Goal: Task Accomplishment & Management: Use online tool/utility

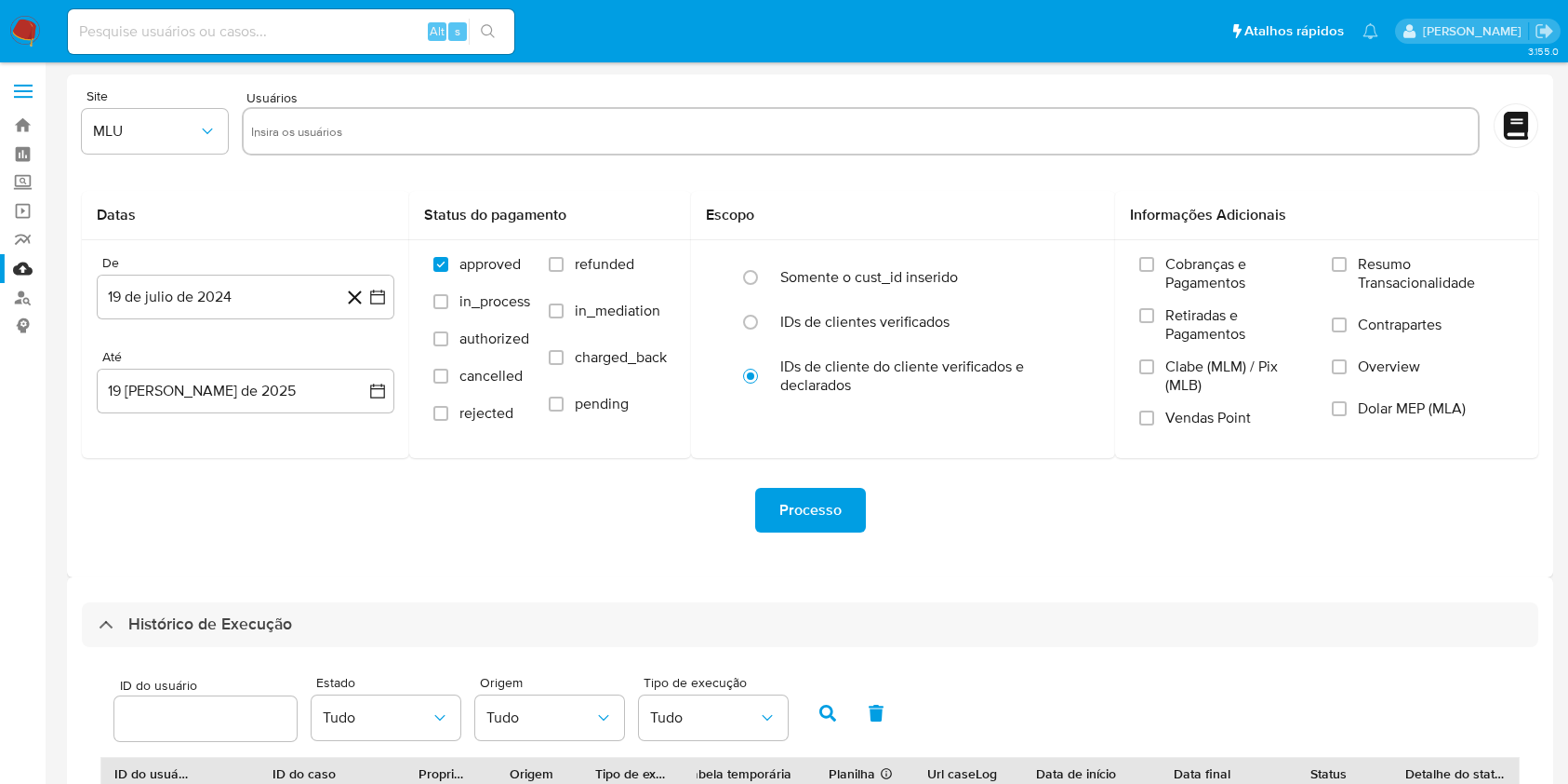
select select "10"
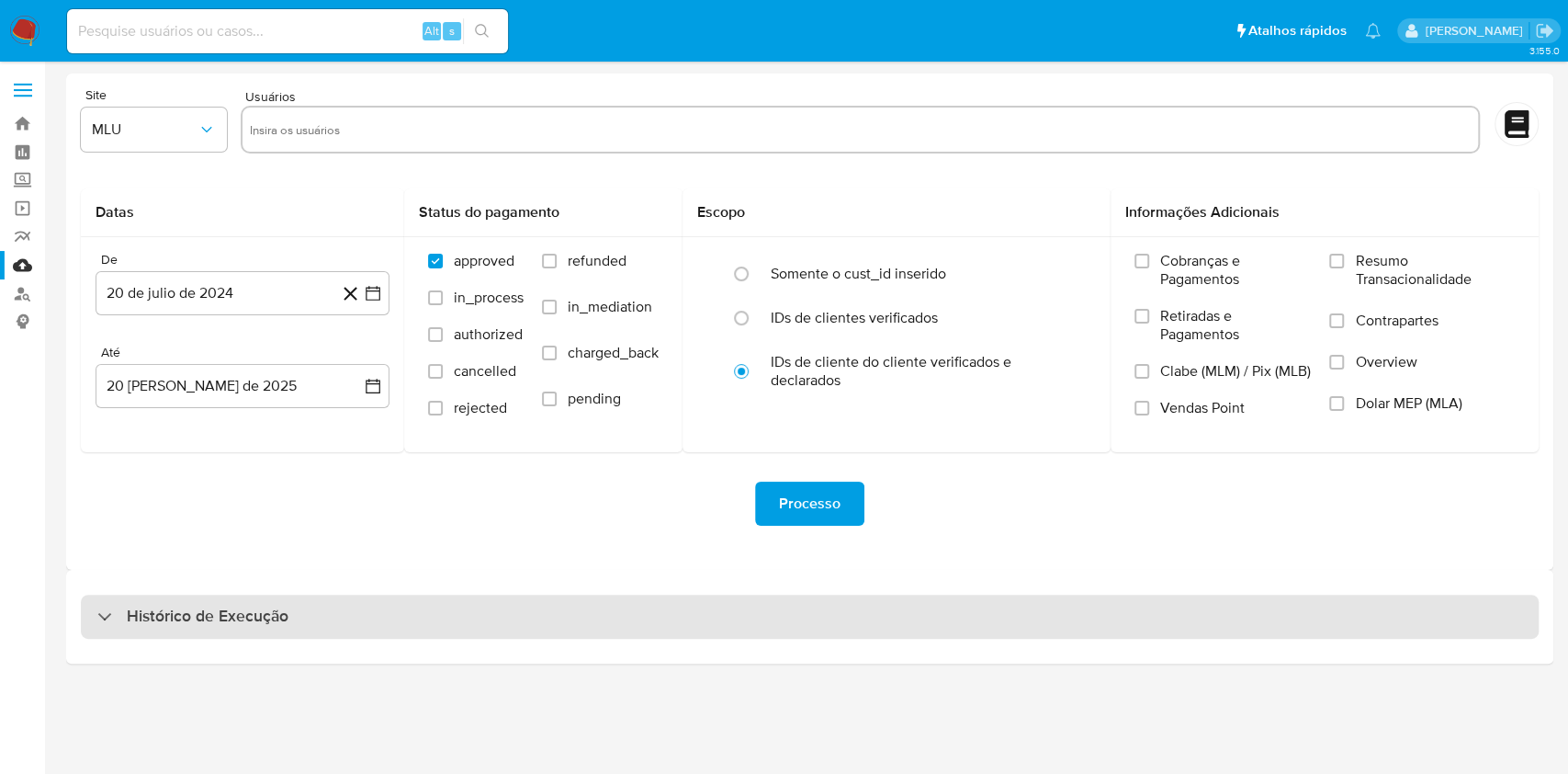
click at [562, 628] on div "Histórico de Execução" at bounding box center [810, 616] width 1458 height 44
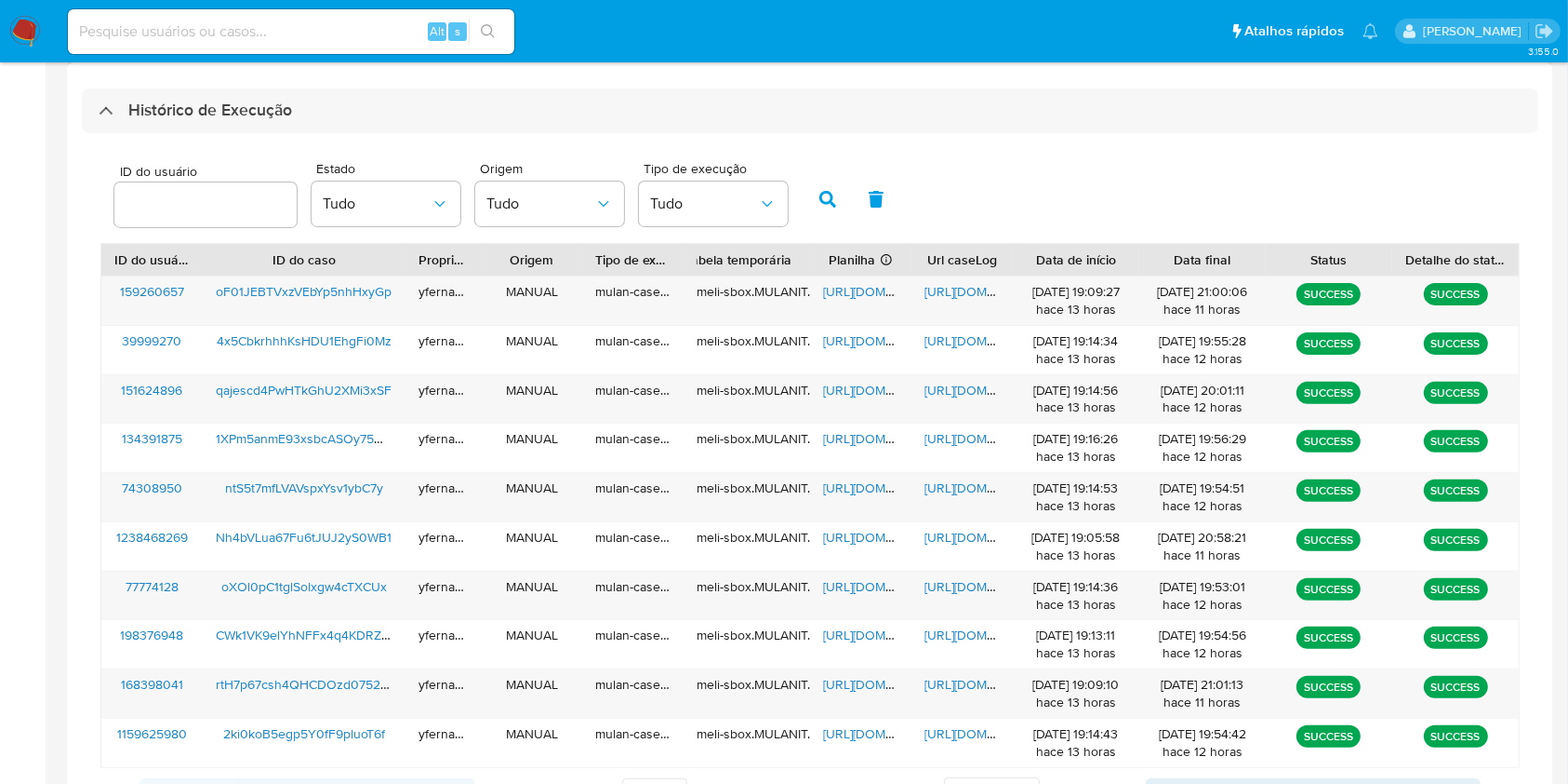
scroll to position [551, 0]
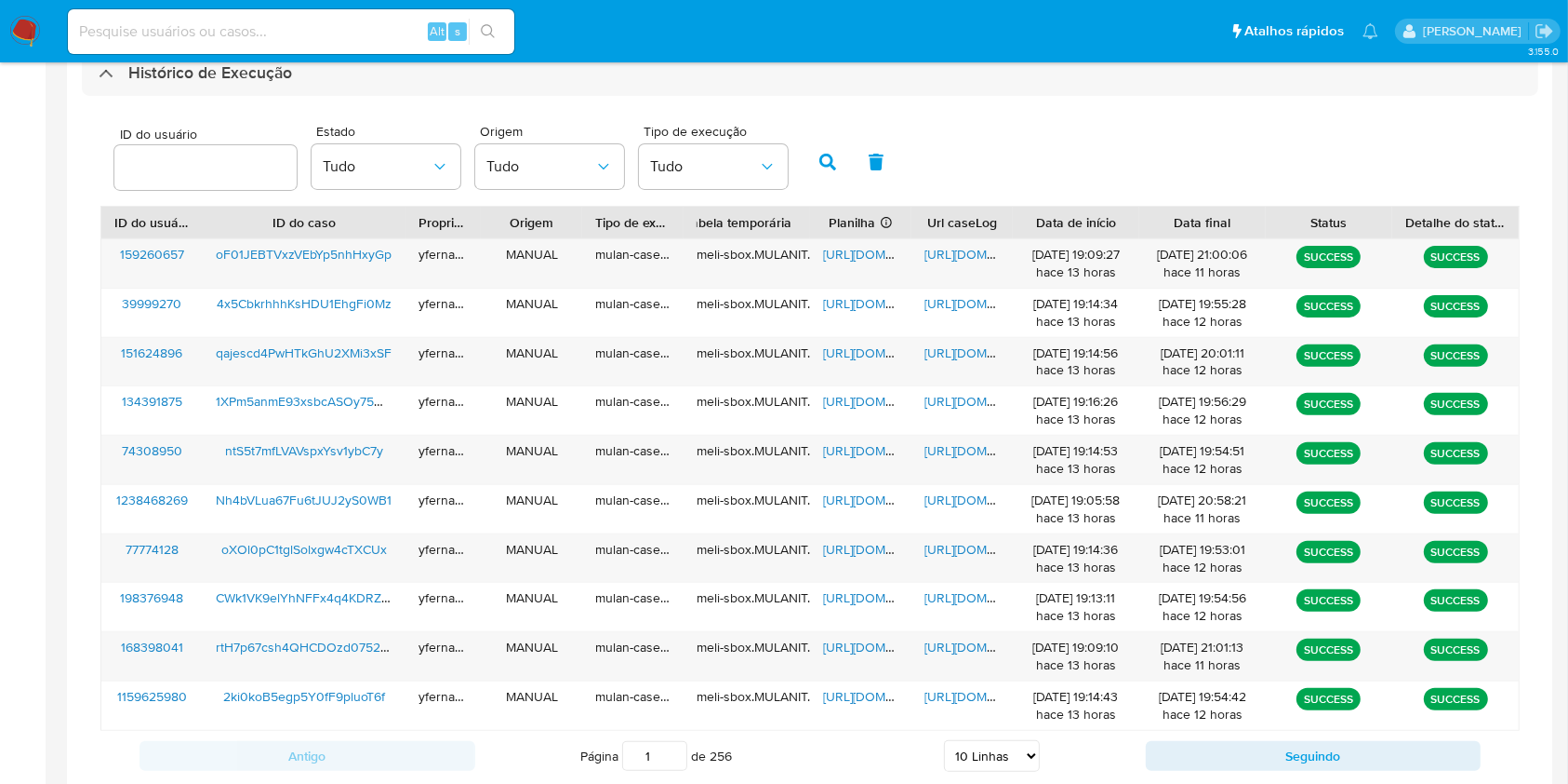
click at [969, 744] on select "5 Linhas 10 Linhas 20 Linhas 25 Linhas 50 Linhas 100 Linhas" at bounding box center [991, 756] width 96 height 32
select select "25"
click at [944, 740] on select "5 Linhas 10 Linhas 20 Linhas 25 Linhas 50 Linhas 100 Linhas" at bounding box center [991, 756] width 96 height 32
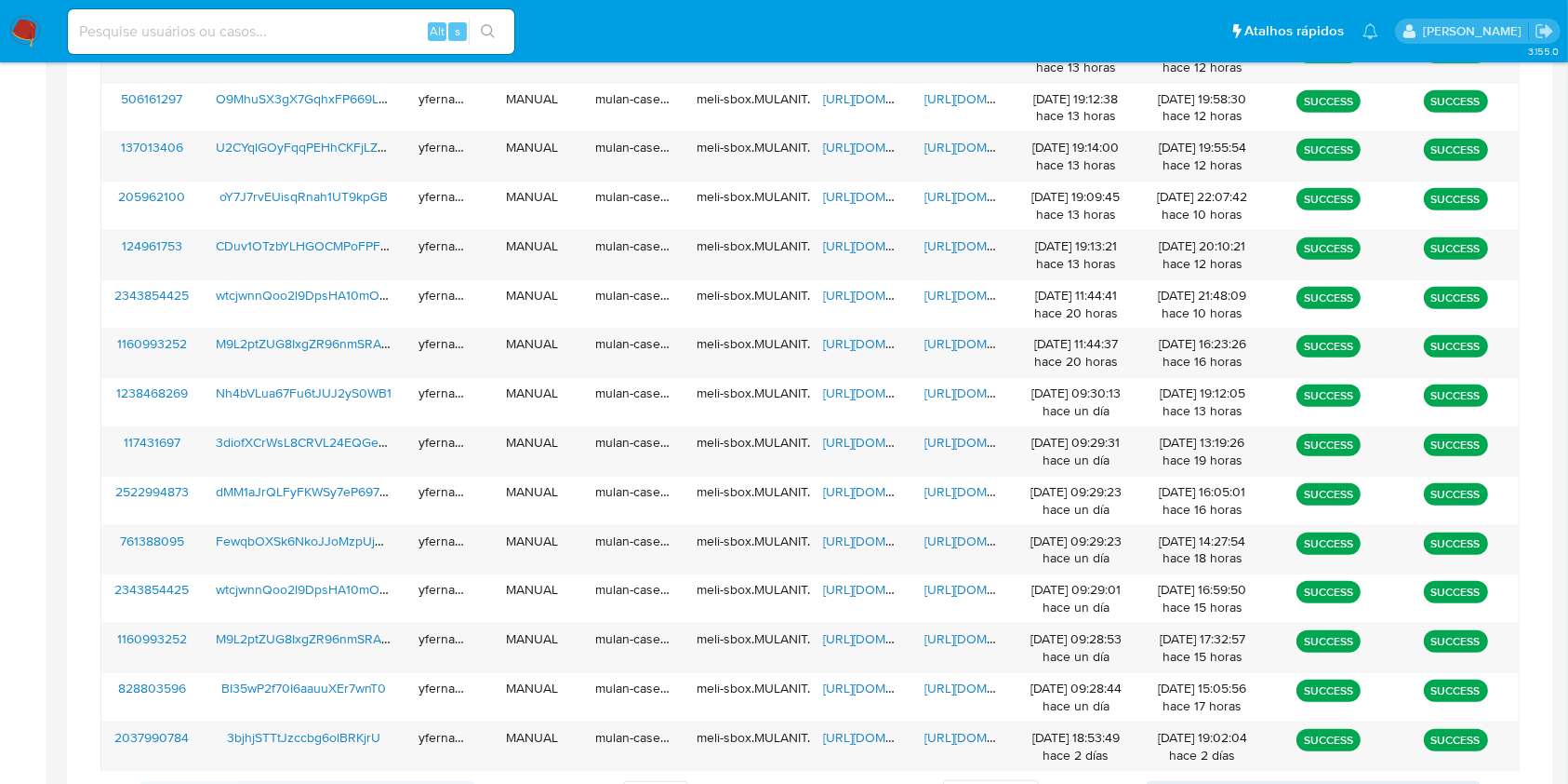
scroll to position [659, 0]
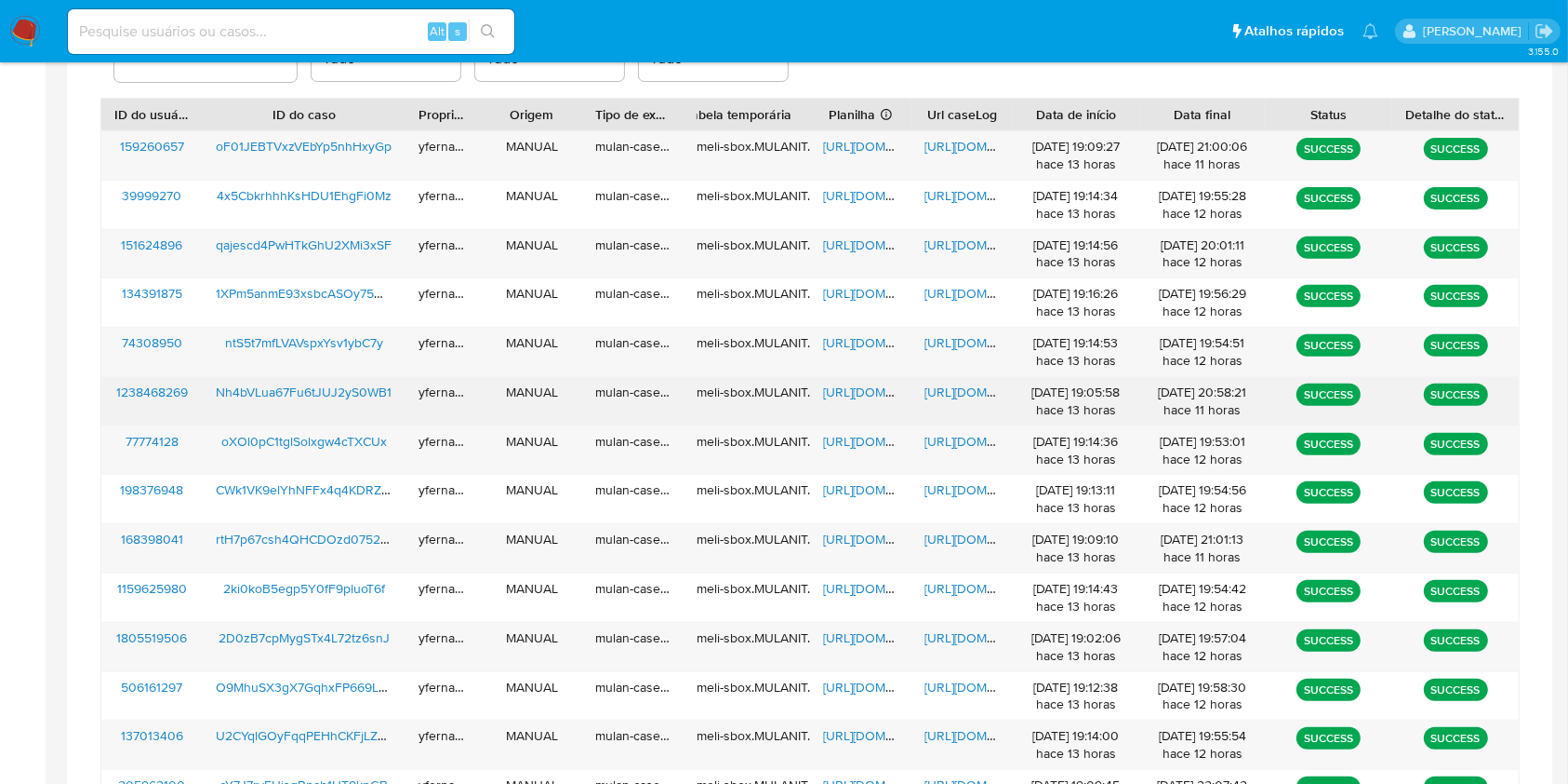
click at [847, 396] on span "https://docs.google.com/spreadsheets/d/10l445CwC0WQgbOMWPf2kx4hyHUxJTUDN_VmVc_2…" at bounding box center [887, 391] width 129 height 19
click at [945, 391] on span "https://docs.google.com/document/d/1R6VOzbmiE26jy_qf_u44FZYz63ODdEpC2_xDNE9_EWI…" at bounding box center [989, 391] width 129 height 19
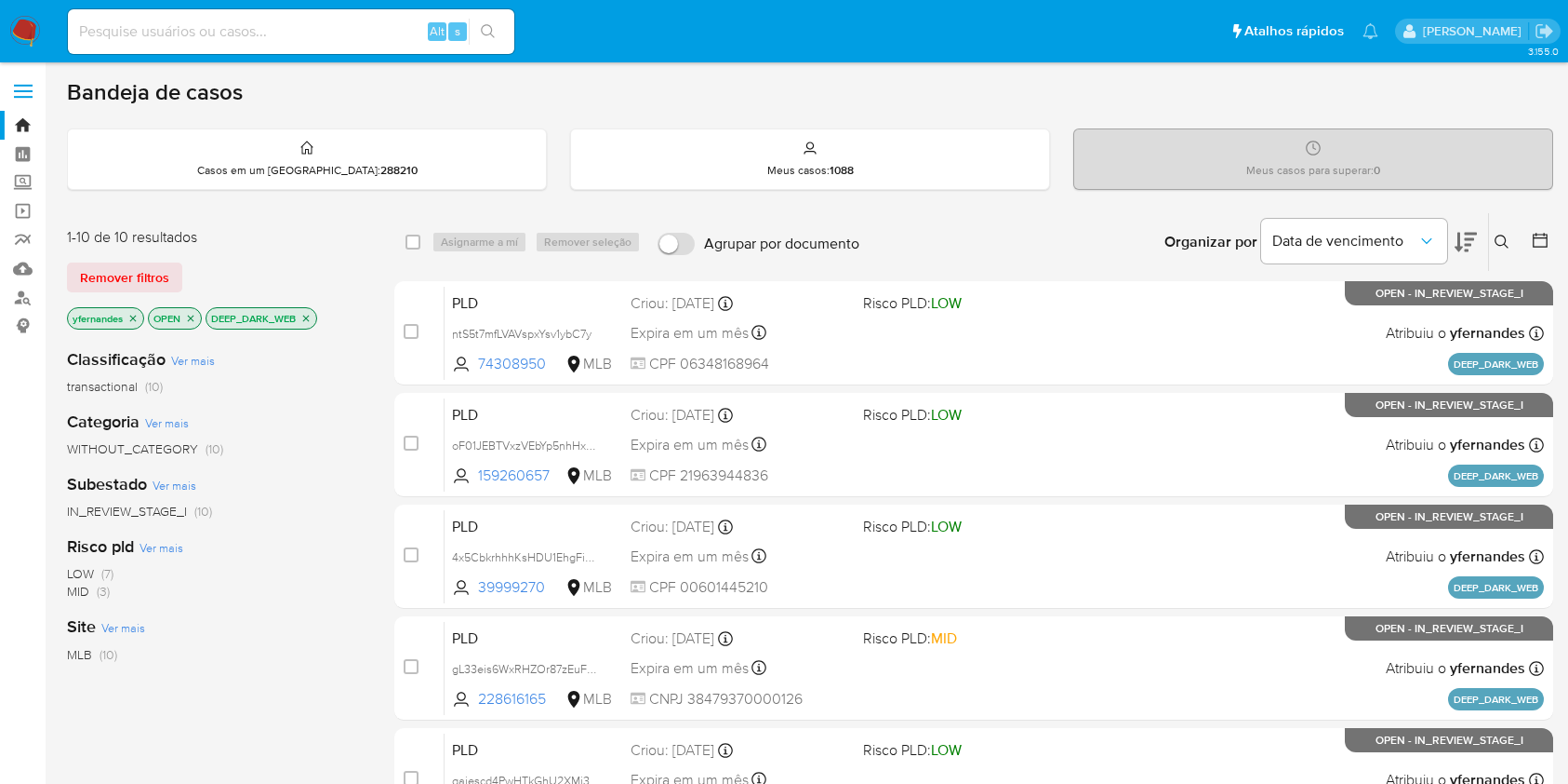
scroll to position [247, 0]
drag, startPoint x: 37, startPoint y: 587, endPoint x: 101, endPoint y: 339, distance: 256.1
click at [37, 587] on aside "Bandeja Painel Screening Pesquisa em Listas Watchlist Ferramentas Operações em …" at bounding box center [23, 735] width 46 height 1470
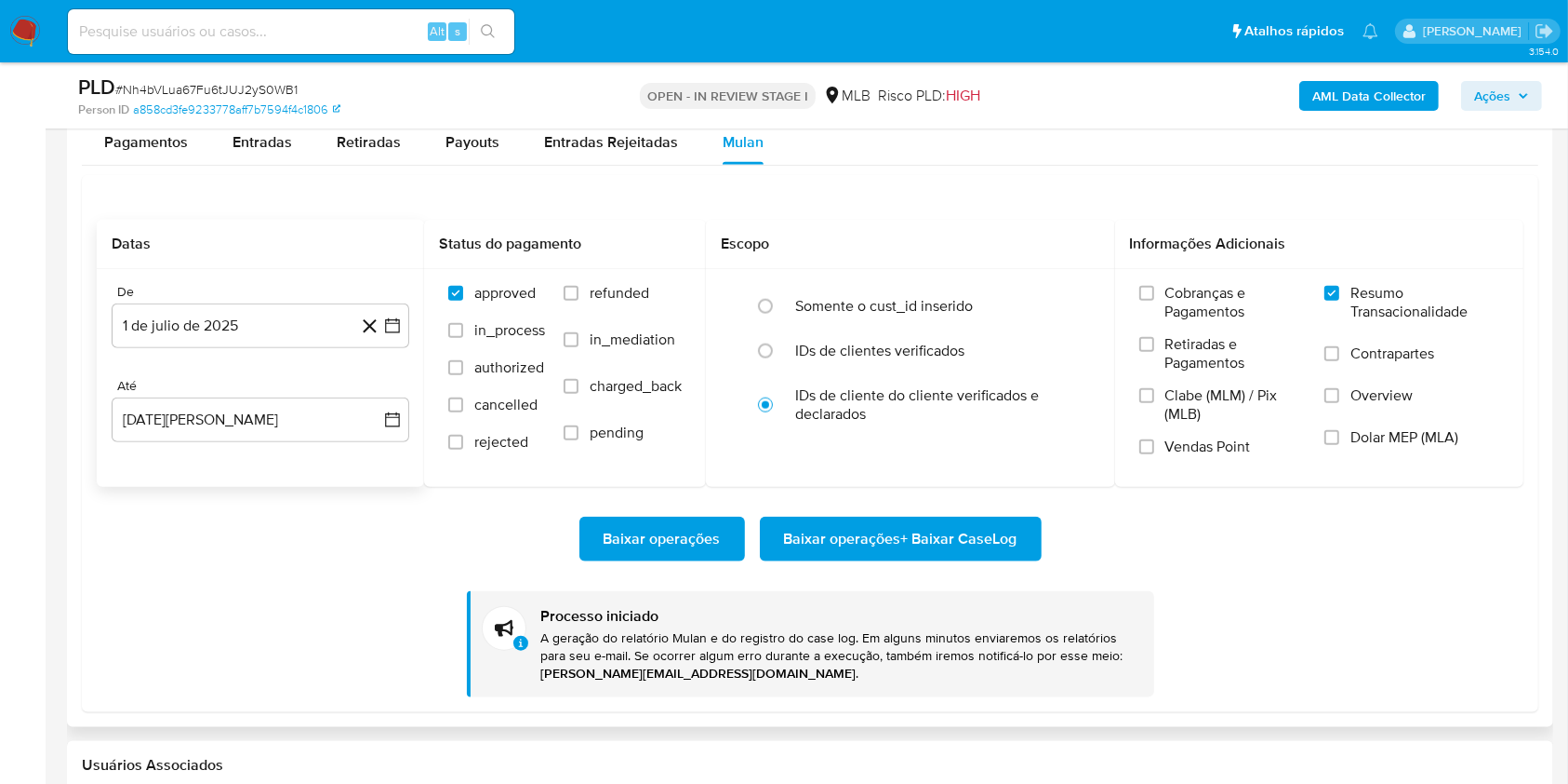
scroll to position [832, 0]
click at [273, 86] on span "# Nh4bVLua67Fu6tJUJ2yS0WB1" at bounding box center [207, 89] width 182 height 19
copy span "Nh4bVLua67Fu6tJUJ2yS0WB1"
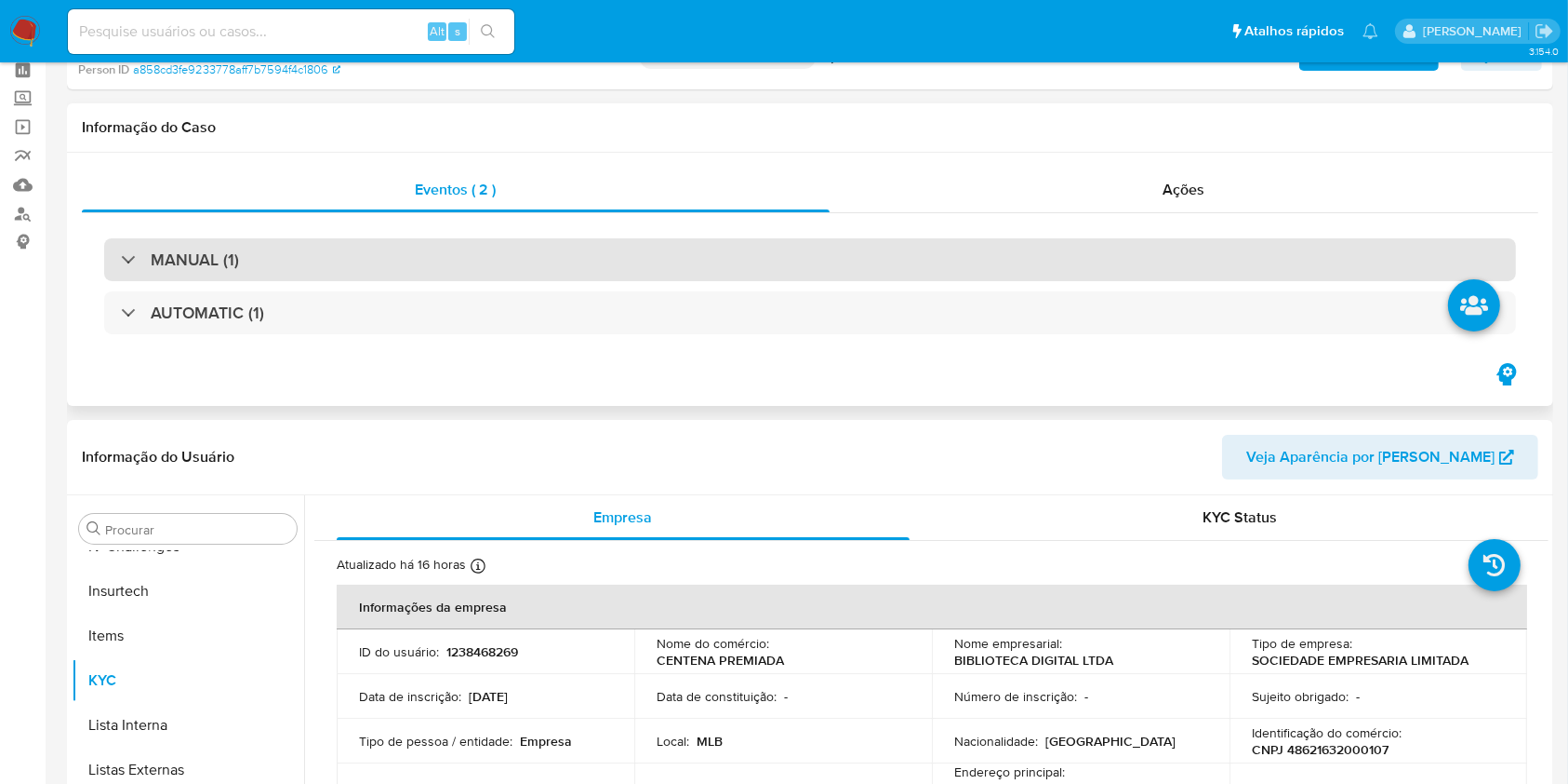
scroll to position [0, 0]
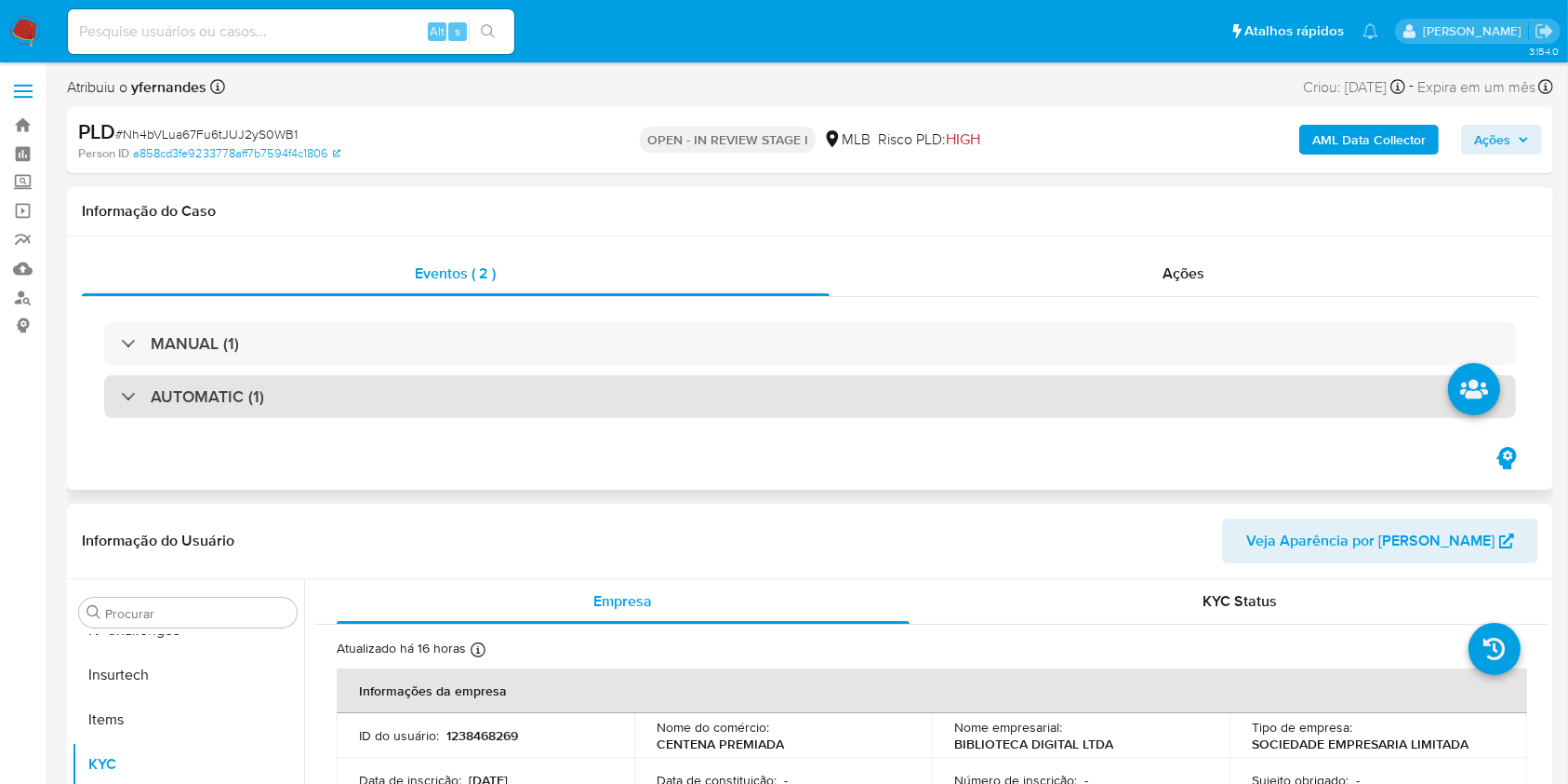
click at [553, 398] on div "AUTOMATIC (1)" at bounding box center [809, 396] width 1412 height 43
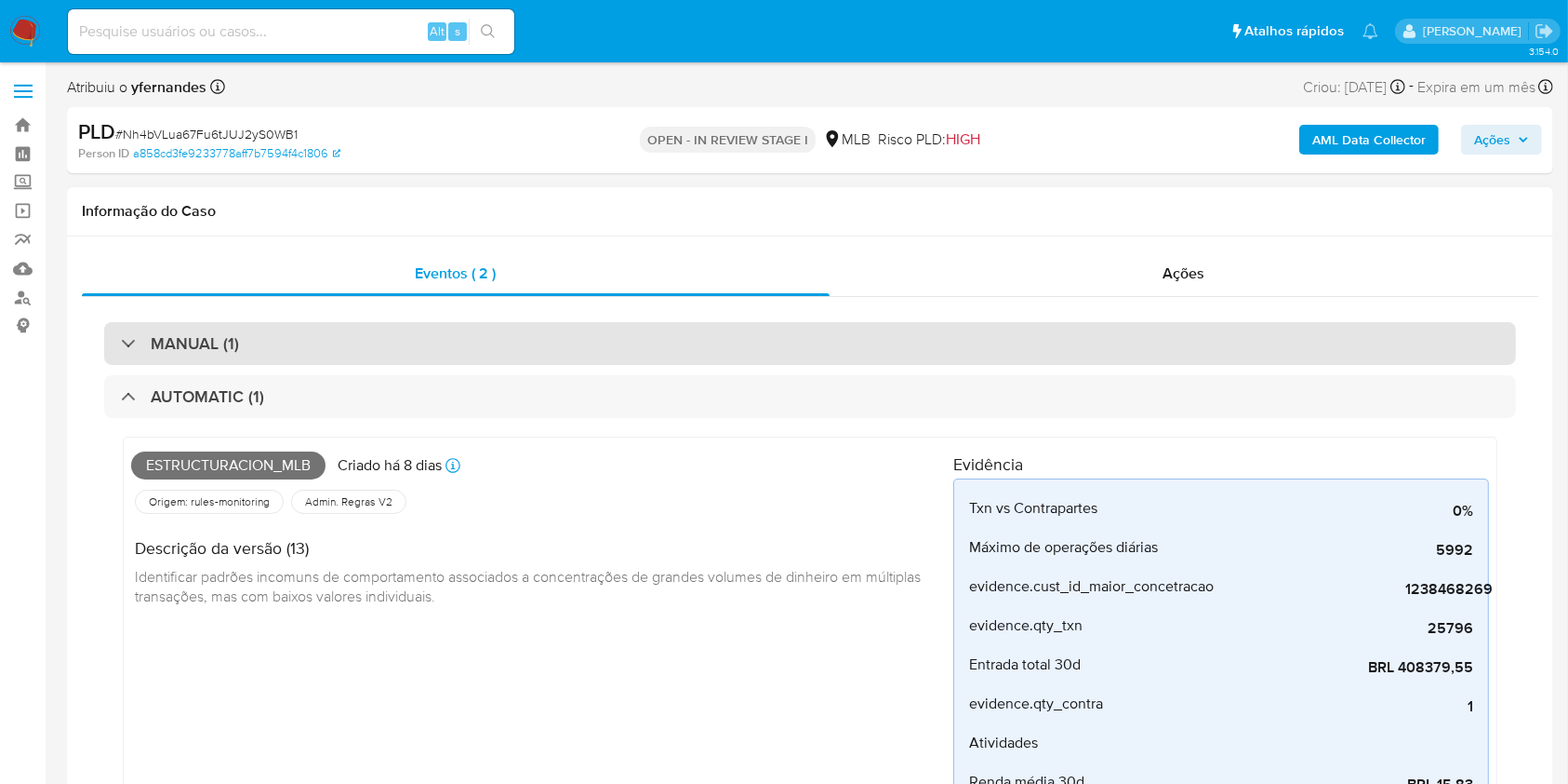
click at [499, 333] on div "MANUAL (1)" at bounding box center [809, 343] width 1412 height 43
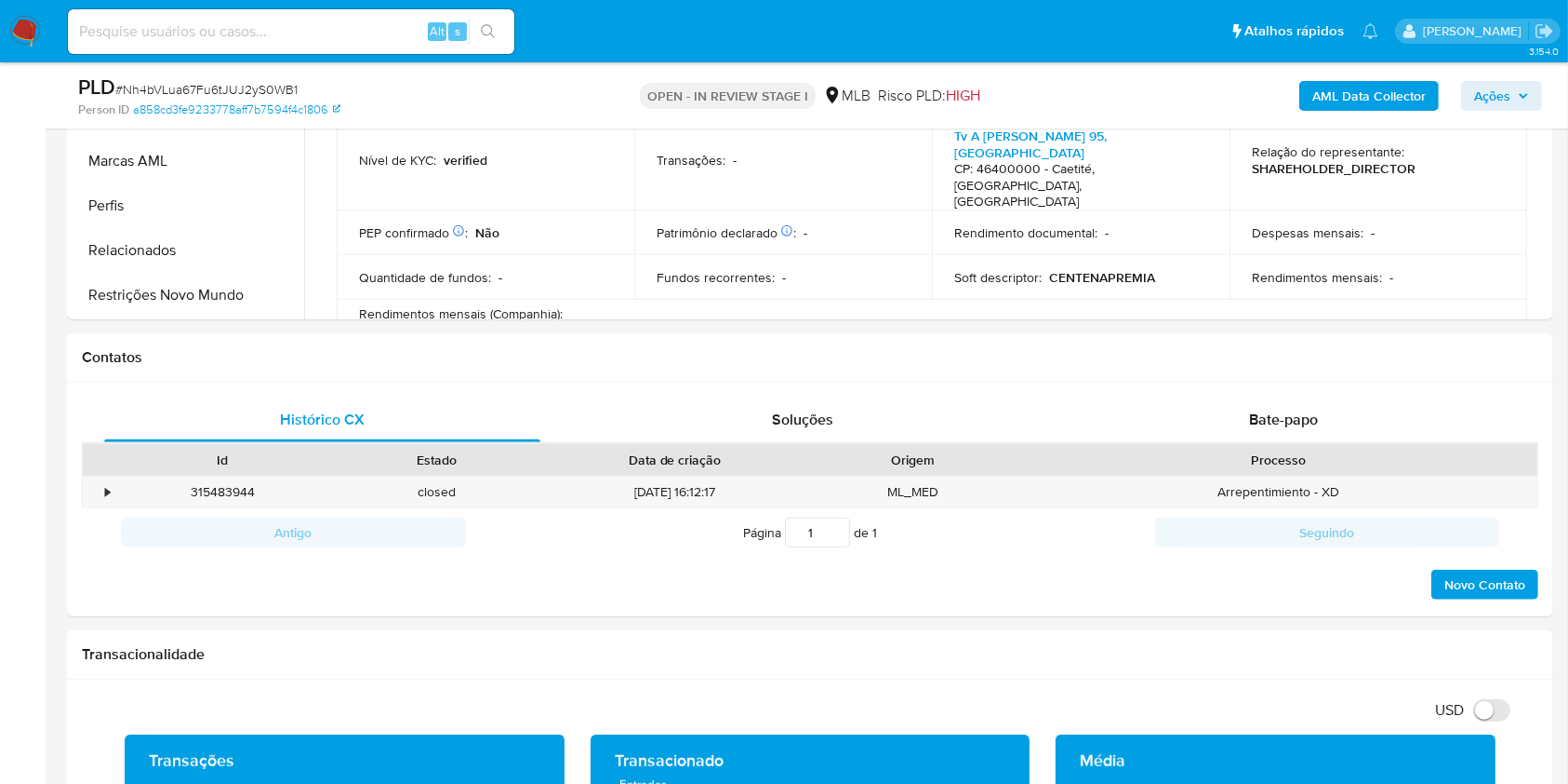
scroll to position [1862, 0]
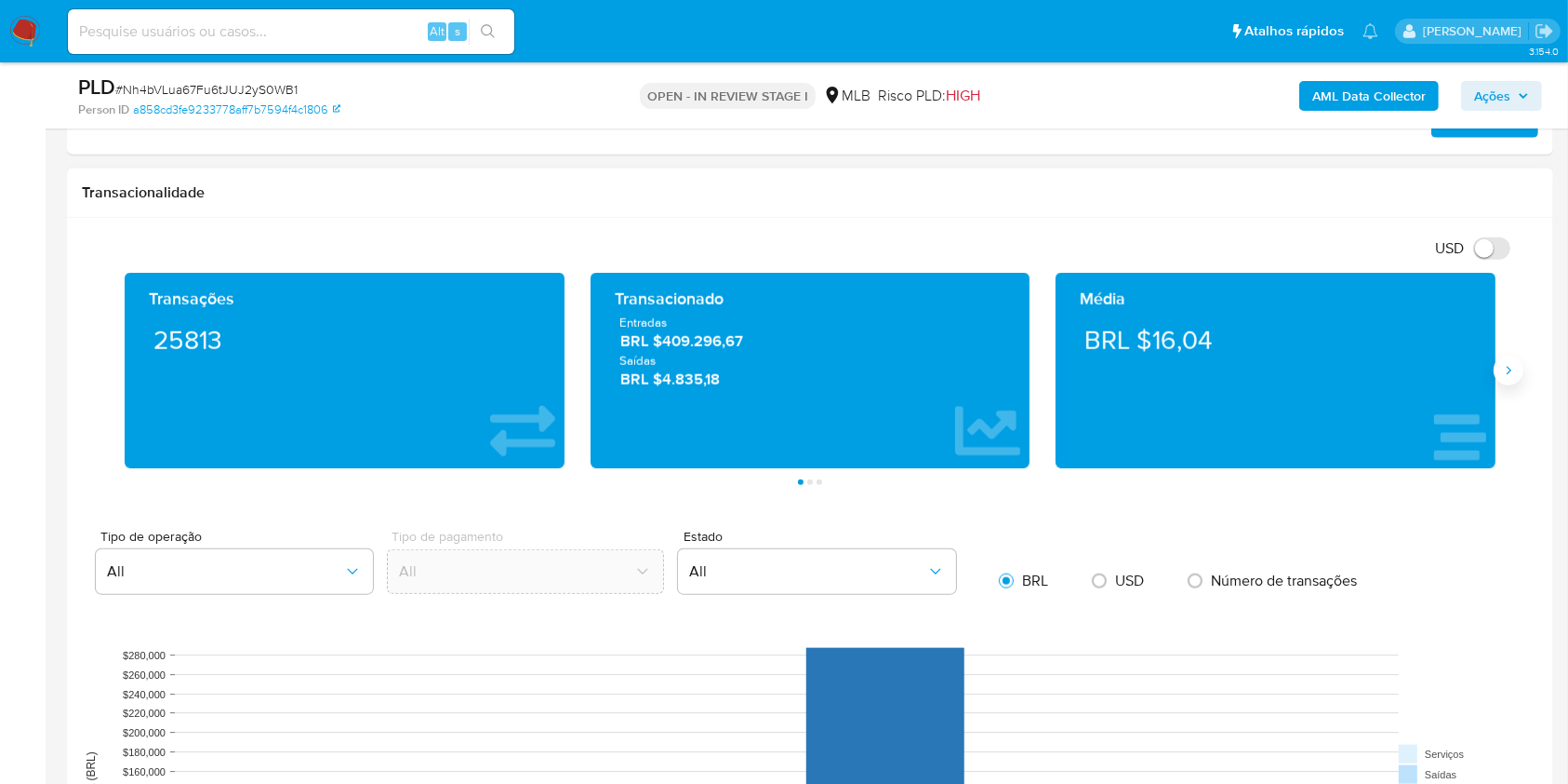
click at [1497, 371] on button "Siguiente" at bounding box center [1509, 370] width 30 height 30
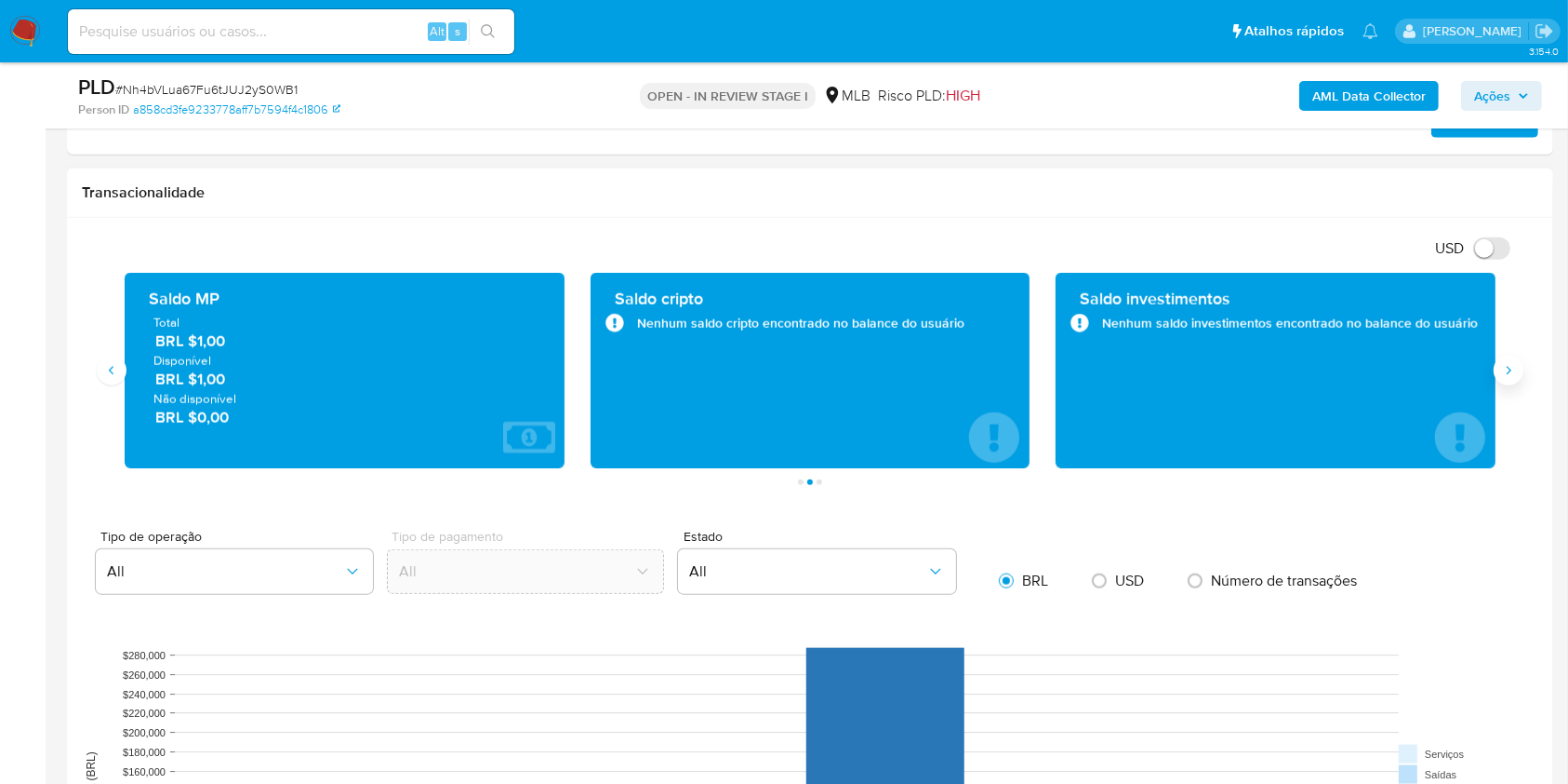
click at [1497, 371] on button "Siguiente" at bounding box center [1509, 370] width 30 height 30
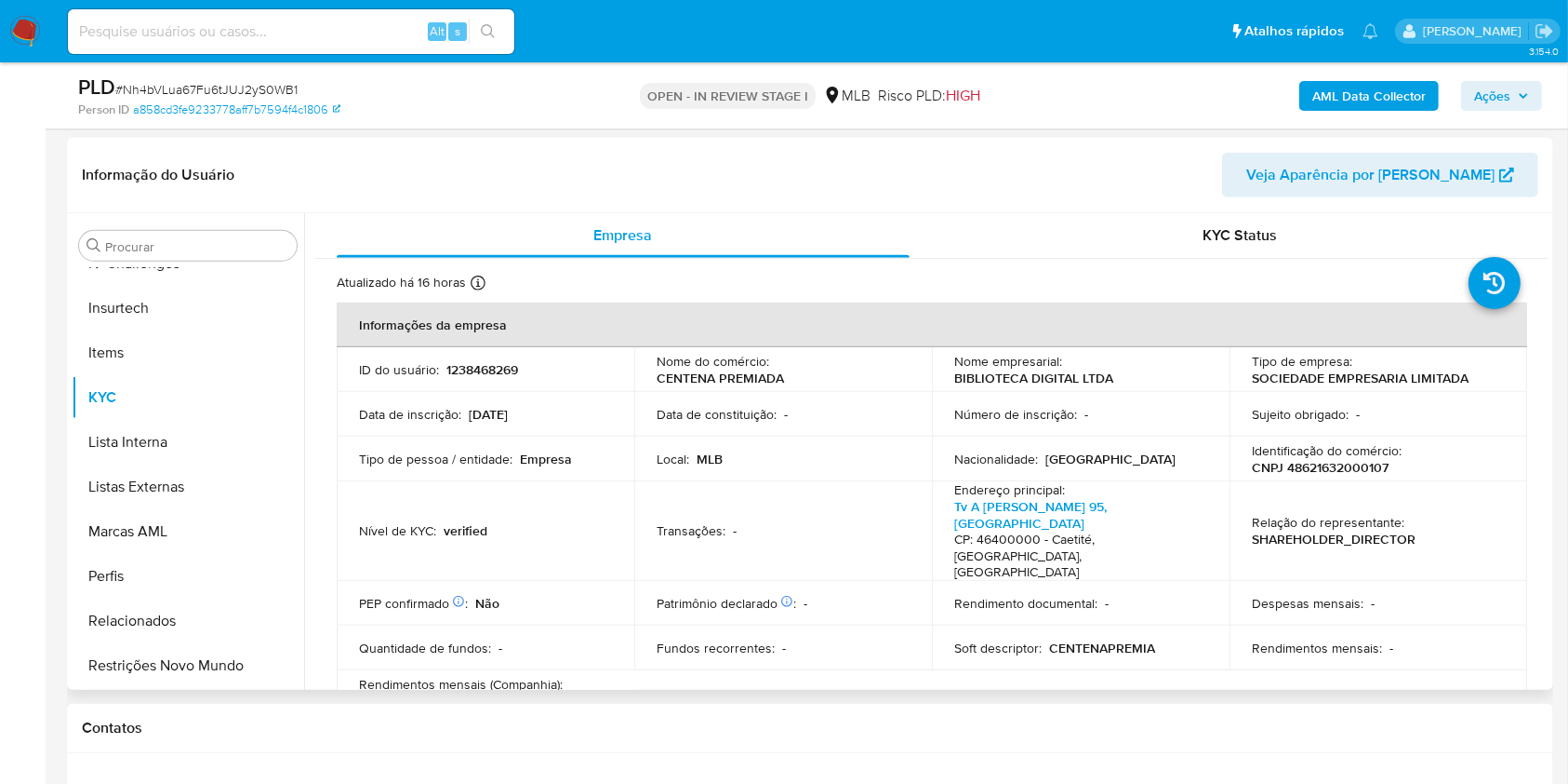
scroll to position [992, 0]
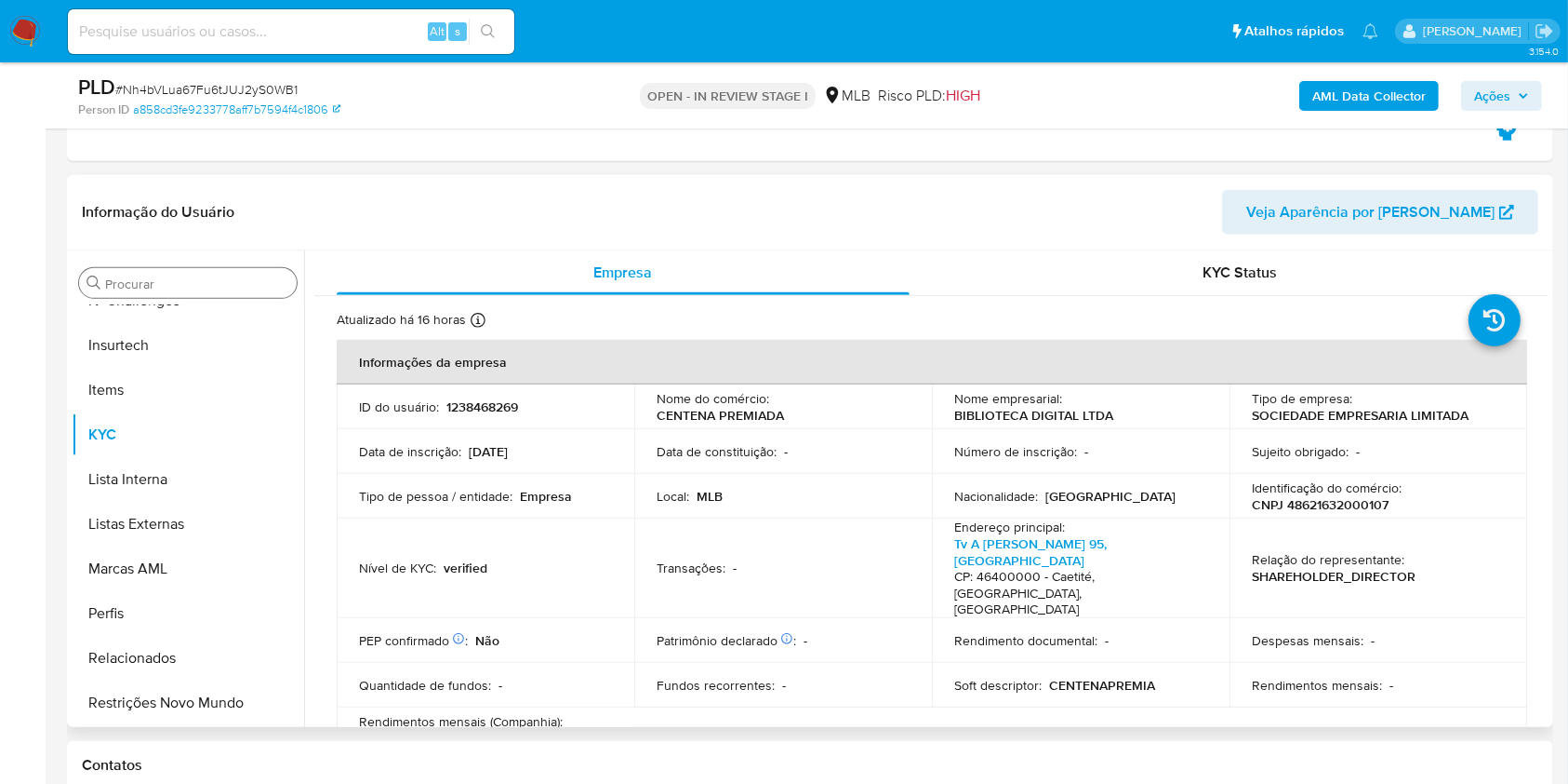
click at [196, 272] on div "Procurar" at bounding box center [188, 283] width 218 height 30
click at [173, 279] on input "Procurar" at bounding box center [197, 283] width 184 height 17
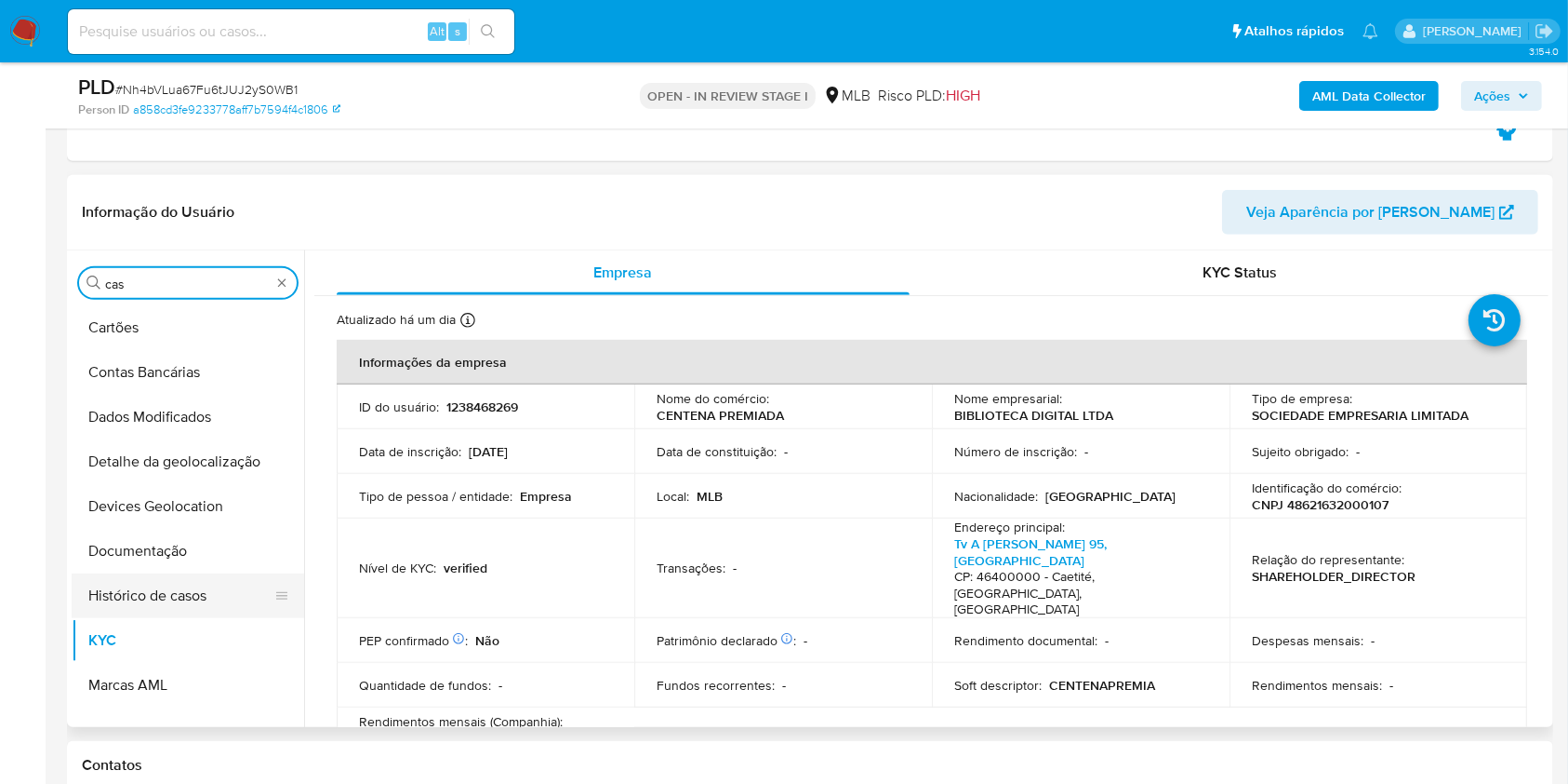
scroll to position [0, 0]
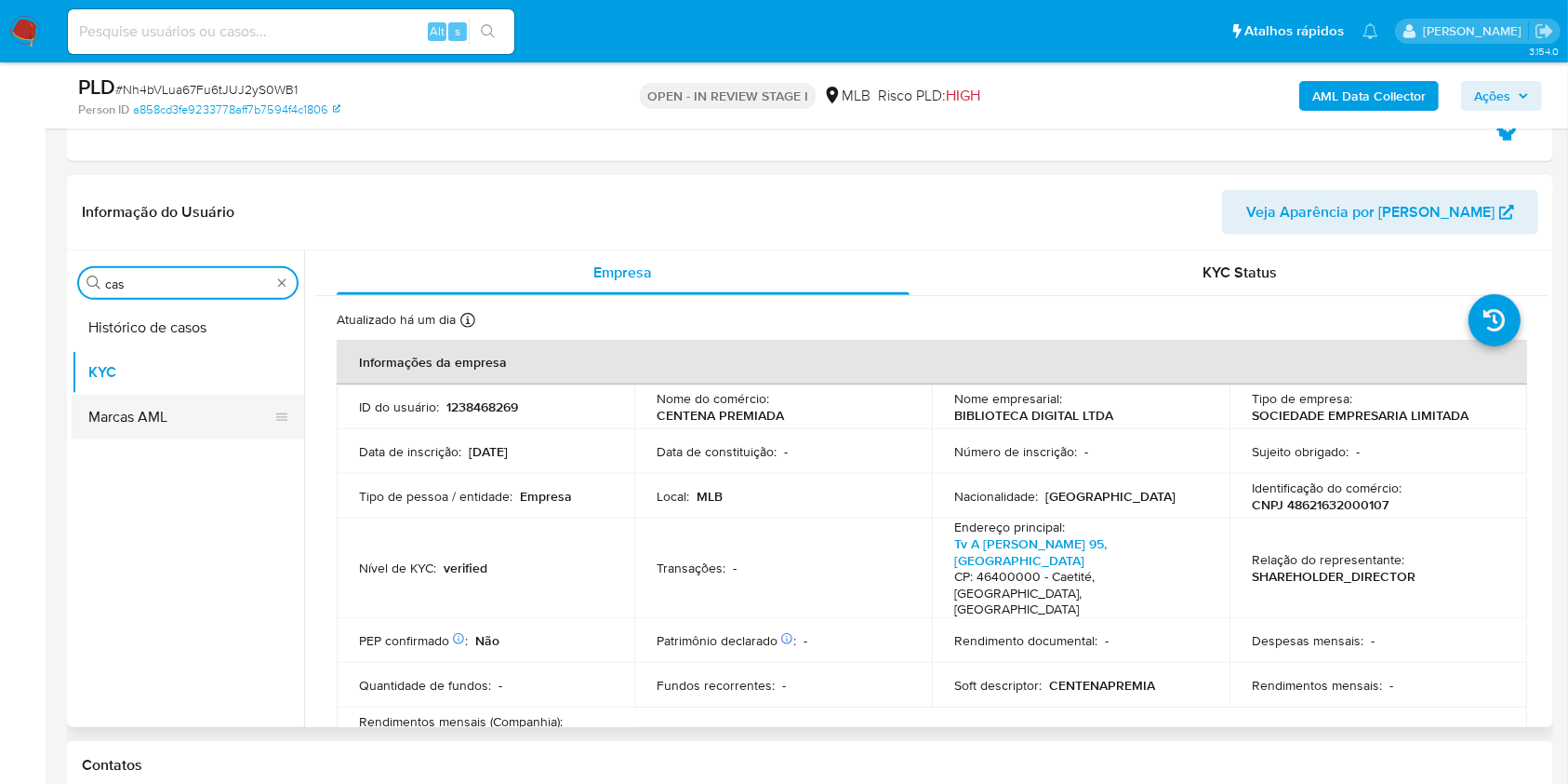
drag, startPoint x: 125, startPoint y: 332, endPoint x: 237, endPoint y: 307, distance: 114.8
click at [124, 332] on button "Histórico de casos" at bounding box center [187, 327] width 232 height 45
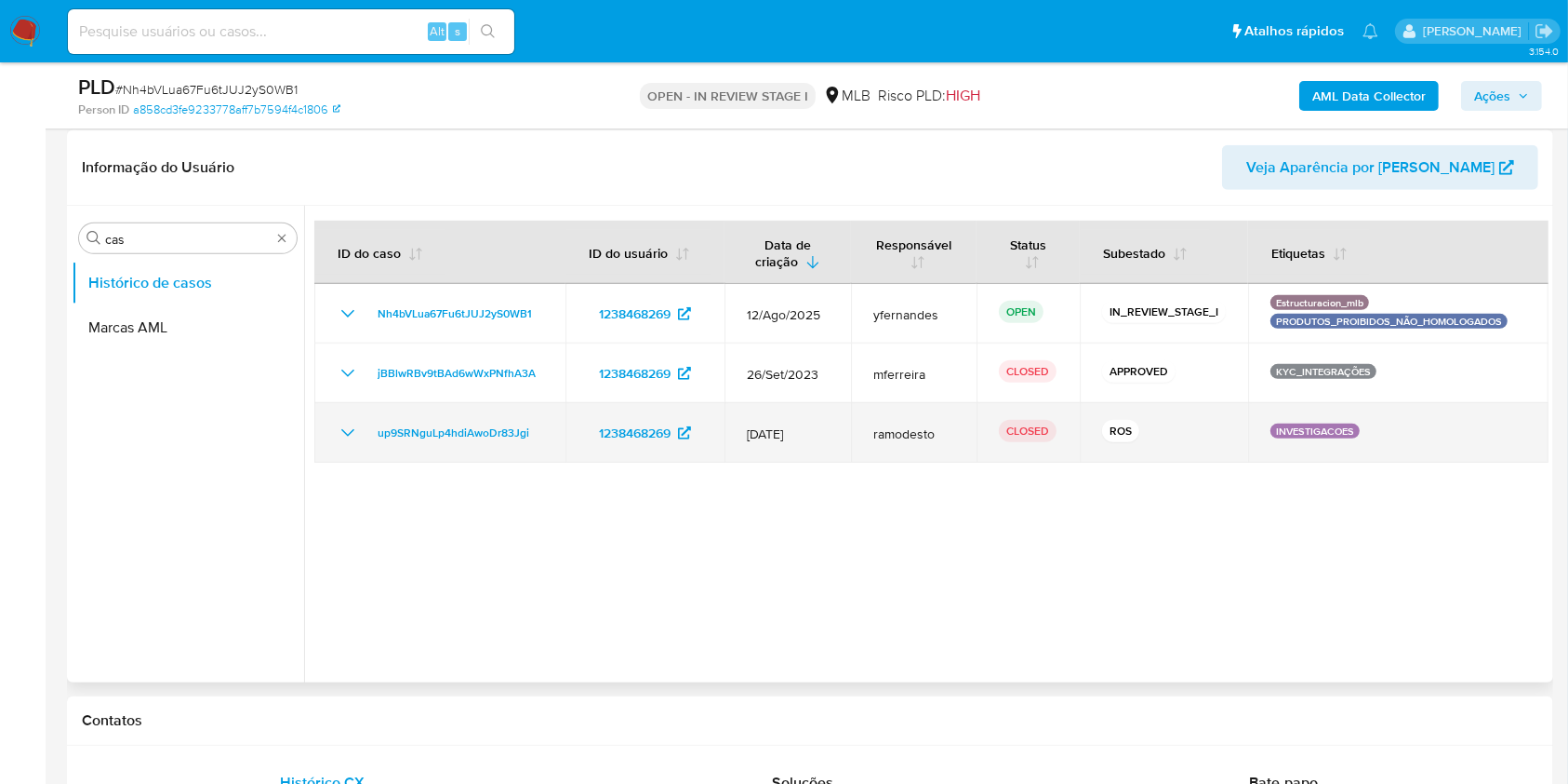
click at [347, 431] on icon "Mostrar/Ocultar" at bounding box center [347, 433] width 23 height 23
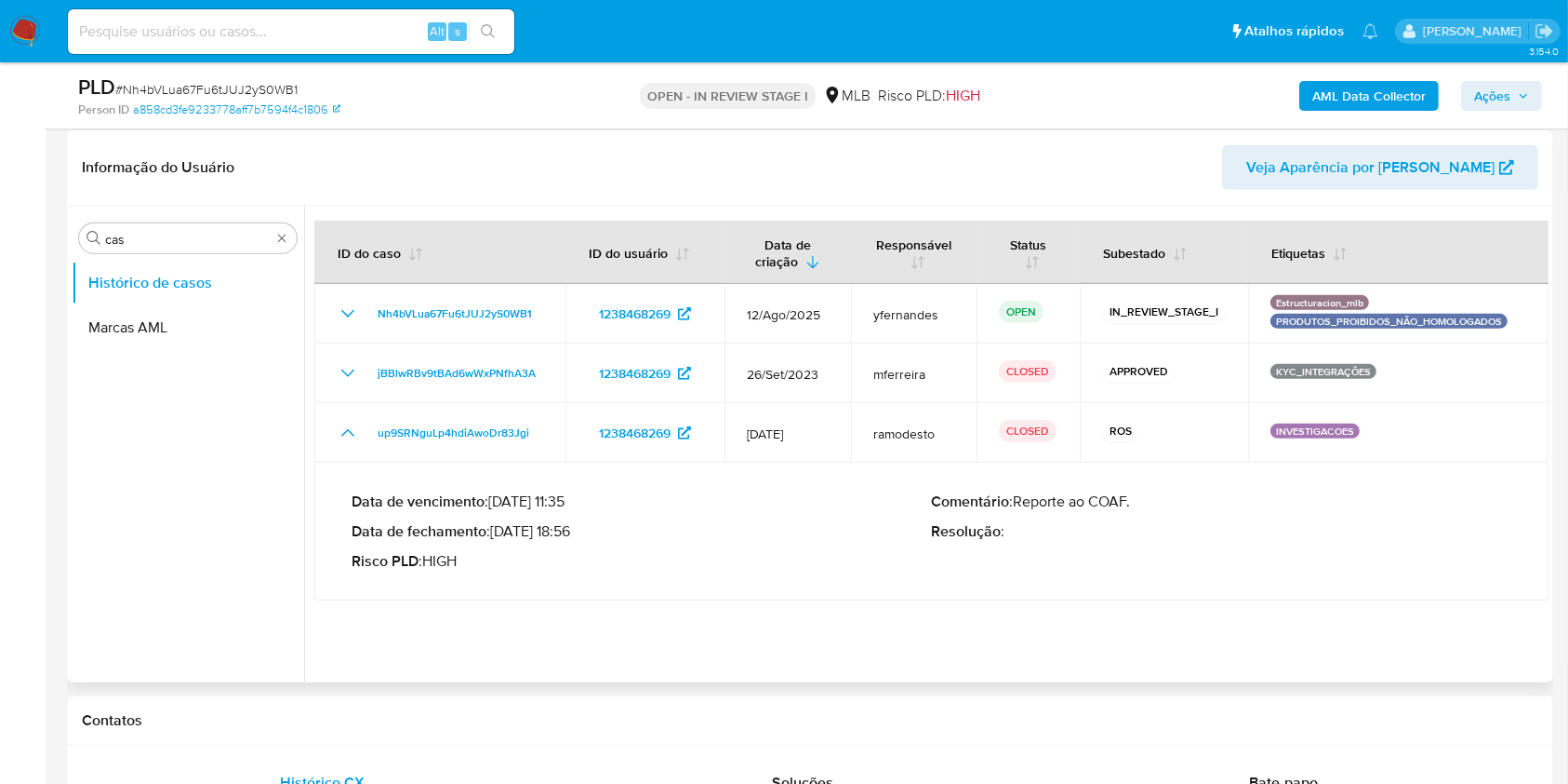
drag, startPoint x: 519, startPoint y: 533, endPoint x: 572, endPoint y: 529, distance: 53.2
click at [572, 529] on p "Data de fechamento : 07/08/2023 18:56" at bounding box center [641, 532] width 581 height 19
click at [490, 197] on div "Informação do Usuário Veja Aparência por Pessoa" at bounding box center [810, 168] width 1487 height 75
click at [131, 249] on div "Procurar cas" at bounding box center [188, 239] width 218 height 30
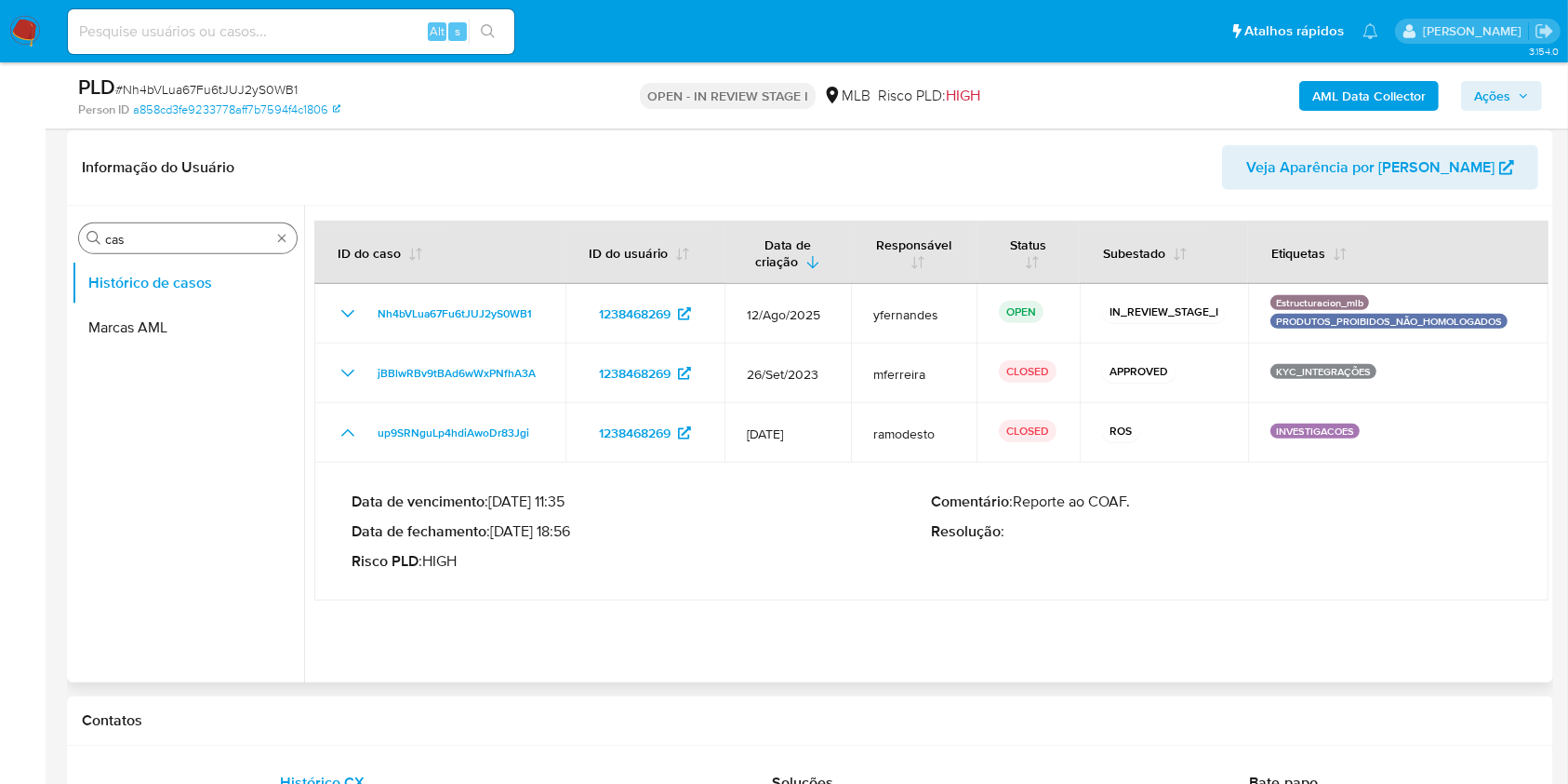
click at [126, 242] on input "cas" at bounding box center [187, 239] width 165 height 17
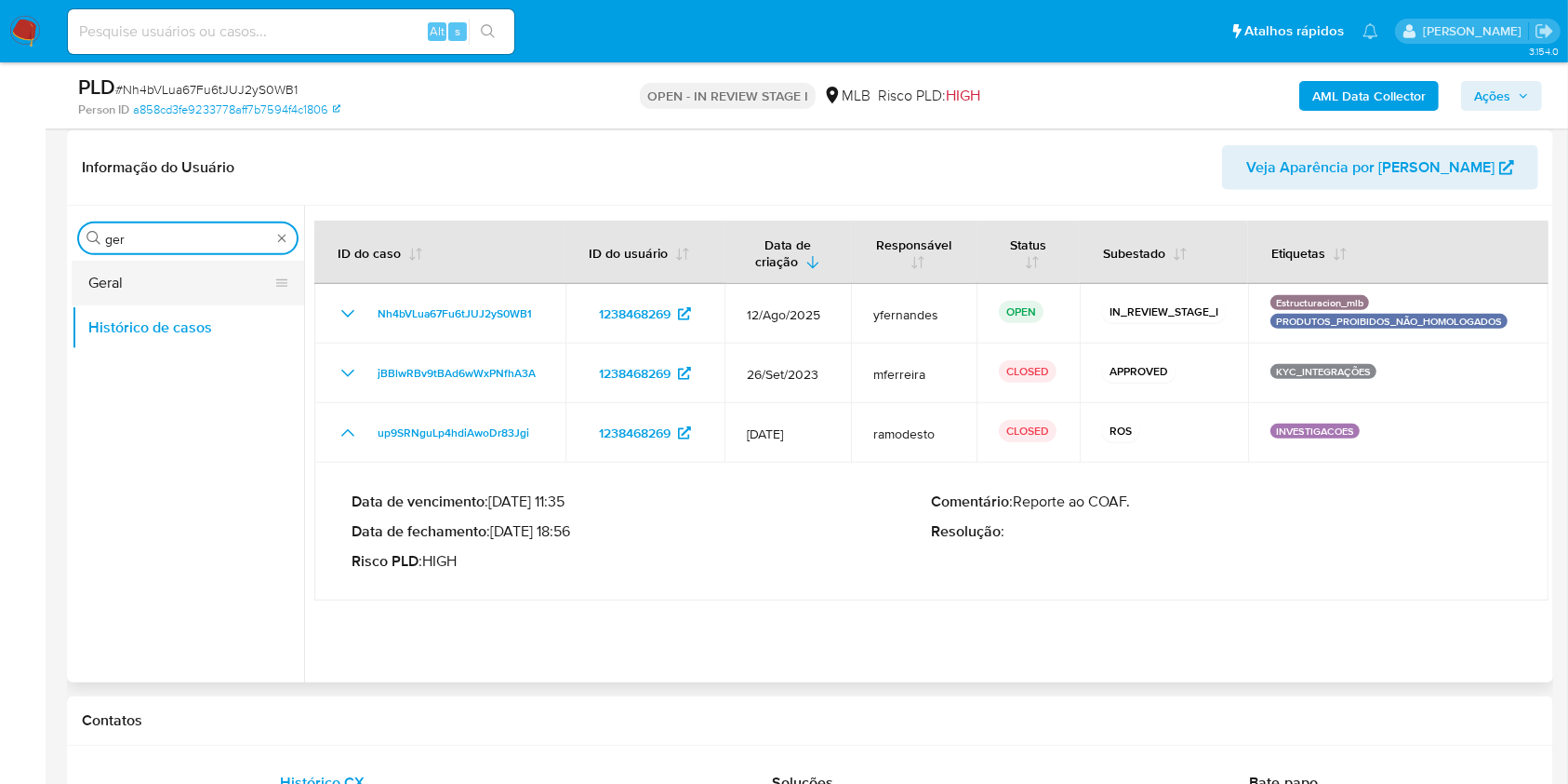
type input "ger"
click at [121, 280] on button "Geral" at bounding box center [180, 282] width 218 height 45
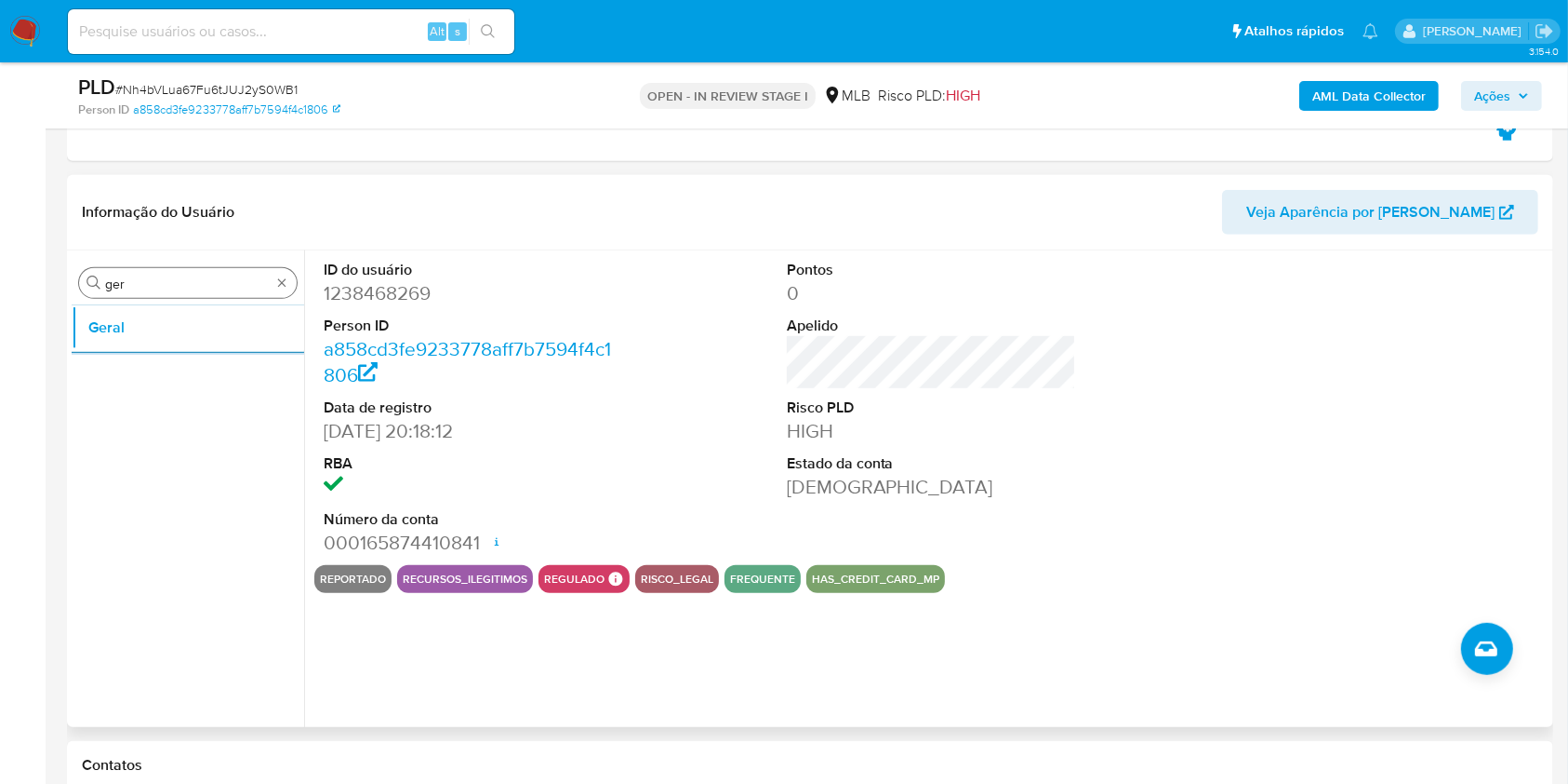
click at [175, 292] on div "Procurar ger" at bounding box center [188, 283] width 218 height 30
click at [174, 292] on div "Procurar ger" at bounding box center [188, 283] width 218 height 30
click at [164, 288] on input "ger" at bounding box center [187, 283] width 165 height 17
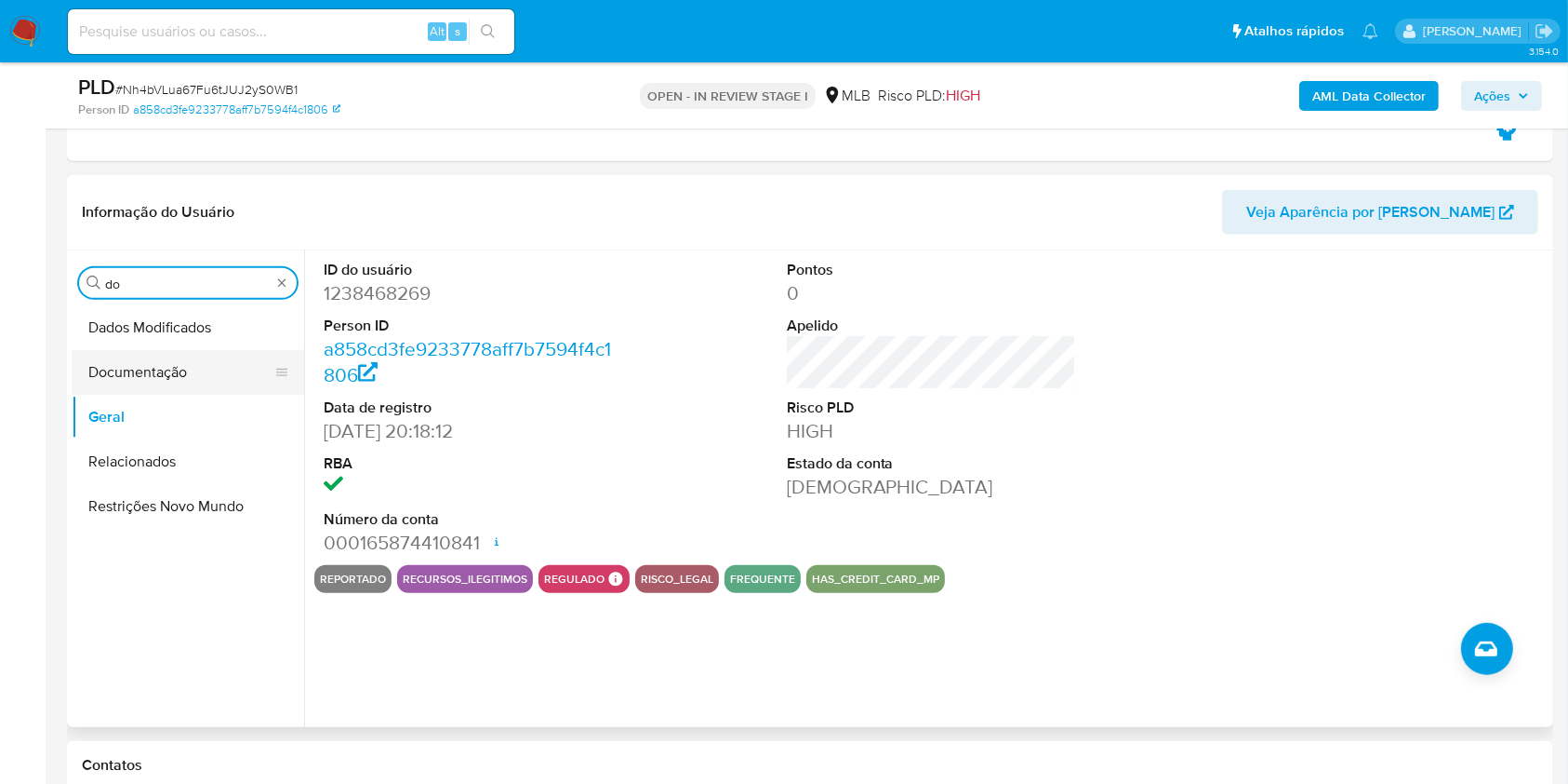
type input "do"
click at [147, 374] on button "Documentação" at bounding box center [180, 372] width 218 height 45
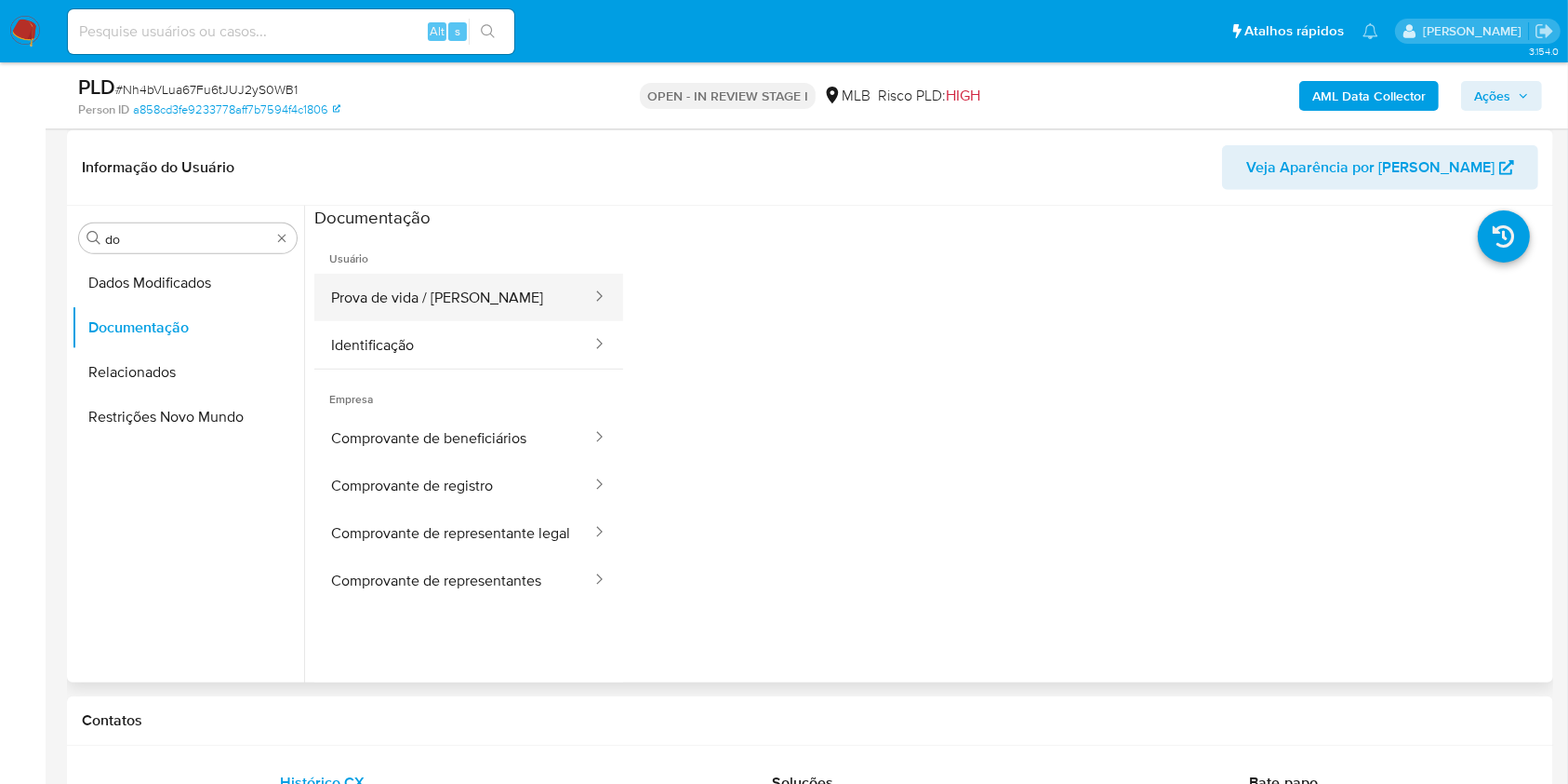
click at [387, 292] on button "Prova de vida / [PERSON_NAME]" at bounding box center [454, 297] width 279 height 48
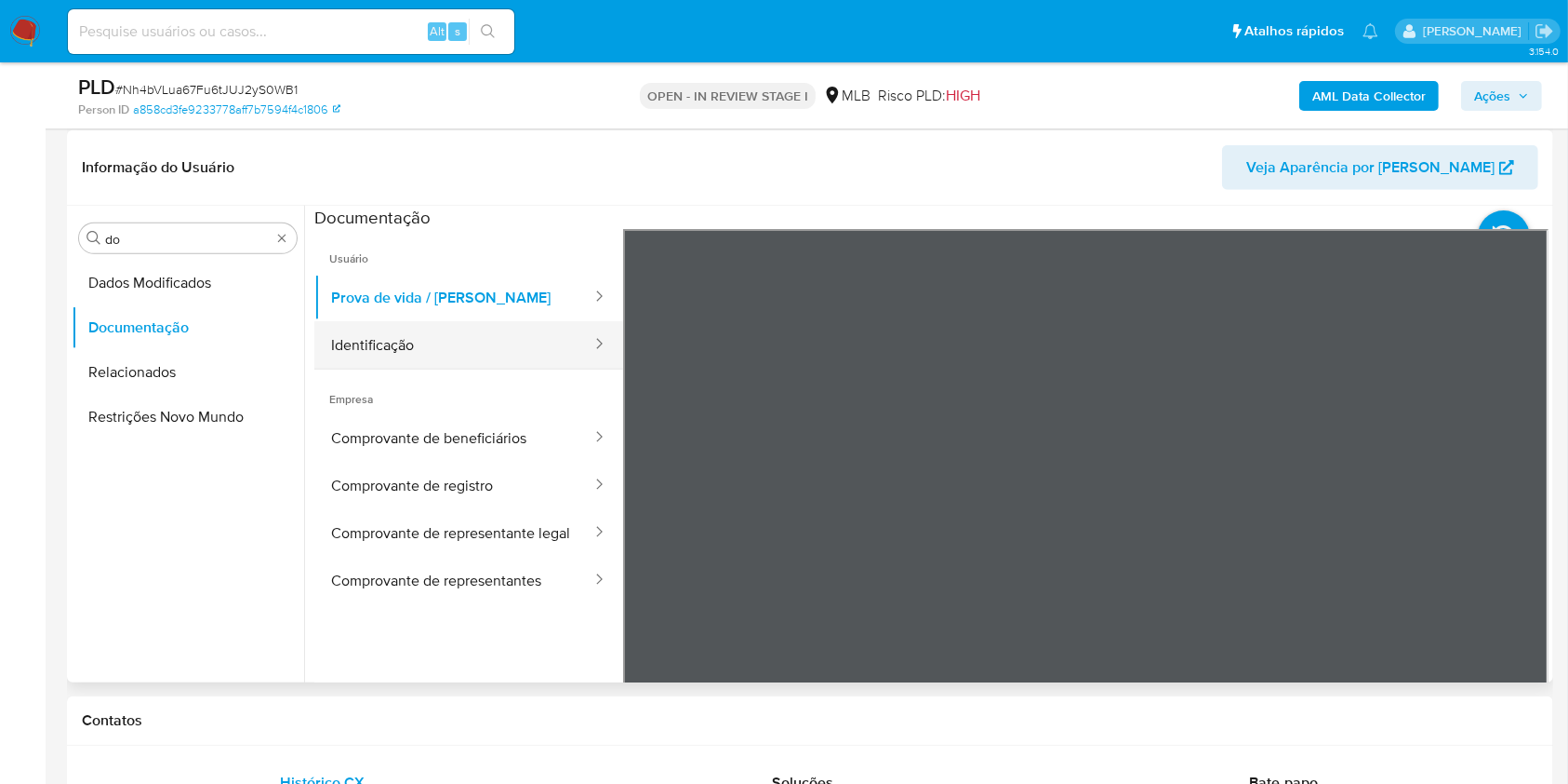
click at [511, 321] on button "Identificação" at bounding box center [454, 344] width 279 height 48
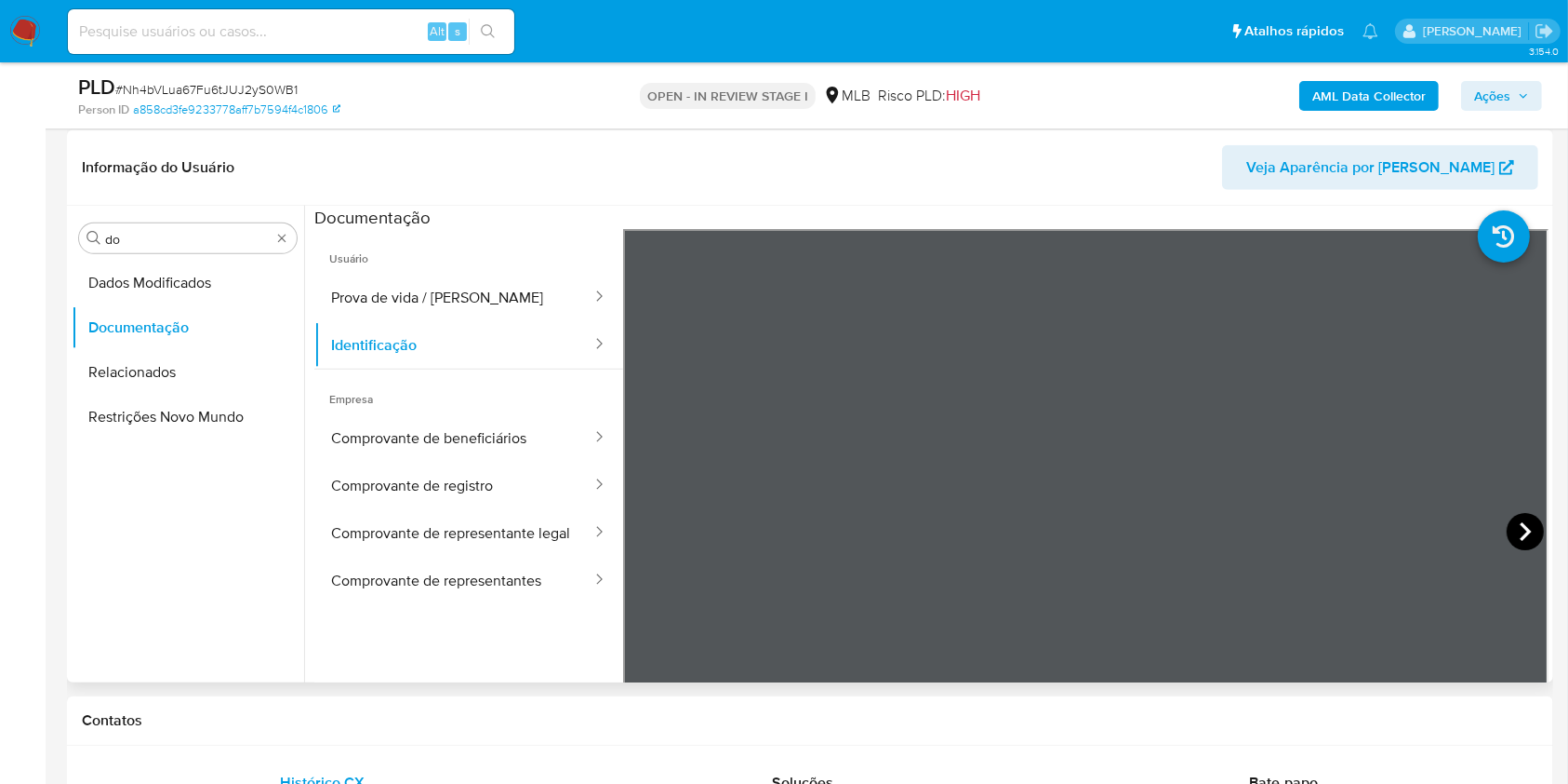
click at [1521, 537] on icon at bounding box center [1525, 532] width 38 height 38
drag, startPoint x: 427, startPoint y: 275, endPoint x: 518, endPoint y: 324, distance: 103.4
click at [427, 275] on button "Prova de vida / [PERSON_NAME]" at bounding box center [454, 297] width 279 height 48
click at [164, 241] on input "do" at bounding box center [187, 239] width 165 height 17
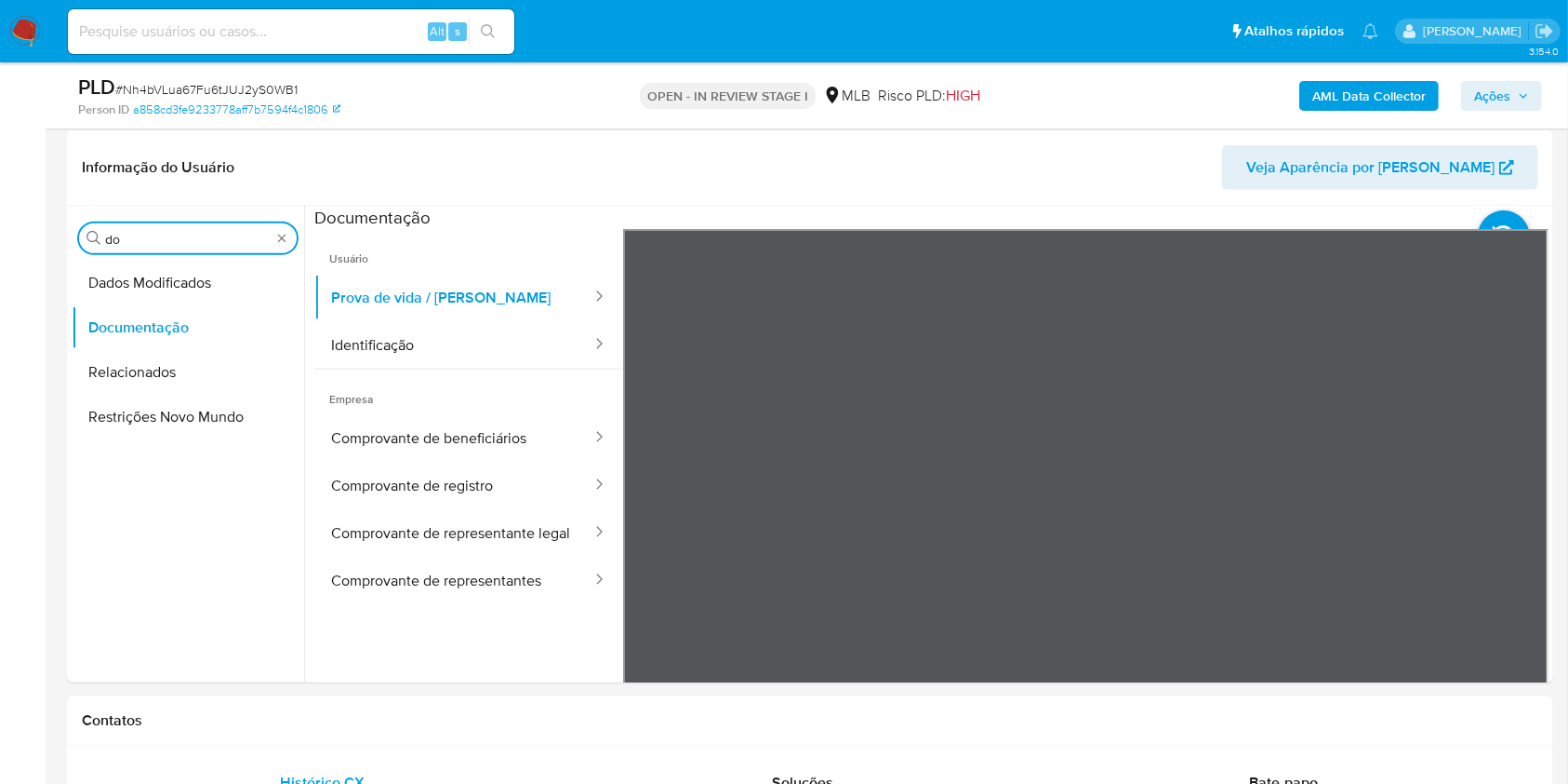
click at [164, 241] on input "do" at bounding box center [187, 239] width 165 height 17
click at [128, 241] on input "kjy" at bounding box center [187, 239] width 165 height 17
click at [127, 241] on input "kjy" at bounding box center [187, 239] width 165 height 17
type input "ky"
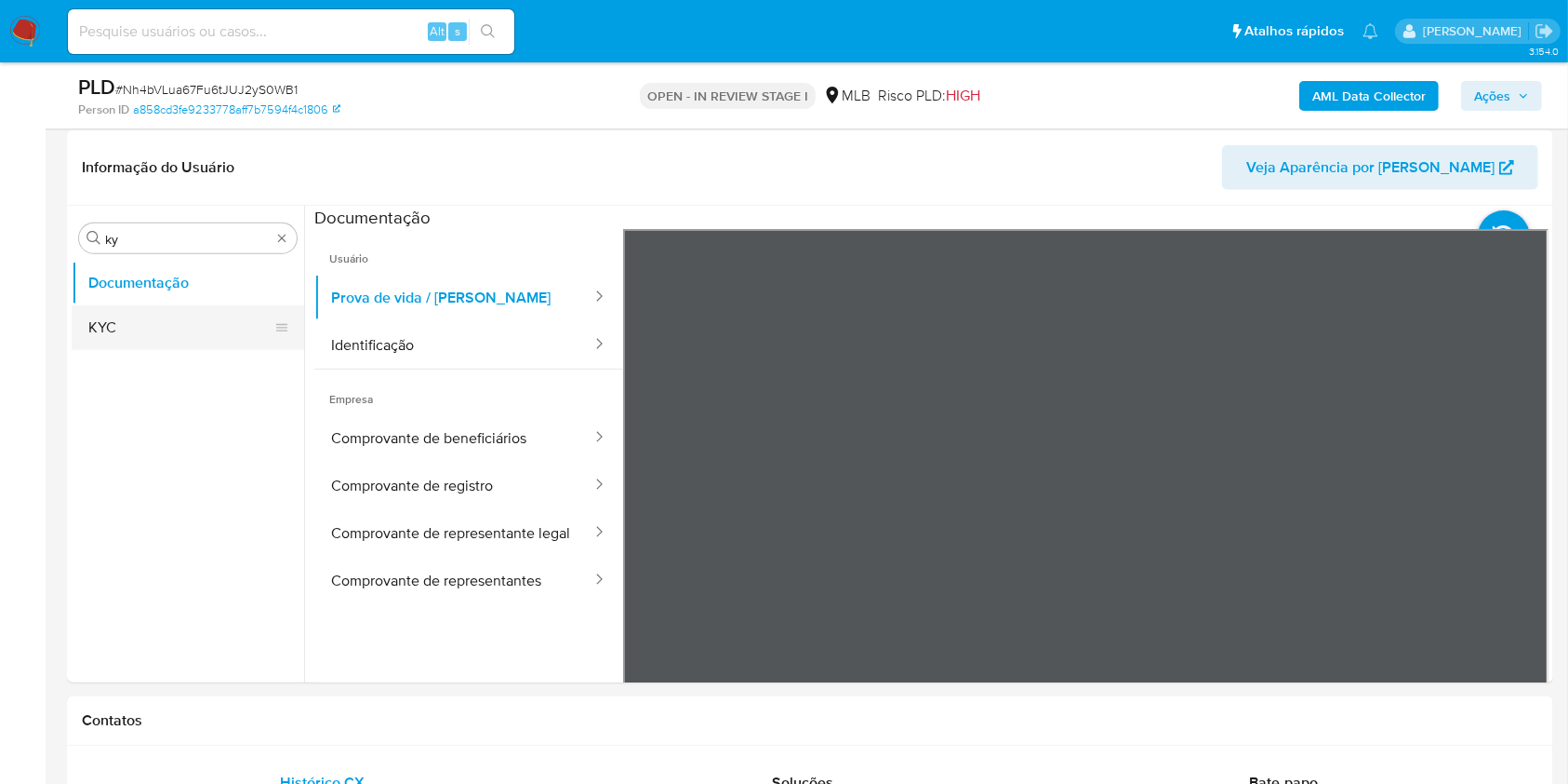
click at [109, 313] on button "KYC" at bounding box center [180, 327] width 218 height 45
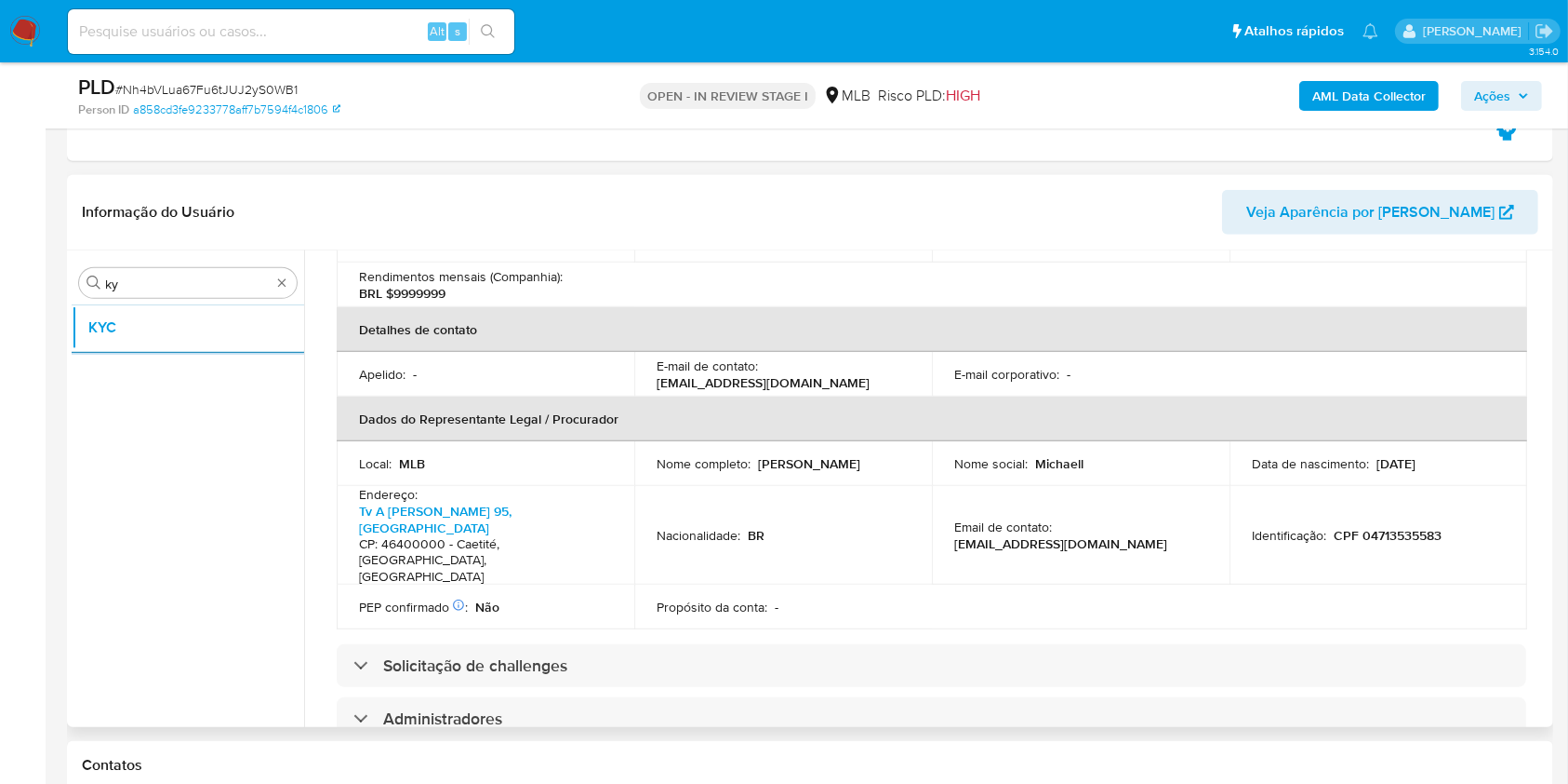
scroll to position [452, 0]
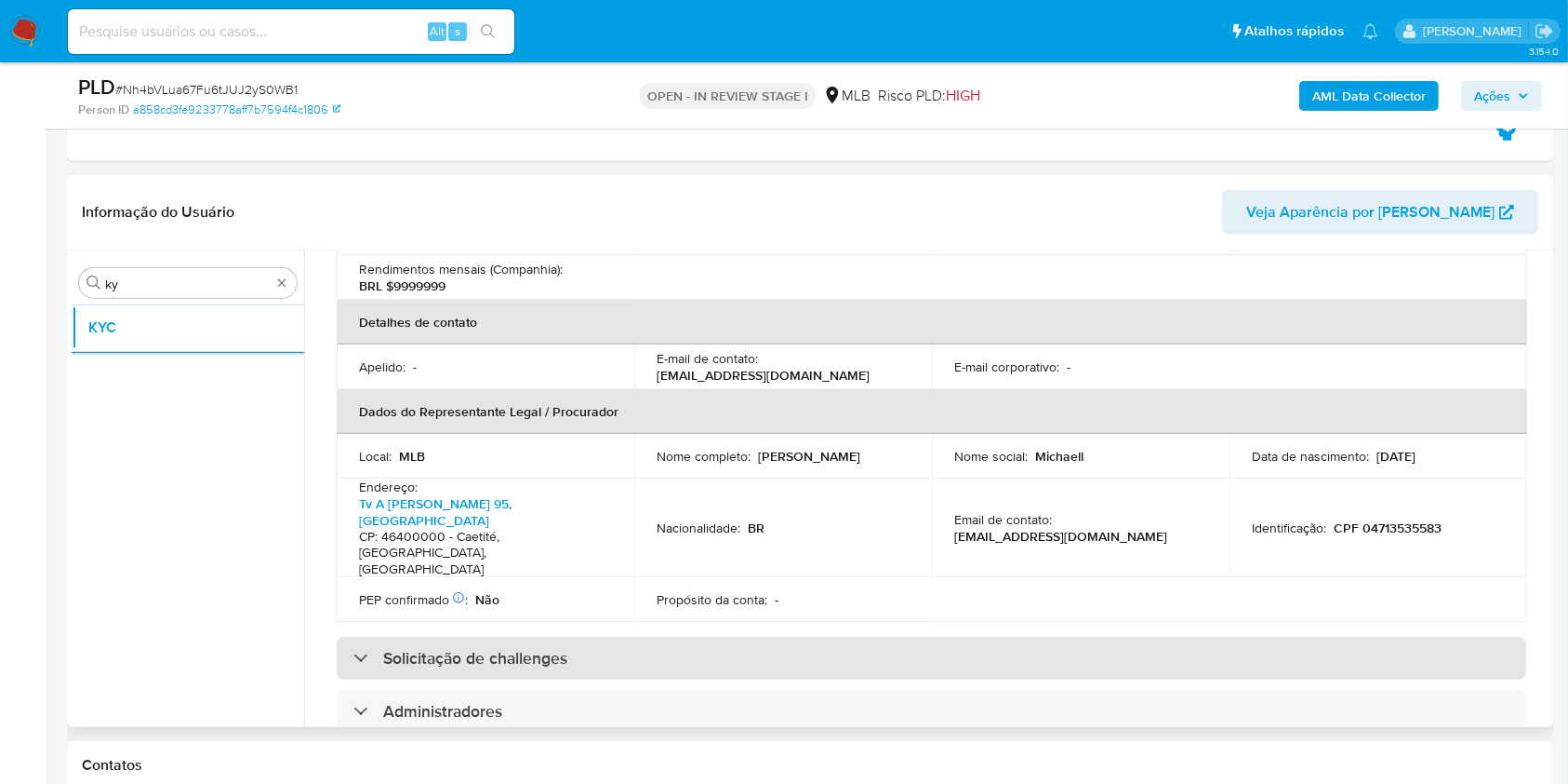
click at [725, 637] on div "Solicitação de challenges" at bounding box center [931, 657] width 1190 height 43
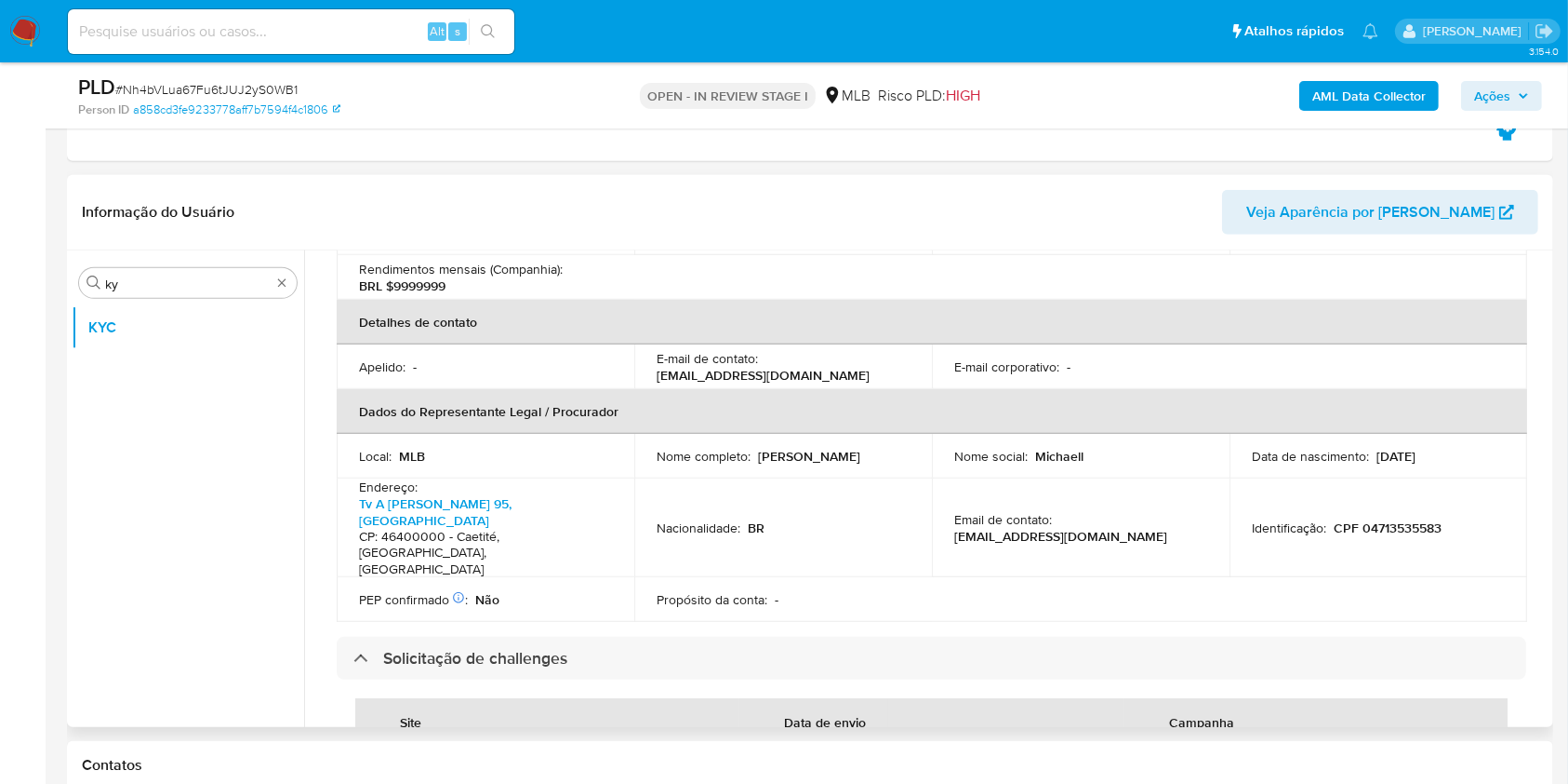
click at [794, 447] on p "Michaell Platiny Souza Vieira" at bounding box center [808, 455] width 102 height 17
click at [874, 520] on div "Nacionalidade : BR" at bounding box center [784, 528] width 253 height 17
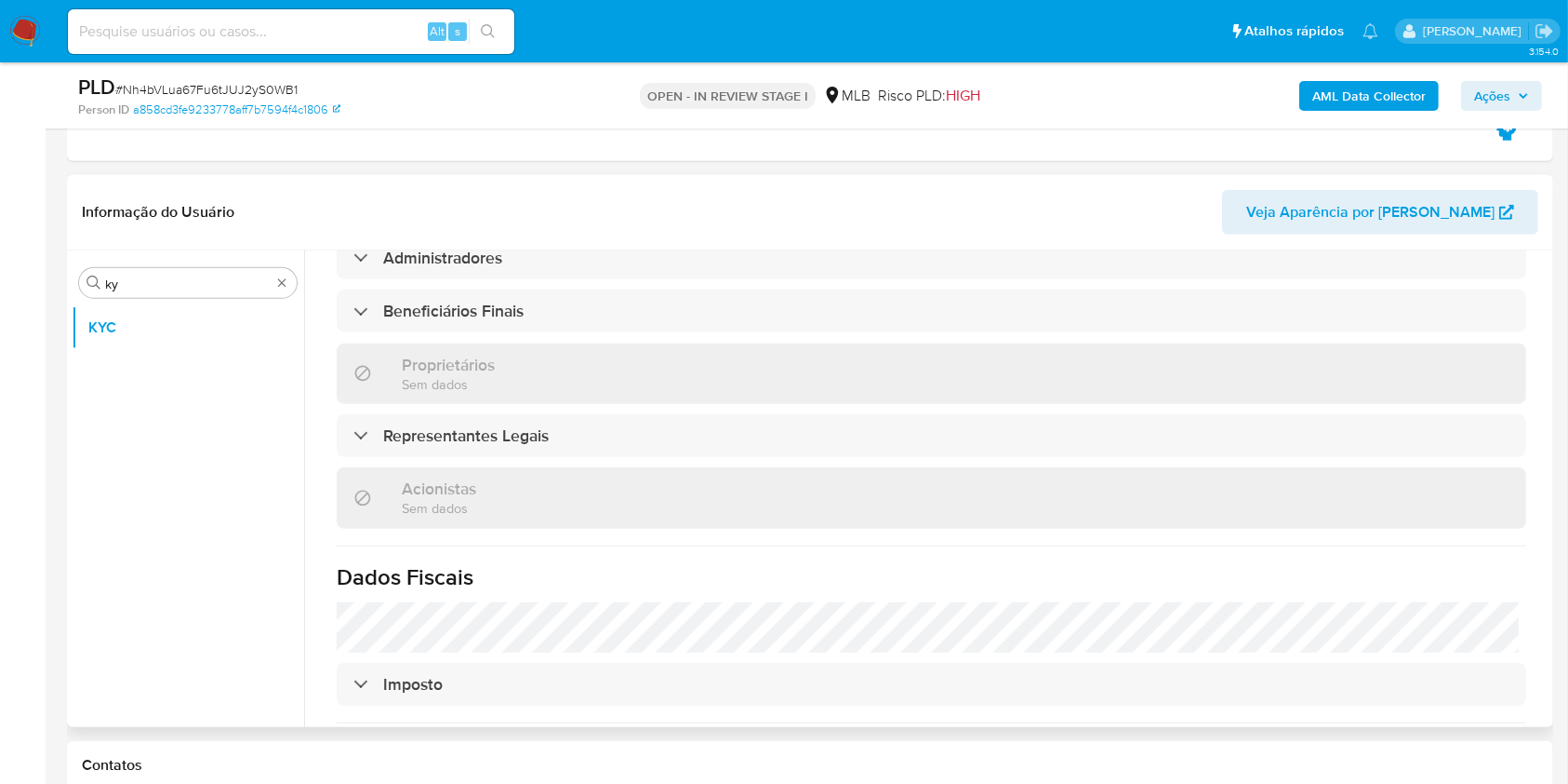
scroll to position [1211, 0]
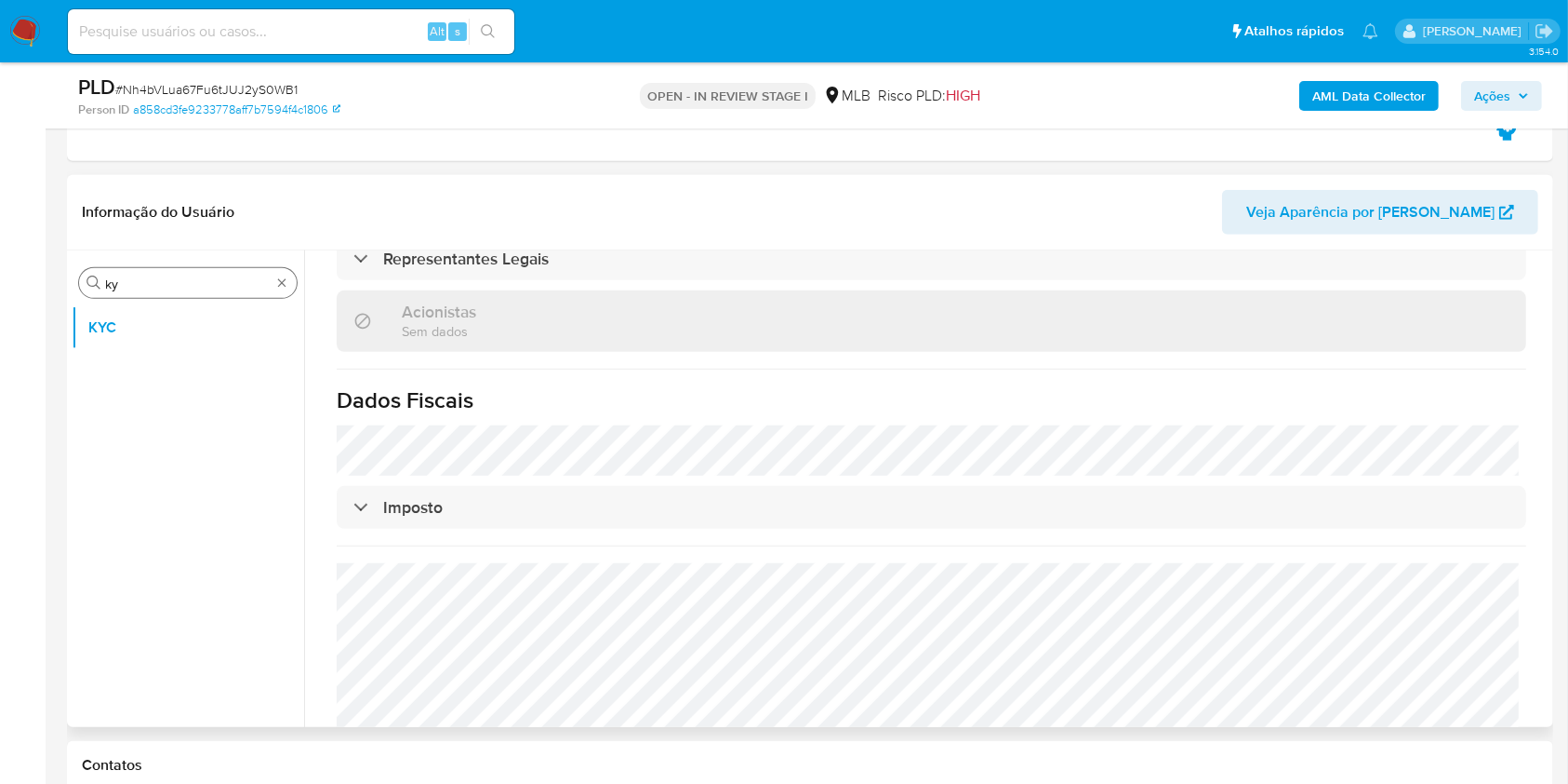
click at [178, 279] on input "ky" at bounding box center [187, 283] width 165 height 17
click at [175, 281] on input "ky" at bounding box center [187, 283] width 165 height 17
click at [145, 293] on div "Procurar enm" at bounding box center [188, 283] width 218 height 30
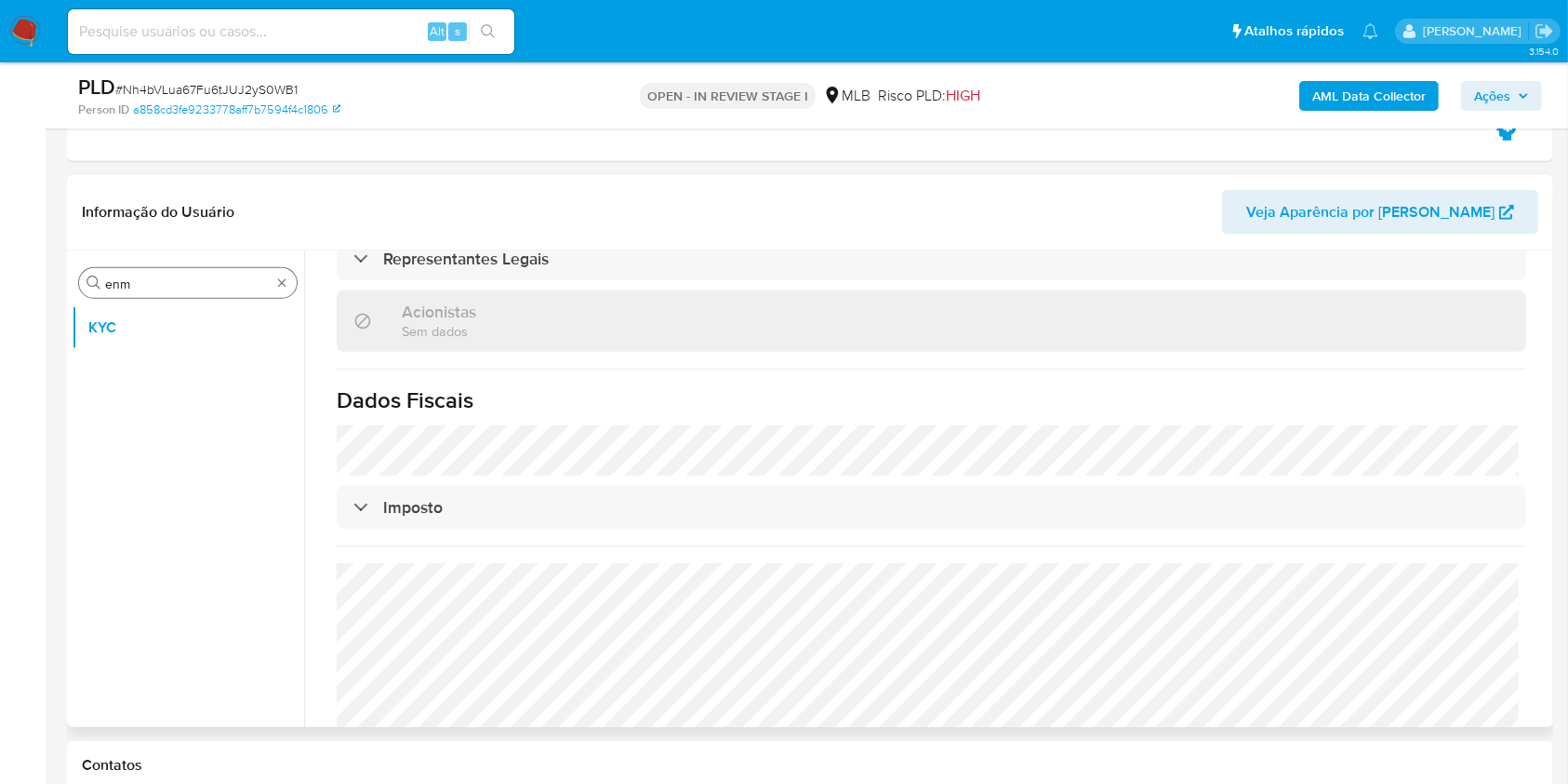
click at [145, 293] on div "Procurar enm" at bounding box center [188, 283] width 218 height 30
click at [142, 290] on input "enm" at bounding box center [187, 283] width 165 height 17
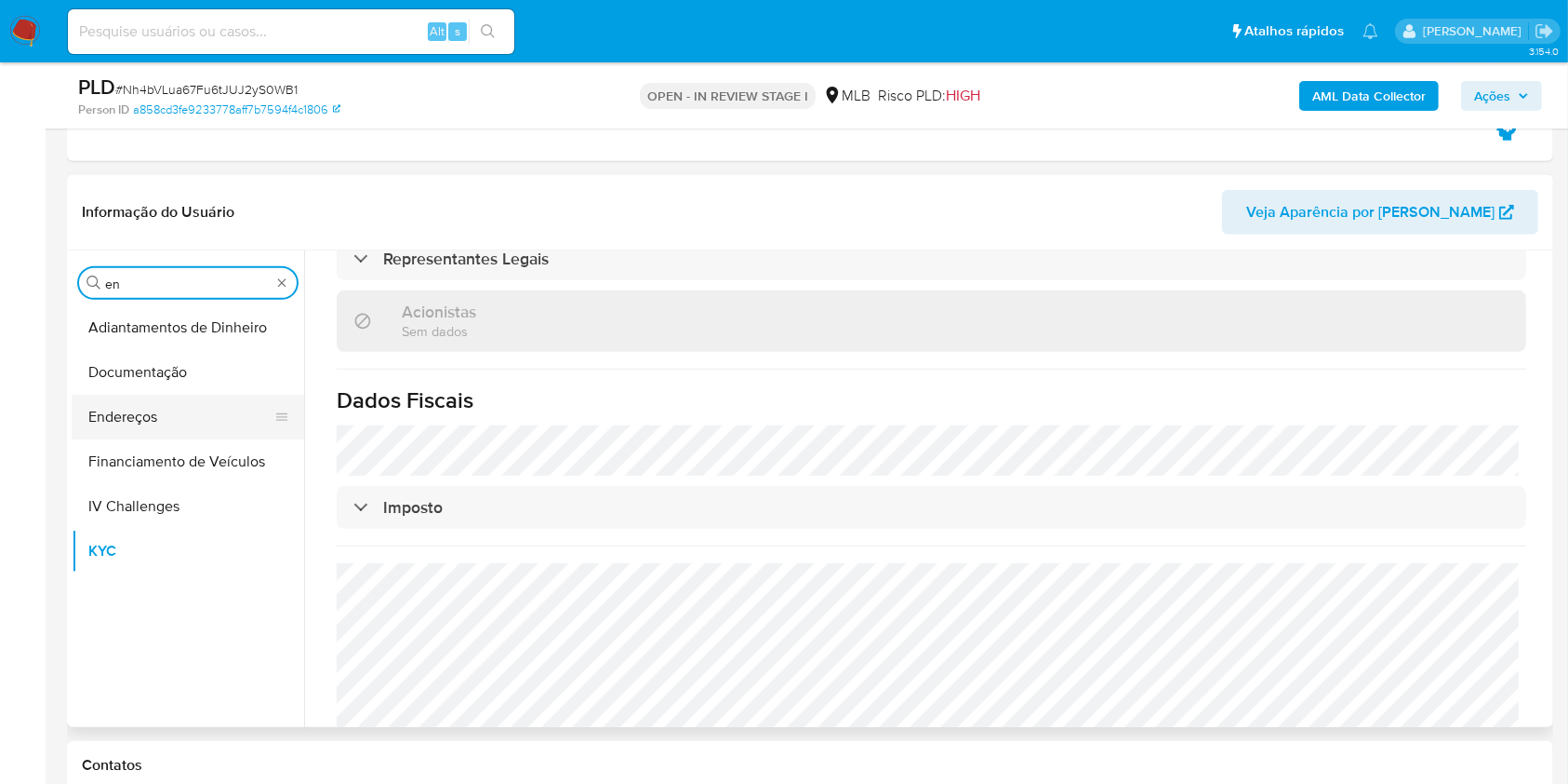
type input "en"
click at [135, 399] on button "Endereços" at bounding box center [180, 417] width 218 height 45
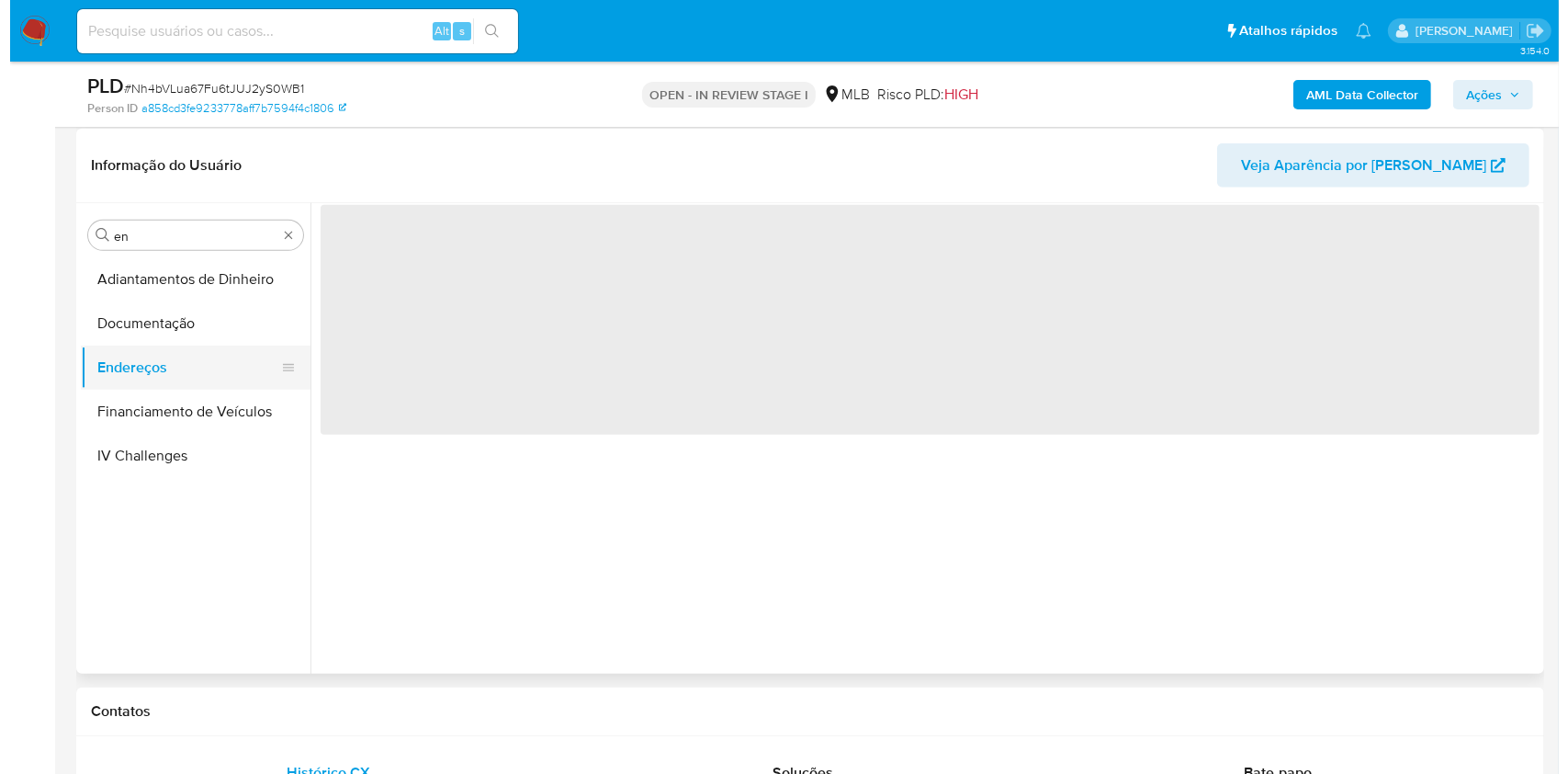
scroll to position [0, 0]
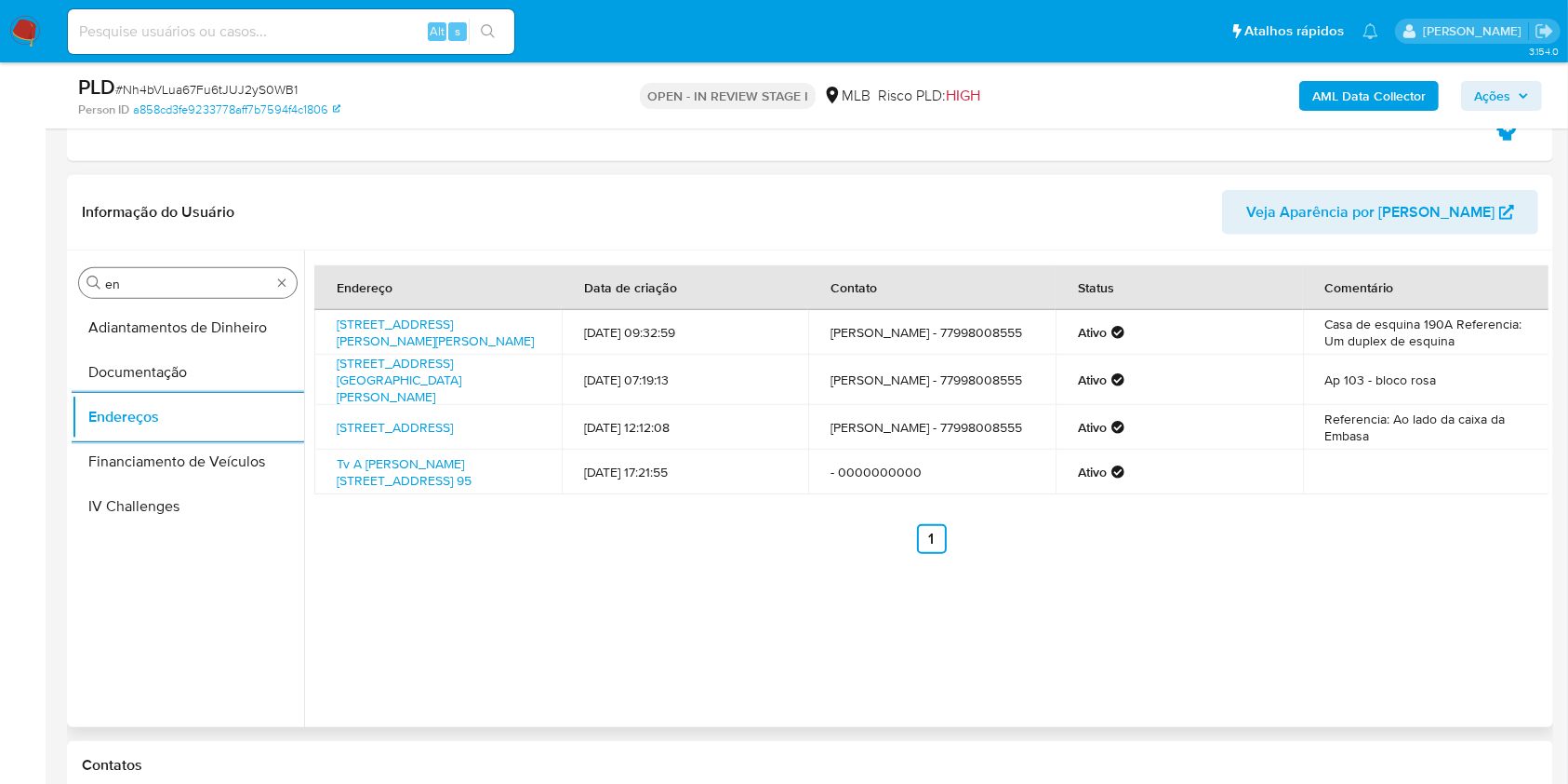
click at [134, 284] on input "en" at bounding box center [187, 283] width 165 height 17
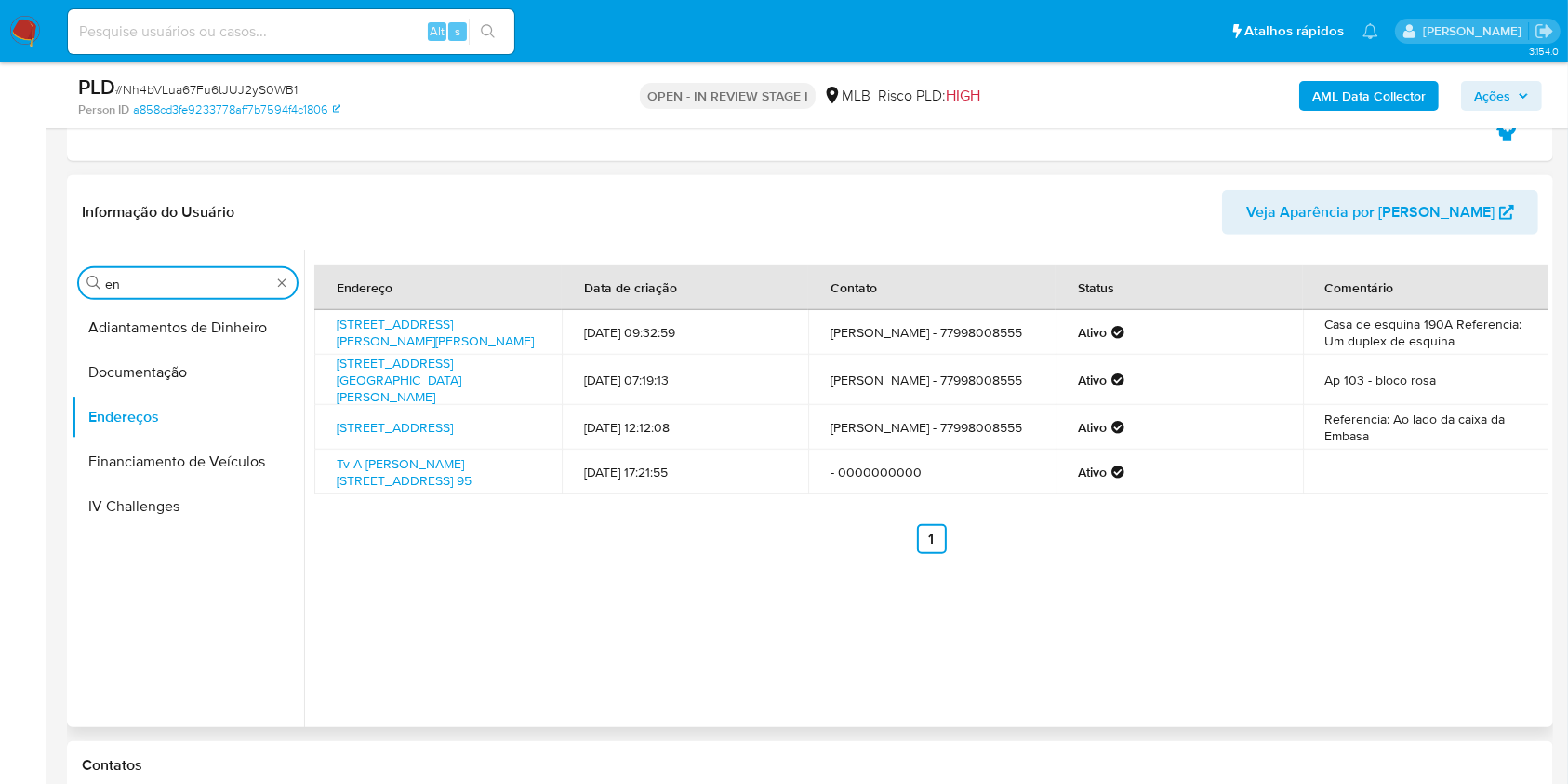
click at [134, 284] on input "en" at bounding box center [187, 283] width 165 height 17
type input "ge"
click at [148, 322] on button "Detalhe da geolocalização" at bounding box center [180, 327] width 218 height 45
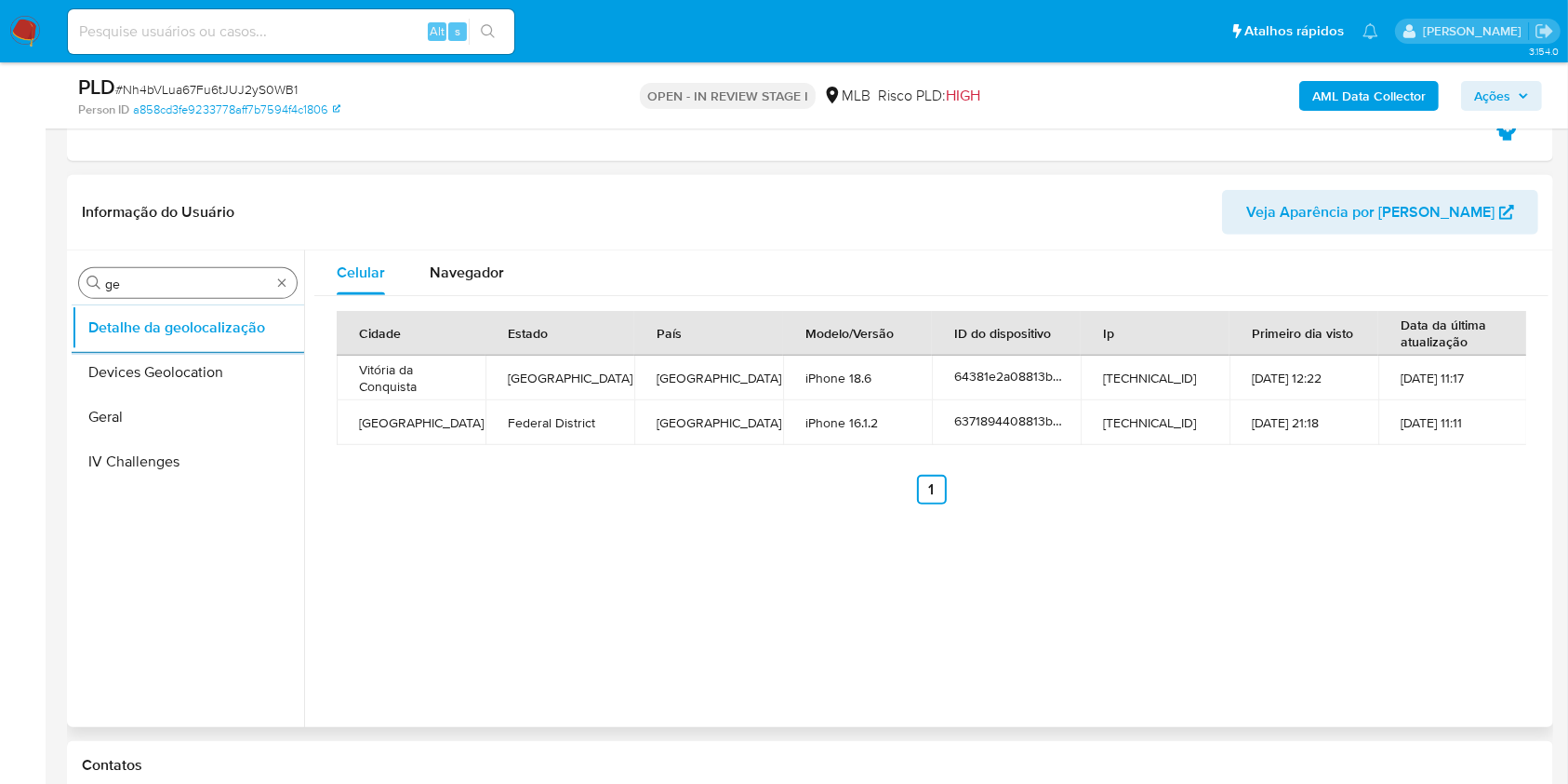
click at [134, 280] on input "ge" at bounding box center [187, 283] width 165 height 17
type input "res"
click at [130, 411] on button "Restrições Novo Mundo" at bounding box center [187, 417] width 232 height 45
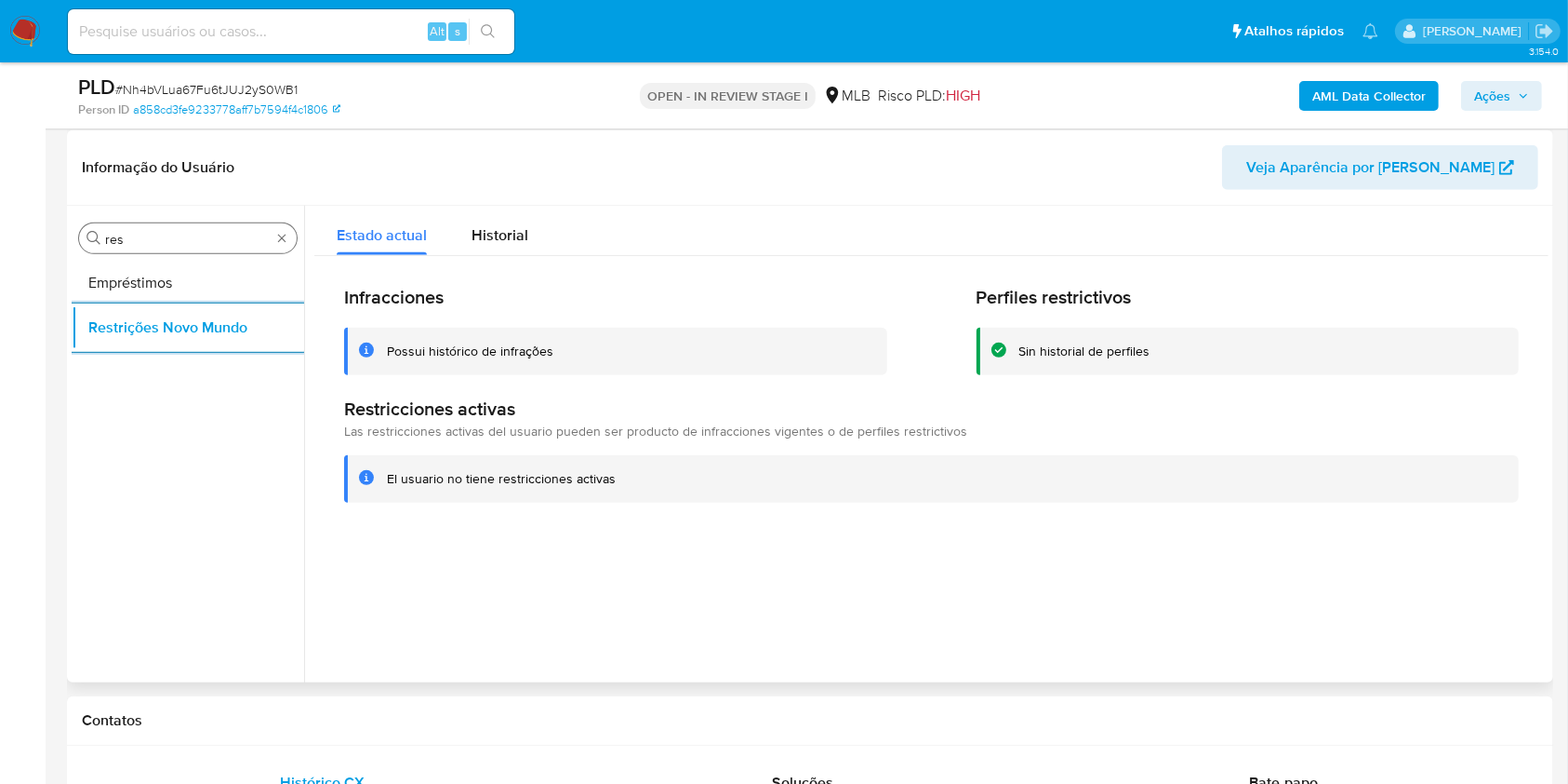
click at [221, 231] on input "res" at bounding box center [187, 239] width 165 height 17
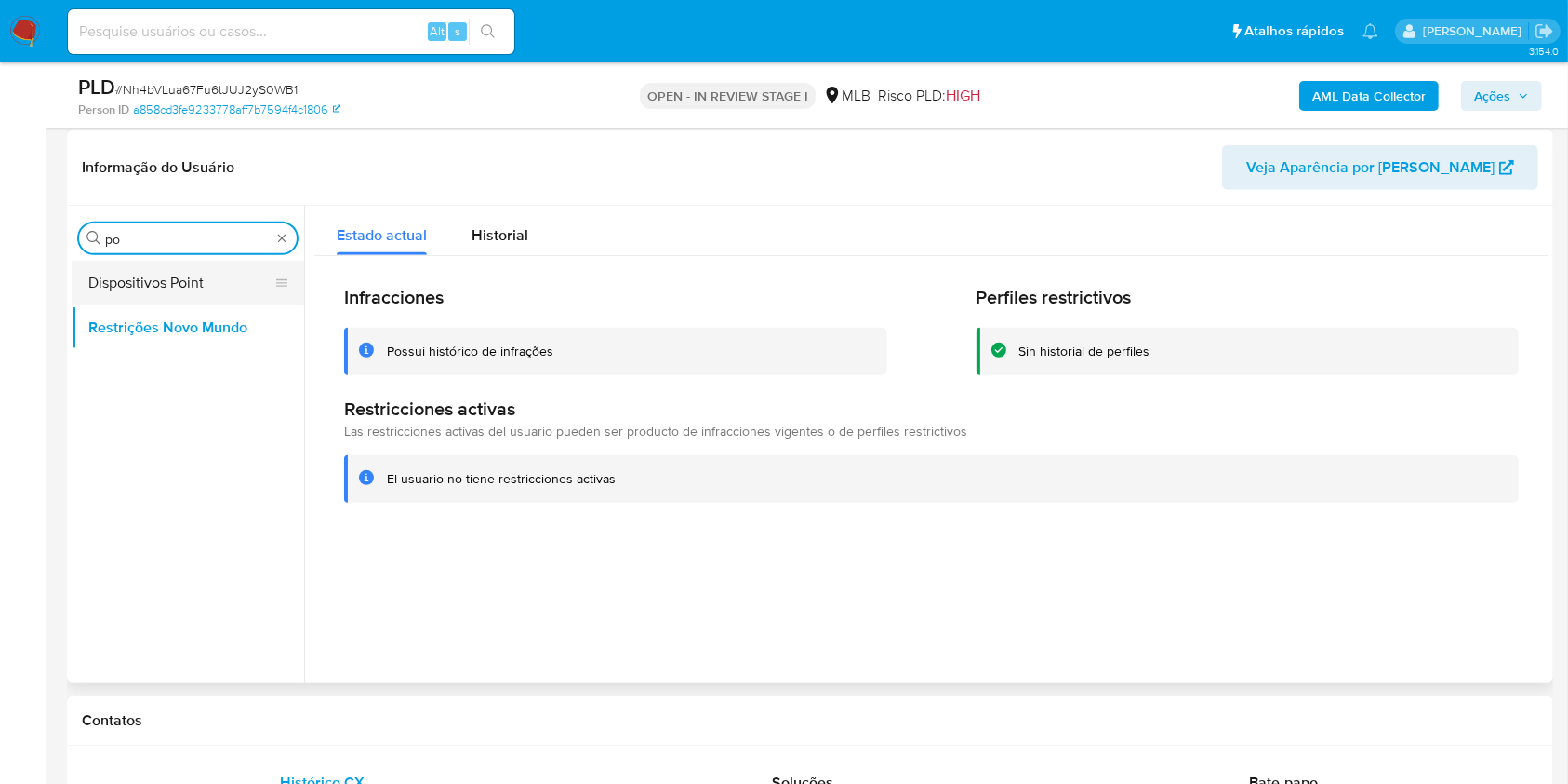
type input "po"
click at [201, 276] on button "Dispositivos Point" at bounding box center [180, 282] width 218 height 45
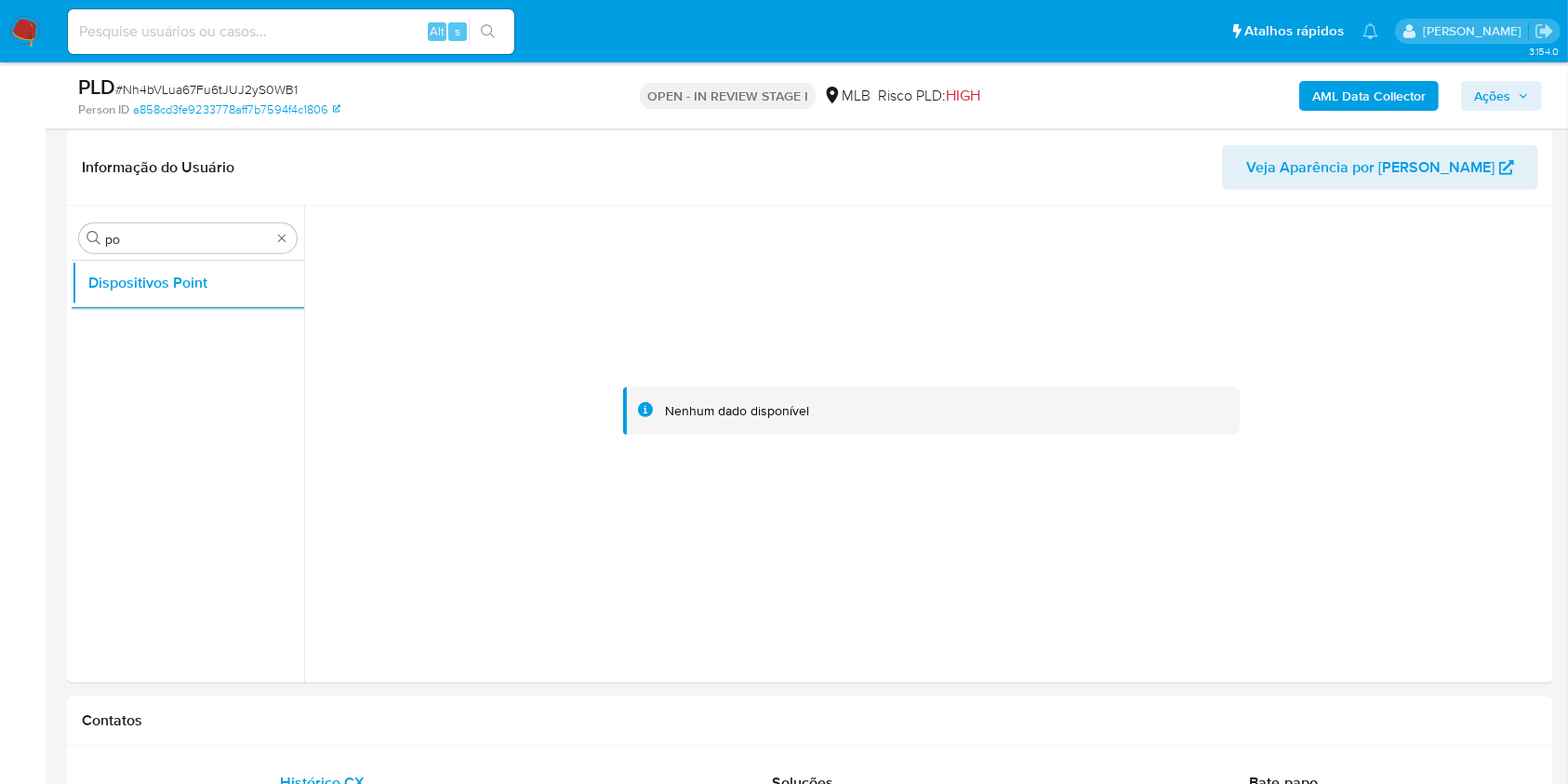
click at [1354, 113] on div "AML Data Collector Ações" at bounding box center [1301, 95] width 483 height 44
click at [1352, 107] on b "AML Data Collector" at bounding box center [1369, 96] width 114 height 30
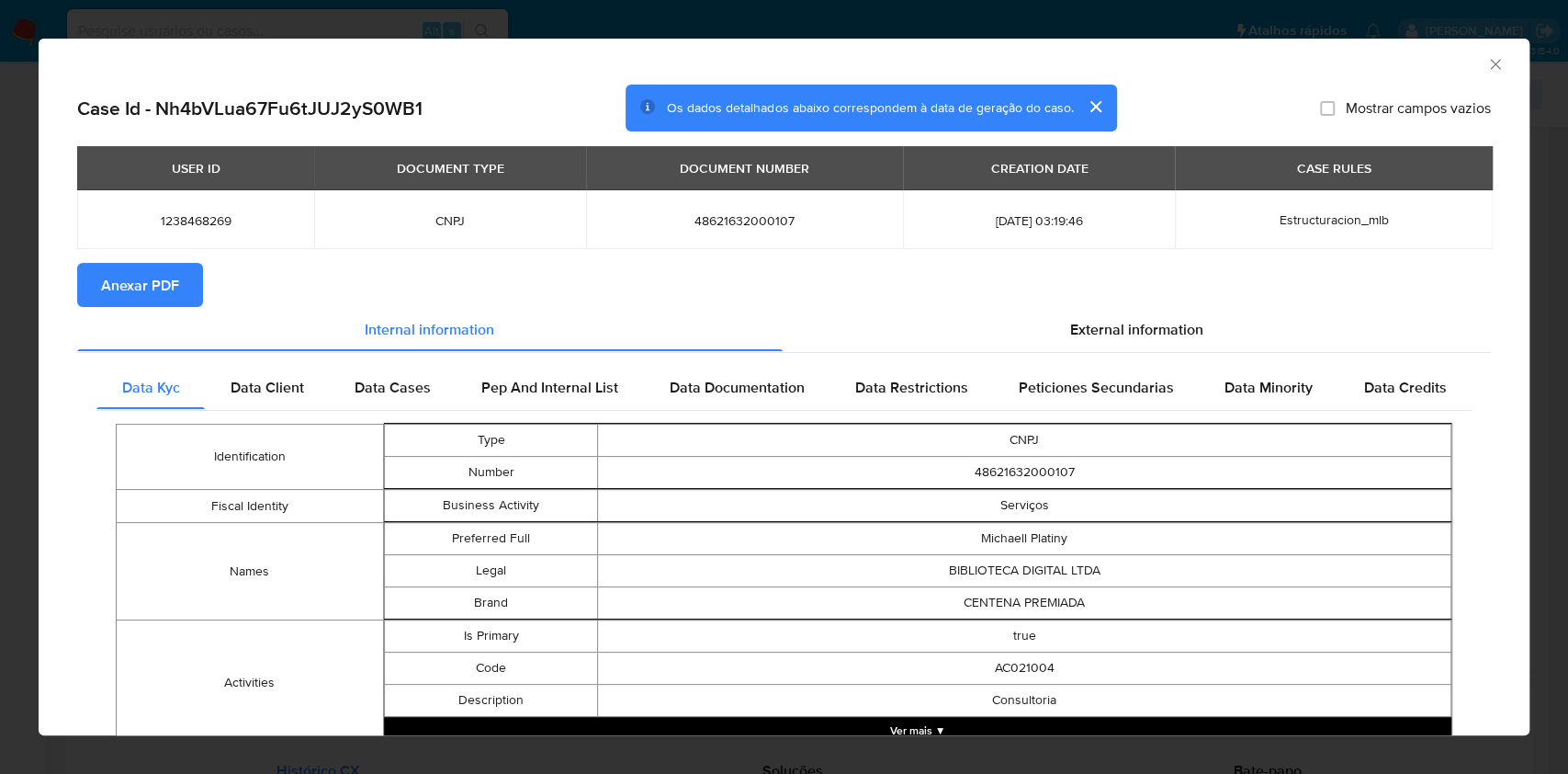
click at [183, 291] on button "Anexar PDF" at bounding box center [140, 284] width 126 height 44
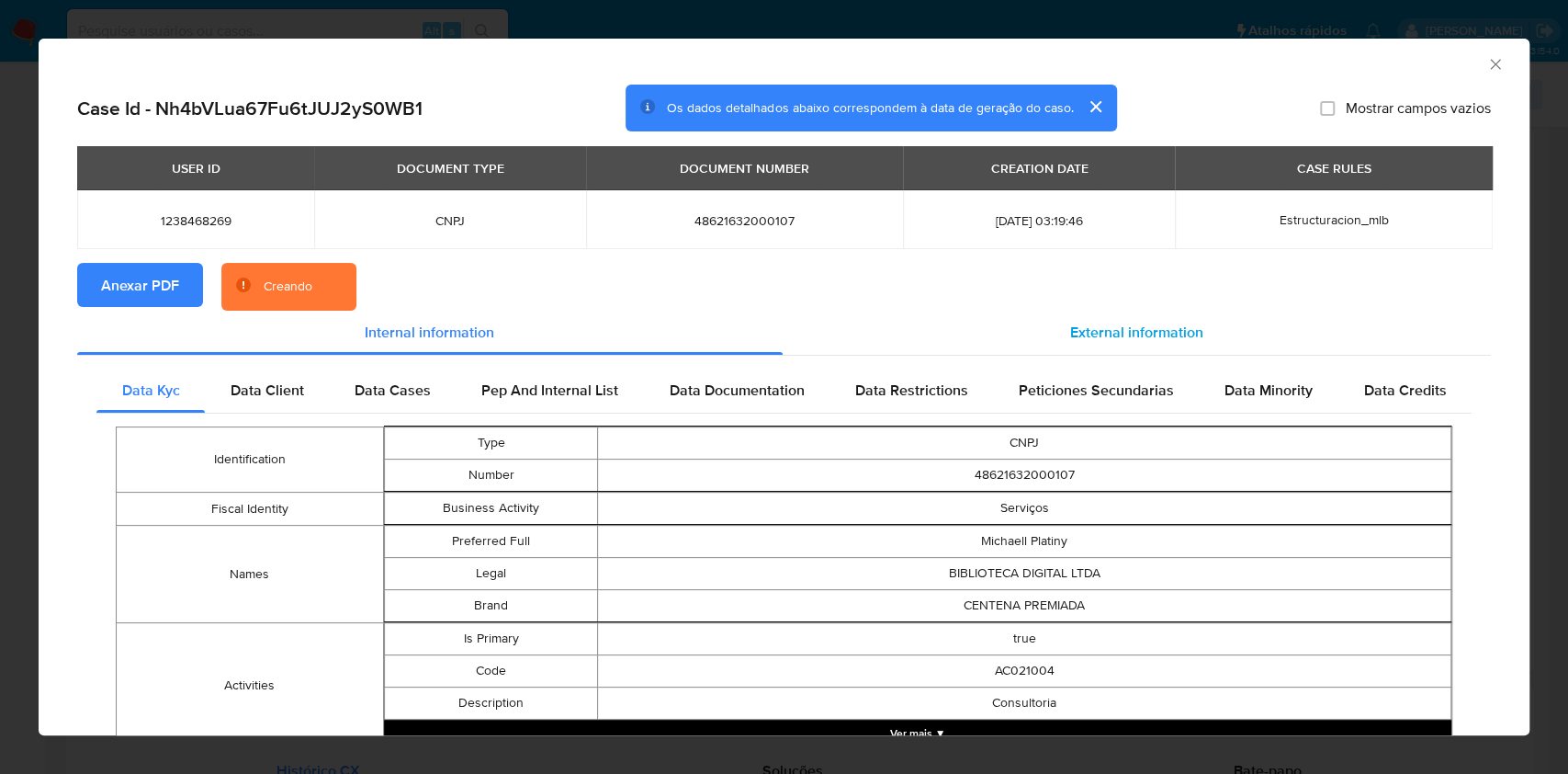
click at [1077, 320] on div "External information" at bounding box center [1137, 332] width 709 height 44
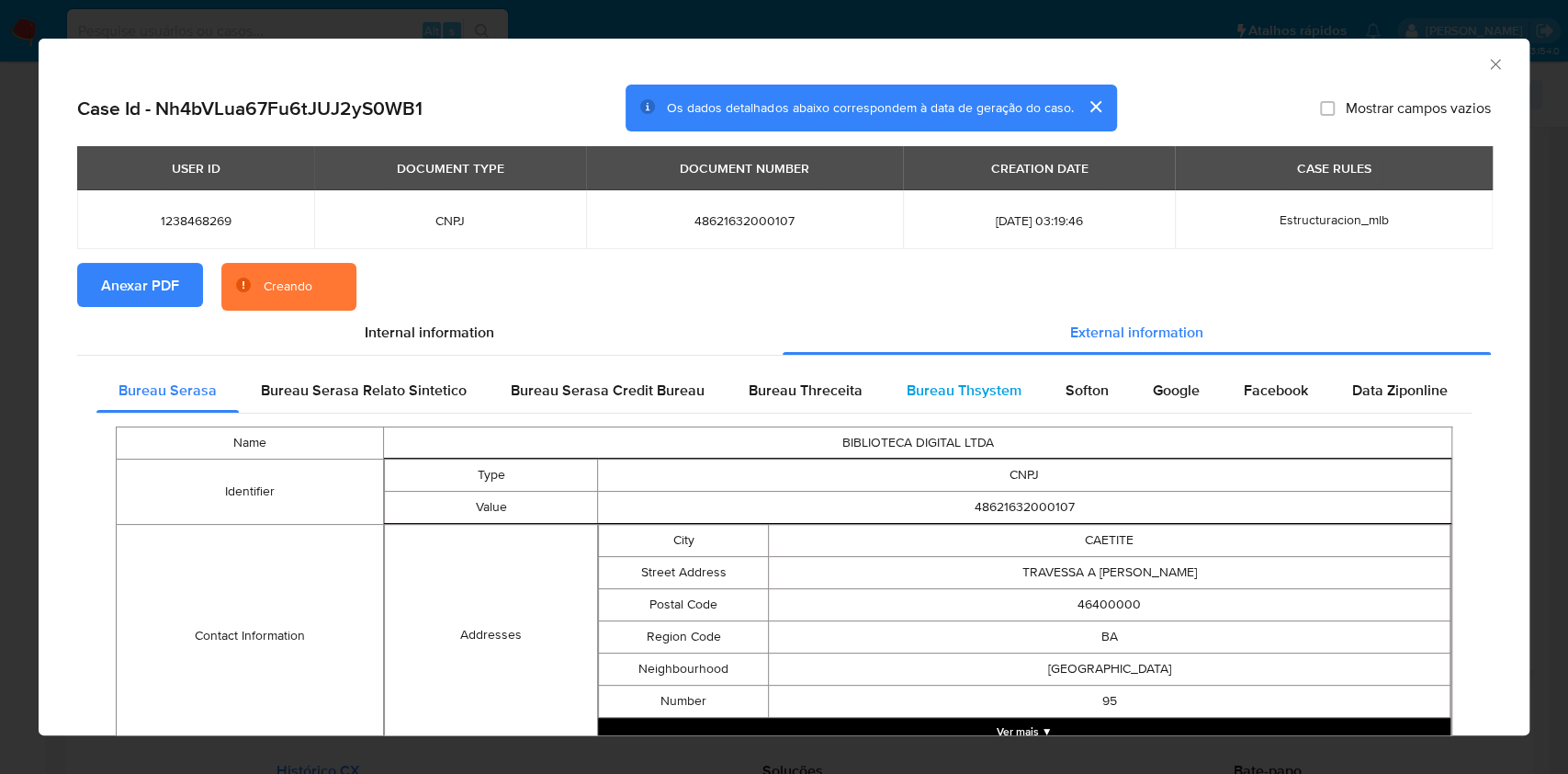
click at [1011, 378] on div "Bureau Thsystem" at bounding box center [964, 390] width 159 height 44
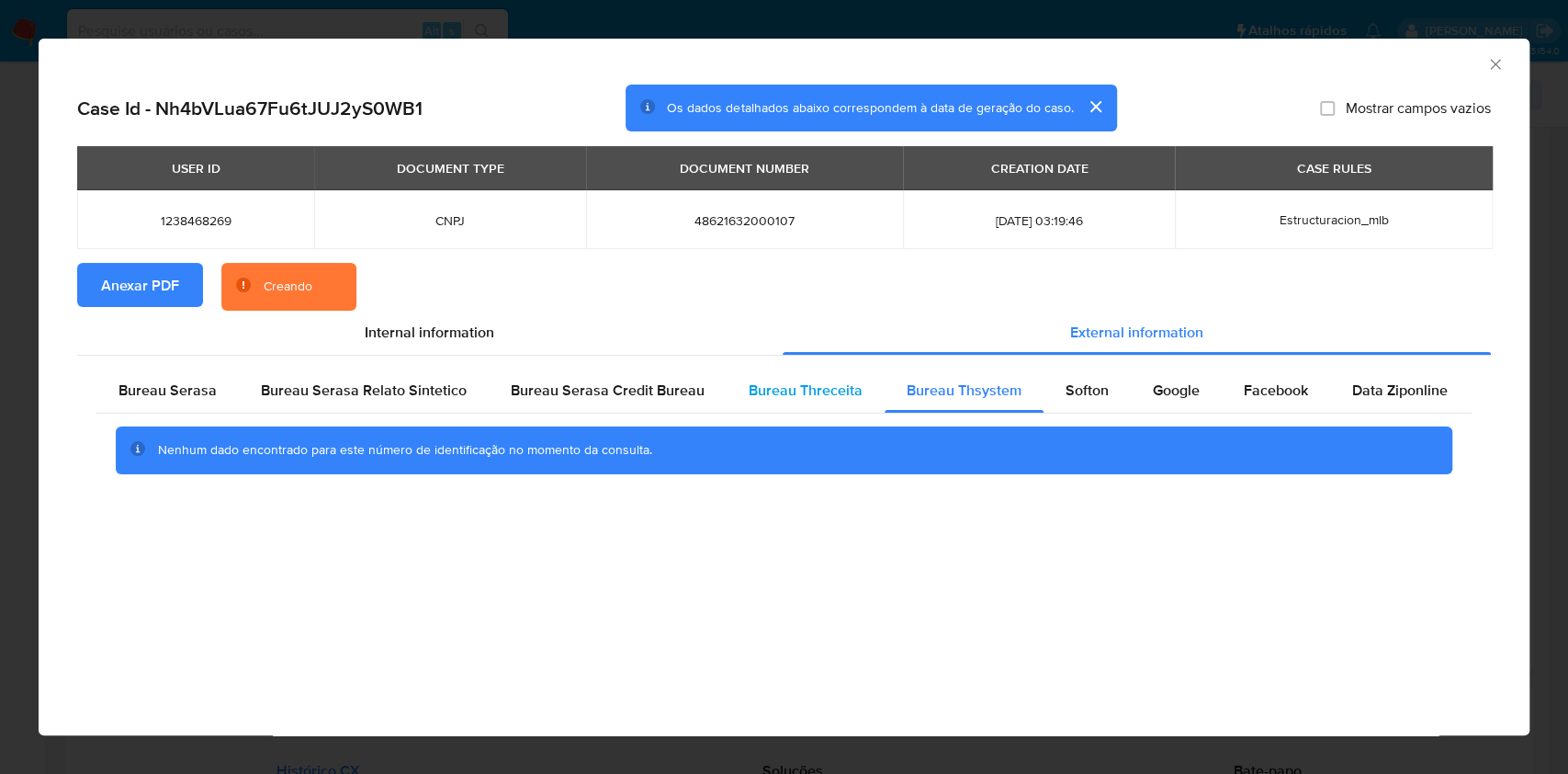
click at [826, 389] on span "Bureau Threceita" at bounding box center [805, 390] width 114 height 22
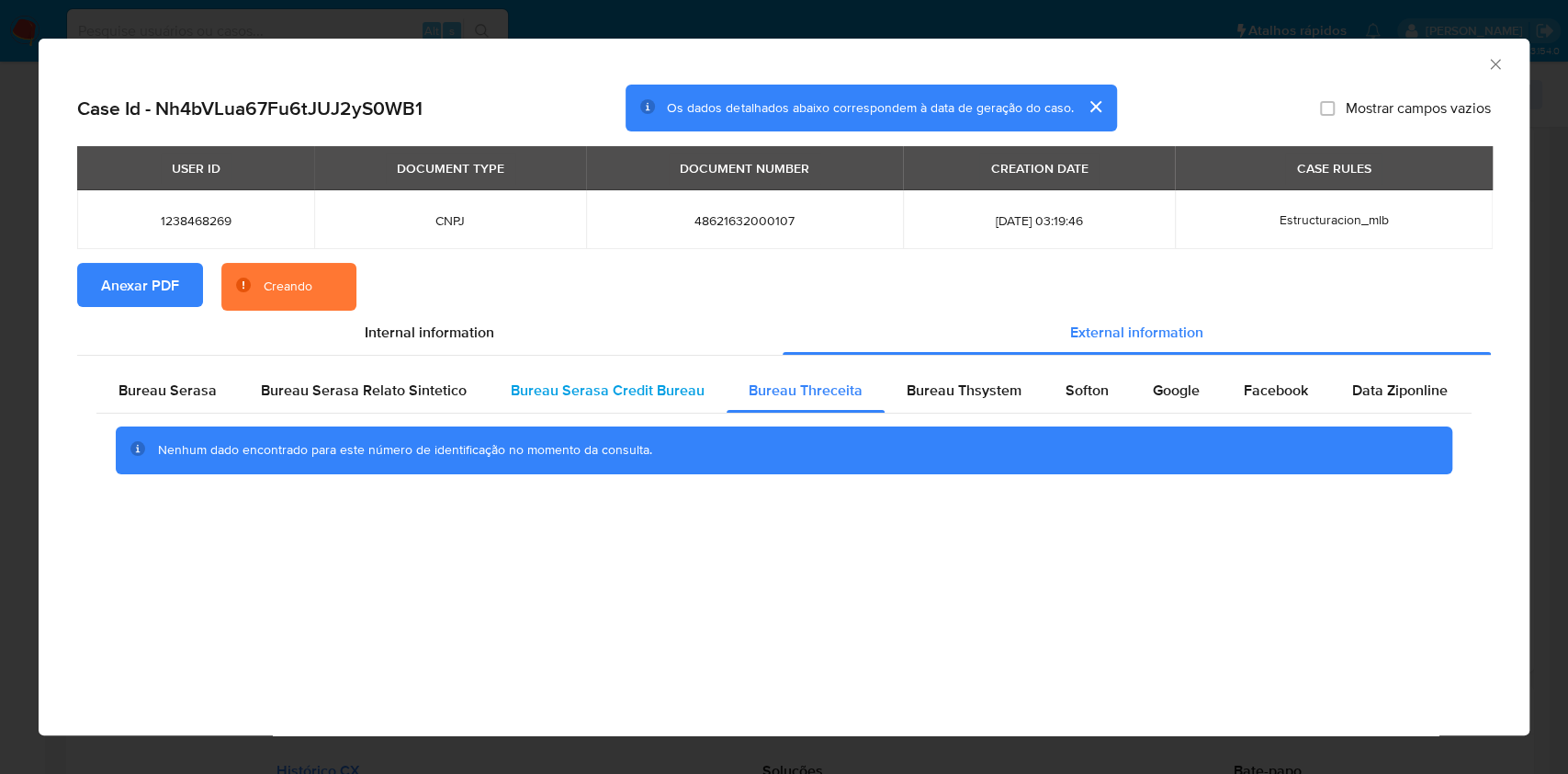
click at [592, 390] on span "Bureau Serasa Credit Bureau" at bounding box center [608, 390] width 193 height 22
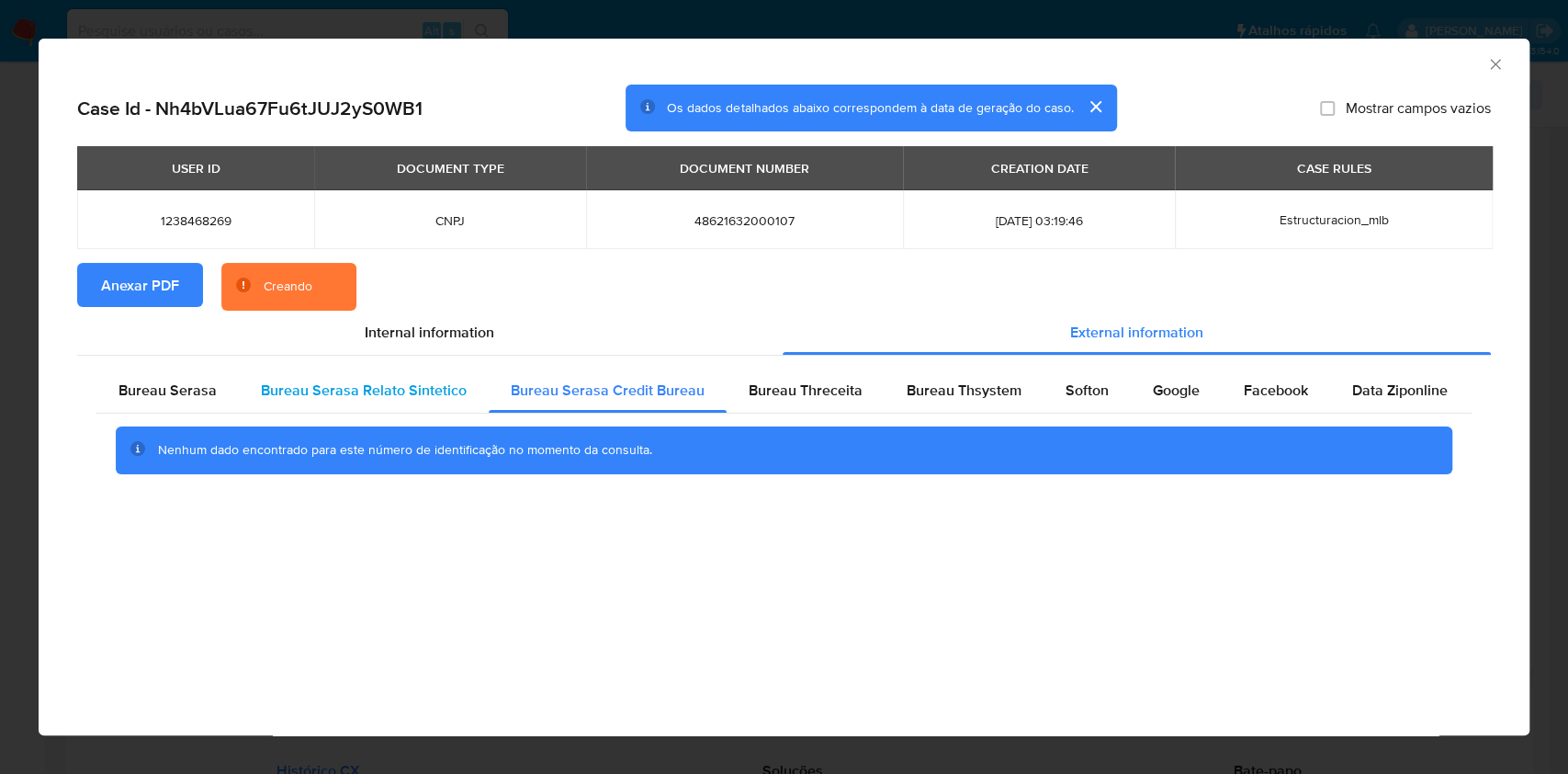
click at [394, 393] on span "Bureau Serasa Relato Sintetico" at bounding box center [363, 390] width 206 height 22
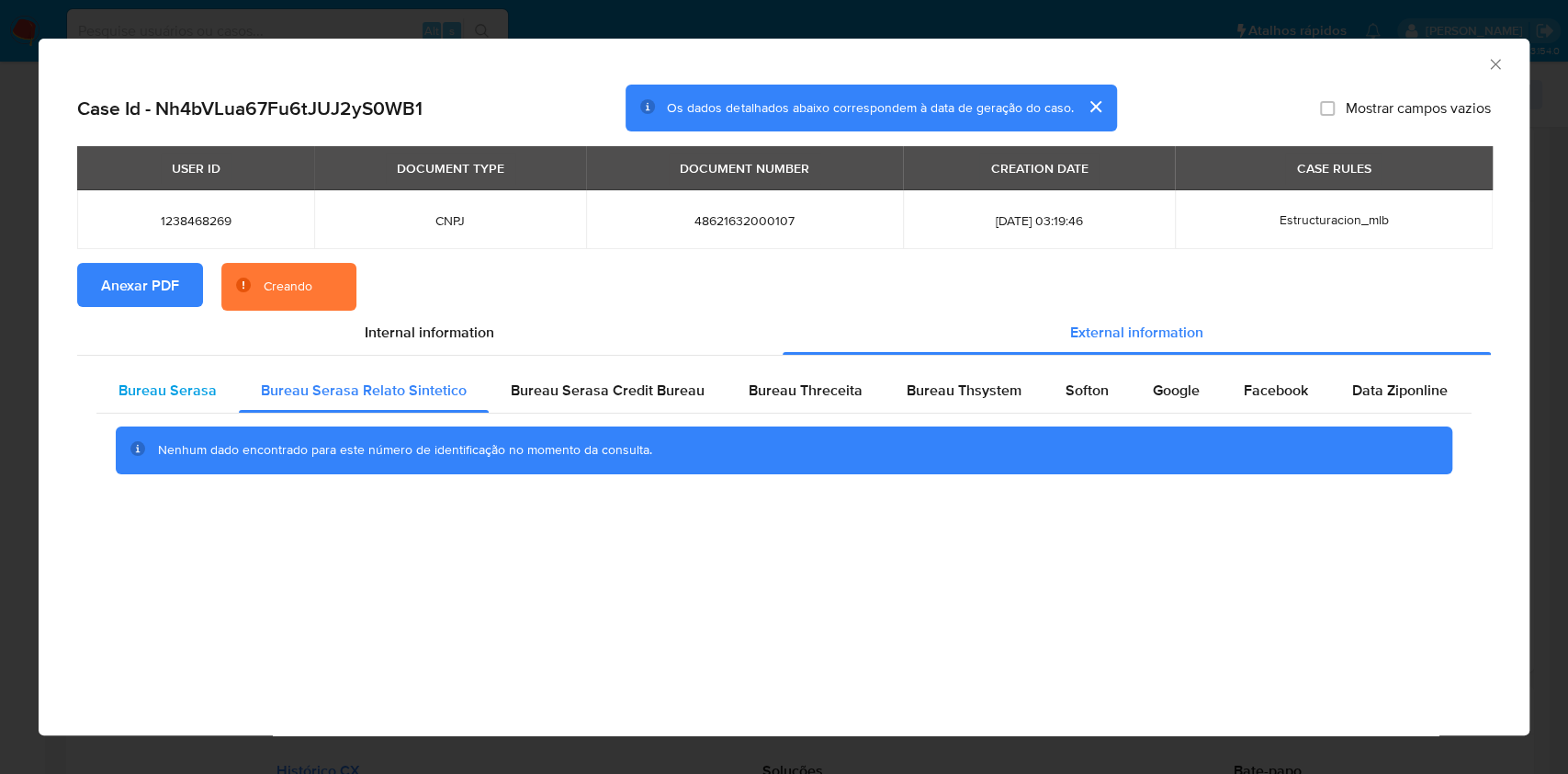
click at [183, 396] on span "Bureau Serasa" at bounding box center [167, 390] width 99 height 22
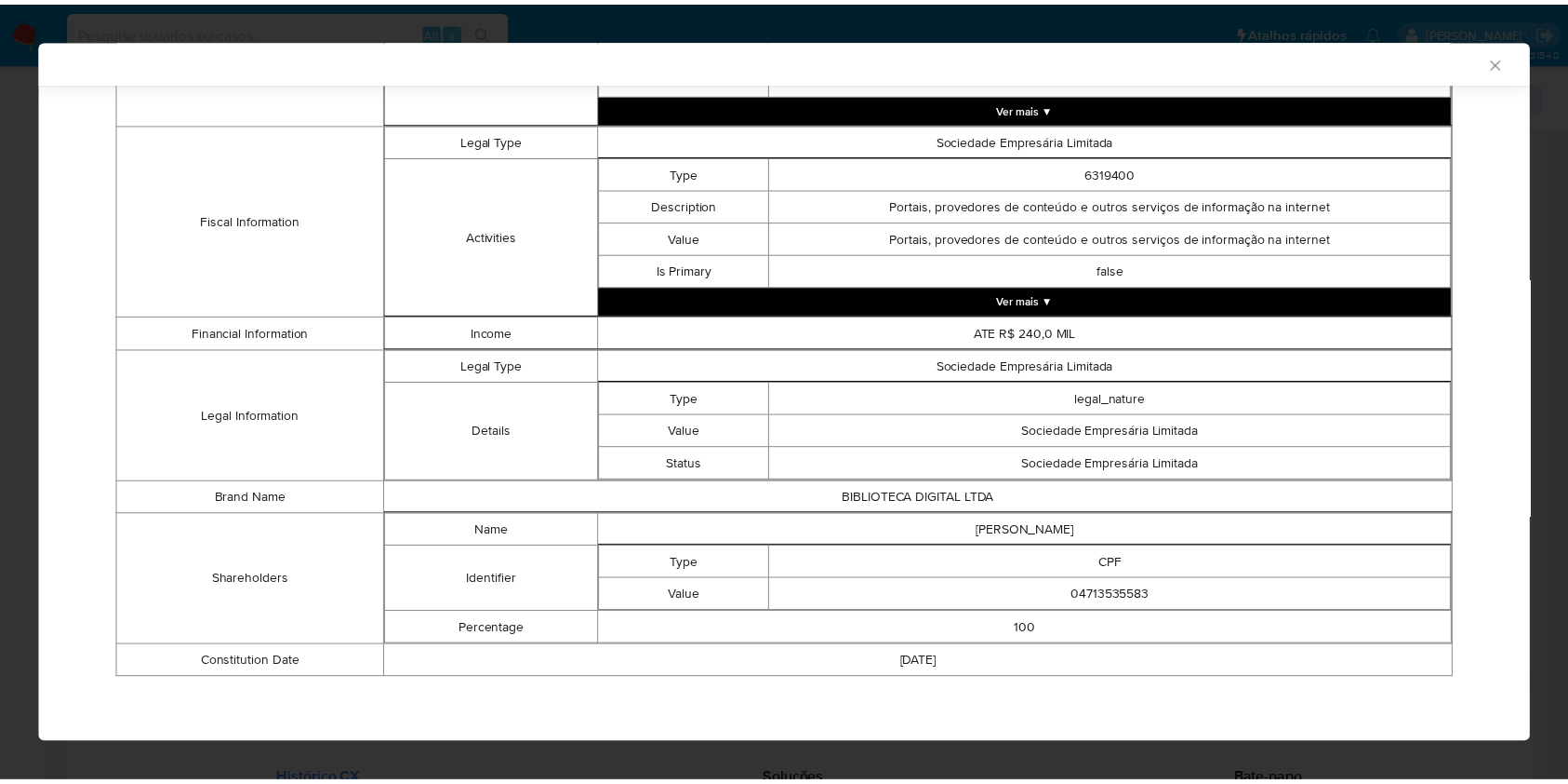
scroll to position [622, 0]
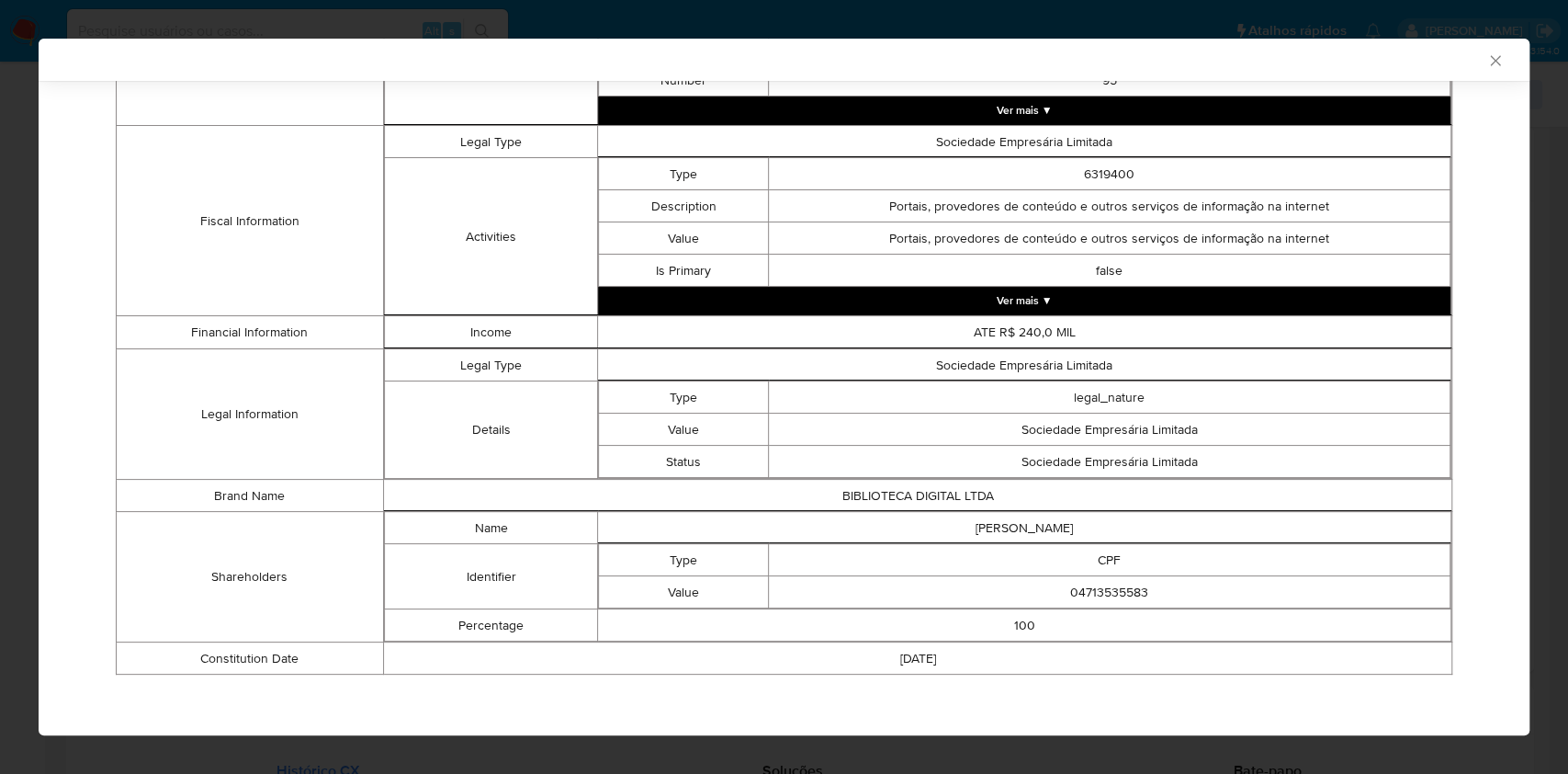
click at [8, 426] on div "AML Data Collector Case Id - Nh4bVLua67Fu6tJUJ2yS0WB1 Os dados detalhados abaix…" at bounding box center [784, 387] width 1568 height 774
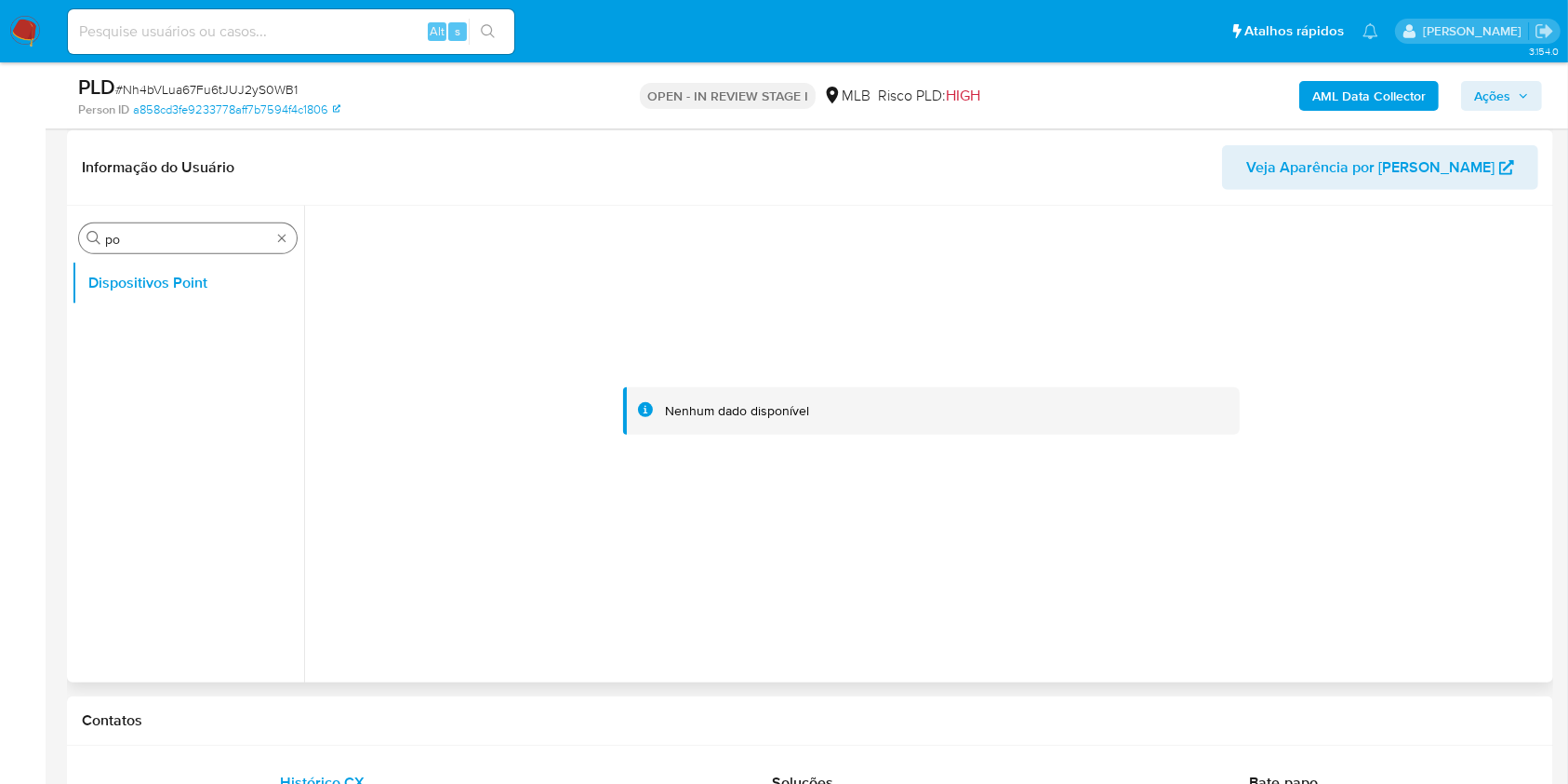
click at [169, 241] on input "po" at bounding box center [187, 239] width 165 height 17
click at [168, 241] on input "po" at bounding box center [187, 239] width 165 height 17
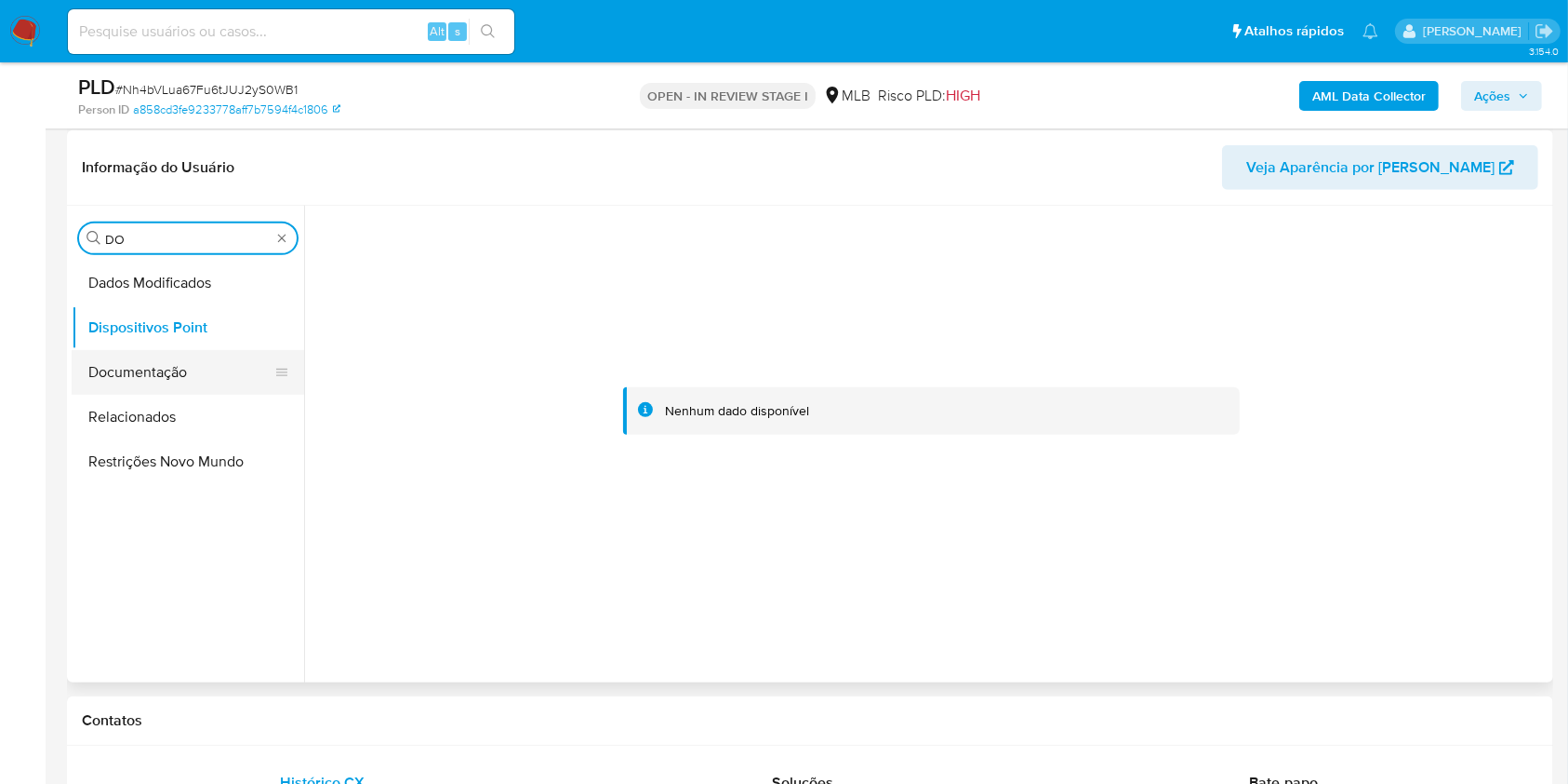
click at [139, 370] on button "Documentação" at bounding box center [180, 372] width 218 height 45
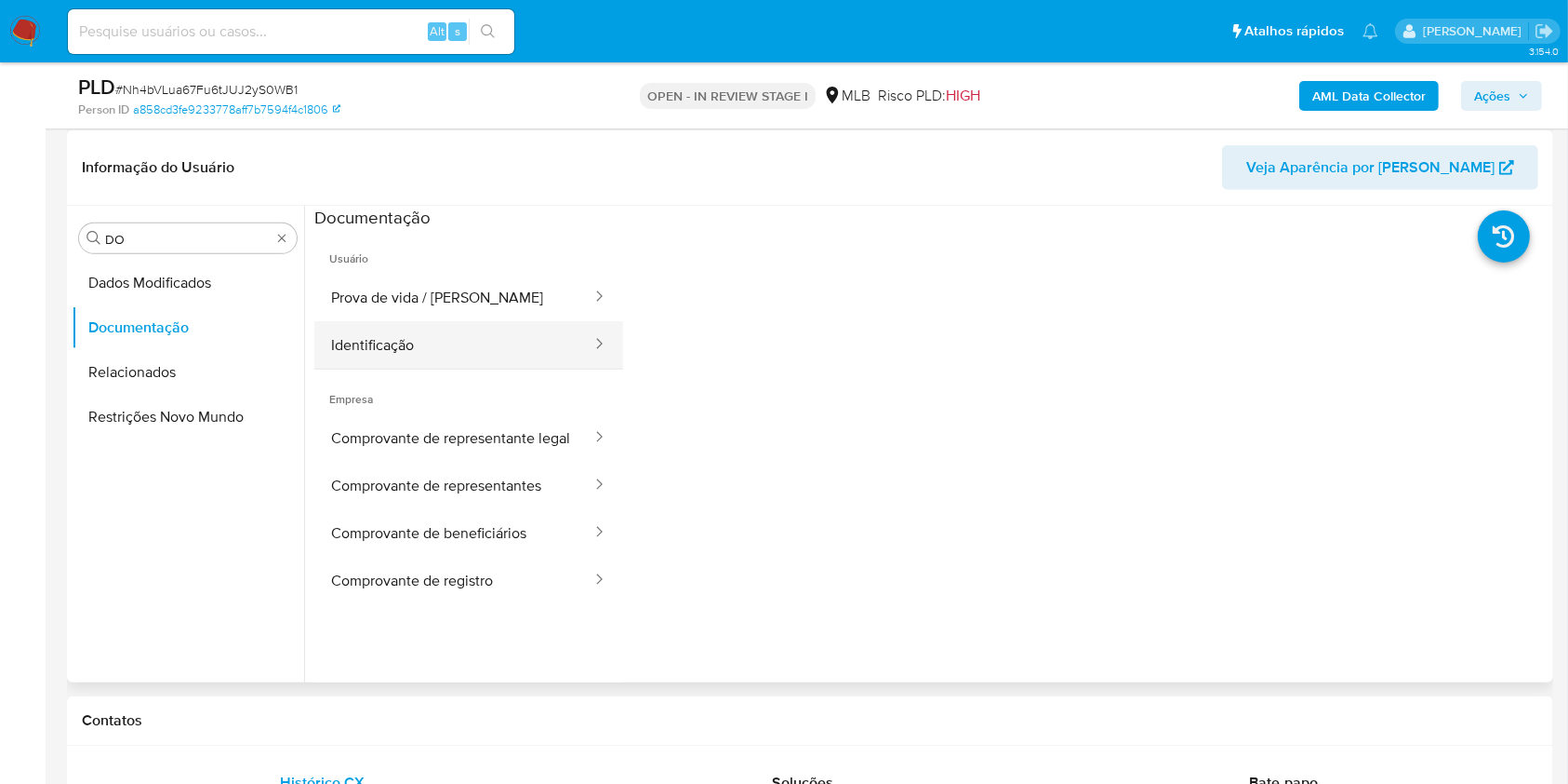
click at [410, 339] on button "Identificação" at bounding box center [454, 344] width 279 height 48
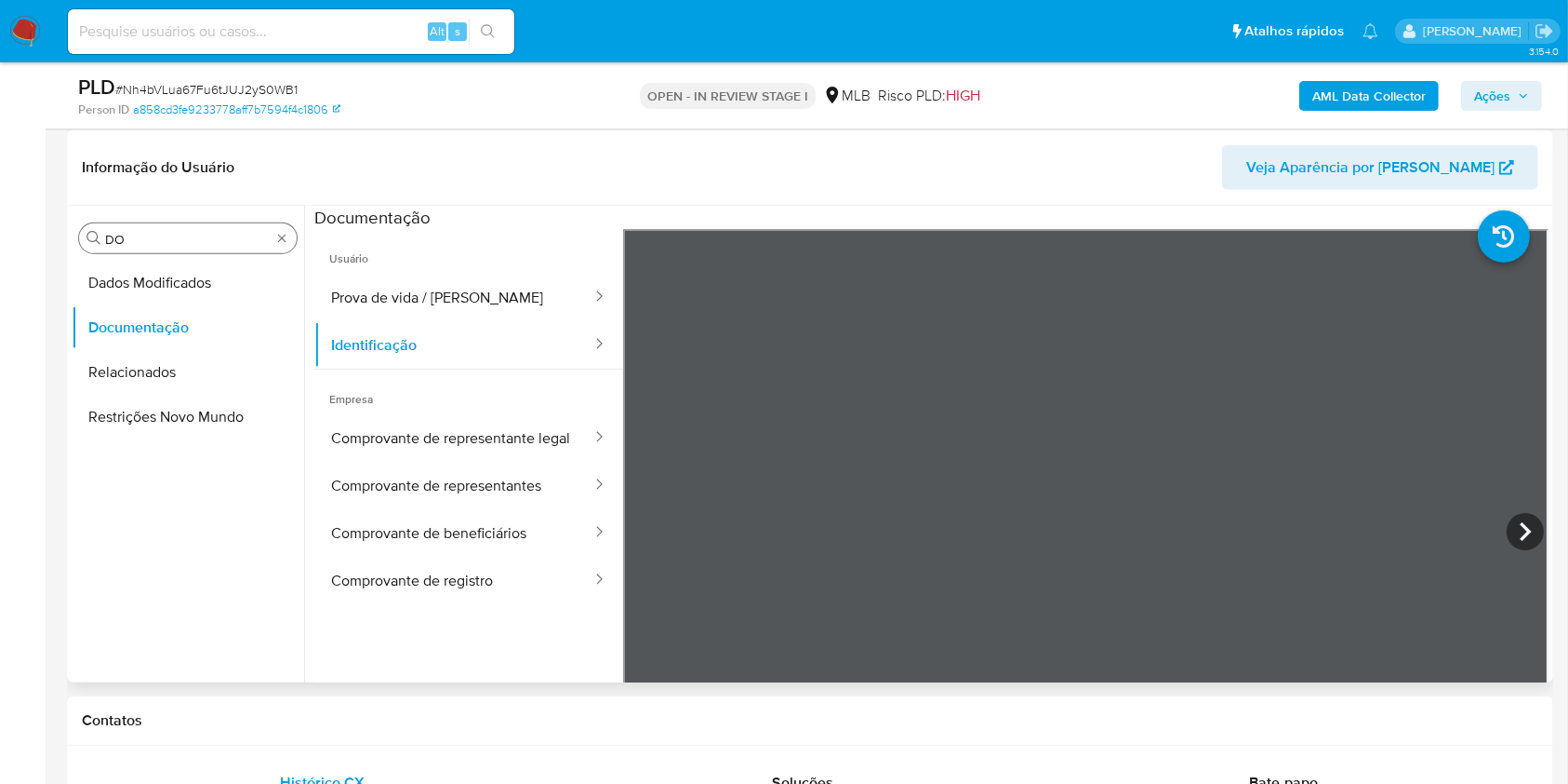
click at [133, 241] on input "DO" at bounding box center [187, 239] width 165 height 17
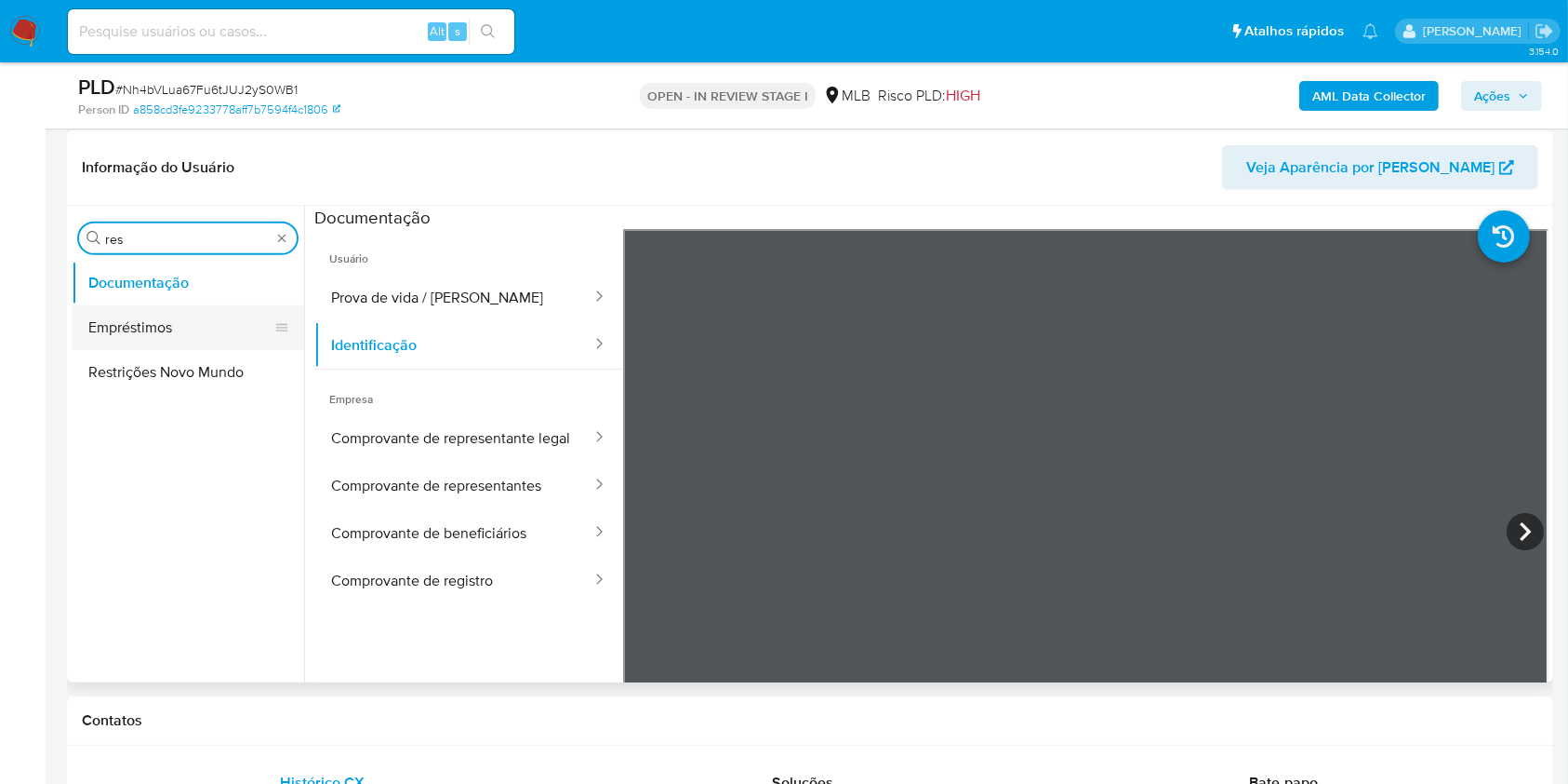
type input "res"
click at [150, 330] on button "Empréstimos" at bounding box center [180, 327] width 218 height 45
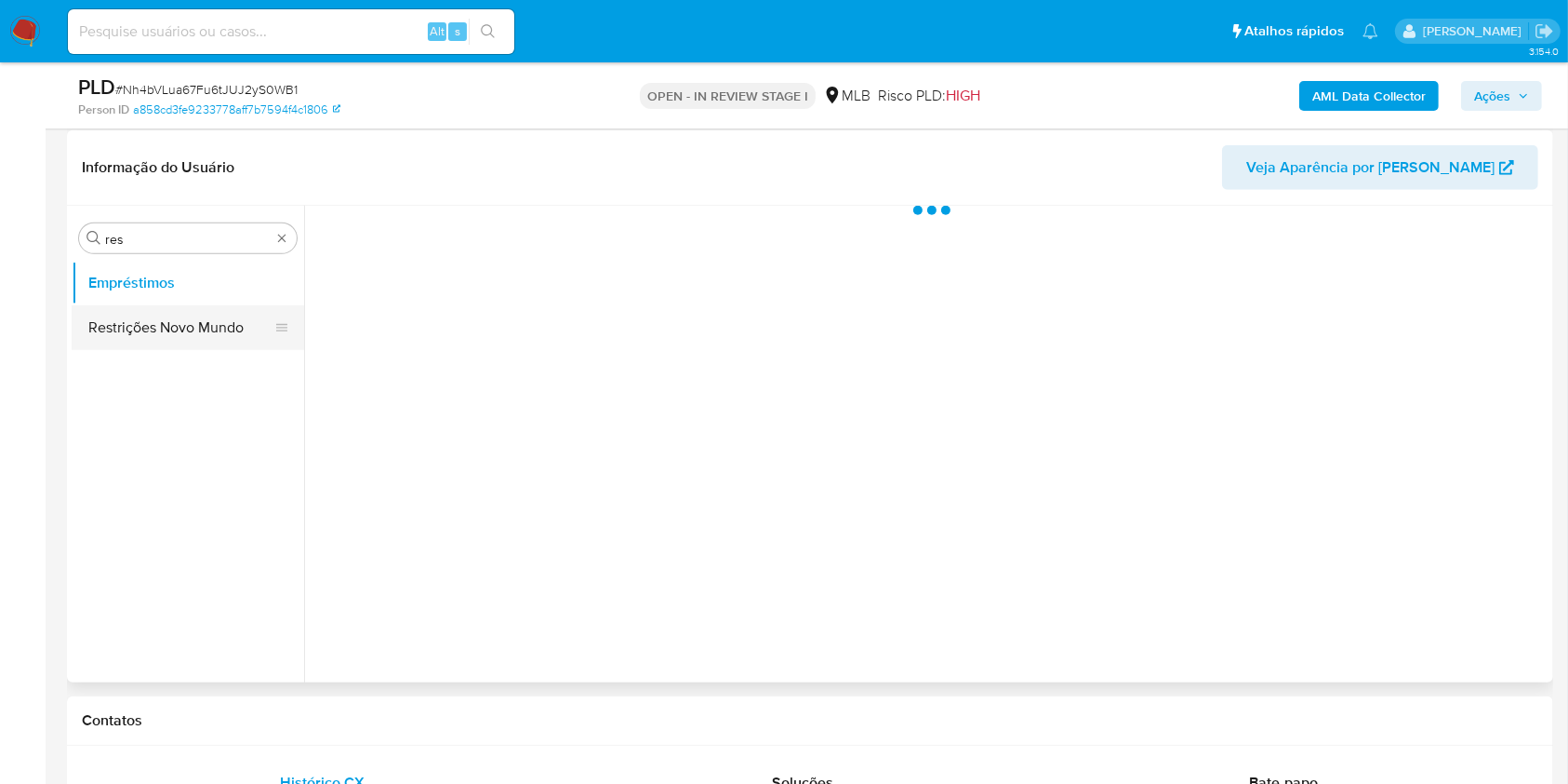
click at [149, 325] on button "Restrições Novo Mundo" at bounding box center [180, 327] width 218 height 45
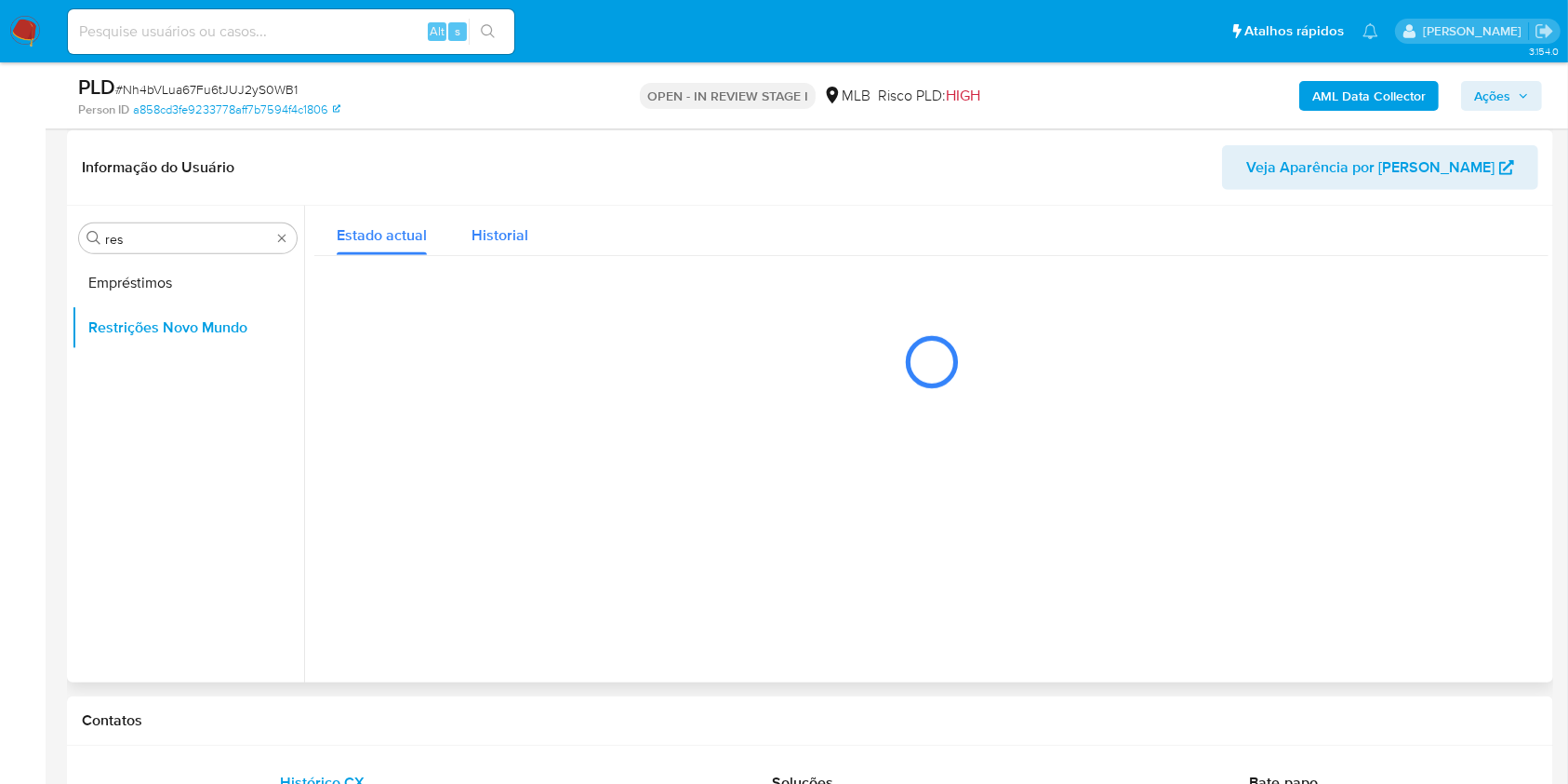
click at [492, 241] on span "Historial" at bounding box center [500, 236] width 56 height 22
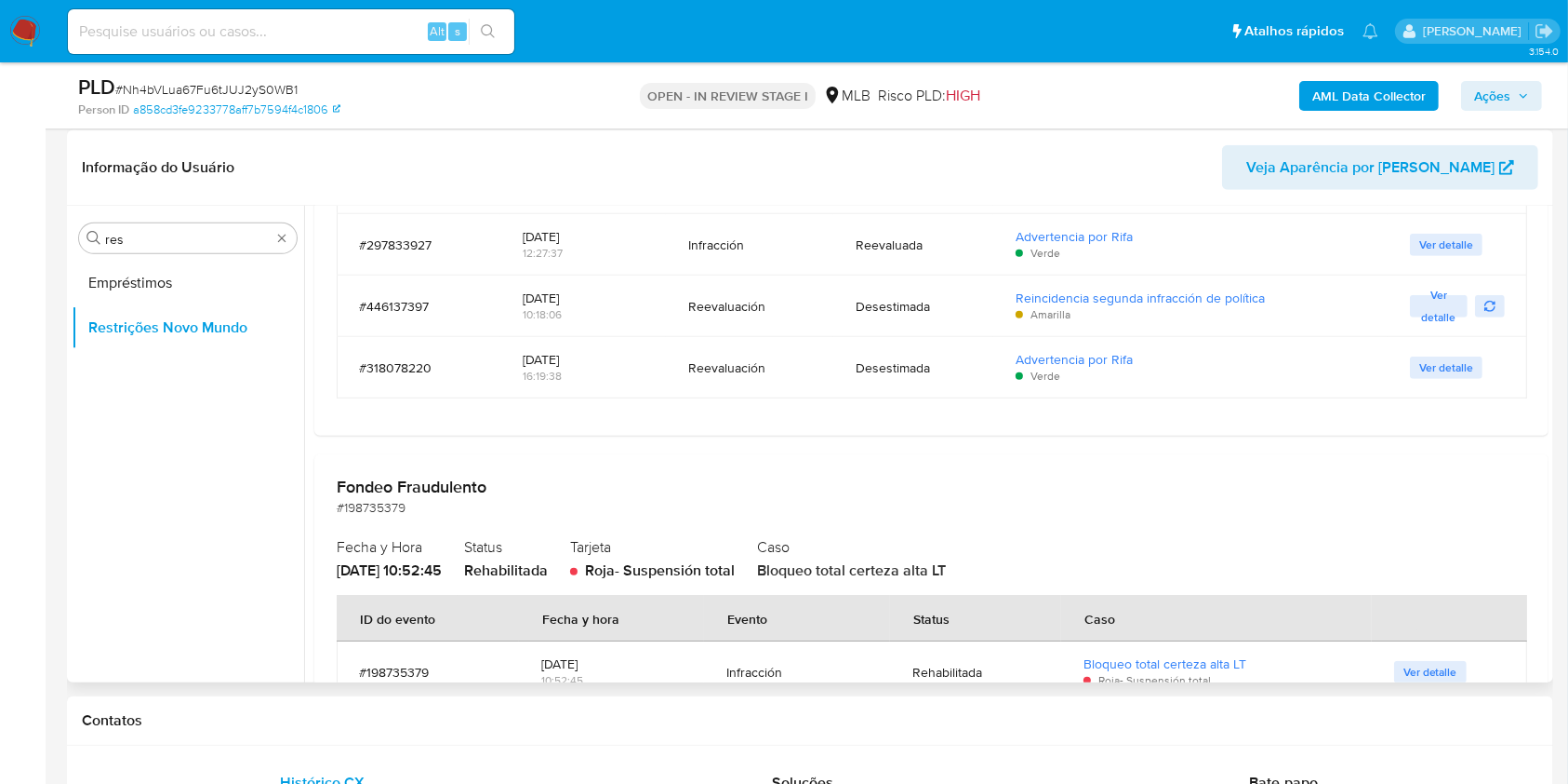
scroll to position [183, 0]
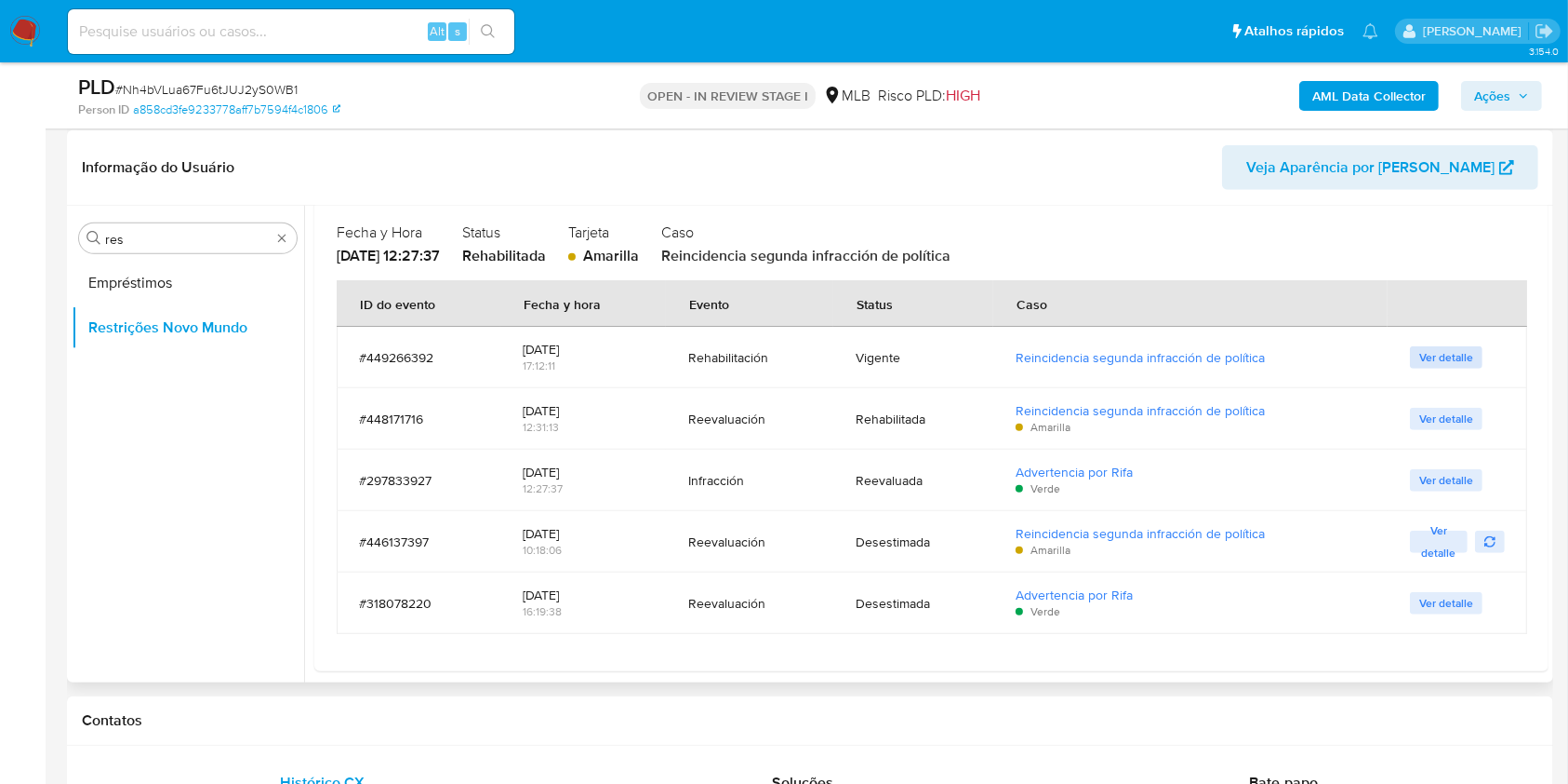
click at [1458, 361] on span "Ver detalle" at bounding box center [1446, 357] width 54 height 19
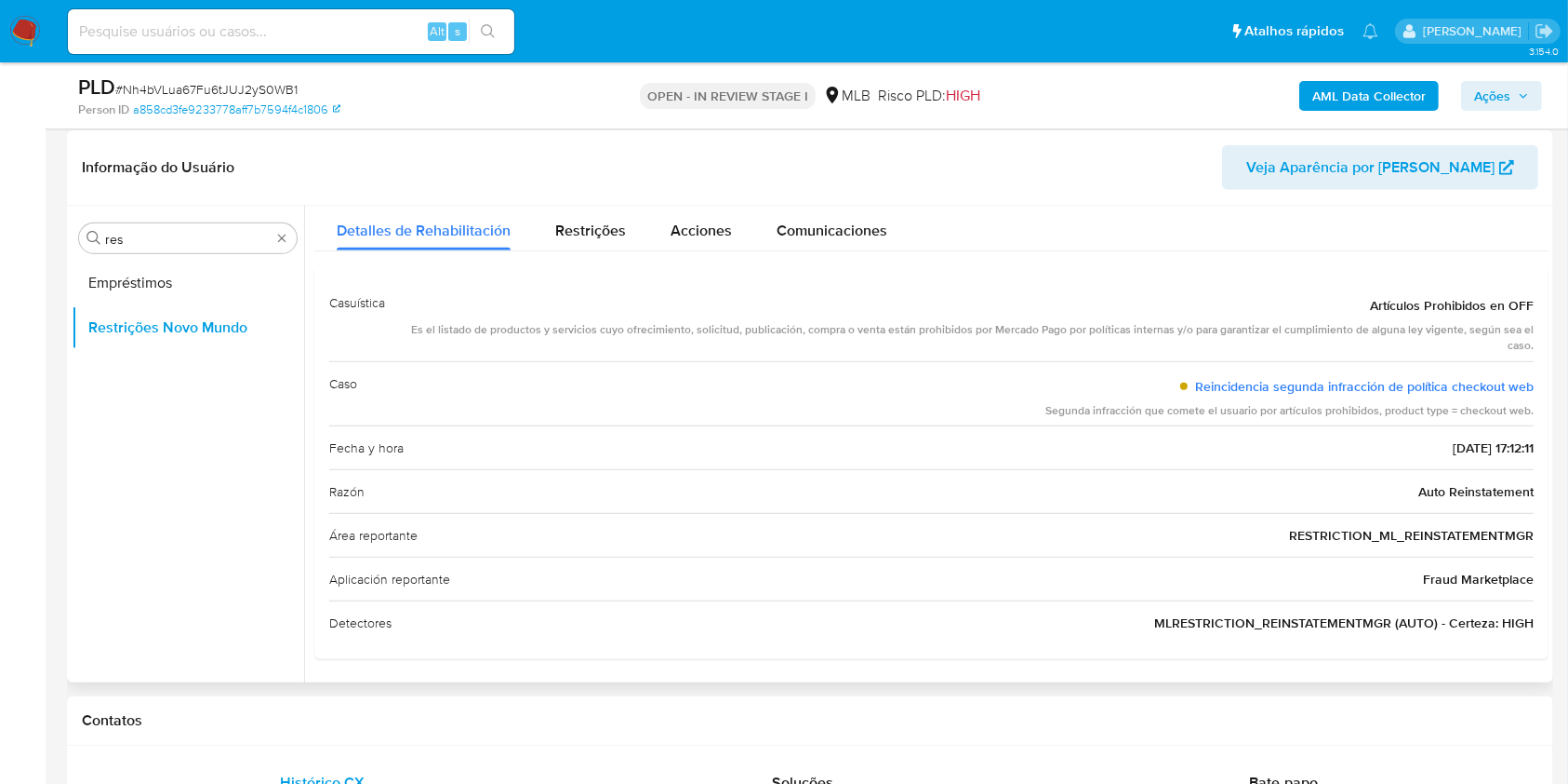
scroll to position [0, 0]
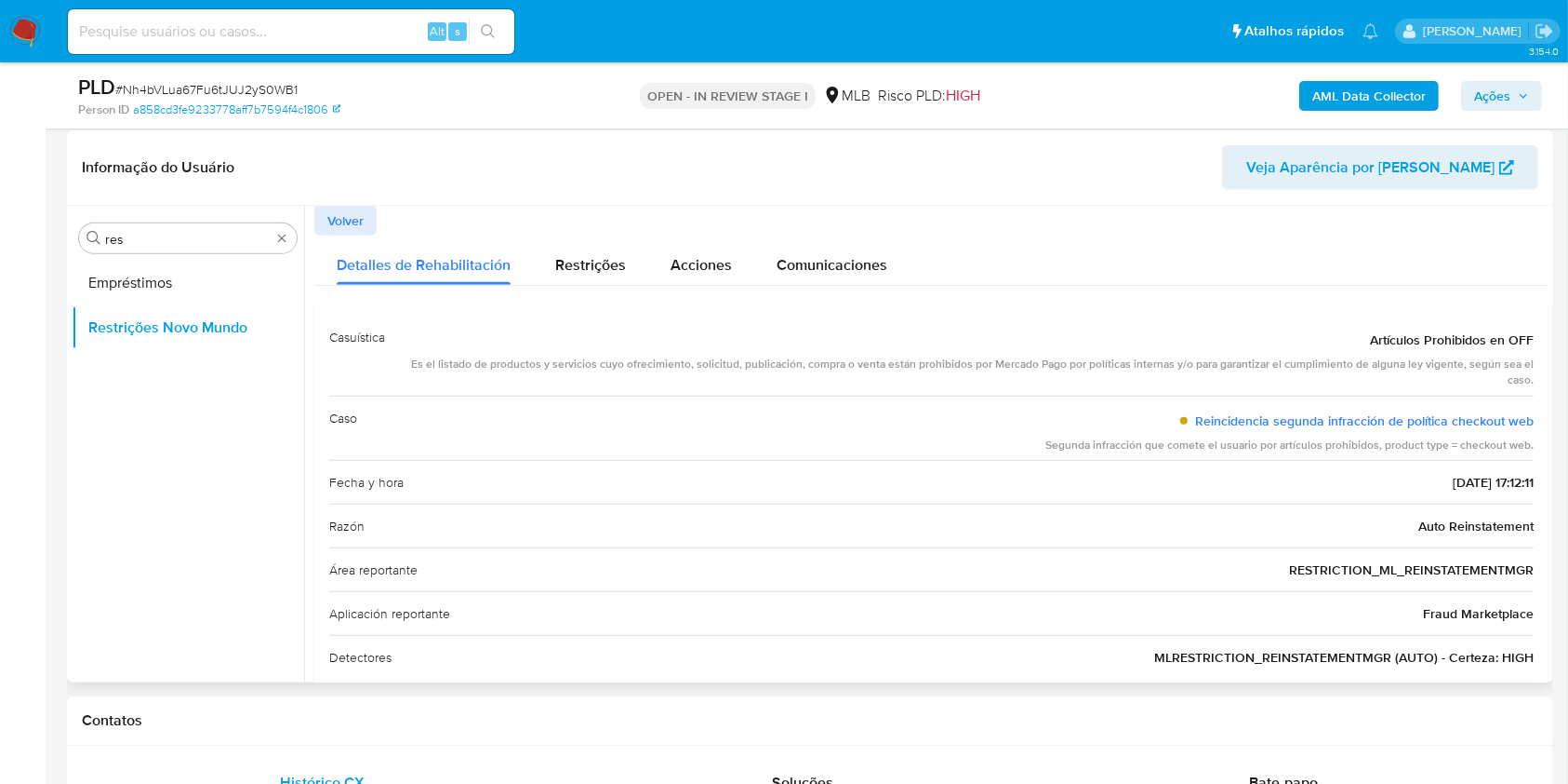
click at [358, 223] on span "Volver" at bounding box center [345, 221] width 37 height 26
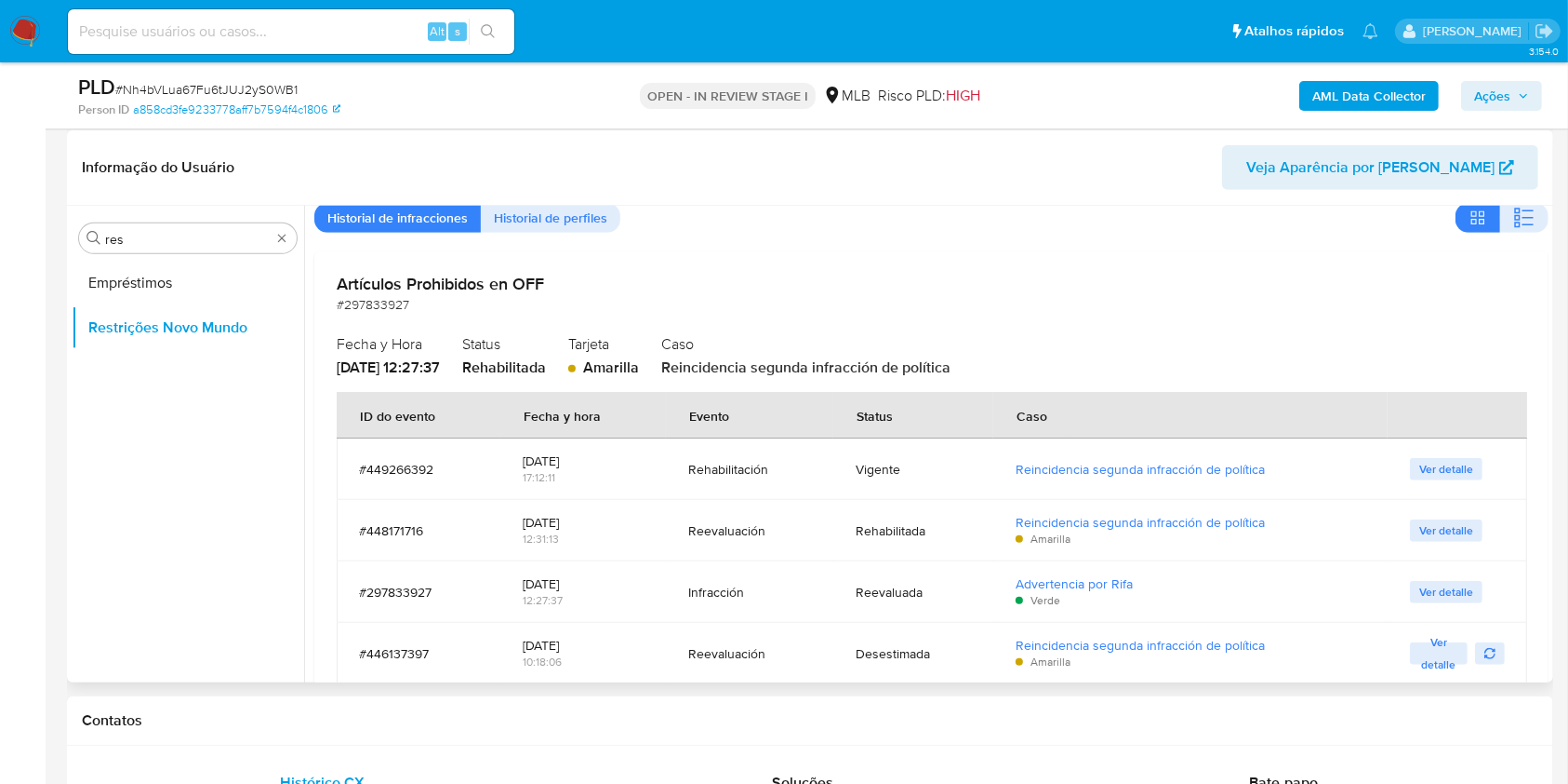
scroll to position [124, 0]
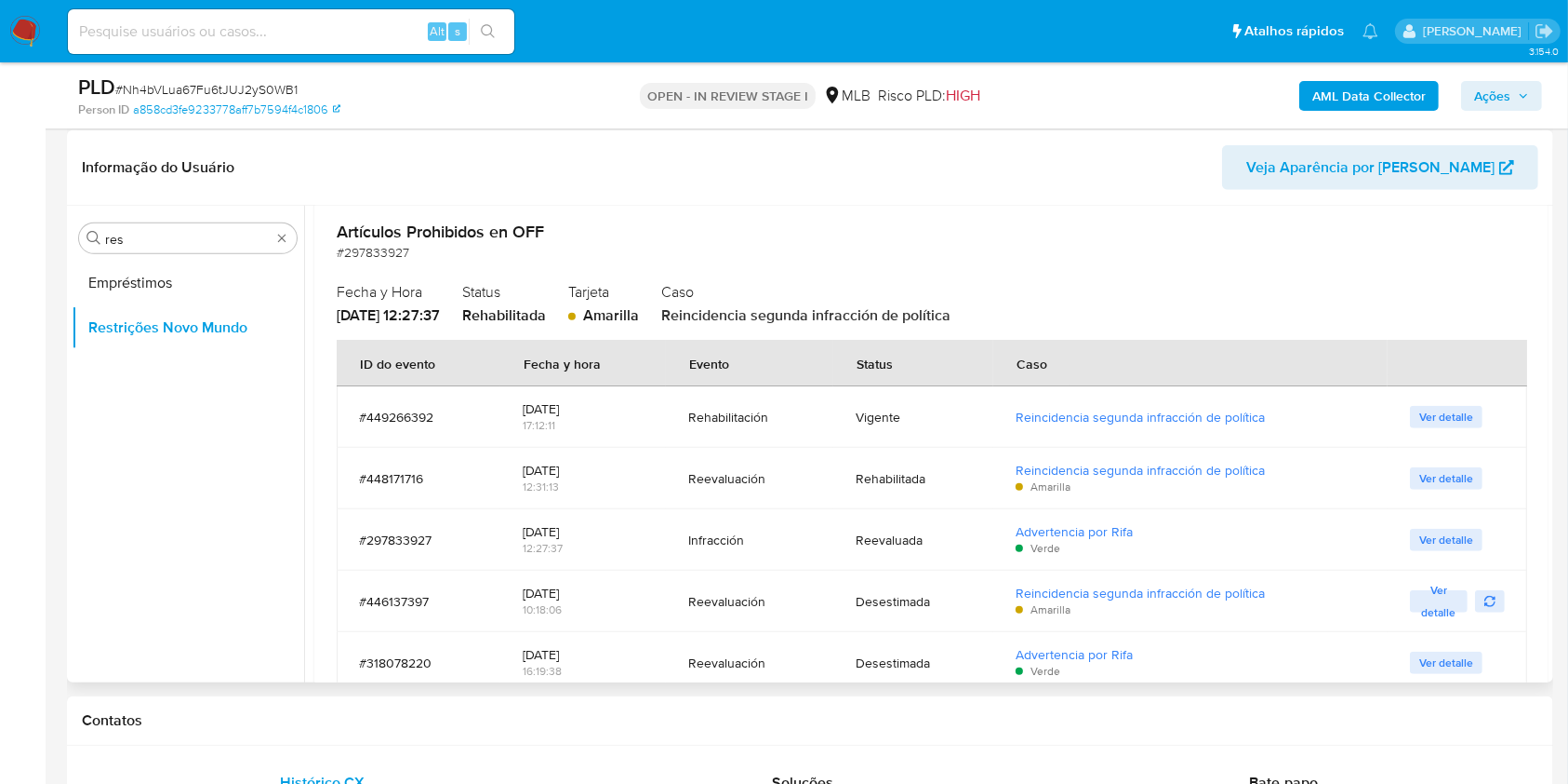
click at [1448, 481] on span "Ver detalle" at bounding box center [1446, 478] width 54 height 19
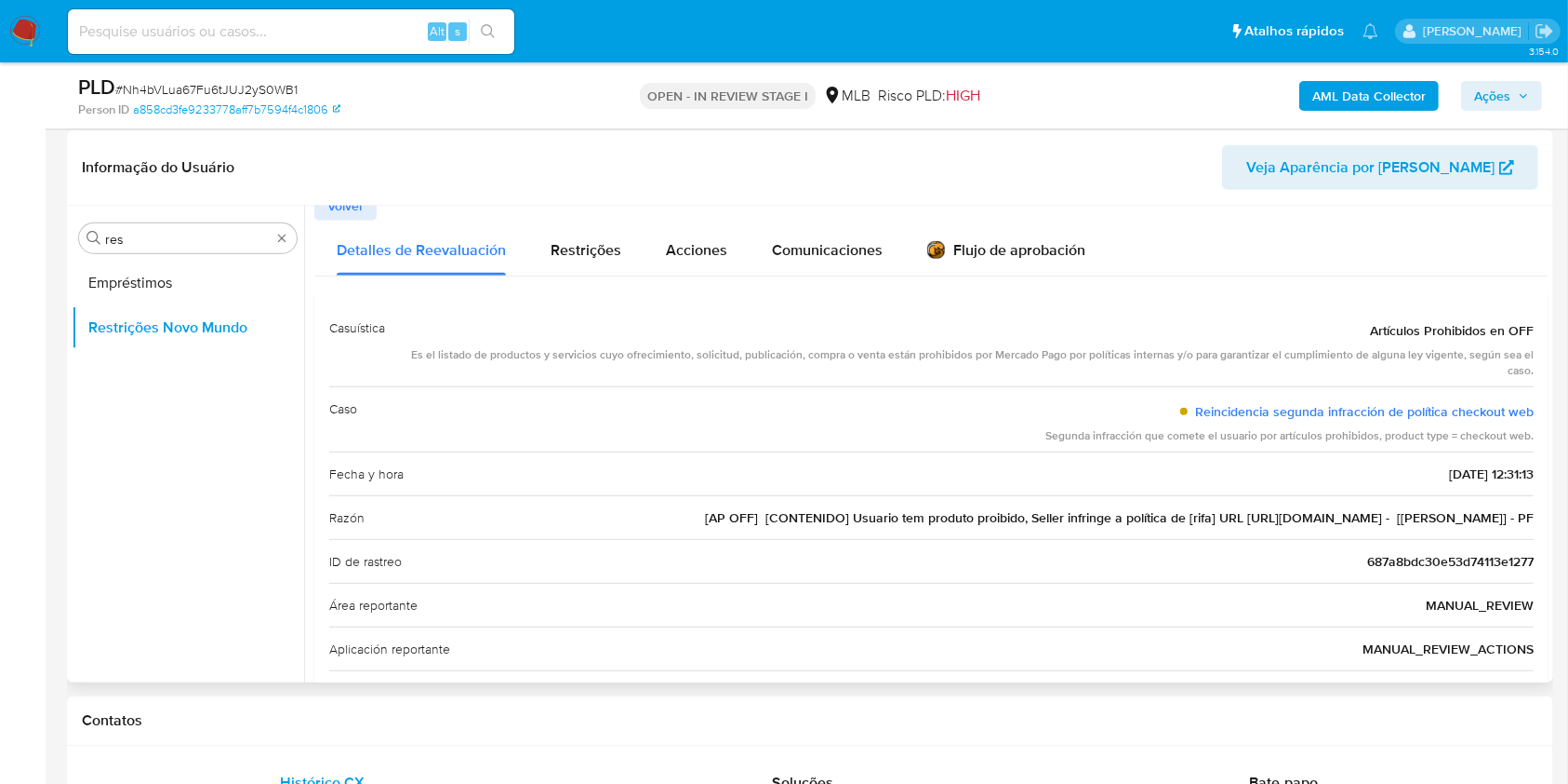
scroll to position [0, 0]
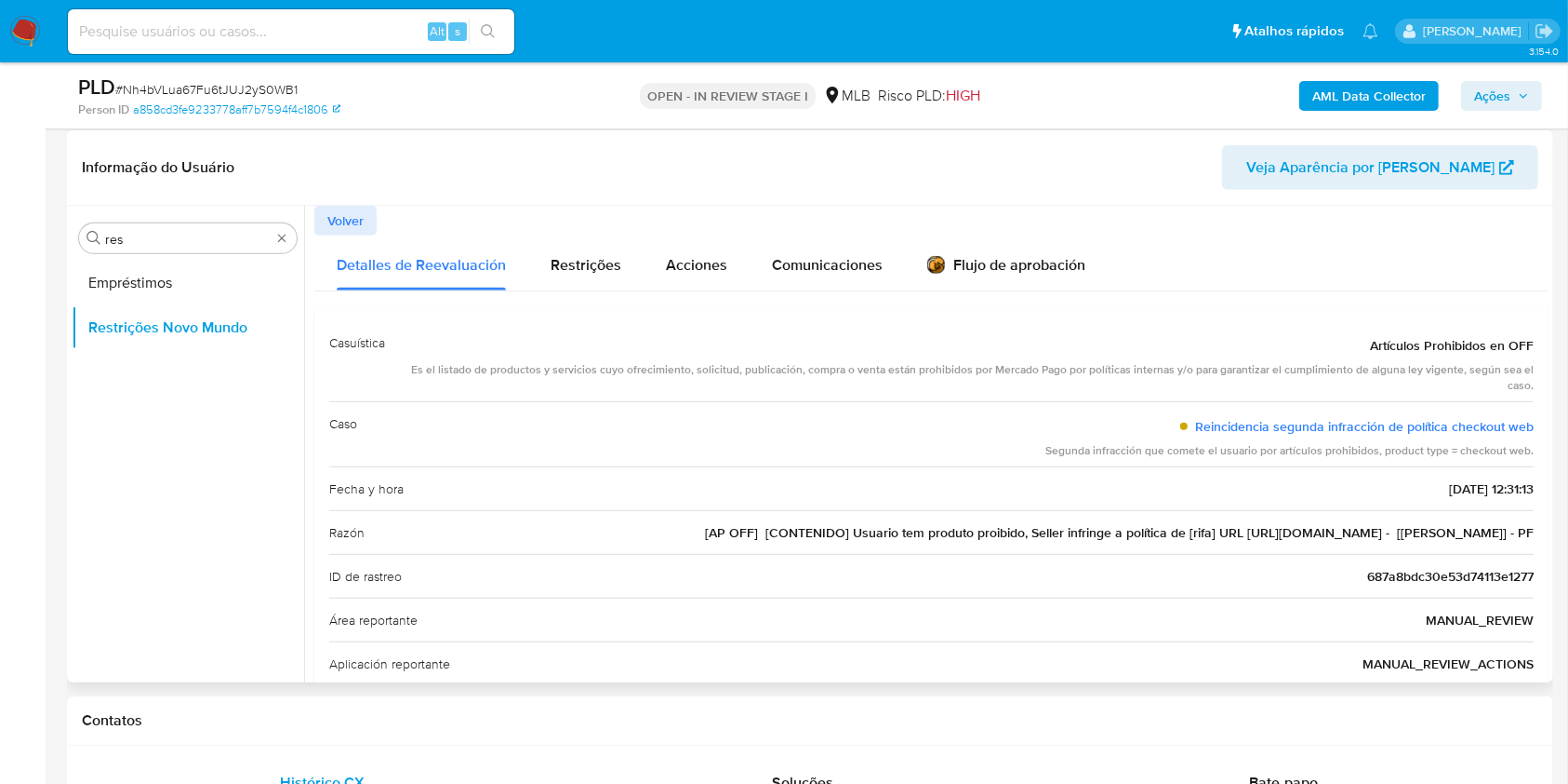
click at [342, 208] on span "Volver" at bounding box center [345, 221] width 37 height 26
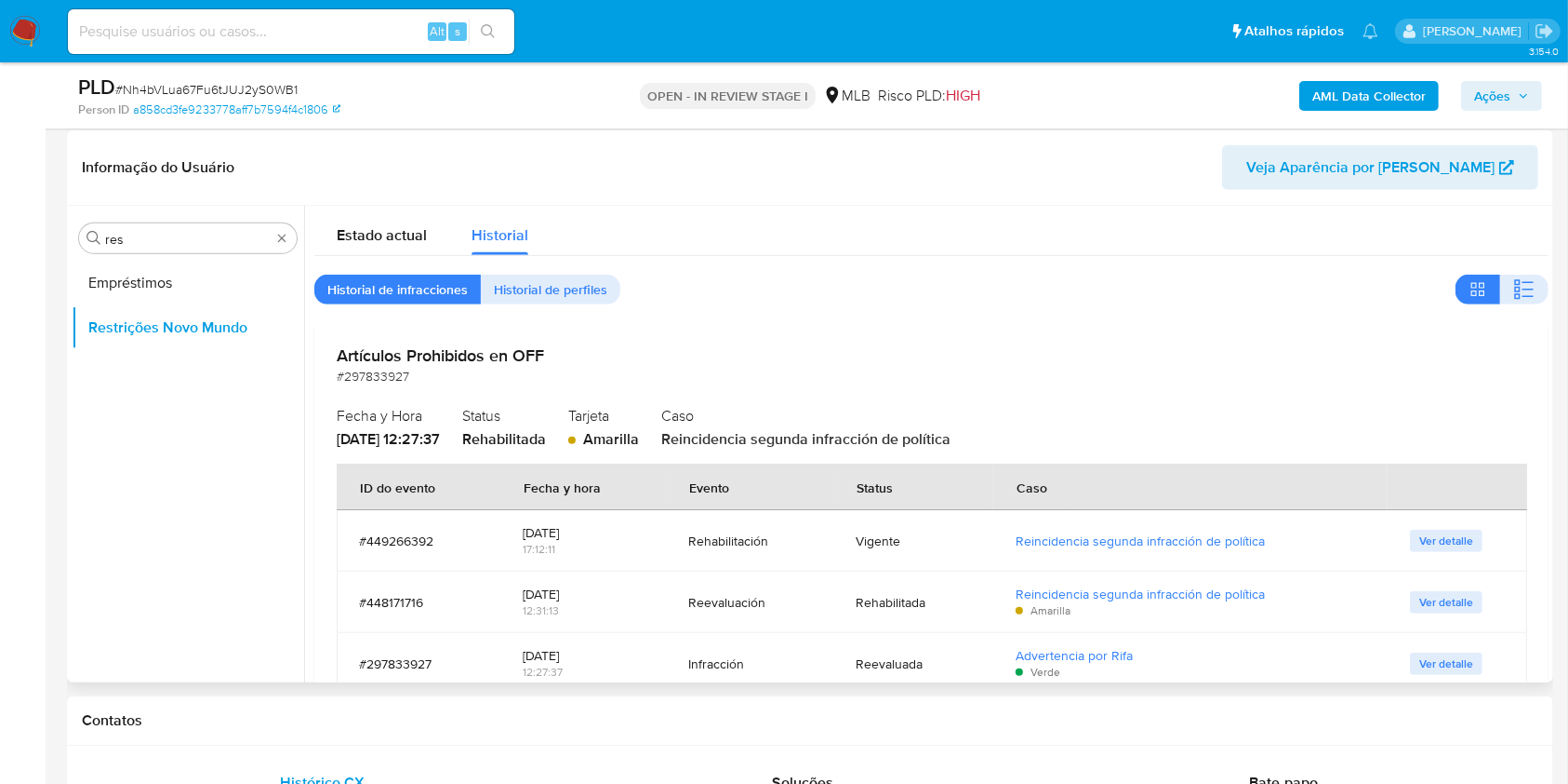
click at [1443, 601] on span "Ver detalle" at bounding box center [1446, 602] width 54 height 19
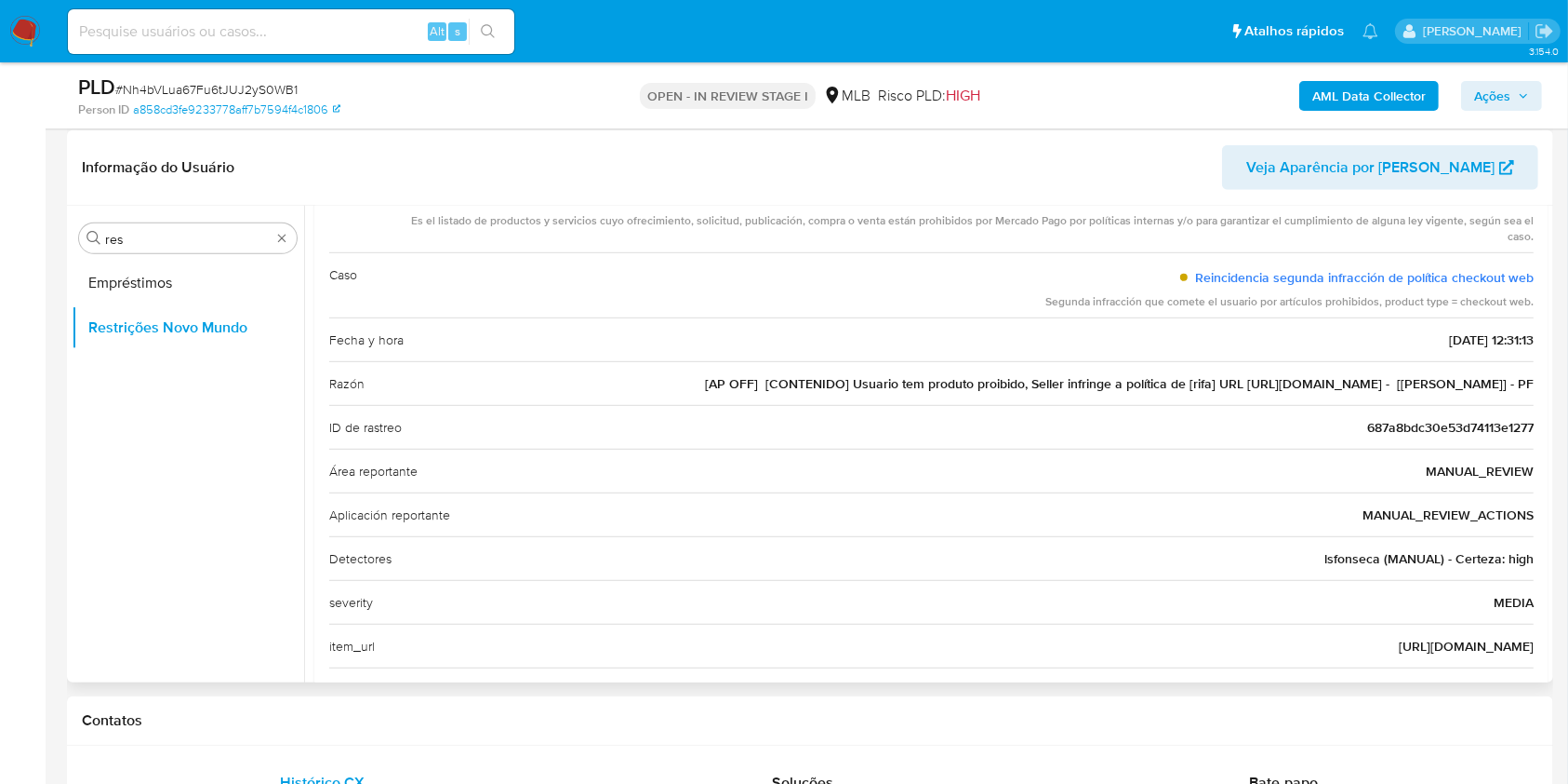
scroll to position [171, 0]
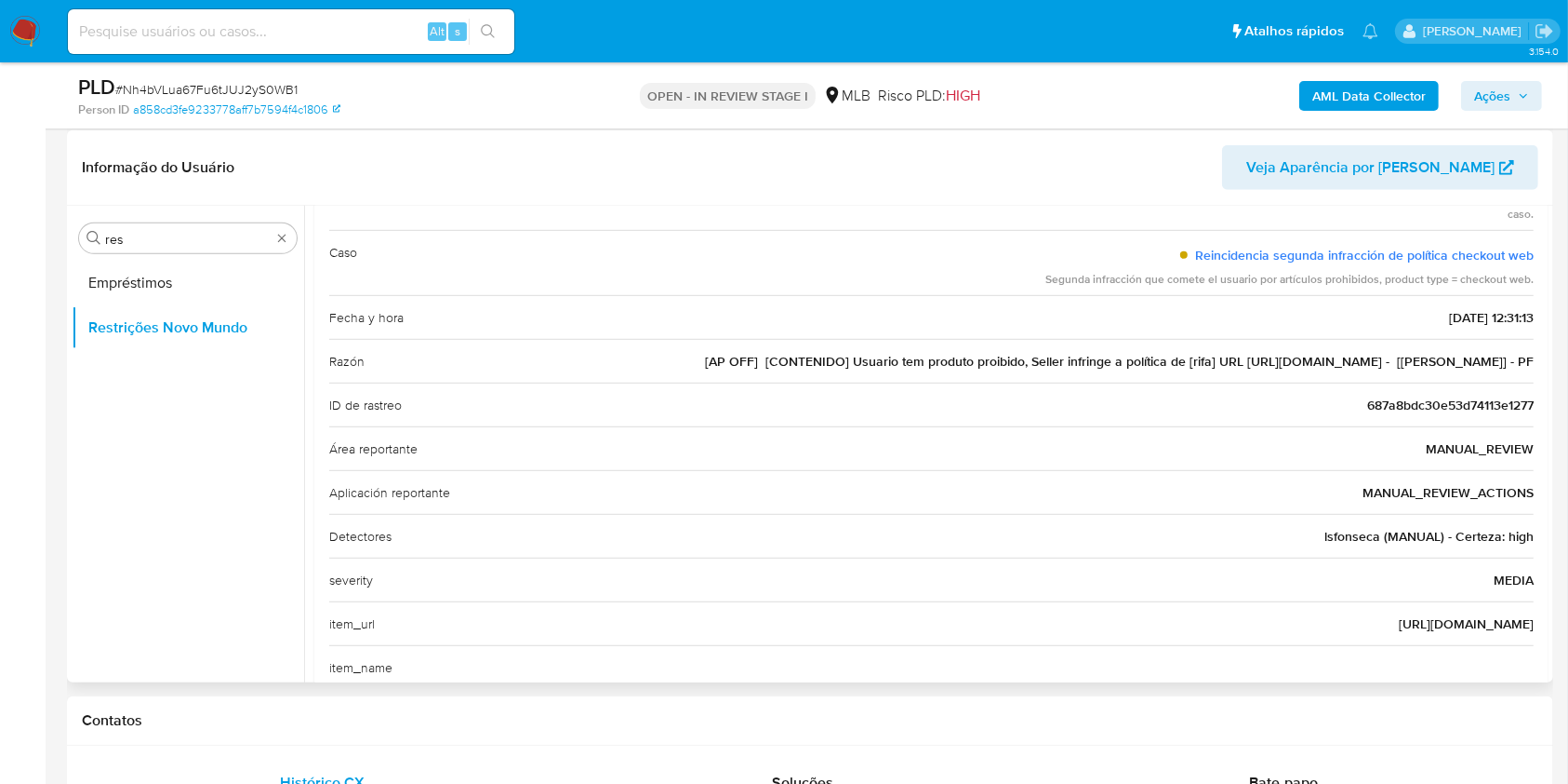
drag, startPoint x: 1349, startPoint y: 663, endPoint x: 1535, endPoint y: 629, distance: 189.1
click at [1535, 629] on div "Casuística Artículos Prohibidos en OFF Es el listado de productos y servicios c…" at bounding box center [932, 419] width 1235 height 568
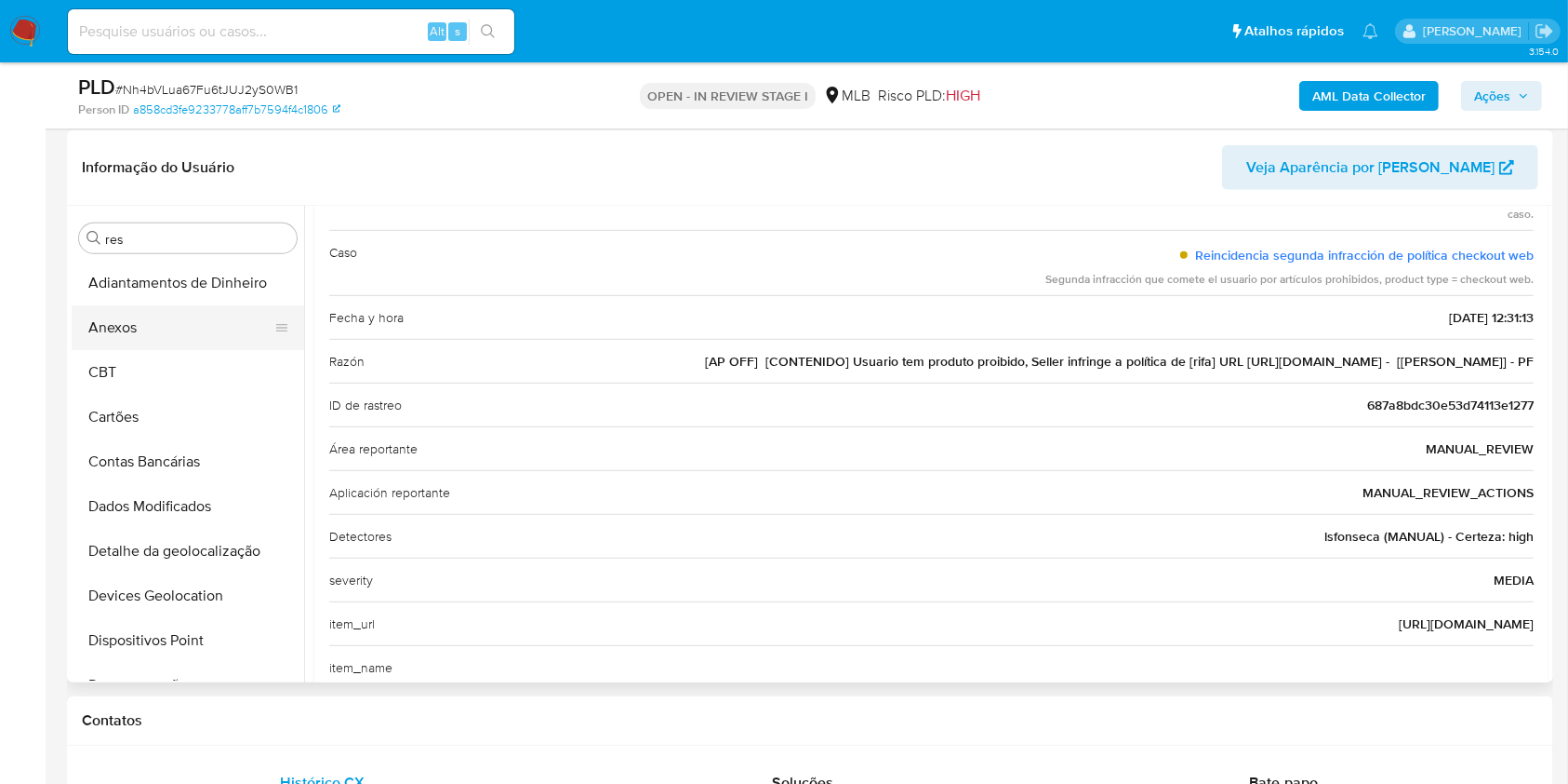
click at [144, 337] on button "Anexos" at bounding box center [180, 327] width 218 height 45
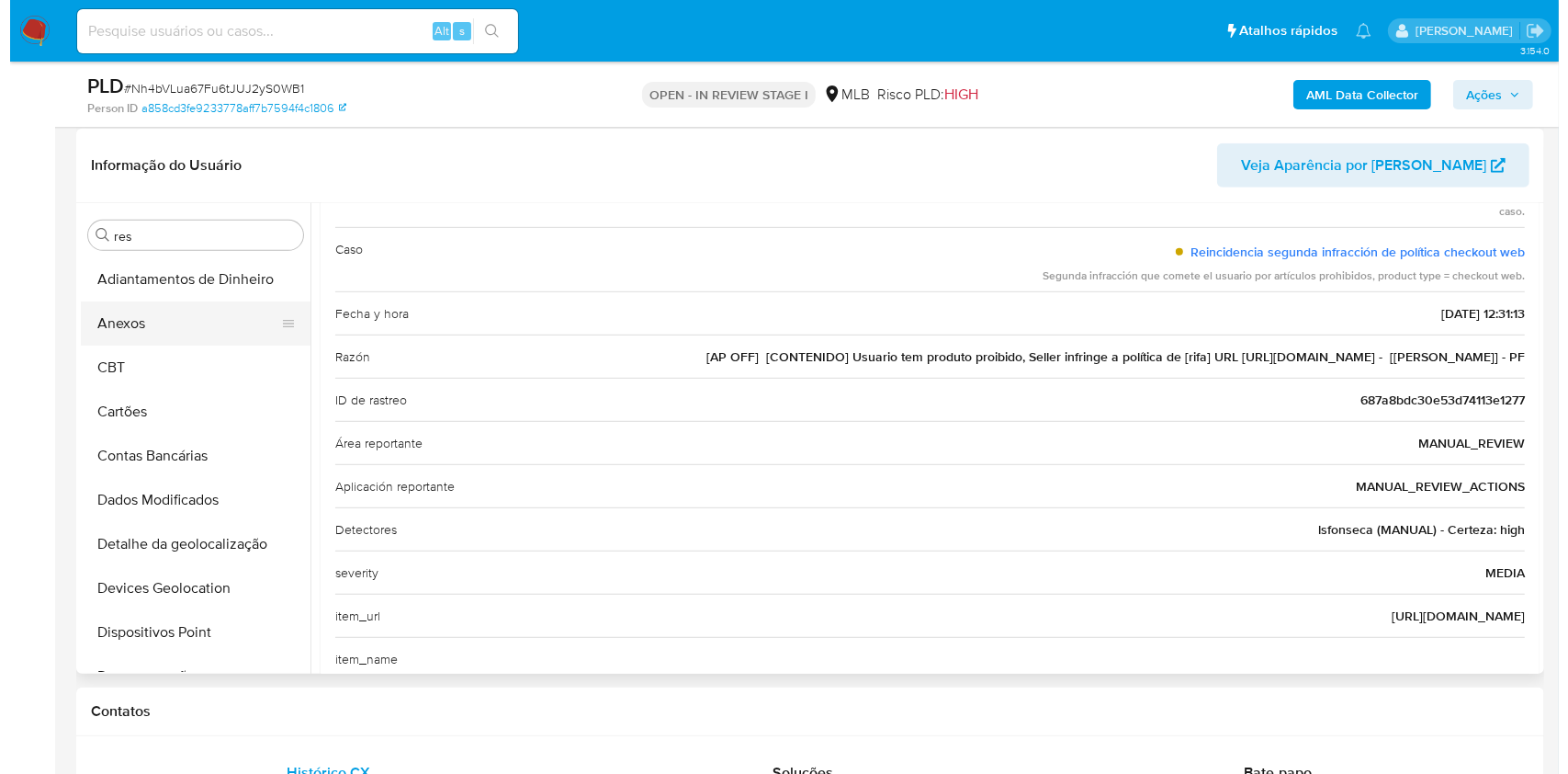
scroll to position [0, 0]
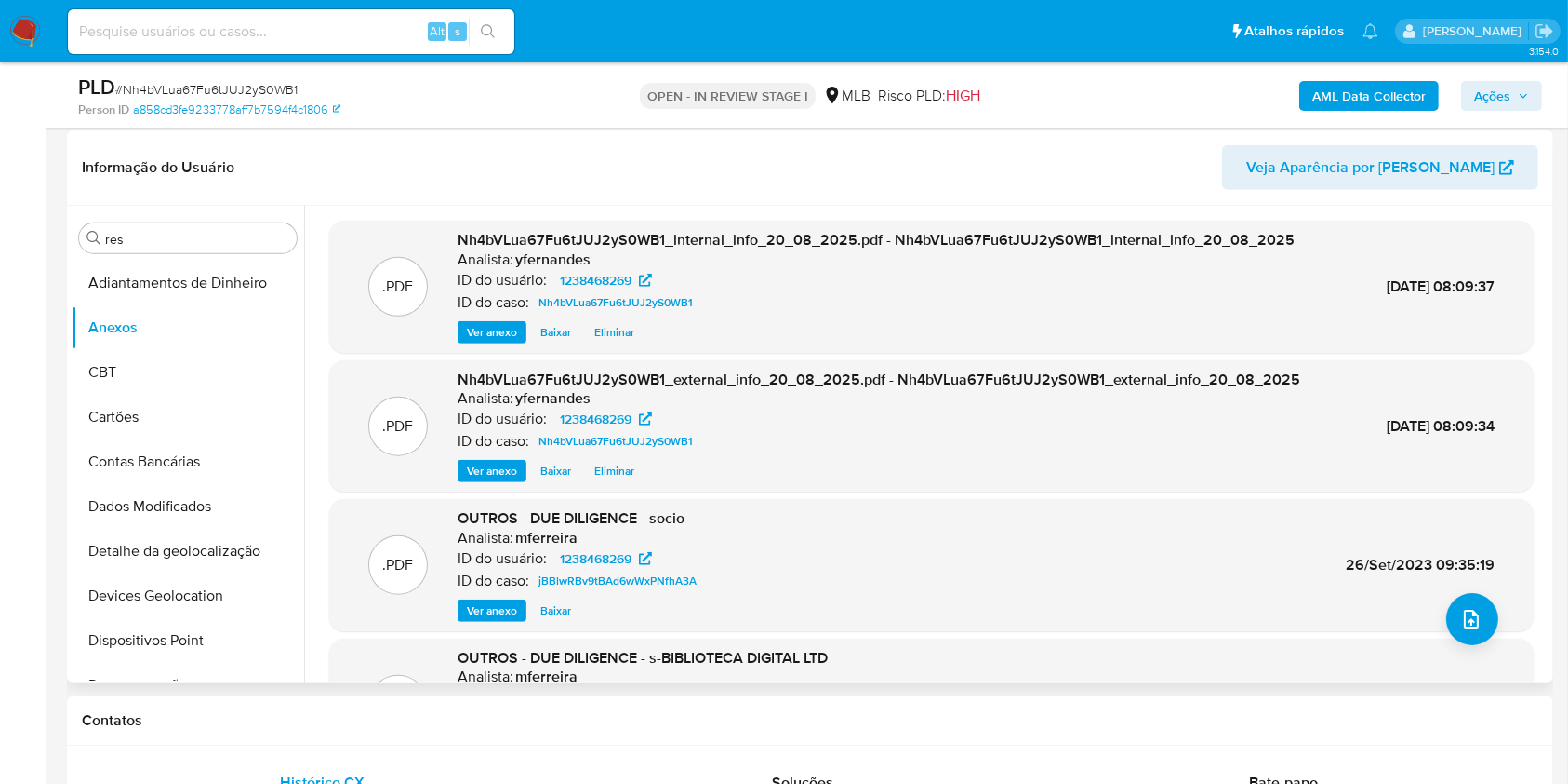
click at [1436, 628] on div ".PDF OUTROS - DUE DILIGENCE - socio Analista: mferreira ID do usuário: 12384682…" at bounding box center [932, 565] width 1205 height 133
click at [1468, 628] on icon "upload-file" at bounding box center [1471, 619] width 23 height 23
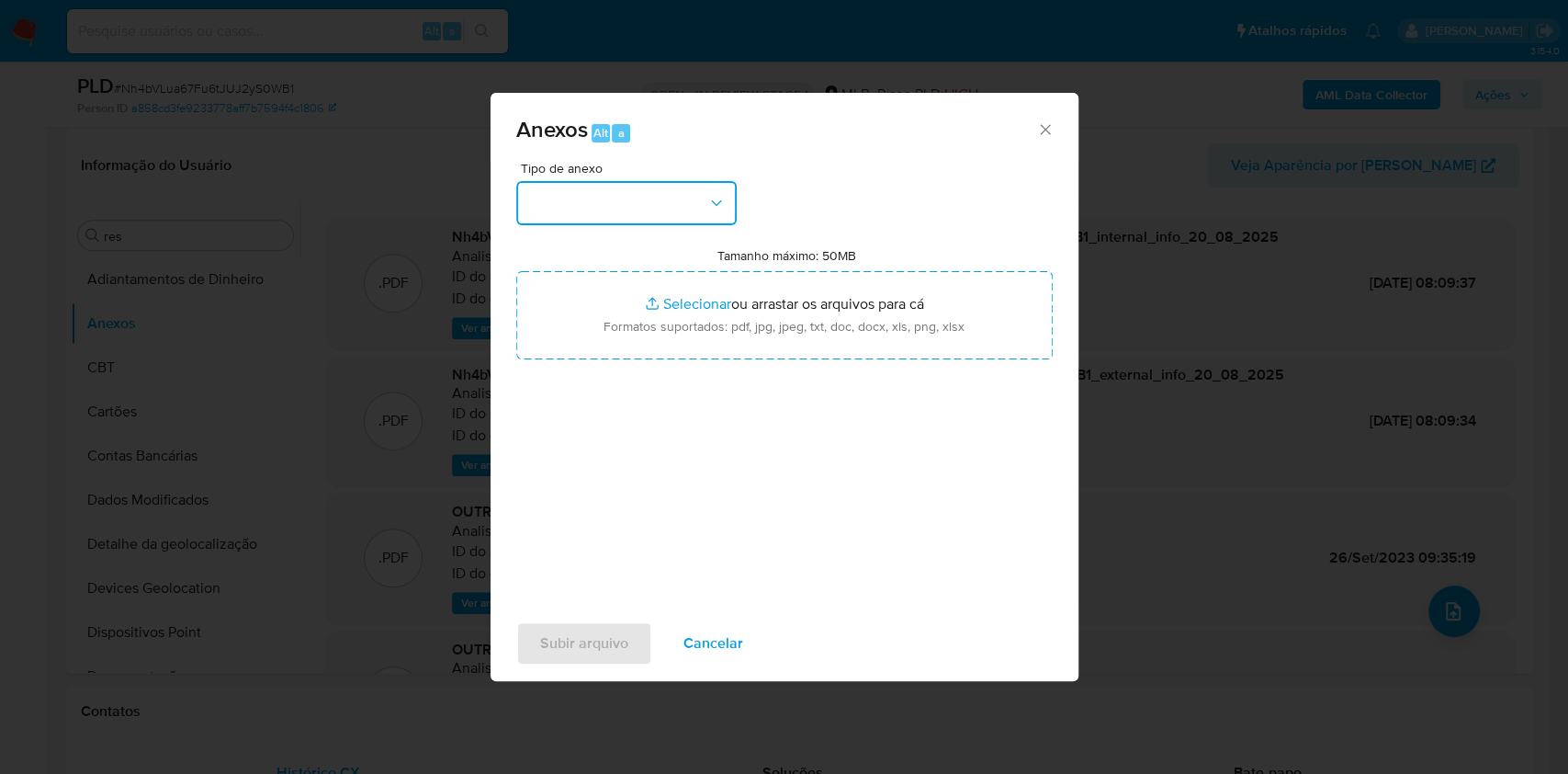
click at [684, 184] on button "button" at bounding box center [626, 202] width 221 height 44
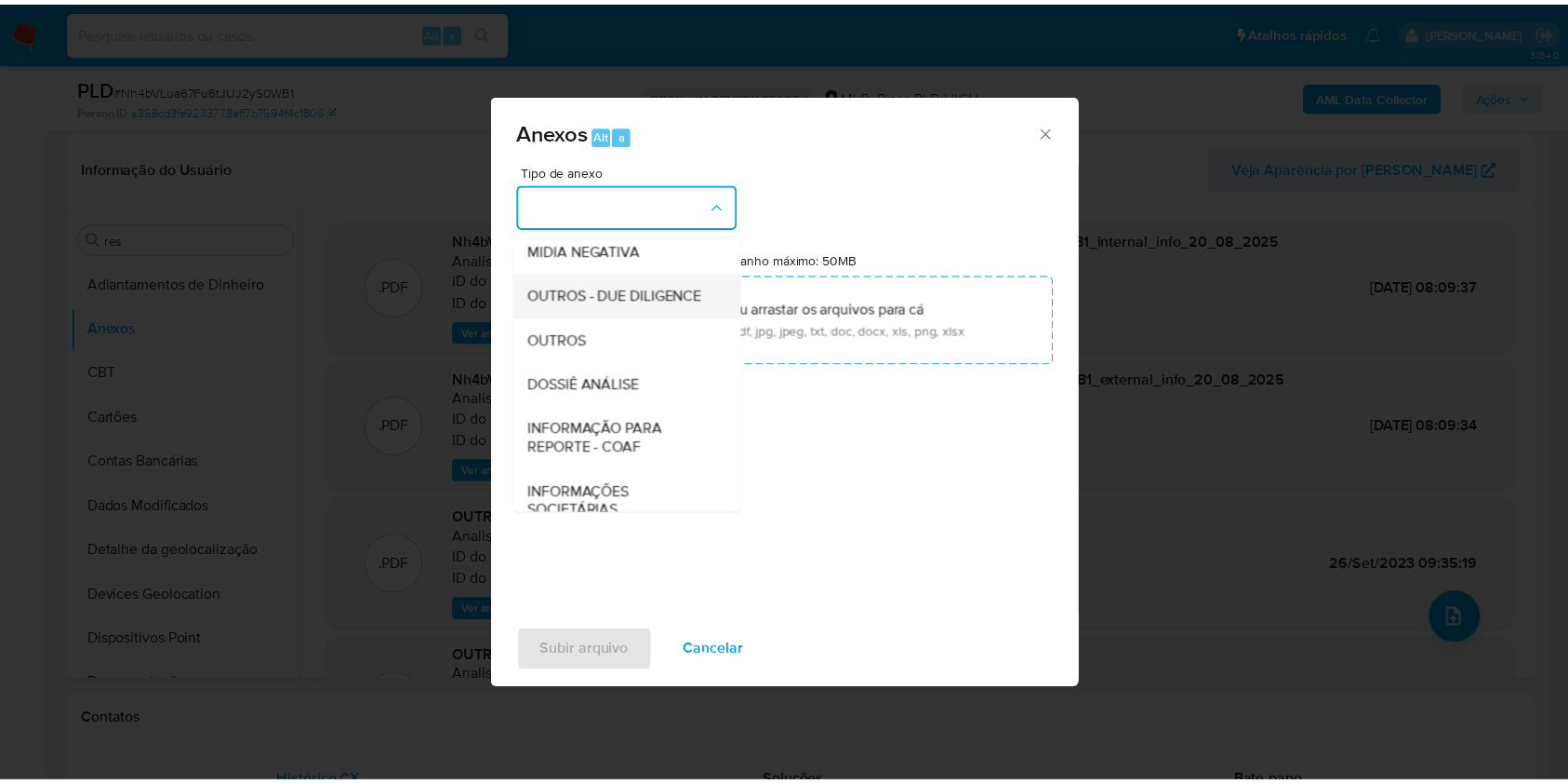
scroll to position [286, 0]
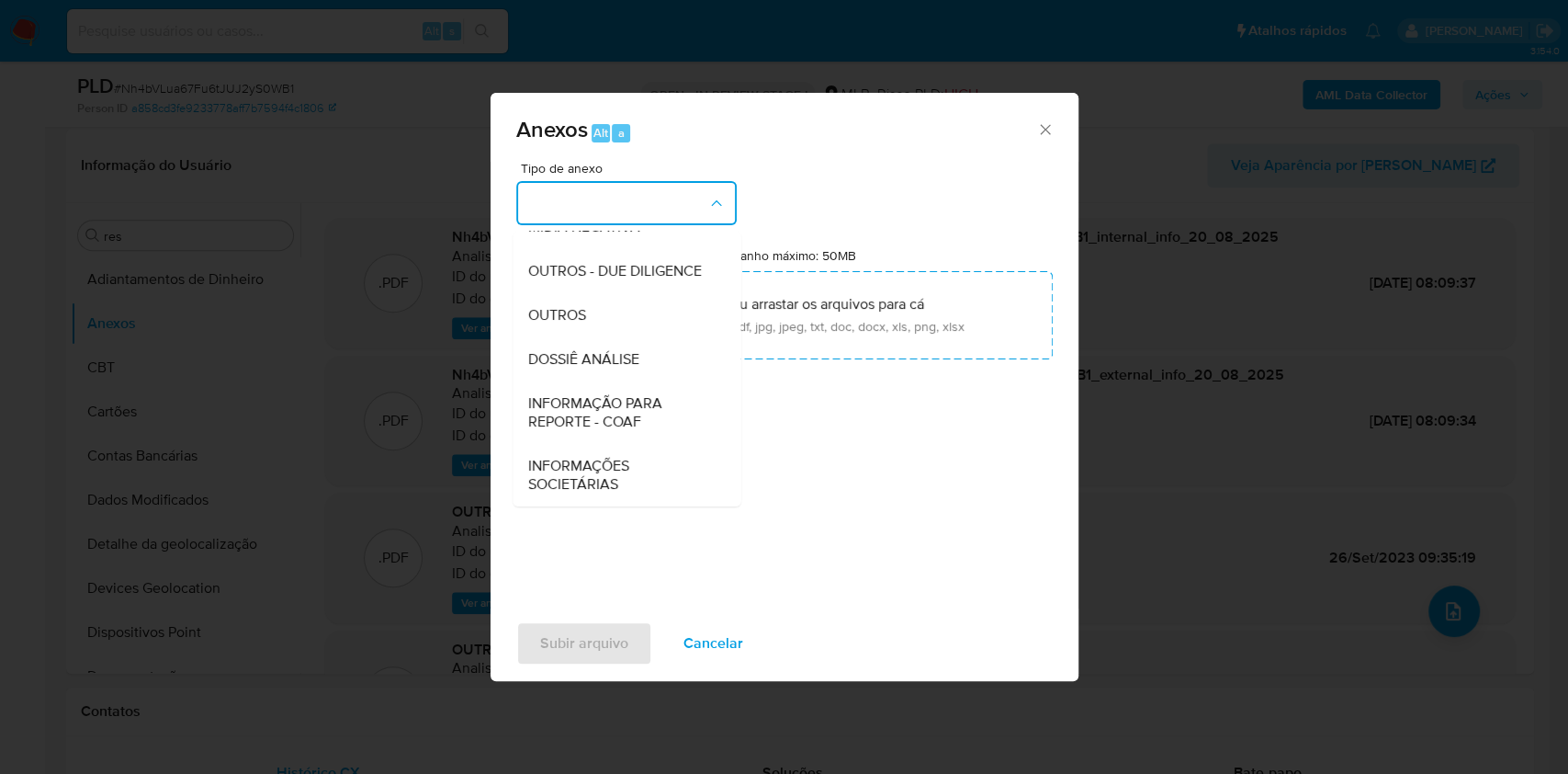
drag, startPoint x: 576, startPoint y: 306, endPoint x: 900, endPoint y: 47, distance: 414.8
click at [574, 306] on span "OUTROS" at bounding box center [556, 315] width 58 height 19
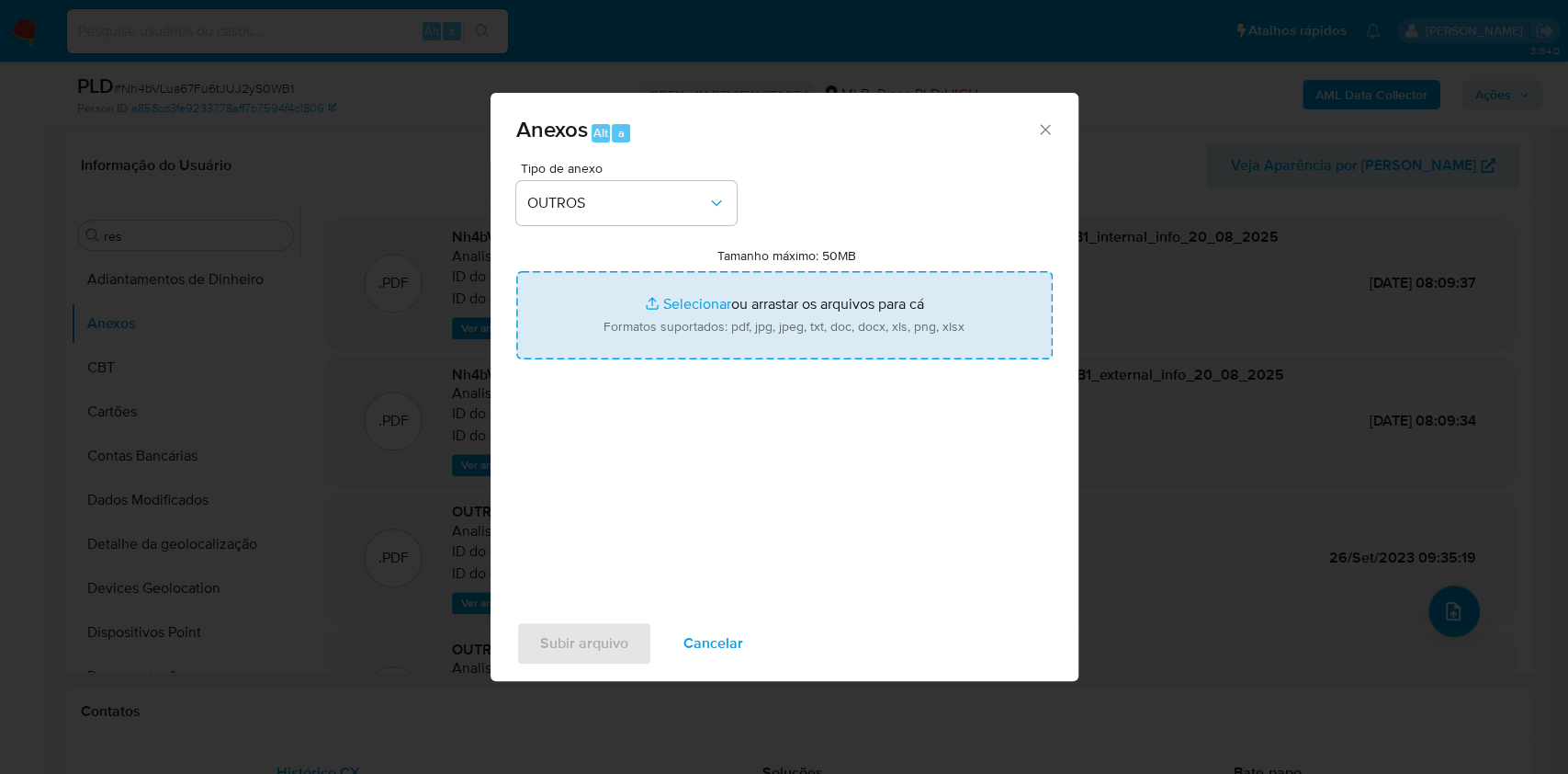
type input "C:\fakepath\2° SAR - xxx - CNPJ 48621632000107 - BIBLIOTECA DIGITAL LTDA.pdf"
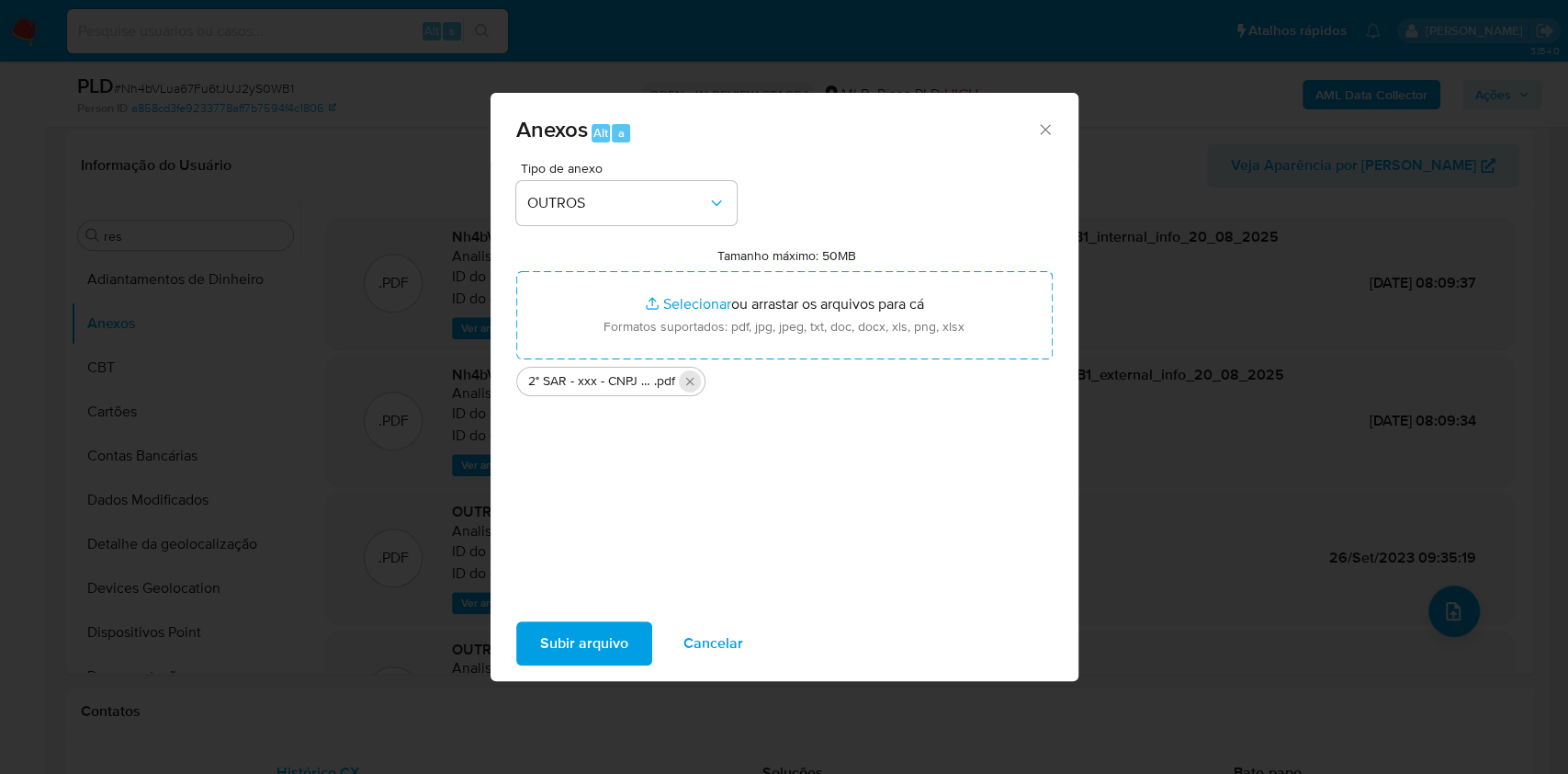
click at [692, 375] on icon "Excluir 2° SAR - xxx - CNPJ 48621632000107 - BIBLIOTECA DIGITAL LTDA.pdf" at bounding box center [690, 381] width 15 height 15
click at [860, 208] on div "Tipo de anexo OUTROS Tamanho máximo: 50MB Selecionar arquivos Selecionar ou arr…" at bounding box center [784, 379] width 536 height 434
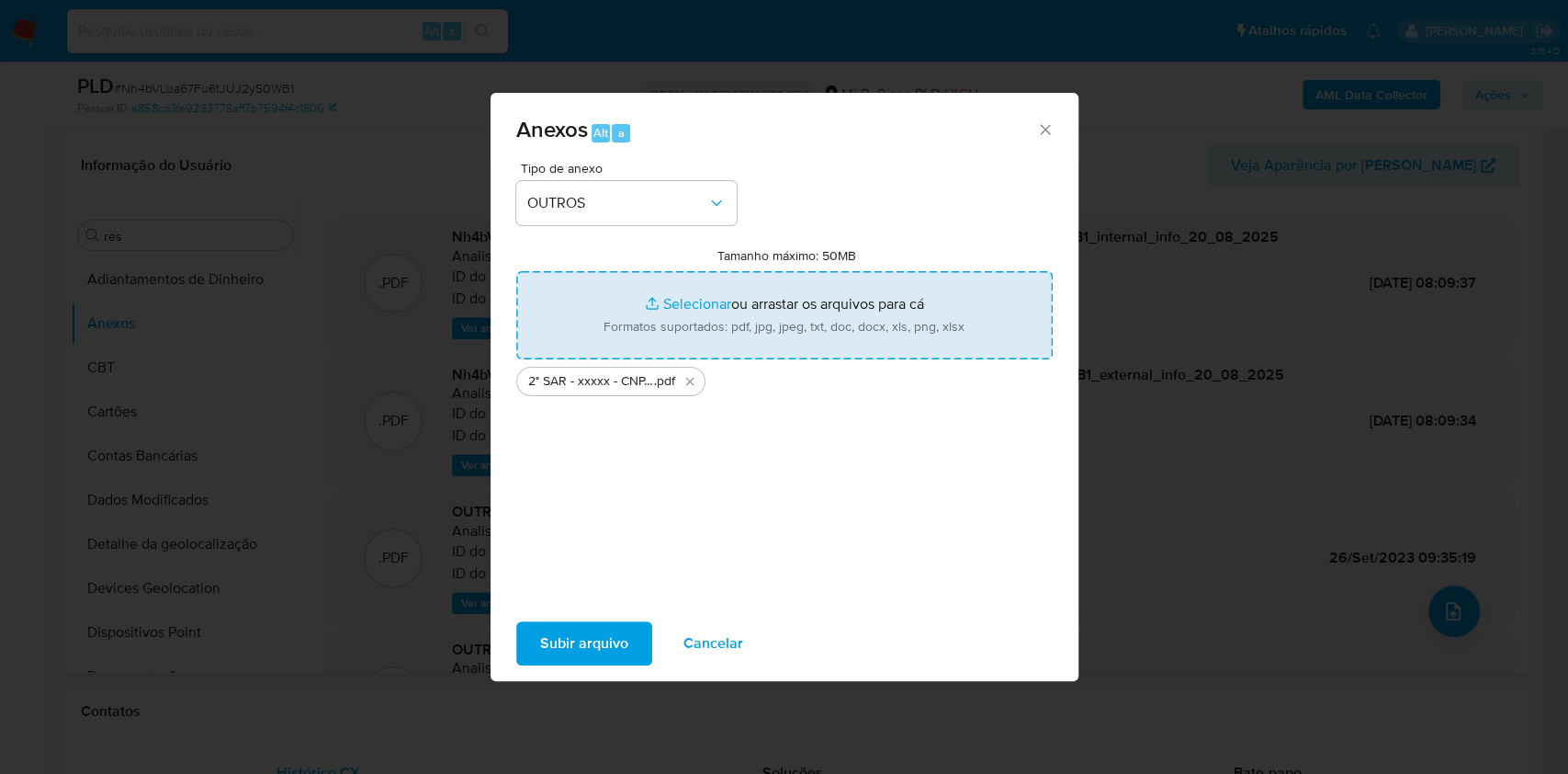
type input "C:\fakepath\Mulan 1238468269_2025_08_19_18_16_56.xlsx"
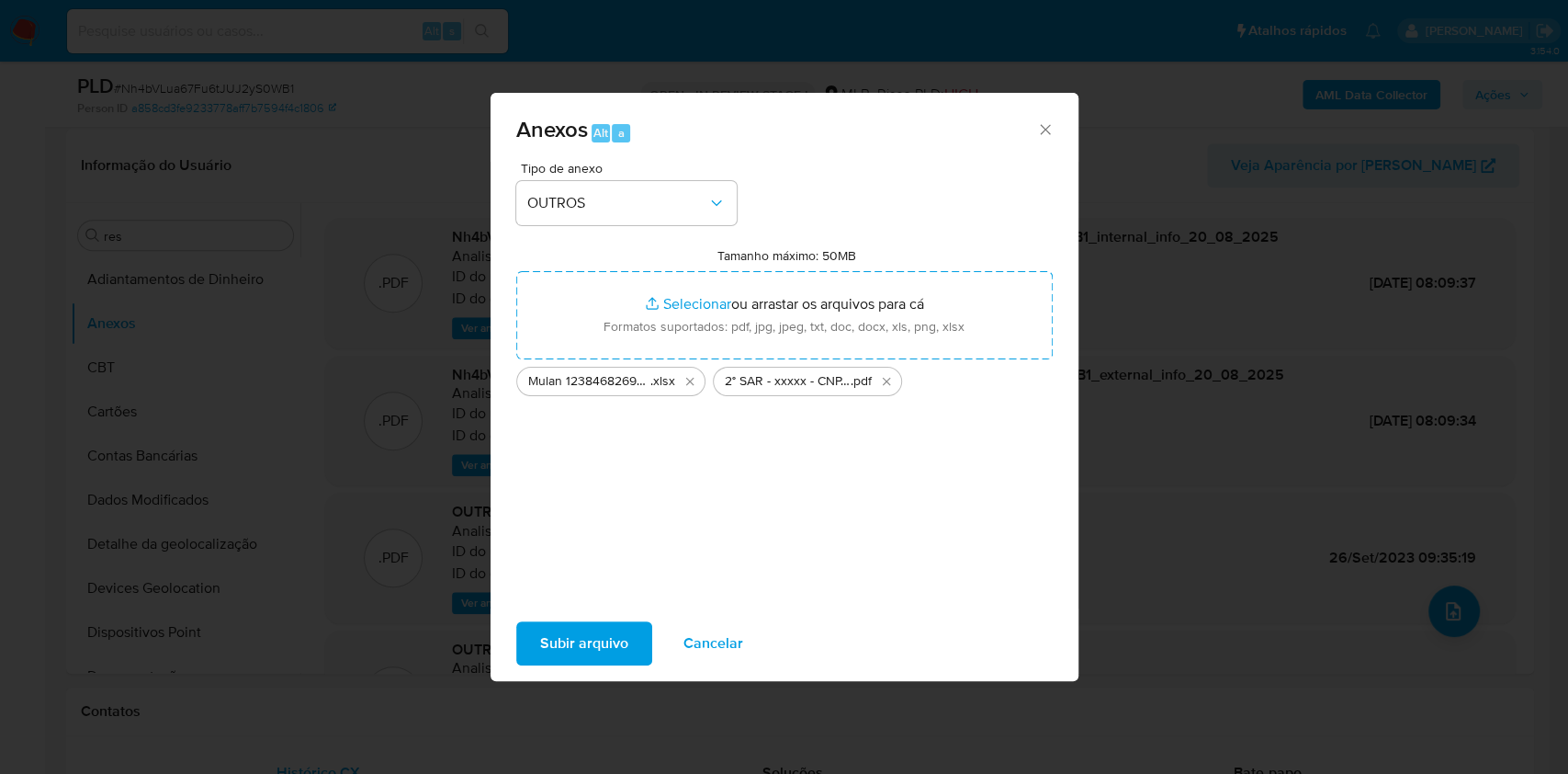
click at [571, 639] on span "Subir arquivo" at bounding box center [584, 643] width 88 height 40
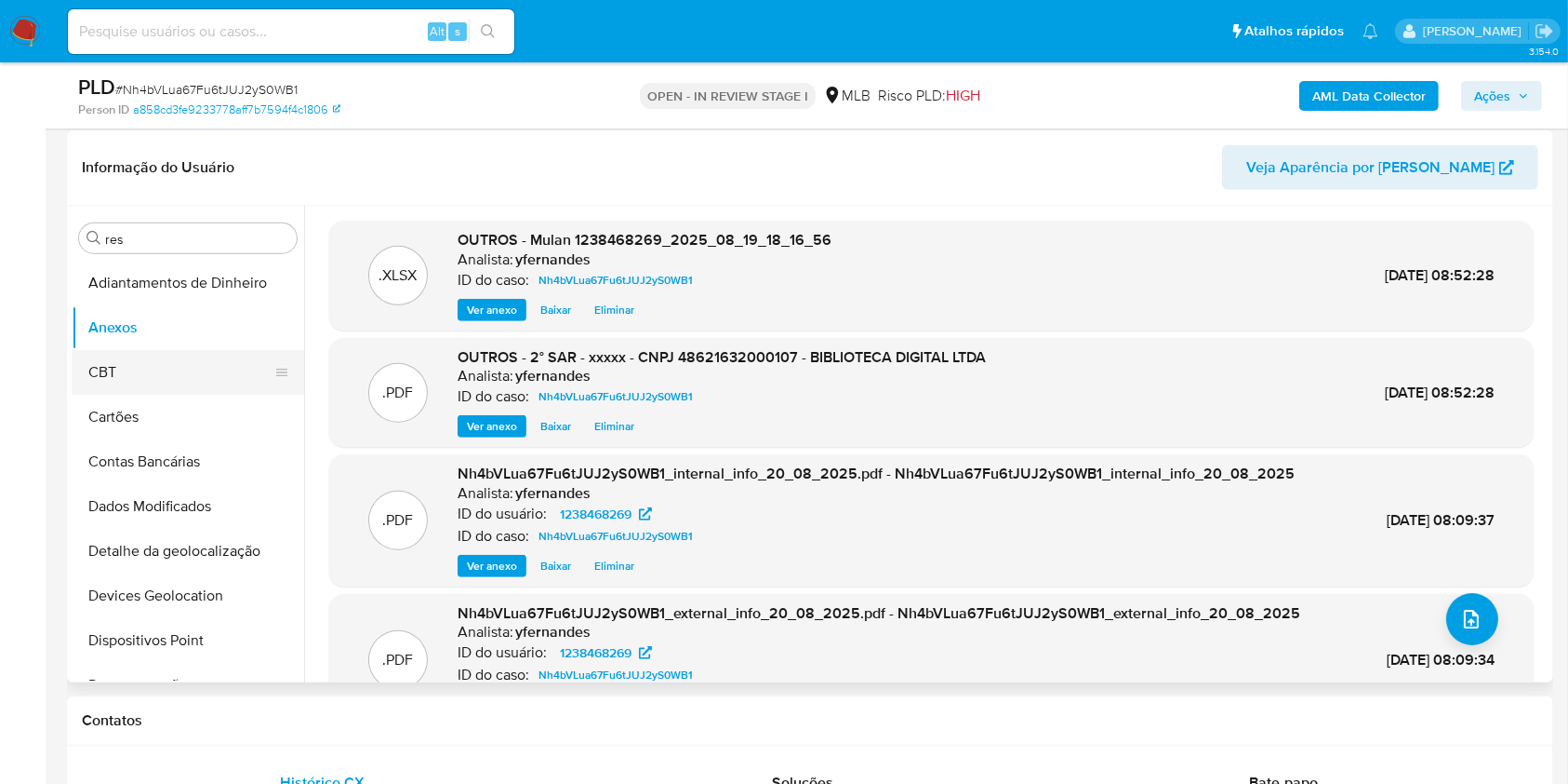
click at [135, 376] on button "CBT" at bounding box center [180, 372] width 218 height 45
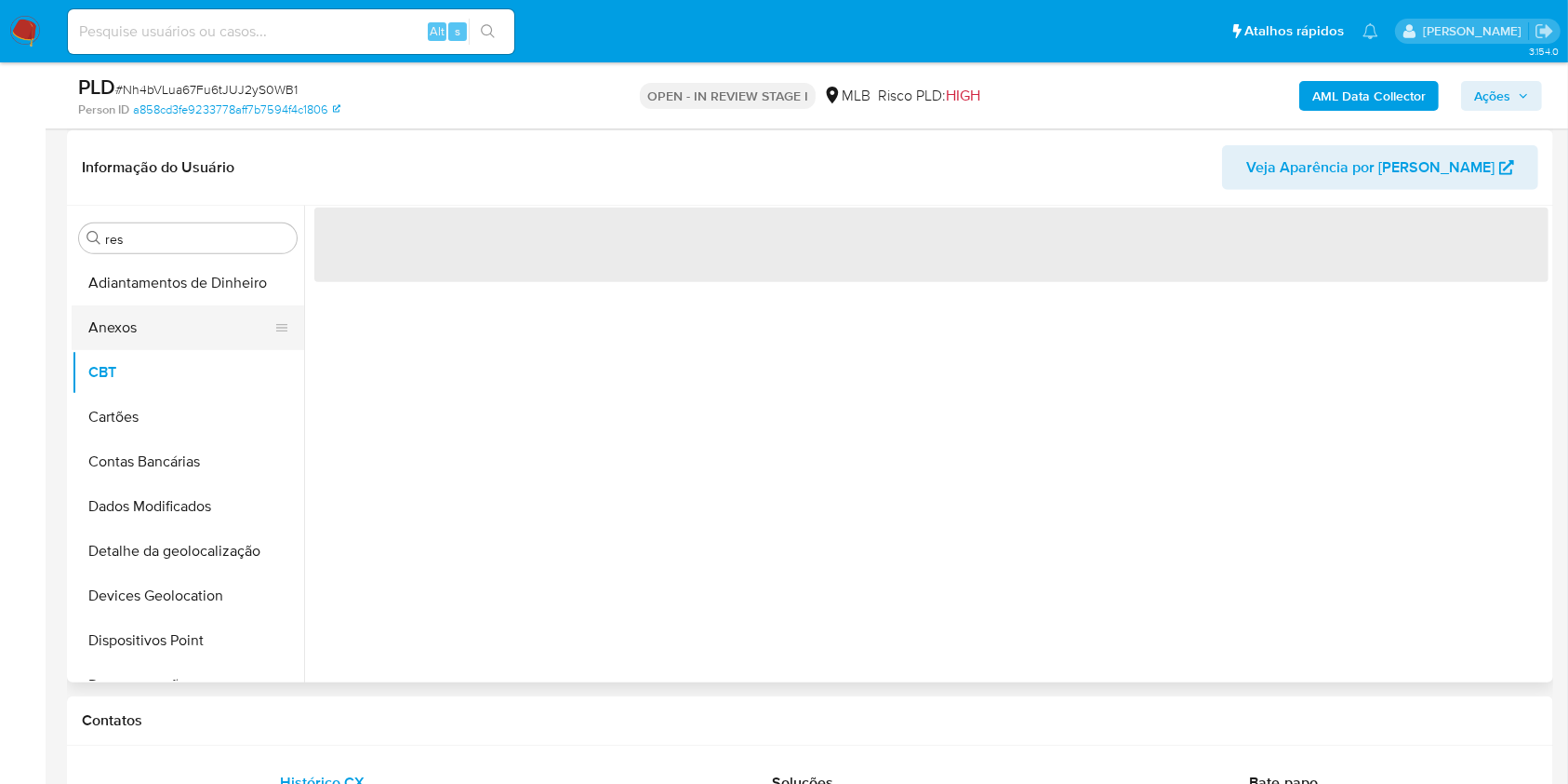
click at [132, 346] on button "Anexos" at bounding box center [180, 327] width 218 height 45
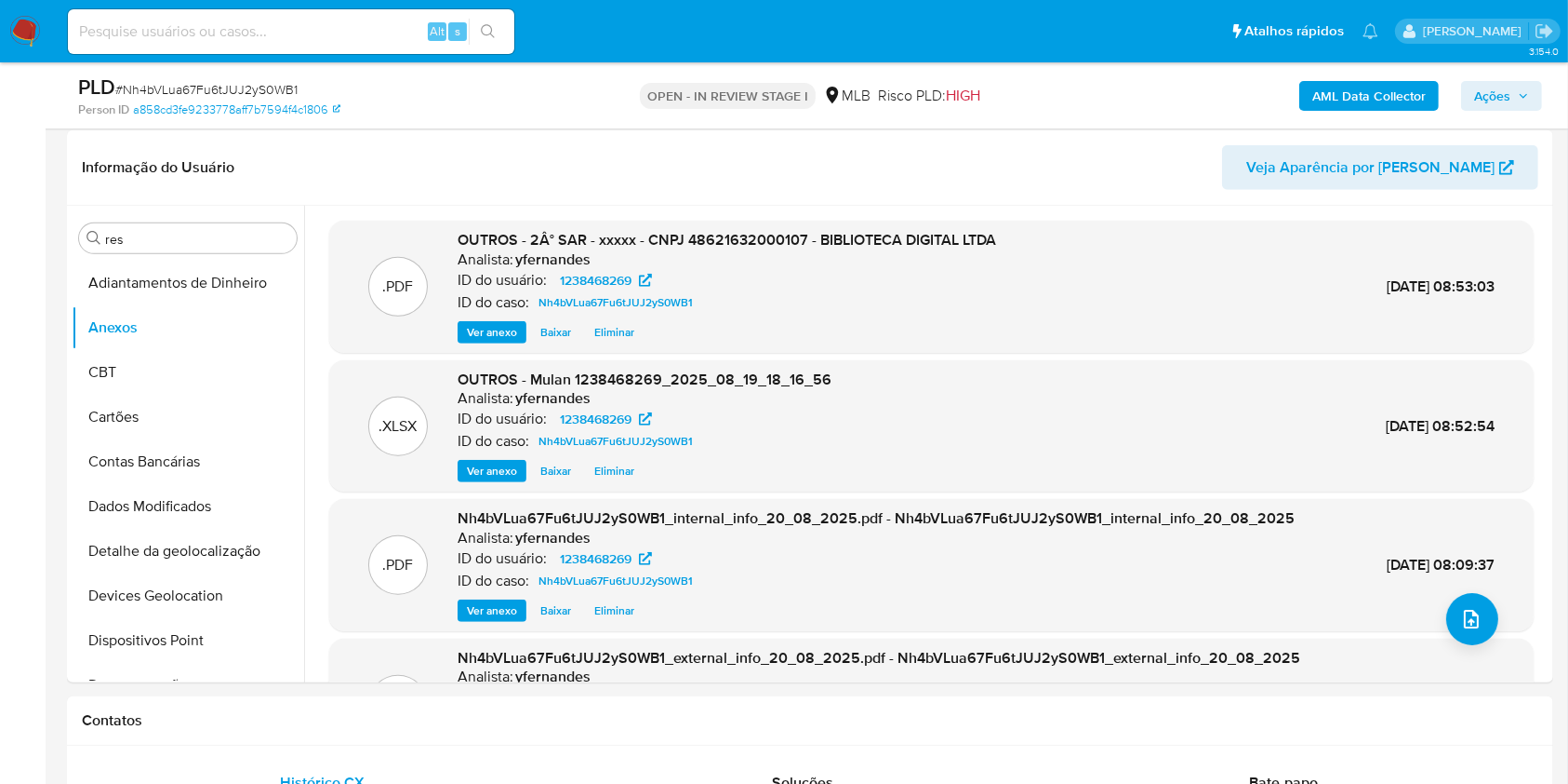
click at [1512, 100] on span "Ações" at bounding box center [1501, 96] width 54 height 26
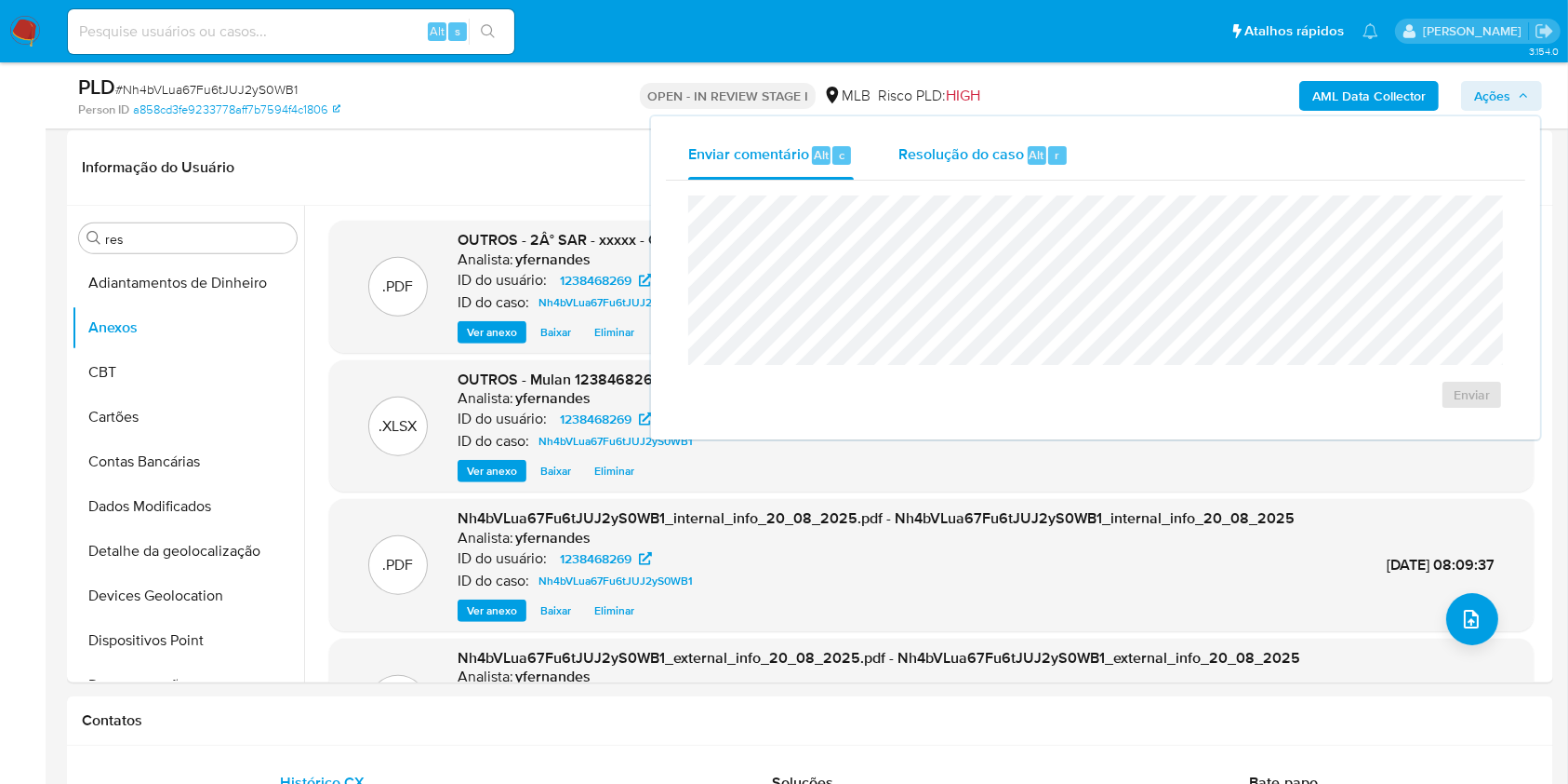
click at [975, 160] on span "Resolução do caso" at bounding box center [961, 154] width 126 height 22
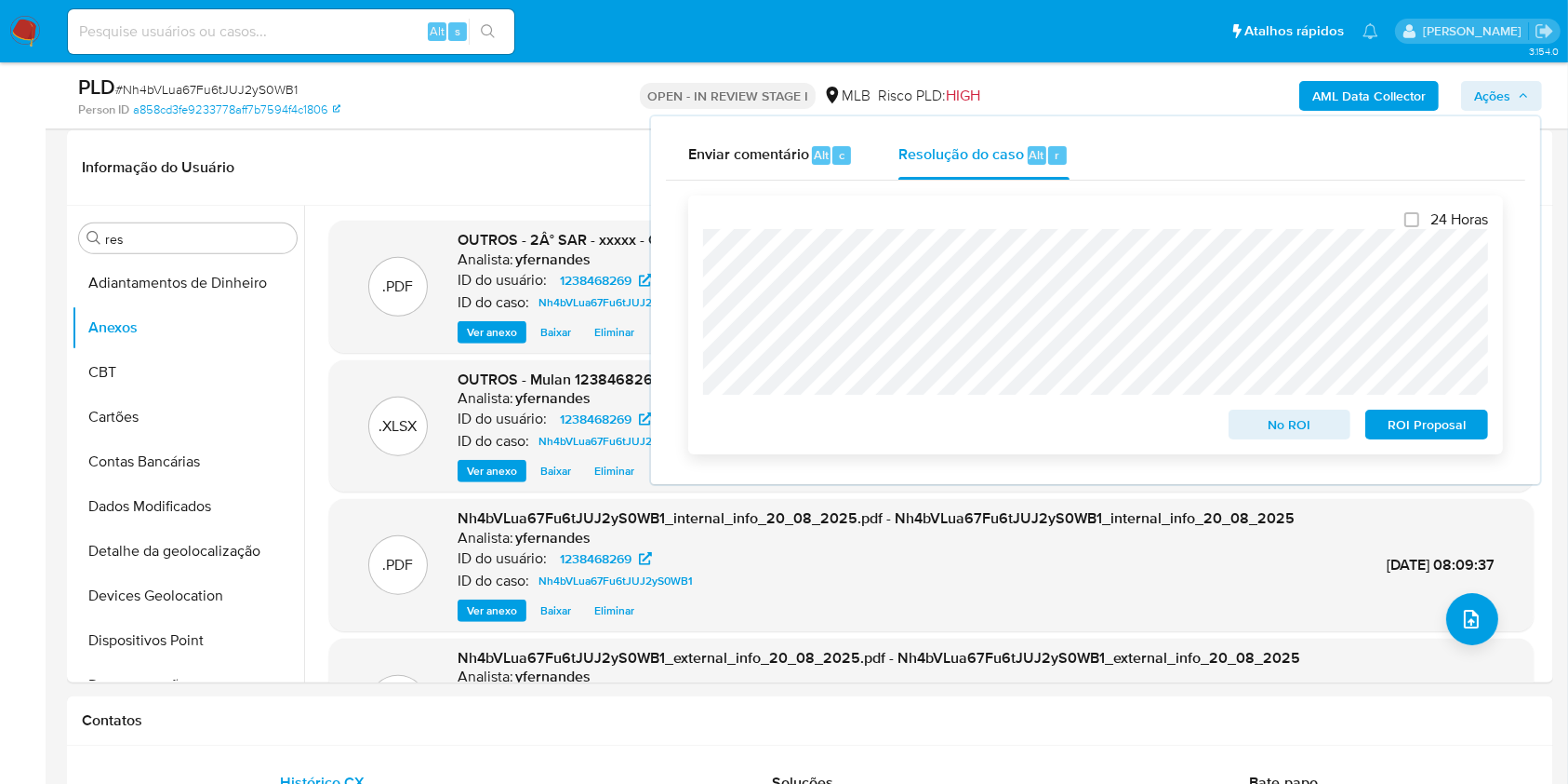
click at [1412, 427] on span "ROI Proposal" at bounding box center [1428, 425] width 97 height 26
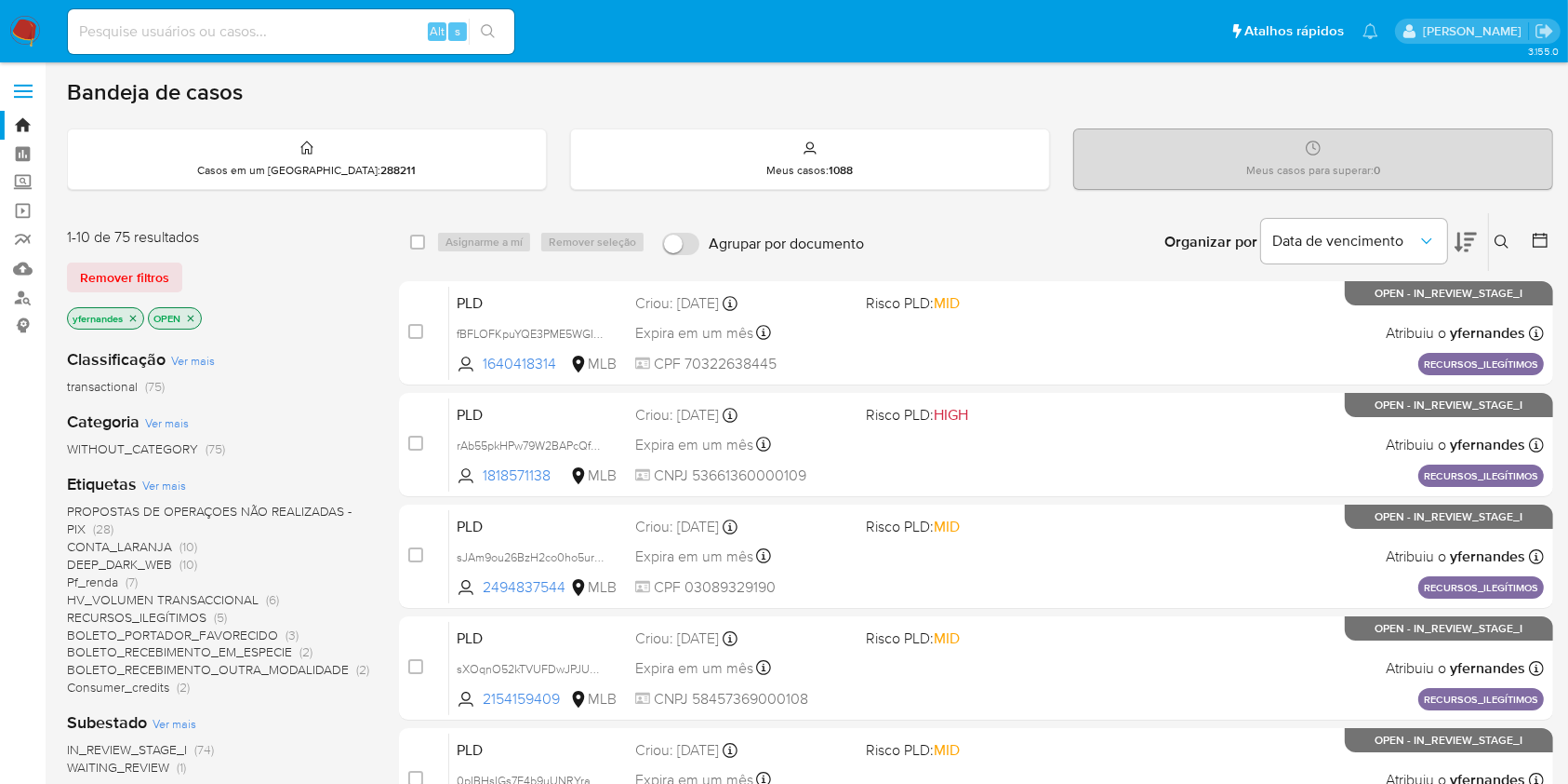
click at [19, 30] on img at bounding box center [25, 32] width 32 height 32
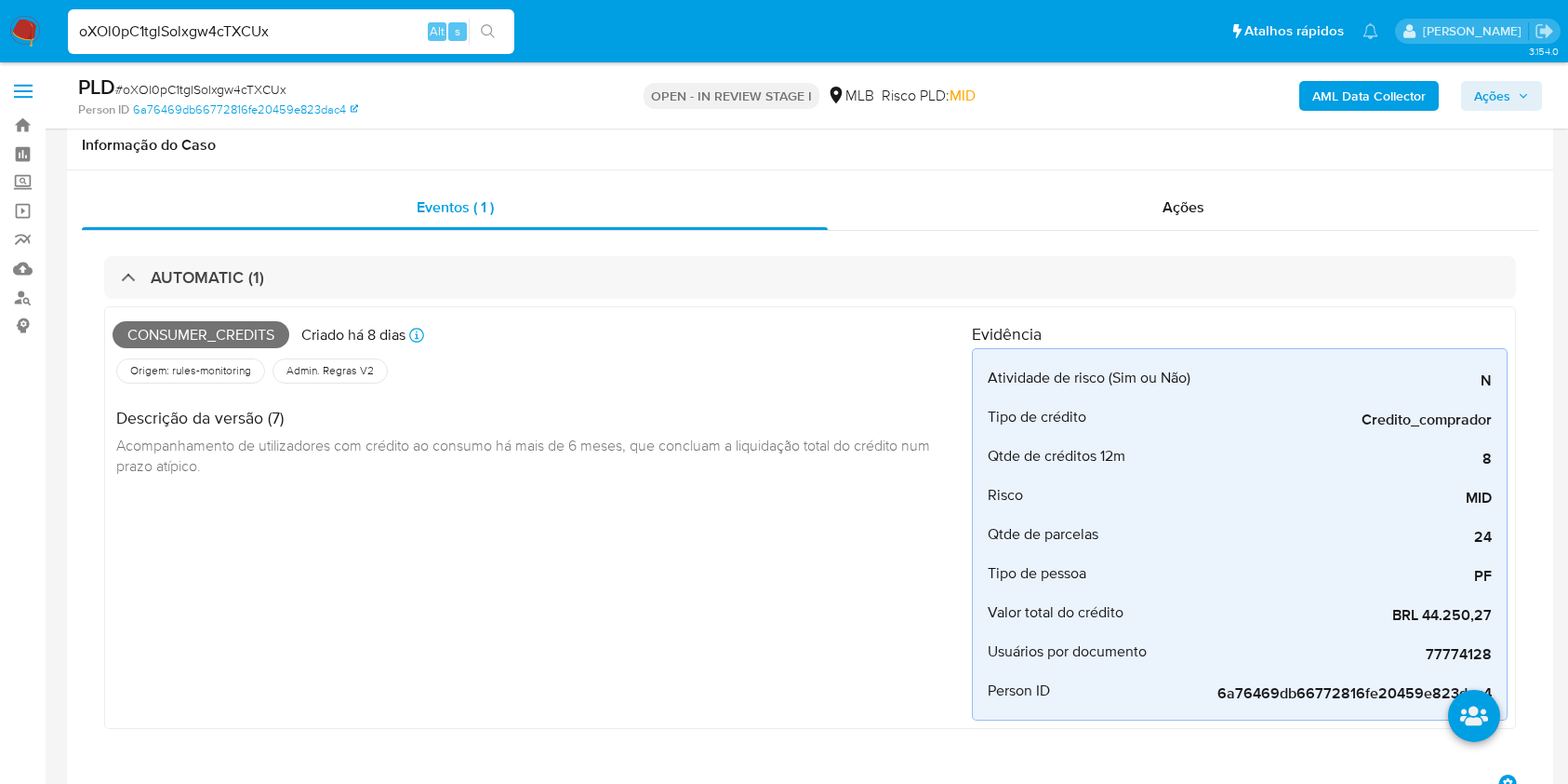
scroll to position [2358, 0]
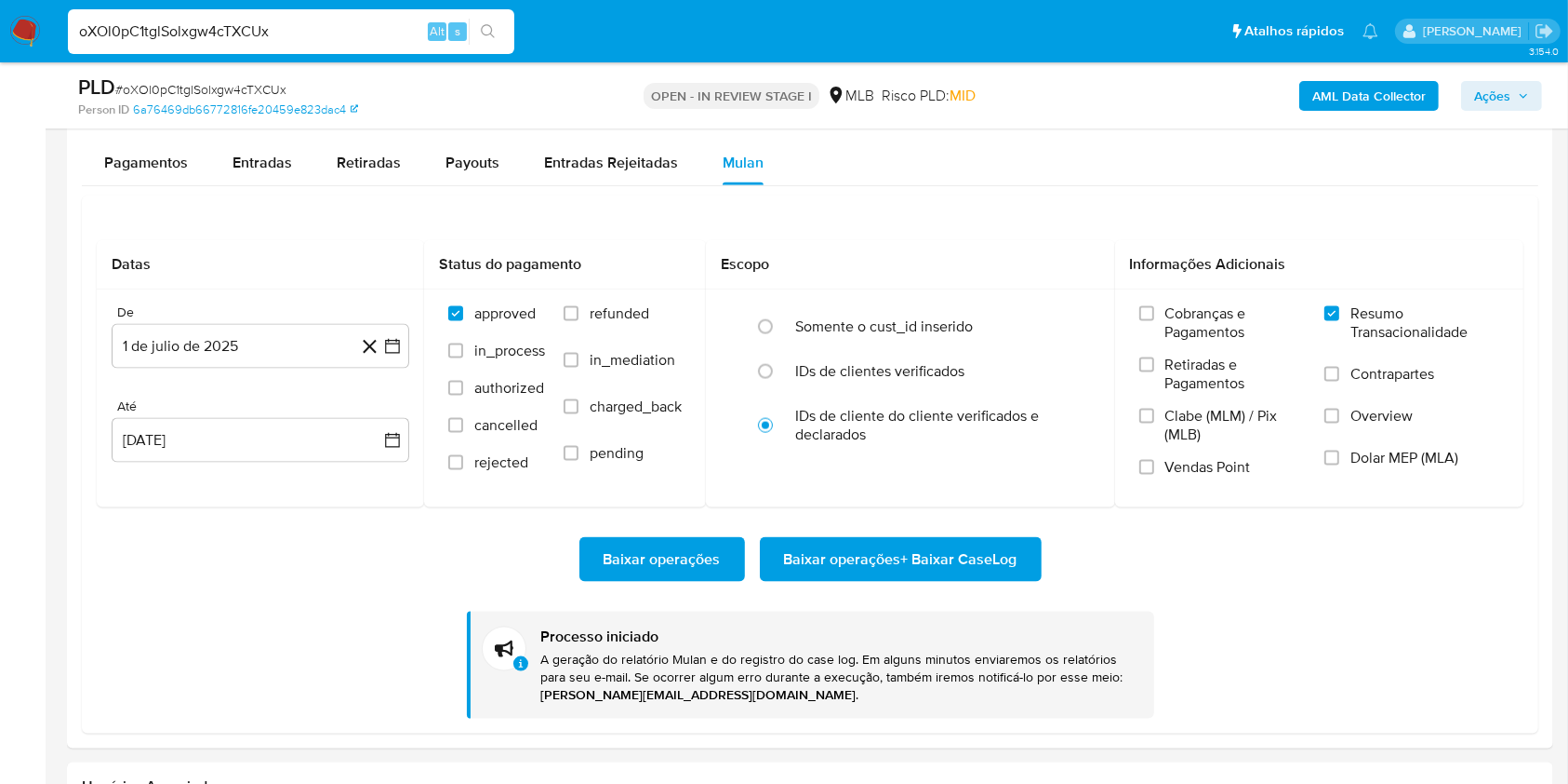
click at [255, 77] on div "PLD # oXOl0pC1tglSolxgw4cTXCUx" at bounding box center [319, 87] width 481 height 28
copy span "oXOl0pC1tglSolxgw4cTXCUx"
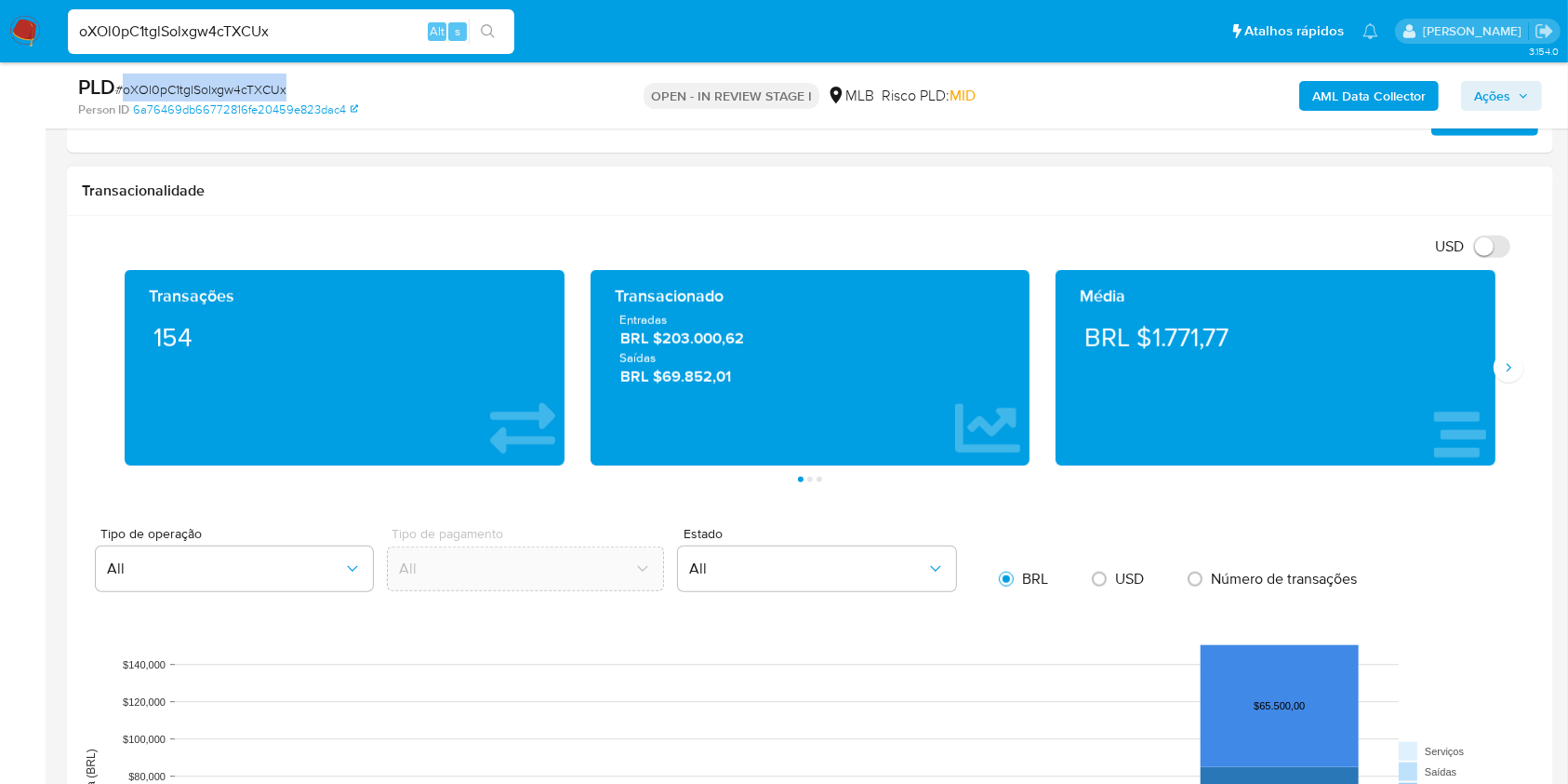
scroll to position [1490, 0]
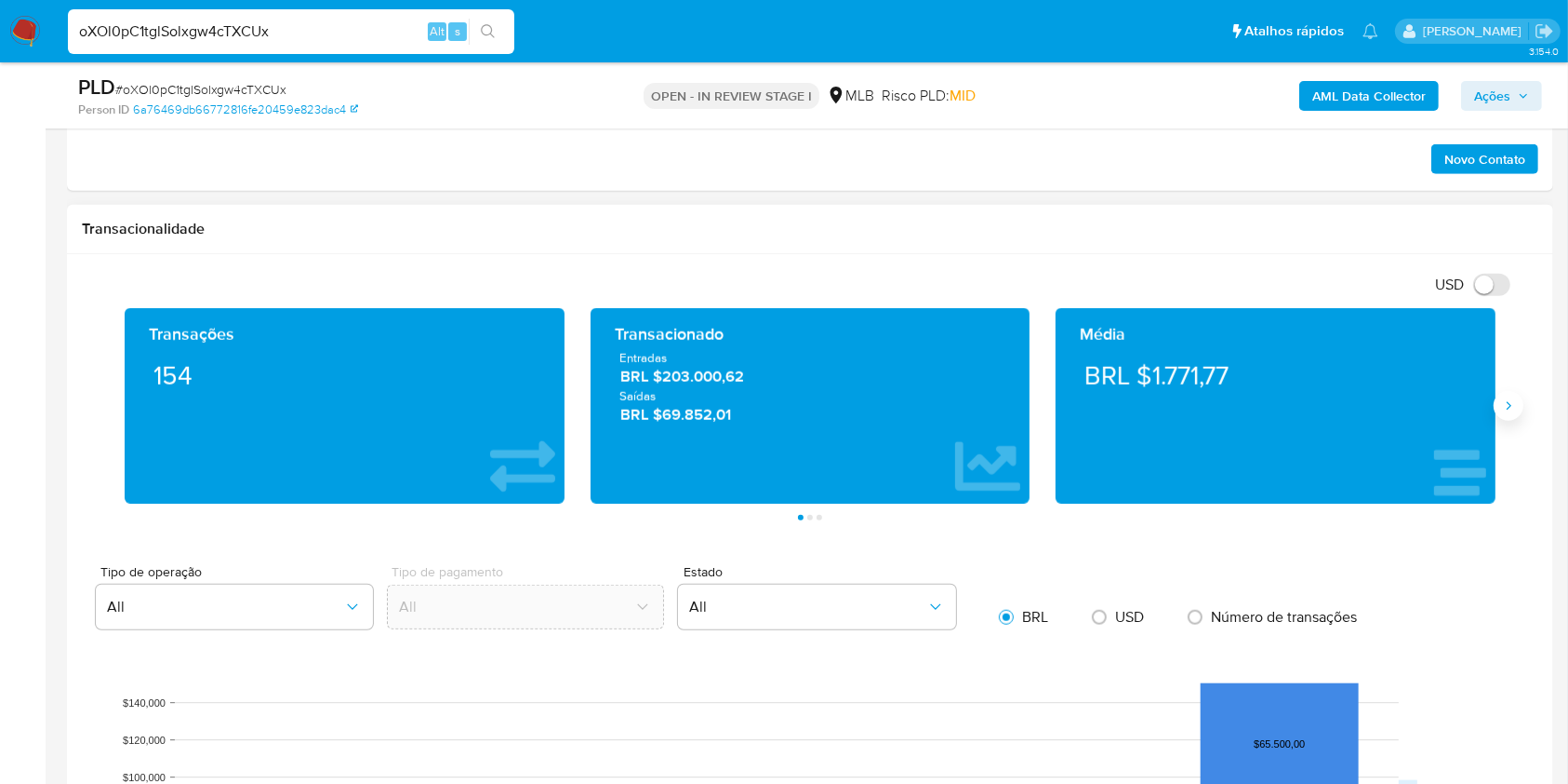
drag, startPoint x: 1499, startPoint y: 427, endPoint x: 1508, endPoint y: 408, distance: 21.0
click at [1497, 427] on div "Média BRL $1.771,77" at bounding box center [1275, 405] width 466 height 195
click at [1509, 405] on icon "Siguiente" at bounding box center [1509, 405] width 15 height 15
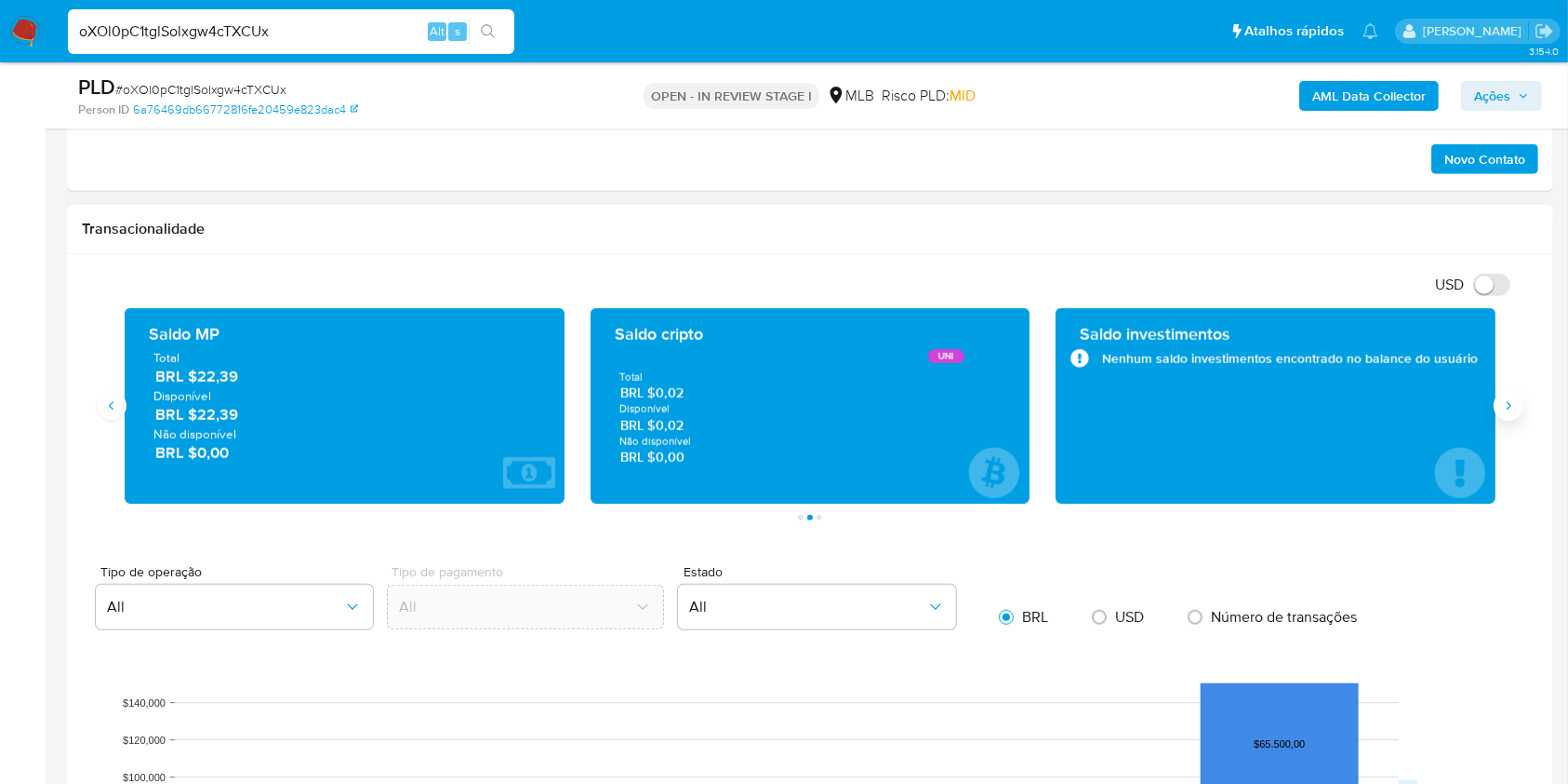
click at [1509, 406] on icon "Siguiente" at bounding box center [1509, 405] width 15 height 15
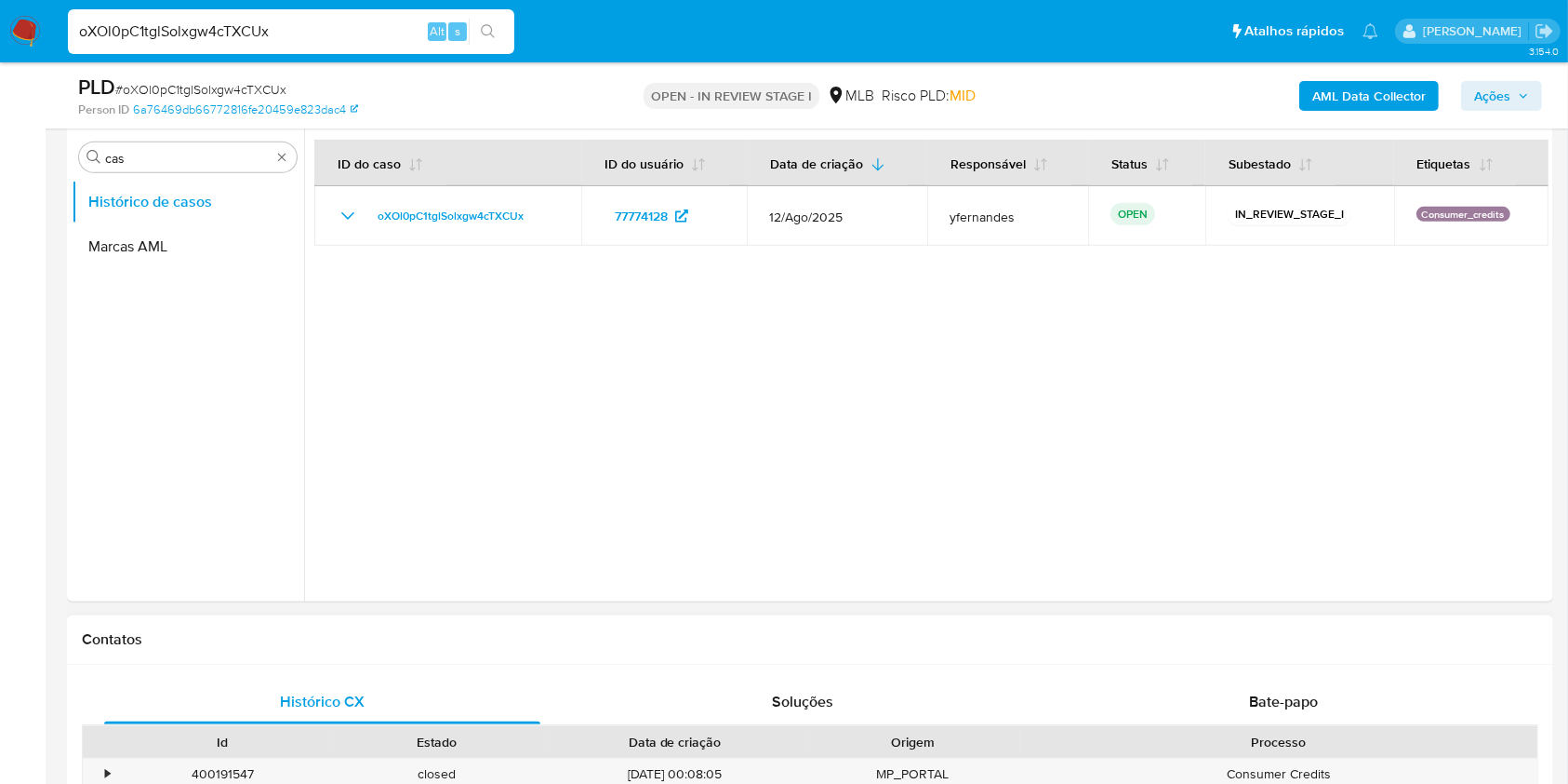
scroll to position [620, 0]
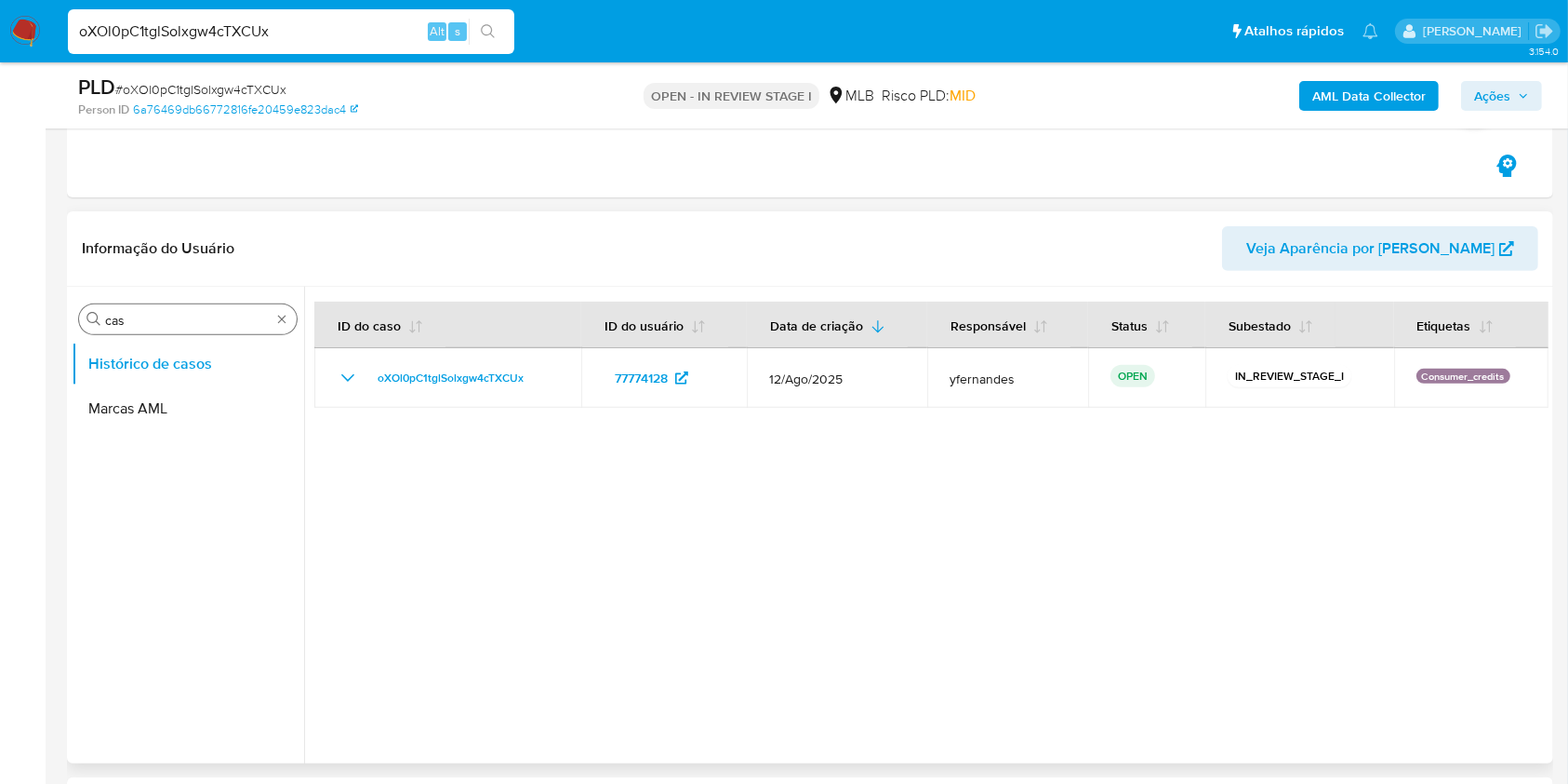
click at [177, 312] on input "cas" at bounding box center [187, 320] width 165 height 17
click at [176, 312] on input "cas" at bounding box center [187, 320] width 165 height 17
click at [174, 312] on input "cas" at bounding box center [187, 320] width 165 height 17
click at [174, 387] on button "KYC" at bounding box center [180, 408] width 218 height 45
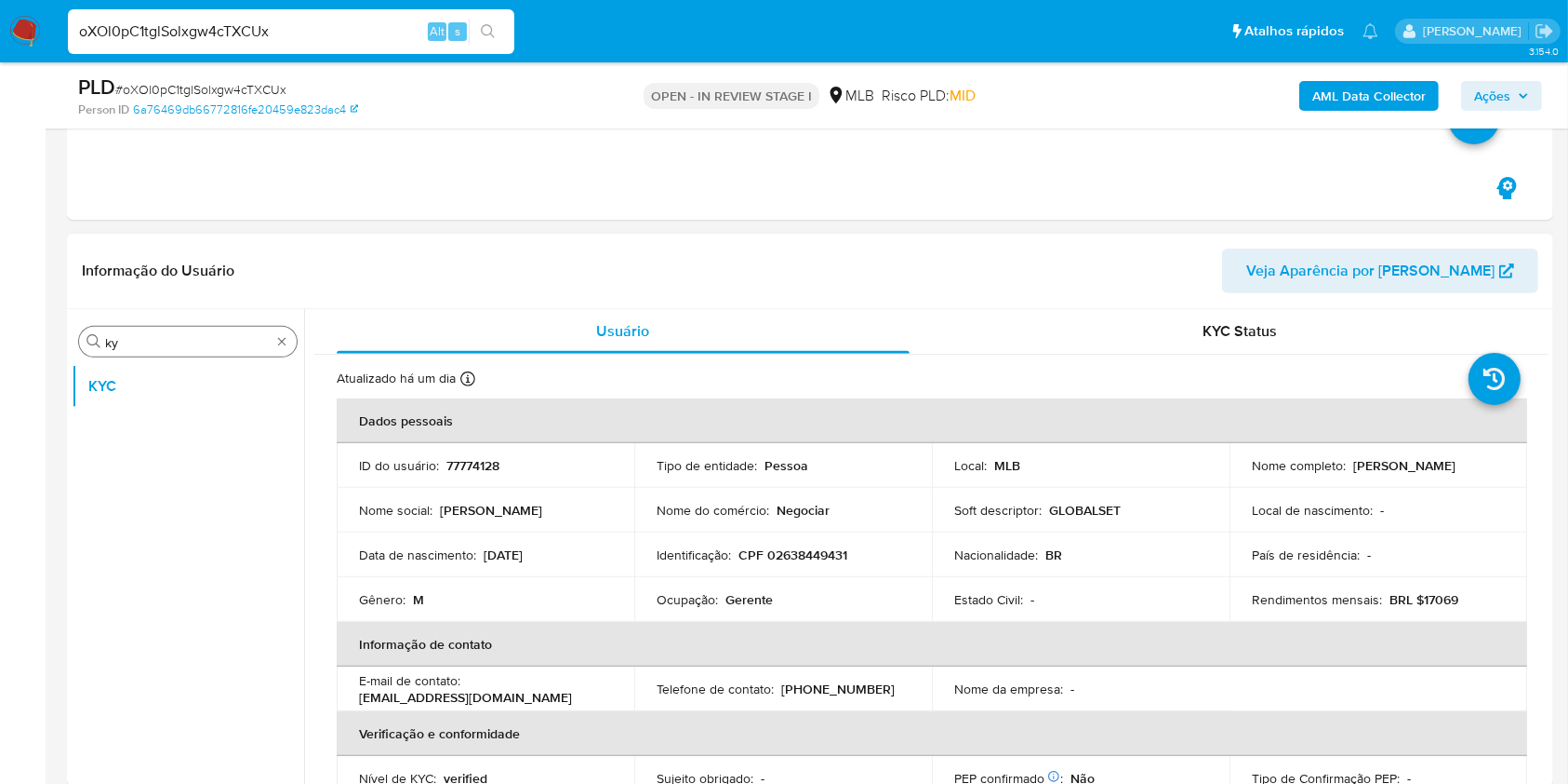
click at [141, 346] on input "ky" at bounding box center [187, 343] width 165 height 17
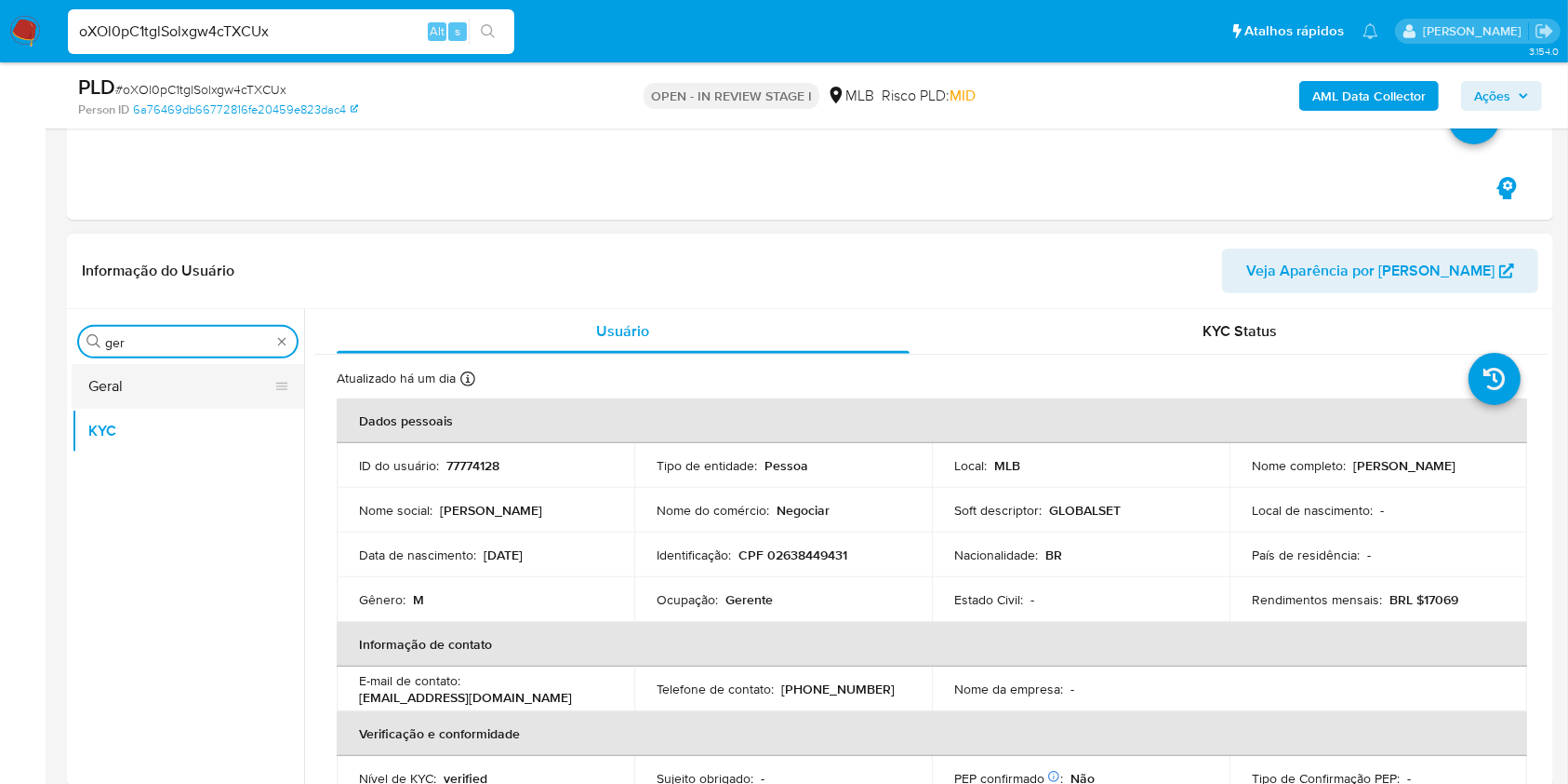
type input "ger"
click at [129, 401] on button "Geral" at bounding box center [180, 386] width 218 height 45
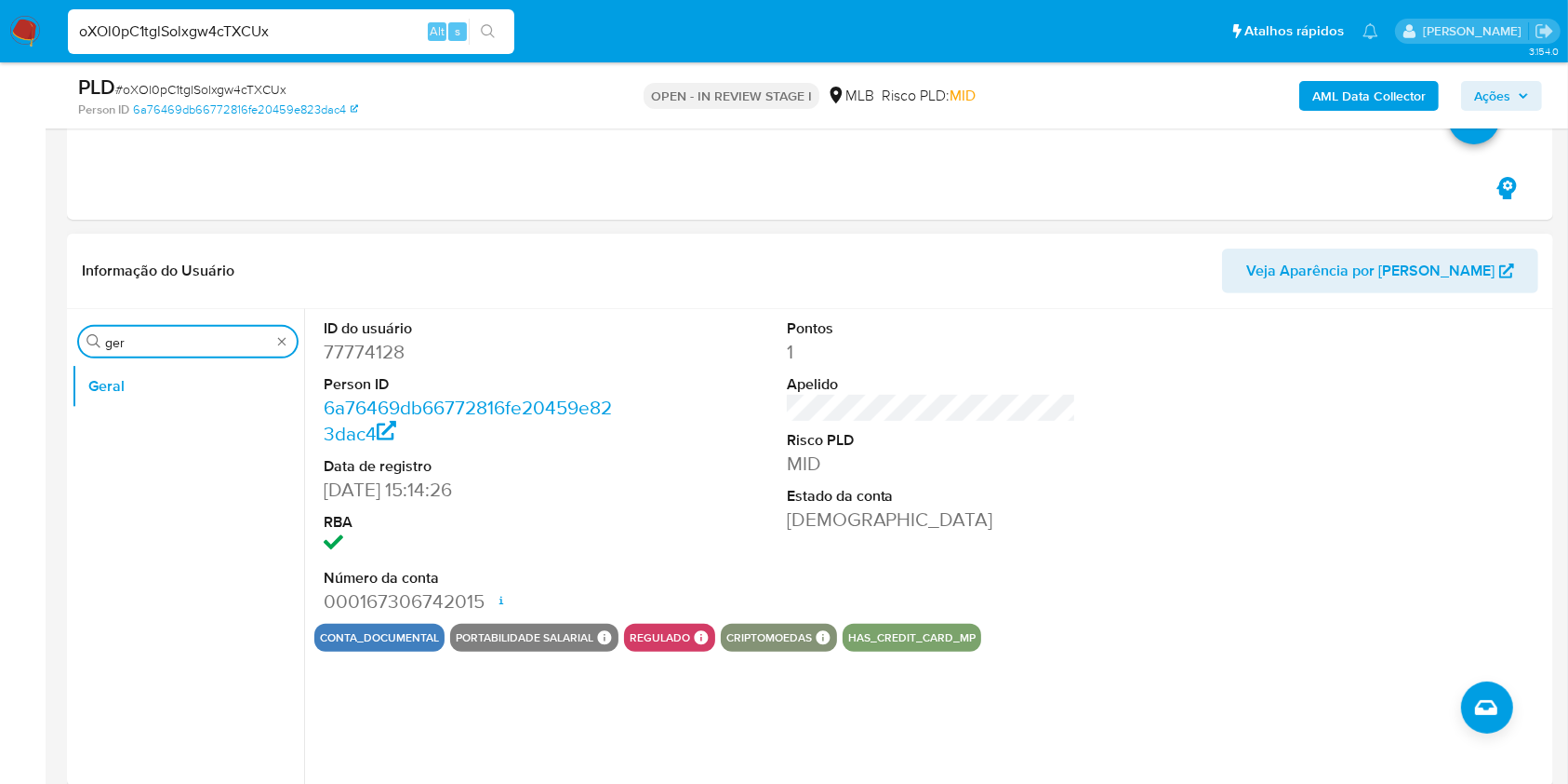
click at [164, 339] on input "ger" at bounding box center [187, 343] width 165 height 17
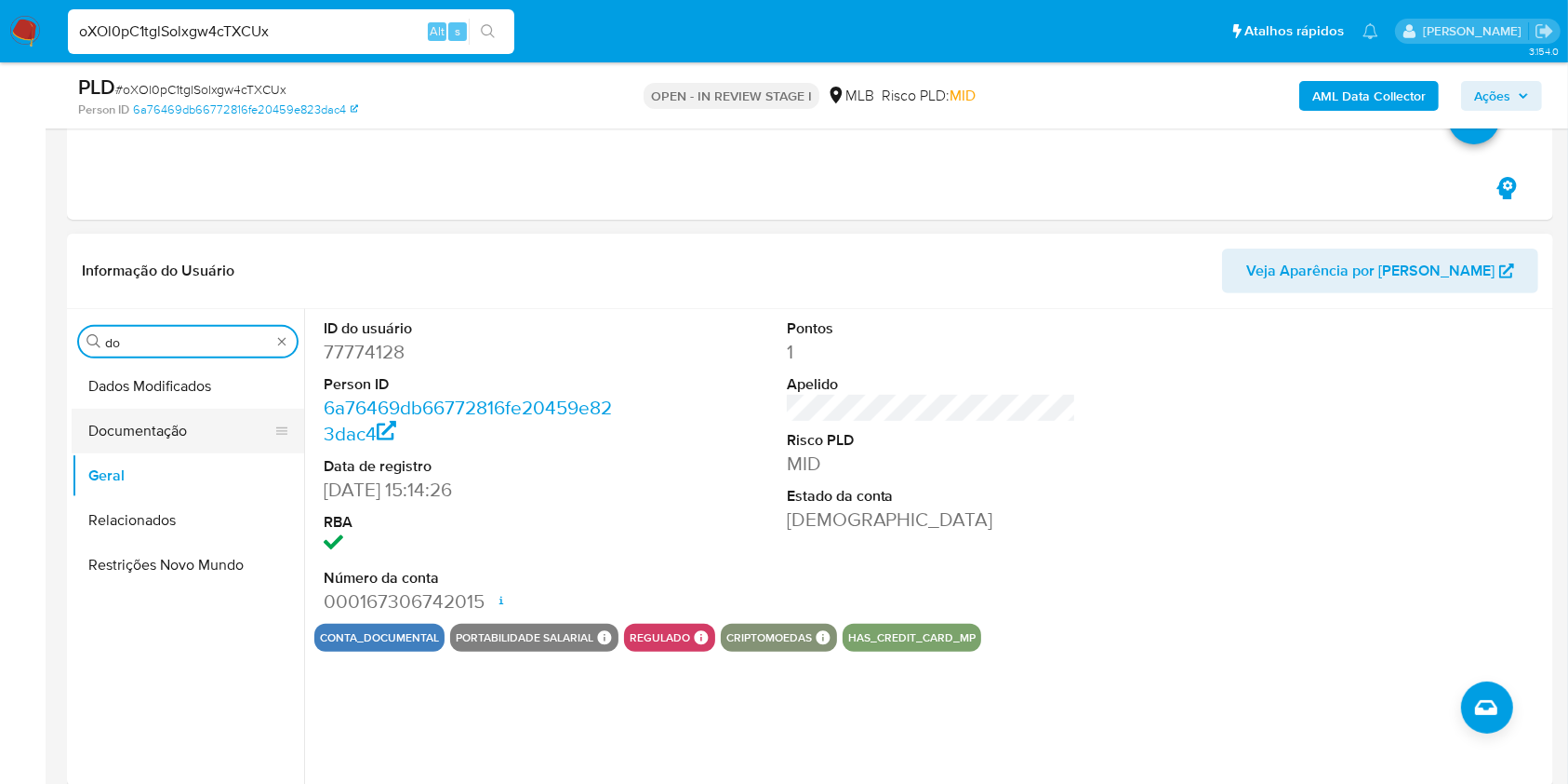
type input "do"
click at [194, 426] on button "Documentação" at bounding box center [180, 431] width 218 height 45
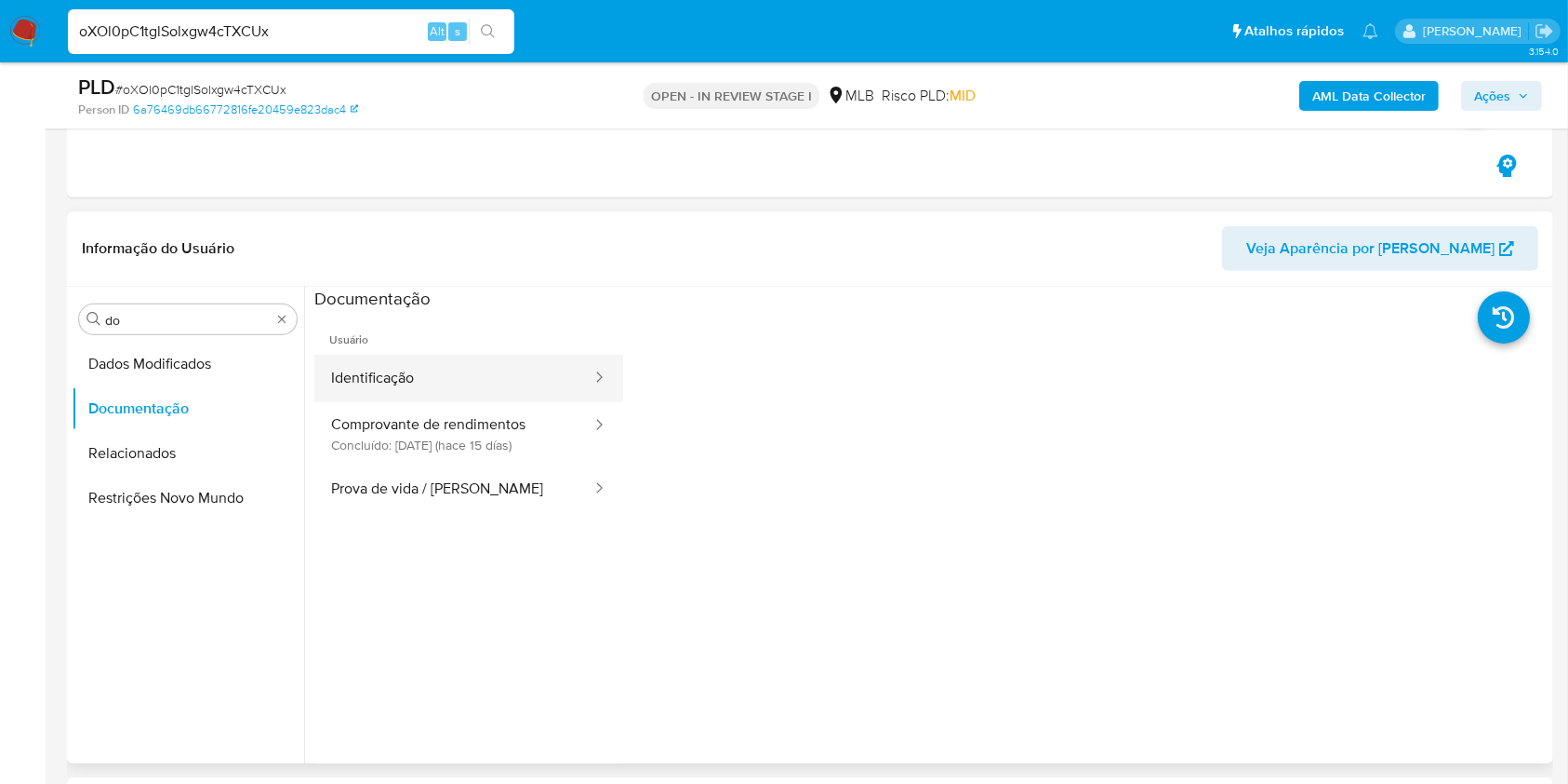
click at [420, 389] on button "Identificação" at bounding box center [454, 378] width 279 height 48
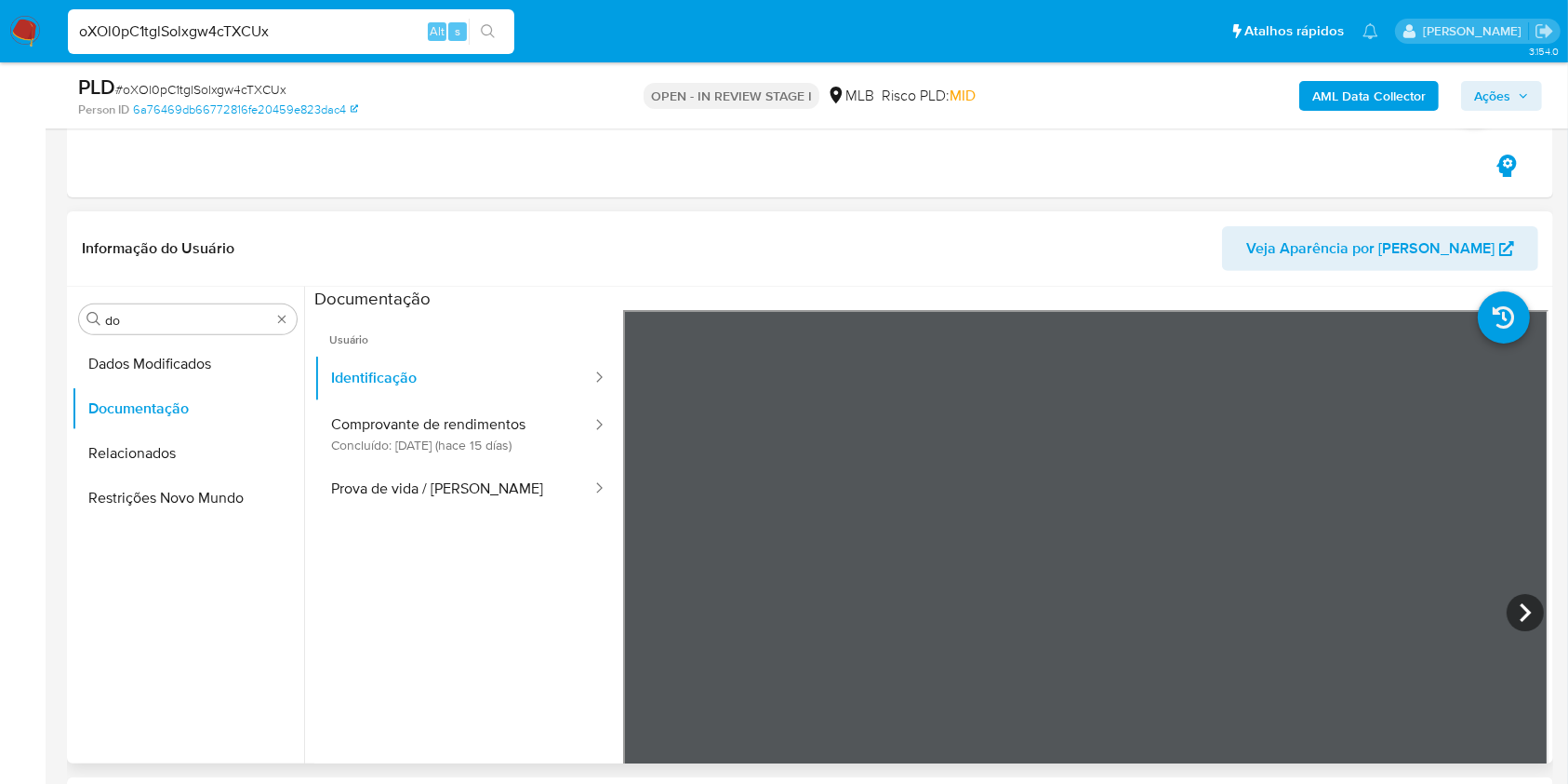
click at [507, 513] on ul "Usuário Identificação Comprovante de rendimentos Concluído: 04/08/2025 (hace 15…" at bounding box center [469, 578] width 309 height 537
click at [492, 499] on button "Prova de vida / Selfie" at bounding box center [454, 489] width 279 height 48
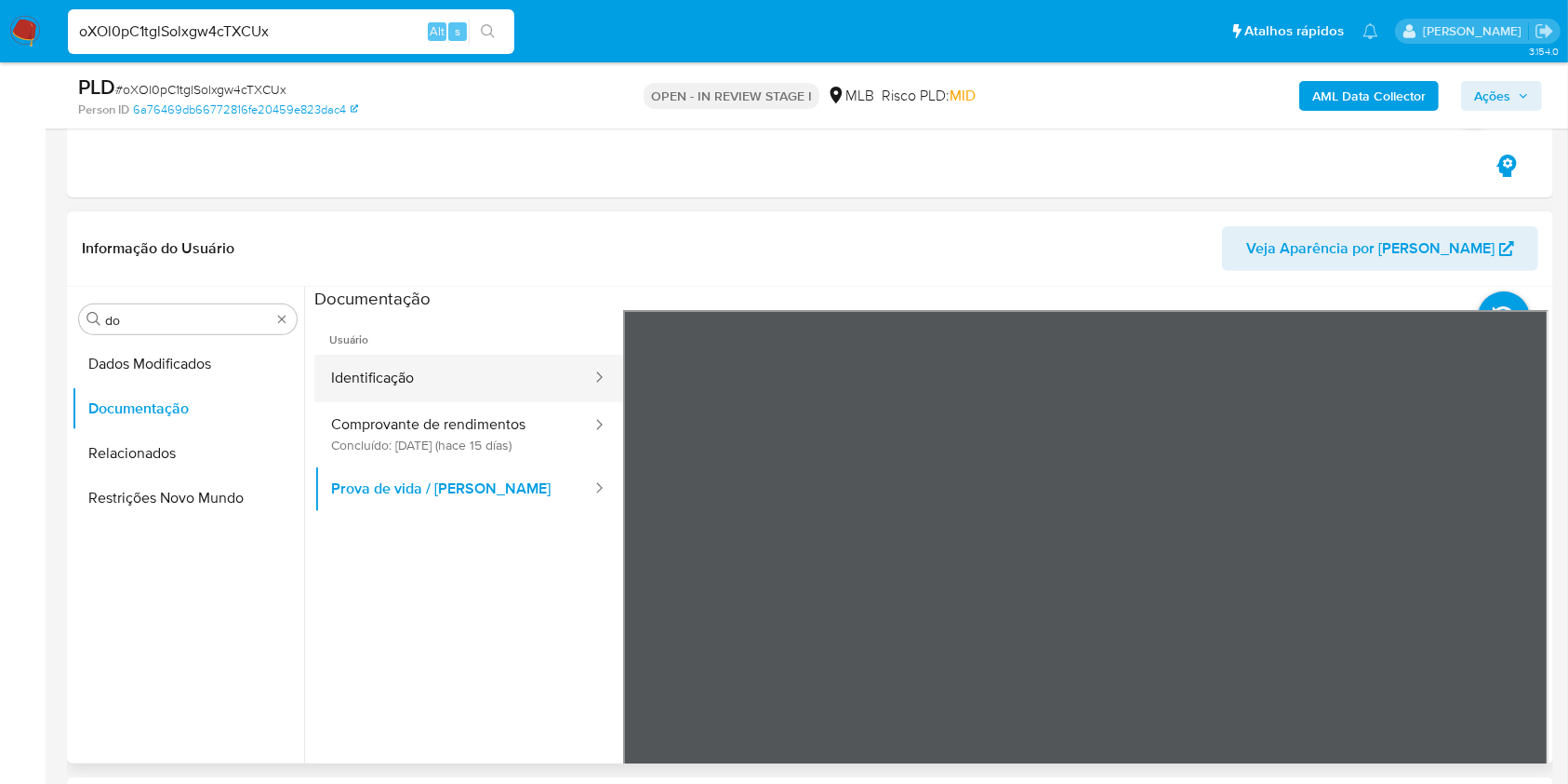
click at [476, 367] on button "Identificação" at bounding box center [454, 378] width 279 height 48
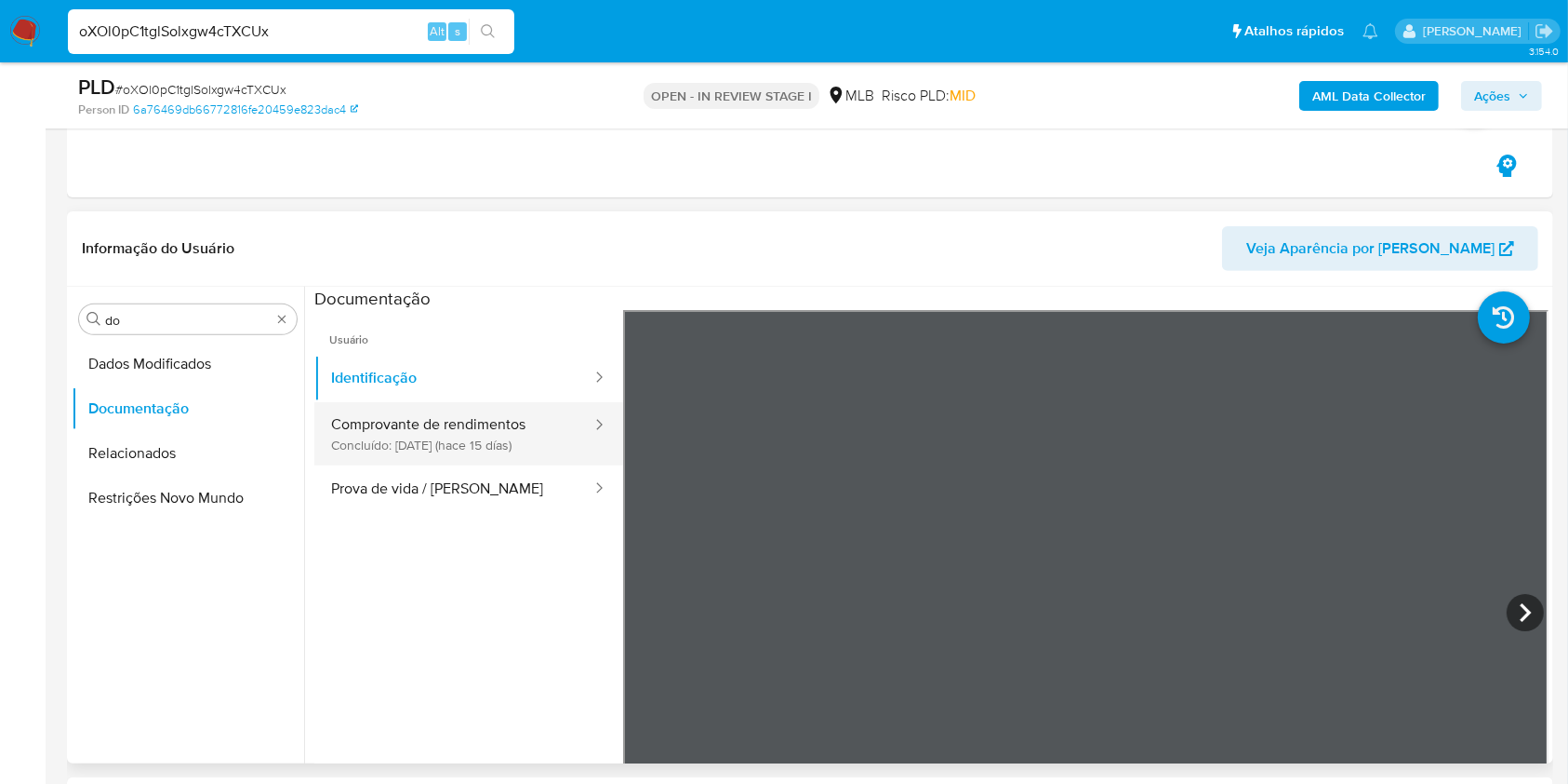
click at [492, 415] on button "Comprovante de rendimentos Concluído: 04/08/2025 (hace 15 días)" at bounding box center [454, 434] width 279 height 63
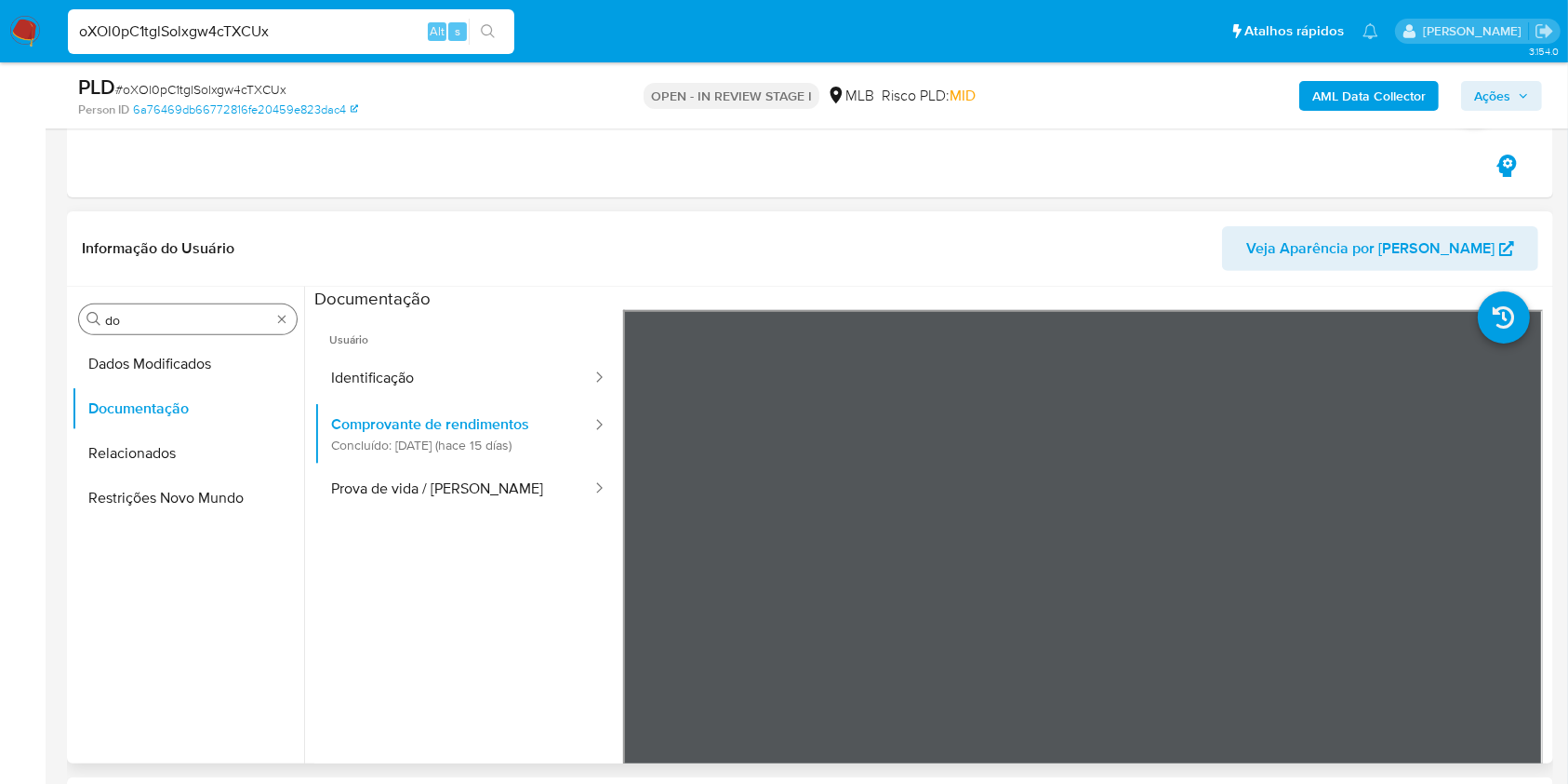
click at [167, 323] on input "do" at bounding box center [187, 320] width 165 height 17
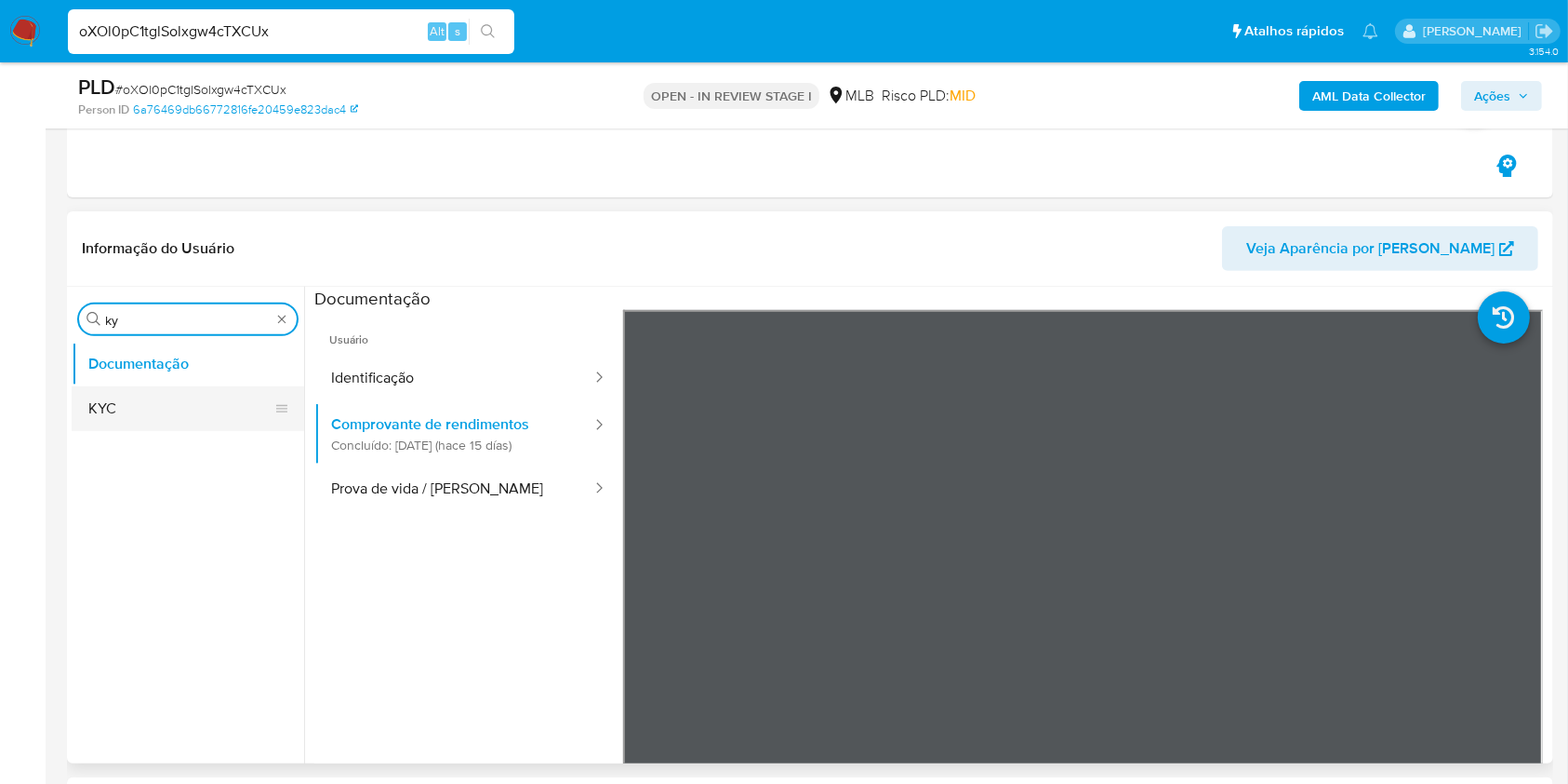
click at [132, 417] on button "KYC" at bounding box center [180, 408] width 218 height 45
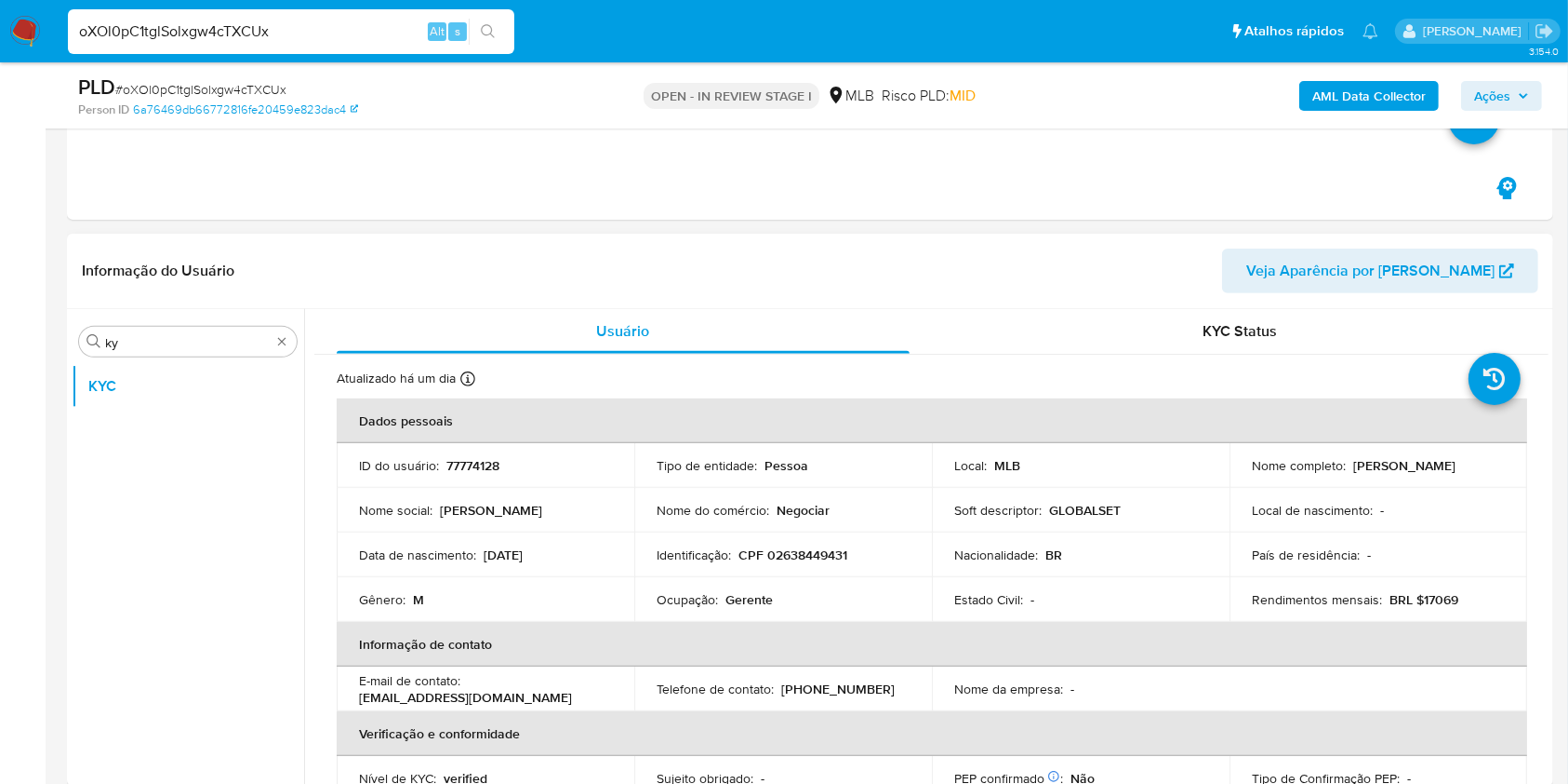
click at [1426, 600] on p "BRL $17069" at bounding box center [1425, 599] width 69 height 17
copy p "17069"
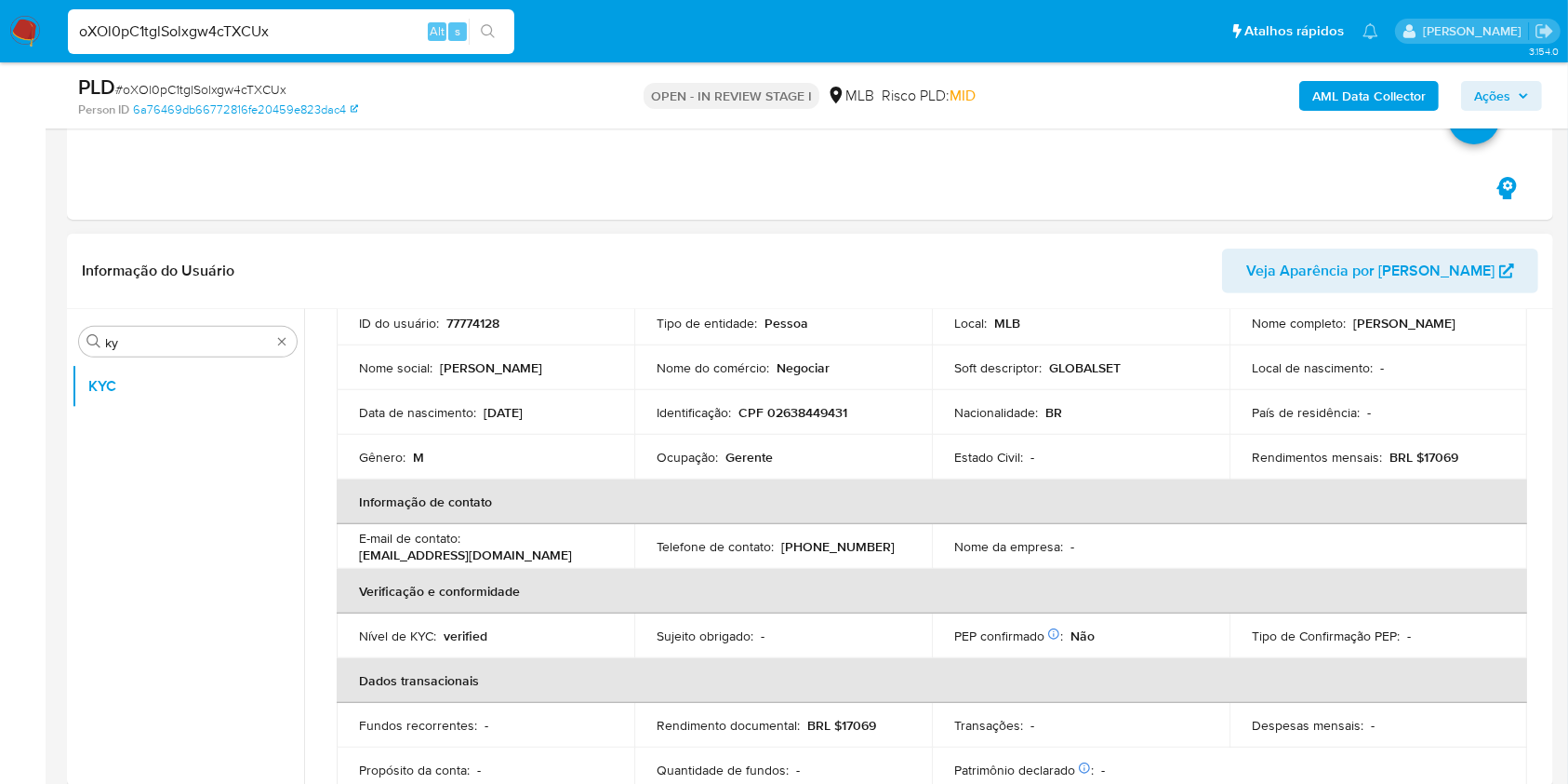
click at [808, 454] on div "Ocupação : Gerente" at bounding box center [784, 456] width 253 height 17
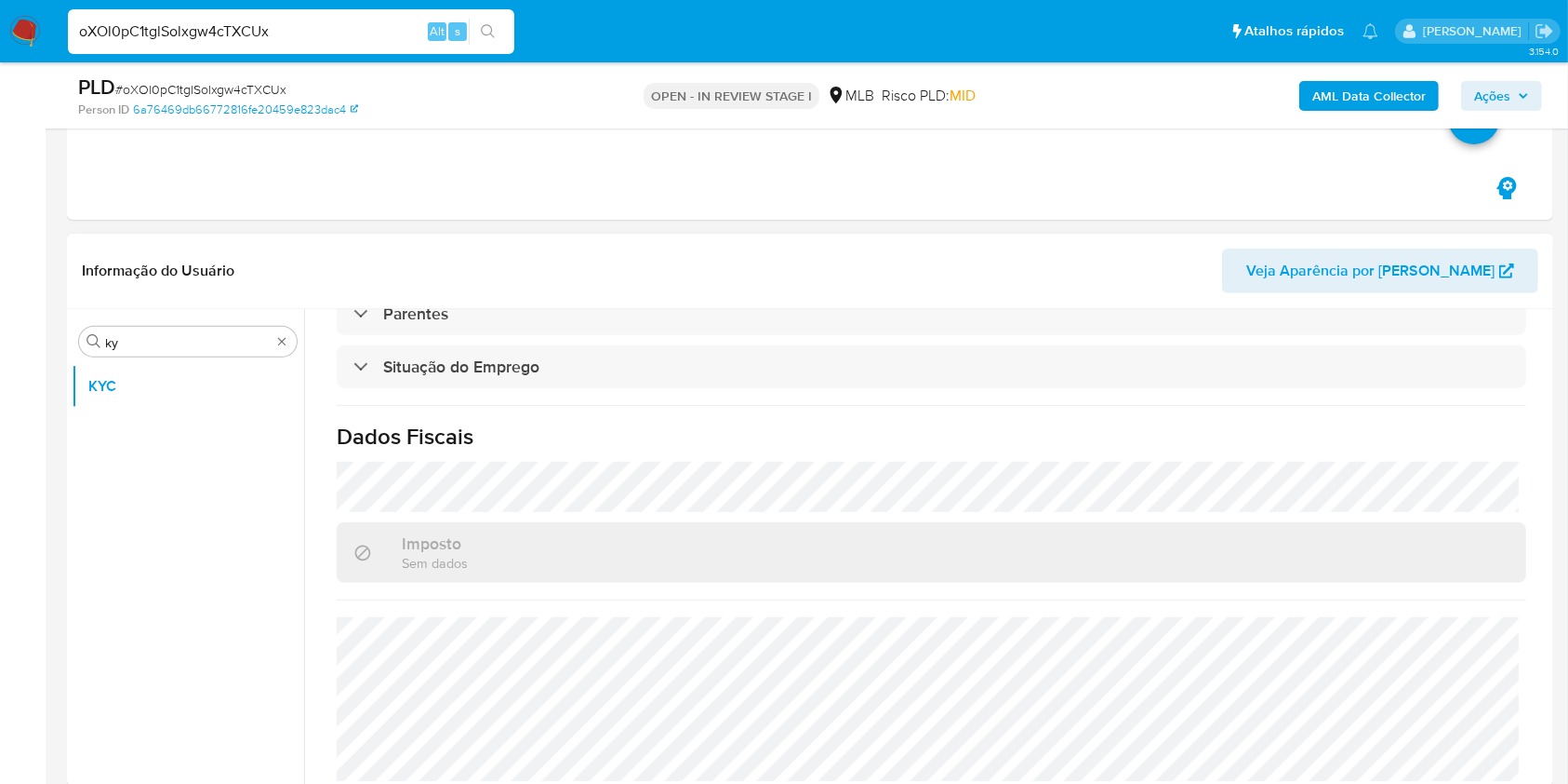
scroll to position [791, 0]
click at [164, 337] on input "ky" at bounding box center [187, 343] width 165 height 17
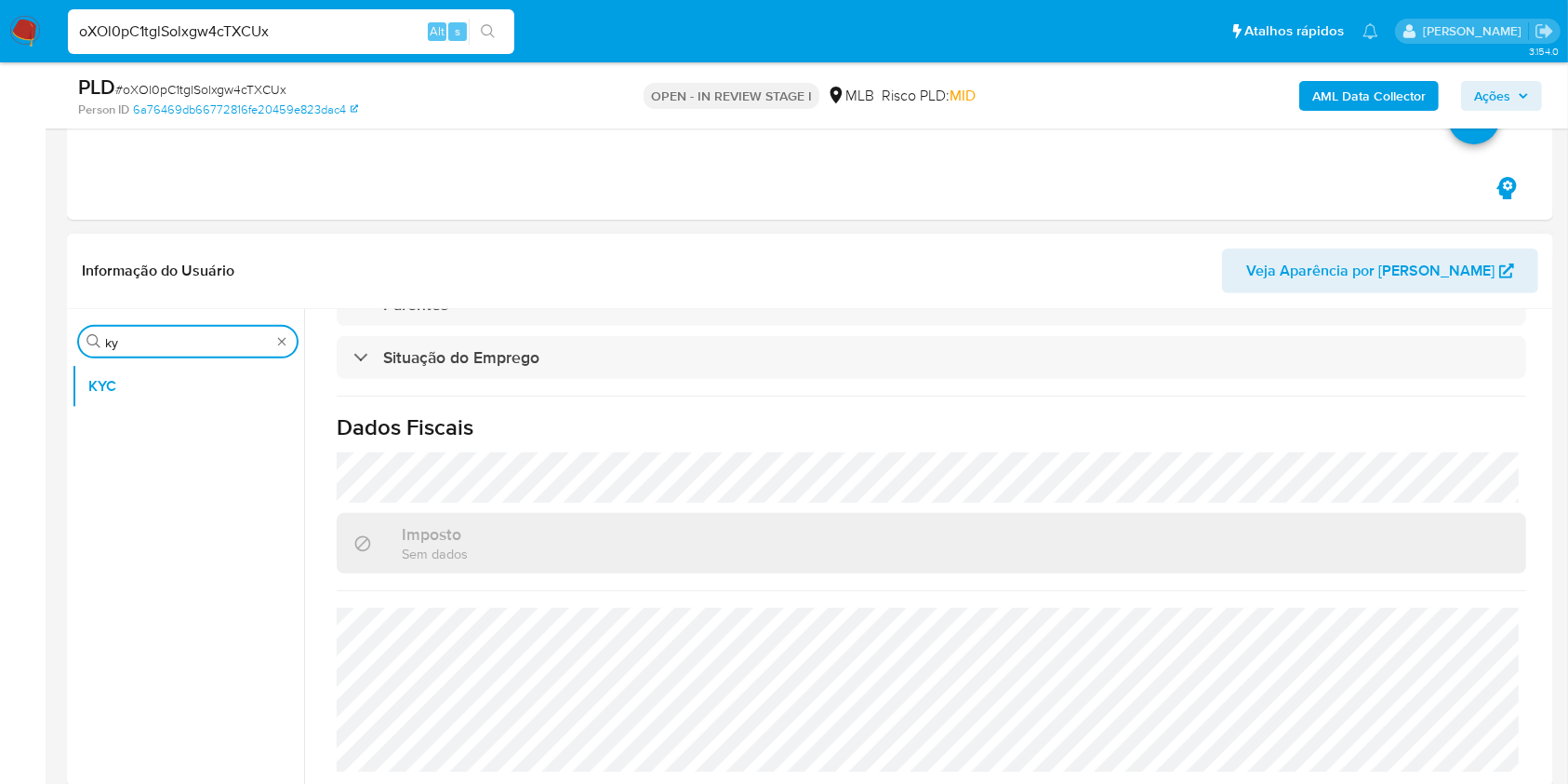
click at [164, 337] on input "ky" at bounding box center [187, 343] width 165 height 17
type input "en"
click at [164, 480] on button "Endereços" at bounding box center [187, 475] width 232 height 45
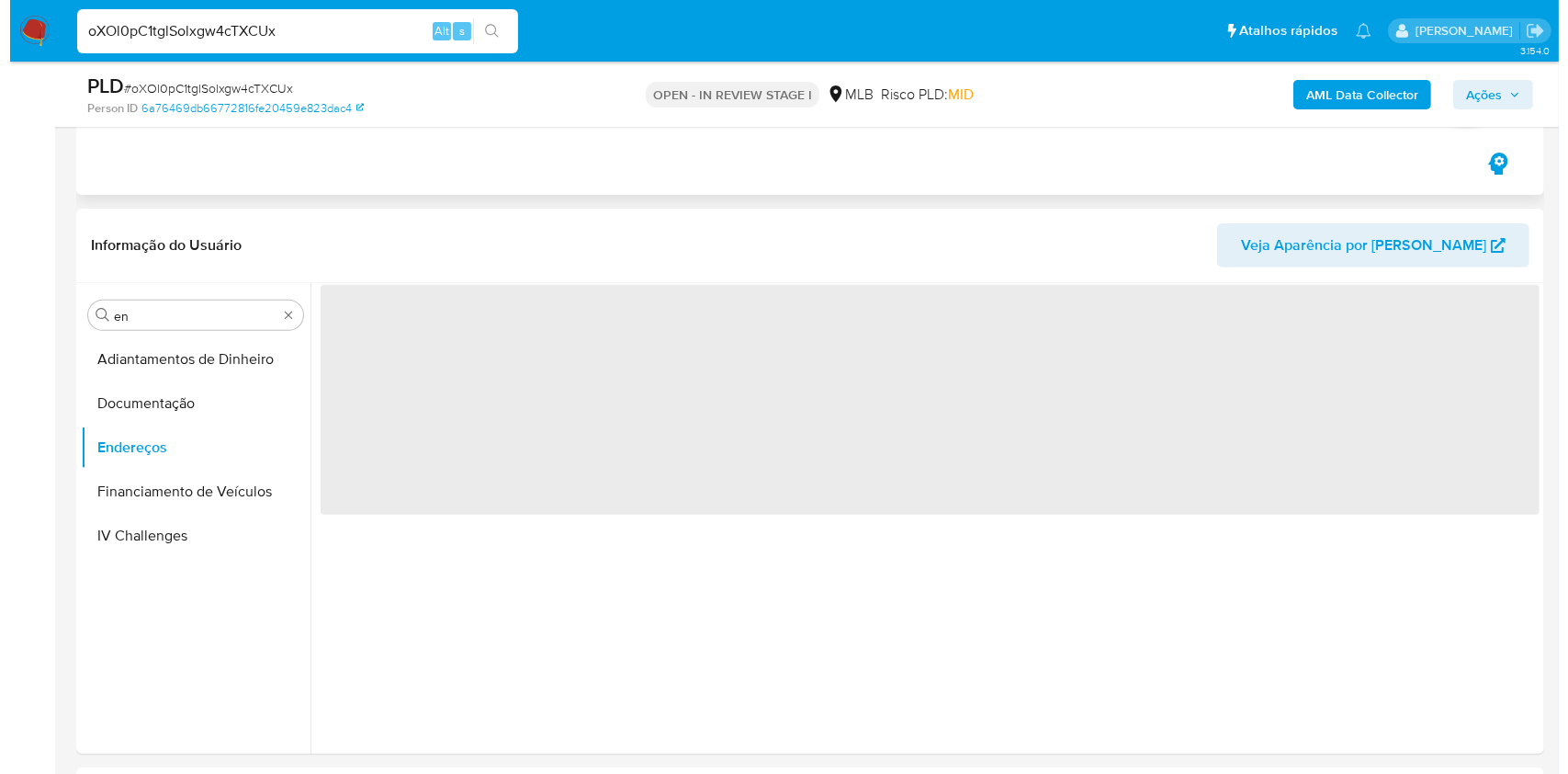
scroll to position [0, 0]
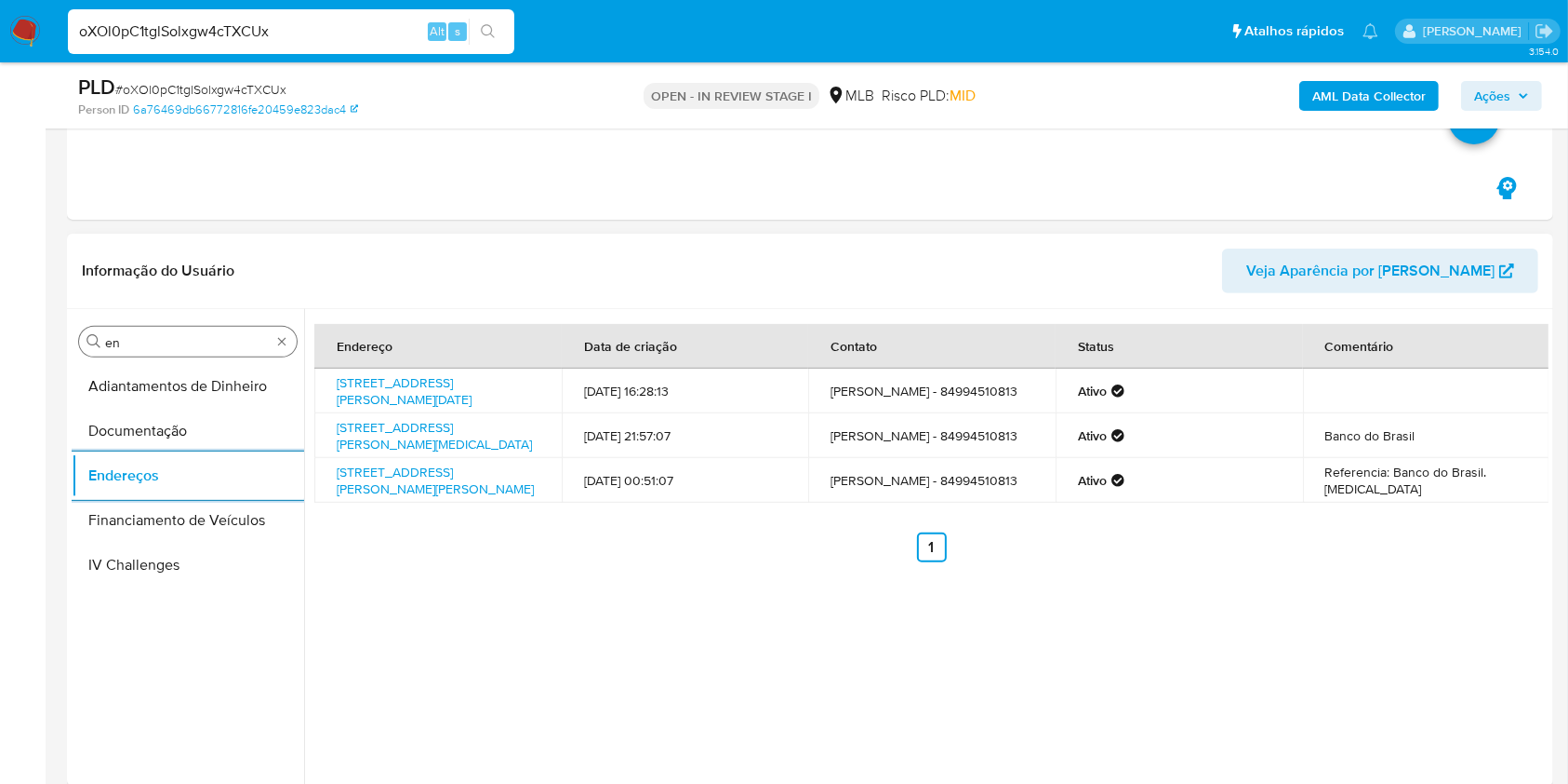
click at [174, 343] on input "en" at bounding box center [187, 343] width 165 height 17
click at [174, 342] on input "en" at bounding box center [187, 343] width 165 height 17
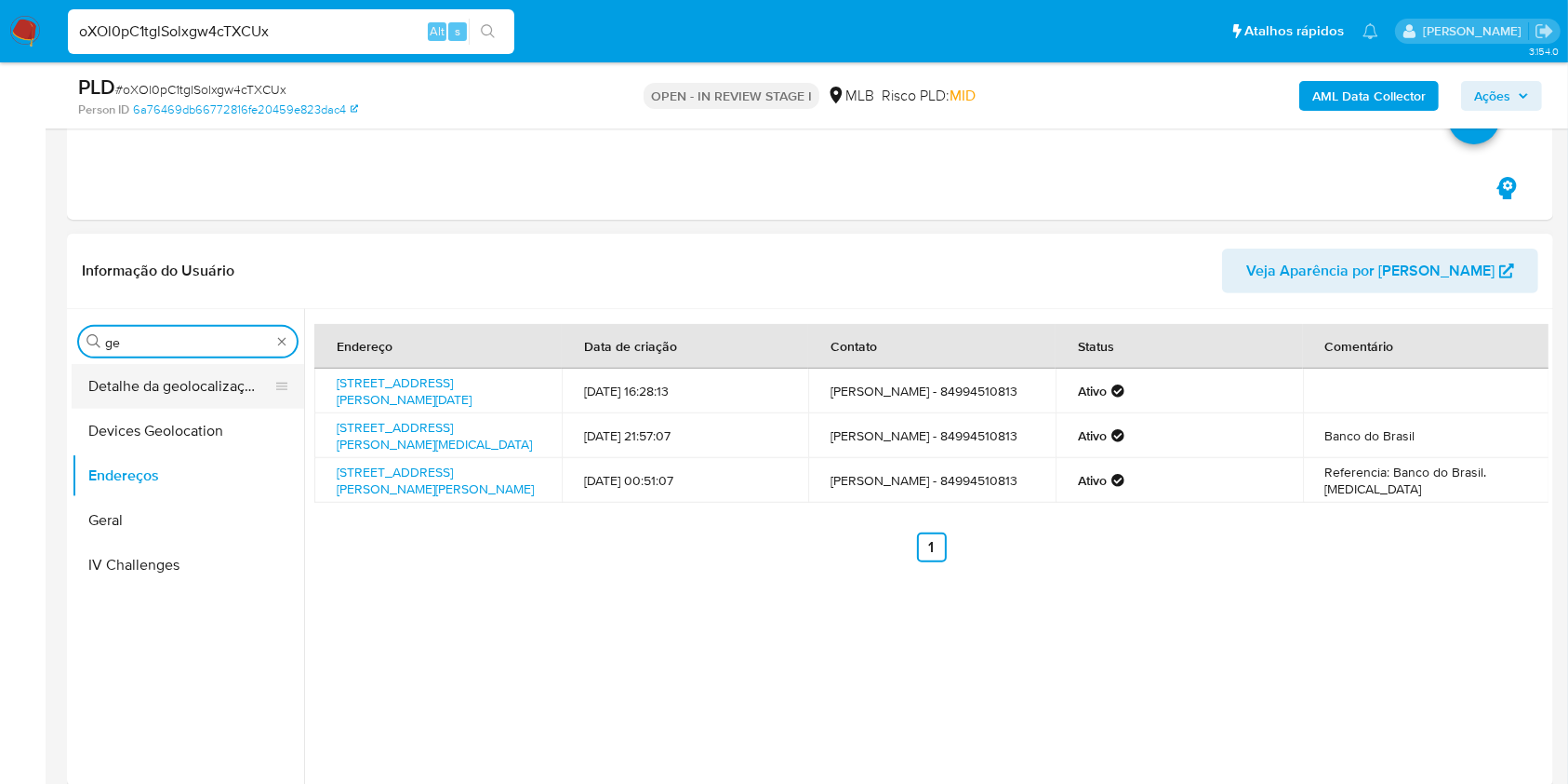
type input "ge"
click at [159, 383] on button "Detalhe da geolocalização" at bounding box center [180, 386] width 218 height 45
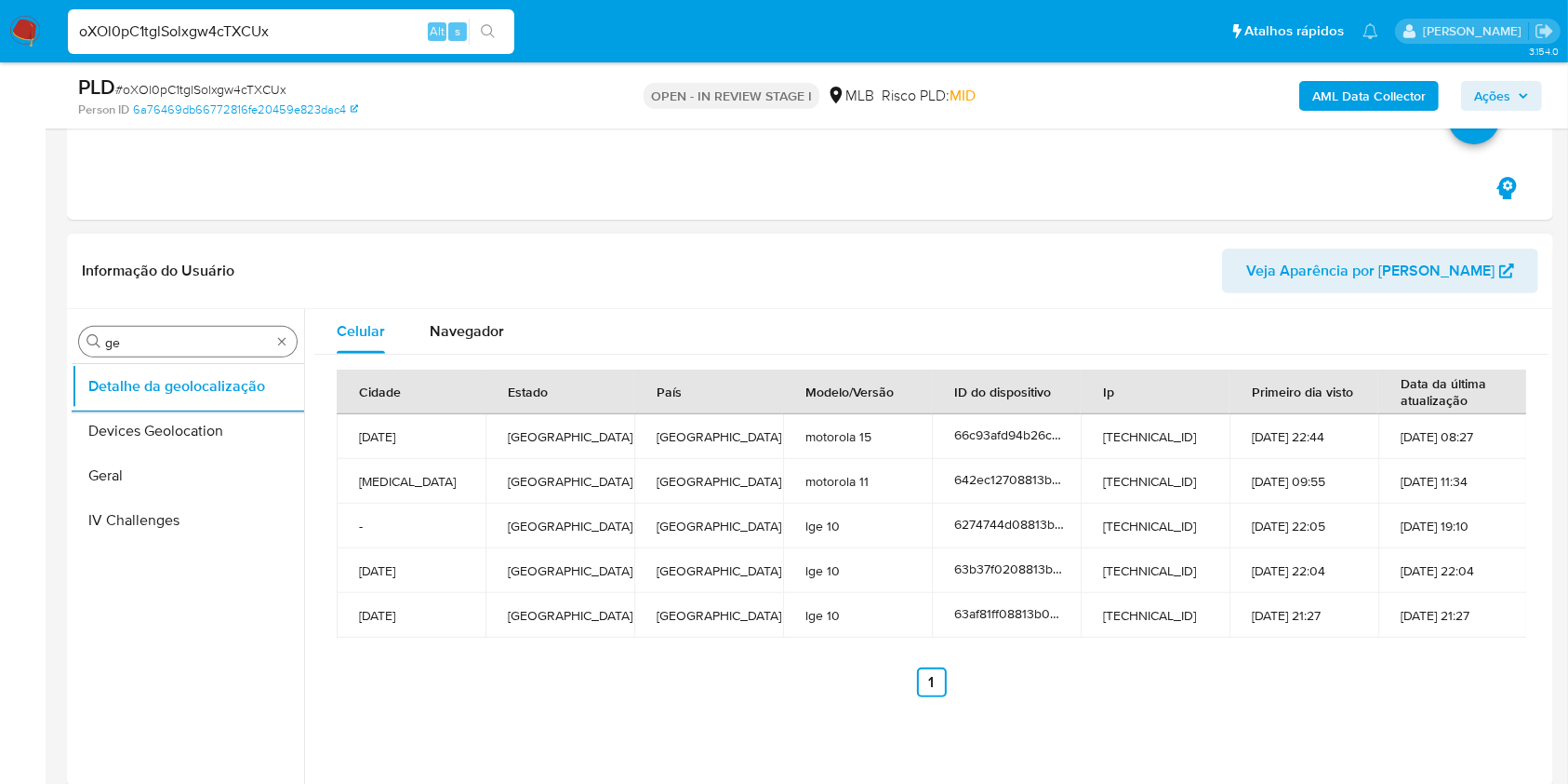
click at [170, 332] on div "Procurar ge" at bounding box center [188, 342] width 218 height 30
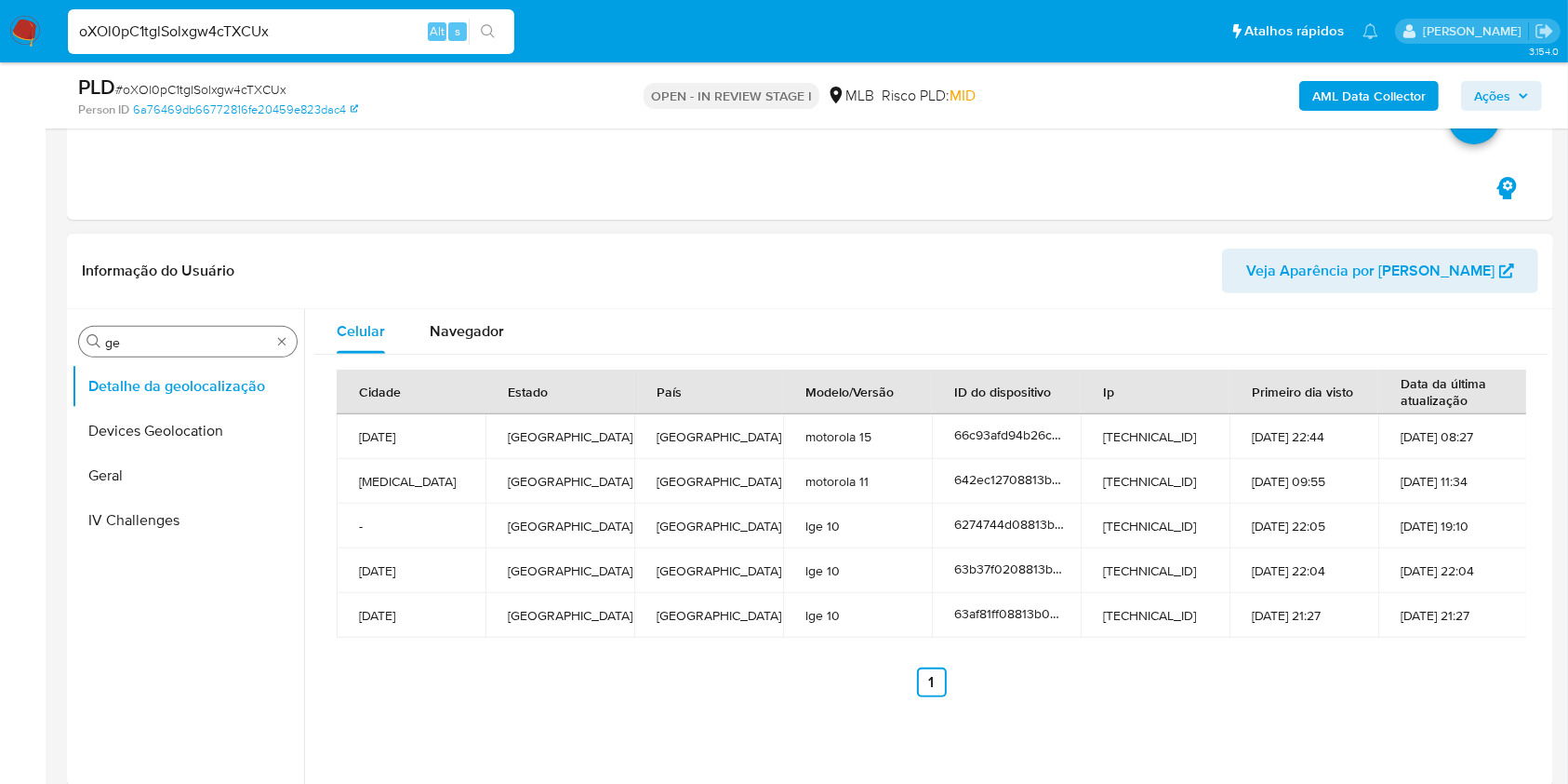
click at [171, 335] on input "ge" at bounding box center [187, 343] width 165 height 17
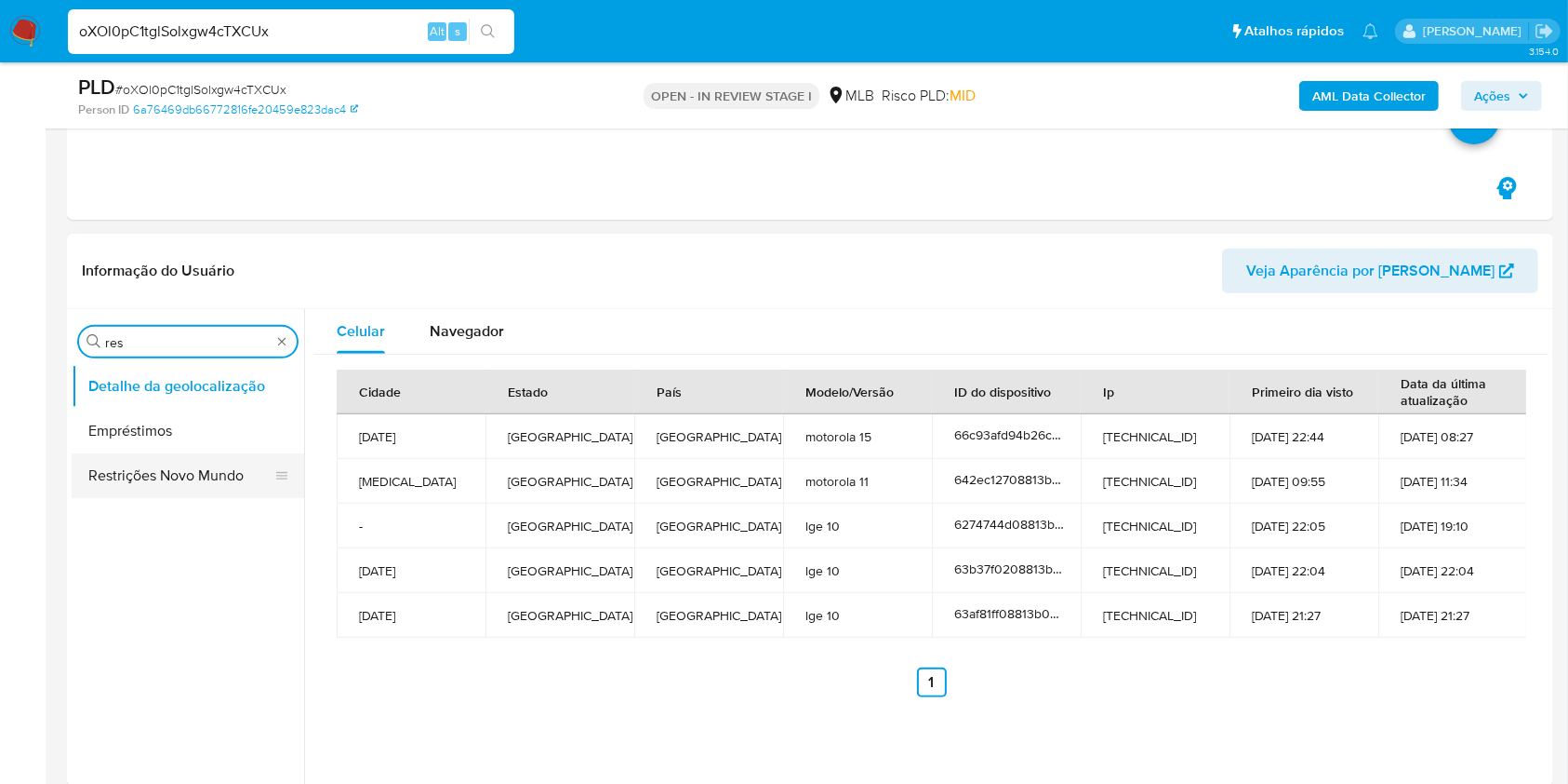
type input "res"
click at [141, 462] on button "Restrições Novo Mundo" at bounding box center [180, 475] width 218 height 45
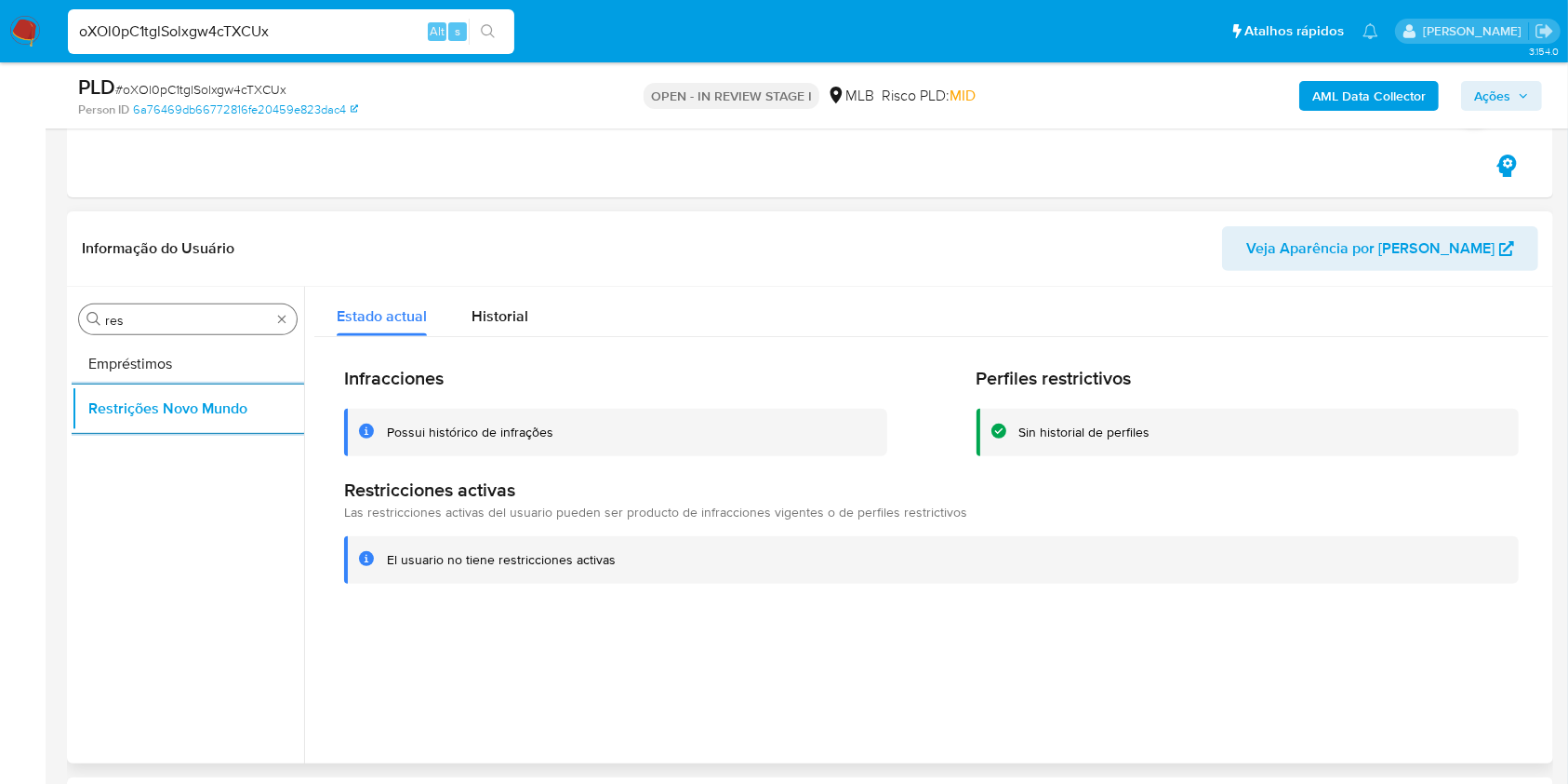
click at [213, 328] on div "Procurar res" at bounding box center [188, 319] width 218 height 30
click at [196, 319] on input "res" at bounding box center [187, 320] width 165 height 17
click at [195, 319] on input "res" at bounding box center [187, 320] width 165 height 17
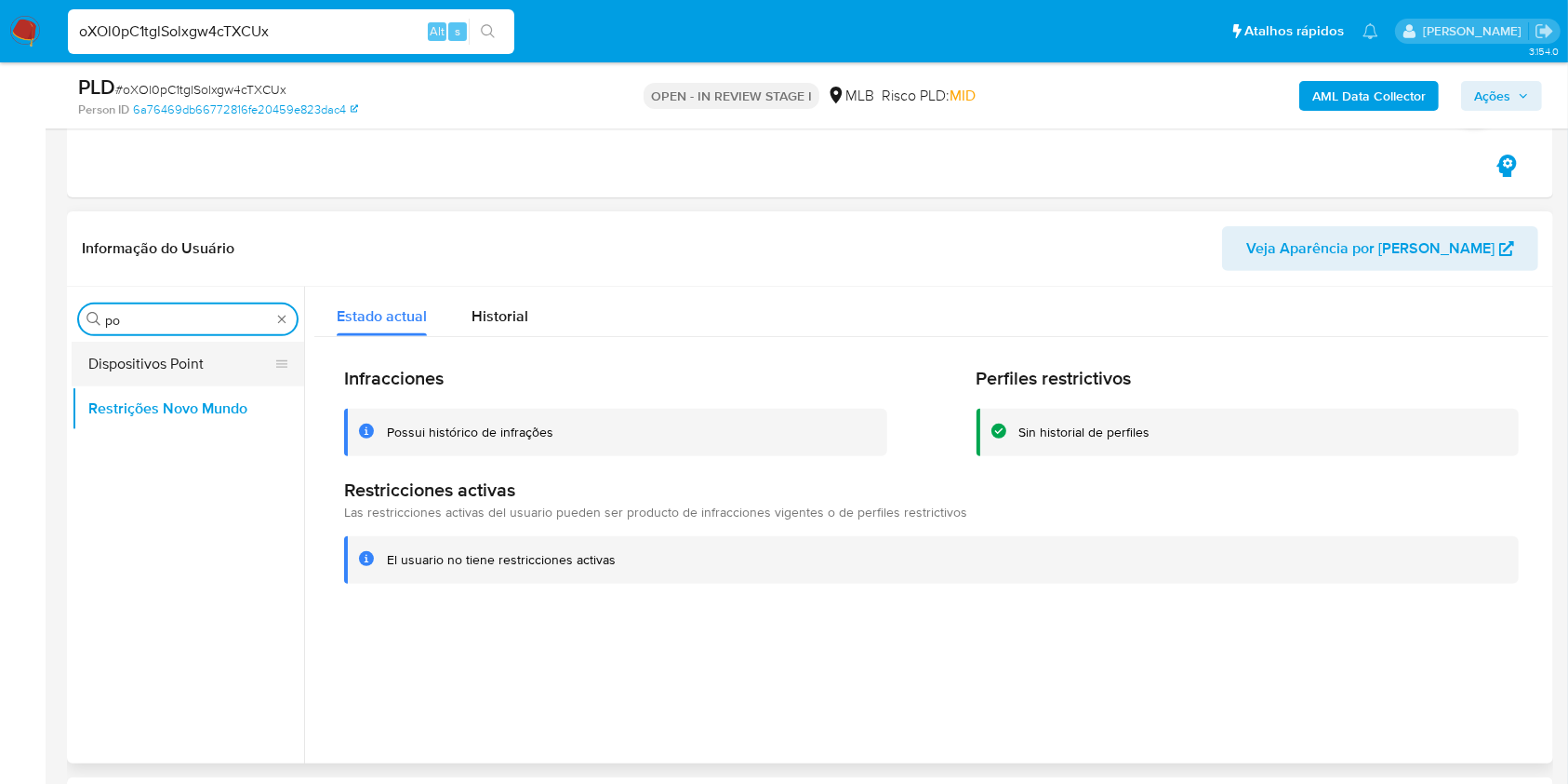
type input "po"
click at [177, 375] on button "Dispositivos Point" at bounding box center [180, 363] width 218 height 45
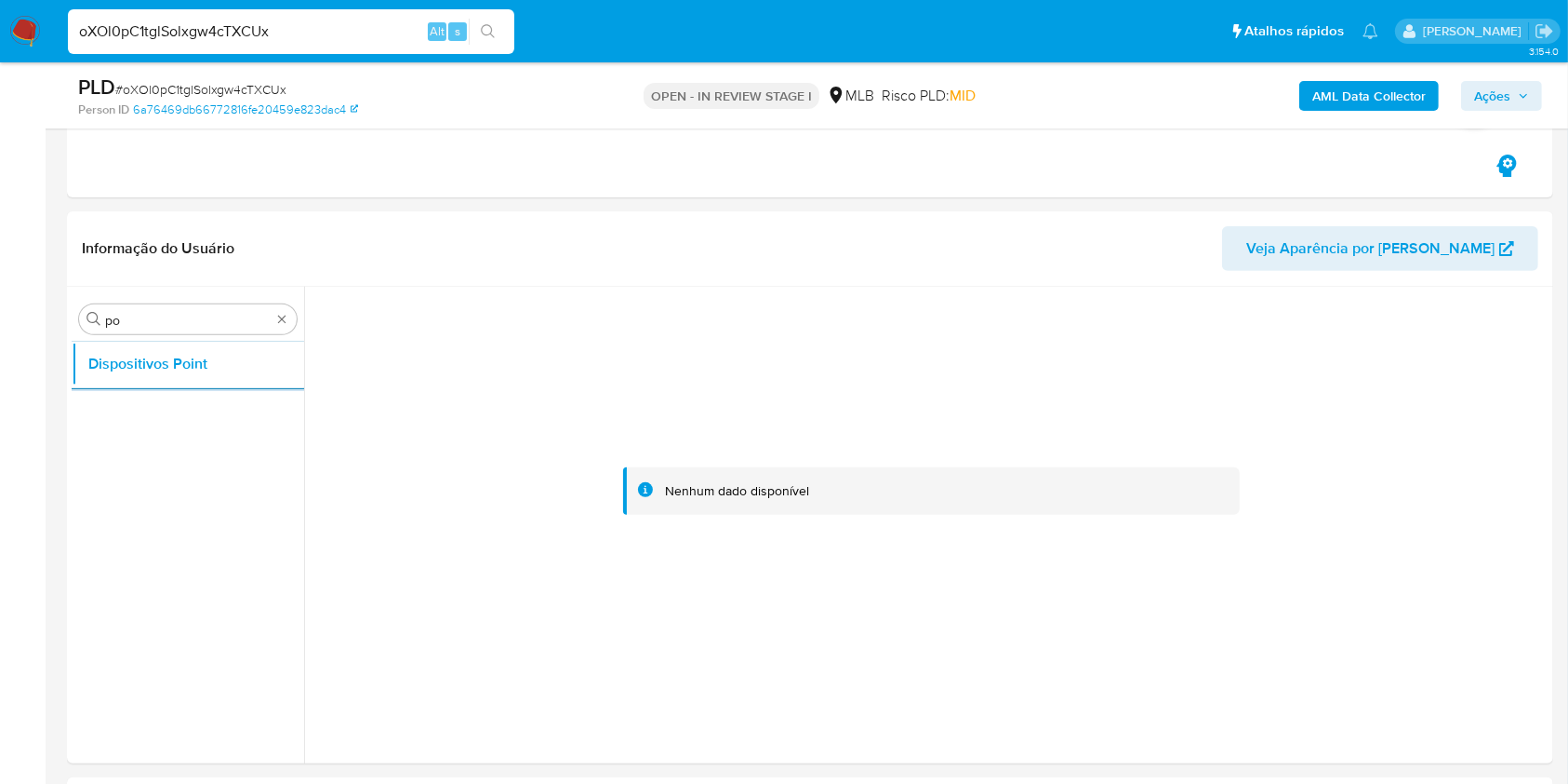
click at [1369, 101] on b "AML Data Collector" at bounding box center [1369, 96] width 114 height 30
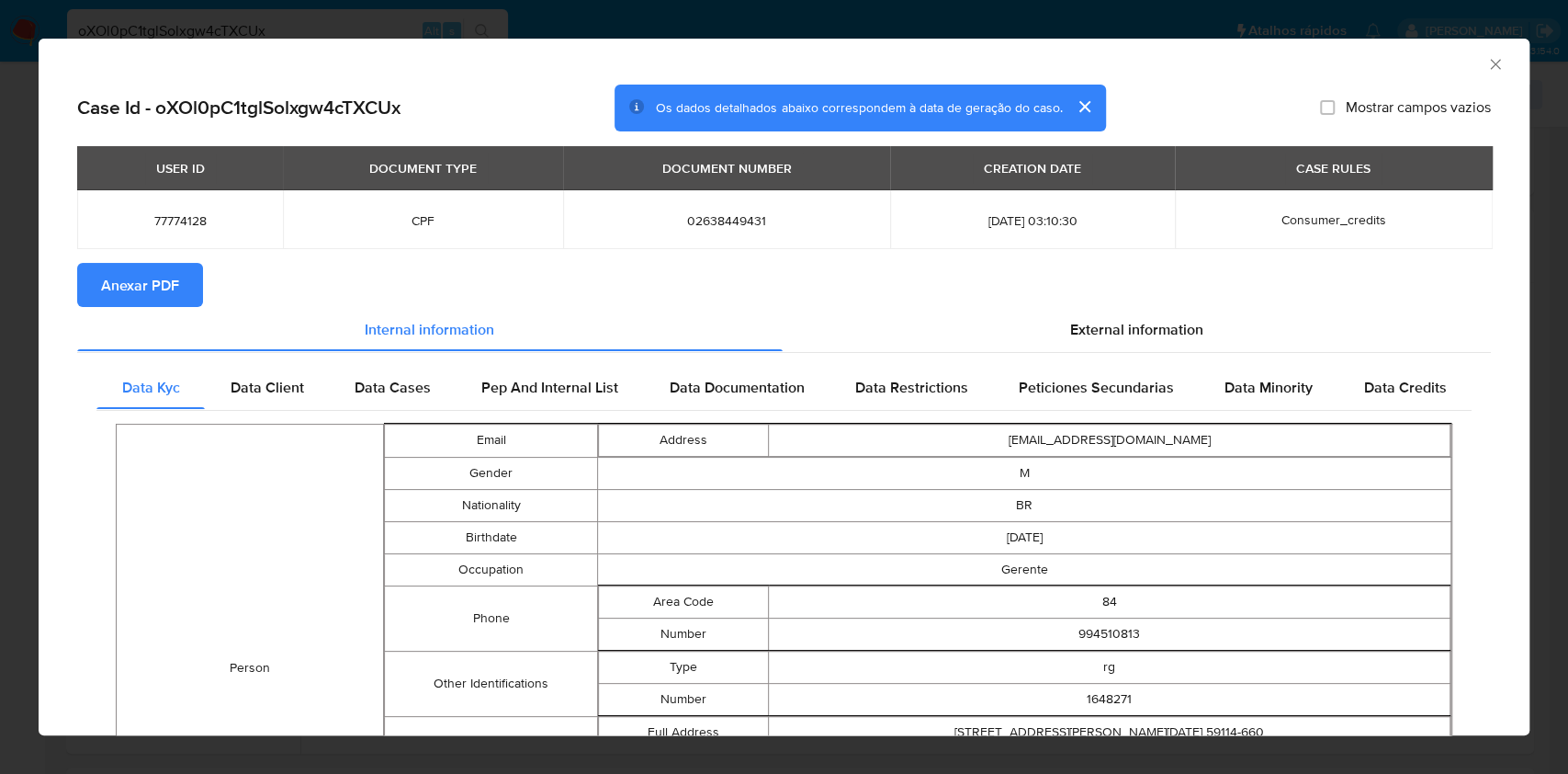
click at [150, 276] on span "Anexar PDF" at bounding box center [140, 284] width 78 height 40
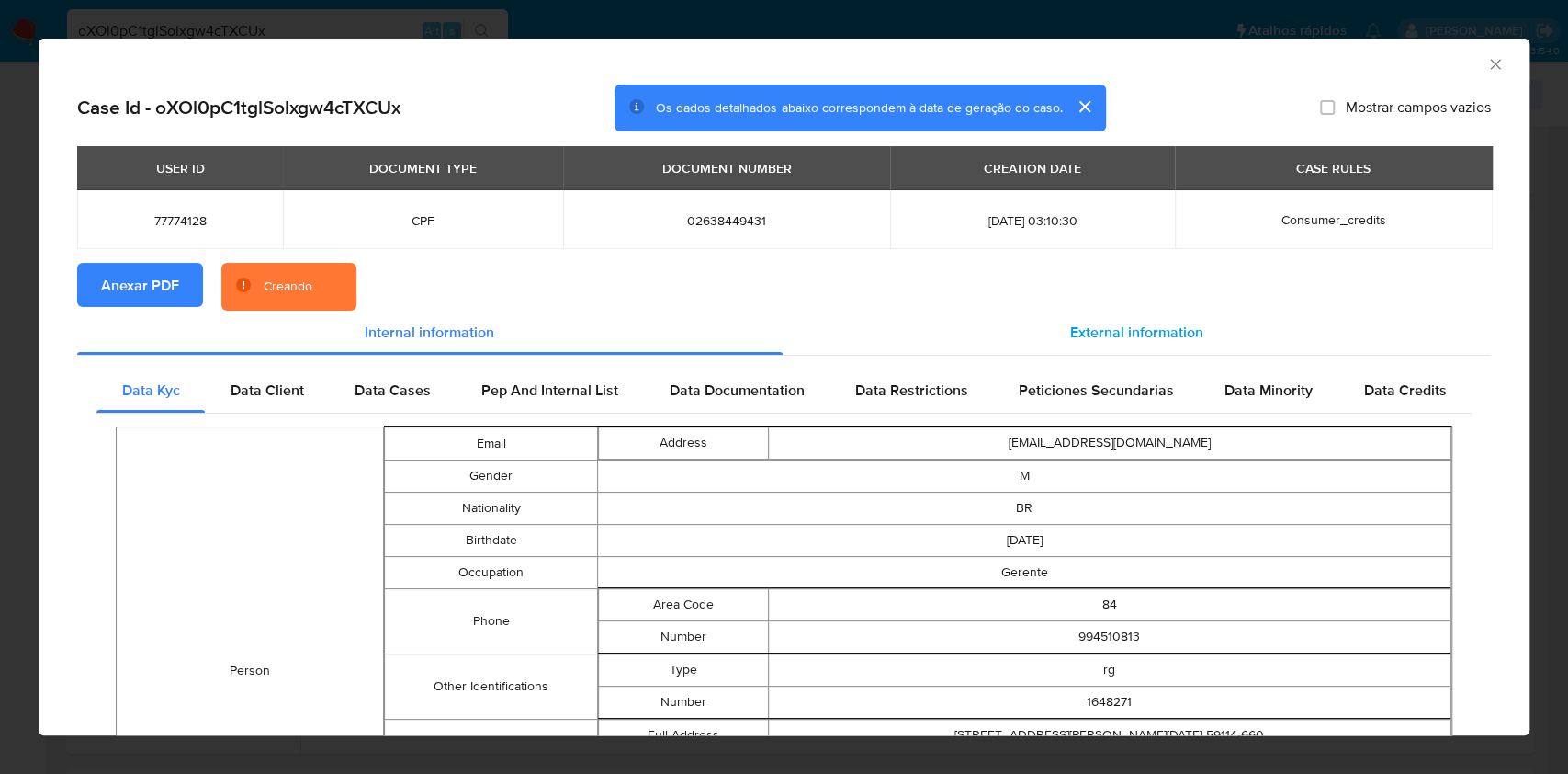
click at [1117, 340] on span "External information" at bounding box center [1137, 332] width 133 height 22
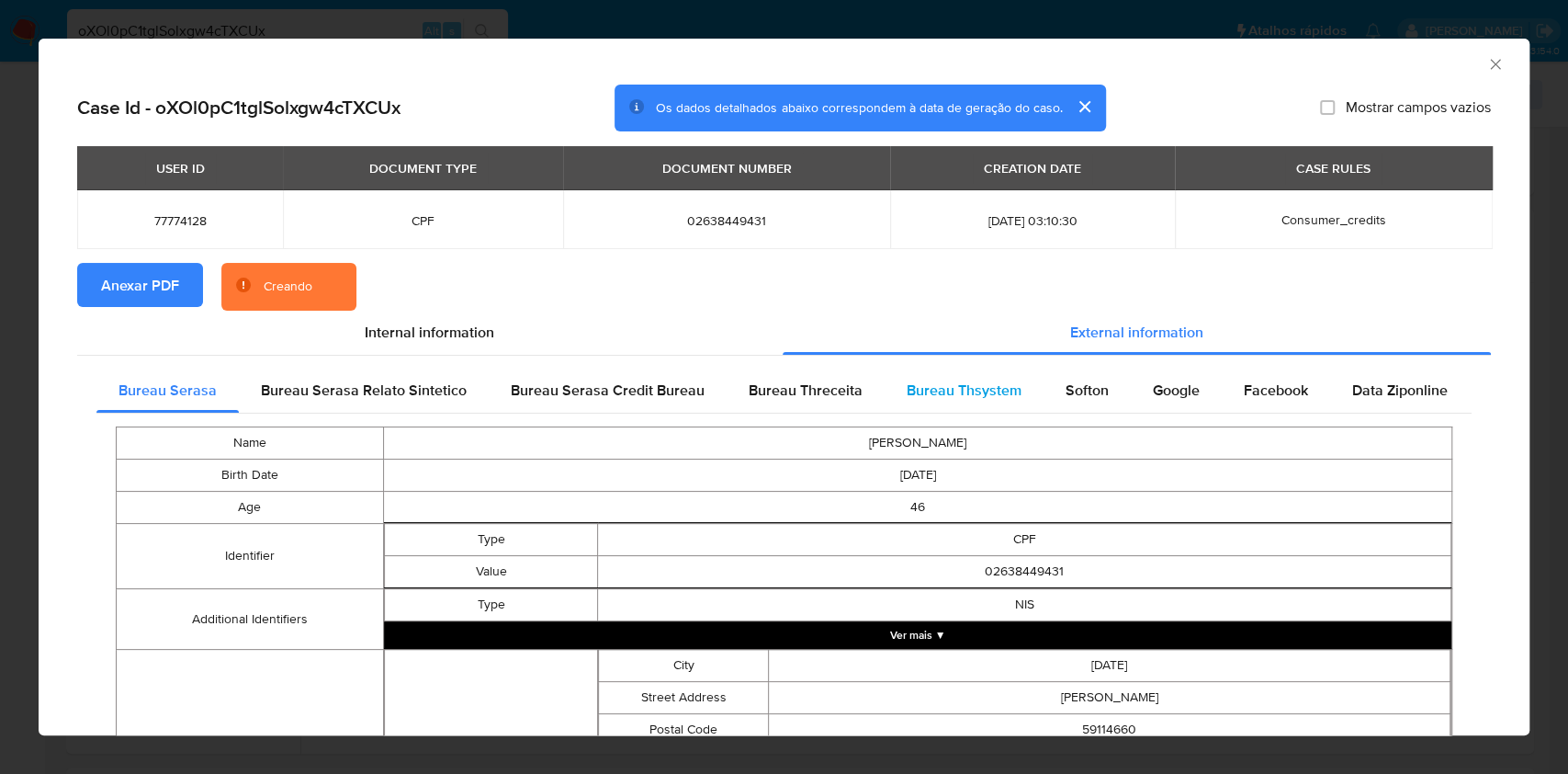
click at [1070, 391] on span "Softon" at bounding box center [1087, 390] width 43 height 22
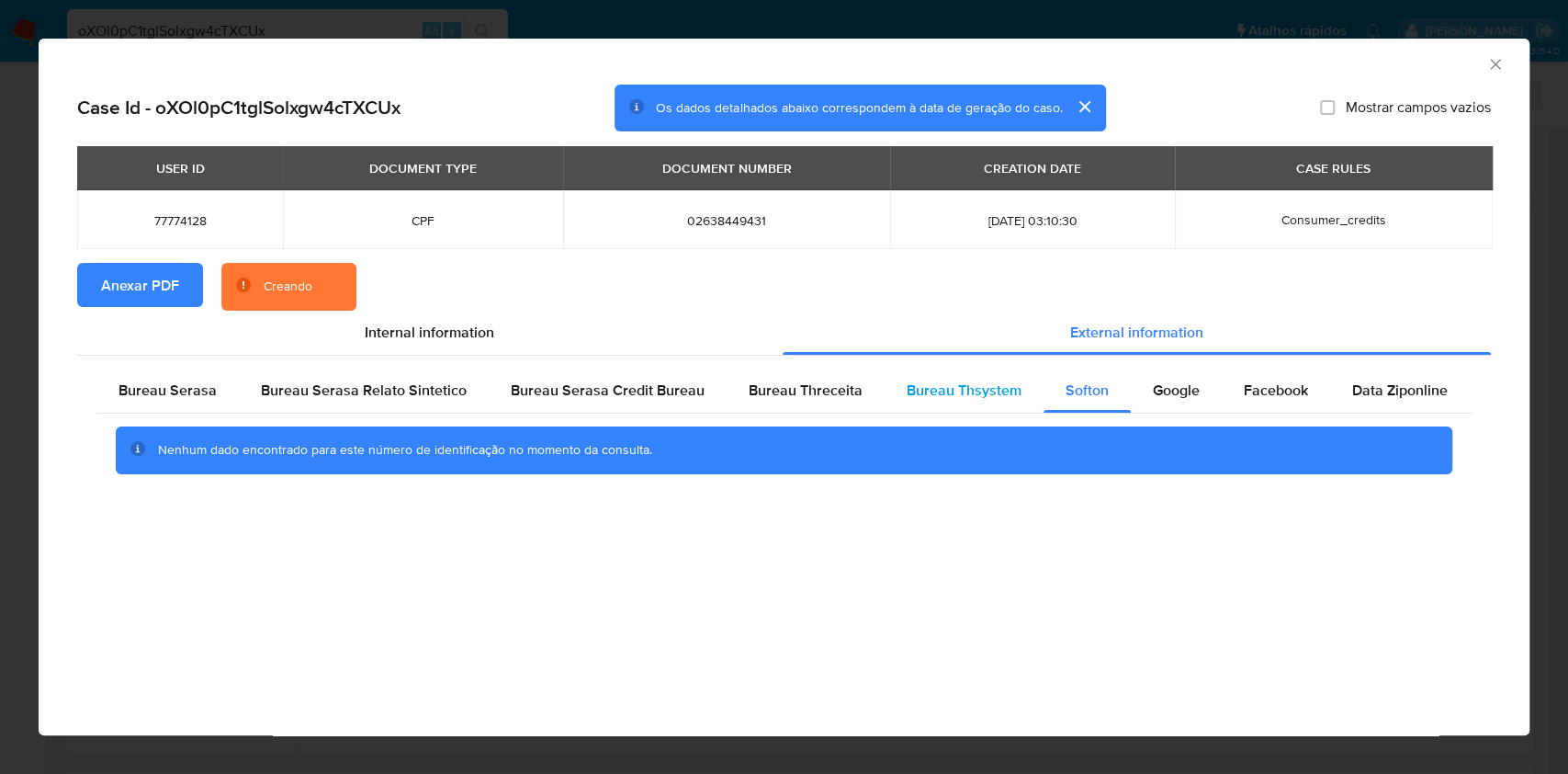
click at [978, 396] on span "Bureau Thsystem" at bounding box center [964, 390] width 115 height 22
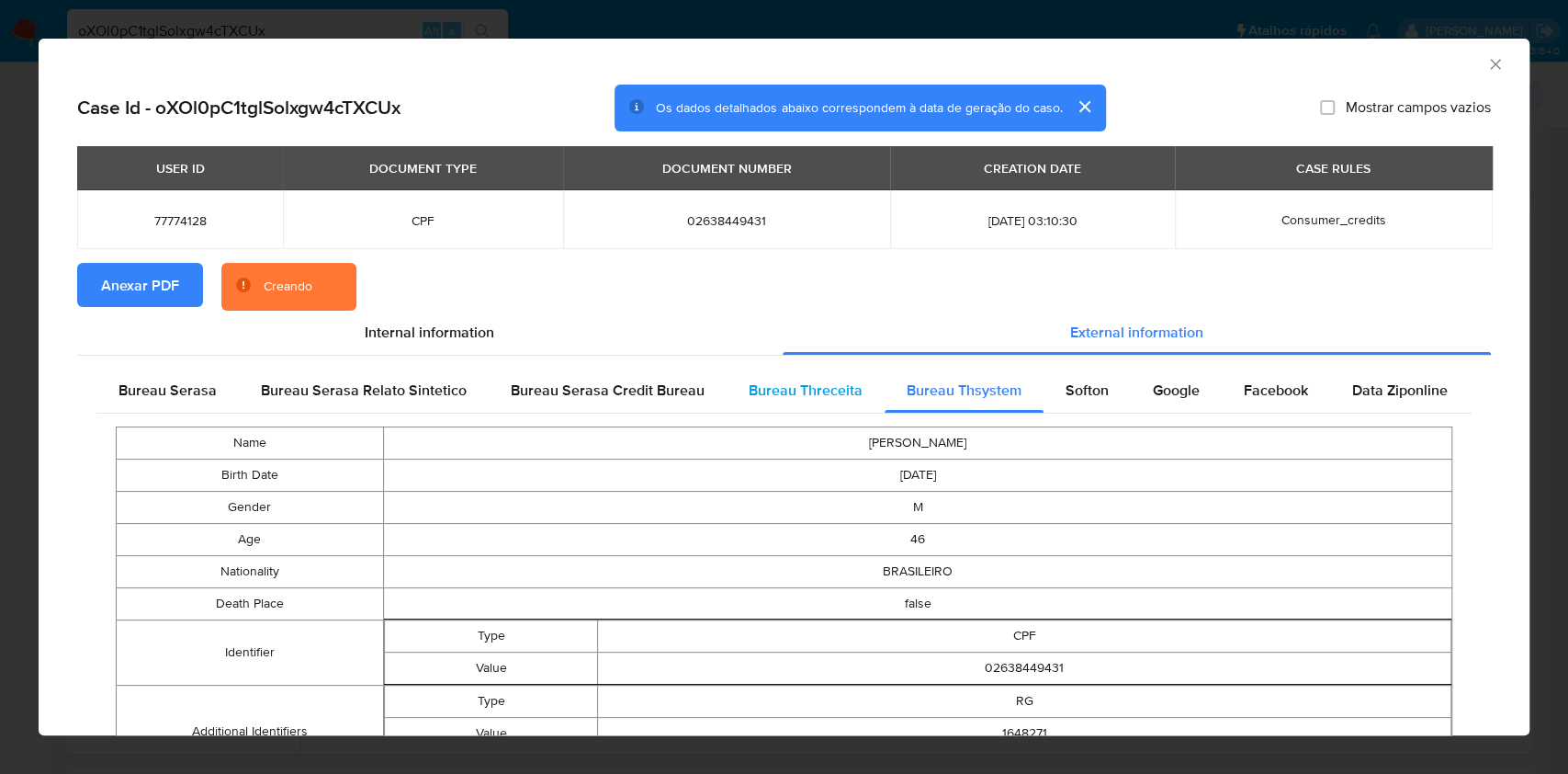
click at [805, 393] on span "Bureau Threceita" at bounding box center [805, 390] width 114 height 22
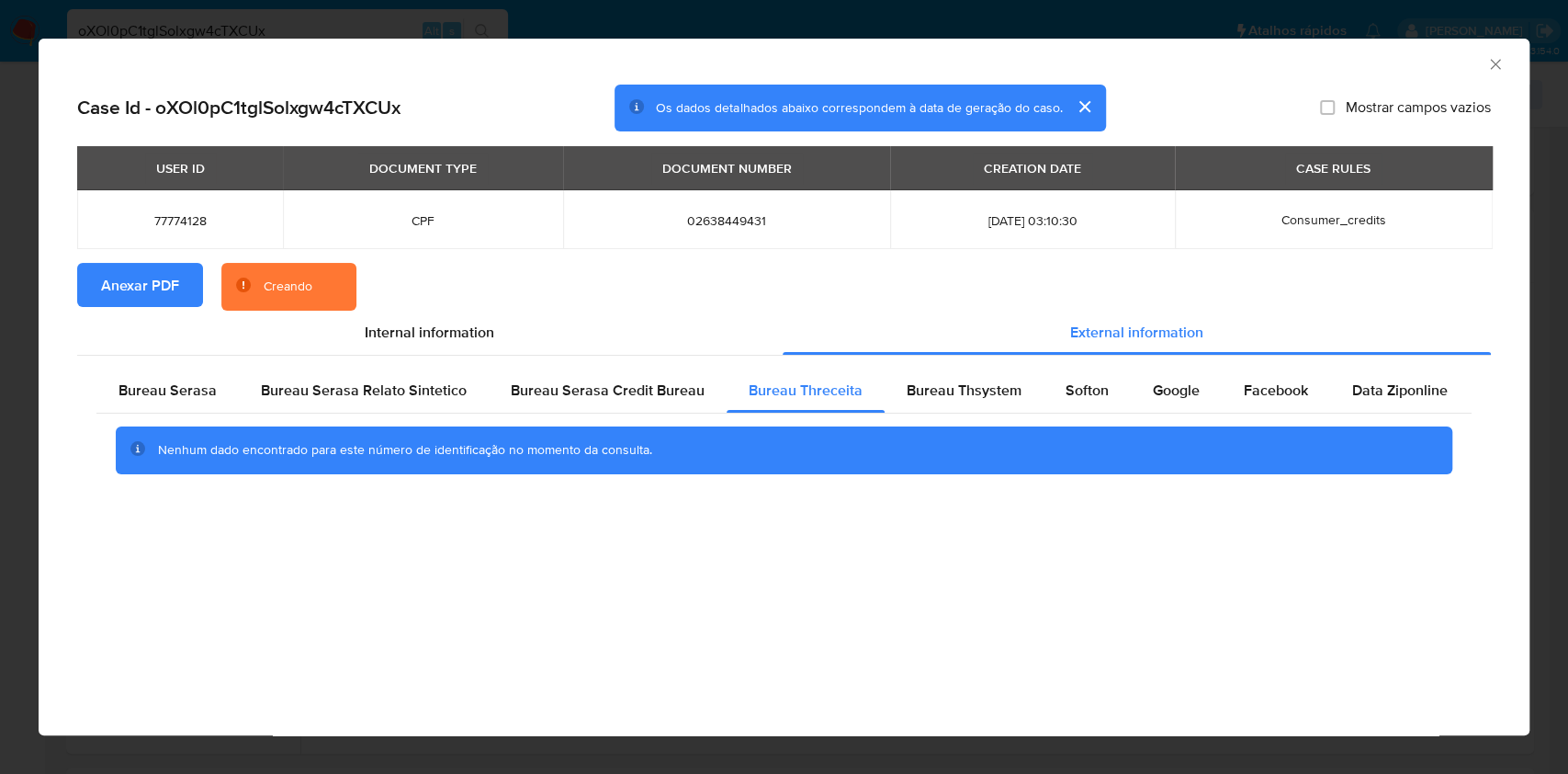
click at [976, 366] on div "Bureau Serasa Bureau Serasa Relato Sintetico Bureau Serasa Credit Bureau Bureau…" at bounding box center [784, 428] width 1414 height 145
click at [969, 403] on div "Bureau Thsystem" at bounding box center [964, 390] width 159 height 44
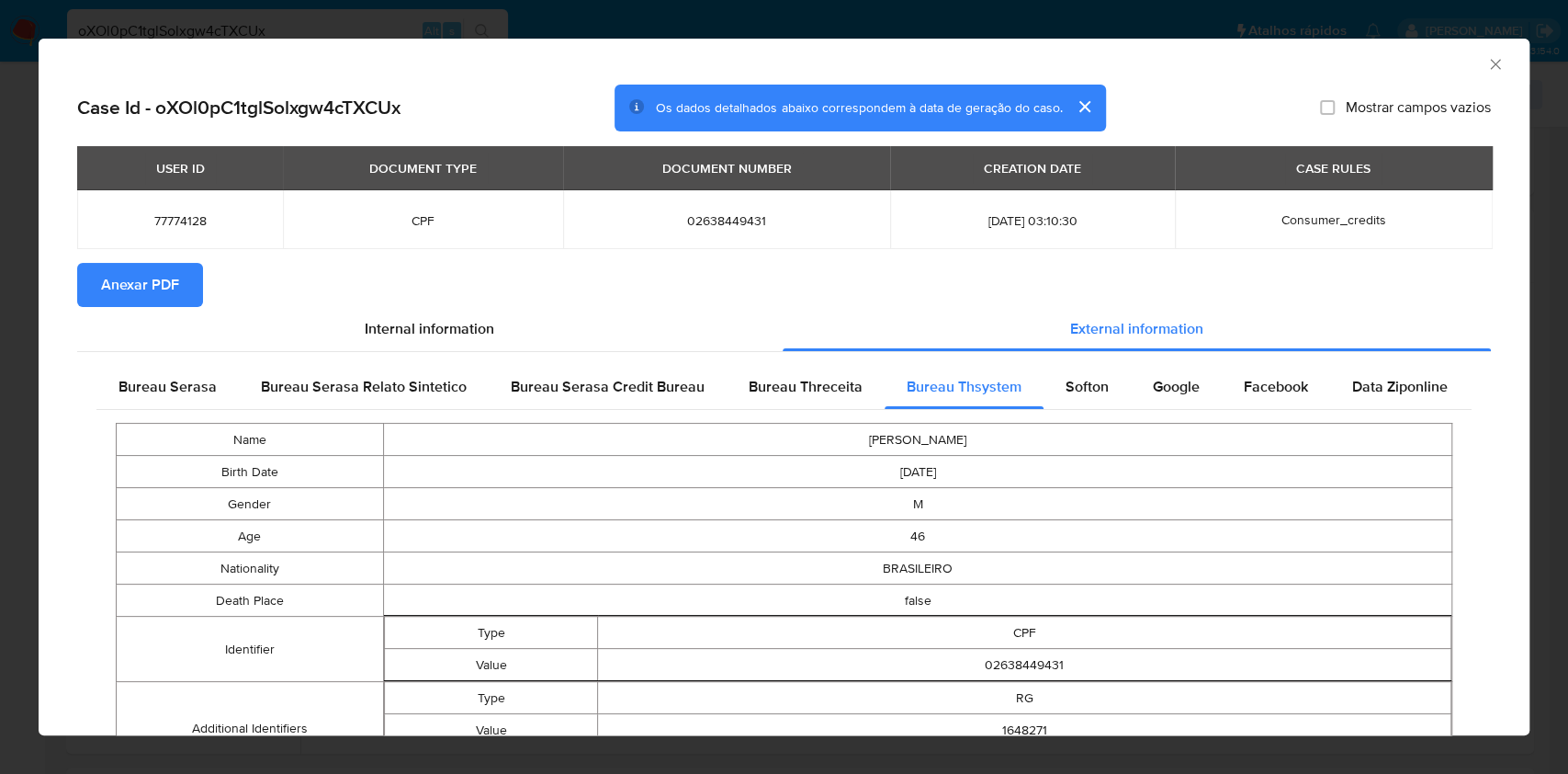
click at [141, 428] on td "Name" at bounding box center [250, 440] width 268 height 32
click at [172, 404] on div "Bureau Serasa" at bounding box center [168, 386] width 143 height 44
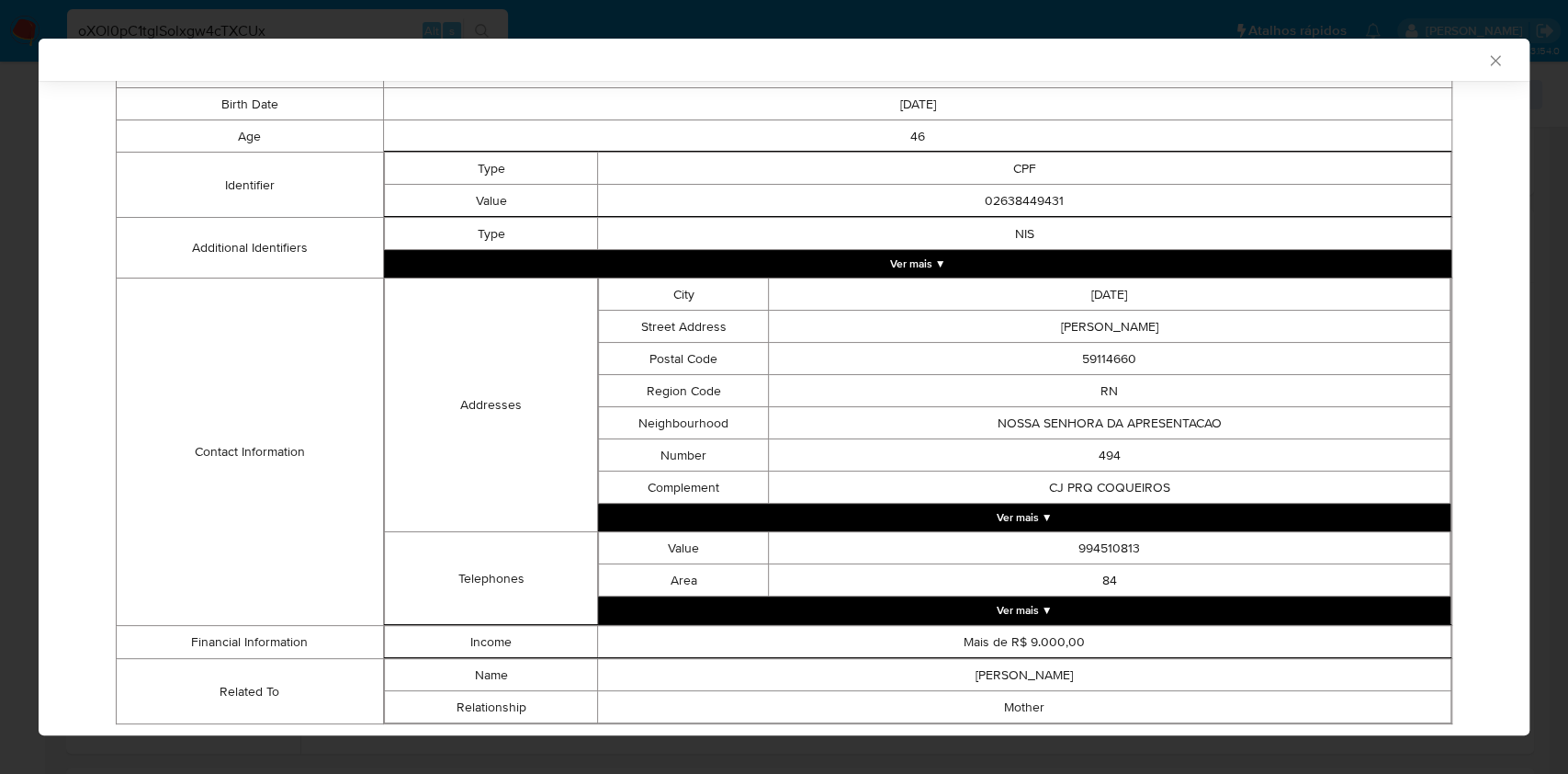
scroll to position [414, 0]
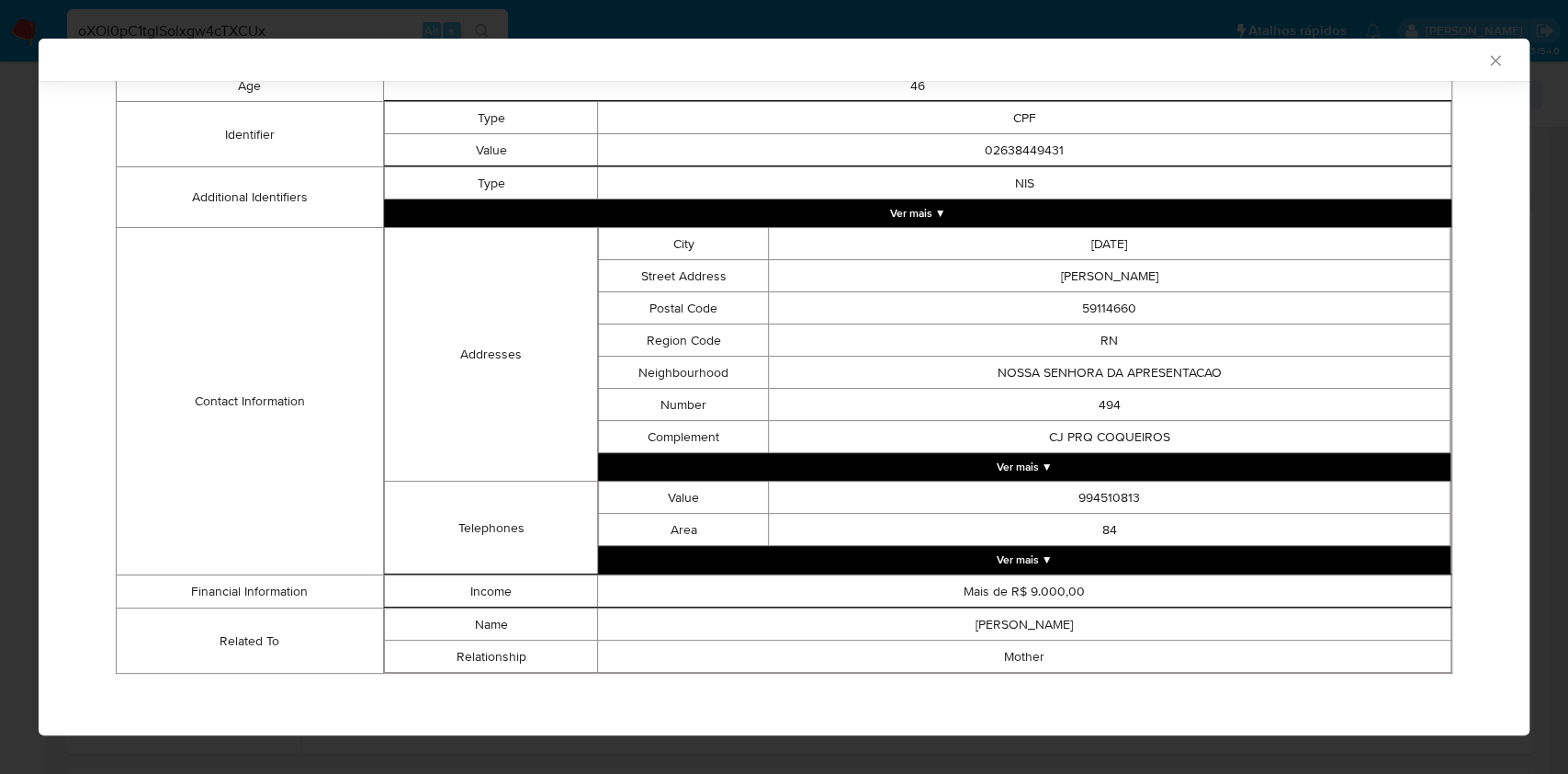
click at [8, 298] on div "AML Data Collector Case Id - oXOl0pC1tglSolxgw4cTXCUx Os dados detalhados abaix…" at bounding box center [784, 387] width 1568 height 774
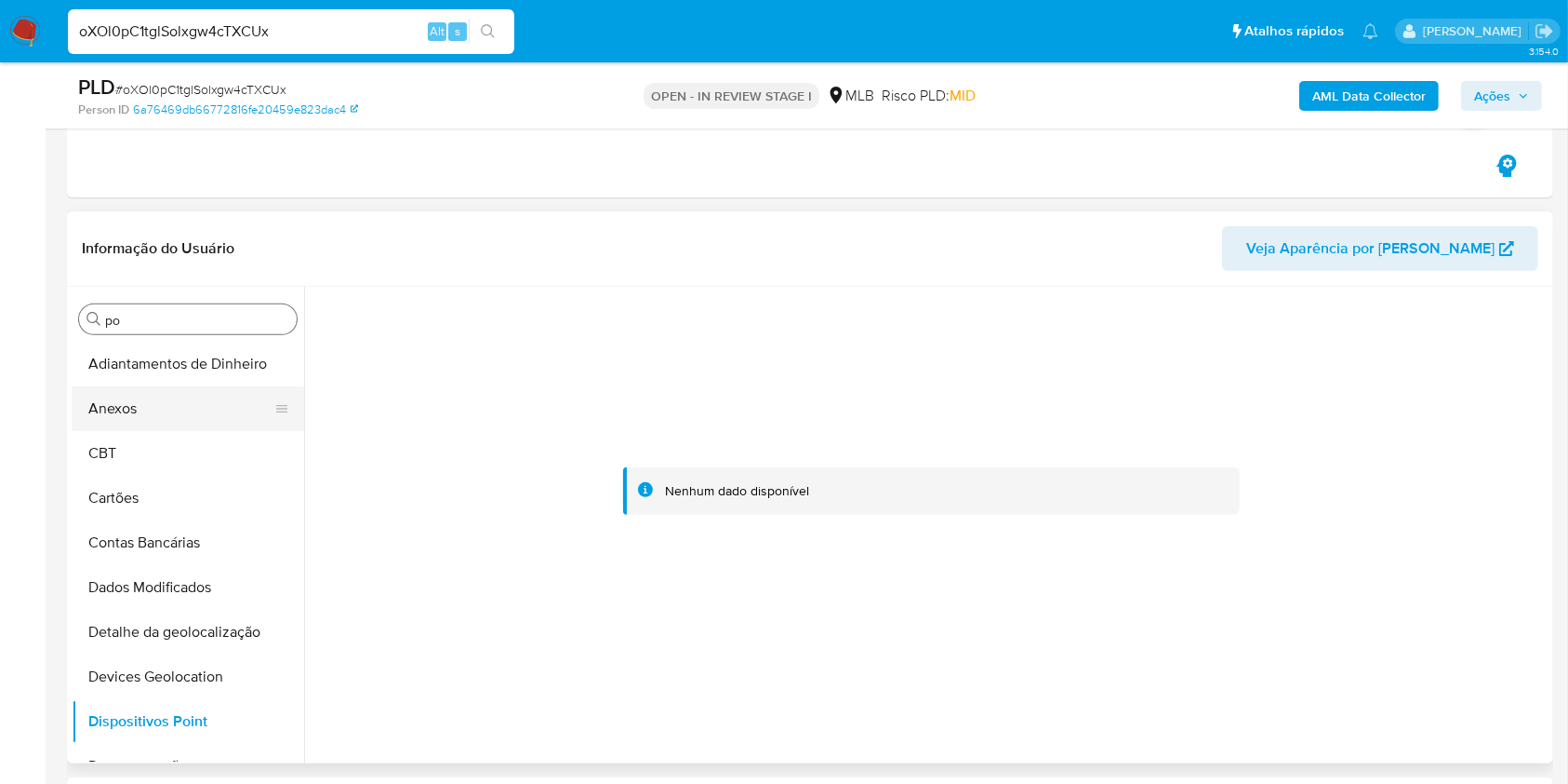
click at [187, 407] on button "Anexos" at bounding box center [180, 408] width 218 height 45
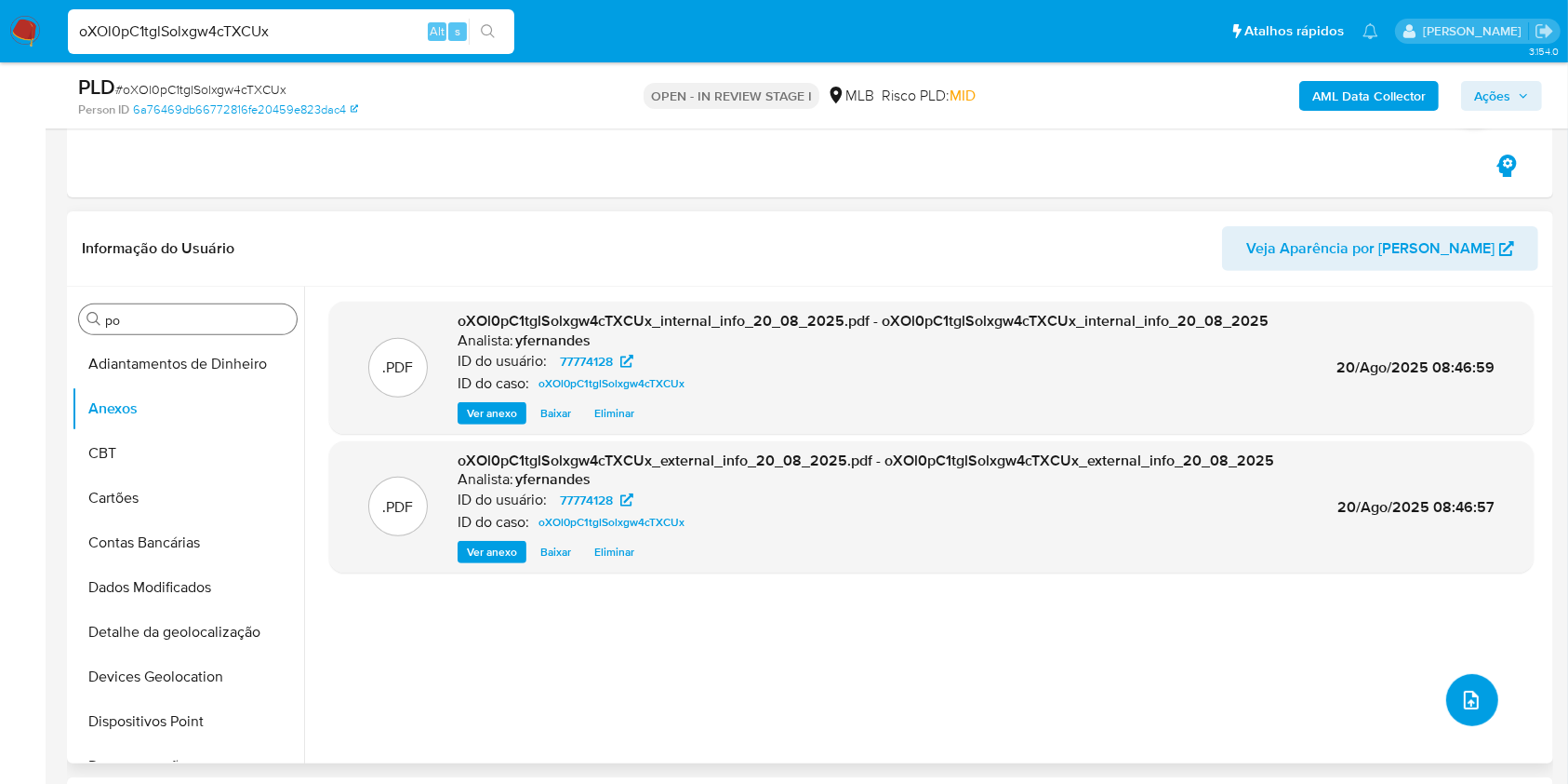
click at [1462, 705] on icon "upload-file" at bounding box center [1471, 700] width 23 height 23
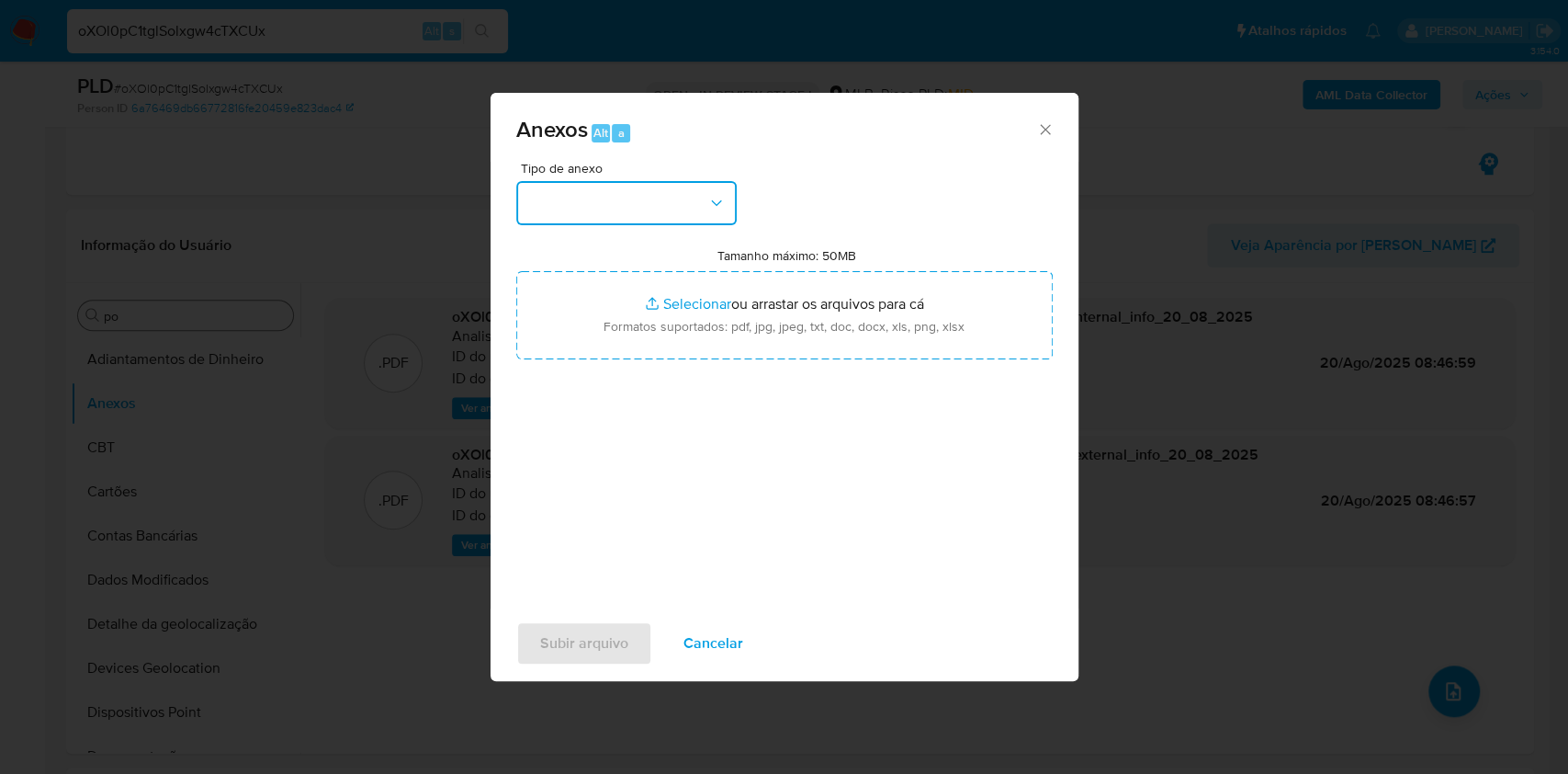
click at [595, 194] on button "button" at bounding box center [626, 202] width 221 height 44
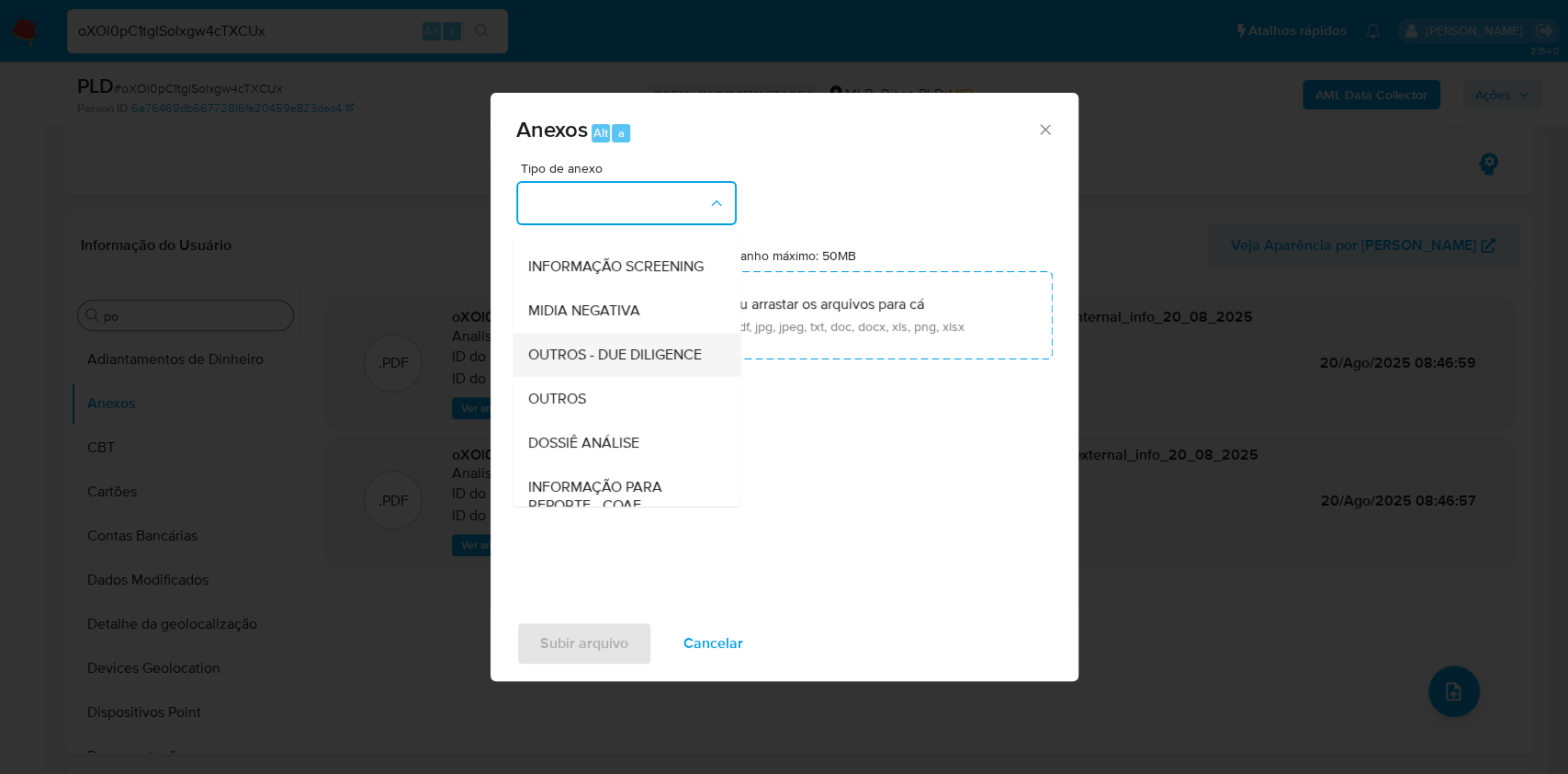
scroll to position [282, 0]
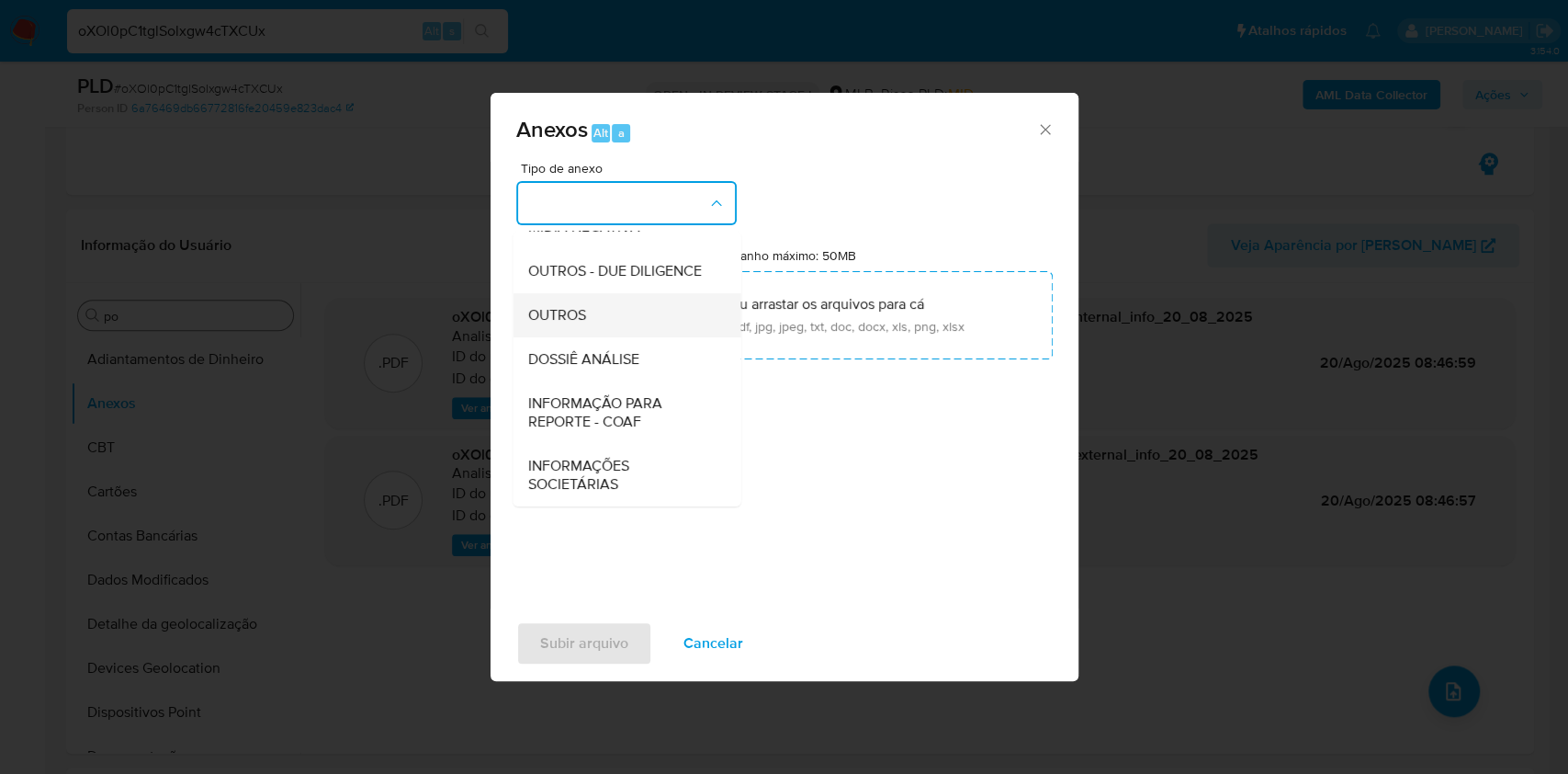
click at [578, 300] on div "OUTROS" at bounding box center [621, 315] width 188 height 44
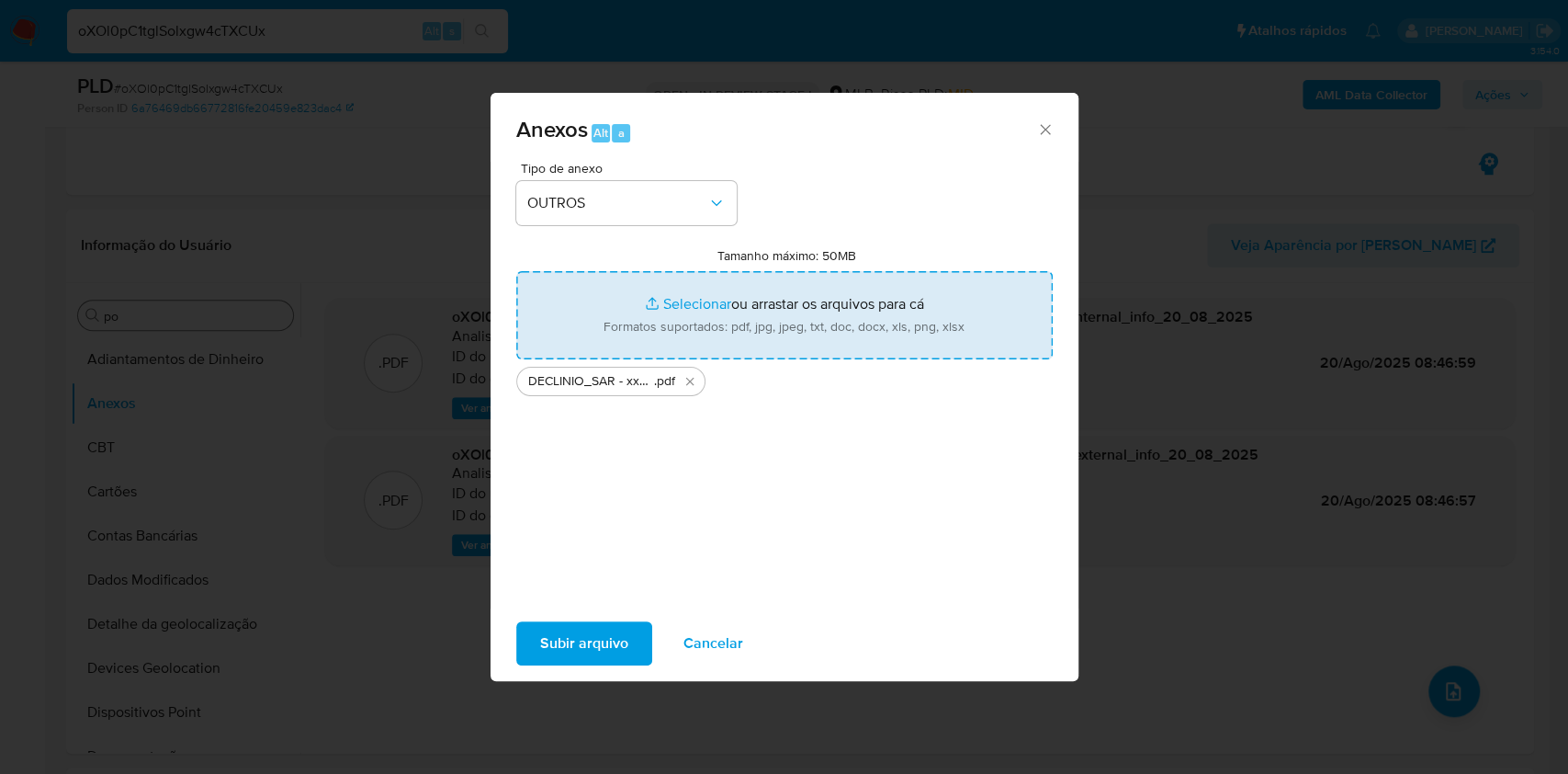
type input "C:\fakepath\Mulan 77774128_2025_08_19_18_24_13.xlsx"
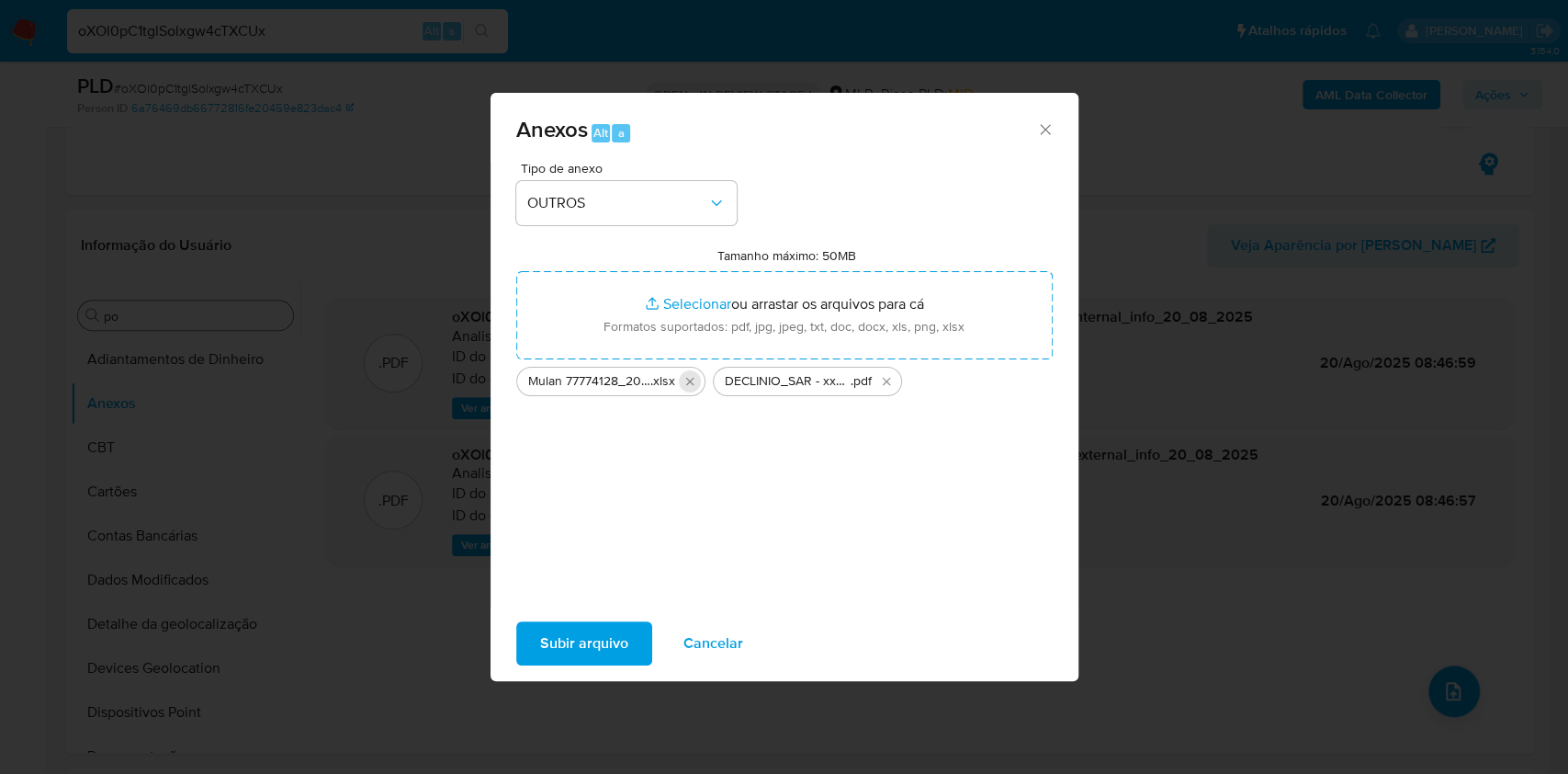
click at [691, 378] on icon "Excluir Mulan 77774128_2025_08_19_18_24_13.xlsx" at bounding box center [690, 381] width 15 height 15
click at [691, 378] on icon "Excluir DECLINIO_SAR - xxx - CPF 02638449431 - FLAVIANO COSTA LIMA.pdf" at bounding box center [690, 381] width 15 height 15
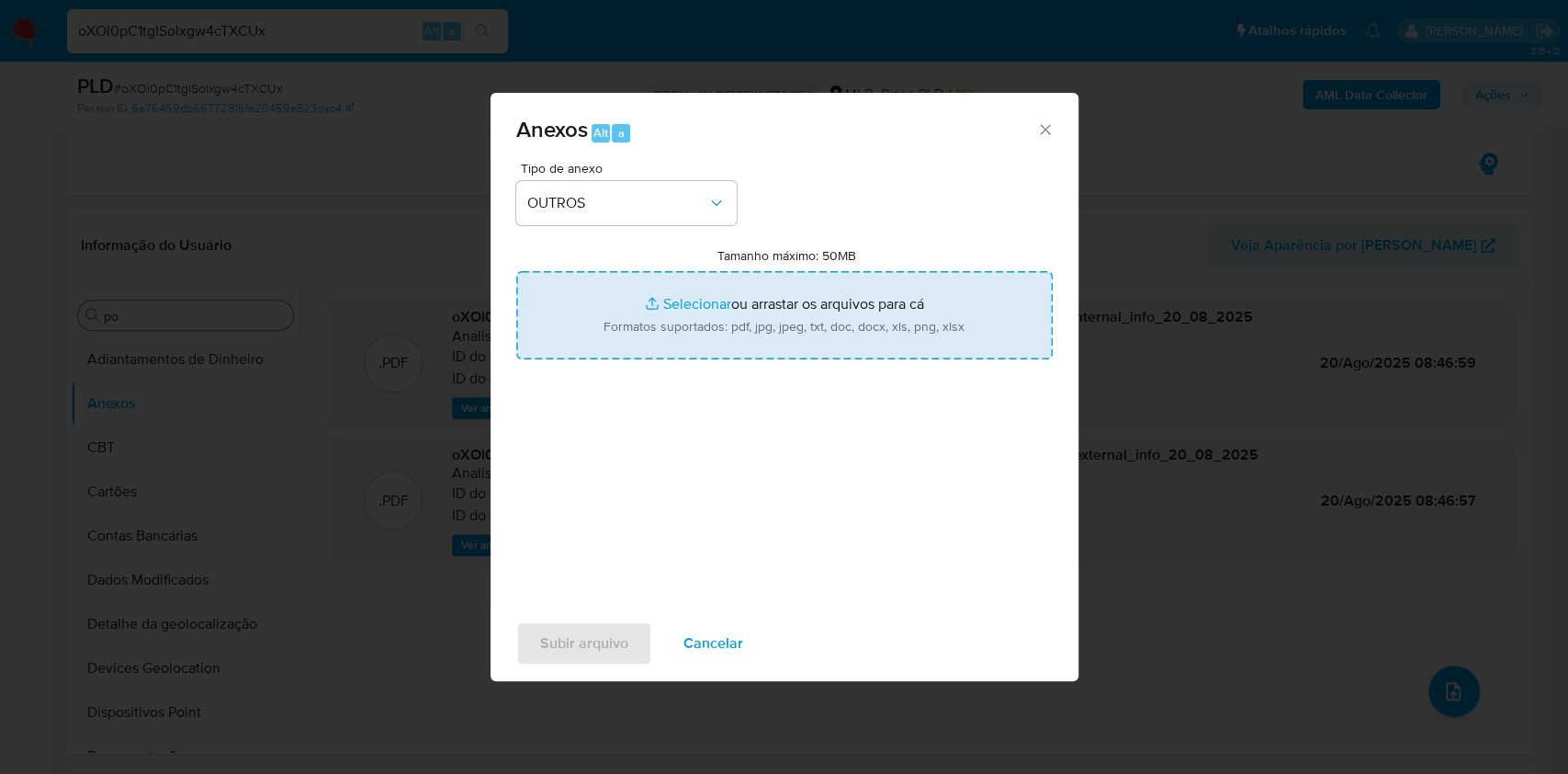
type input "C:\fakepath\Mulan 77774128_2025_08_19_18_24_13.xlsx"
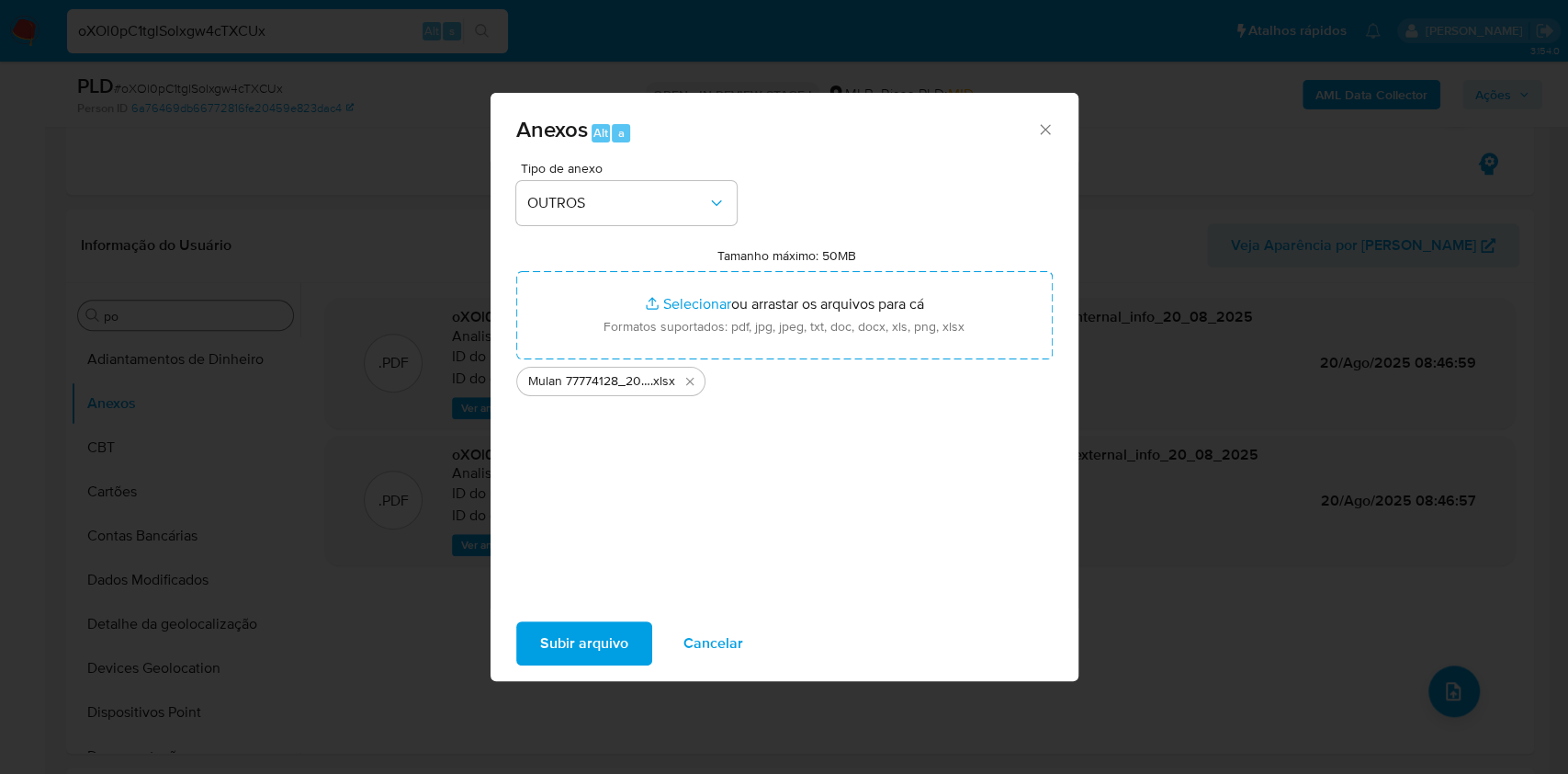
click at [555, 624] on span "Subir arquivo" at bounding box center [584, 643] width 88 height 40
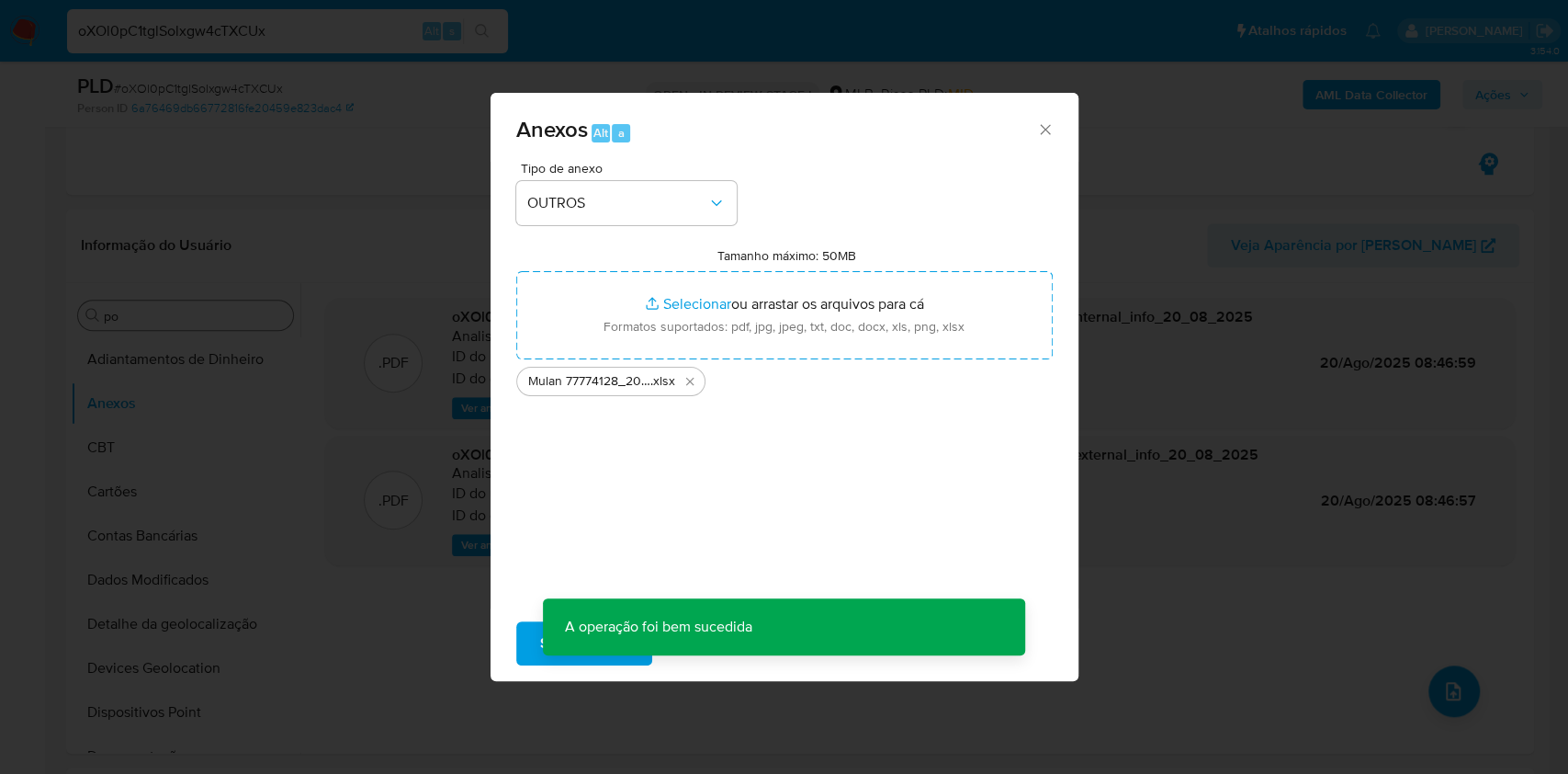
click at [1073, 412] on div "Tipo de anexo OUTROS Tamanho máximo: 50MB Selecionar arquivos Selecionar ou arr…" at bounding box center [784, 385] width 588 height 447
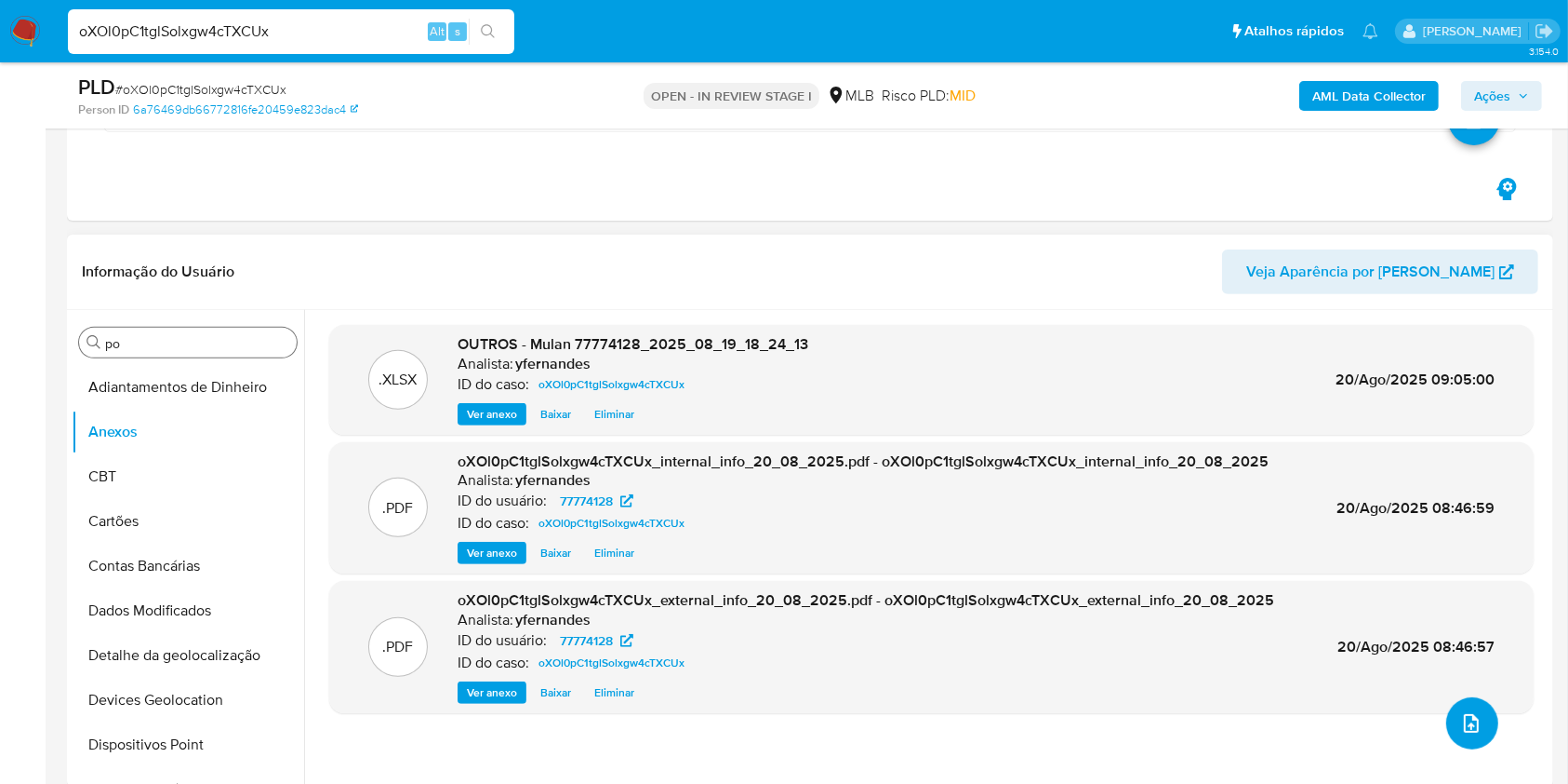
scroll to position [620, 0]
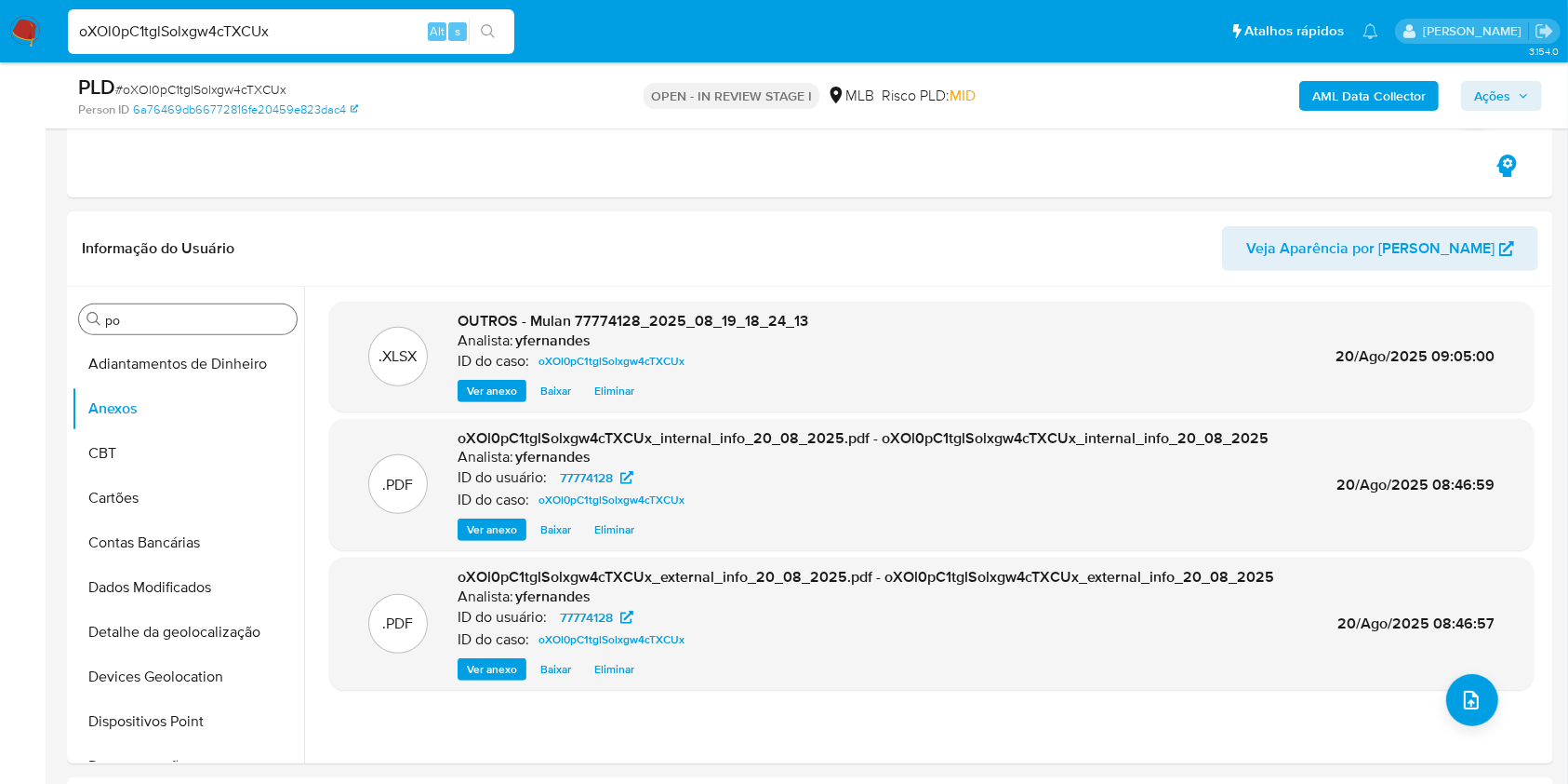
click at [138, 317] on input "po" at bounding box center [197, 320] width 184 height 17
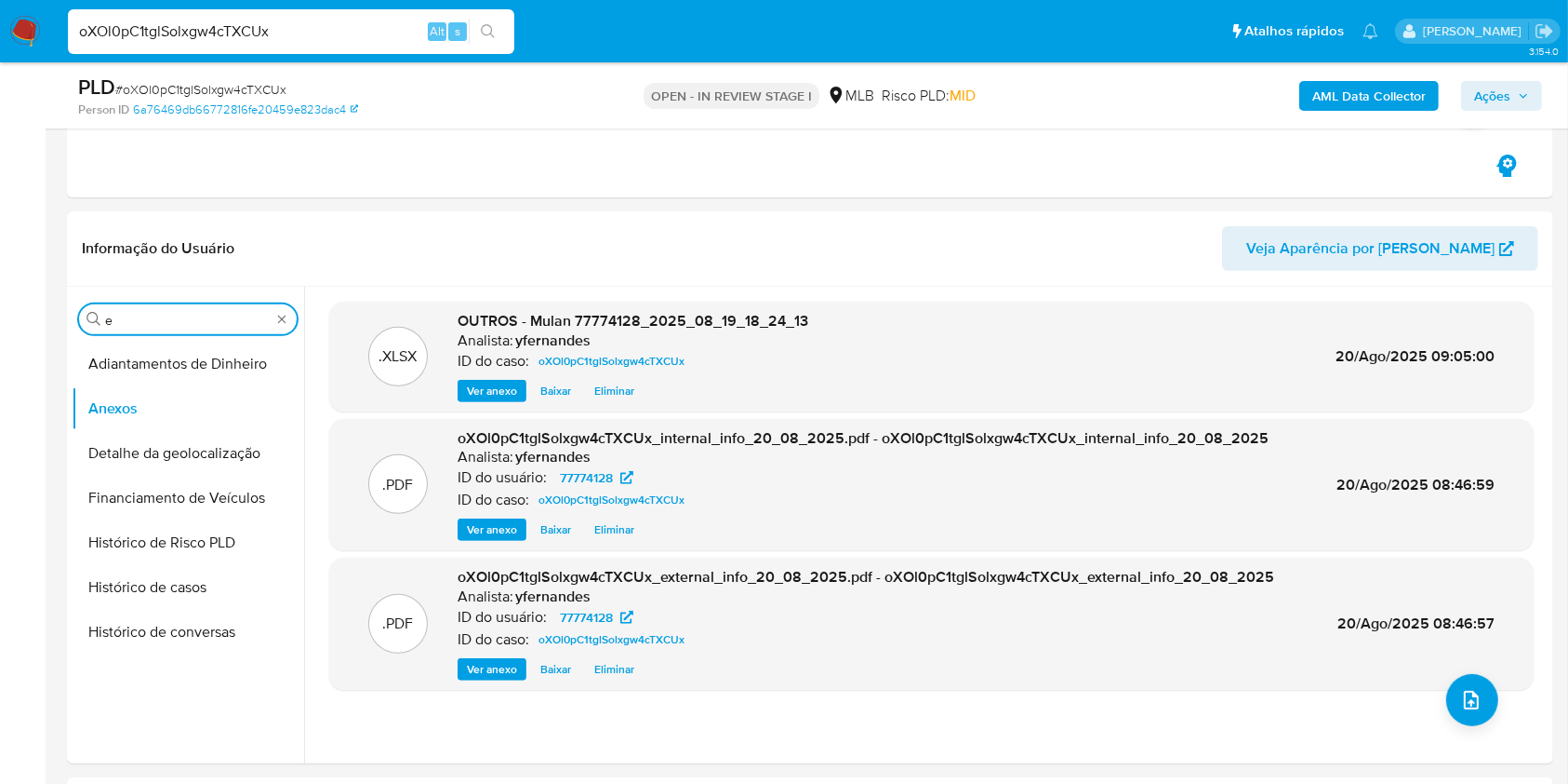
click at [140, 314] on input "e" at bounding box center [187, 320] width 165 height 17
click at [139, 314] on input "e" at bounding box center [187, 320] width 165 height 17
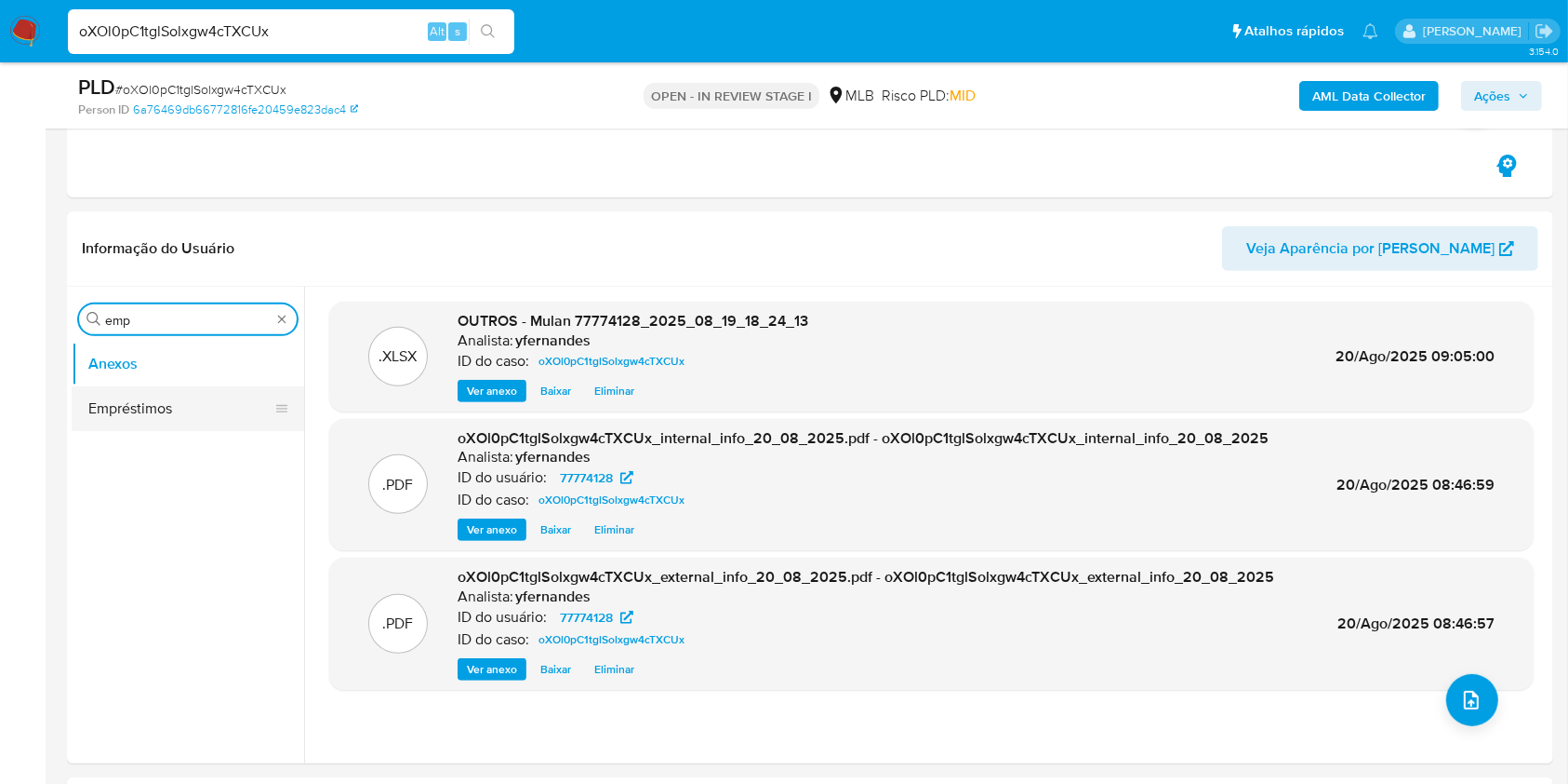
type input "emp"
click at [101, 406] on button "Empréstimos" at bounding box center [180, 408] width 218 height 45
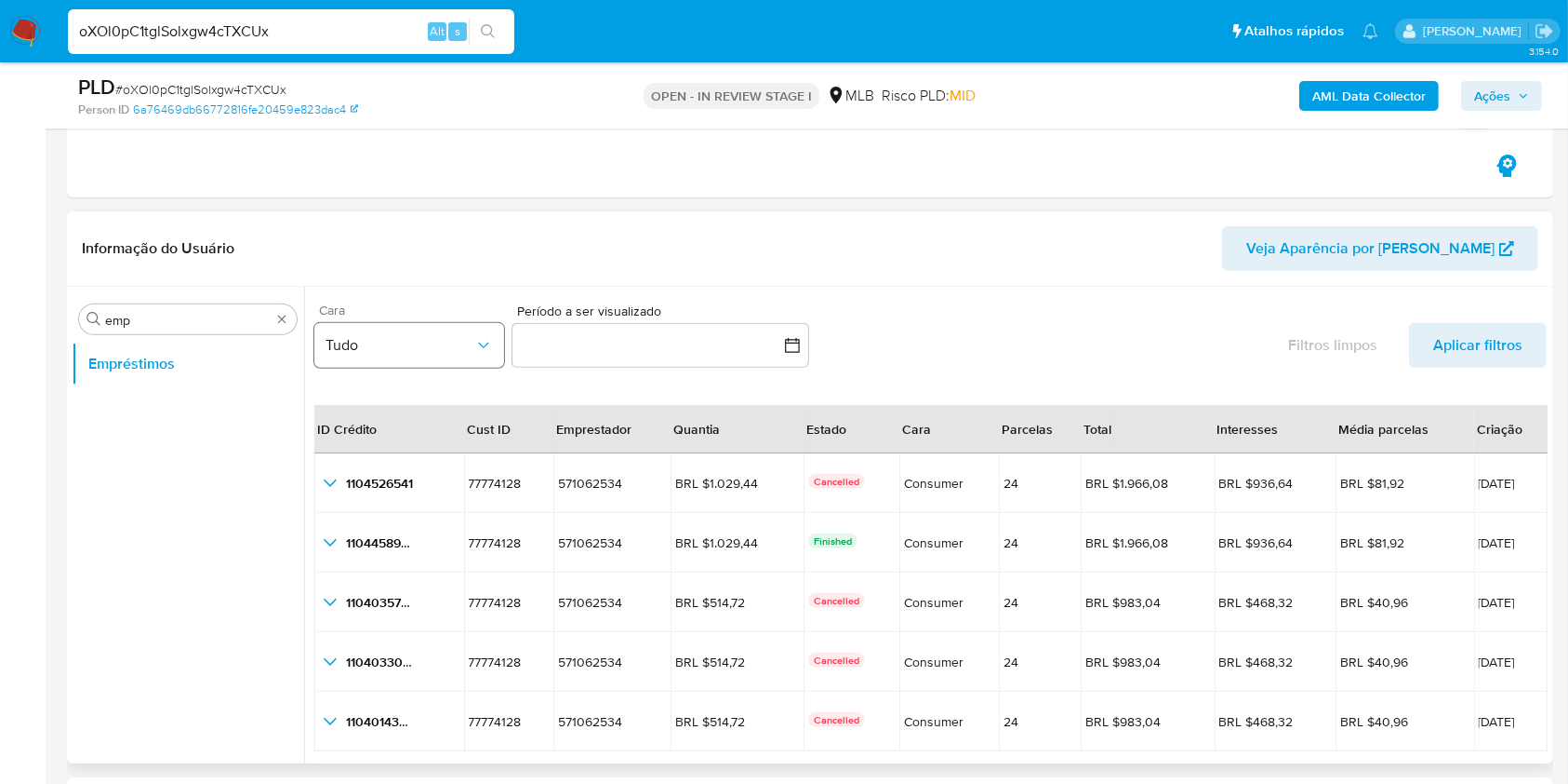
scroll to position [43, 0]
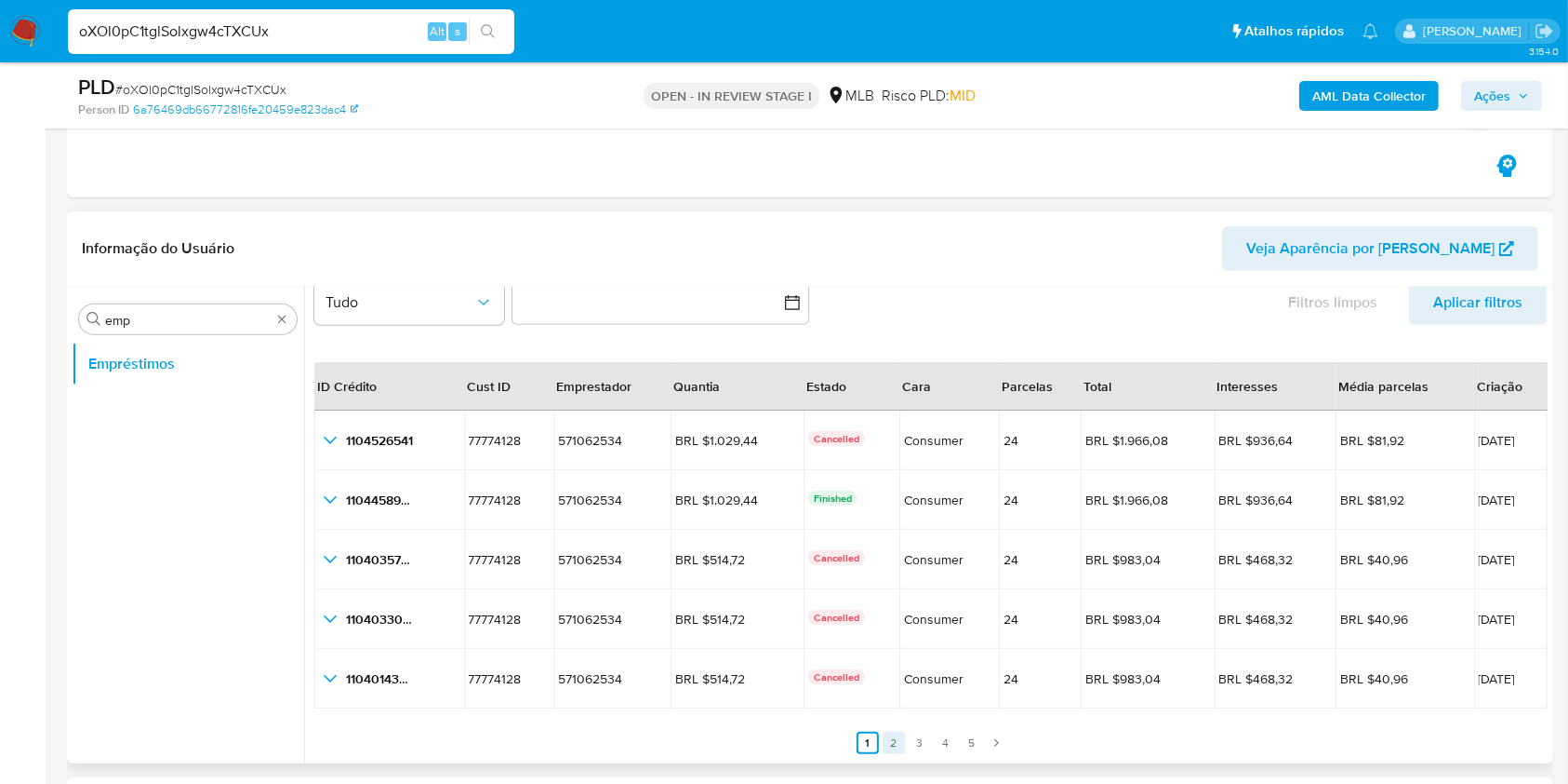
click at [891, 738] on link "2" at bounding box center [893, 742] width 23 height 23
click at [926, 742] on link "3" at bounding box center [931, 742] width 23 height 23
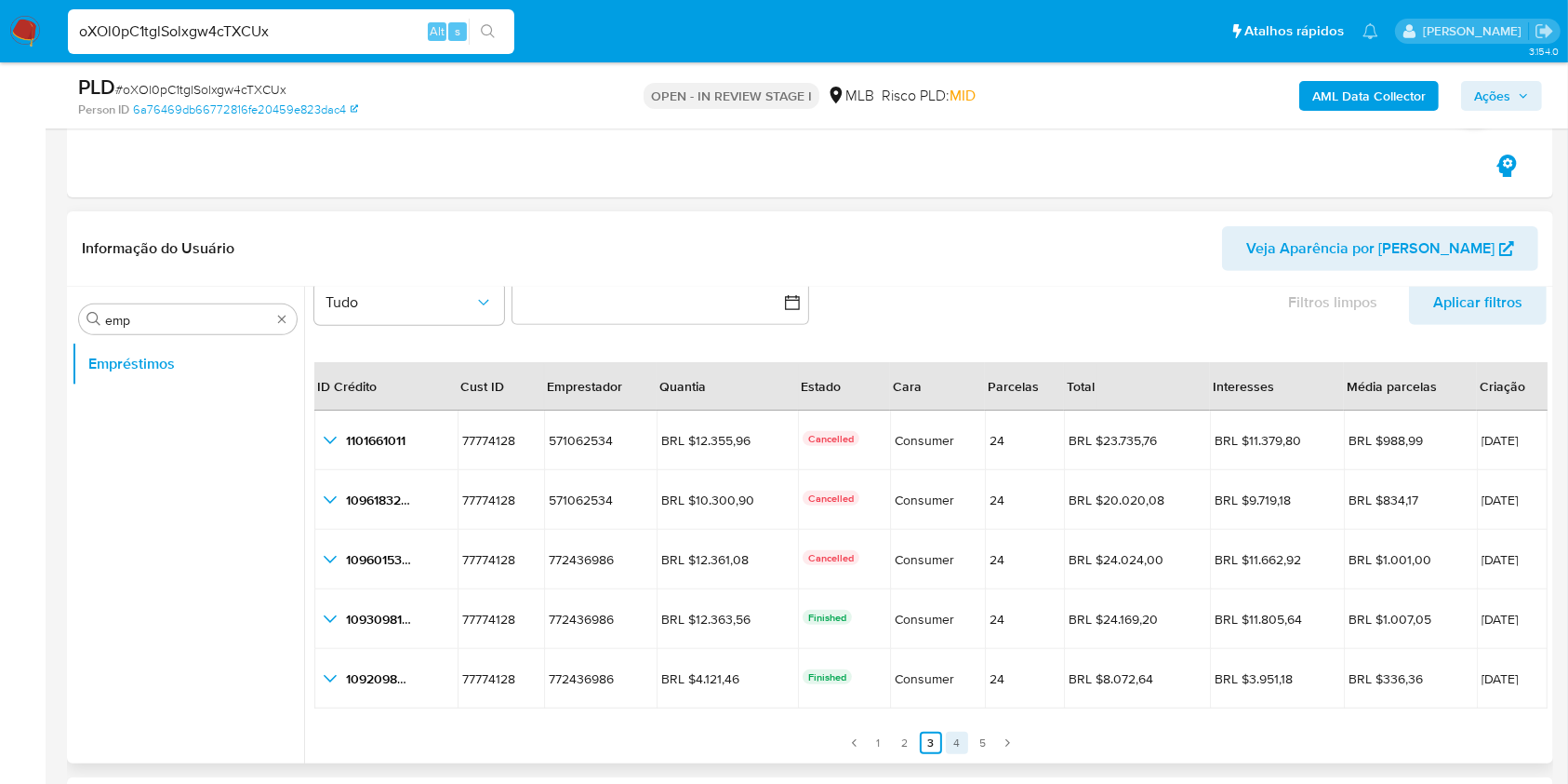
click at [950, 748] on link "4" at bounding box center [957, 742] width 23 height 23
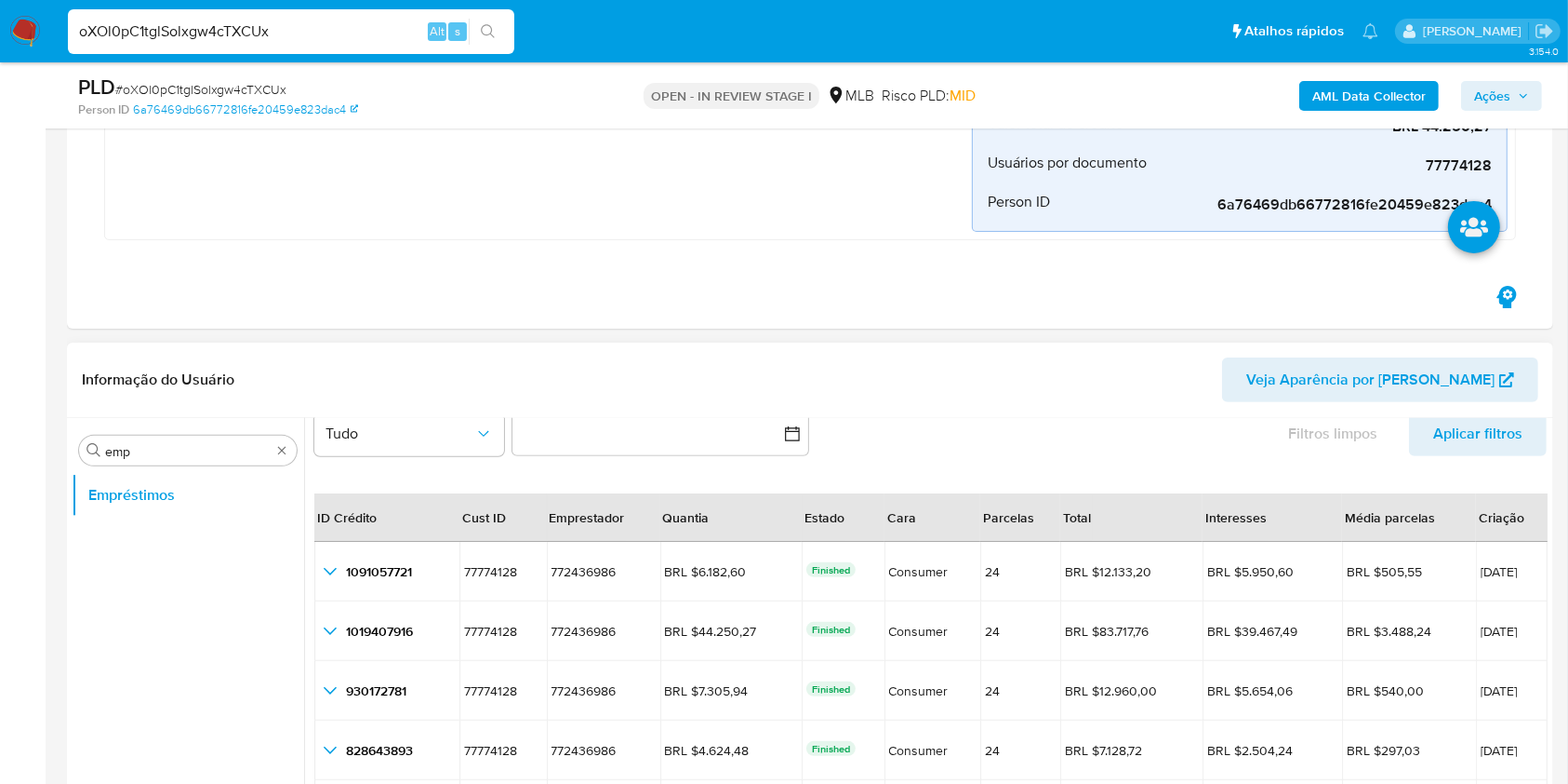
scroll to position [620, 0]
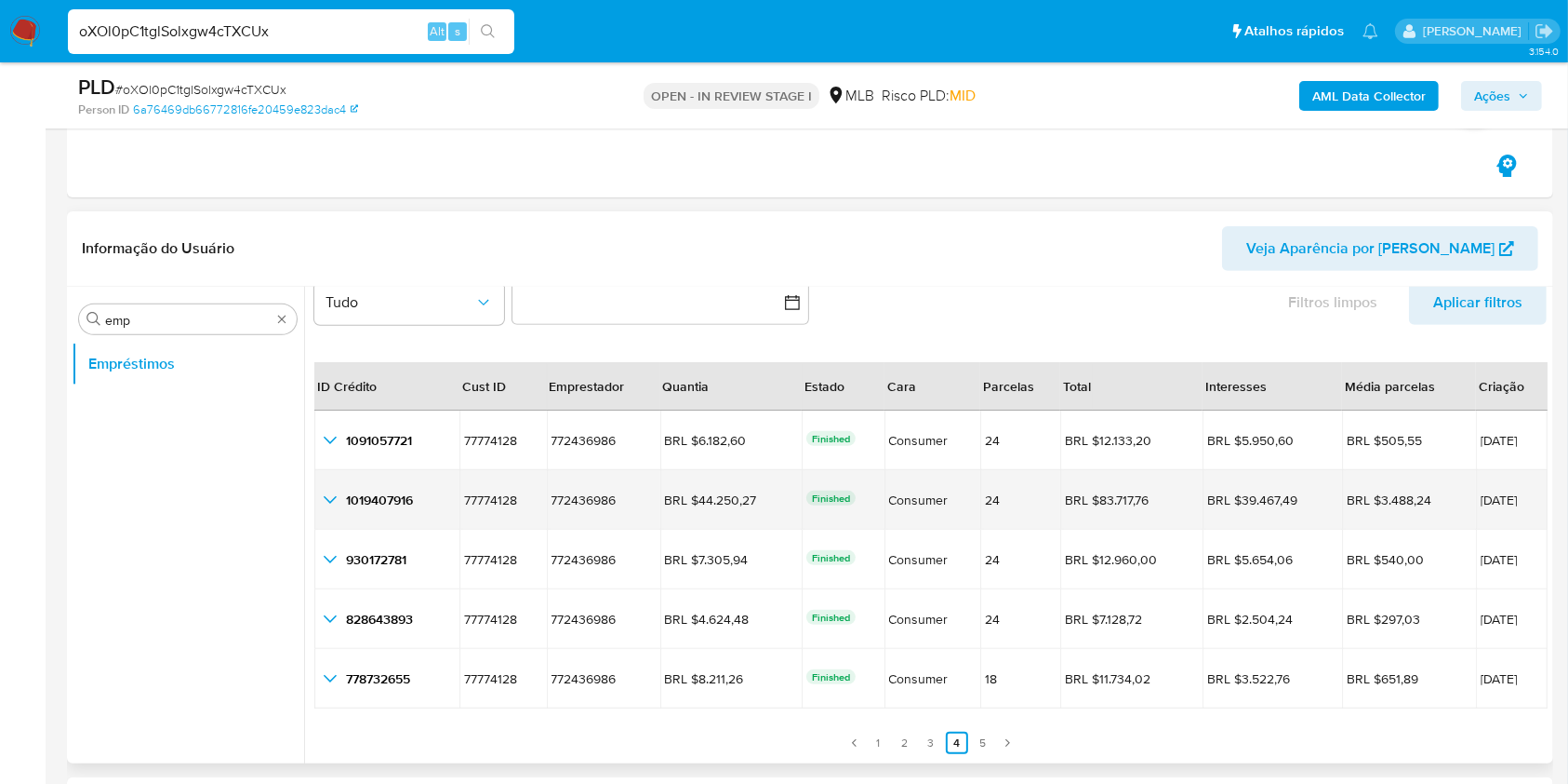
click at [327, 501] on icon "button_show_hidden_detail_by_id_1" at bounding box center [330, 500] width 23 height 23
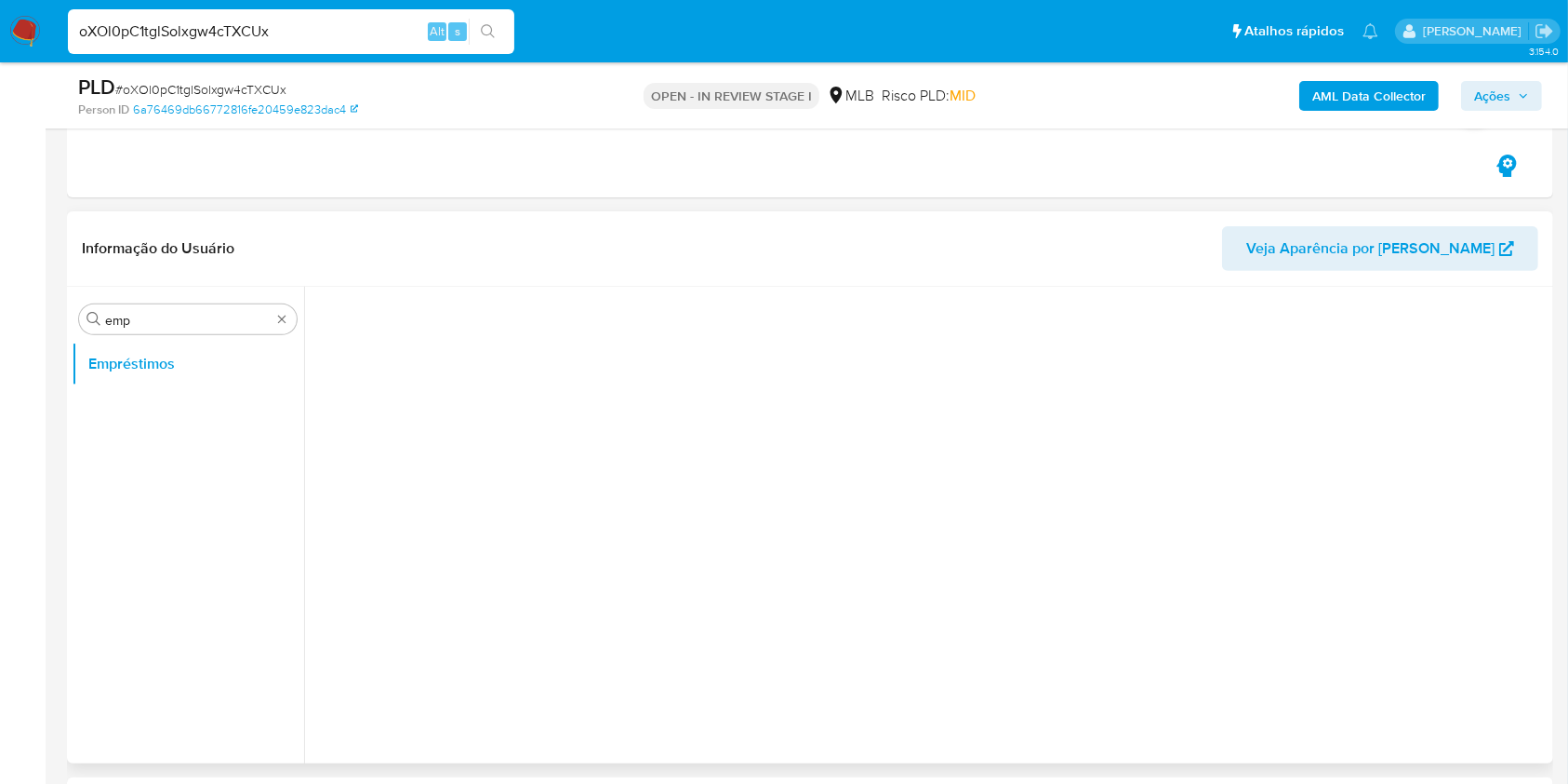
scroll to position [0, 0]
click at [164, 358] on button "Empréstimos" at bounding box center [180, 363] width 218 height 45
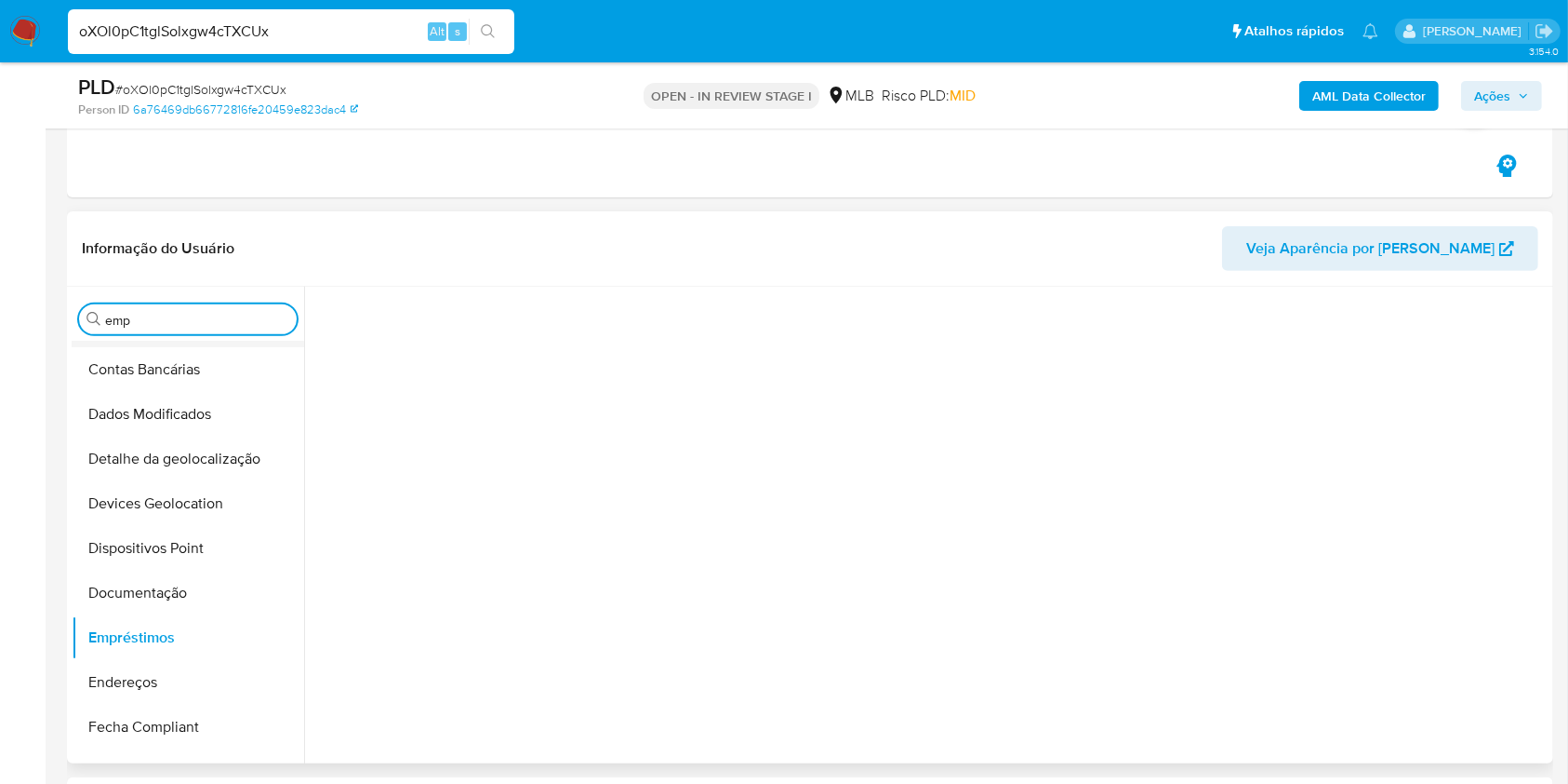
scroll to position [372, 0]
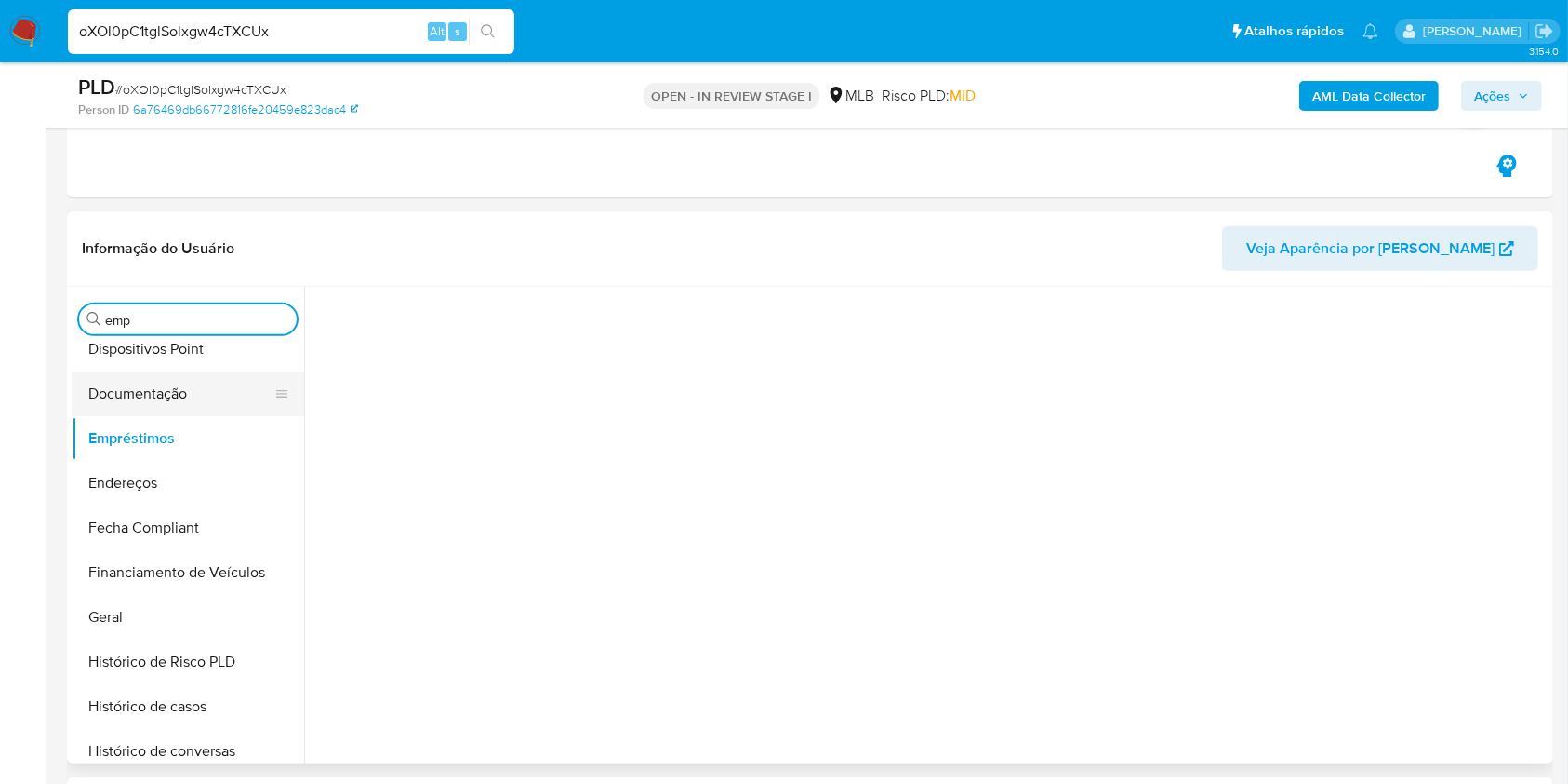
click at [144, 402] on button "Documentação" at bounding box center [180, 393] width 218 height 45
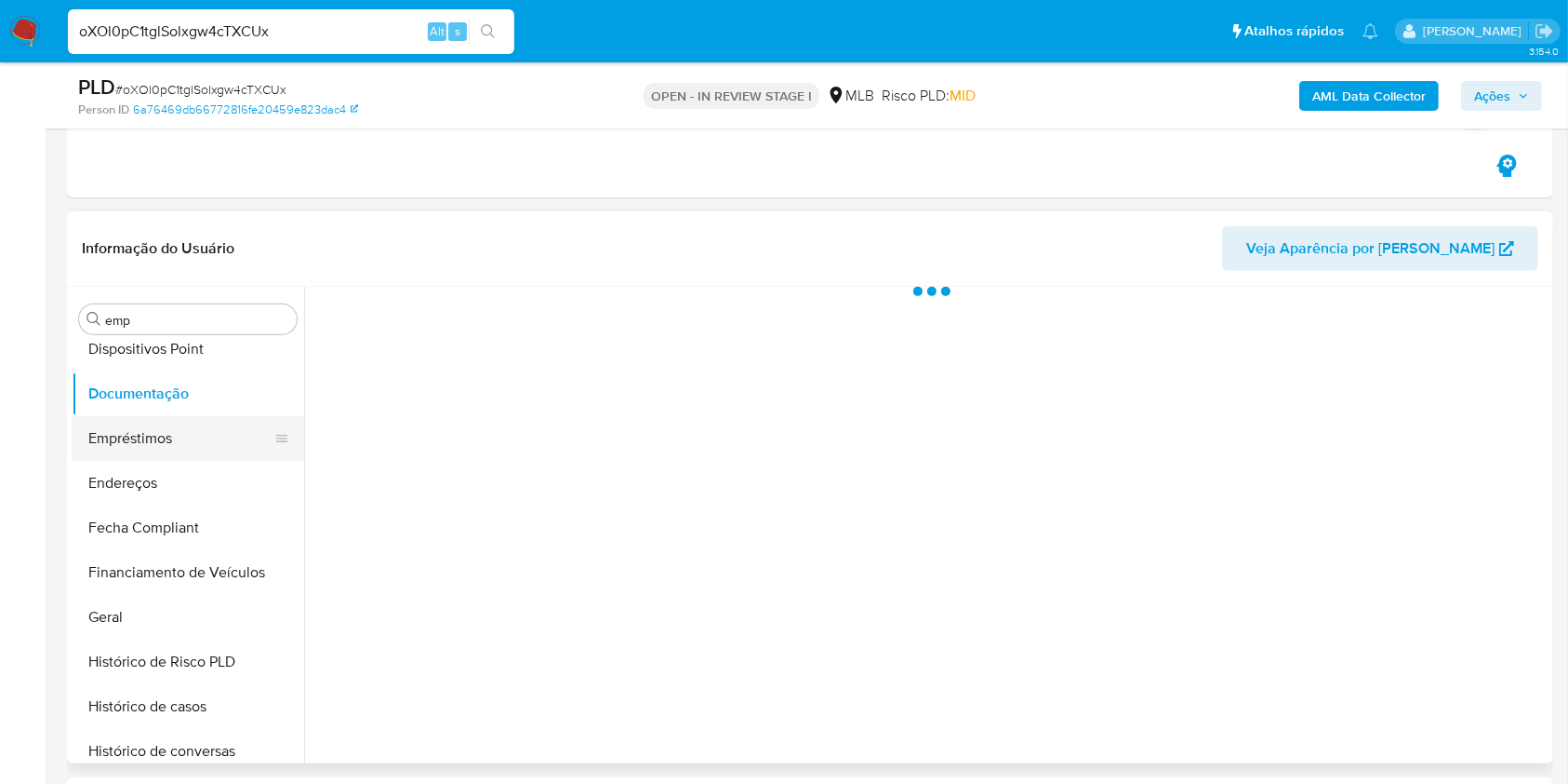
click at [166, 436] on button "Empréstimos" at bounding box center [180, 438] width 218 height 45
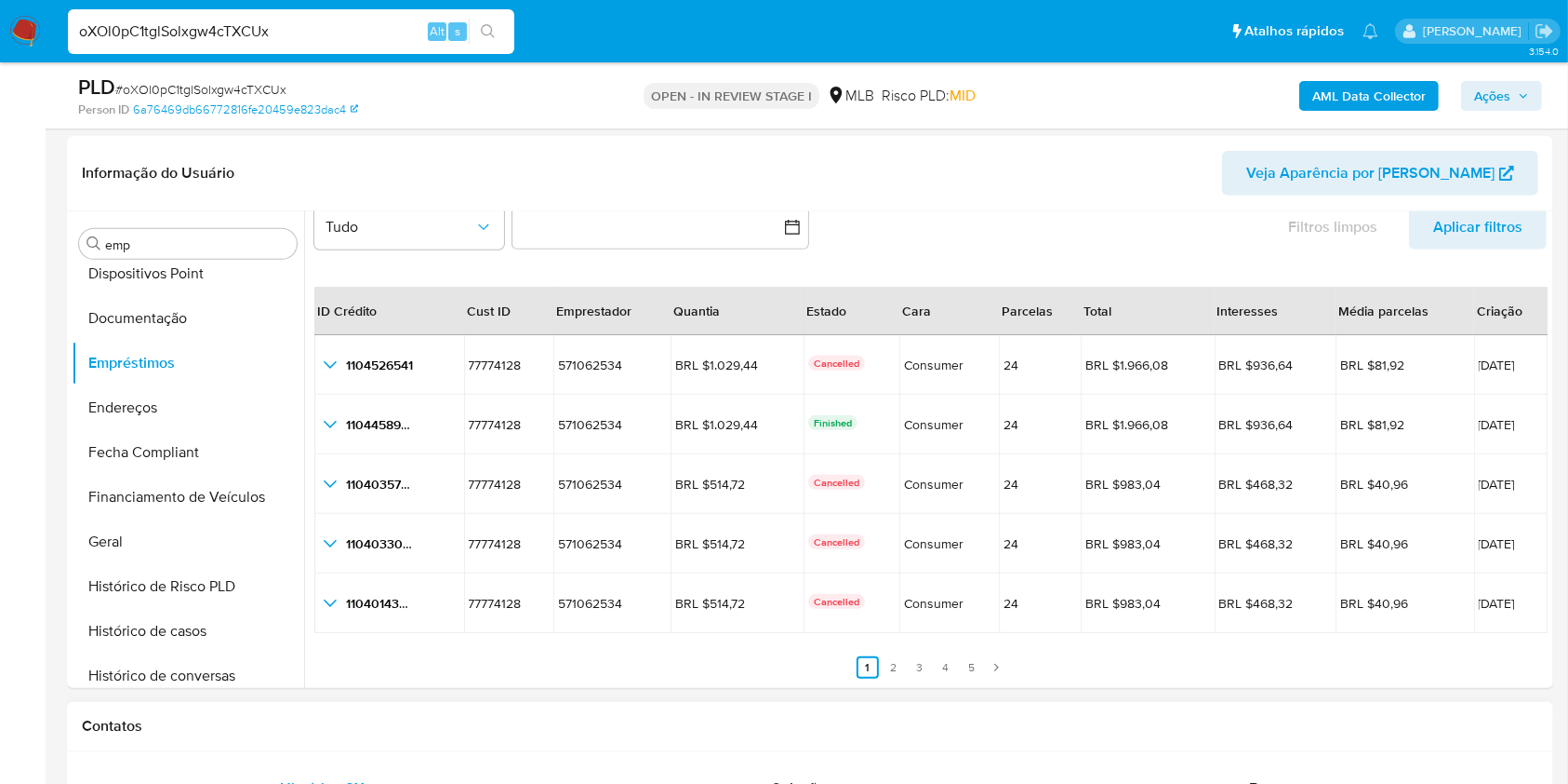
scroll to position [744, 0]
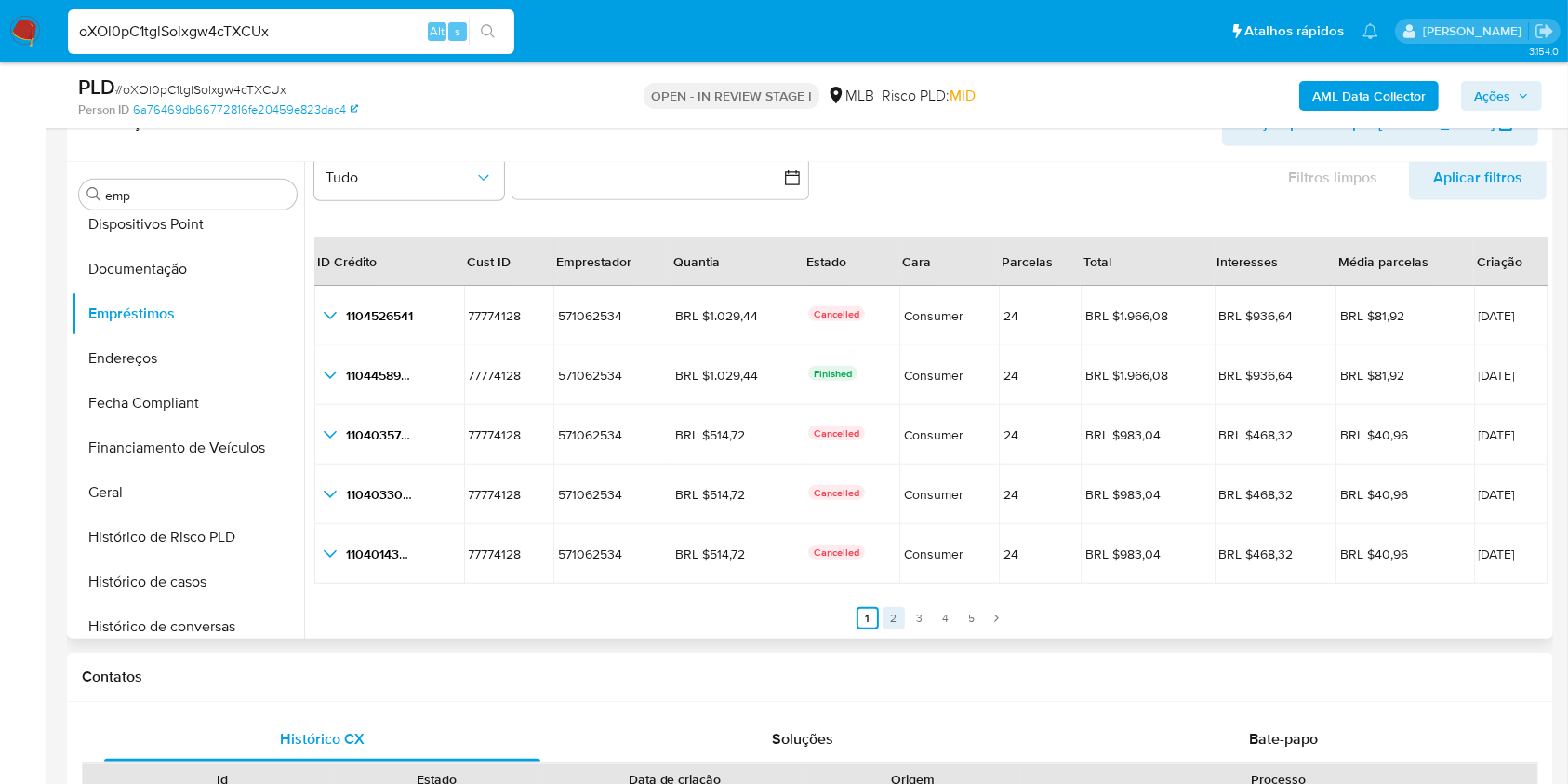
click at [892, 620] on link "2" at bounding box center [893, 618] width 23 height 23
click at [922, 626] on link "3" at bounding box center [931, 618] width 23 height 23
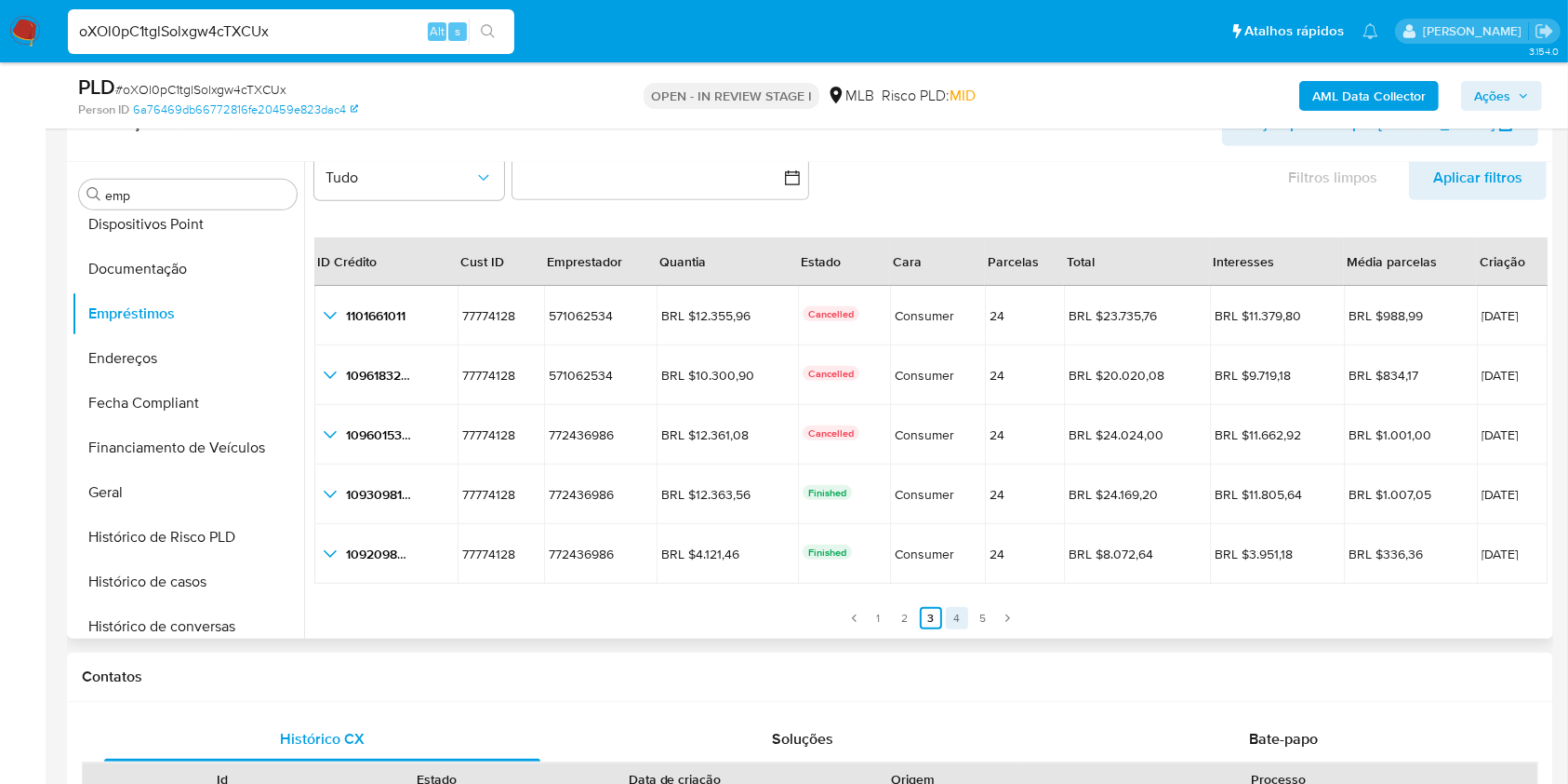
click at [946, 624] on link "4" at bounding box center [957, 618] width 23 height 23
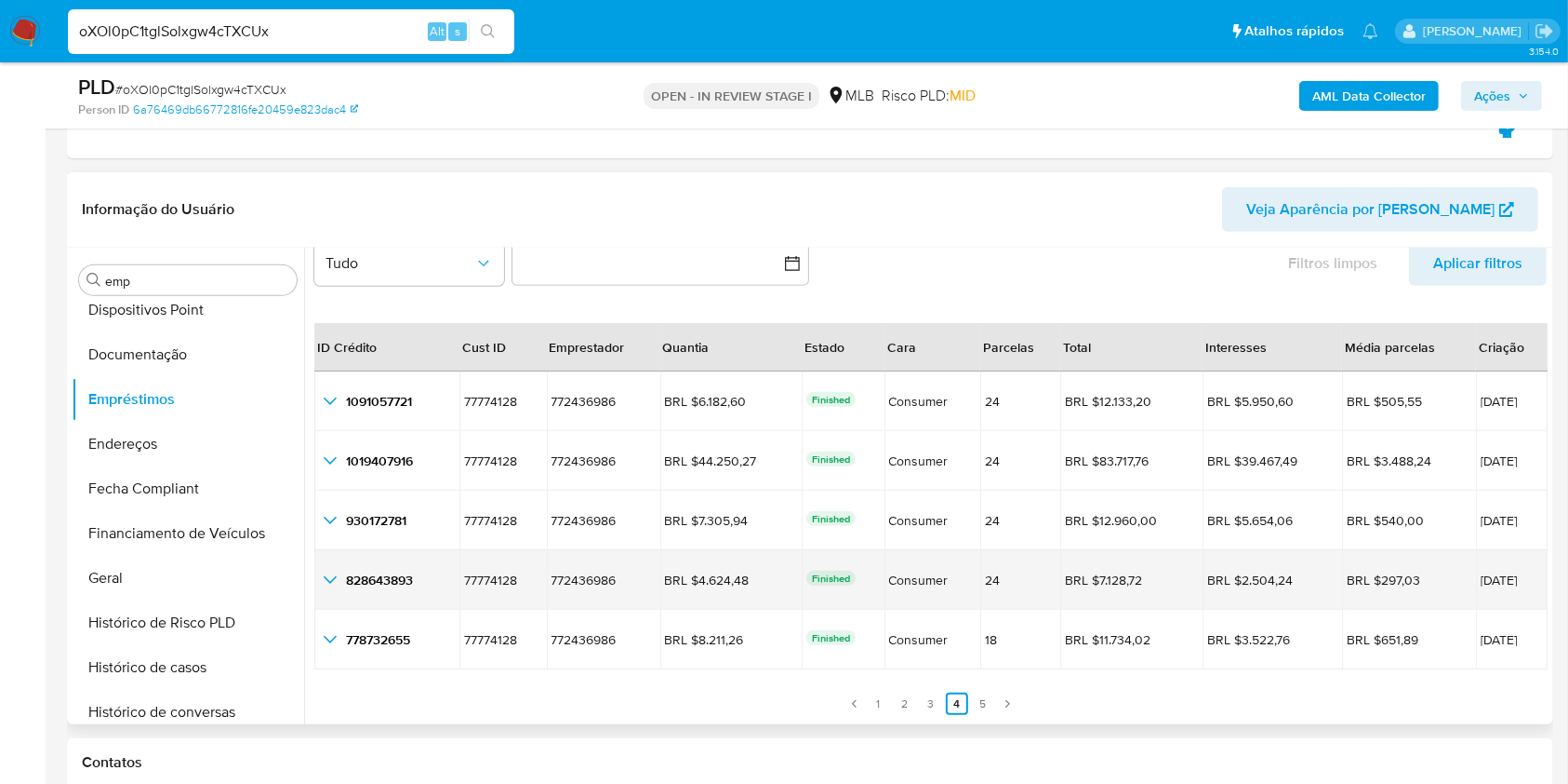
scroll to position [620, 0]
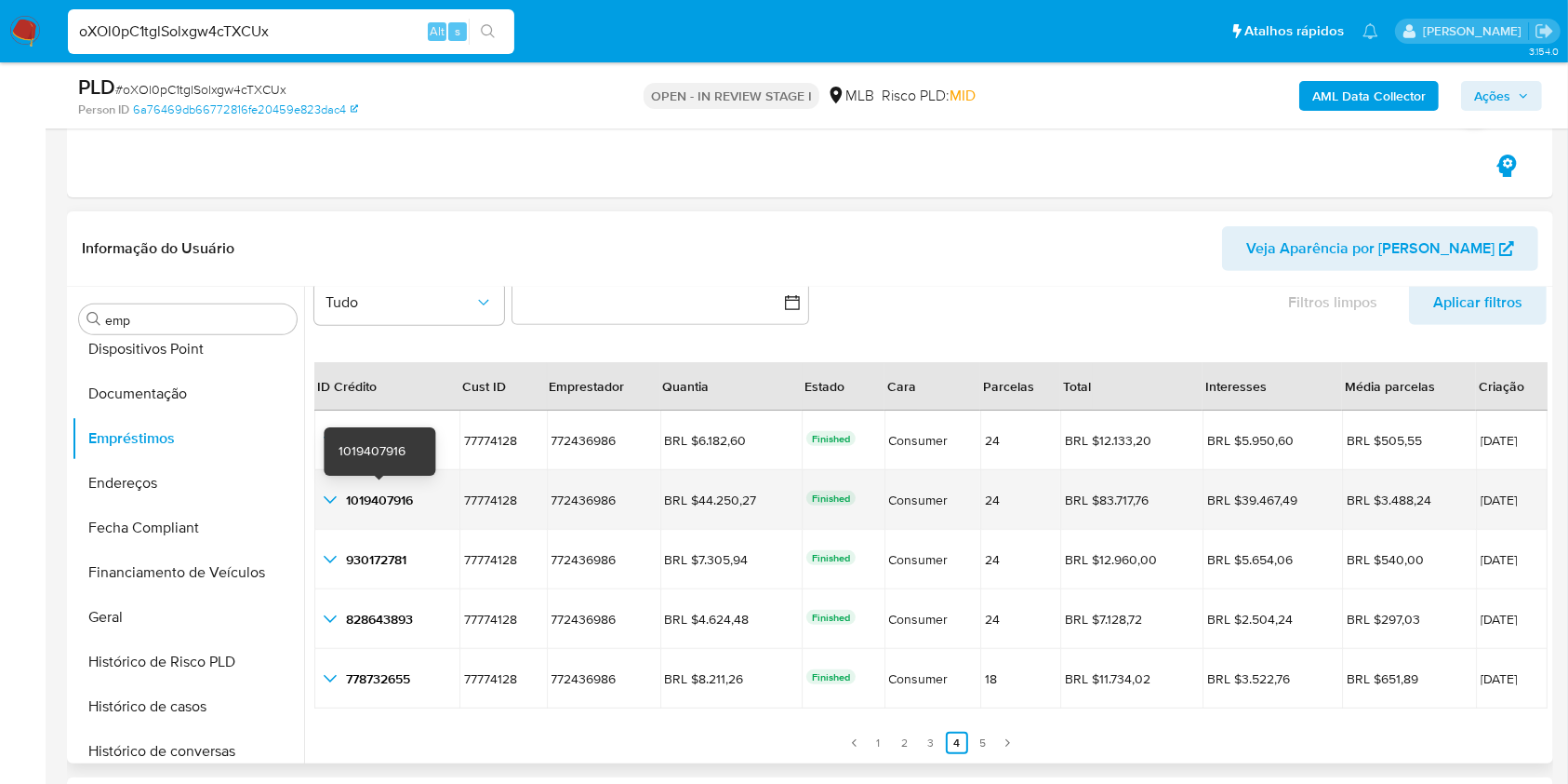
click at [372, 491] on span "1019407916" at bounding box center [380, 500] width 67 height 19
click at [1498, 500] on span "08/05/2025" at bounding box center [1512, 499] width 62 height 13
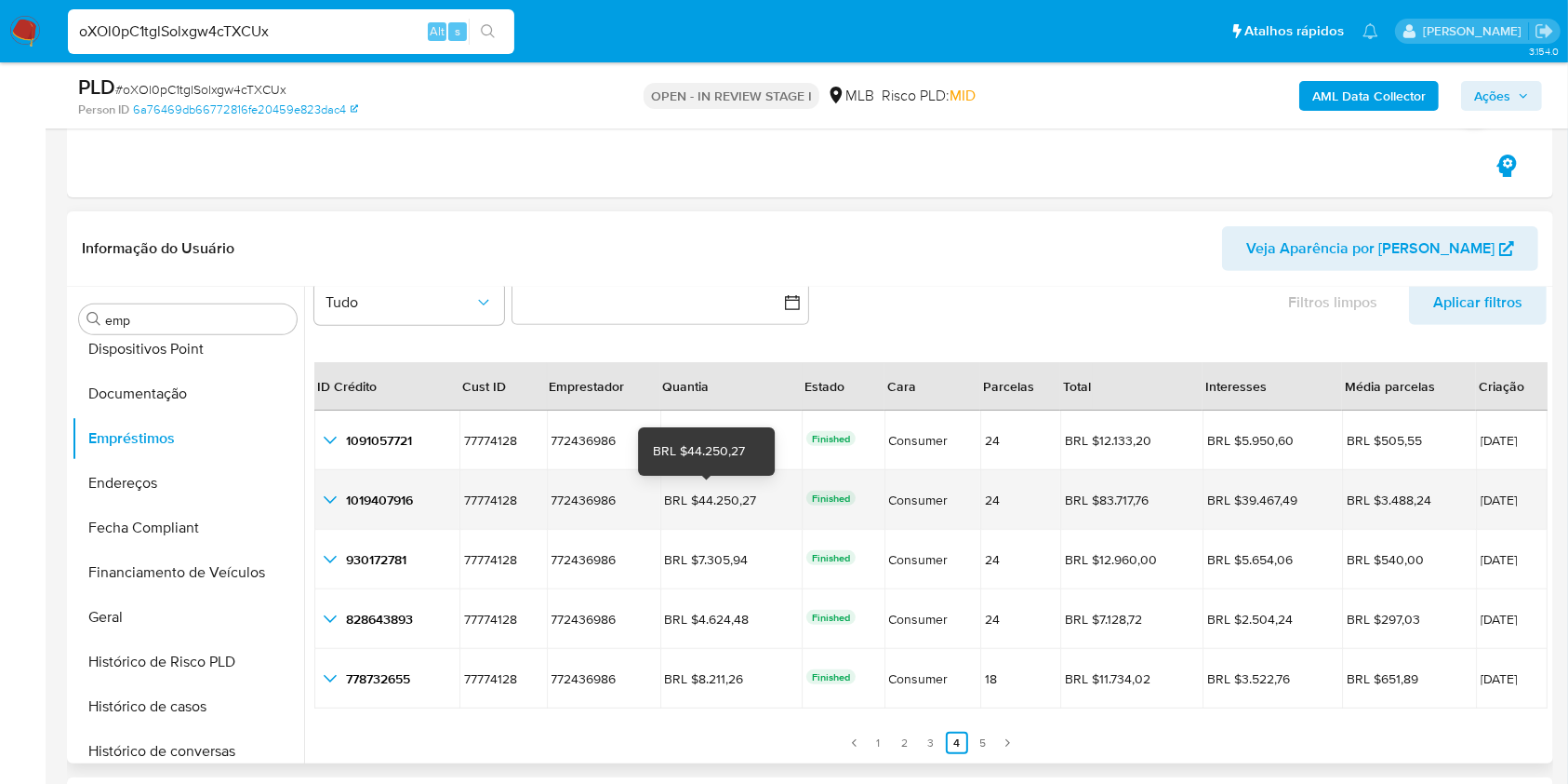
click at [722, 493] on div "BRL $44.250,27" at bounding box center [716, 500] width 104 height 17
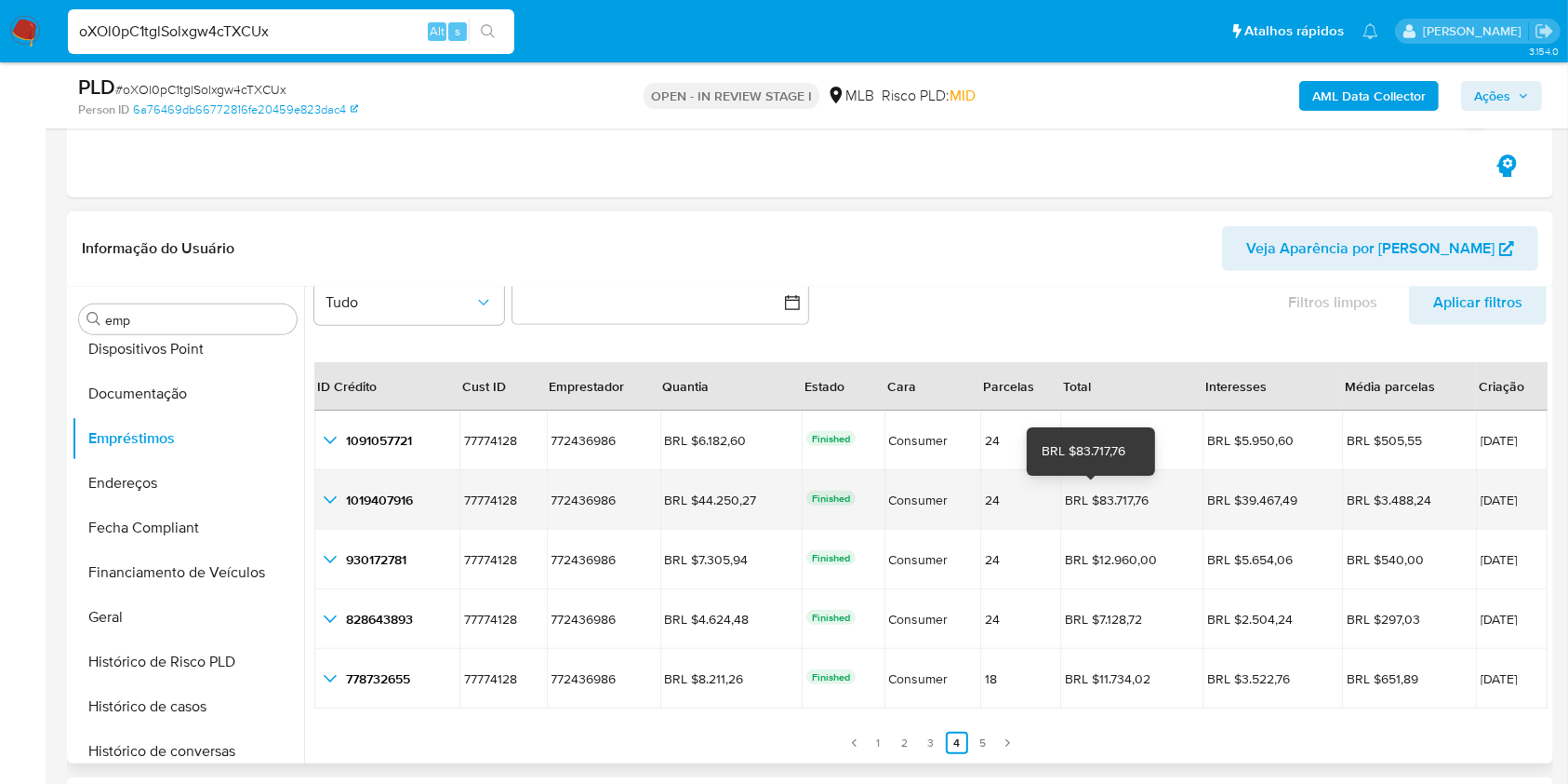
click at [1099, 501] on div "BRL $83.717,76" at bounding box center [1117, 500] width 104 height 17
click at [1098, 501] on div "BRL $83.717,76" at bounding box center [1117, 500] width 104 height 17
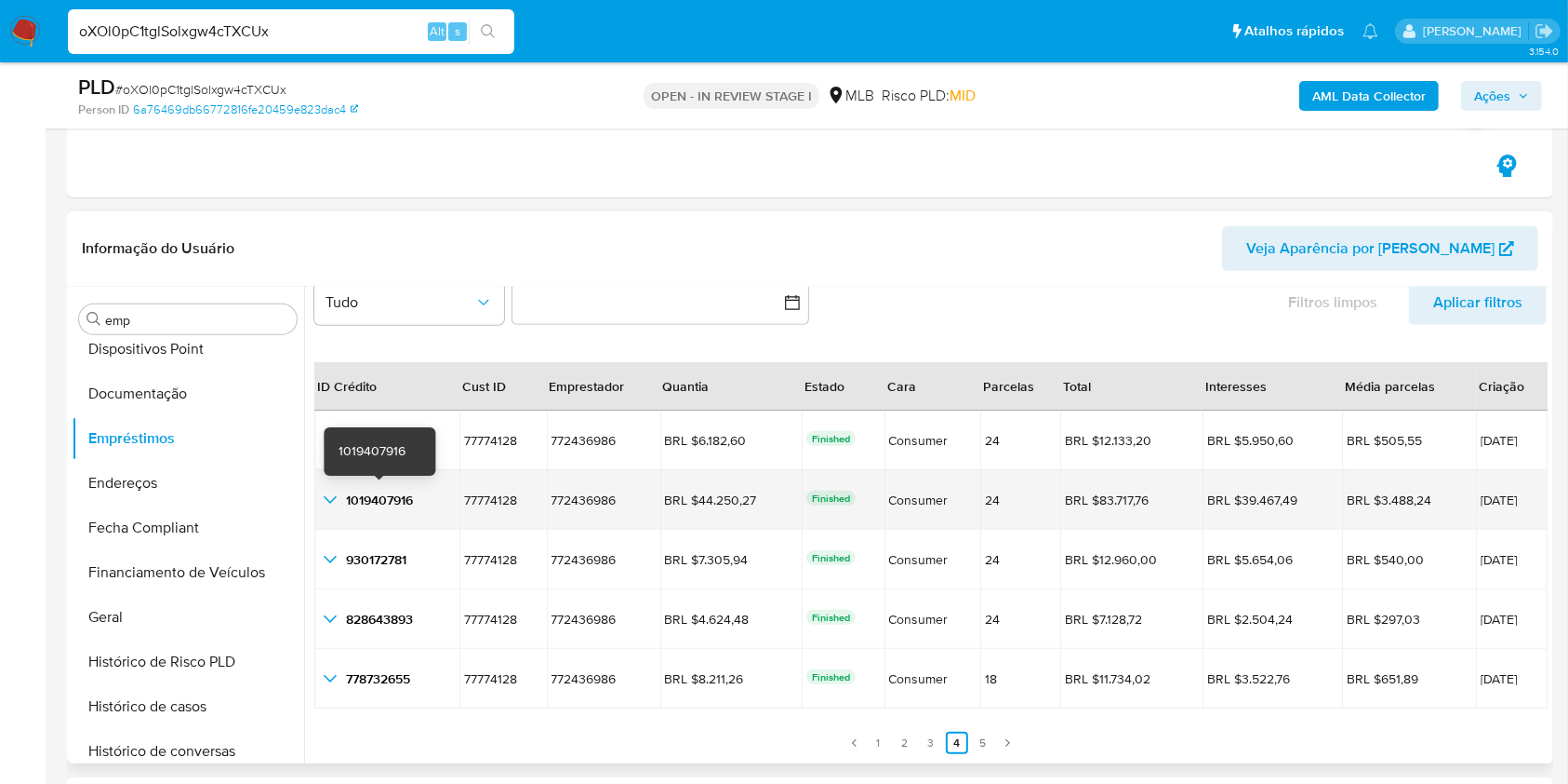
click at [375, 502] on span "1019407916" at bounding box center [380, 500] width 67 height 19
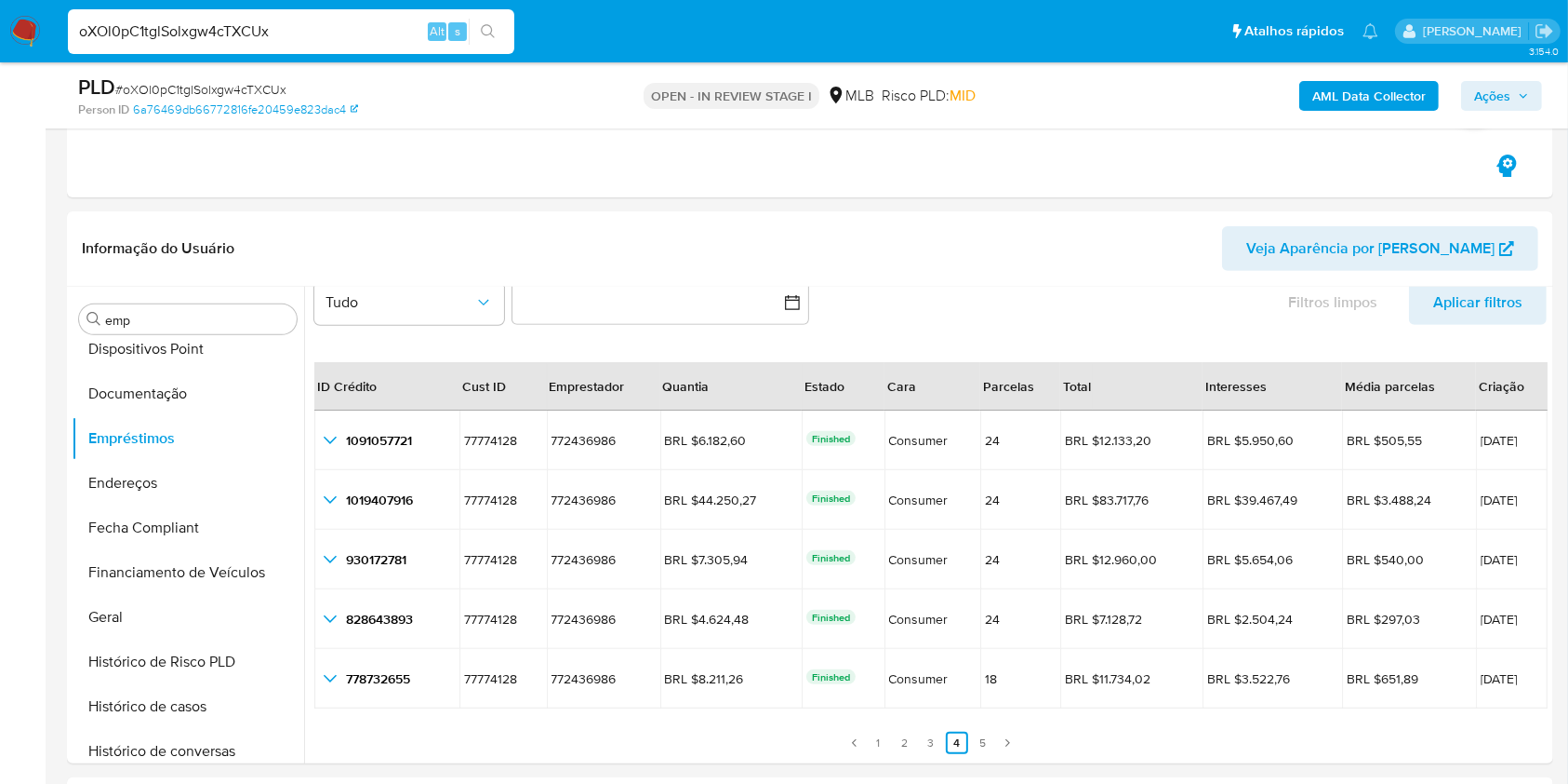
click at [326, 117] on div "PLD # oXOl0pC1tglSolxgw4cTXCUx Person ID 6a76469db66772816fe20459e823dac4 OPEN …" at bounding box center [810, 95] width 1487 height 66
click at [308, 107] on link "6a76469db66772816fe20459e823dac4" at bounding box center [245, 109] width 226 height 17
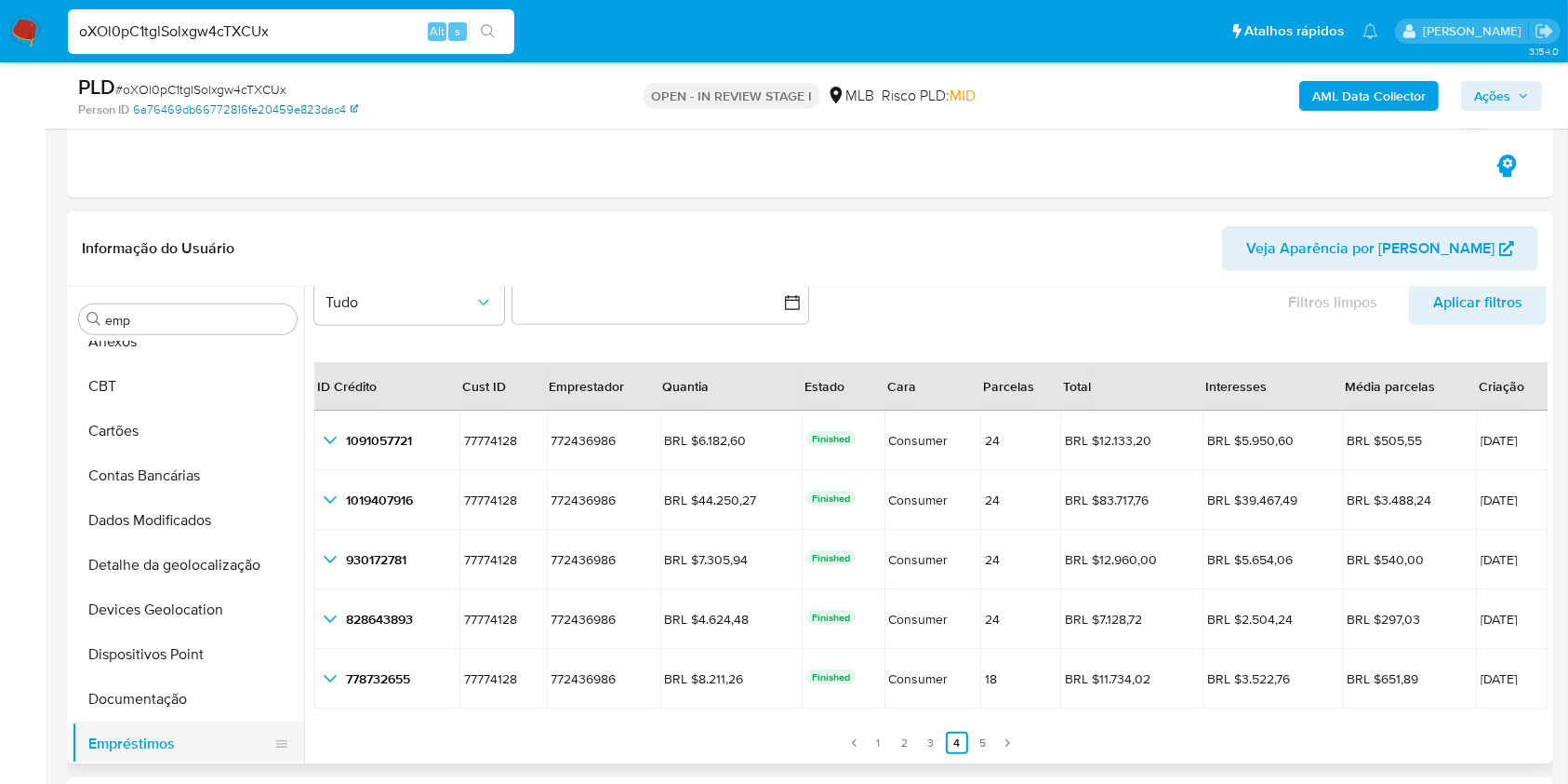
scroll to position [0, 0]
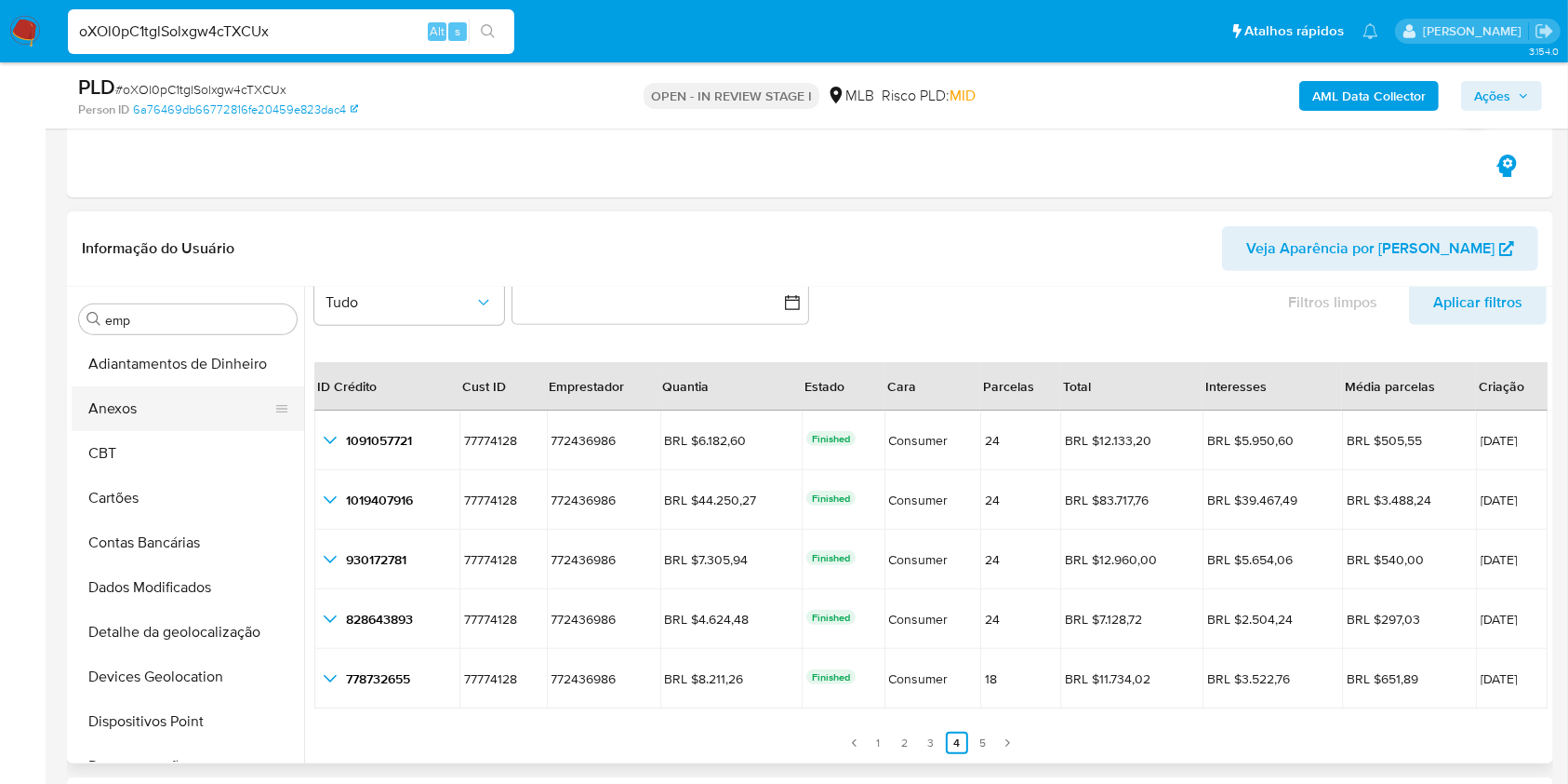
click at [141, 414] on button "Anexos" at bounding box center [180, 408] width 218 height 45
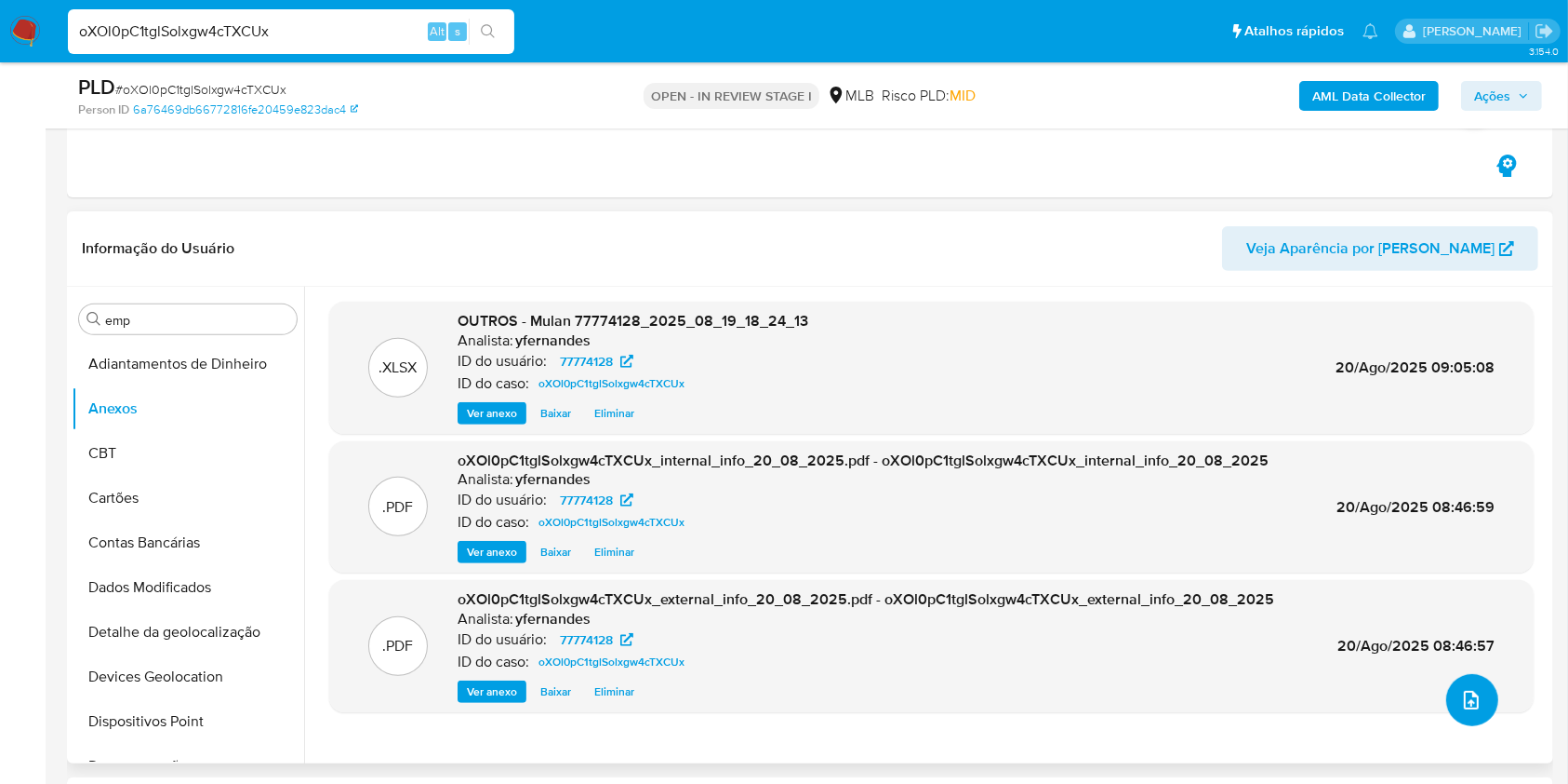
click at [1467, 708] on icon "upload-file" at bounding box center [1471, 700] width 15 height 19
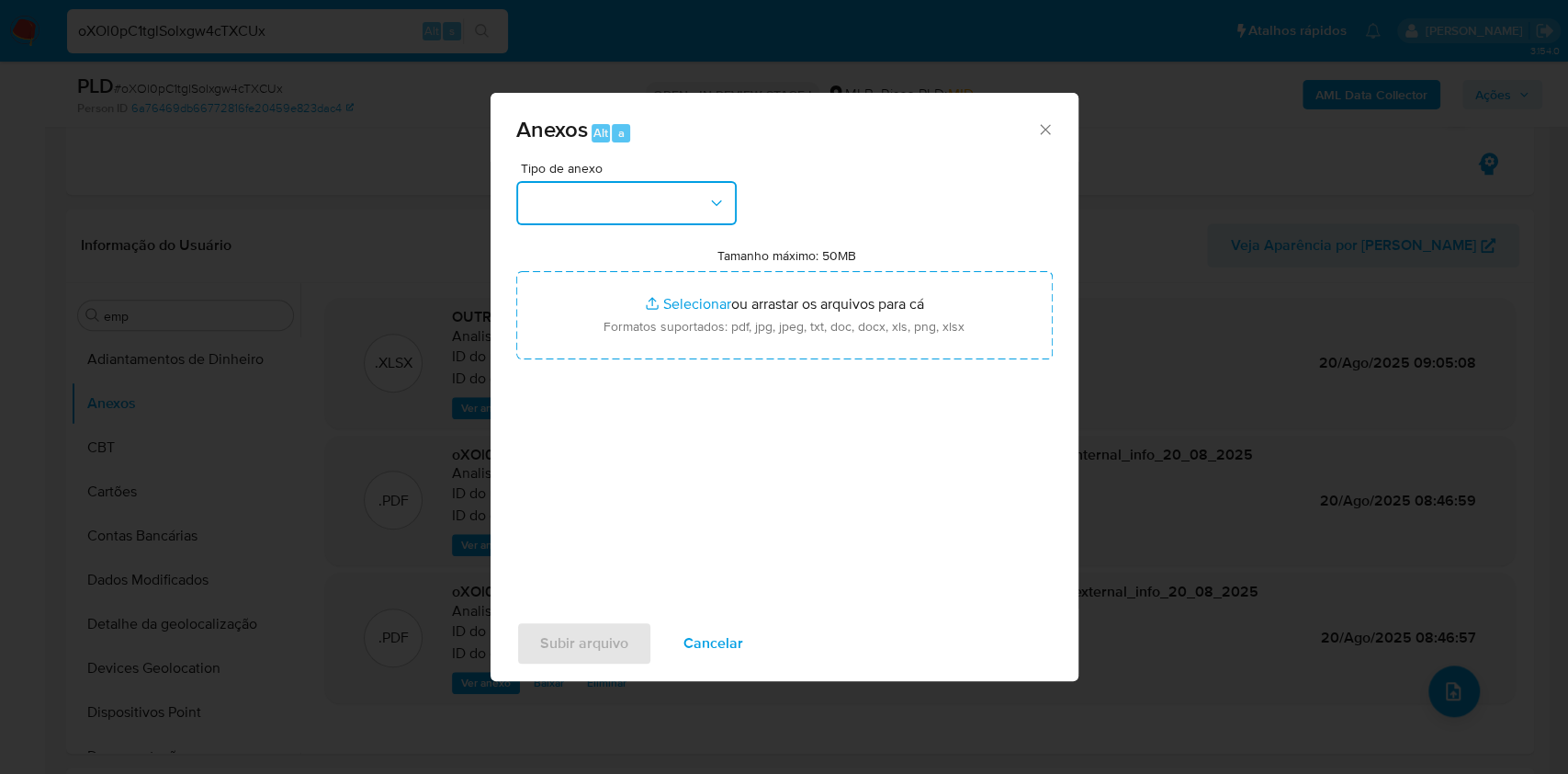
click at [690, 206] on button "button" at bounding box center [626, 202] width 221 height 44
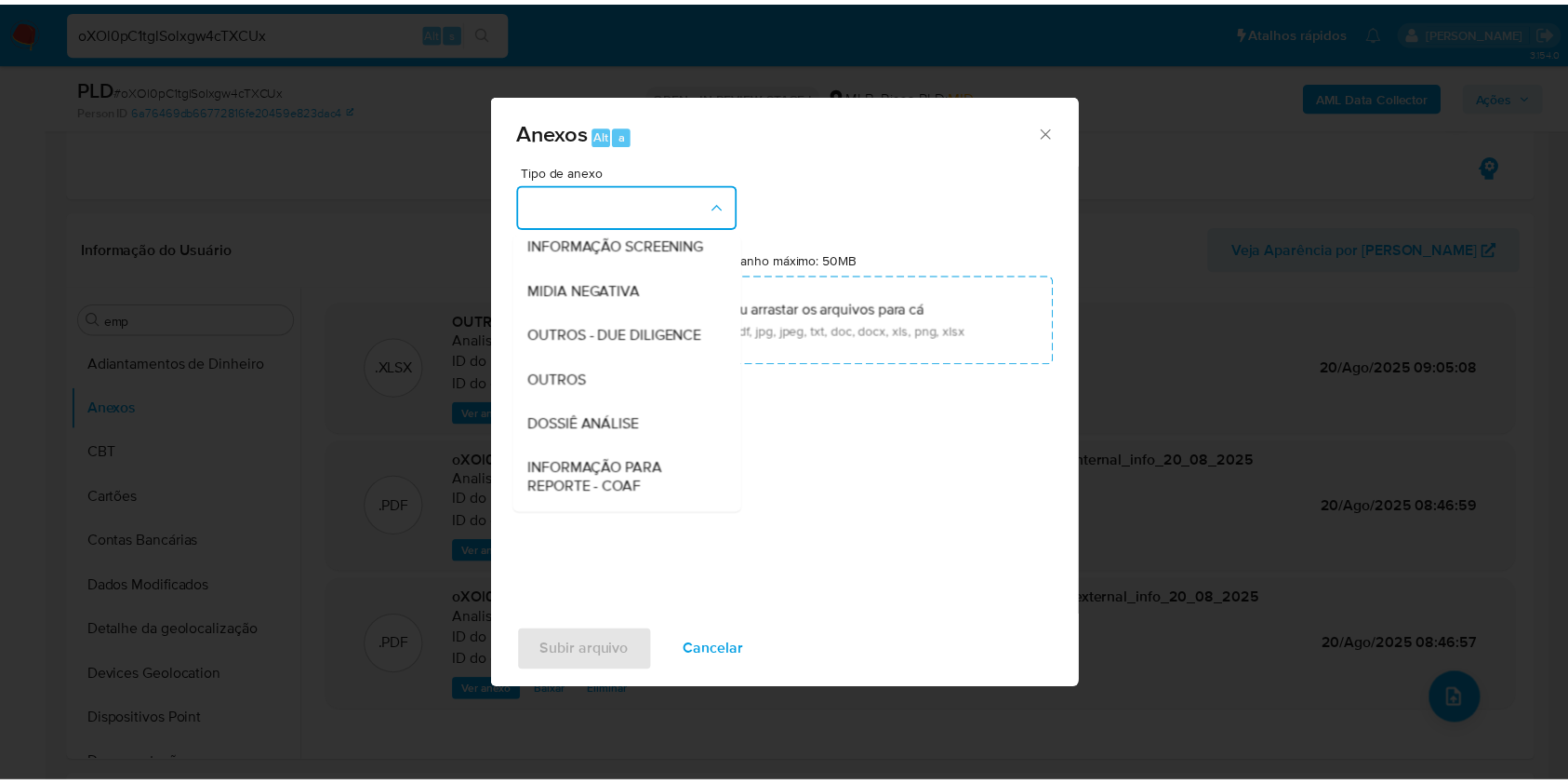
scroll to position [286, 0]
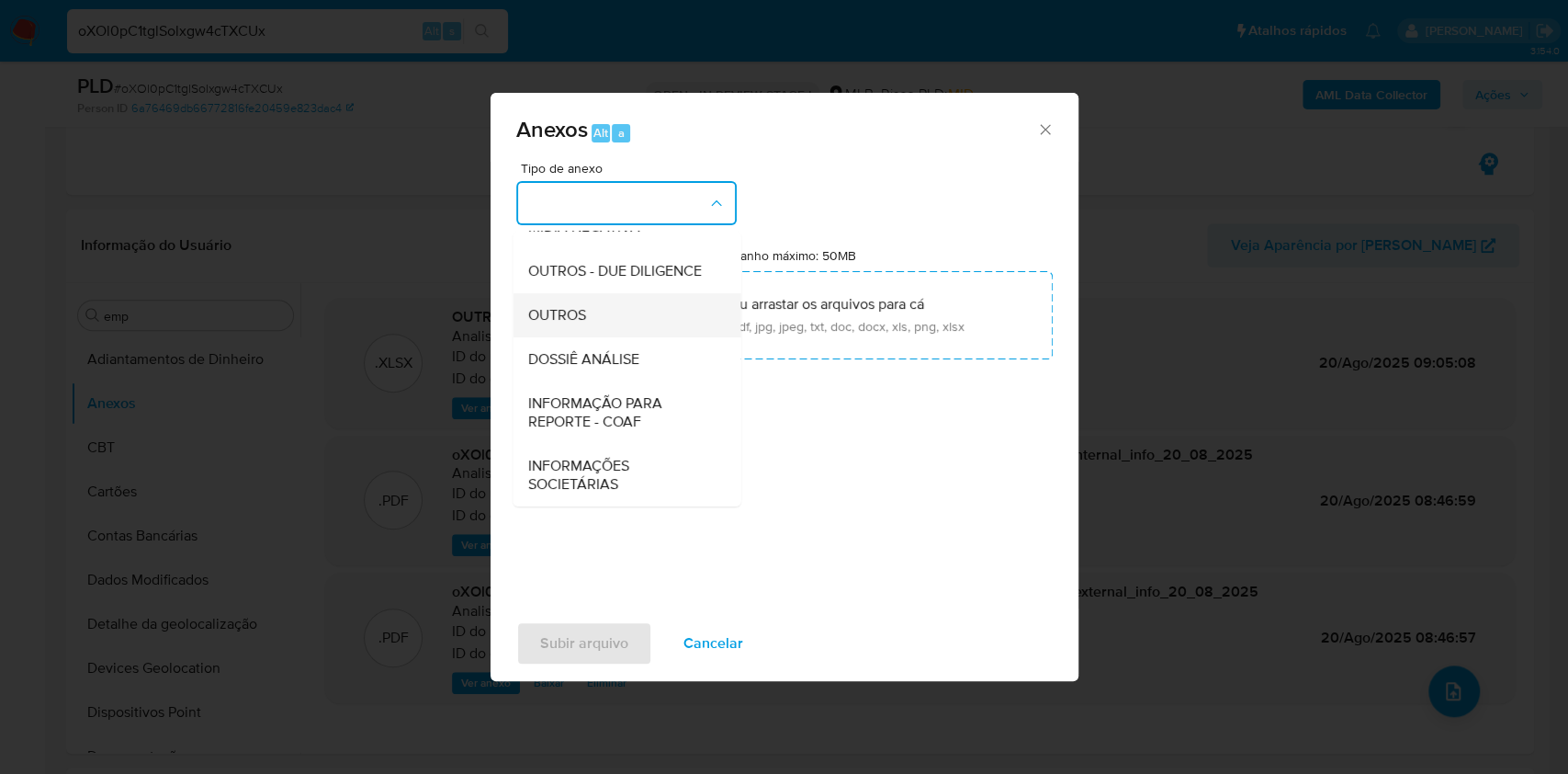
click at [583, 316] on span "OUTROS" at bounding box center [556, 315] width 58 height 19
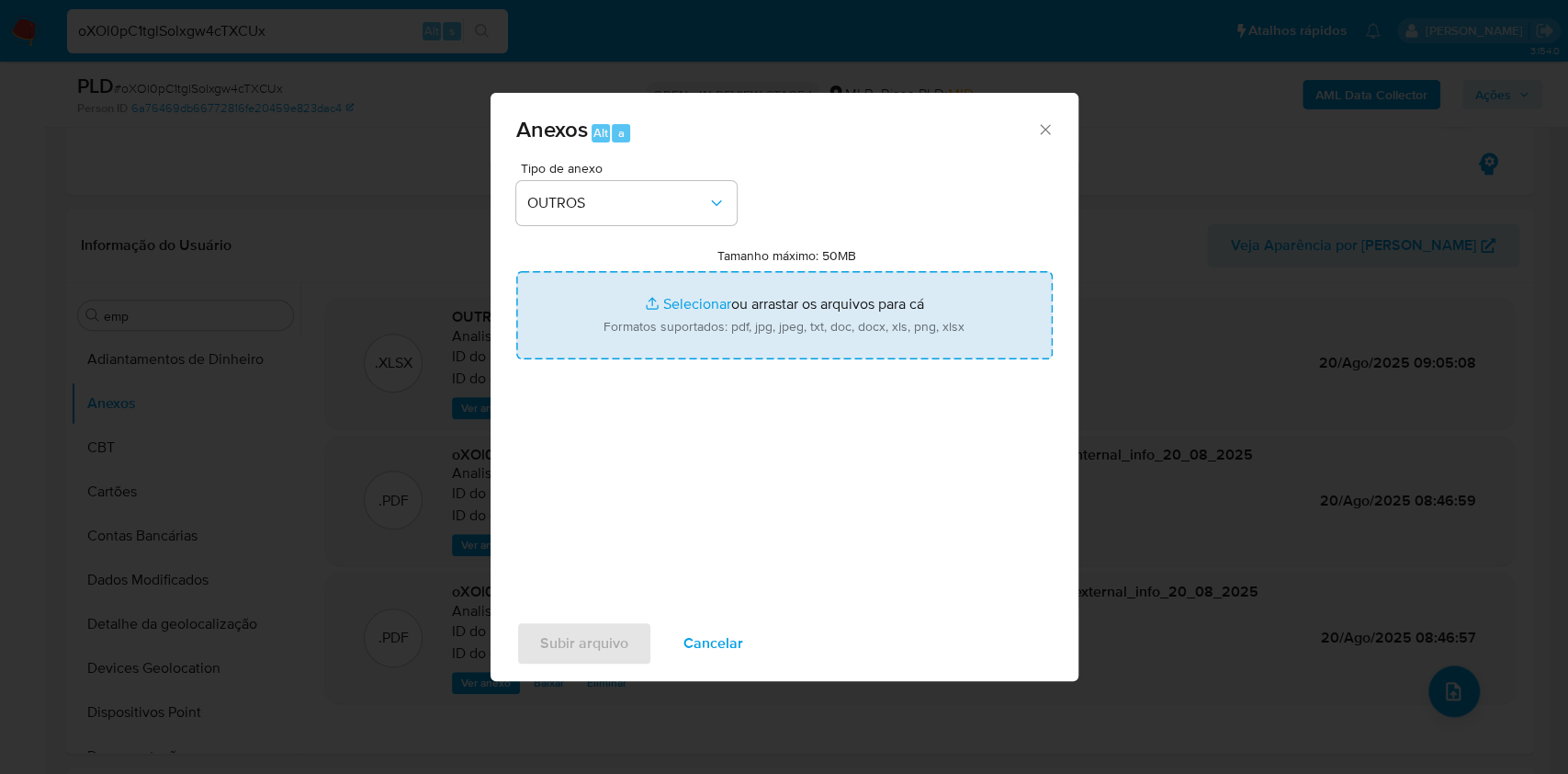
type input "C:\fakepath\DECLINIO_SAR - xxxxxxx - CPF 02638449431 - FLAVIANO COSTA LIMA.pdf"
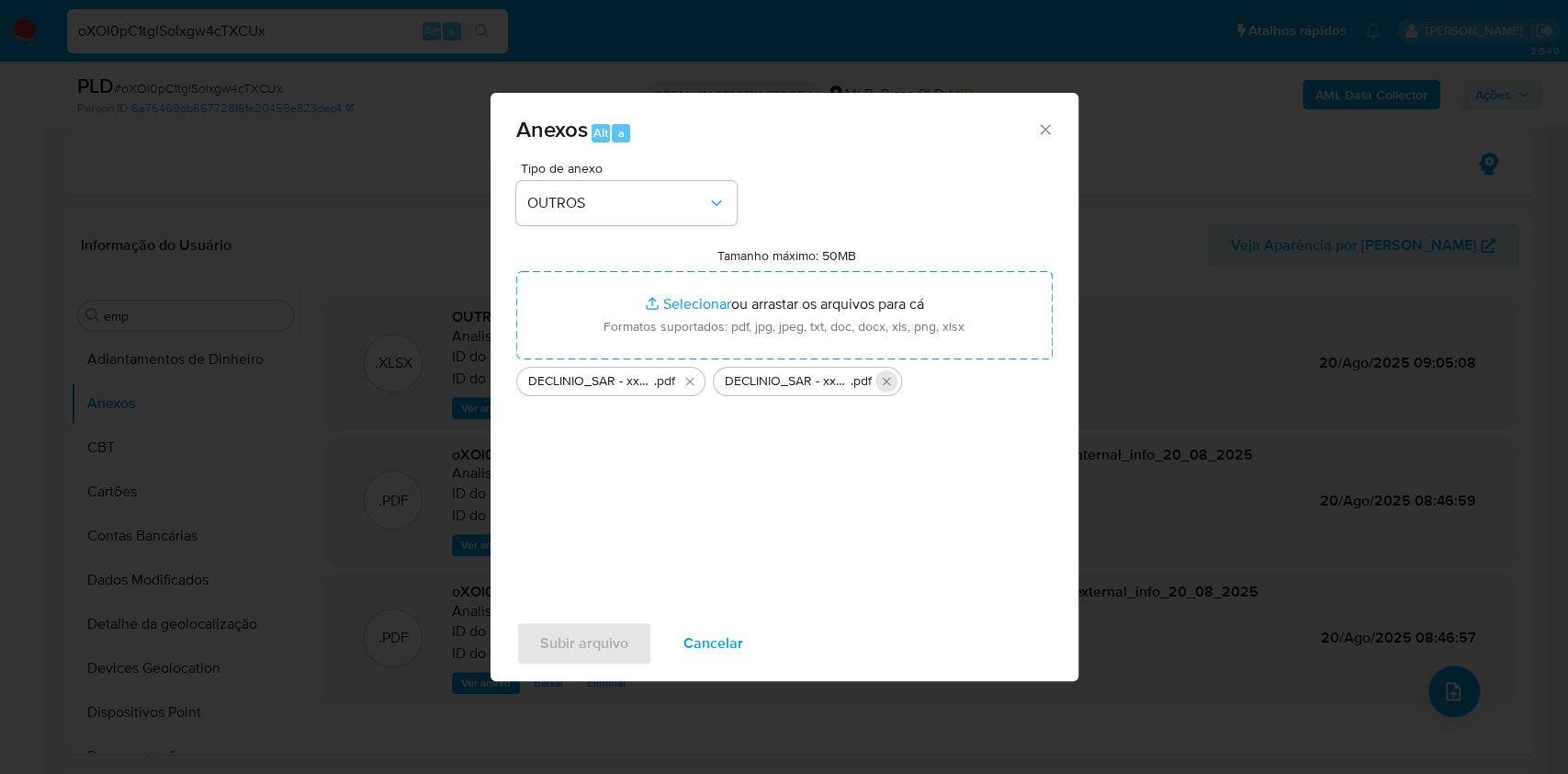
click at [889, 386] on icon "Excluir DECLINIO_SAR - xxxxxxx - CPF 02638449431 - FLAVIANO COSTA LIMA.pdf" at bounding box center [886, 381] width 15 height 15
click at [620, 640] on span "Subir arquivo" at bounding box center [584, 643] width 88 height 40
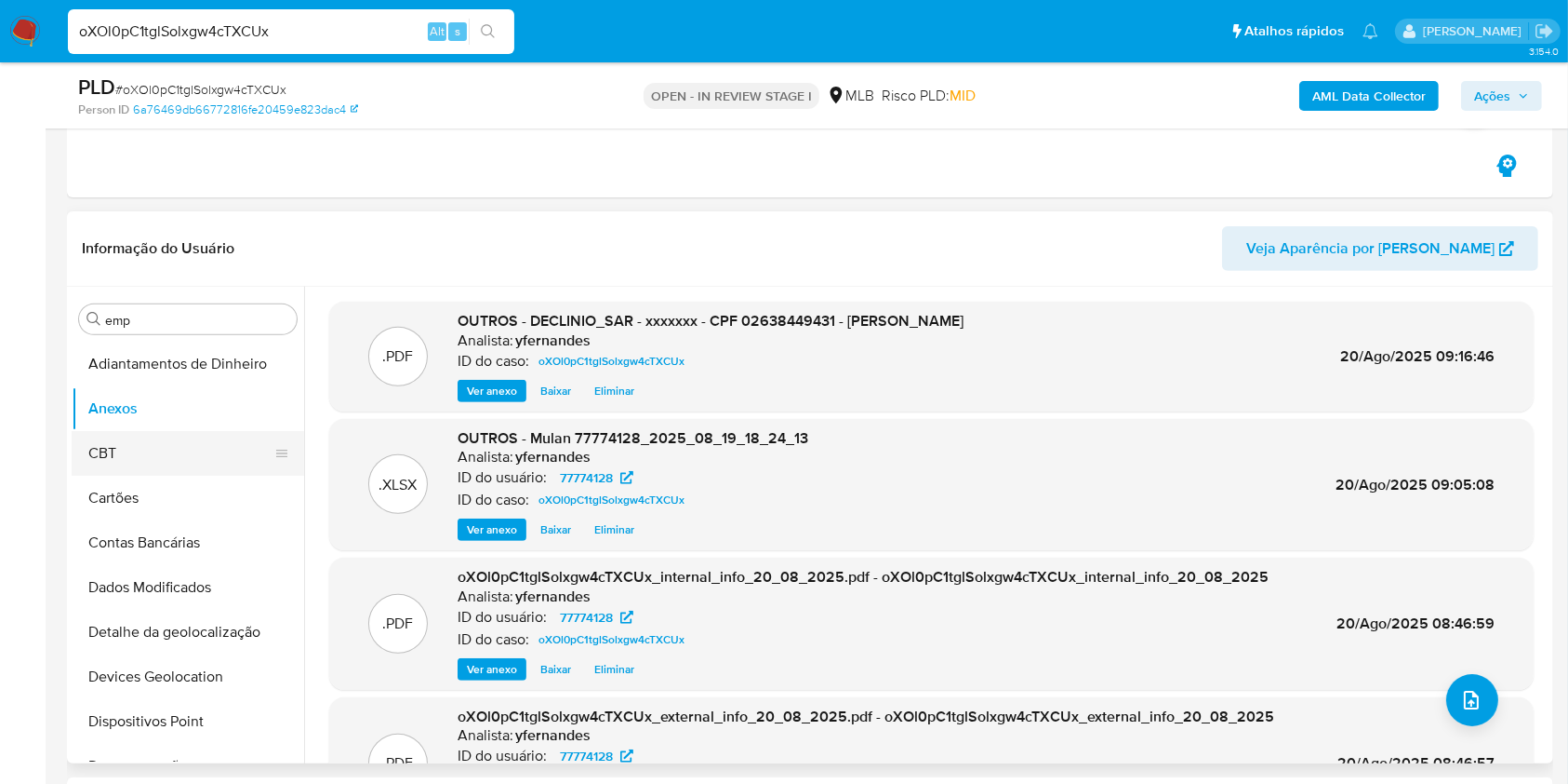
click at [148, 454] on button "CBT" at bounding box center [180, 452] width 218 height 45
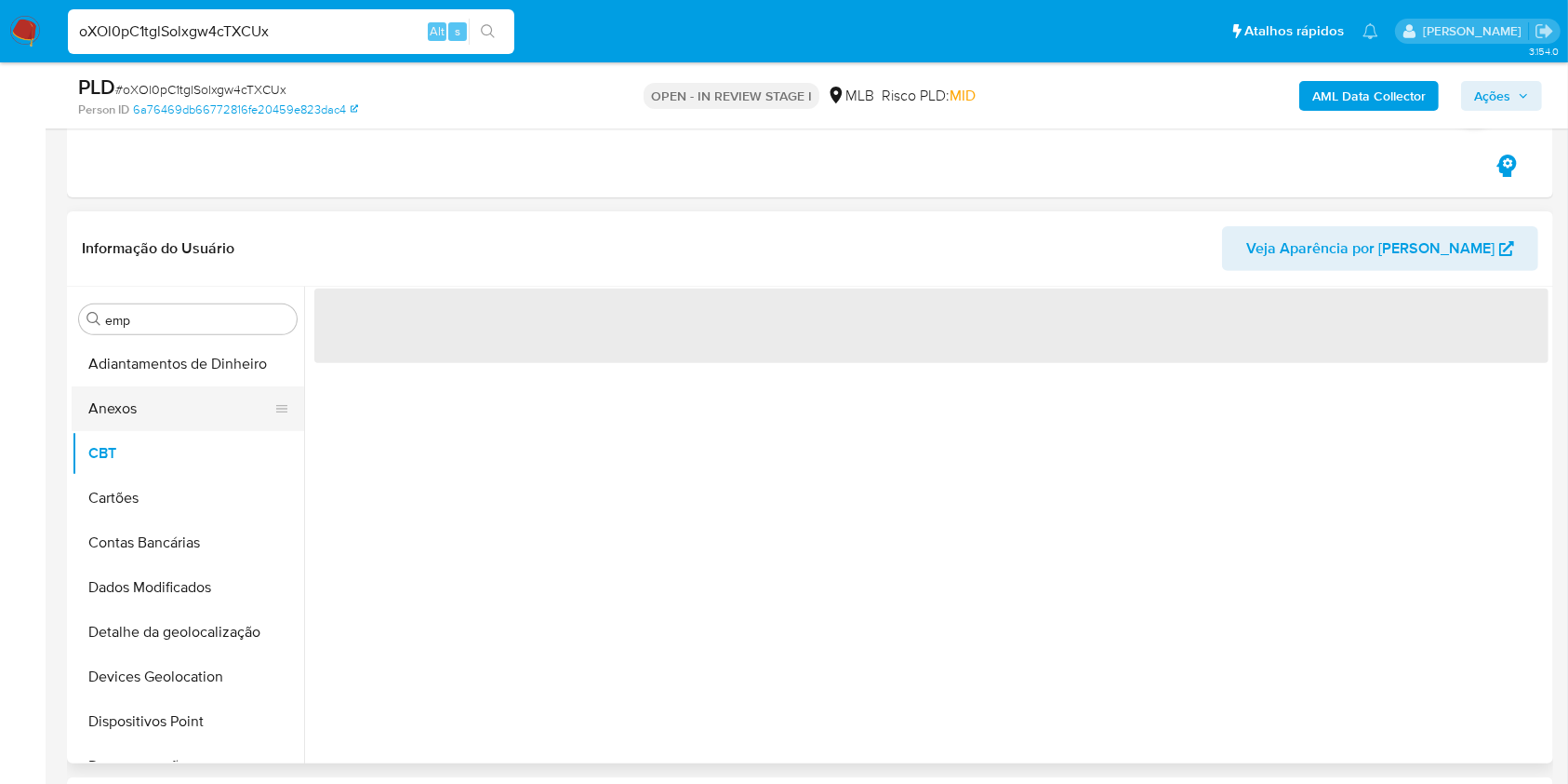
click at [128, 414] on button "Anexos" at bounding box center [180, 408] width 218 height 45
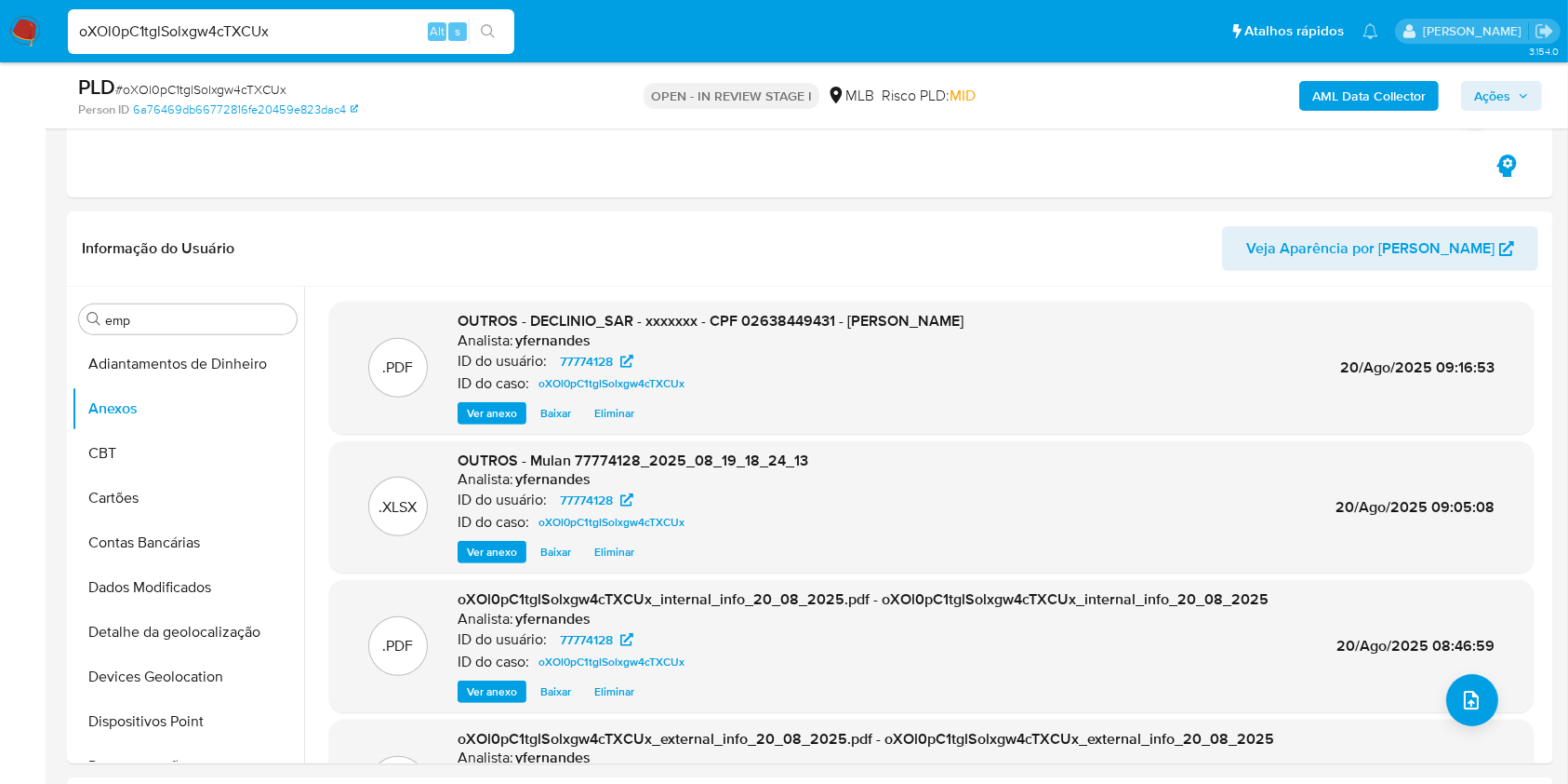
click at [1492, 101] on span "Ações" at bounding box center [1492, 96] width 37 height 30
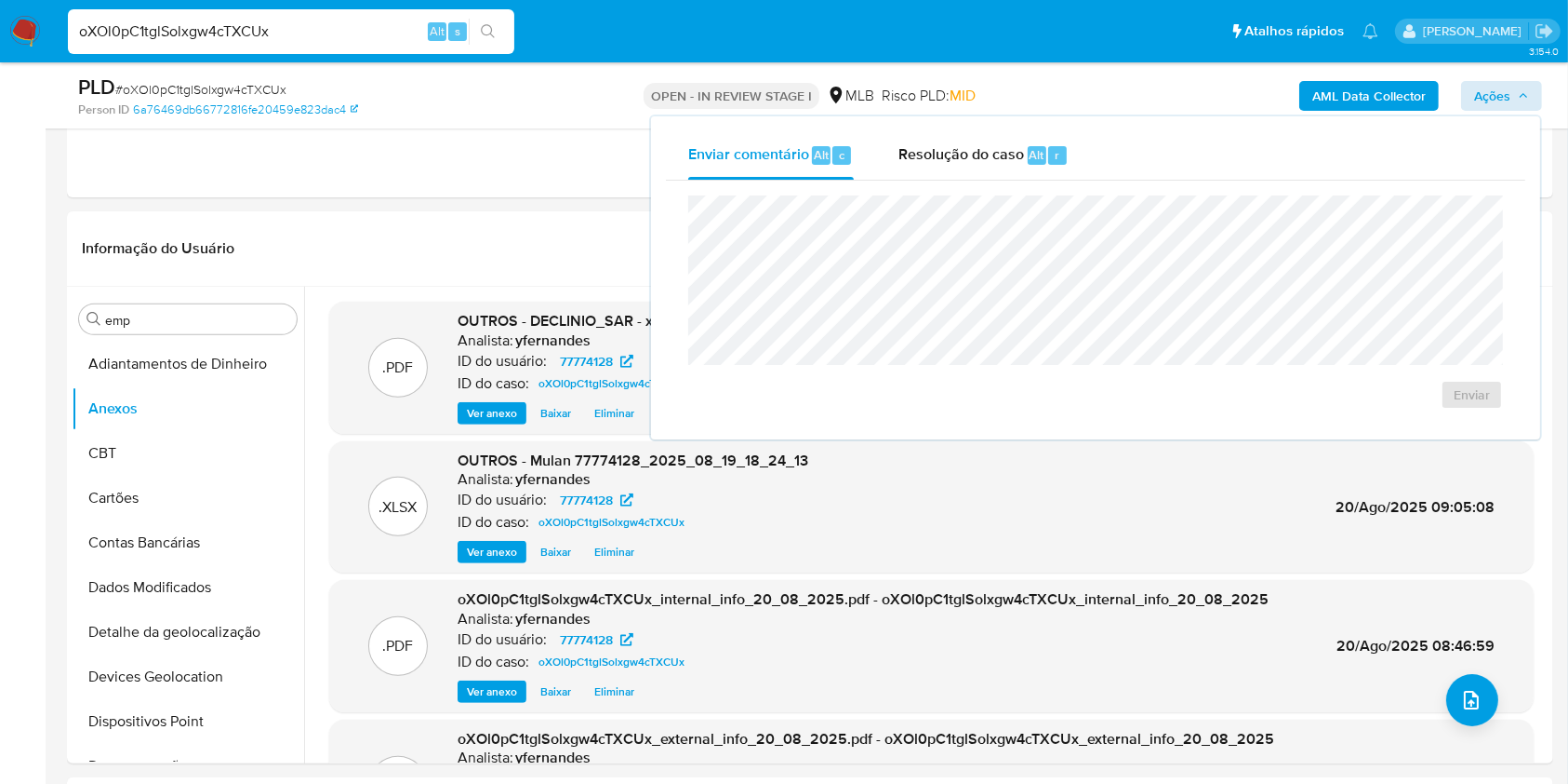
click at [994, 152] on span "Resolução do caso" at bounding box center [961, 154] width 126 height 22
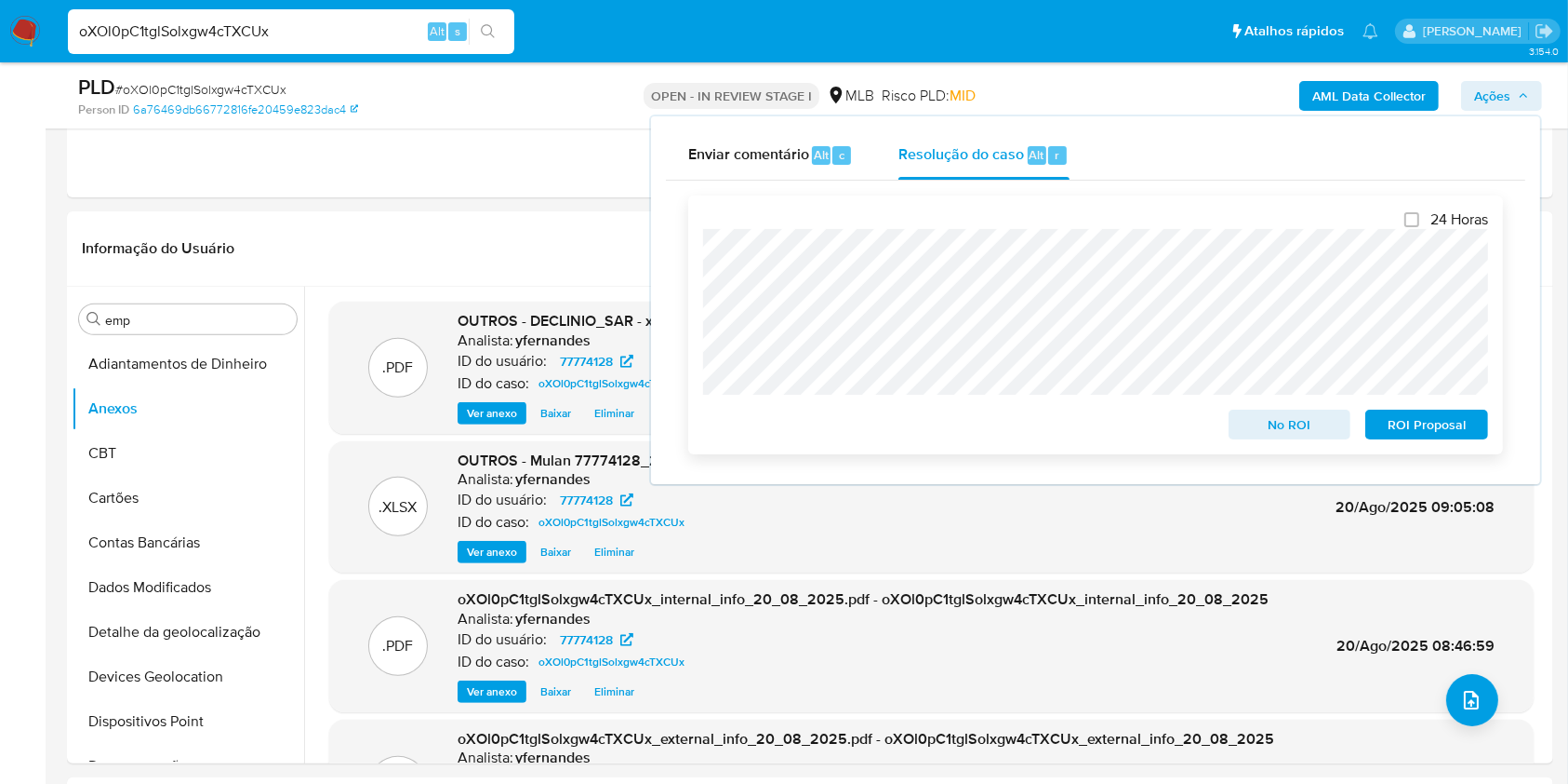
click at [1289, 436] on span "No ROI" at bounding box center [1290, 425] width 97 height 26
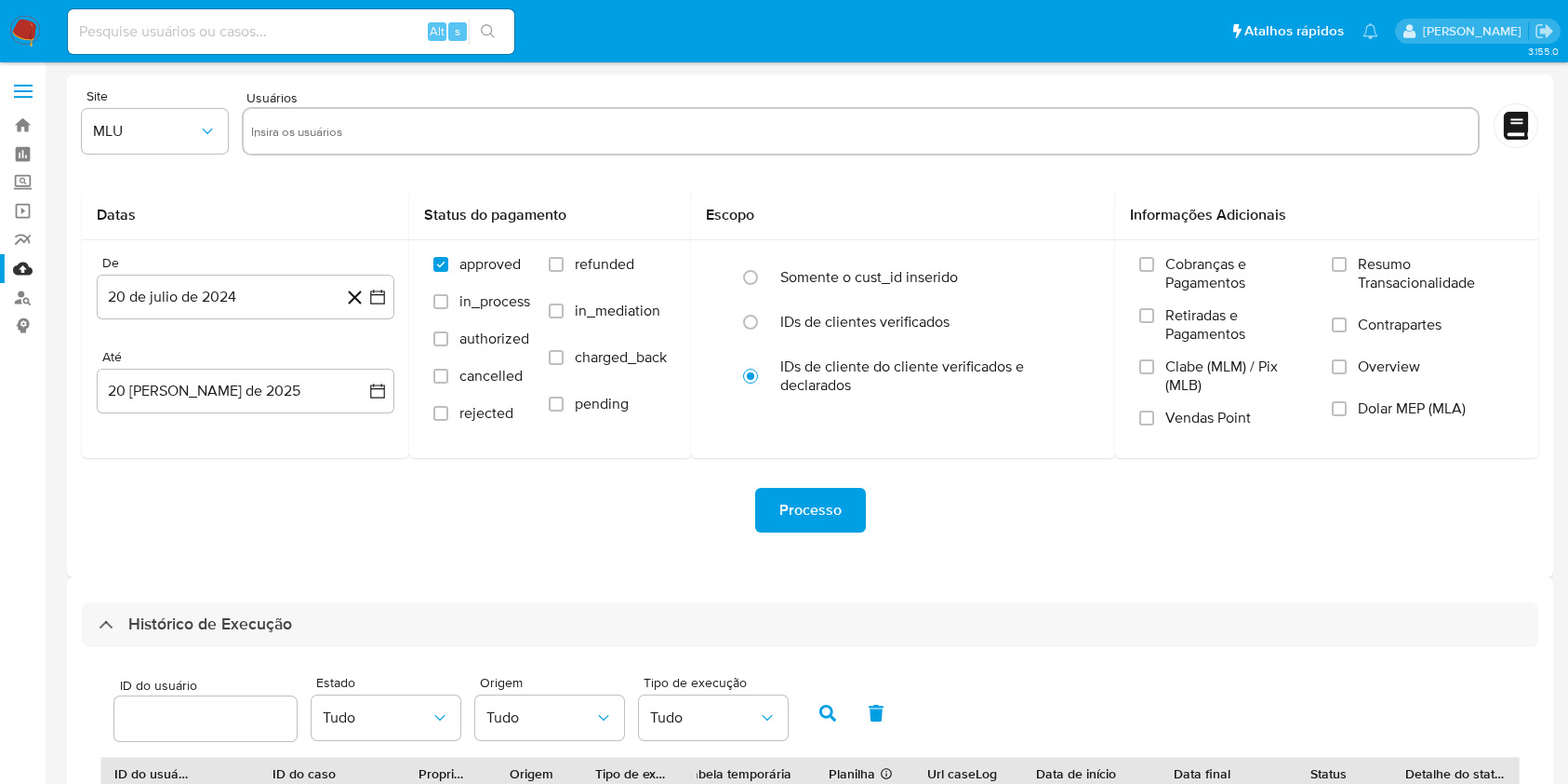
select select "25"
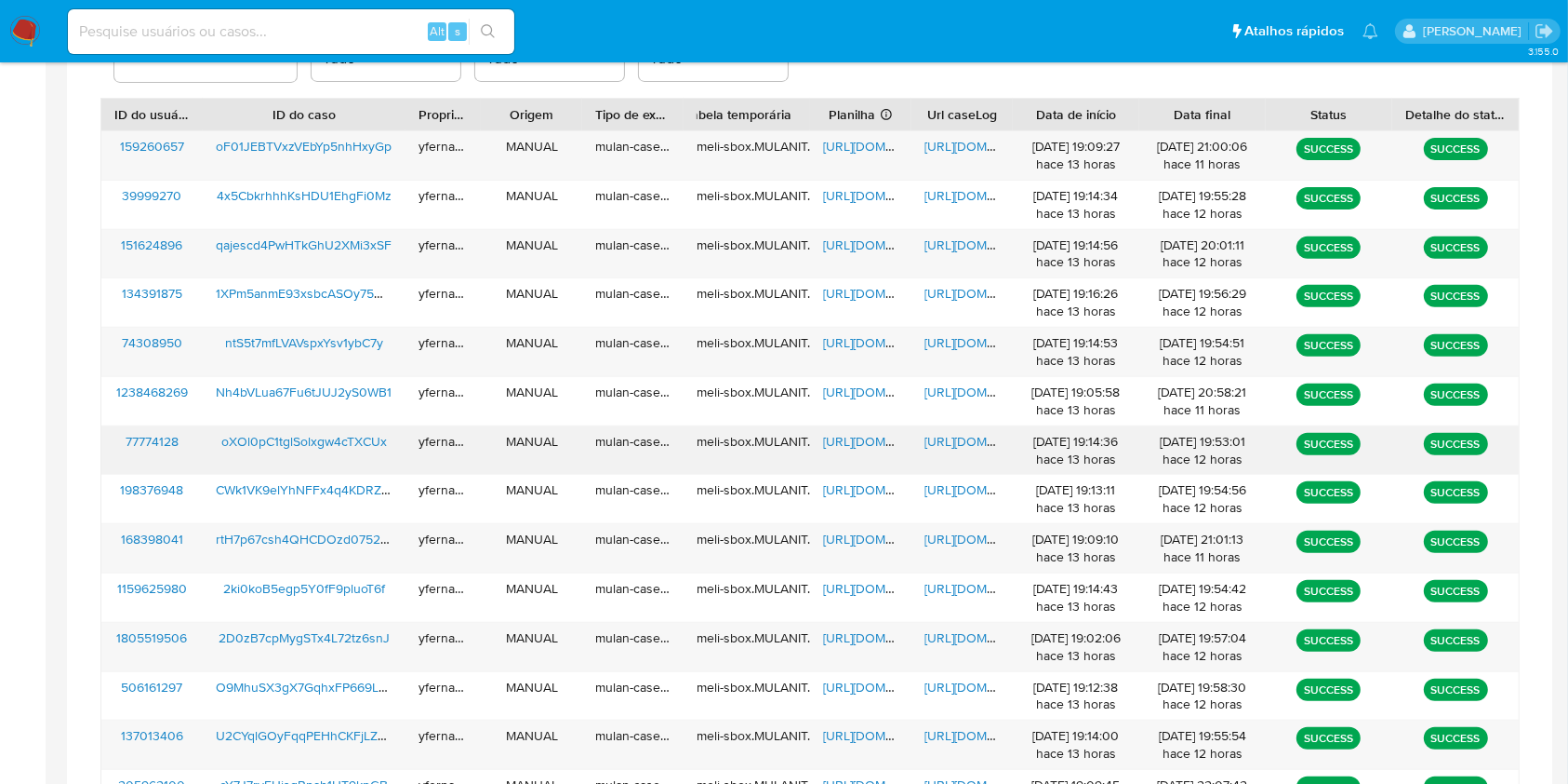
click at [882, 441] on span "https://docs.google.com/spreadsheets/d/117G6MA1M2c86cgowwF7zFkOaDhp3XPds2nly5HI…" at bounding box center [887, 441] width 129 height 19
click at [936, 435] on span "https://docs.google.com/document/d/1YWja9KSXtWy7lPZcSo80yRPB9r8xpusH2-piREh9R1g…" at bounding box center [989, 441] width 129 height 19
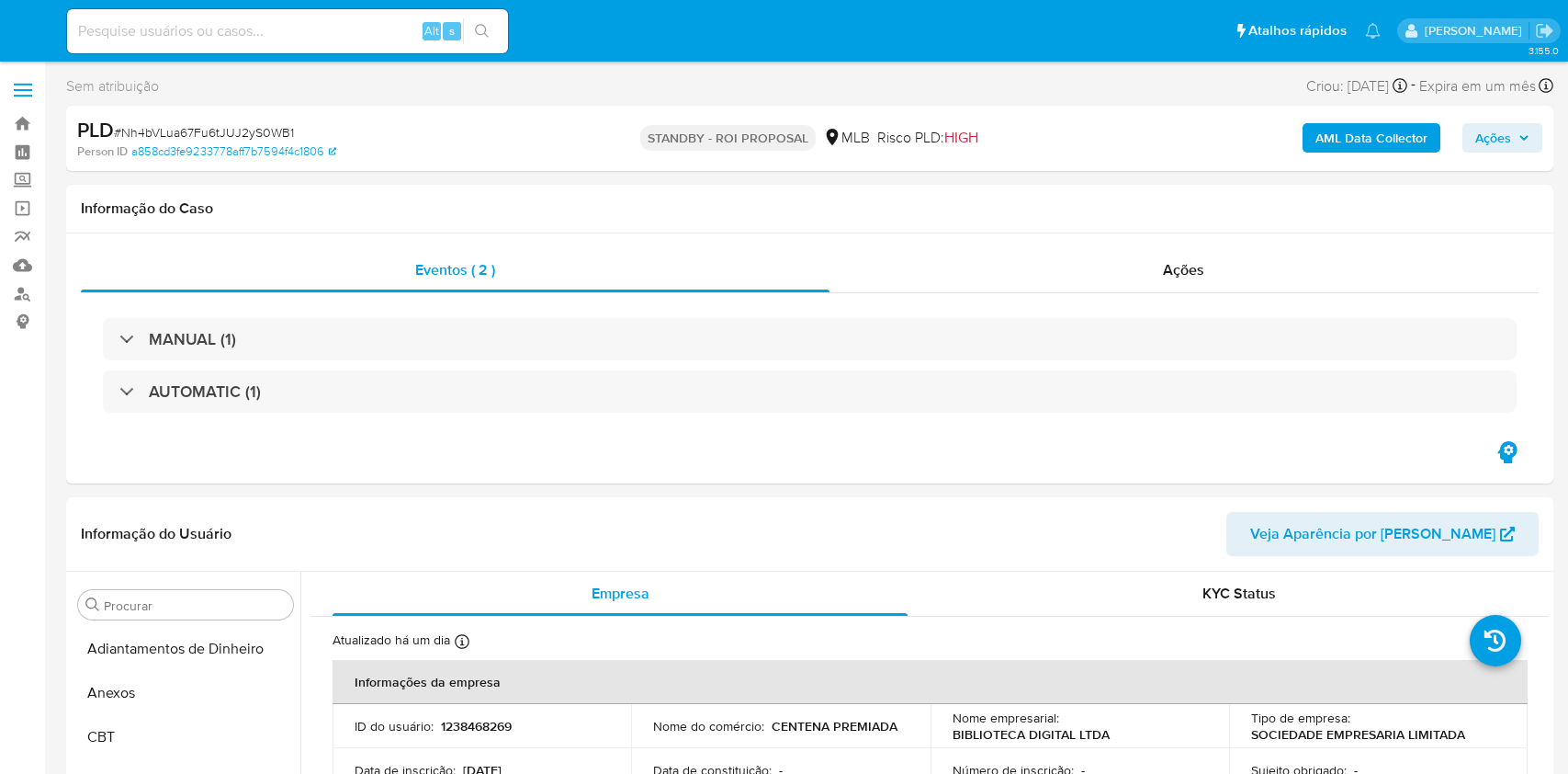
select select "10"
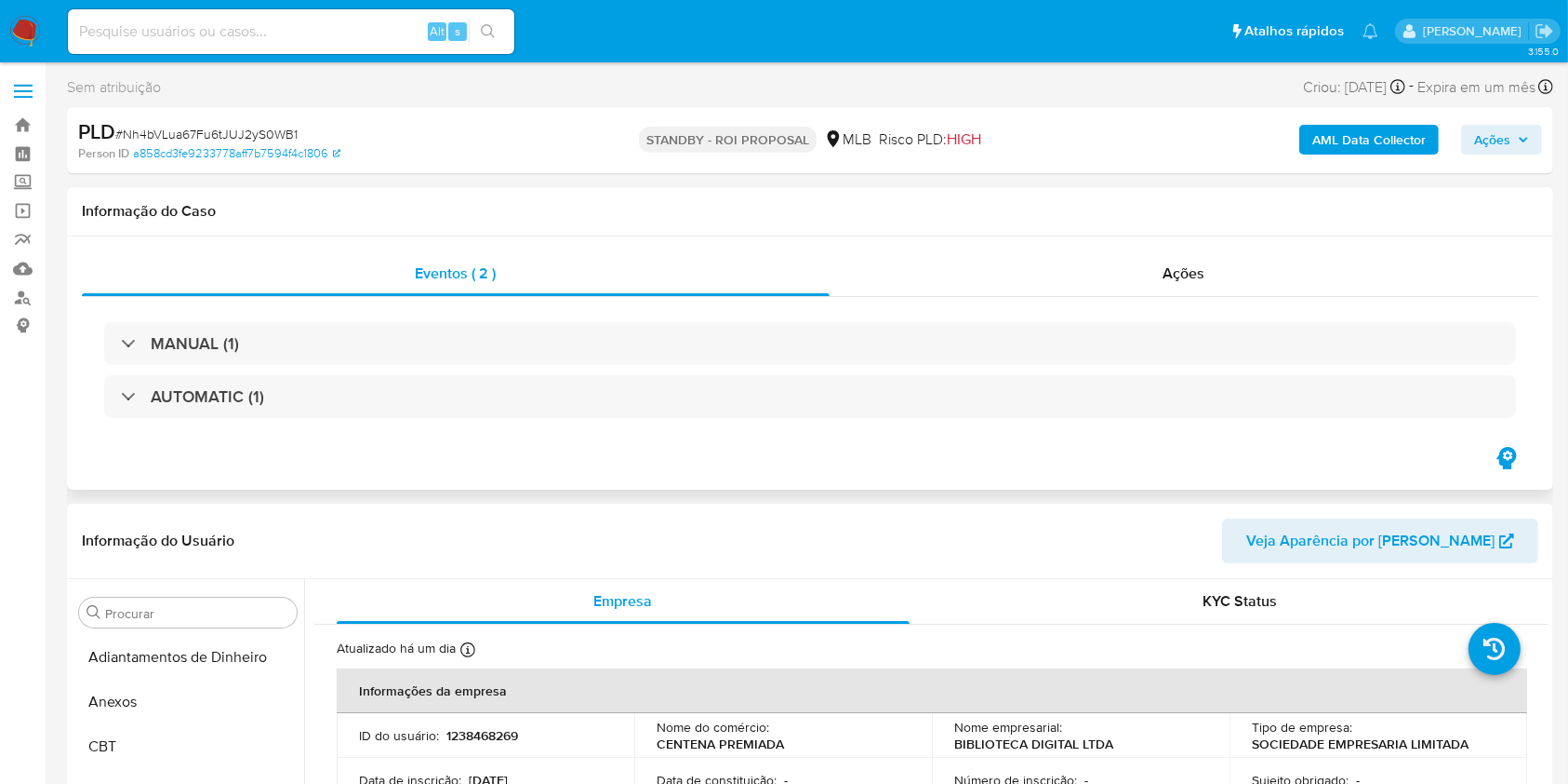
scroll to position [832, 0]
click at [1050, 269] on div "Ações" at bounding box center [1184, 273] width 709 height 45
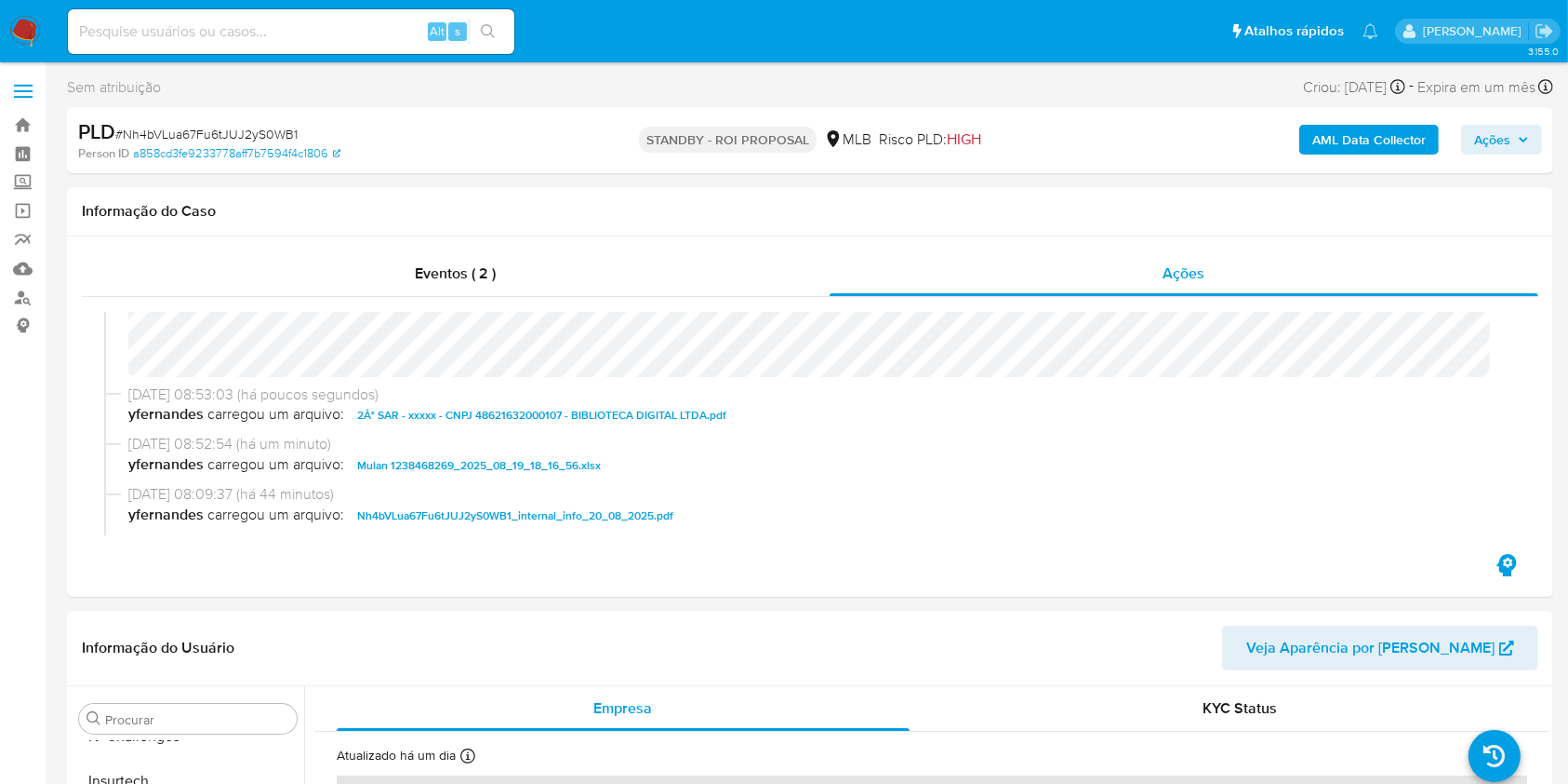
scroll to position [0, 0]
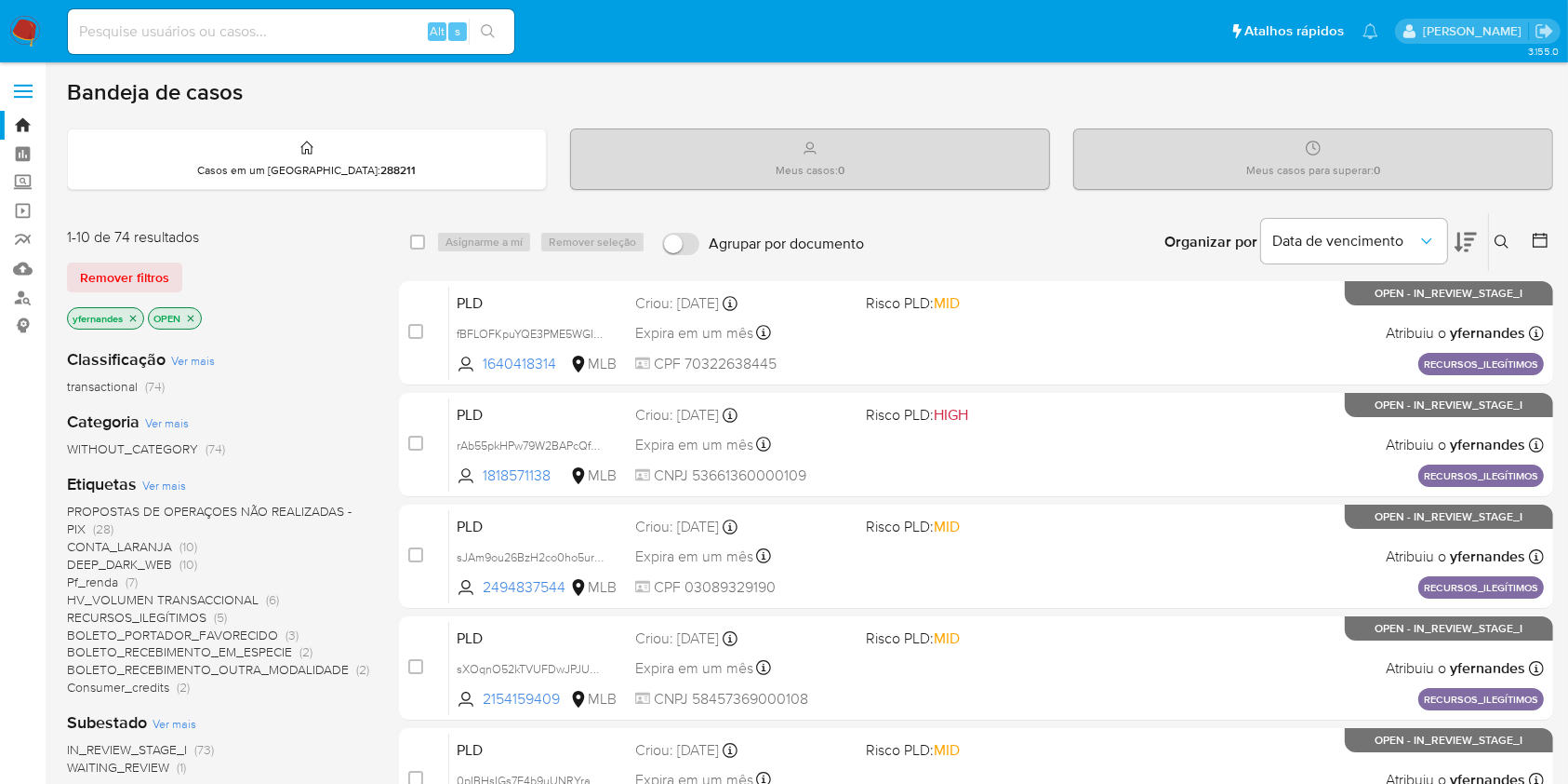
click at [26, 31] on img at bounding box center [25, 32] width 32 height 32
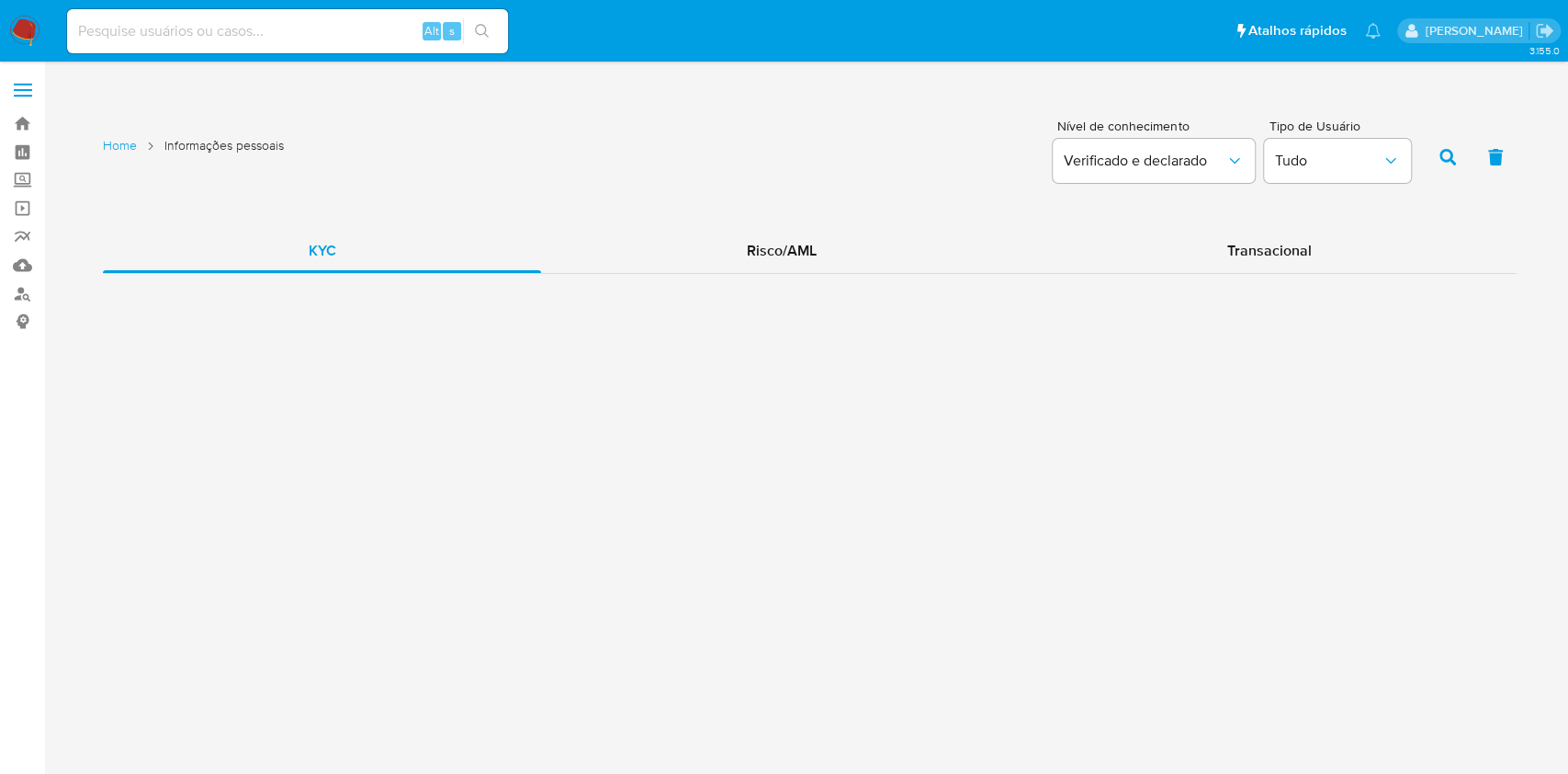
click at [774, 204] on div "Home Informações pessoais Nível de conhecimento Verificado e declarado Tipo de …" at bounding box center [809, 192] width 1414 height 163
click at [793, 259] on span "Risco/AML" at bounding box center [782, 250] width 69 height 22
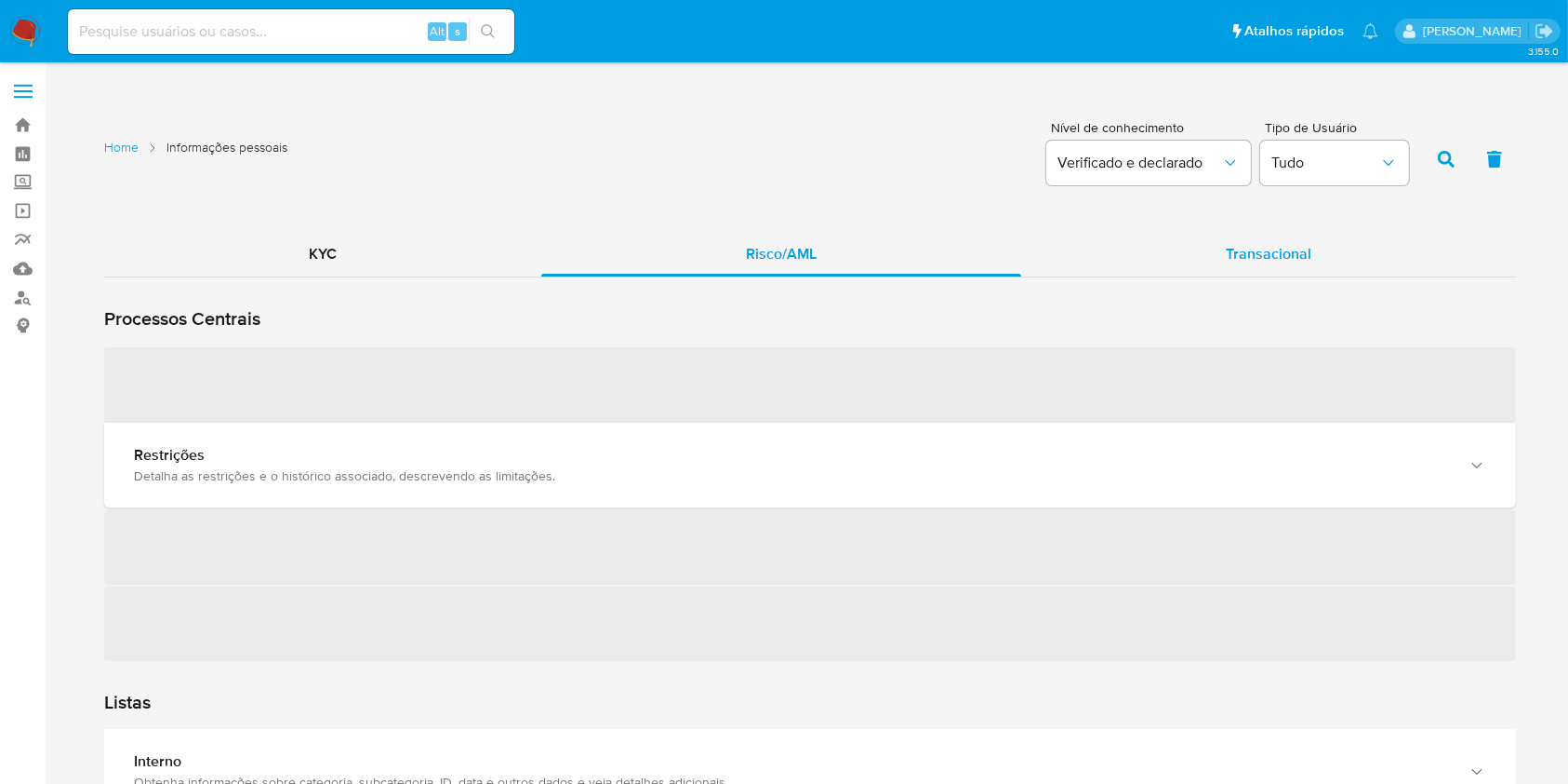
click at [1301, 240] on div "Transacional" at bounding box center [1269, 253] width 495 height 45
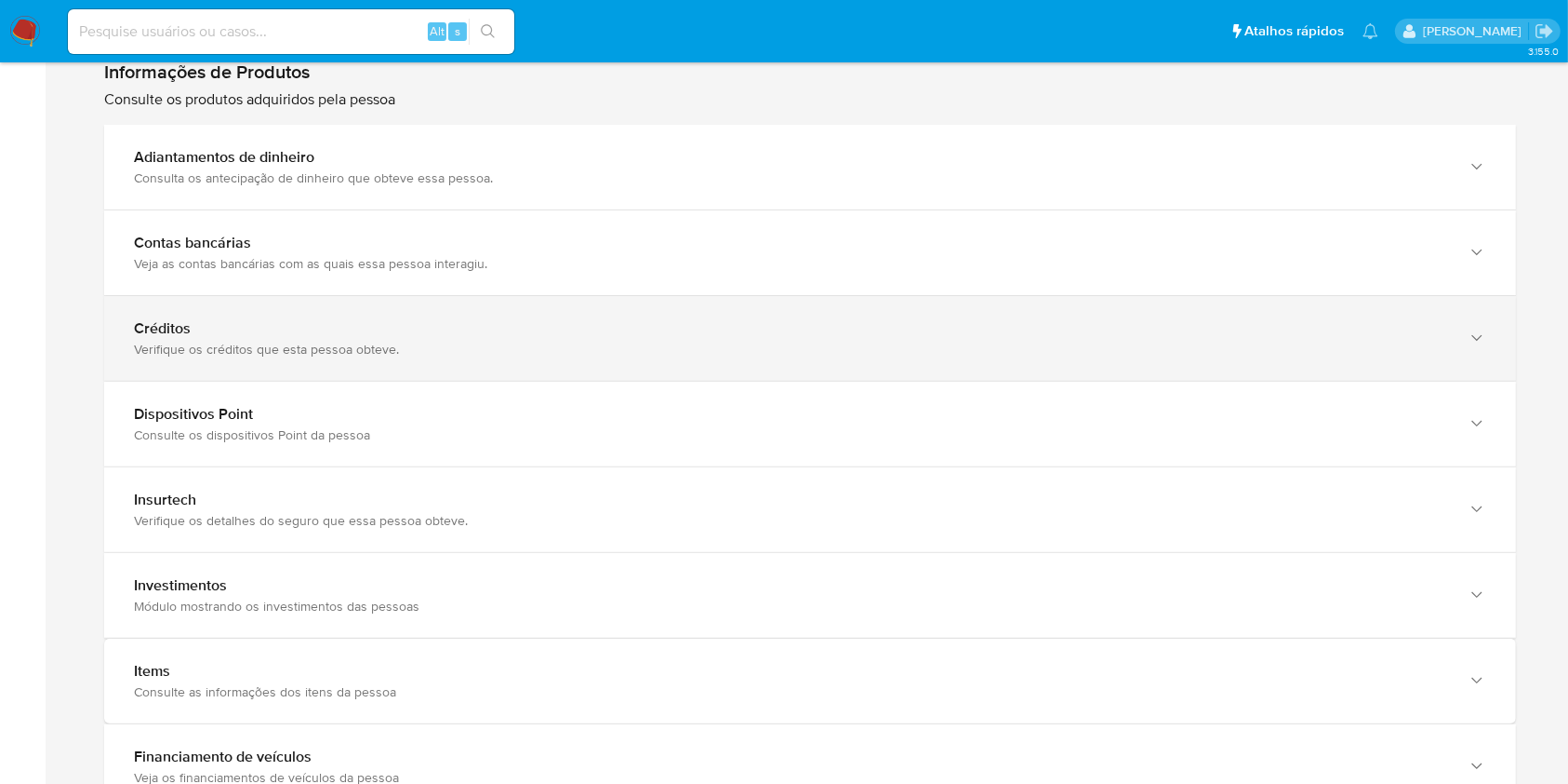
scroll to position [496, 0]
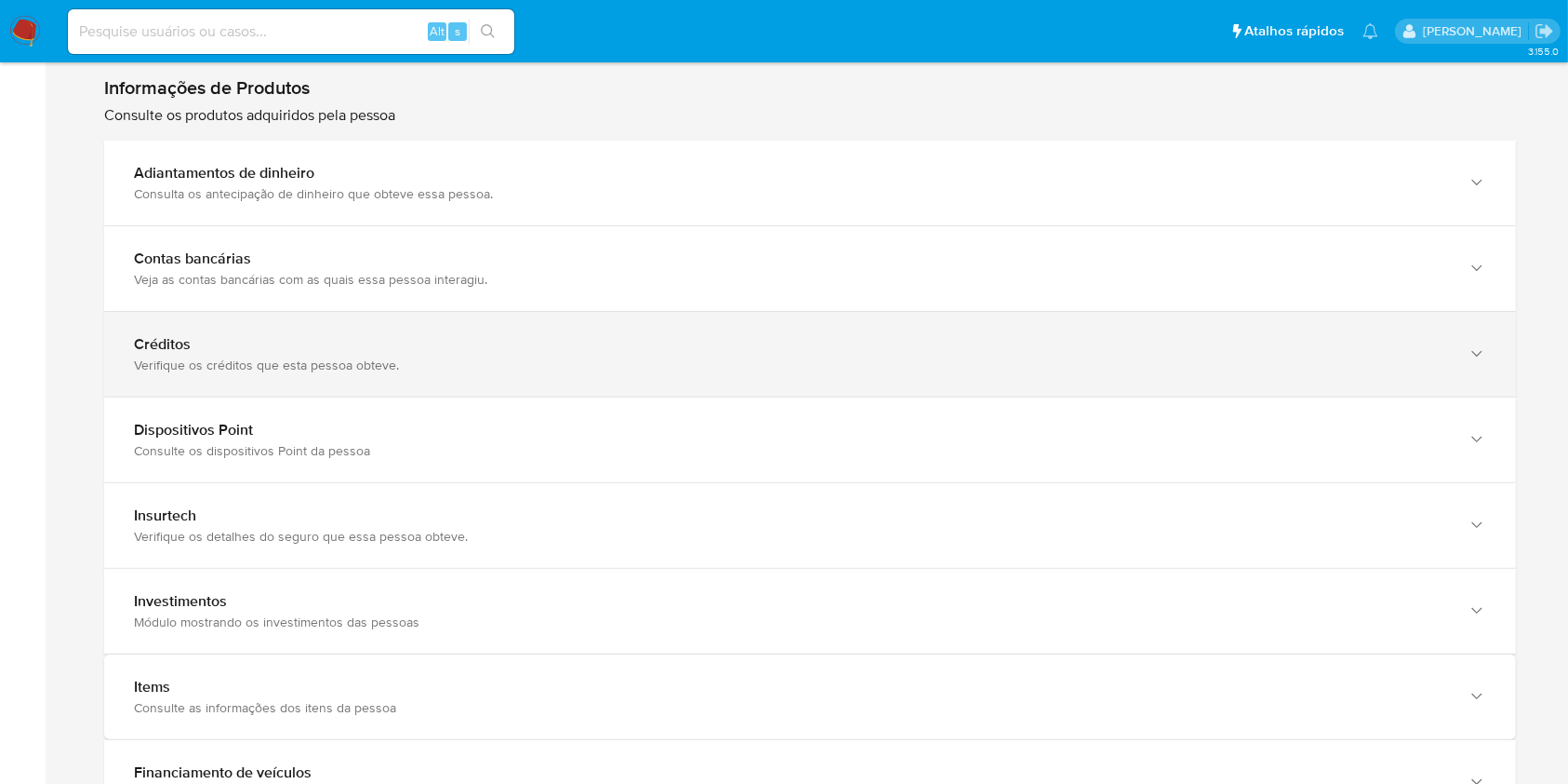
click at [672, 391] on div "Créditos Verifique os créditos que esta pessoa obteve." at bounding box center [809, 354] width 1412 height 85
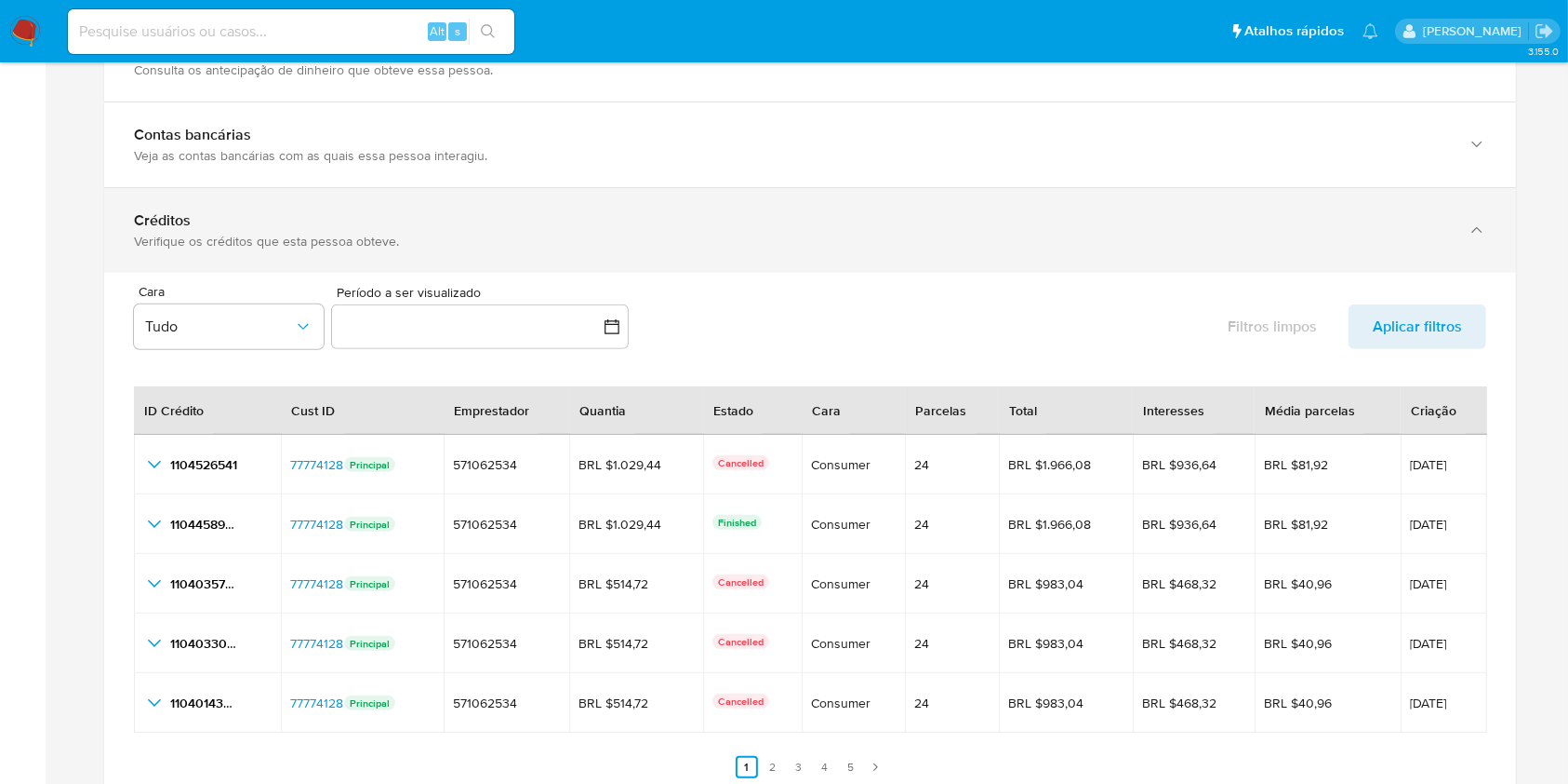
scroll to position [744, 0]
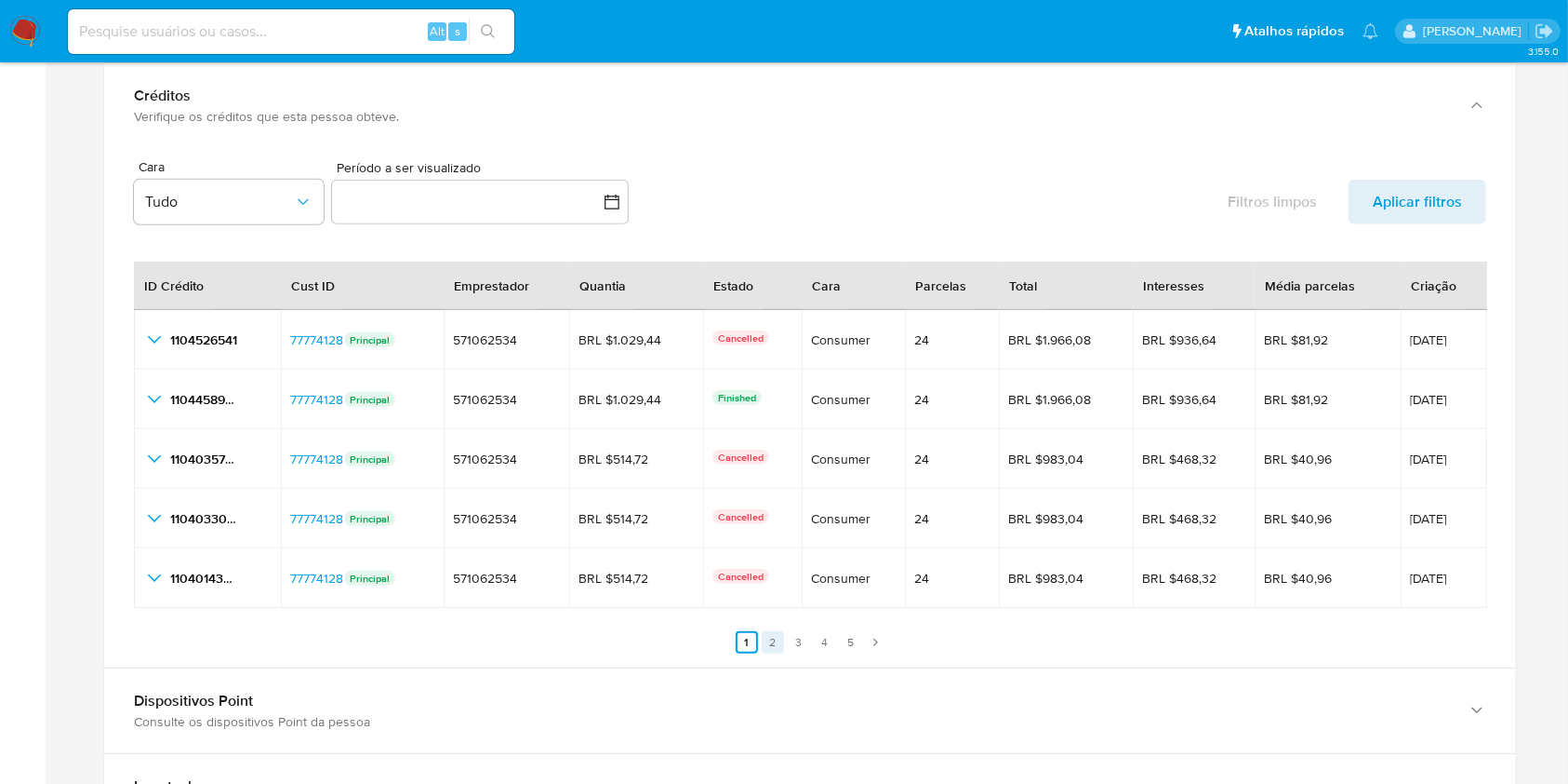
click at [774, 642] on link "2" at bounding box center [773, 642] width 23 height 23
click at [802, 646] on link "3" at bounding box center [810, 642] width 23 height 23
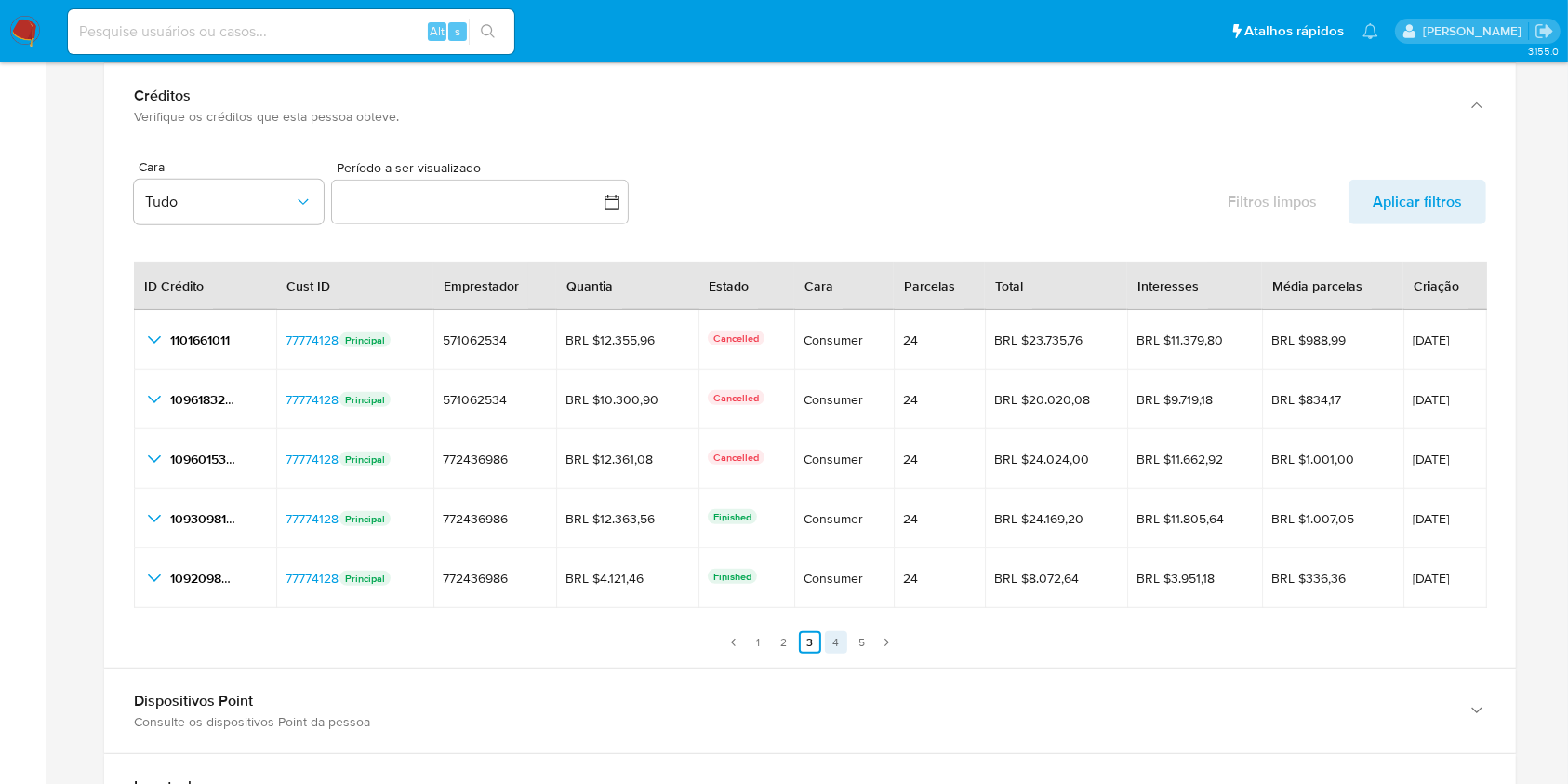
click at [834, 647] on link "4" at bounding box center [836, 642] width 23 height 23
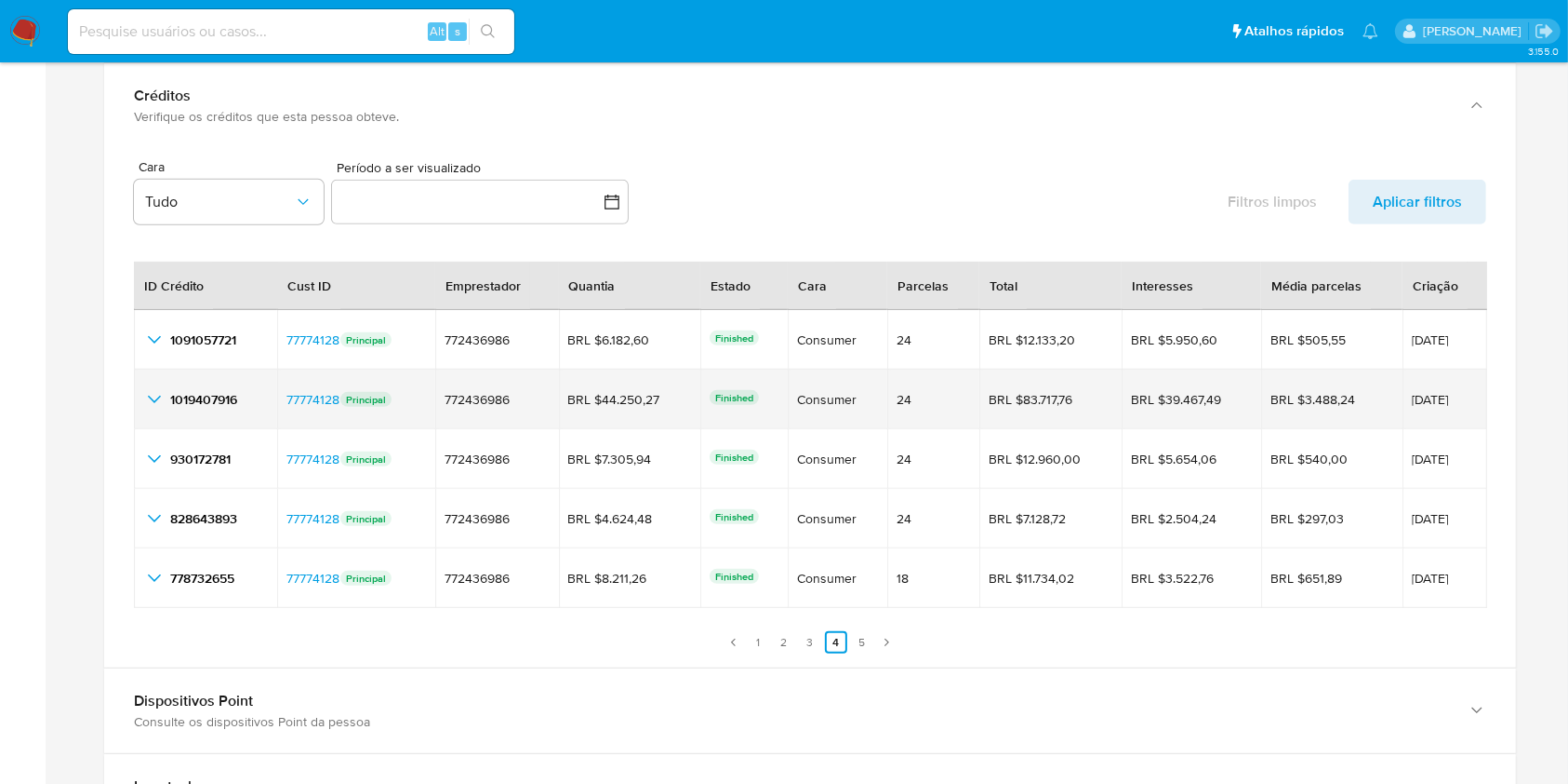
click at [151, 398] on icon "button_show_hidden_detail_by_id_1" at bounding box center [154, 399] width 23 height 23
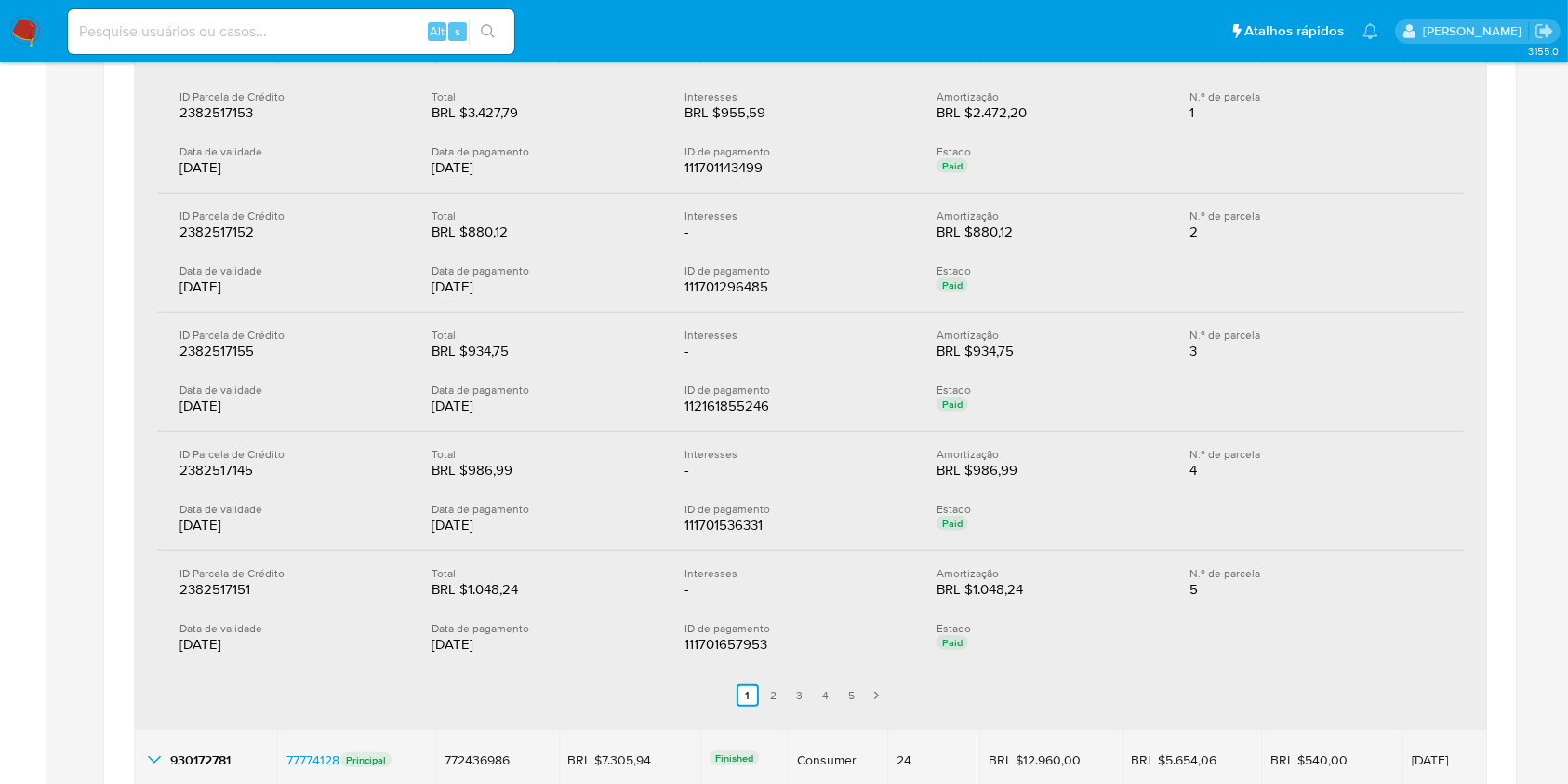
scroll to position [1240, 0]
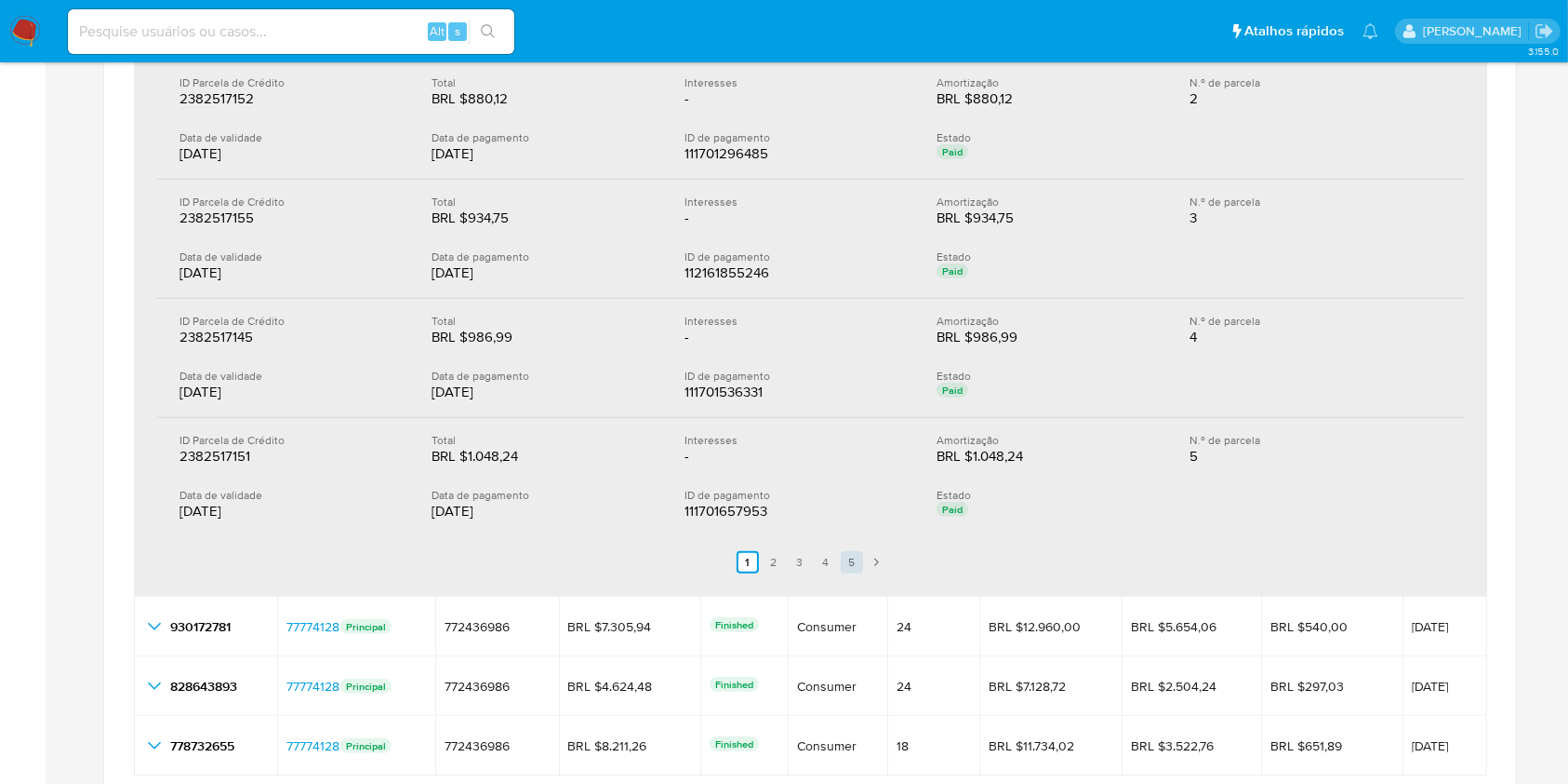
click at [845, 561] on link "5" at bounding box center [852, 562] width 23 height 23
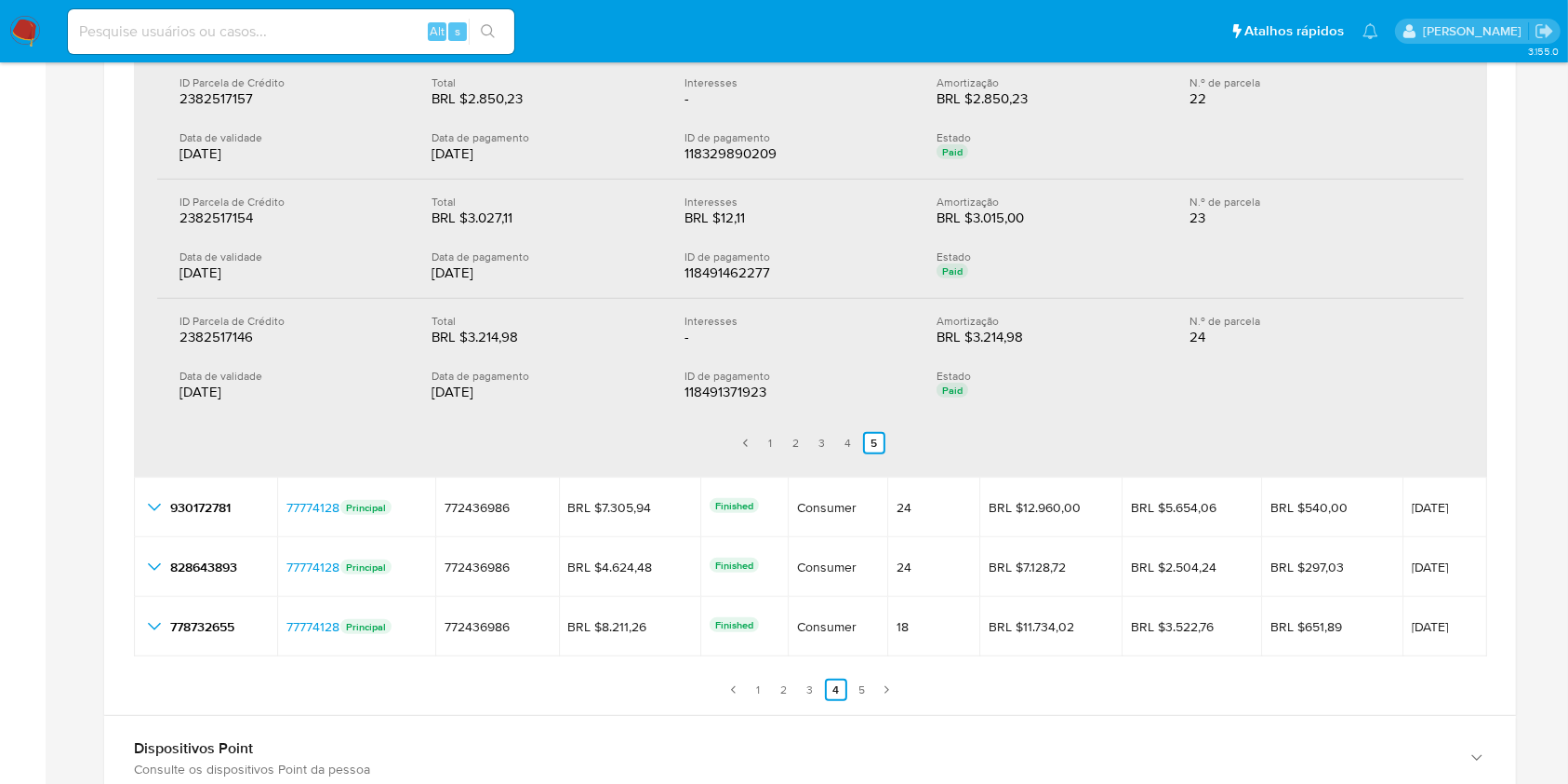
scroll to position [1117, 0]
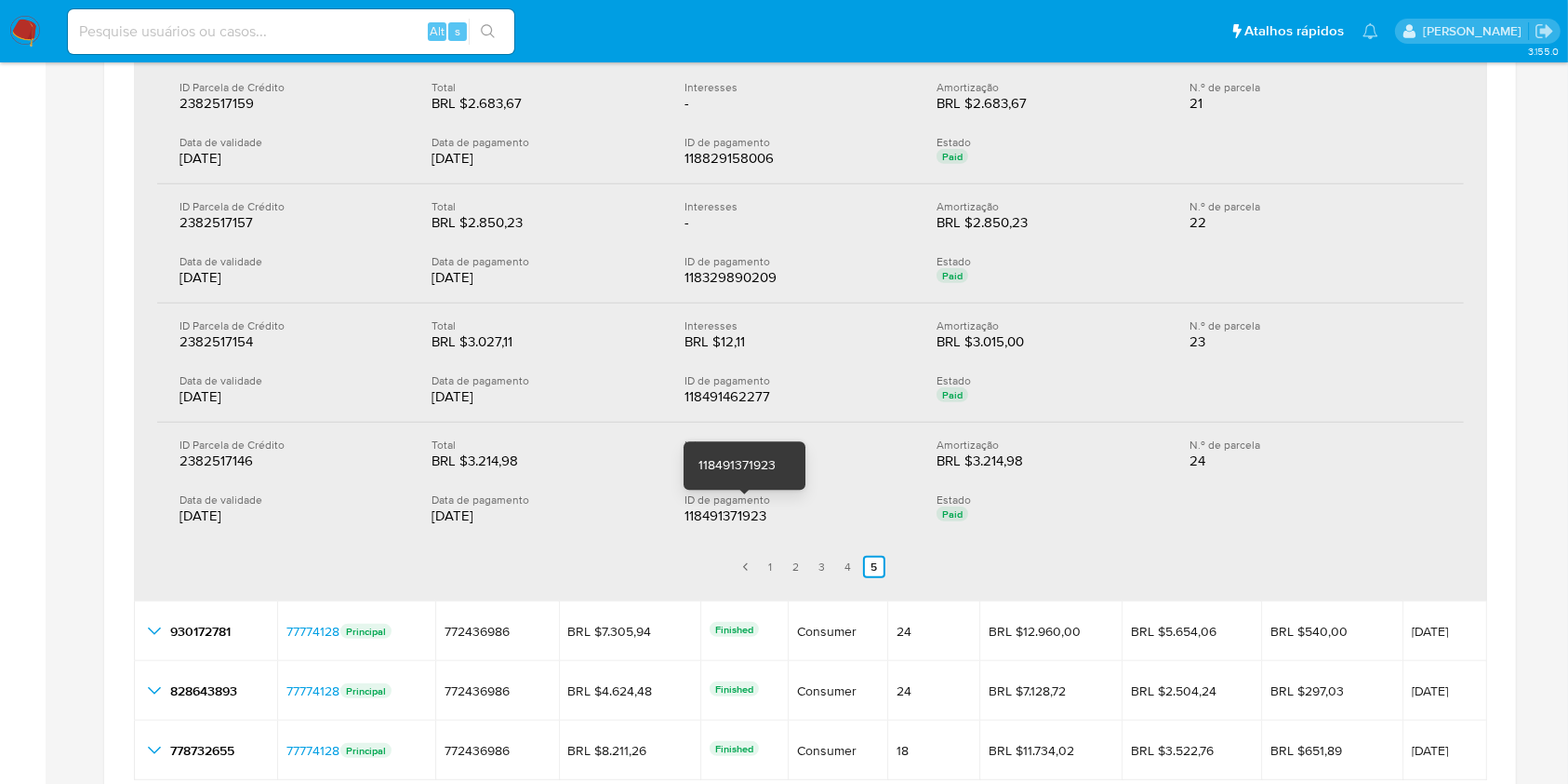
click at [736, 507] on div "118491371923" at bounding box center [744, 516] width 119 height 19
click at [737, 507] on div "118491371923" at bounding box center [744, 516] width 119 height 19
click at [777, 519] on div "118491371923" at bounding box center [744, 516] width 119 height 19
click at [742, 512] on div "118491371923" at bounding box center [744, 516] width 119 height 19
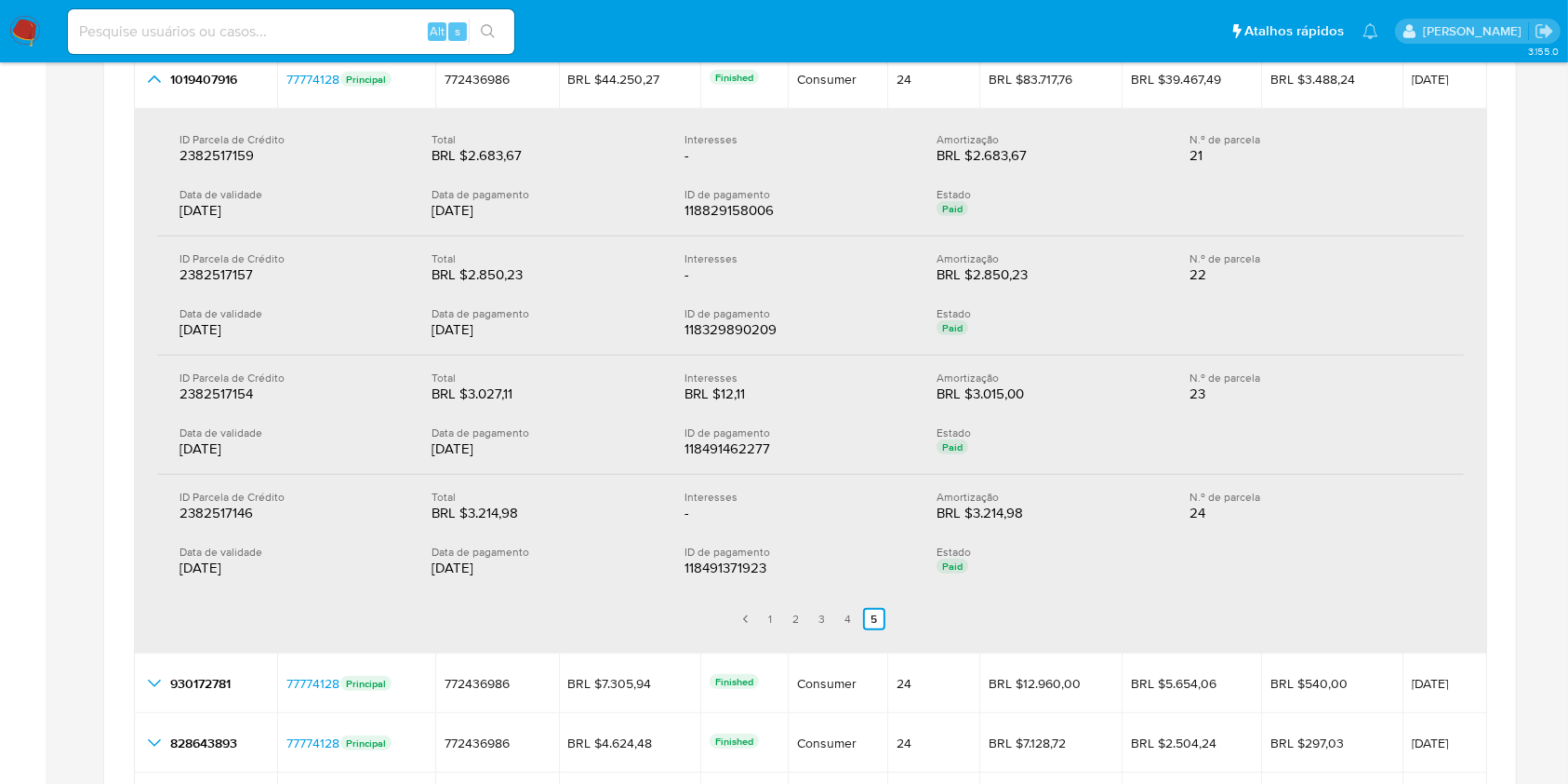
scroll to position [992, 0]
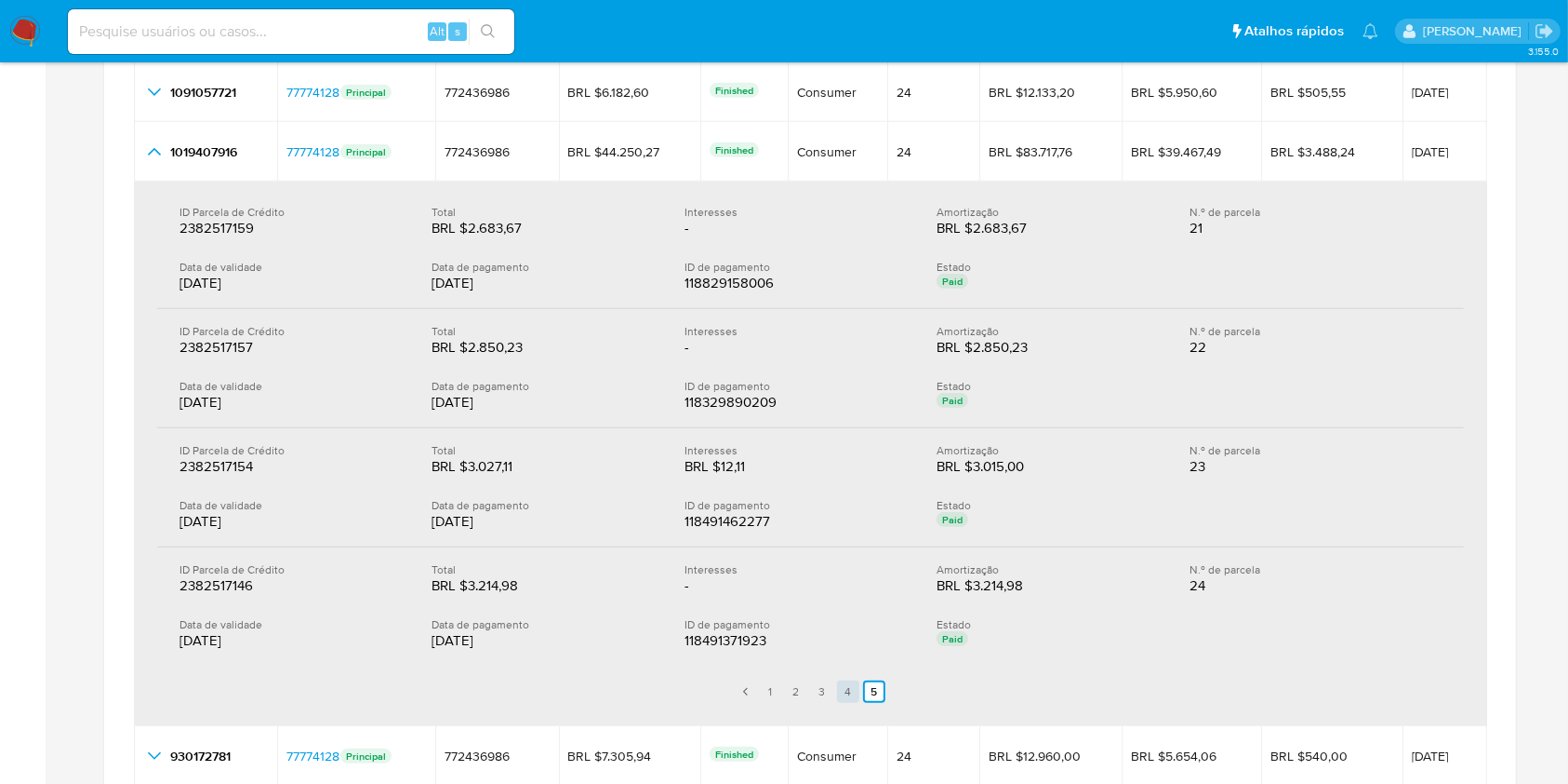
click at [846, 694] on link "4" at bounding box center [848, 691] width 23 height 23
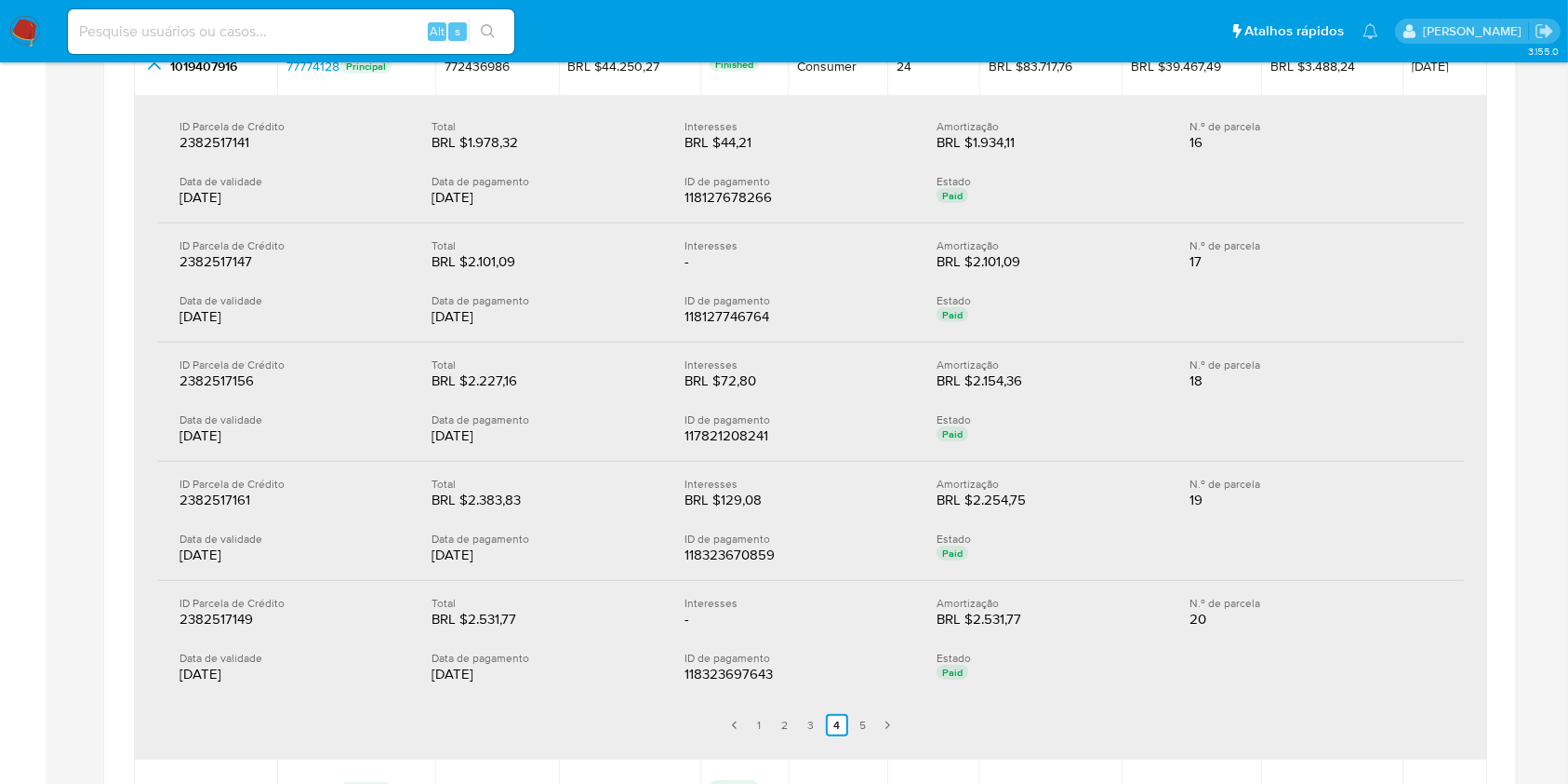
scroll to position [1117, 0]
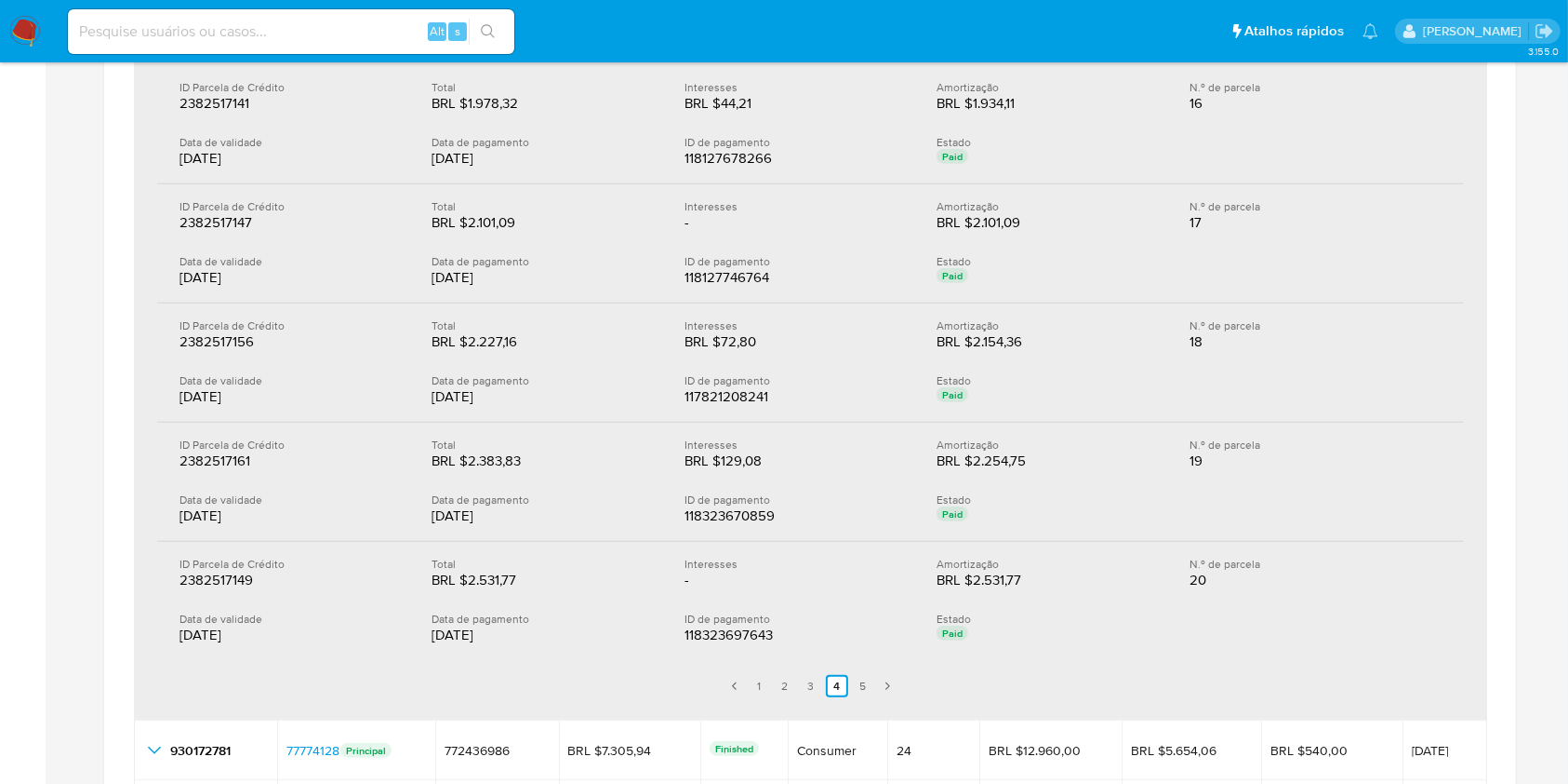
click at [744, 694] on link "Anterior" at bounding box center [735, 686] width 23 height 23
click at [761, 686] on link "1" at bounding box center [759, 686] width 23 height 23
click at [774, 680] on link "2" at bounding box center [774, 686] width 23 height 23
click at [811, 689] on link "3" at bounding box center [811, 686] width 23 height 23
click at [759, 685] on link "1" at bounding box center [759, 686] width 23 height 23
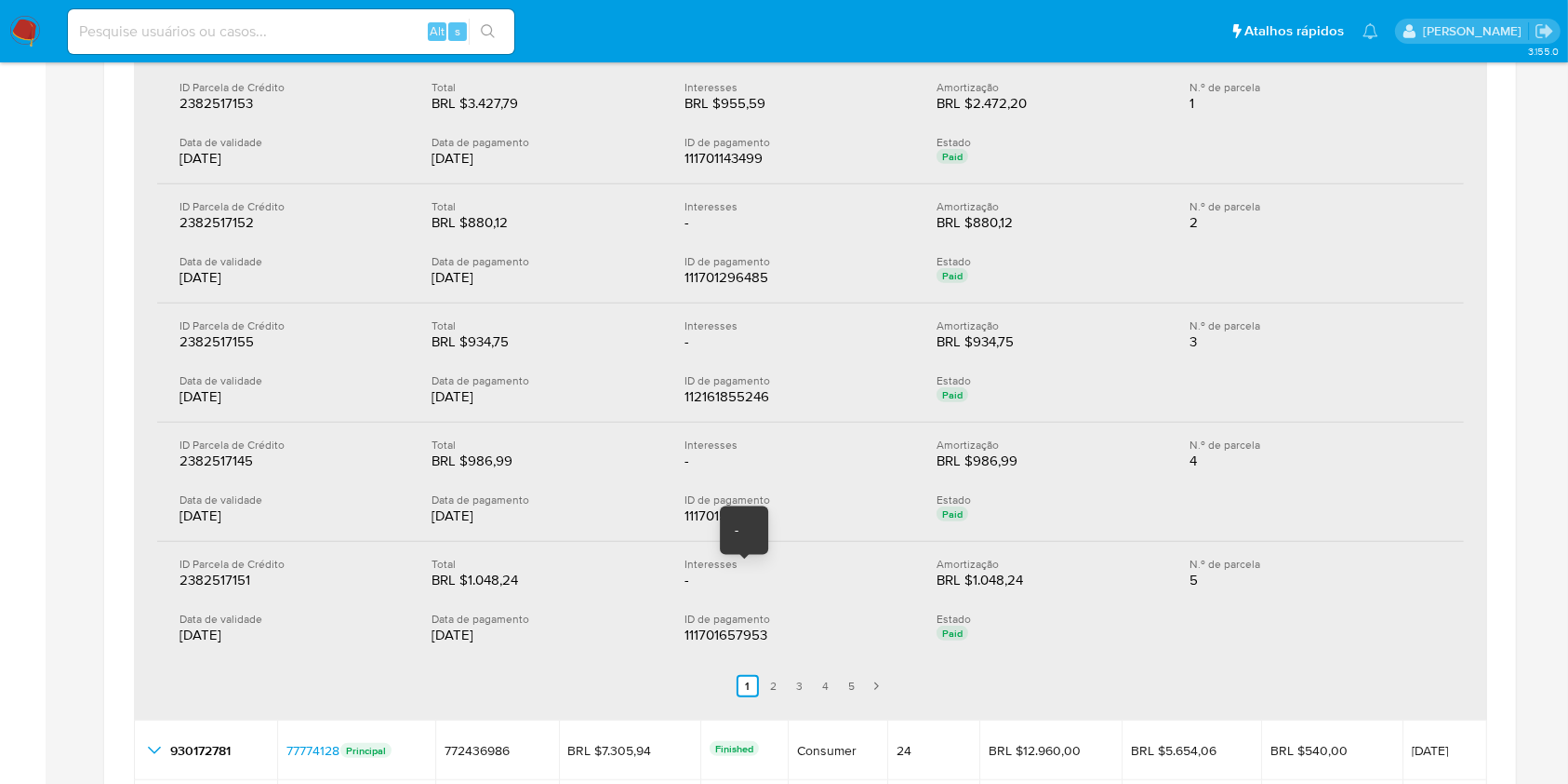
scroll to position [992, 0]
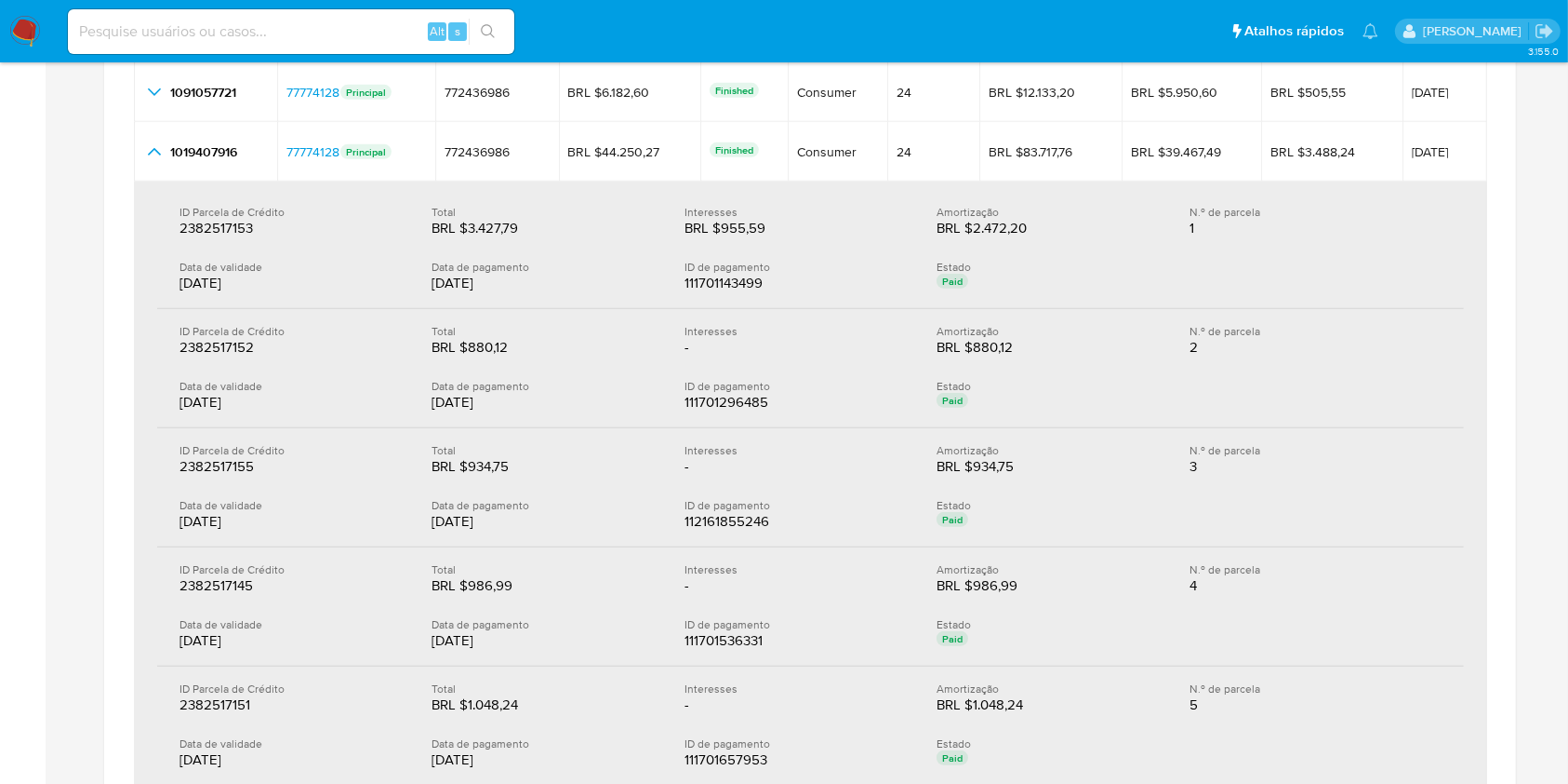
drag, startPoint x: 519, startPoint y: 279, endPoint x: 629, endPoint y: 288, distance: 110.4
click at [629, 288] on div "19/05/2025" at bounding box center [542, 282] width 223 height 19
drag, startPoint x: 536, startPoint y: 401, endPoint x: 542, endPoint y: 410, distance: 10.8
click at [543, 402] on div "19/05/2025" at bounding box center [542, 402] width 223 height 19
drag, startPoint x: 472, startPoint y: 525, endPoint x: 521, endPoint y: 534, distance: 49.8
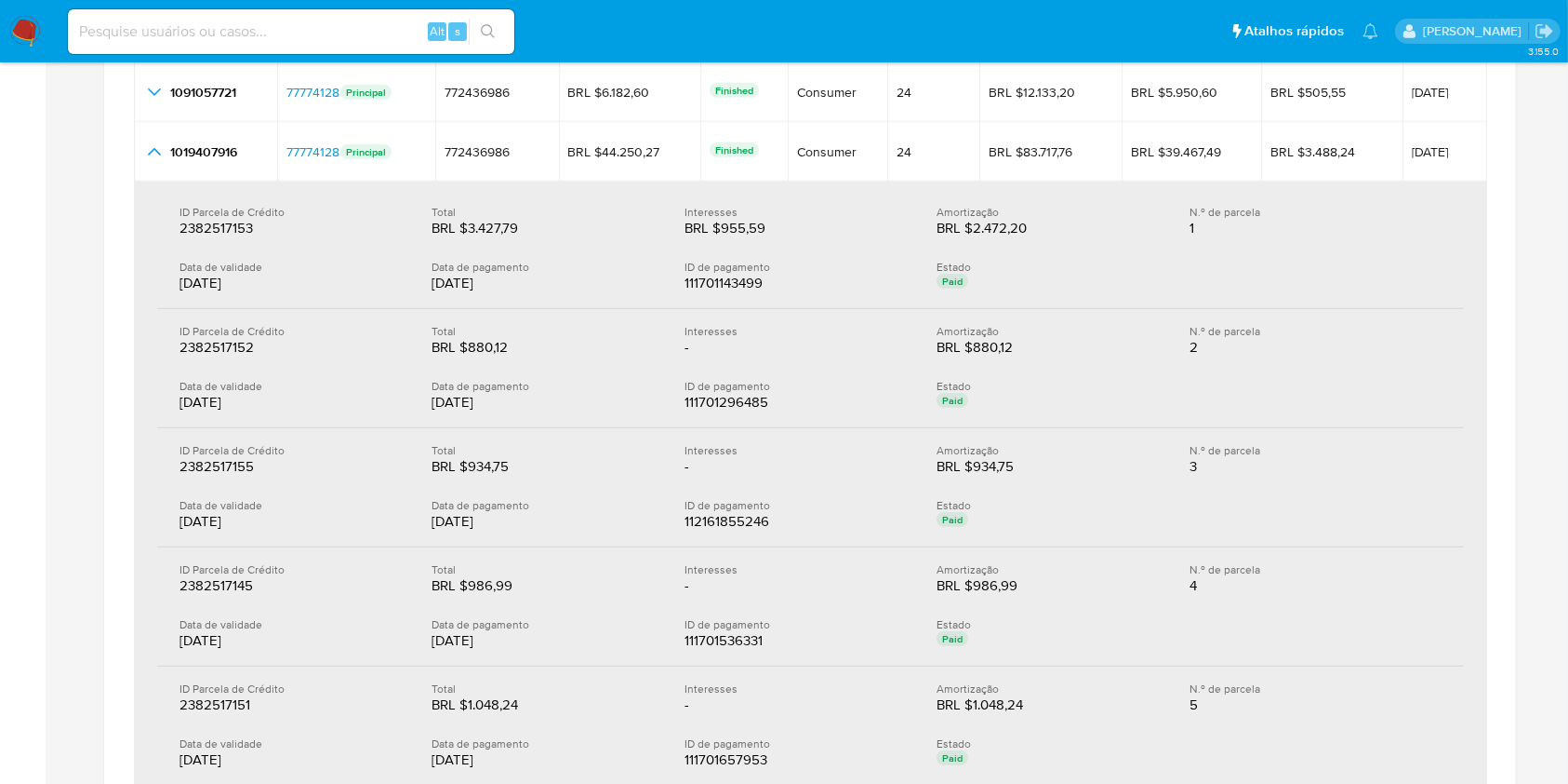
click at [521, 534] on div "ID Parcela de Crédito 2382517155 2382517155 Total BRL $934,75 BRL $934,75 Inter…" at bounding box center [810, 488] width 1307 height 119
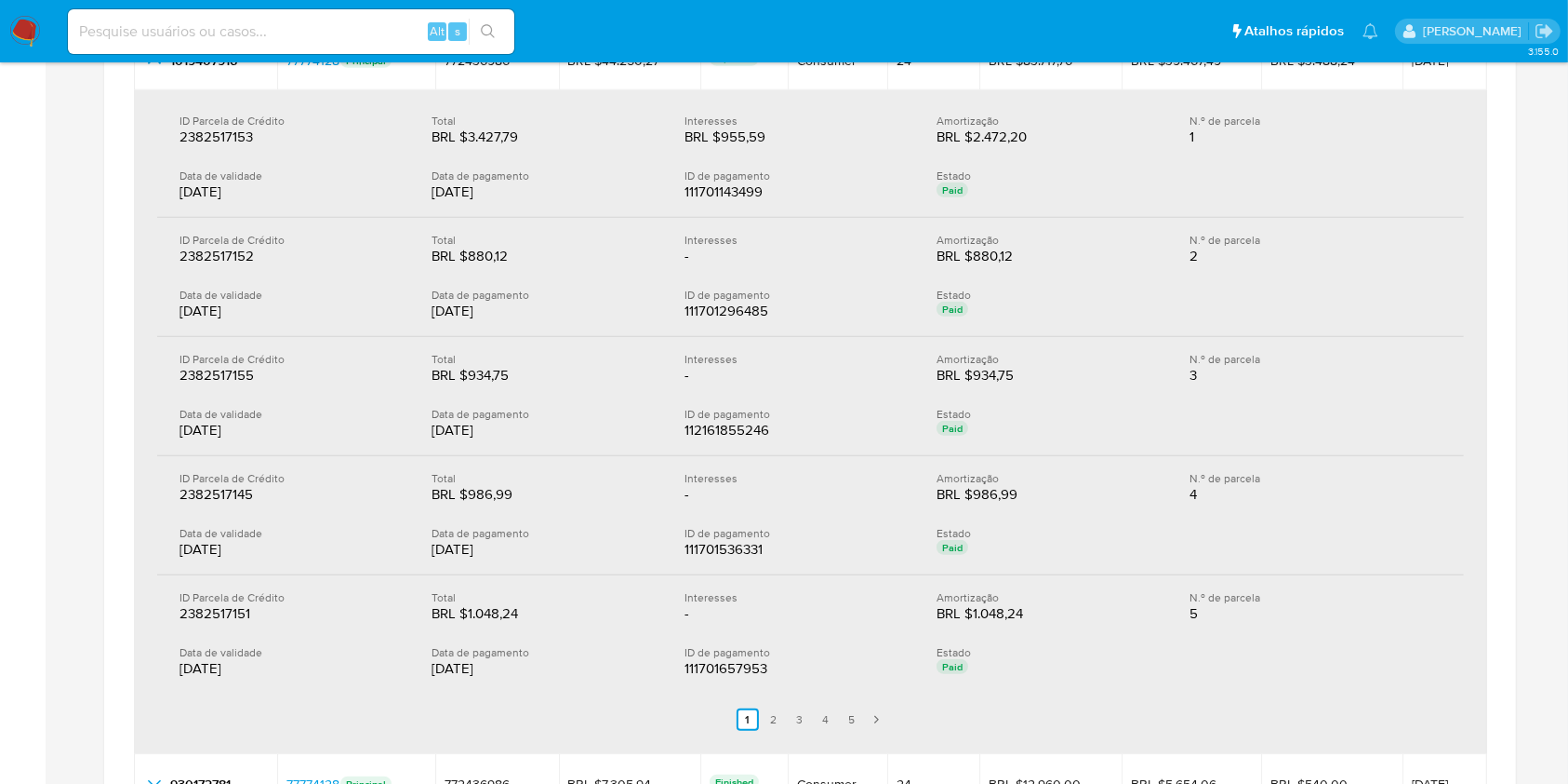
scroll to position [1117, 0]
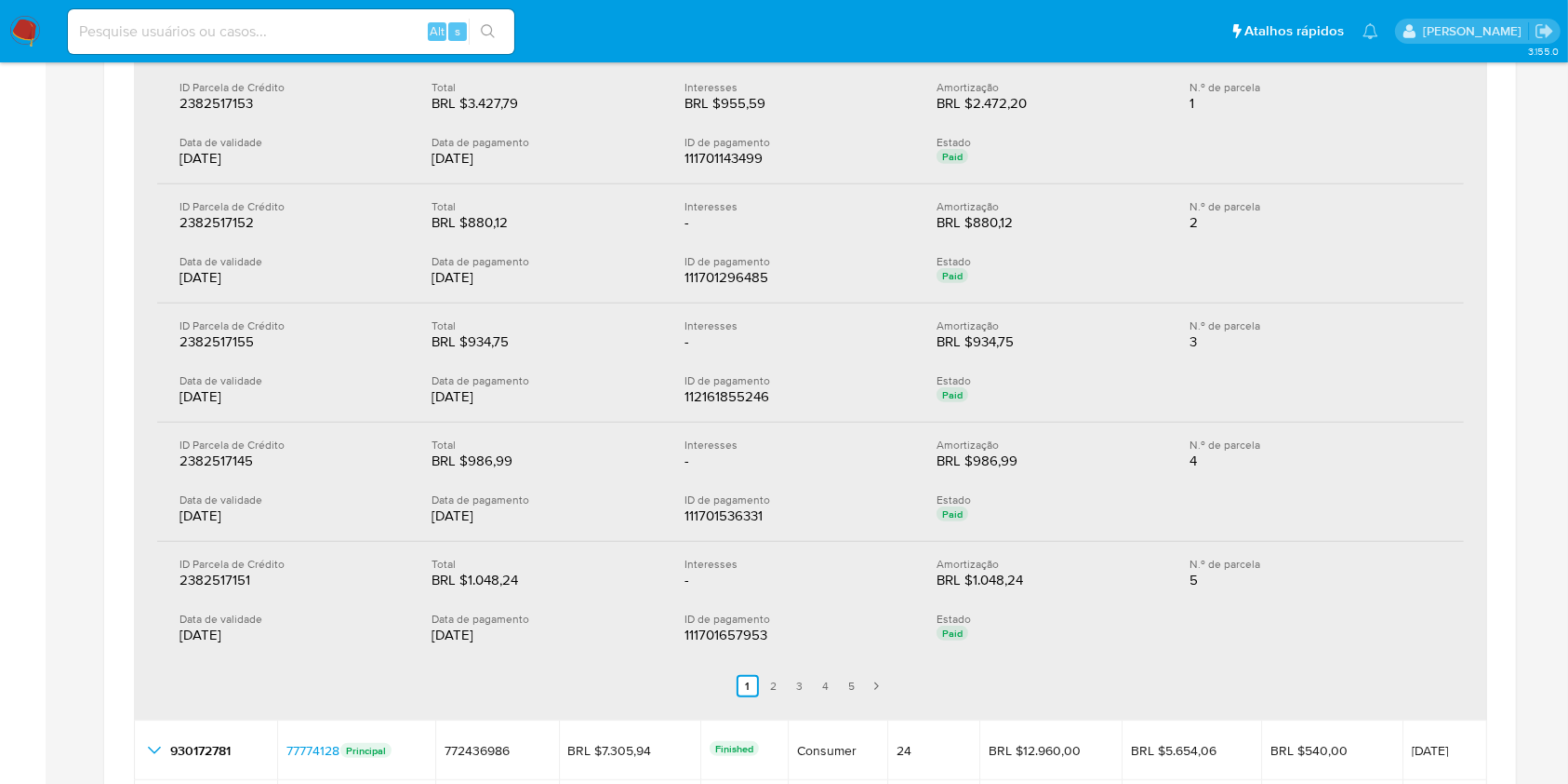
drag, startPoint x: 444, startPoint y: 521, endPoint x: 468, endPoint y: 525, distance: 24.3
click at [464, 524] on div "Data de pagamento 19/05/2025" at bounding box center [557, 509] width 252 height 34
click at [458, 627] on div "19/05/2025" at bounding box center [542, 635] width 223 height 19
click at [774, 681] on link "2" at bounding box center [774, 686] width 23 height 23
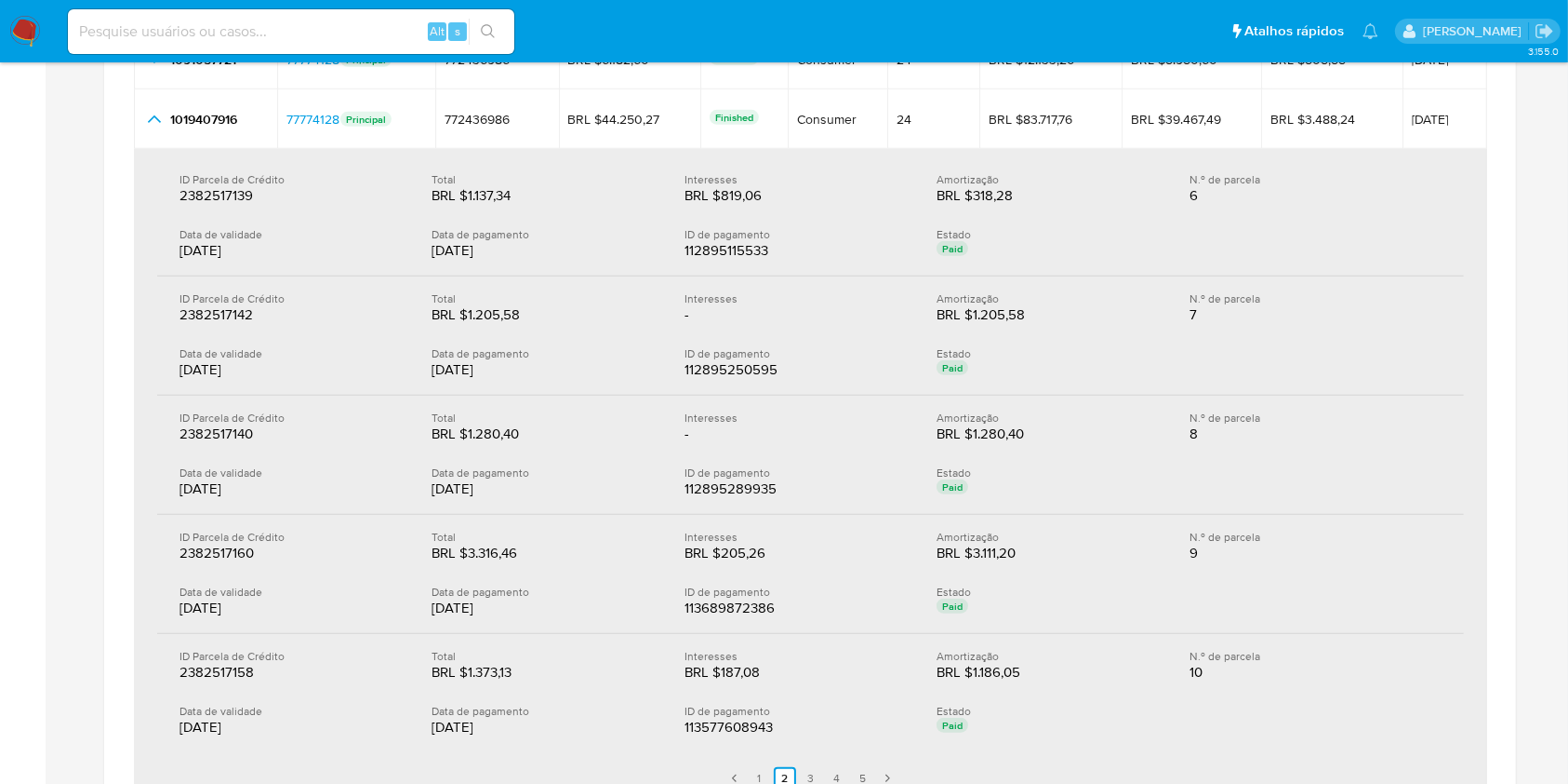
scroll to position [992, 0]
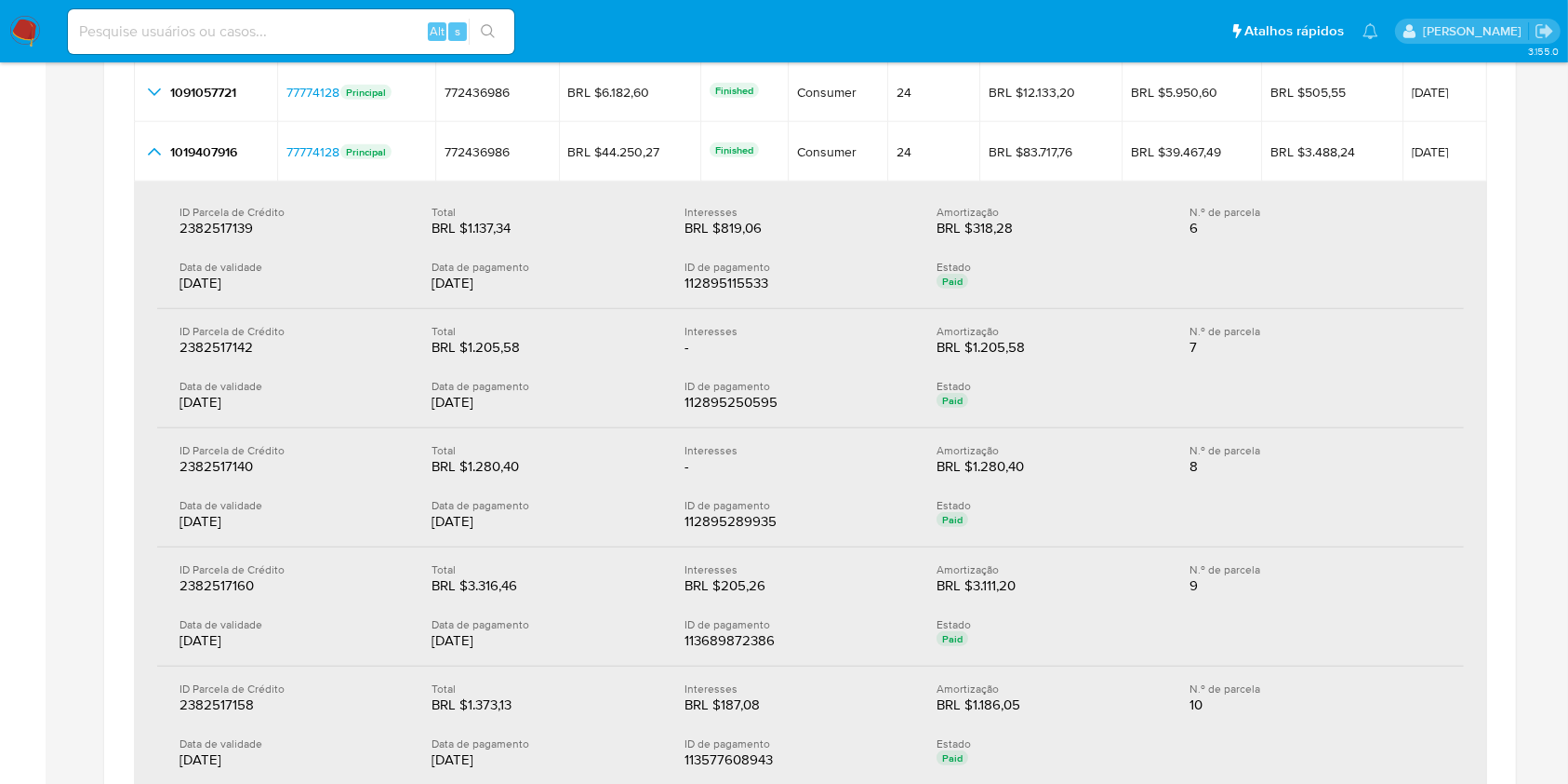
drag, startPoint x: 480, startPoint y: 286, endPoint x: 513, endPoint y: 291, distance: 33.4
click at [513, 291] on div "Data de pagamento 30/05/2025" at bounding box center [557, 276] width 252 height 34
drag, startPoint x: 460, startPoint y: 401, endPoint x: 525, endPoint y: 415, distance: 66.5
click at [525, 415] on div "ID Parcela de Crédito 2382517142 2382517142 Total BRL $1.205,58 BRL $1.205,58 I…" at bounding box center [810, 368] width 1307 height 119
drag, startPoint x: 437, startPoint y: 518, endPoint x: 681, endPoint y: 523, distance: 244.1
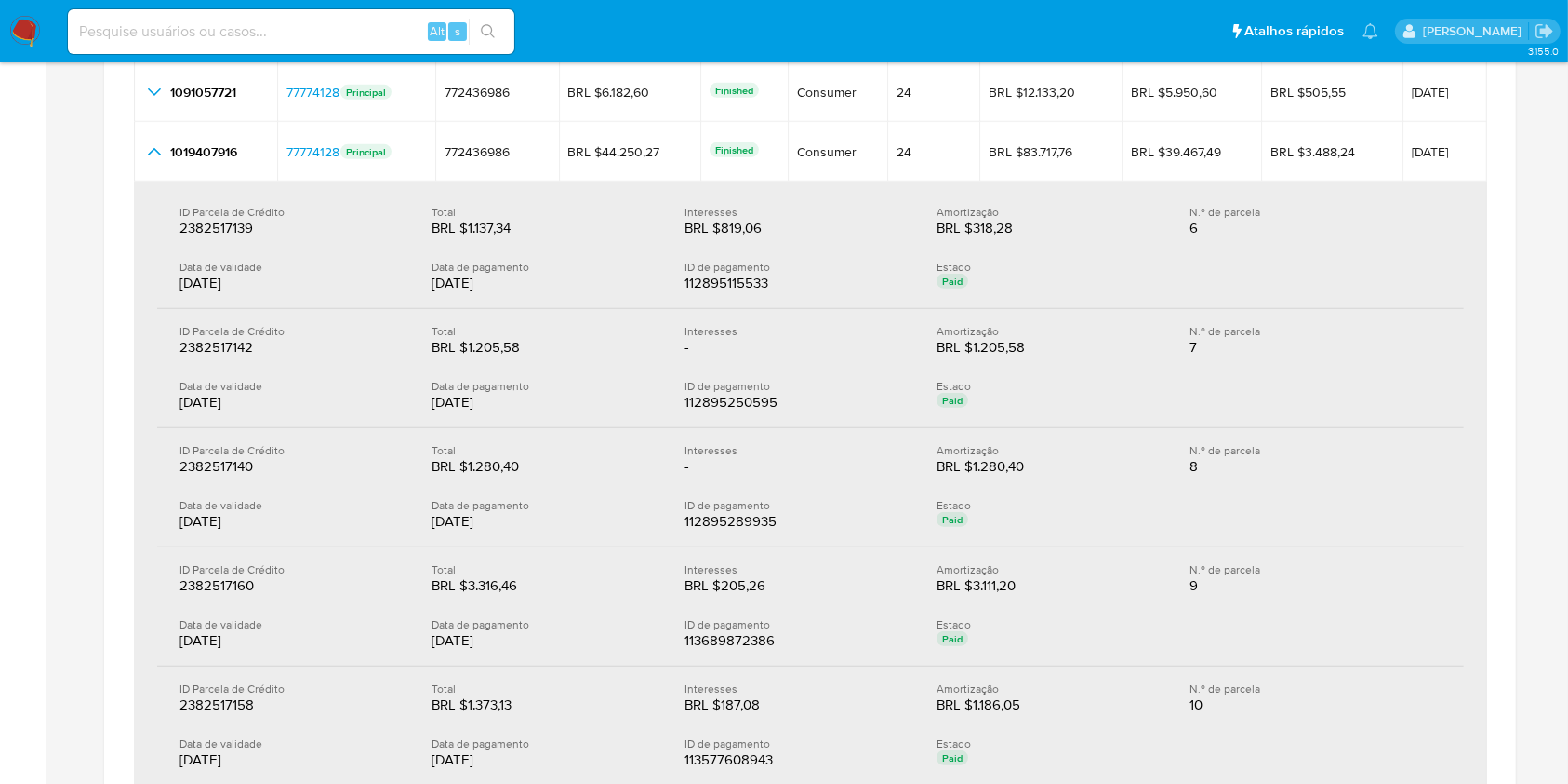
click at [681, 523] on div "Data de pagamento 30/05/2025" at bounding box center [557, 515] width 252 height 34
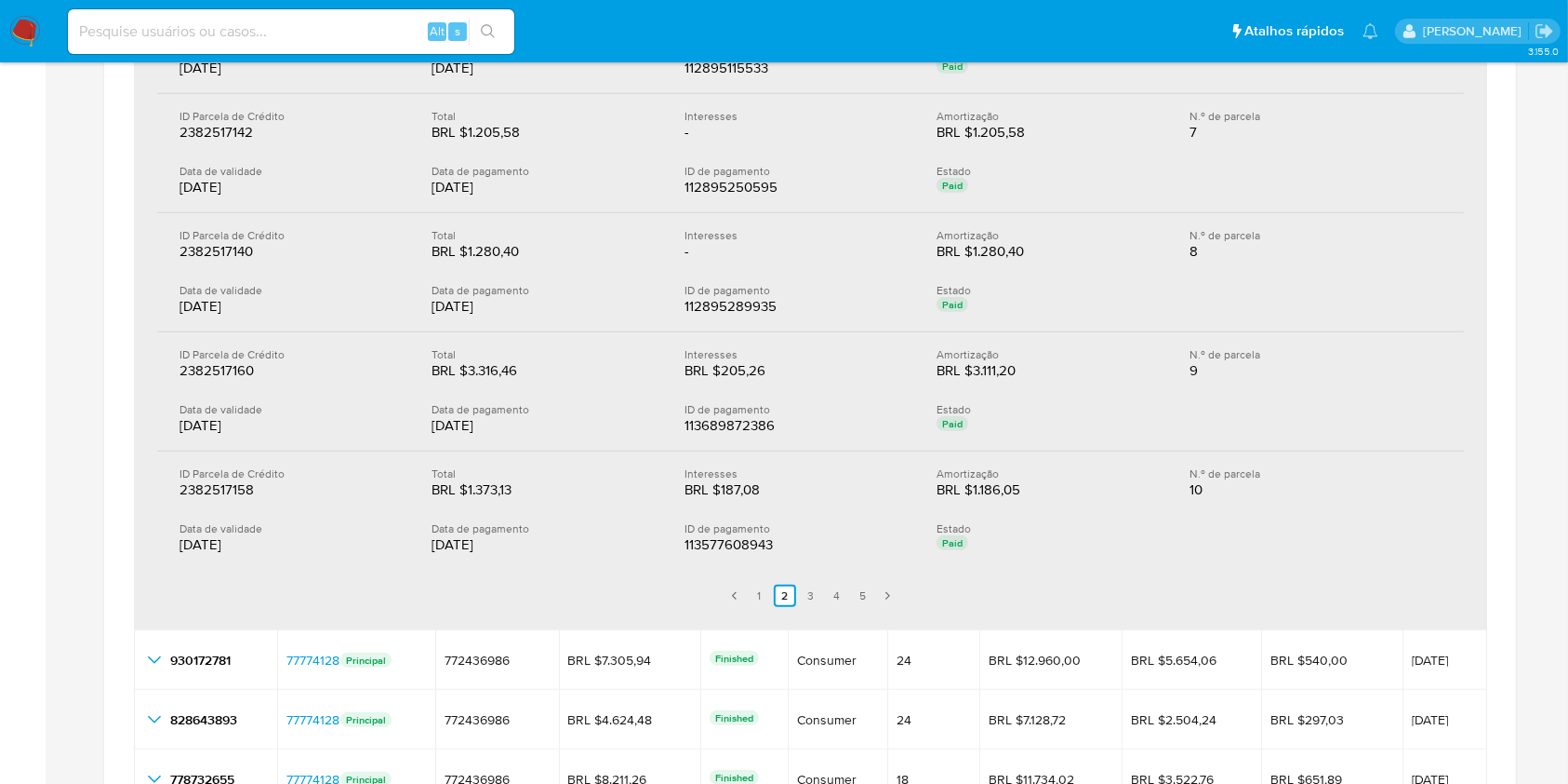
scroll to position [1240, 0]
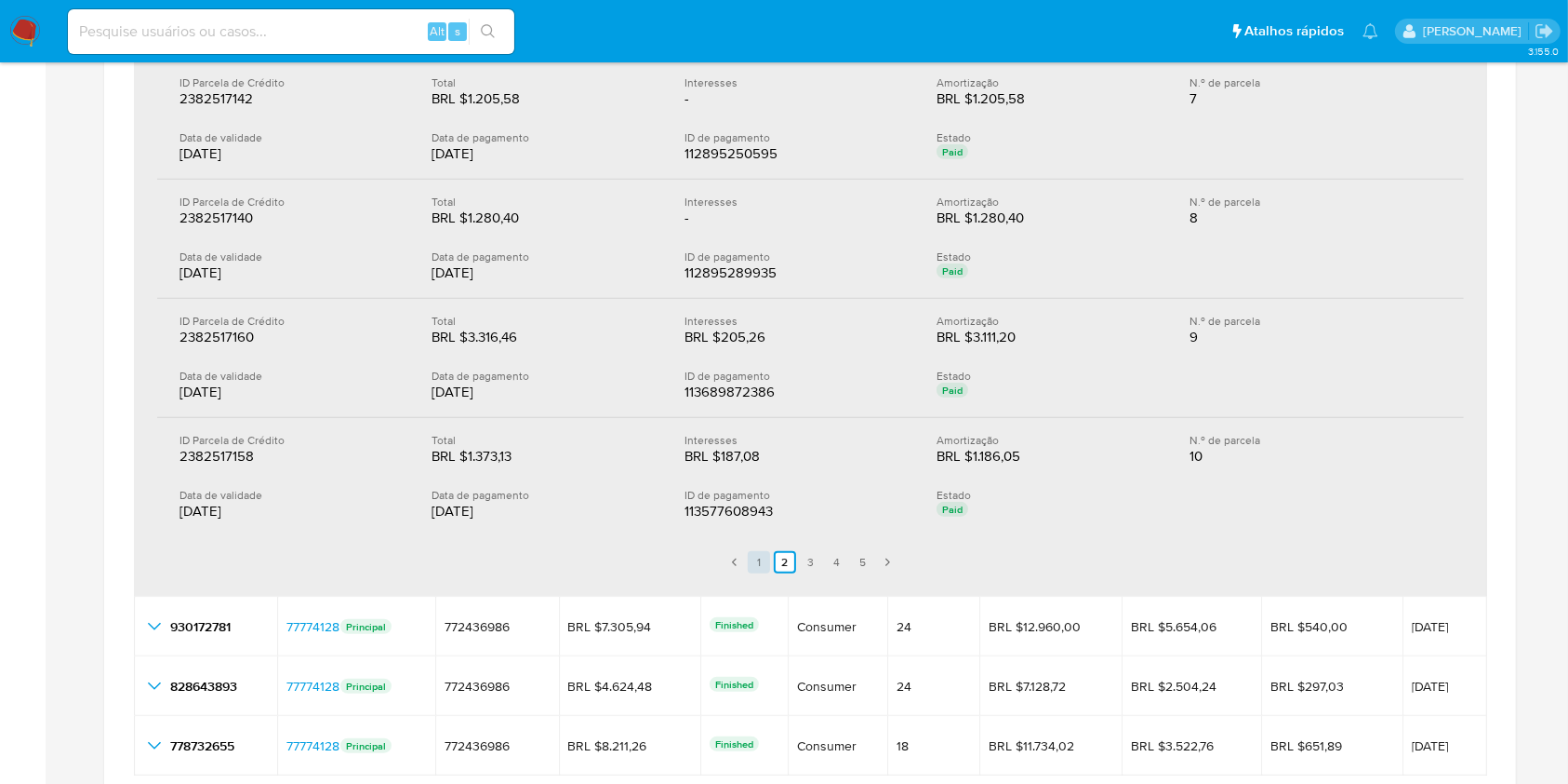
click at [752, 554] on link "1" at bounding box center [759, 562] width 23 height 23
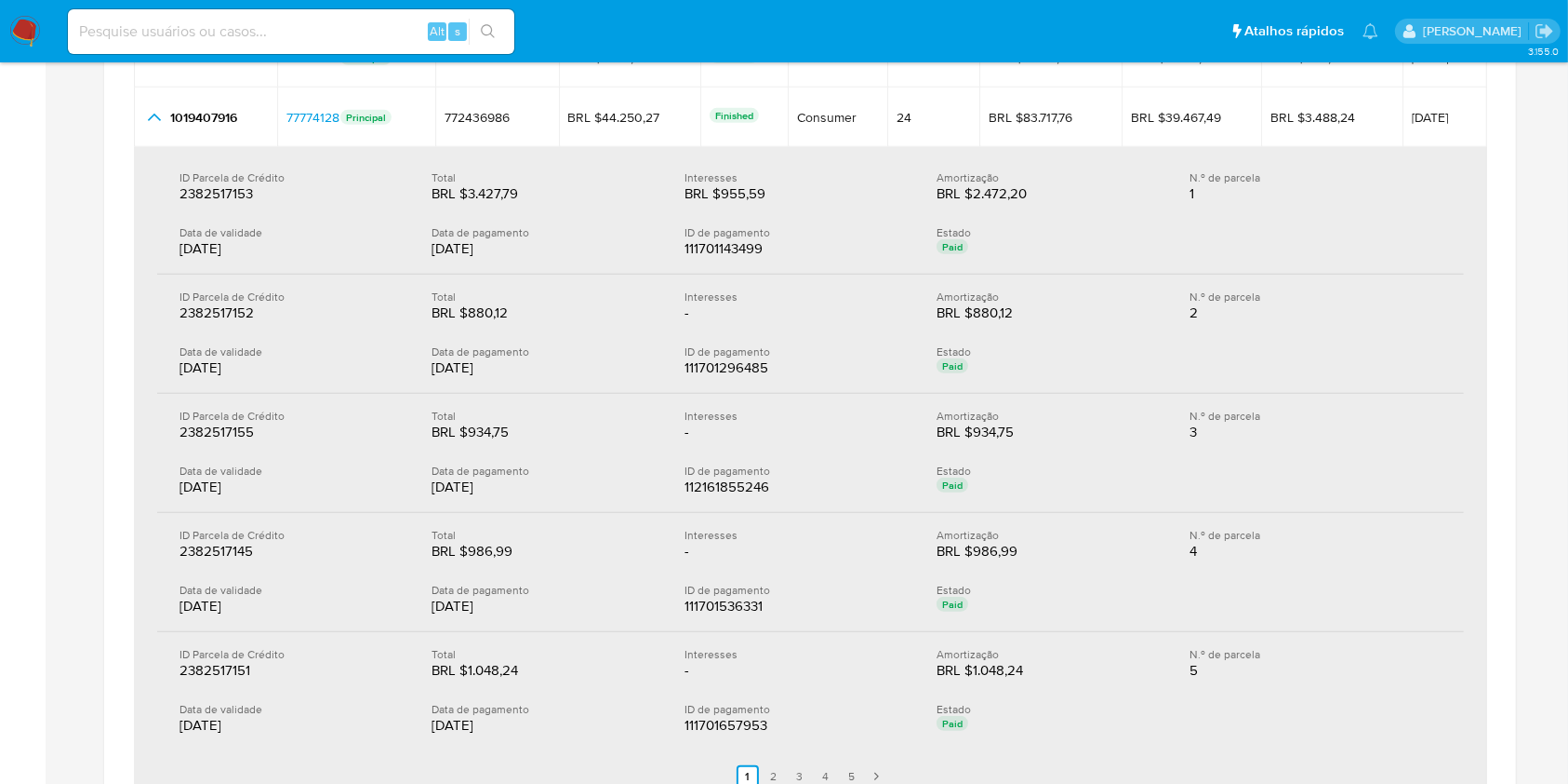
scroll to position [992, 0]
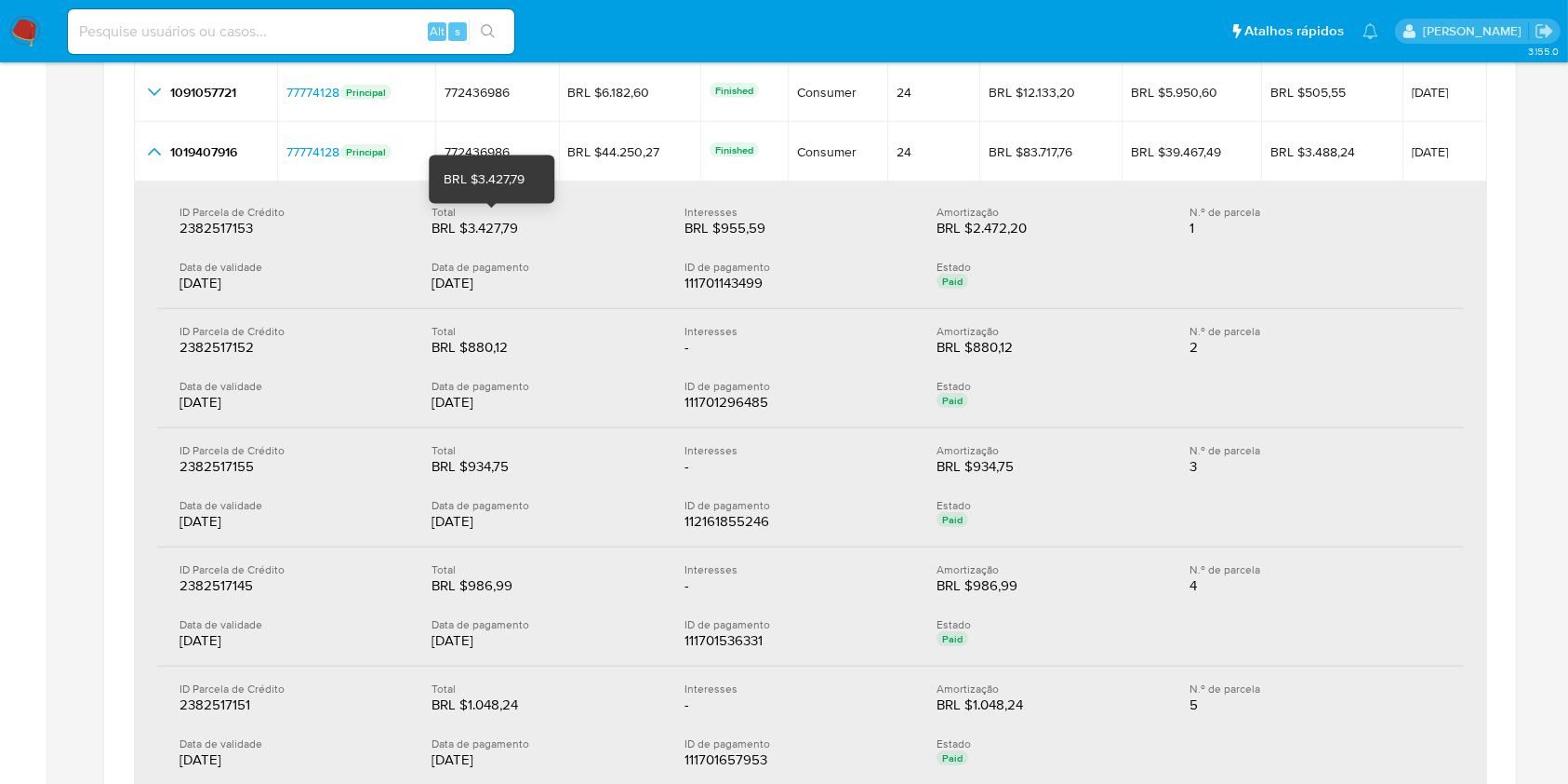
click at [497, 223] on div "BRL $3.427,79" at bounding box center [491, 228] width 119 height 19
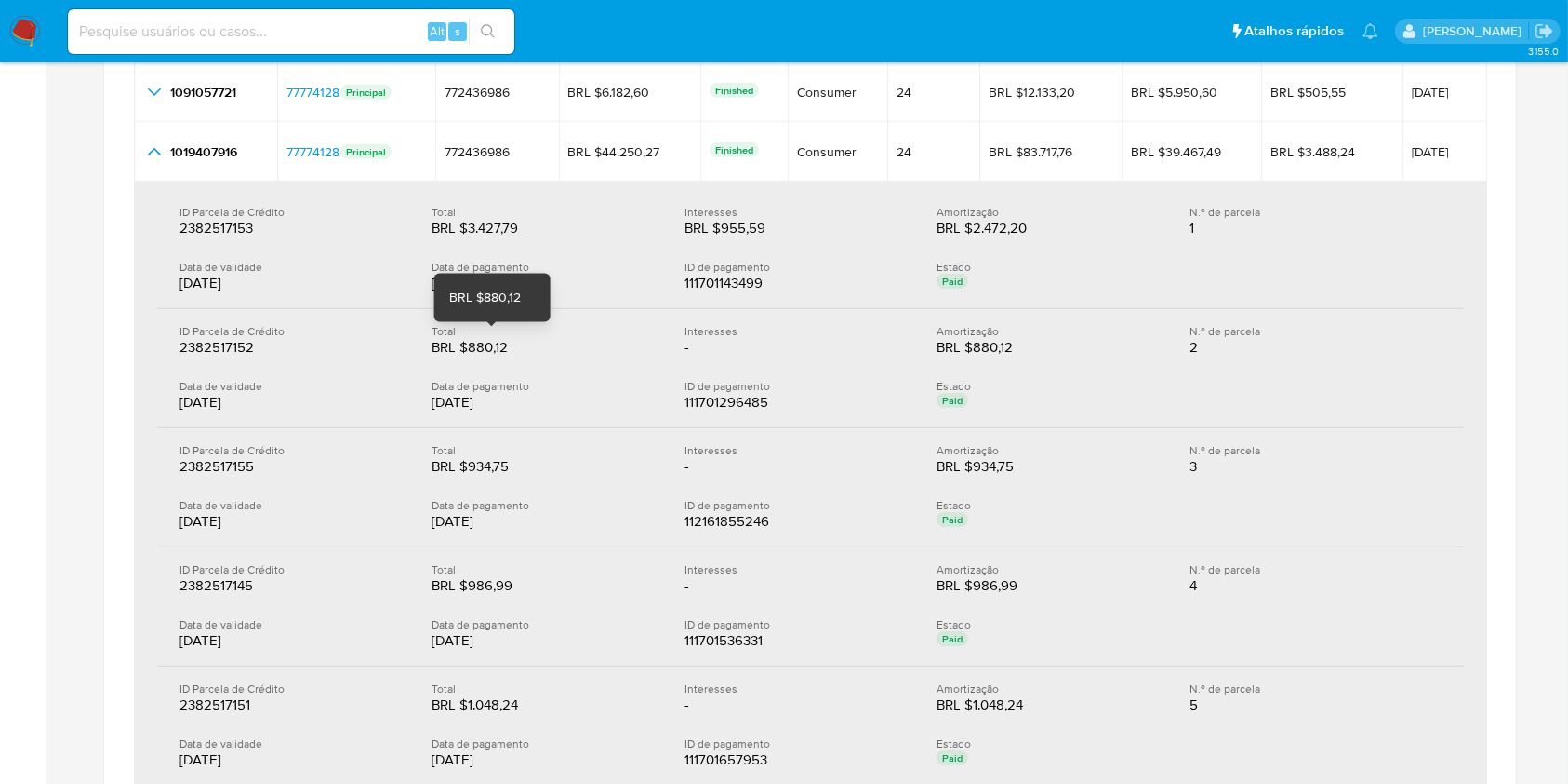
click at [478, 354] on div "ID Parcela de Crédito 2382517152 2382517152 Total BRL $880,12 BRL $880,12 Inter…" at bounding box center [810, 368] width 1307 height 119
click at [485, 351] on div "BRL $880,12" at bounding box center [491, 346] width 119 height 19
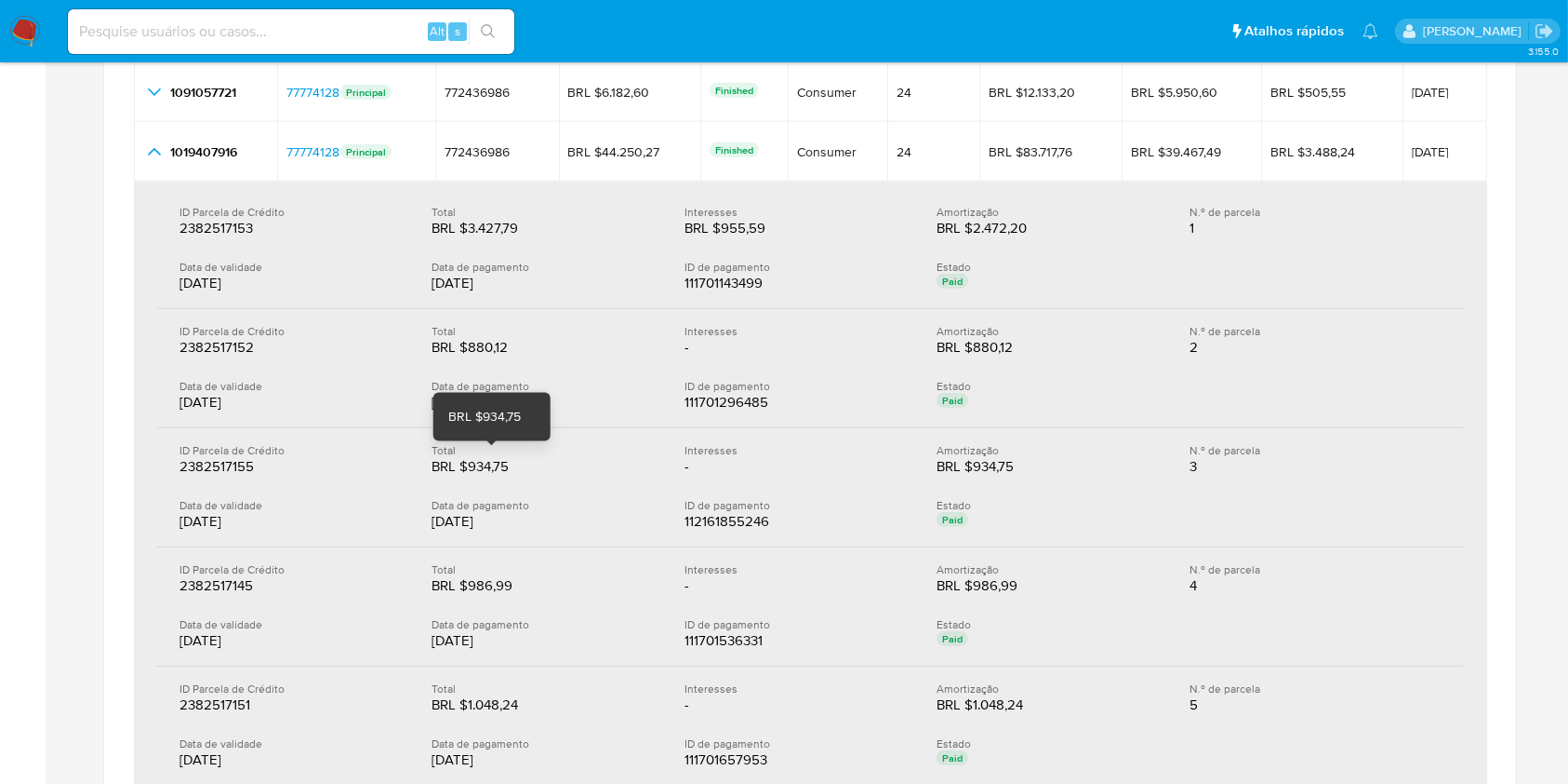
click at [483, 465] on div "BRL $934,75" at bounding box center [491, 466] width 119 height 19
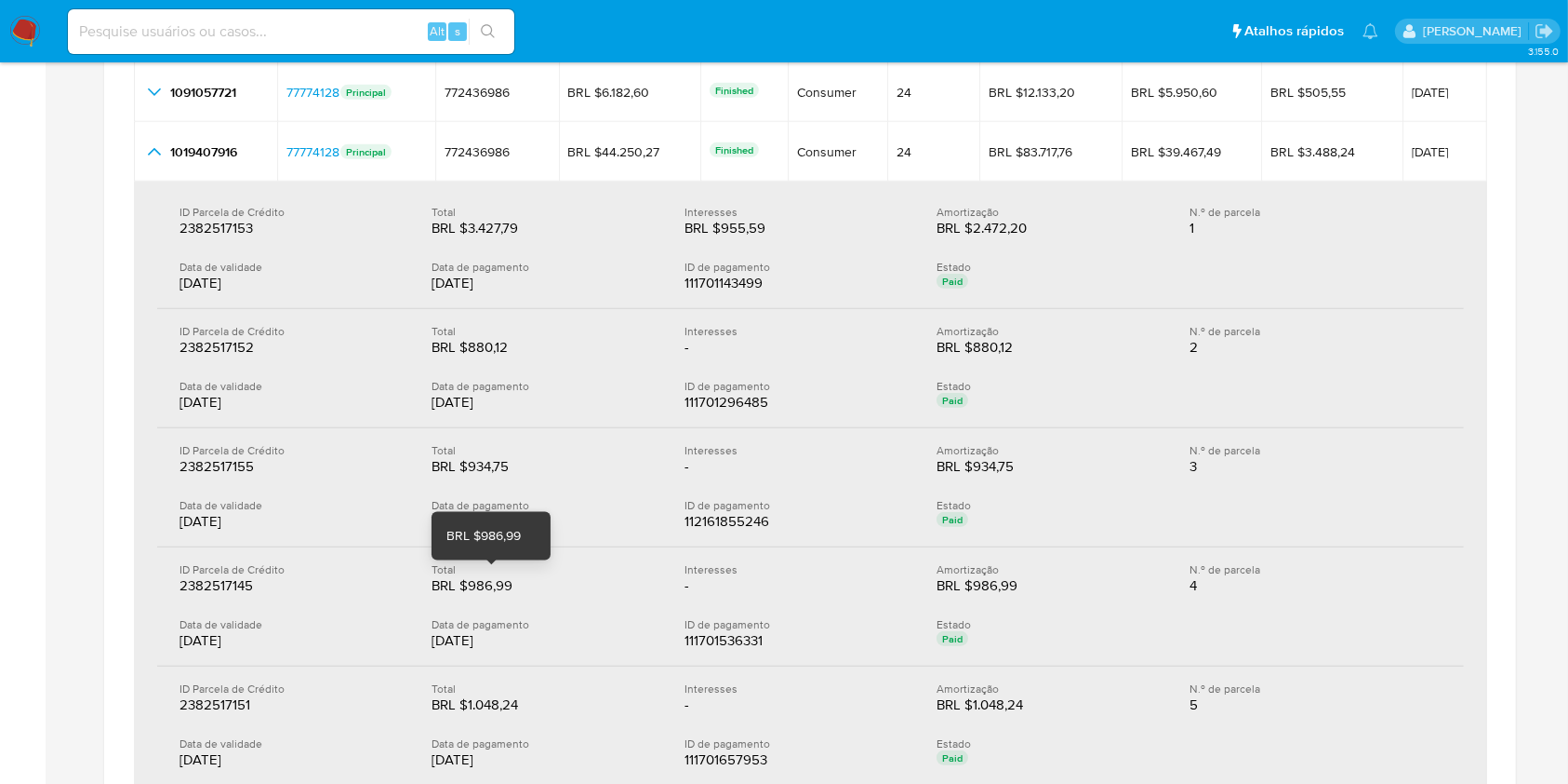
click at [487, 588] on div "BRL $986,99" at bounding box center [491, 585] width 119 height 19
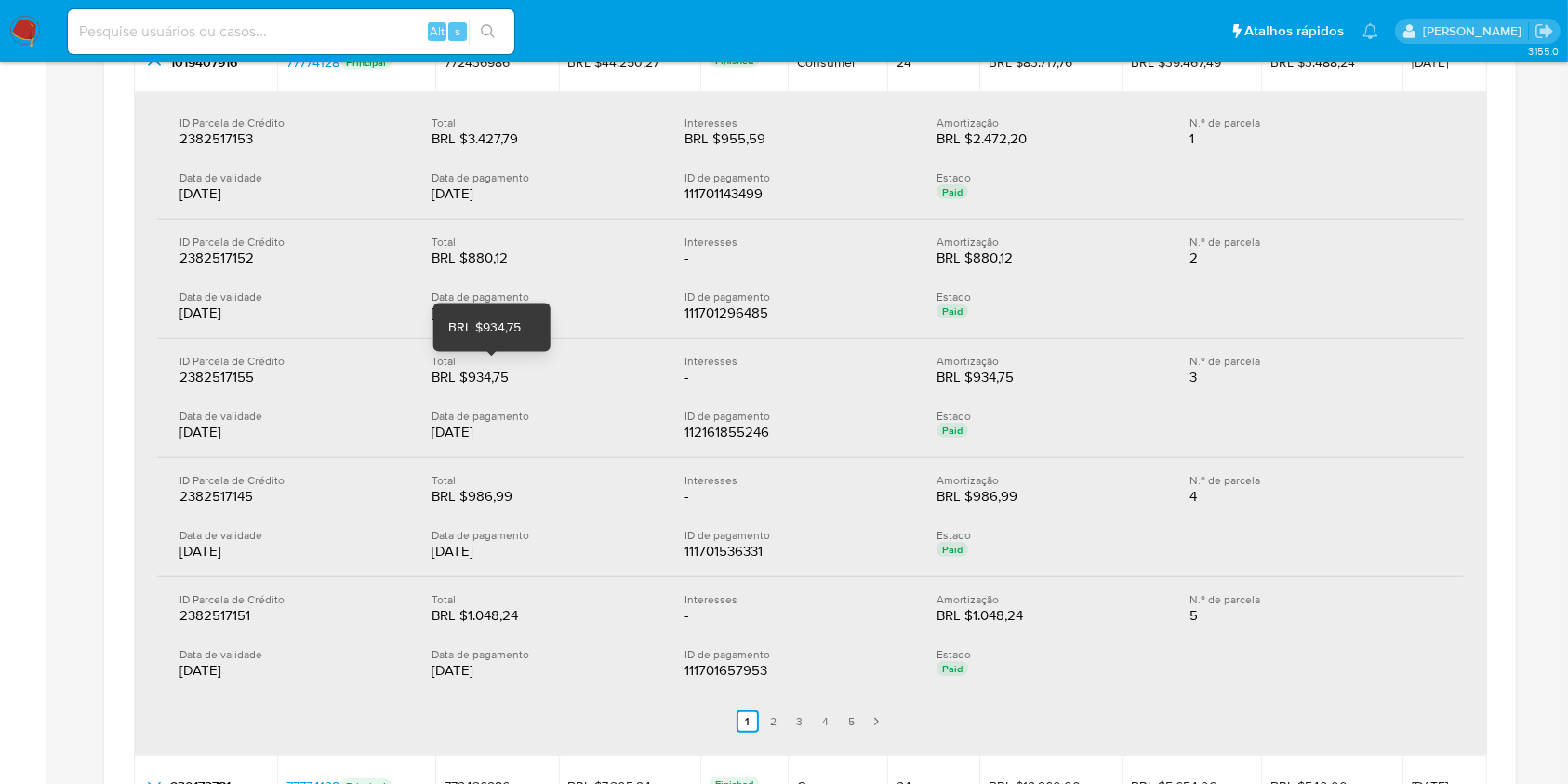
scroll to position [1117, 0]
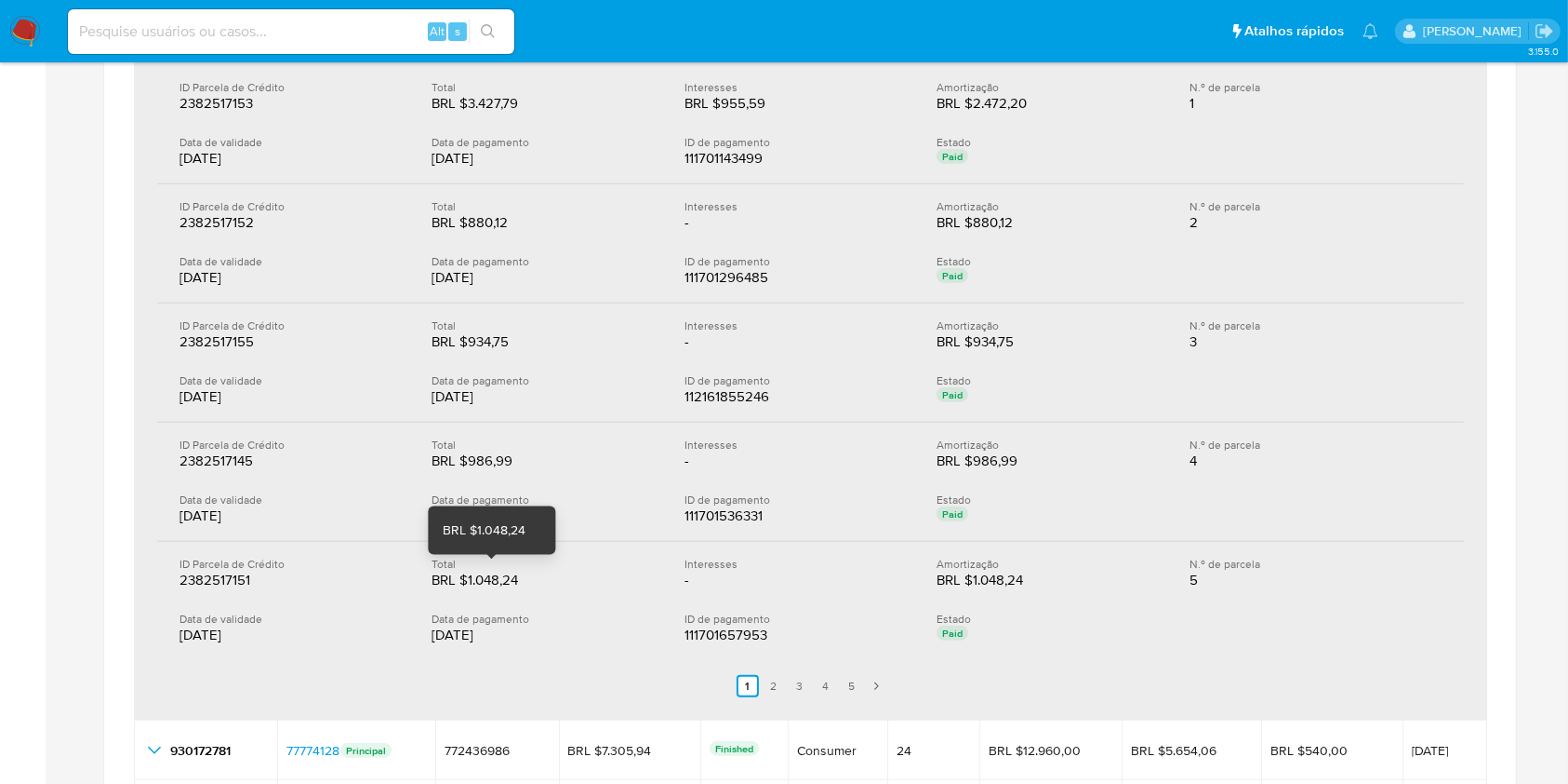
click at [487, 582] on div "BRL $1.048,24" at bounding box center [491, 579] width 119 height 19
click at [774, 691] on link "2" at bounding box center [774, 686] width 23 height 23
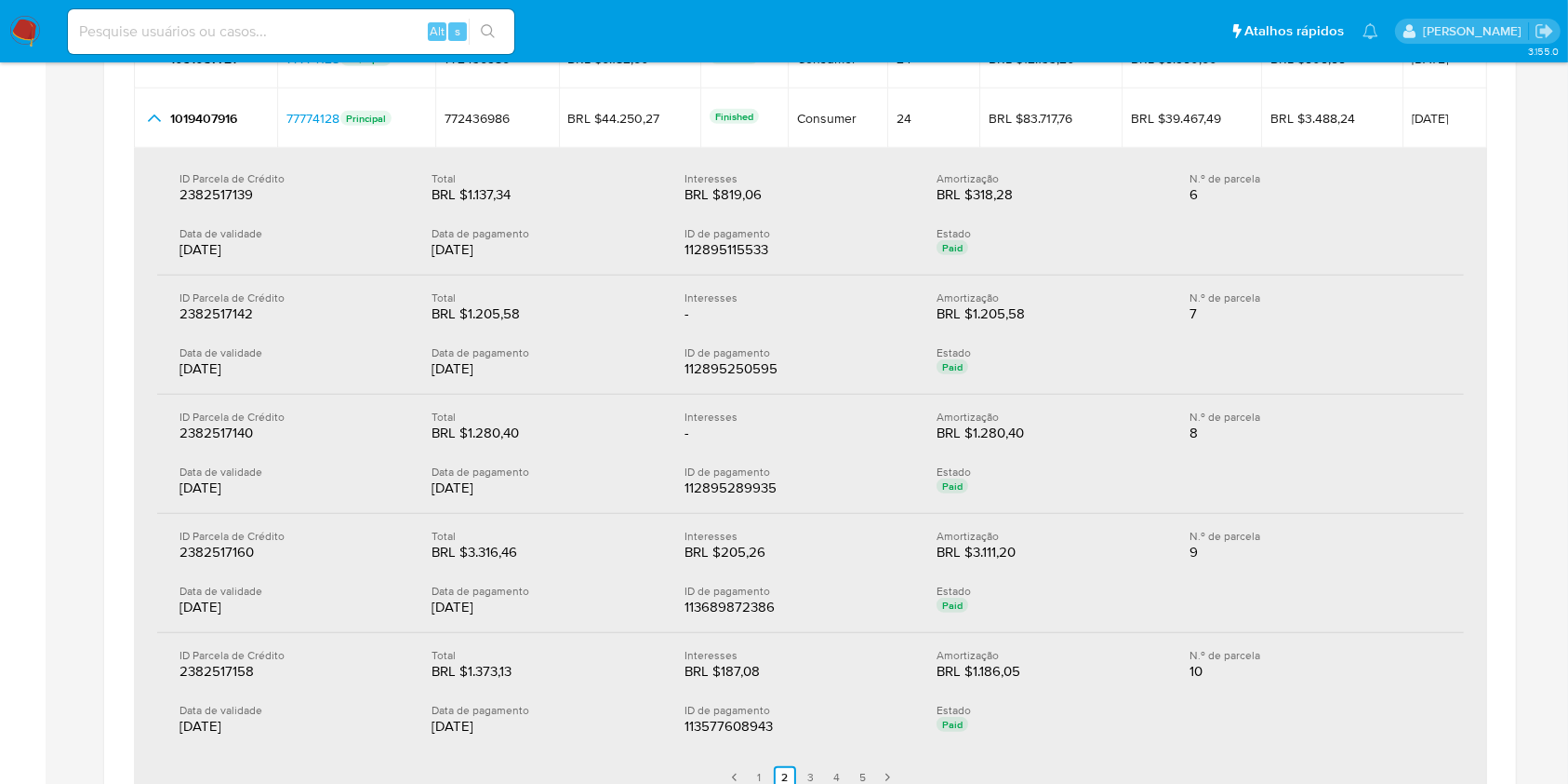
scroll to position [992, 0]
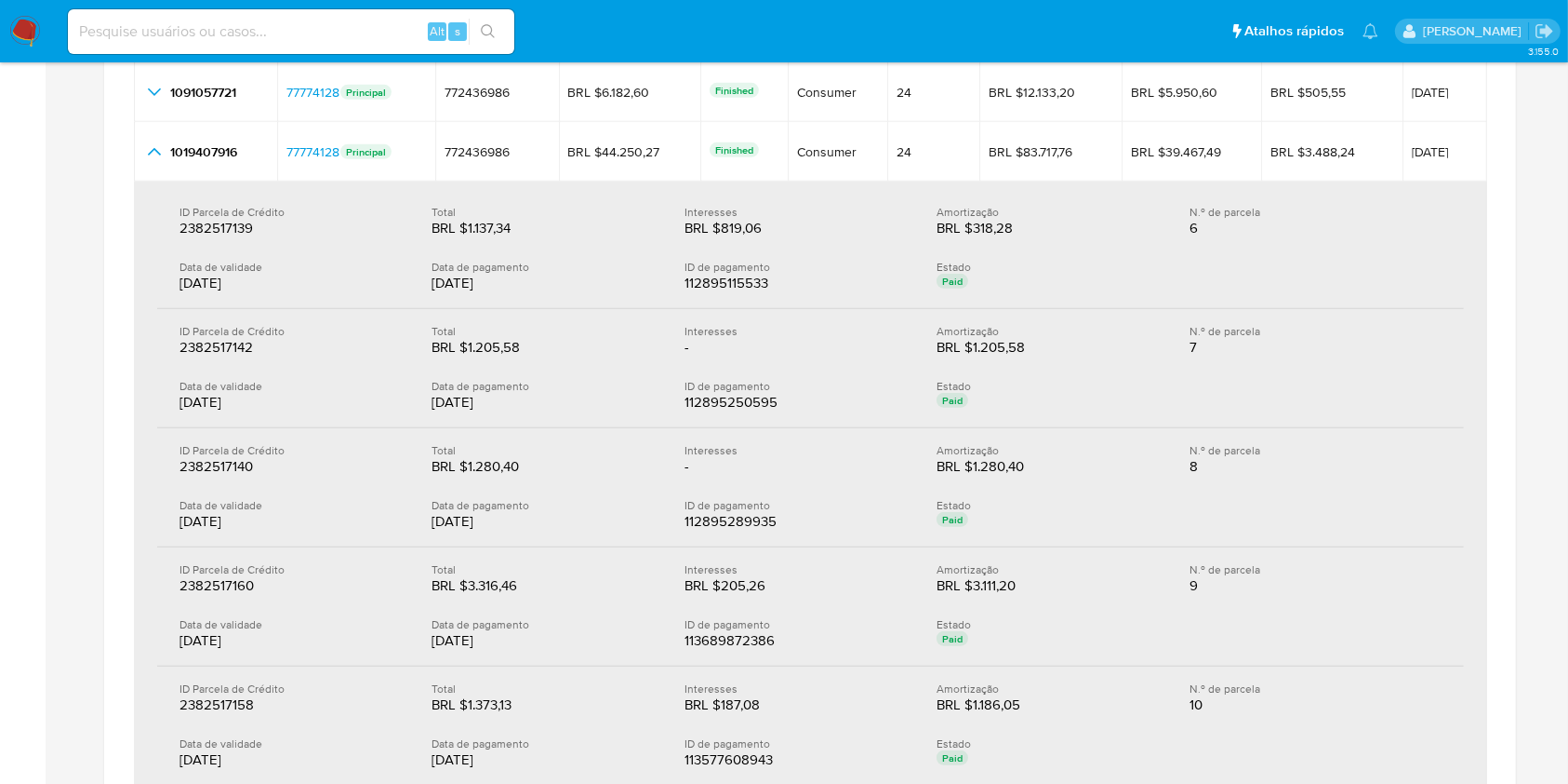
click at [489, 235] on div "BRL $1.137,34" at bounding box center [491, 228] width 119 height 19
click at [507, 346] on div "BRL $1.205,58" at bounding box center [491, 346] width 119 height 19
click at [498, 465] on div "BRL $1.280,40" at bounding box center [491, 466] width 119 height 19
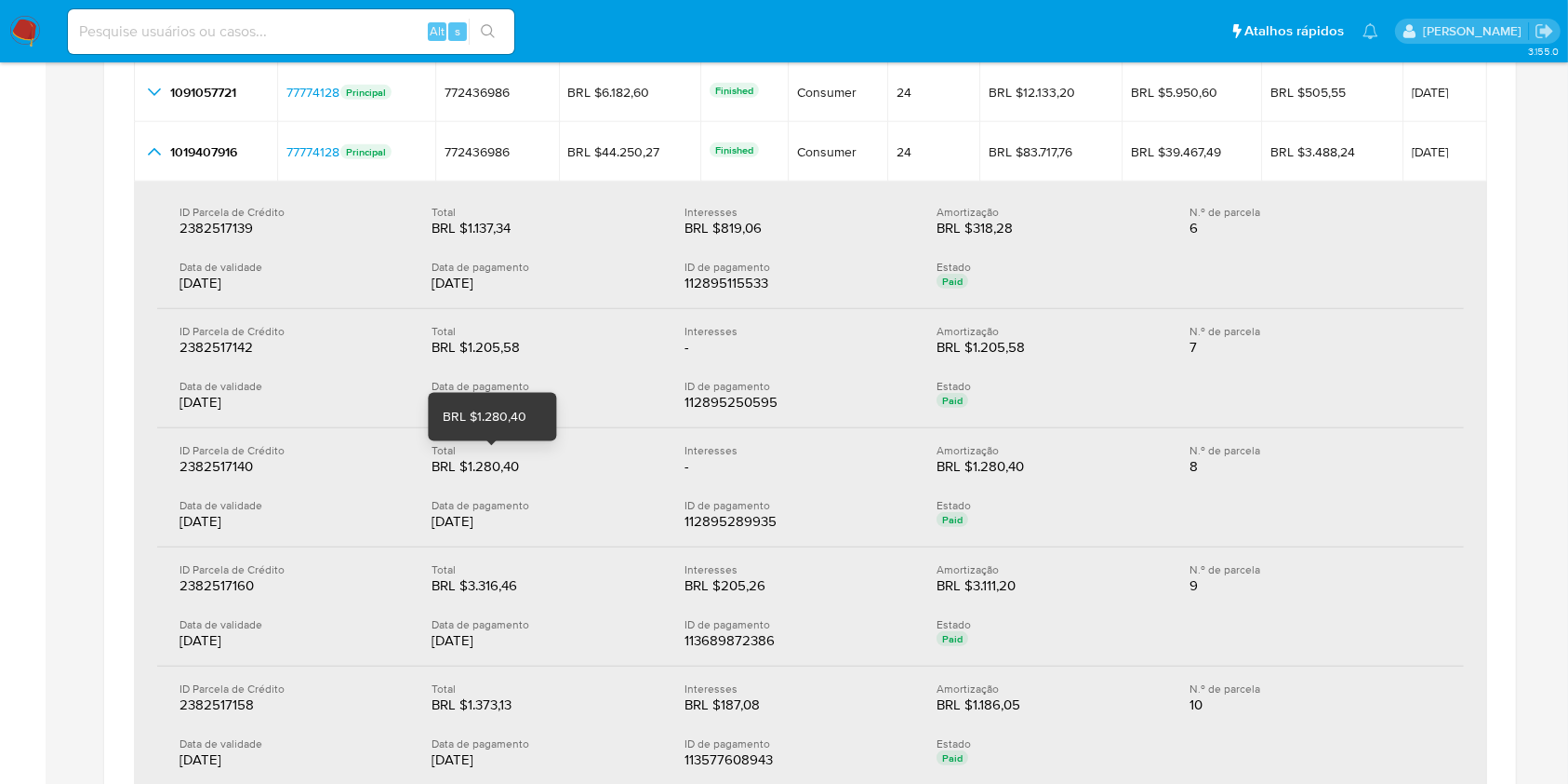
click at [498, 465] on div "BRL $1.280,40" at bounding box center [491, 466] width 119 height 19
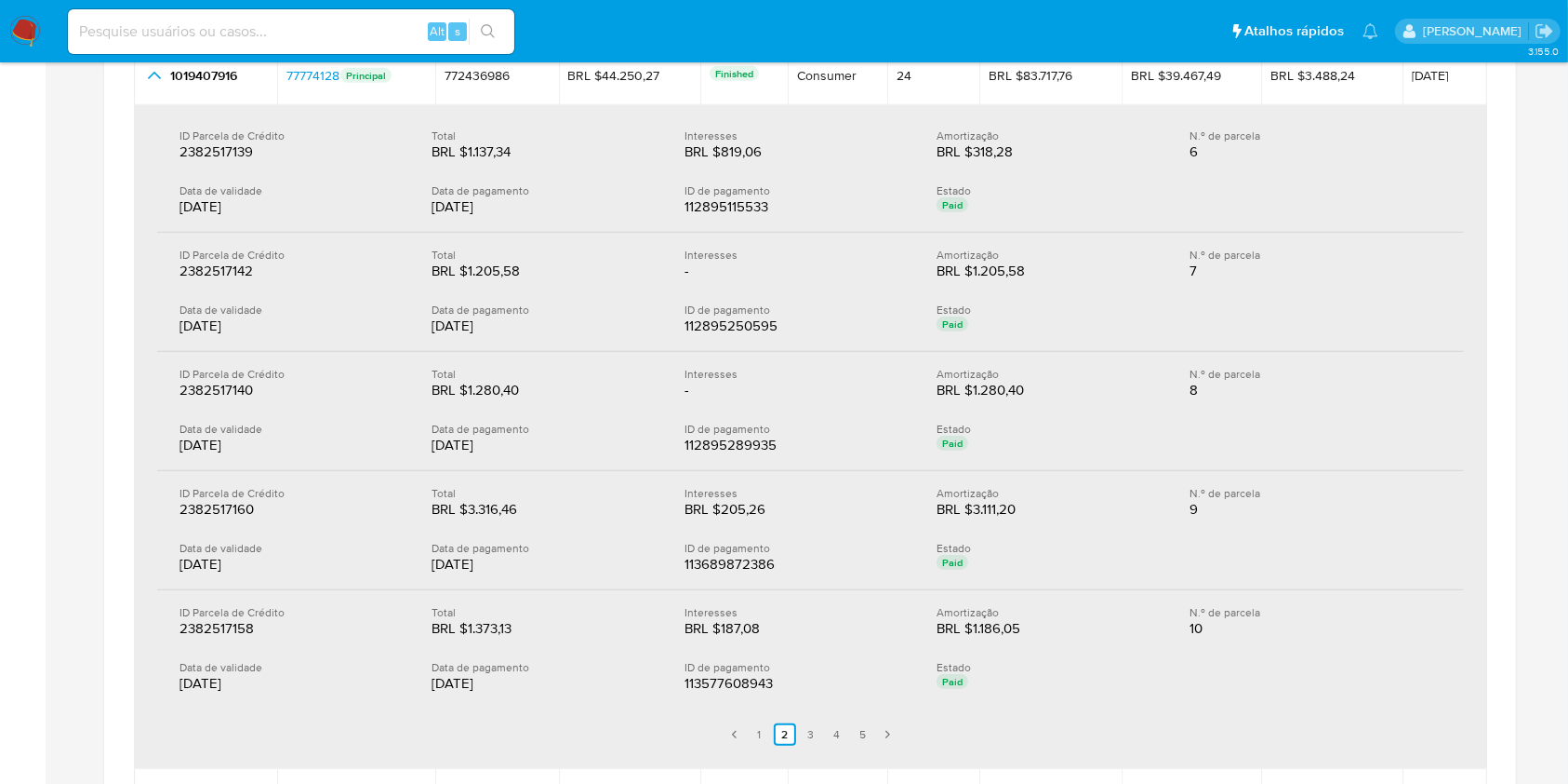
scroll to position [1117, 0]
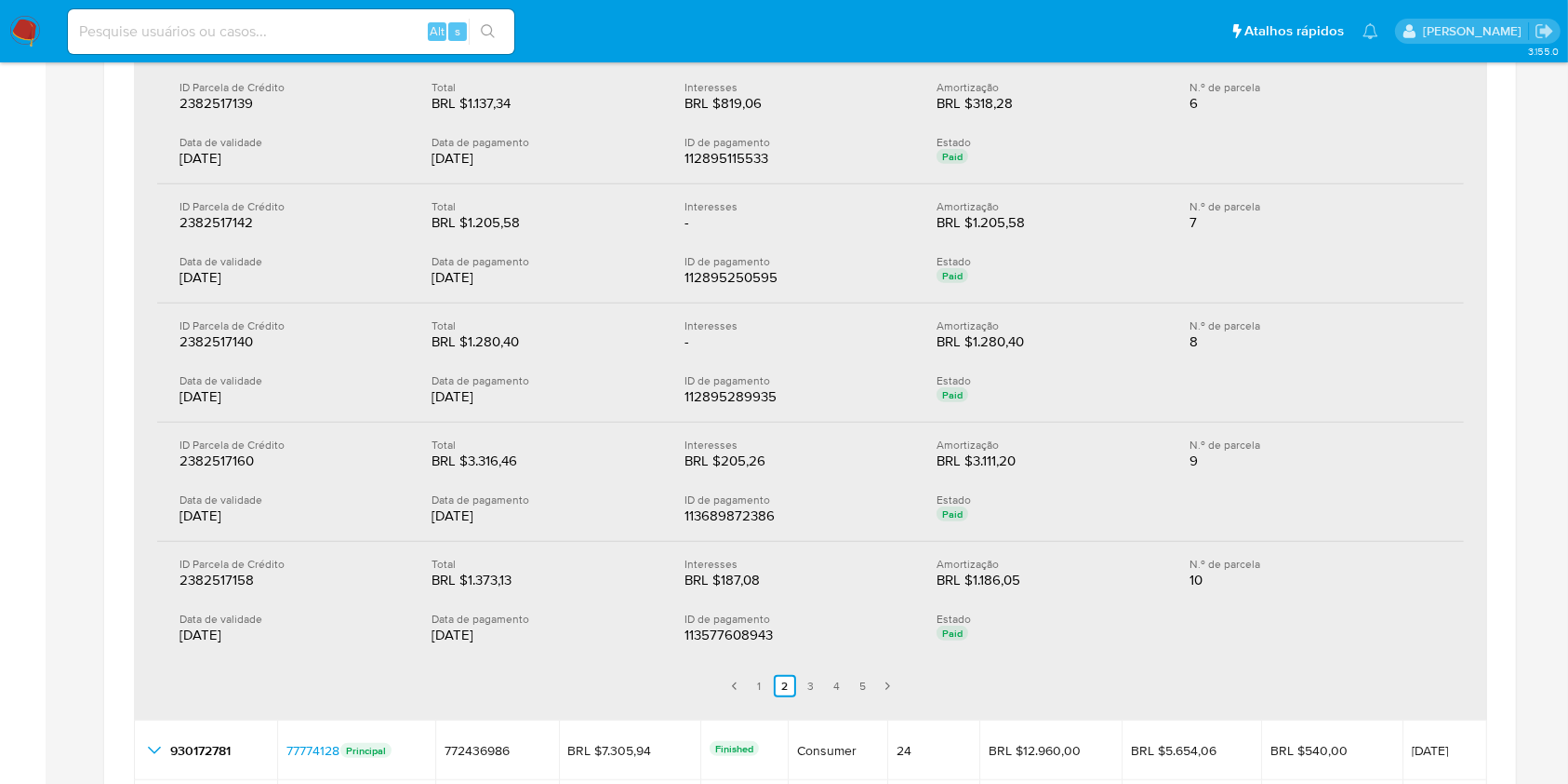
click at [470, 497] on div "Data de pagamento" at bounding box center [542, 499] width 223 height 14
click at [487, 618] on div "Data de pagamento" at bounding box center [542, 619] width 223 height 14
click at [820, 679] on link "3" at bounding box center [811, 686] width 23 height 23
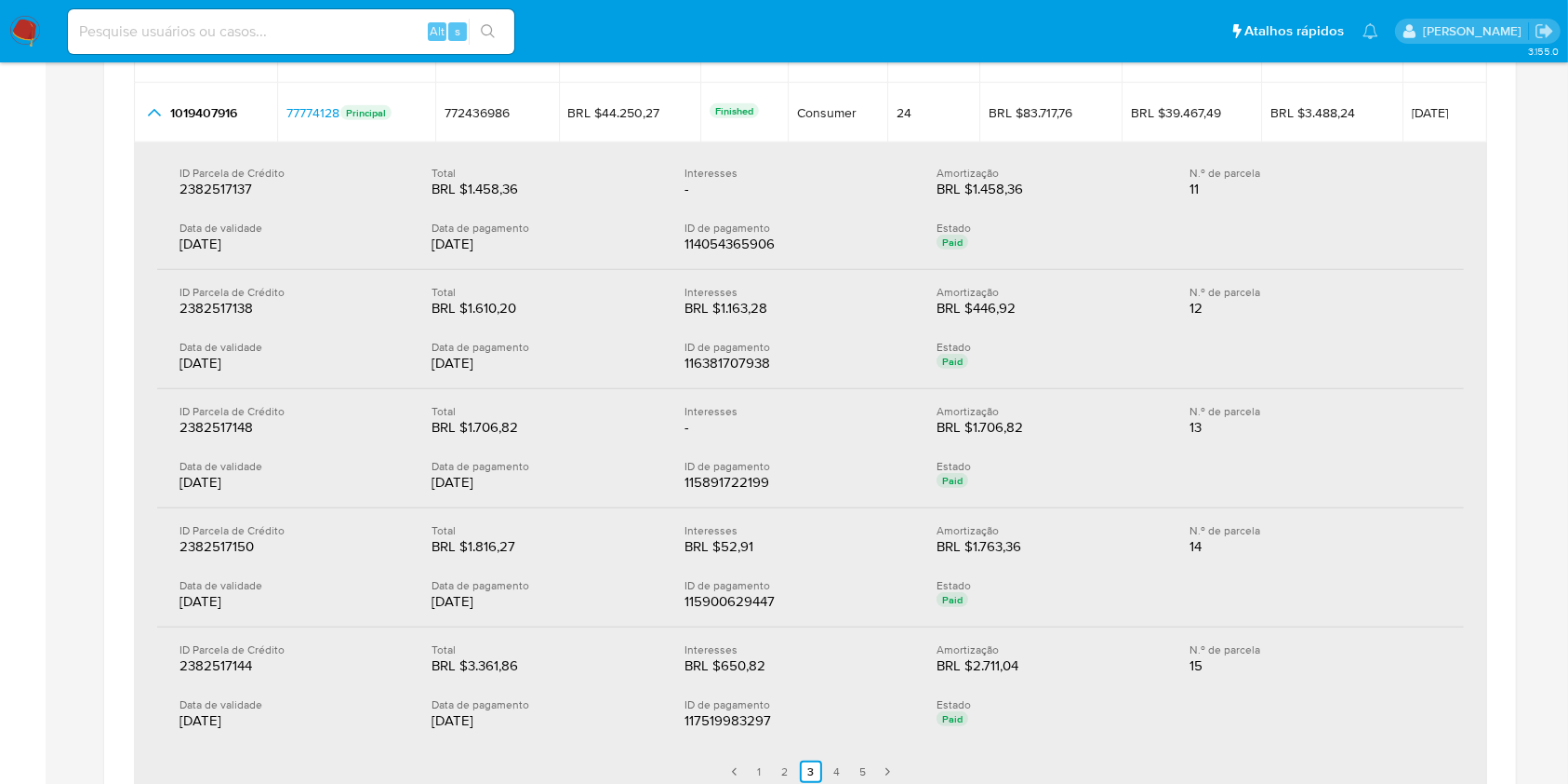
scroll to position [992, 0]
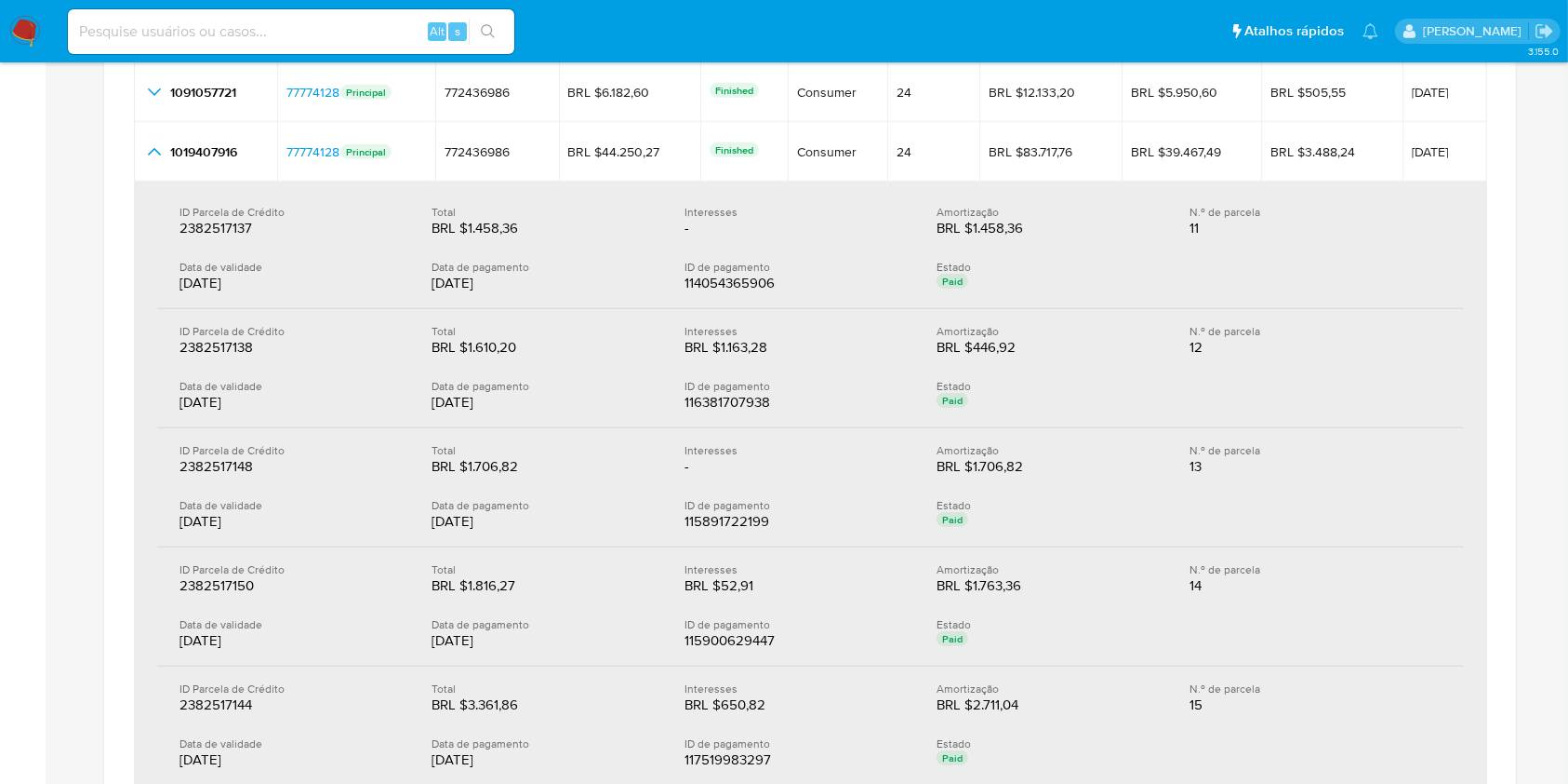
drag, startPoint x: 519, startPoint y: 279, endPoint x: 536, endPoint y: 283, distance: 17.5
click at [536, 281] on div "05/06/2025" at bounding box center [542, 282] width 223 height 19
click at [517, 346] on div "BRL $1.610,20" at bounding box center [491, 346] width 119 height 19
click at [521, 466] on div "BRL $1.706,82" at bounding box center [491, 466] width 119 height 19
click at [570, 637] on div "26/06/2025" at bounding box center [542, 640] width 223 height 19
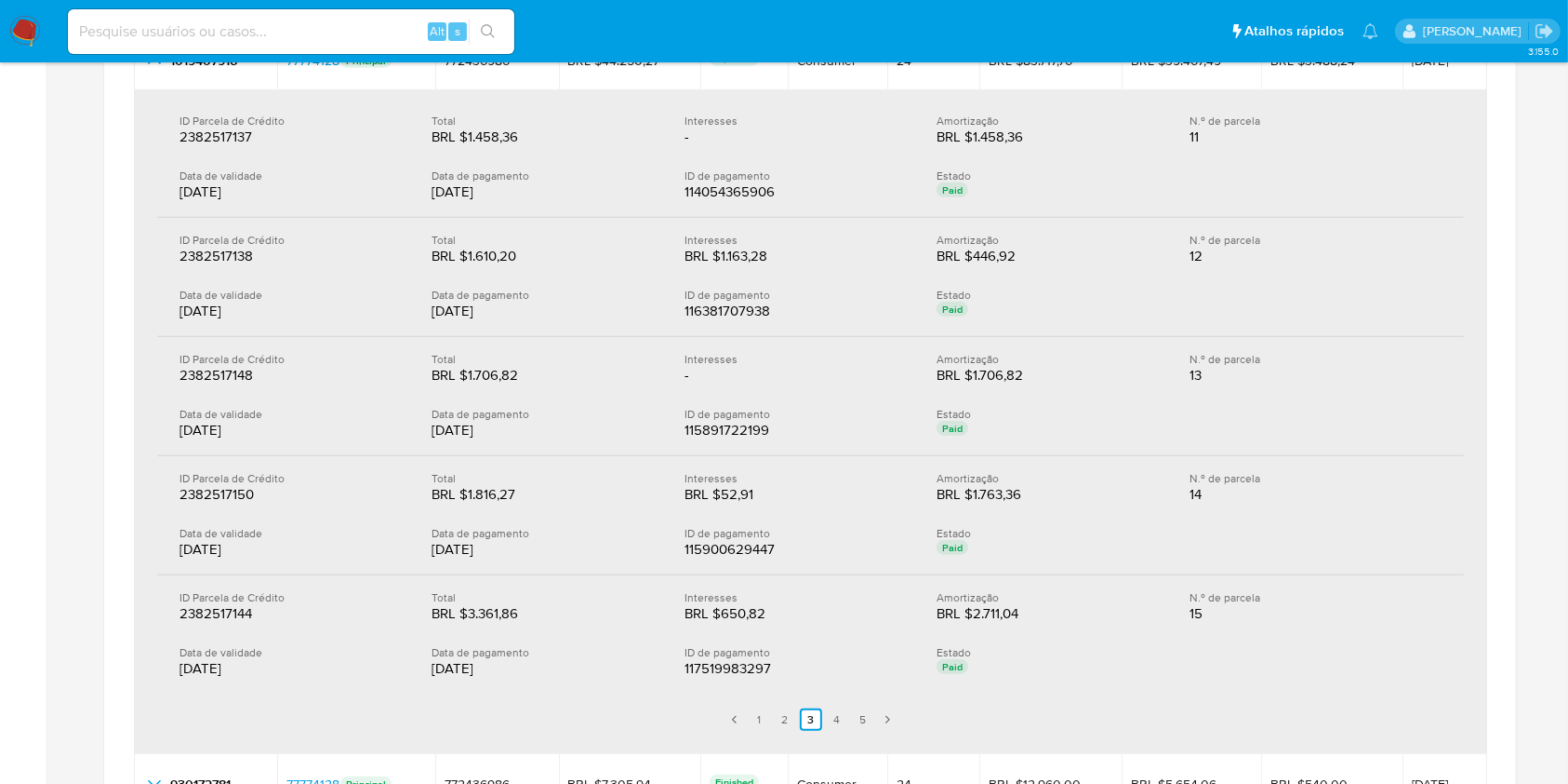
scroll to position [1117, 0]
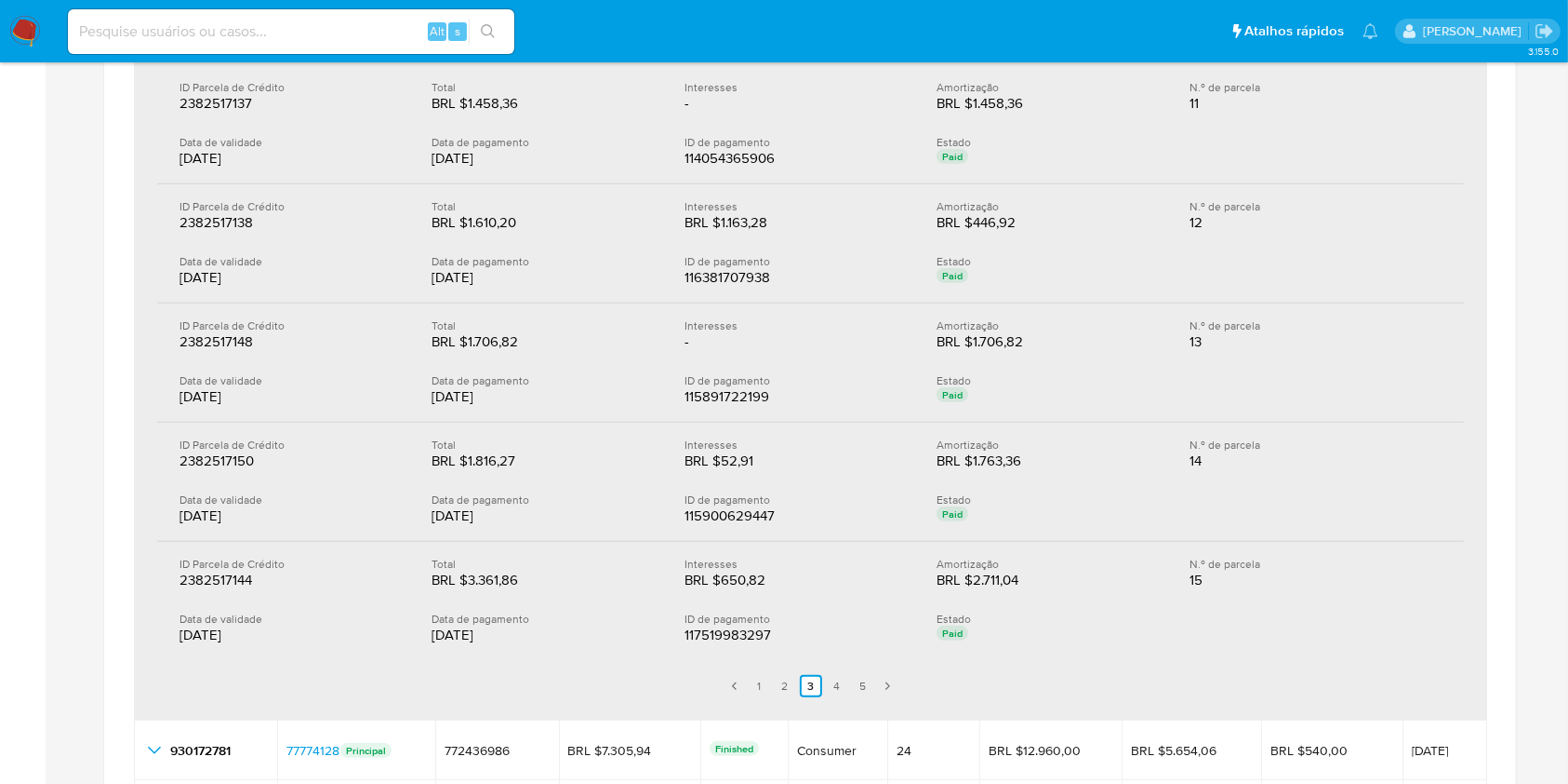
click at [547, 598] on div "ID Parcela de Crédito 2382517144 2382517144 Total BRL $3.361,86 BRL $3.361,86 I…" at bounding box center [810, 600] width 1307 height 118
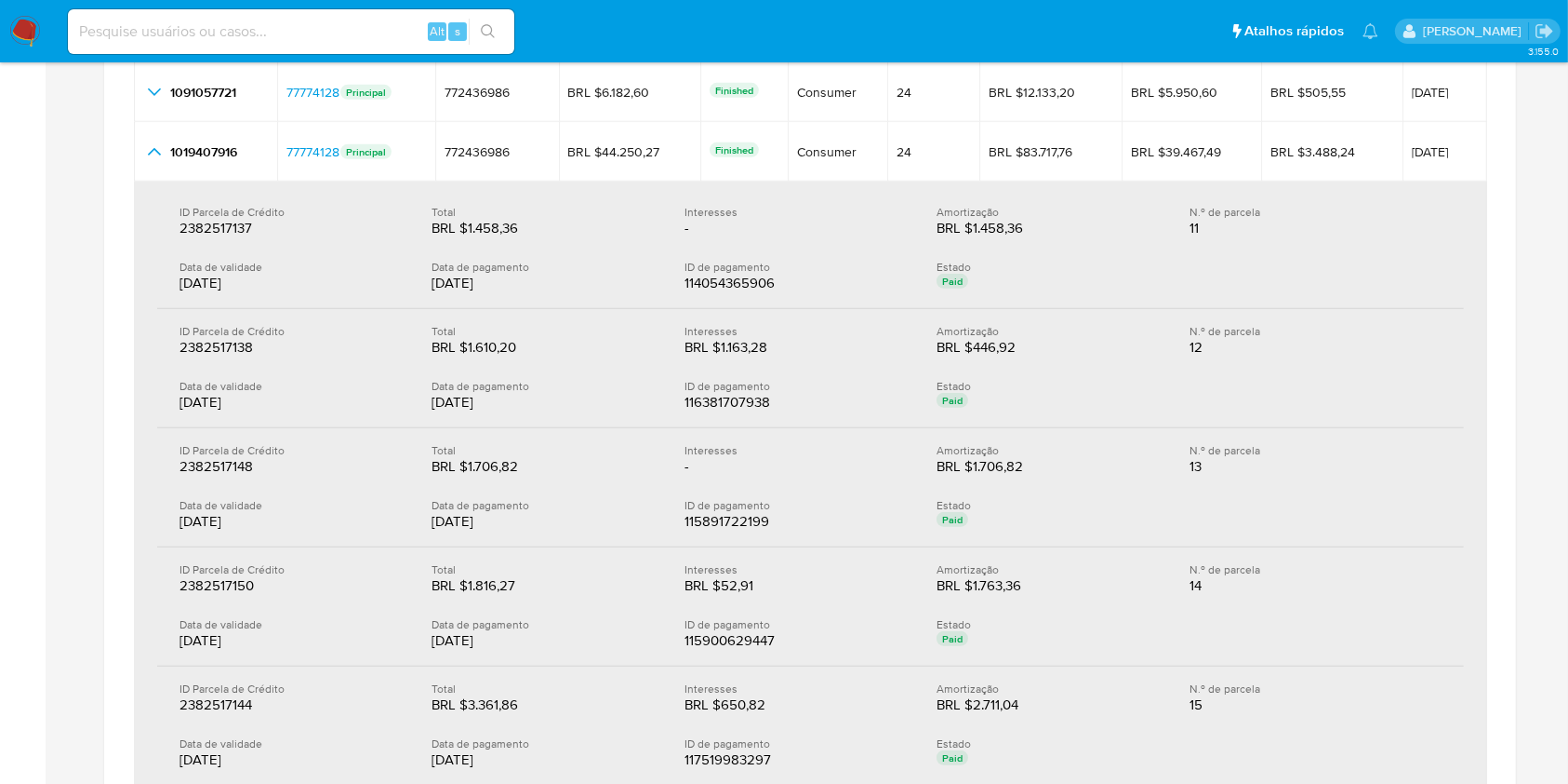
click at [582, 626] on div "Data de pagamento" at bounding box center [542, 624] width 223 height 14
click at [551, 492] on div "ID Parcela de Crédito 2382517148 2382517148 Total BRL $1.706,82 BRL $1.706,82 I…" at bounding box center [810, 488] width 1307 height 119
click at [581, 313] on div "ID Parcela de Crédito 2382517138 2382517138 Total BRL $1.610,20 BRL $1.610,20 I…" at bounding box center [810, 368] width 1307 height 119
click at [581, 266] on div "Data de pagamento" at bounding box center [542, 266] width 223 height 14
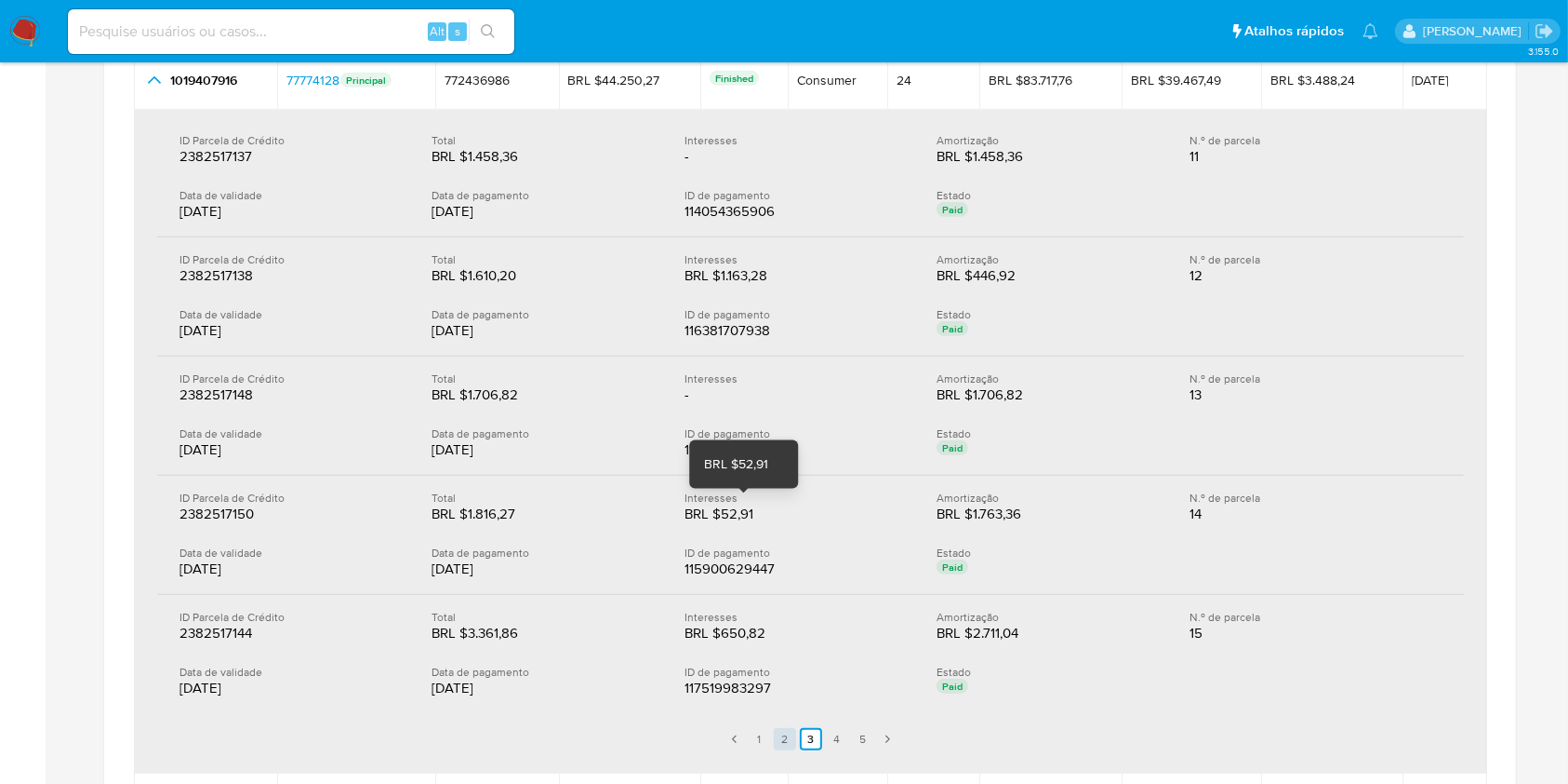
scroll to position [1117, 0]
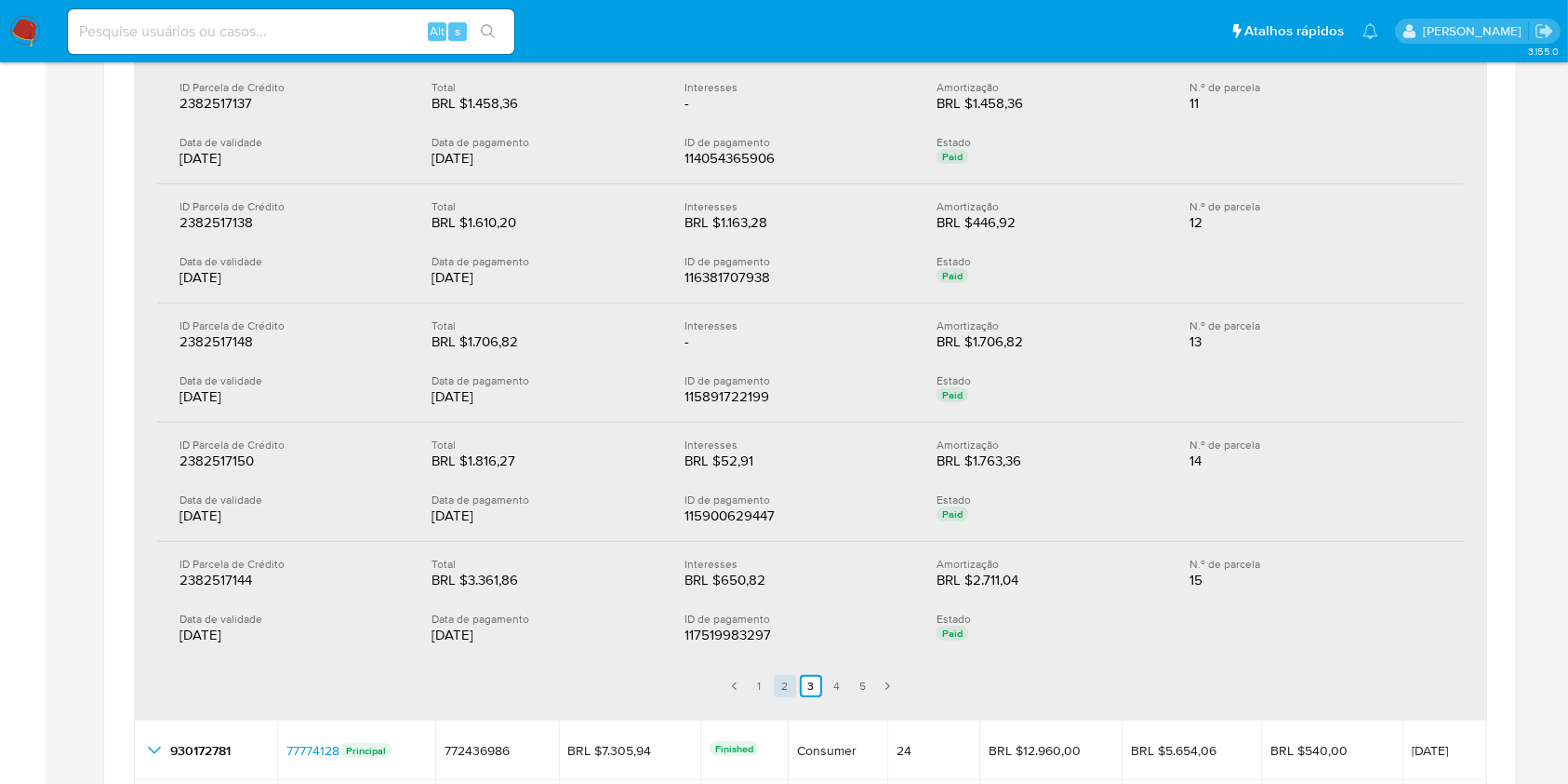
click at [788, 695] on link "2" at bounding box center [784, 686] width 23 height 23
click at [513, 613] on div "Data de pagamento" at bounding box center [542, 619] width 223 height 14
drag, startPoint x: 507, startPoint y: 572, endPoint x: 507, endPoint y: 518, distance: 54.0
click at [490, 455] on div "BRL $3.316,46" at bounding box center [491, 460] width 119 height 19
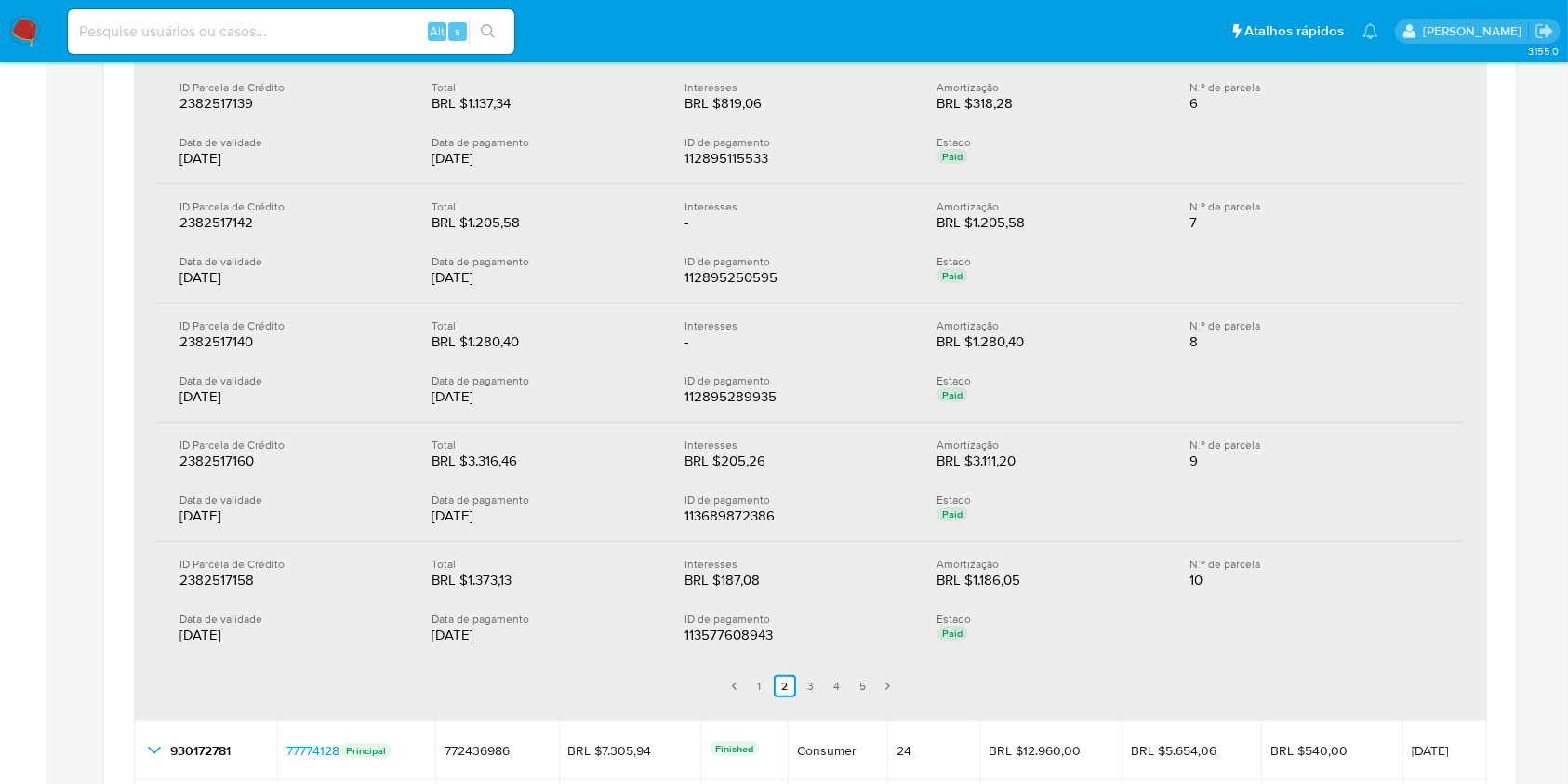
click at [509, 591] on div "ID Parcela de Crédito 2382517158 2382517158 Total BRL $1.373,13 BRL $1.373,13 I…" at bounding box center [810, 600] width 1307 height 118
click at [488, 581] on div "BRL $1.373,13" at bounding box center [491, 579] width 119 height 19
click at [813, 694] on link "3" at bounding box center [811, 686] width 23 height 23
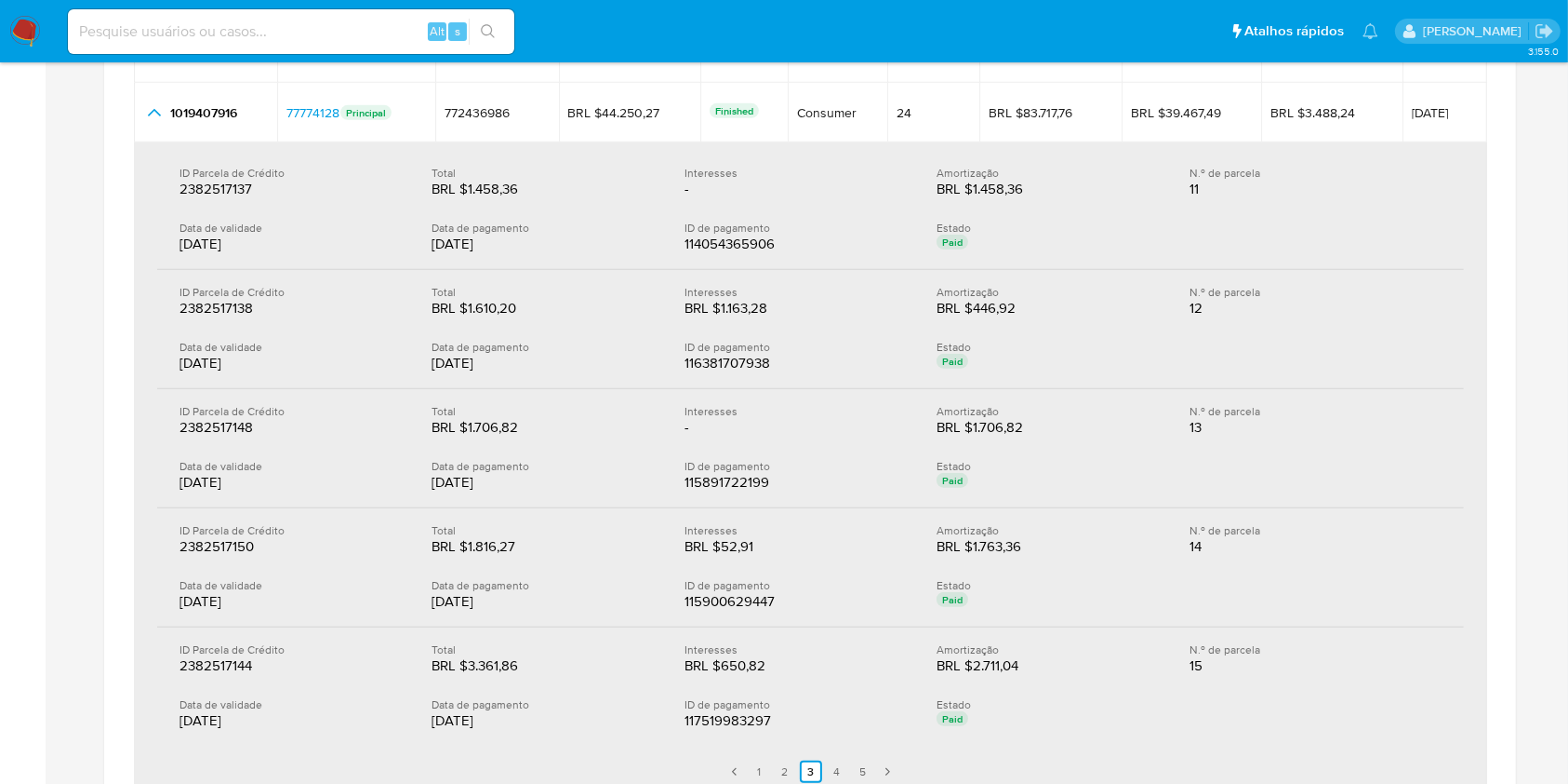
scroll to position [992, 0]
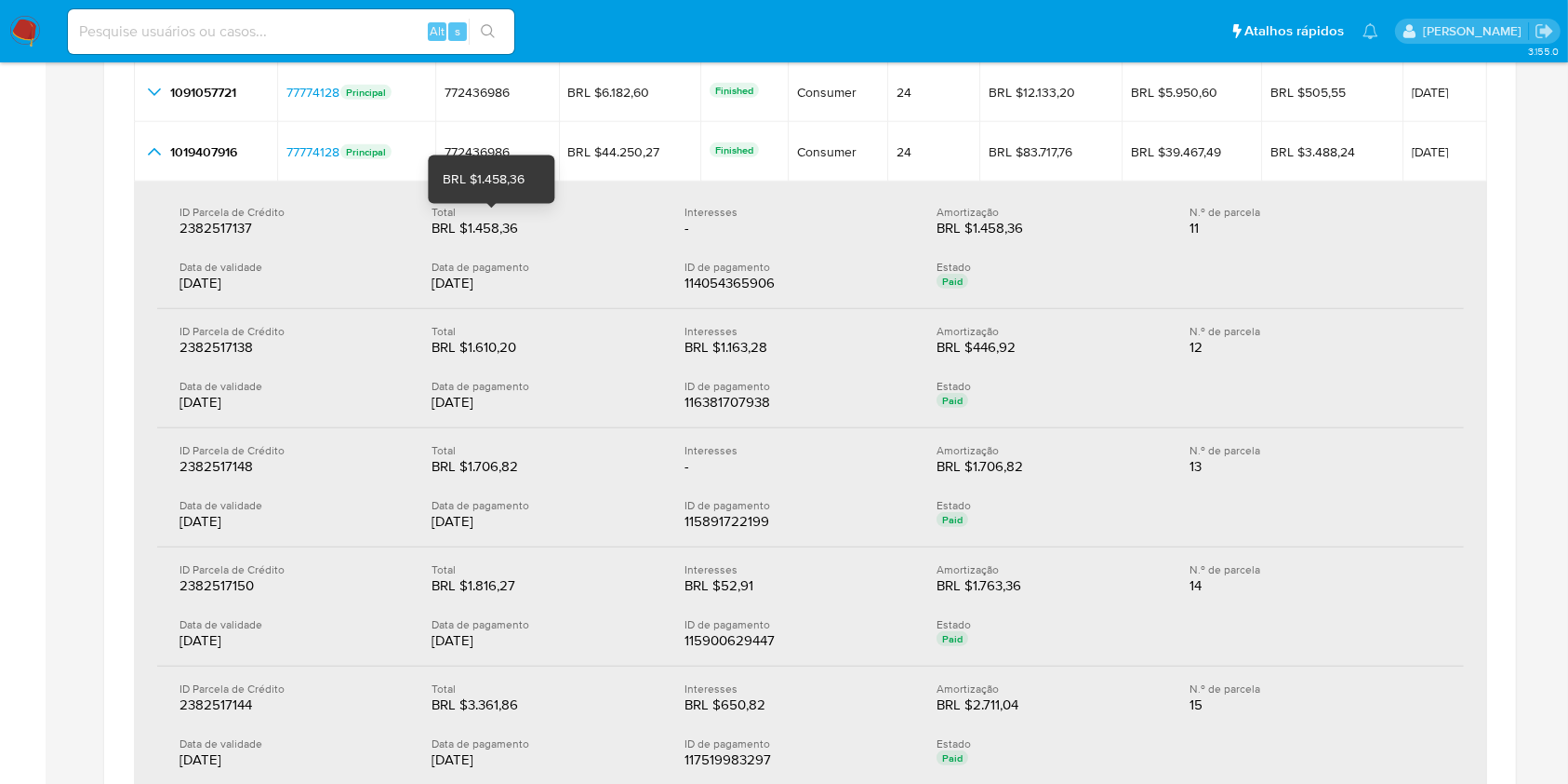
click at [485, 226] on div "BRL $1.458,36" at bounding box center [491, 228] width 119 height 19
click at [495, 351] on div "BRL $1.610,20" at bounding box center [491, 346] width 119 height 19
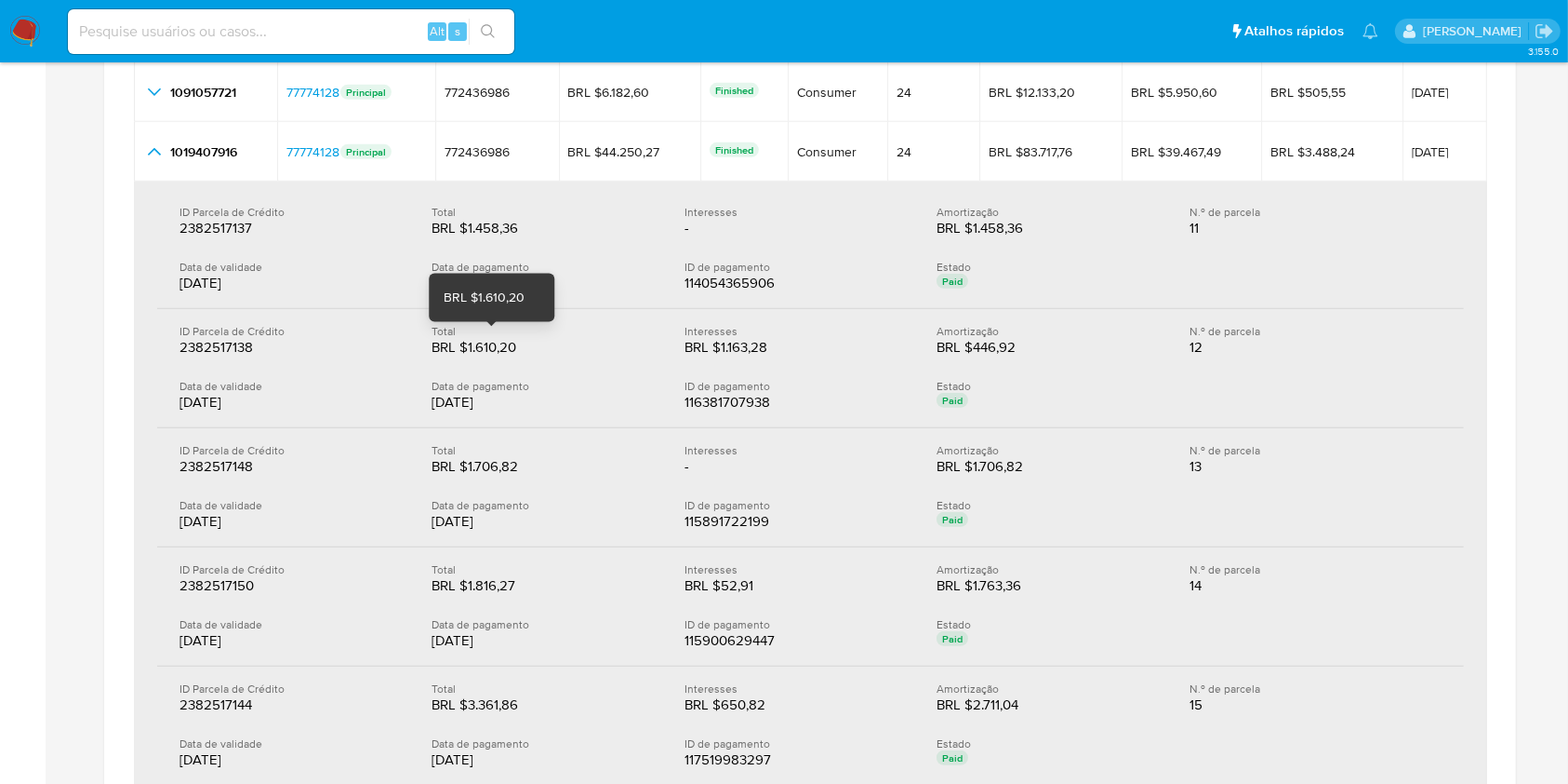
click at [495, 351] on div "BRL $1.610,20" at bounding box center [491, 346] width 119 height 19
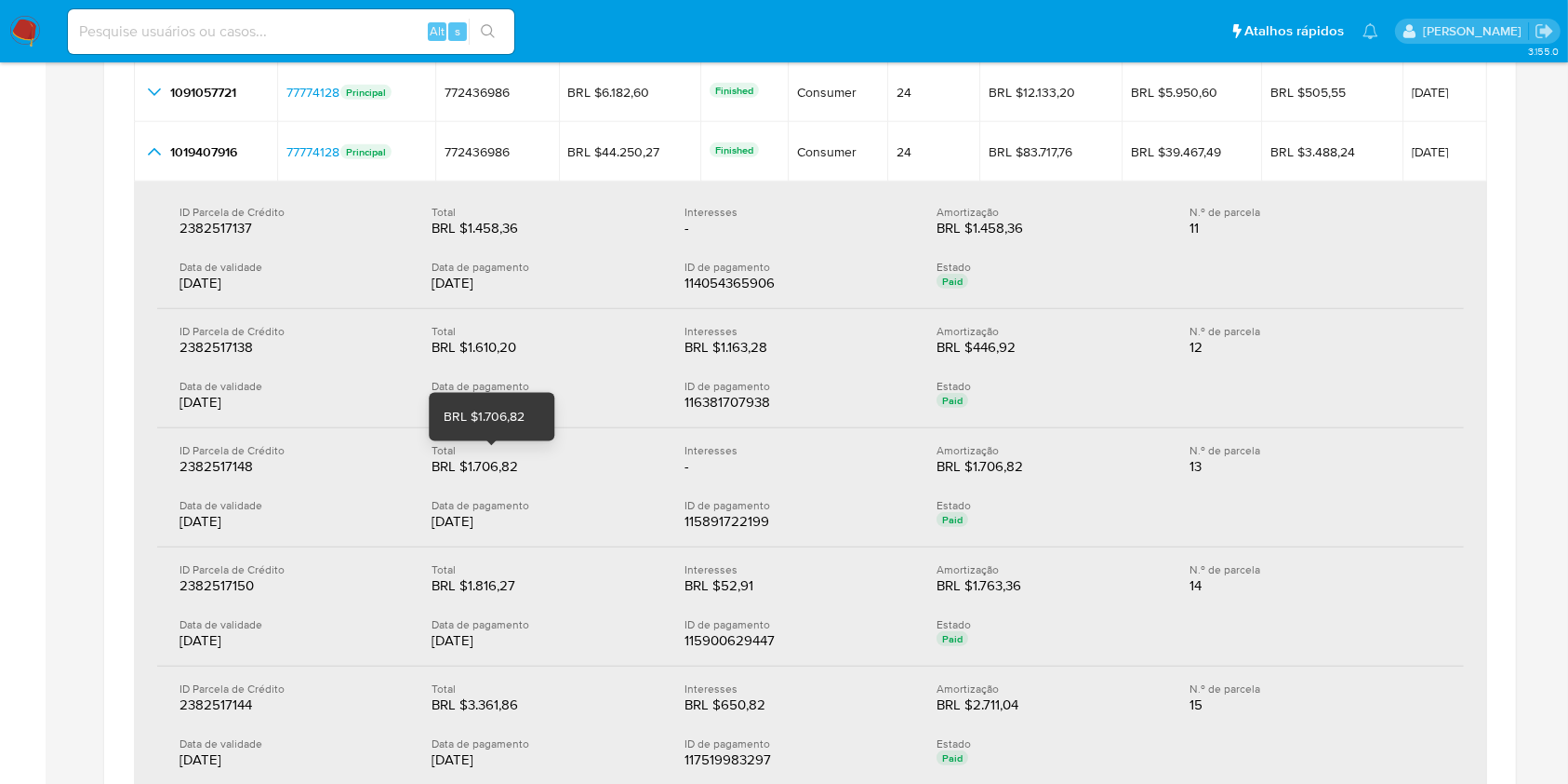
click at [498, 468] on div "BRL $1.706,82" at bounding box center [491, 466] width 119 height 19
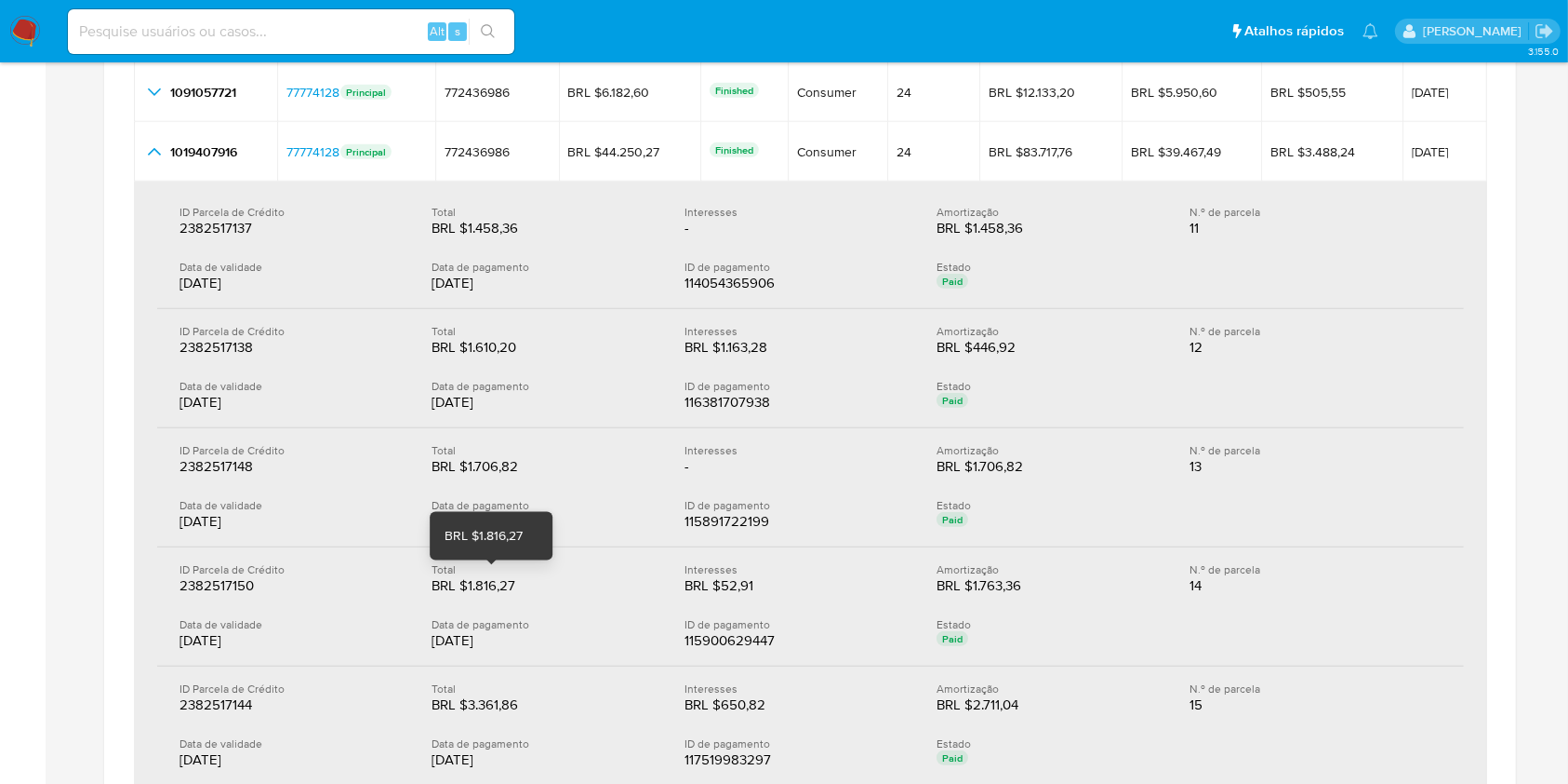
click at [484, 584] on div "BRL $1.816,27" at bounding box center [491, 585] width 119 height 19
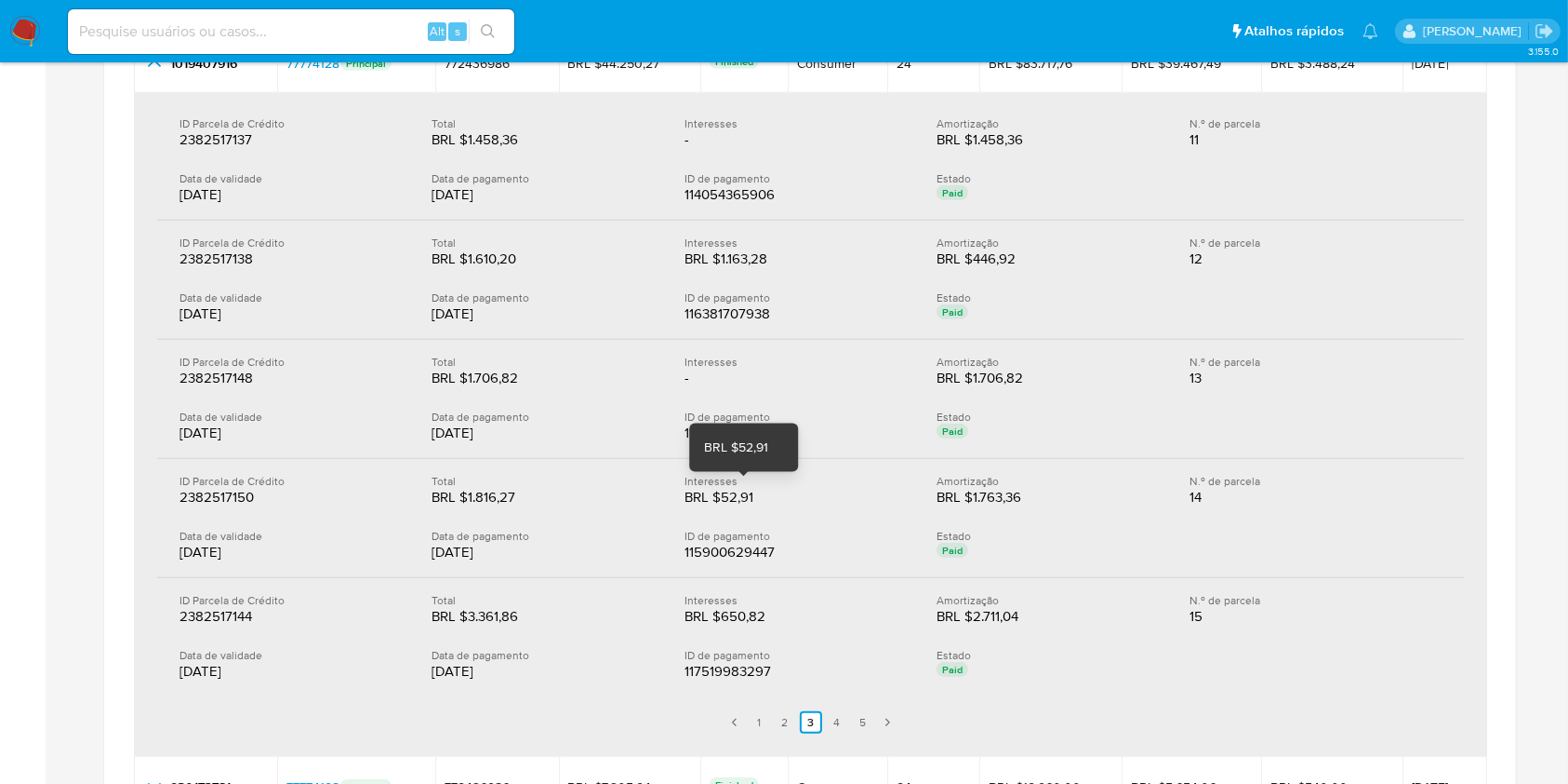
scroll to position [1117, 0]
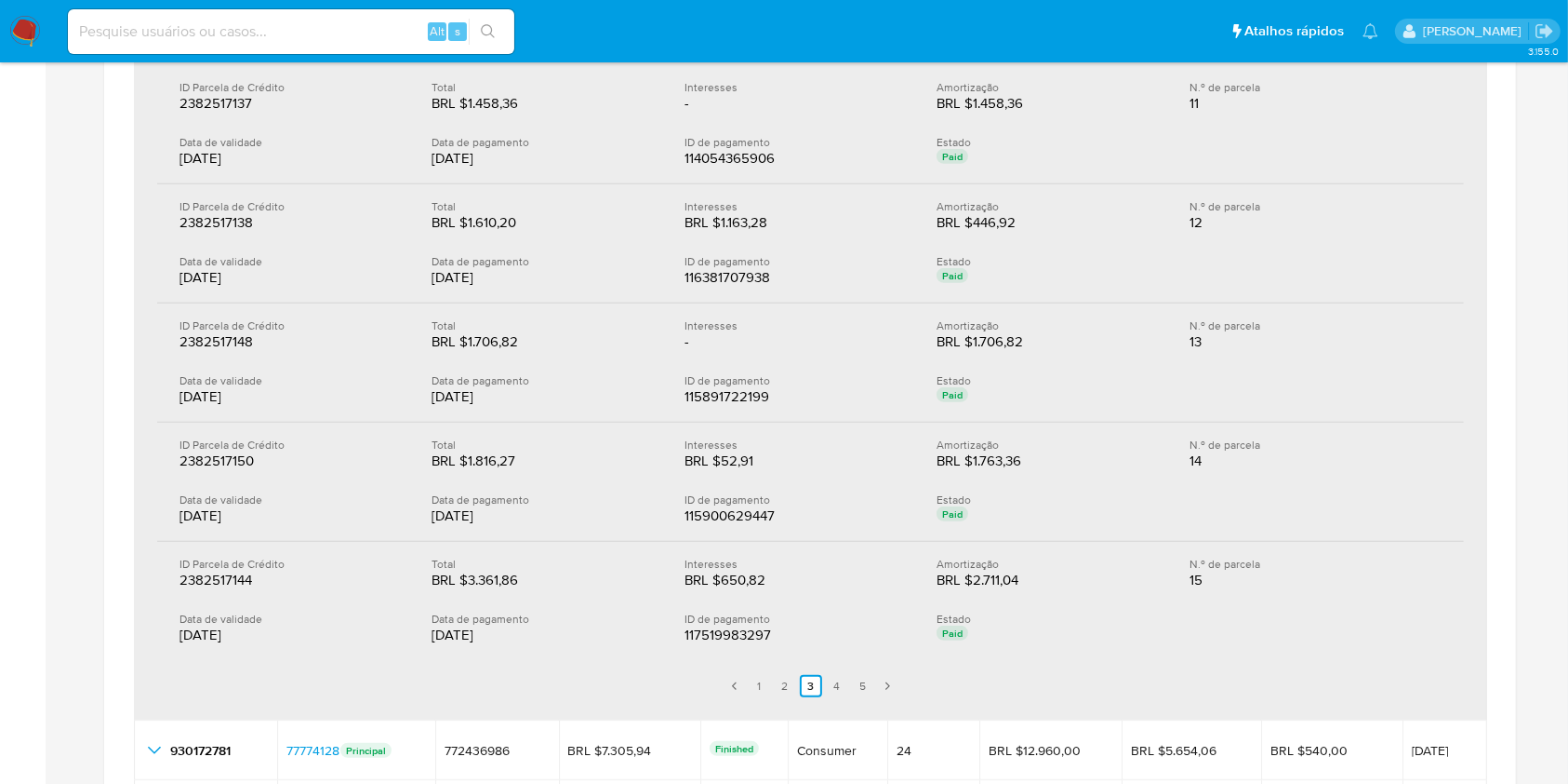
click at [598, 638] on div "09/07/2025" at bounding box center [542, 635] width 223 height 19
click at [834, 688] on link "4" at bounding box center [837, 686] width 23 height 23
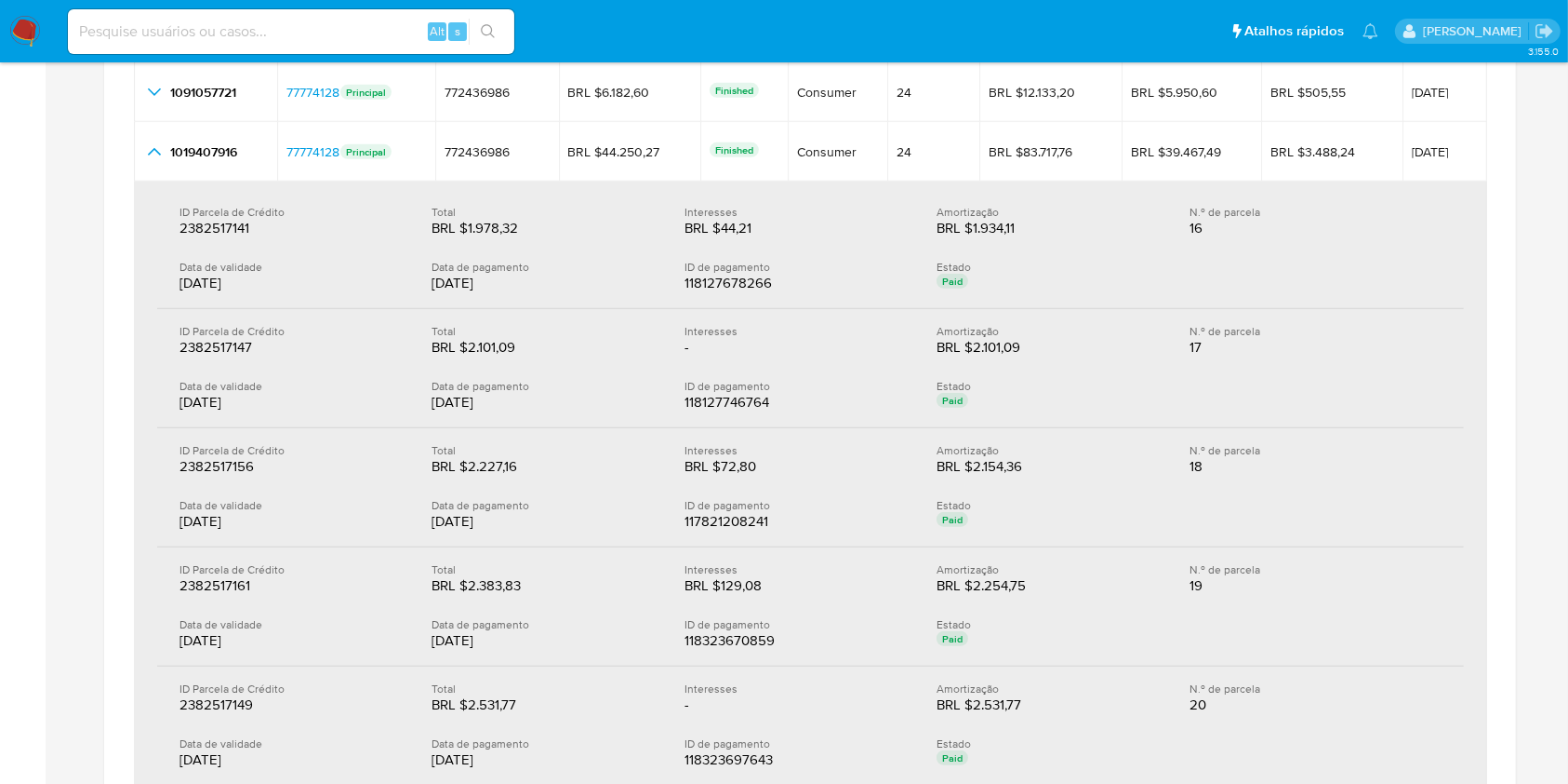
click at [528, 242] on div "ID Parcela de Crédito 2382517141 2382517141 Total BRL $1.978,32 BRL $1.978,32 I…" at bounding box center [810, 249] width 1307 height 119
click at [579, 373] on div "ID Parcela de Crédito 2382517147 2382517147 Total BRL $2.101,09 BRL $2.101,09 I…" at bounding box center [810, 368] width 1307 height 119
click at [588, 489] on div "ID Parcela de Crédito 2382517156 2382517156 Total BRL $2.227,16 BRL $2.227,16 I…" at bounding box center [810, 488] width 1307 height 119
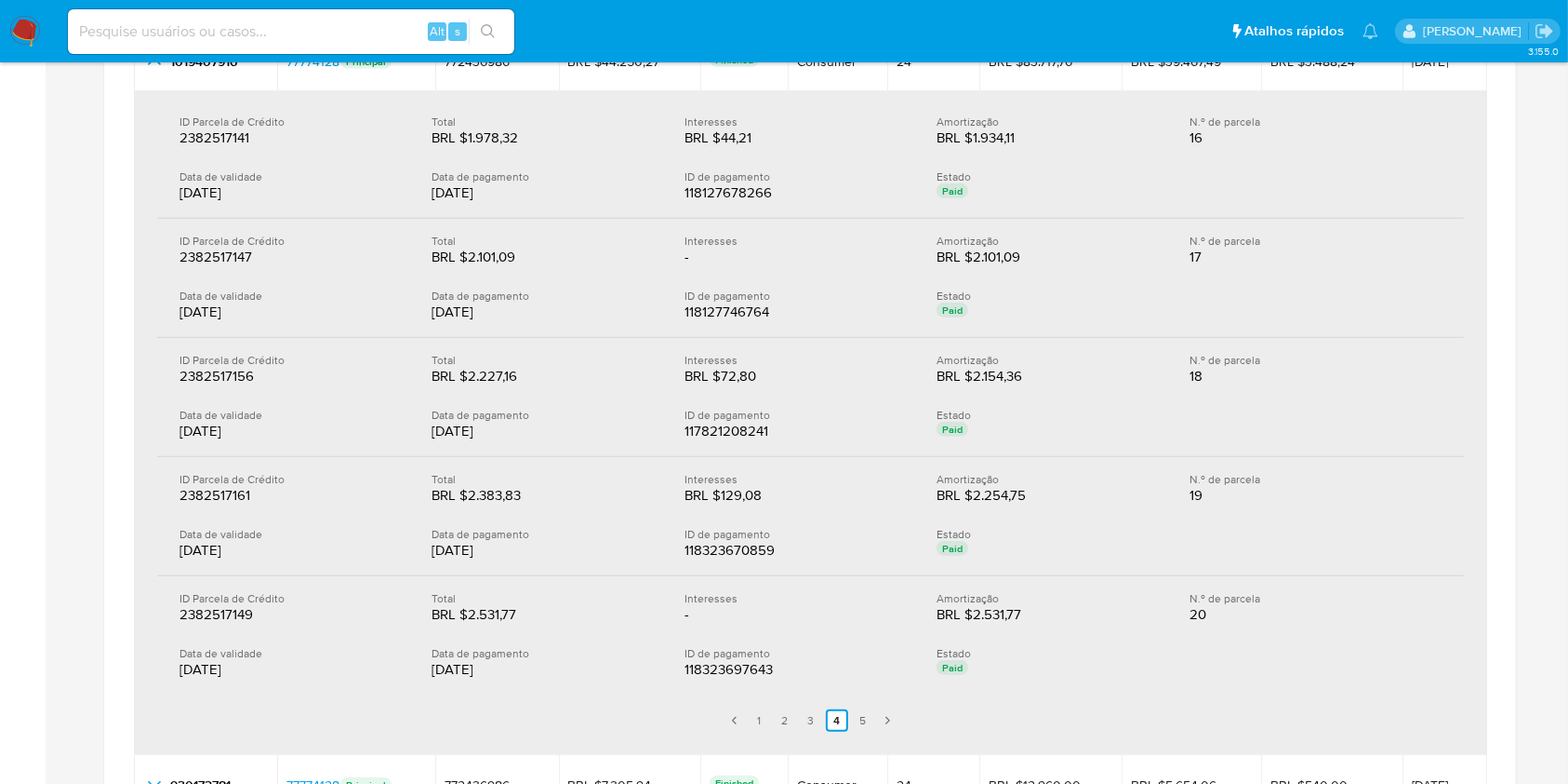
scroll to position [1117, 0]
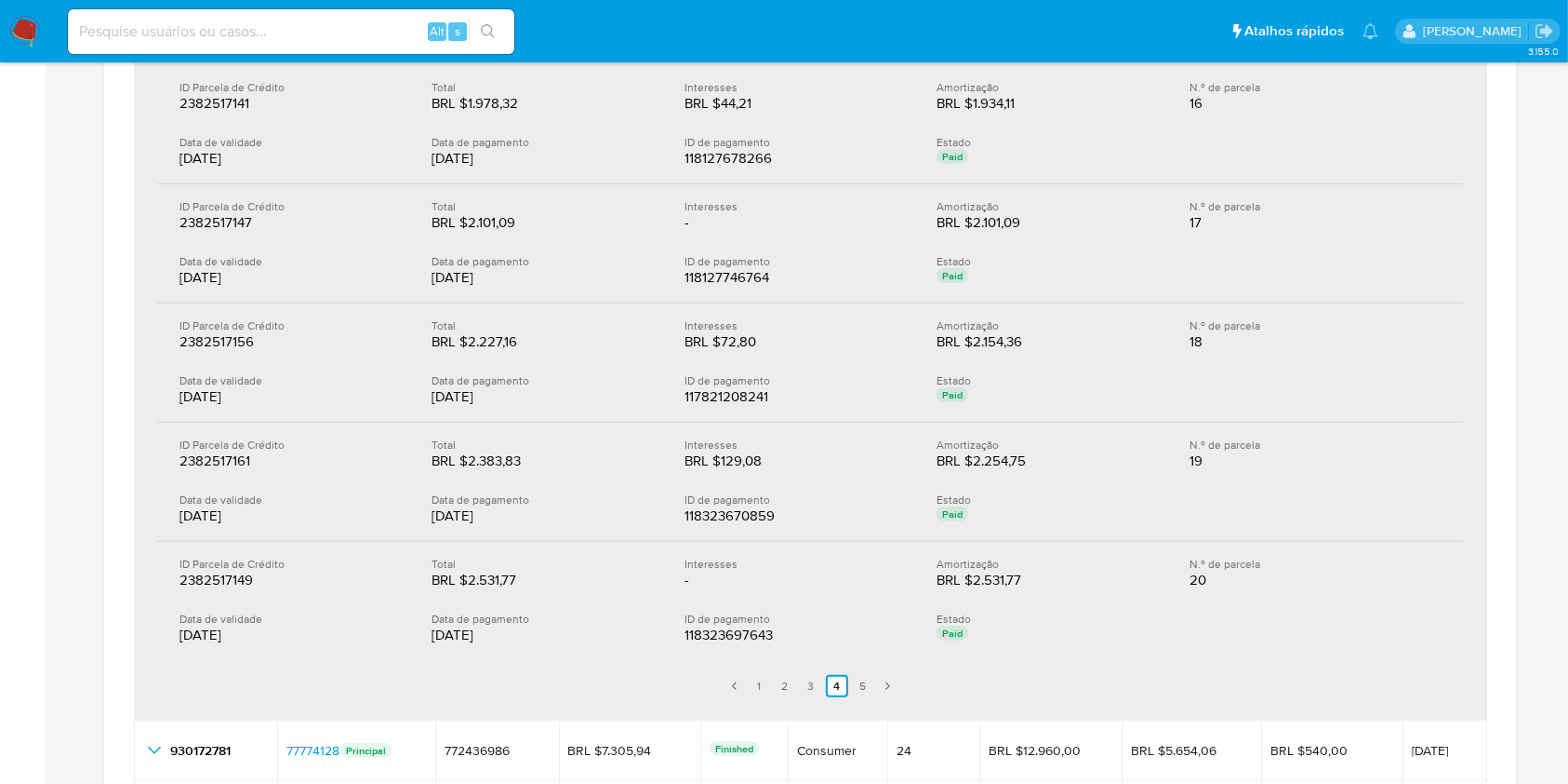
click at [571, 473] on div "ID Parcela de Crédito 2382517161 2382517161 Total BRL $2.383,83 BRL $2.383,83 I…" at bounding box center [810, 482] width 1307 height 119
click at [611, 641] on div "16/07/2025" at bounding box center [542, 635] width 223 height 19
click at [863, 692] on link "5" at bounding box center [863, 686] width 23 height 23
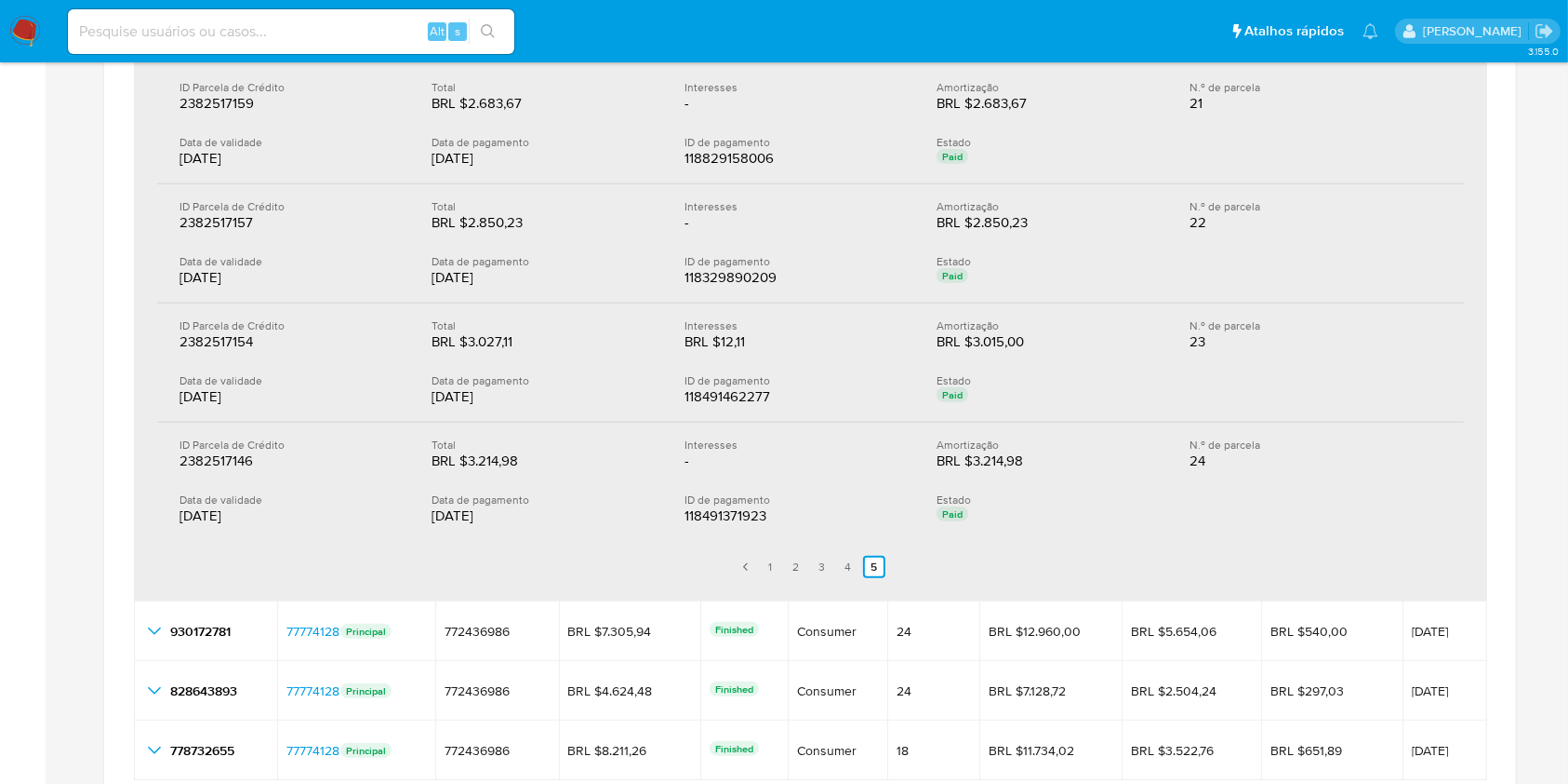
scroll to position [992, 0]
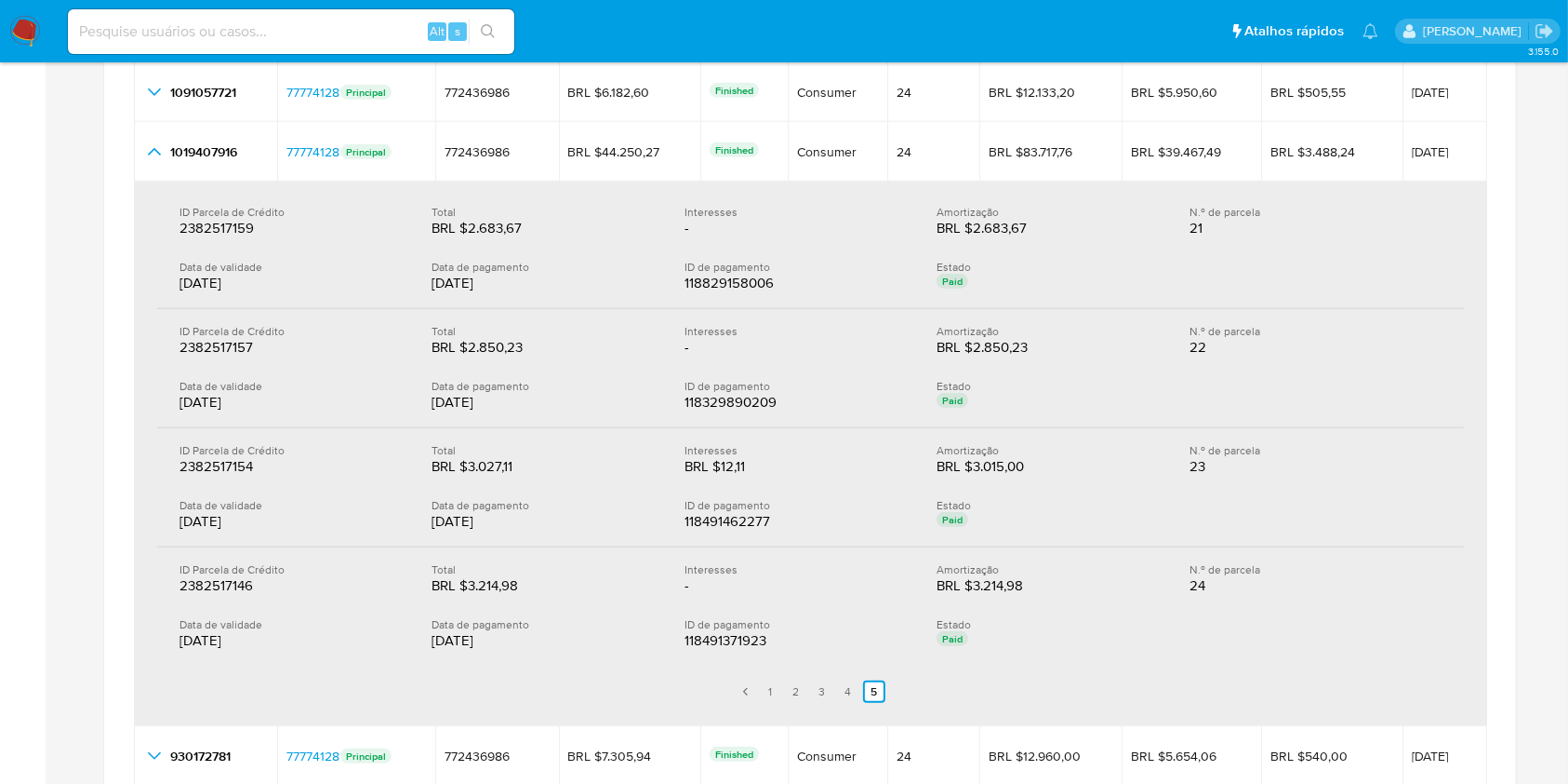
click at [607, 277] on div "16/07/2025" at bounding box center [542, 282] width 223 height 19
click at [604, 338] on div "BRL $2.850,23 BRL $2.850,23" at bounding box center [542, 346] width 223 height 19
click at [601, 512] on div "17/07/2025" at bounding box center [542, 521] width 223 height 19
click at [617, 607] on div "ID Parcela de Crédito 2382517146 2382517146 Total BRL $3.214,98 BRL $3.214,98 I…" at bounding box center [810, 606] width 1307 height 118
click at [793, 689] on link "2" at bounding box center [796, 691] width 23 height 23
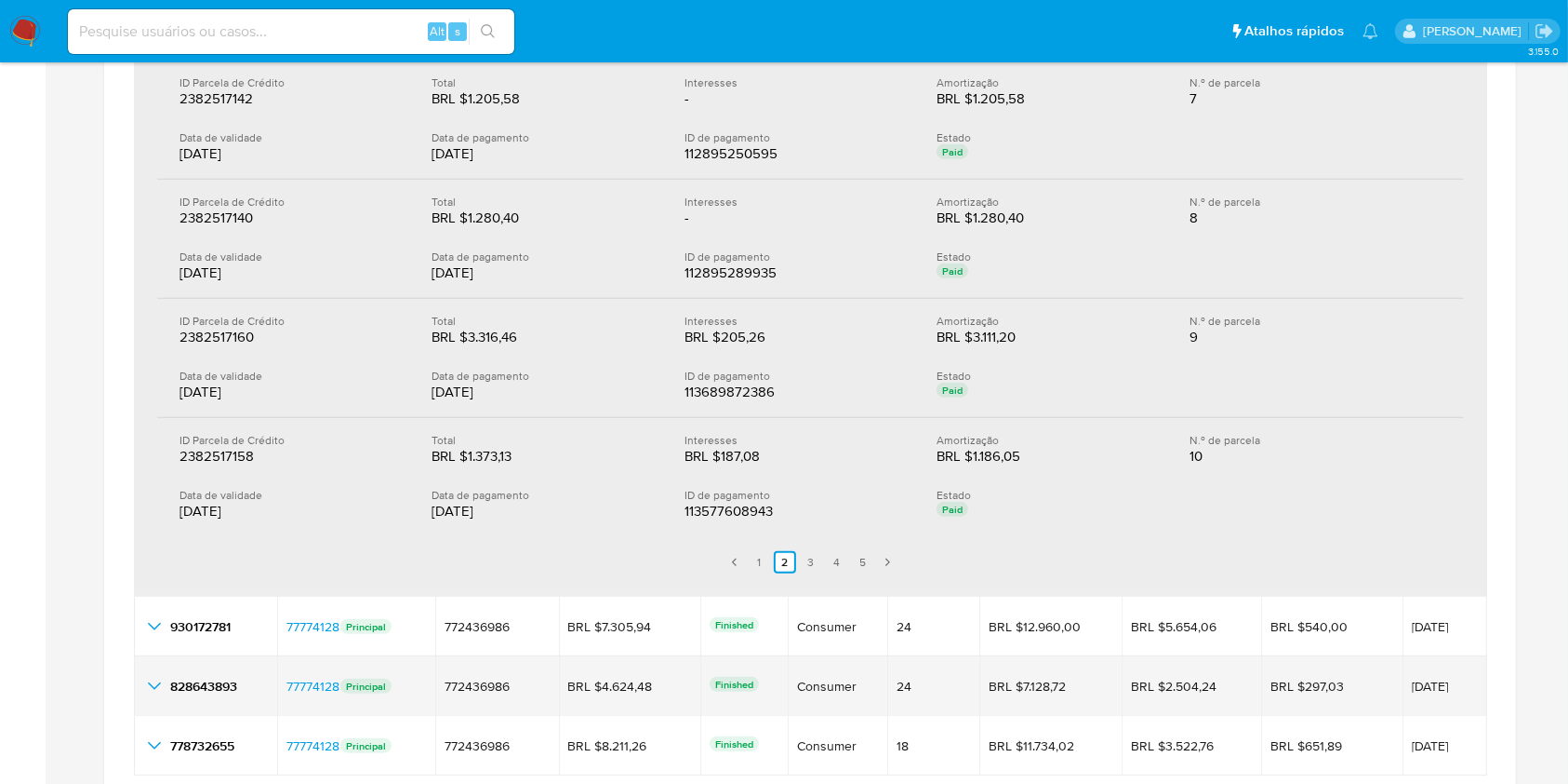
scroll to position [1117, 0]
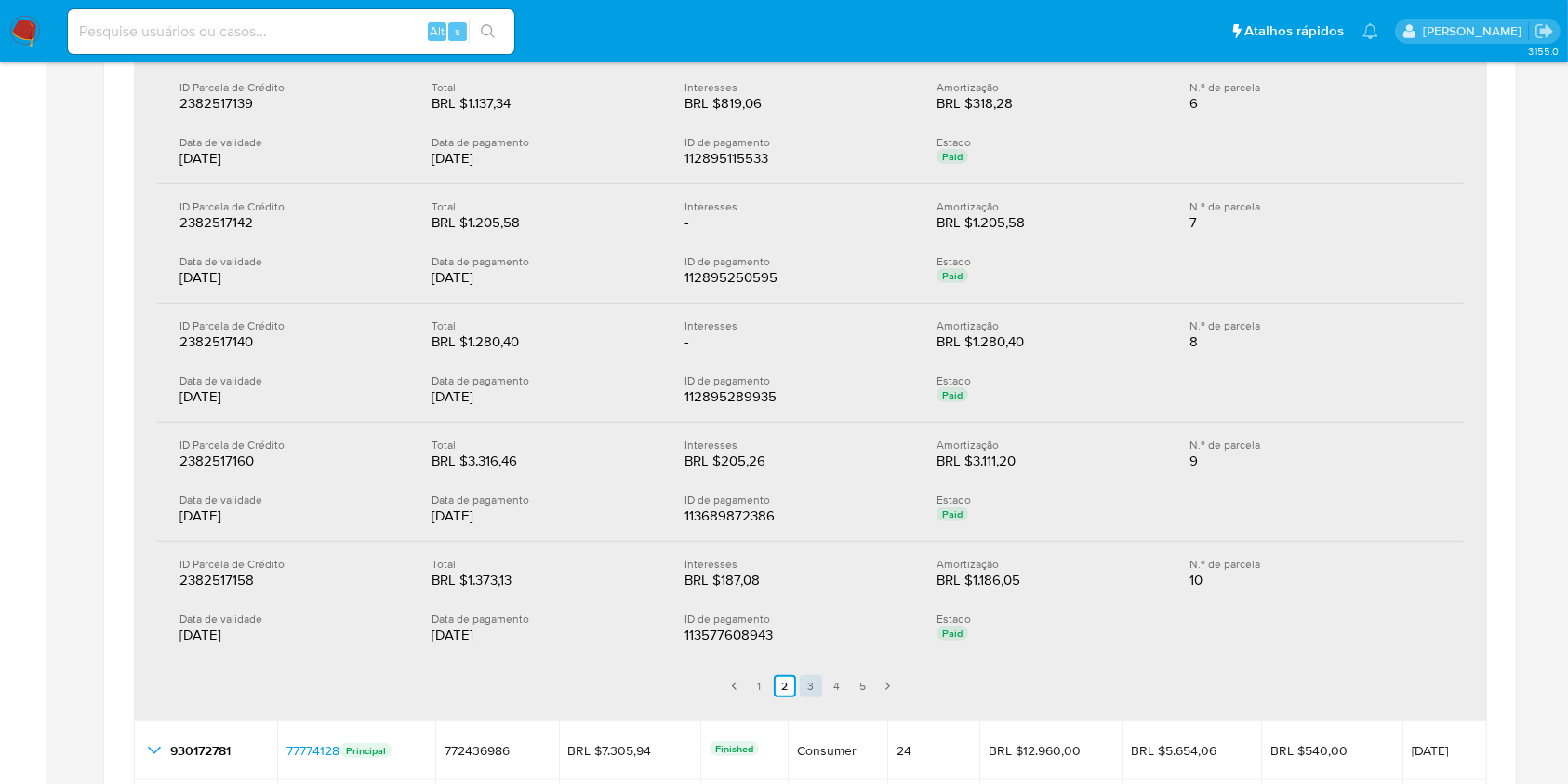
click at [810, 681] on link "3" at bounding box center [811, 686] width 23 height 23
click at [507, 584] on div "BRL $3.361,86" at bounding box center [491, 579] width 119 height 19
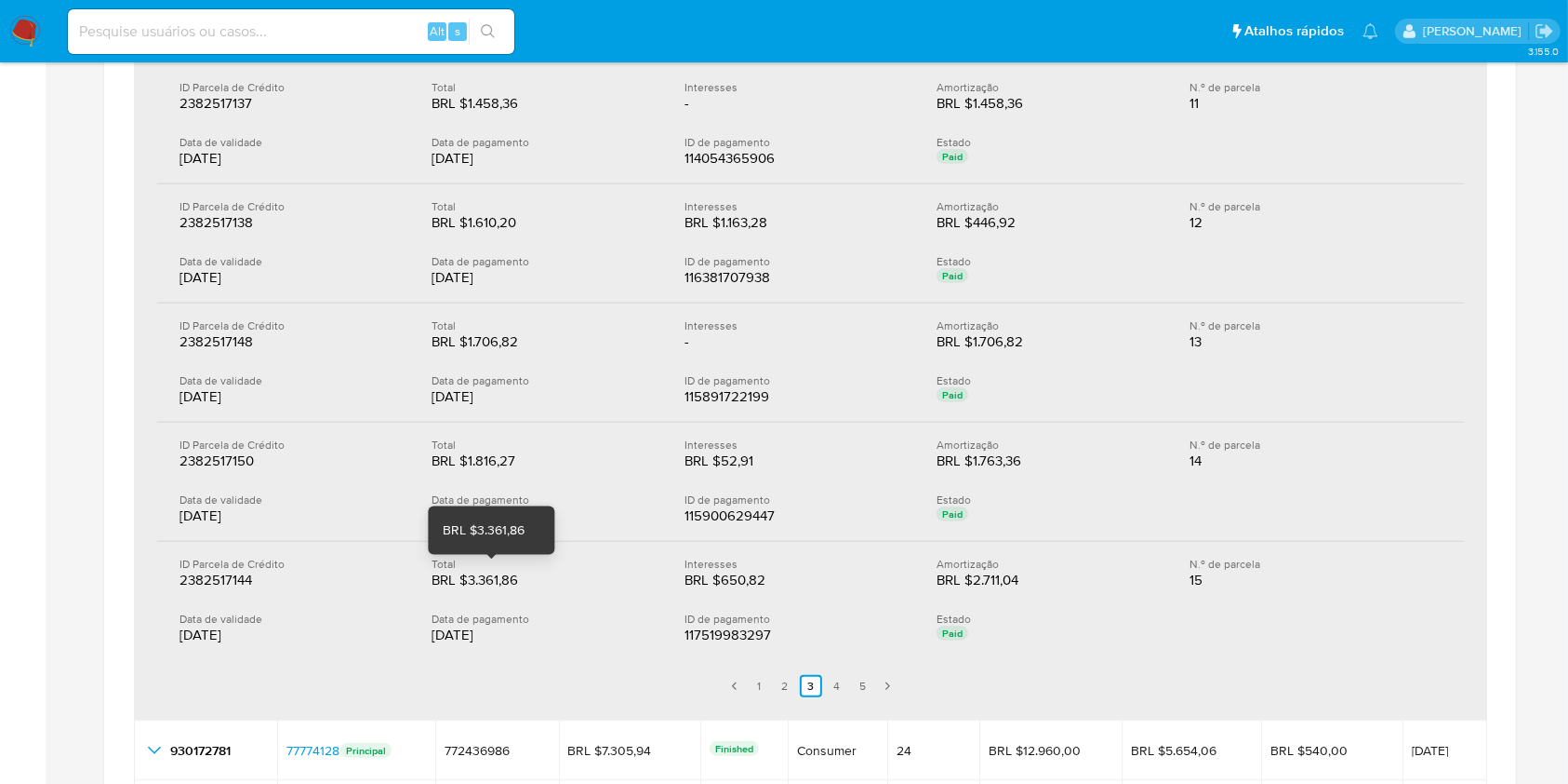
click at [507, 584] on div "BRL $3.361,86" at bounding box center [491, 579] width 119 height 19
drag, startPoint x: 838, startPoint y: 684, endPoint x: 822, endPoint y: 672, distance: 20.0
click at [838, 684] on link "4" at bounding box center [837, 686] width 23 height 23
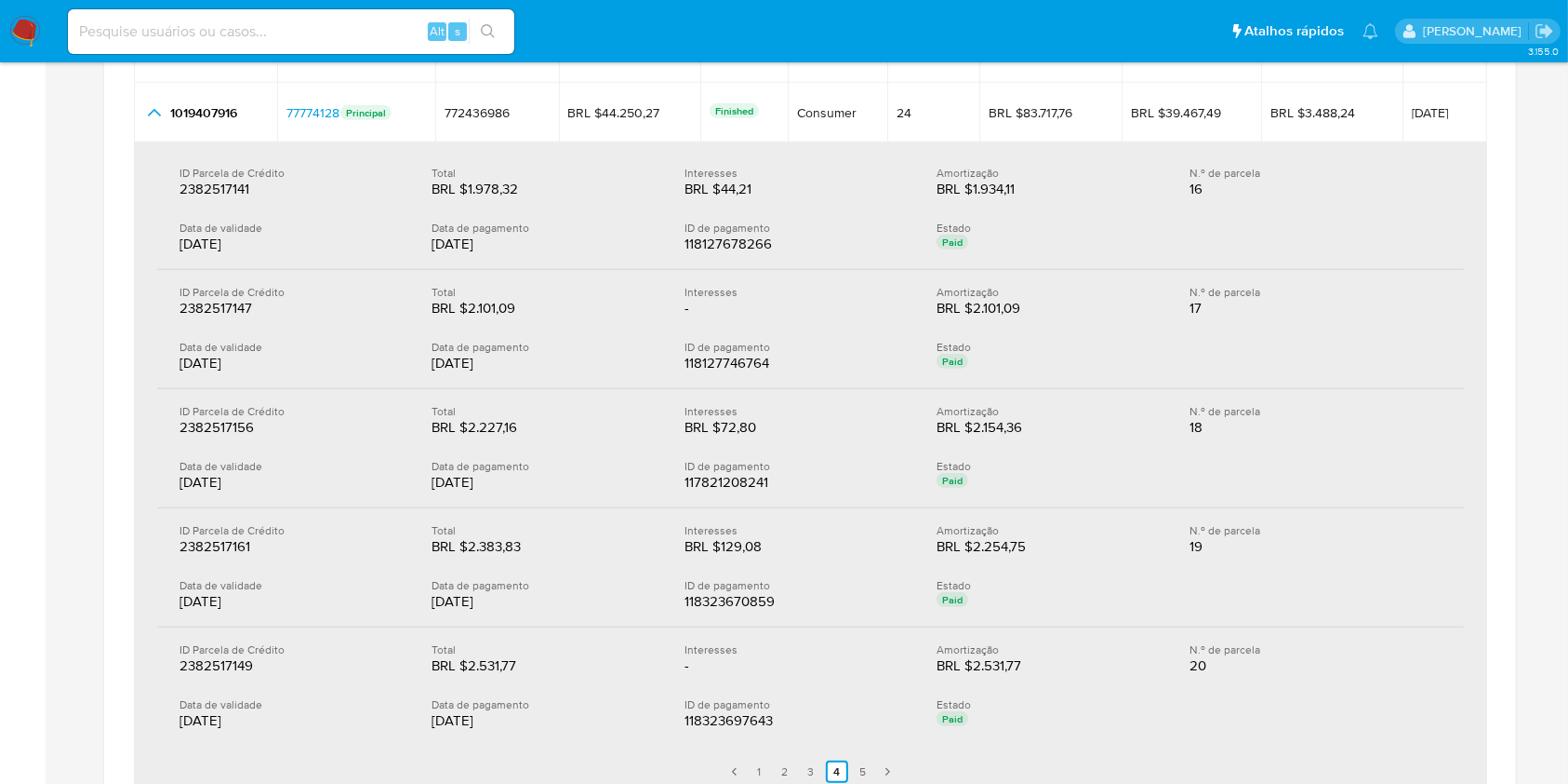
scroll to position [992, 0]
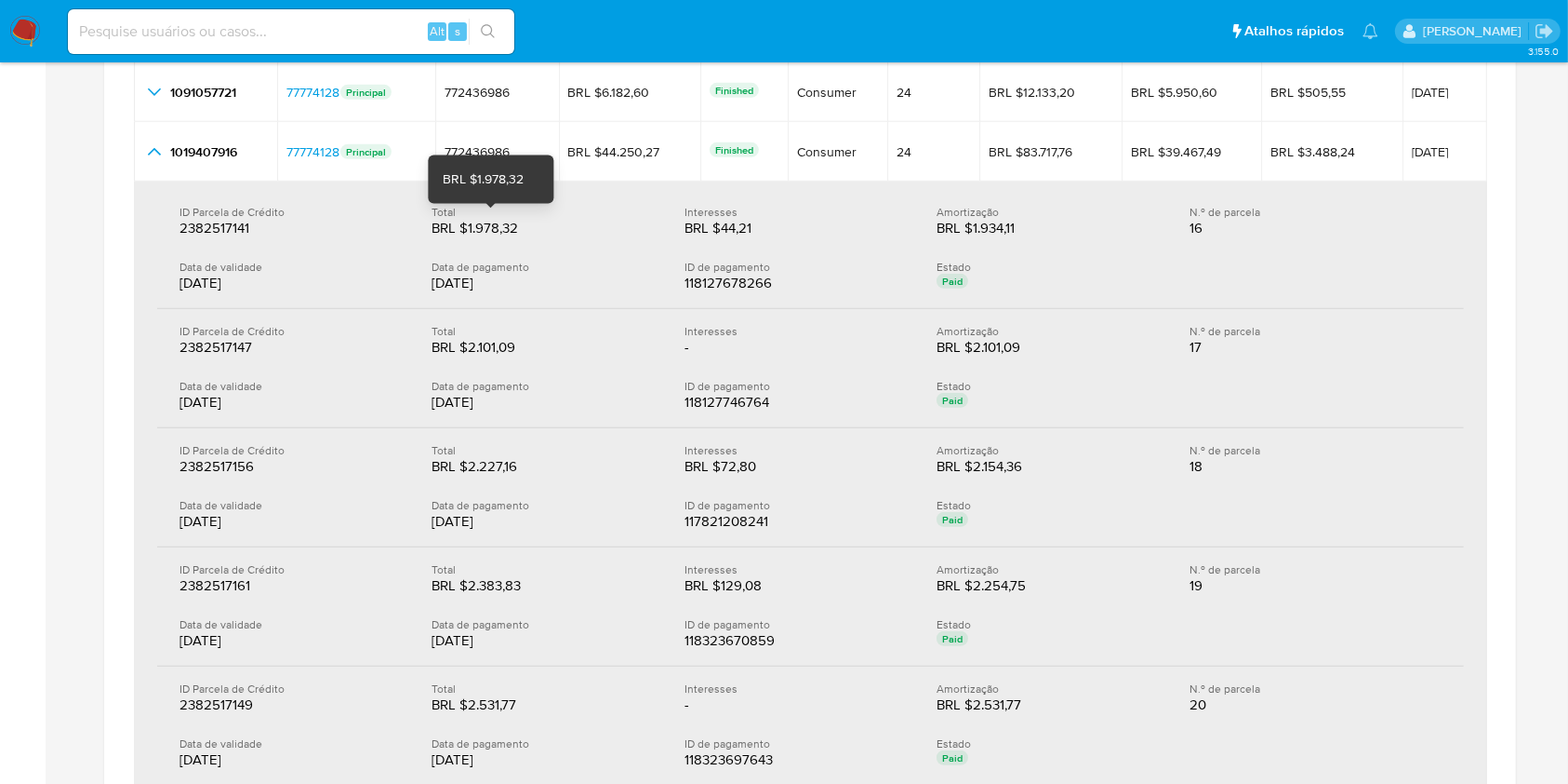
click at [496, 229] on div "BRL $1.978,32" at bounding box center [491, 228] width 119 height 19
click at [499, 353] on div "BRL $2.101,09" at bounding box center [491, 346] width 119 height 19
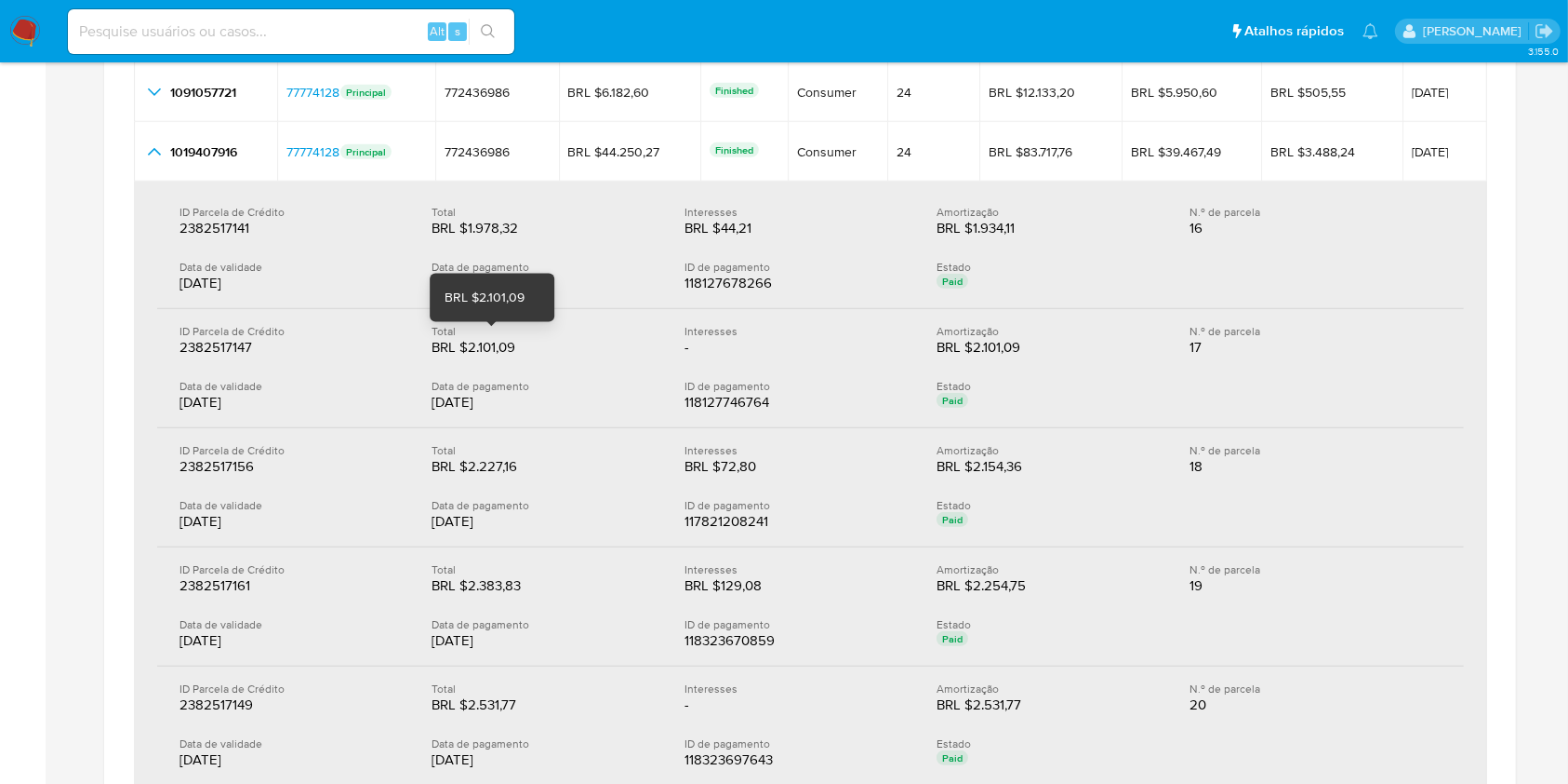
click at [499, 353] on div "BRL $2.101,09" at bounding box center [491, 346] width 119 height 19
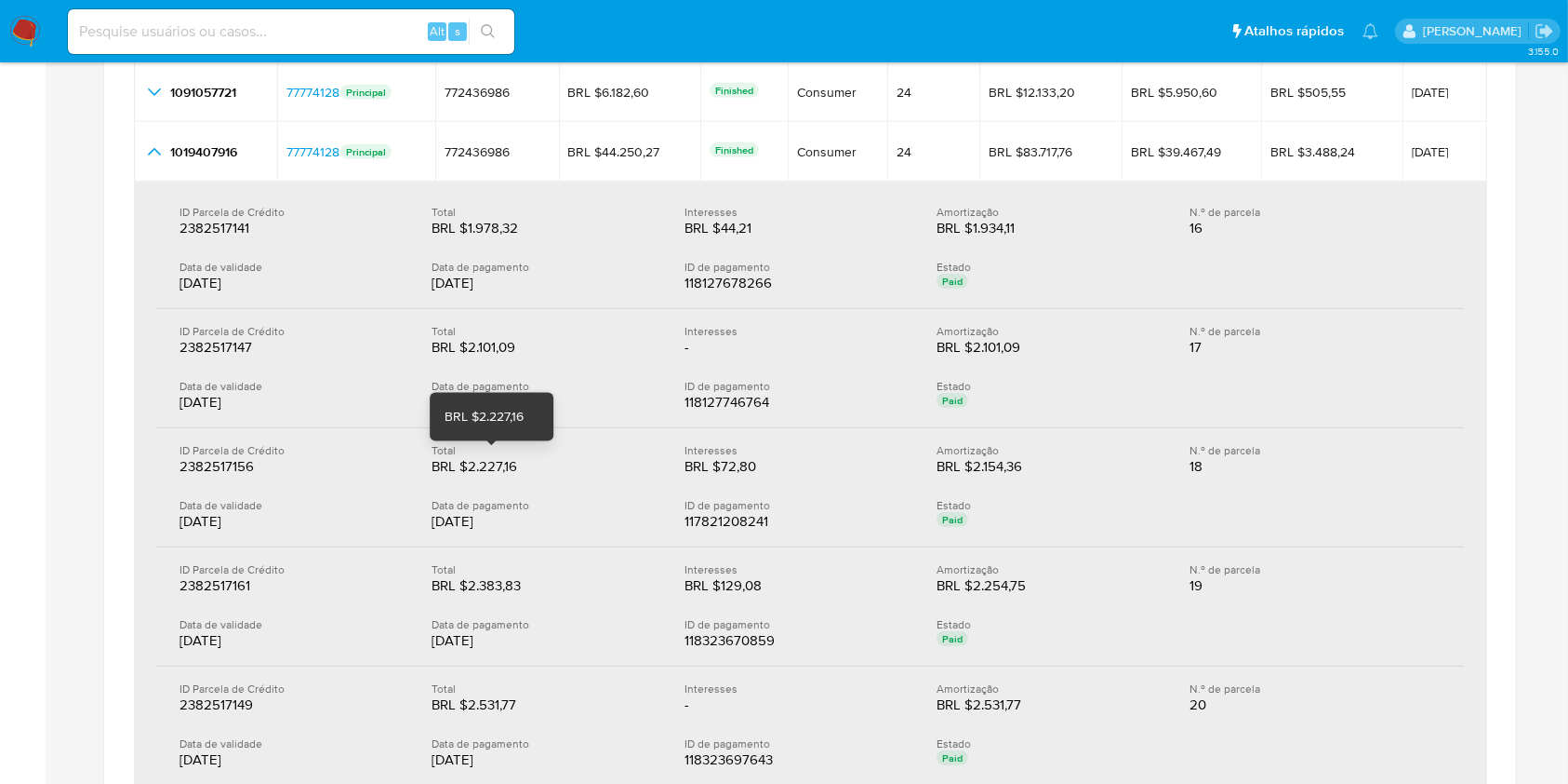
click at [507, 458] on div "BRL $2.227,16" at bounding box center [491, 466] width 119 height 19
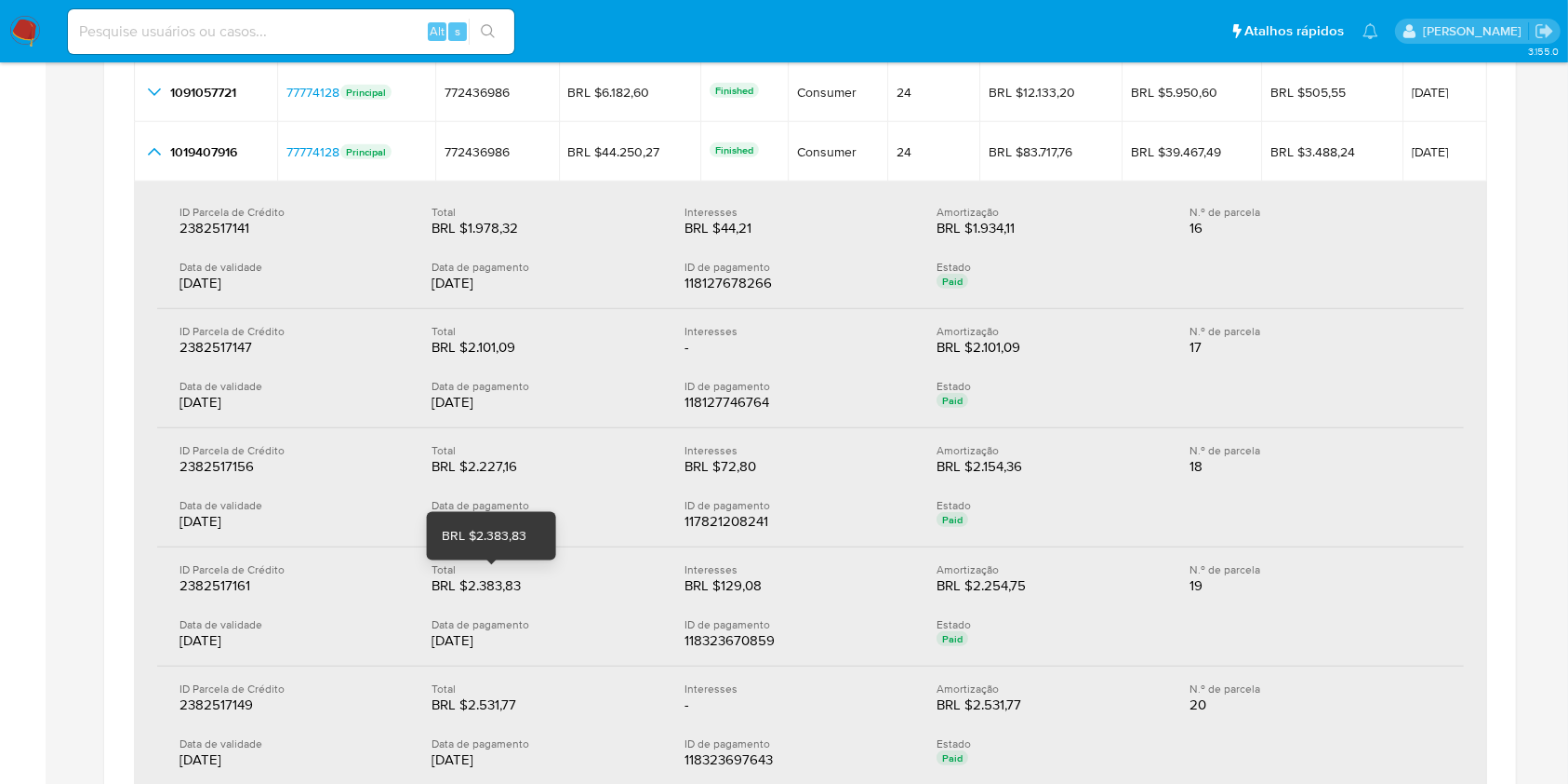
click at [491, 585] on div "BRL $2.383,83" at bounding box center [491, 585] width 119 height 19
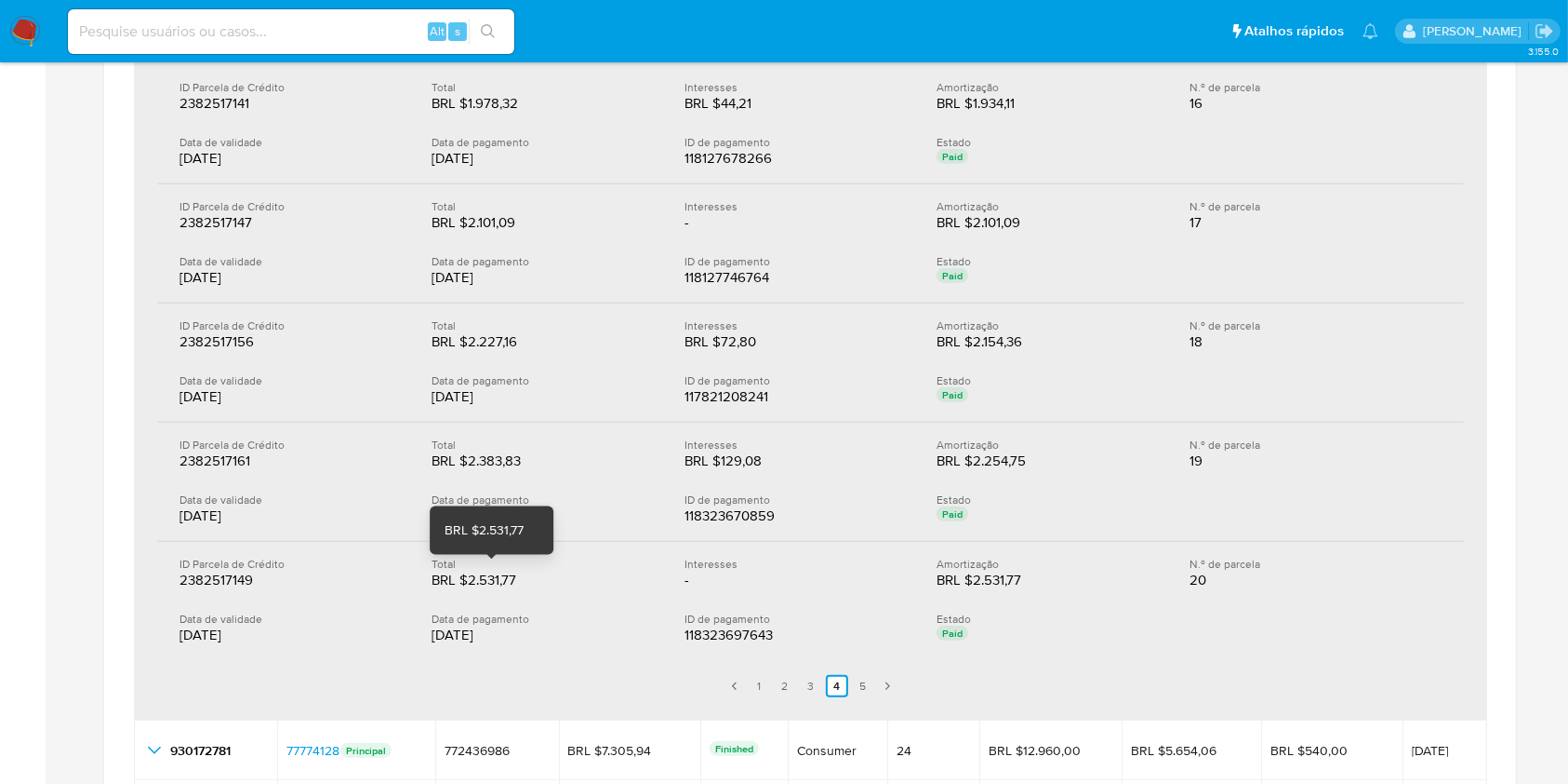
click at [507, 571] on div "BRL $2.531,77" at bounding box center [491, 579] width 119 height 19
drag, startPoint x: 864, startPoint y: 689, endPoint x: 688, endPoint y: 542, distance: 229.3
click at [864, 689] on link "5" at bounding box center [863, 686] width 23 height 23
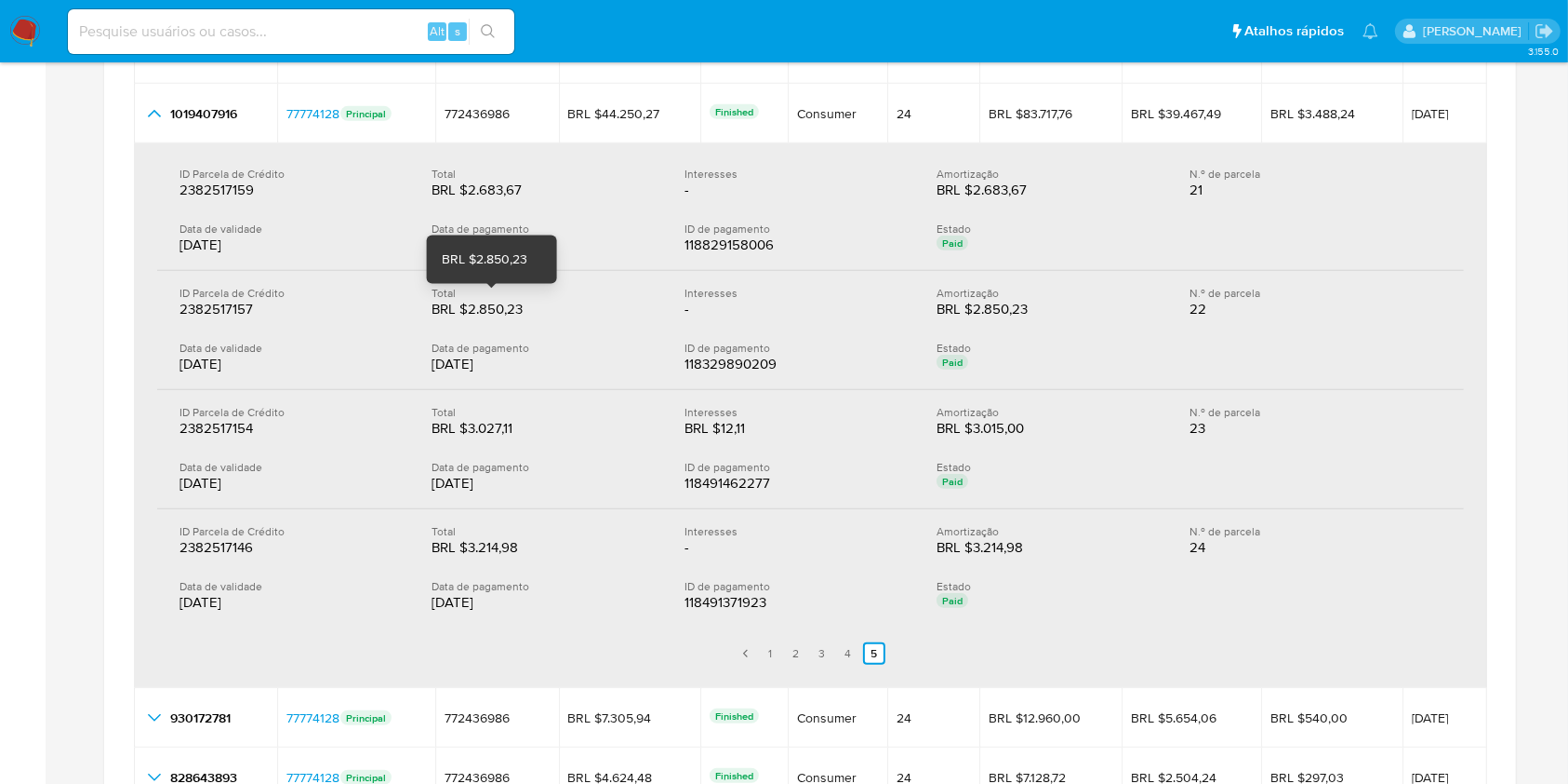
scroll to position [992, 0]
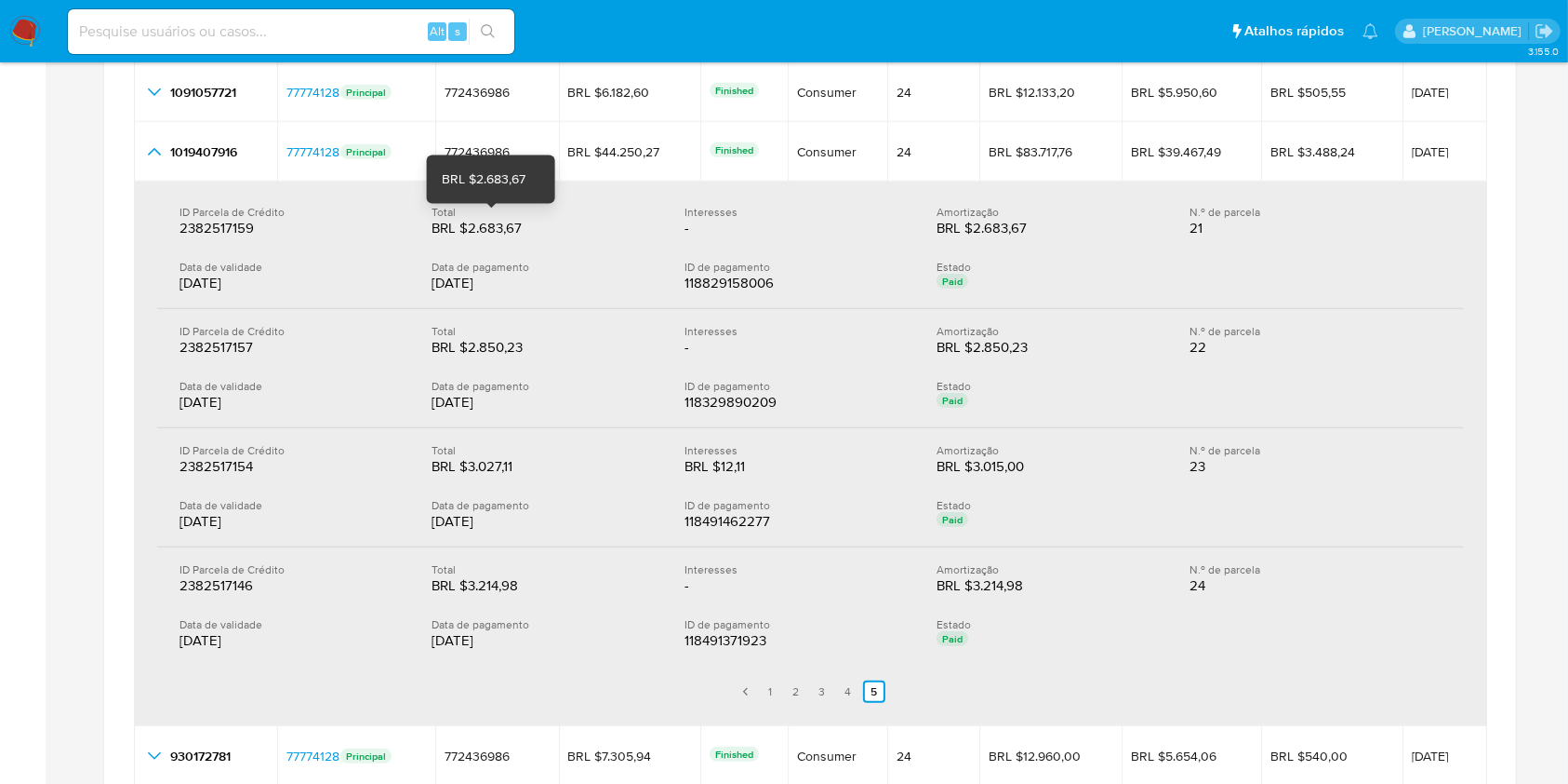
click at [494, 219] on div "BRL $2.683,67" at bounding box center [491, 228] width 119 height 19
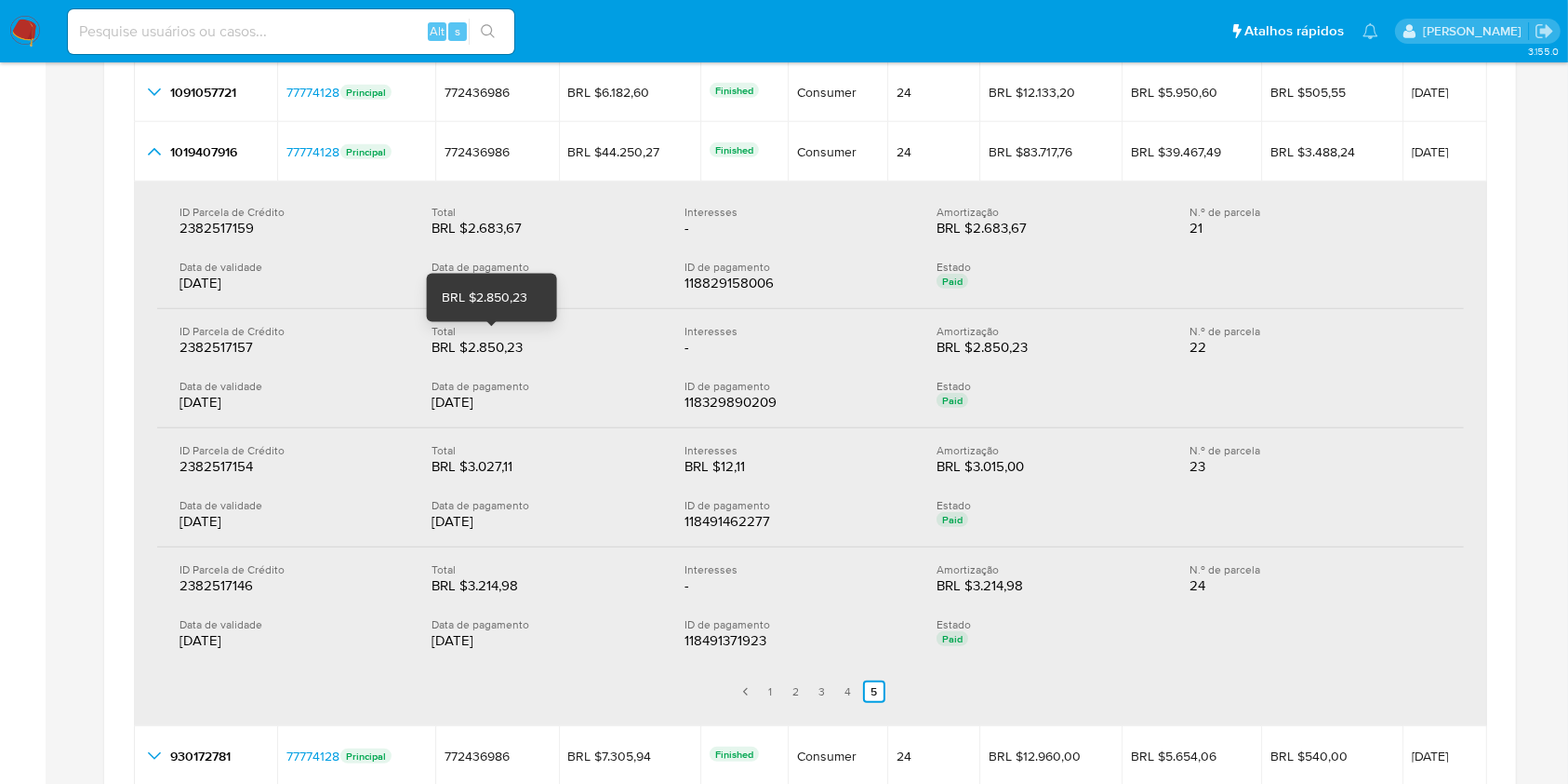
click at [499, 338] on div "BRL $2.850,23" at bounding box center [491, 346] width 119 height 19
click at [491, 476] on div "ID Parcela de Crédito 2382517154 2382517154 Total BRL $3.027,11 BRL $3.027,11 I…" at bounding box center [810, 488] width 1307 height 119
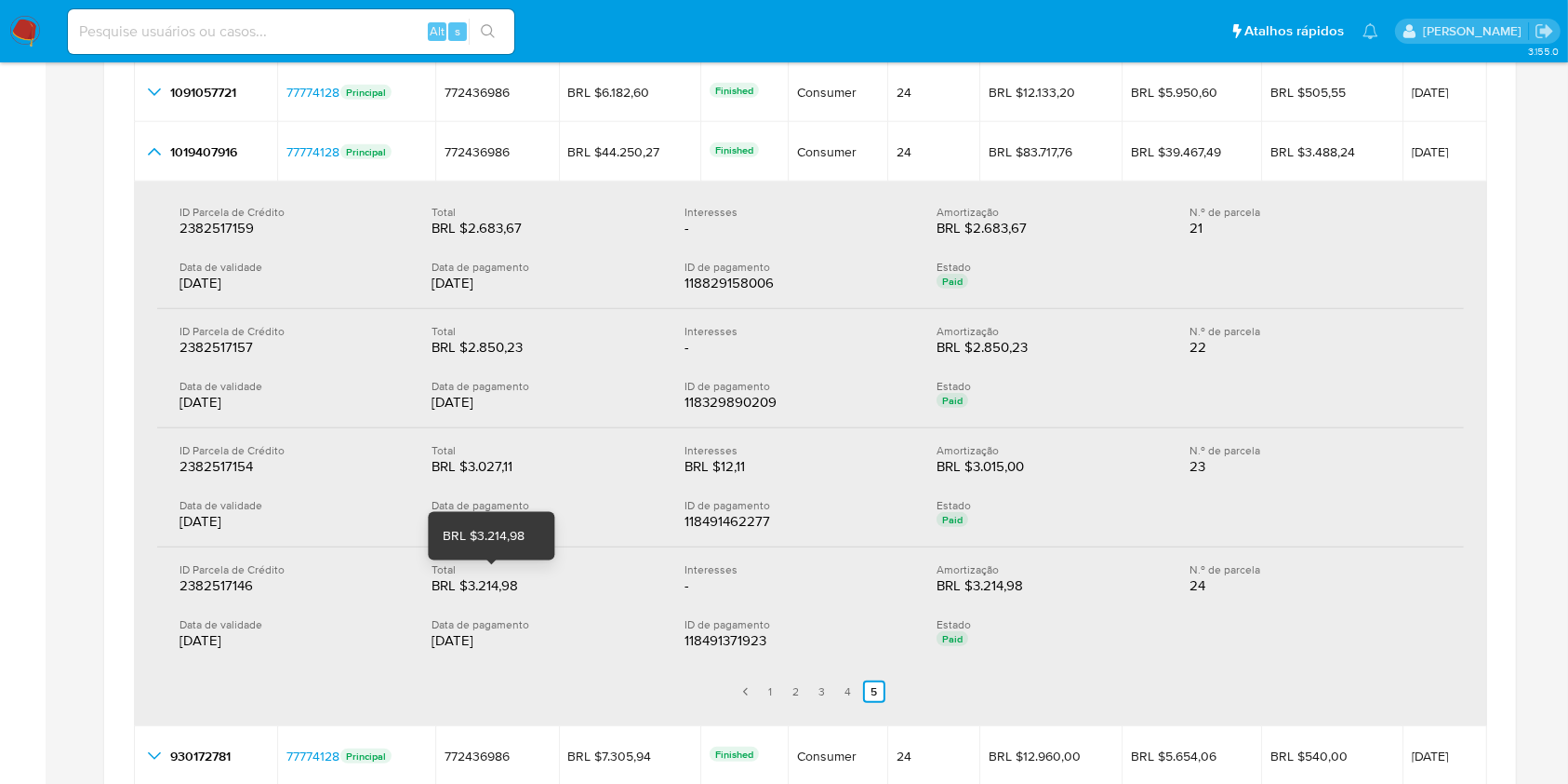
click at [496, 579] on div "BRL $3.214,98" at bounding box center [491, 585] width 119 height 19
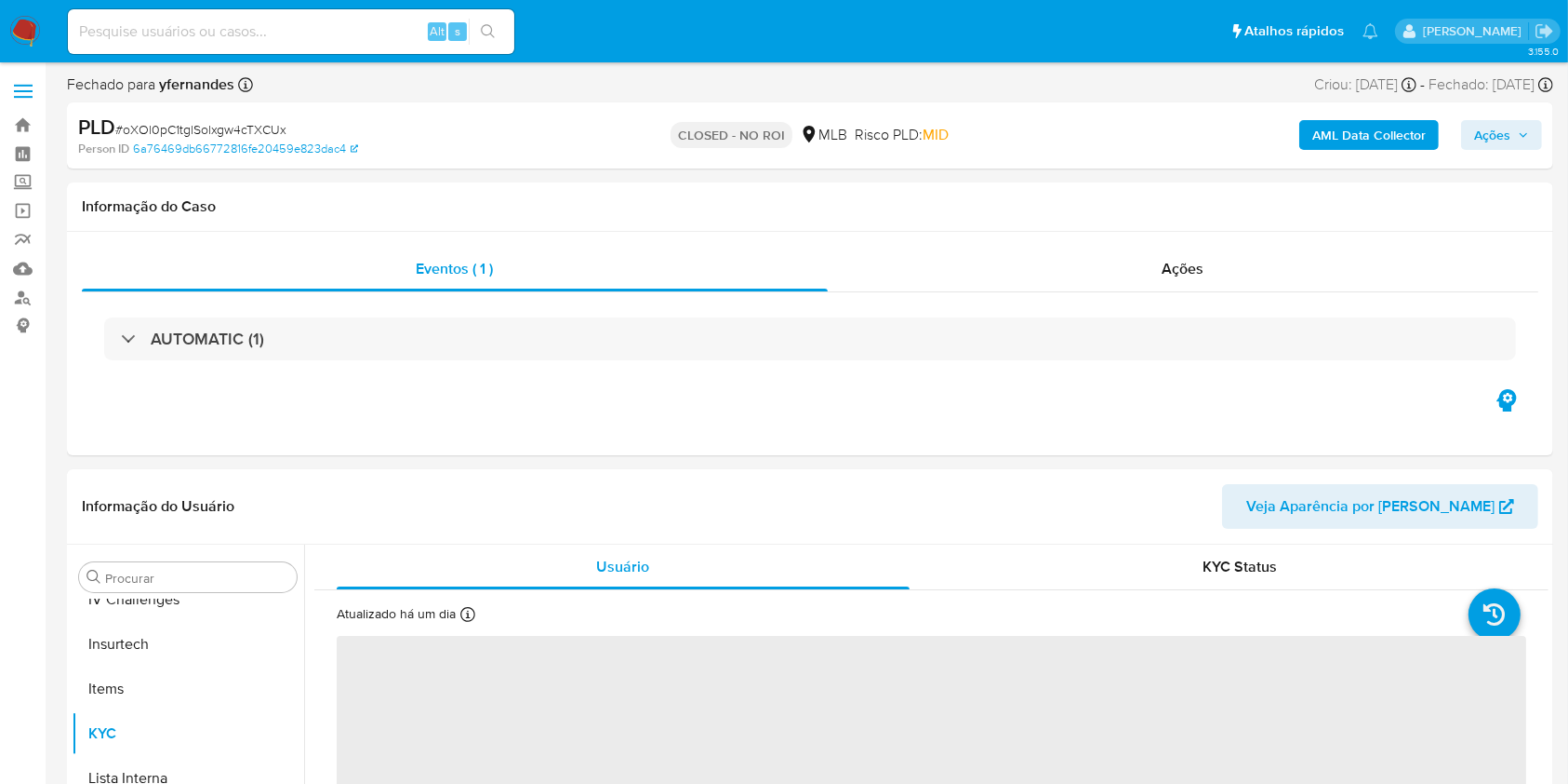
scroll to position [832, 0]
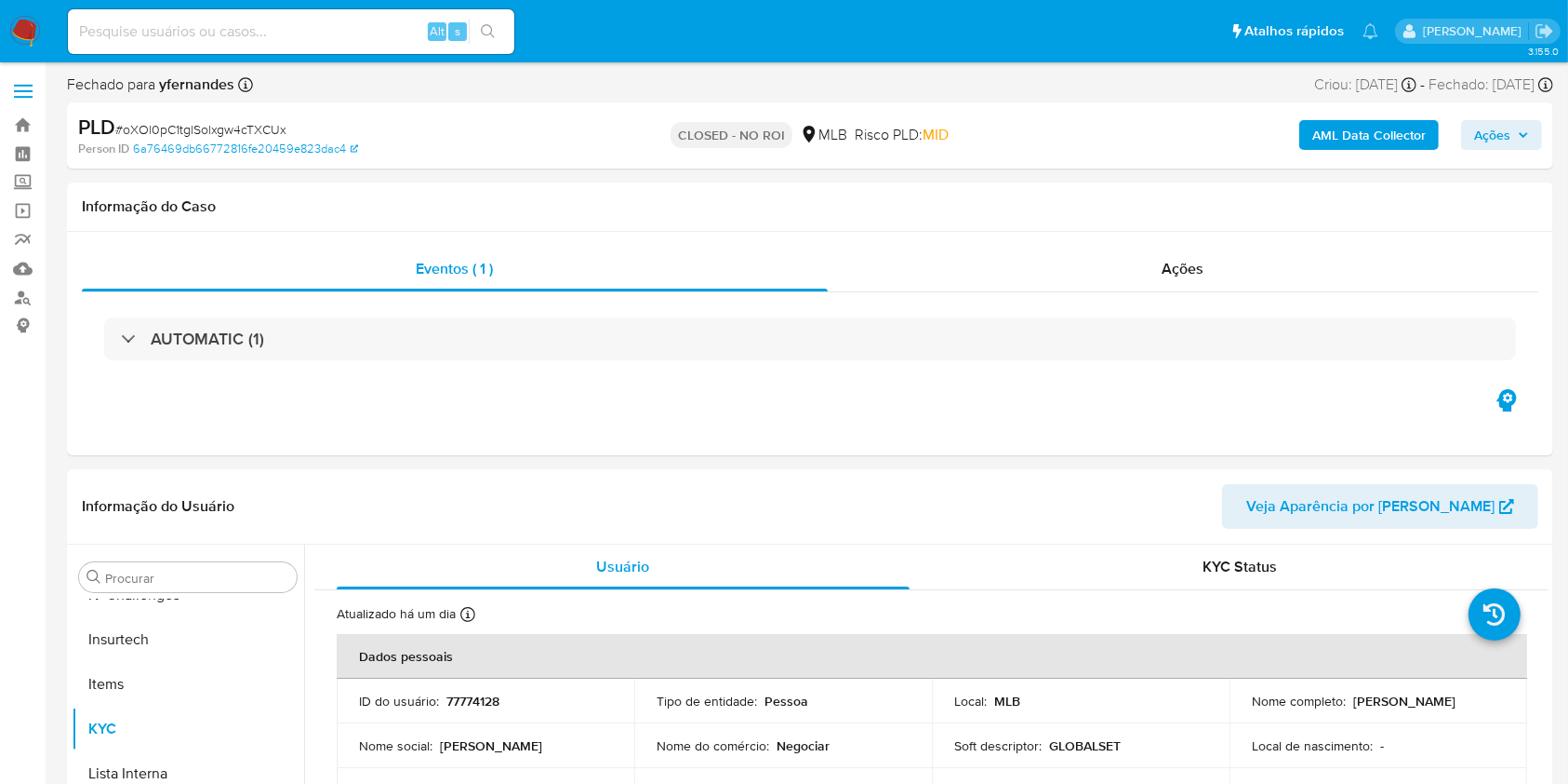
select select "10"
click at [1177, 254] on div "Ações" at bounding box center [1183, 268] width 710 height 45
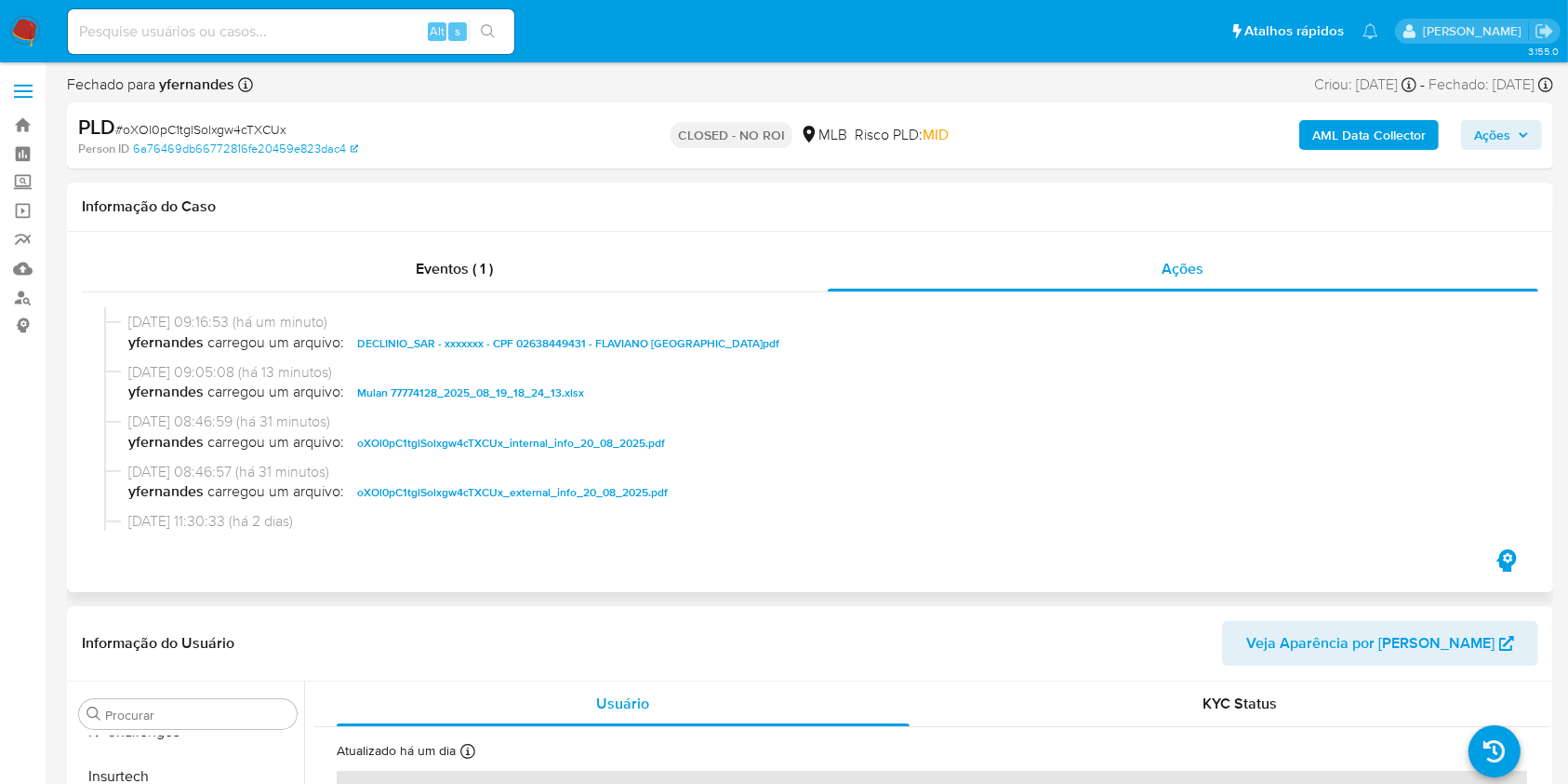
scroll to position [0, 0]
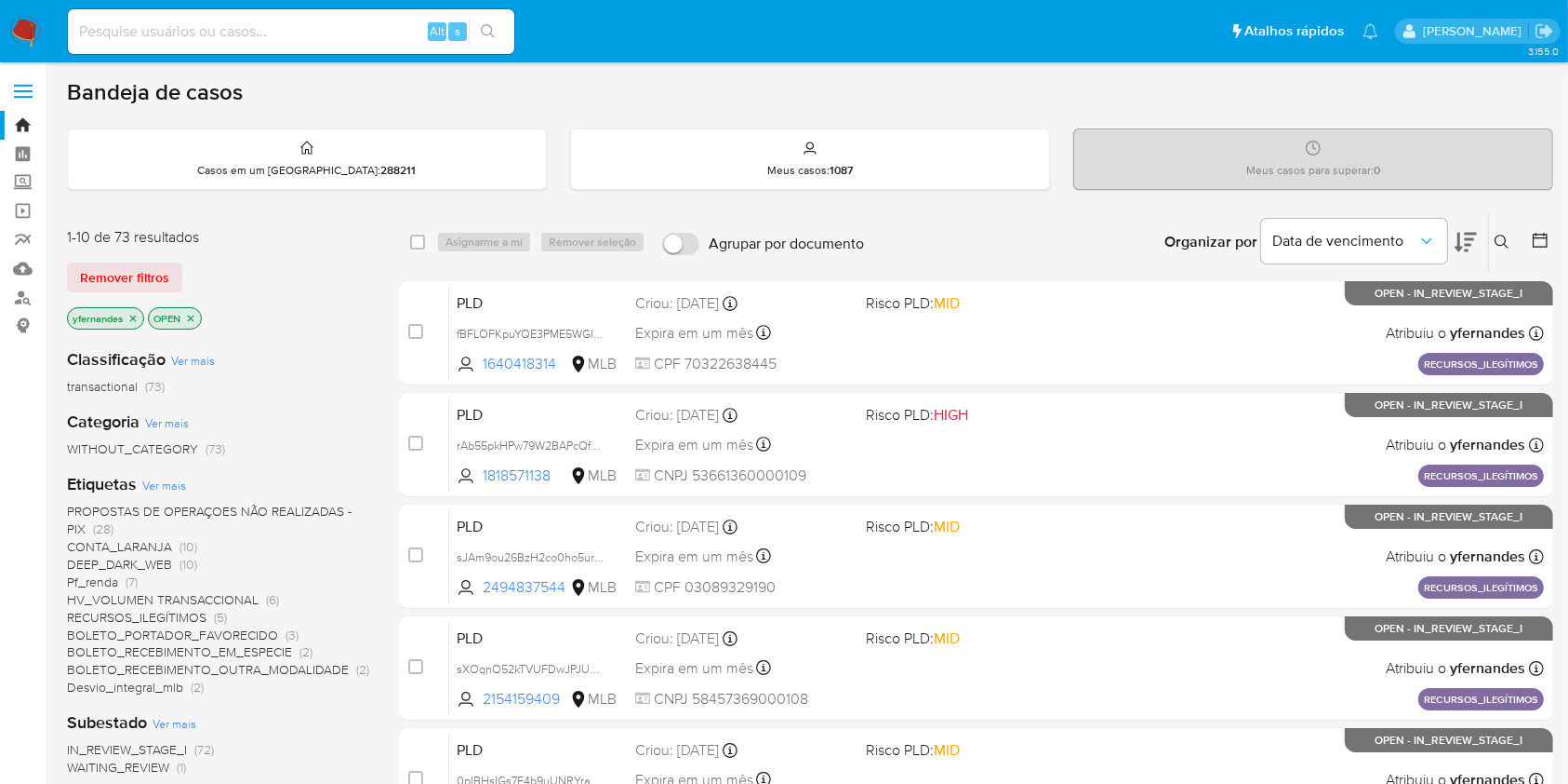
click icon
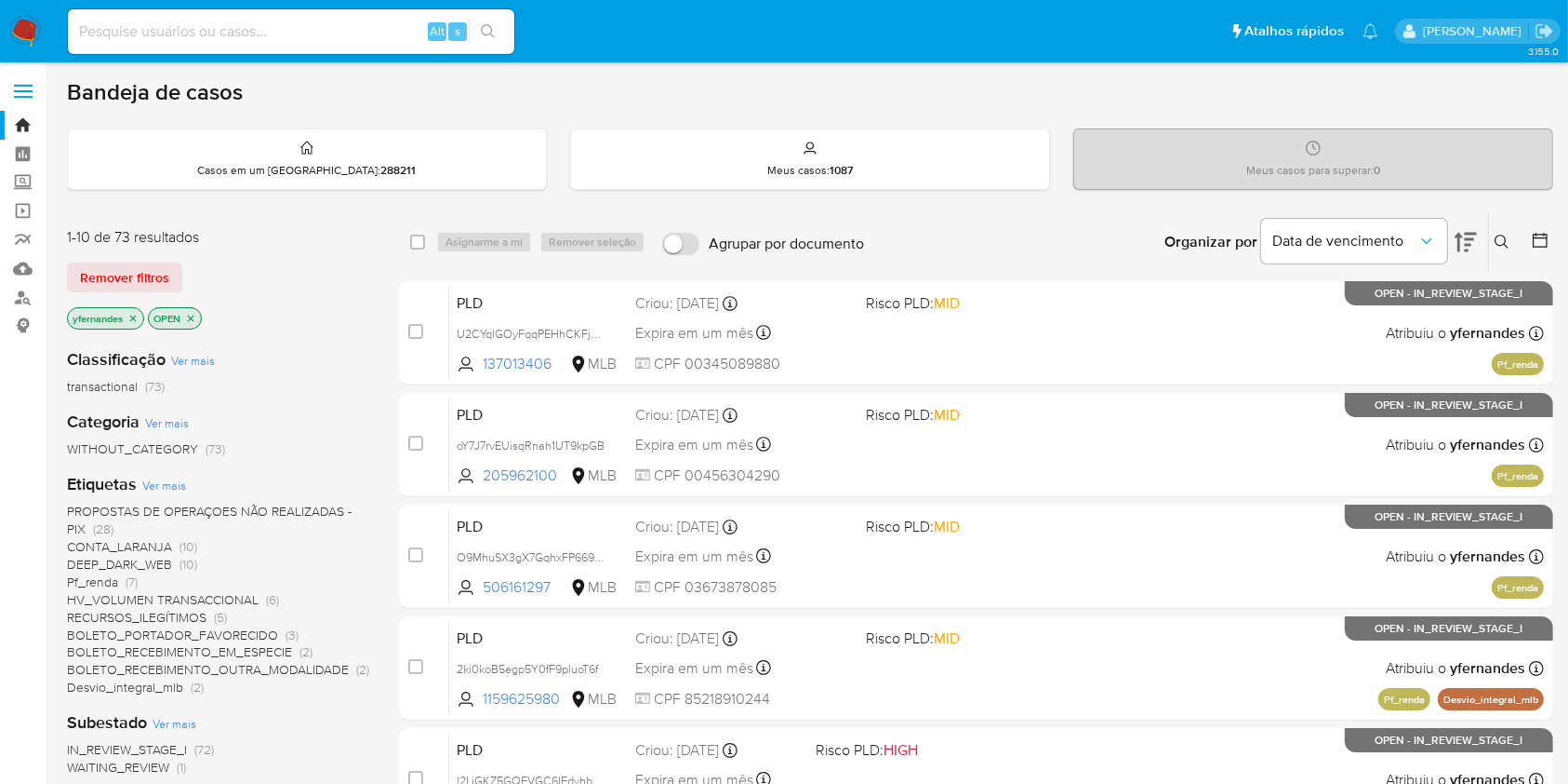
click icon
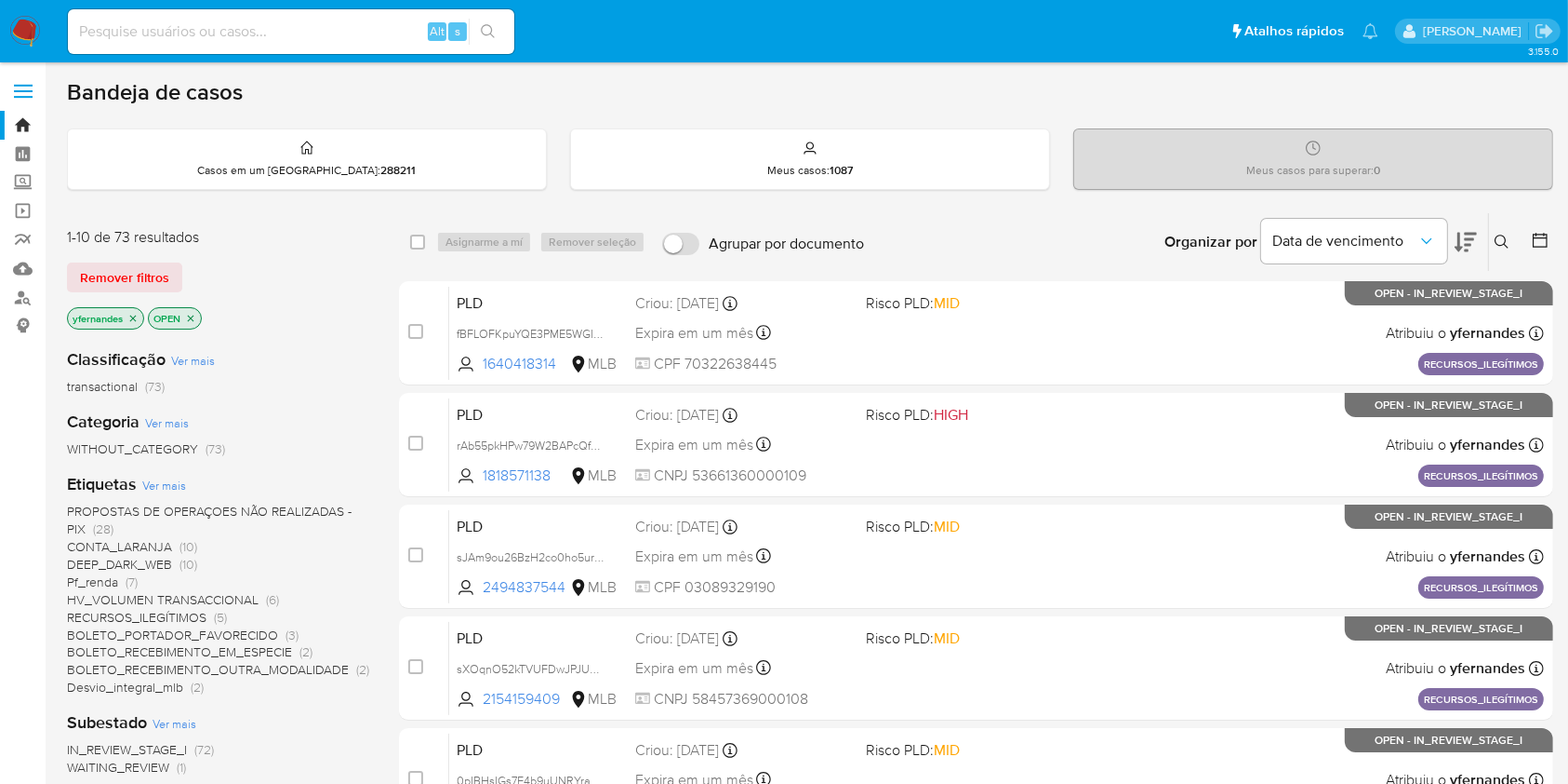
click icon
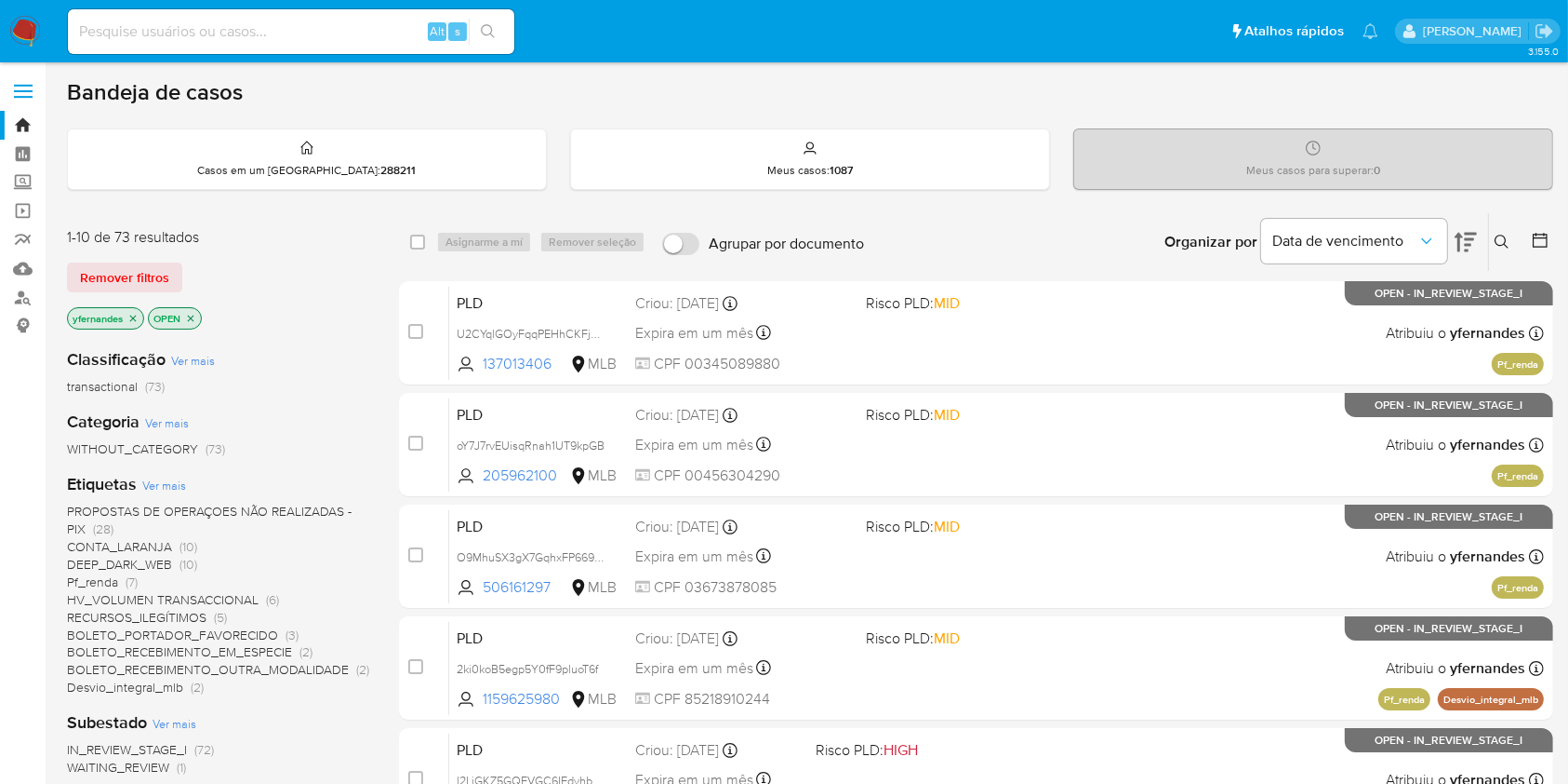
click icon
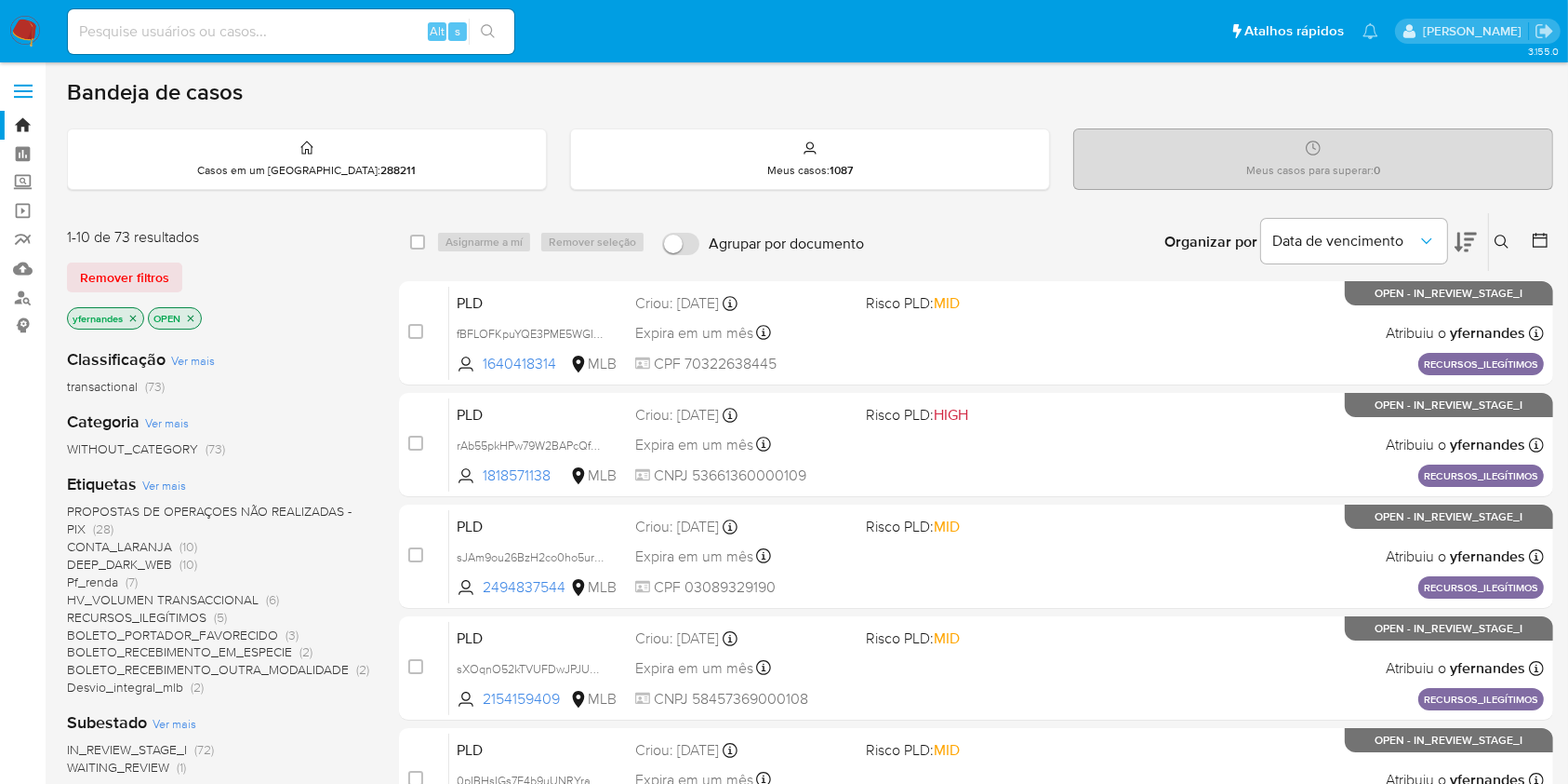
click div "Meus casos para superar : 0"
click img
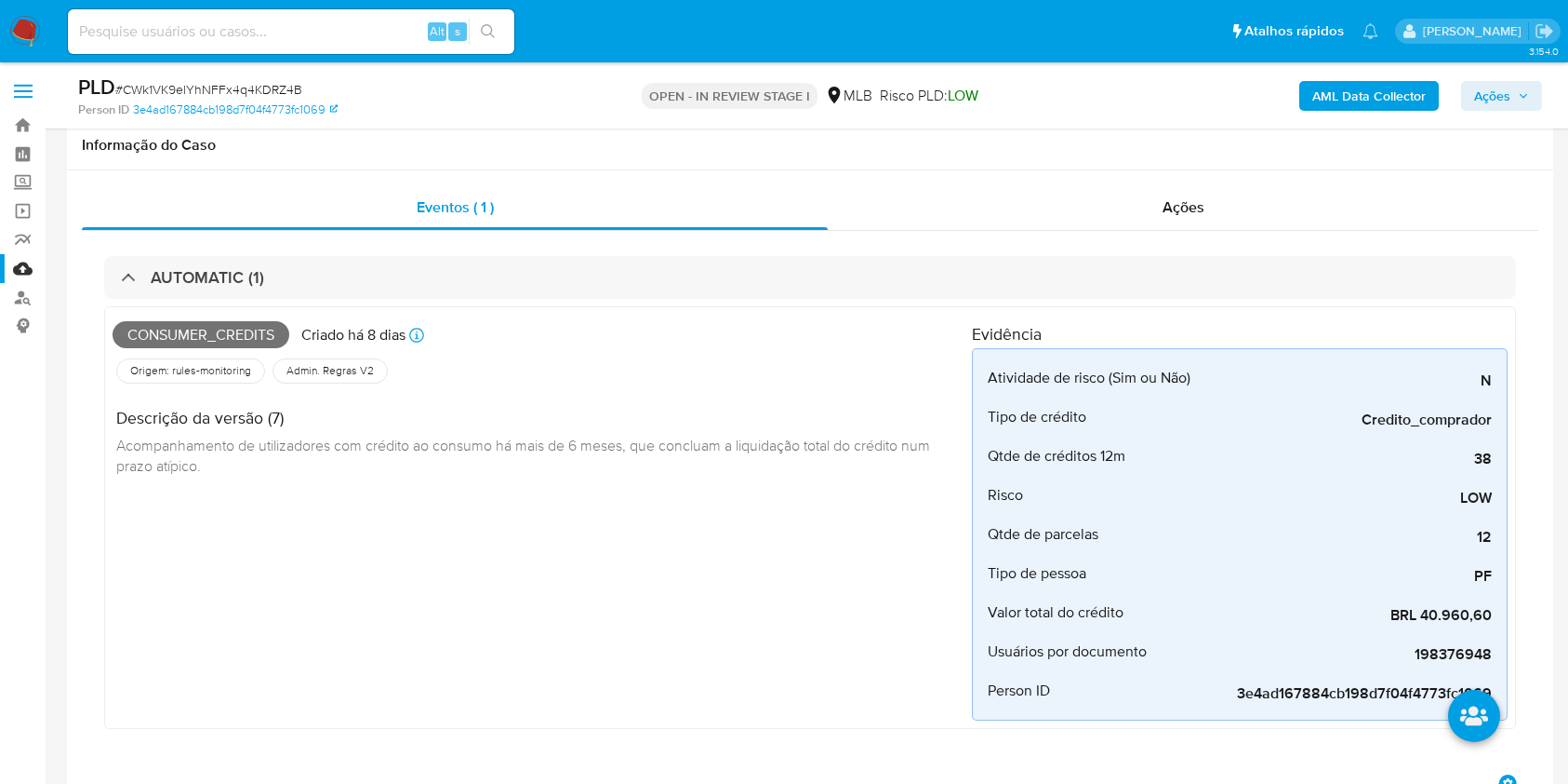
scroll to position [2482, 0]
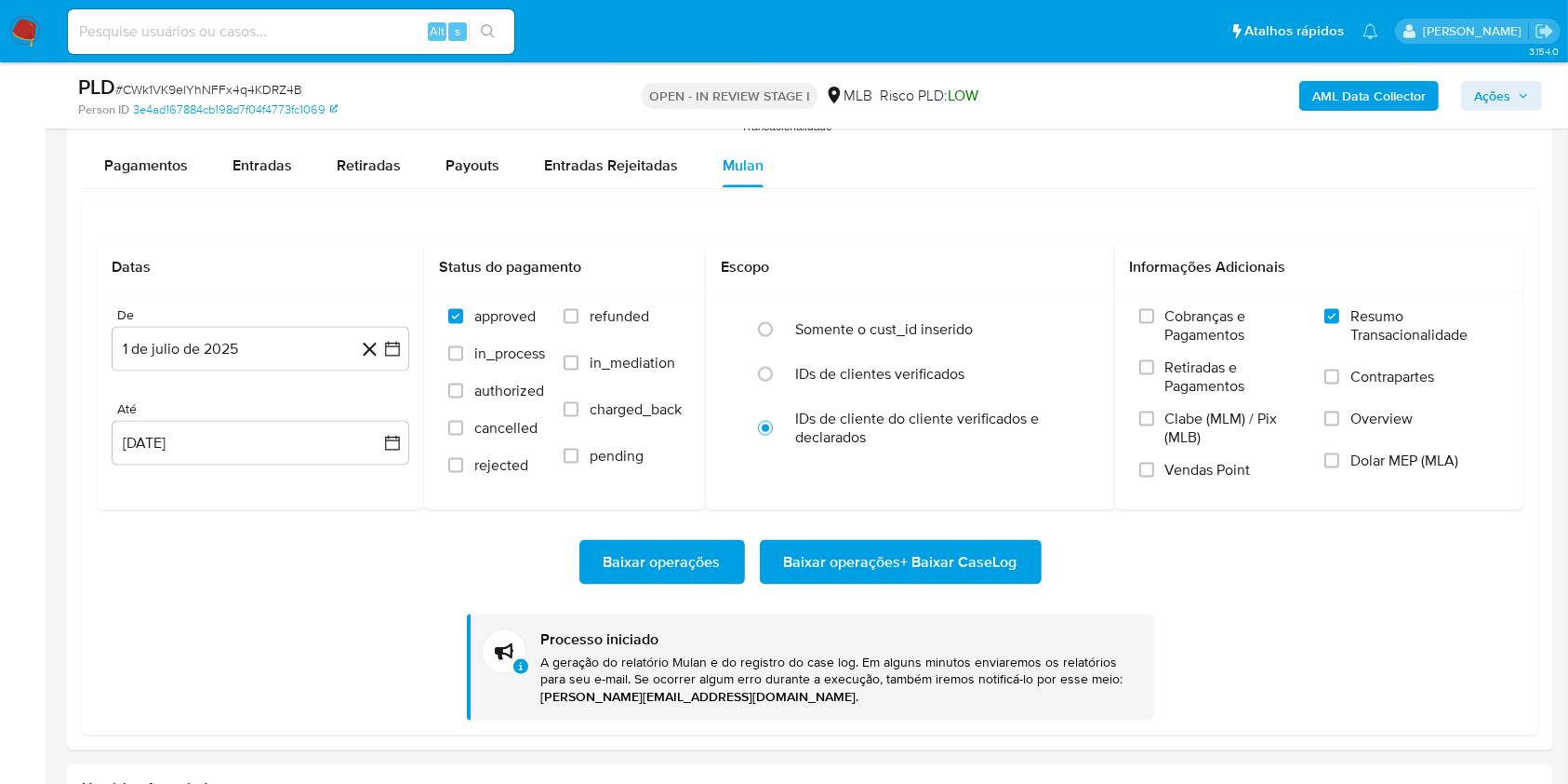
click at [254, 83] on span "# CWk1VK9elYhNFFx4q4KDRZ4B" at bounding box center [209, 89] width 187 height 19
copy span "CWk1VK9elYhNFFx4q4KDRZ4B"
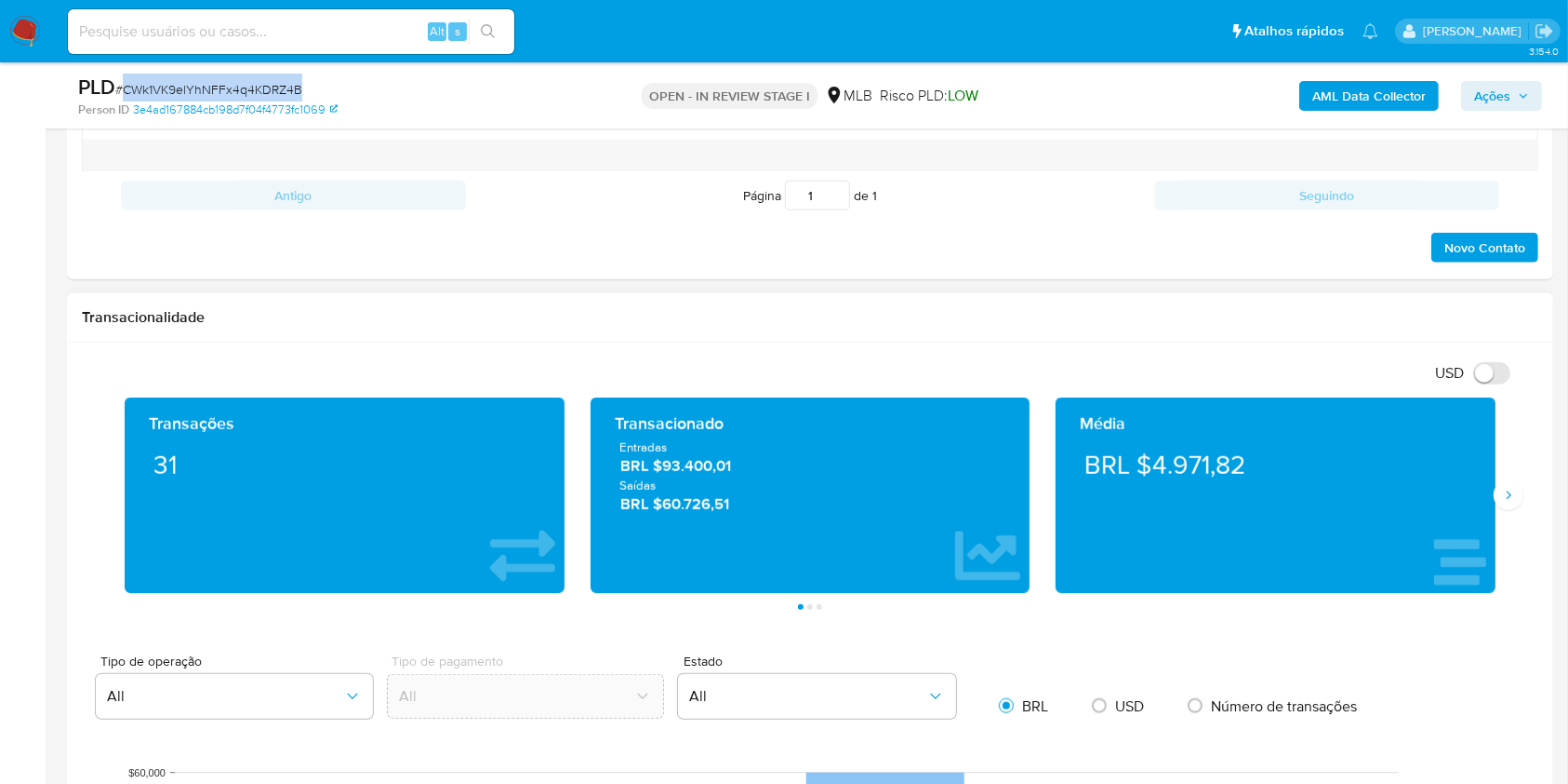
scroll to position [1490, 0]
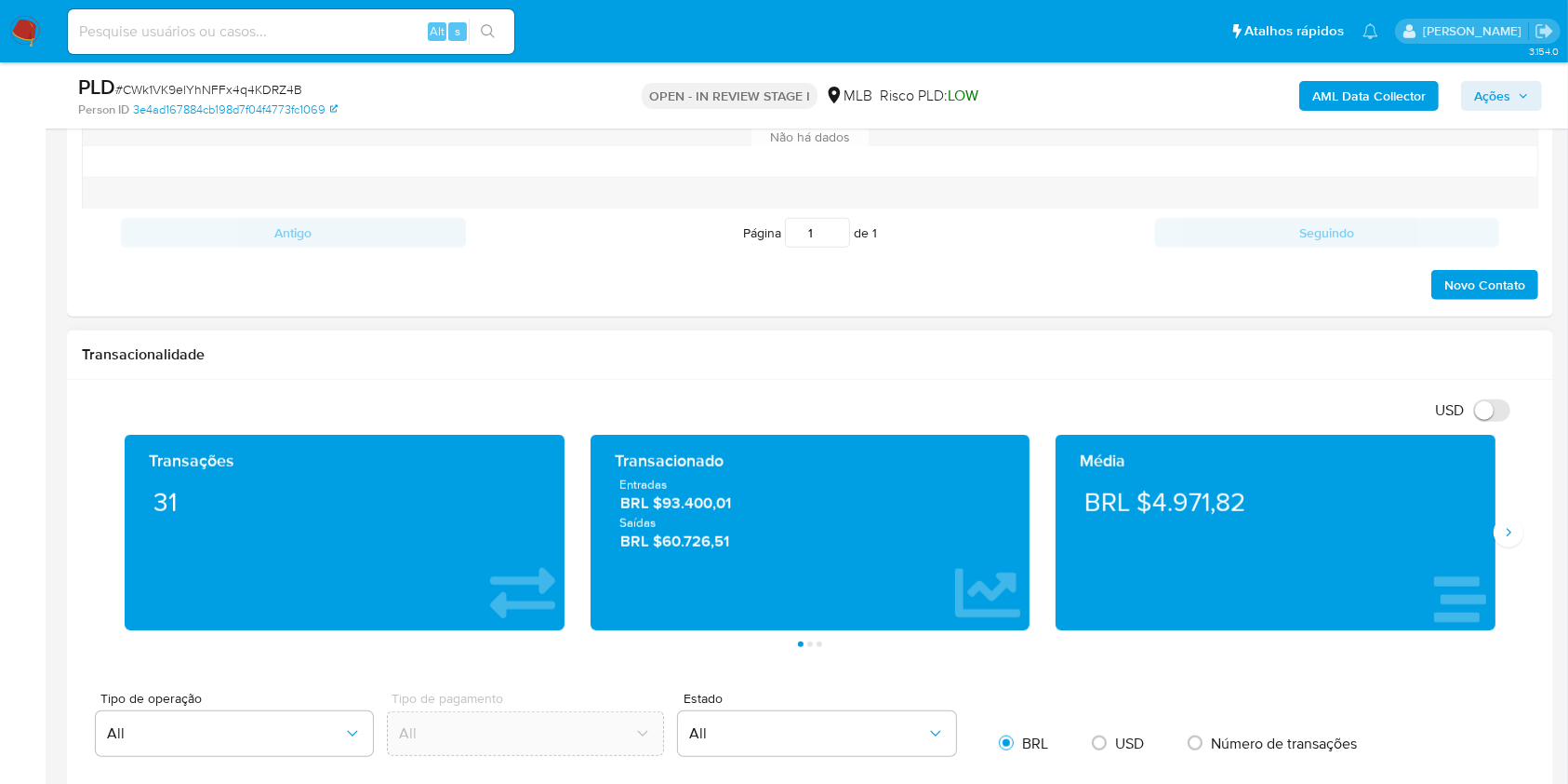
click at [1492, 531] on div "Média BRL $4.971,82" at bounding box center [1275, 532] width 440 height 195
click at [1513, 539] on icon "Siguiente" at bounding box center [1509, 532] width 15 height 15
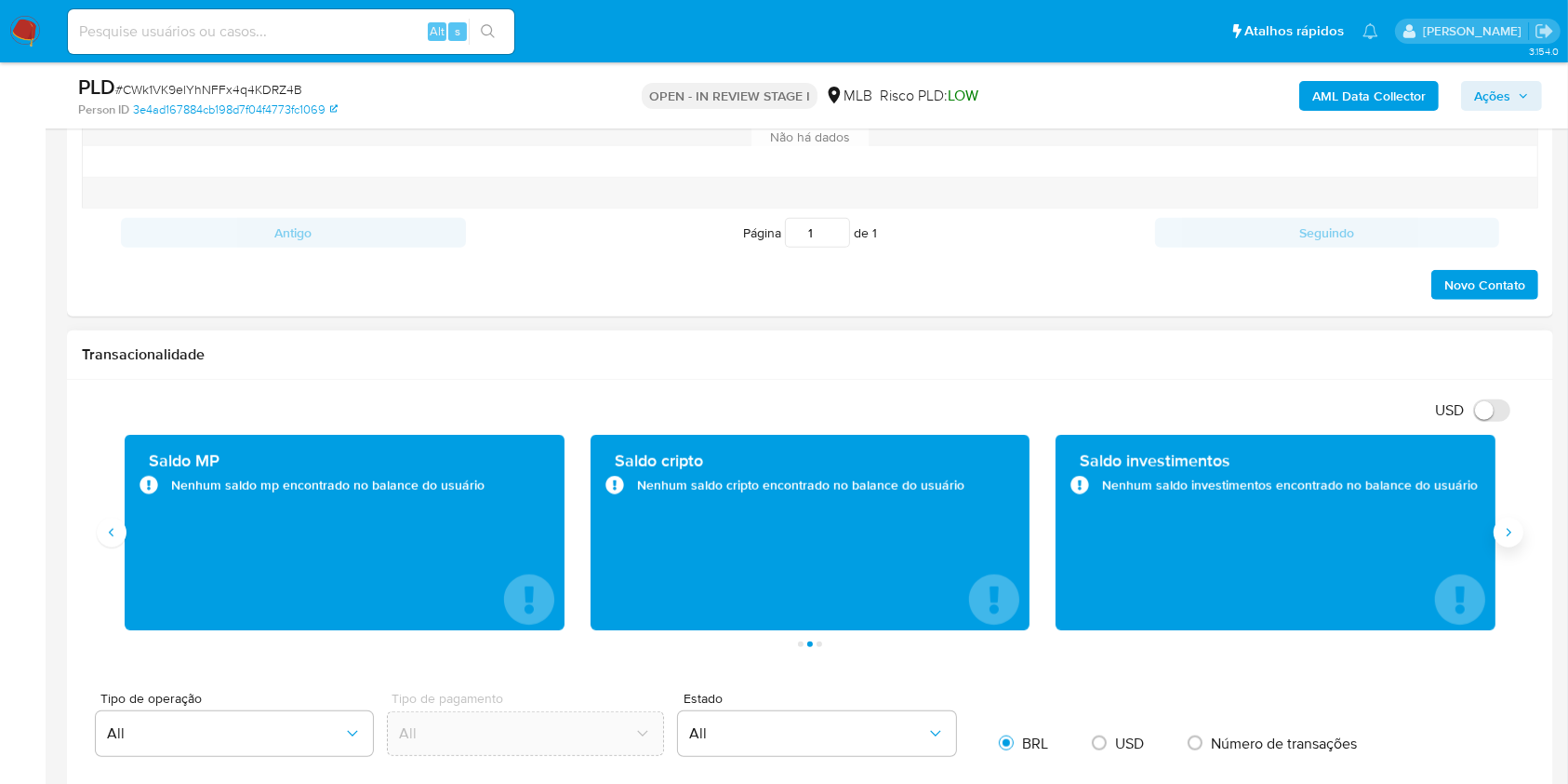
click at [1513, 539] on button "Siguiente" at bounding box center [1509, 533] width 30 height 30
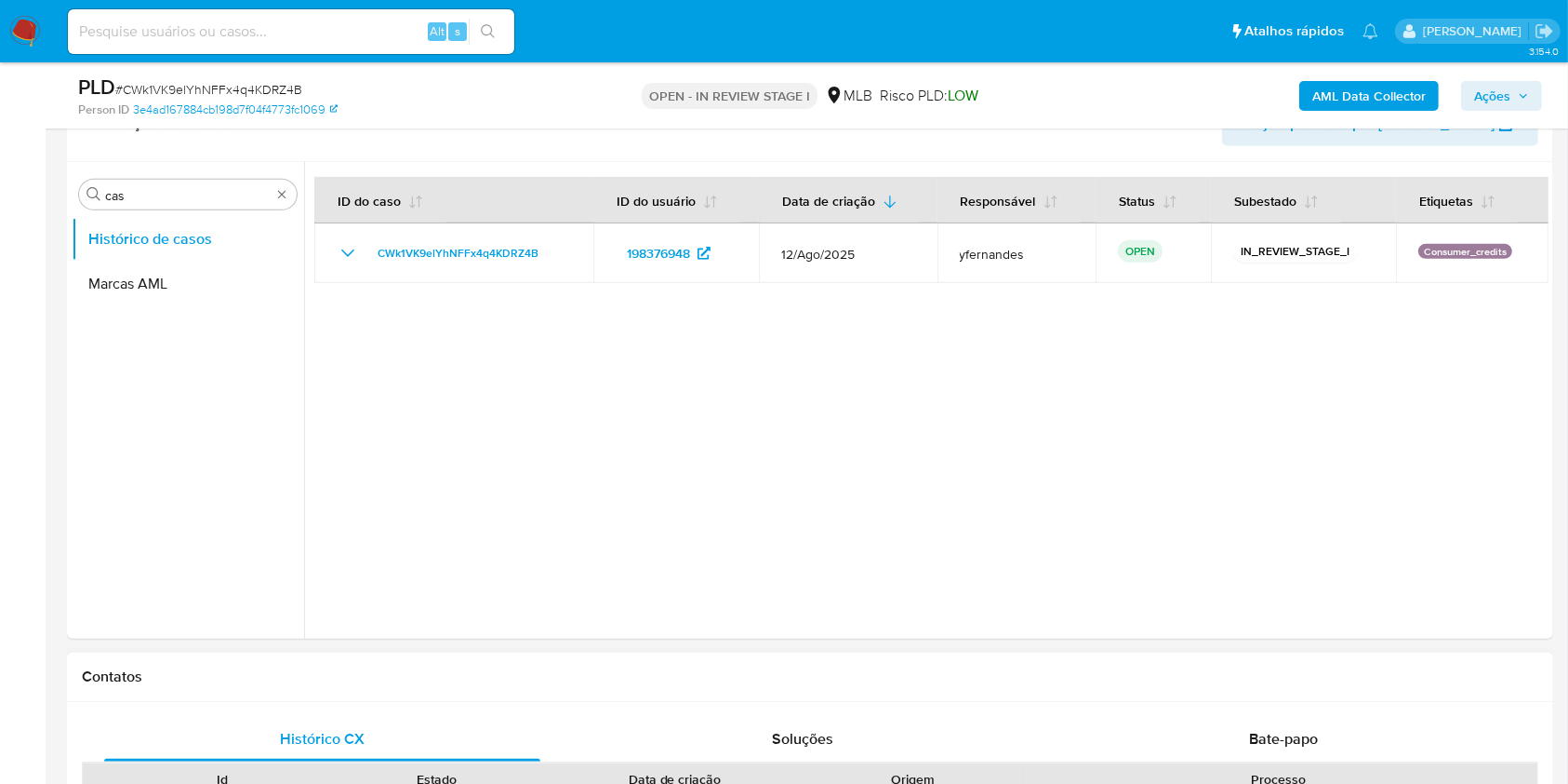
scroll to position [1365, 0]
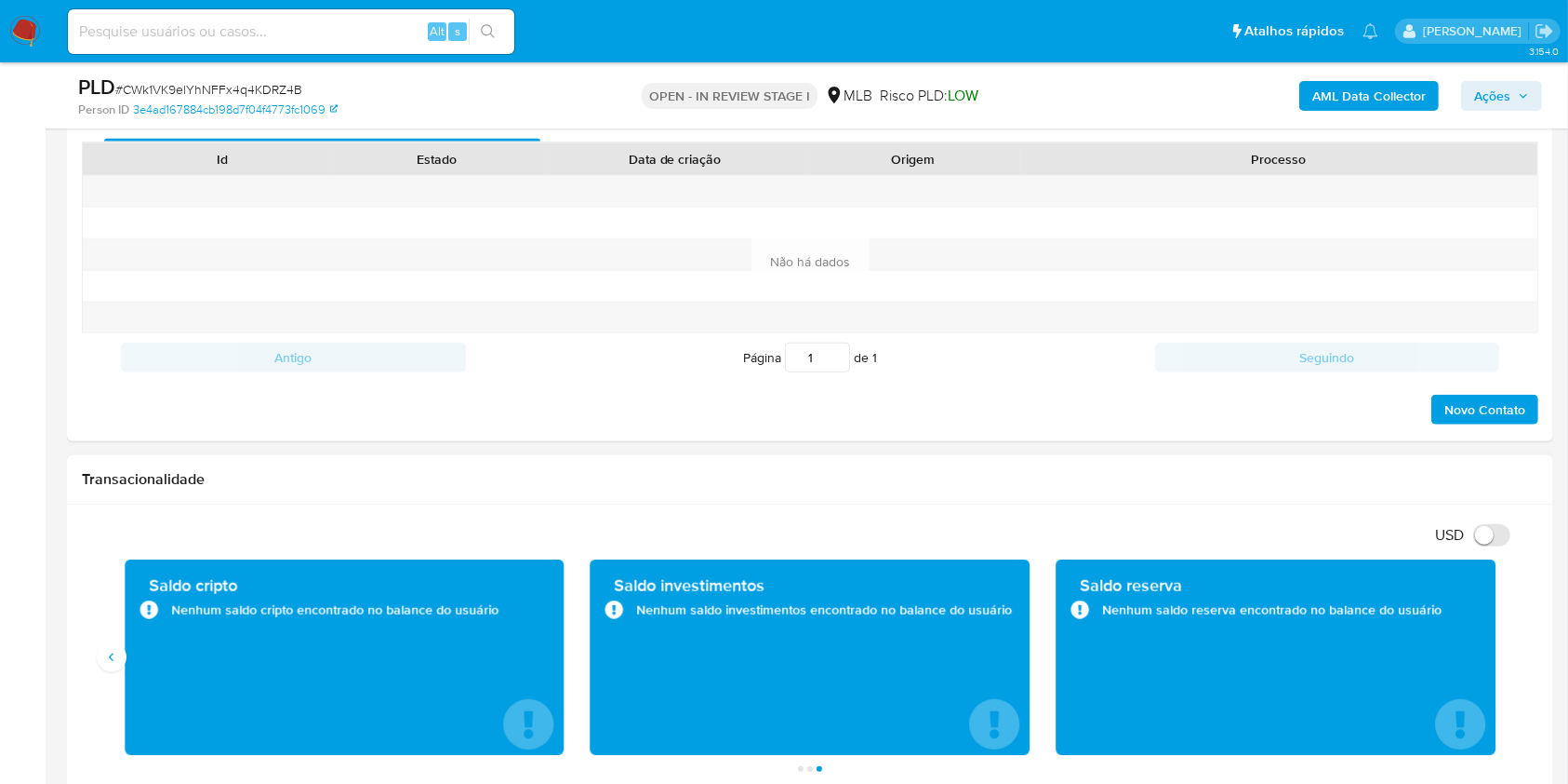
click at [128, 657] on div "Saldo cripto Nenhum saldo cripto encontrado no balance do usuário" at bounding box center [344, 656] width 440 height 195
click at [114, 655] on icon "Anterior" at bounding box center [111, 656] width 15 height 15
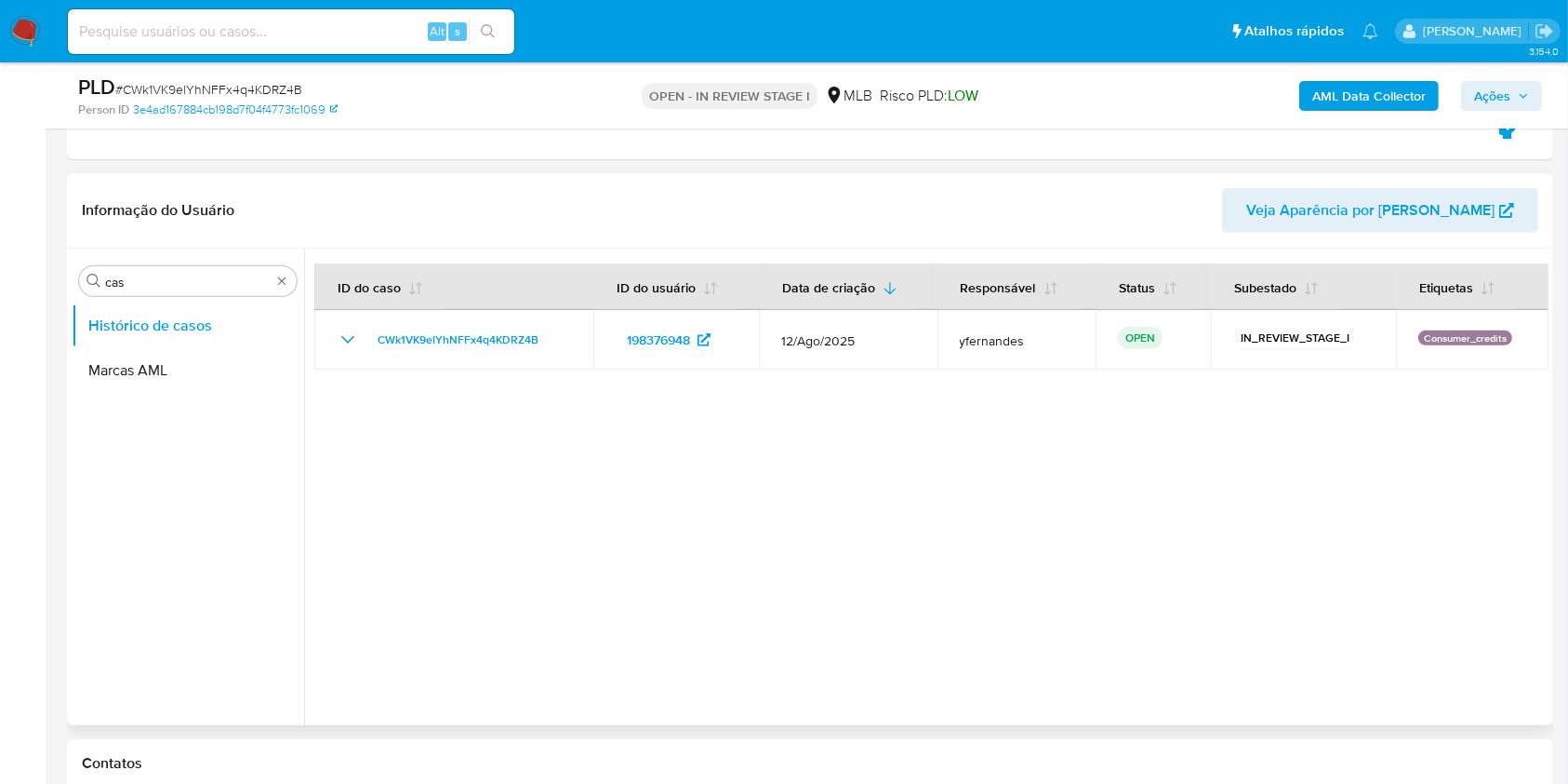
scroll to position [620, 0]
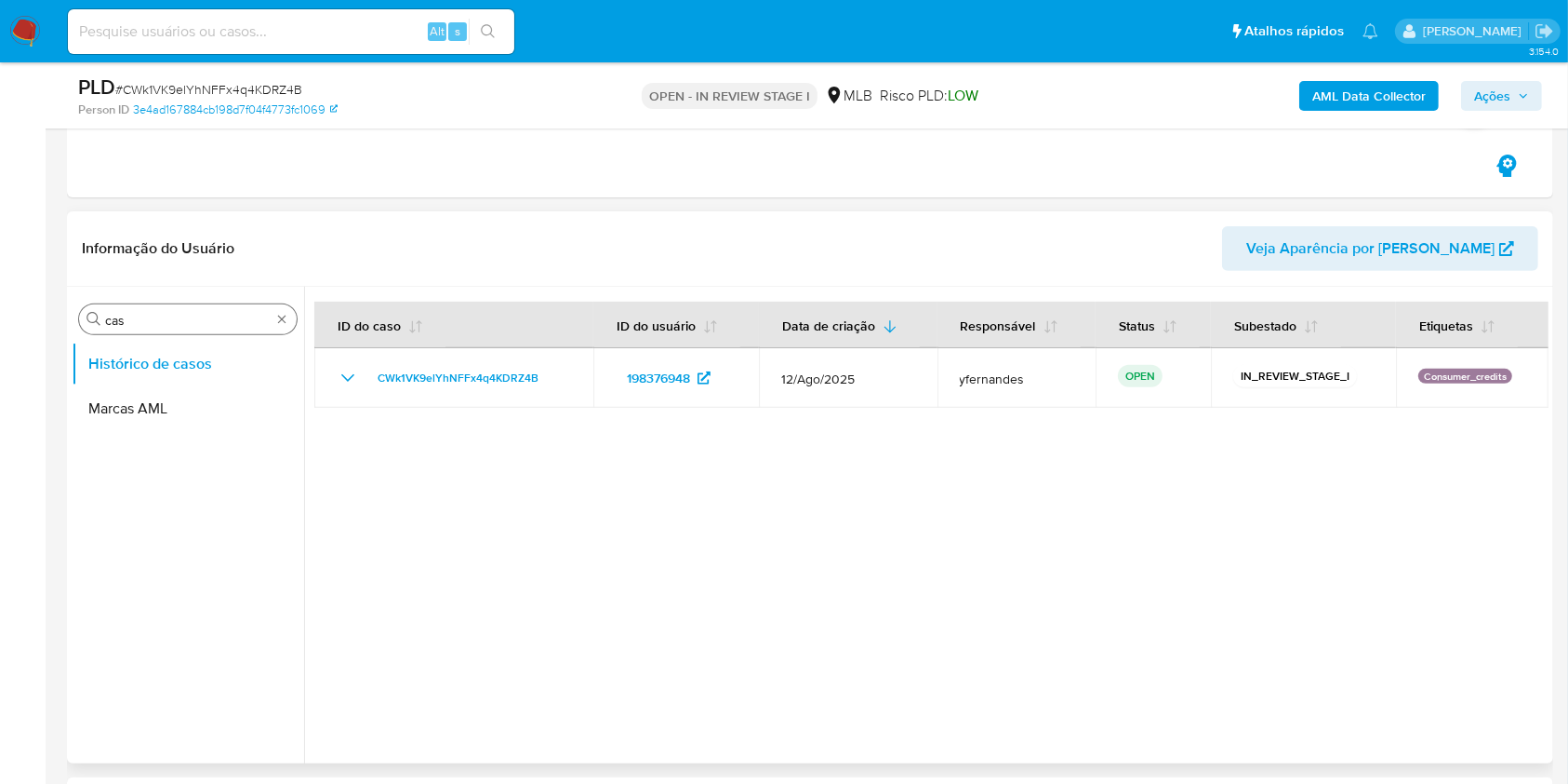
click at [218, 319] on input "cas" at bounding box center [187, 320] width 165 height 17
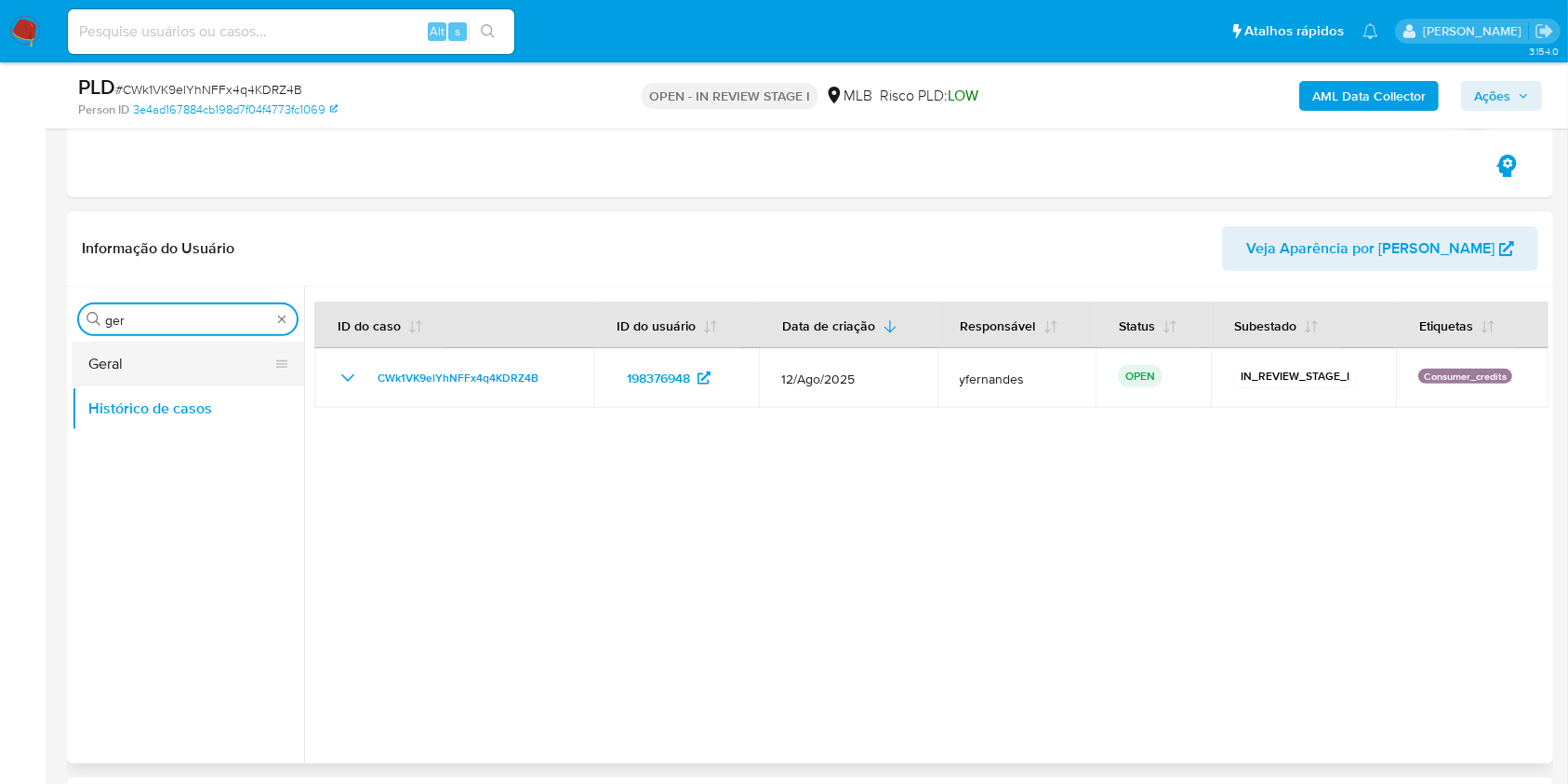
type input "ger"
click at [175, 350] on button "Geral" at bounding box center [180, 363] width 218 height 45
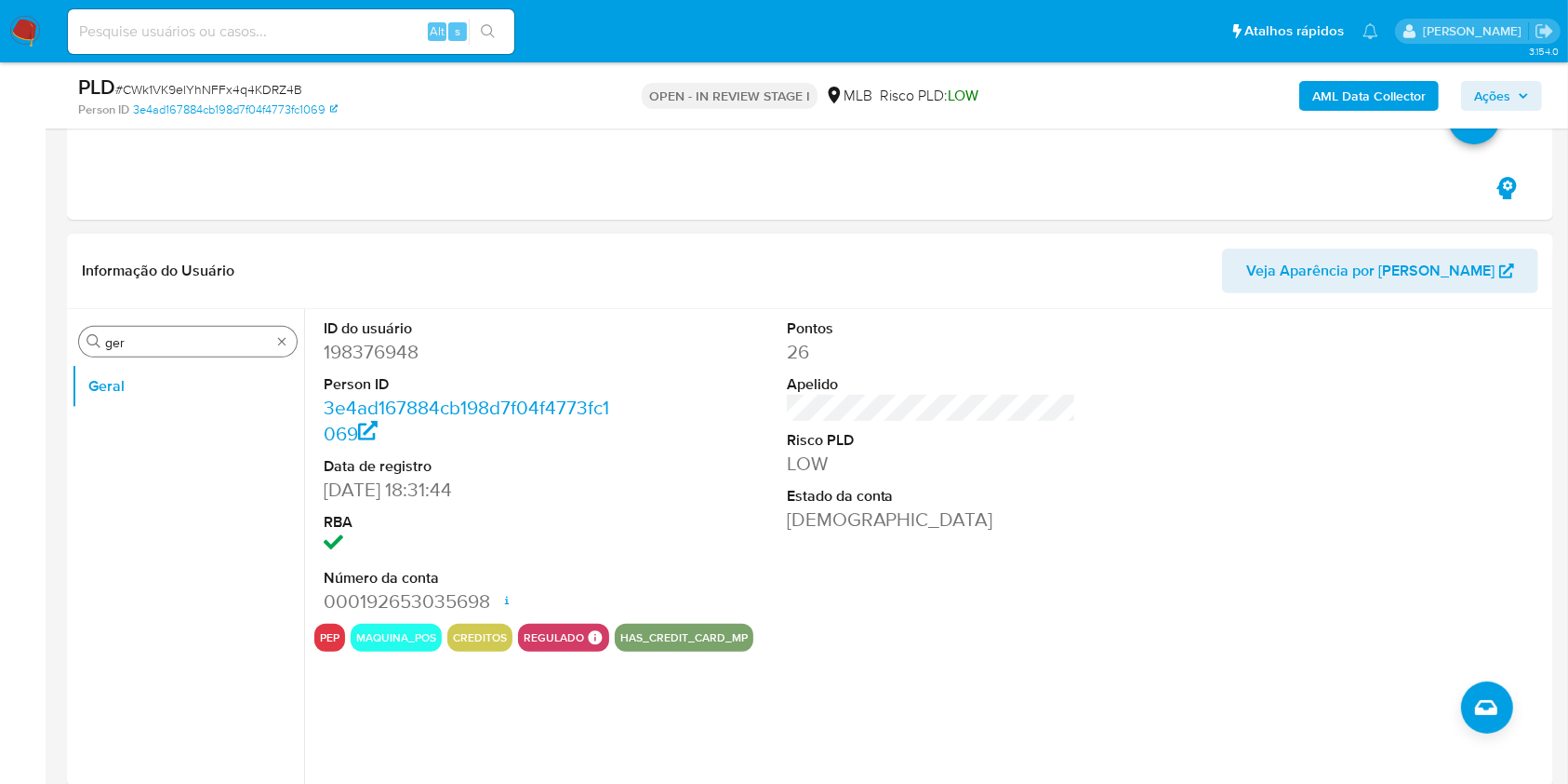
click at [163, 350] on div "Procurar ger" at bounding box center [188, 342] width 218 height 30
click at [160, 346] on input "ger" at bounding box center [187, 343] width 165 height 17
click at [159, 346] on input "ger" at bounding box center [187, 343] width 165 height 17
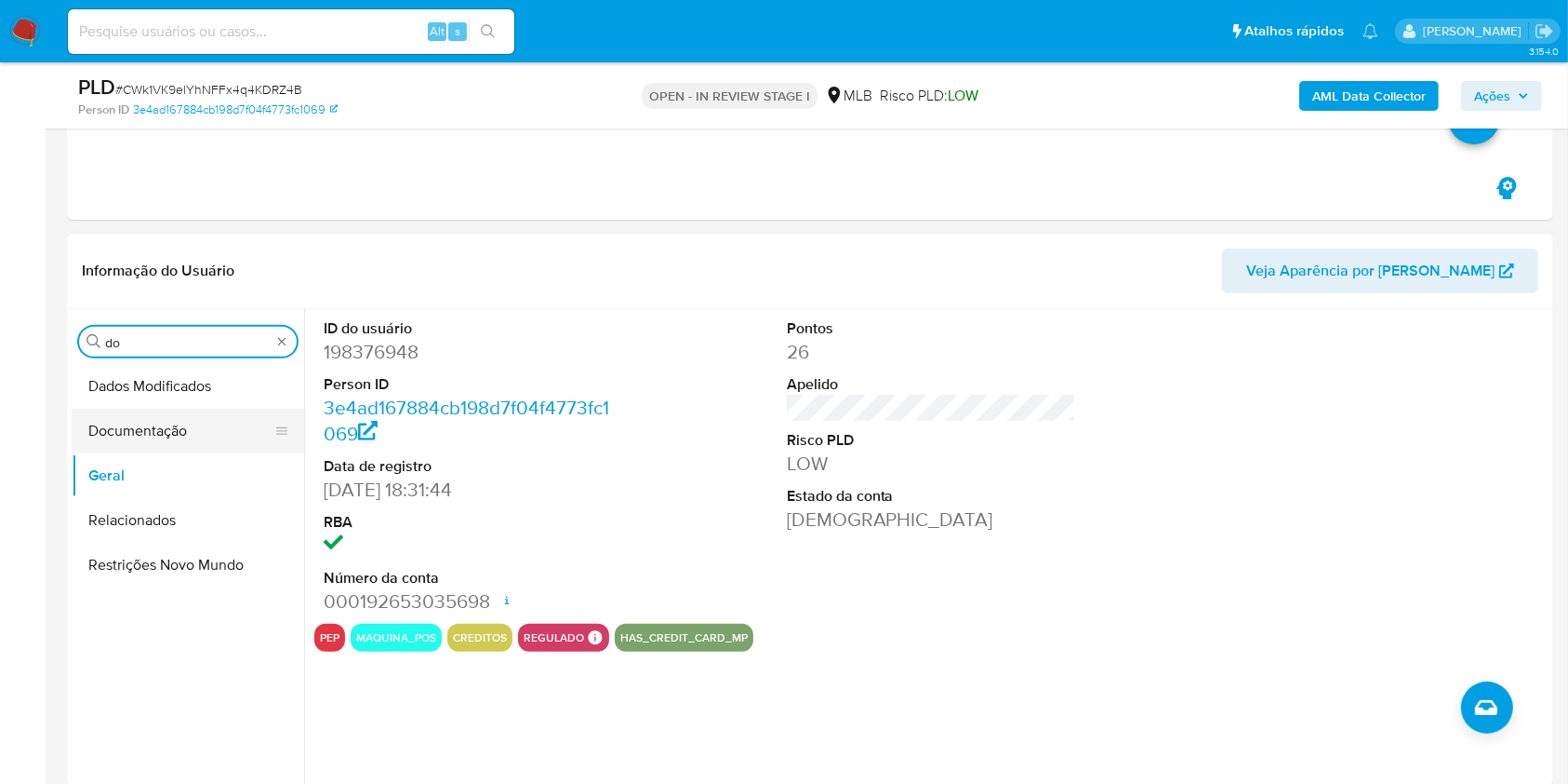
type input "do"
click at [156, 450] on button "Documentação" at bounding box center [180, 431] width 218 height 45
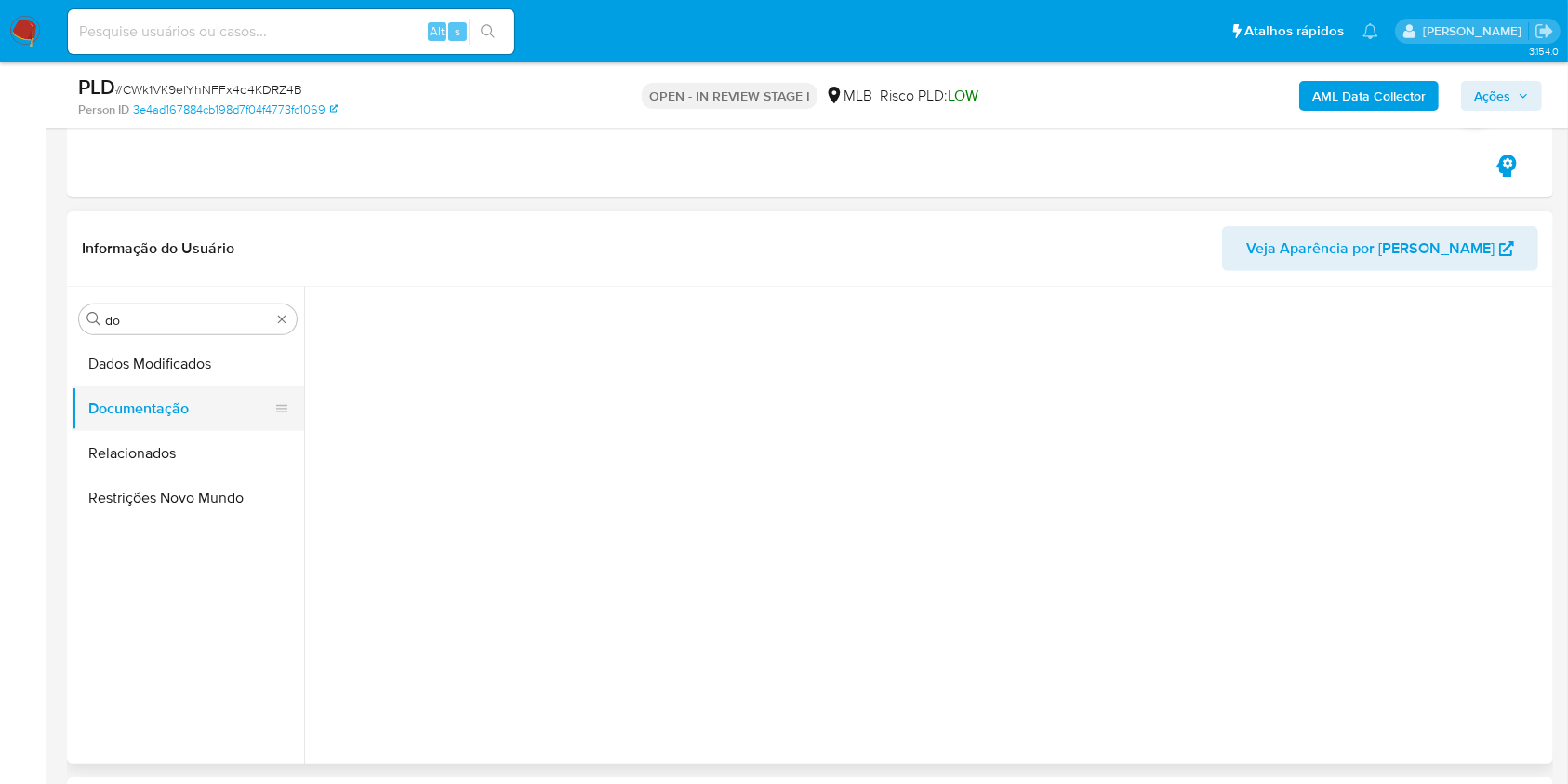
click at [211, 400] on button "Documentação" at bounding box center [180, 408] width 218 height 45
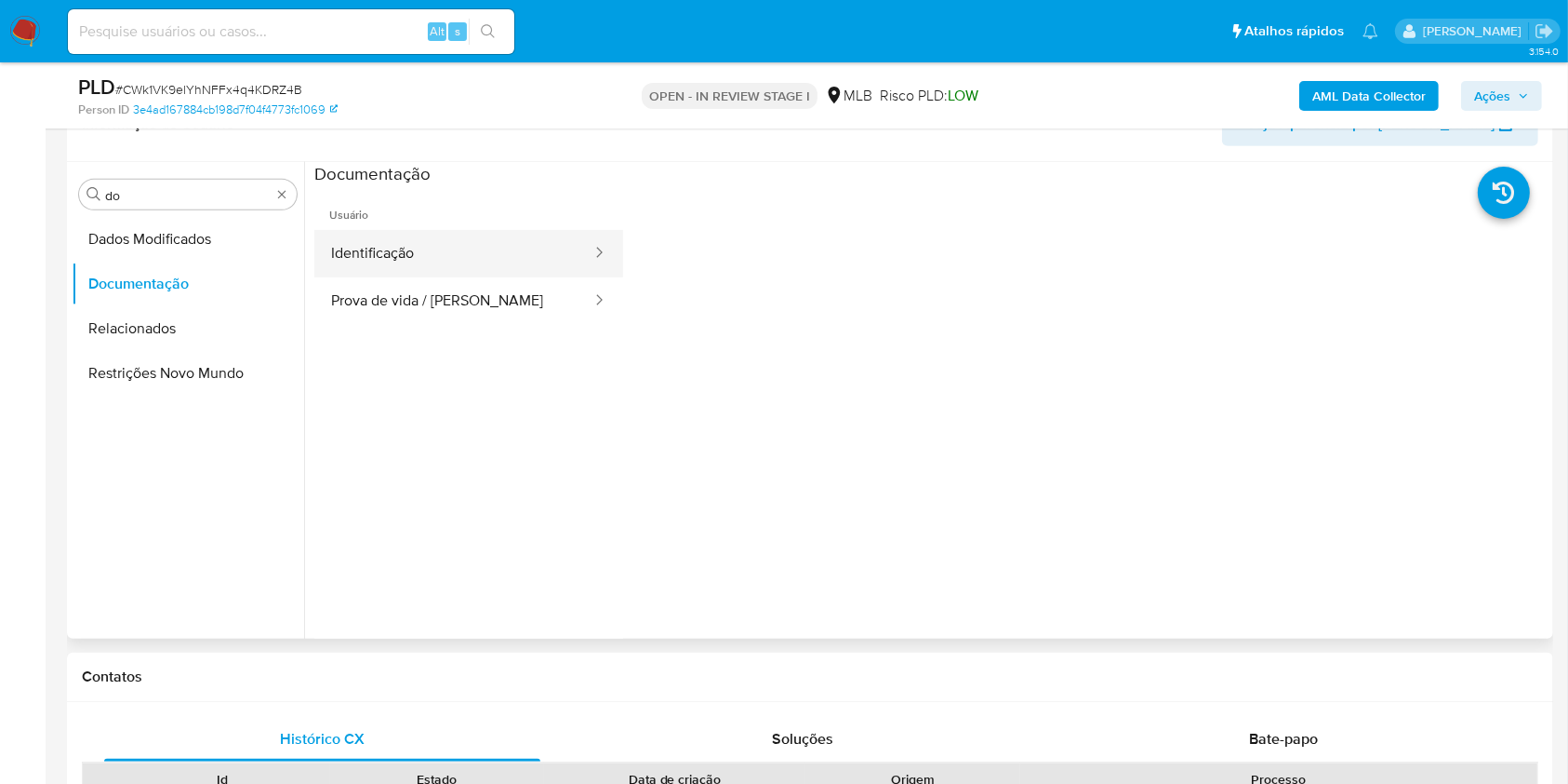
click at [445, 257] on button "Identificação" at bounding box center [454, 253] width 279 height 48
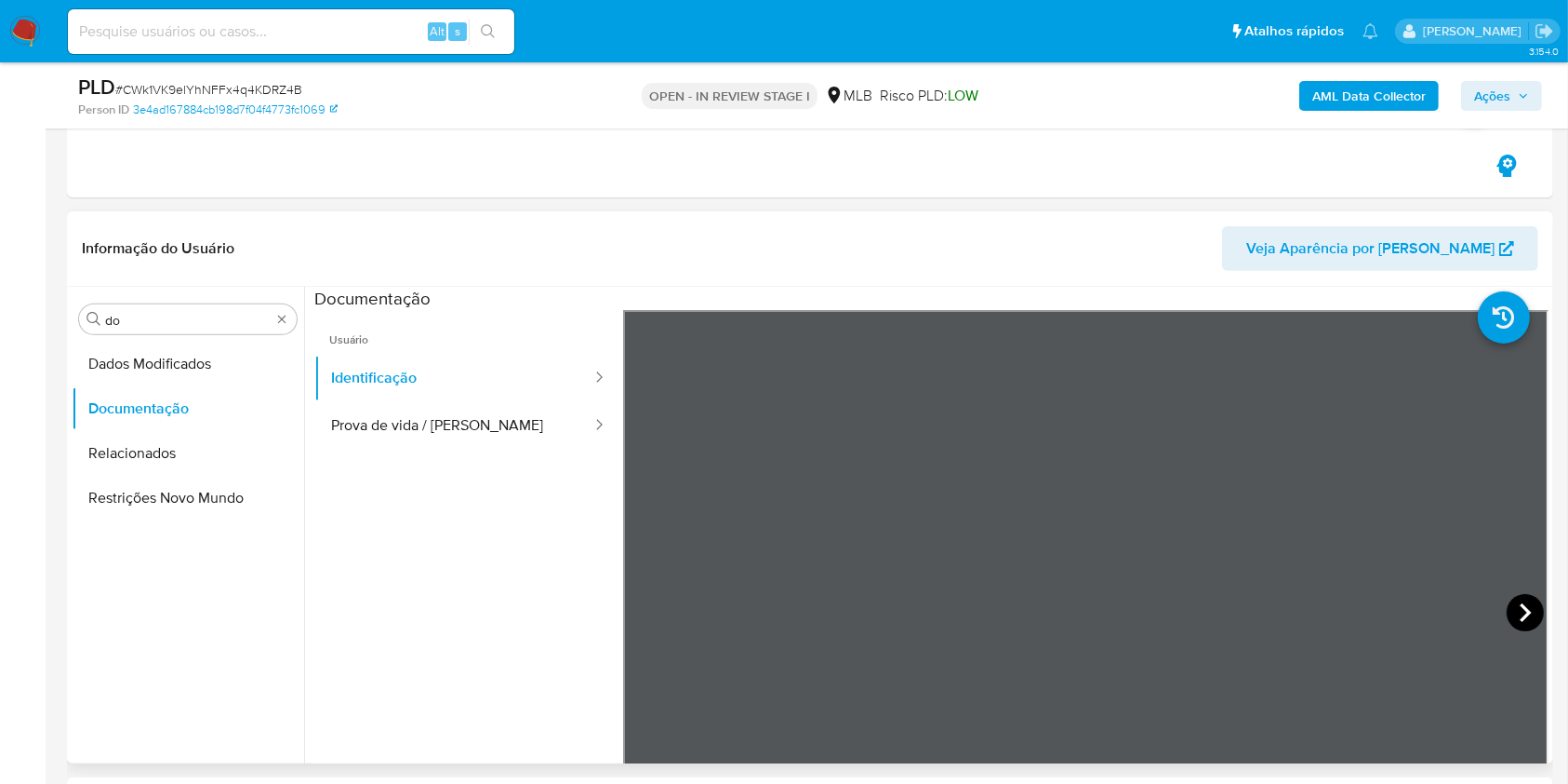
click at [1518, 614] on icon at bounding box center [1525, 613] width 38 height 38
click at [520, 427] on button "Prova de vida / [PERSON_NAME]" at bounding box center [454, 426] width 279 height 48
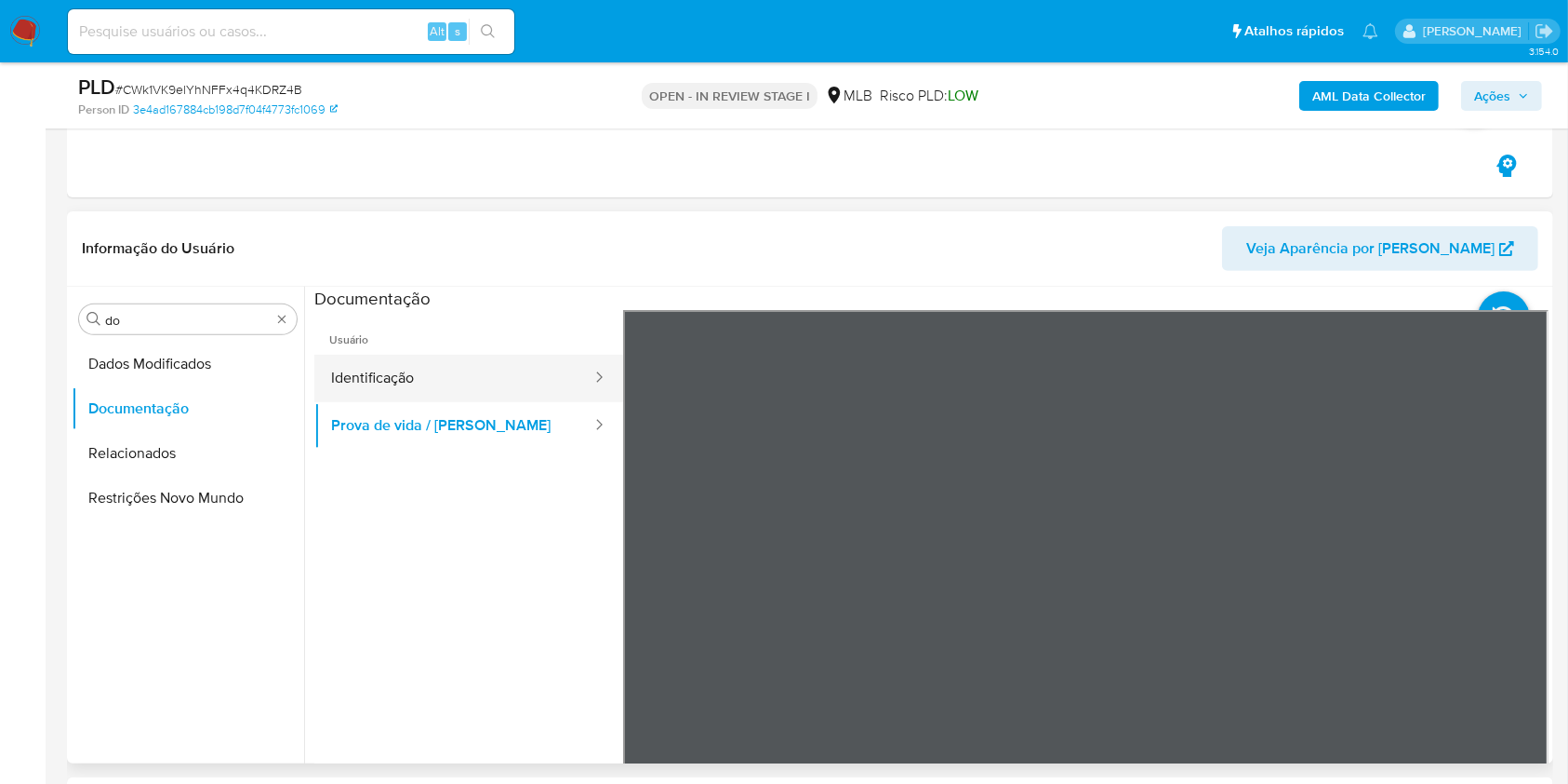
click at [492, 376] on button "Identificação" at bounding box center [454, 378] width 279 height 48
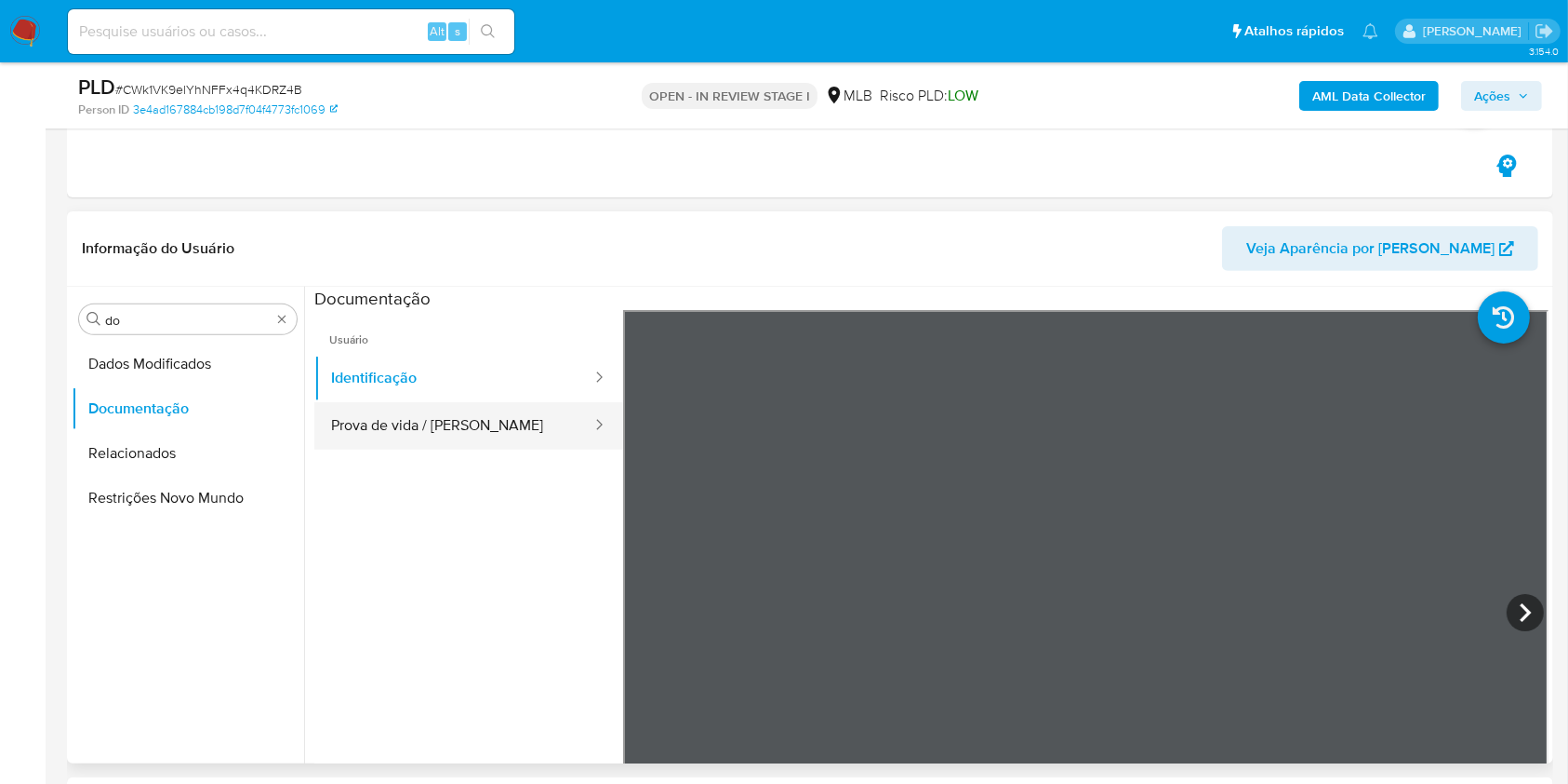
click at [490, 436] on button "Prova de vida / [PERSON_NAME]" at bounding box center [454, 426] width 279 height 48
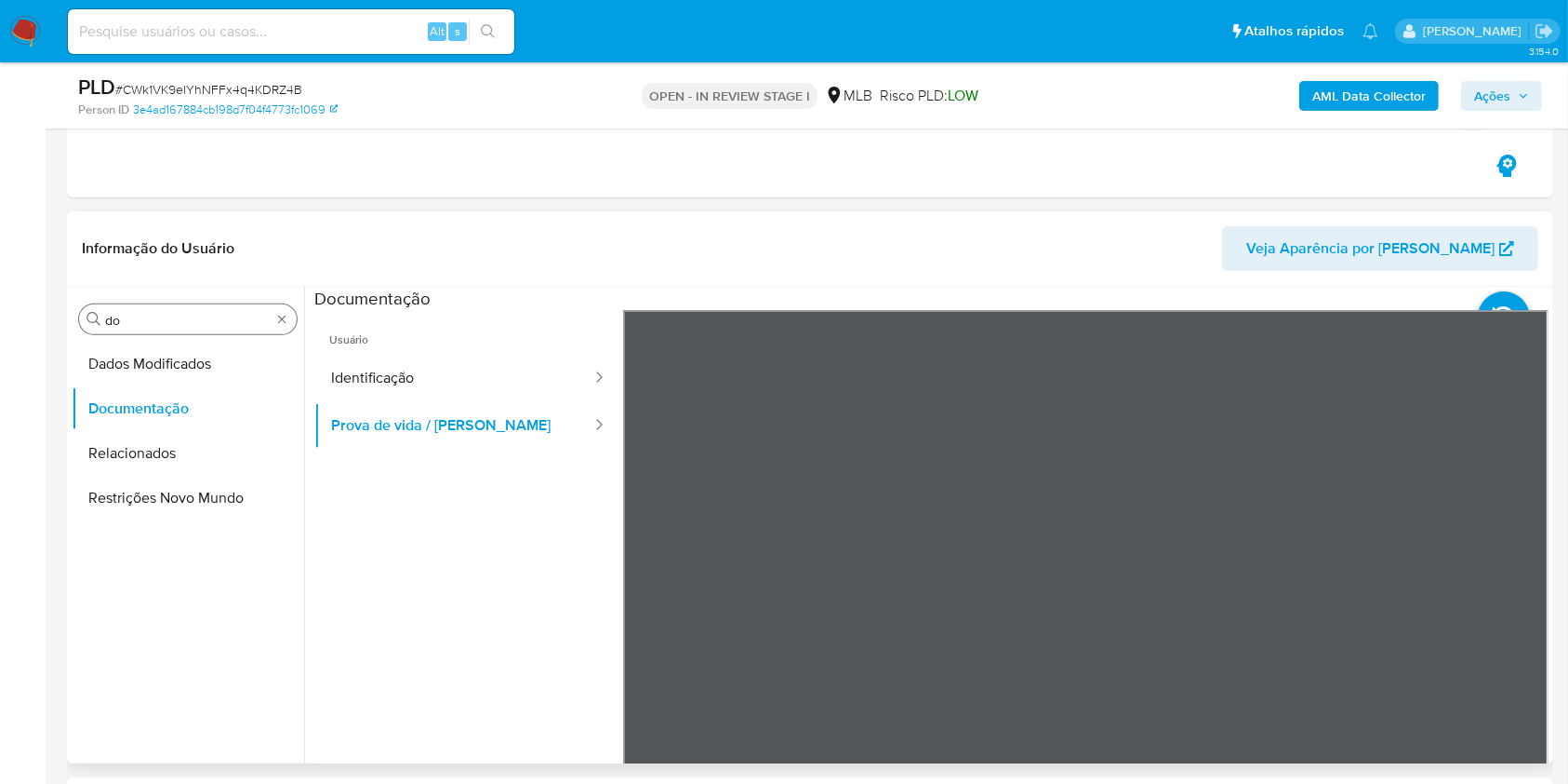
click at [171, 322] on input "do" at bounding box center [187, 320] width 165 height 17
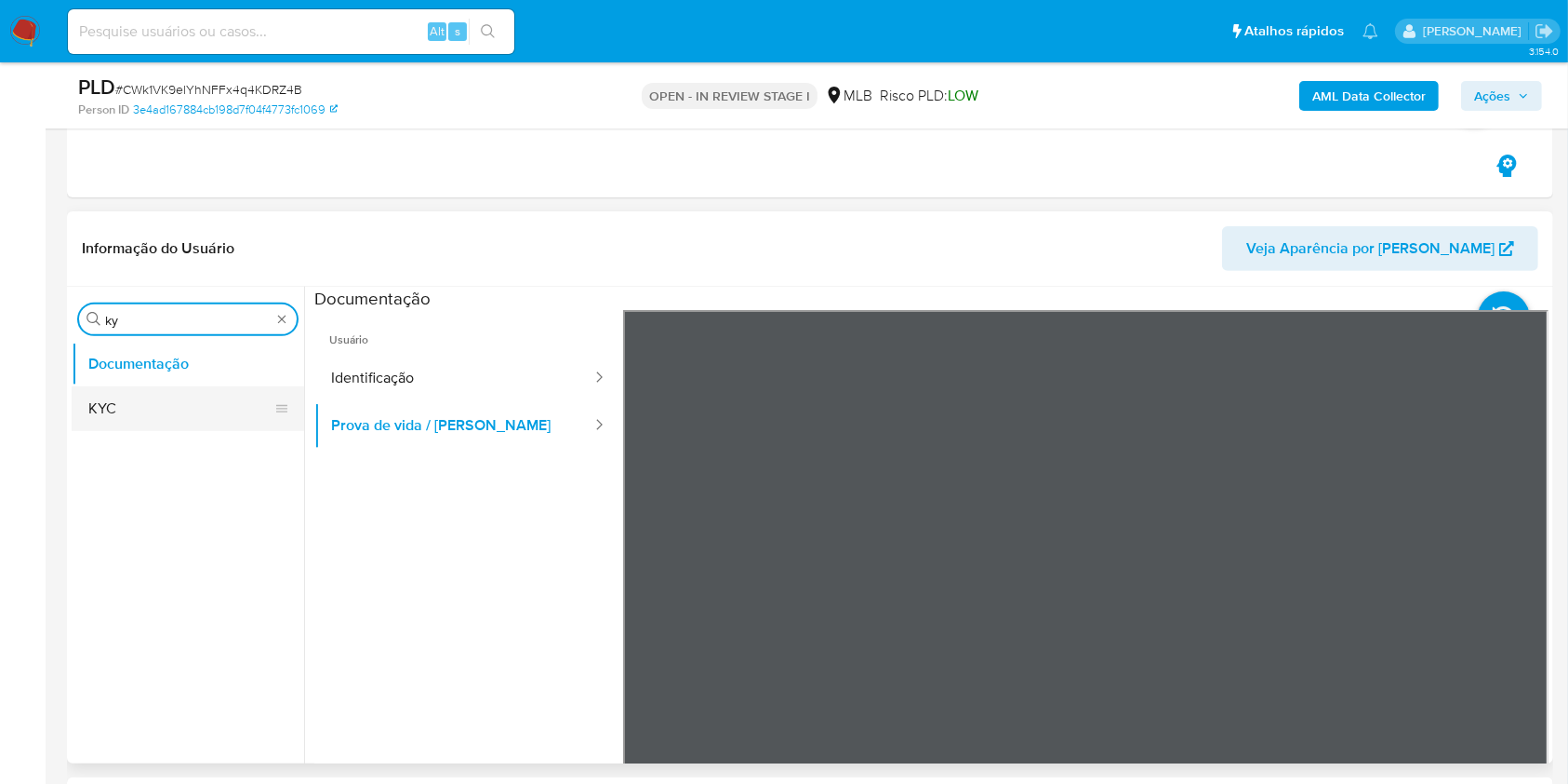
type input "ky"
click at [136, 396] on button "KYC" at bounding box center [180, 408] width 218 height 45
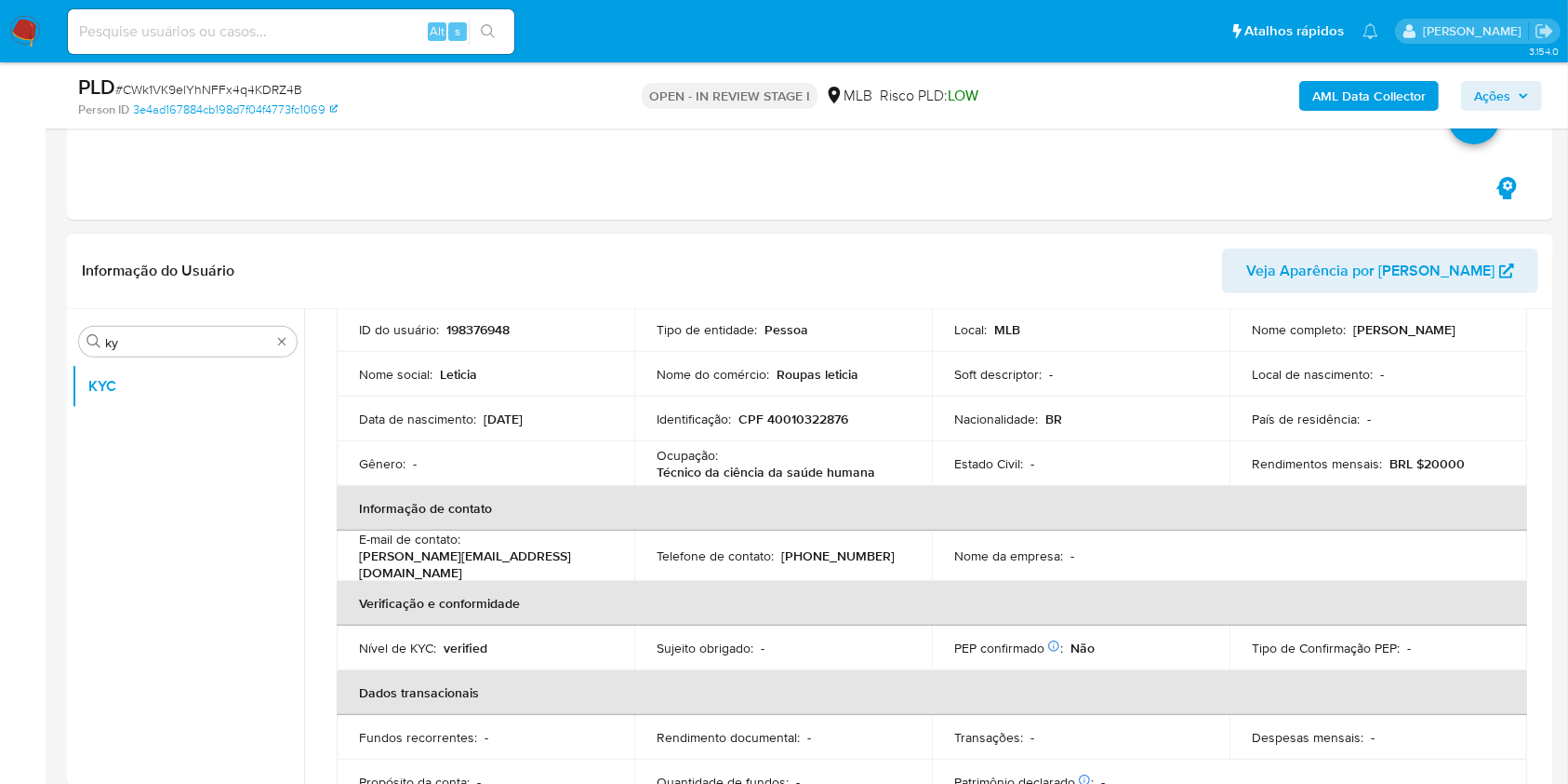
scroll to position [147, 0]
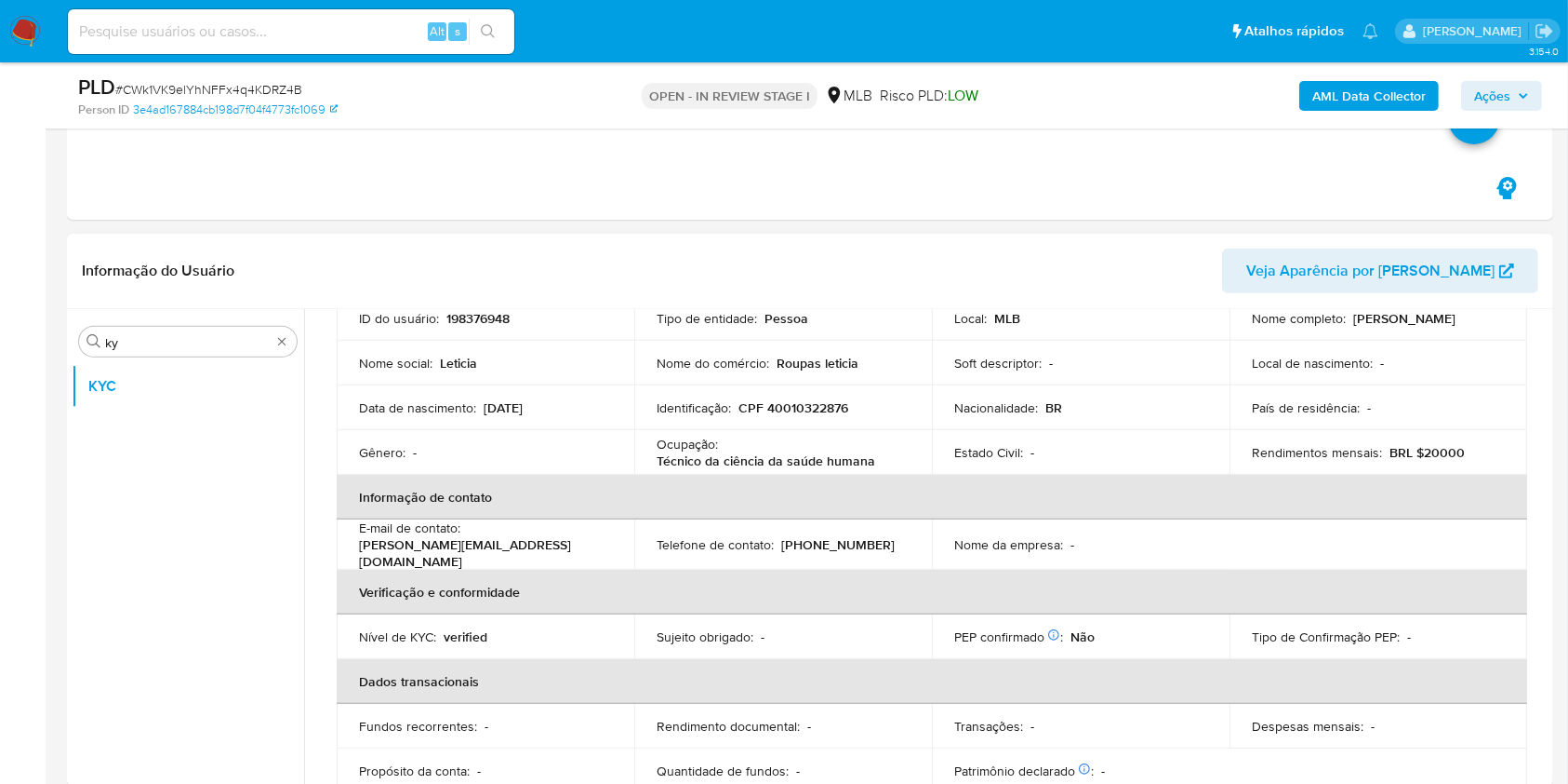
click at [769, 441] on div "Ocupação : Técnico da ciência da saúde humana" at bounding box center [784, 452] width 253 height 34
copy div "Ocupação : Técnico da ciência da saúde humana"
drag, startPoint x: 773, startPoint y: 483, endPoint x: 887, endPoint y: 476, distance: 114.2
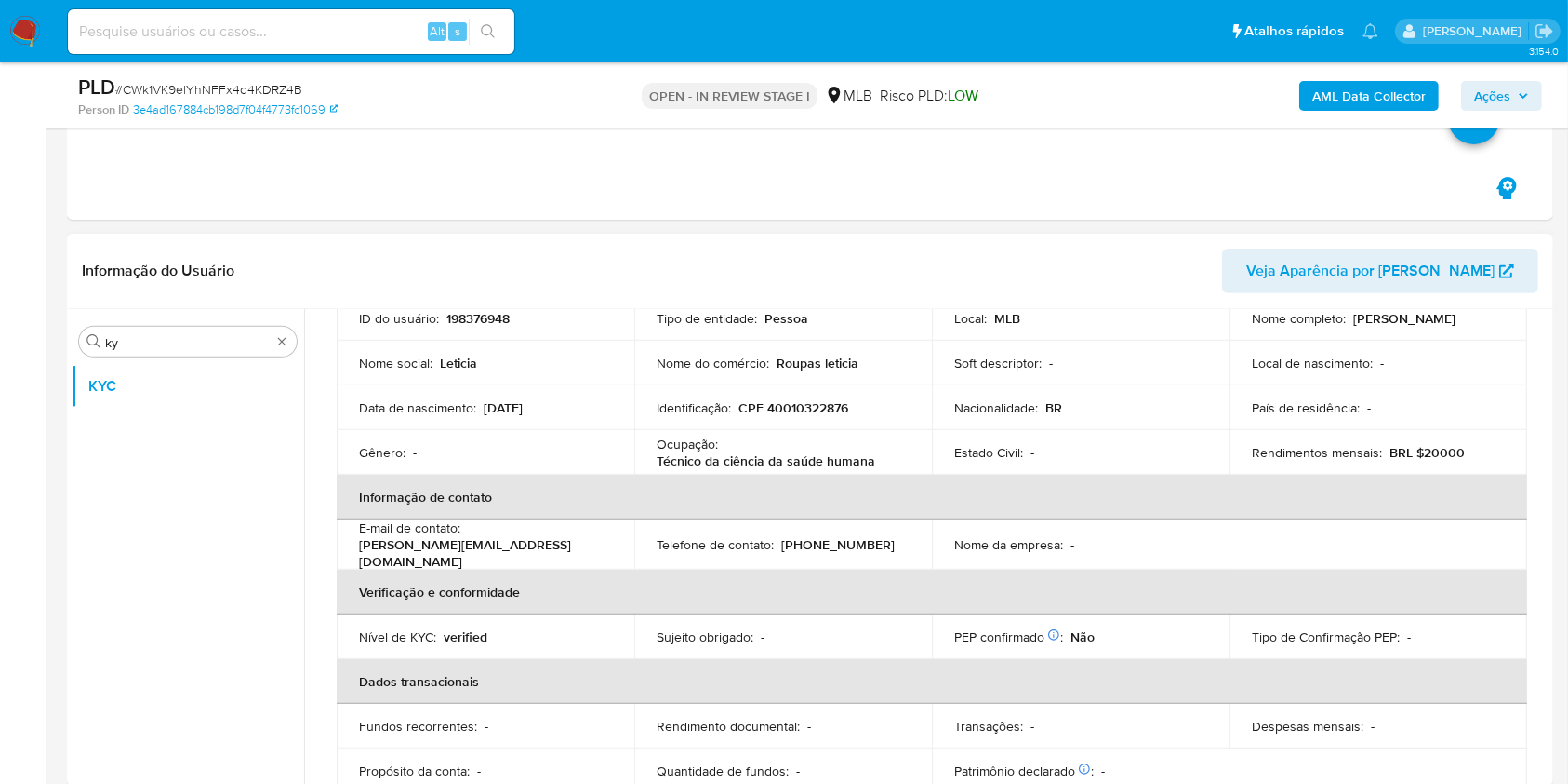
click at [773, 482] on th "Informação de contato" at bounding box center [932, 497] width 1191 height 45
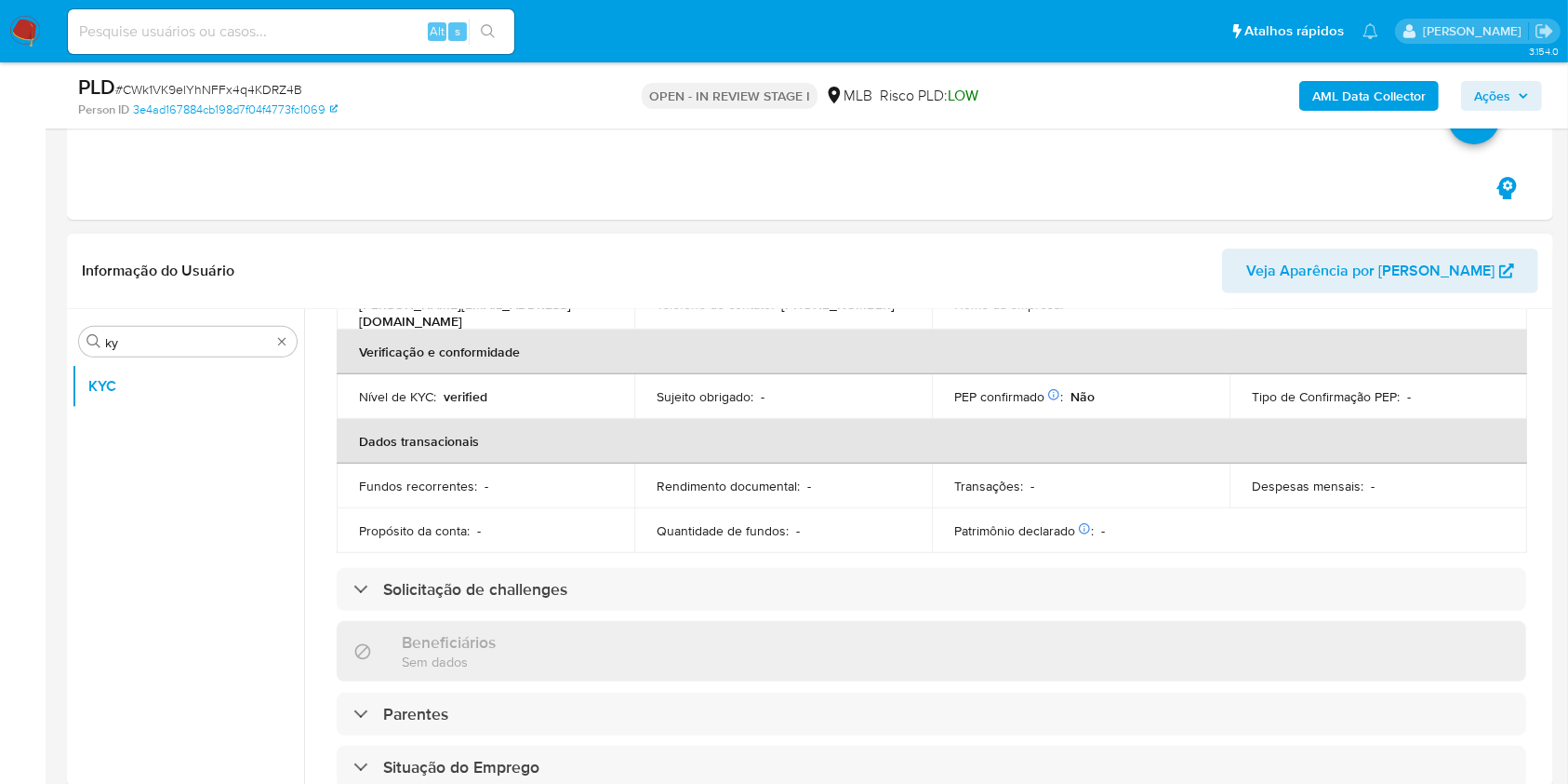
scroll to position [791, 0]
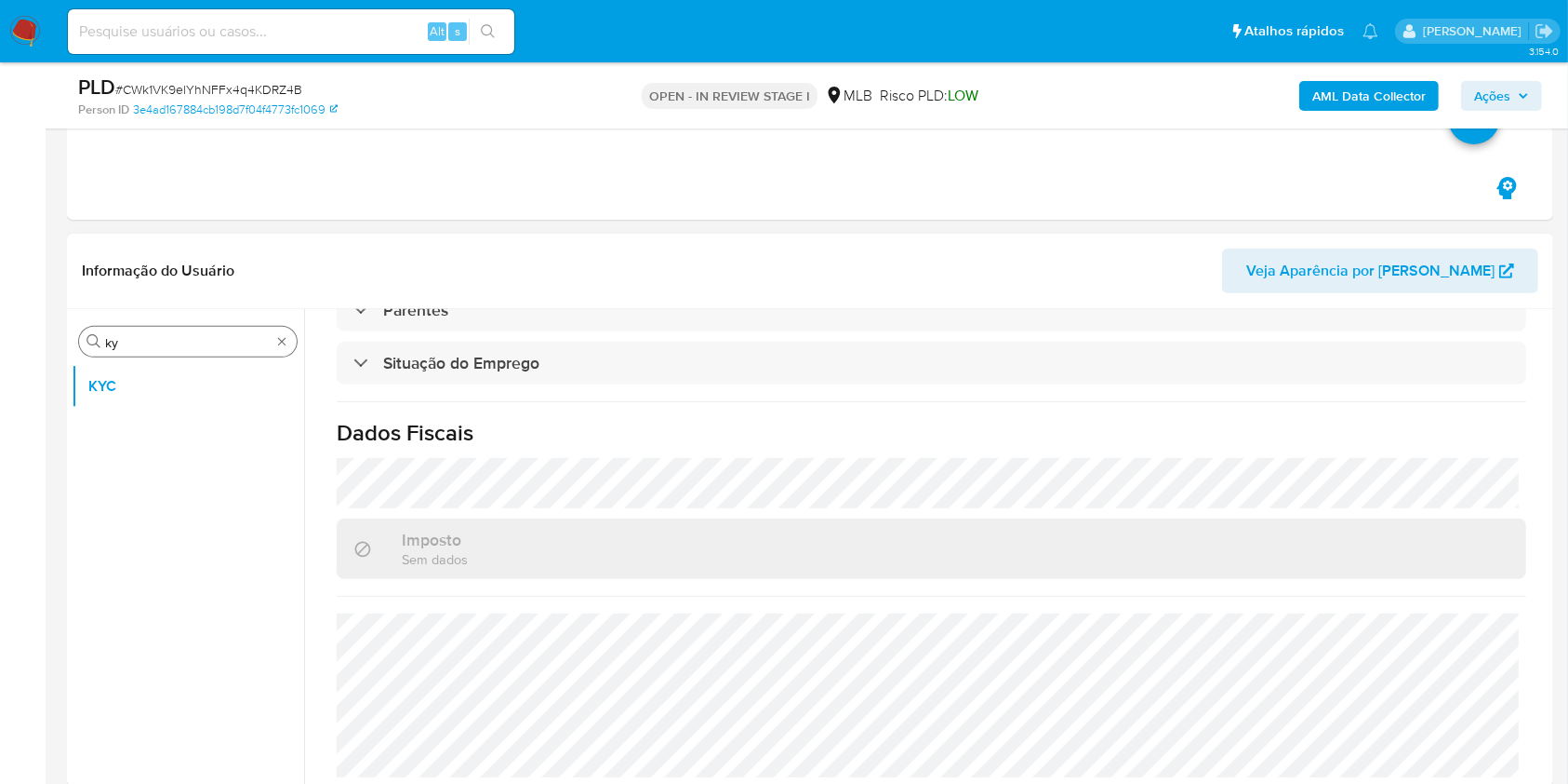
click at [209, 332] on div "Procurar ky" at bounding box center [188, 342] width 218 height 30
drag, startPoint x: 209, startPoint y: 332, endPoint x: 182, endPoint y: 342, distance: 28.8
click at [203, 333] on div "Procurar ky" at bounding box center [188, 342] width 218 height 30
click at [182, 342] on input "ky" at bounding box center [187, 343] width 165 height 17
click at [182, 341] on input "ky" at bounding box center [187, 343] width 165 height 17
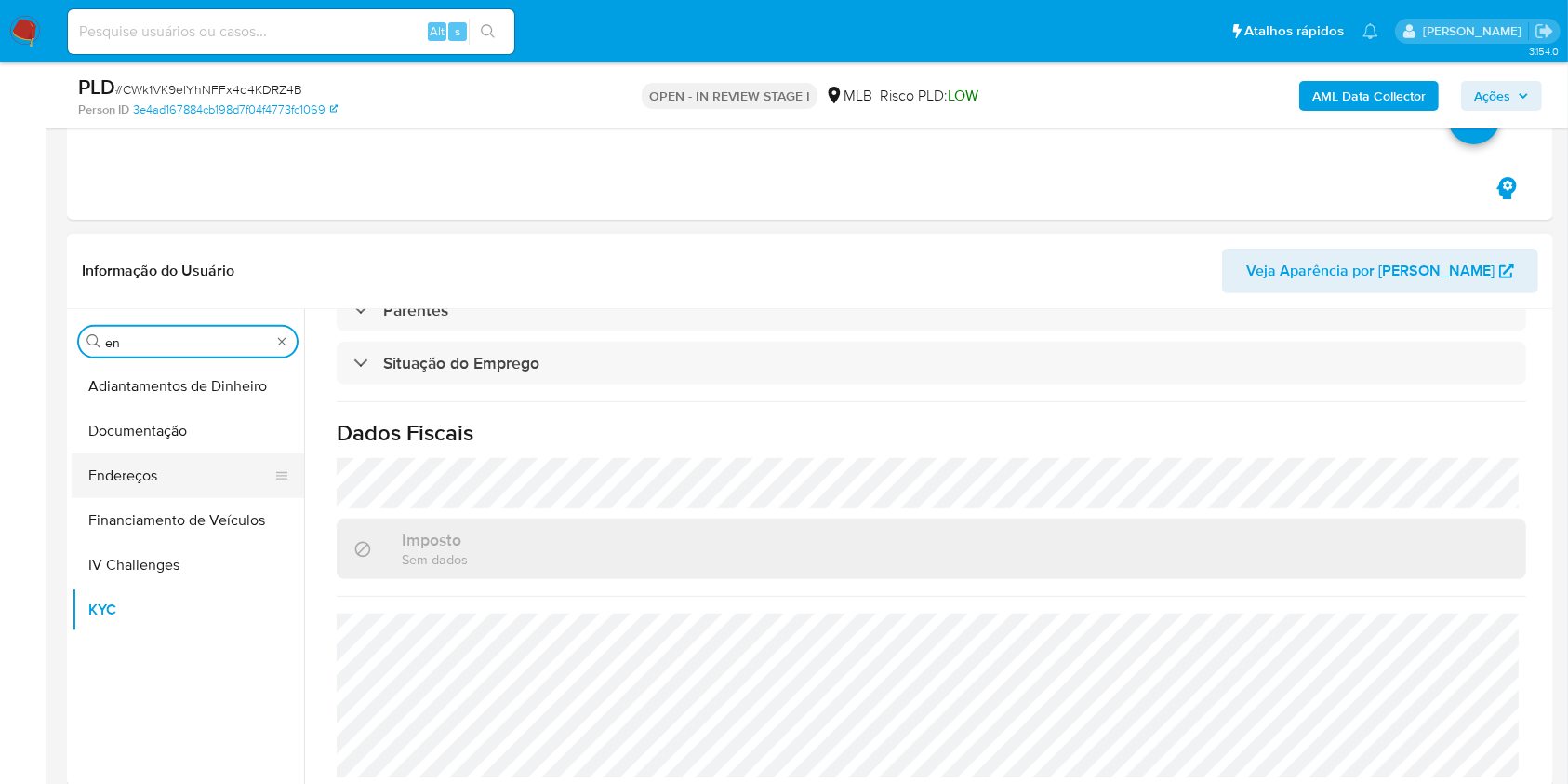
type input "en"
click at [194, 483] on button "Endereços" at bounding box center [180, 475] width 218 height 45
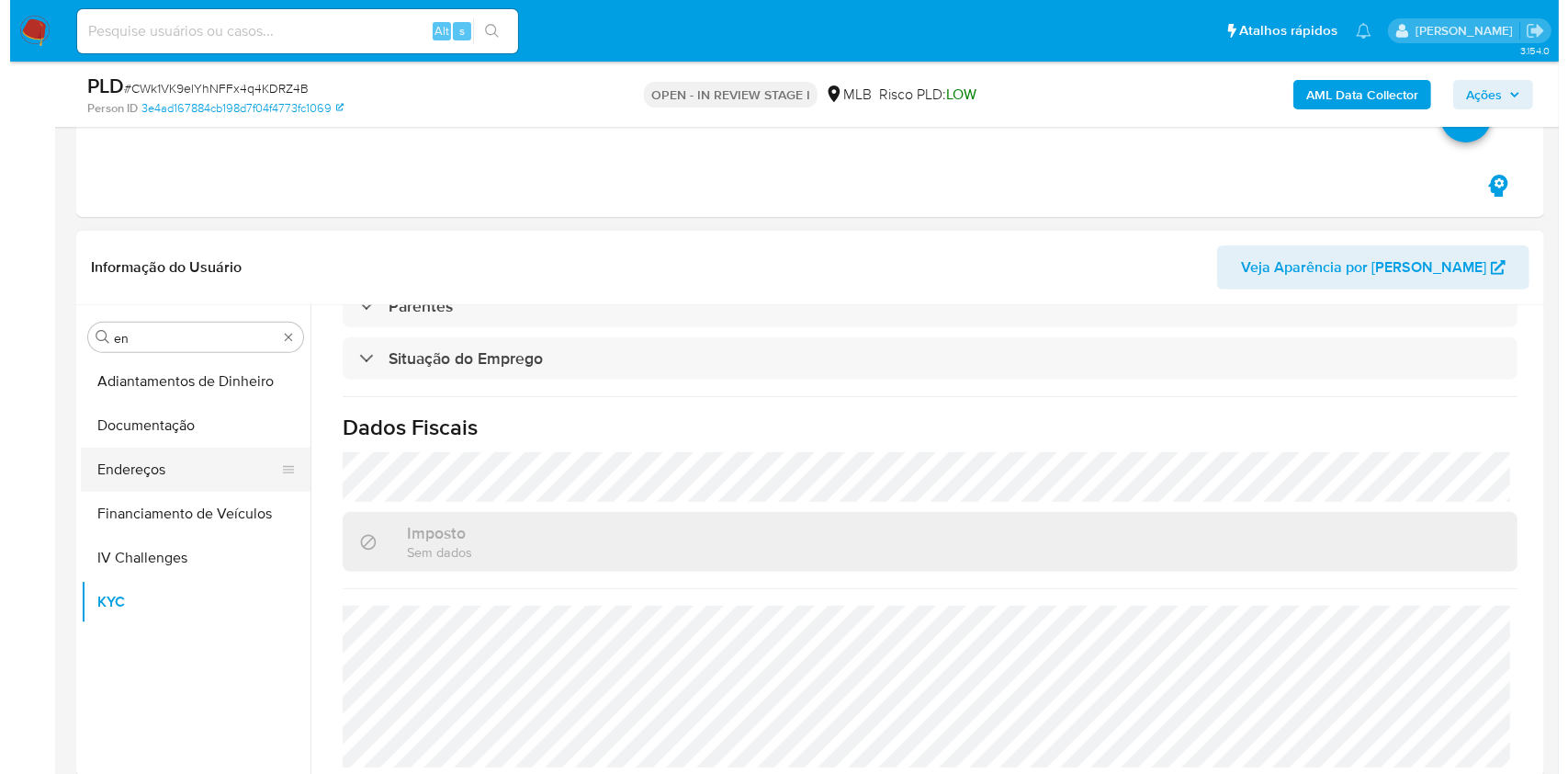
scroll to position [0, 0]
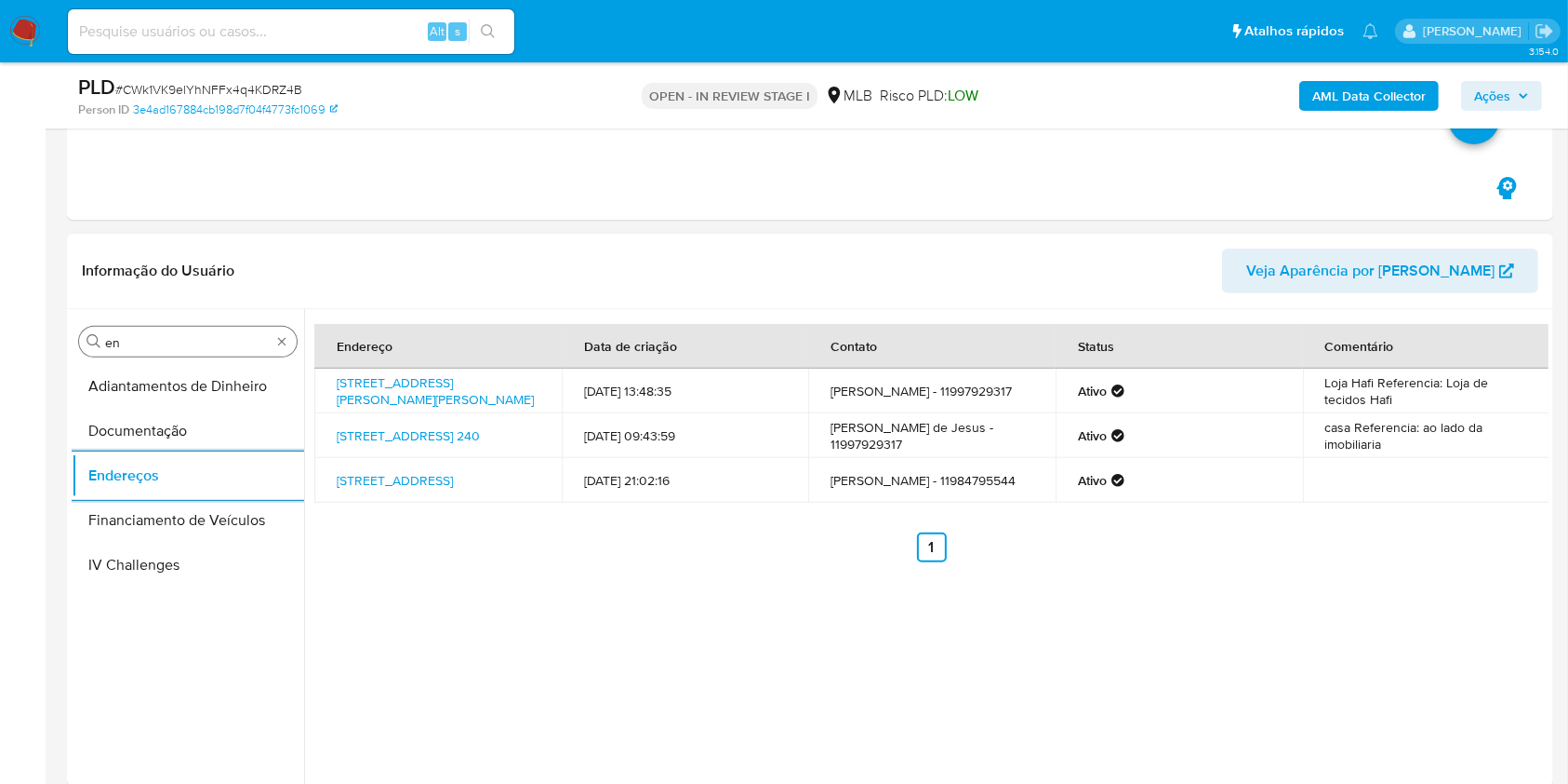
click at [158, 346] on input "en" at bounding box center [187, 343] width 165 height 17
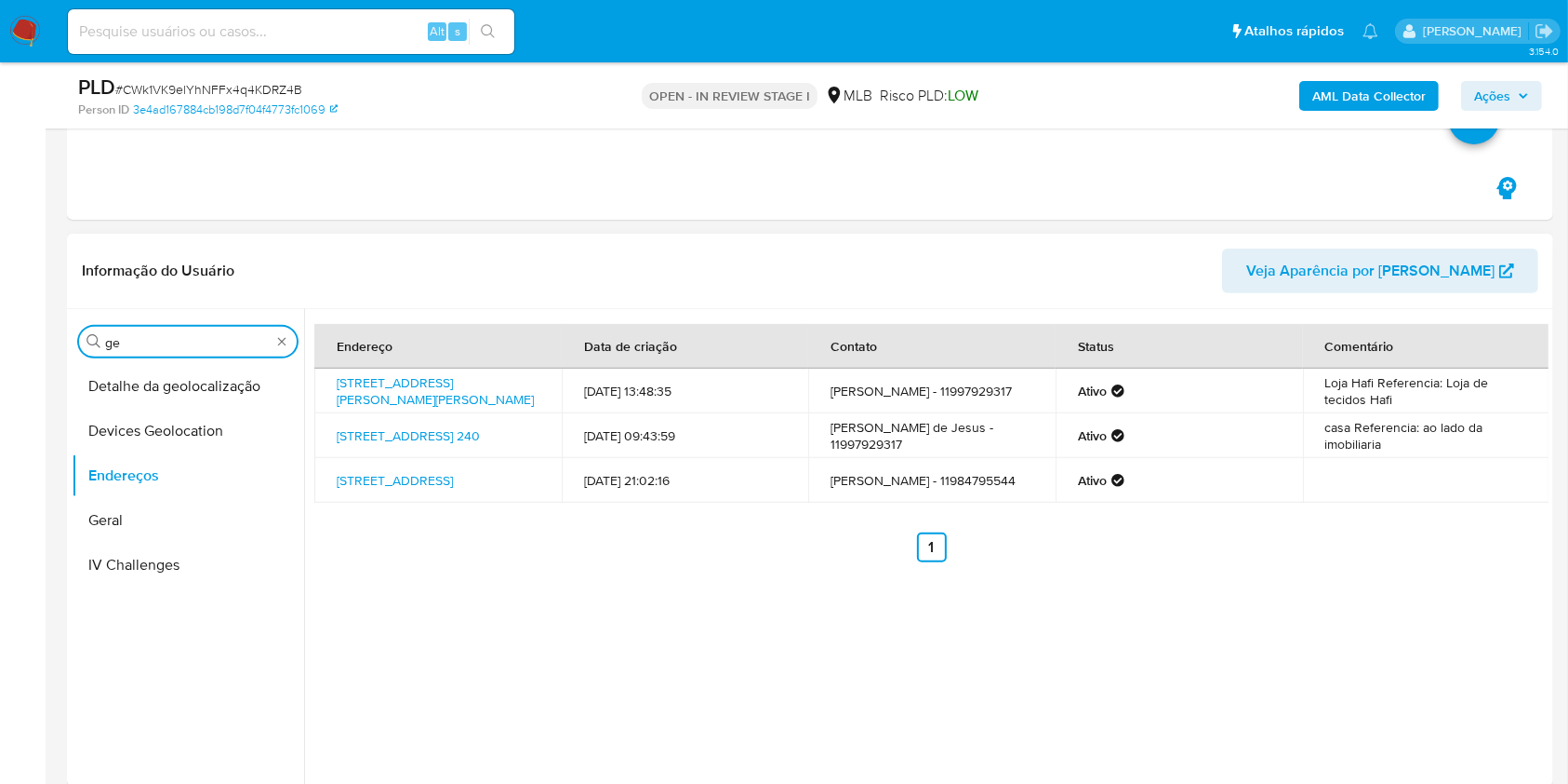
type input "ge"
click at [153, 398] on button "Detalhe da geolocalização" at bounding box center [187, 386] width 232 height 45
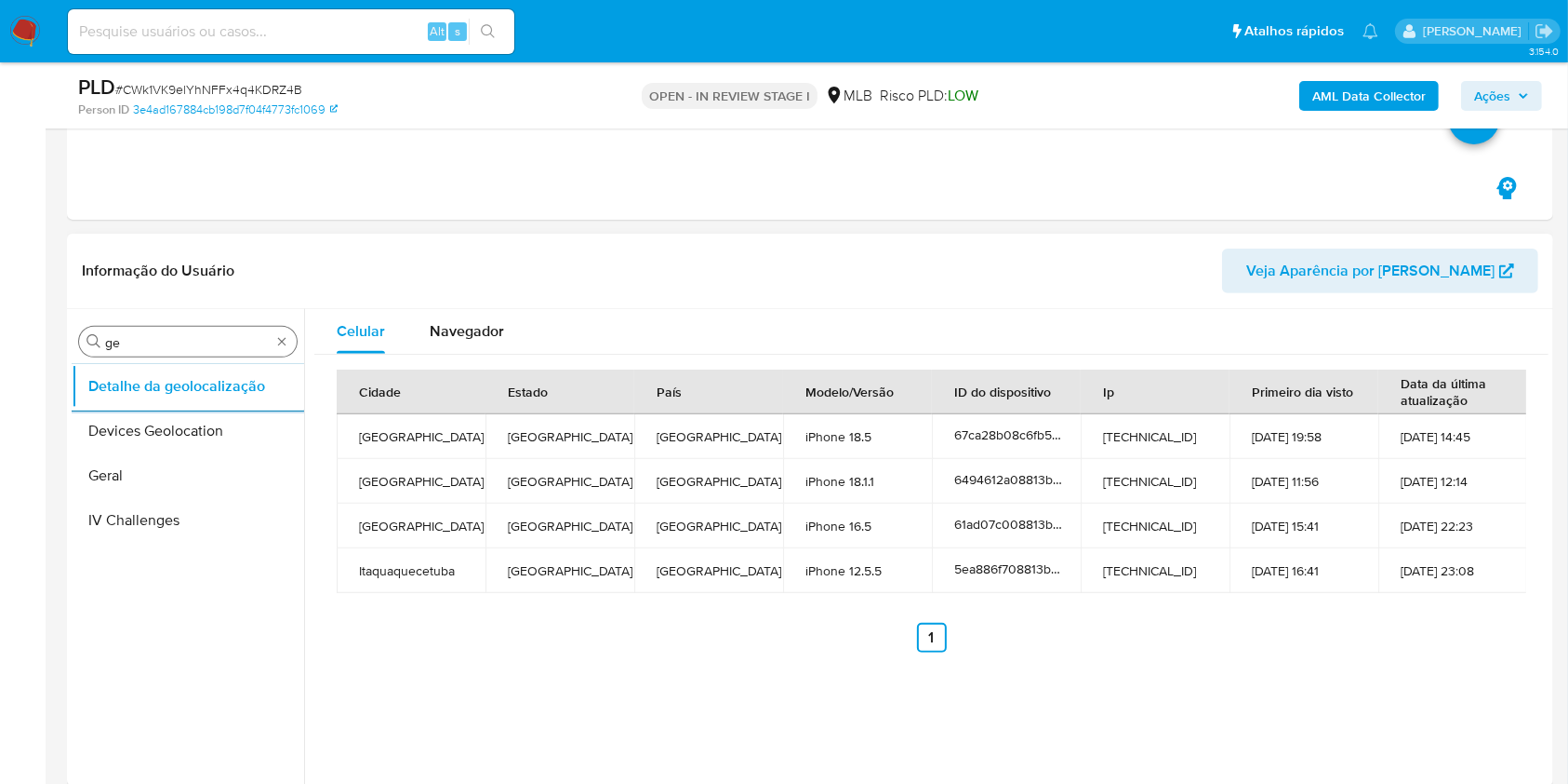
click at [195, 353] on div "Procurar ge" at bounding box center [188, 342] width 218 height 30
click at [193, 353] on div "Procurar ge" at bounding box center [188, 342] width 218 height 30
click at [183, 346] on input "ge" at bounding box center [187, 343] width 165 height 17
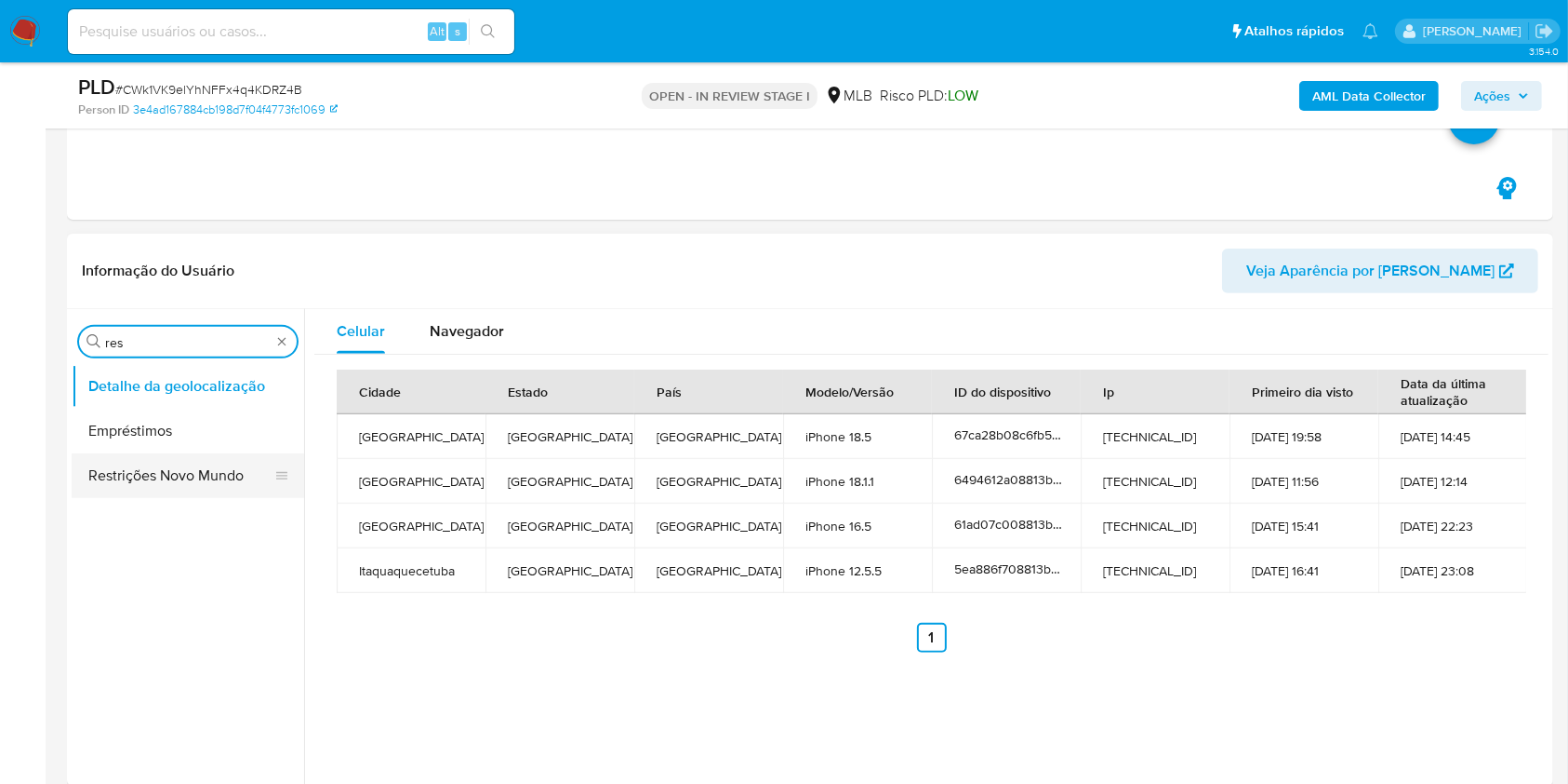
type input "res"
click at [164, 461] on button "Restrições Novo Mundo" at bounding box center [180, 475] width 218 height 45
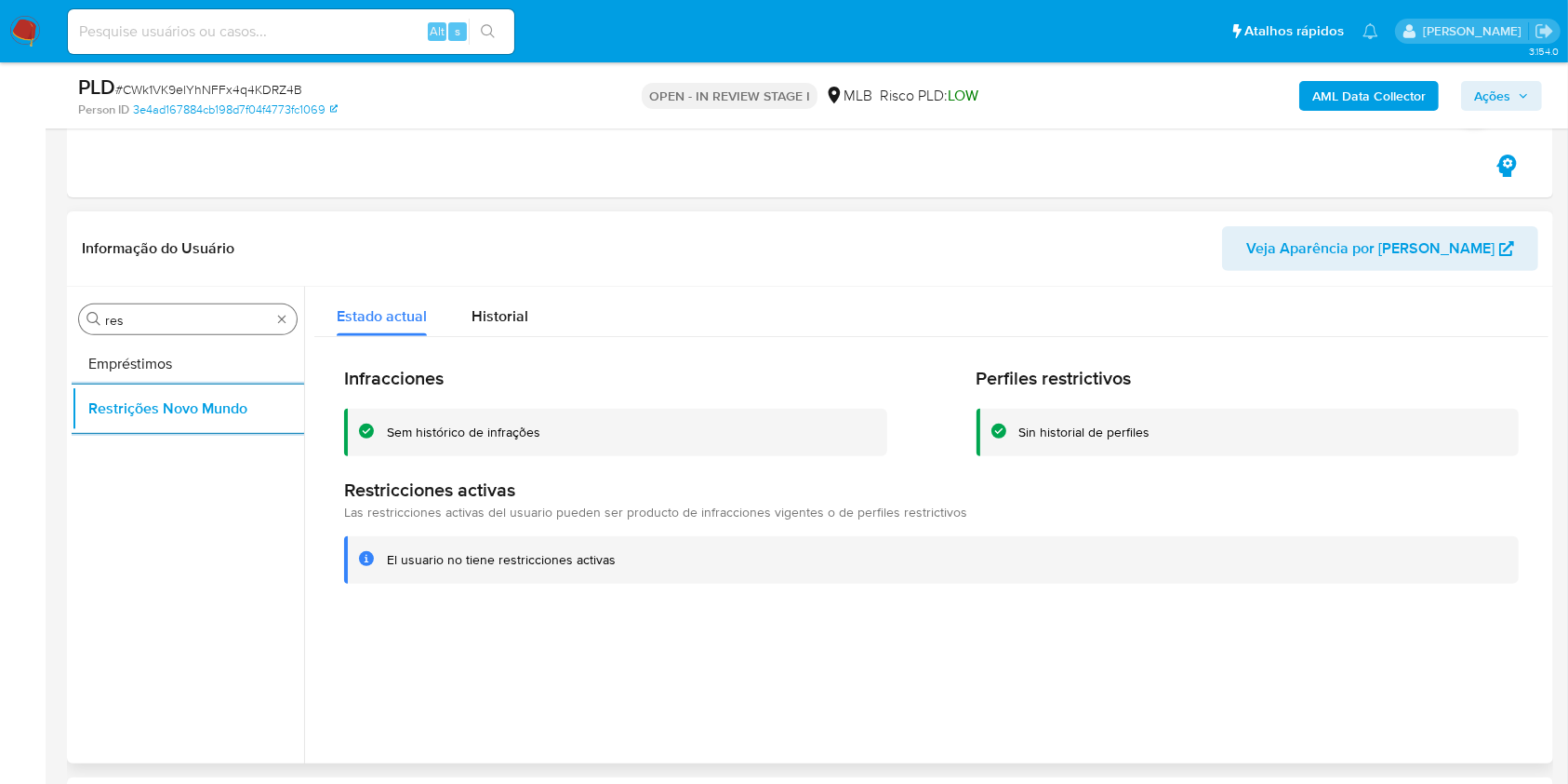
click at [223, 320] on input "res" at bounding box center [187, 320] width 165 height 17
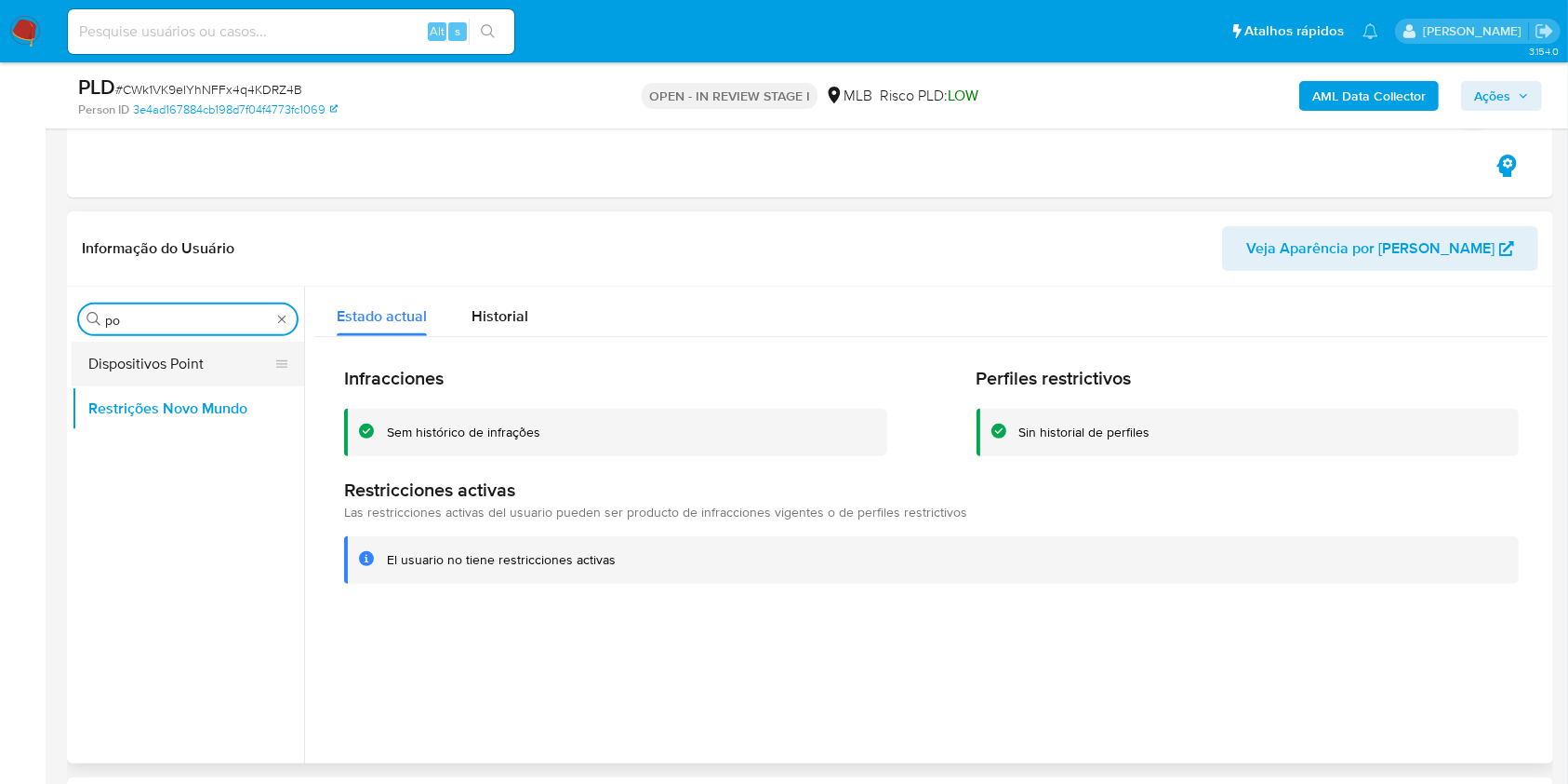
type input "po"
click at [182, 359] on button "Dispositivos Point" at bounding box center [180, 363] width 218 height 45
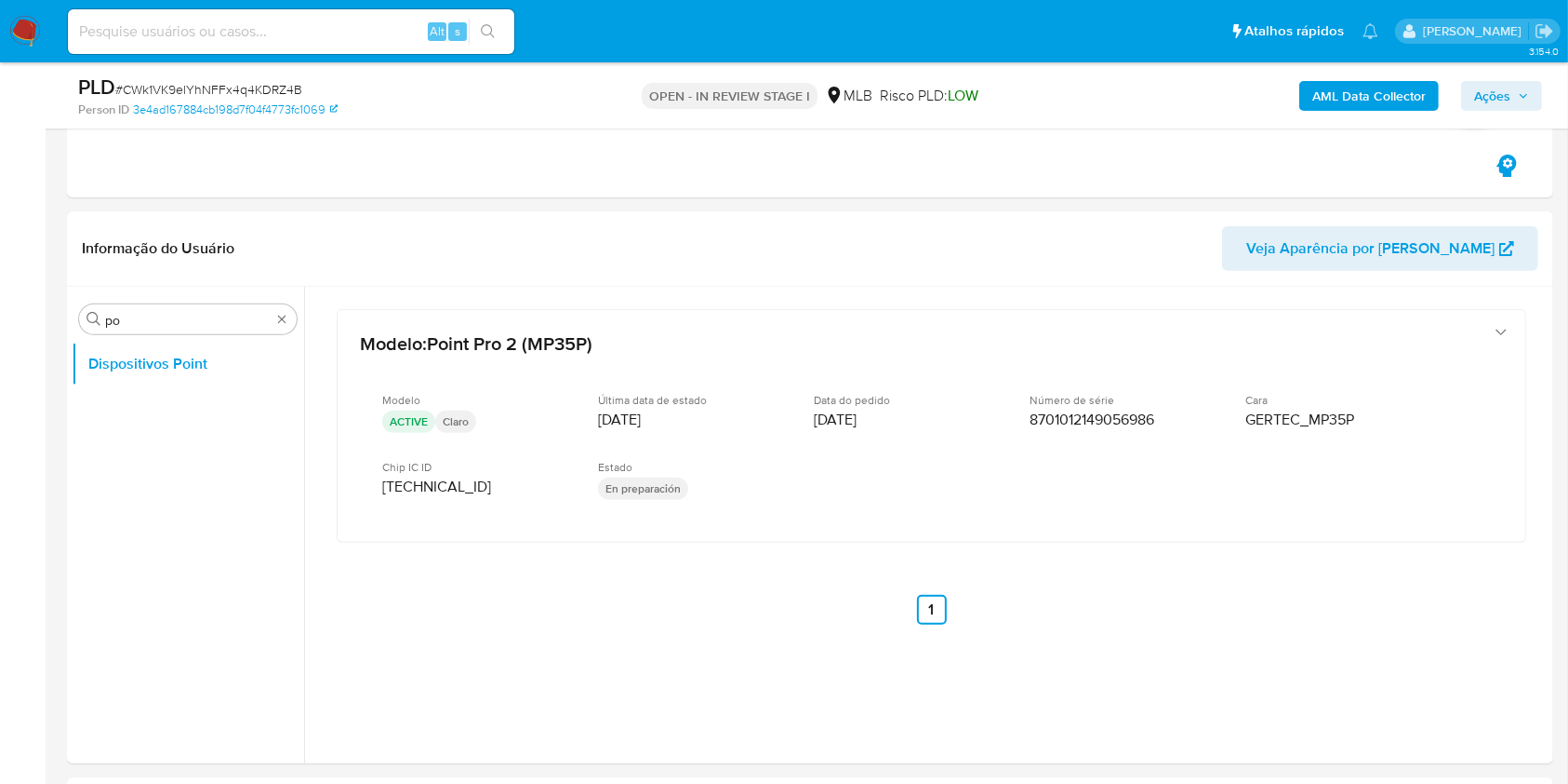
click at [1339, 101] on b "AML Data Collector" at bounding box center [1369, 96] width 114 height 30
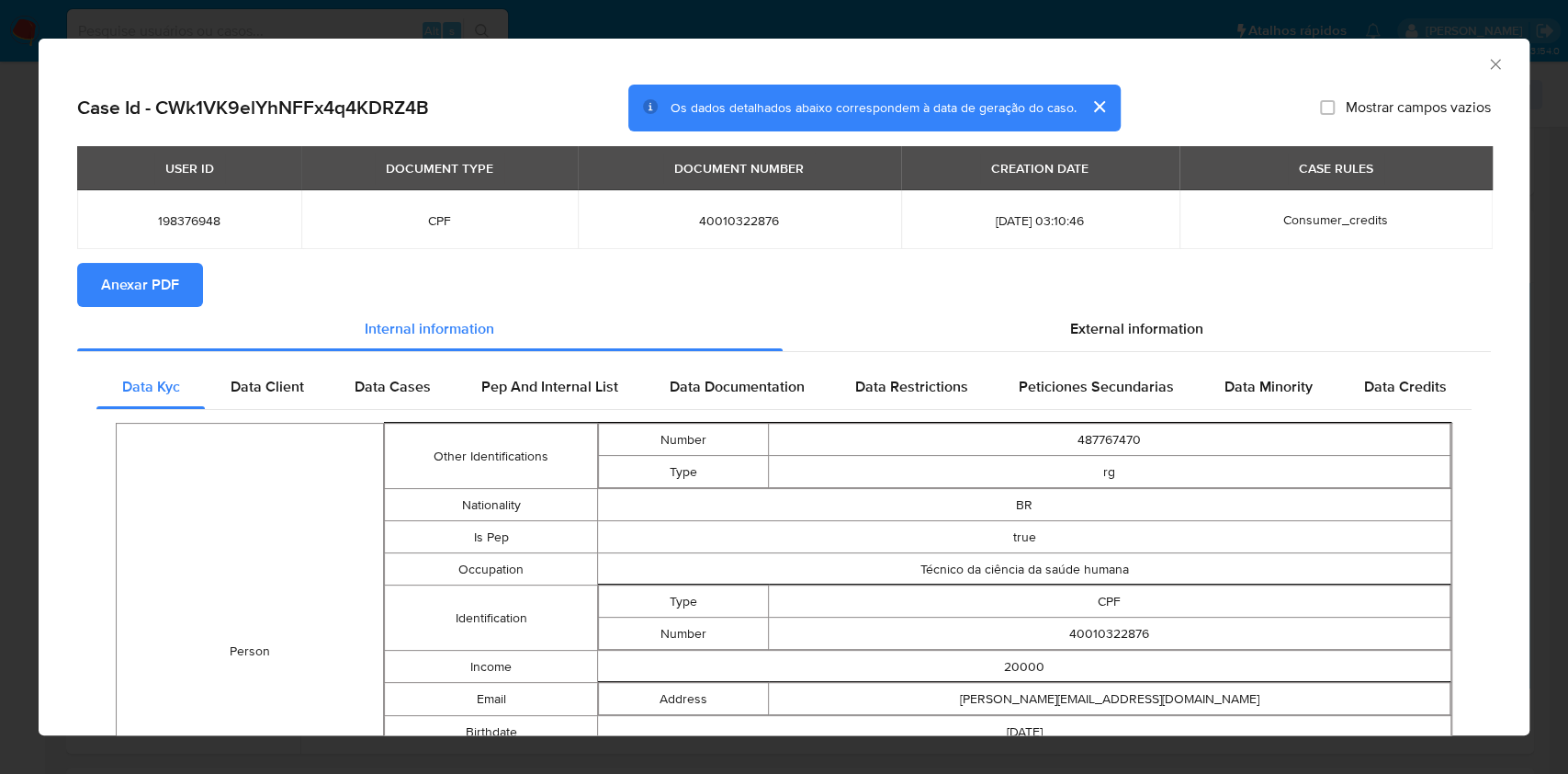
click at [147, 291] on span "Anexar PDF" at bounding box center [140, 284] width 78 height 40
click at [1079, 300] on section "Anexar PDF Creando" at bounding box center [784, 286] width 1414 height 48
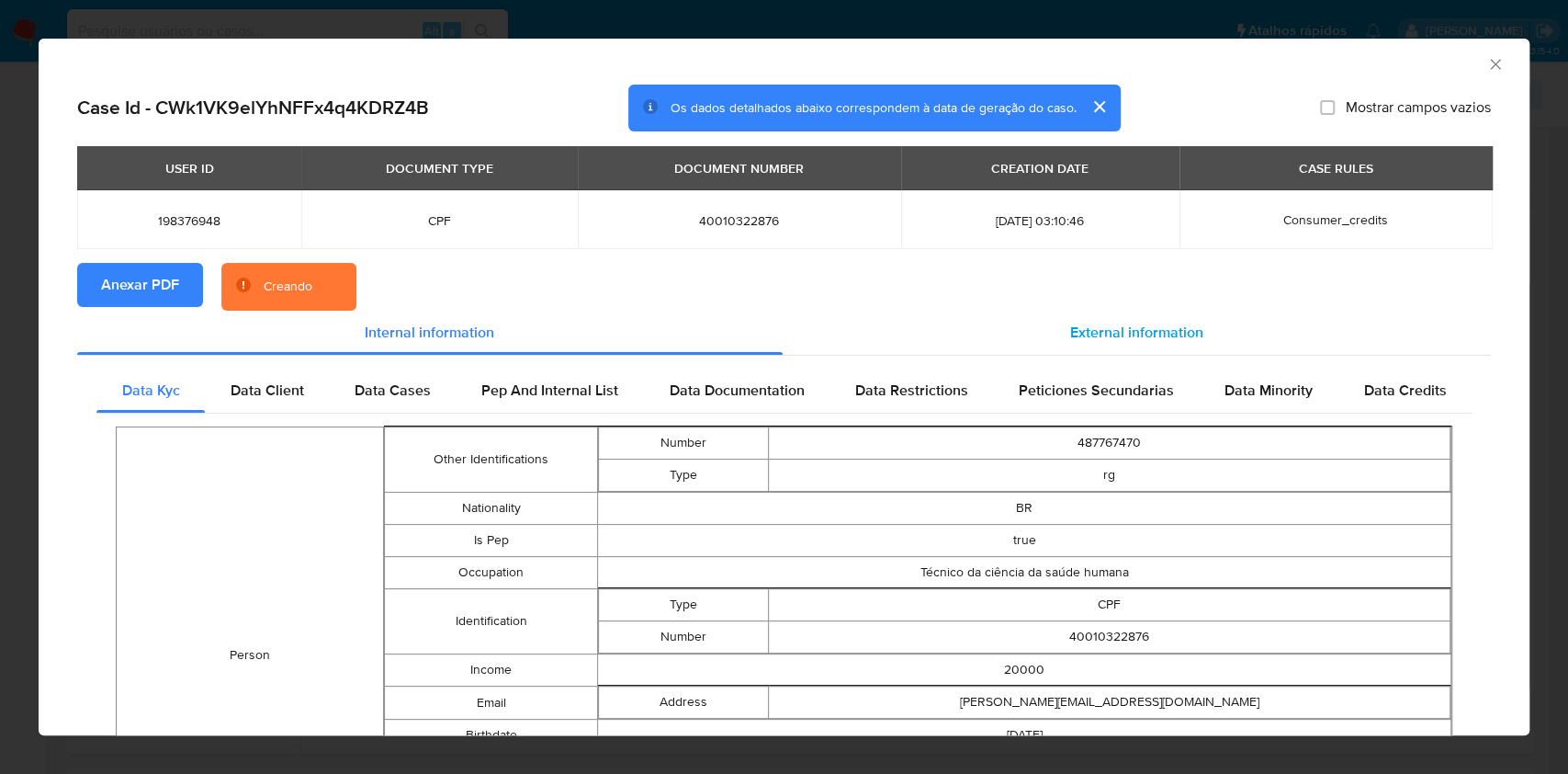
click at [1078, 334] on span "External information" at bounding box center [1137, 332] width 133 height 22
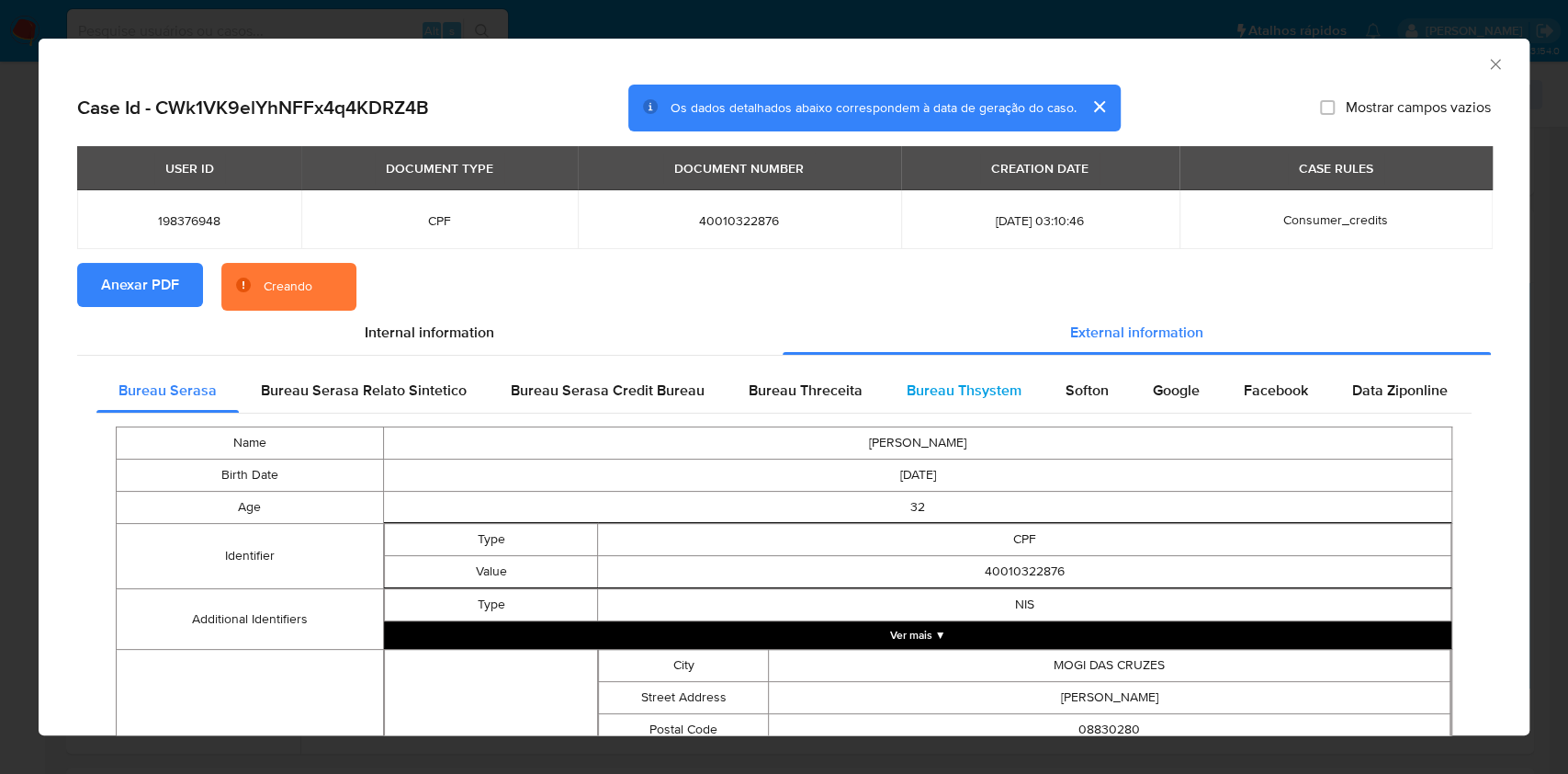
click at [1031, 385] on div "Bureau Thsystem" at bounding box center [964, 390] width 159 height 44
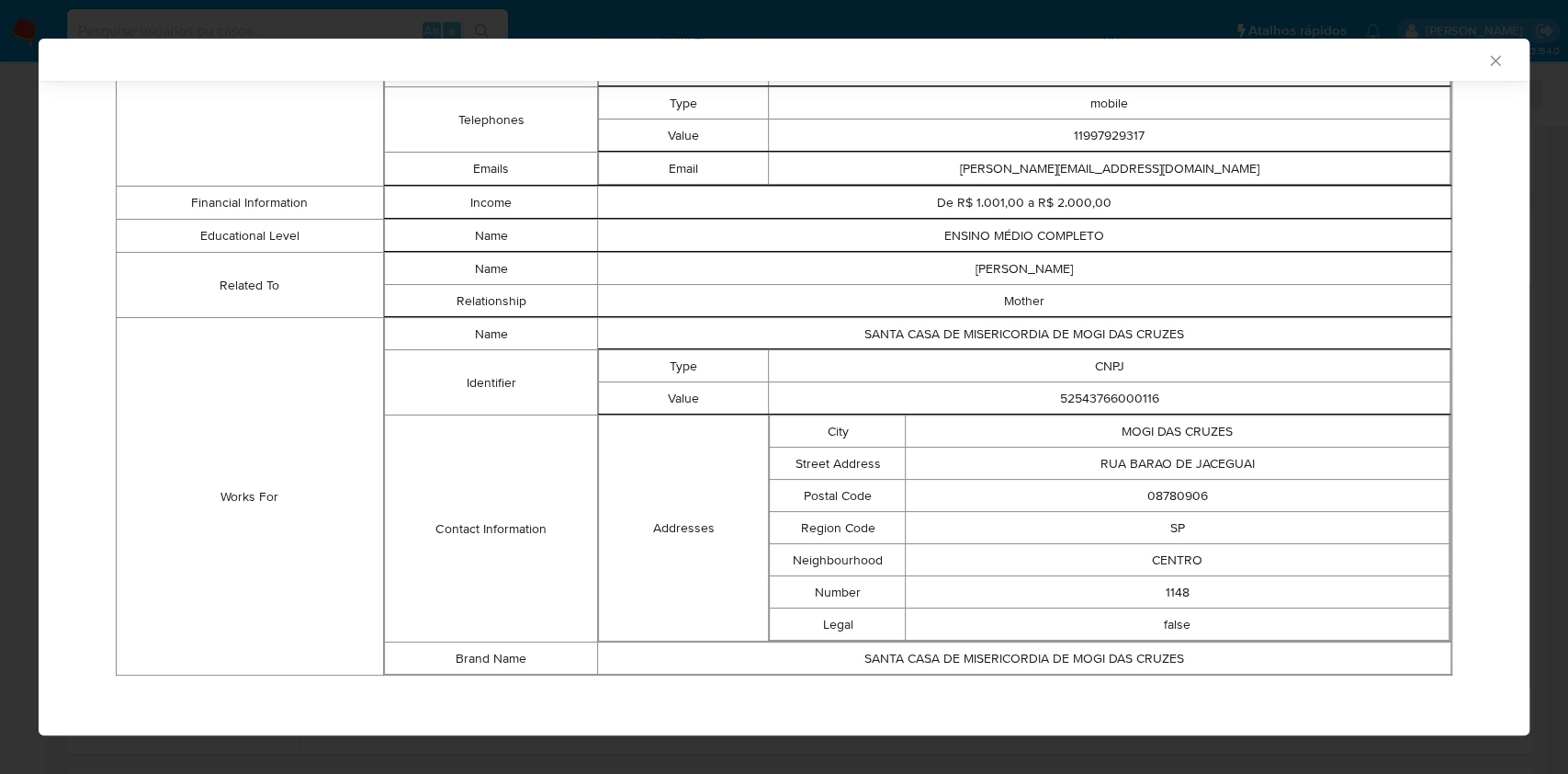
scroll to position [239, 0]
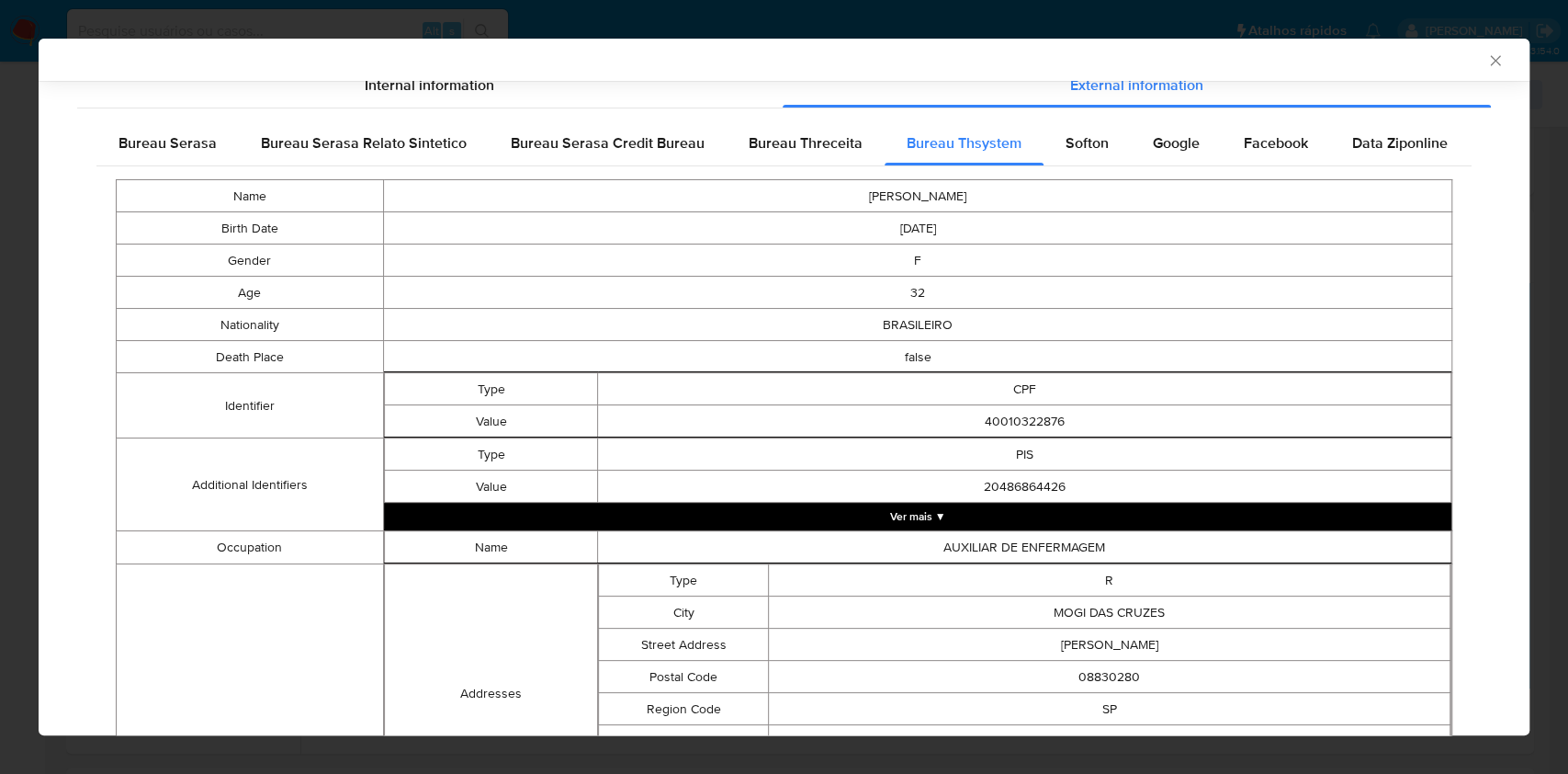
click at [198, 159] on div "Bureau Serasa" at bounding box center [168, 143] width 143 height 44
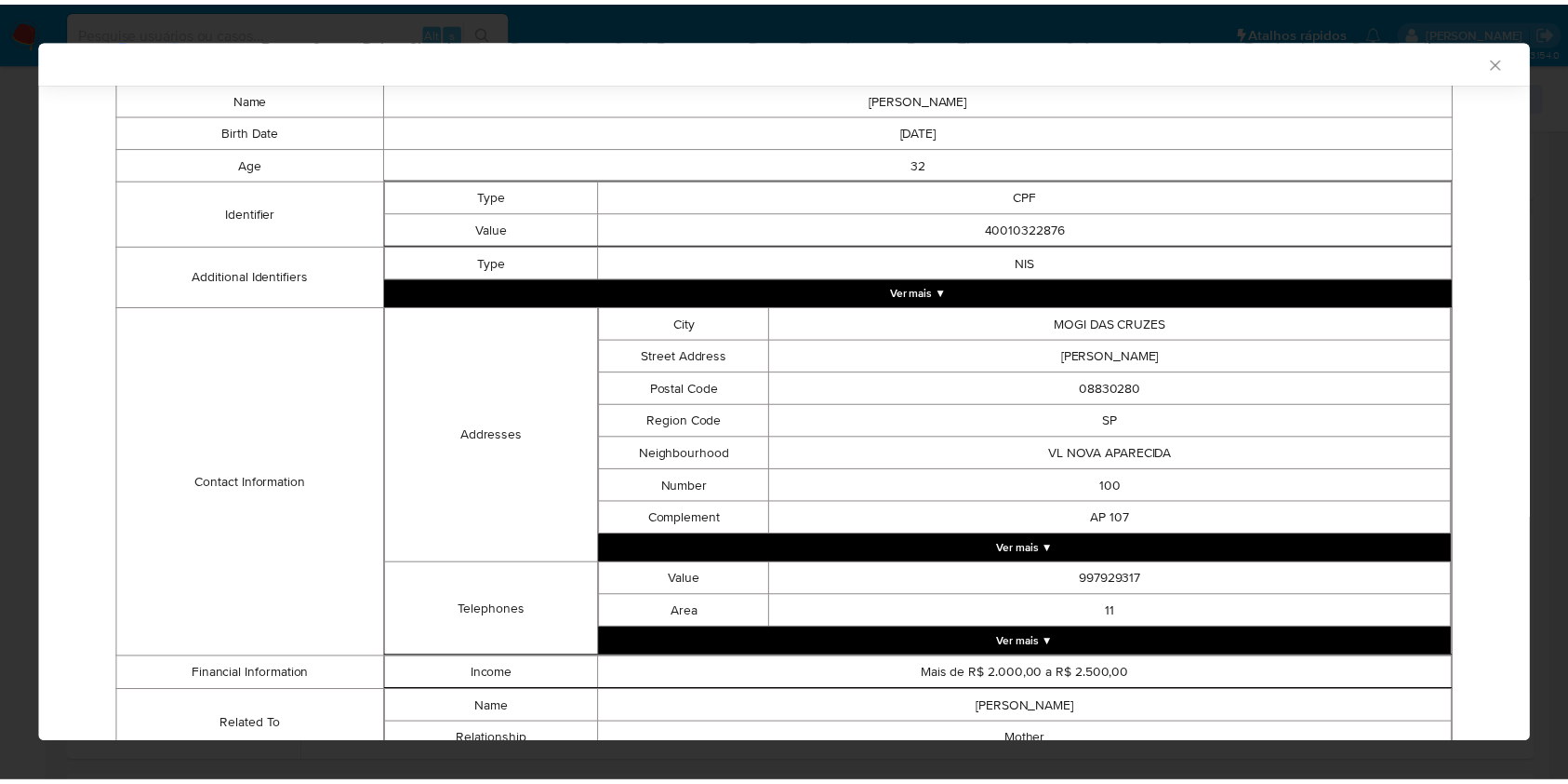
scroll to position [420, 0]
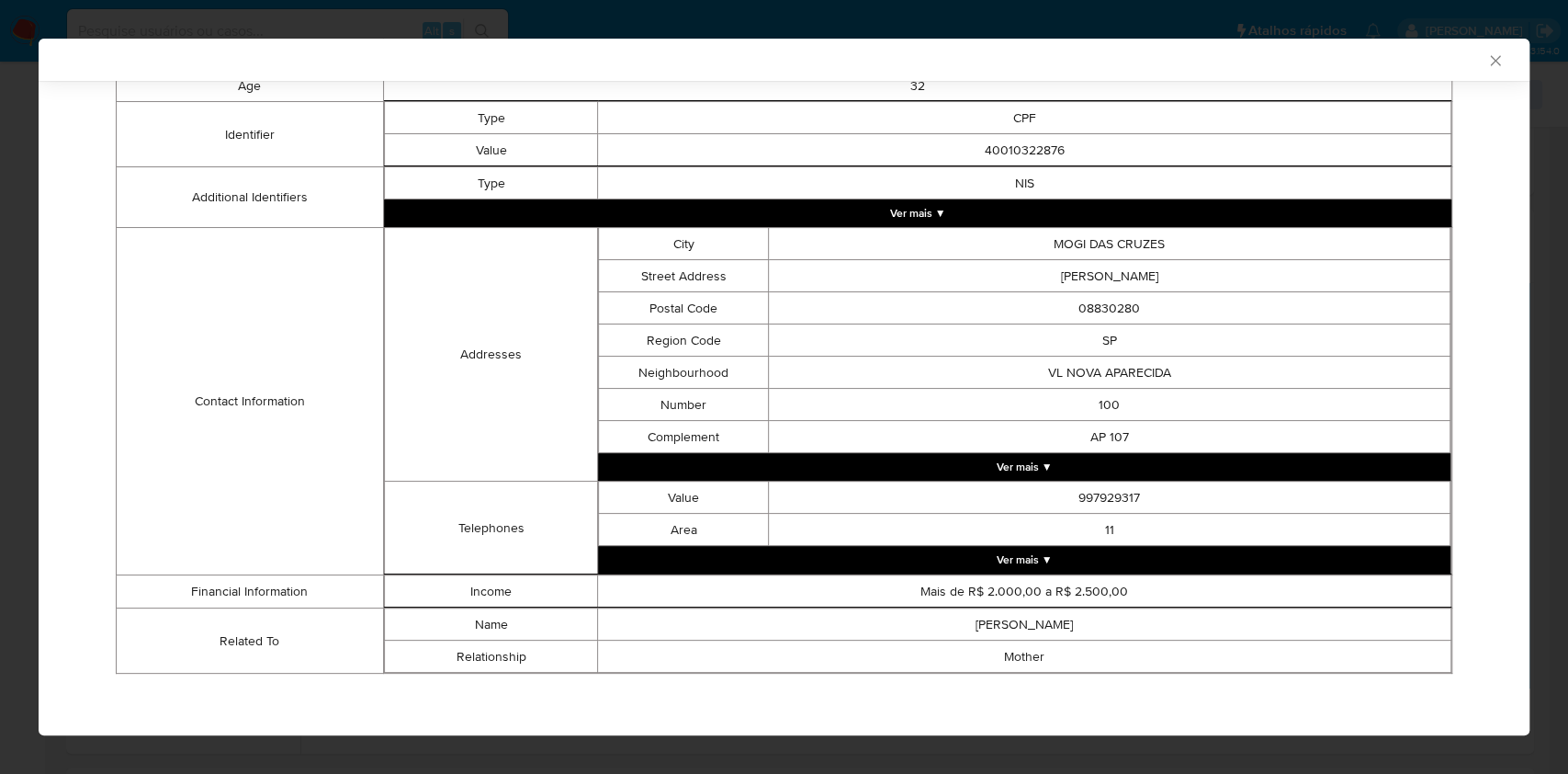
click at [6, 249] on div "AML Data Collector Case Id - CWk1VK9elYhNFFx4q4KDRZ4B Os dados detalhados abaix…" at bounding box center [784, 387] width 1568 height 774
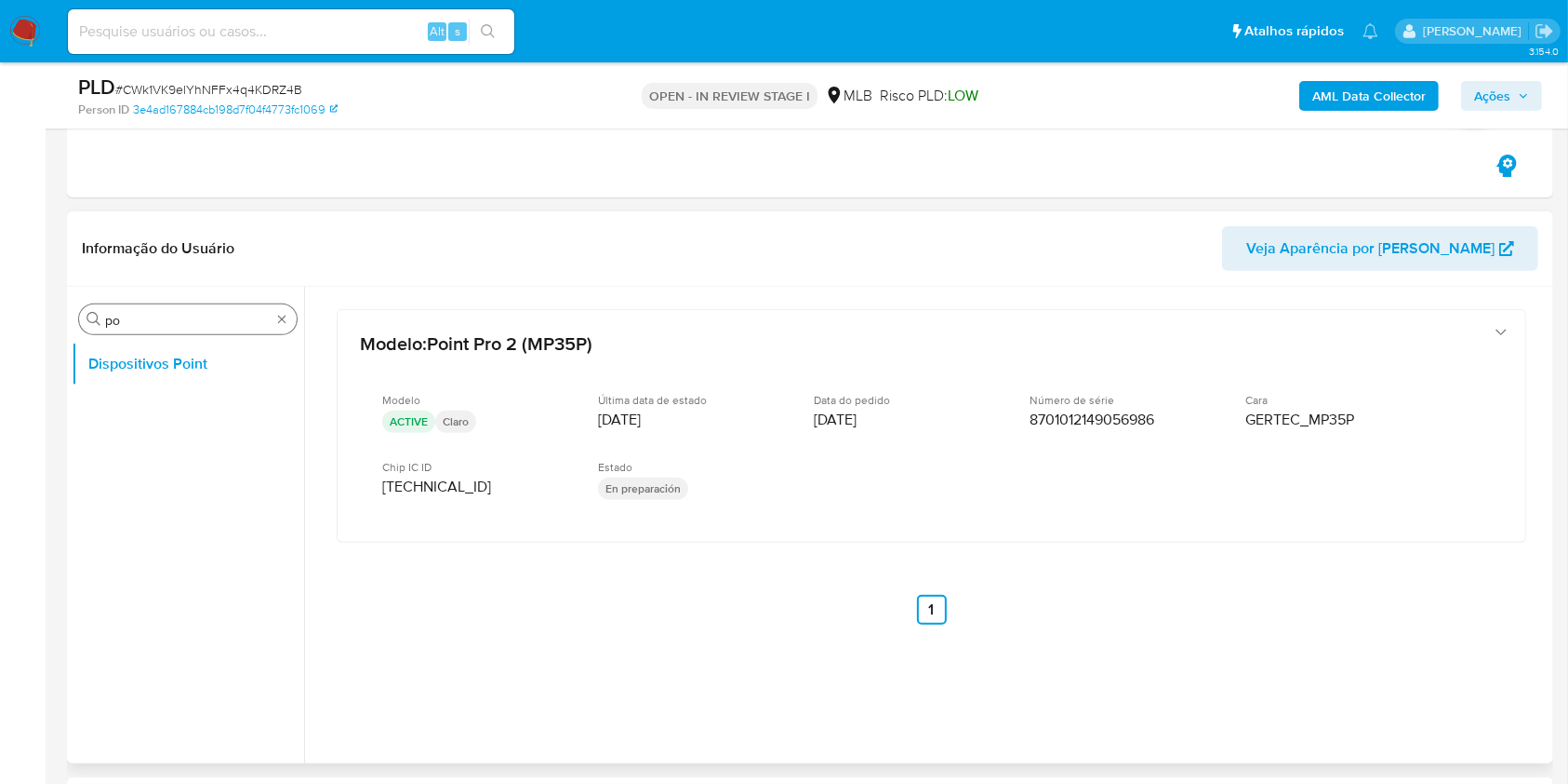
click at [293, 317] on div "Procurar po" at bounding box center [188, 319] width 218 height 30
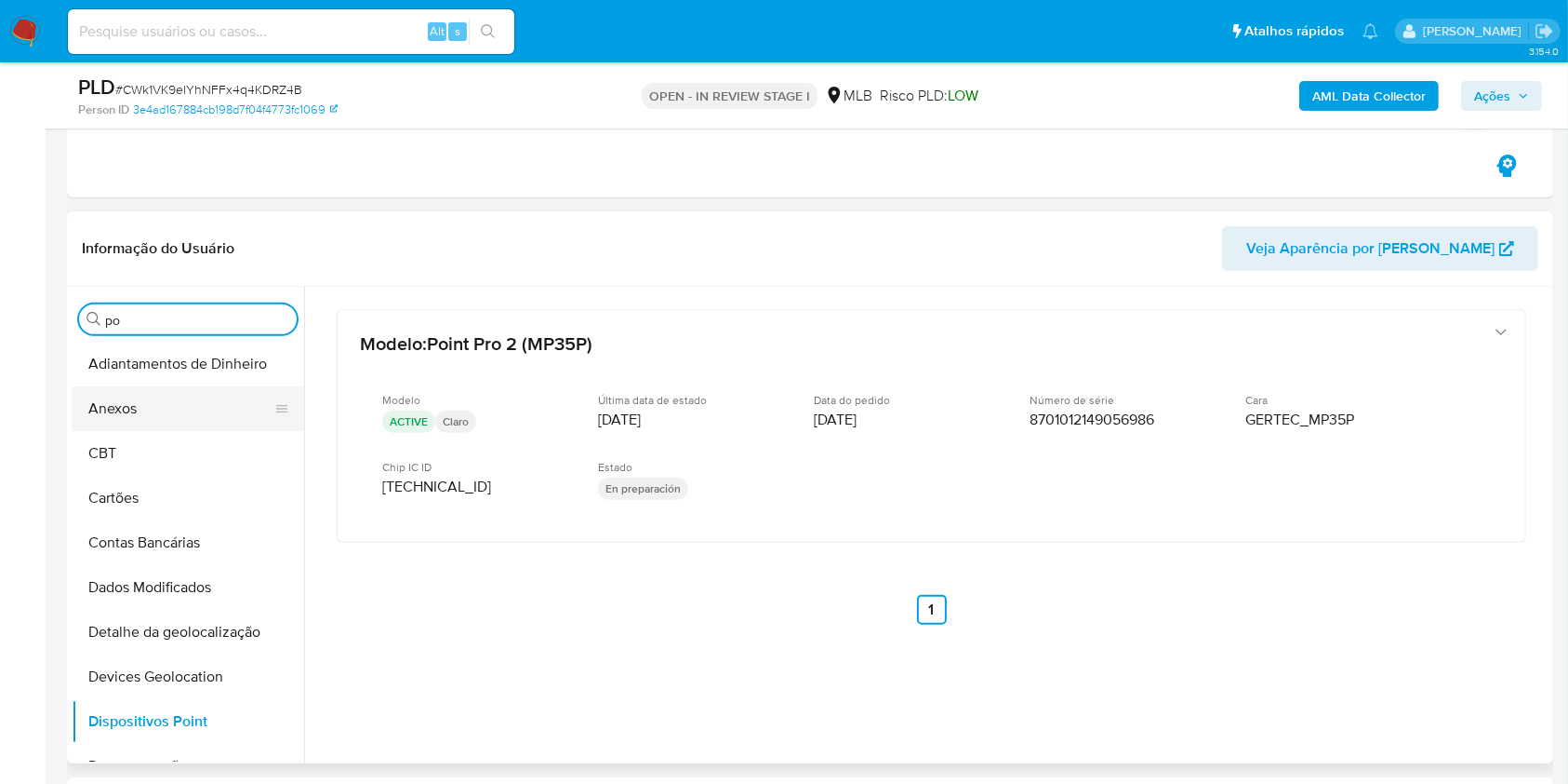
click at [163, 429] on button "Anexos" at bounding box center [180, 408] width 218 height 45
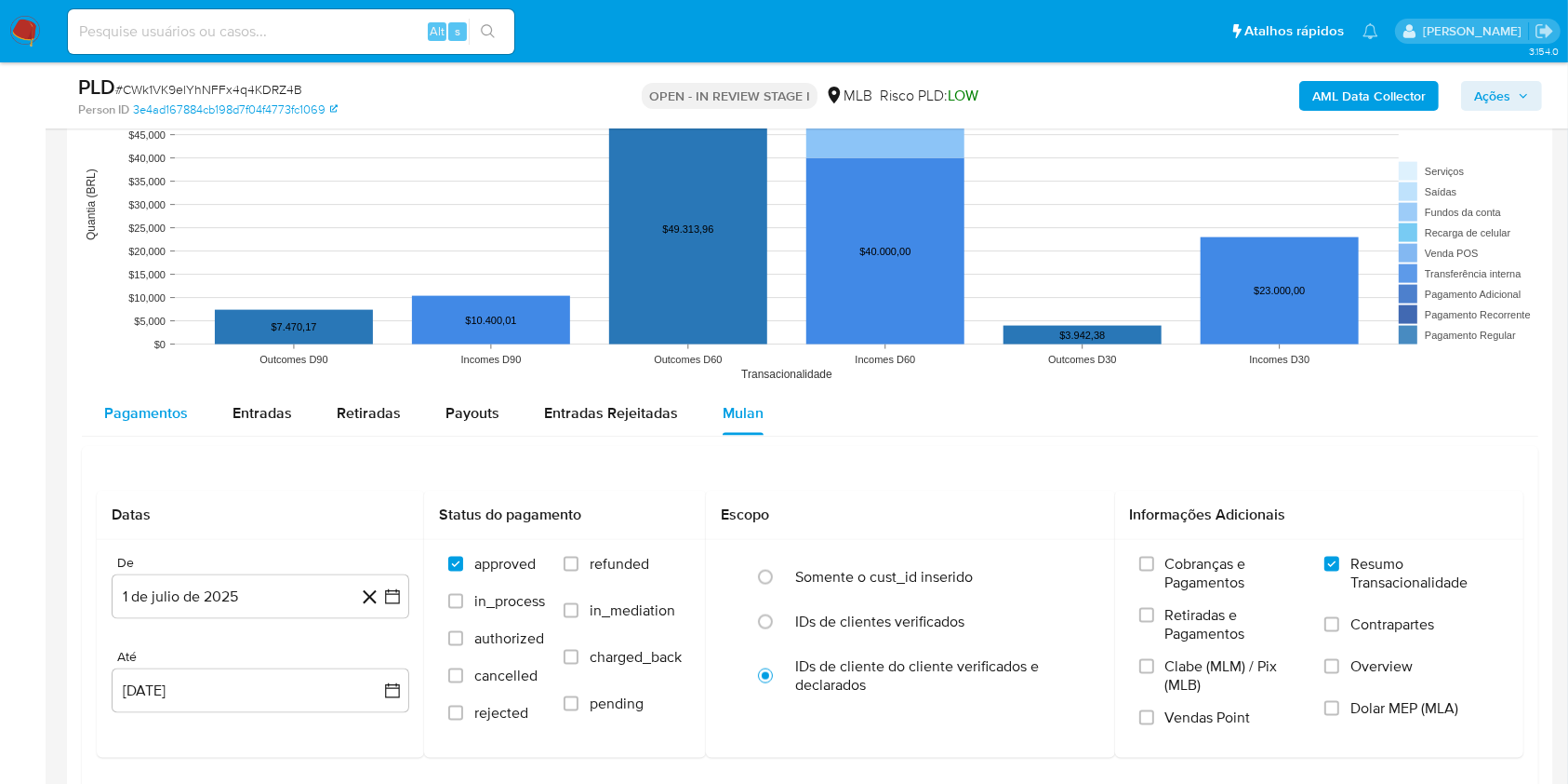
click at [157, 410] on span "Pagamentos" at bounding box center [145, 413] width 84 height 22
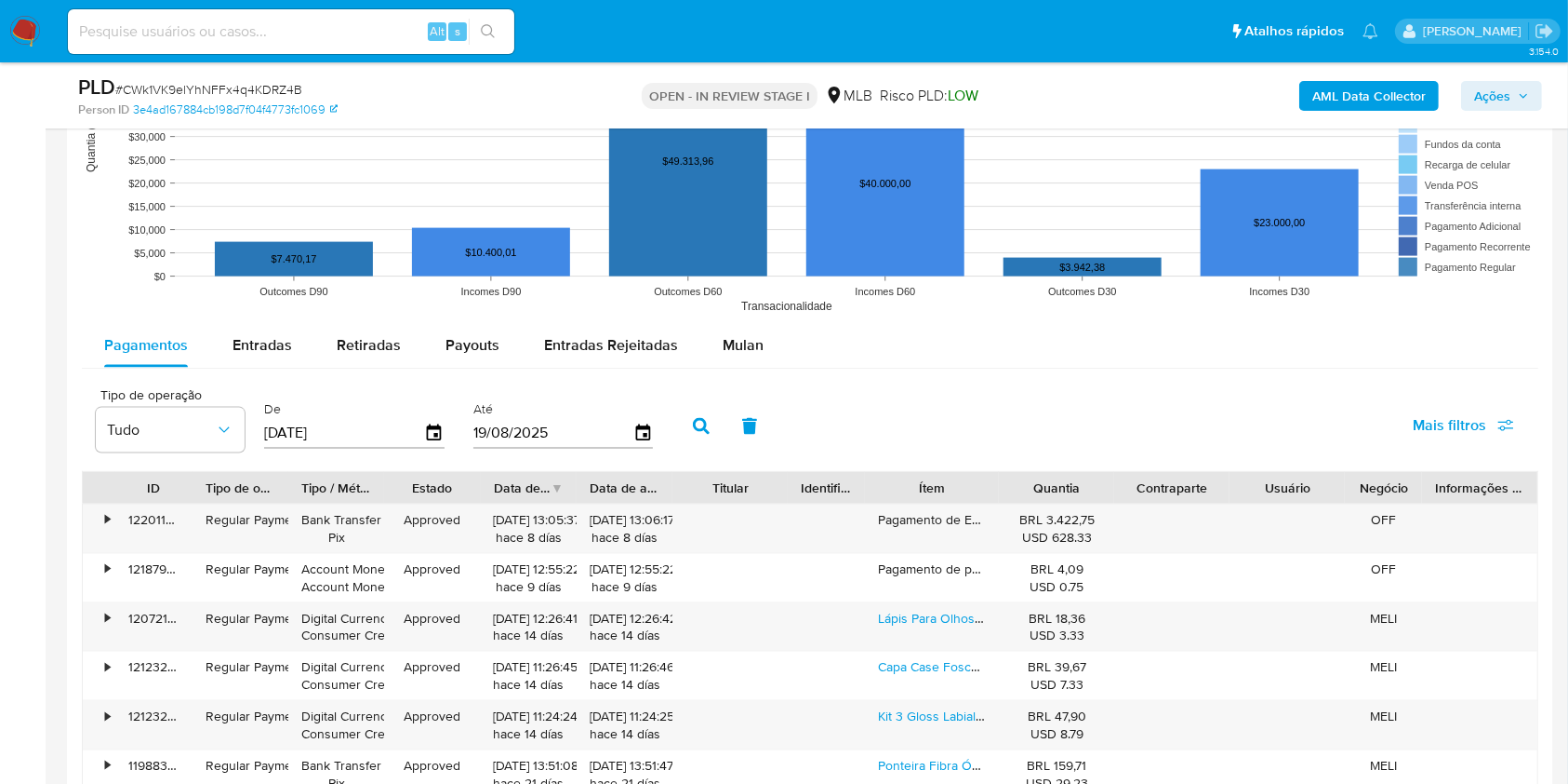
scroll to position [2358, 0]
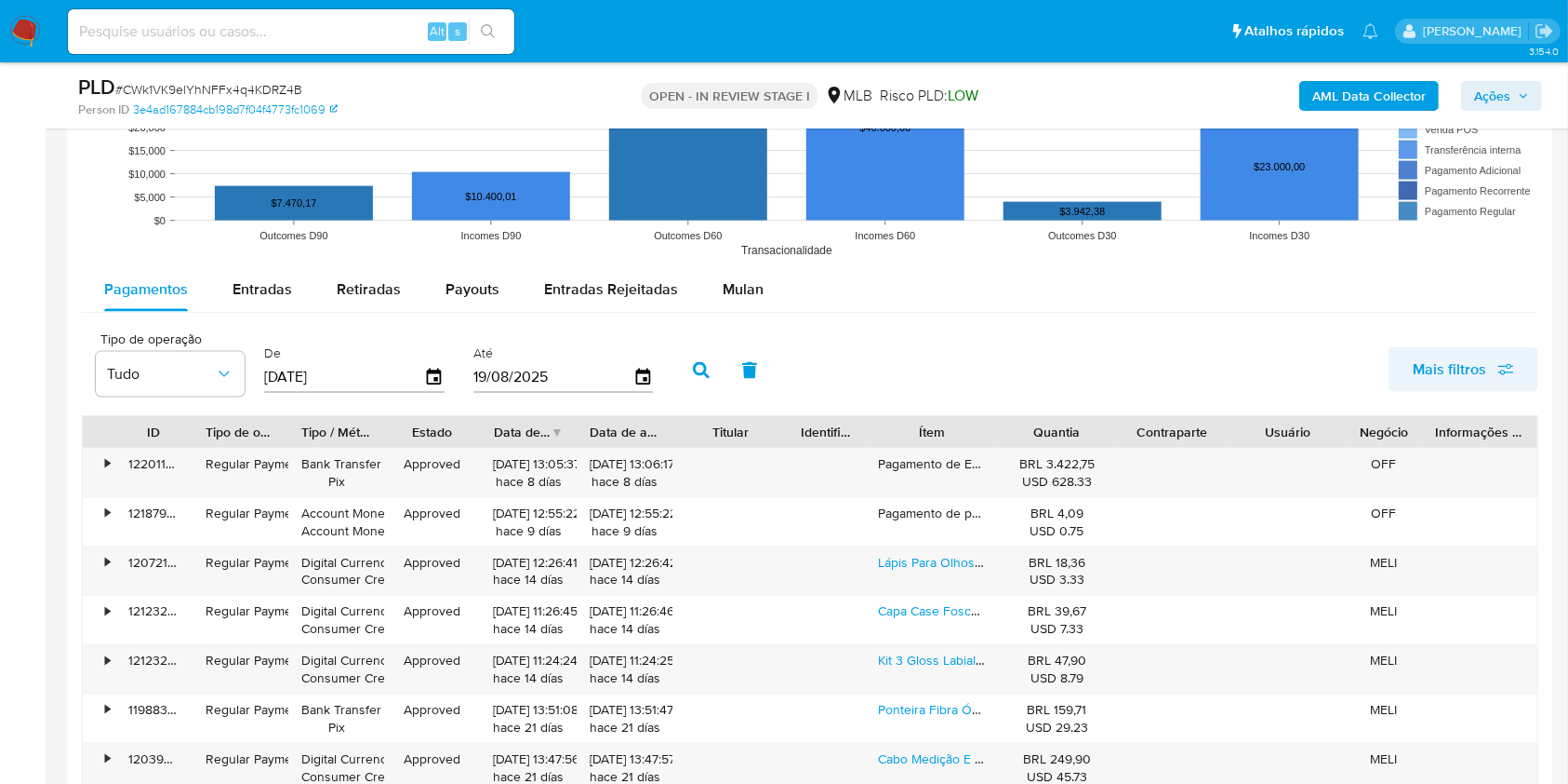
click at [1459, 363] on span "Mais filtros" at bounding box center [1449, 369] width 73 height 45
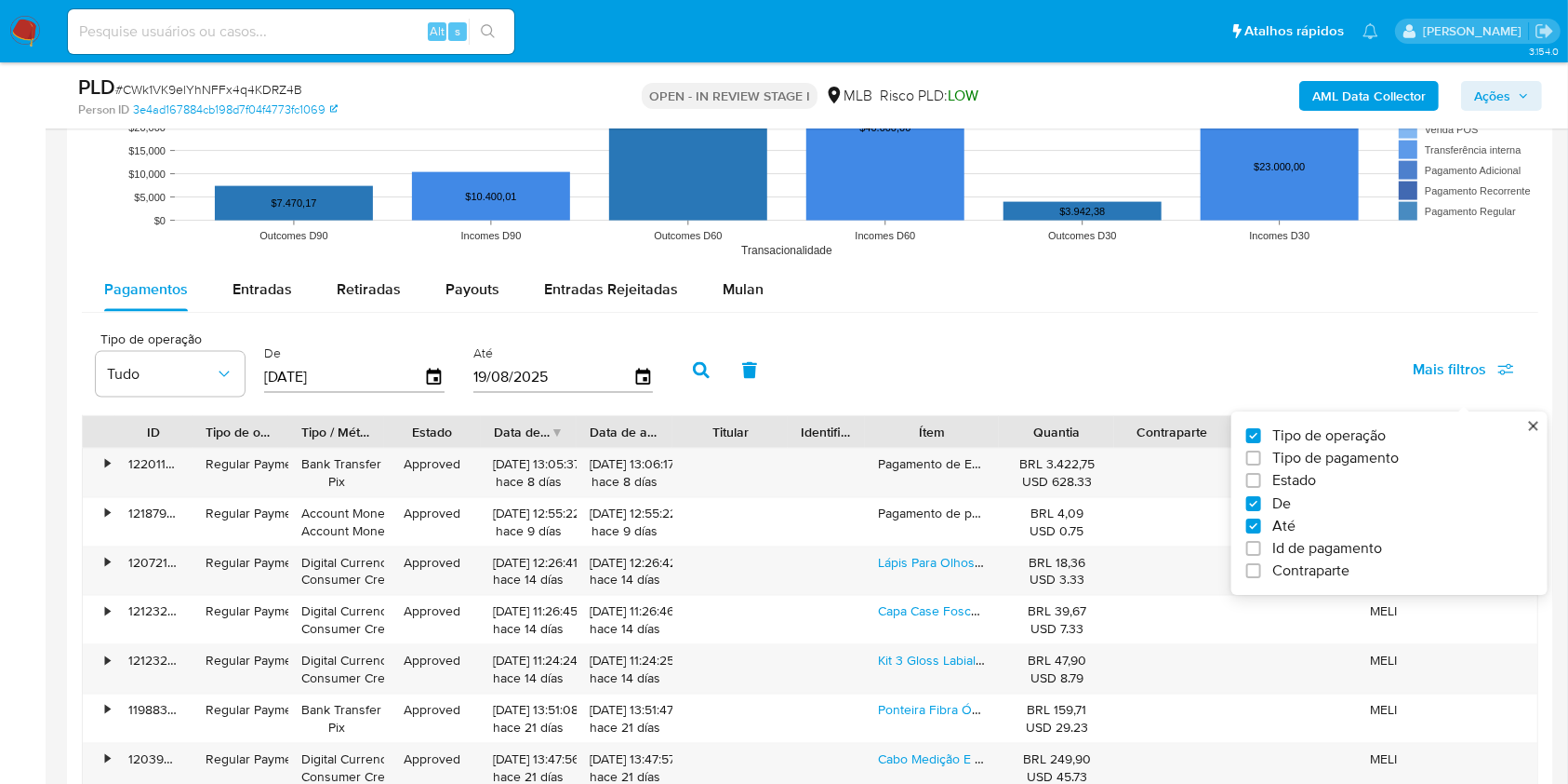
click at [1310, 539] on span "Id de pagamento" at bounding box center [1327, 547] width 110 height 19
click at [1261, 540] on input "Id de pagamento" at bounding box center [1253, 547] width 15 height 15
checkbox input "true"
click at [757, 381] on input "number" at bounding box center [769, 375] width 182 height 24
click at [719, 368] on input "number" at bounding box center [769, 375] width 182 height 24
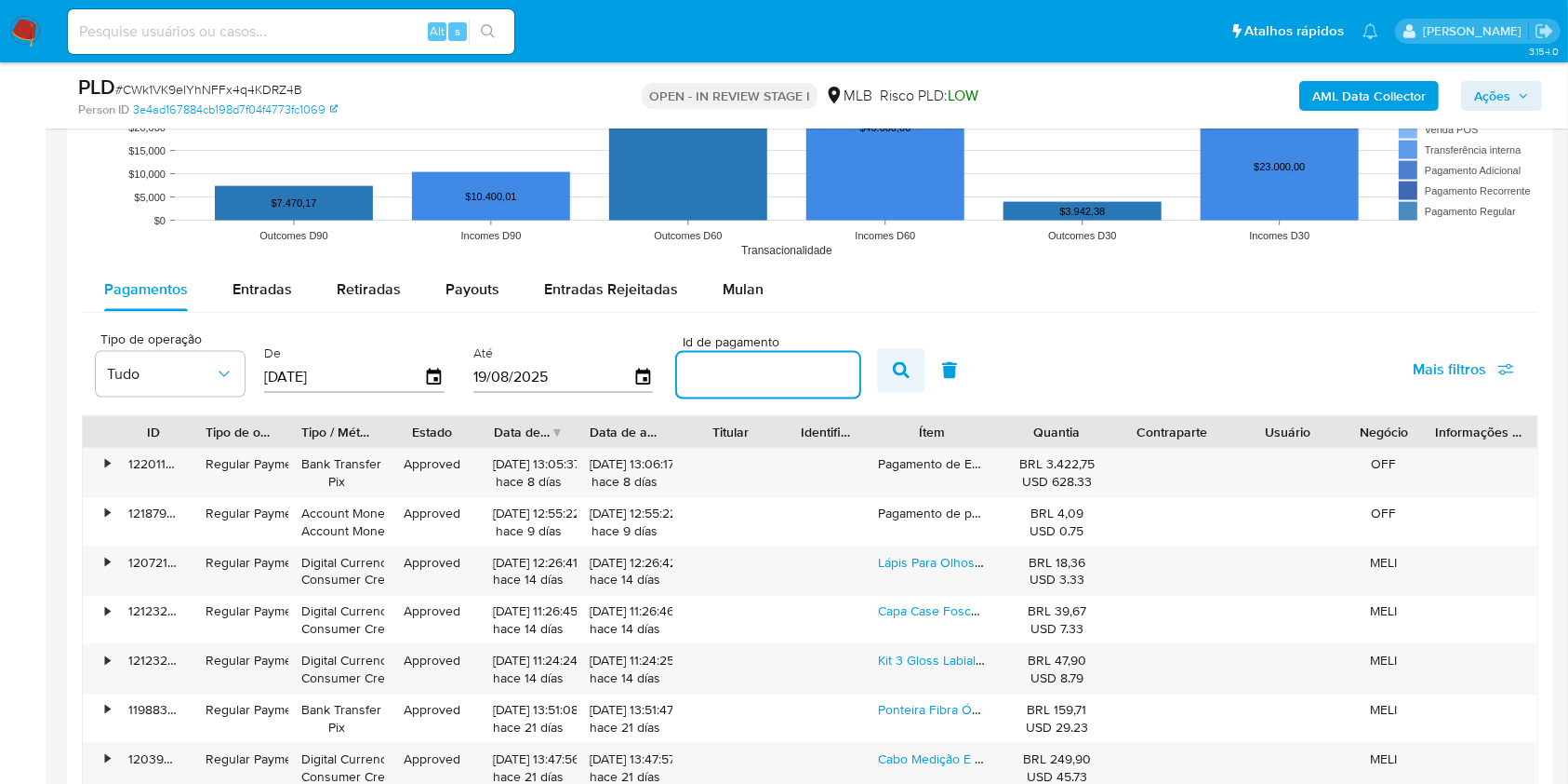
paste input "120727152155"
type input "120727152155"
click at [887, 369] on button "button" at bounding box center [901, 370] width 48 height 45
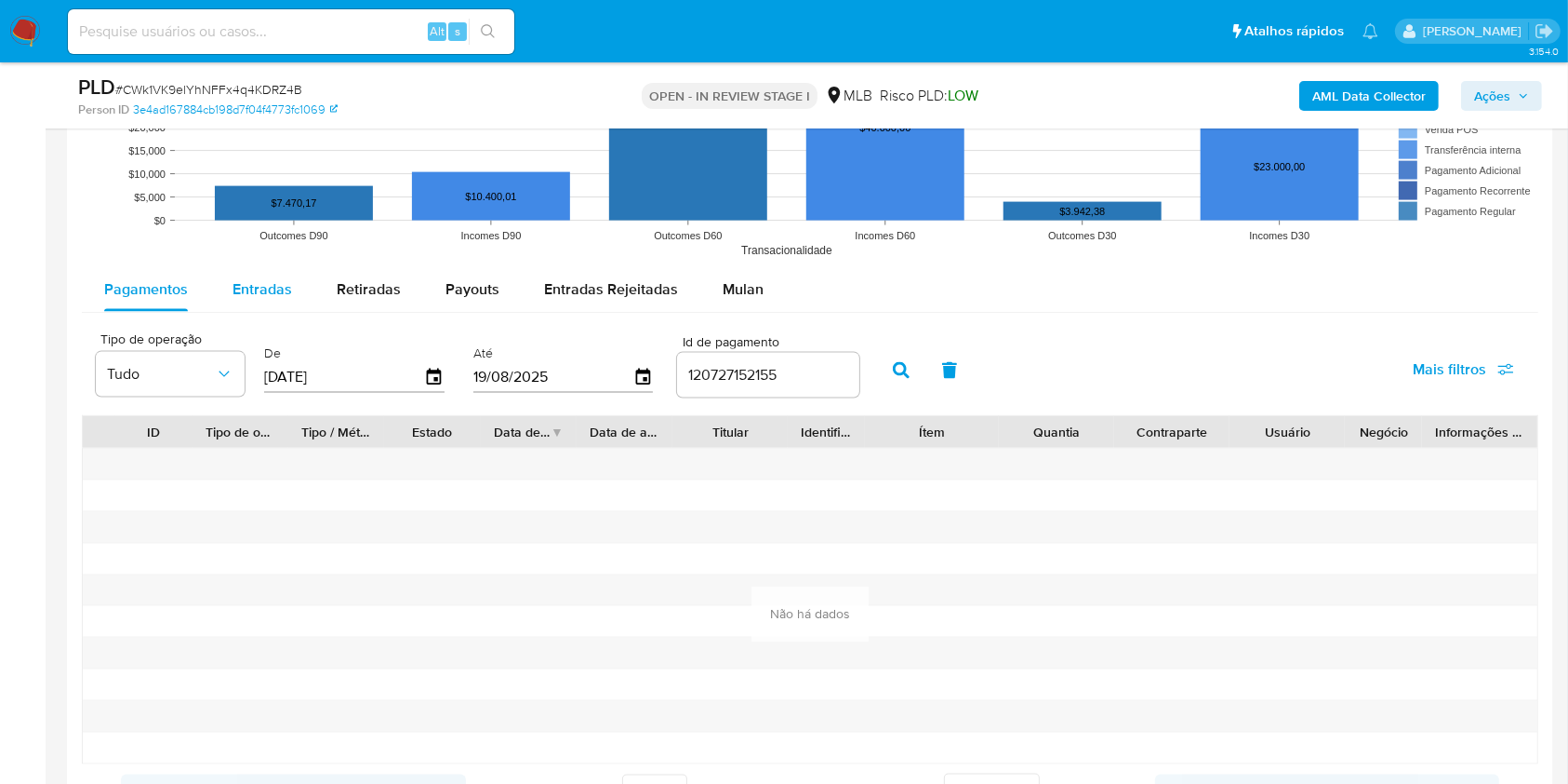
click at [271, 293] on span "Entradas" at bounding box center [262, 289] width 59 height 22
select select "10"
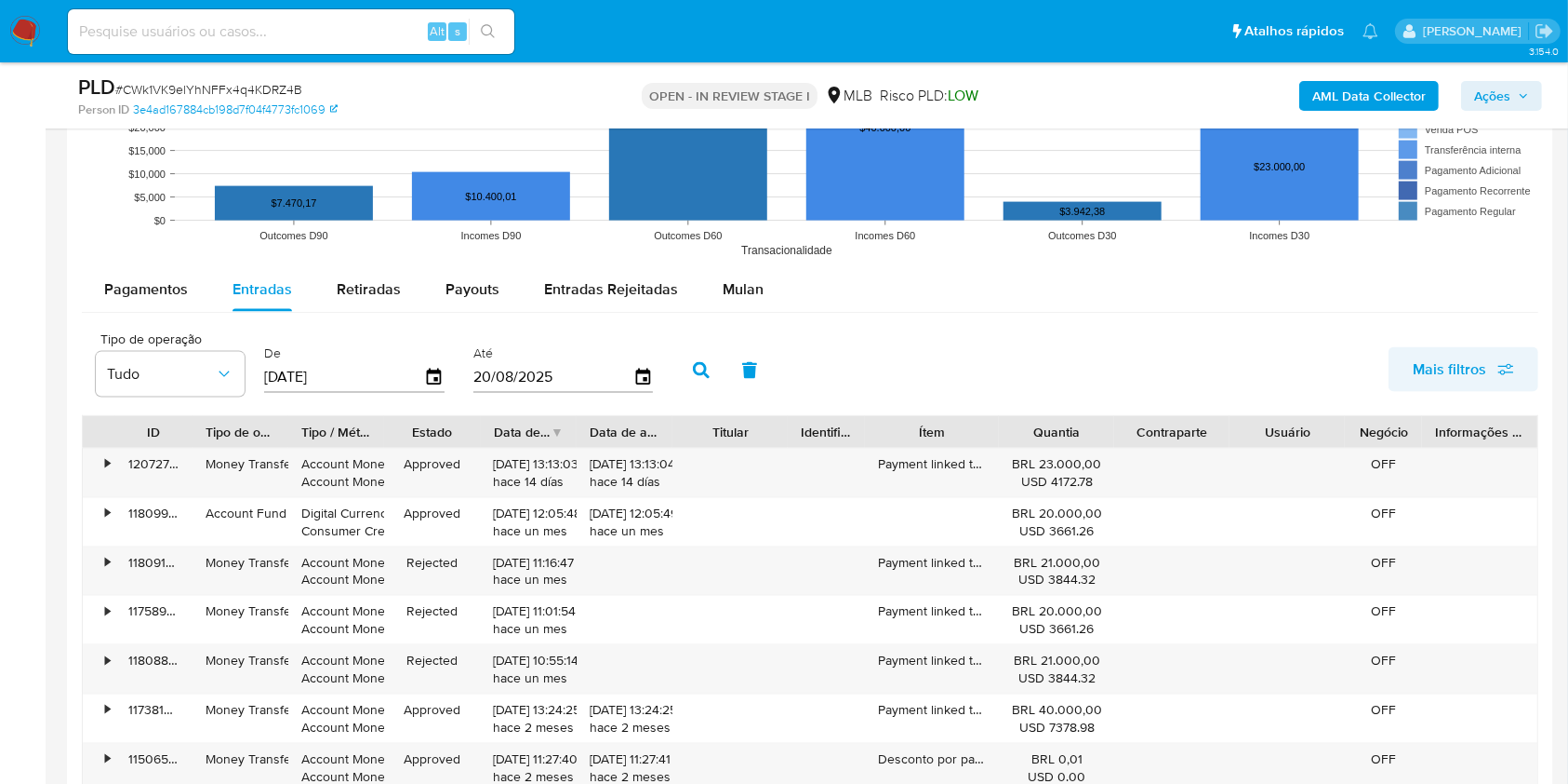
click at [1431, 374] on span "Mais filtros" at bounding box center [1449, 369] width 73 height 45
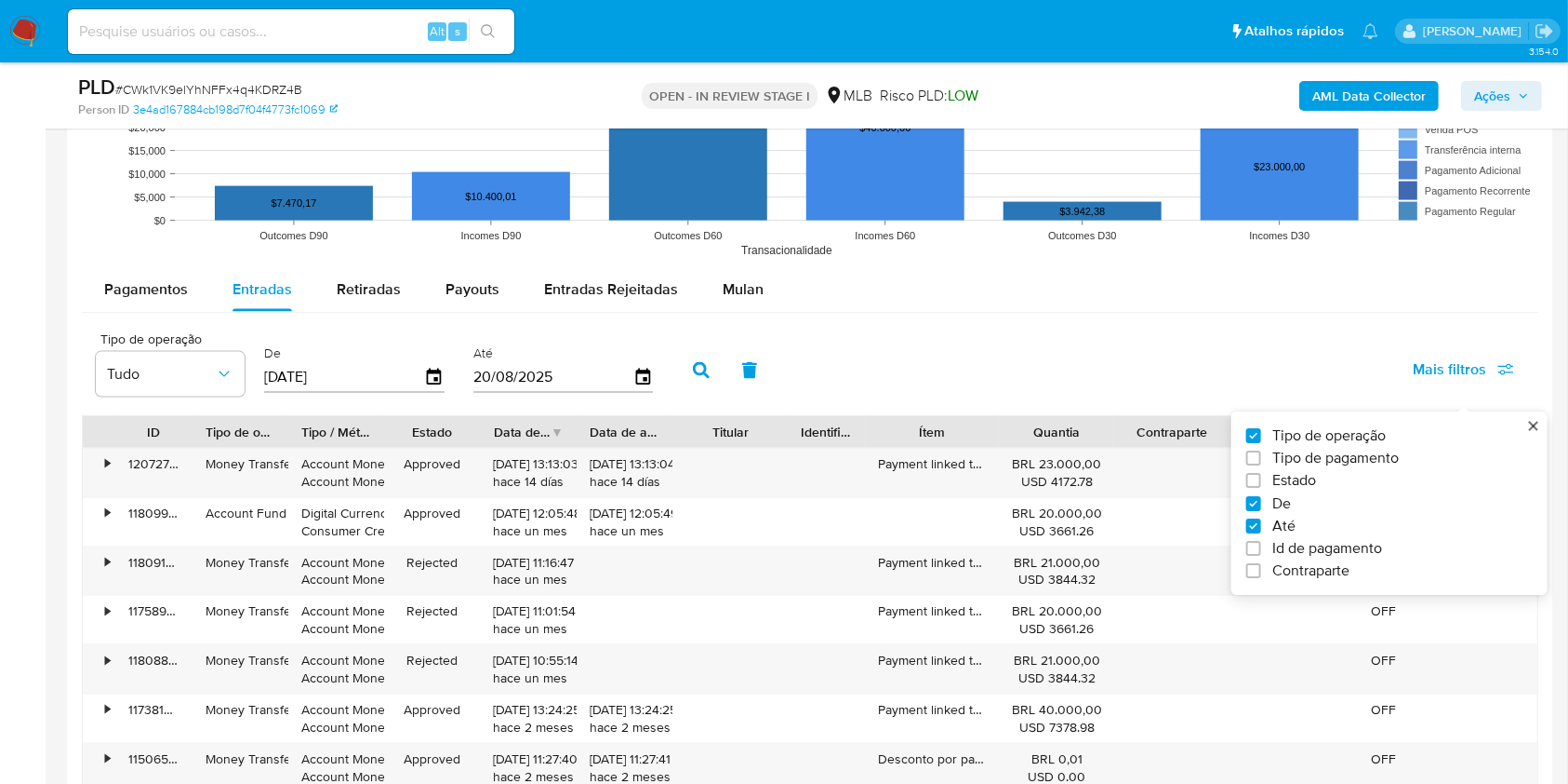
click at [1343, 540] on span "Id de pagamento" at bounding box center [1327, 547] width 110 height 19
click at [1261, 540] on input "Id de pagamento" at bounding box center [1253, 547] width 15 height 15
checkbox input "true"
click at [687, 369] on input "number" at bounding box center [769, 375] width 182 height 24
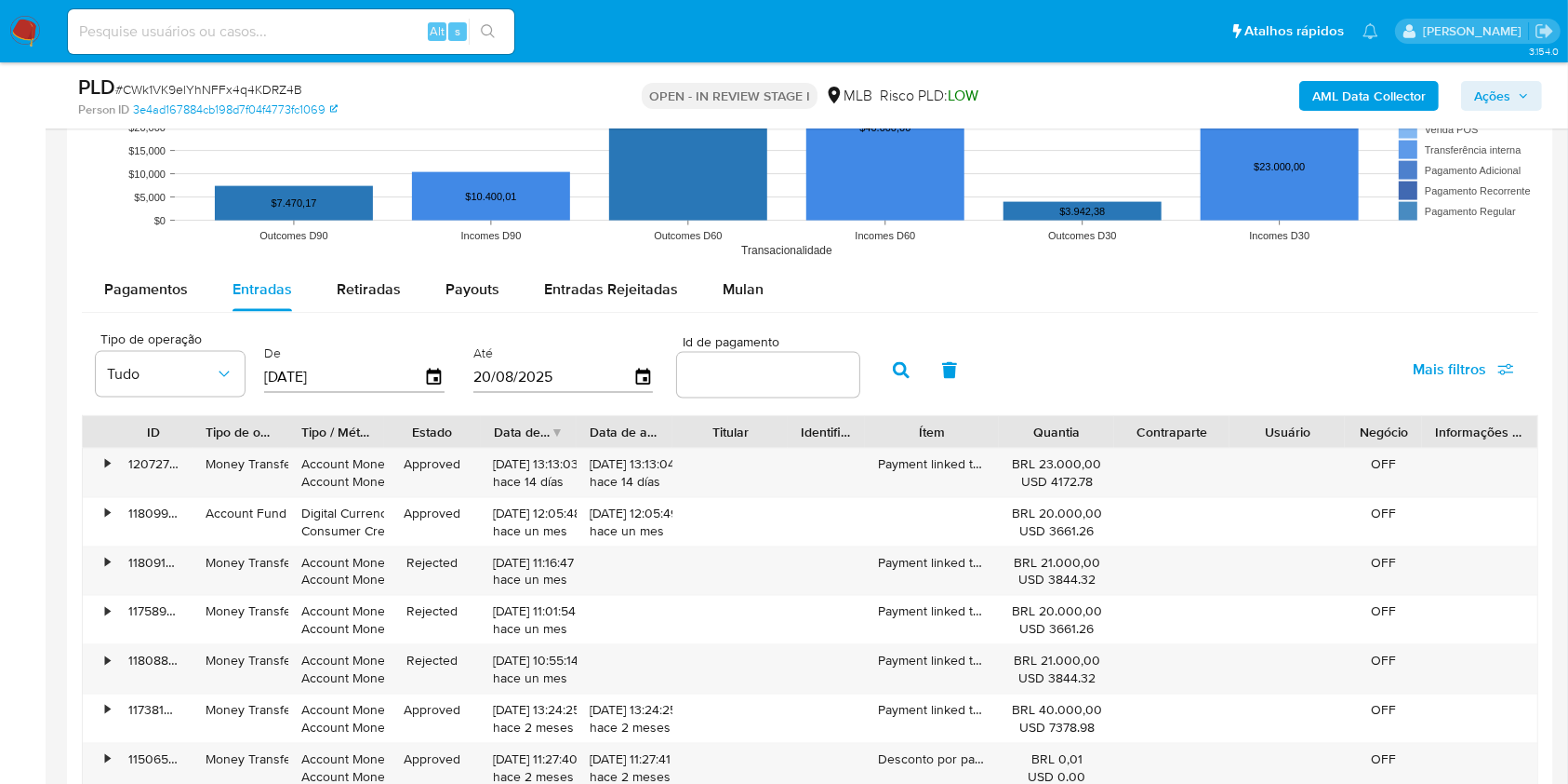
click at [750, 383] on input "number" at bounding box center [769, 375] width 182 height 24
paste input "120727152155"
type input "120727152155"
click at [900, 376] on icon "button" at bounding box center [901, 370] width 17 height 17
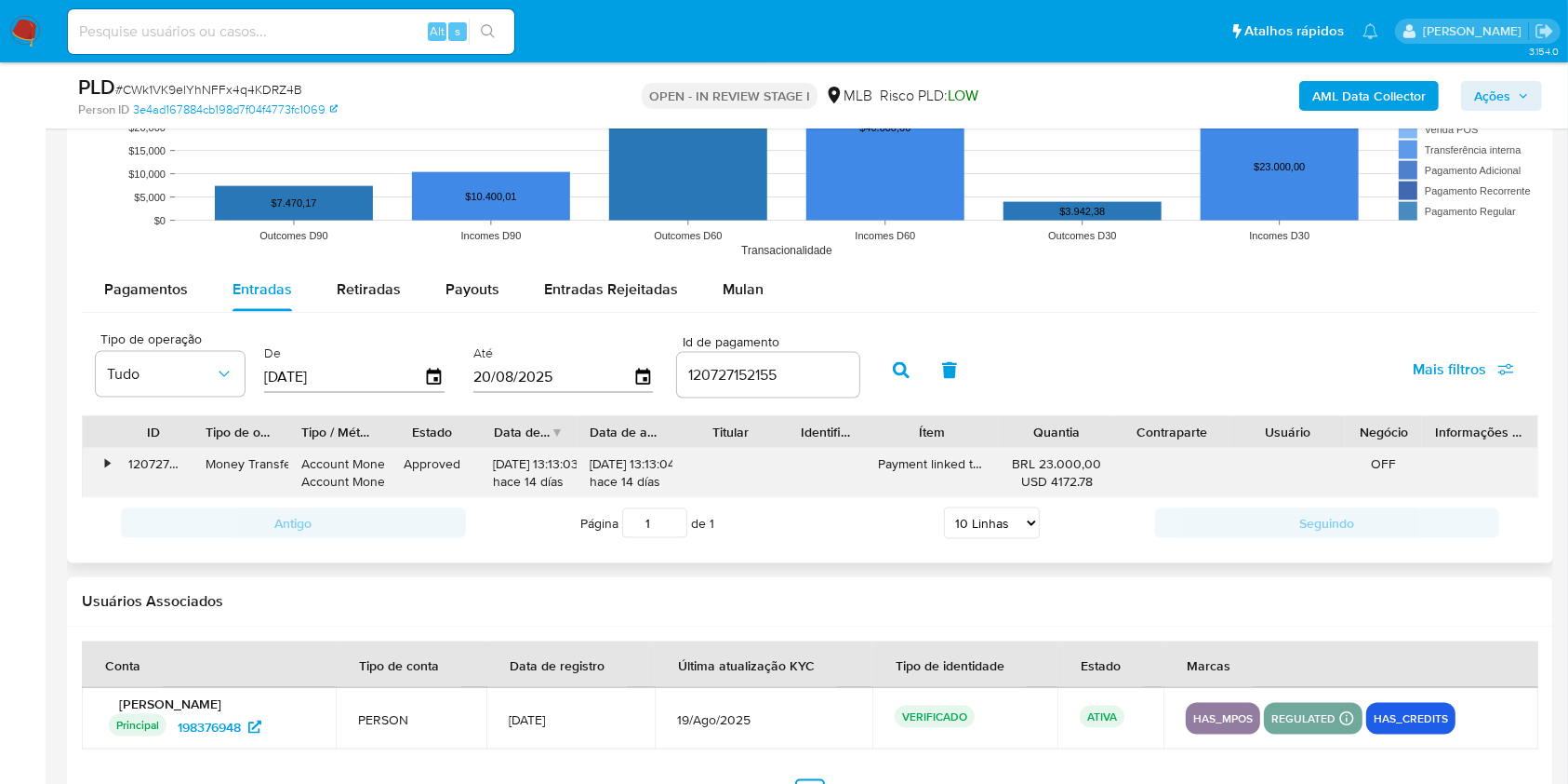
click at [102, 465] on div "•" at bounding box center [99, 472] width 33 height 49
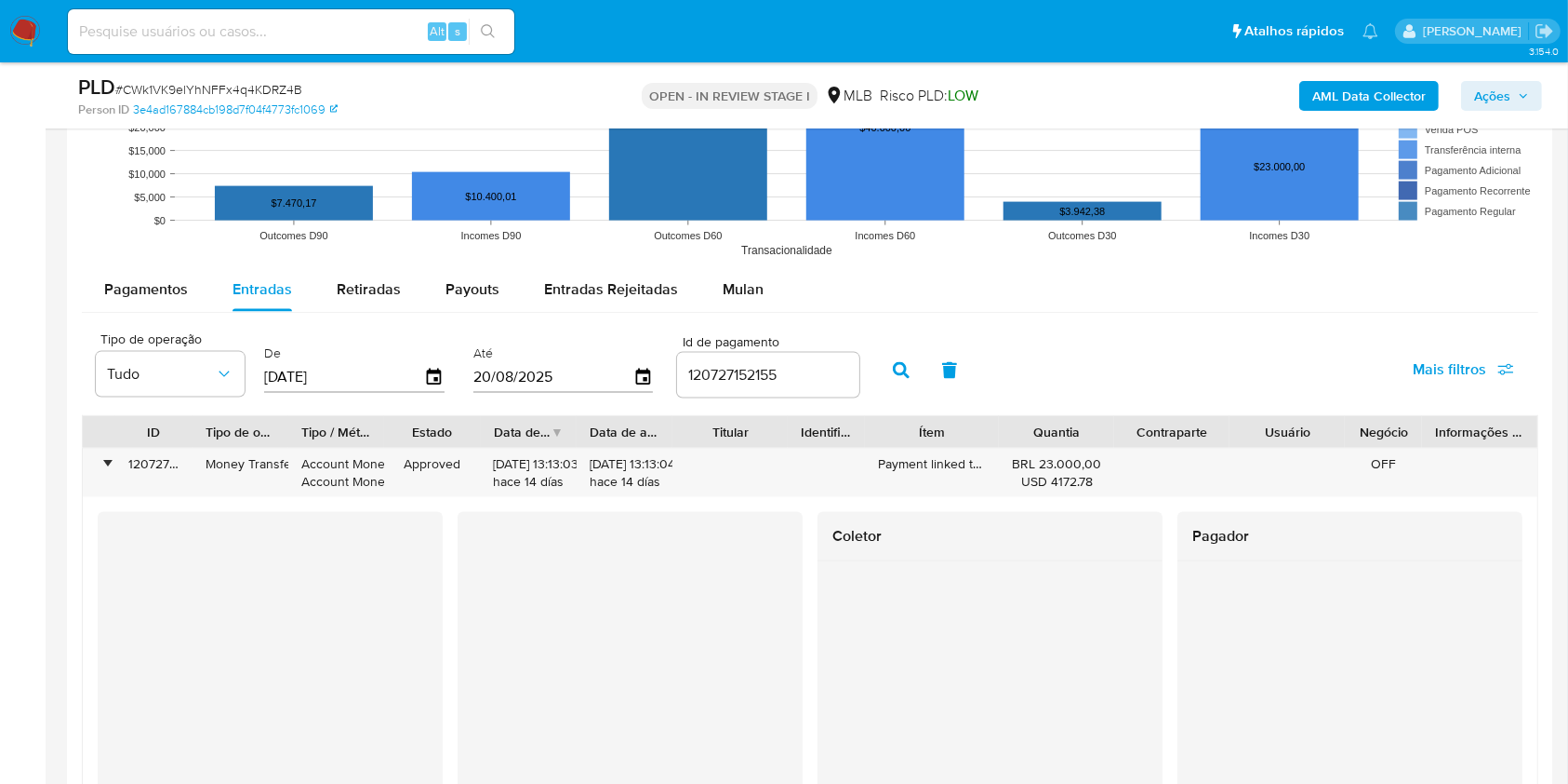
click at [950, 364] on icon "button" at bounding box center [950, 370] width 17 height 17
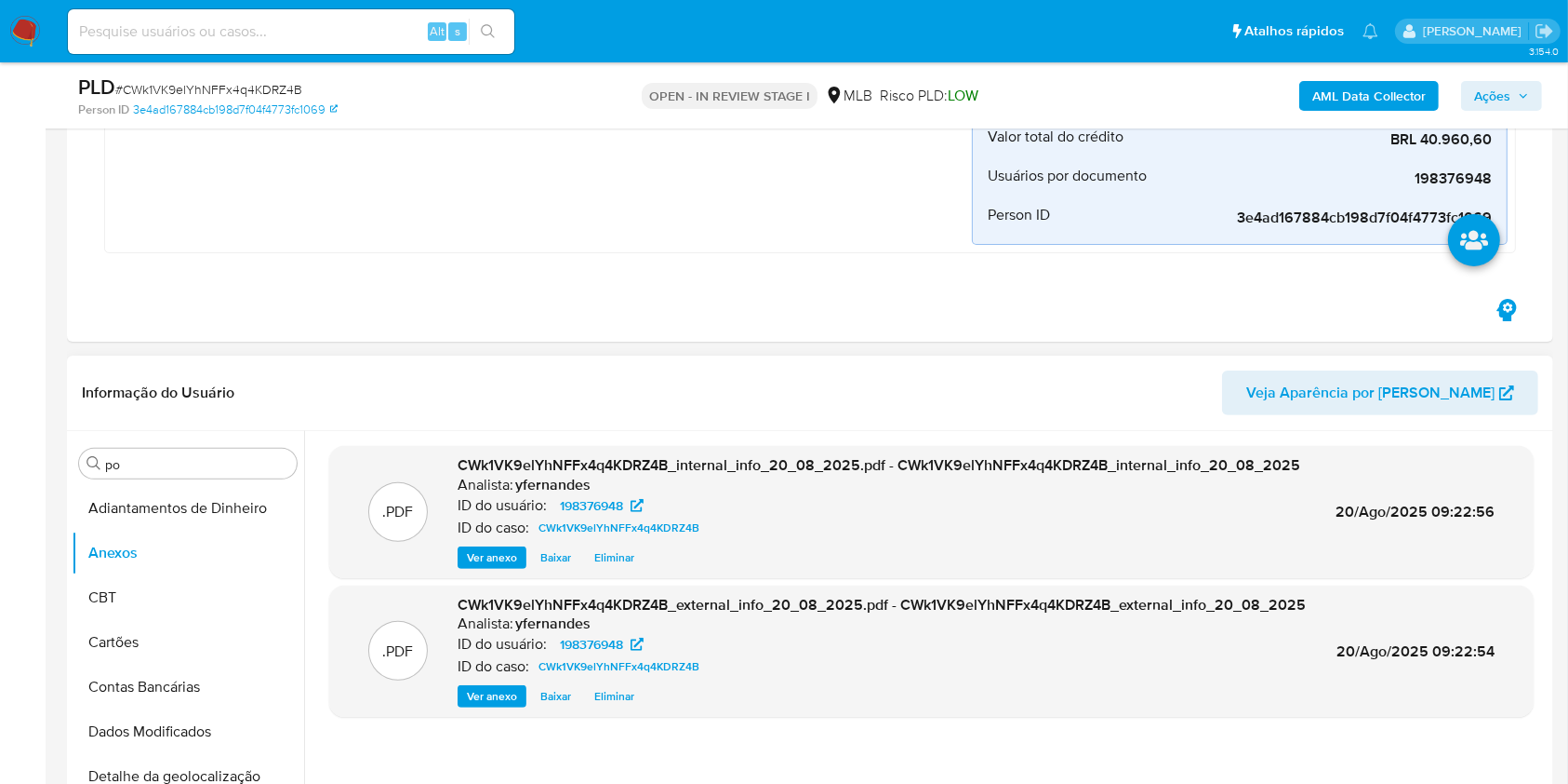
scroll to position [496, 0]
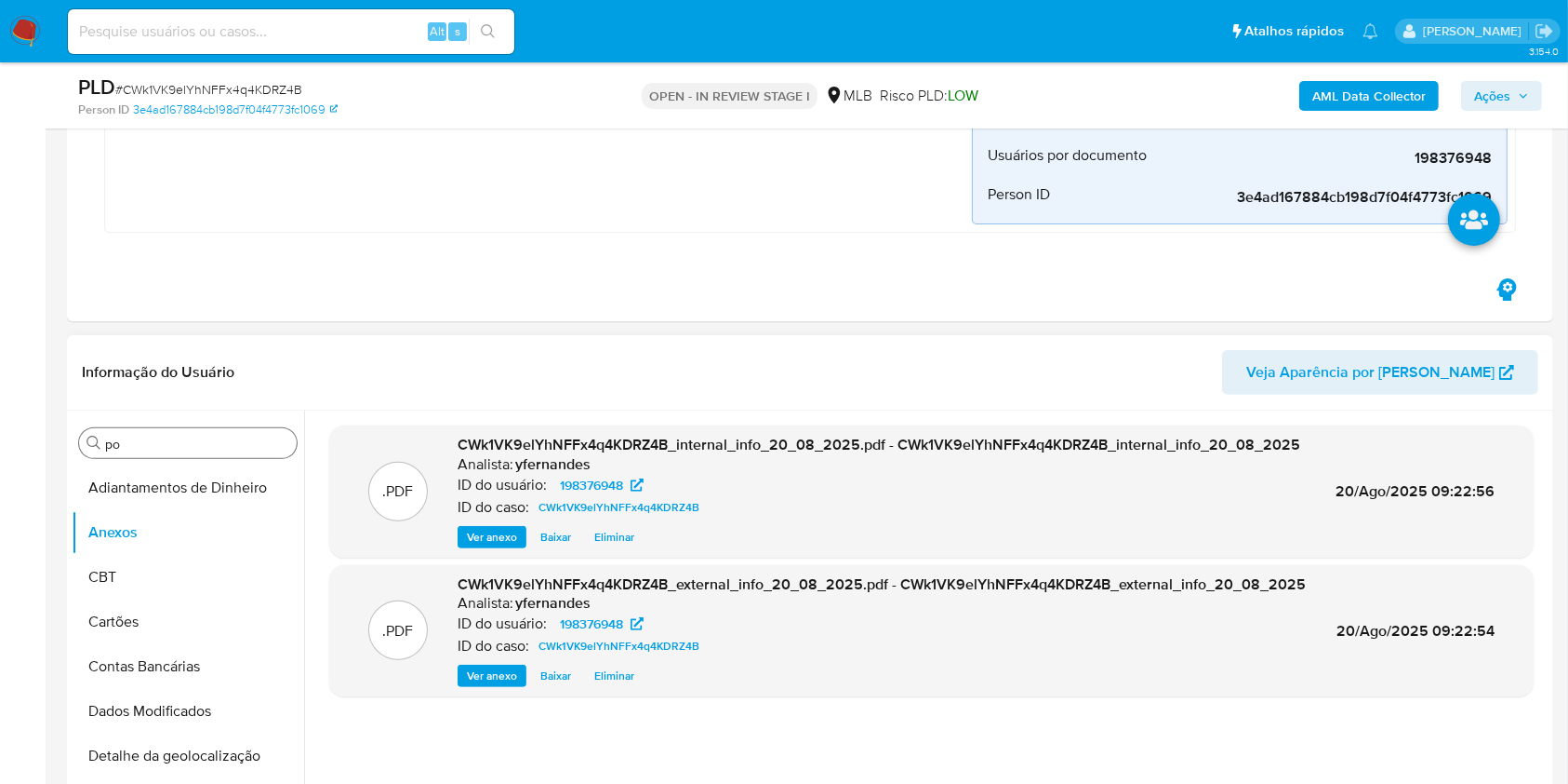
click at [171, 445] on input "po" at bounding box center [197, 443] width 184 height 17
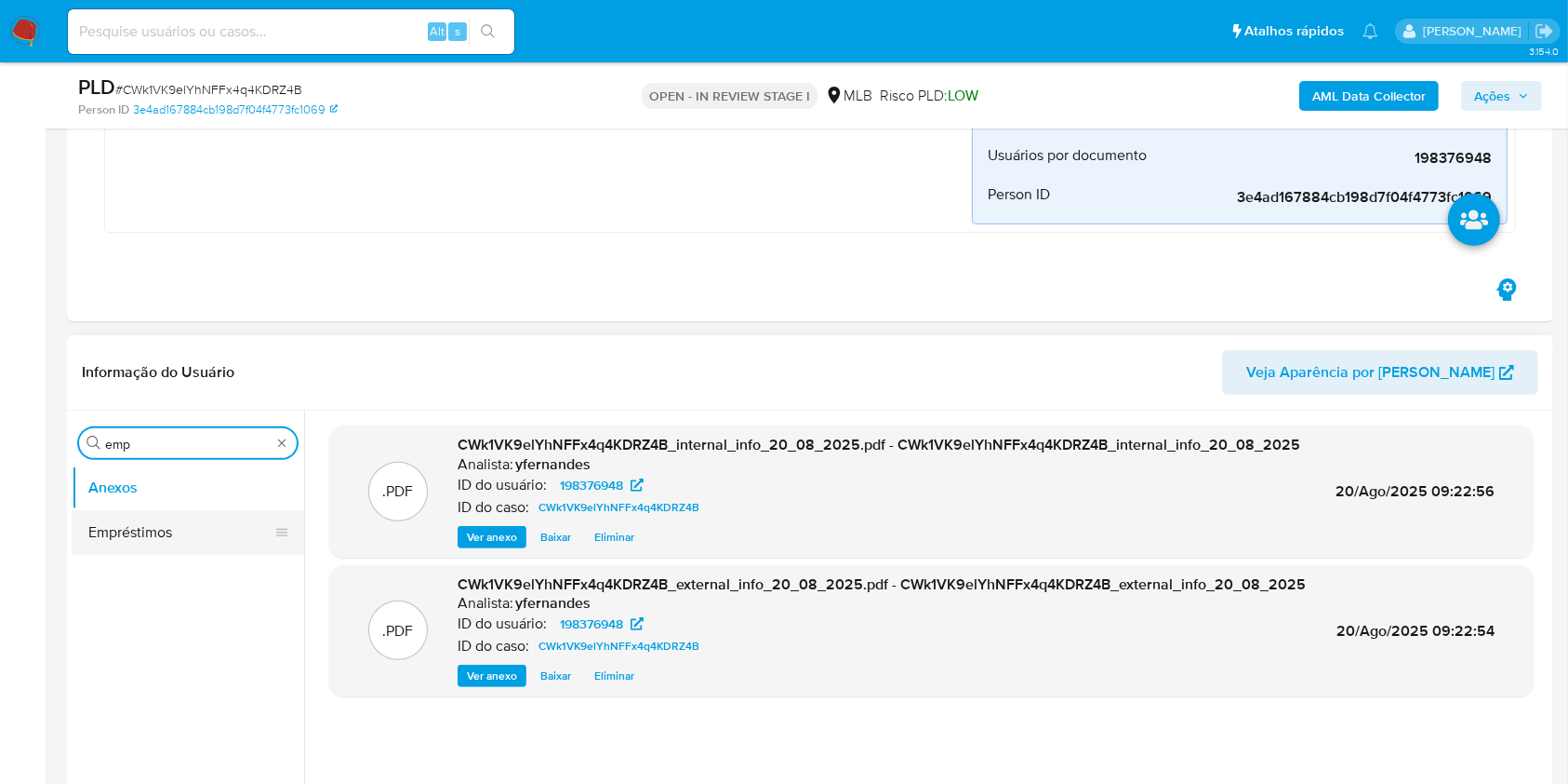
type input "emp"
click at [153, 528] on button "Empréstimos" at bounding box center [180, 532] width 218 height 45
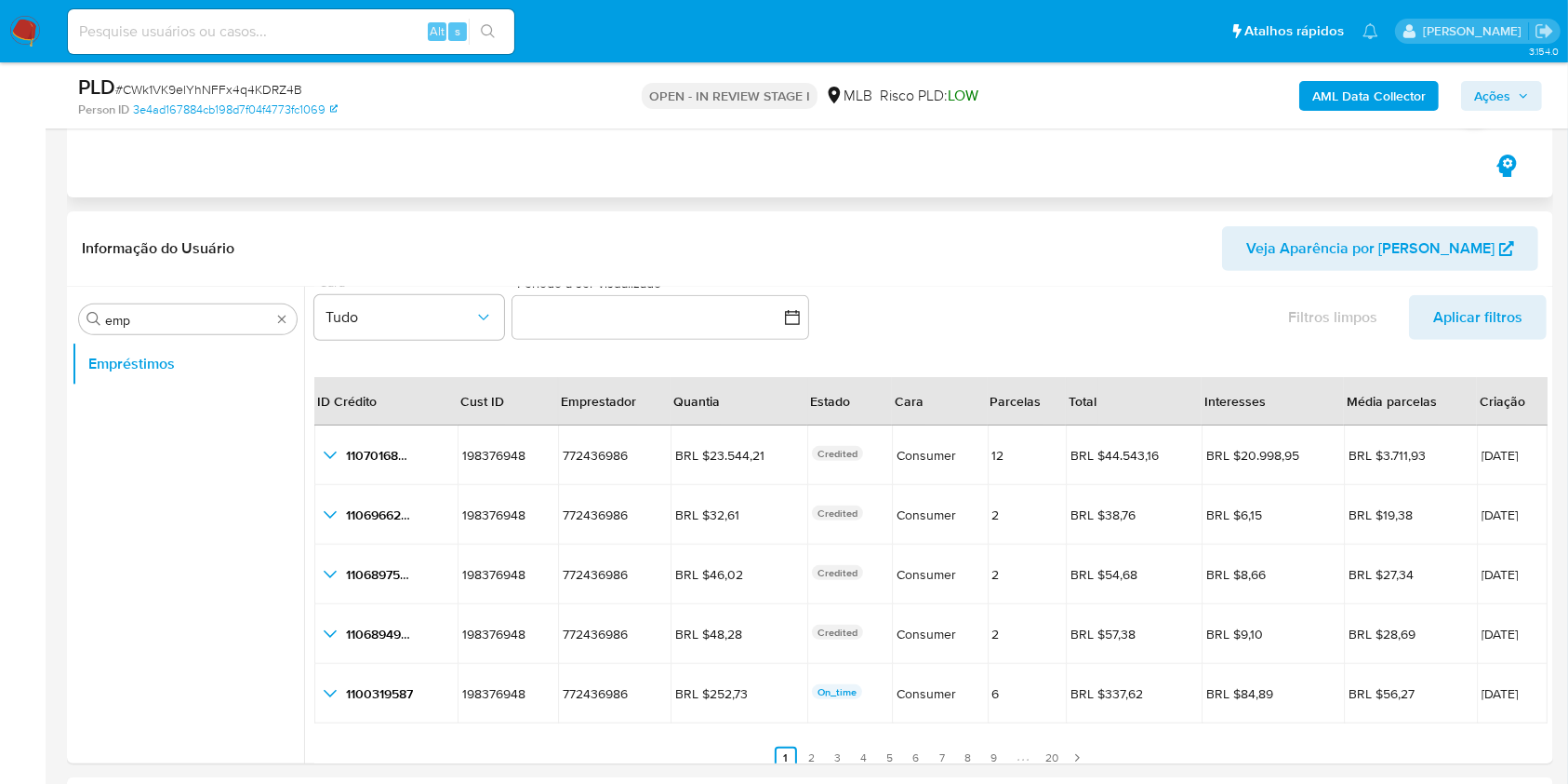
scroll to position [43, 0]
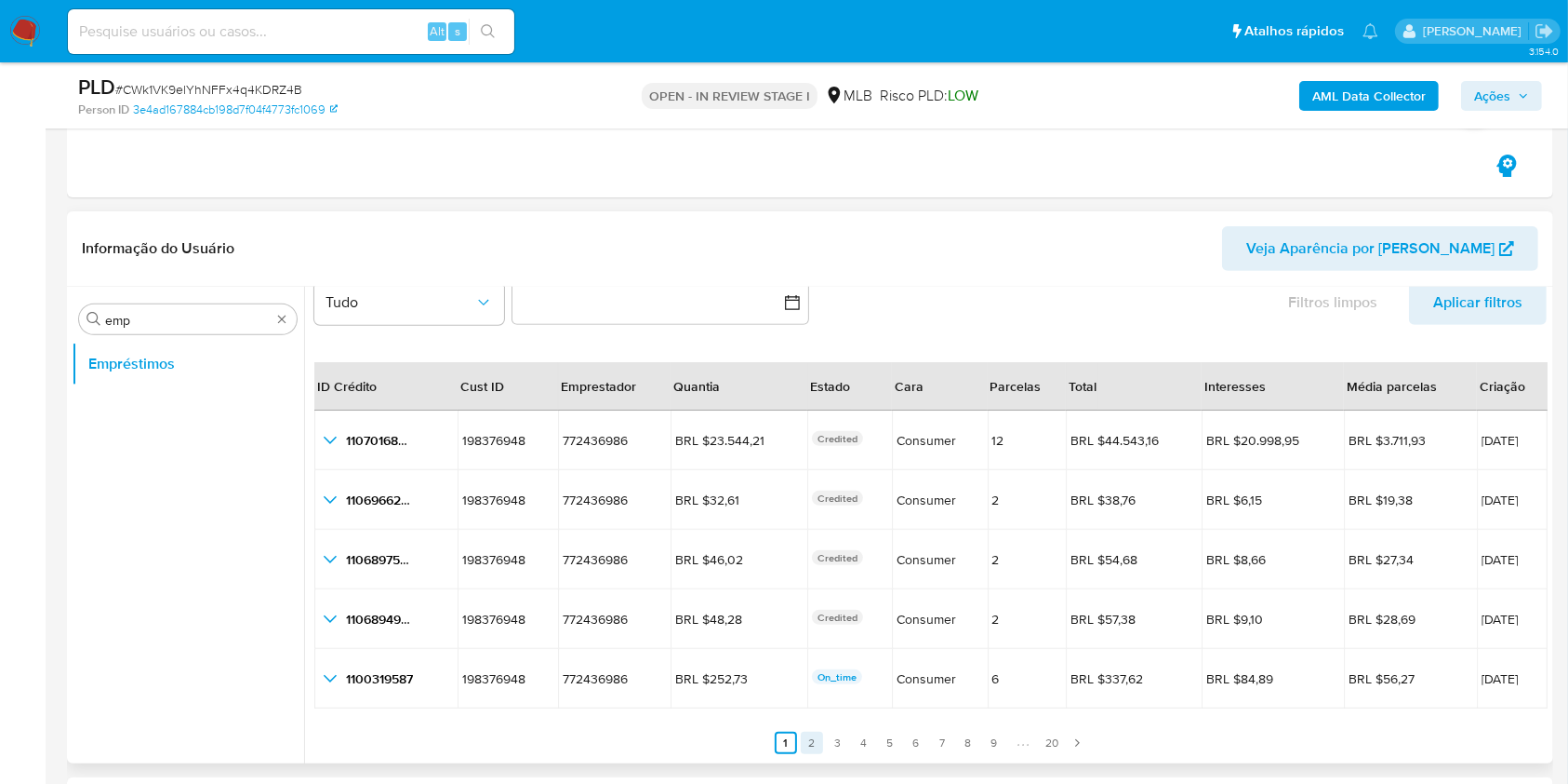
click at [815, 742] on link "2" at bounding box center [812, 742] width 23 height 23
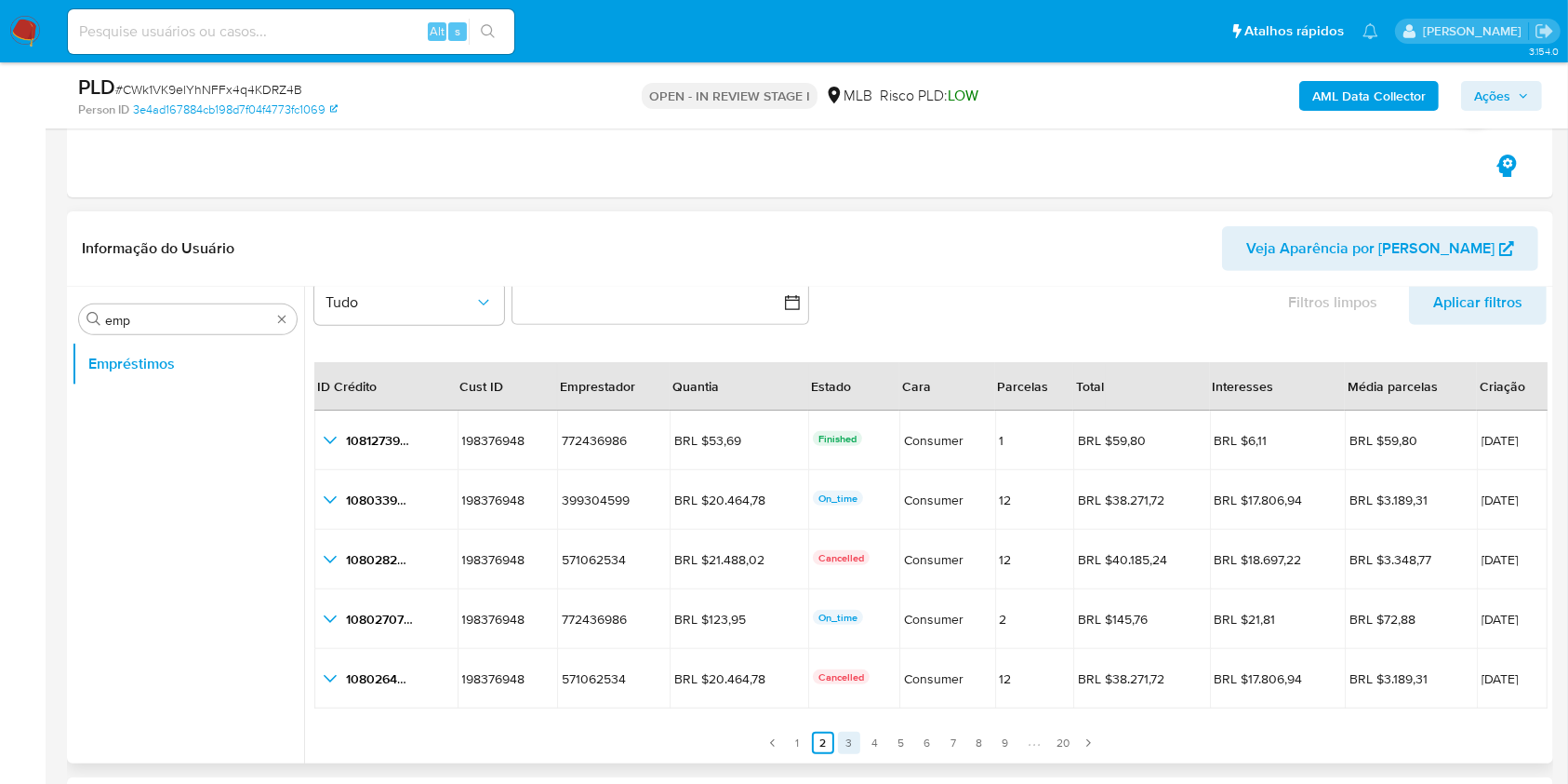
click at [844, 743] on link "3" at bounding box center [849, 742] width 23 height 23
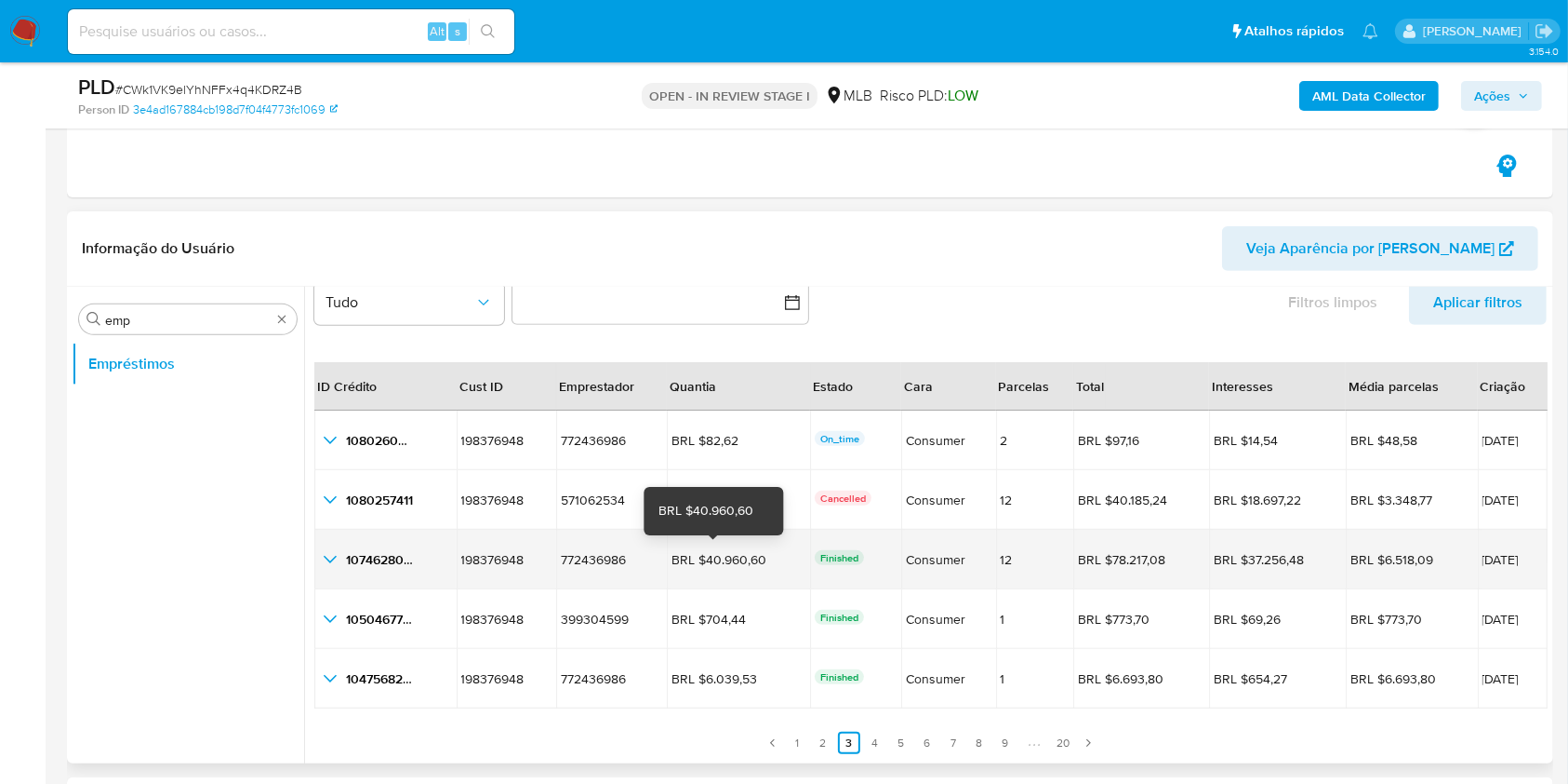
click at [755, 556] on div "BRL $40.960,60" at bounding box center [723, 559] width 104 height 17
click at [754, 555] on div "BRL $40.960,60" at bounding box center [723, 559] width 104 height 17
click at [740, 557] on div "BRL $40.960,60" at bounding box center [723, 559] width 104 height 17
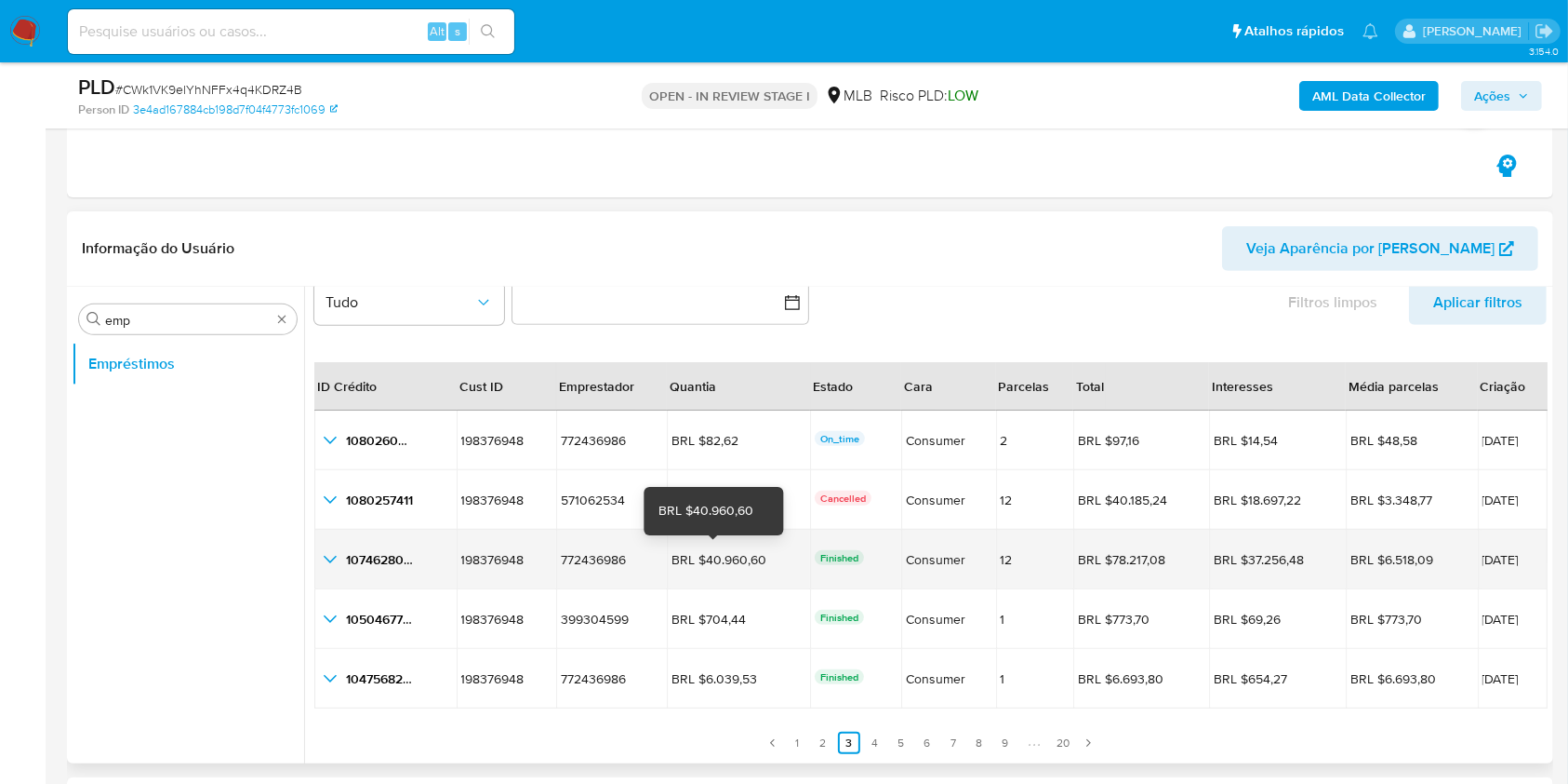
click at [740, 556] on div "BRL $40.960,60" at bounding box center [723, 559] width 104 height 17
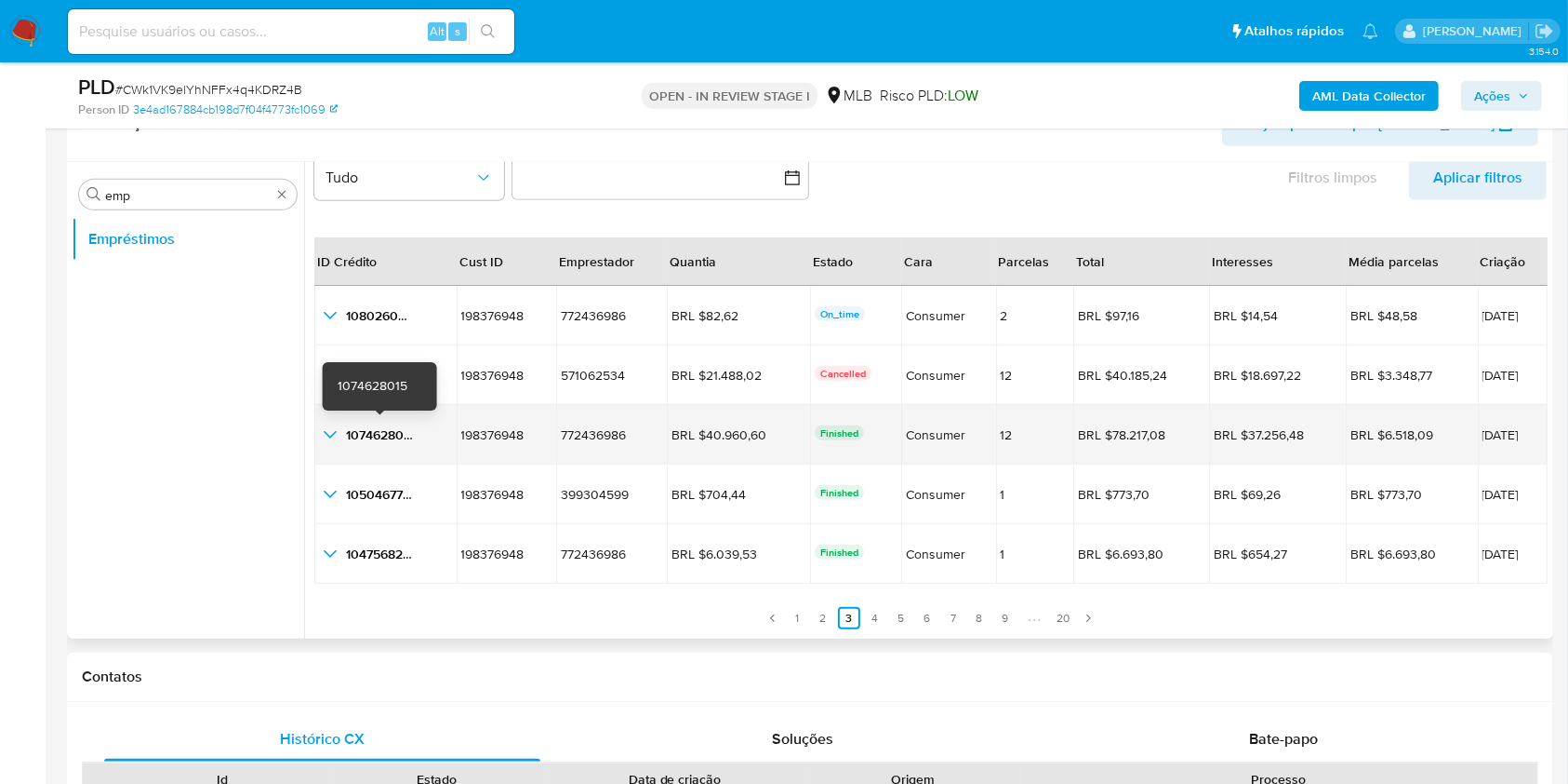
click at [382, 437] on span "1074628015" at bounding box center [381, 435] width 70 height 19
click at [1484, 424] on td "[DATE]" at bounding box center [1513, 435] width 70 height 59
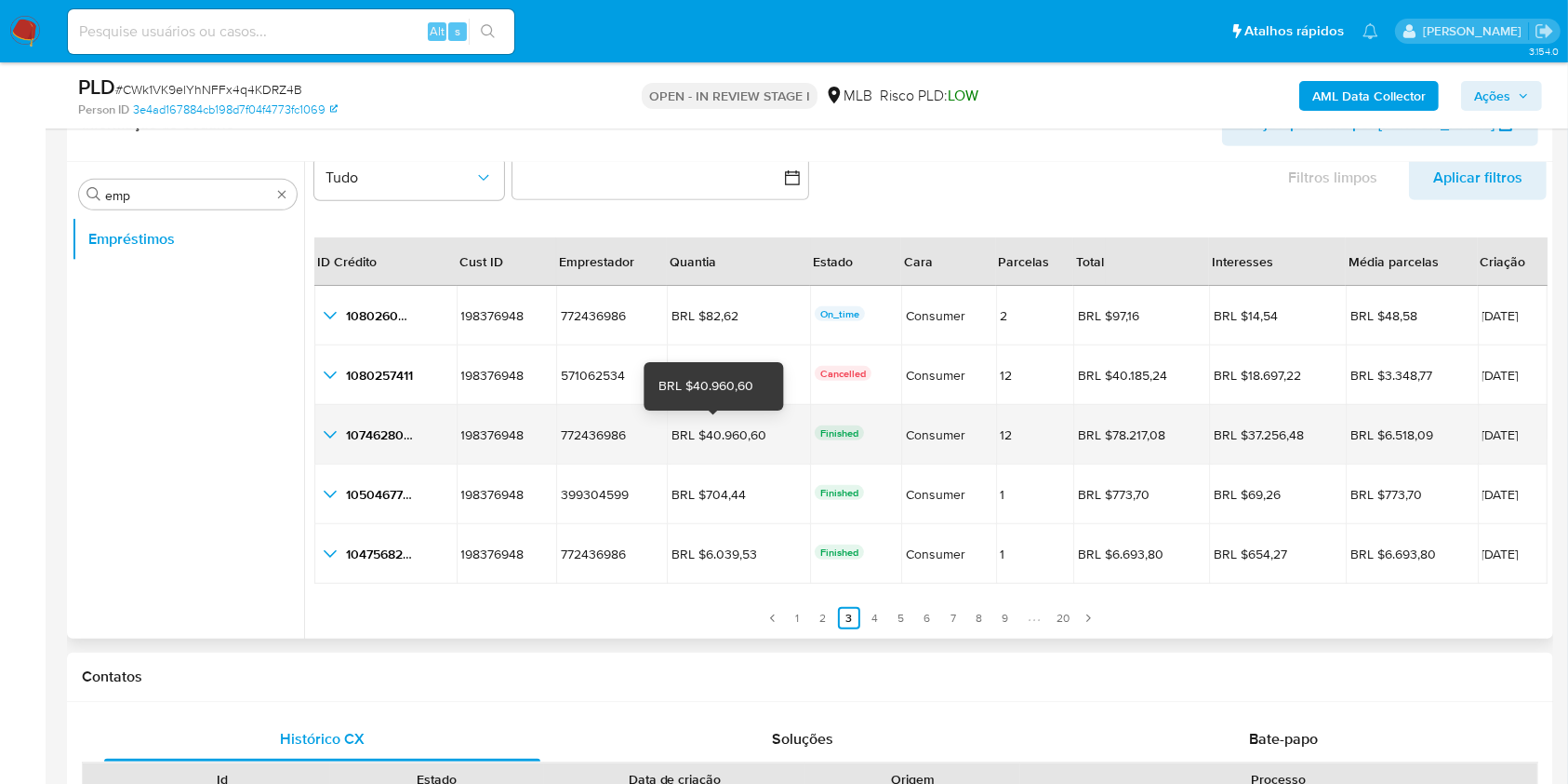
click at [736, 438] on div "BRL $40.960,60" at bounding box center [723, 435] width 104 height 17
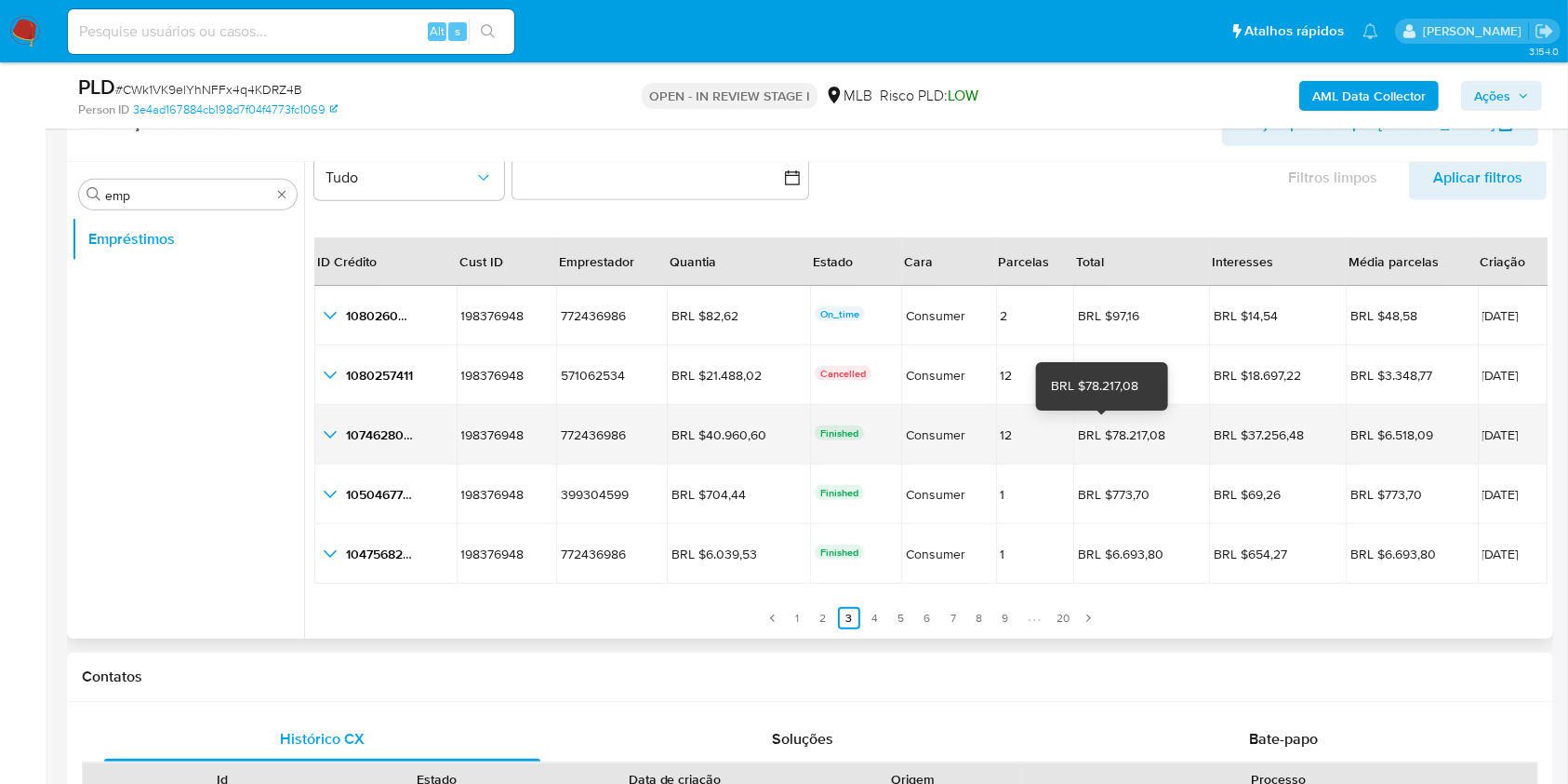
click at [1128, 439] on div "BRL $78.217,08" at bounding box center [1130, 435] width 104 height 17
click at [1073, 414] on td "BRL $78.217,08 BRL $78.217,08" at bounding box center [1141, 435] width 136 height 59
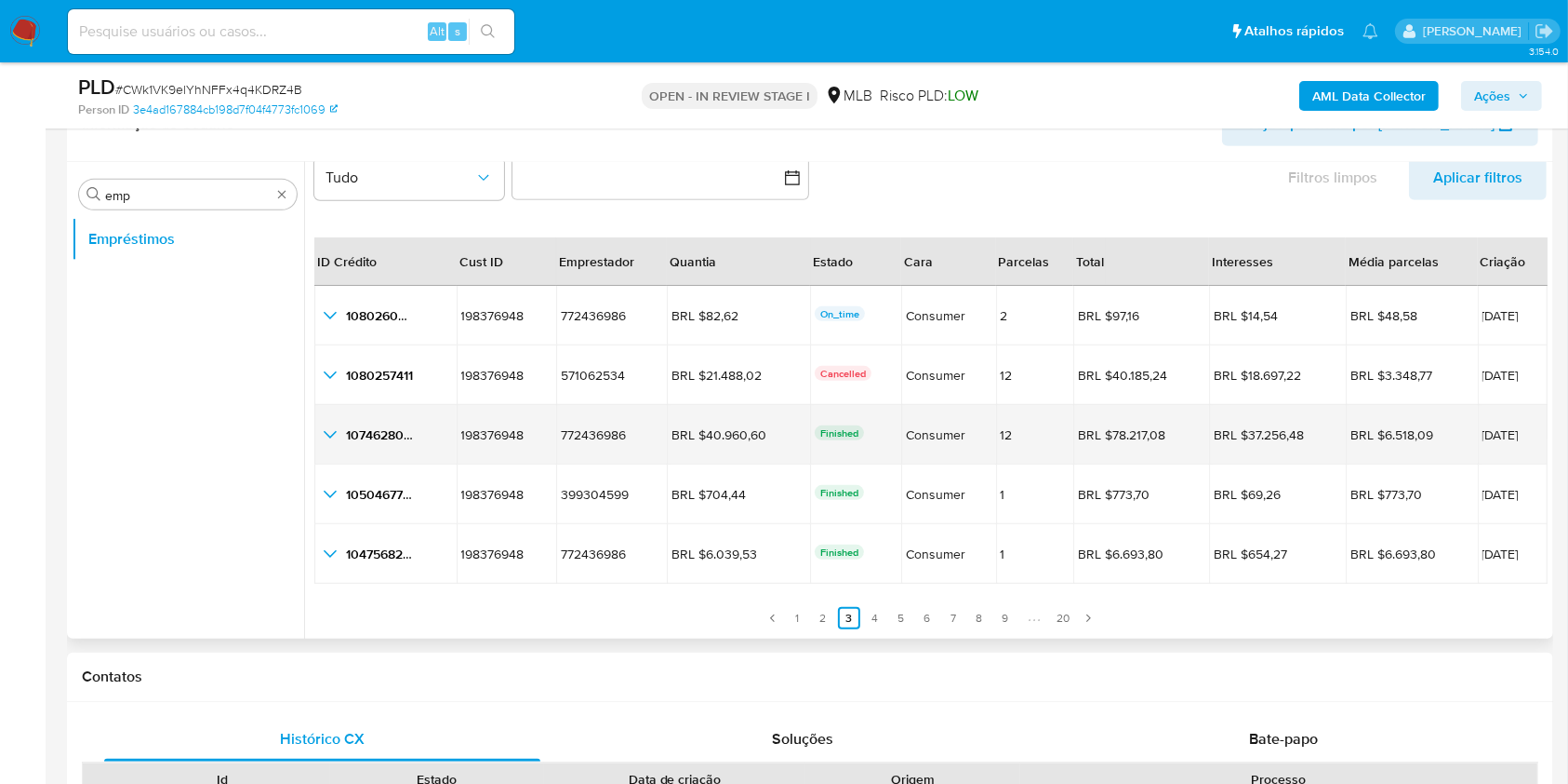
click at [376, 430] on span "1074628015" at bounding box center [381, 435] width 70 height 19
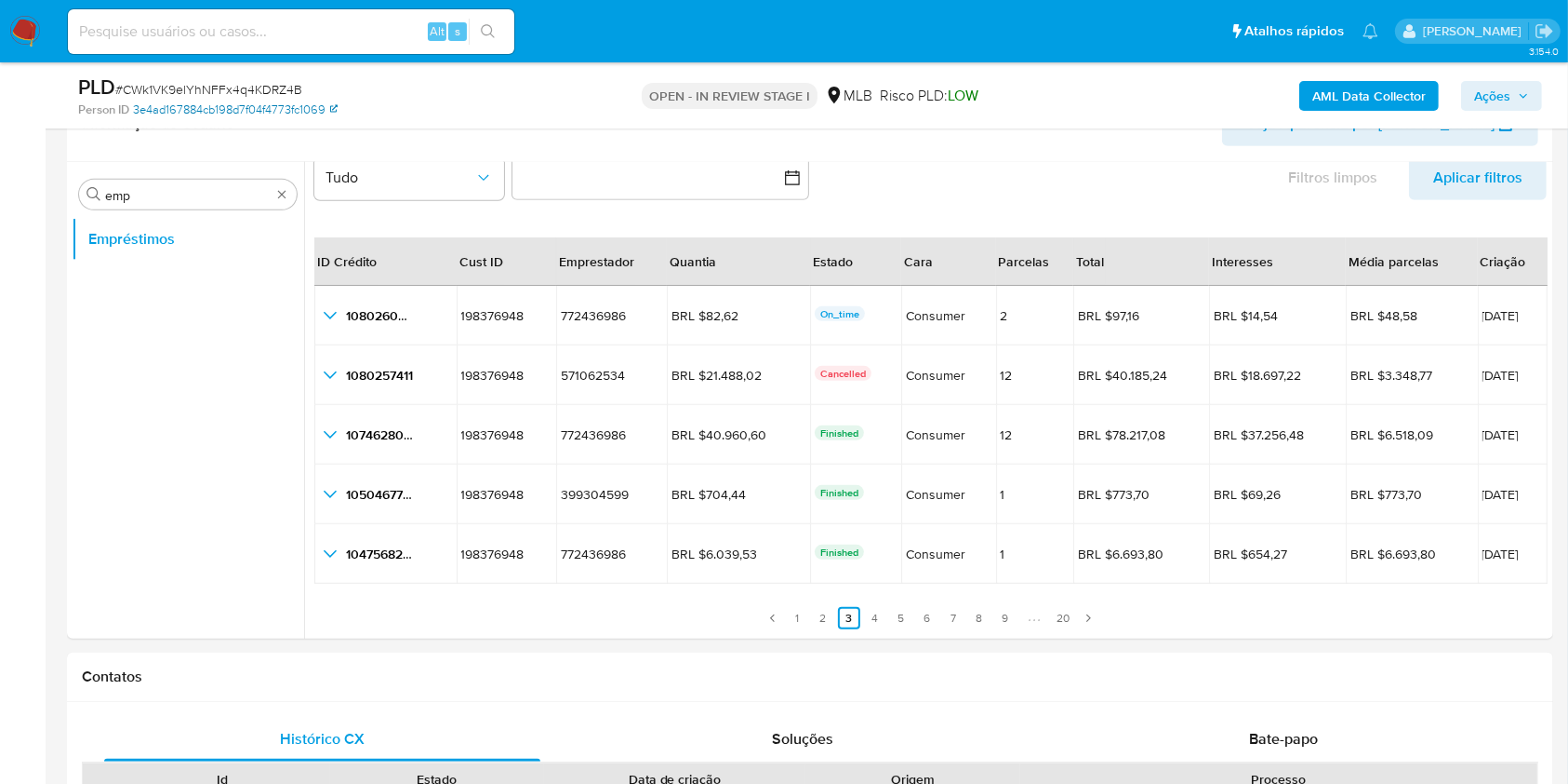
click at [296, 114] on link "3e4ad167884cb198d7f04f4773fc1069" at bounding box center [234, 109] width 205 height 17
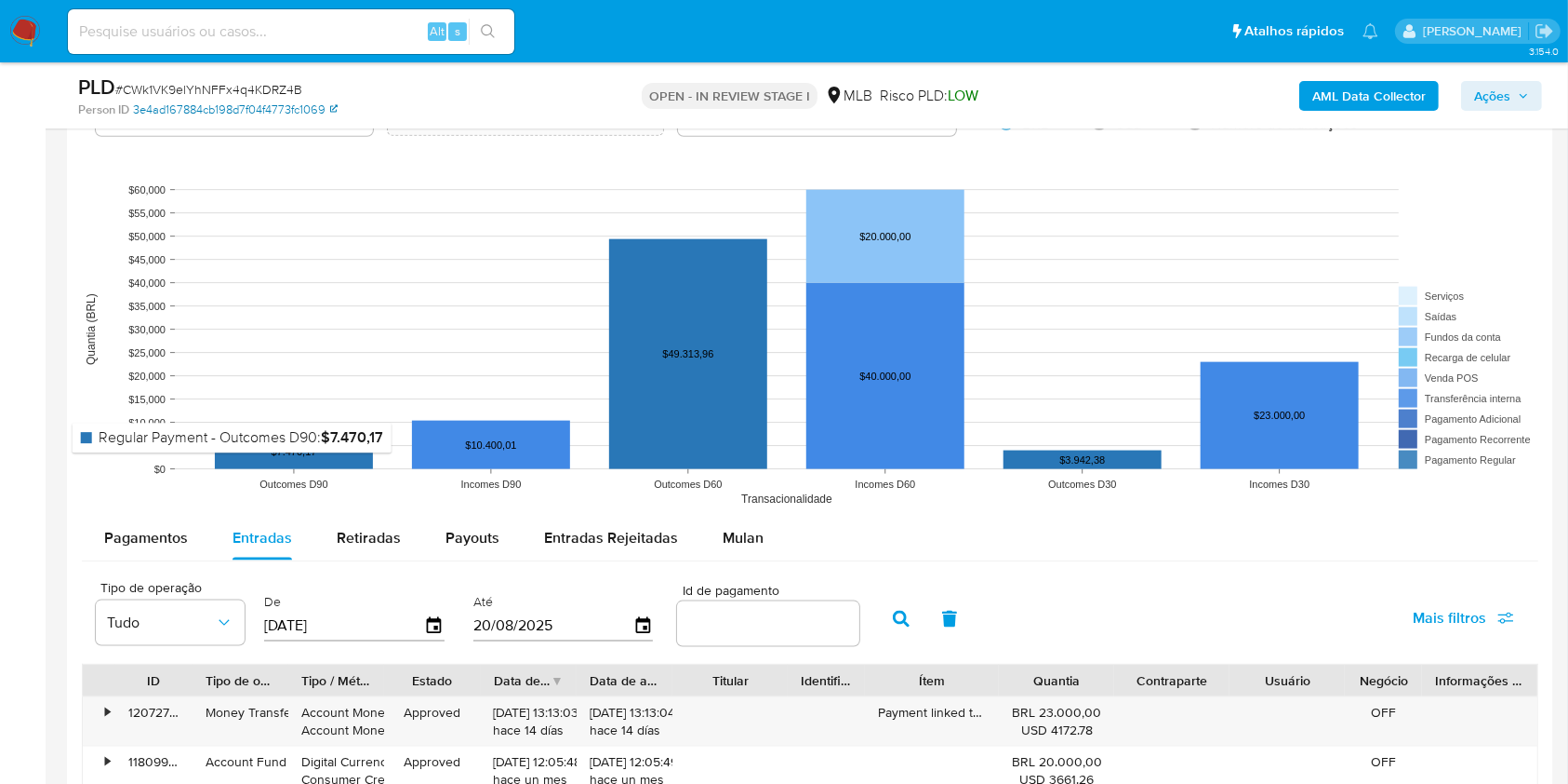
scroll to position [2358, 0]
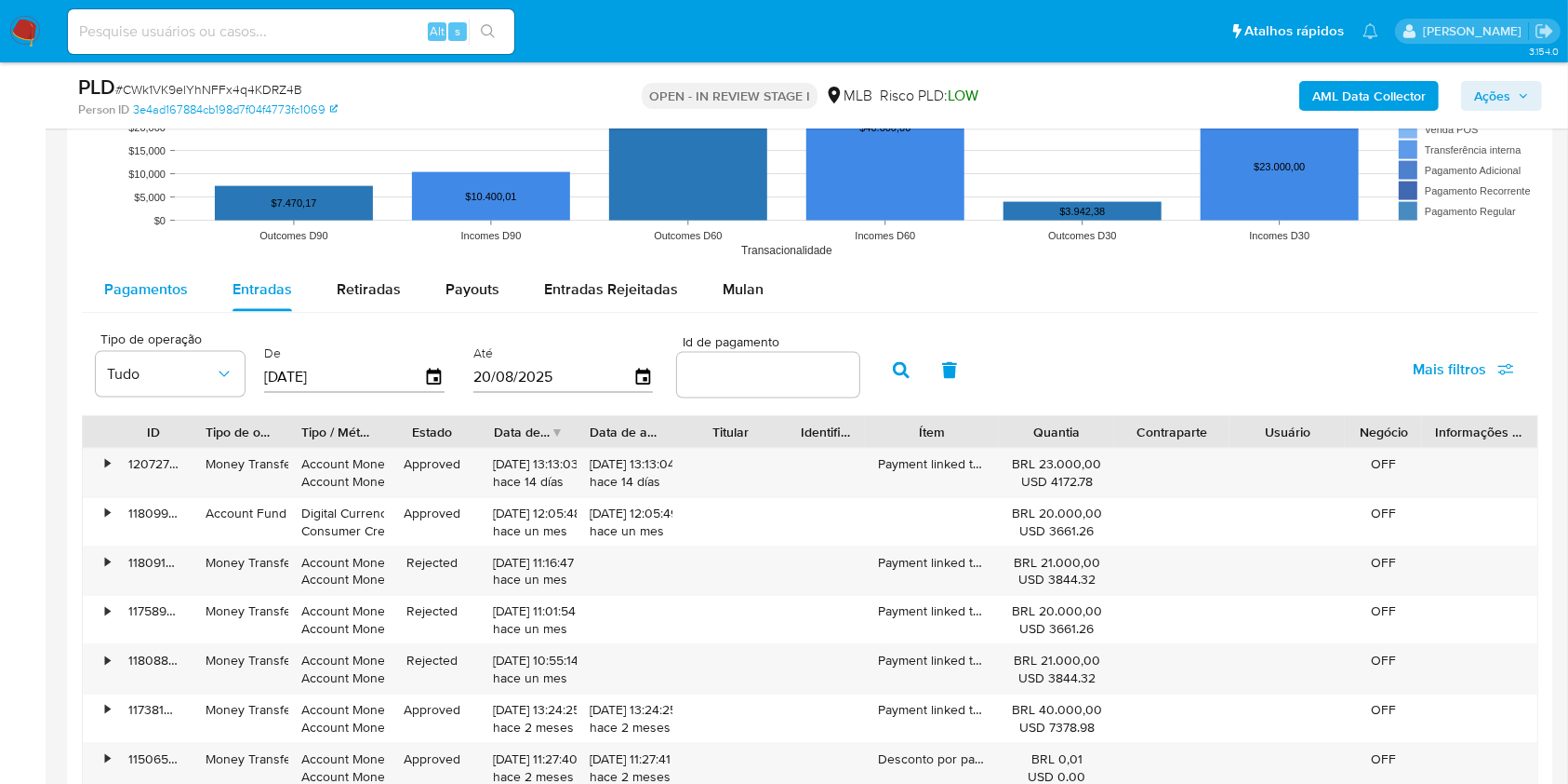
click at [157, 297] on span "Pagamentos" at bounding box center [145, 289] width 84 height 22
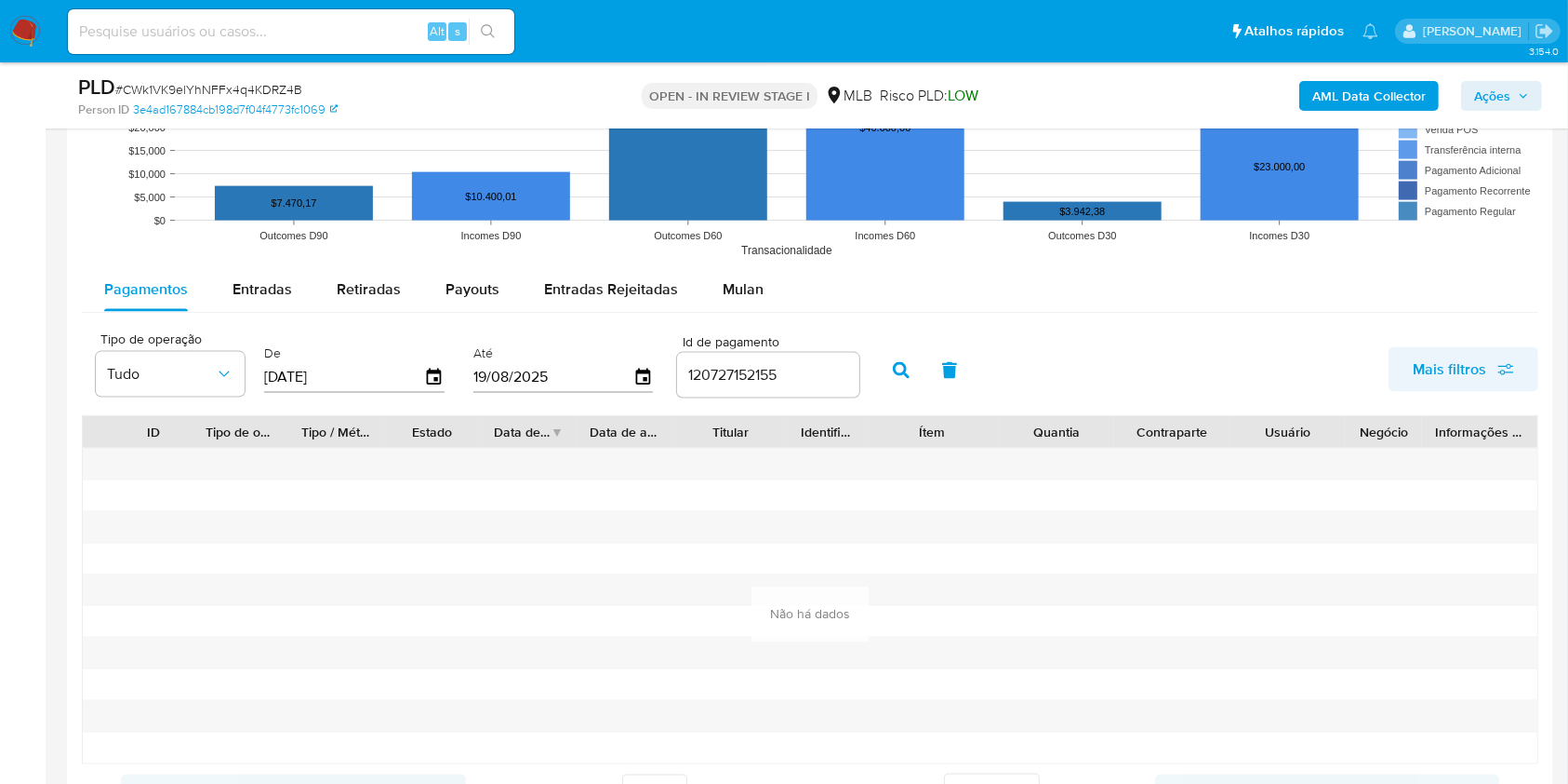
click at [1438, 380] on span "Mais filtros" at bounding box center [1449, 369] width 73 height 45
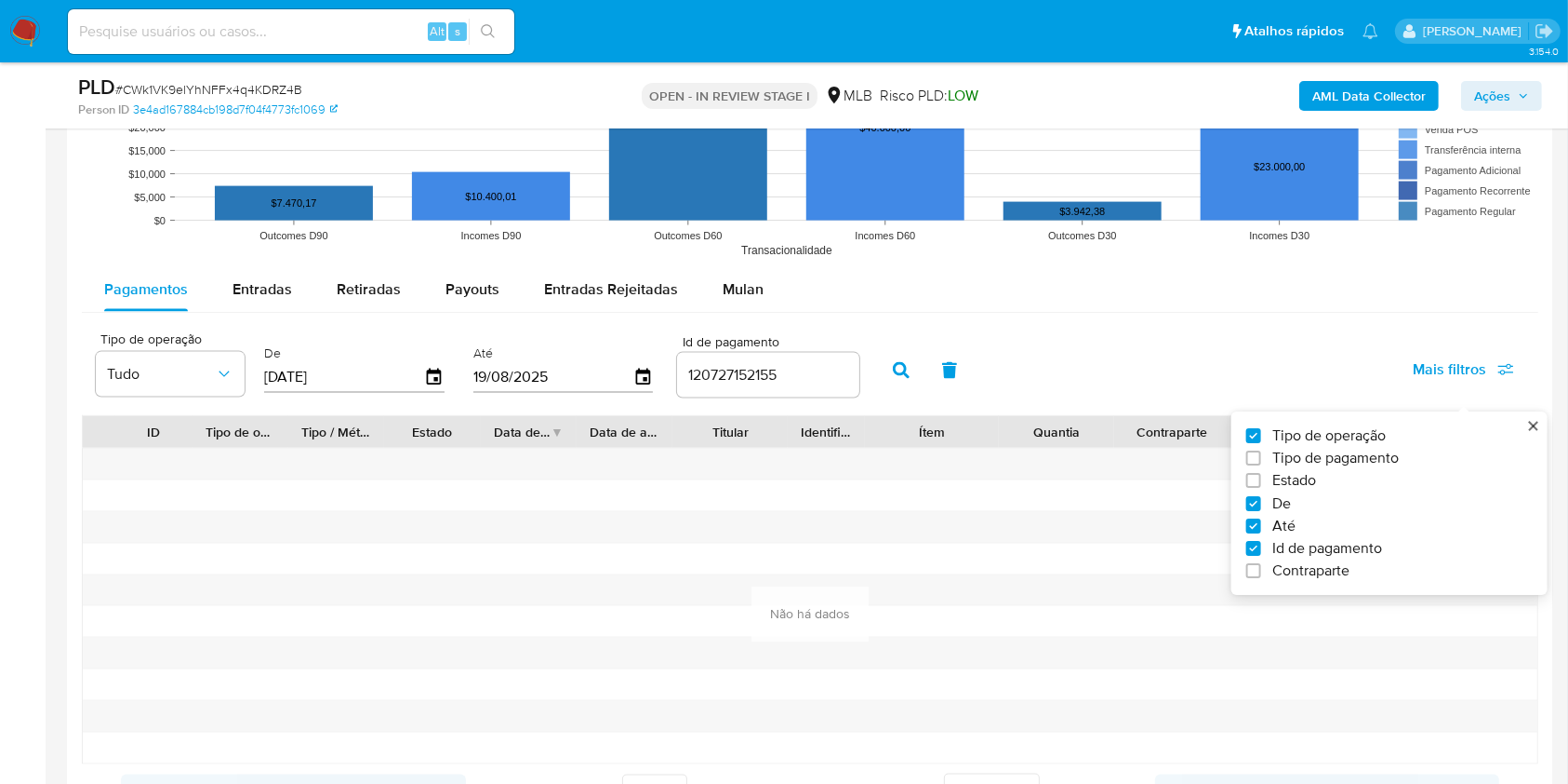
click at [774, 378] on input "120727152155" at bounding box center [769, 375] width 182 height 24
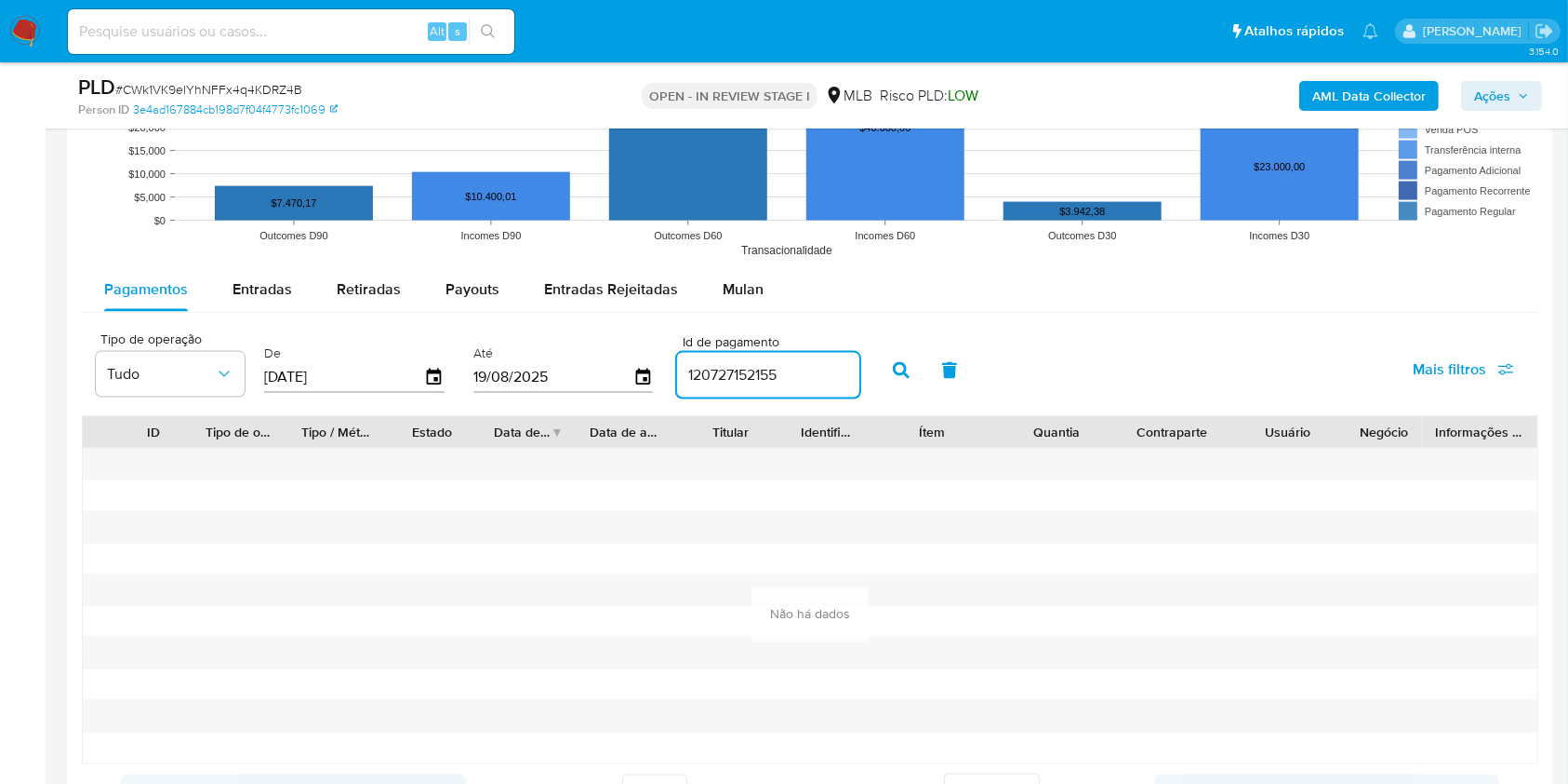
click at [788, 363] on input "120727152155" at bounding box center [769, 375] width 182 height 24
paste input "118087381960"
click at [782, 392] on div "120727152155118087381960" at bounding box center [769, 374] width 182 height 45
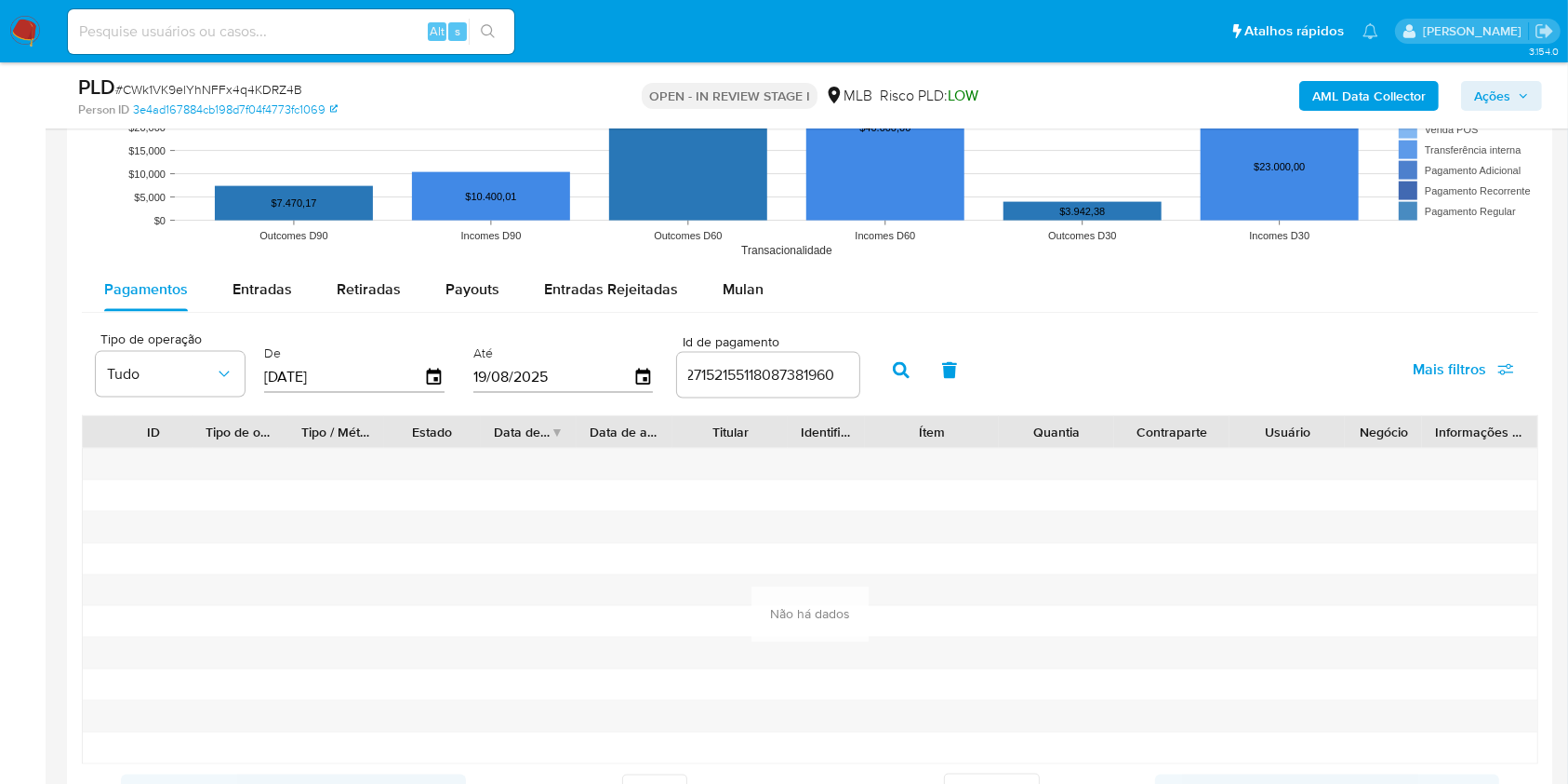
scroll to position [0, 0]
click at [776, 387] on div "120727152155118087381960" at bounding box center [769, 374] width 182 height 45
click at [776, 386] on div "120727152155118087381960" at bounding box center [769, 374] width 182 height 45
click at [736, 370] on input "120727152155118087381960" at bounding box center [769, 375] width 182 height 24
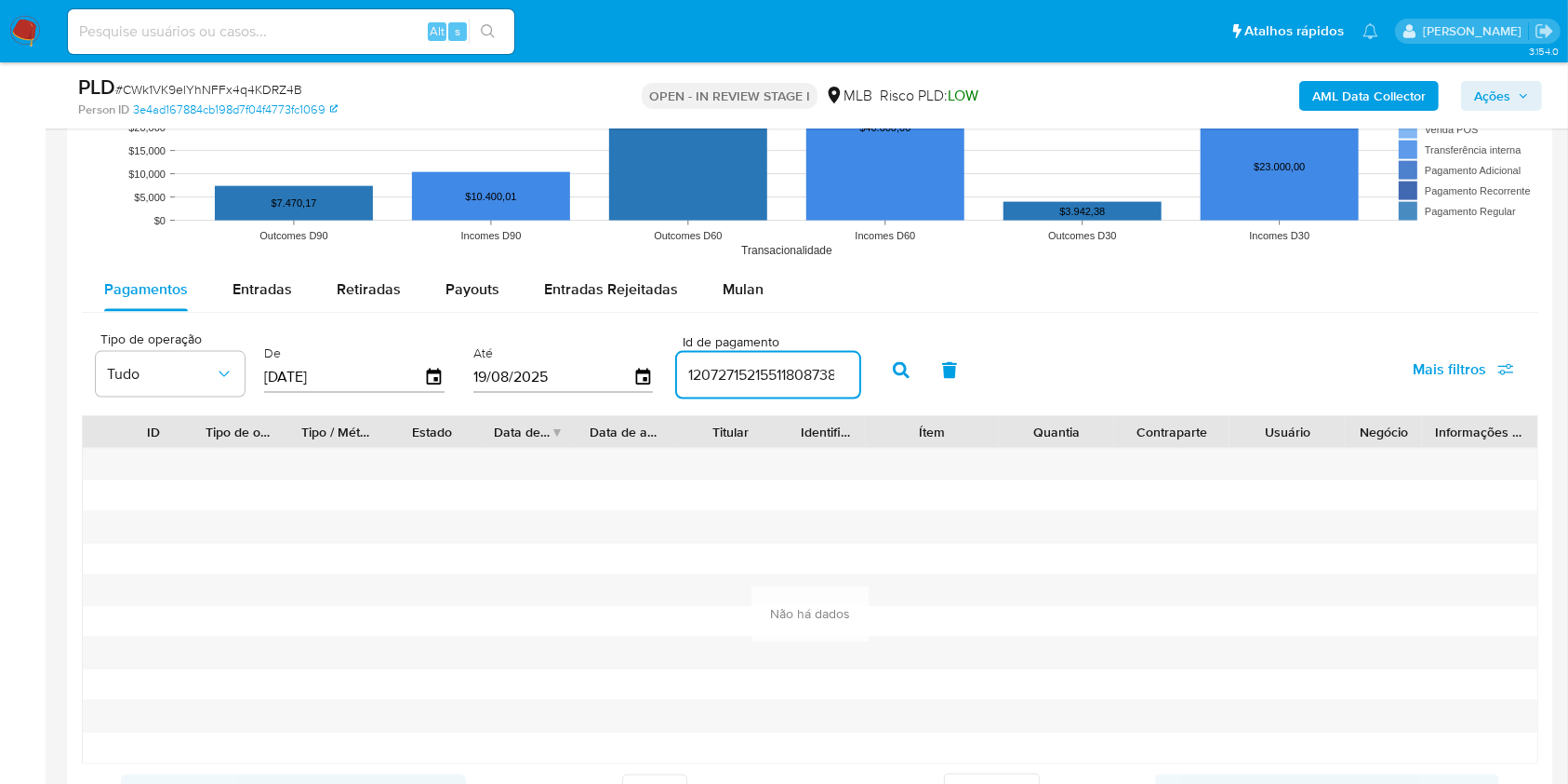
click at [736, 370] on input "120727152155118087381960" at bounding box center [769, 375] width 182 height 24
paste input "number"
click at [886, 361] on button "button" at bounding box center [901, 370] width 48 height 45
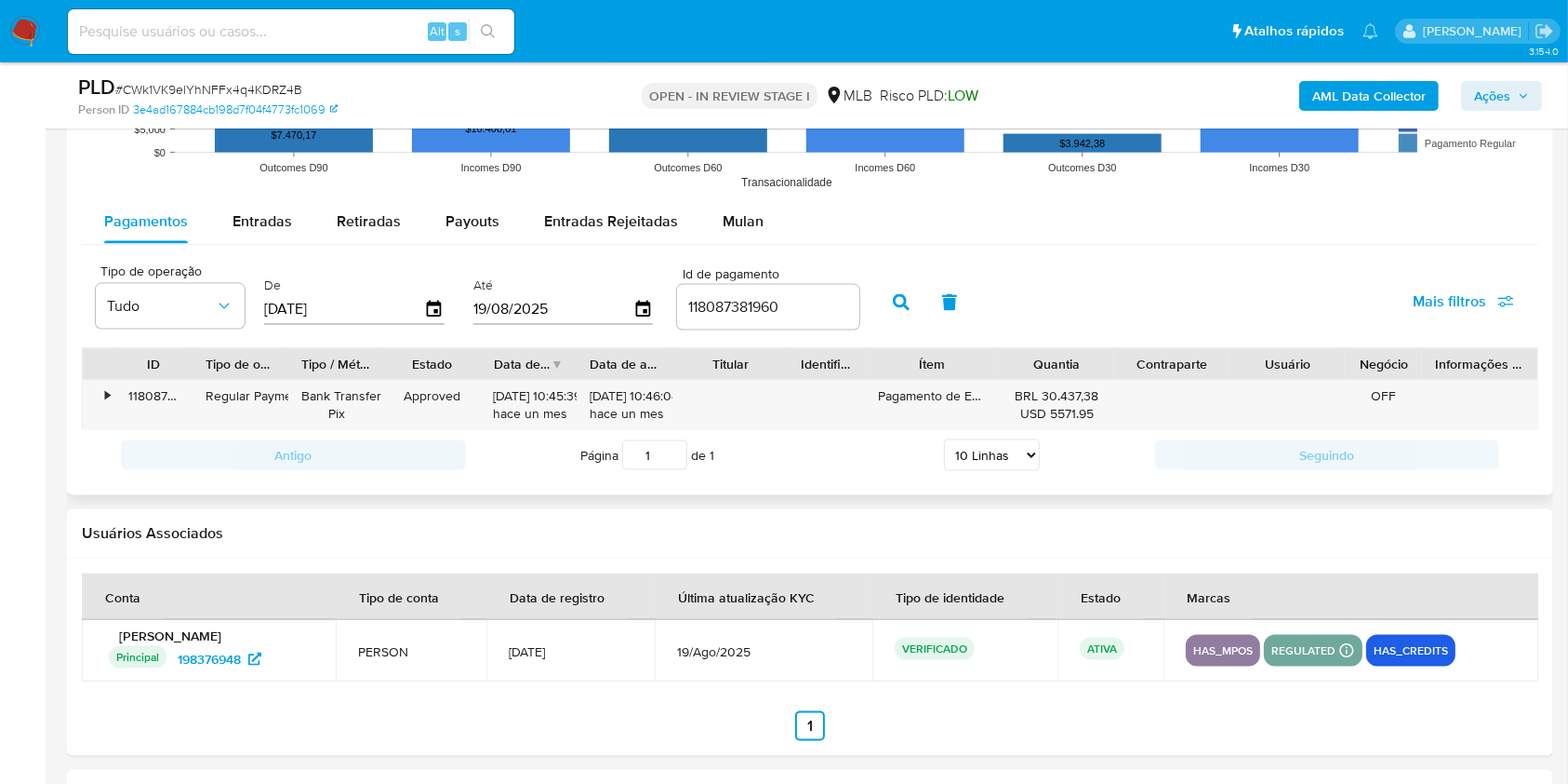
scroll to position [2482, 0]
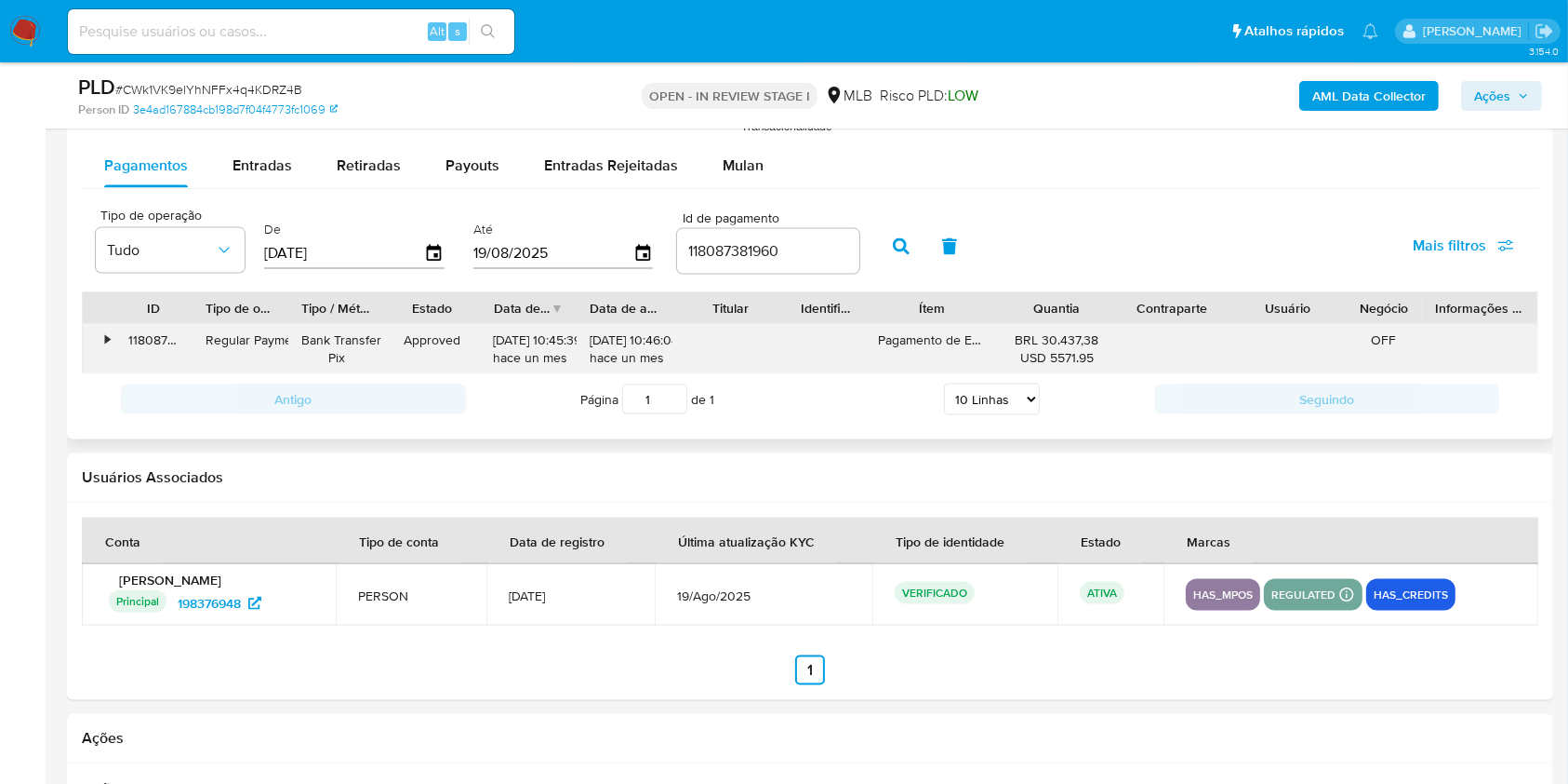
click at [116, 341] on div "118087381960" at bounding box center [154, 348] width 77 height 49
click at [112, 340] on div "•" at bounding box center [99, 348] width 33 height 49
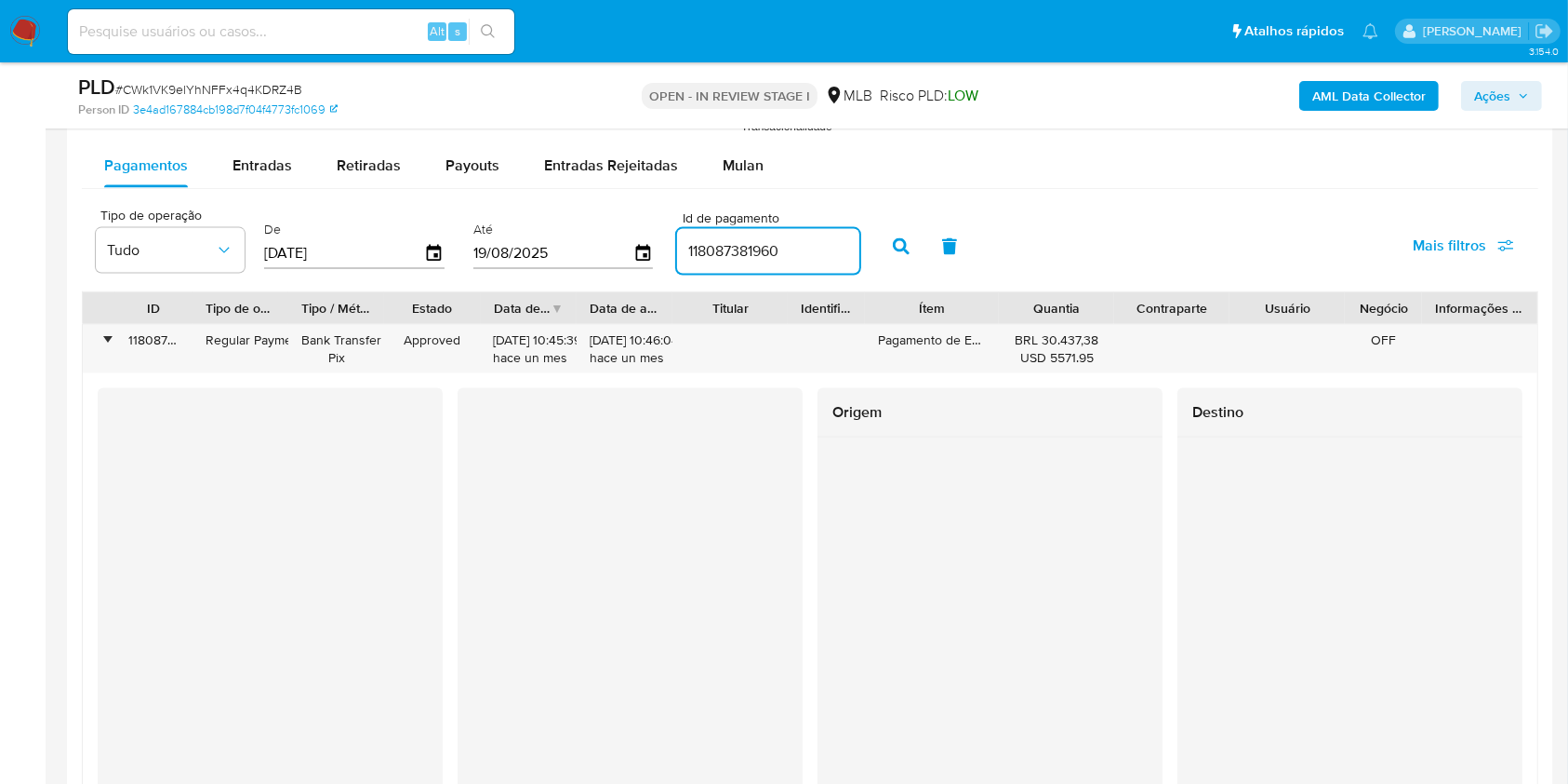
click at [737, 249] on input "118087381960" at bounding box center [769, 251] width 182 height 24
paste input "7324044647"
click at [905, 249] on icon "button" at bounding box center [901, 246] width 17 height 17
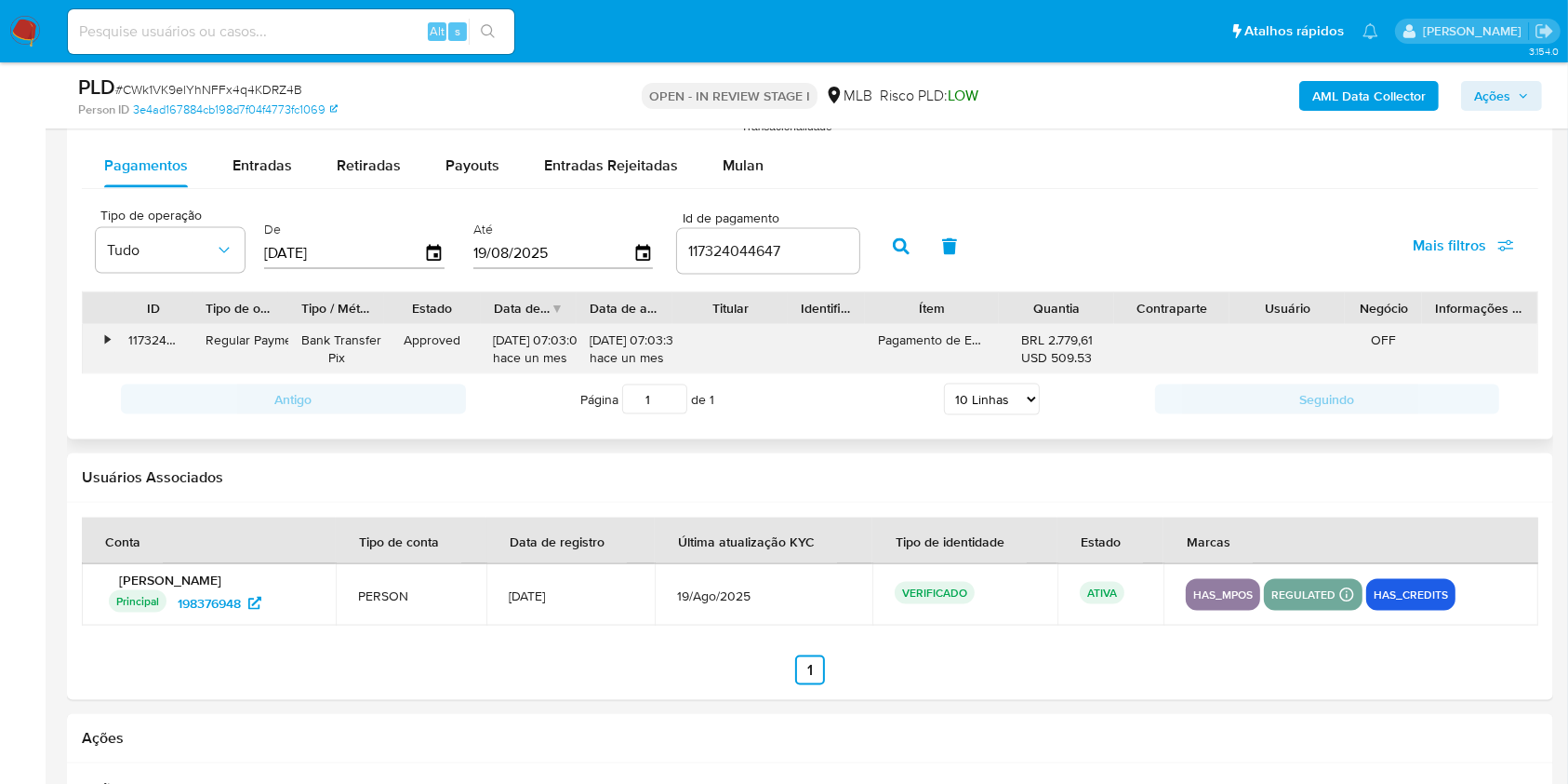
click at [125, 349] on div "117324044647" at bounding box center [154, 348] width 77 height 49
click at [108, 345] on div "•" at bounding box center [107, 341] width 5 height 18
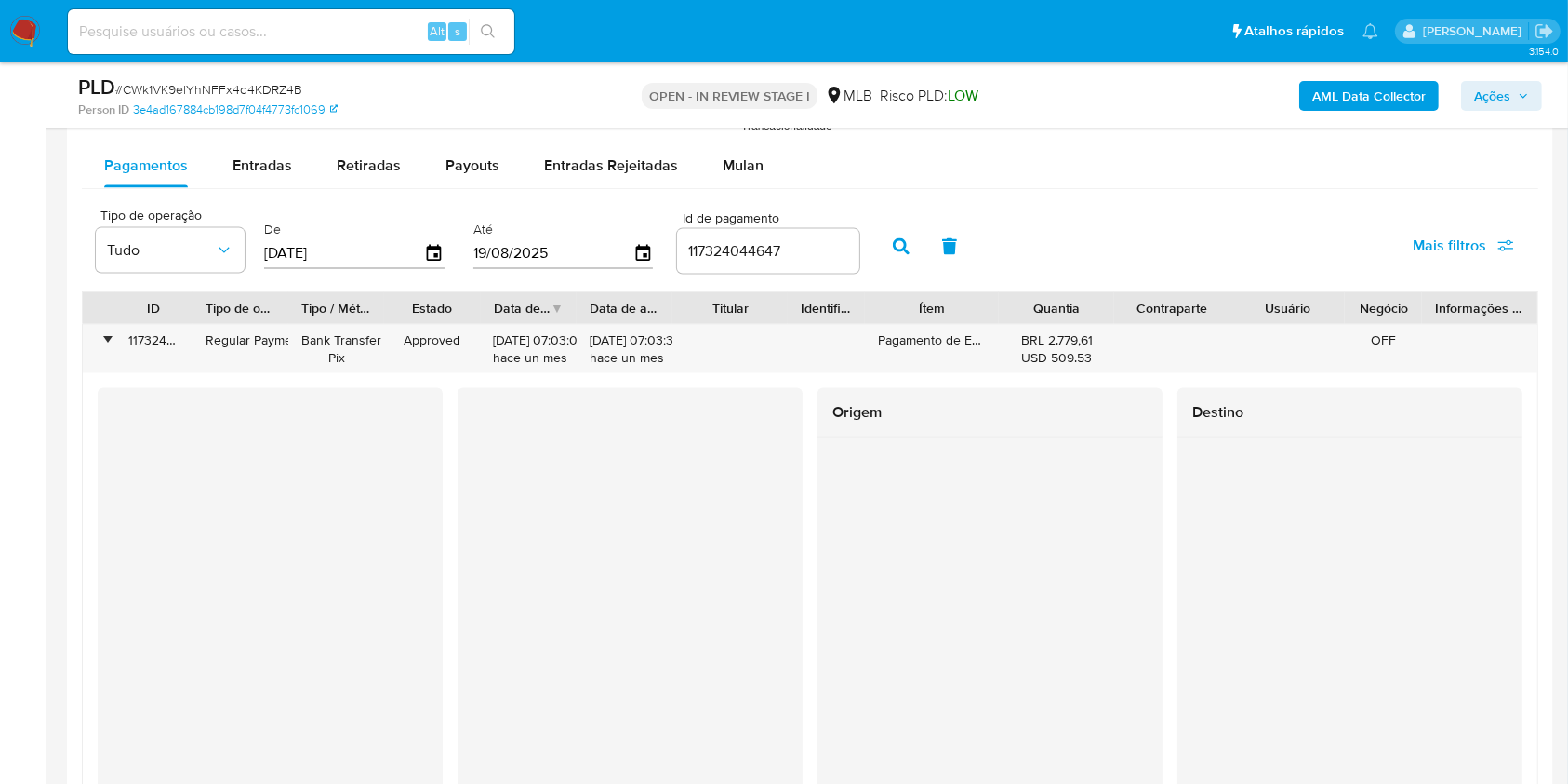
click at [767, 235] on div "117324044647" at bounding box center [769, 250] width 182 height 45
click at [767, 236] on div "117324044647" at bounding box center [769, 250] width 182 height 45
click at [775, 240] on input "117324044647" at bounding box center [769, 251] width 182 height 24
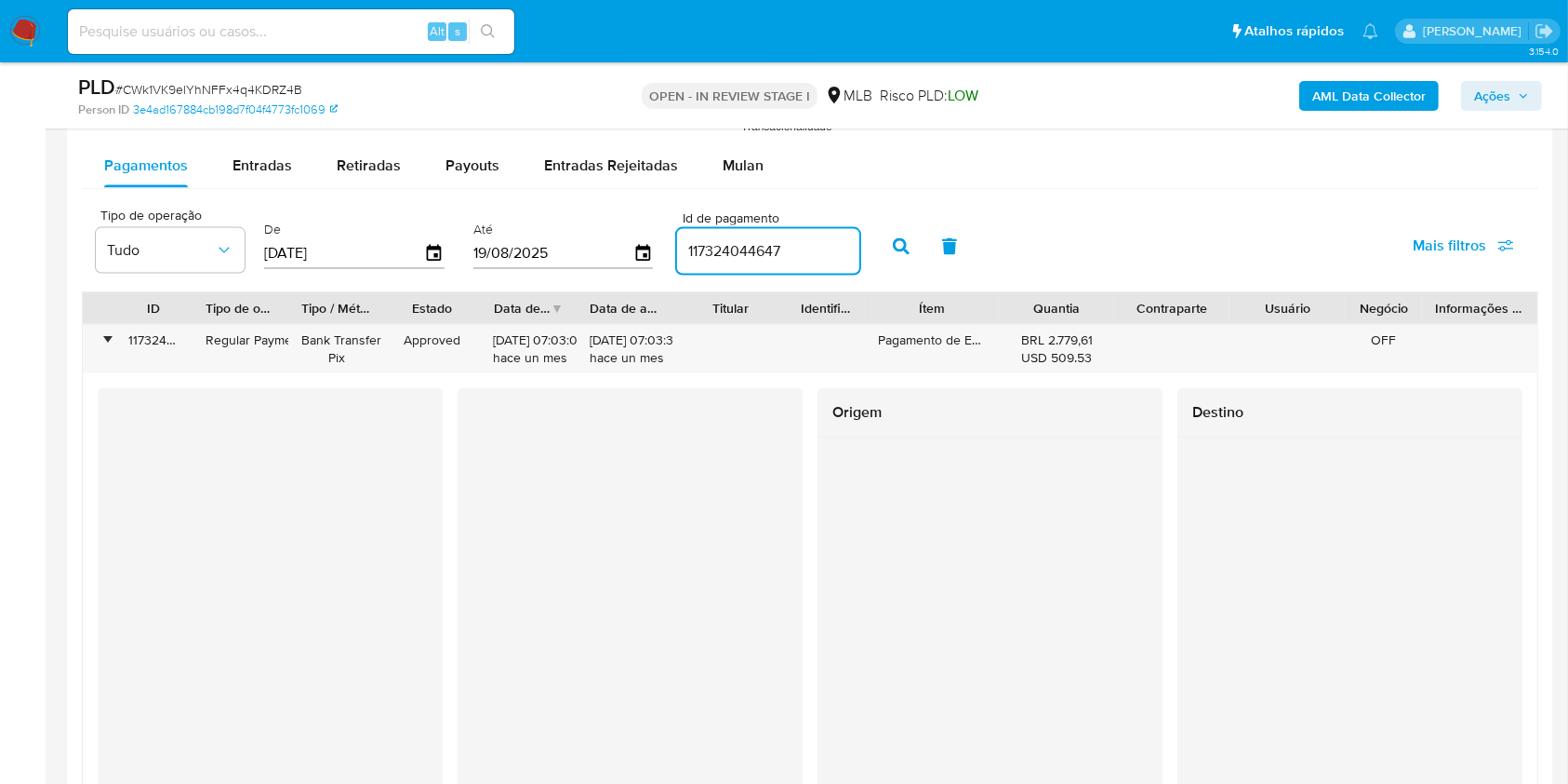
click at [775, 240] on input "117324044647" at bounding box center [769, 251] width 182 height 24
paste input "821560706"
click at [918, 251] on button "button" at bounding box center [901, 246] width 48 height 45
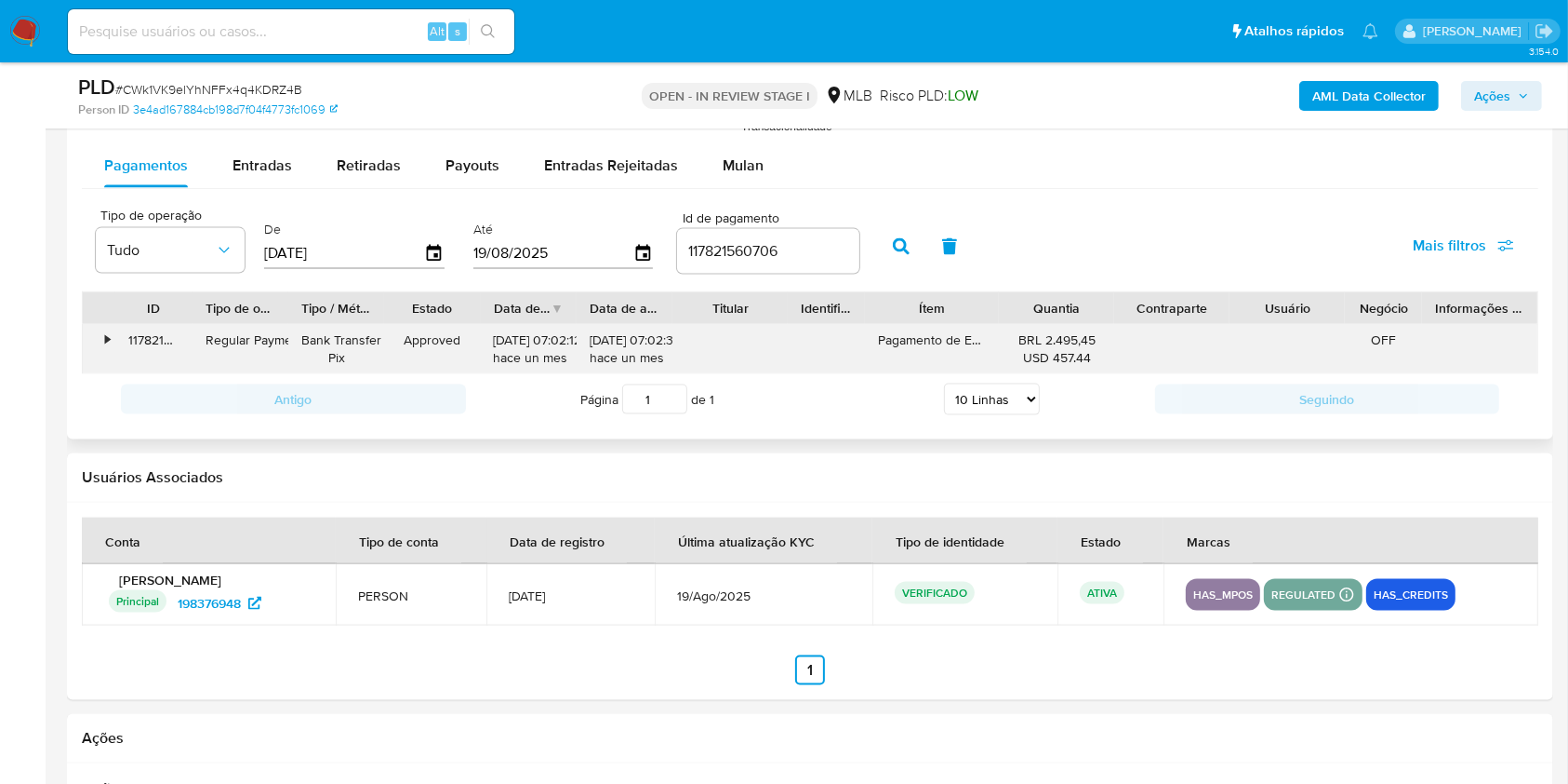
click at [118, 346] on div "117821560706" at bounding box center [154, 348] width 77 height 49
click at [107, 343] on div "•" at bounding box center [107, 341] width 5 height 18
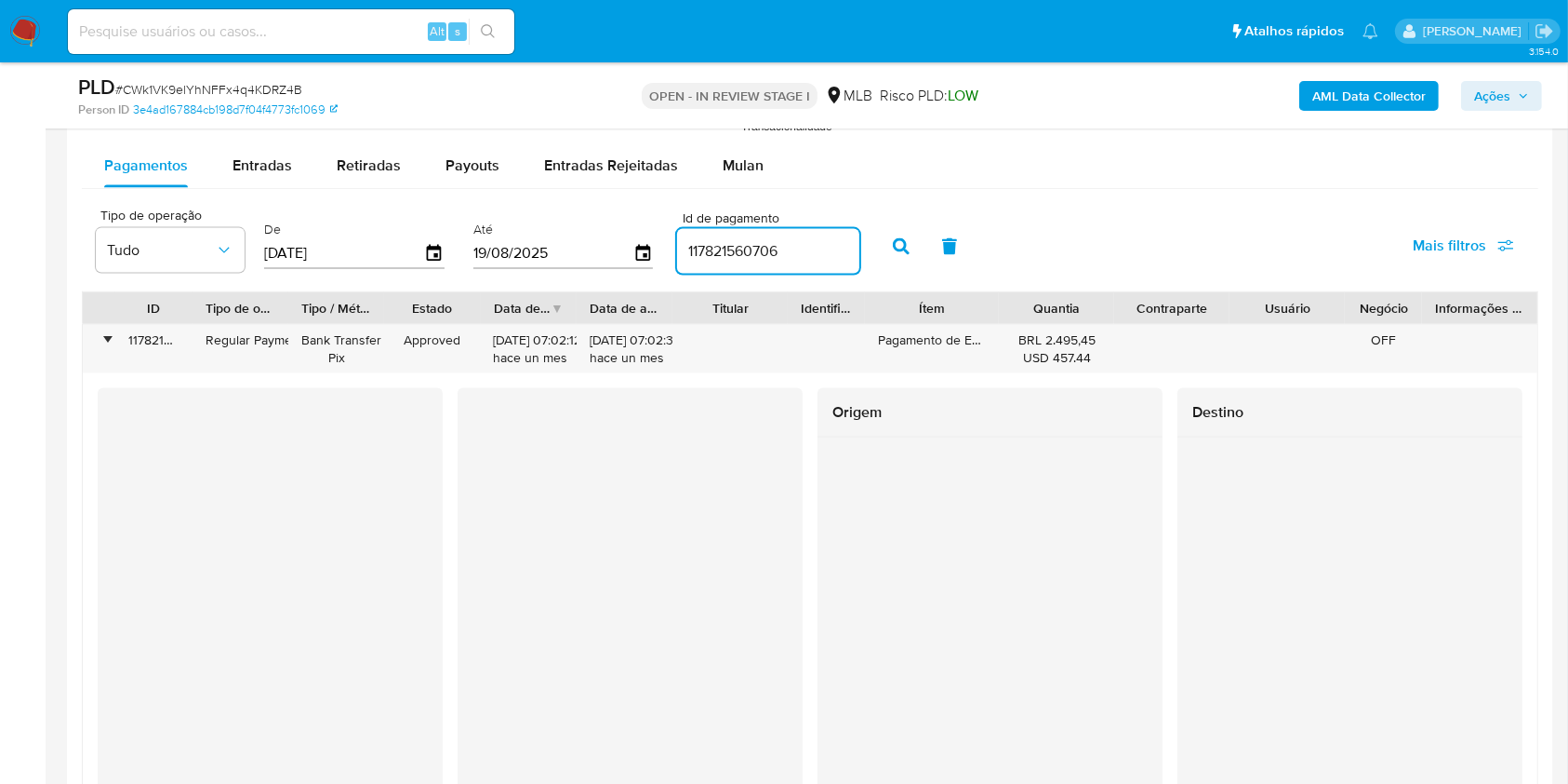
click at [752, 251] on input "117821560706" at bounding box center [769, 251] width 182 height 24
paste input "439952"
click at [914, 249] on button "button" at bounding box center [901, 246] width 48 height 45
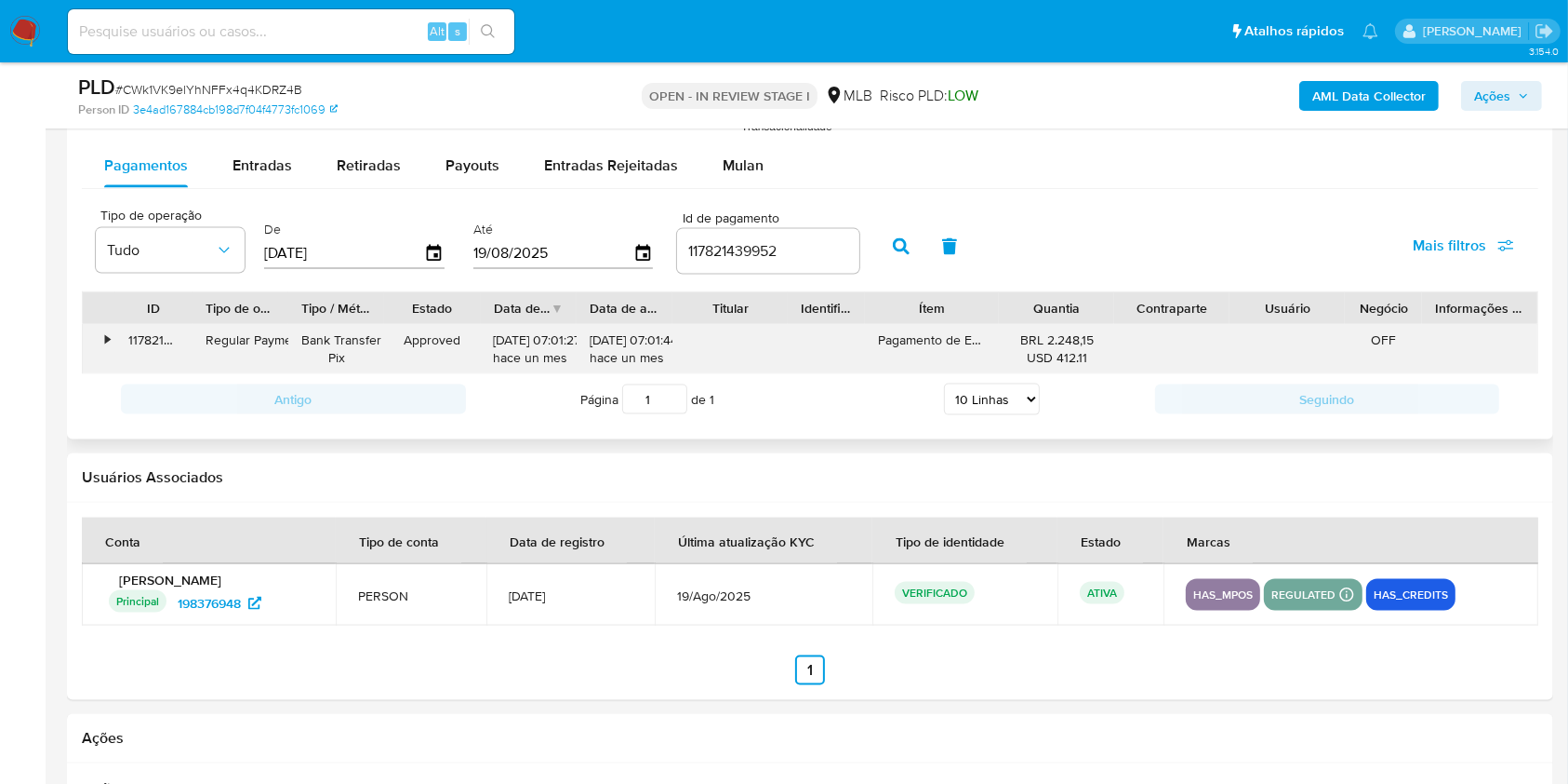
click at [117, 328] on div "117821439952" at bounding box center [154, 348] width 77 height 49
click at [107, 337] on div "•" at bounding box center [107, 341] width 5 height 18
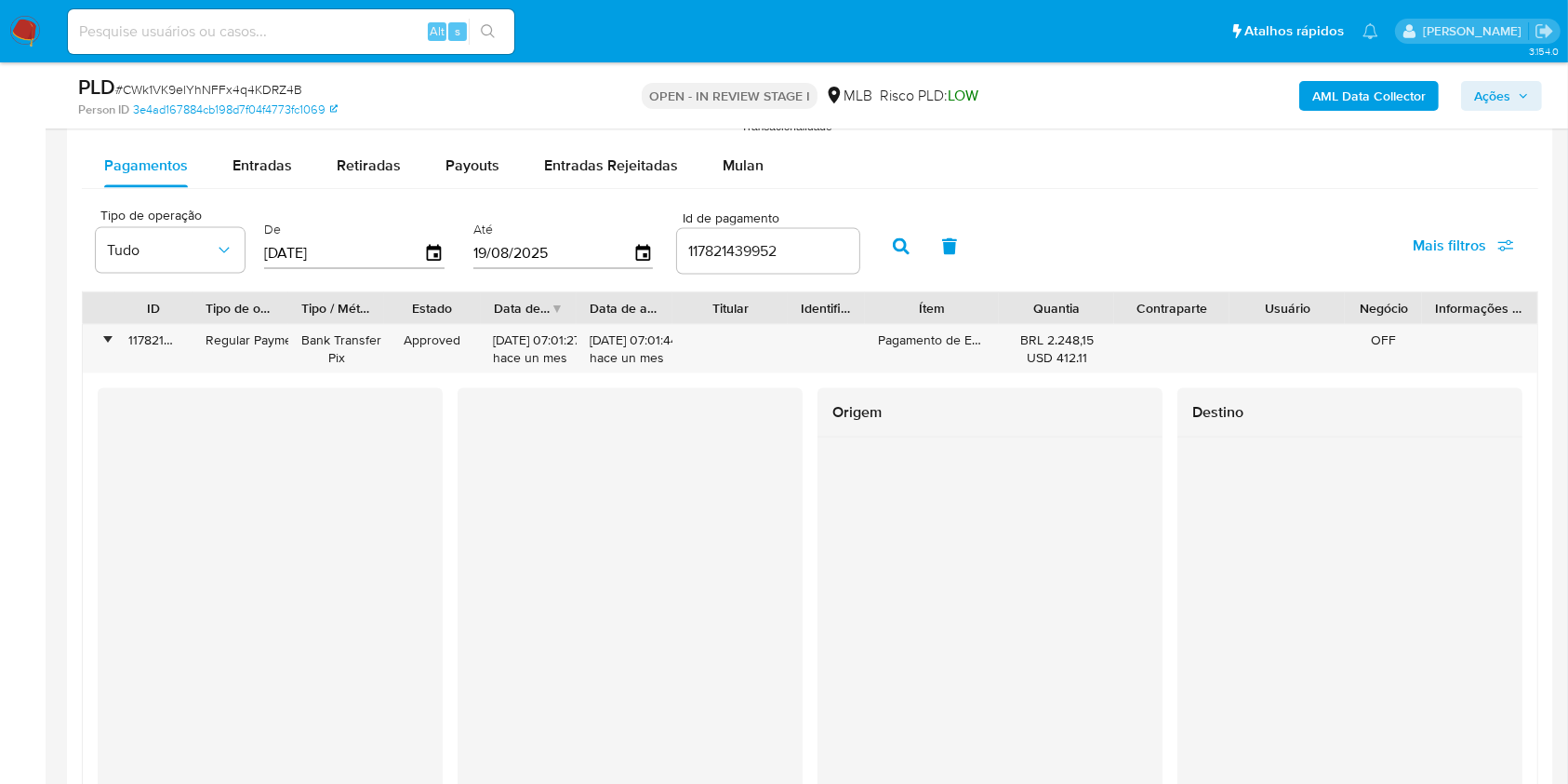
click at [741, 242] on input "117821439952" at bounding box center [769, 251] width 182 height 24
paste input "323720733"
click at [905, 256] on button "button" at bounding box center [901, 246] width 48 height 45
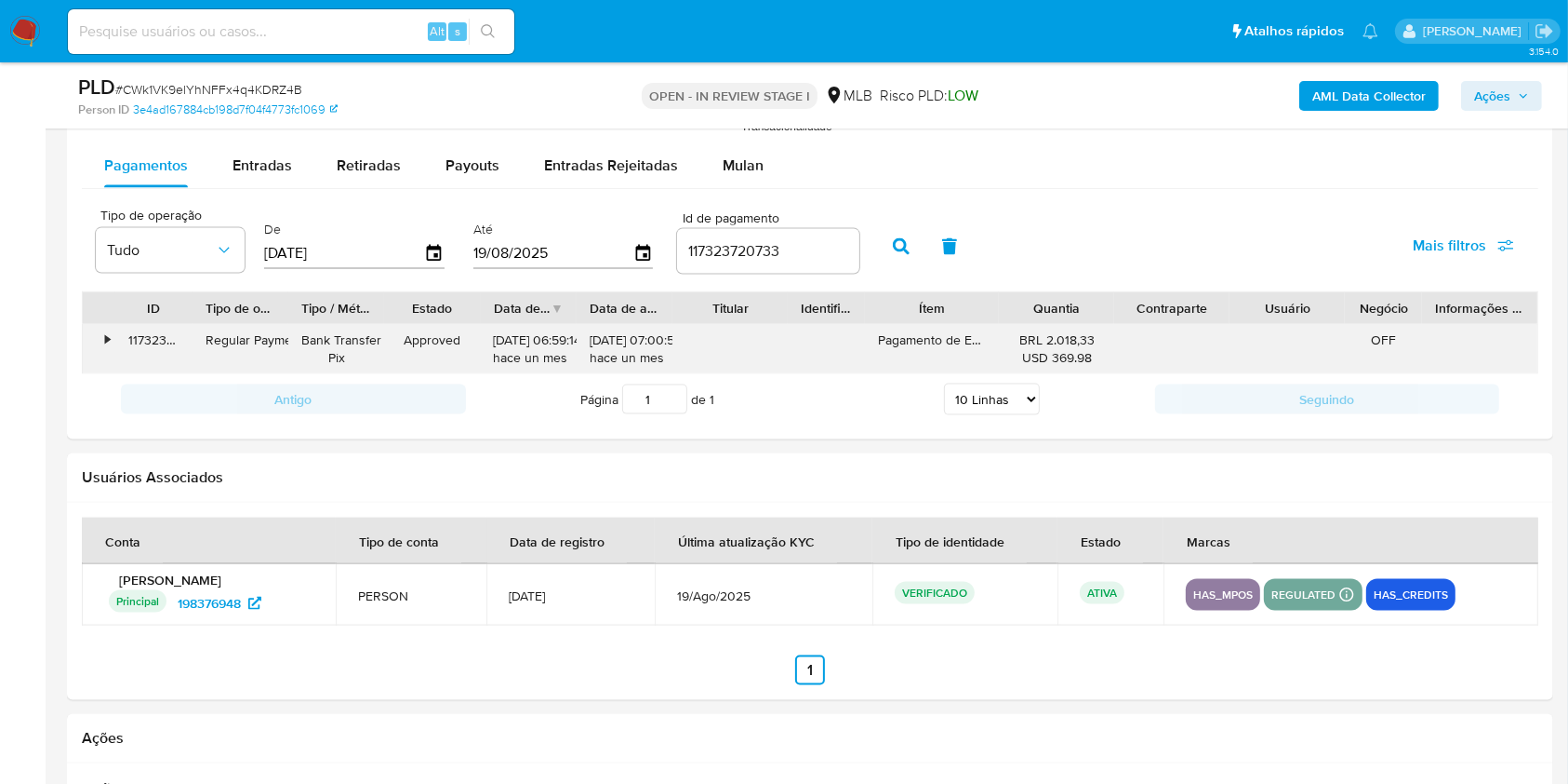
click at [109, 350] on div "•" at bounding box center [99, 348] width 33 height 49
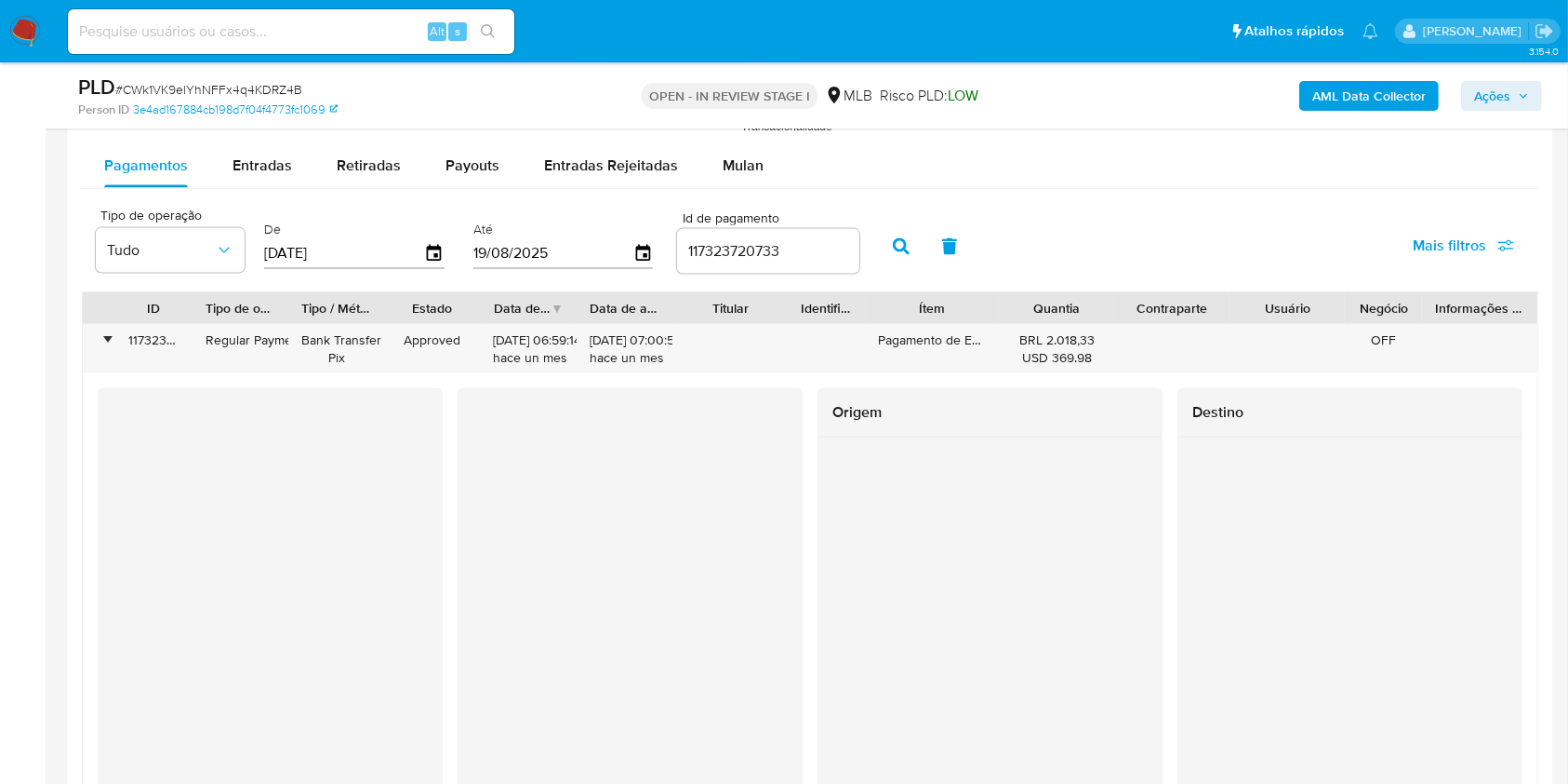
click at [781, 245] on input "117323720733" at bounding box center [769, 251] width 182 height 24
paste input "117777319194"
click at [771, 241] on input "117323720733117777319194" at bounding box center [769, 251] width 182 height 24
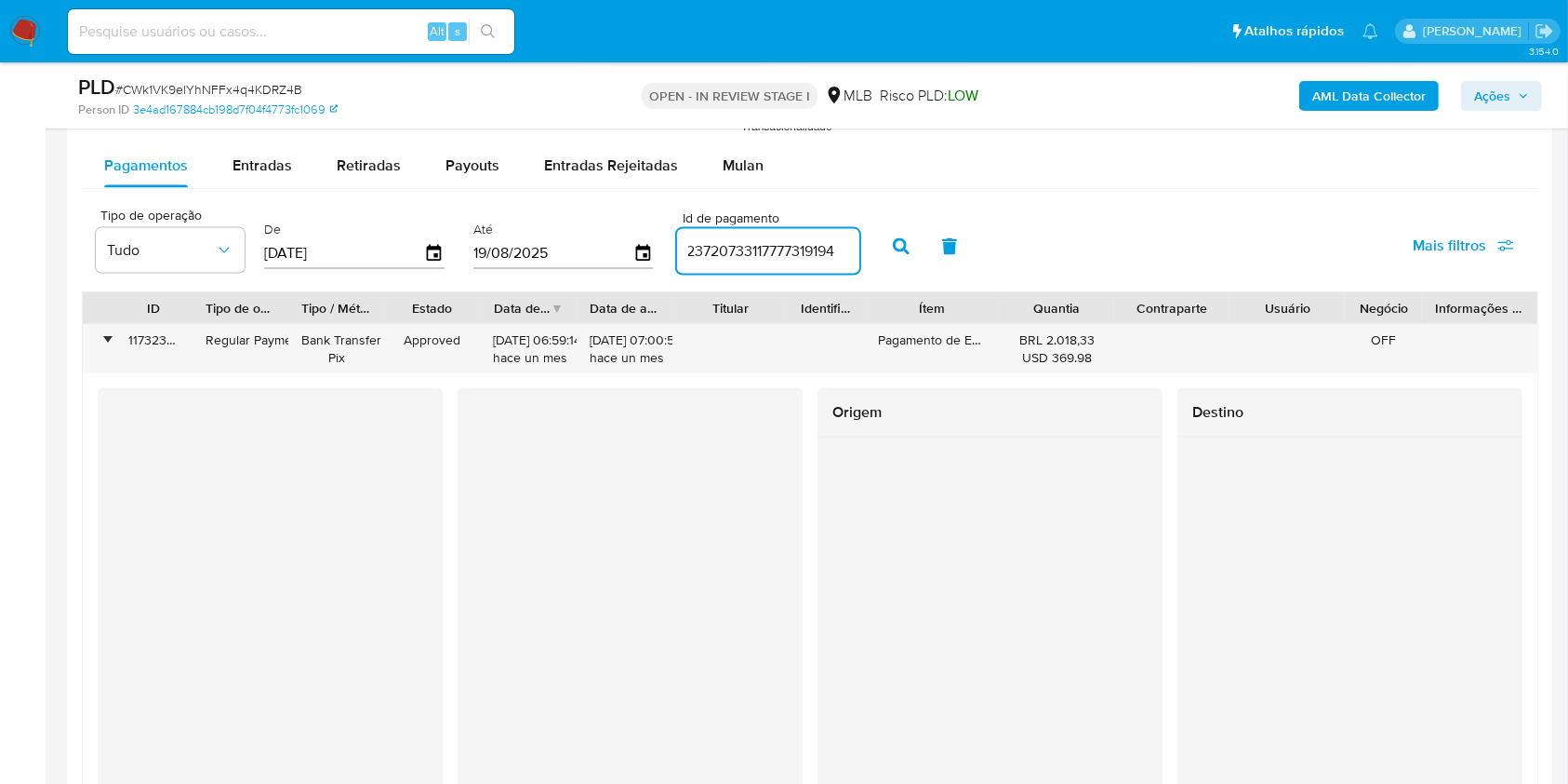
click at [771, 241] on input "117323720733117777319194" at bounding box center [769, 251] width 182 height 24
paste input "number"
type input "117777319194"
click at [877, 245] on button "button" at bounding box center [901, 246] width 48 height 45
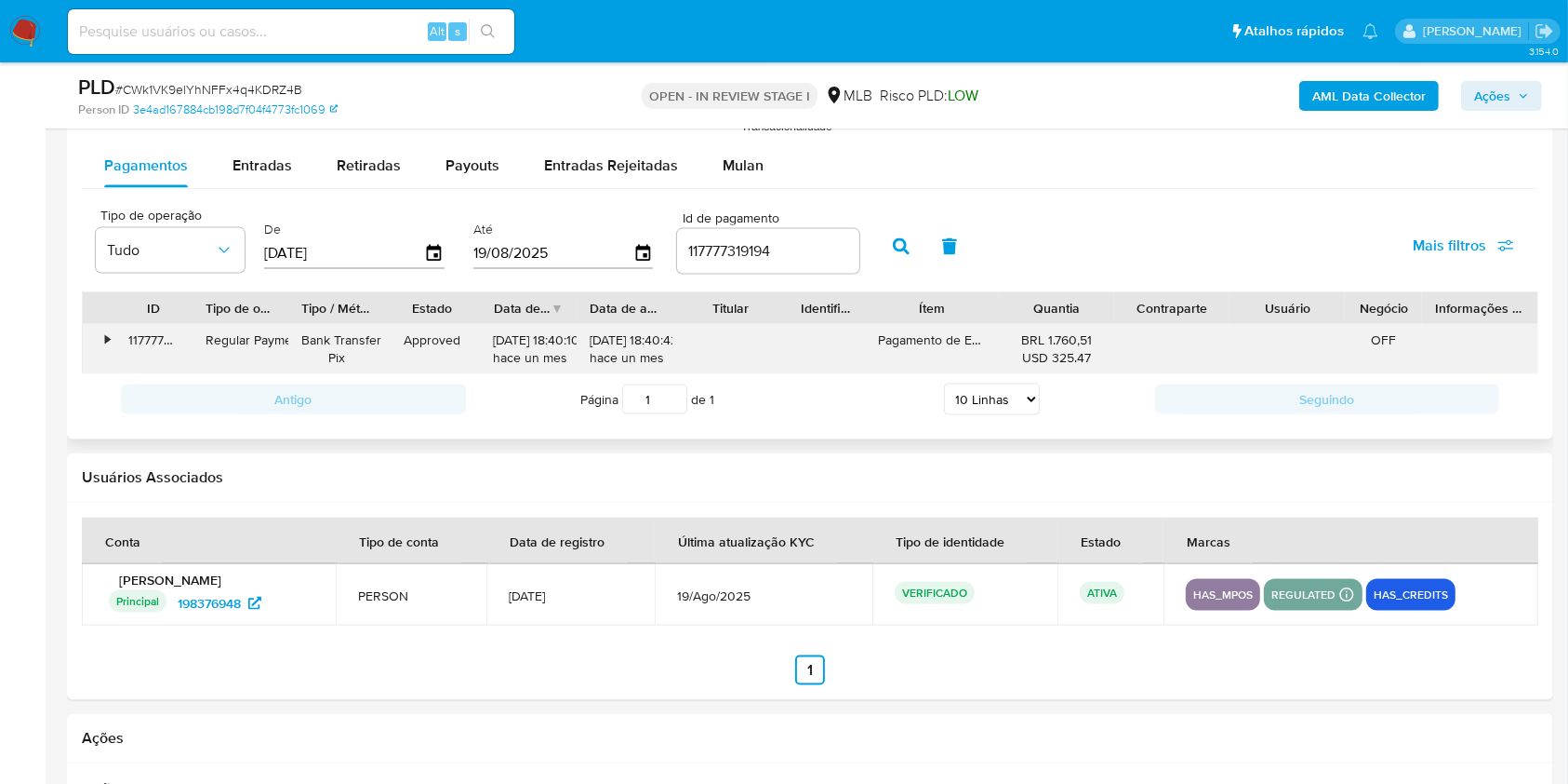
click at [117, 342] on div "117777319194" at bounding box center [154, 348] width 77 height 49
click at [112, 342] on div "•" at bounding box center [99, 348] width 33 height 49
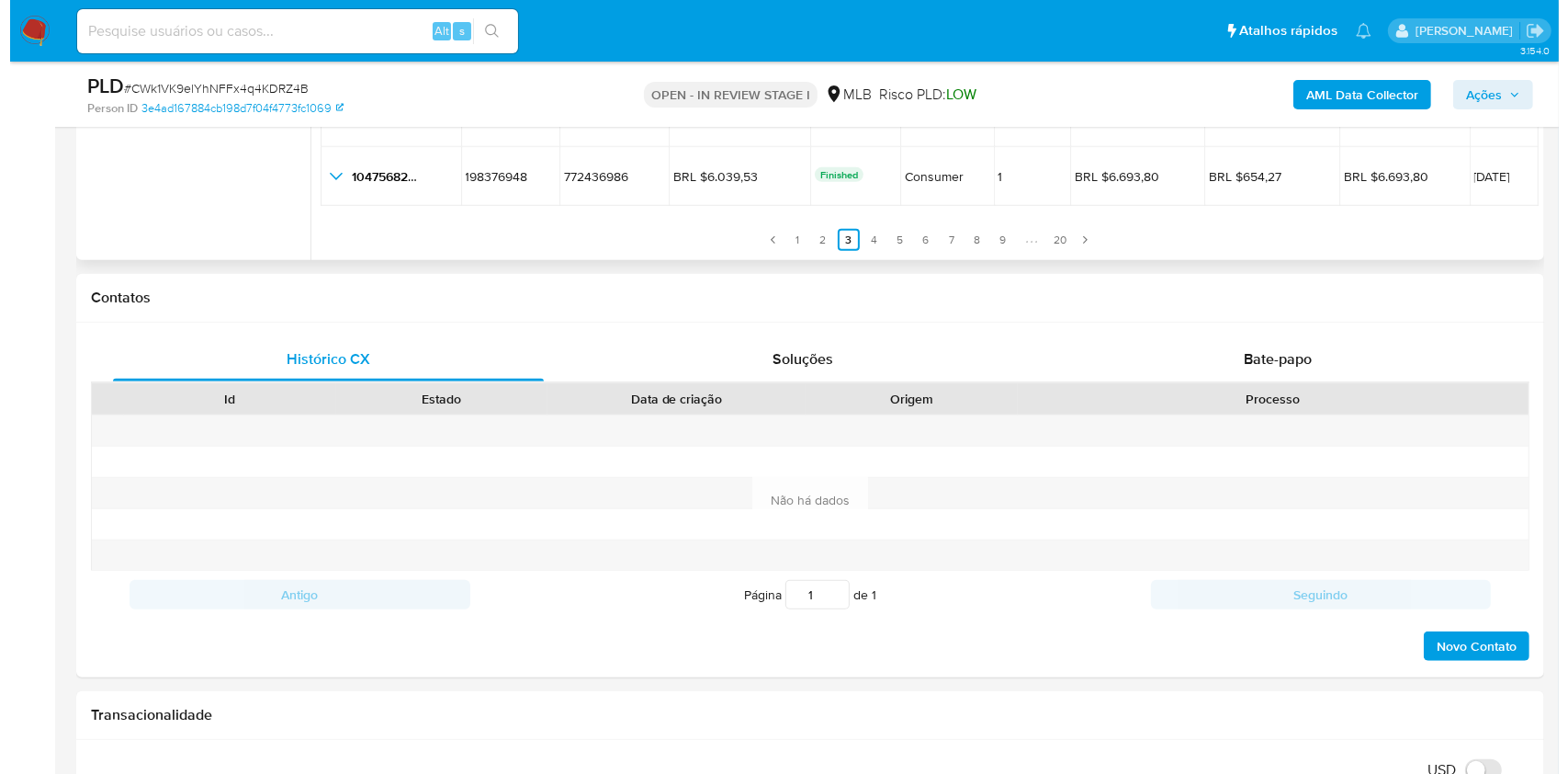
scroll to position [979, 0]
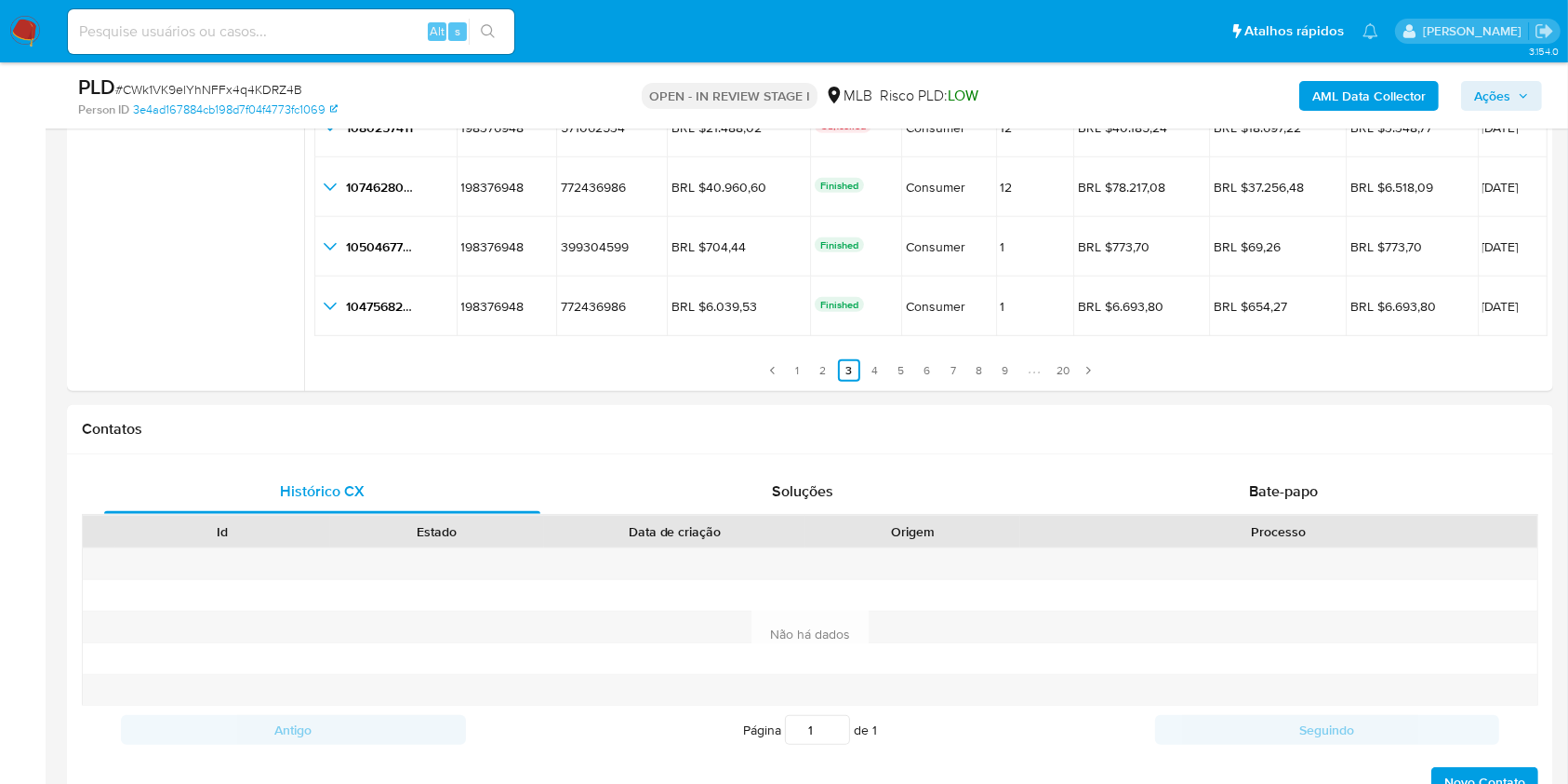
click at [1334, 95] on b "AML Data Collector" at bounding box center [1369, 96] width 114 height 30
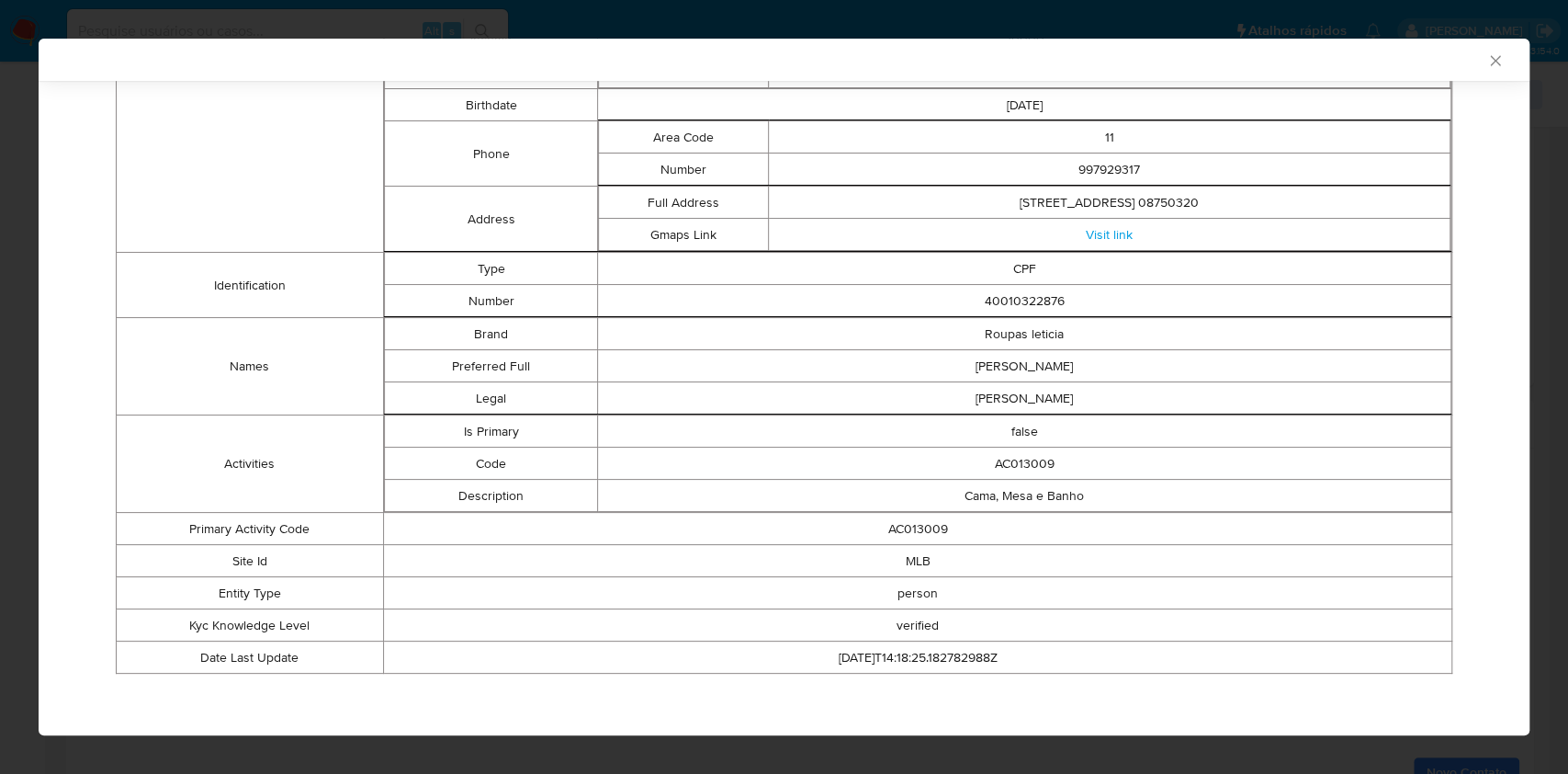
scroll to position [10, 0]
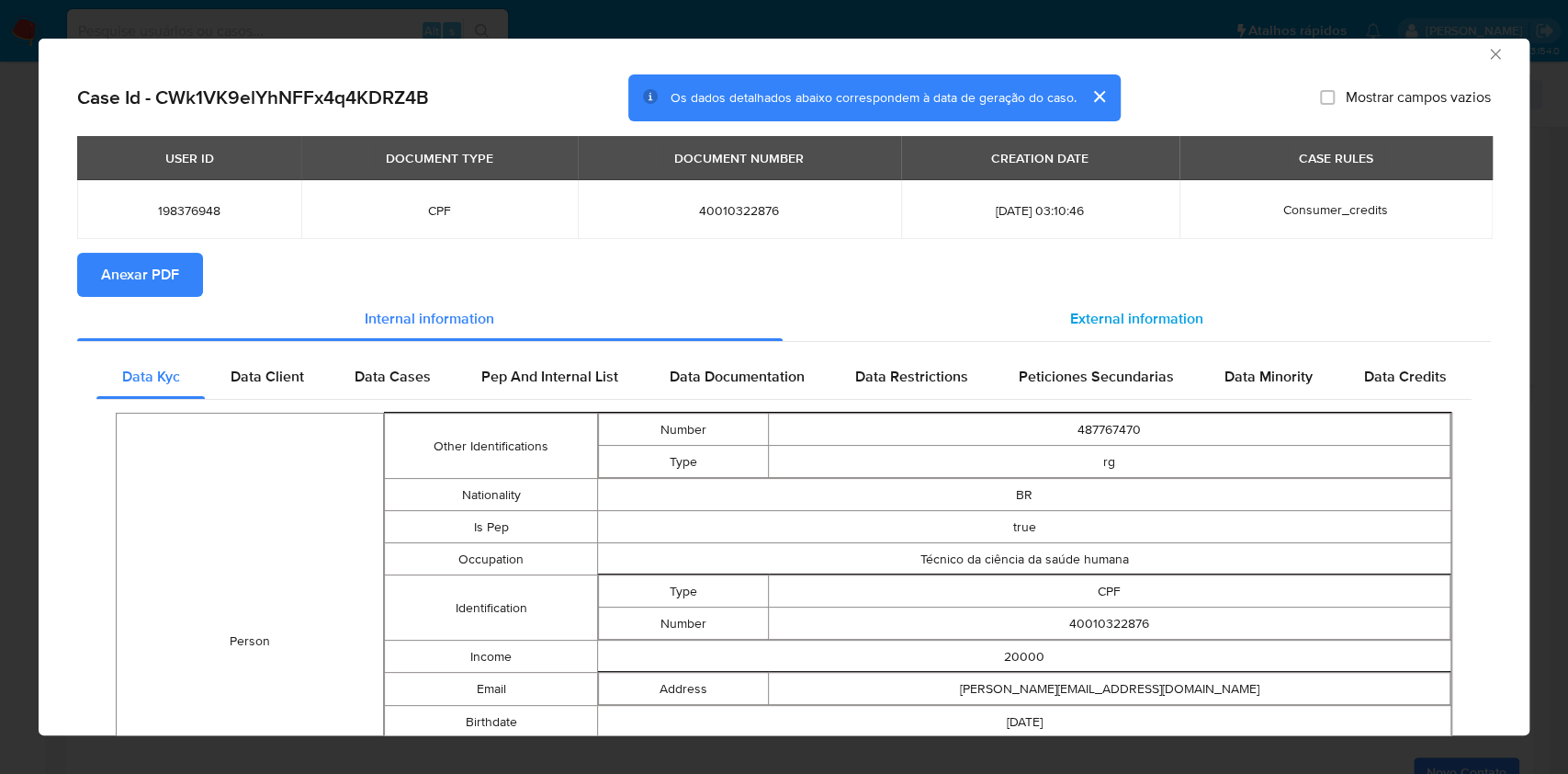
click at [1055, 313] on div "External information" at bounding box center [1137, 319] width 709 height 44
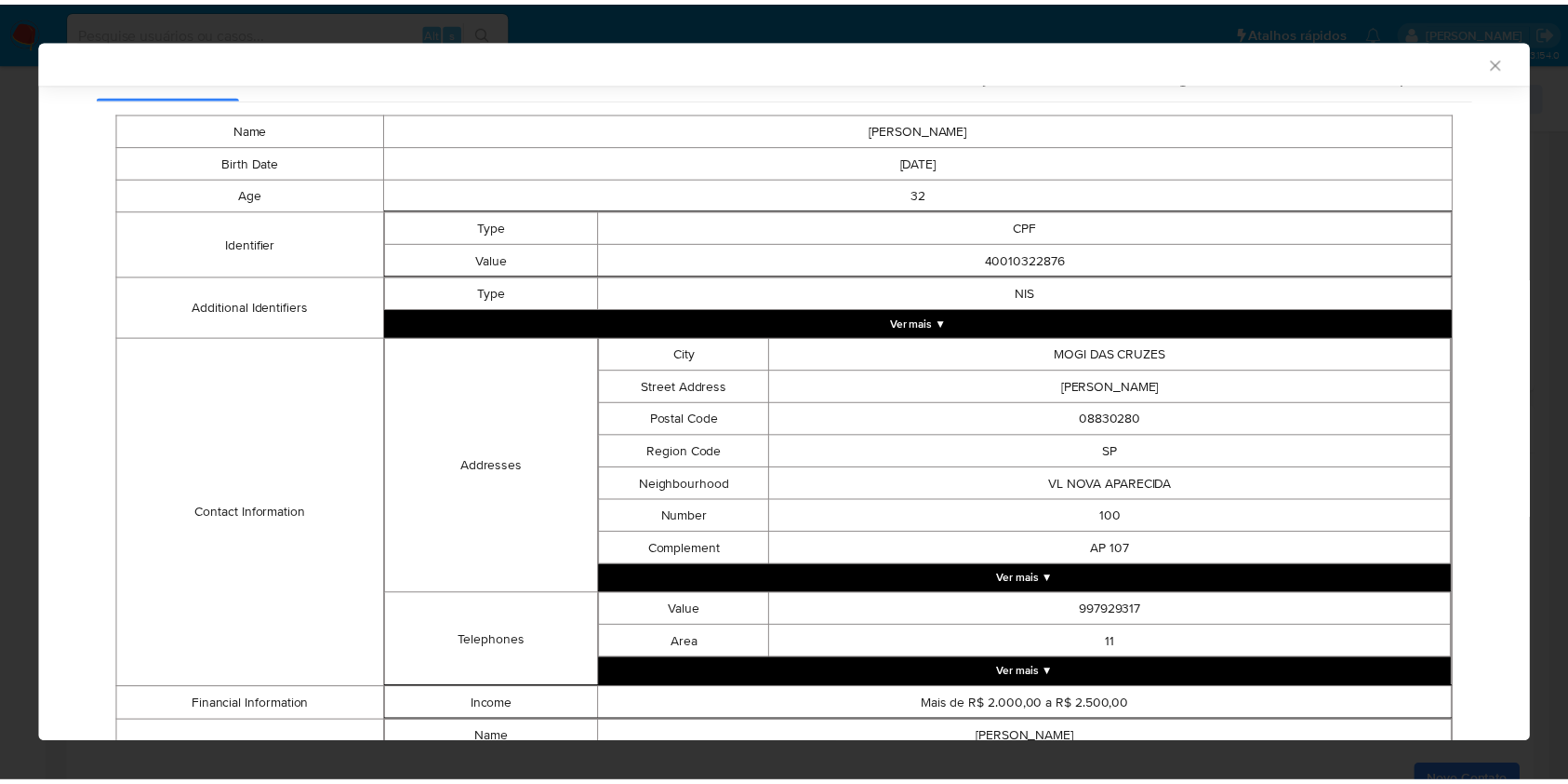
scroll to position [420, 0]
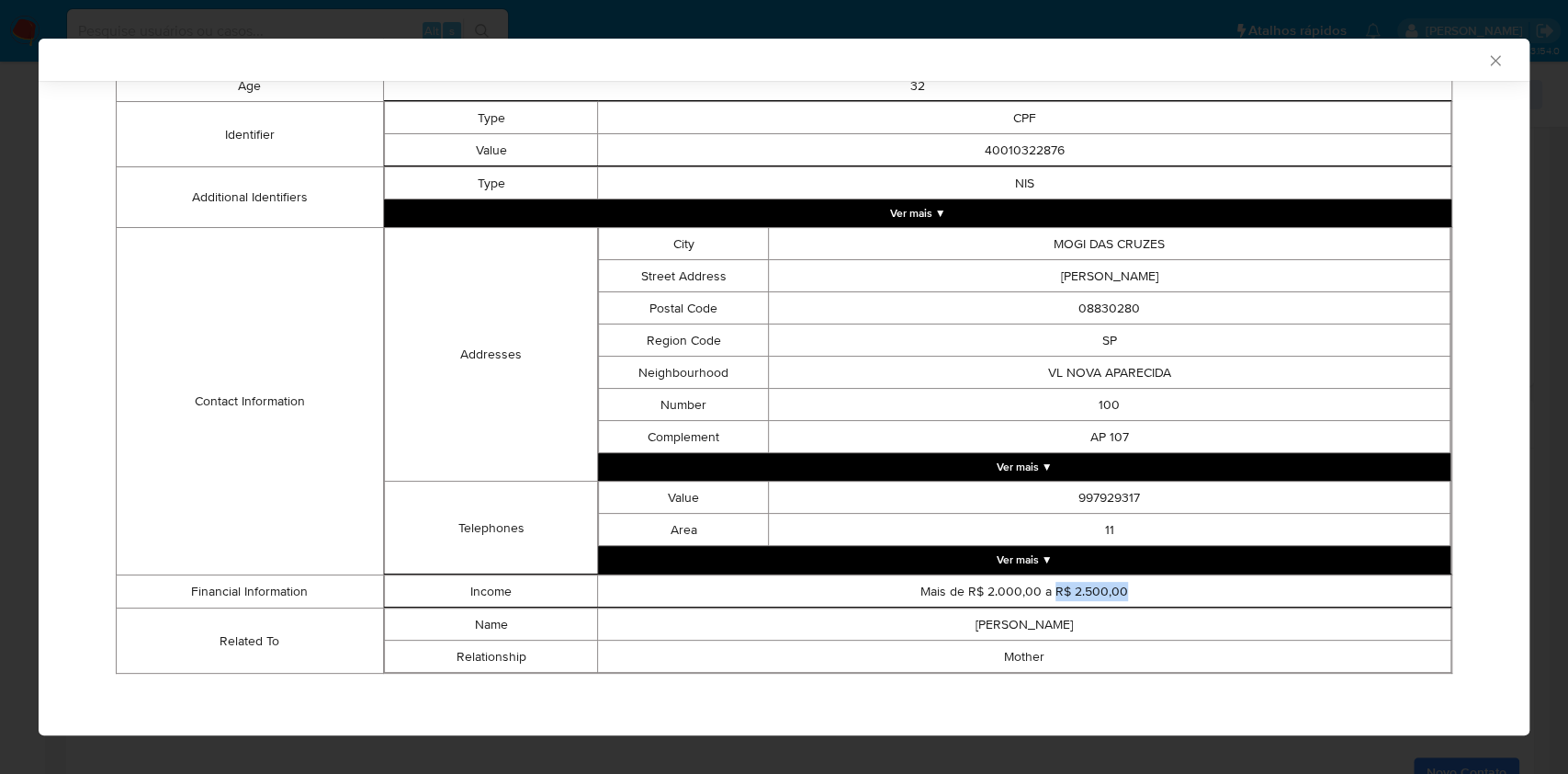
drag, startPoint x: 1110, startPoint y: 590, endPoint x: 1041, endPoint y: 590, distance: 69.0
click at [1041, 590] on td "Mais de R$ 2.000,00 a R$ 2.500,00" at bounding box center [1025, 591] width 854 height 32
copy td "R$ 2.500,00"
click at [2, 188] on div "AML Data Collector Case Id - CWk1VK9elYhNFFx4q4KDRZ4B Os dados detalhados abaix…" at bounding box center [784, 387] width 1568 height 774
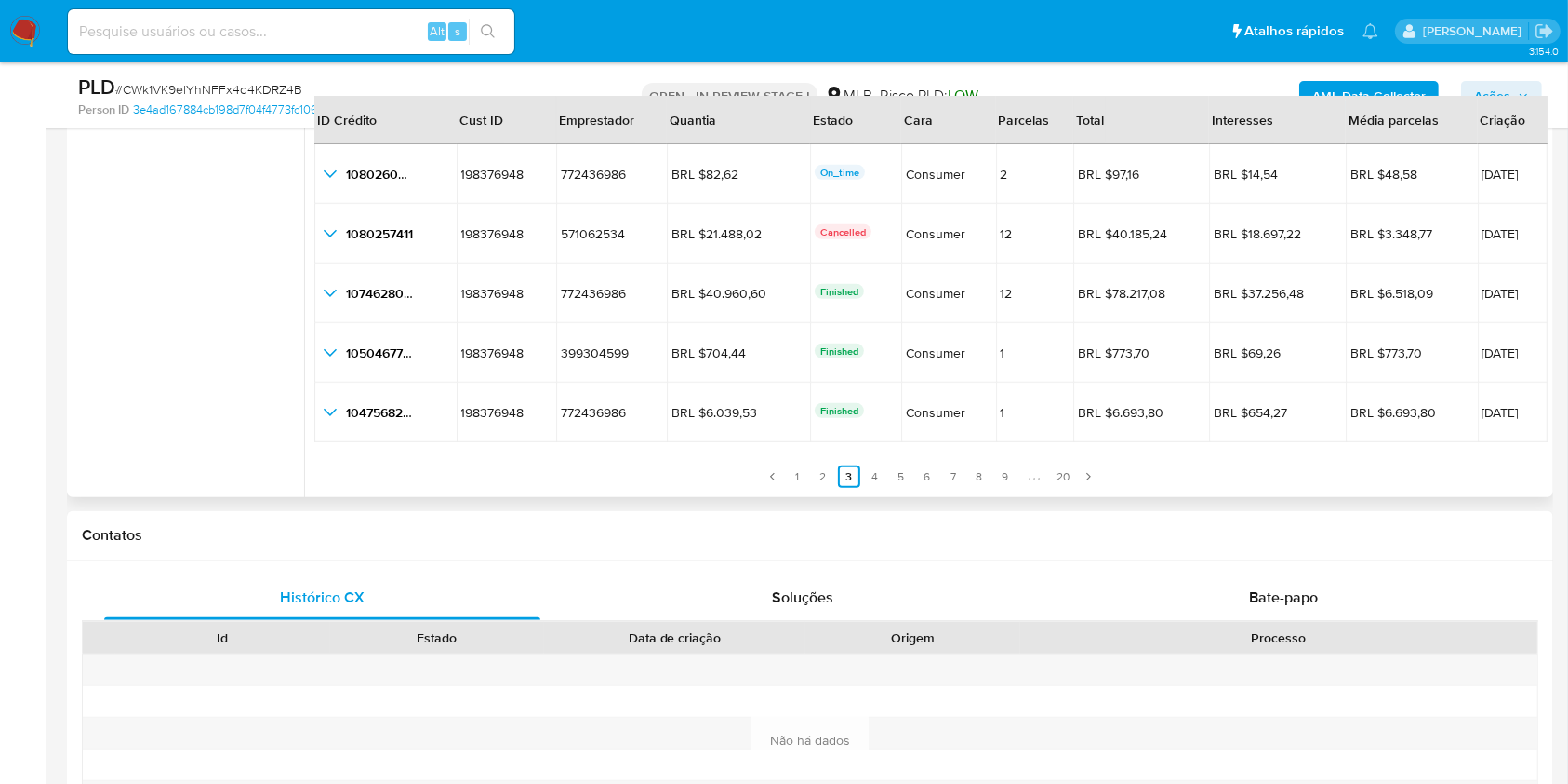
scroll to position [744, 0]
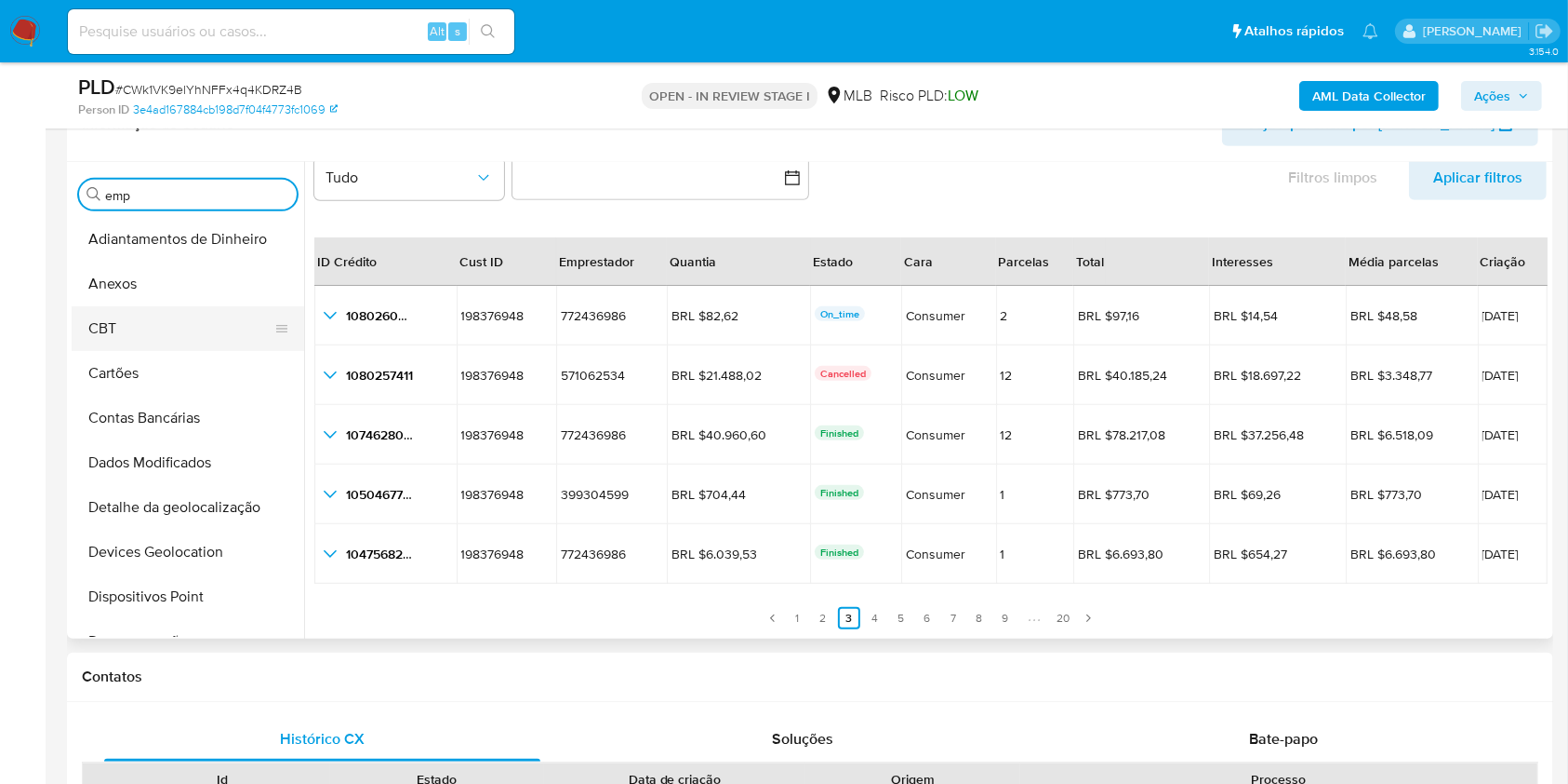
click at [143, 309] on button "CBT" at bounding box center [180, 328] width 218 height 45
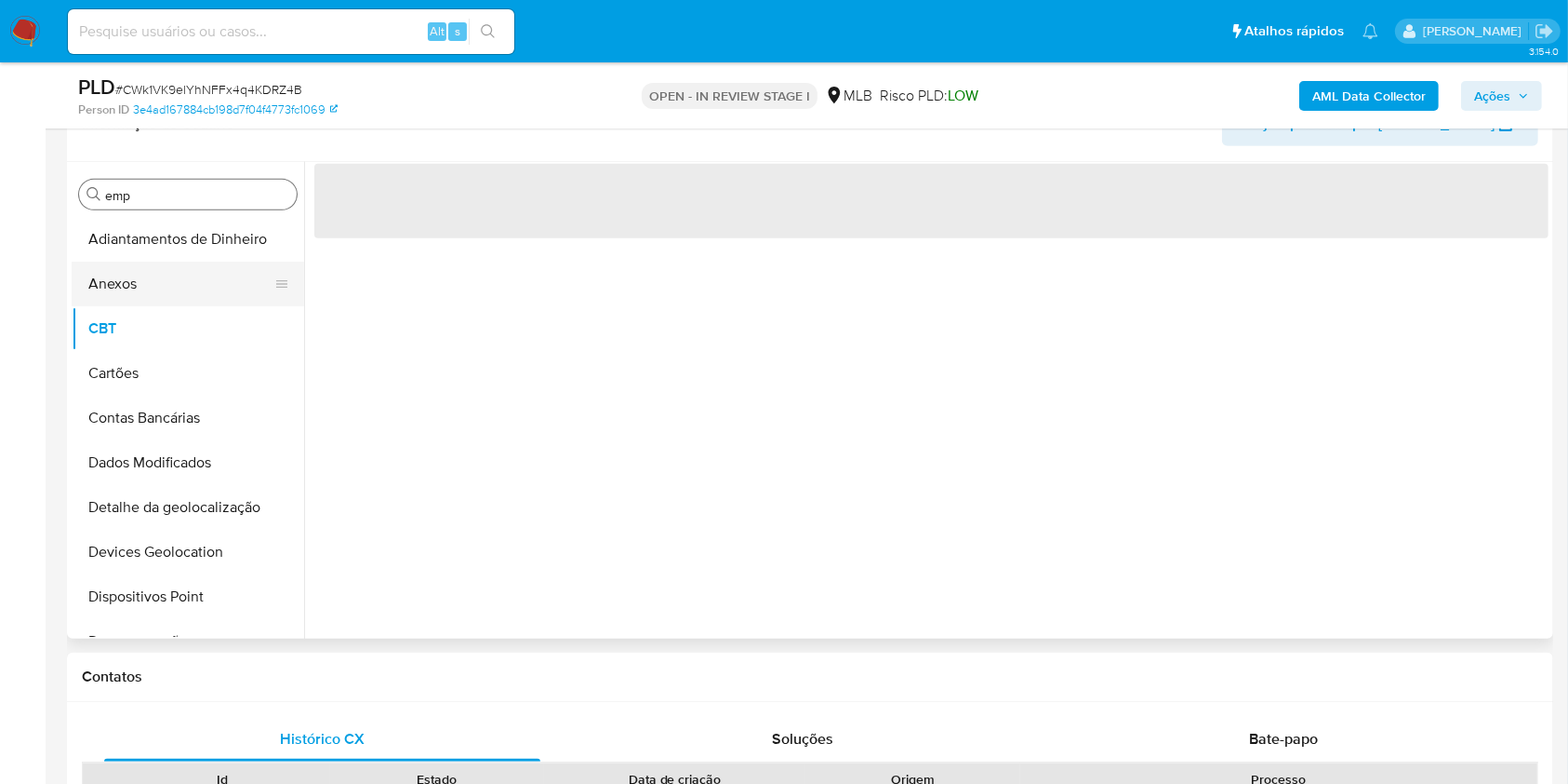
scroll to position [0, 0]
click at [137, 279] on button "Anexos" at bounding box center [180, 283] width 218 height 45
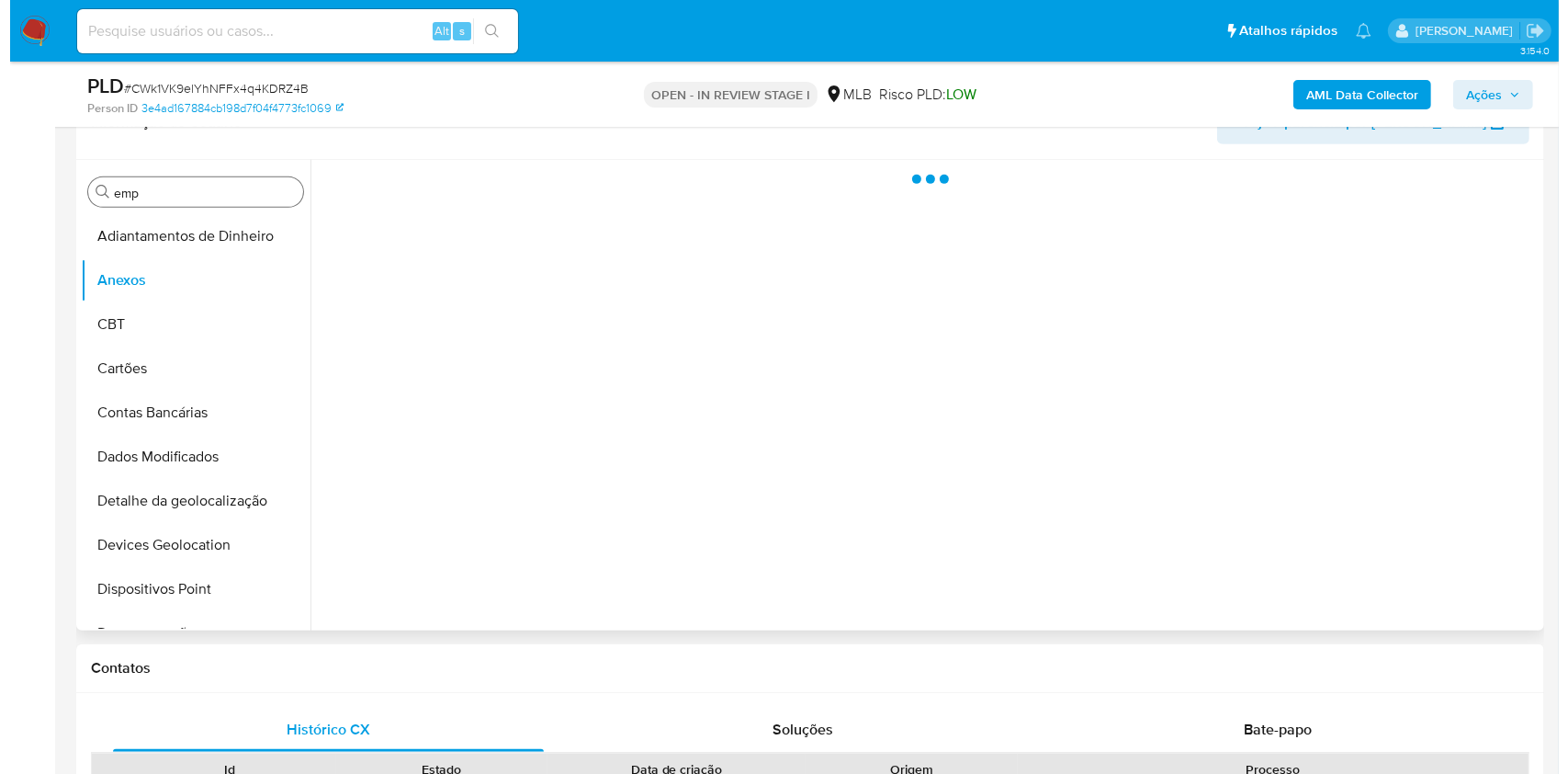
scroll to position [612, 0]
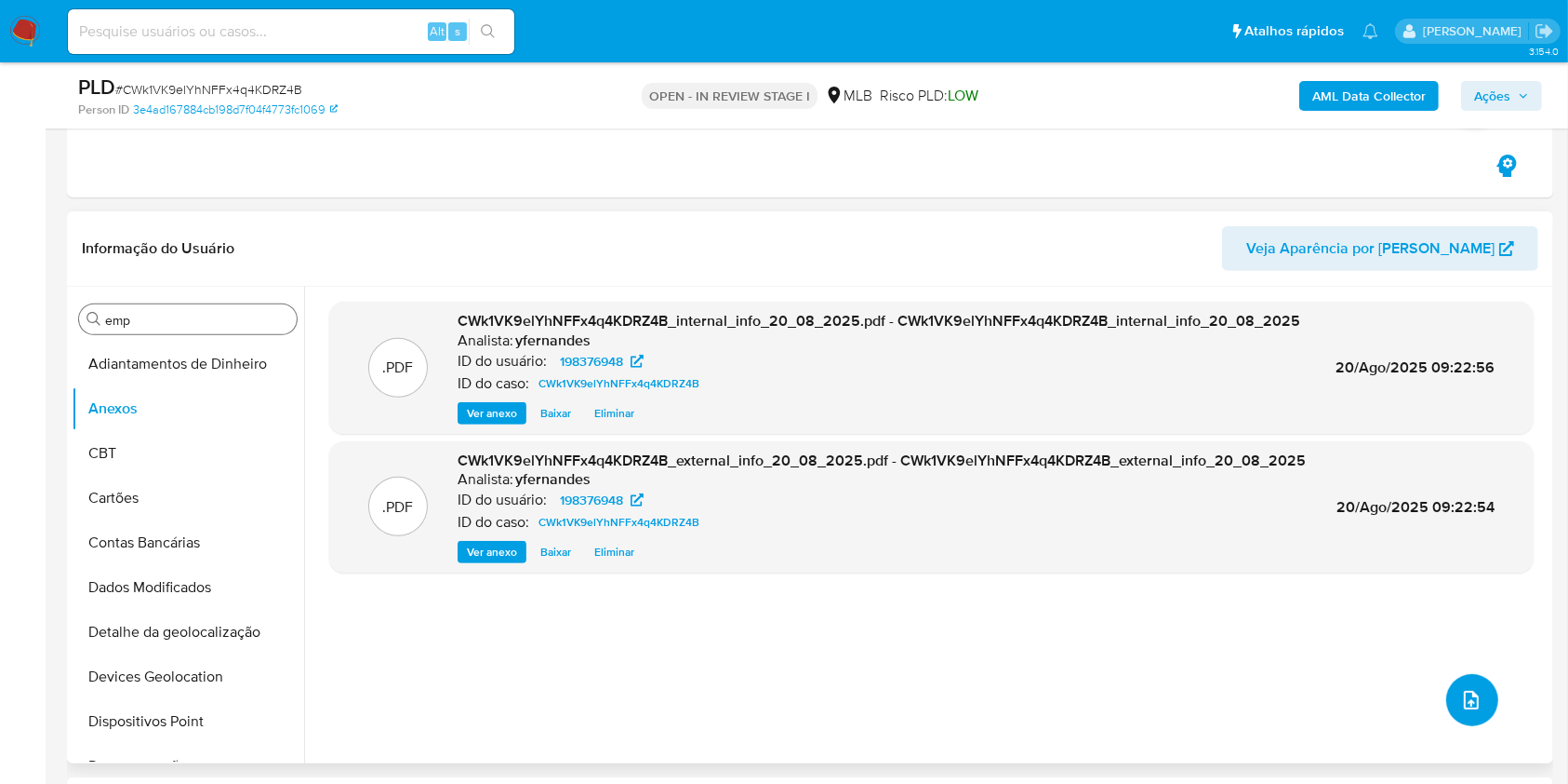
click at [1471, 707] on icon "upload-file" at bounding box center [1471, 700] width 23 height 23
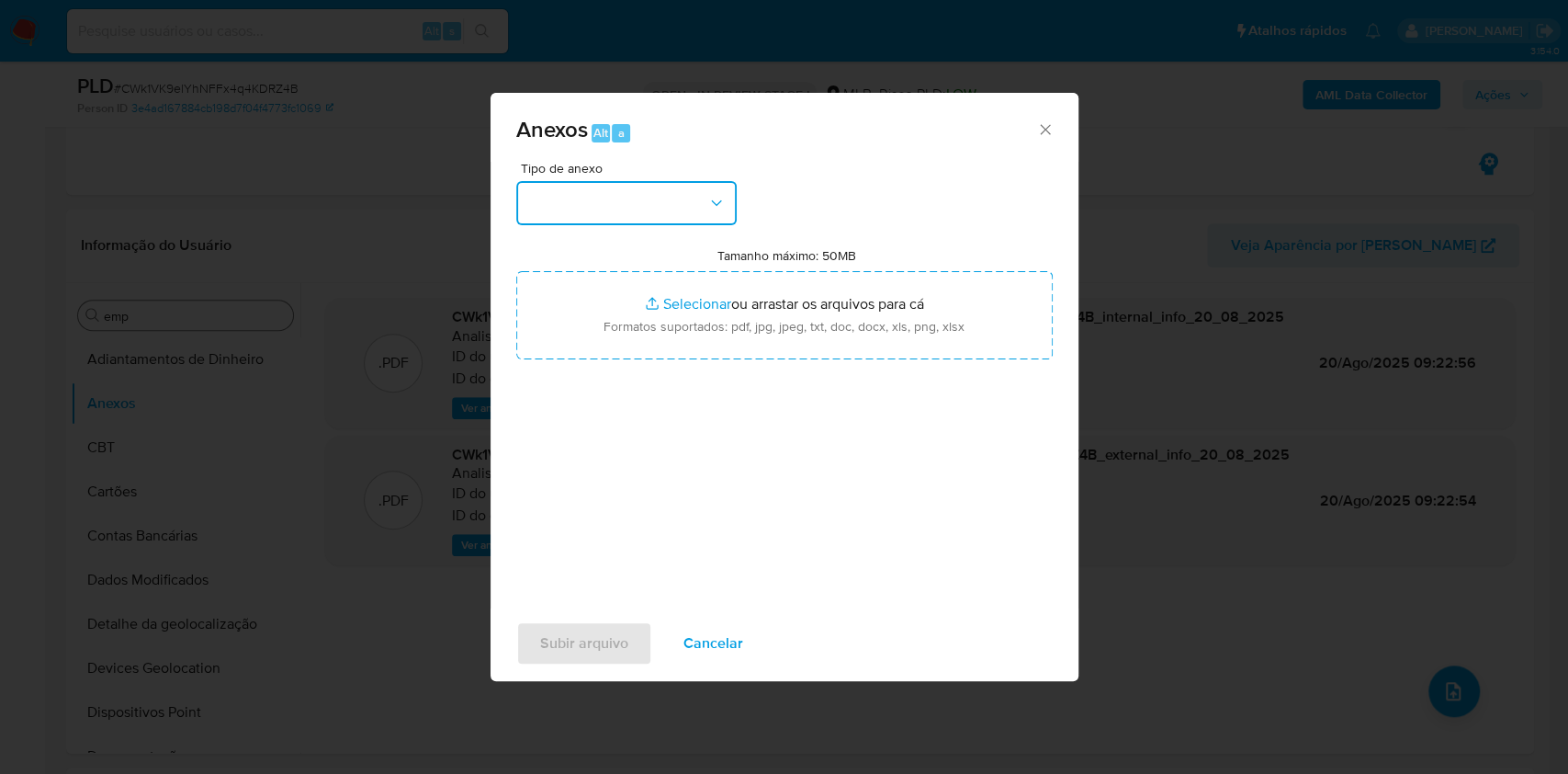
click at [646, 198] on button "button" at bounding box center [626, 202] width 221 height 44
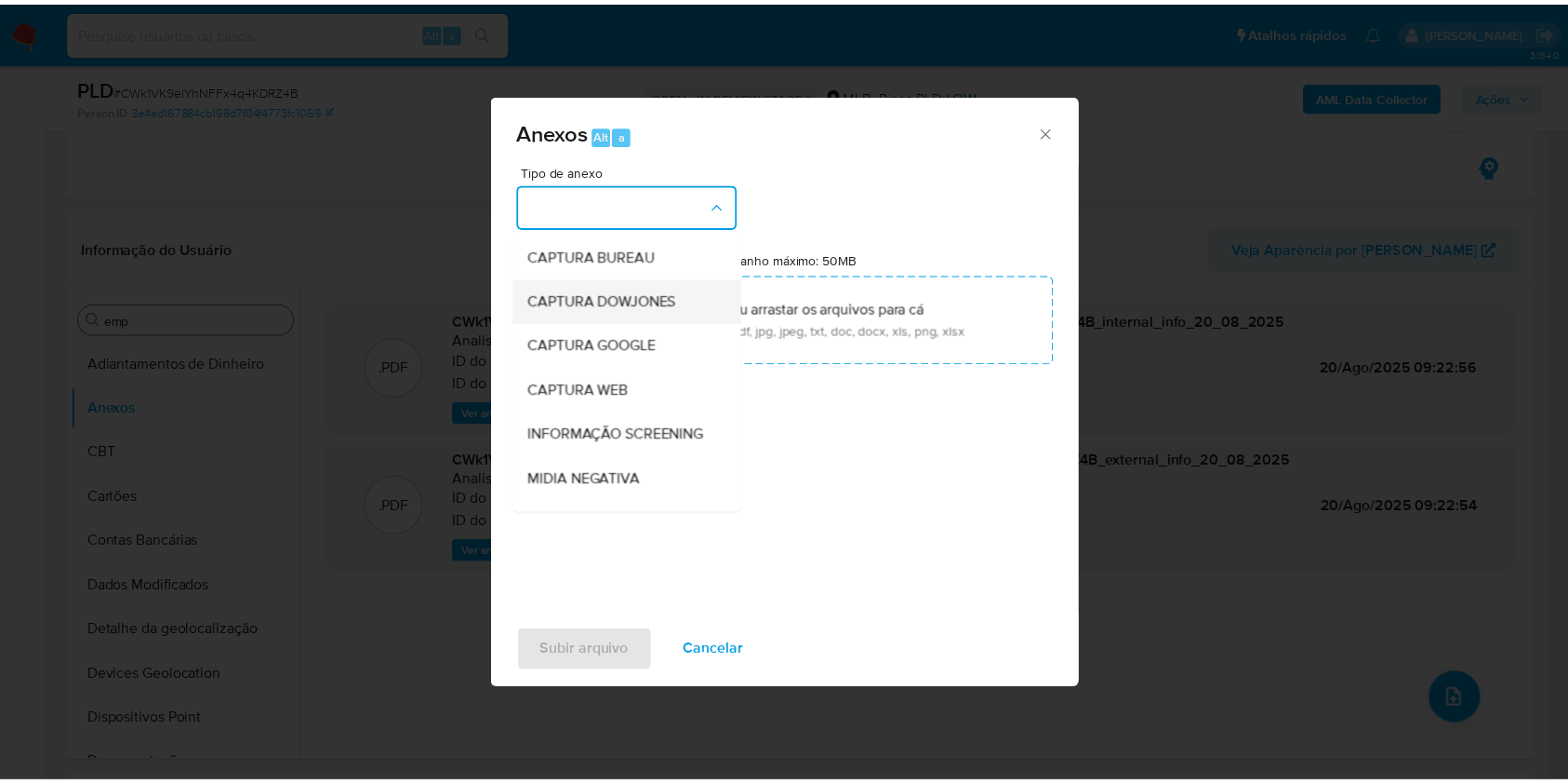
scroll to position [286, 0]
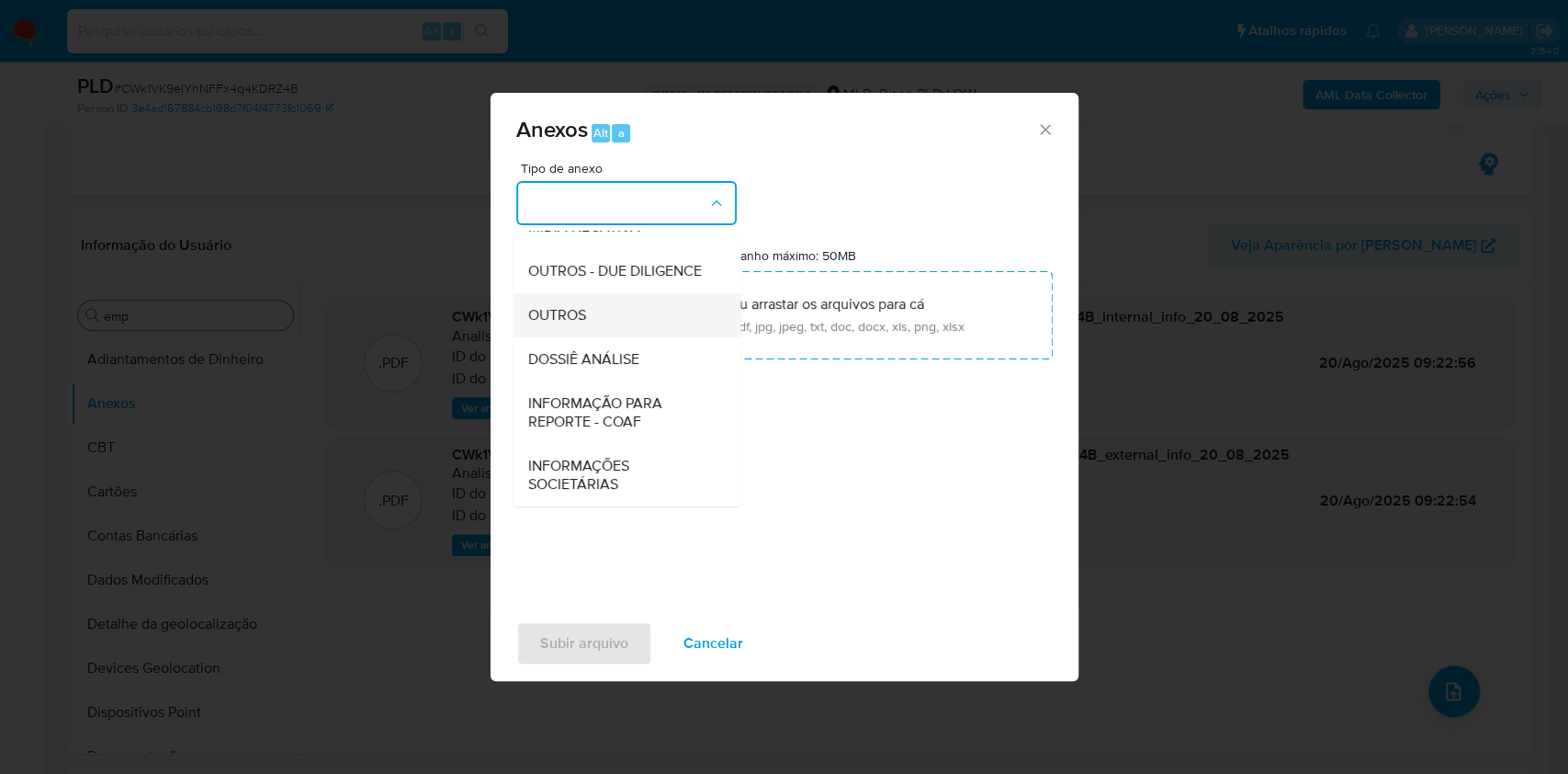
click at [578, 294] on div "OUTROS" at bounding box center [621, 315] width 188 height 44
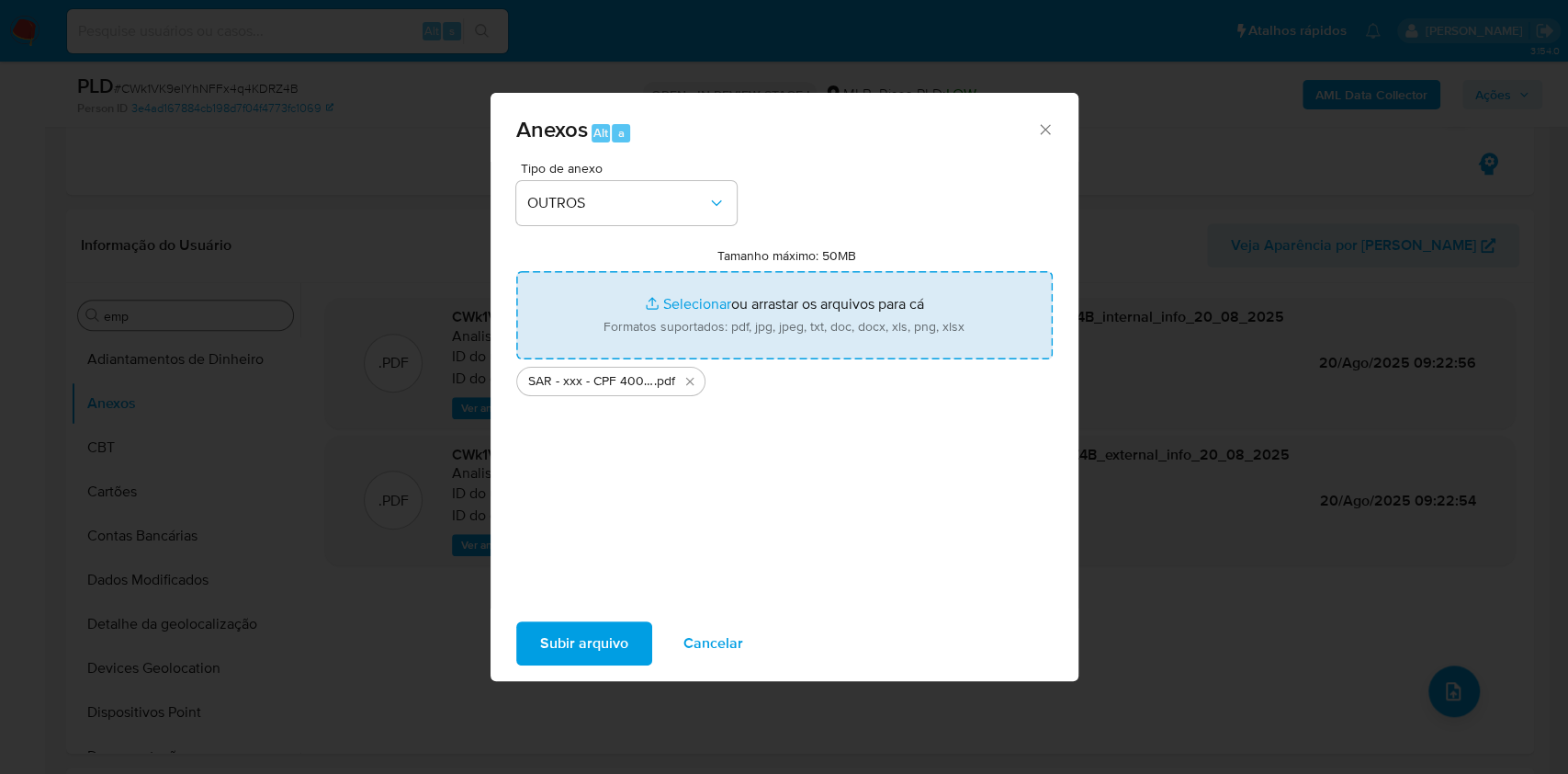
type input "C:\fakepath\Mulan 198376948_2025_08_19_18_26_05.xlsx"
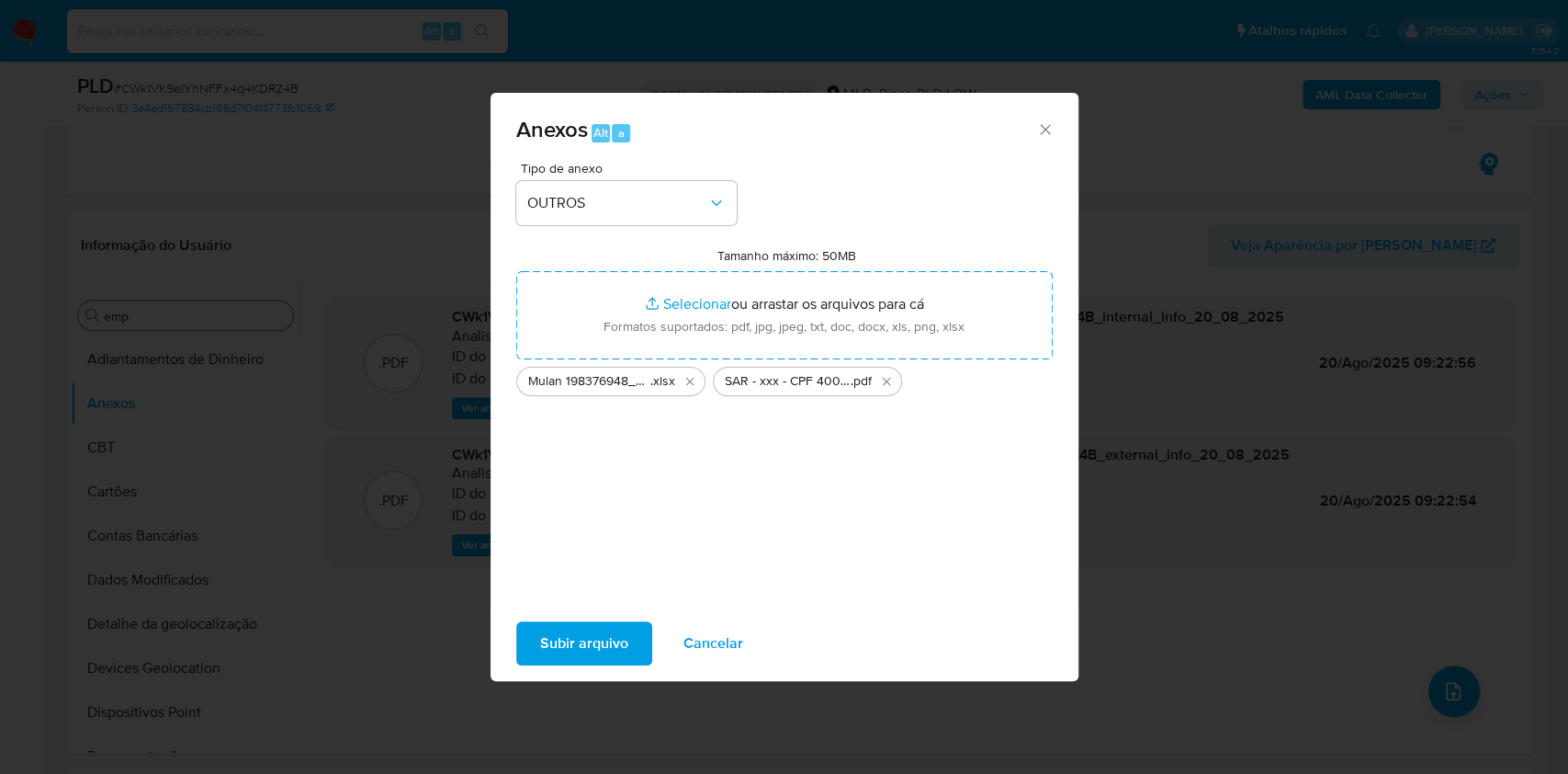
click at [613, 631] on span "Subir arquivo" at bounding box center [584, 643] width 88 height 40
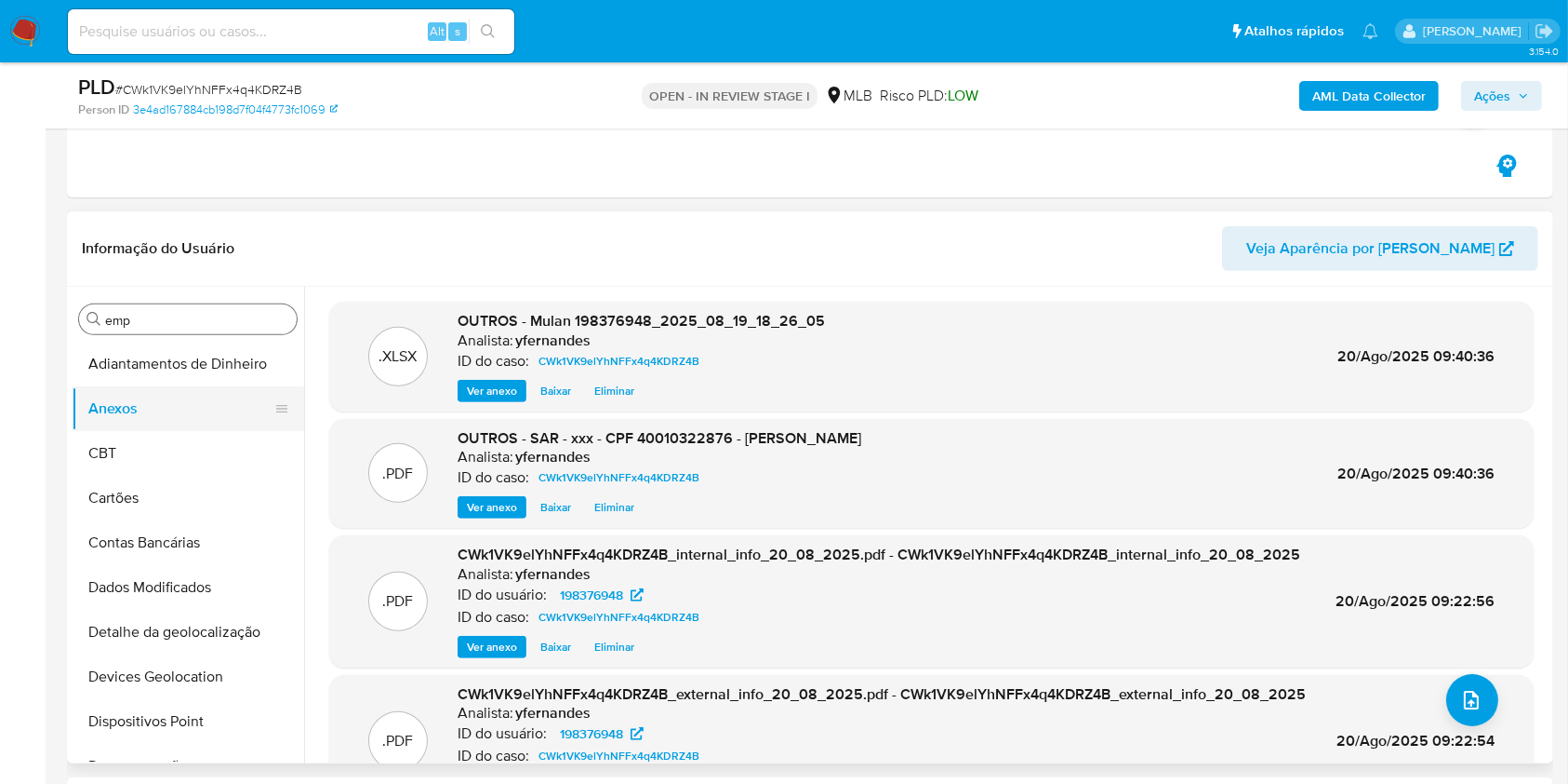
click at [167, 390] on button "Anexos" at bounding box center [180, 408] width 218 height 45
click at [159, 458] on button "CBT" at bounding box center [180, 452] width 218 height 45
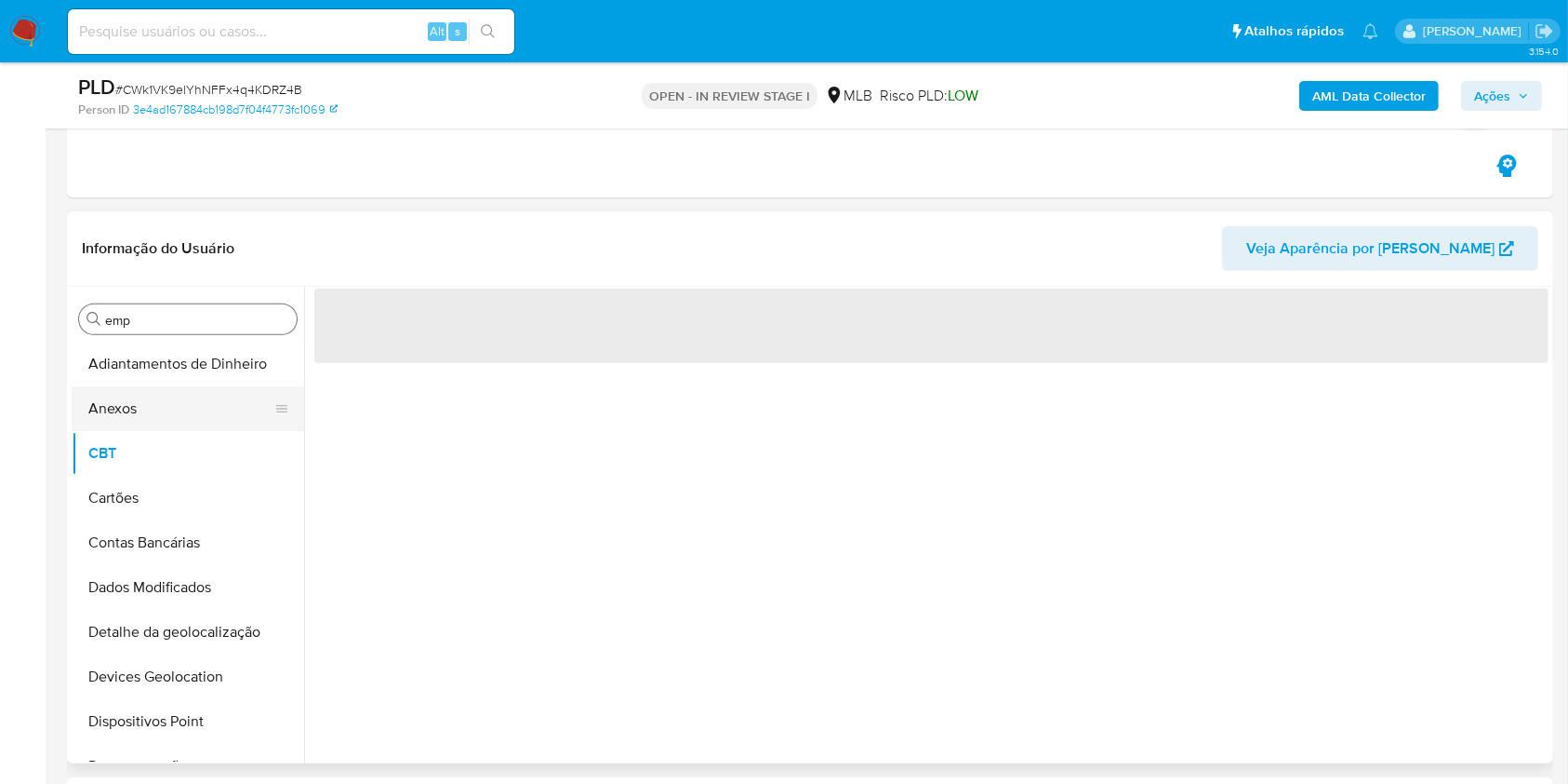
click at [136, 394] on button "Anexos" at bounding box center [180, 408] width 218 height 45
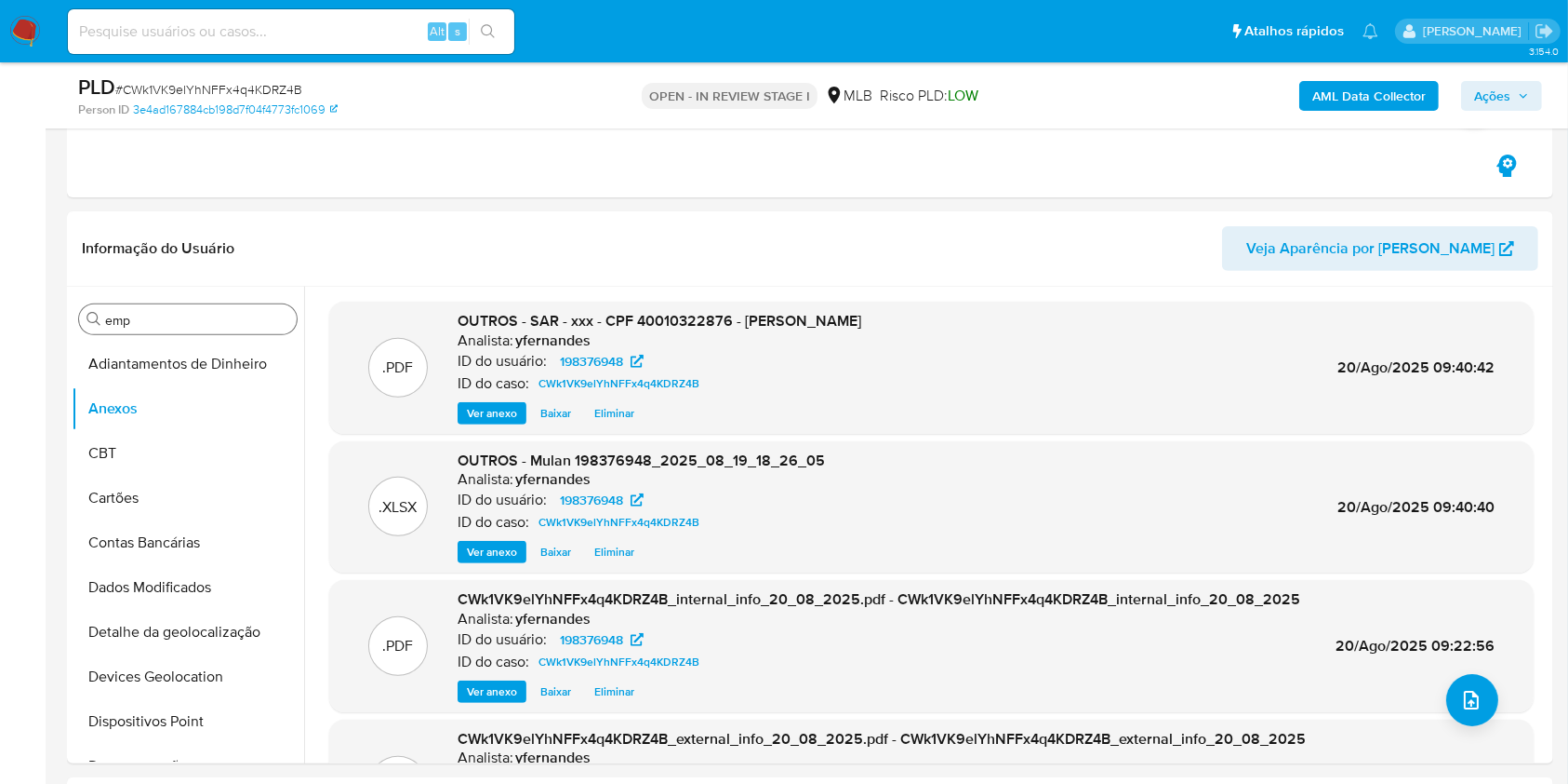
click at [1502, 88] on span "Ações" at bounding box center [1492, 96] width 37 height 30
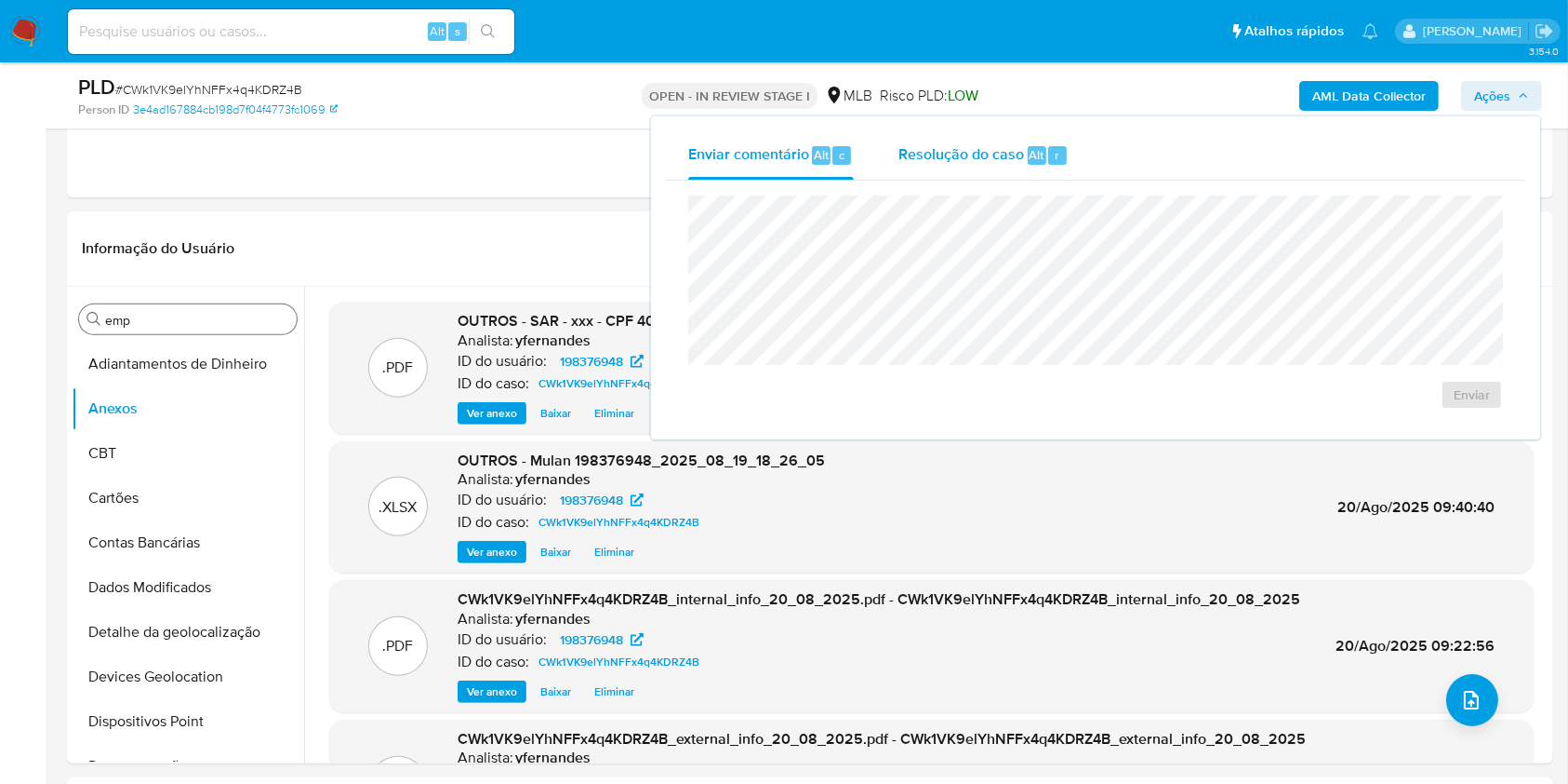
click at [987, 141] on div "Resolução do caso Alt r" at bounding box center [983, 155] width 170 height 49
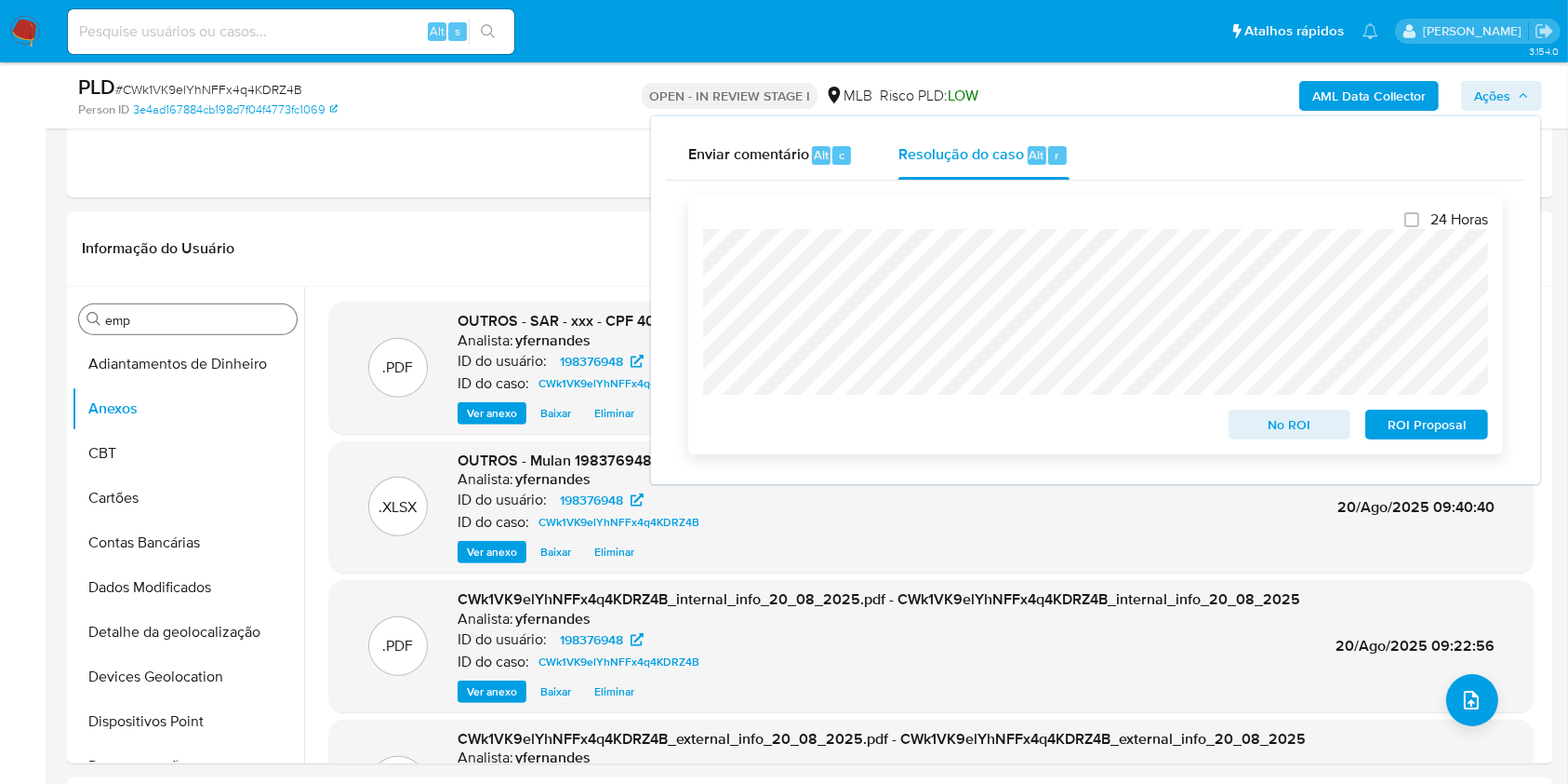
click at [1429, 428] on span "ROI Proposal" at bounding box center [1428, 425] width 97 height 26
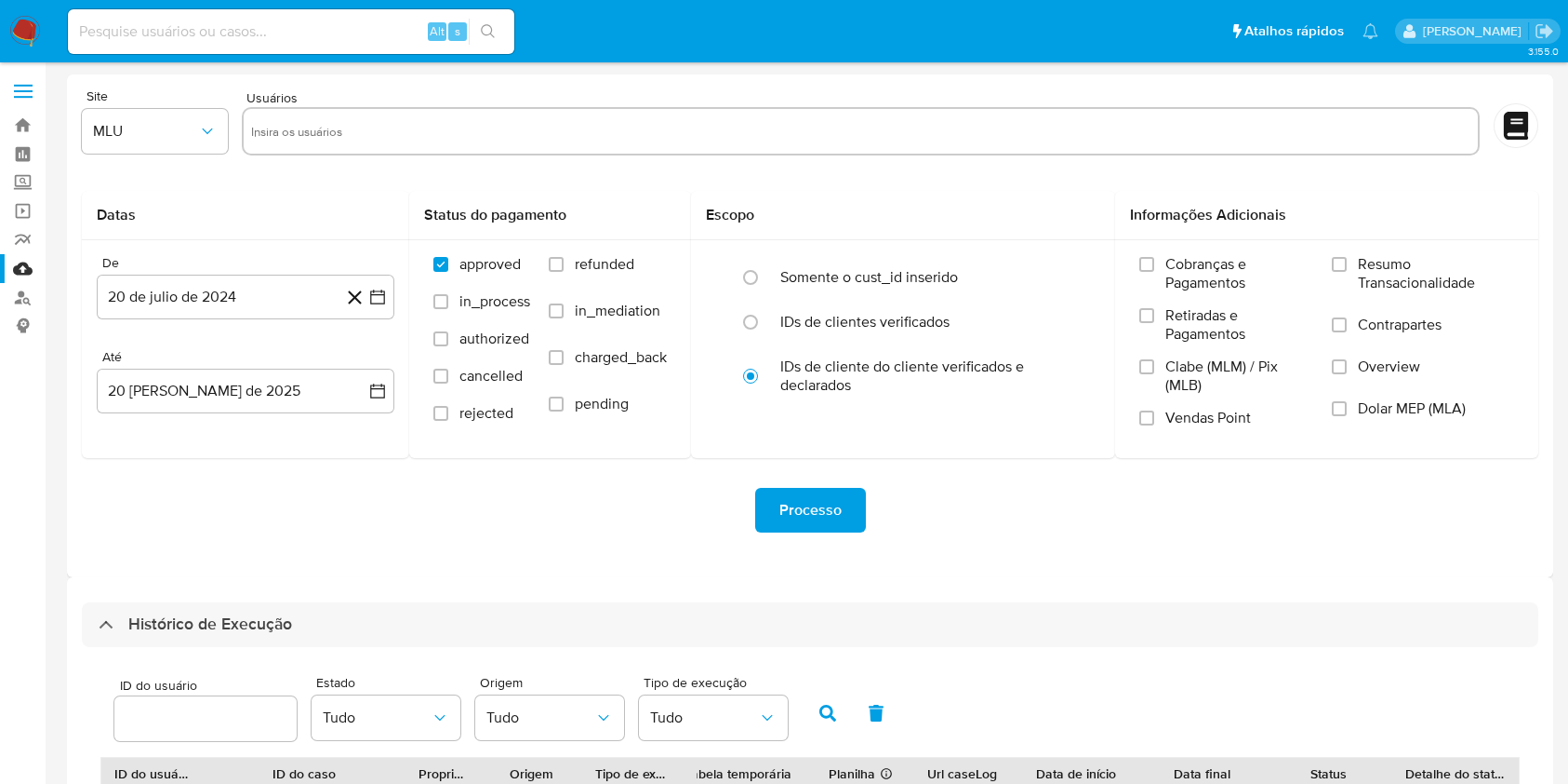
select select "25"
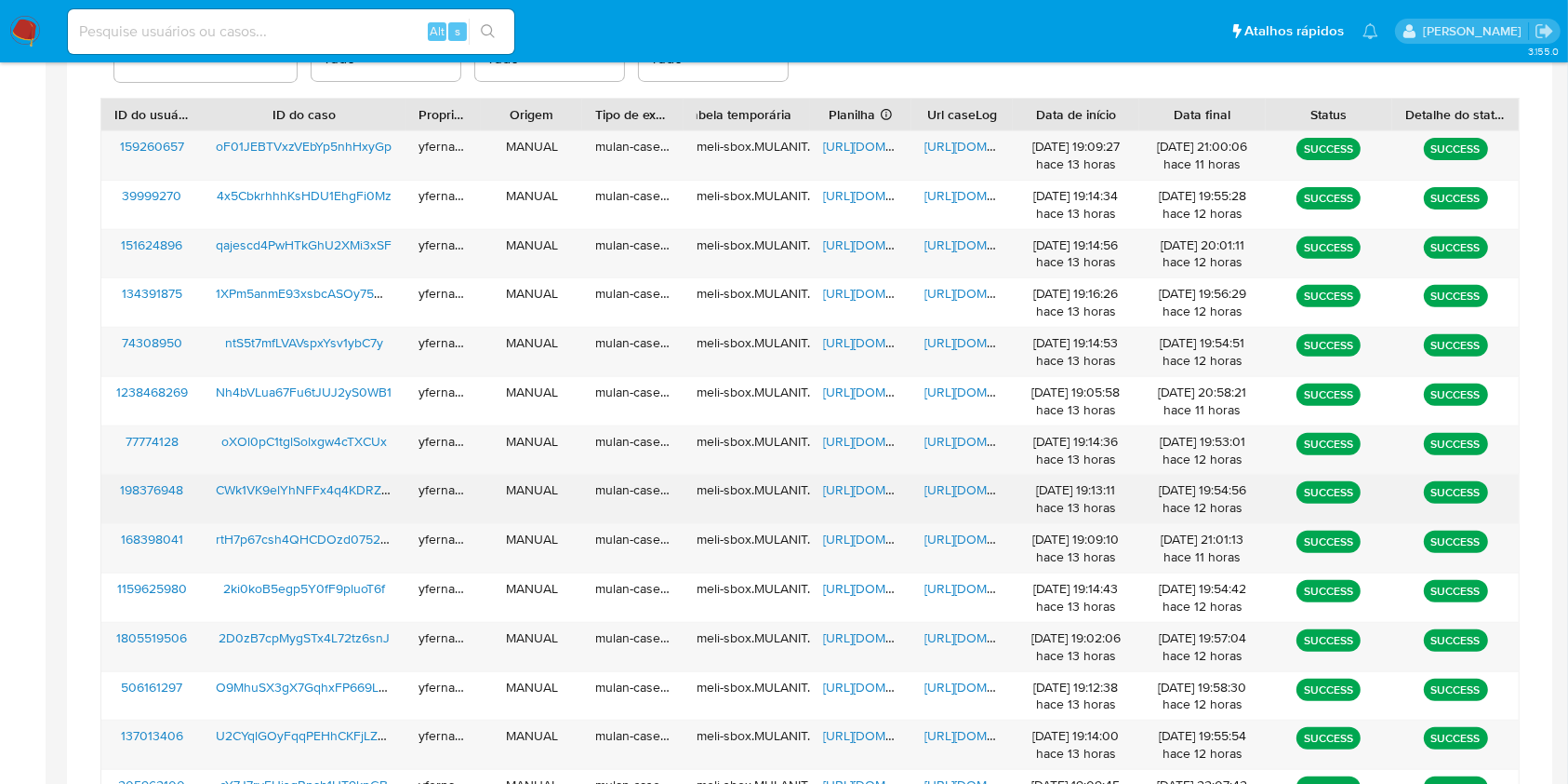
click at [849, 484] on span "[URL][DOMAIN_NAME]" at bounding box center [887, 489] width 129 height 19
click at [925, 487] on span "[URL][DOMAIN_NAME]" at bounding box center [989, 489] width 129 height 19
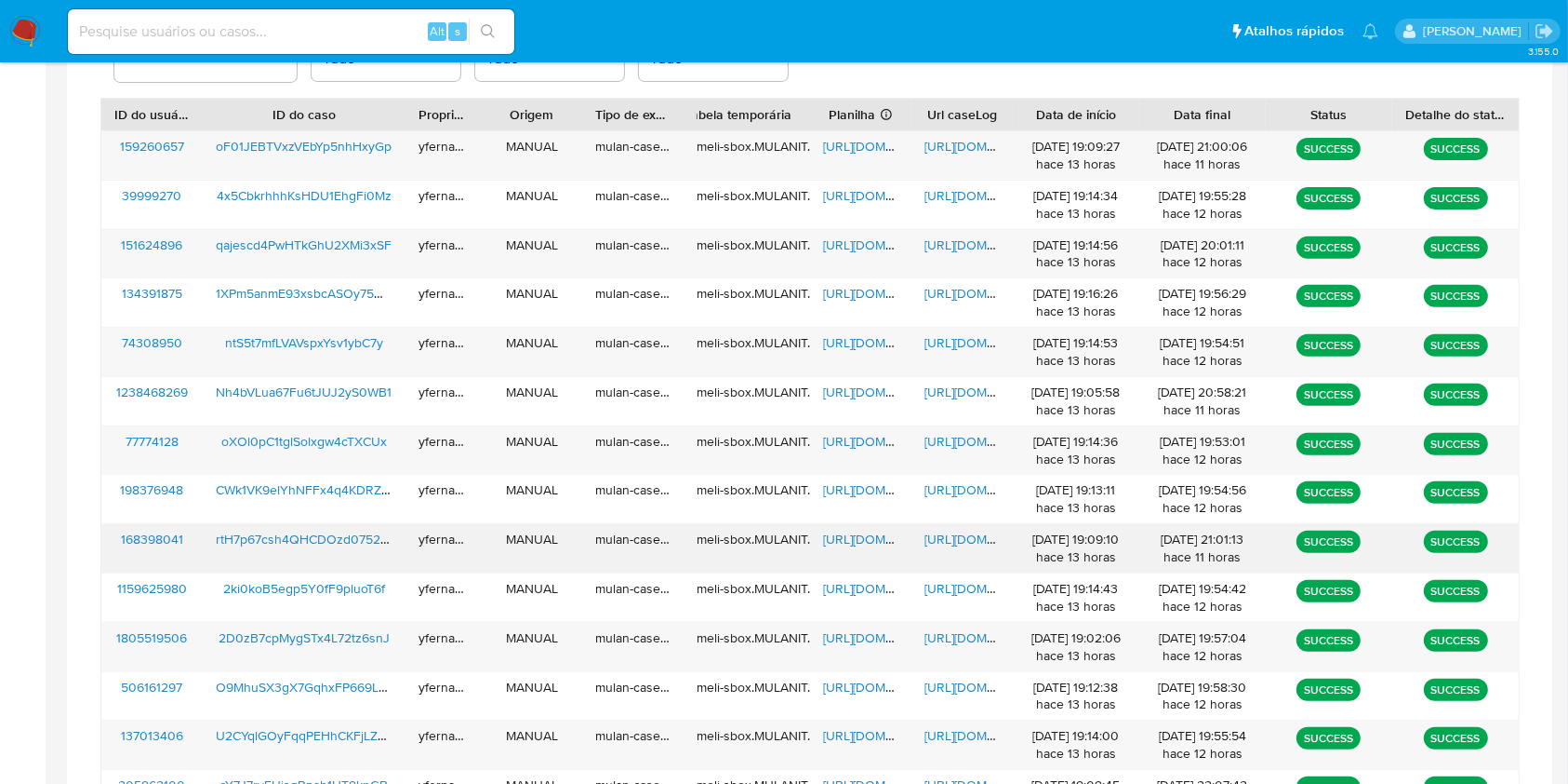
click at [856, 537] on span "[URL][DOMAIN_NAME]" at bounding box center [887, 539] width 129 height 19
click at [948, 539] on span "[URL][DOMAIN_NAME]" at bounding box center [989, 539] width 129 height 19
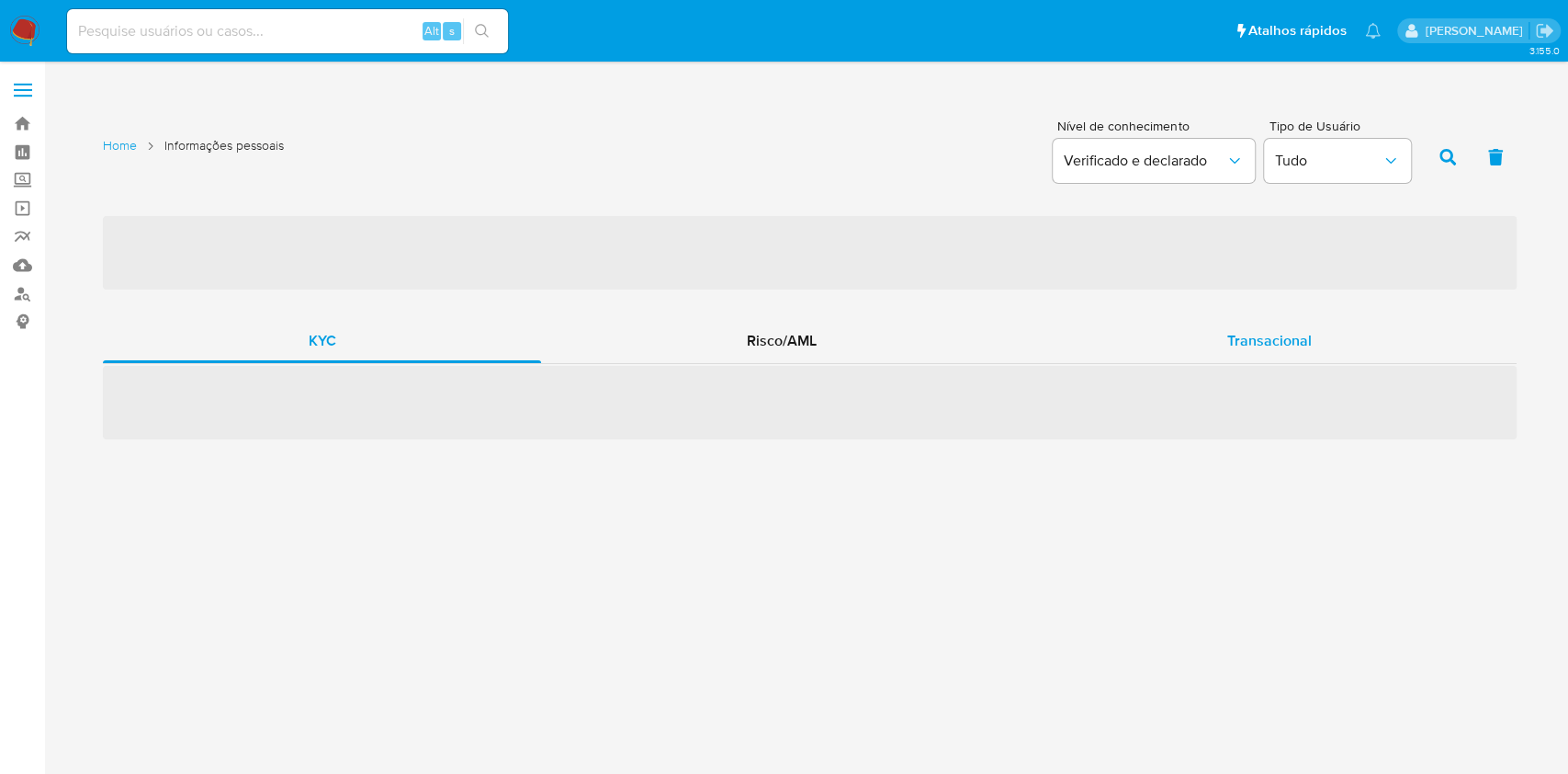
click at [1255, 342] on span "Transacional" at bounding box center [1269, 341] width 85 height 22
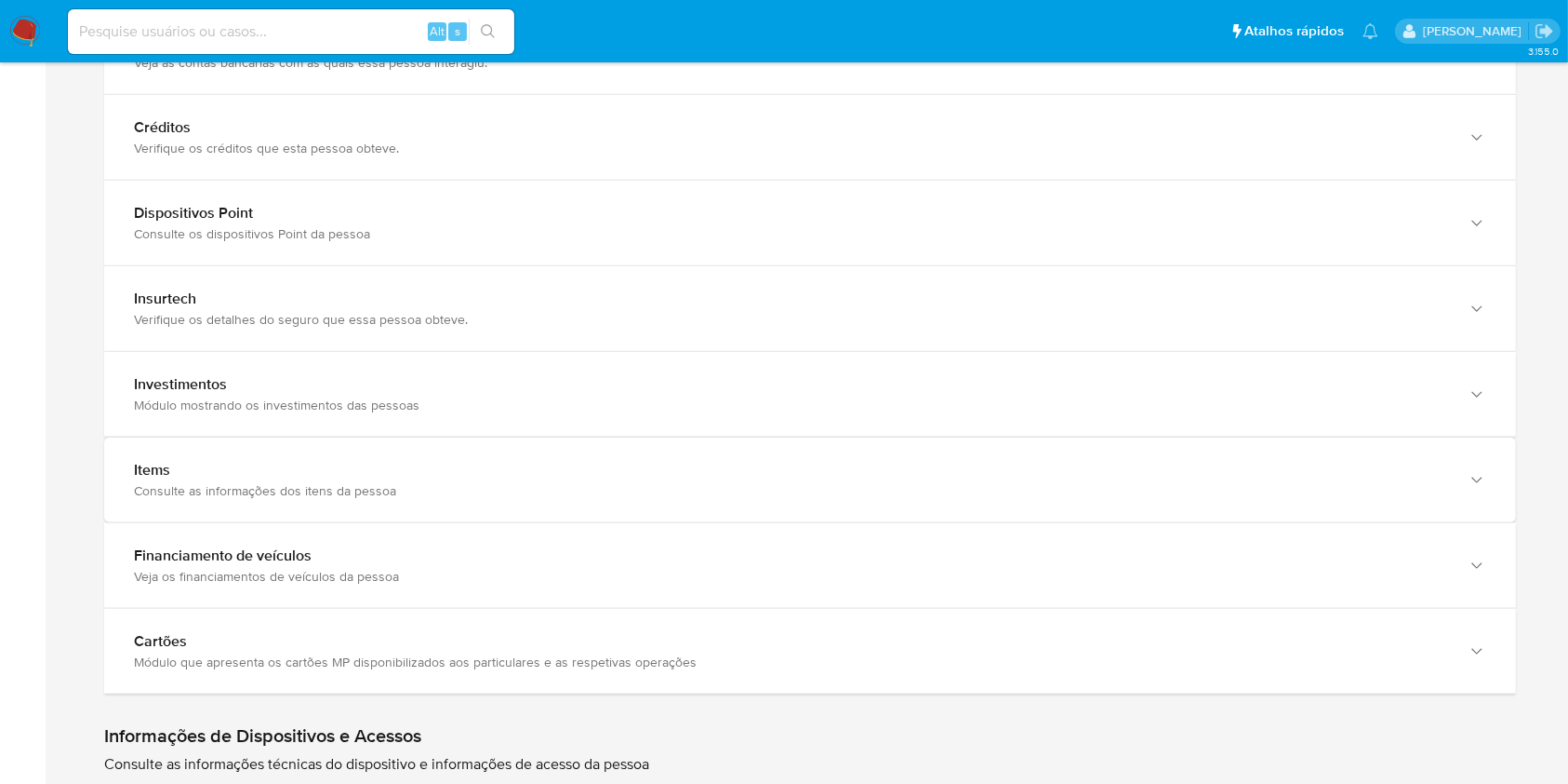
scroll to position [1986, 0]
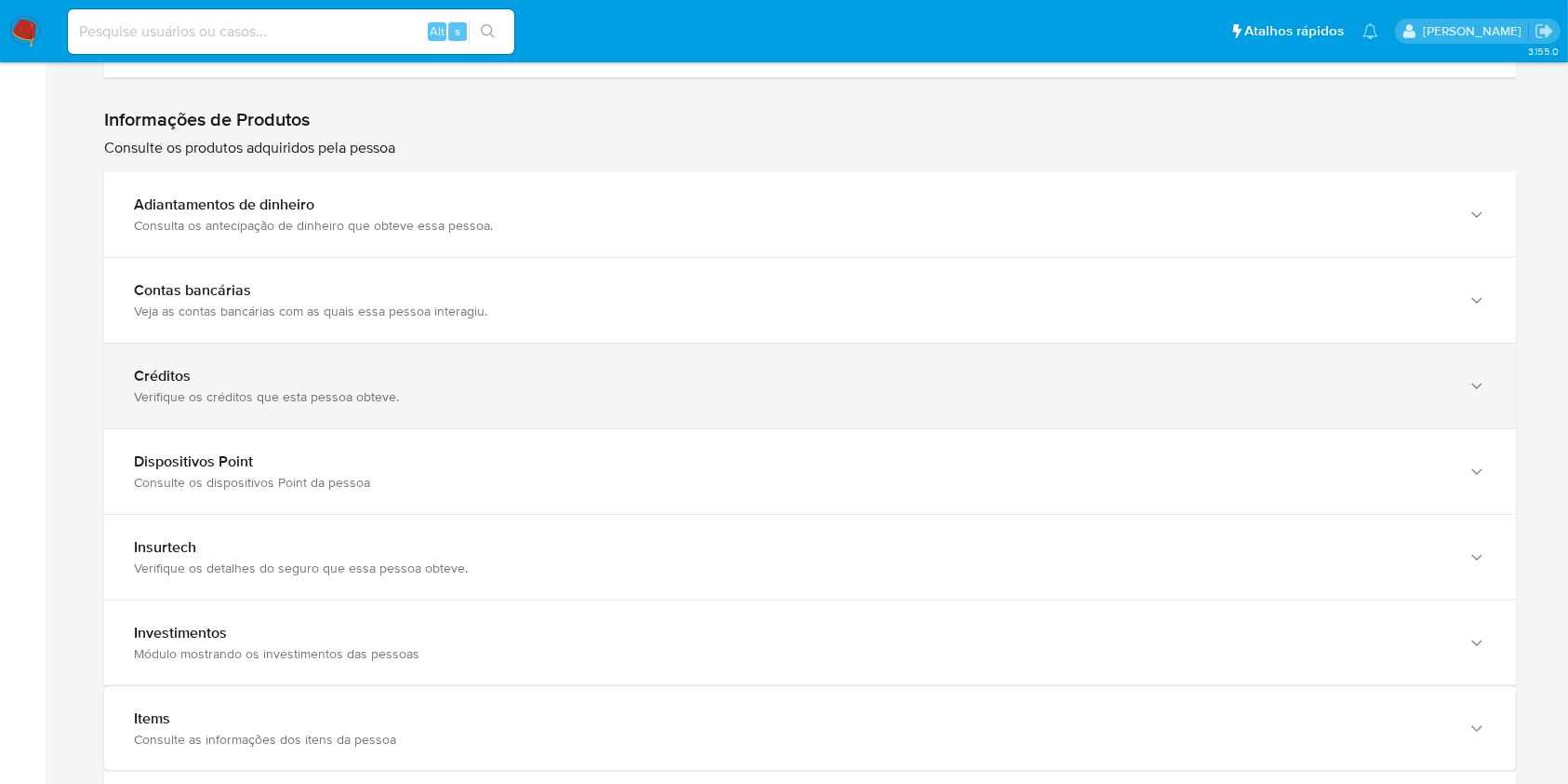
click at [388, 406] on div "Créditos Verifique os créditos que esta pessoa obteve." at bounding box center [809, 386] width 1412 height 85
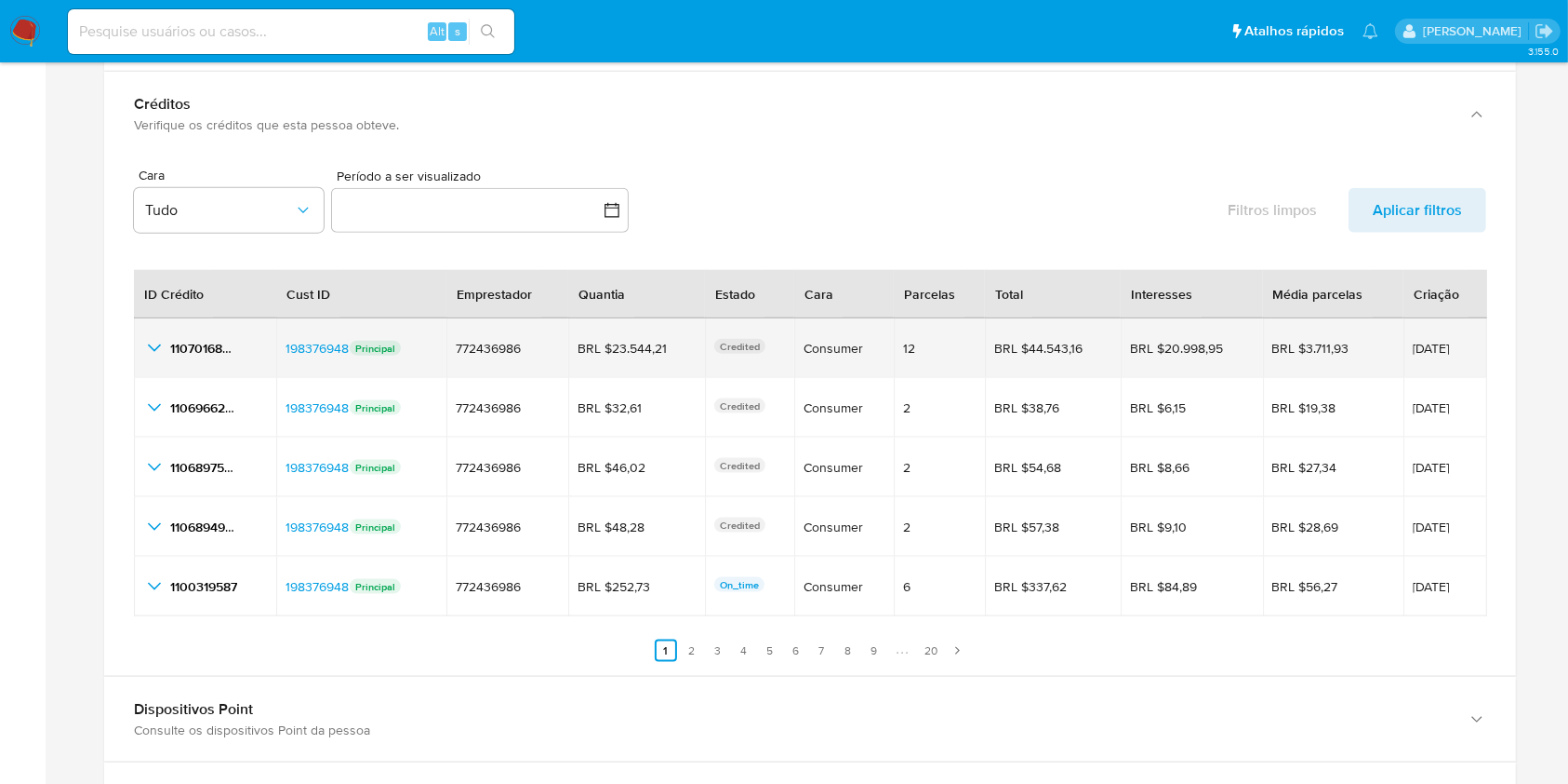
scroll to position [2234, 0]
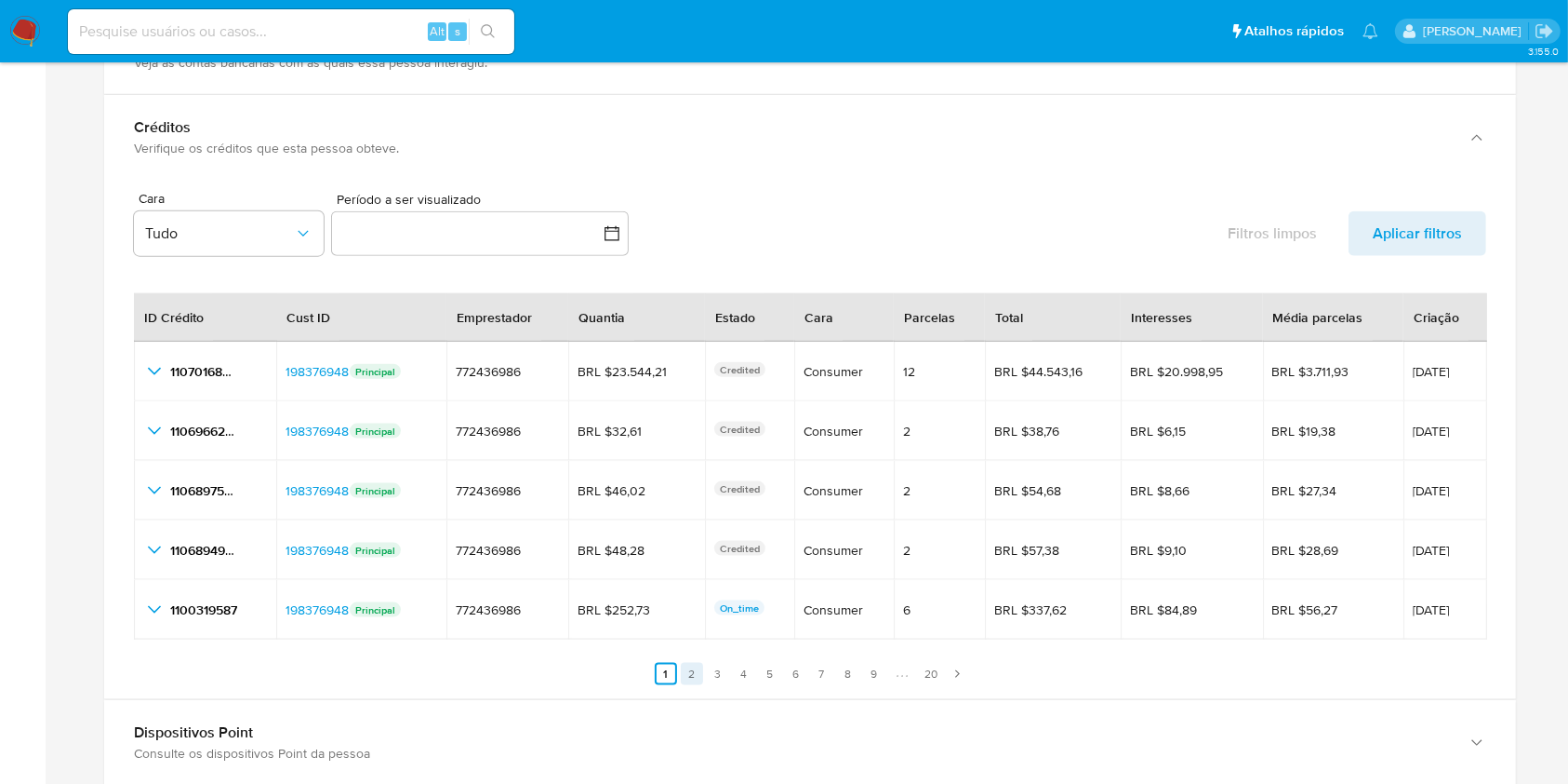
click at [694, 665] on link "2" at bounding box center [692, 674] width 23 height 23
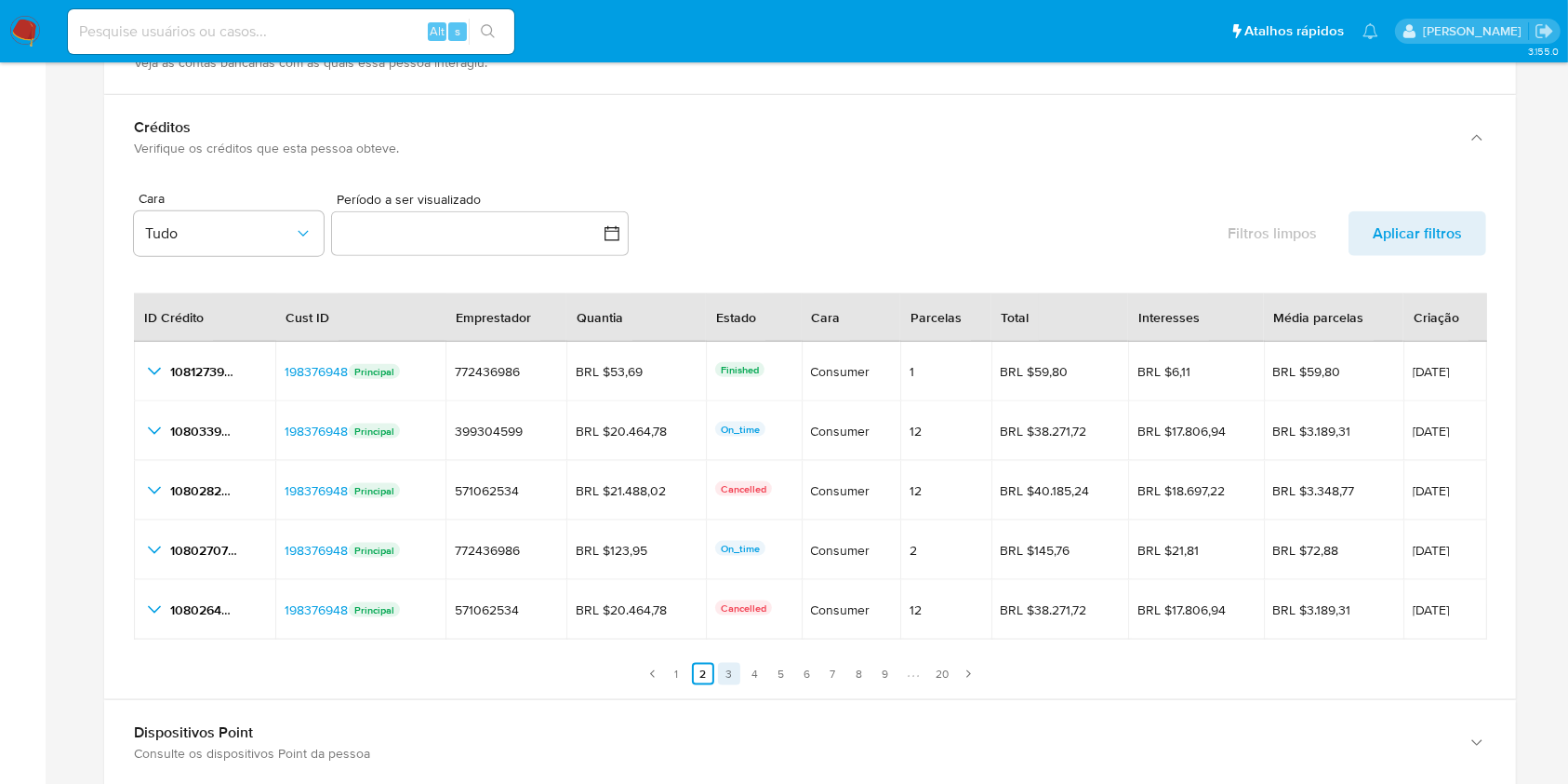
click at [725, 674] on link "3" at bounding box center [729, 674] width 23 height 23
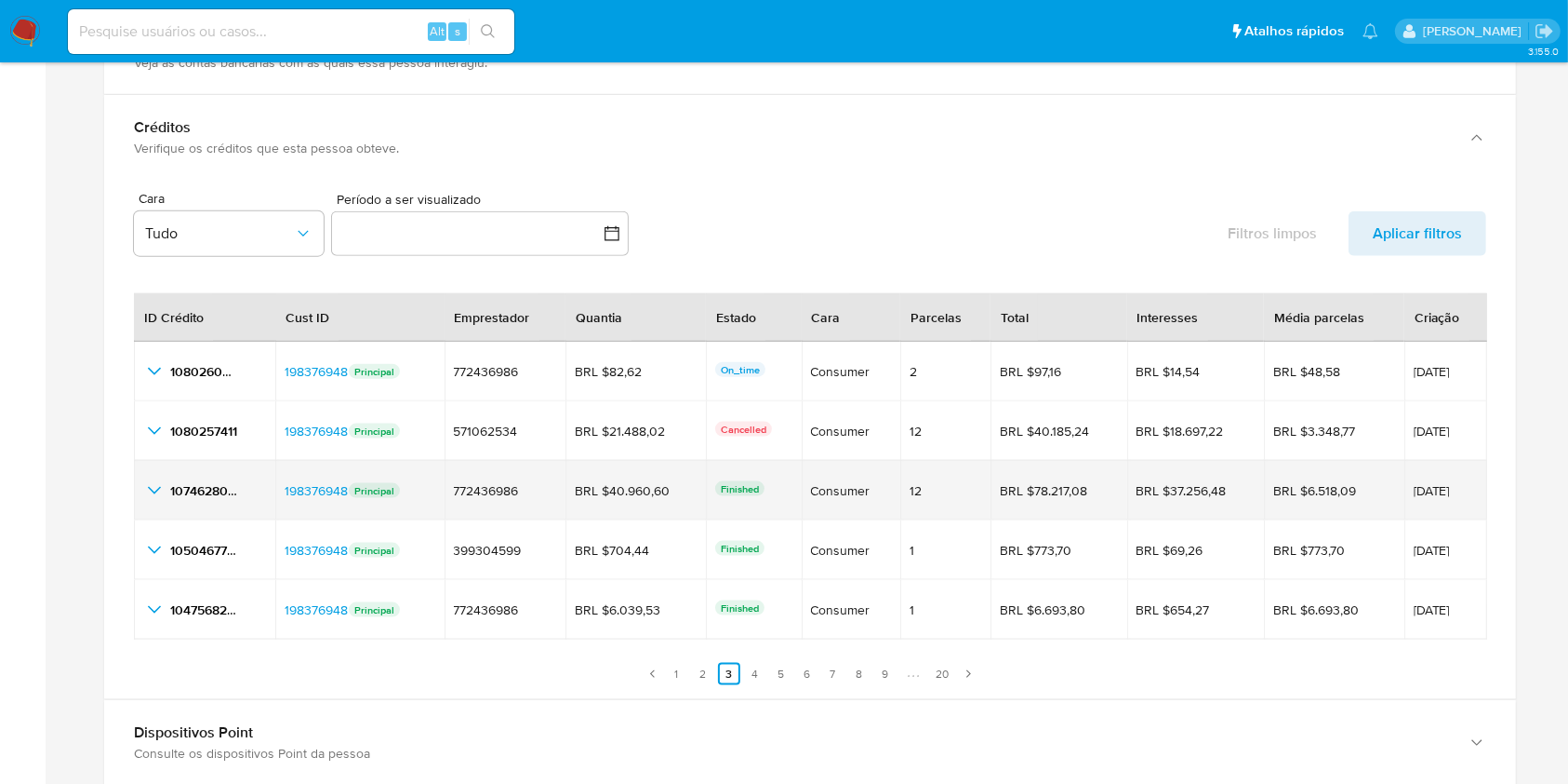
click at [156, 482] on icon "button_show_hidden_detail_by_id_2" at bounding box center [154, 490] width 23 height 23
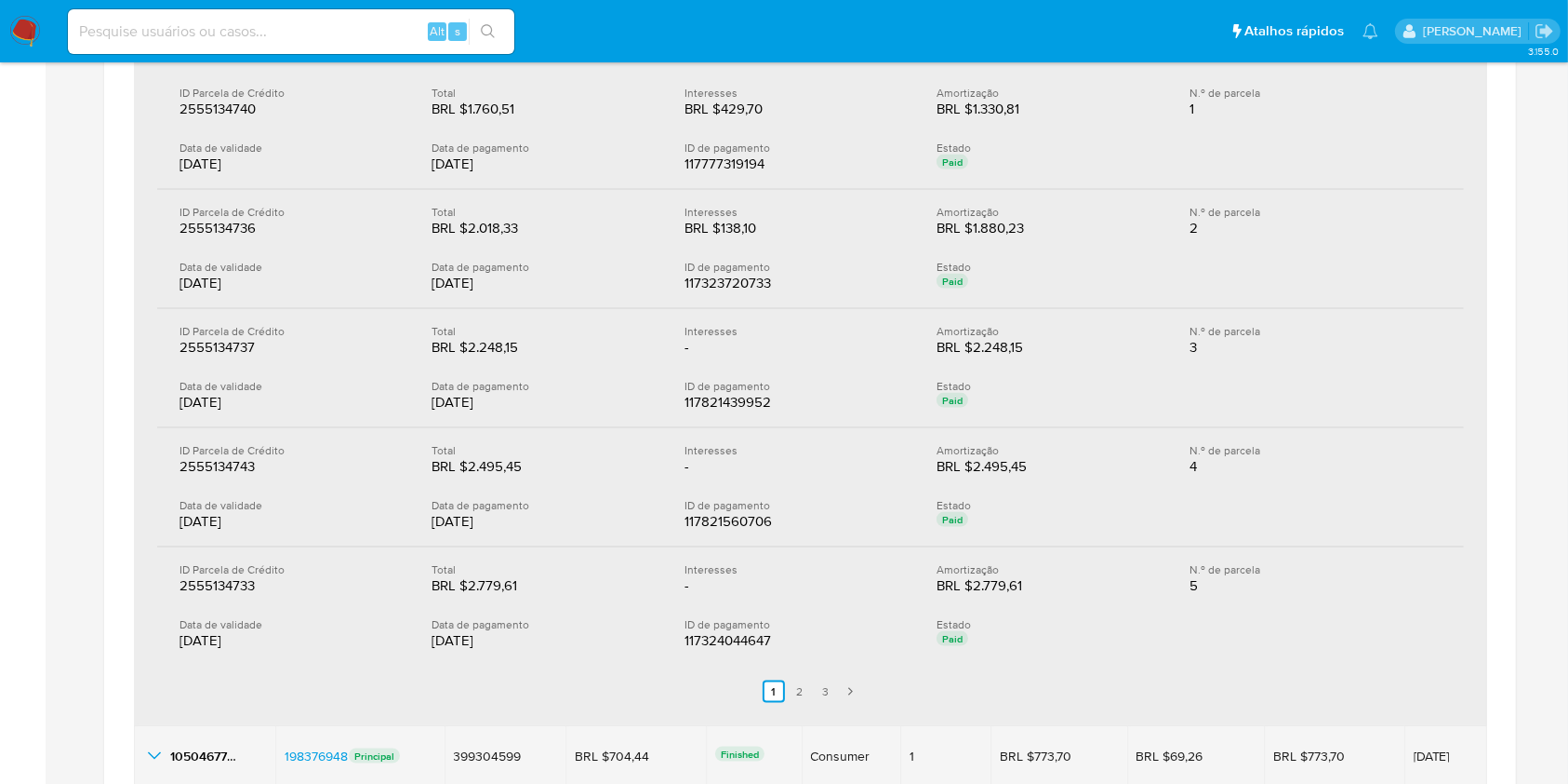
scroll to position [2730, 0]
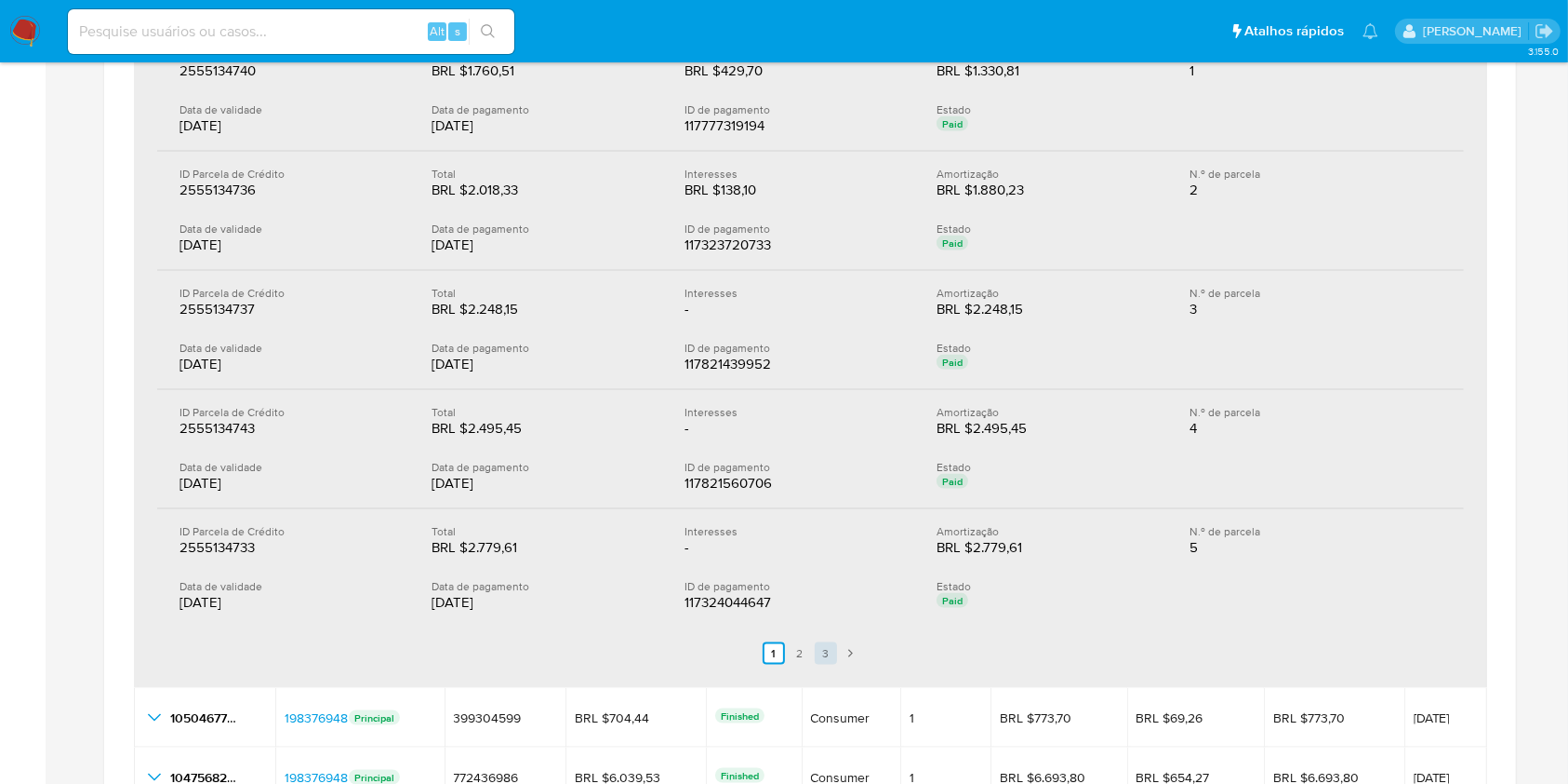
click at [841, 651] on link "Siguiente" at bounding box center [850, 653] width 23 height 23
click at [739, 606] on div "118087381960" at bounding box center [744, 602] width 119 height 19
click at [724, 606] on div "118087381960" at bounding box center [744, 602] width 119 height 19
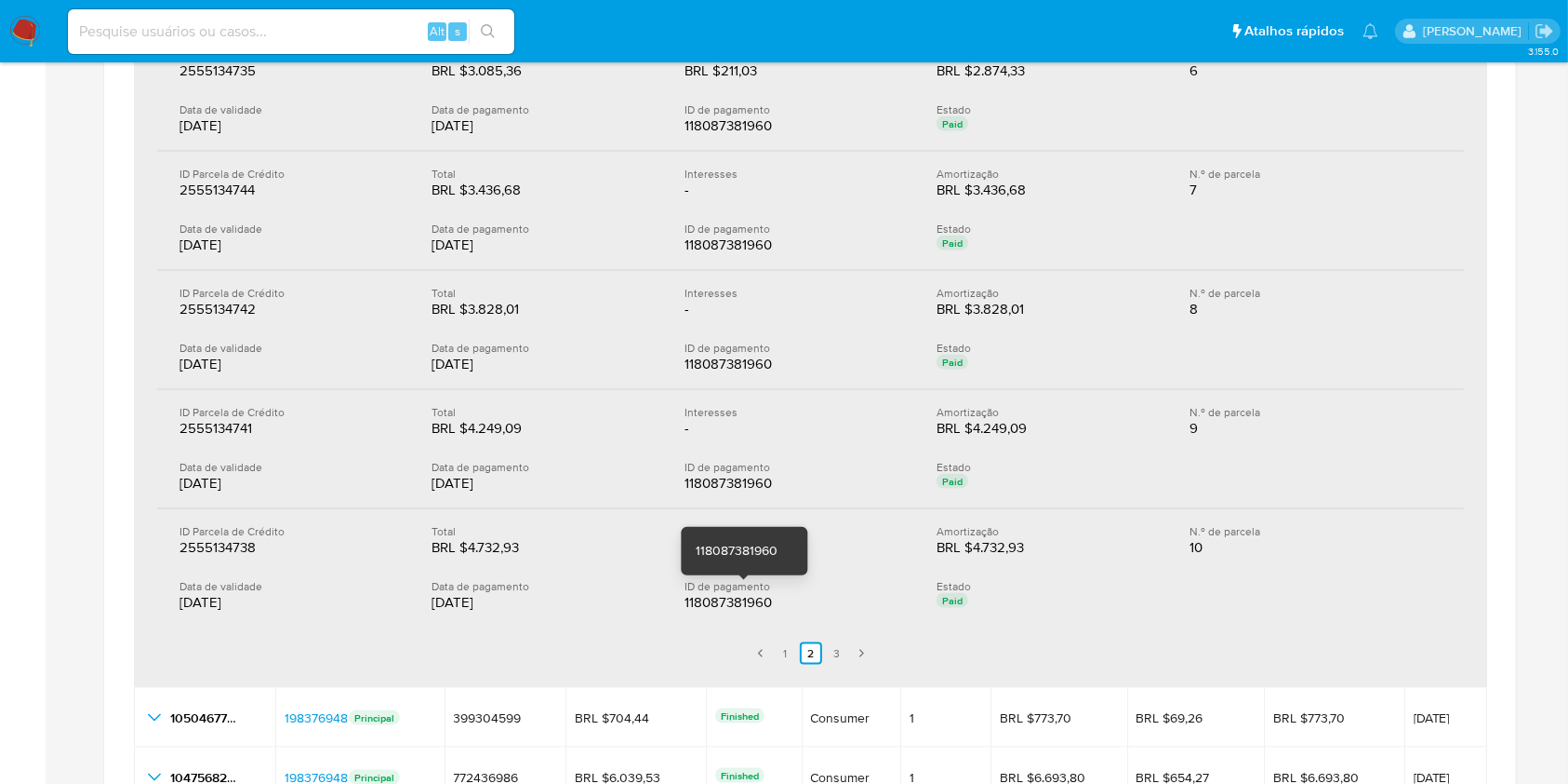
click at [757, 607] on div "118087381960" at bounding box center [744, 602] width 119 height 19
click at [707, 606] on div "118087381960" at bounding box center [744, 602] width 119 height 19
click at [709, 599] on div "118087381960" at bounding box center [744, 602] width 119 height 19
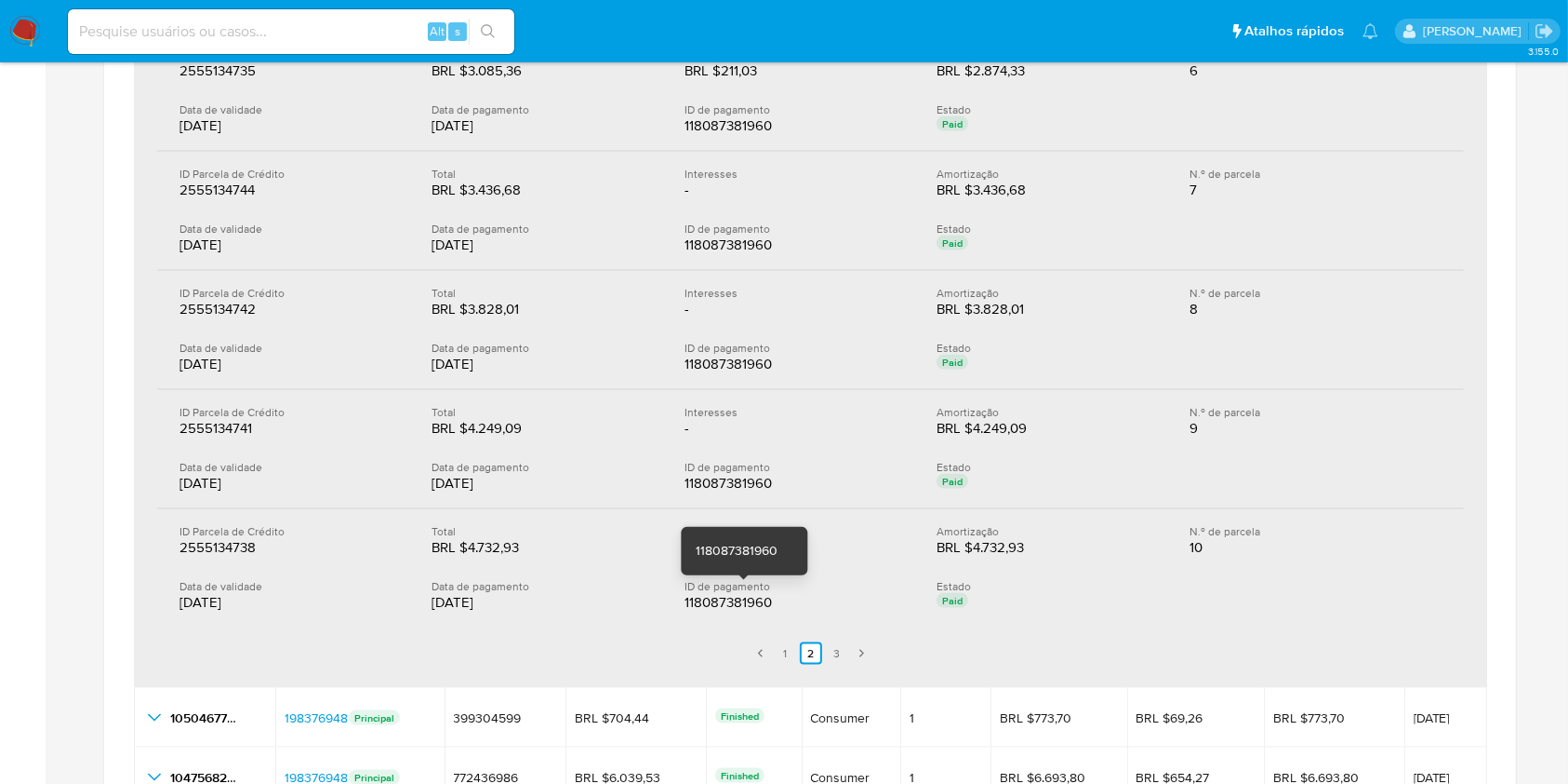
drag, startPoint x: 692, startPoint y: 605, endPoint x: 760, endPoint y: 607, distance: 68.0
click at [760, 607] on div "118087381960" at bounding box center [744, 602] width 119 height 19
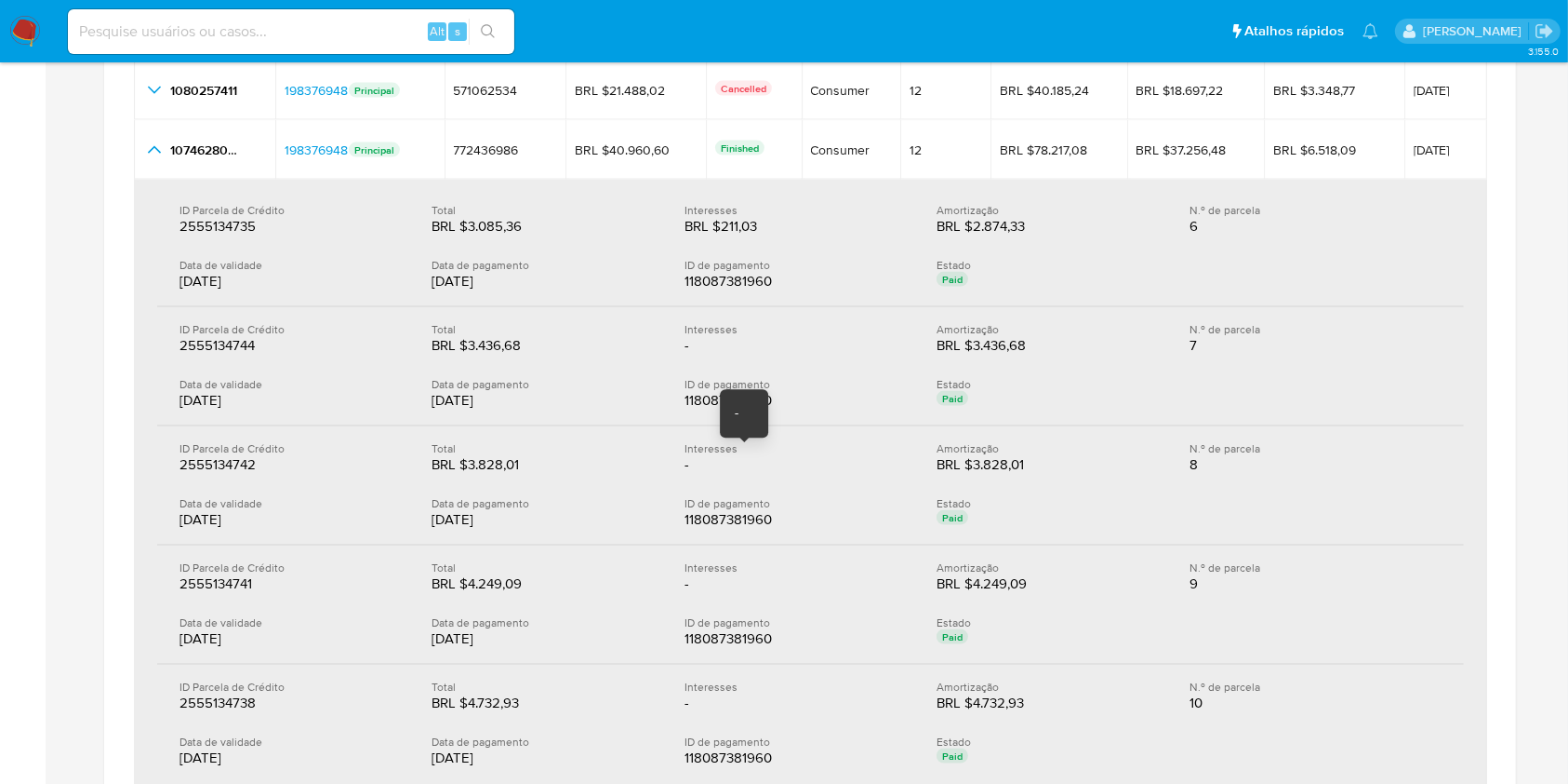
scroll to position [2606, 0]
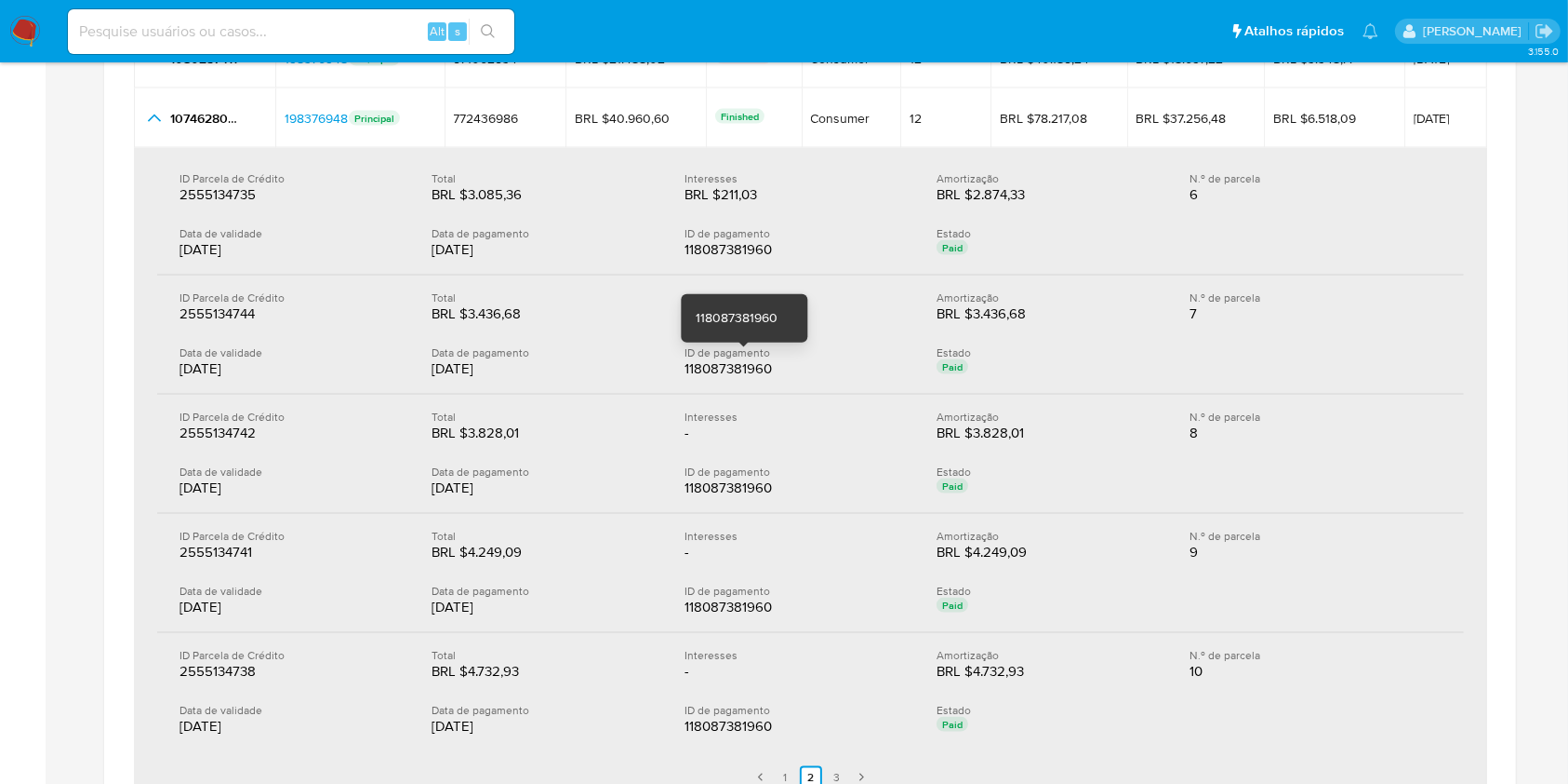
click at [703, 368] on div "118087381960" at bounding box center [744, 368] width 119 height 19
click at [702, 367] on div "118087381960" at bounding box center [744, 368] width 119 height 19
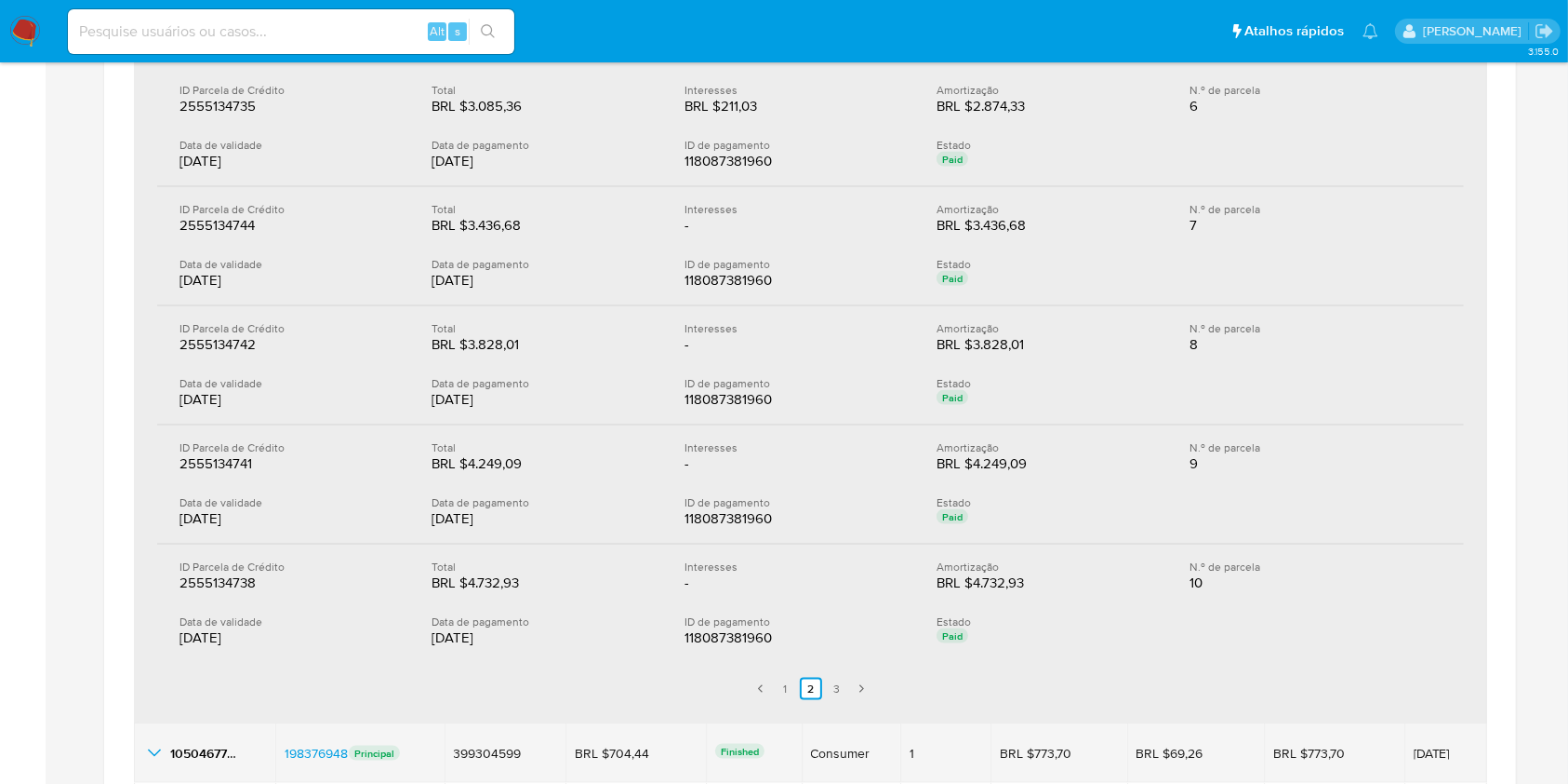
scroll to position [2730, 0]
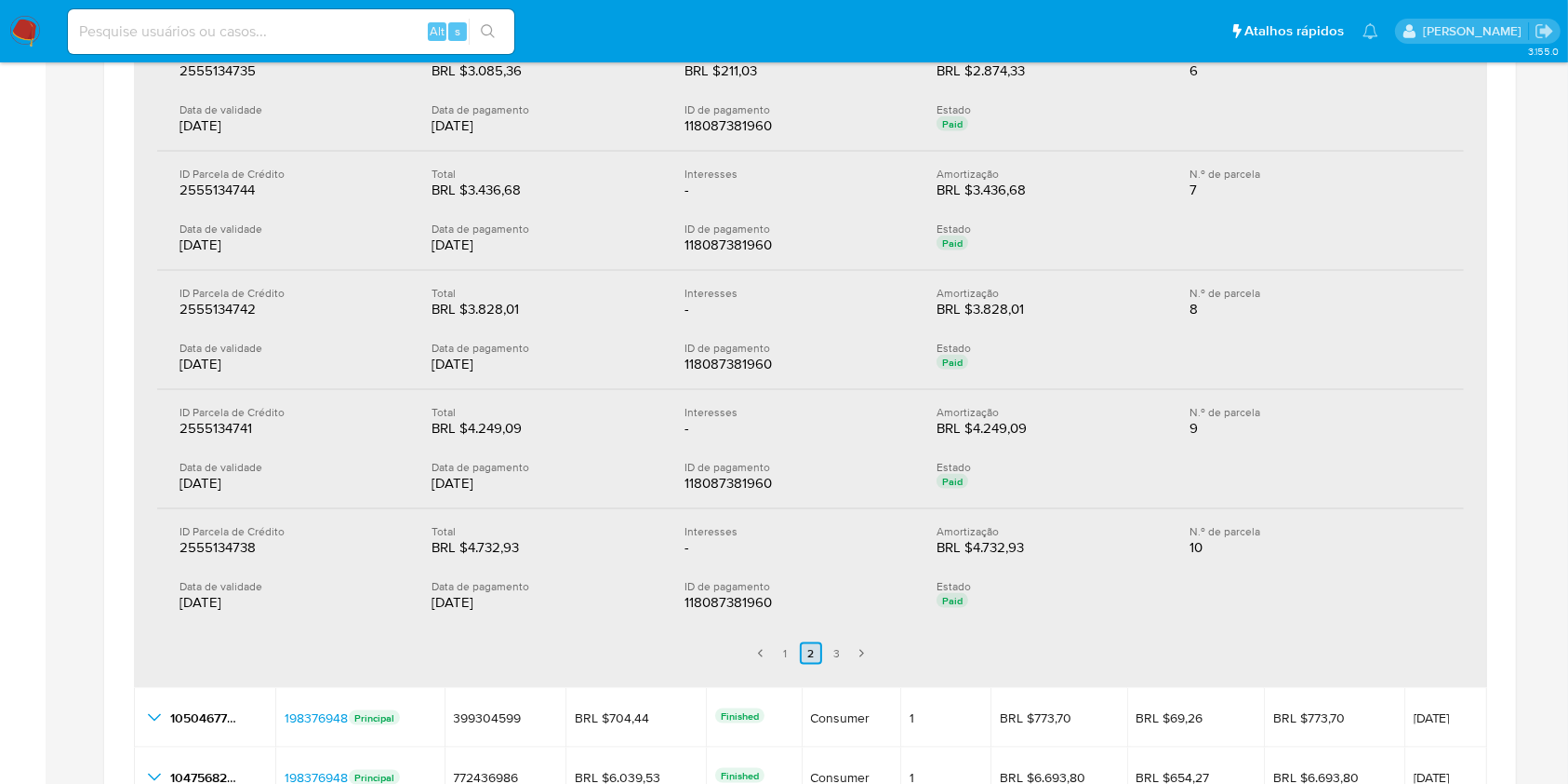
click at [831, 655] on link "3" at bounding box center [837, 653] width 23 height 23
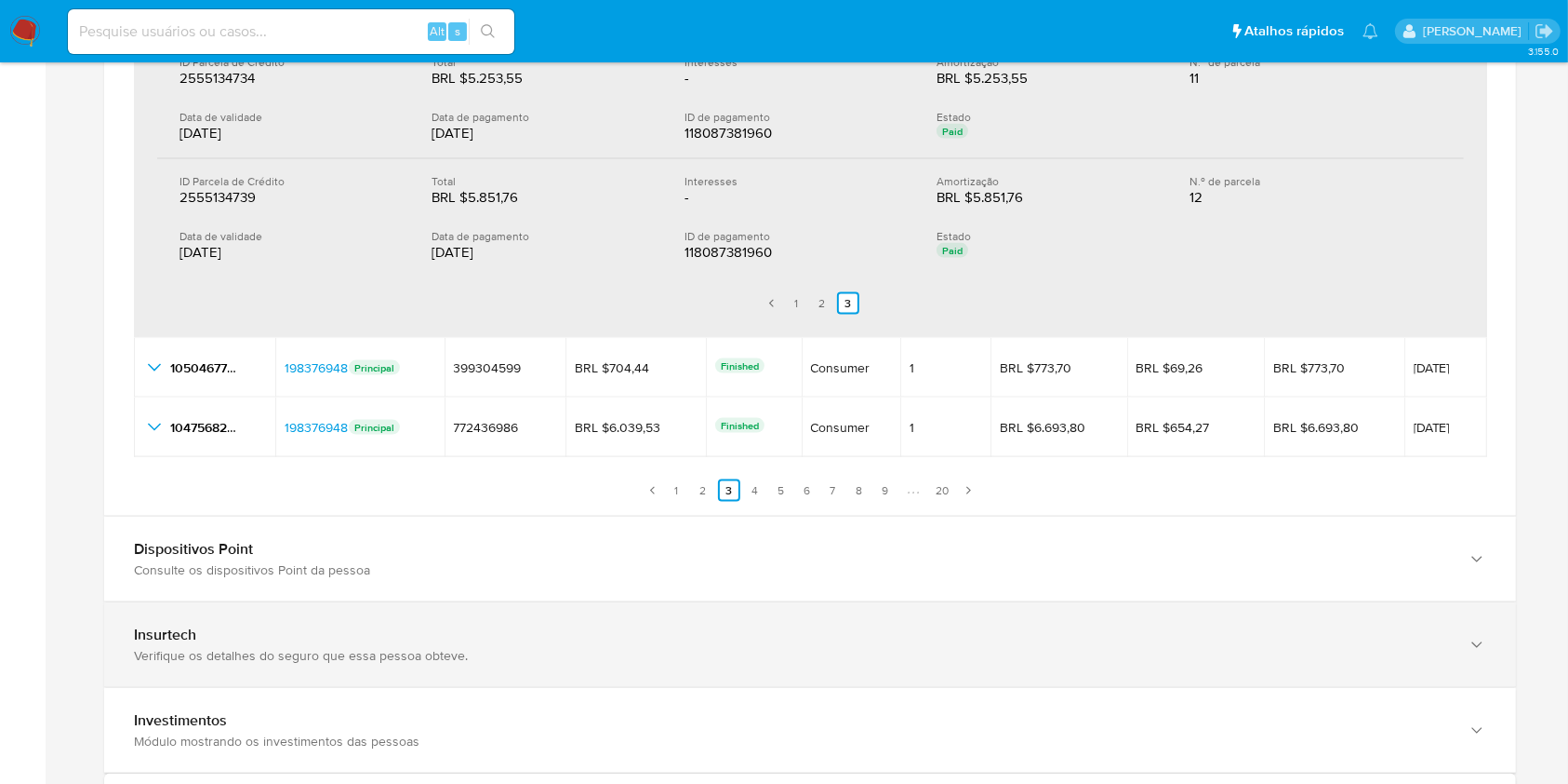
scroll to position [2358, 0]
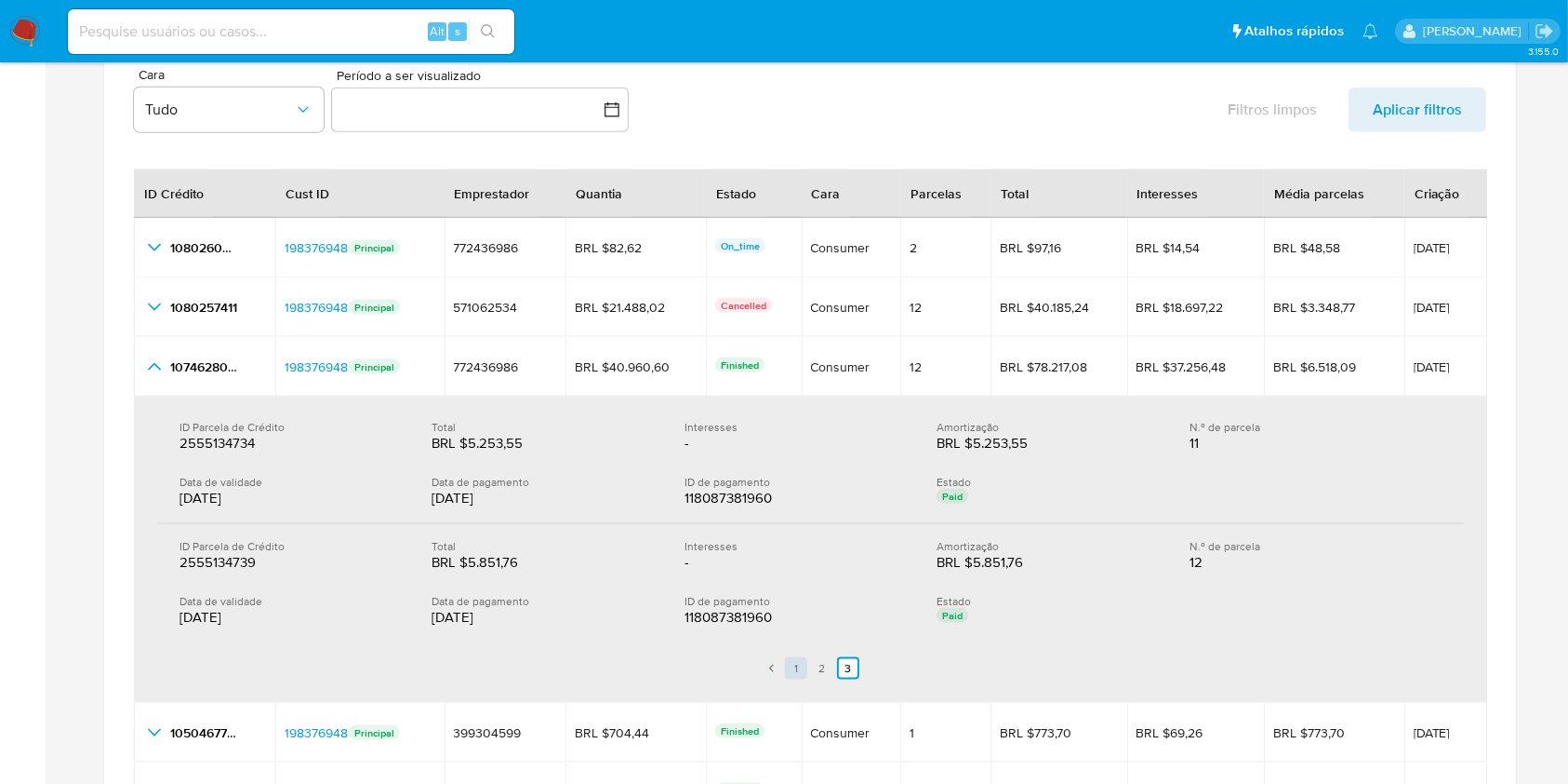
click at [787, 661] on link "1" at bounding box center [796, 668] width 23 height 23
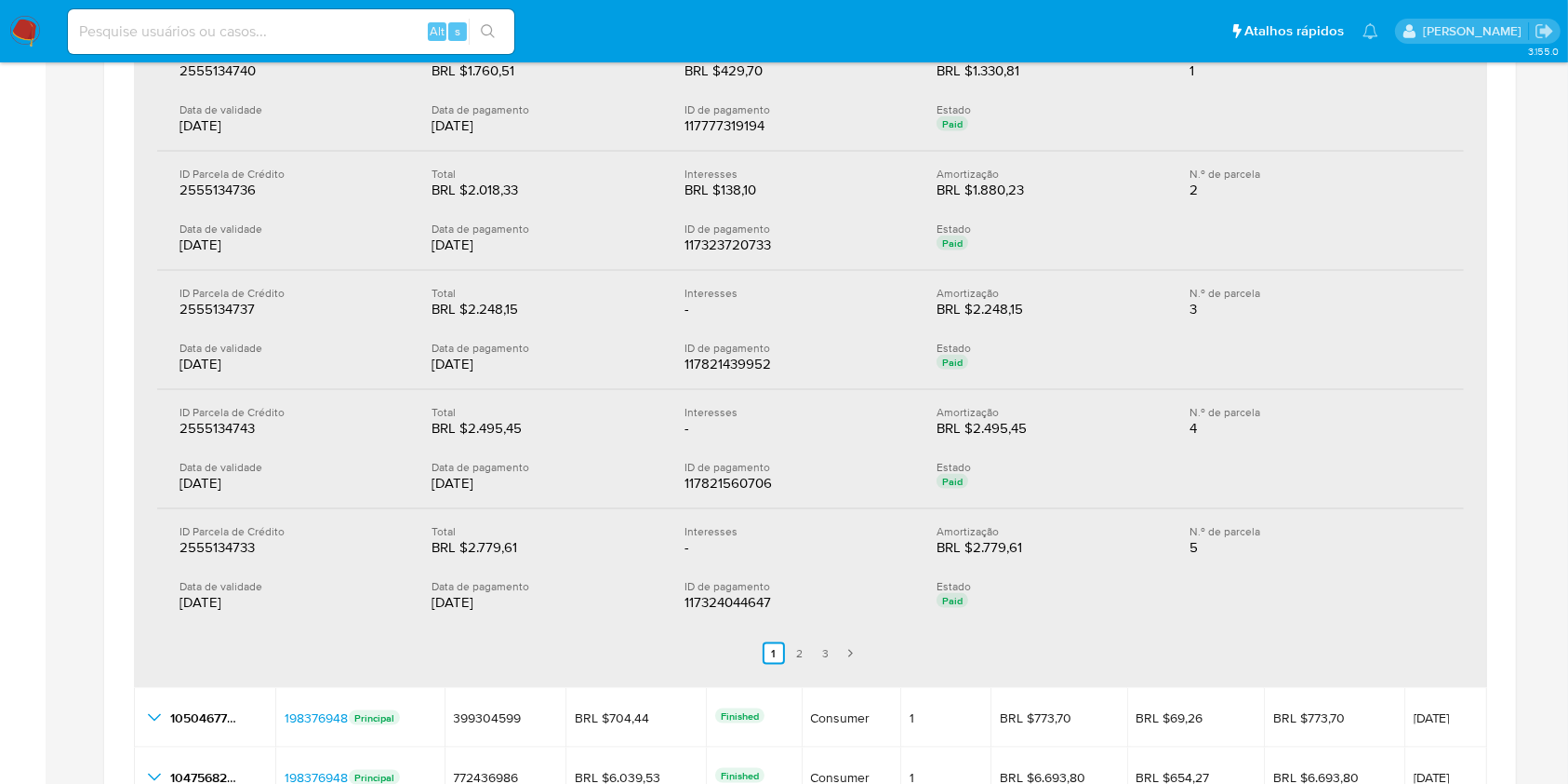
scroll to position [2606, 0]
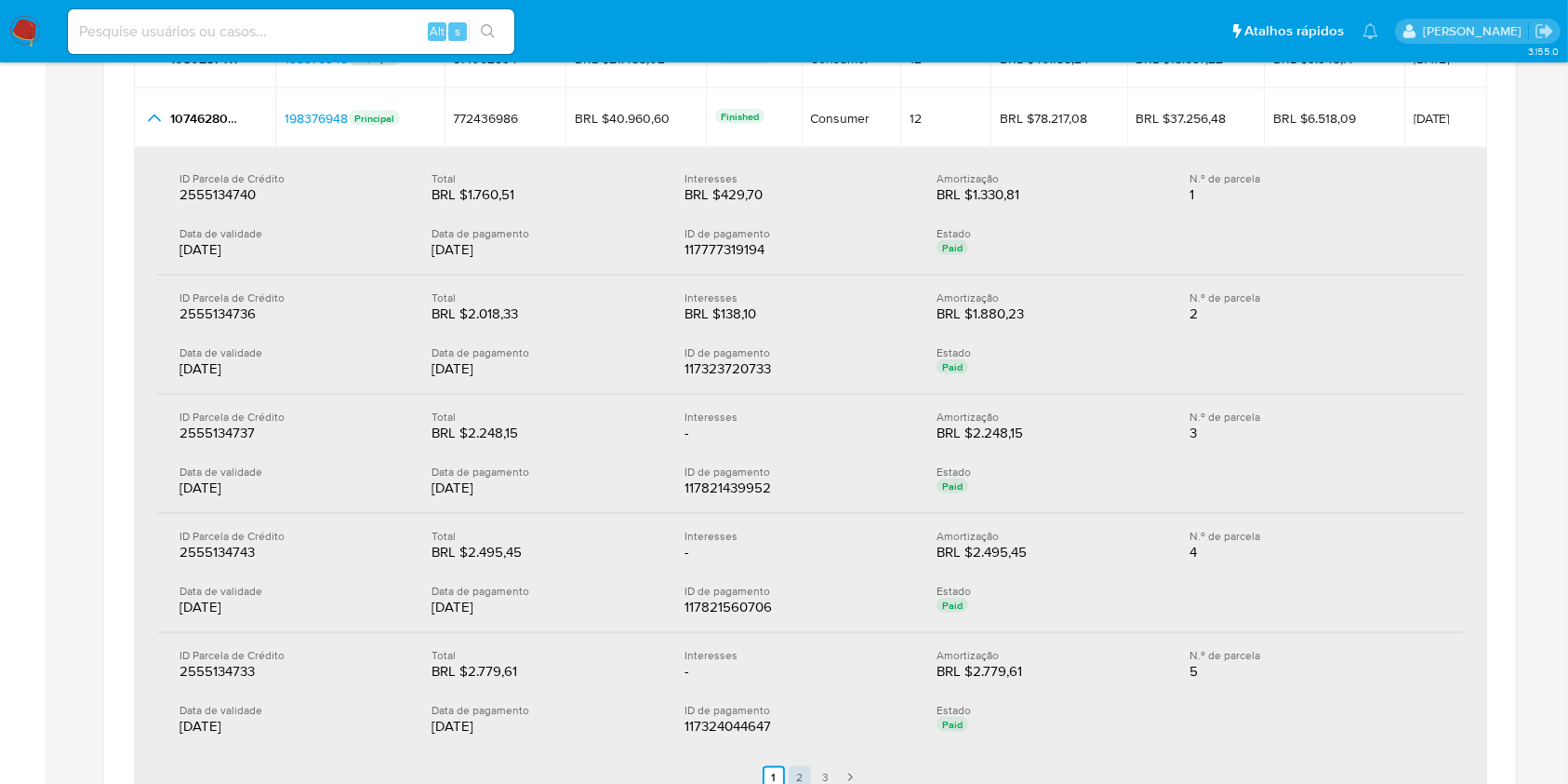
click at [803, 766] on link "2" at bounding box center [799, 777] width 23 height 23
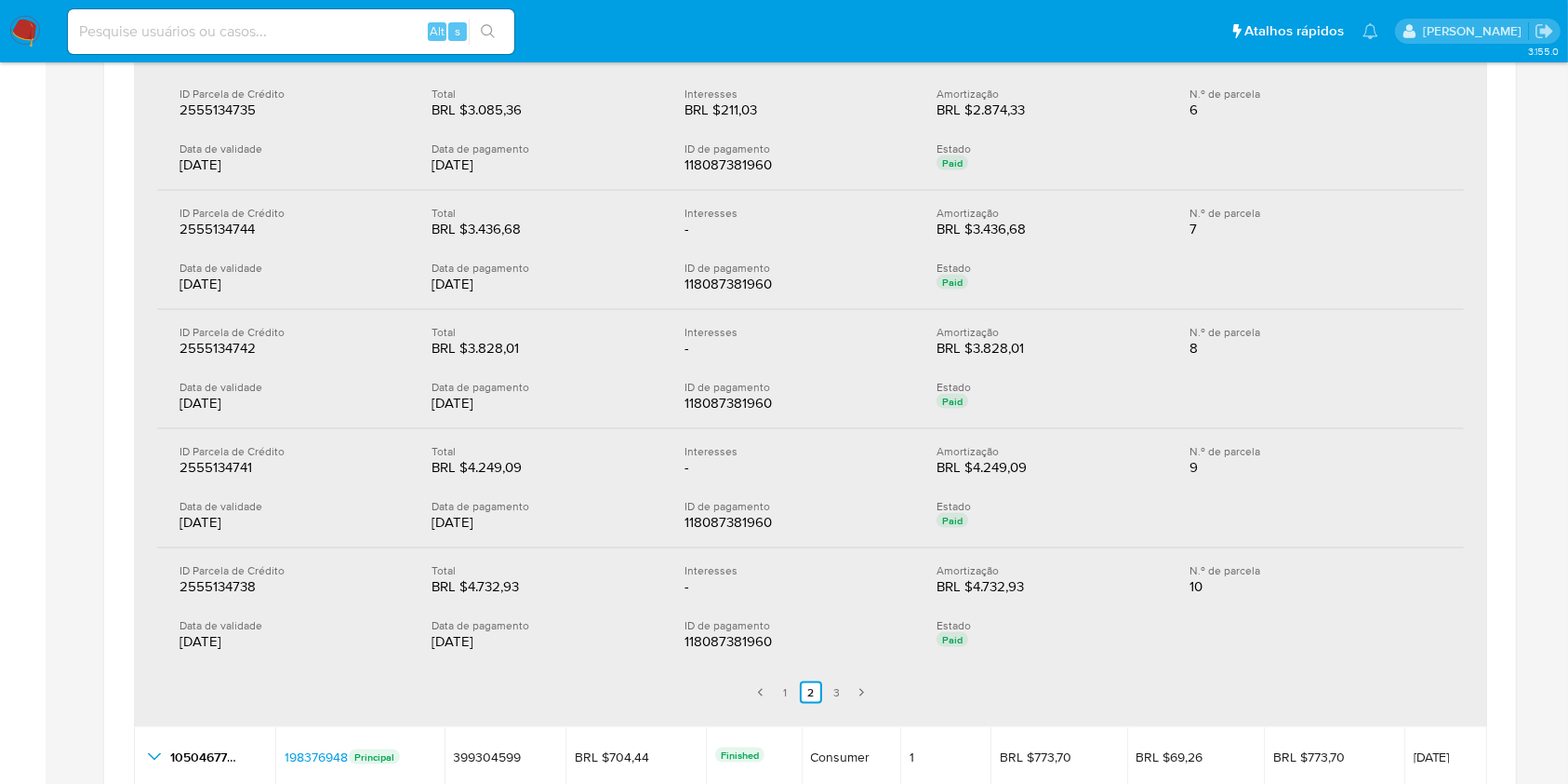
scroll to position [2730, 0]
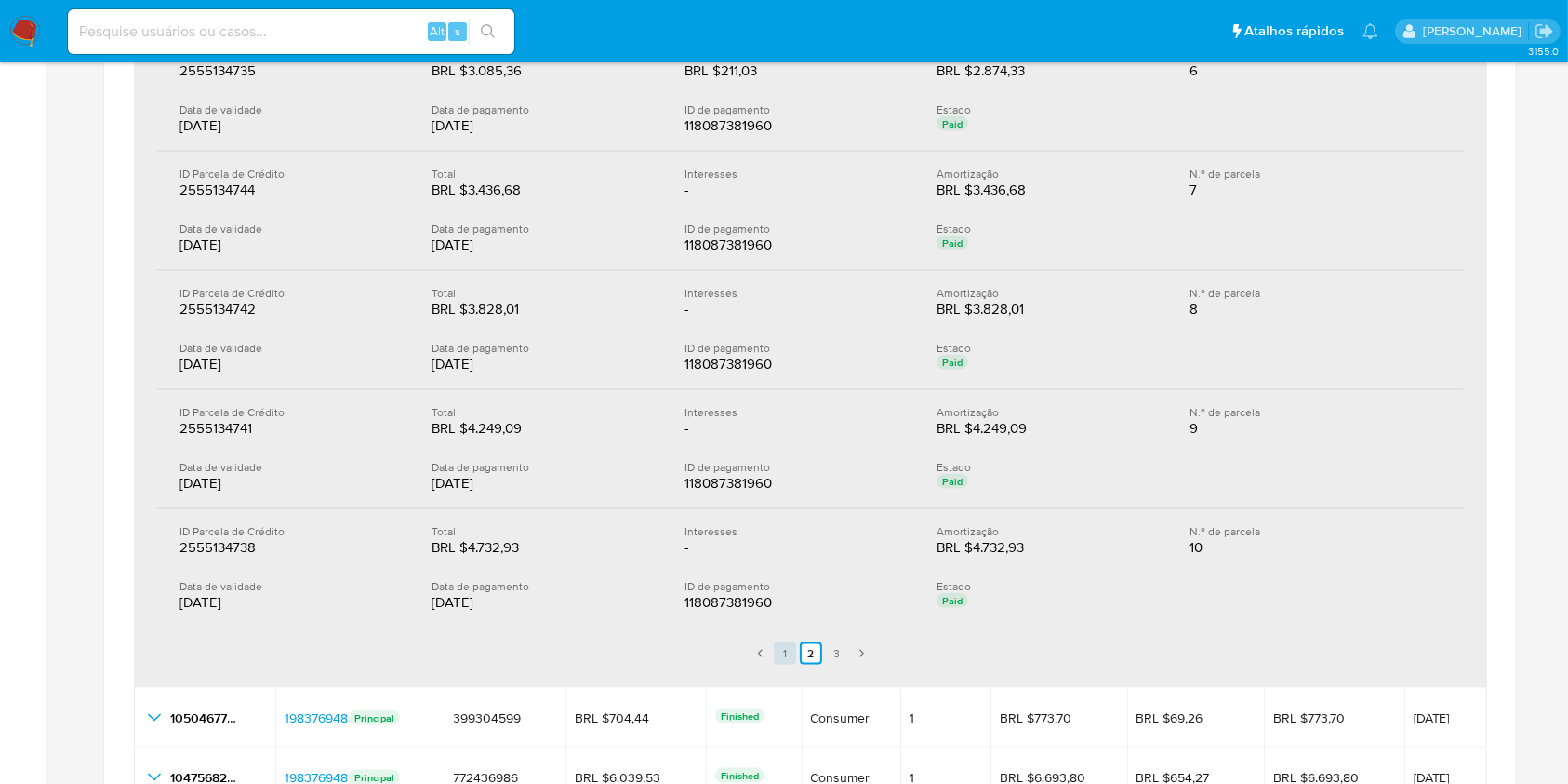
click at [784, 646] on link "1" at bounding box center [784, 653] width 23 height 23
click at [799, 642] on link "2" at bounding box center [799, 653] width 23 height 23
click at [778, 644] on link "1" at bounding box center [784, 653] width 23 height 23
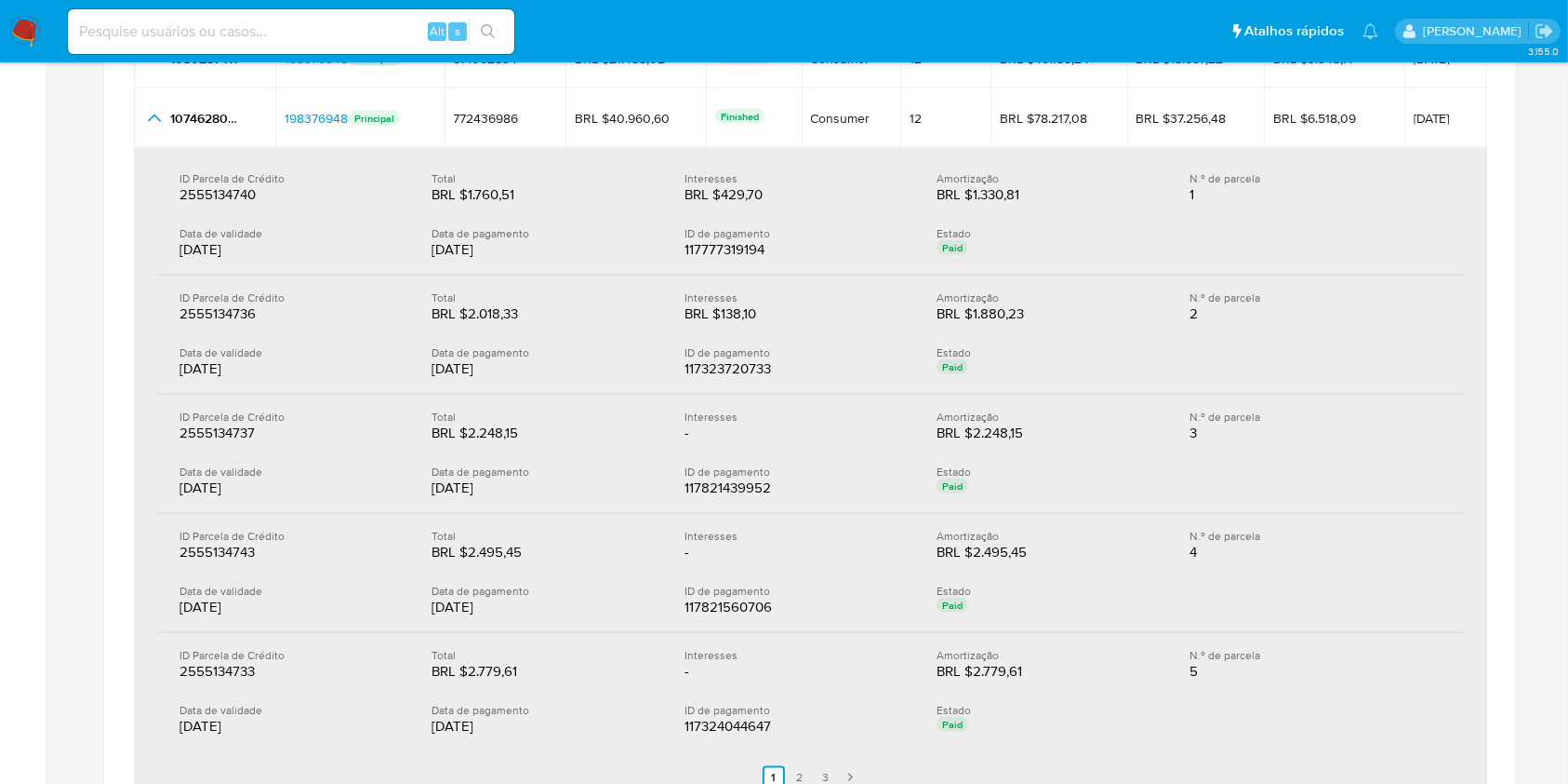
click at [492, 205] on div "ID Parcela de Crédito 2555134740 2555134740 Total BRL $1.760,51 BRL $1.760,51 I…" at bounding box center [810, 216] width 1307 height 119
click at [484, 308] on div "BRL $2.018,33" at bounding box center [491, 313] width 119 height 19
click at [476, 433] on div "BRL $2.248,15" at bounding box center [491, 433] width 119 height 19
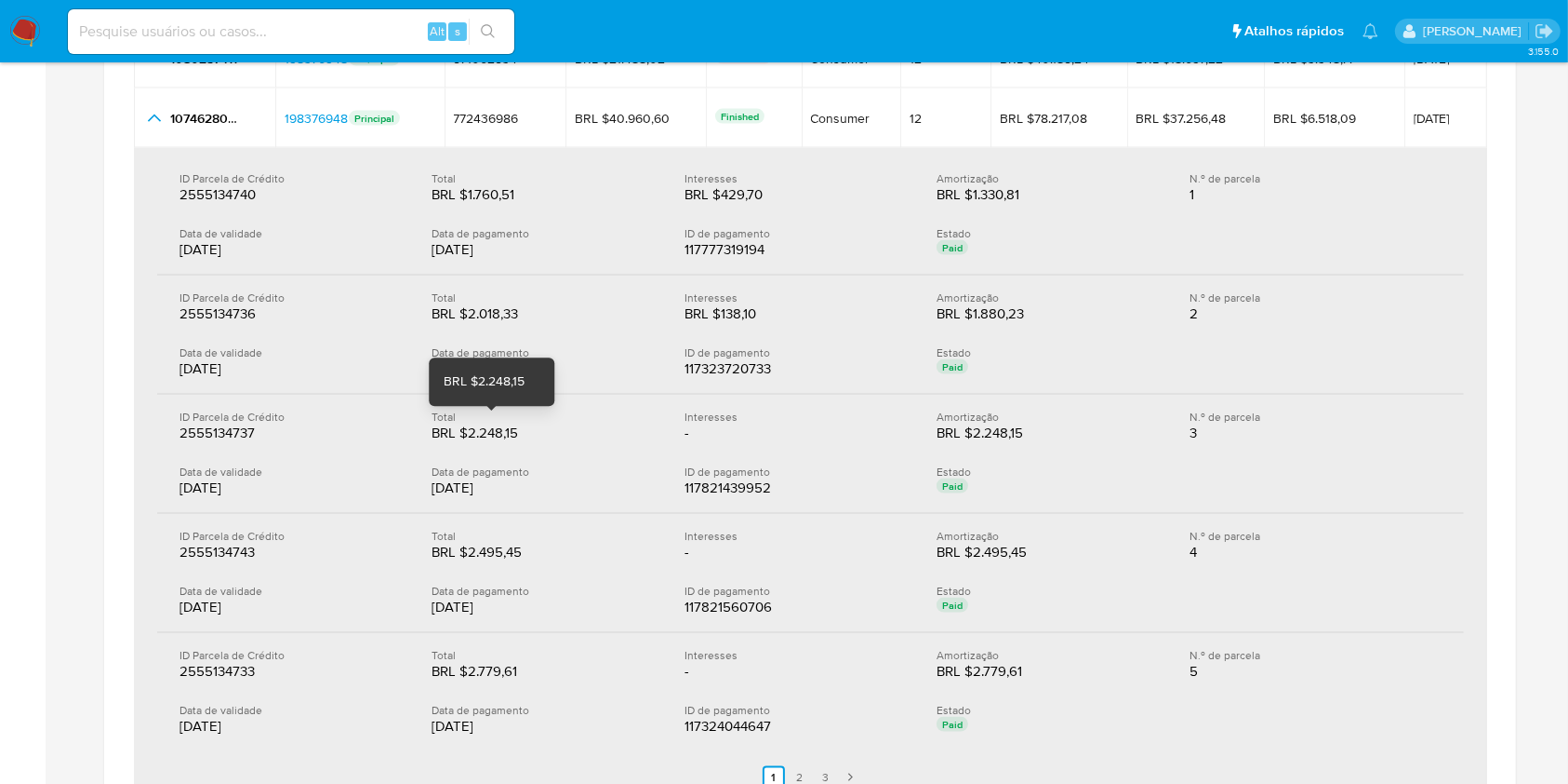
click at [475, 434] on div "BRL $2.248,15" at bounding box center [491, 433] width 119 height 19
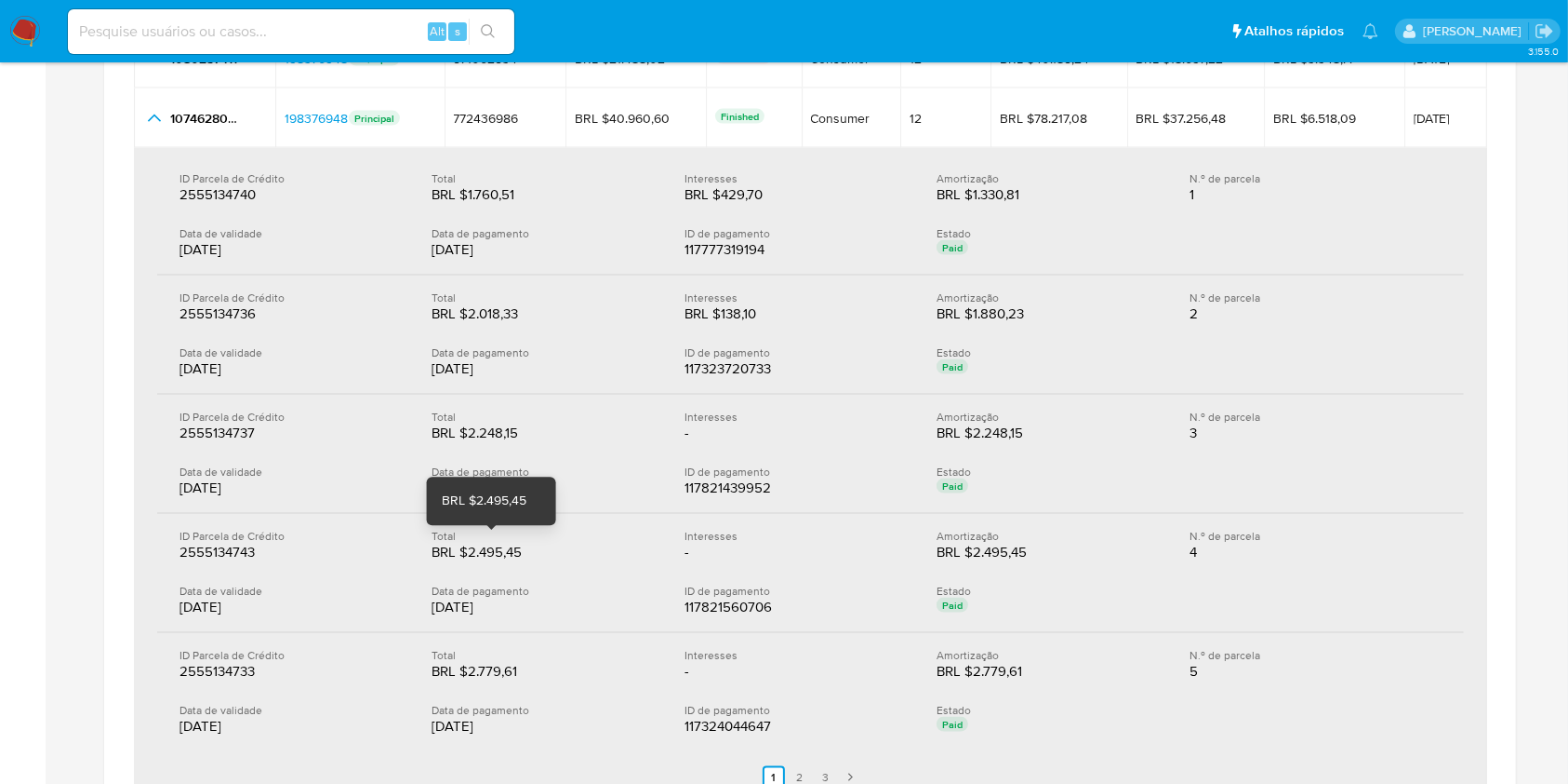
click at [507, 554] on div "BRL $2.495,45" at bounding box center [491, 551] width 119 height 19
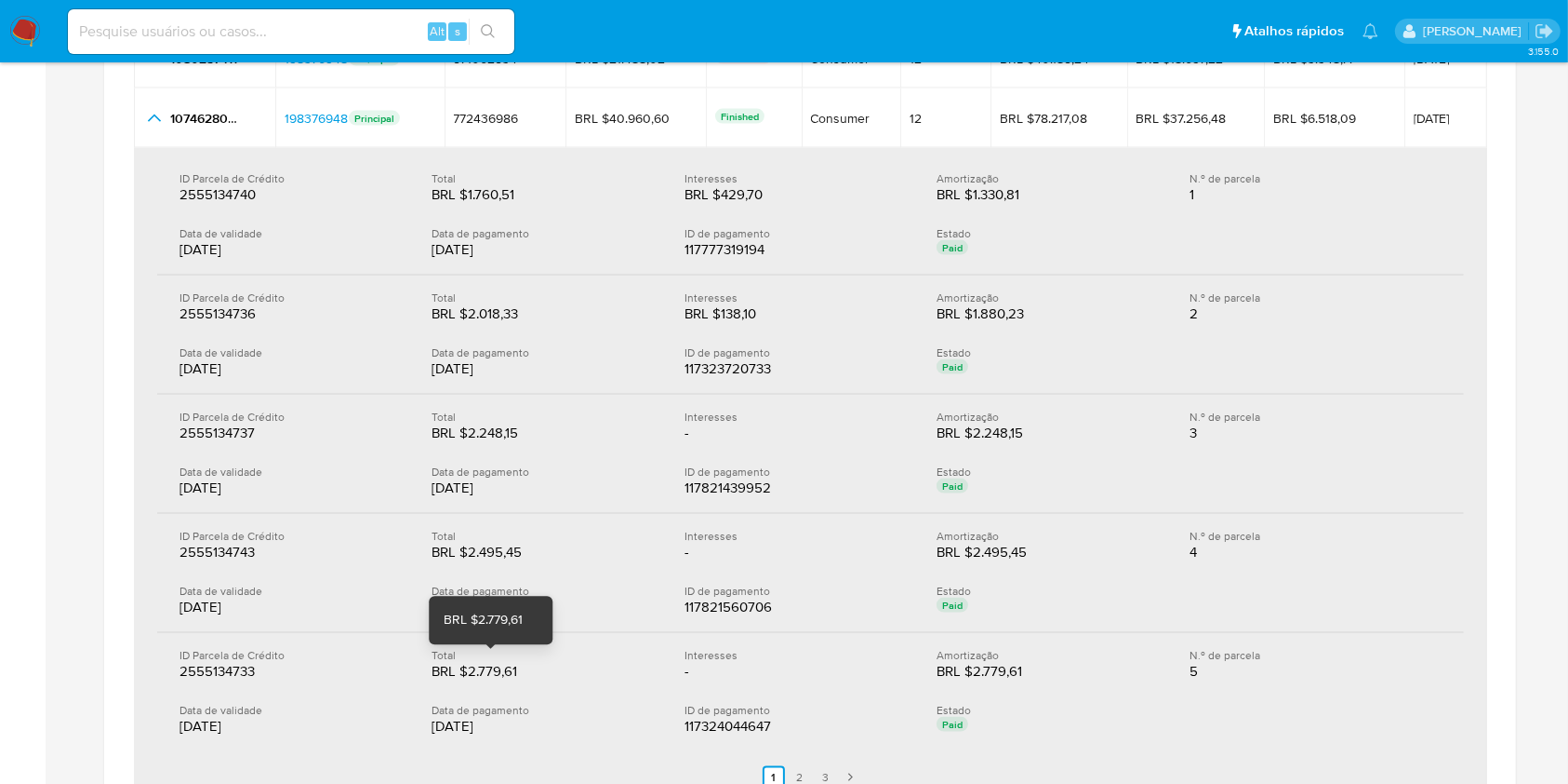
click at [498, 656] on div "Total" at bounding box center [542, 654] width 223 height 14
click at [510, 665] on div "BRL $2.779,61" at bounding box center [491, 671] width 119 height 19
drag, startPoint x: 510, startPoint y: 665, endPoint x: 848, endPoint y: 781, distance: 357.4
click at [511, 665] on div "BRL $2.779,61" at bounding box center [491, 671] width 119 height 19
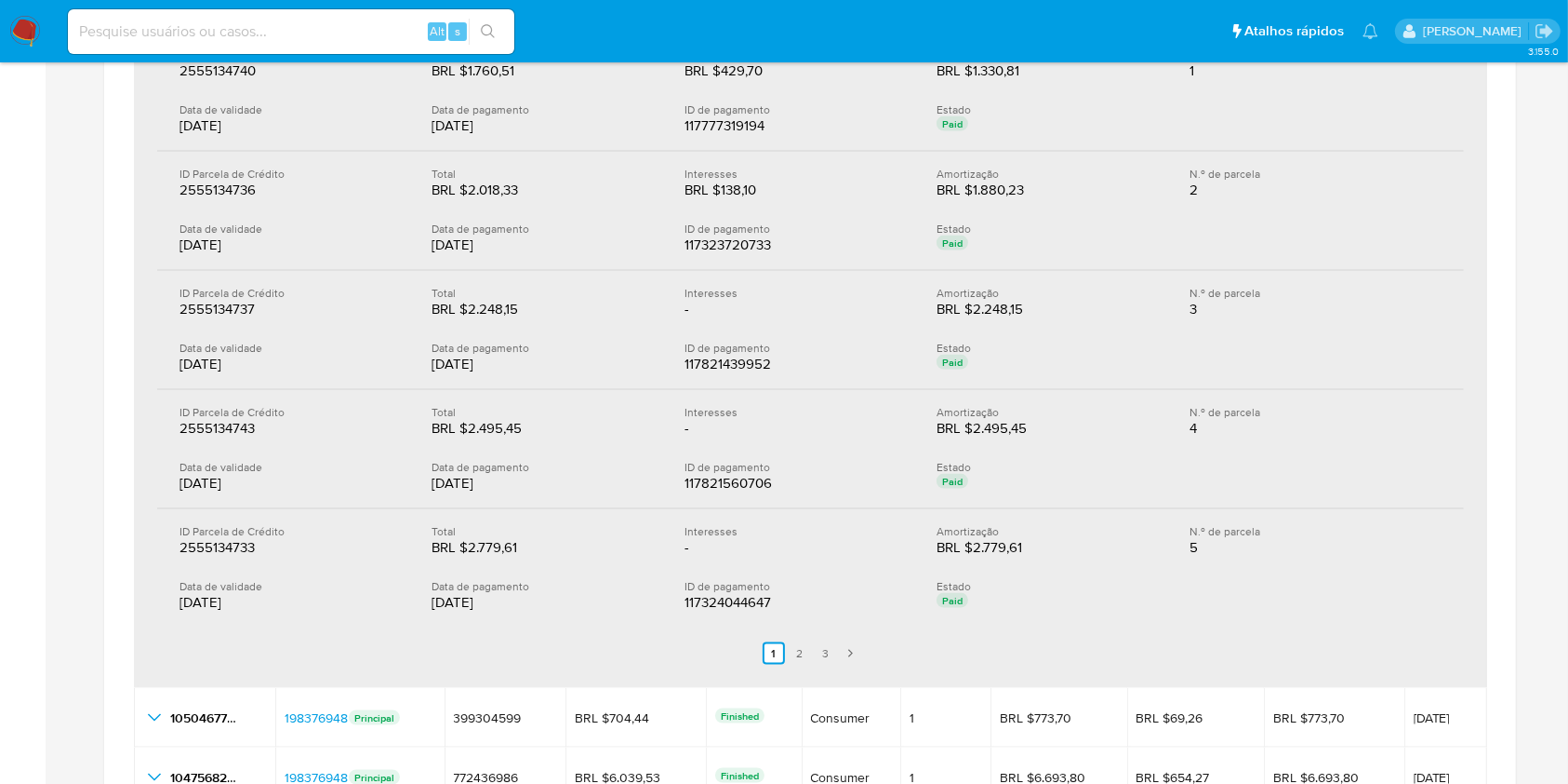
drag, startPoint x: 803, startPoint y: 644, endPoint x: 769, endPoint y: 626, distance: 38.5
click at [803, 644] on link "2" at bounding box center [799, 653] width 23 height 23
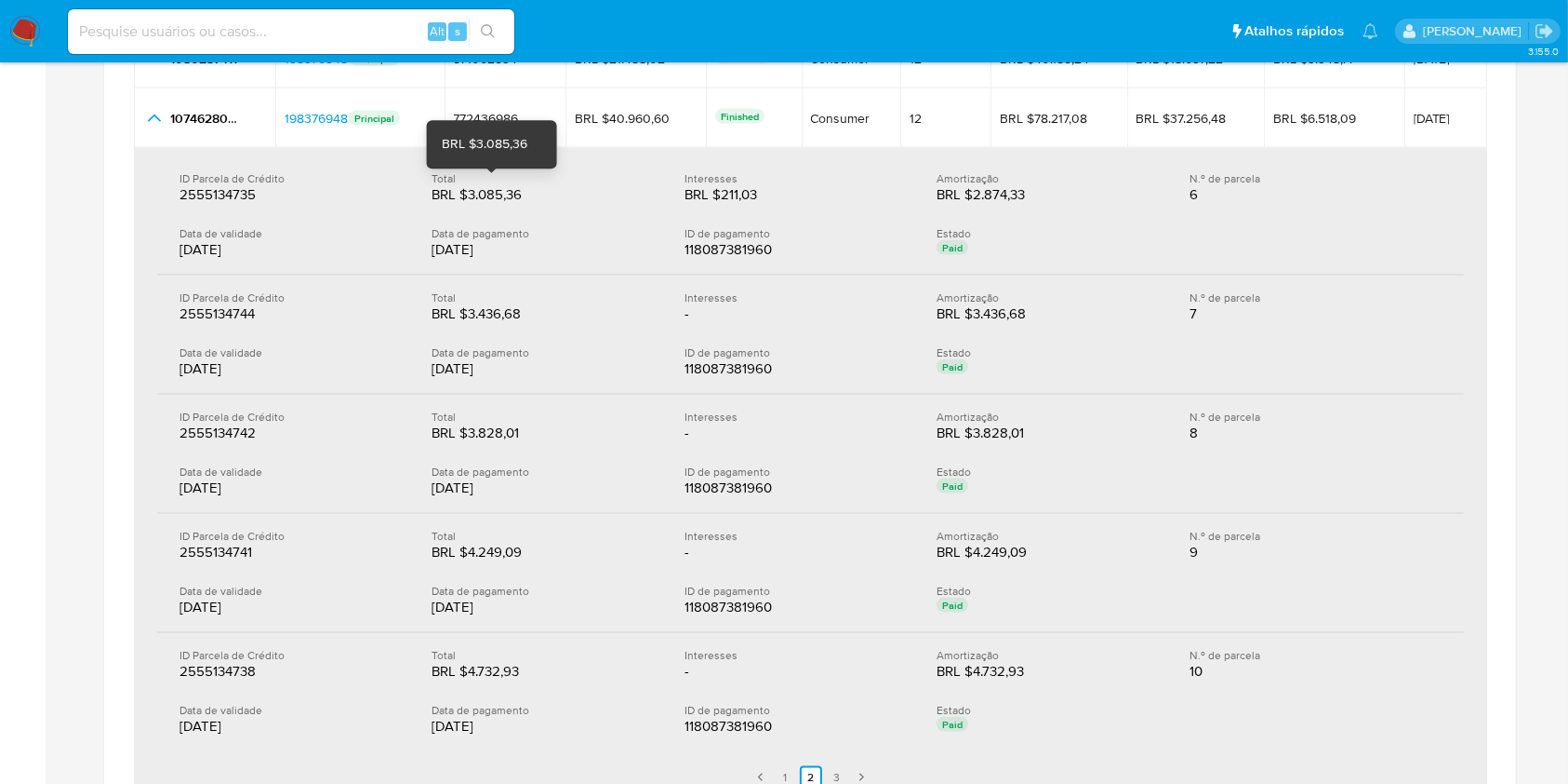
click at [490, 200] on div "BRL $3.085,36" at bounding box center [491, 194] width 119 height 19
click at [495, 301] on div "Total" at bounding box center [542, 297] width 223 height 14
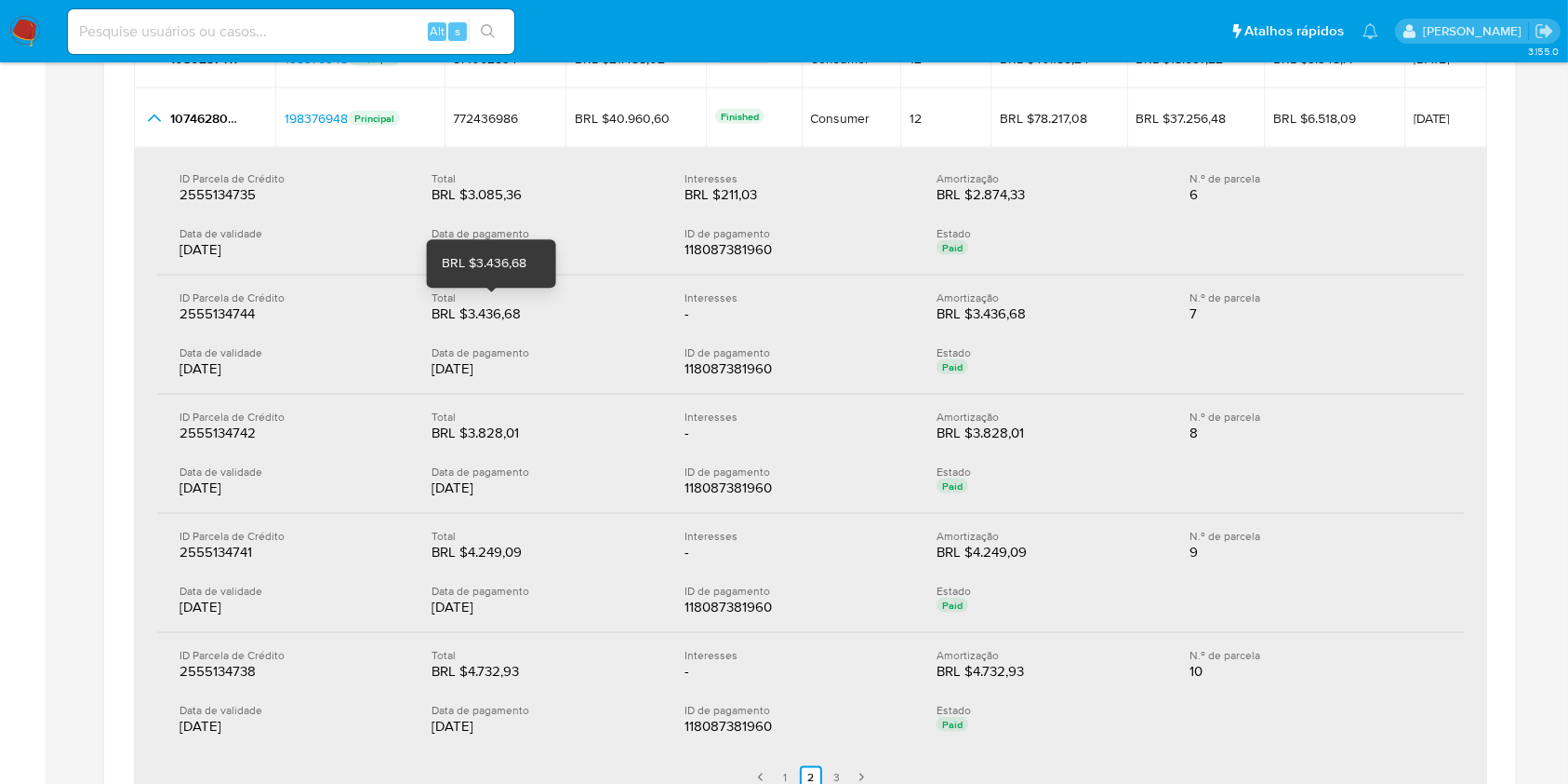
click at [506, 309] on div "BRL $3.436,68" at bounding box center [491, 313] width 119 height 19
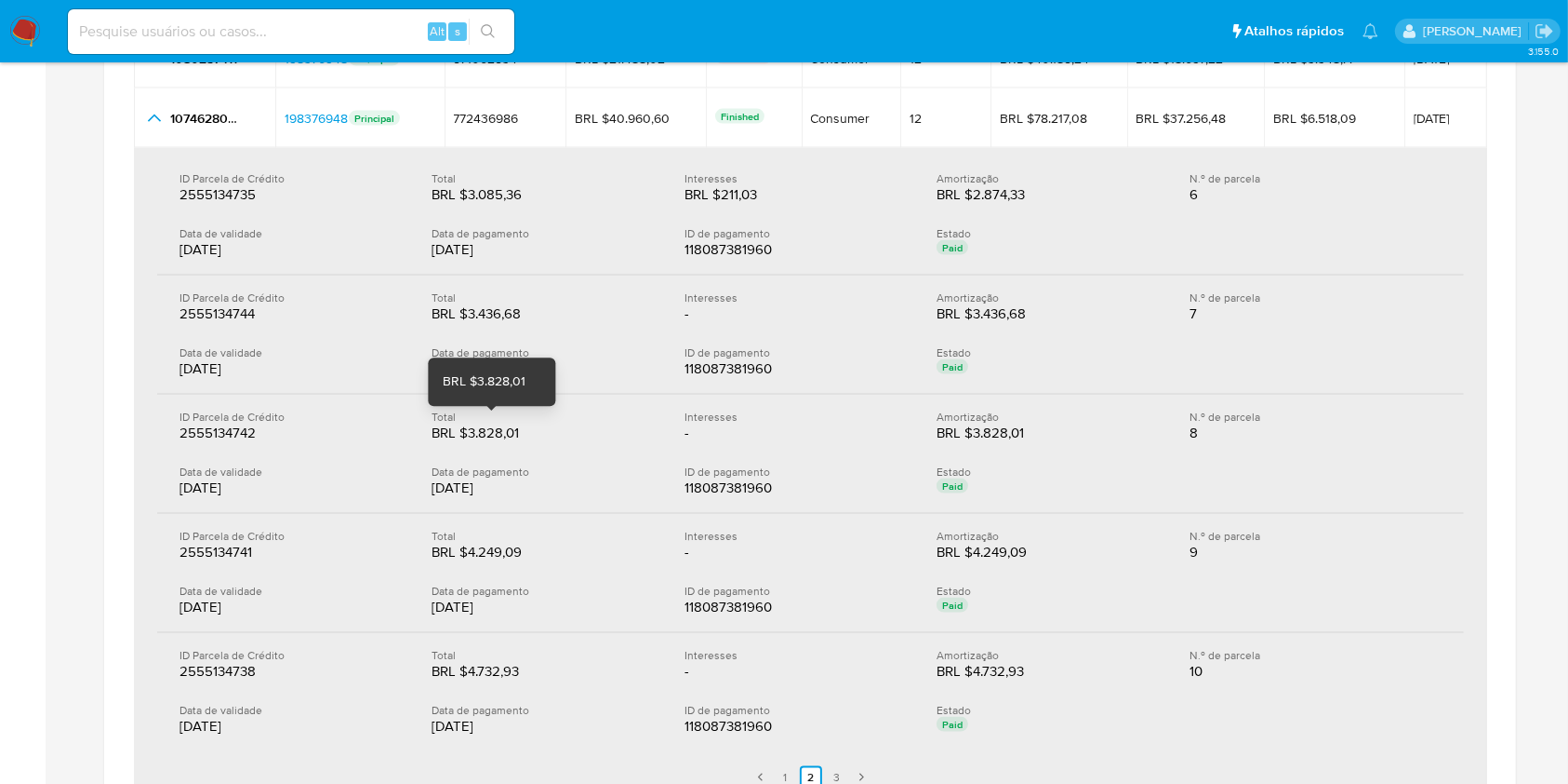
click at [484, 429] on div "BRL $3.828,01" at bounding box center [491, 433] width 119 height 19
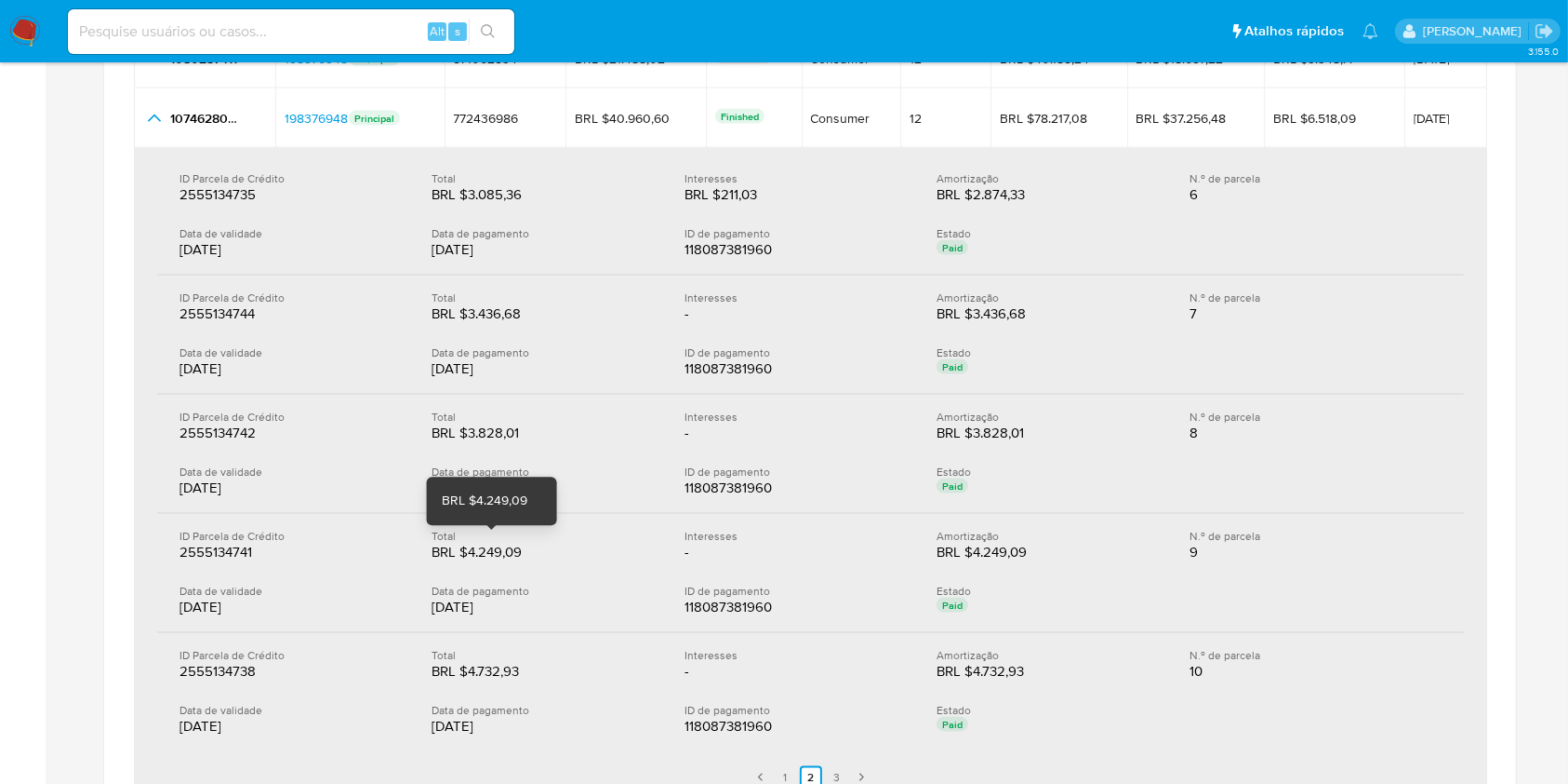
click at [495, 554] on div "BRL $4.249,09" at bounding box center [491, 551] width 119 height 19
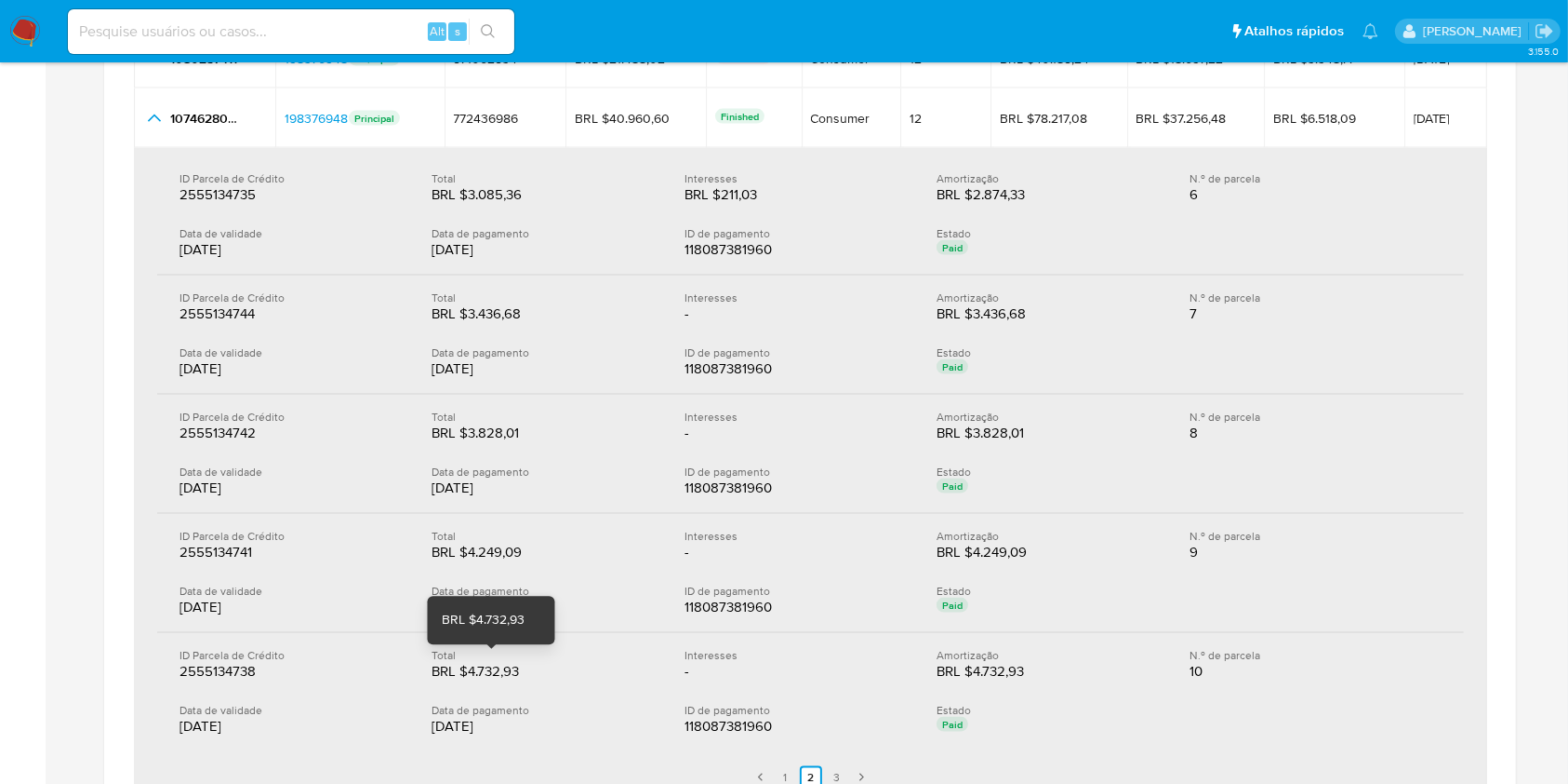
click at [503, 664] on div "BRL $4.732,93" at bounding box center [491, 671] width 119 height 19
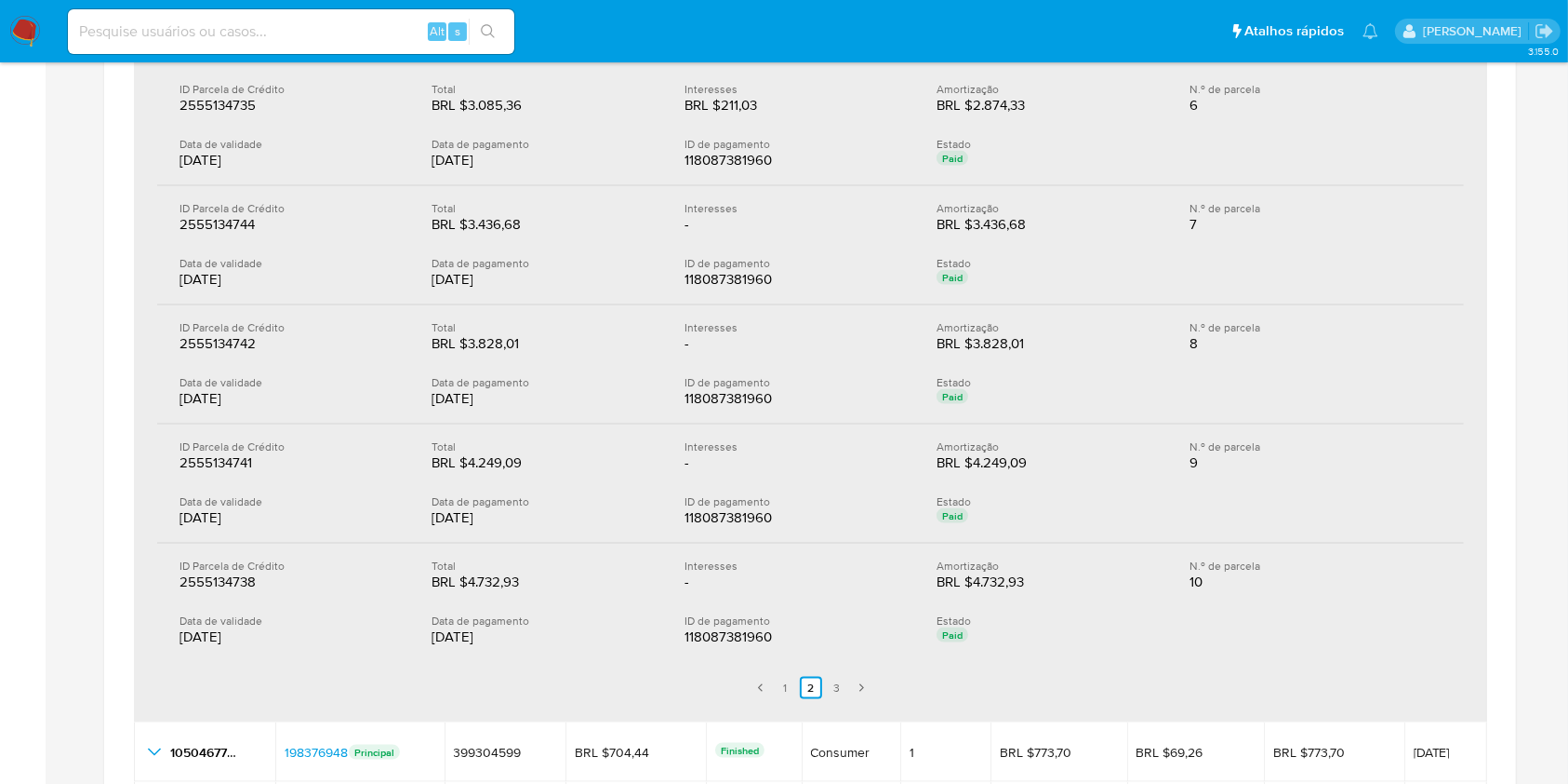
scroll to position [2730, 0]
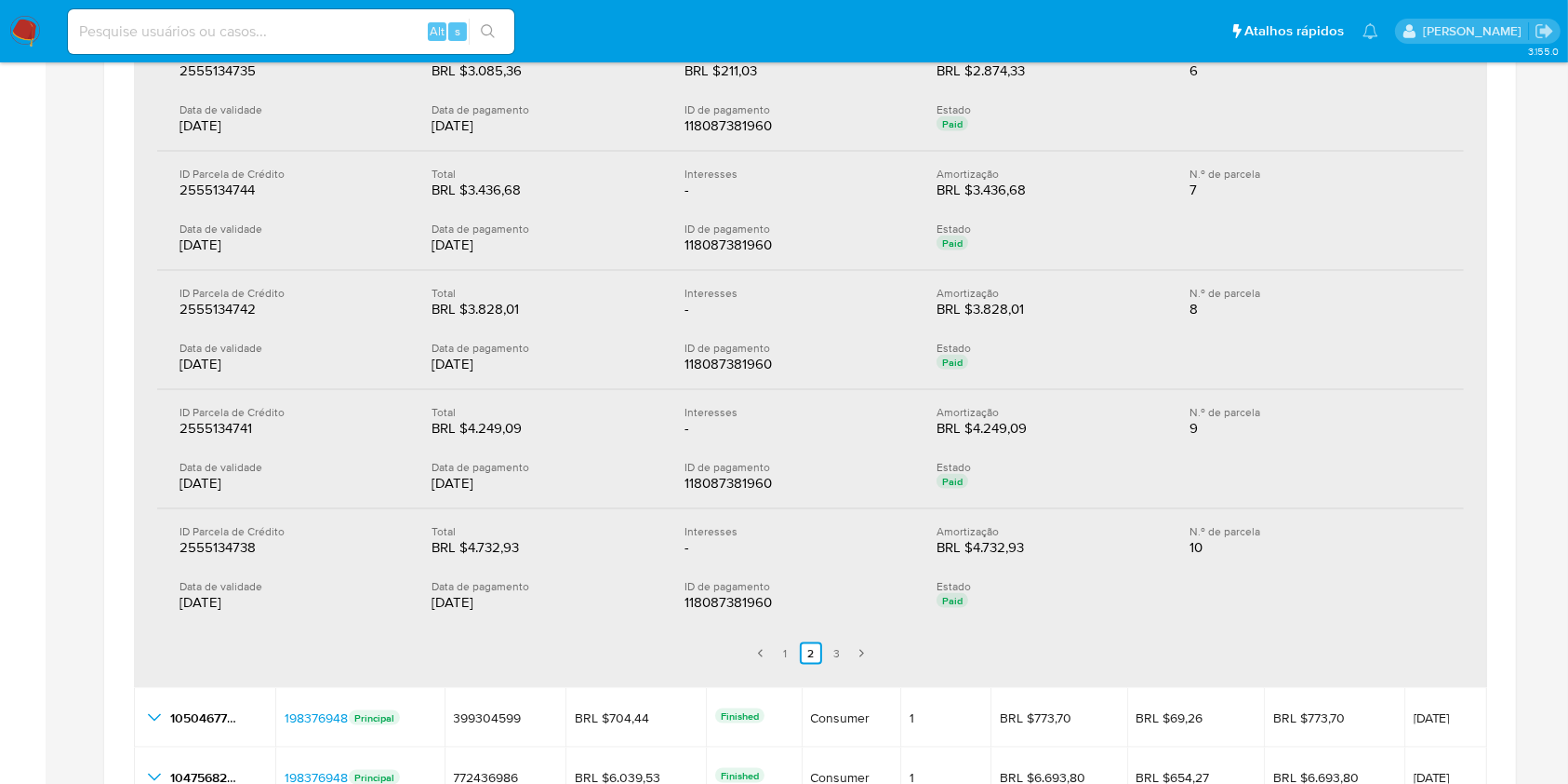
drag, startPoint x: 843, startPoint y: 652, endPoint x: 623, endPoint y: 491, distance: 272.6
click at [843, 652] on link "3" at bounding box center [837, 653] width 23 height 23
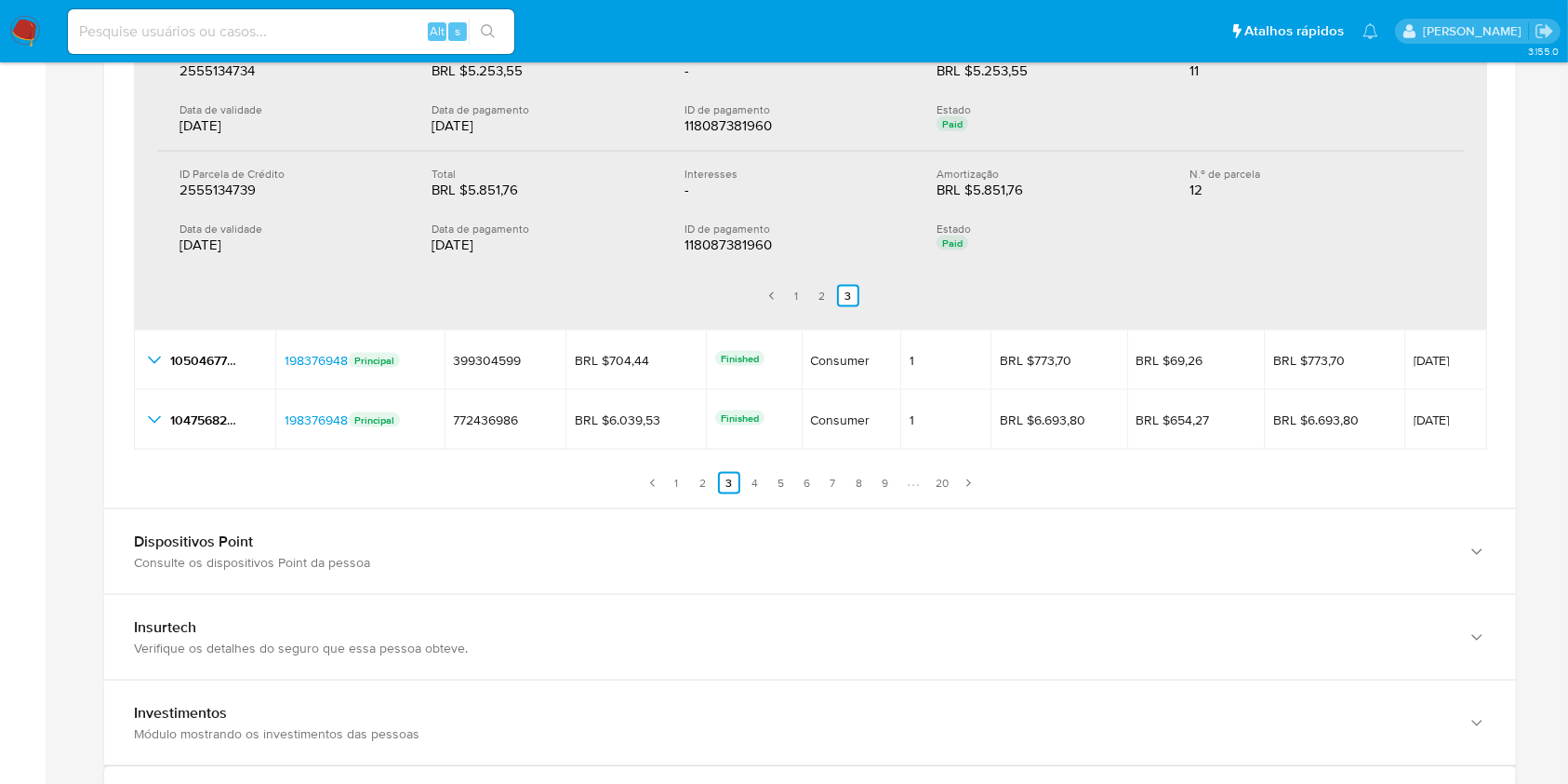
scroll to position [2606, 0]
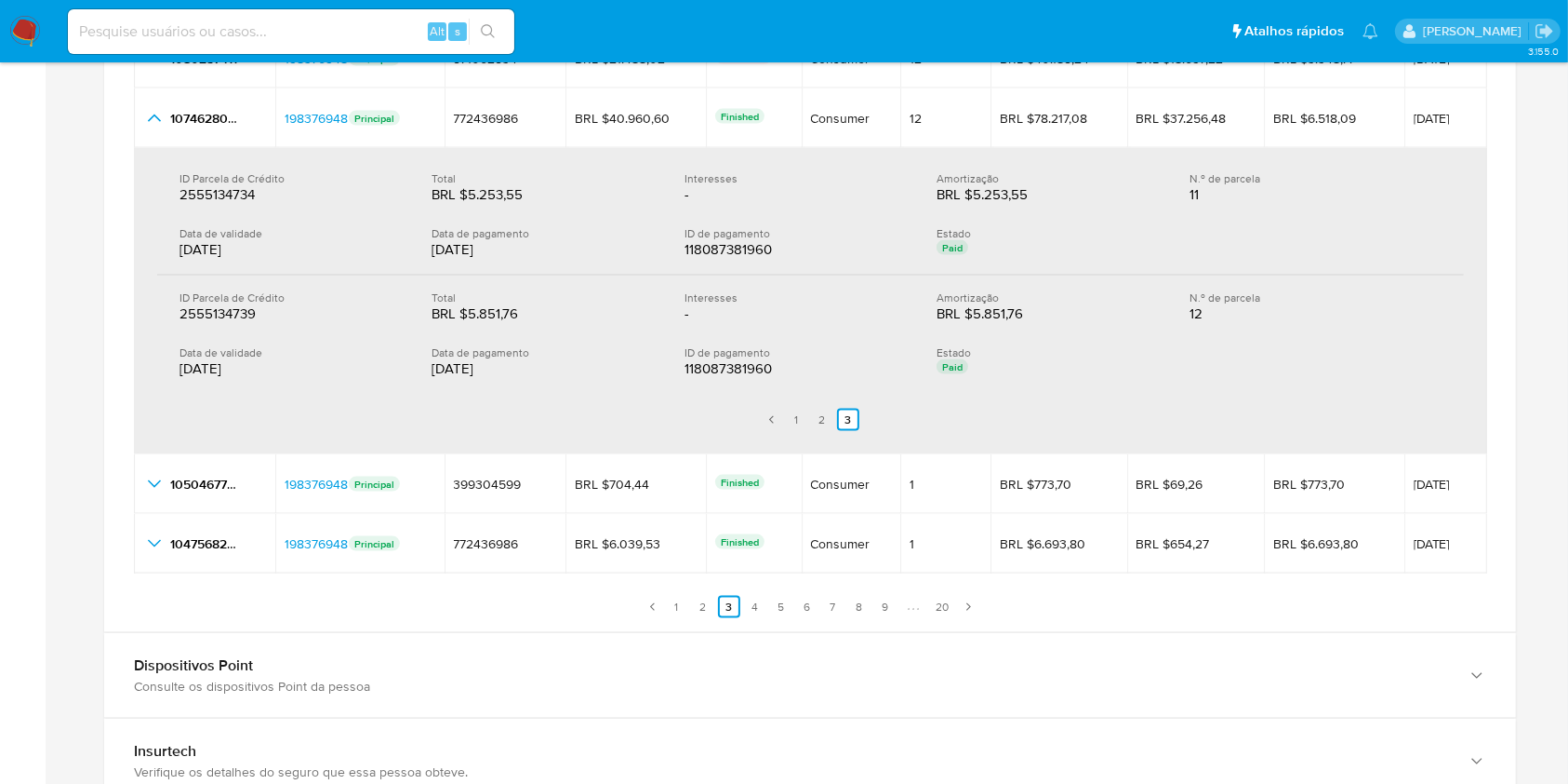
click at [484, 191] on div "BRL $5.253,55" at bounding box center [491, 194] width 119 height 19
click at [507, 320] on div "BRL $5.851,76" at bounding box center [491, 313] width 119 height 19
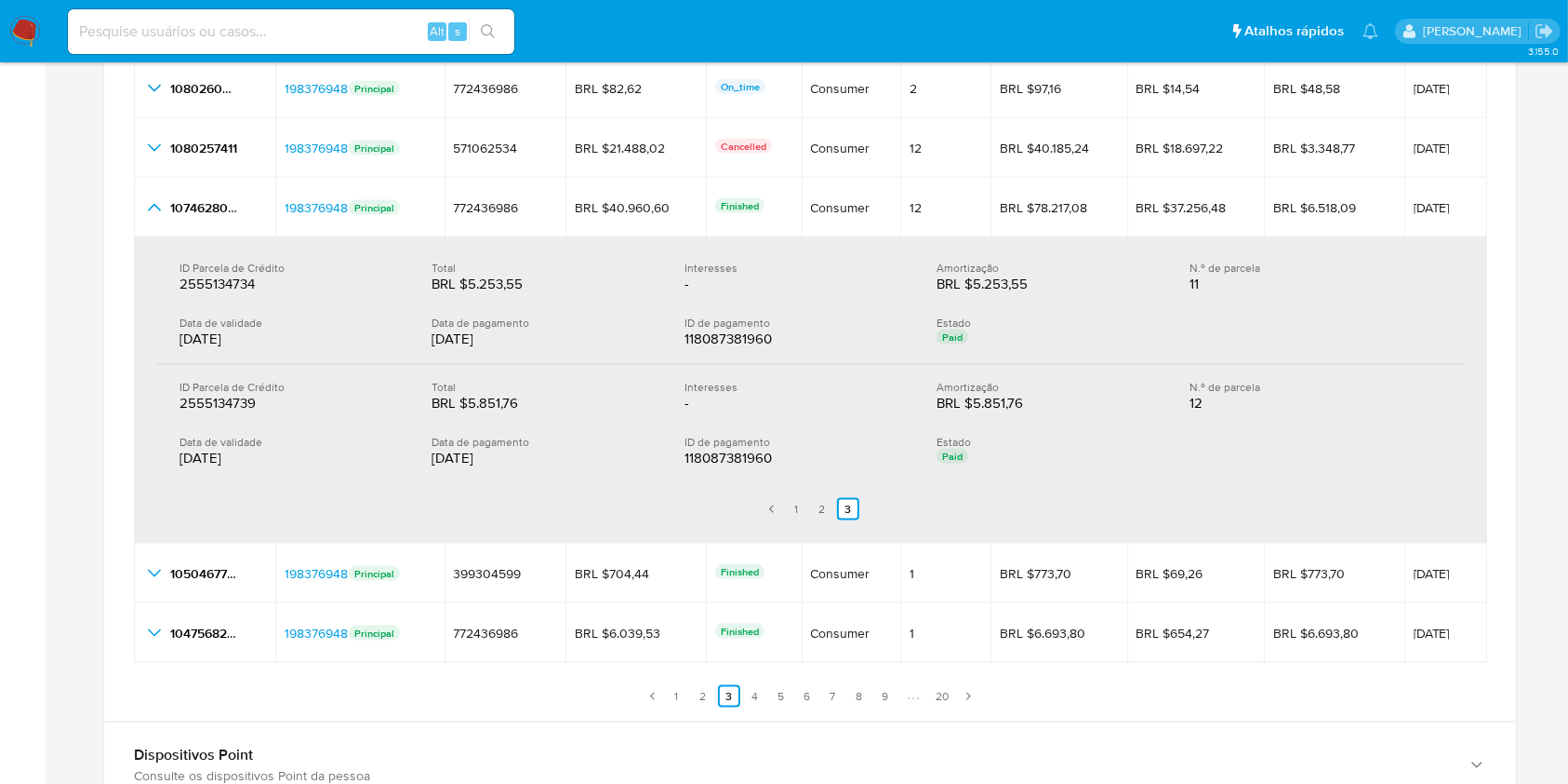
scroll to position [2482, 0]
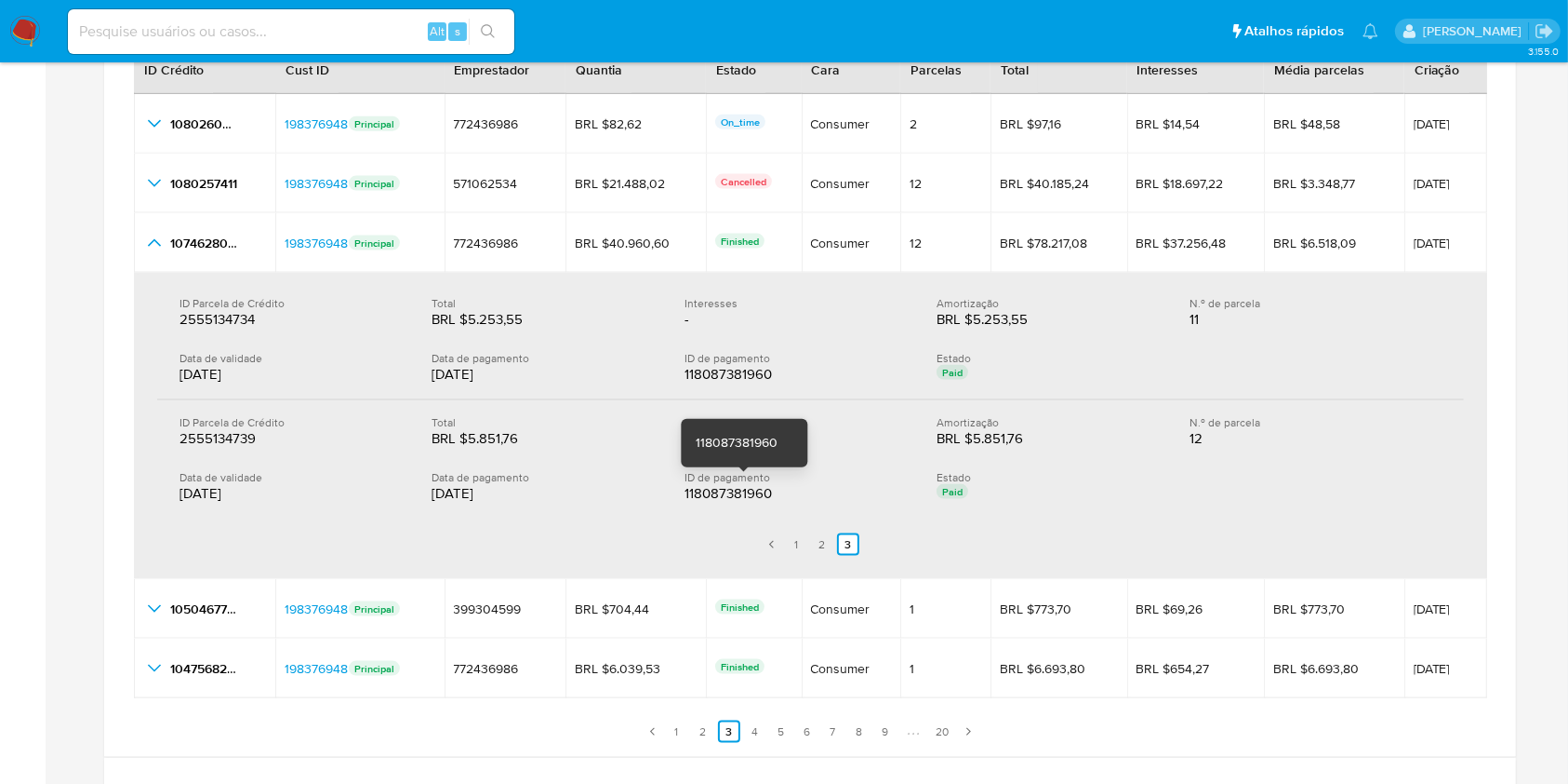
click at [743, 491] on div "118087381960" at bounding box center [744, 493] width 119 height 19
click at [807, 546] on ul "Anterior 1 2 3 Siguiente" at bounding box center [810, 544] width 1307 height 52
click at [800, 543] on link "1" at bounding box center [796, 544] width 23 height 23
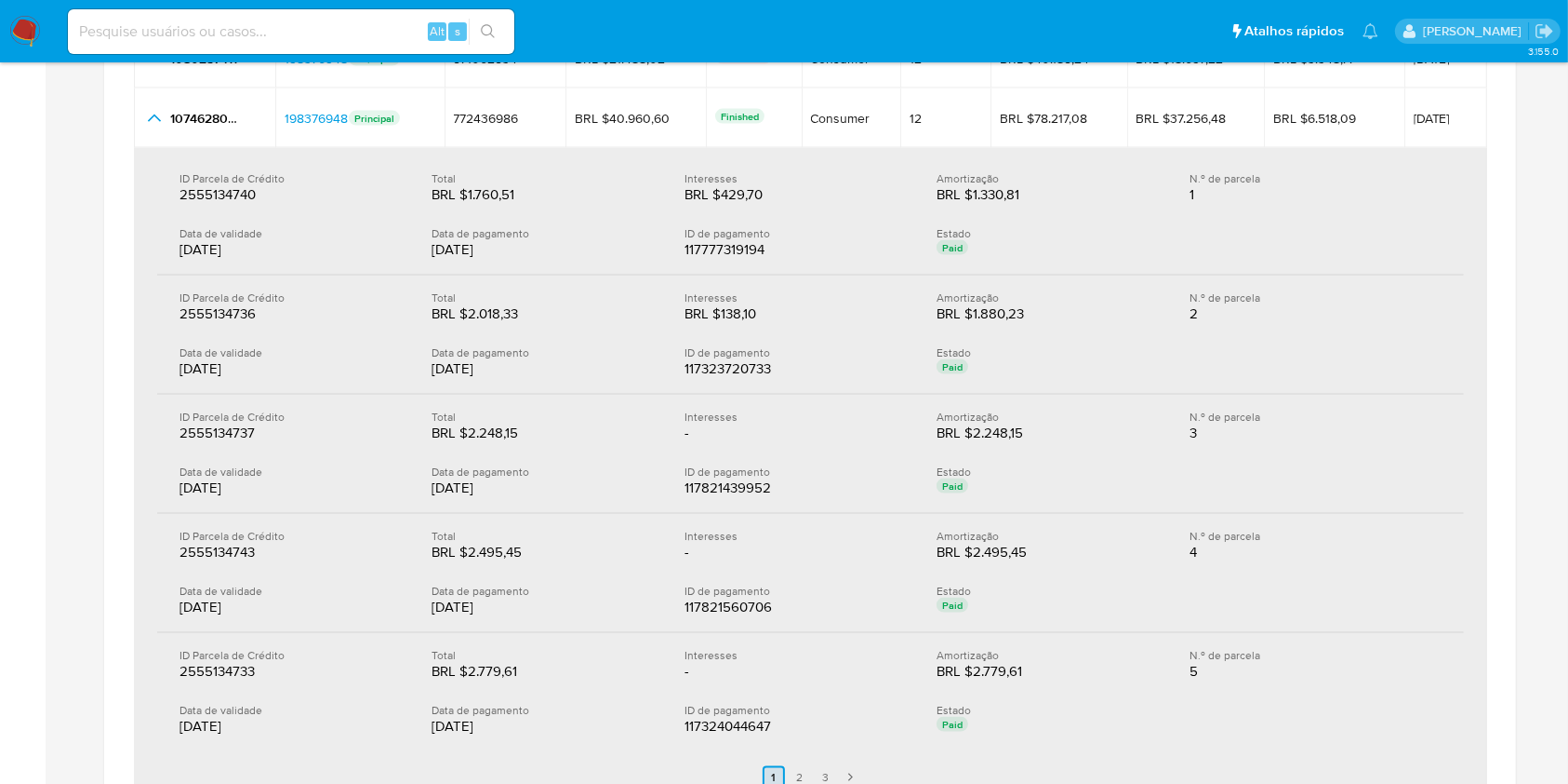
scroll to position [2730, 0]
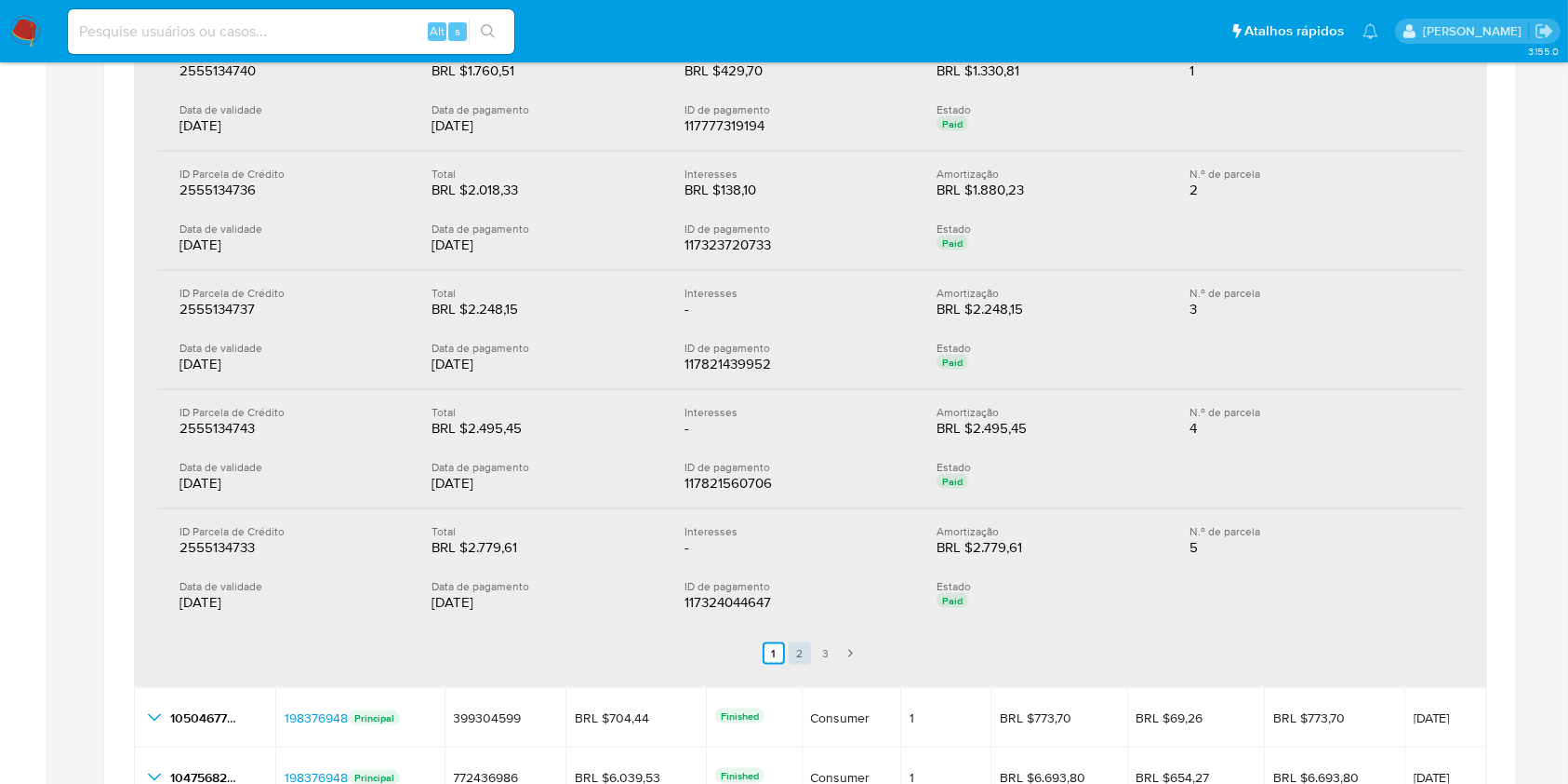
click at [808, 660] on link "2" at bounding box center [799, 653] width 23 height 23
click at [786, 653] on link "1" at bounding box center [784, 653] width 23 height 23
click at [743, 601] on div "117324044647" at bounding box center [744, 602] width 119 height 19
click at [700, 593] on div "117324044647" at bounding box center [744, 602] width 119 height 19
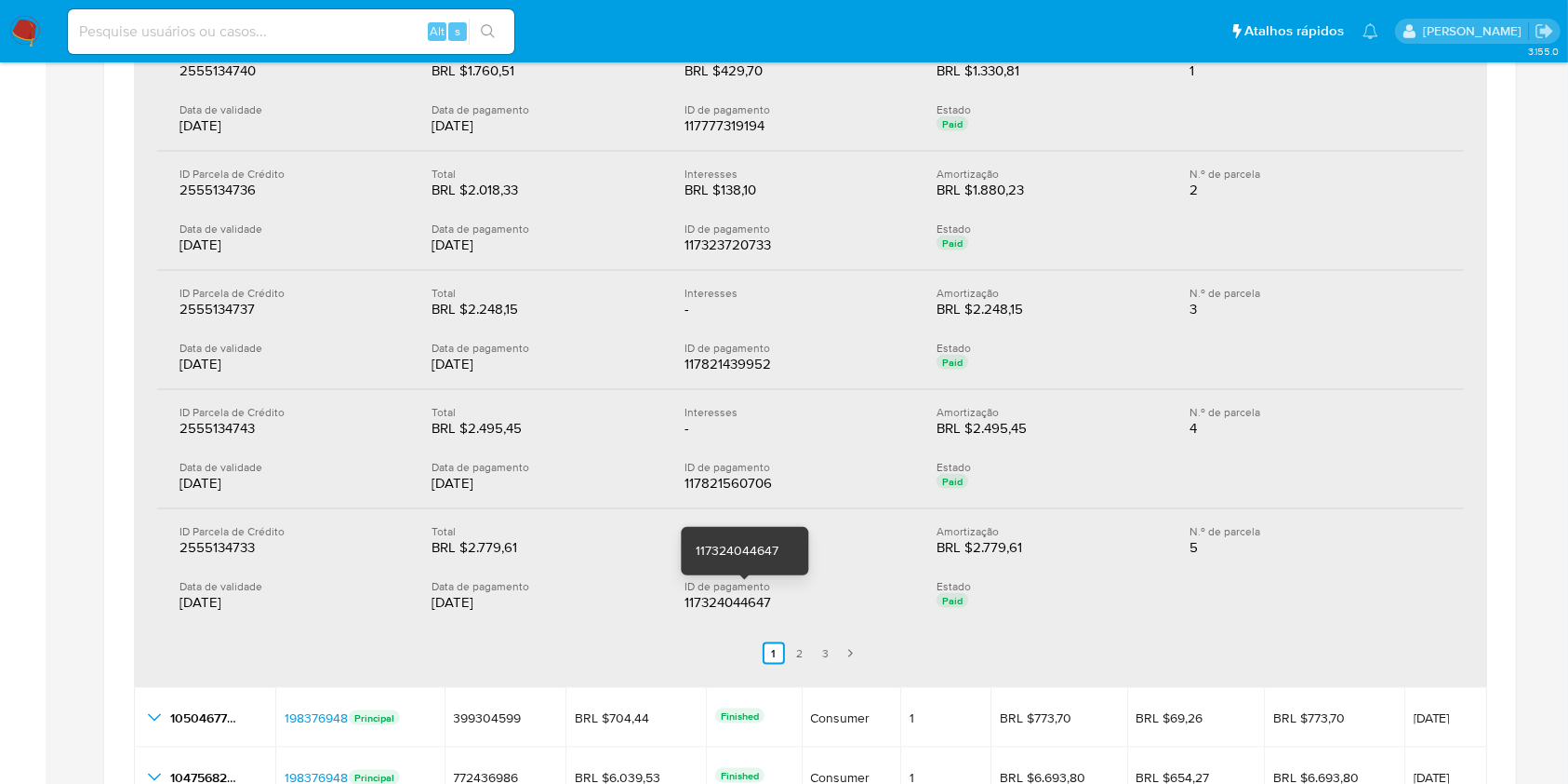
click at [701, 593] on div "117324044647" at bounding box center [744, 602] width 119 height 19
click at [679, 601] on div "Data de pagamento 08/07/2025" at bounding box center [557, 596] width 252 height 34
click at [729, 600] on div "117324044647" at bounding box center [744, 602] width 119 height 19
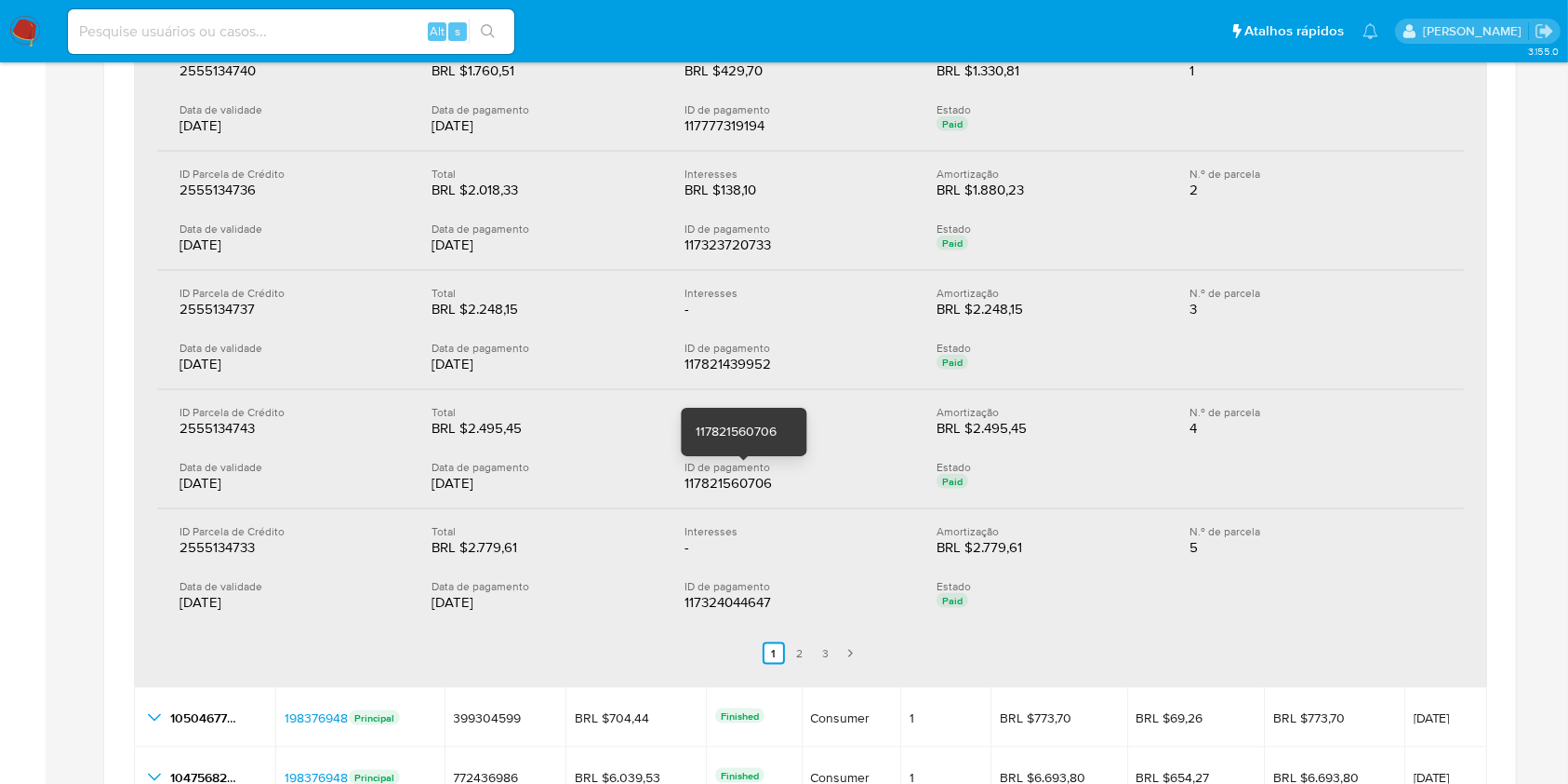
click at [750, 474] on div "117821560706" at bounding box center [744, 483] width 119 height 19
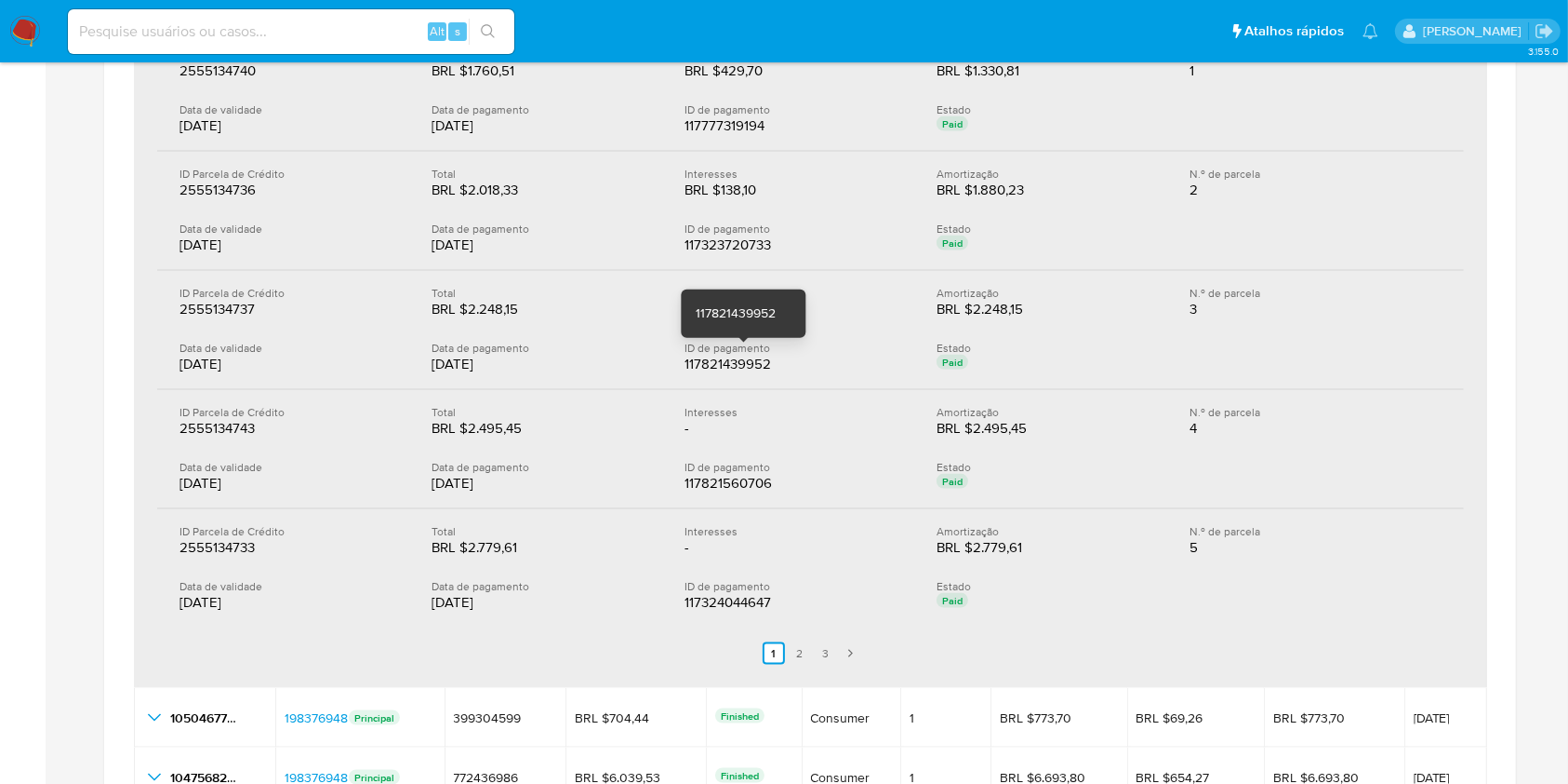
click at [747, 366] on div "117821439952" at bounding box center [744, 363] width 119 height 19
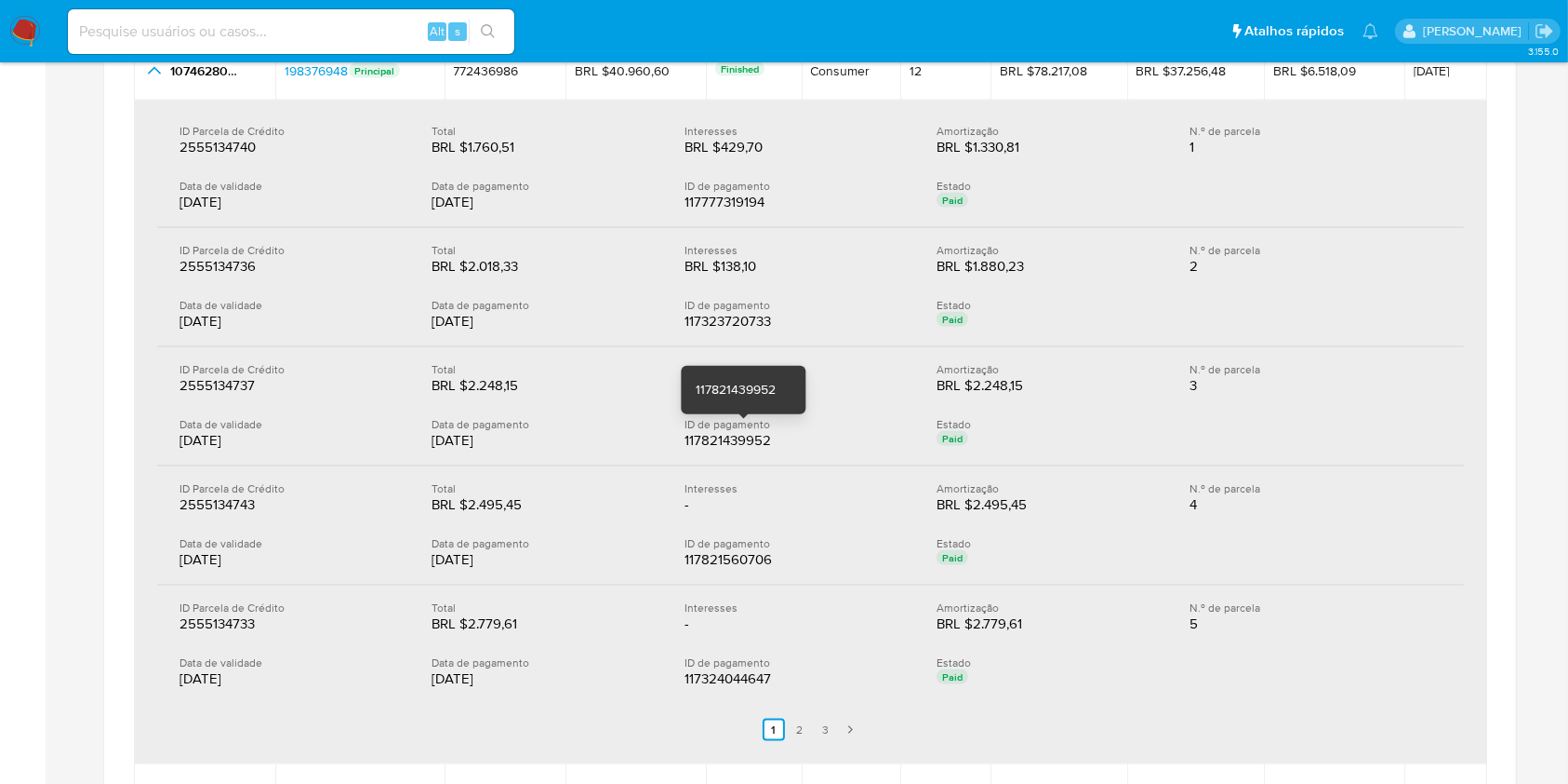
scroll to position [2606, 0]
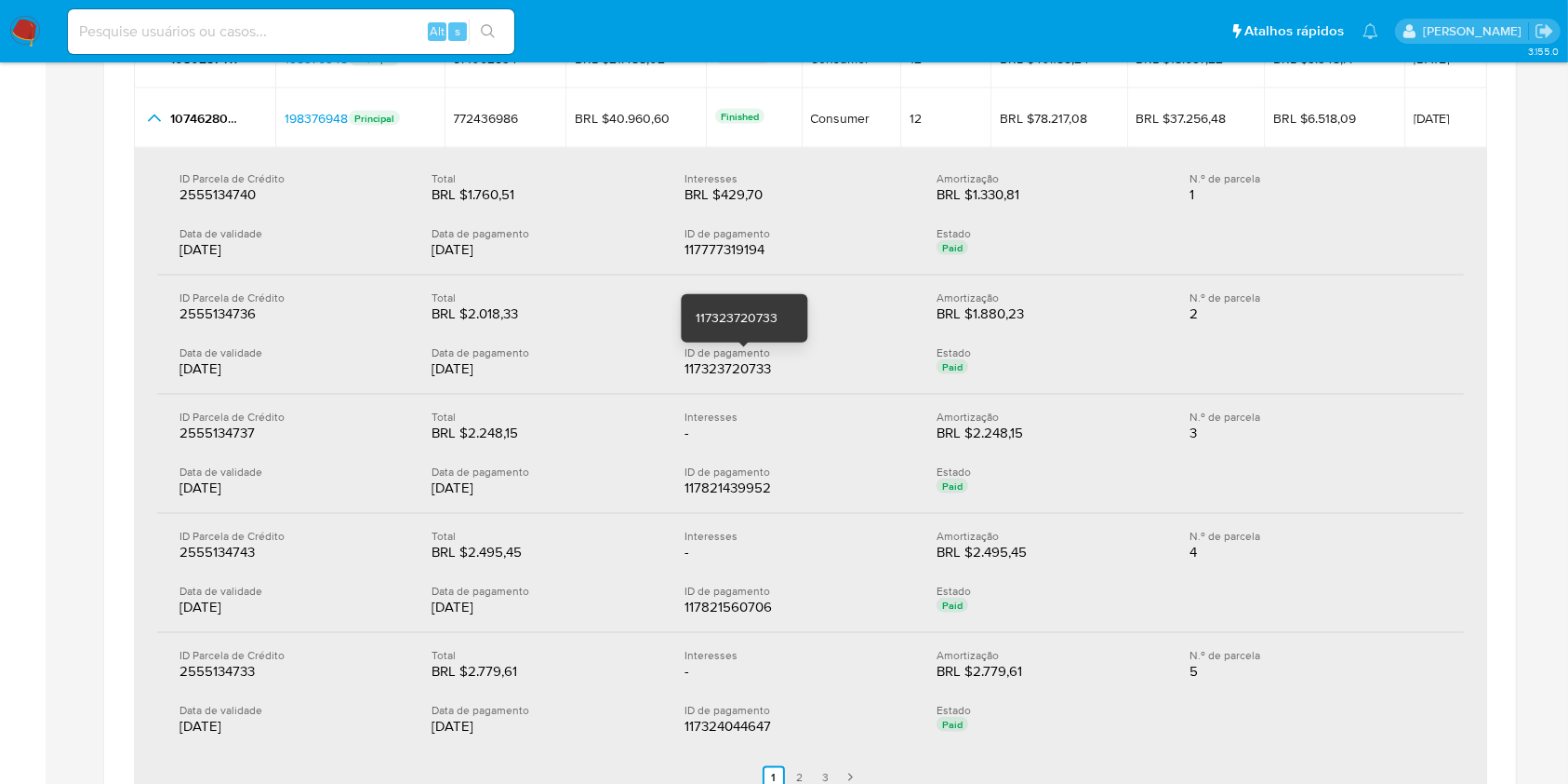
click at [741, 367] on div "117323720733" at bounding box center [744, 368] width 119 height 19
drag, startPoint x: 741, startPoint y: 367, endPoint x: 792, endPoint y: 293, distance: 89.9
click at [740, 367] on div "117323720733" at bounding box center [744, 368] width 119 height 19
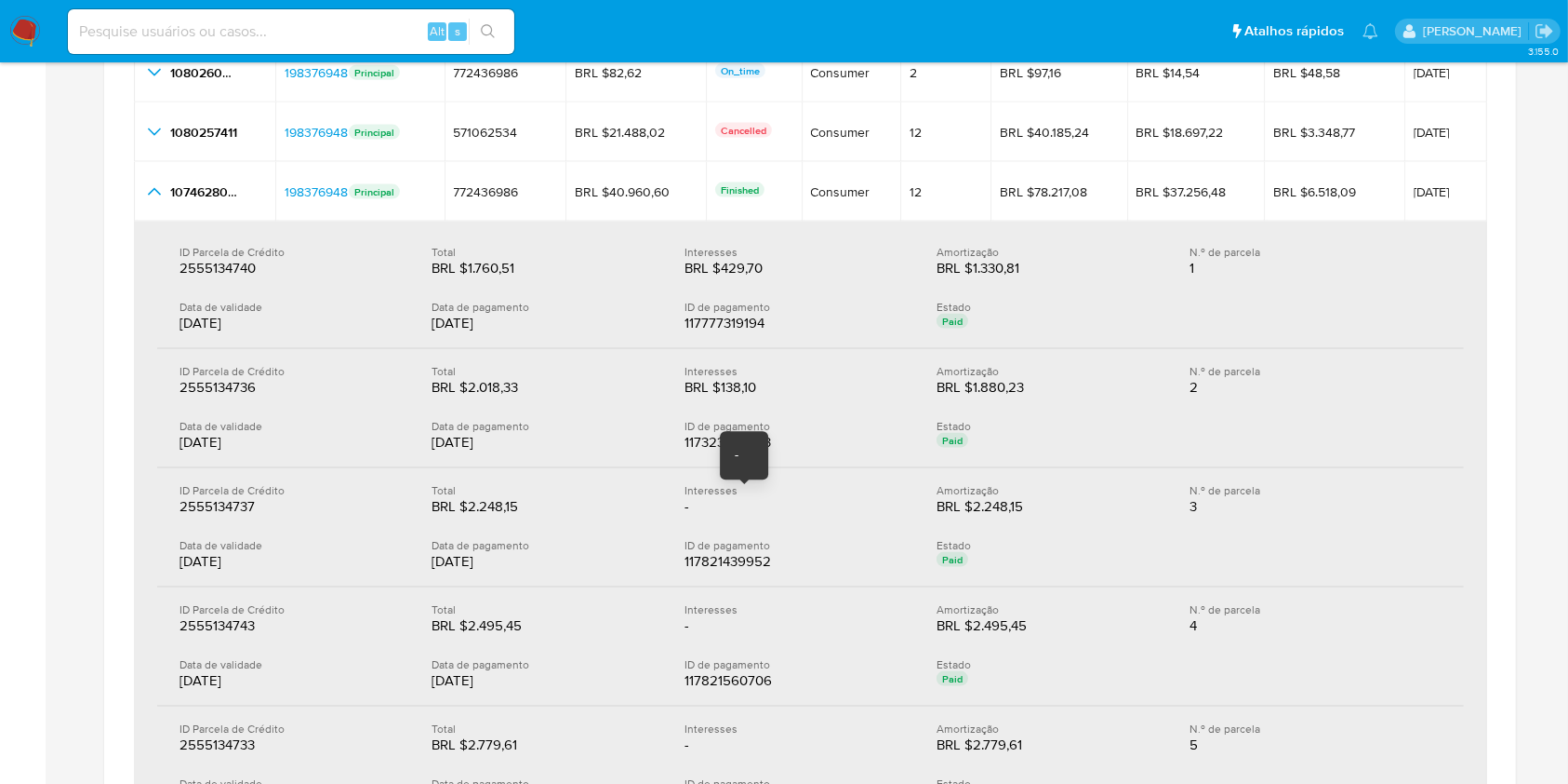
scroll to position [2482, 0]
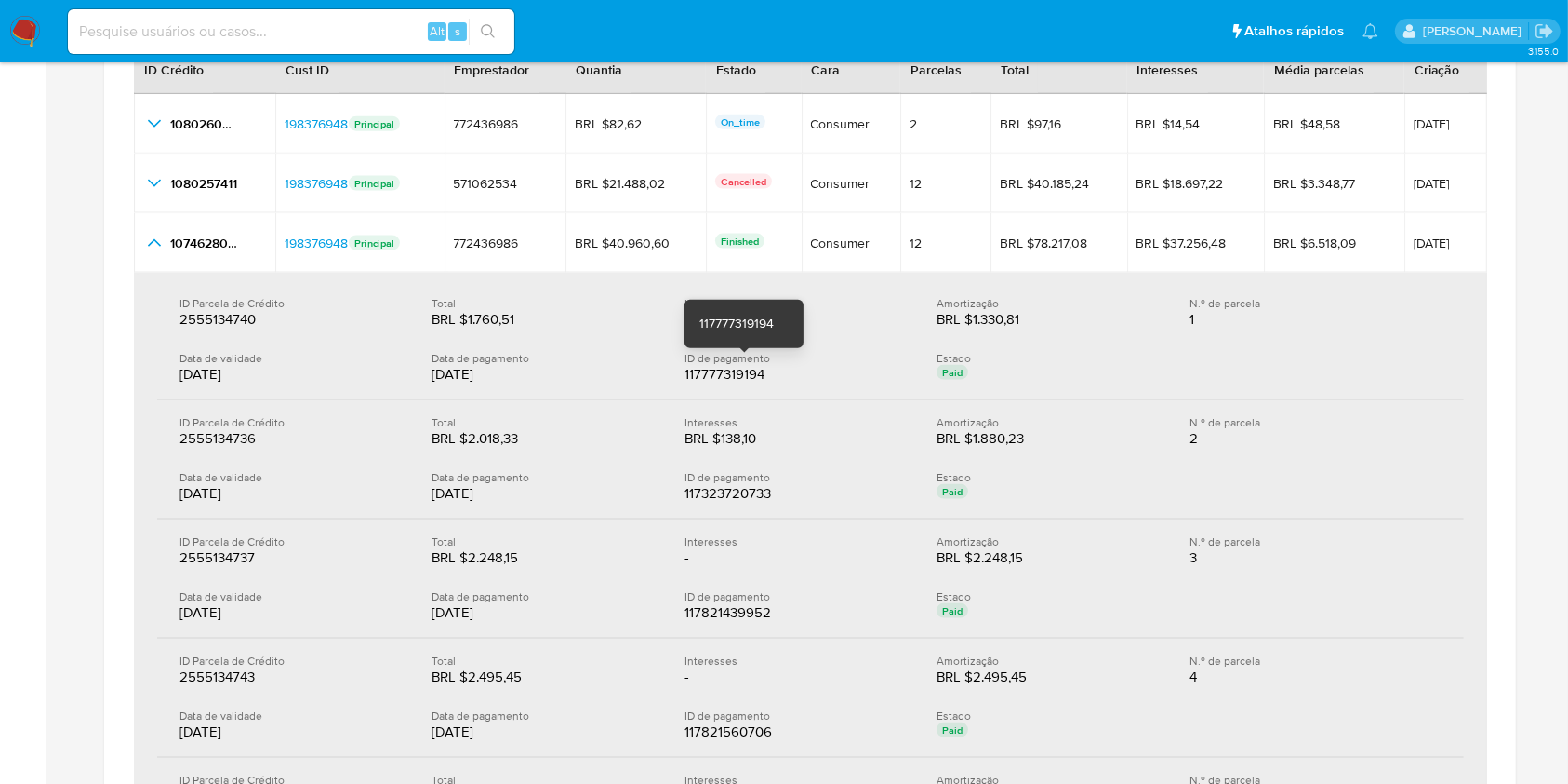
click at [721, 365] on div "117777319194" at bounding box center [744, 374] width 119 height 19
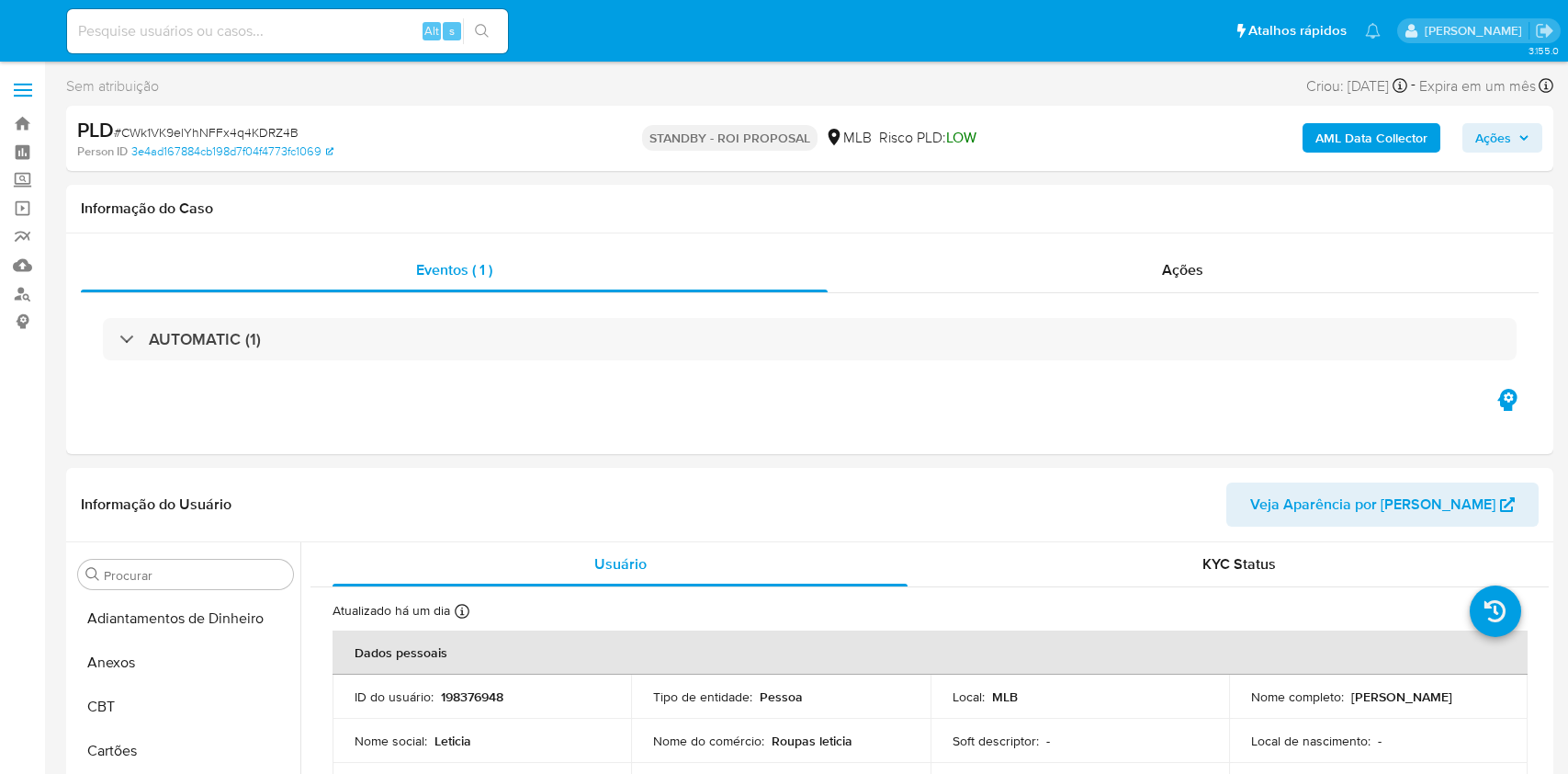
select select "10"
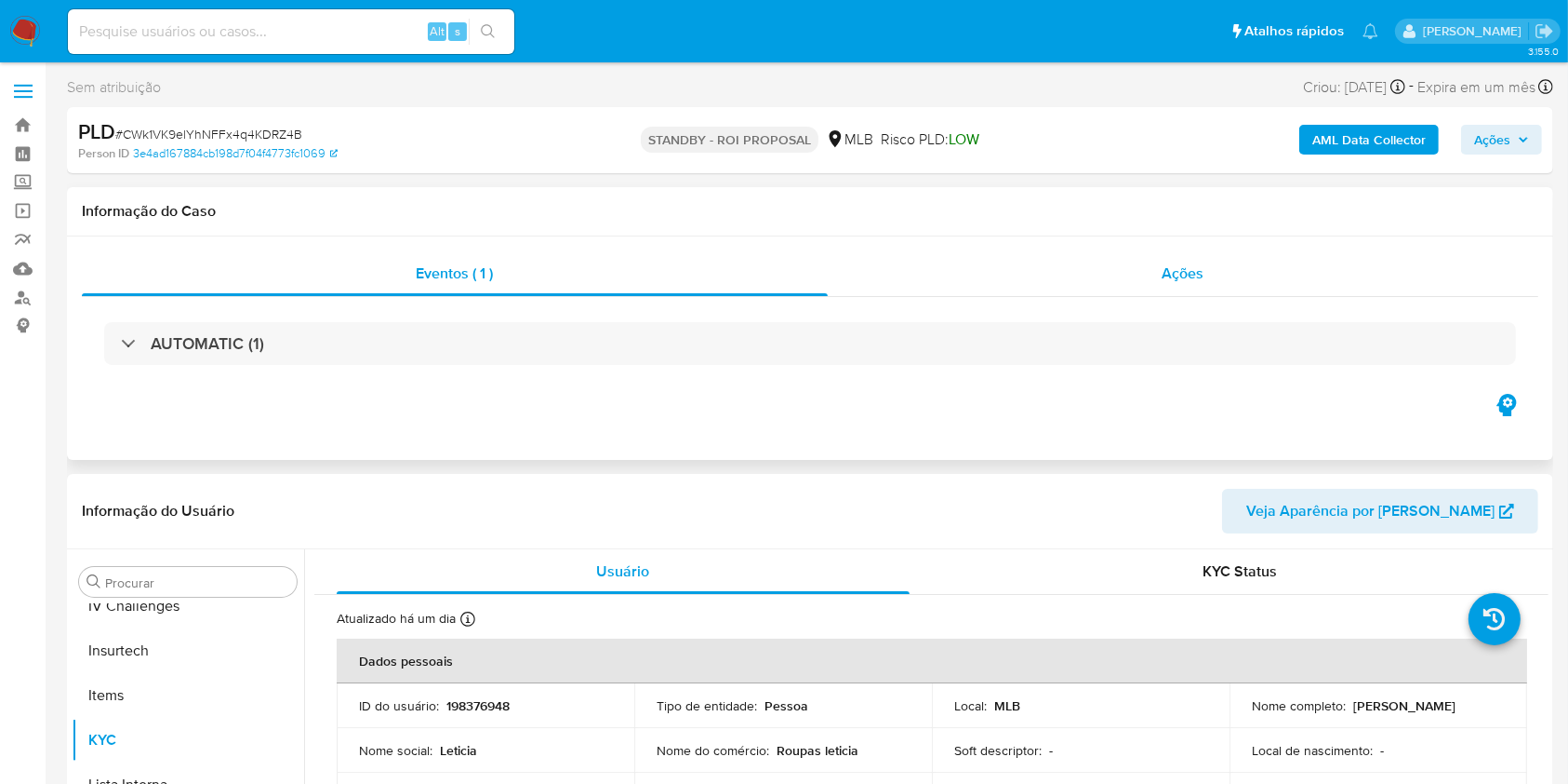
scroll to position [832, 0]
click at [1040, 269] on div "Ações" at bounding box center [1183, 273] width 710 height 45
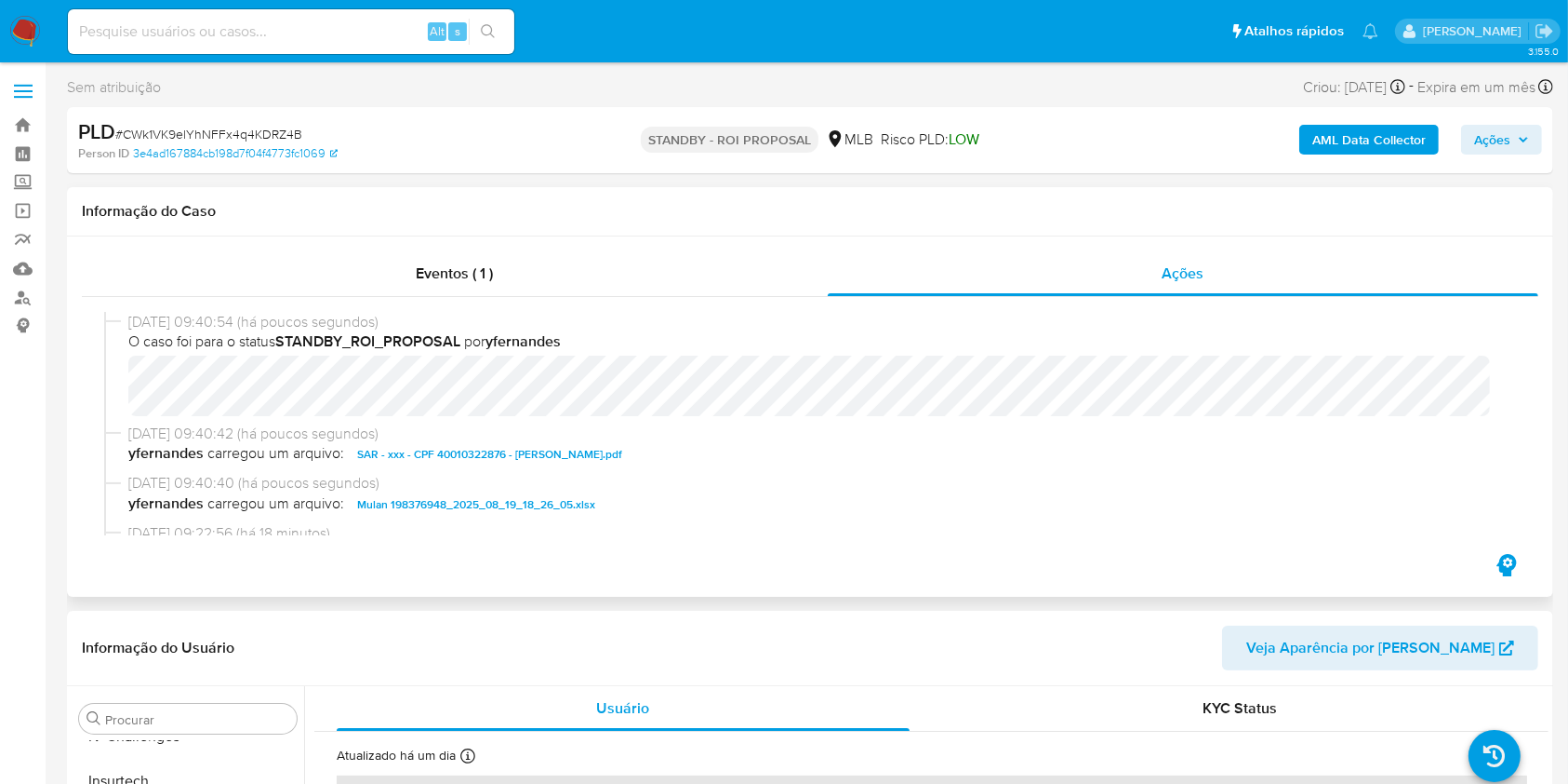
scroll to position [0, 0]
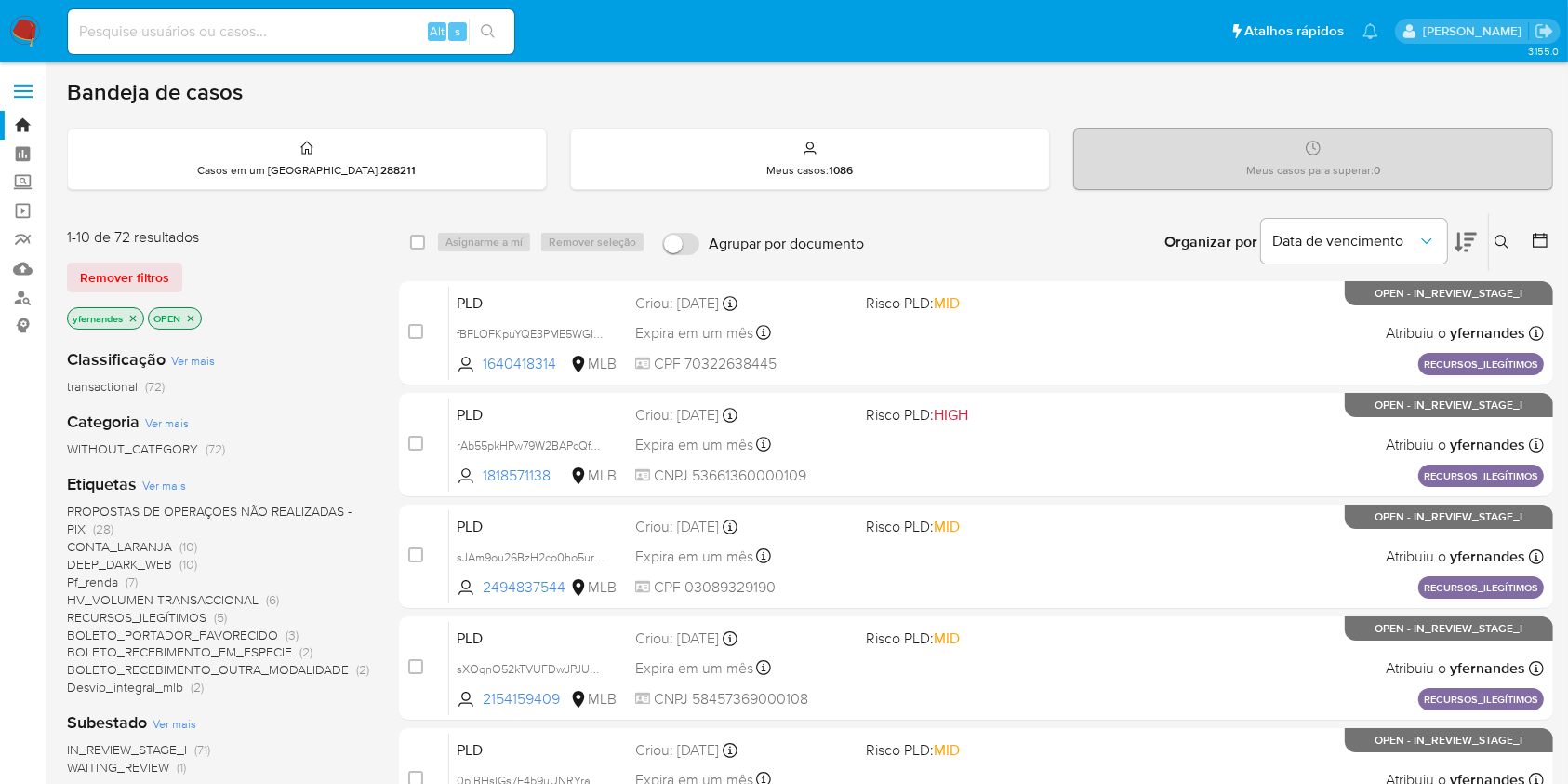
drag, startPoint x: 232, startPoint y: 51, endPoint x: 226, endPoint y: 38, distance: 14.3
click at [231, 50] on div "Alt s" at bounding box center [291, 31] width 446 height 45
click at [221, 33] on input at bounding box center [291, 32] width 446 height 24
paste input "68414686"
type input "68414686"
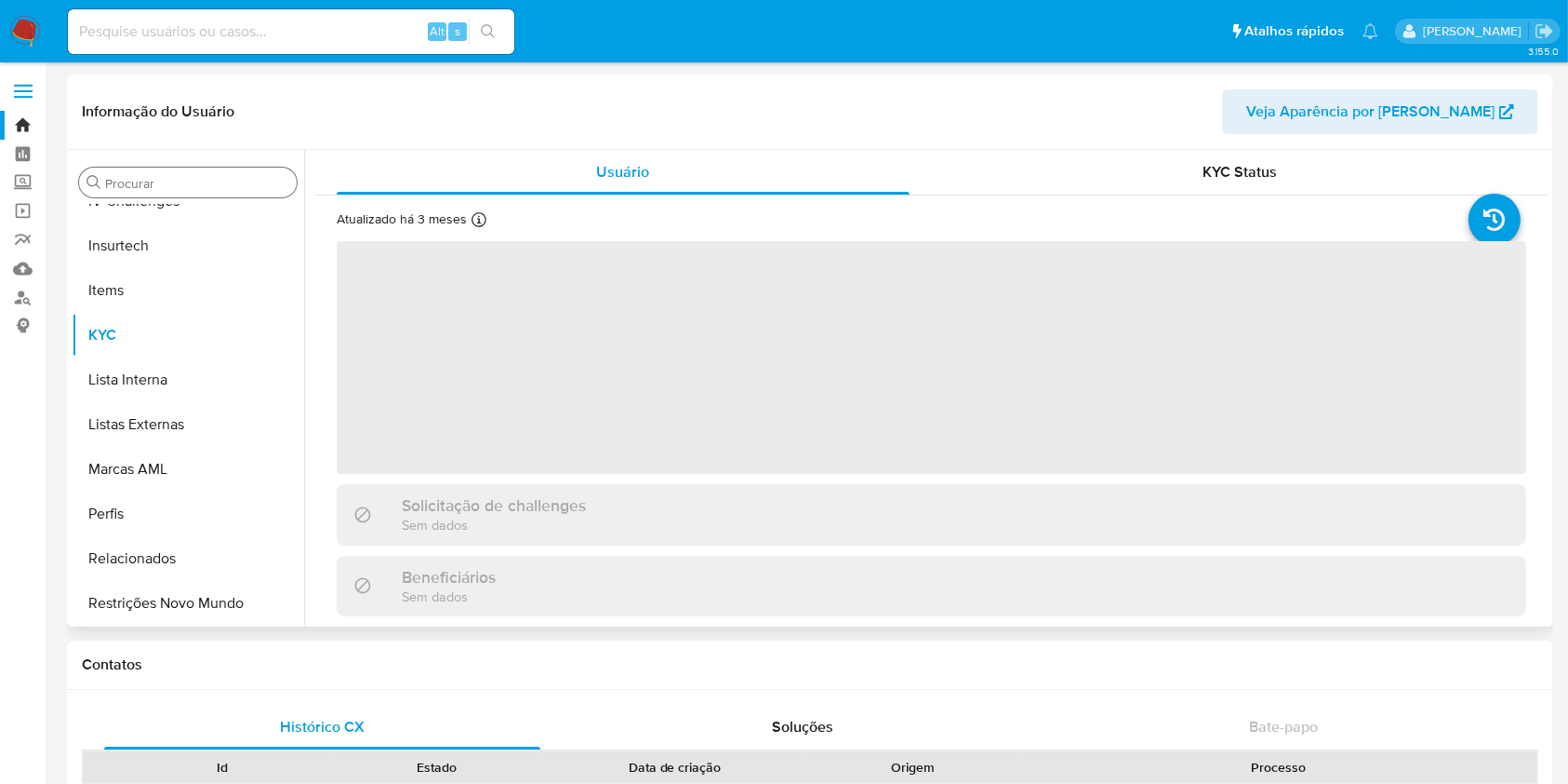
scroll to position [832, 0]
click at [188, 175] on div "Procurar" at bounding box center [188, 182] width 218 height 30
click at [209, 181] on input "Procurar" at bounding box center [197, 183] width 184 height 17
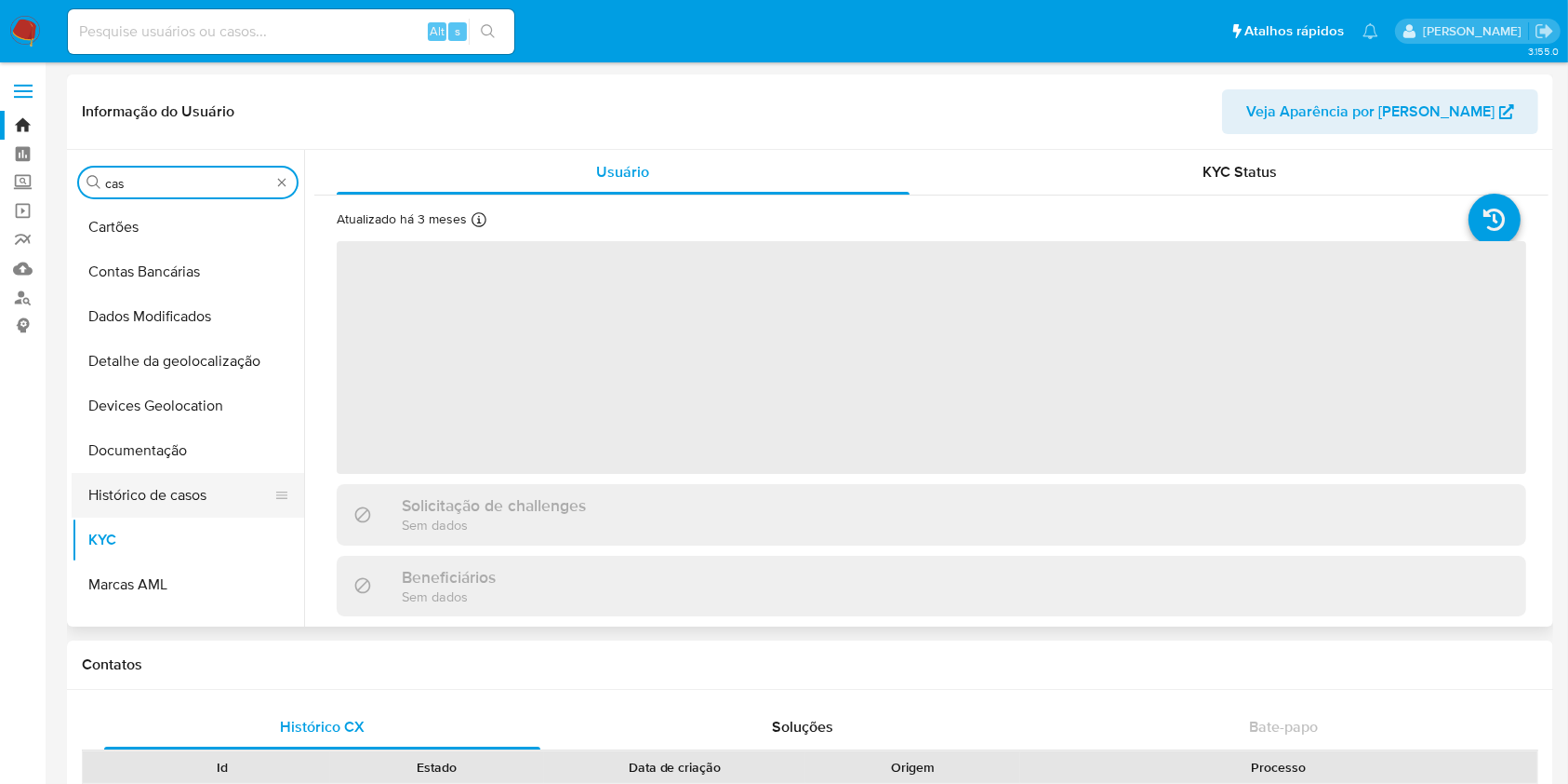
scroll to position [0, 0]
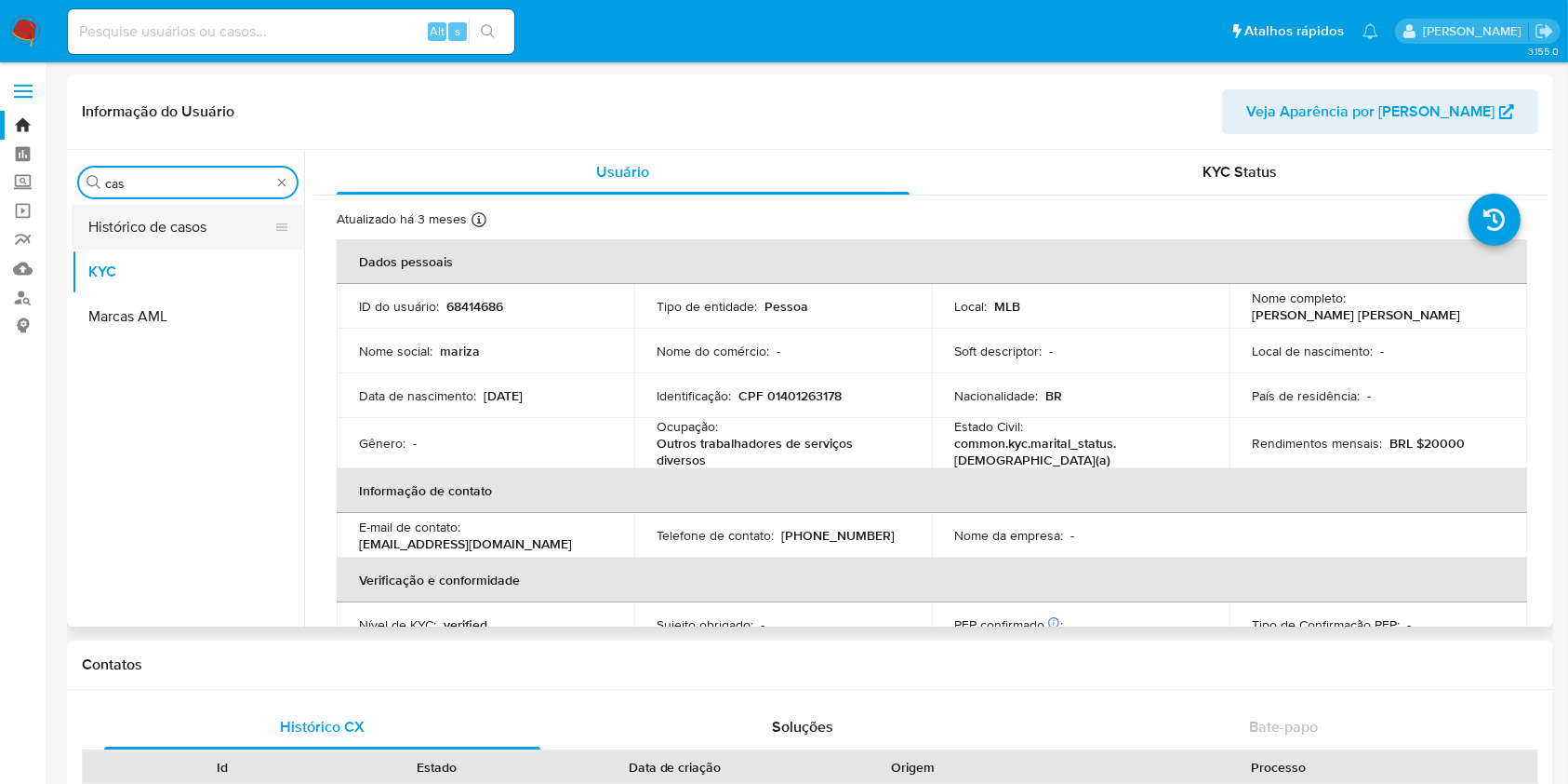
type input "cas"
click at [141, 233] on button "Histórico de casos" at bounding box center [180, 227] width 218 height 45
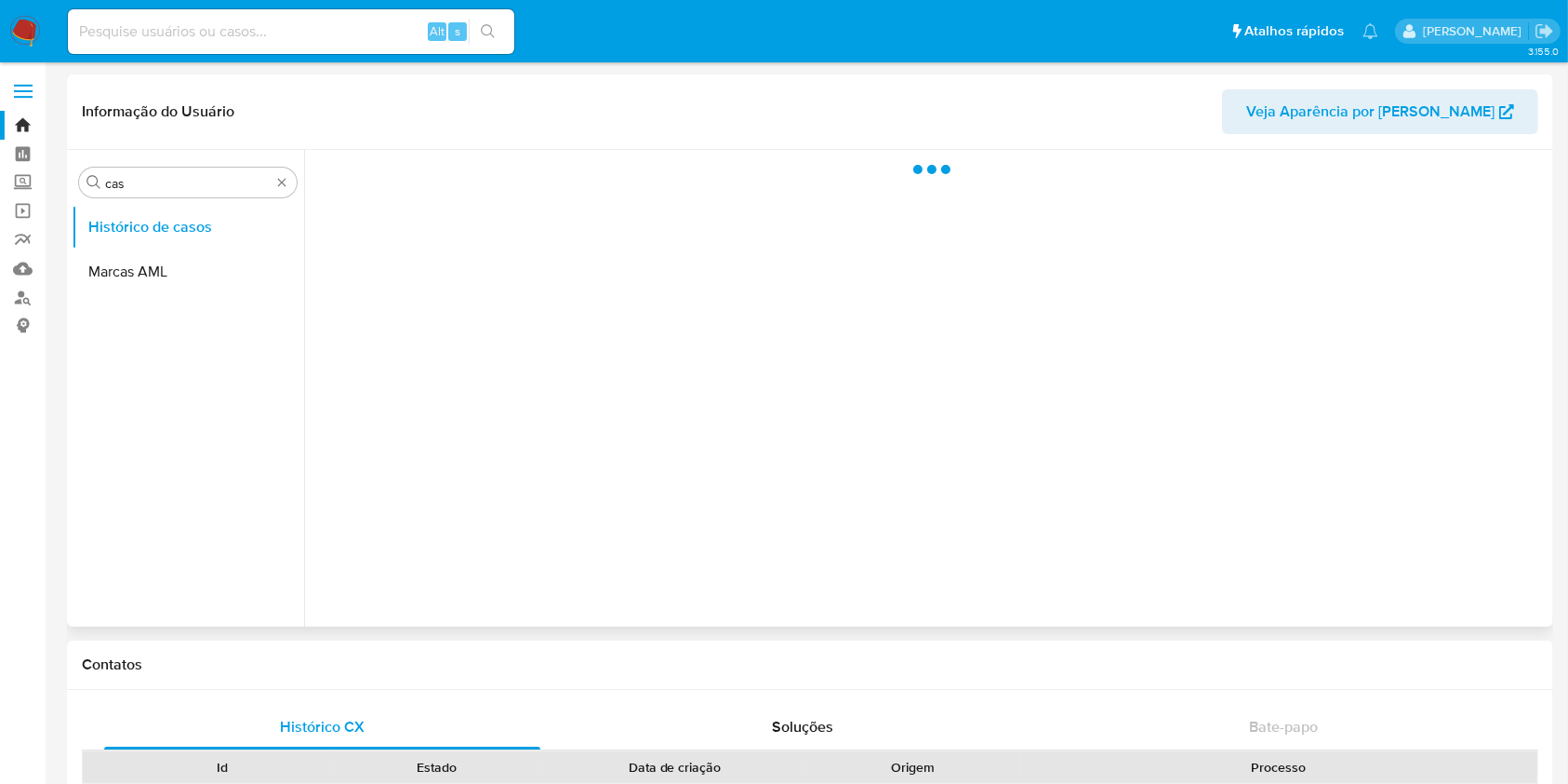
select select "10"
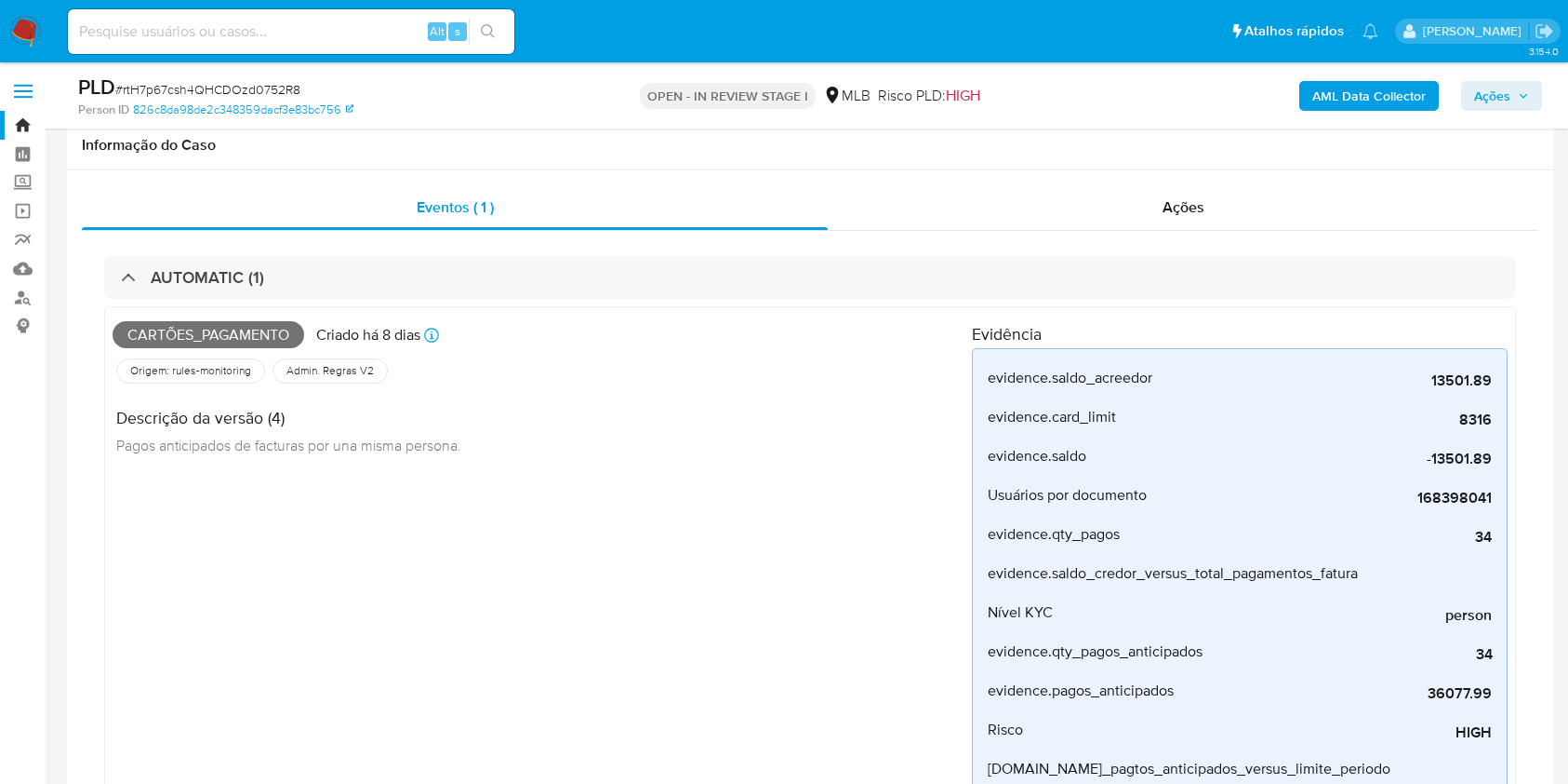
scroll to position [2482, 0]
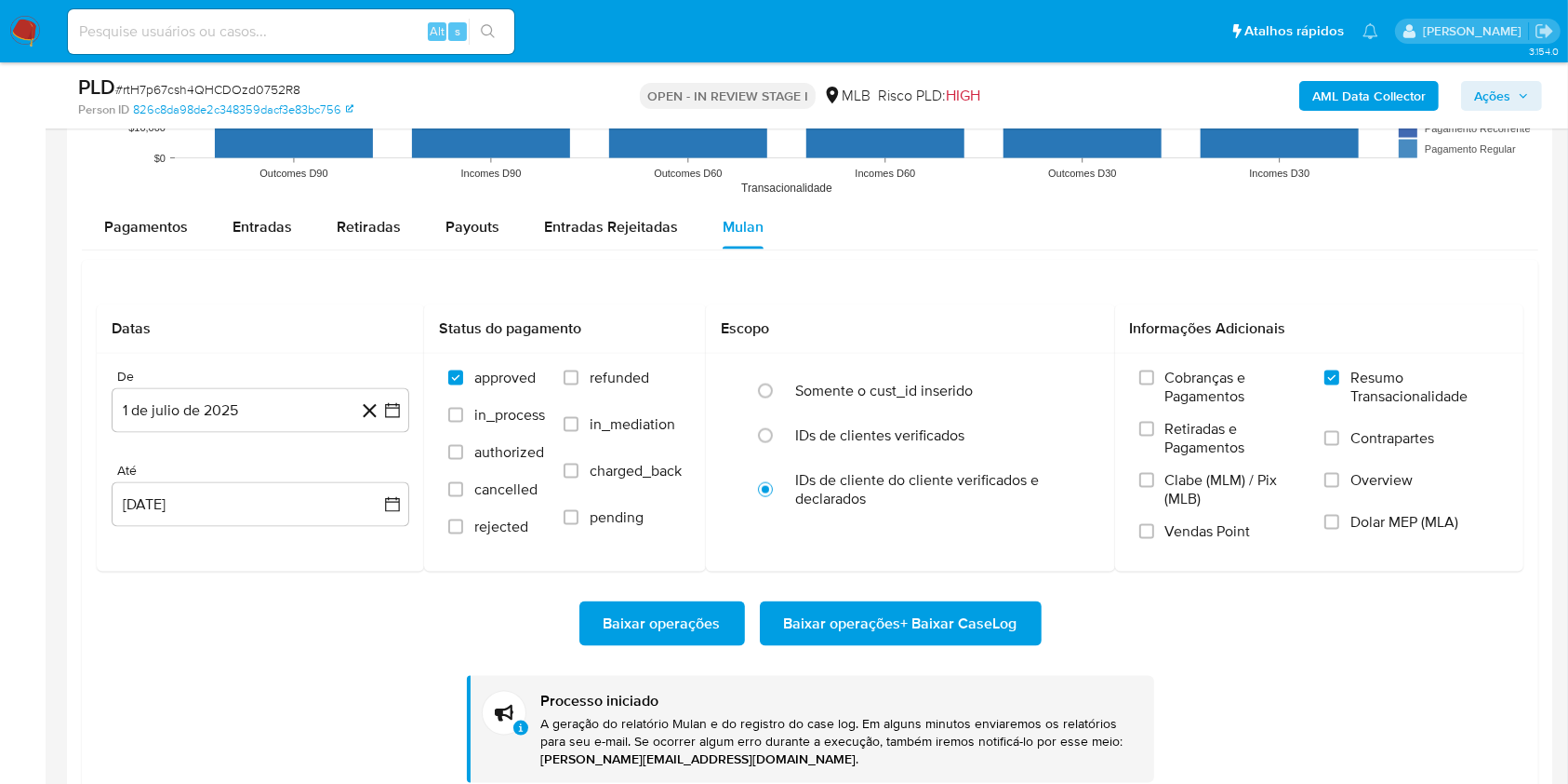
click at [252, 86] on span "# rtH7p67csh4QHCDOzd0752R8" at bounding box center [208, 89] width 185 height 19
copy span "rtH7p67csh4QHCDOzd0752R8"
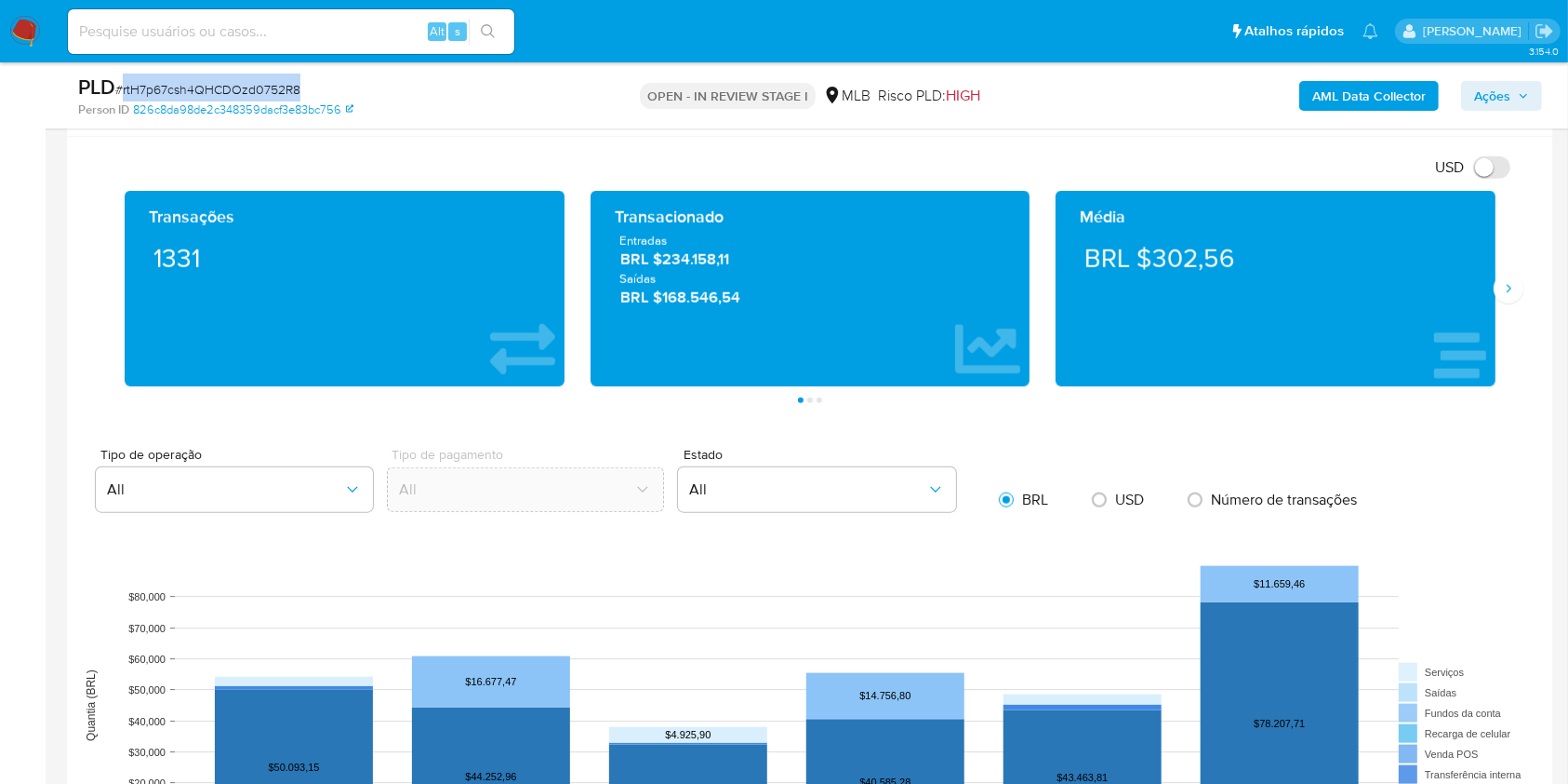
scroll to position [1737, 0]
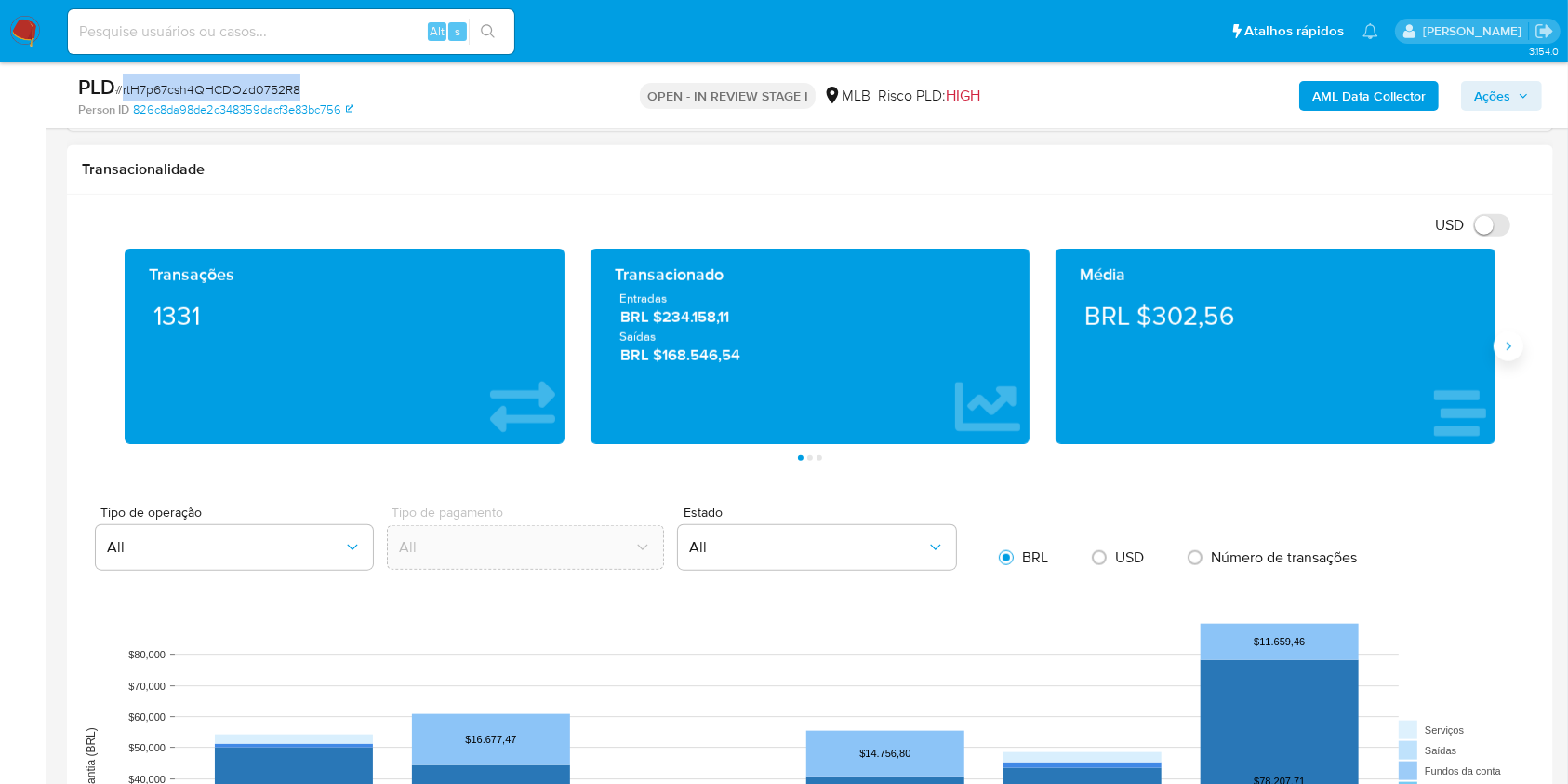
click at [1514, 351] on icon "Siguiente" at bounding box center [1509, 345] width 15 height 15
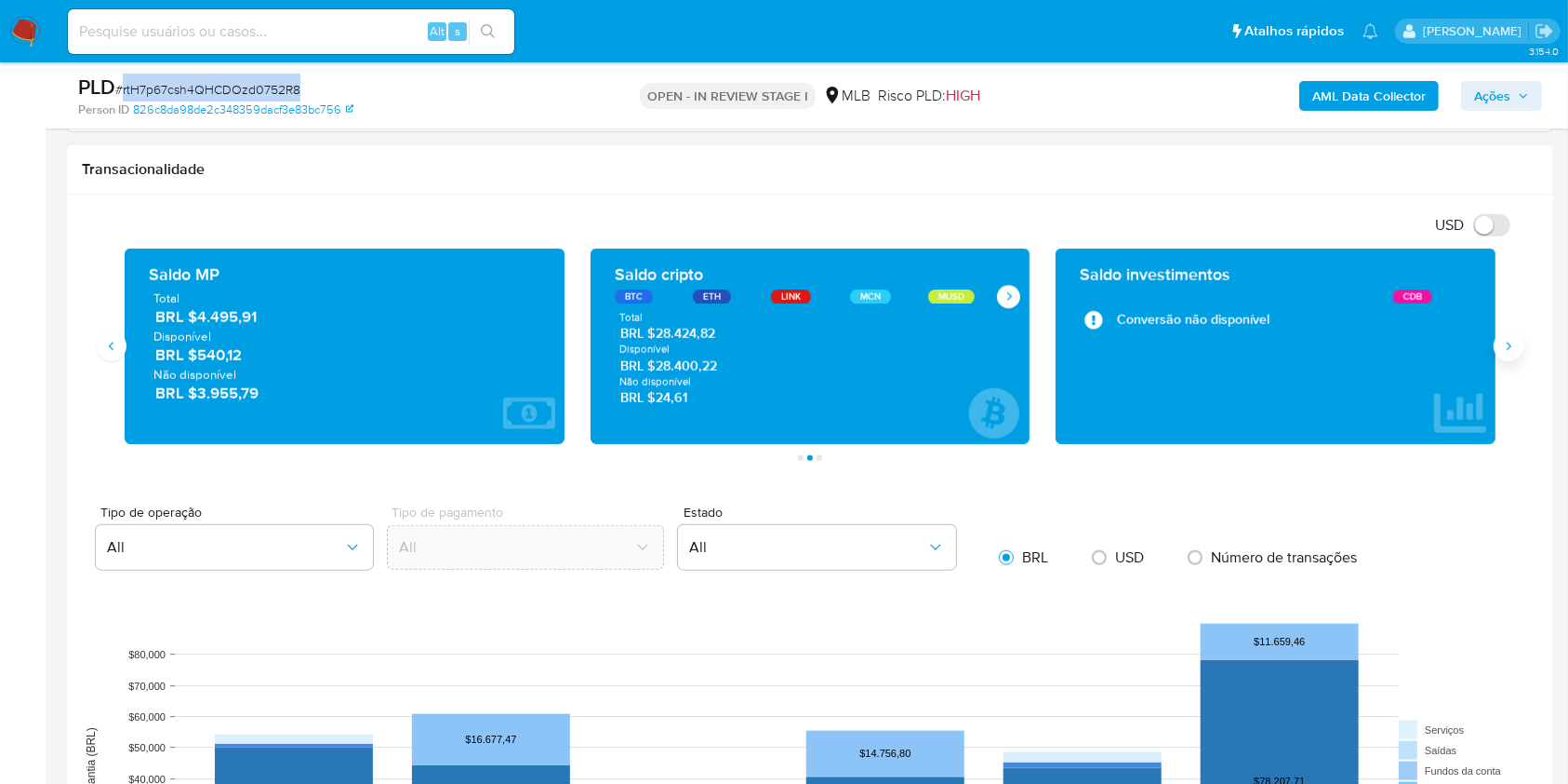
click at [1514, 351] on icon "Siguiente" at bounding box center [1509, 345] width 15 height 15
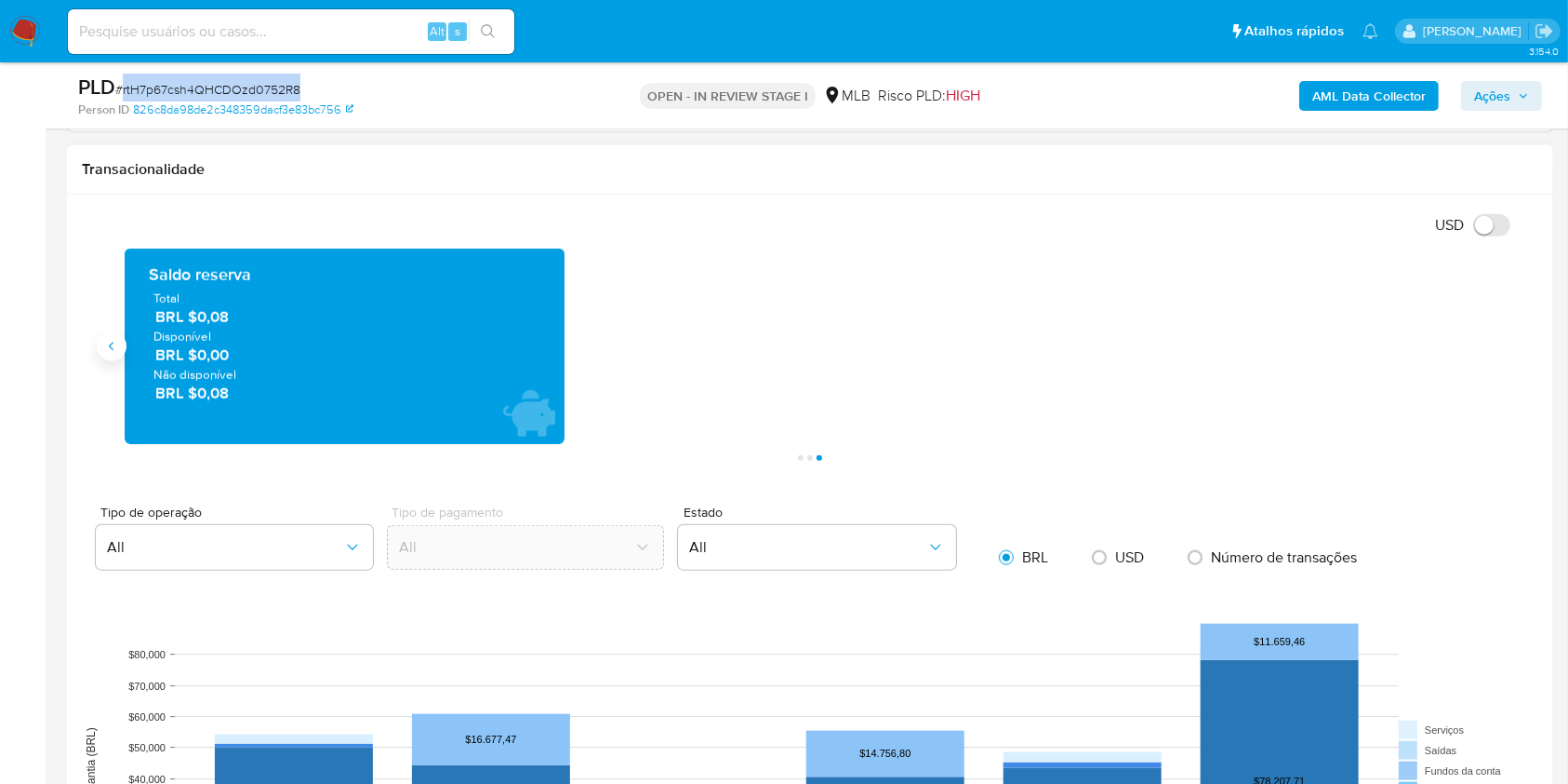
click at [97, 349] on button "Anterior" at bounding box center [112, 346] width 30 height 30
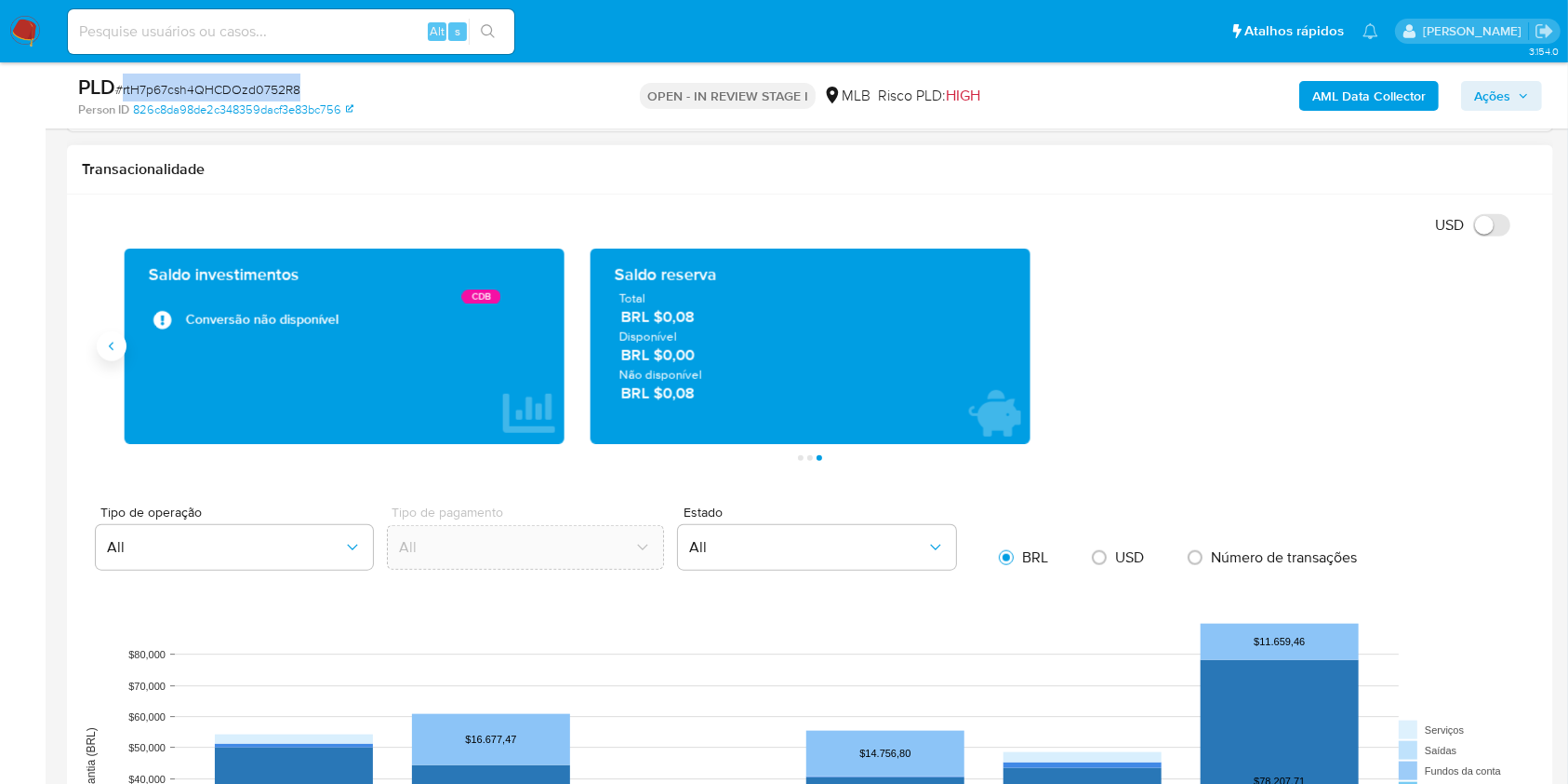
click at [102, 348] on button "Anterior" at bounding box center [112, 346] width 30 height 30
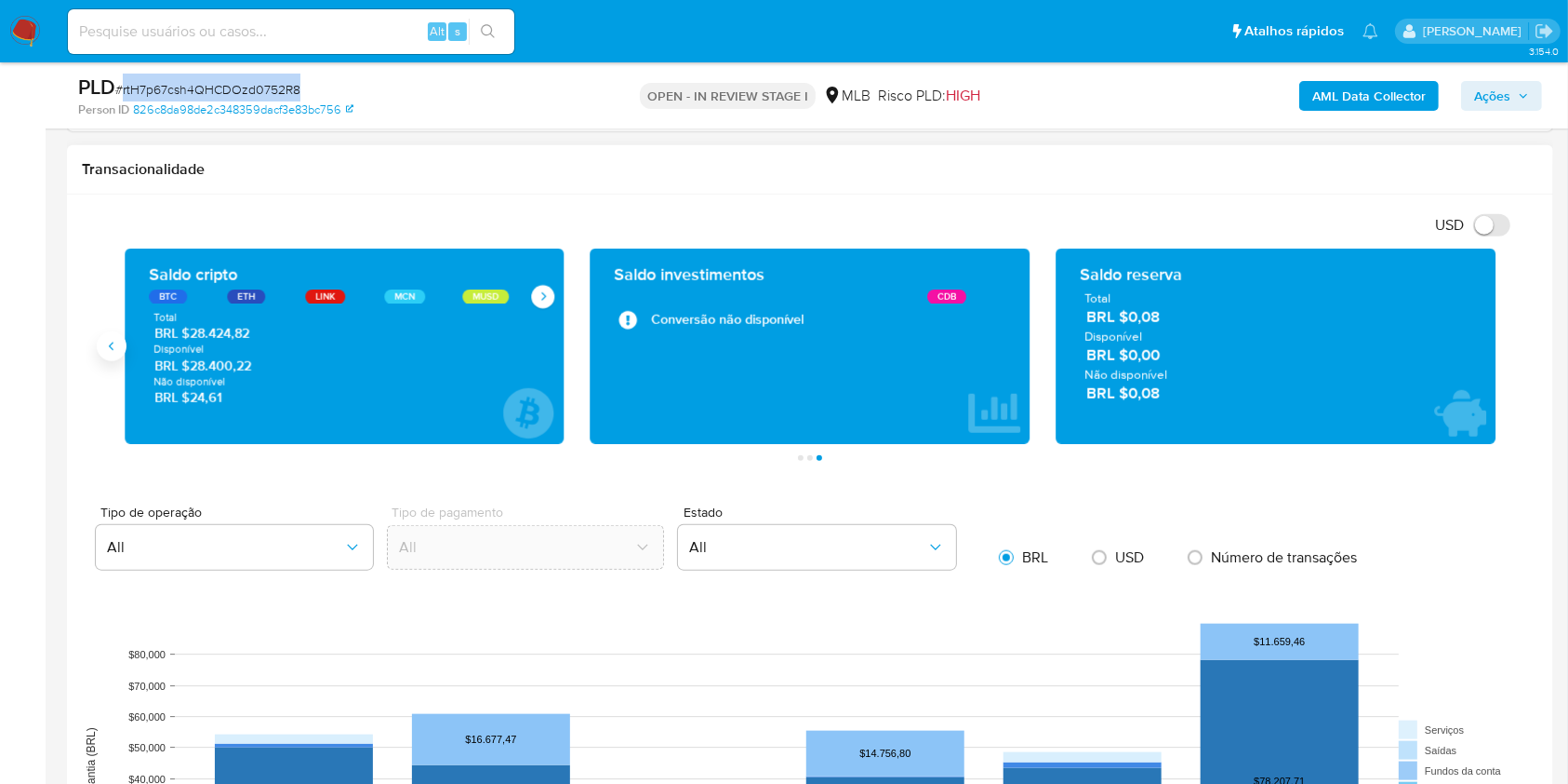
click at [102, 348] on button "Anterior" at bounding box center [112, 346] width 30 height 30
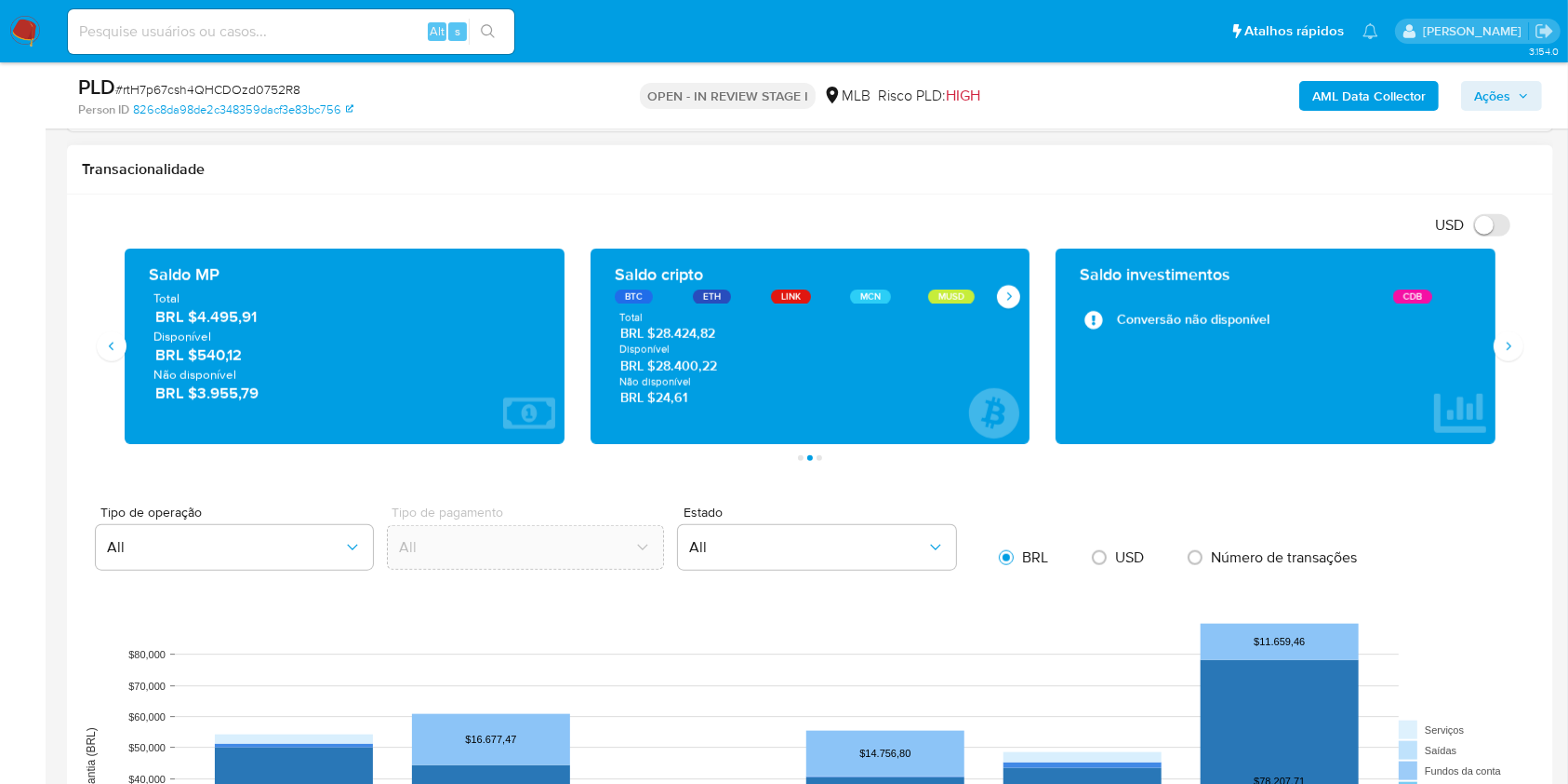
click at [679, 332] on span "BRL $28.424,82" at bounding box center [810, 334] width 381 height 18
click at [883, 220] on div "USD Alternar entre moeda local e dólar" at bounding box center [803, 225] width 1442 height 31
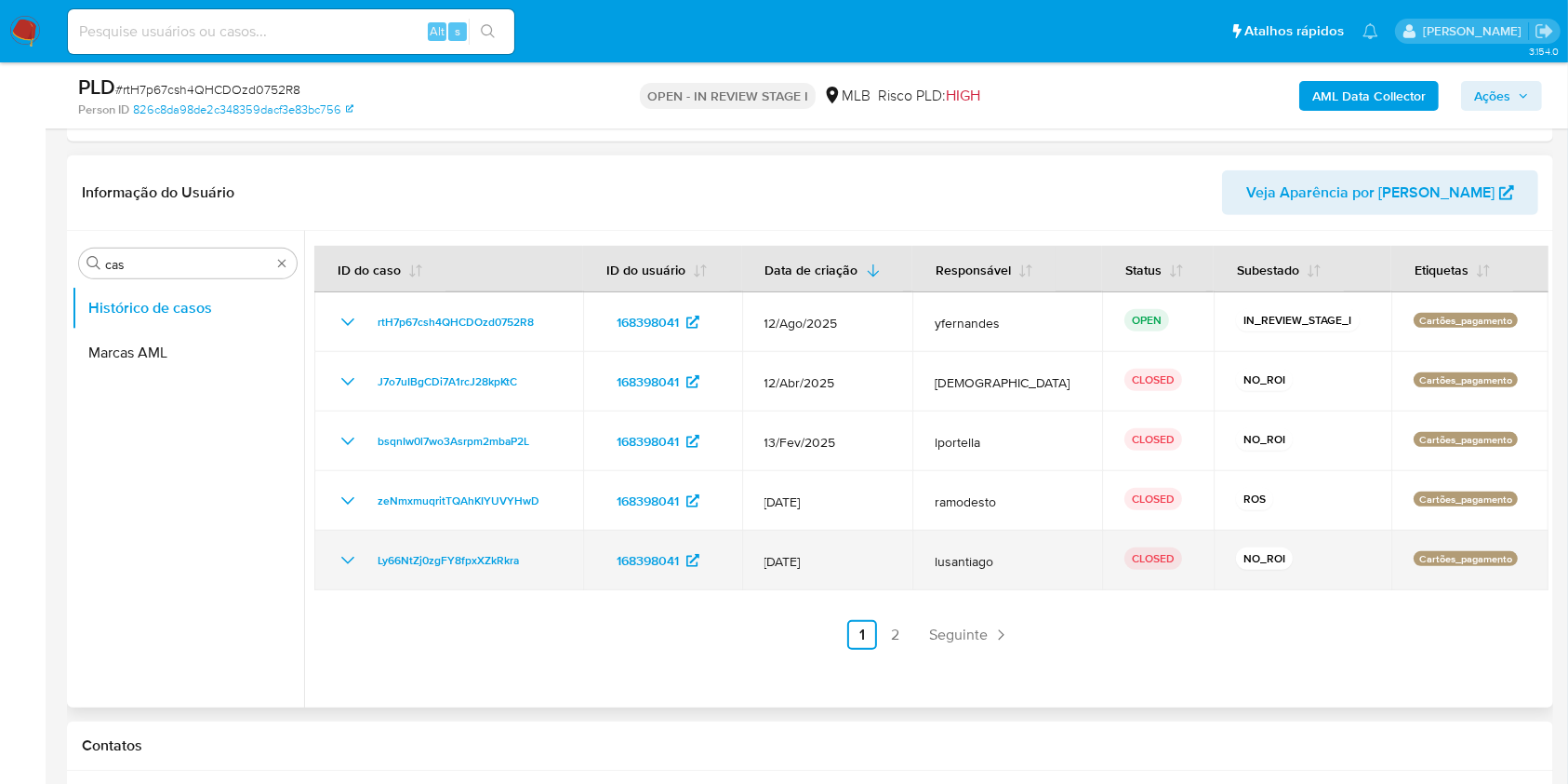
scroll to position [744, 0]
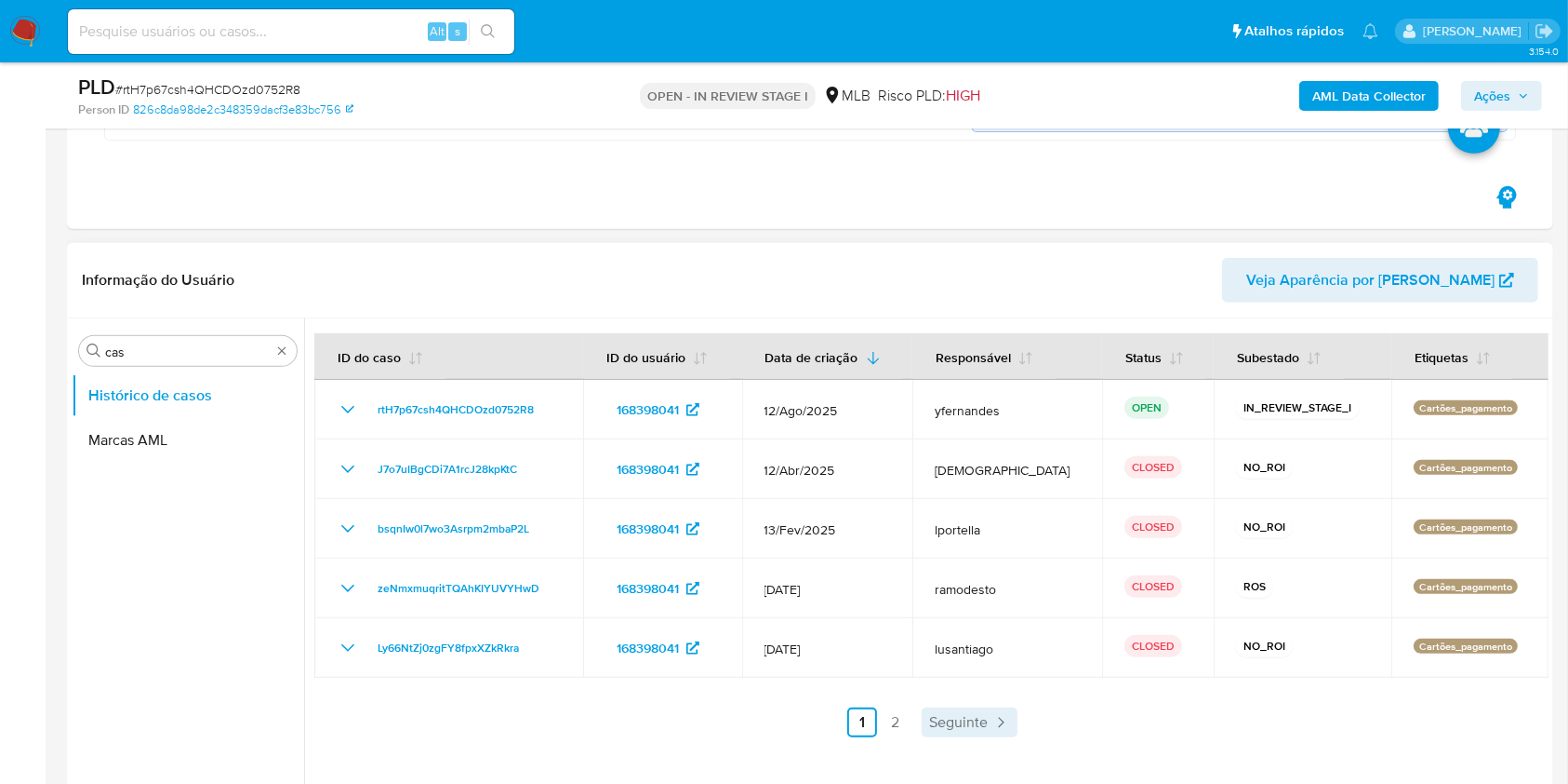
click at [956, 715] on span "Seguinte" at bounding box center [958, 722] width 58 height 15
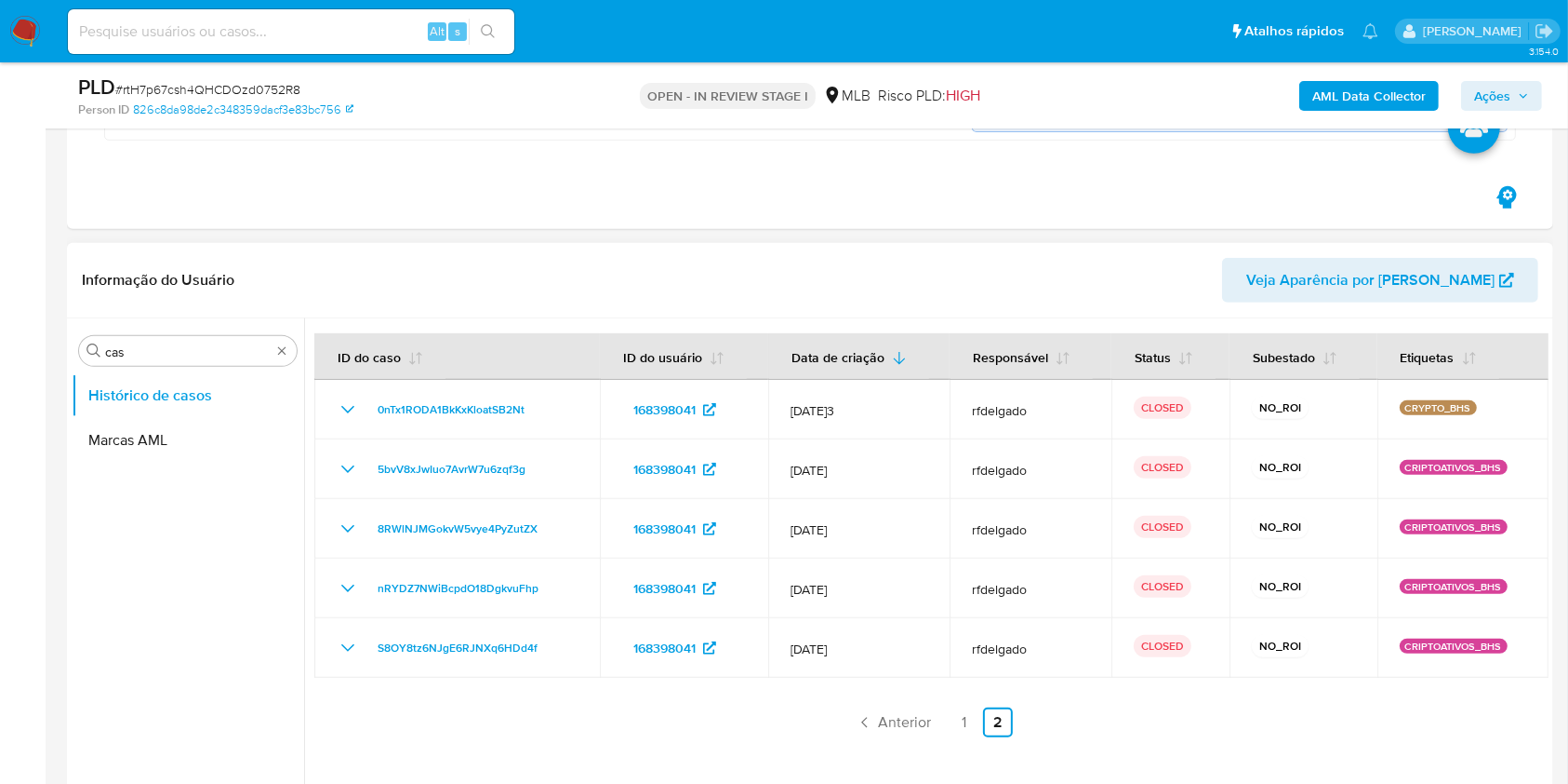
click at [882, 739] on div at bounding box center [926, 556] width 1245 height 476
click at [879, 704] on div "ID do caso ID do usuário Data de criação Responsável Status Subestado Etiquetas…" at bounding box center [932, 536] width 1235 height 404
click at [900, 716] on span "Anterior" at bounding box center [905, 722] width 53 height 15
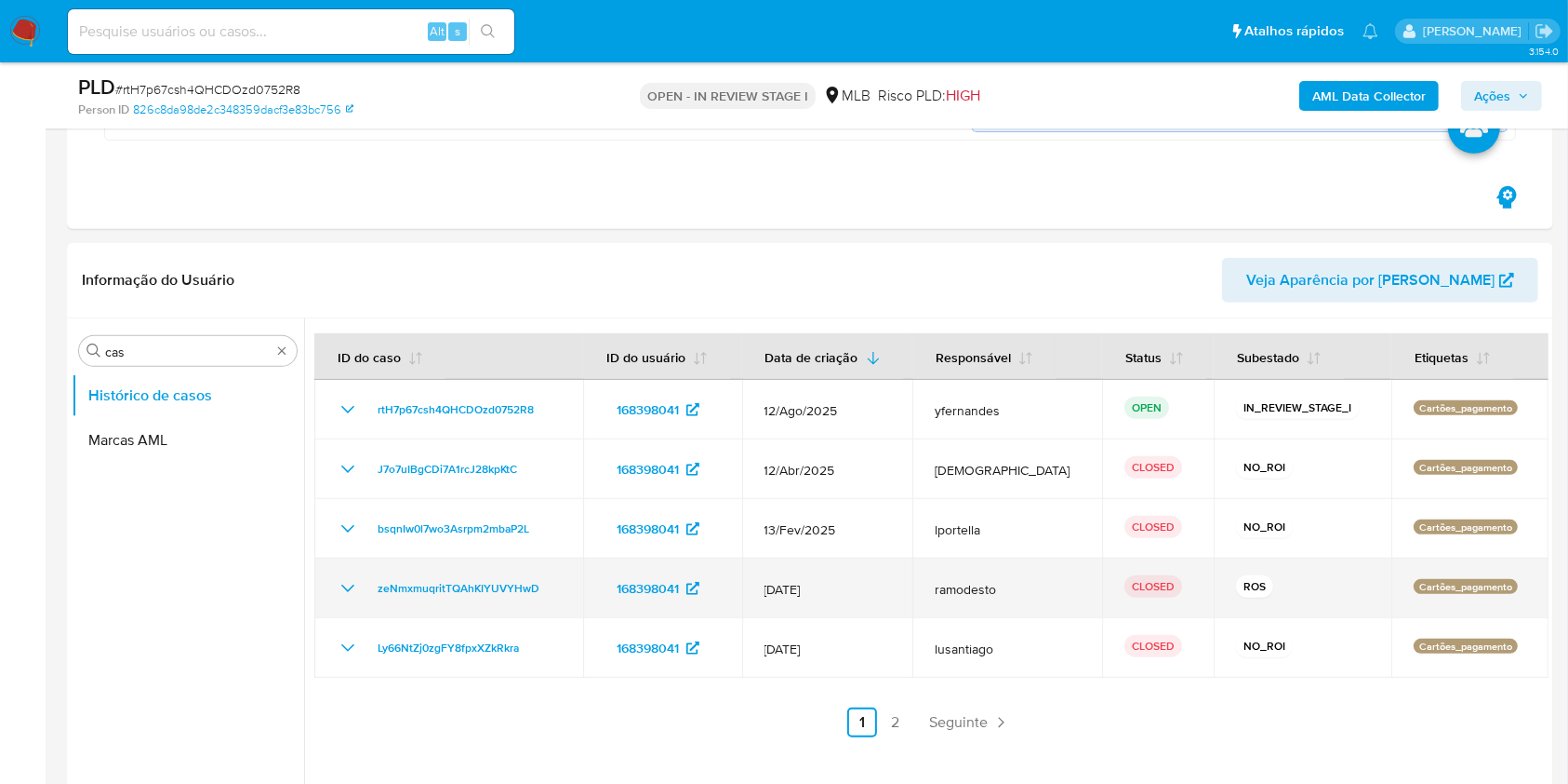
click at [888, 582] on span "12/Jan/2025" at bounding box center [828, 589] width 127 height 17
click at [339, 578] on icon "Mostrar/Ocultar" at bounding box center [347, 588] width 23 height 23
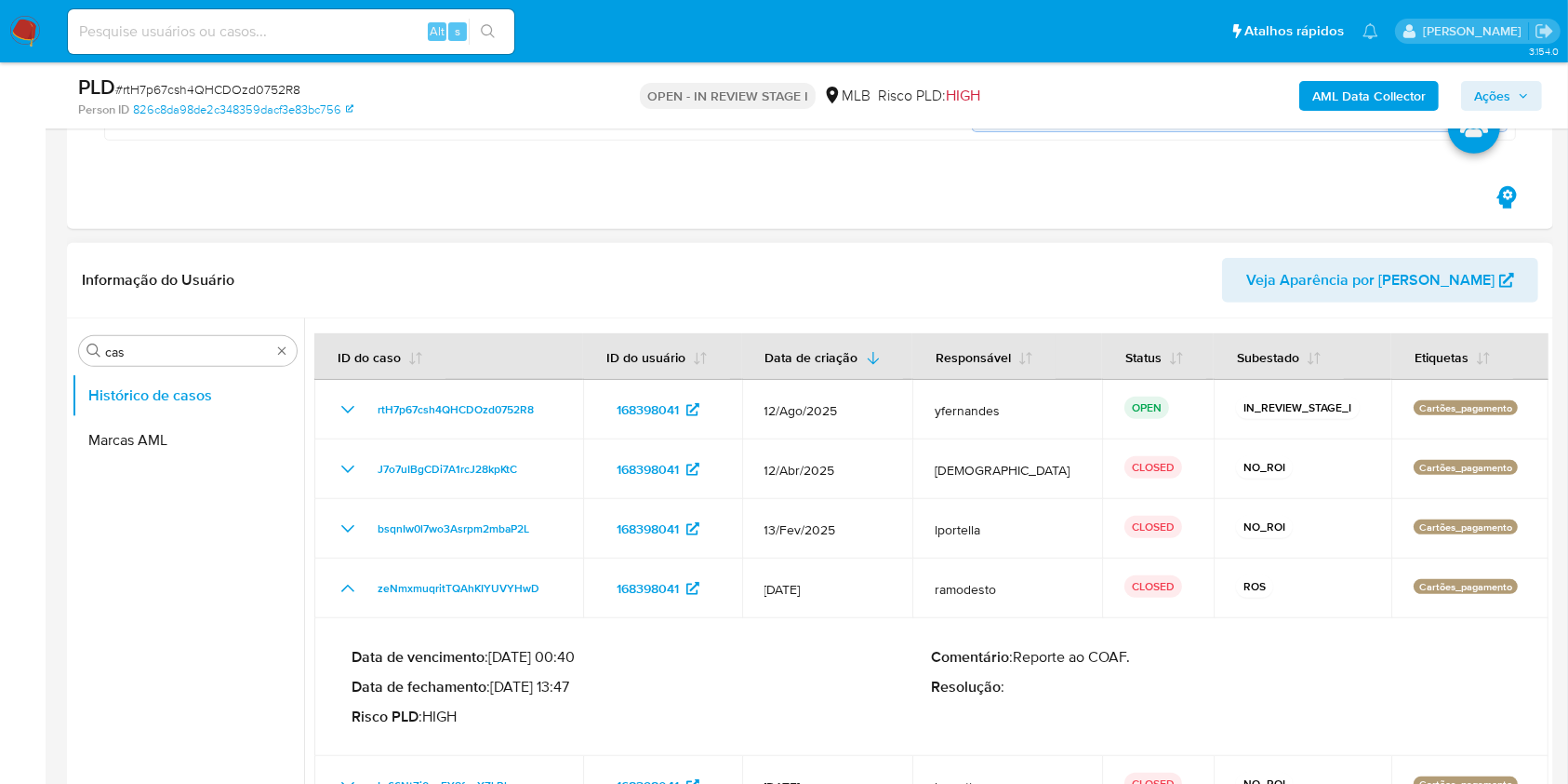
drag, startPoint x: 517, startPoint y: 685, endPoint x: 572, endPoint y: 685, distance: 55.0
click at [572, 685] on p "Data de fechamento : 27/01/2025 13:47" at bounding box center [641, 687] width 581 height 19
click at [811, 689] on p "Data de fechamento : 27/01/2025 13:47" at bounding box center [641, 687] width 581 height 19
click at [141, 344] on input "cas" at bounding box center [187, 351] width 165 height 17
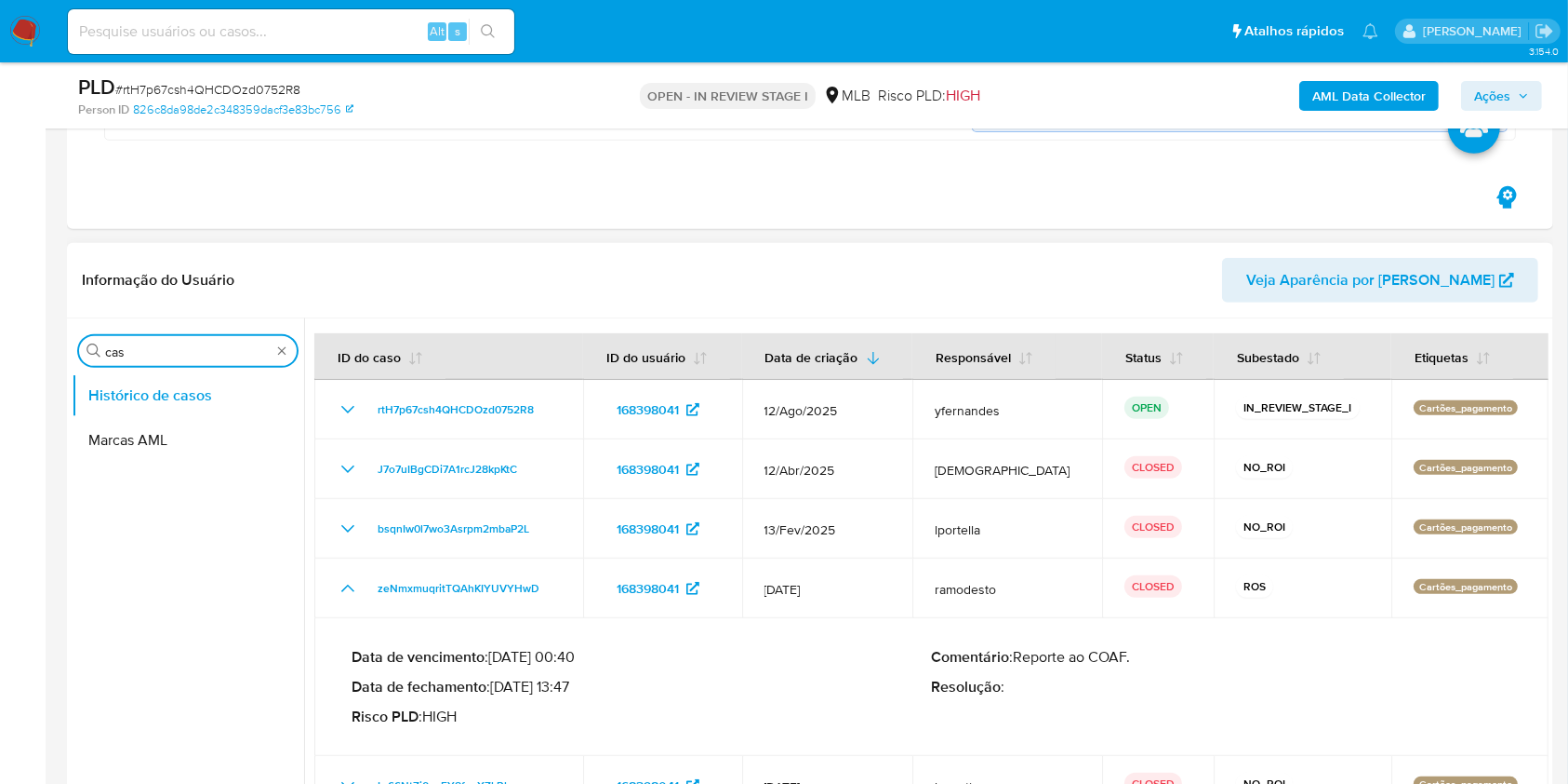
click at [141, 344] on input "cas" at bounding box center [187, 351] width 165 height 17
type input "ger"
click at [119, 404] on button "Geral" at bounding box center [180, 395] width 218 height 45
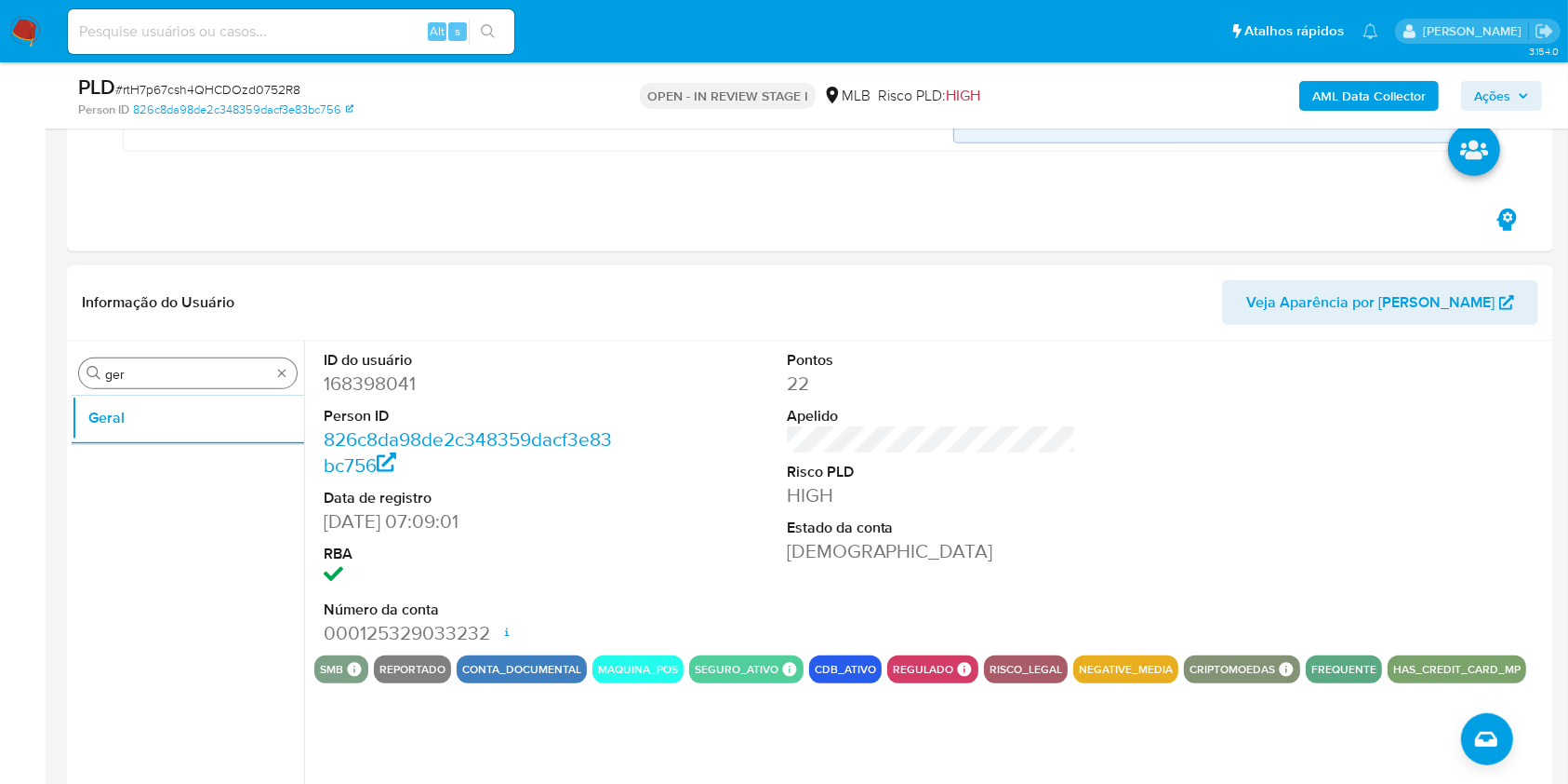
click at [149, 370] on input "ger" at bounding box center [187, 374] width 165 height 17
click at [148, 370] on input "ger" at bounding box center [187, 374] width 165 height 17
click at [127, 458] on button "KYC" at bounding box center [187, 462] width 232 height 45
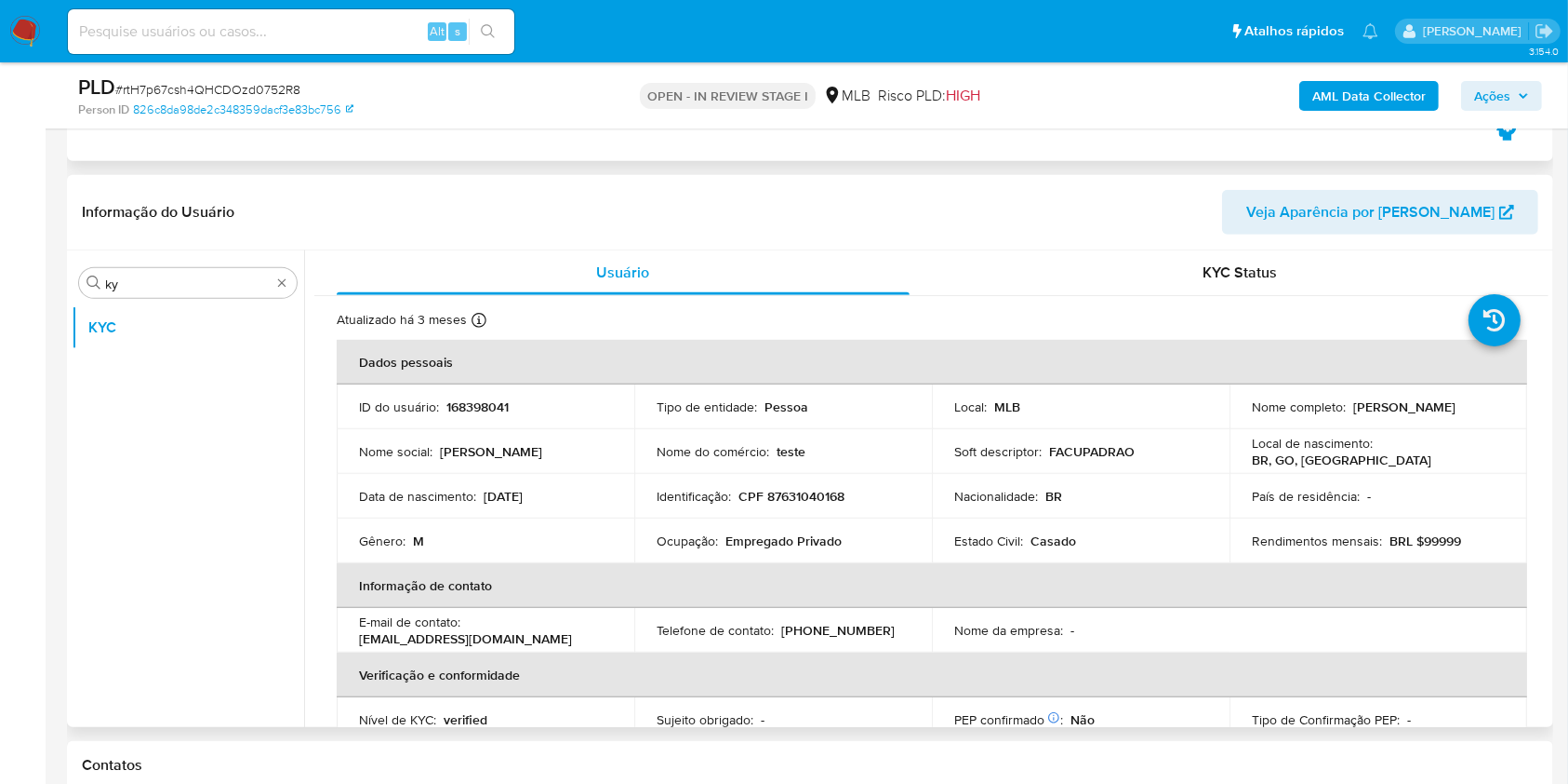
scroll to position [868, 0]
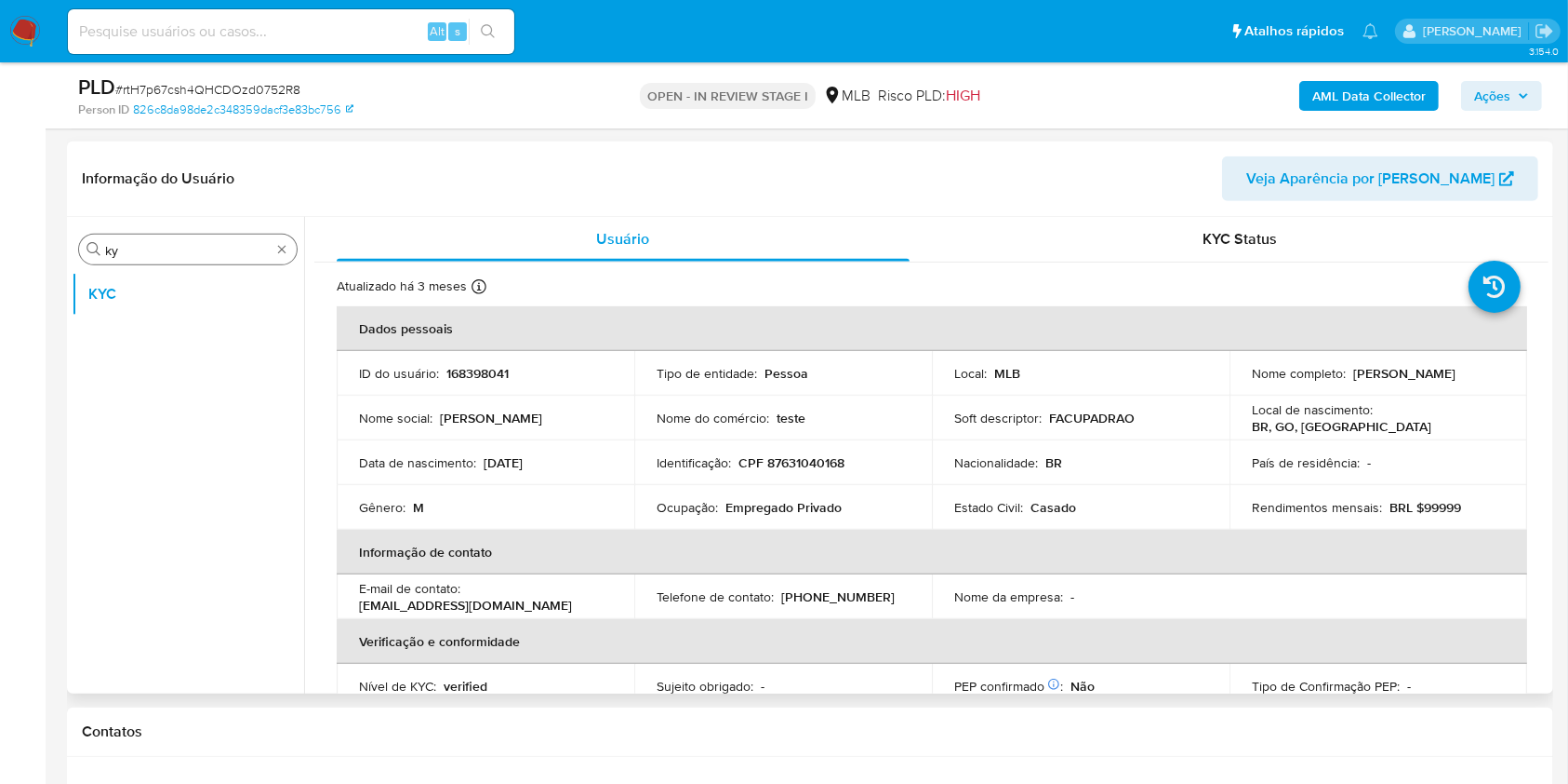
click at [158, 253] on input "ky" at bounding box center [187, 249] width 165 height 17
type input "ger"
click at [145, 309] on button "Geral" at bounding box center [180, 294] width 218 height 45
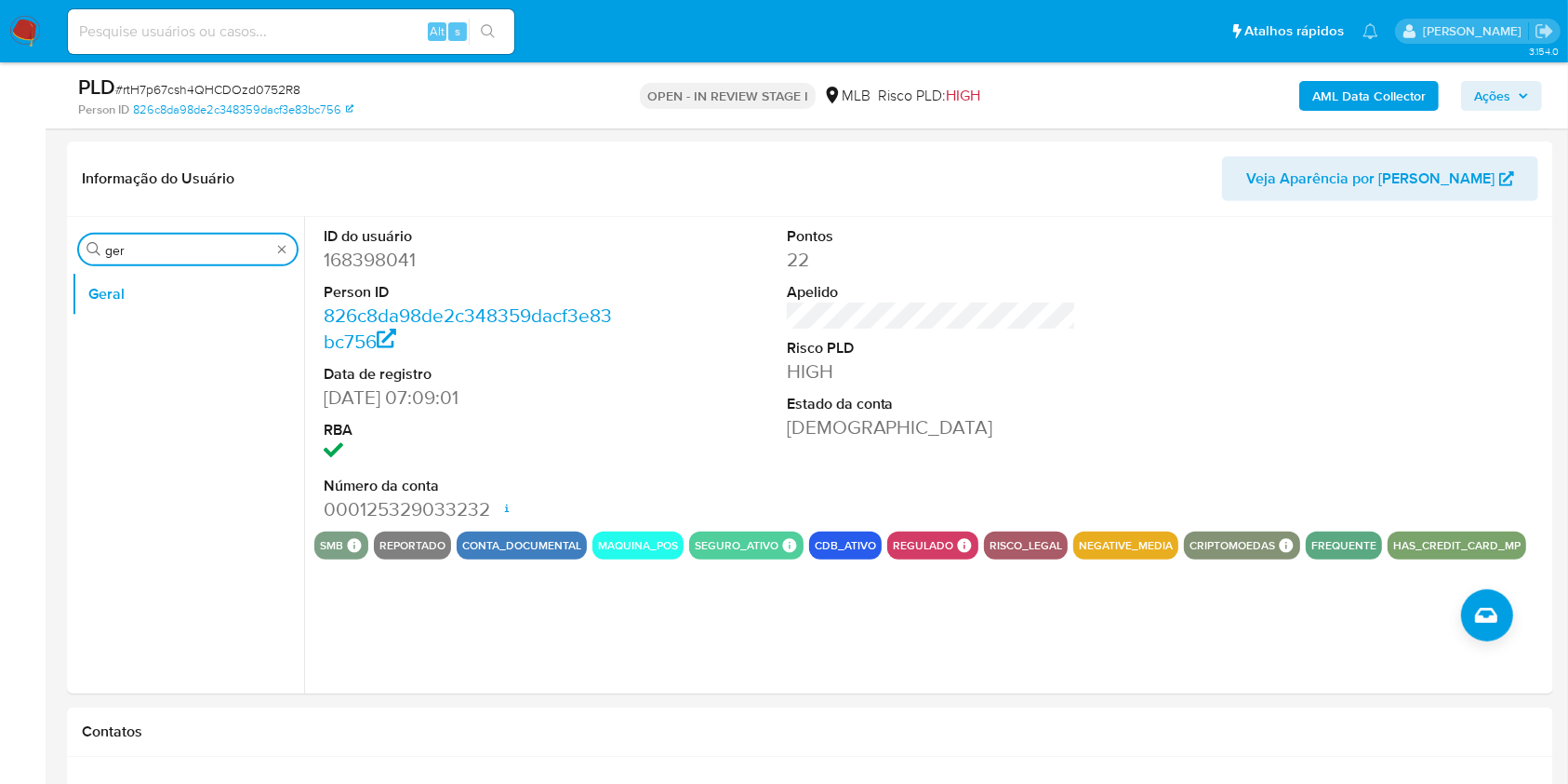
click at [139, 253] on input "ger" at bounding box center [187, 249] width 165 height 17
type input "ky"
click at [115, 324] on button "KYC" at bounding box center [180, 339] width 218 height 45
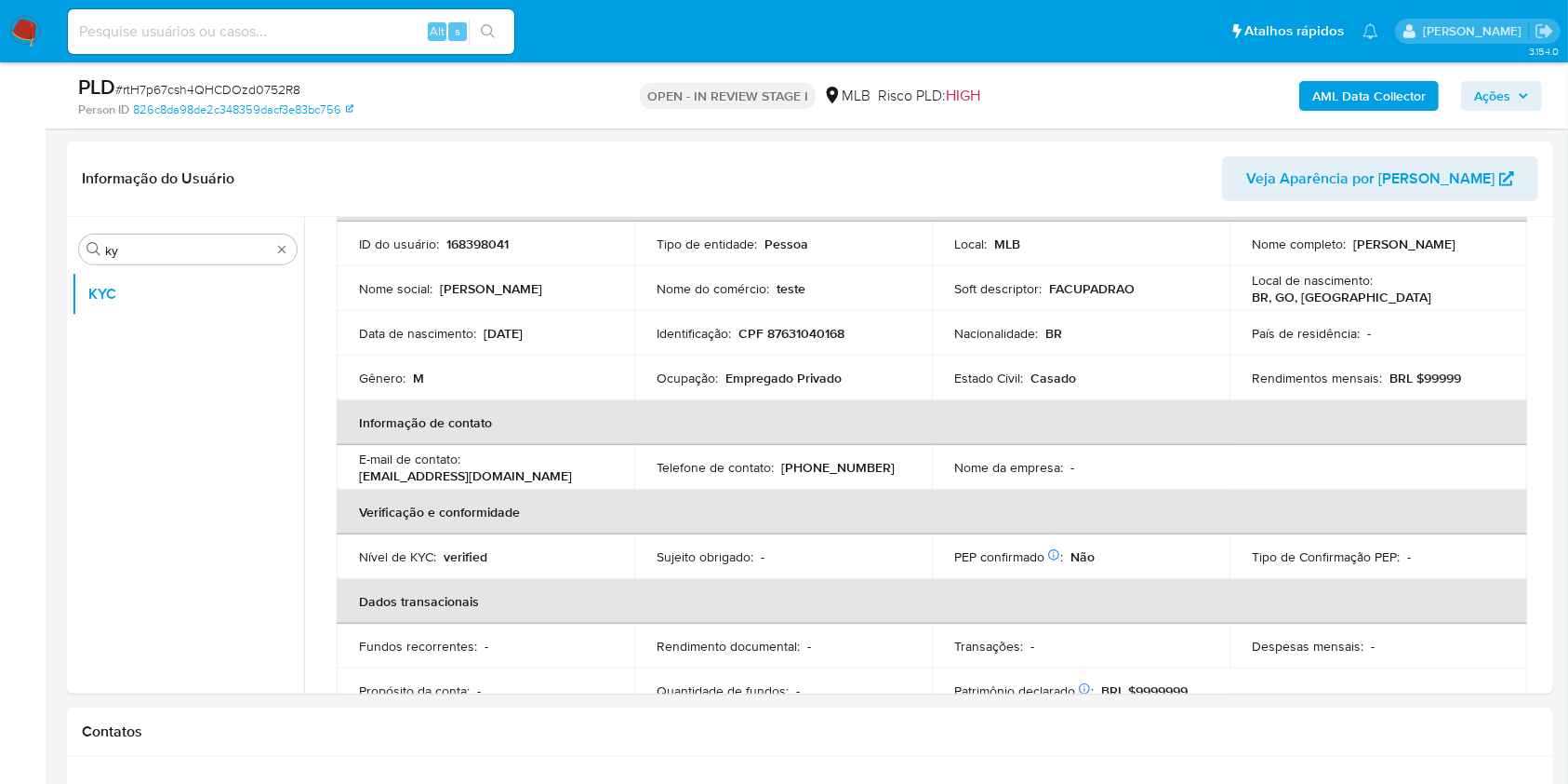
scroll to position [141, 0]
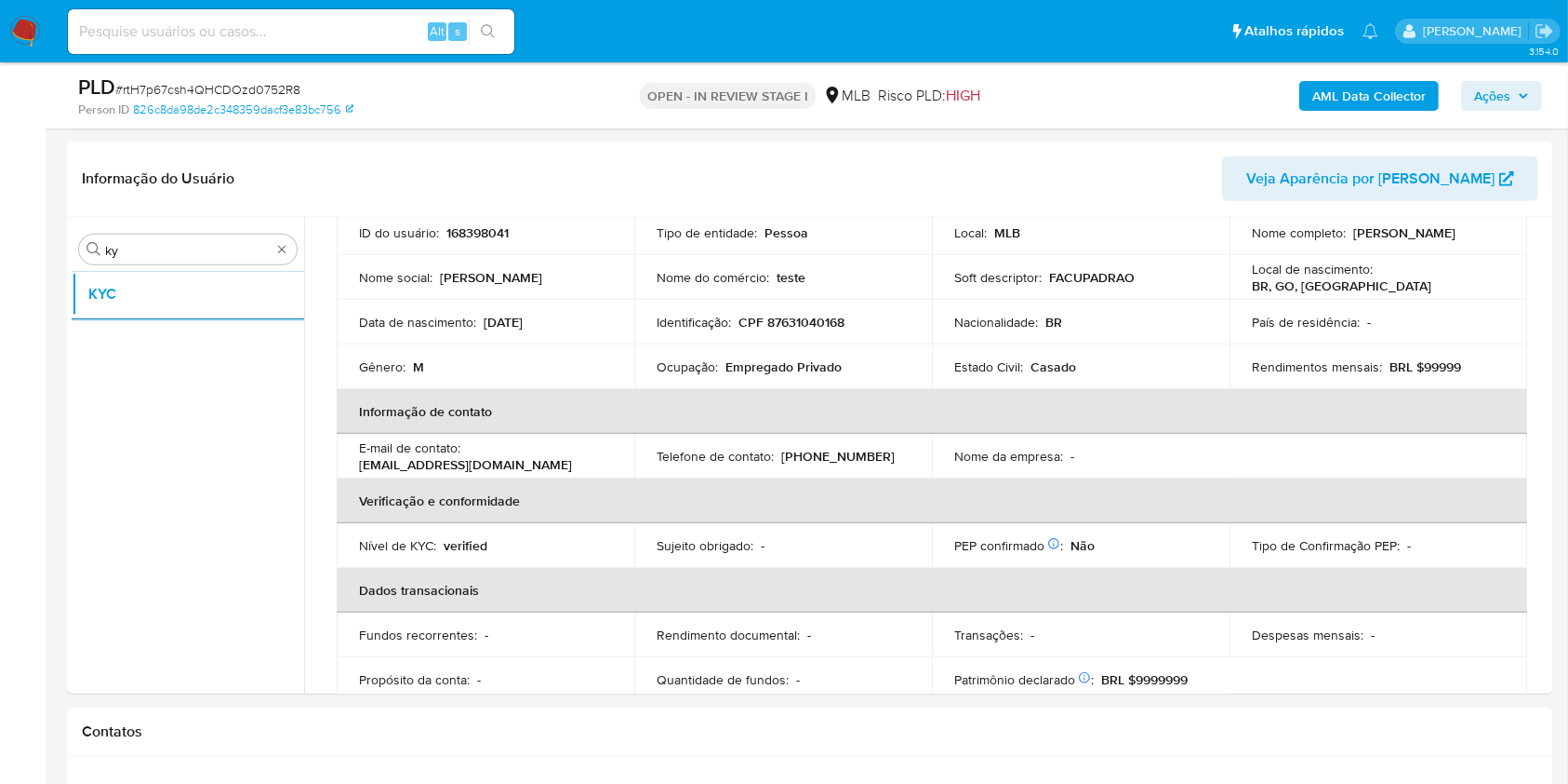
click at [745, 361] on p "Empregado Privado" at bounding box center [784, 366] width 117 height 17
click at [744, 361] on p "Empregado Privado" at bounding box center [784, 366] width 117 height 17
copy div "Ocupação : Empregado Privado"
click at [868, 427] on th "Informação de contato" at bounding box center [932, 411] width 1191 height 45
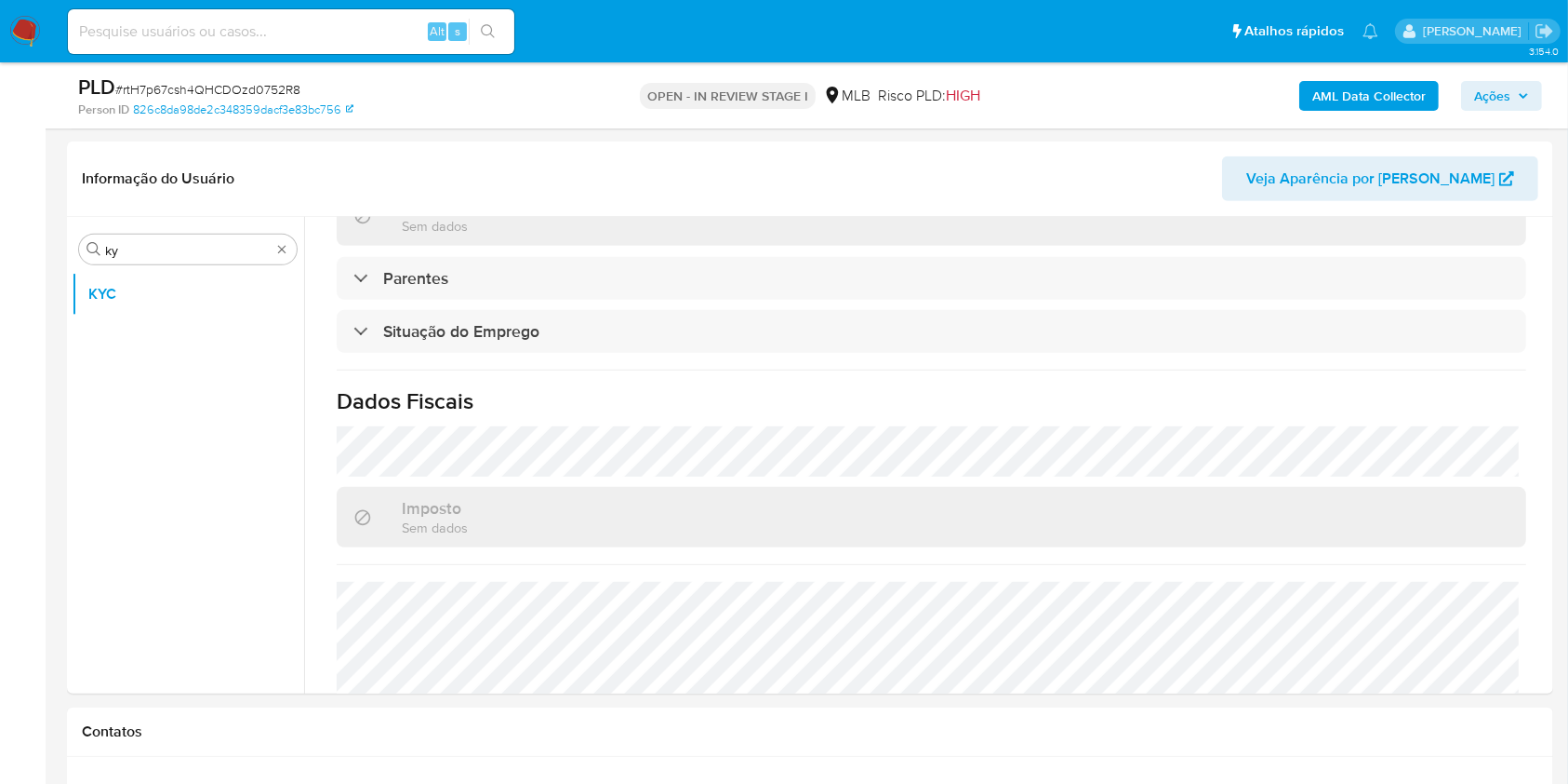
scroll to position [791, 0]
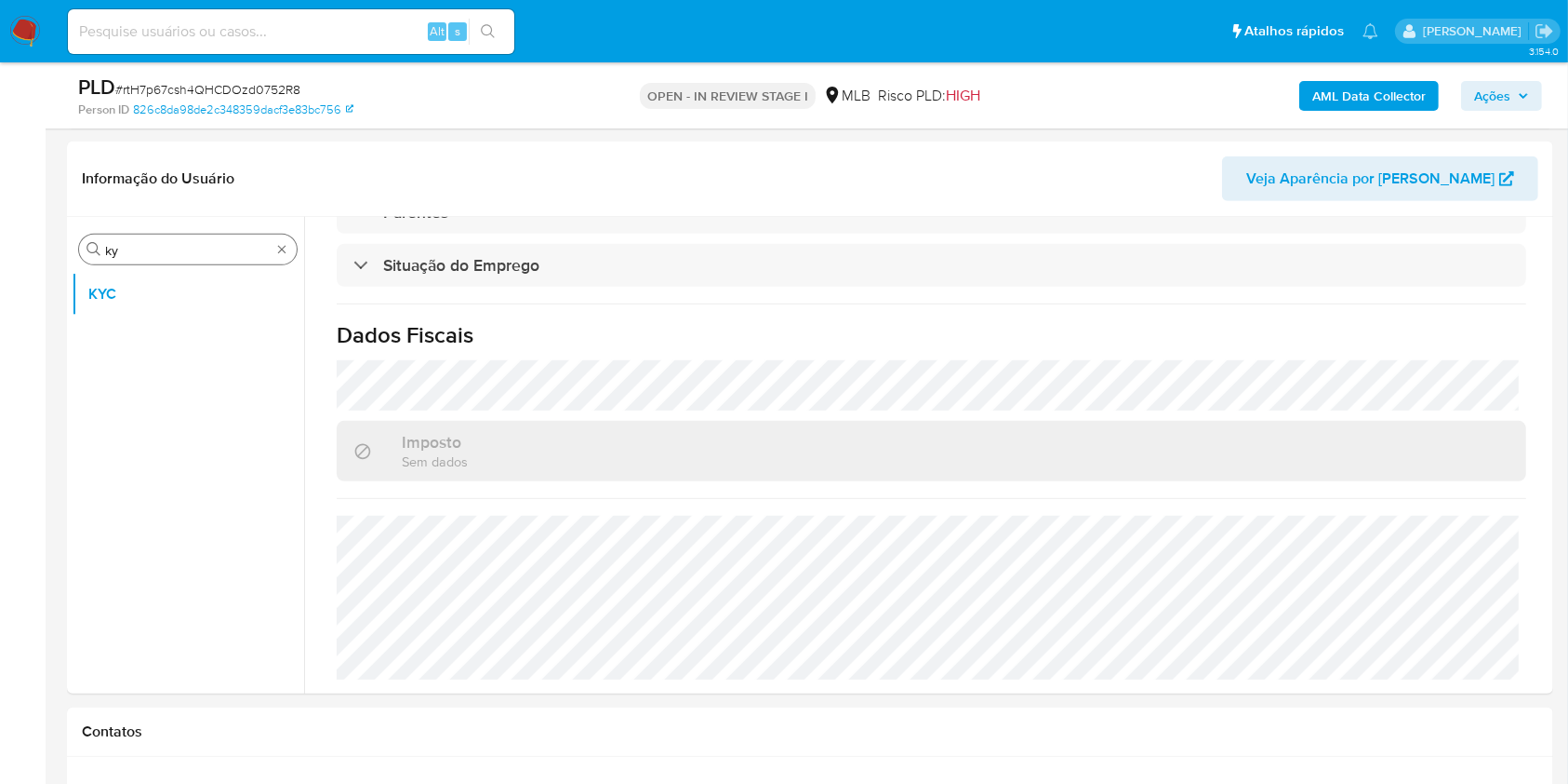
click at [167, 245] on input "ky" at bounding box center [187, 249] width 165 height 17
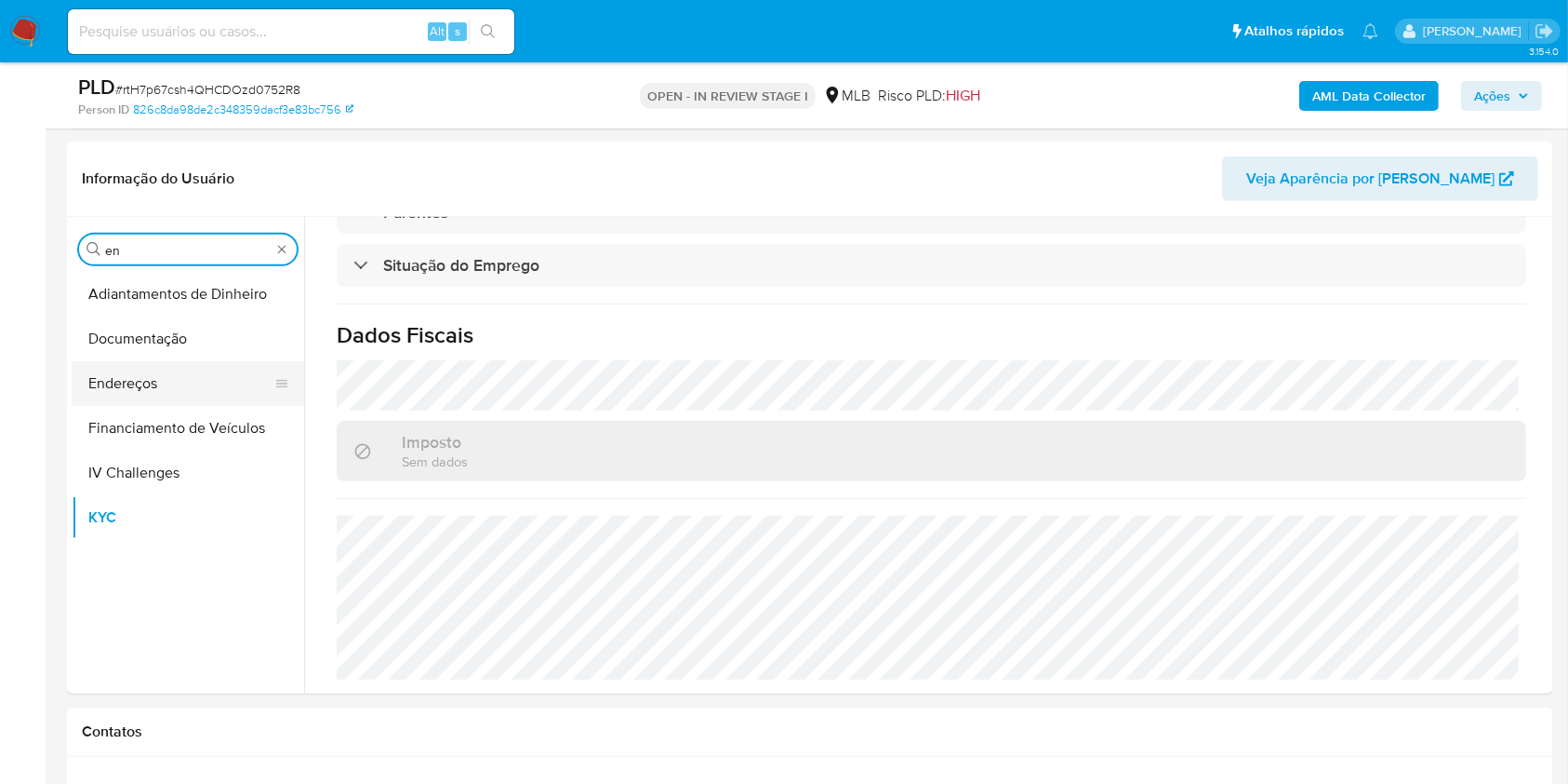
type input "en"
click at [129, 398] on button "Endereços" at bounding box center [180, 383] width 218 height 45
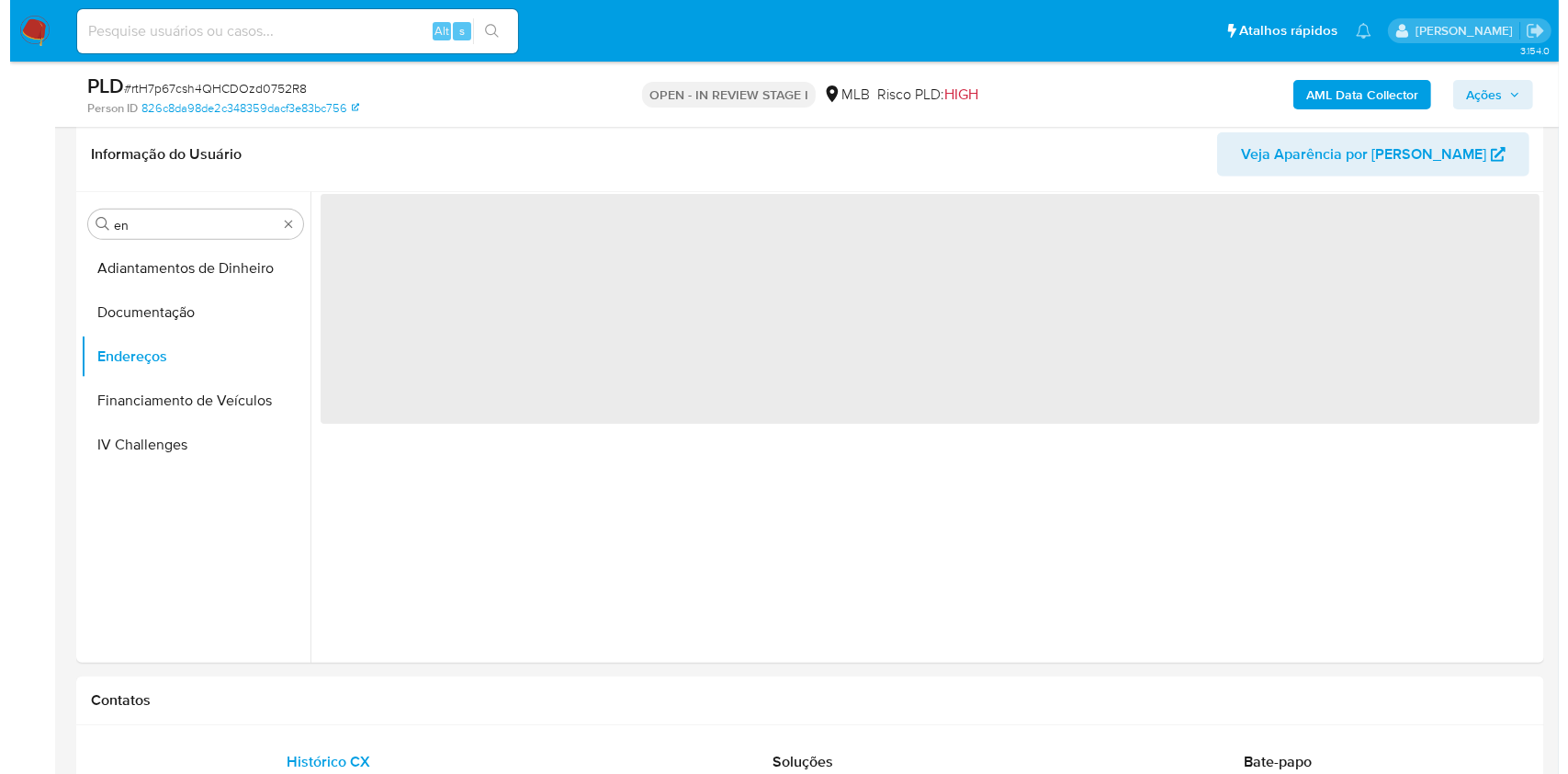
scroll to position [0, 0]
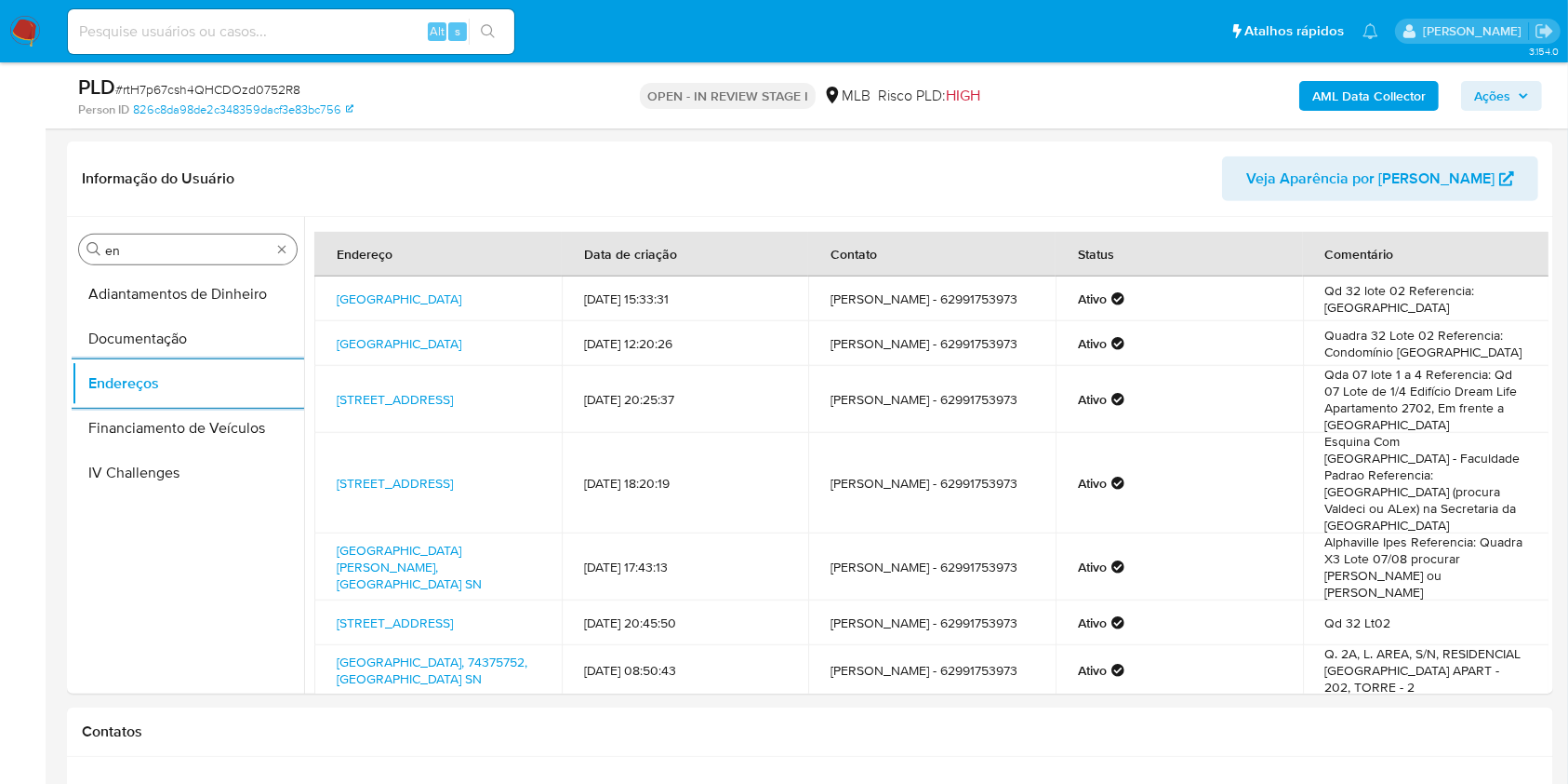
click at [148, 249] on input "en" at bounding box center [187, 249] width 165 height 17
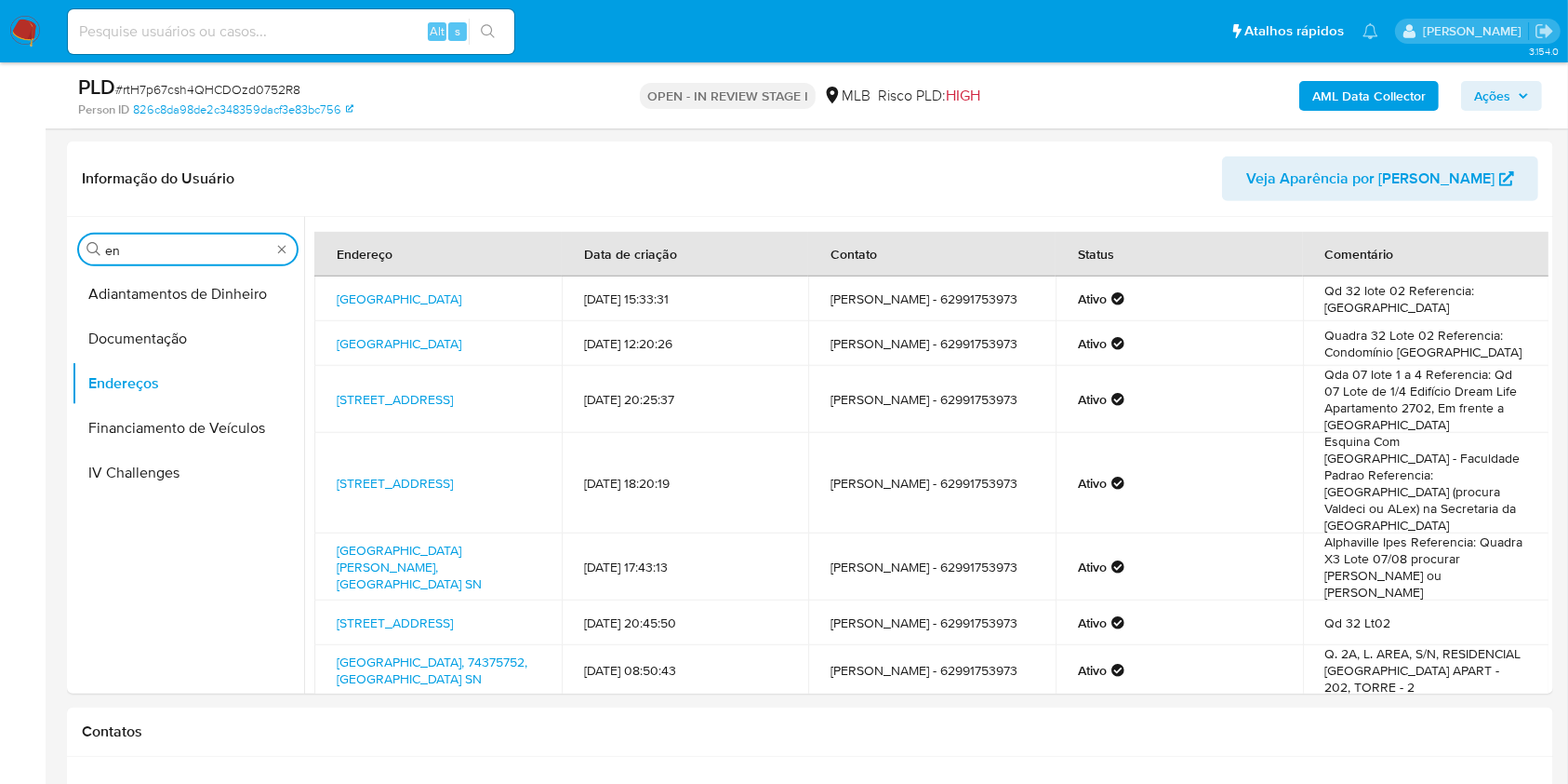
click at [148, 249] on input "en" at bounding box center [187, 249] width 165 height 17
type input "ge"
click at [130, 301] on button "Detalhe da geolocalização" at bounding box center [180, 294] width 218 height 45
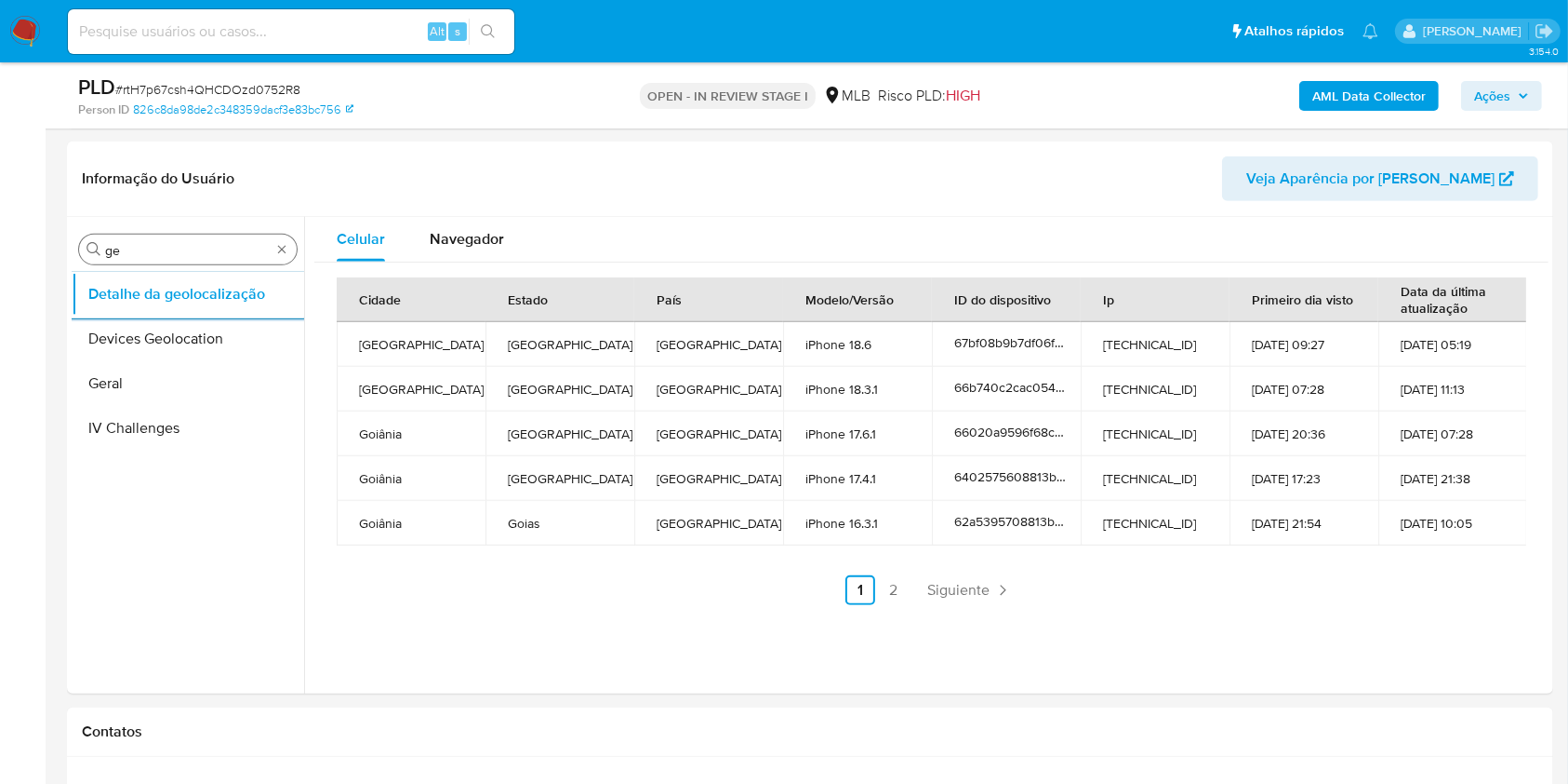
click at [148, 249] on input "ge" at bounding box center [187, 249] width 165 height 17
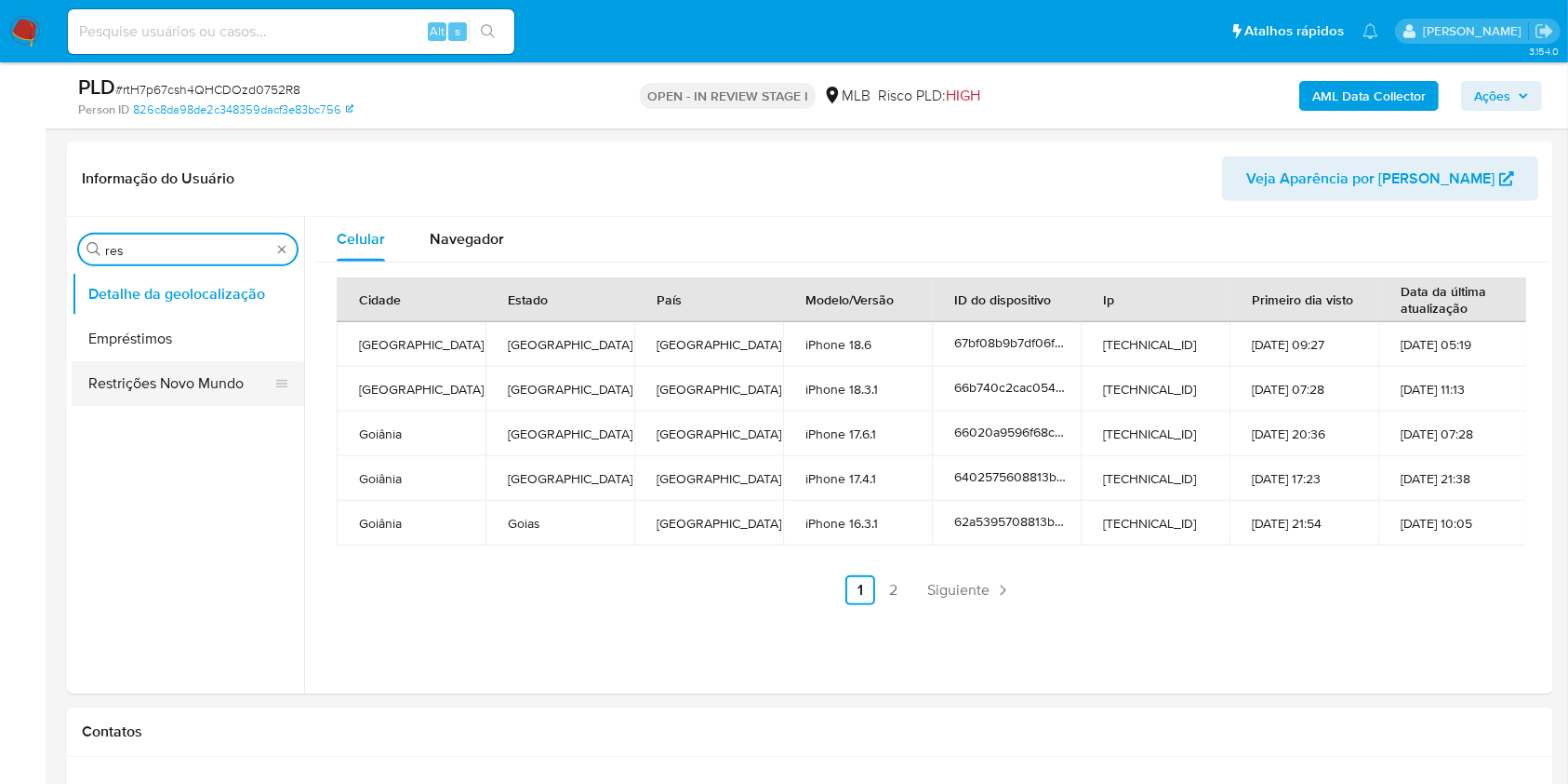
type input "res"
click at [140, 376] on button "Restrições Novo Mundo" at bounding box center [180, 383] width 218 height 45
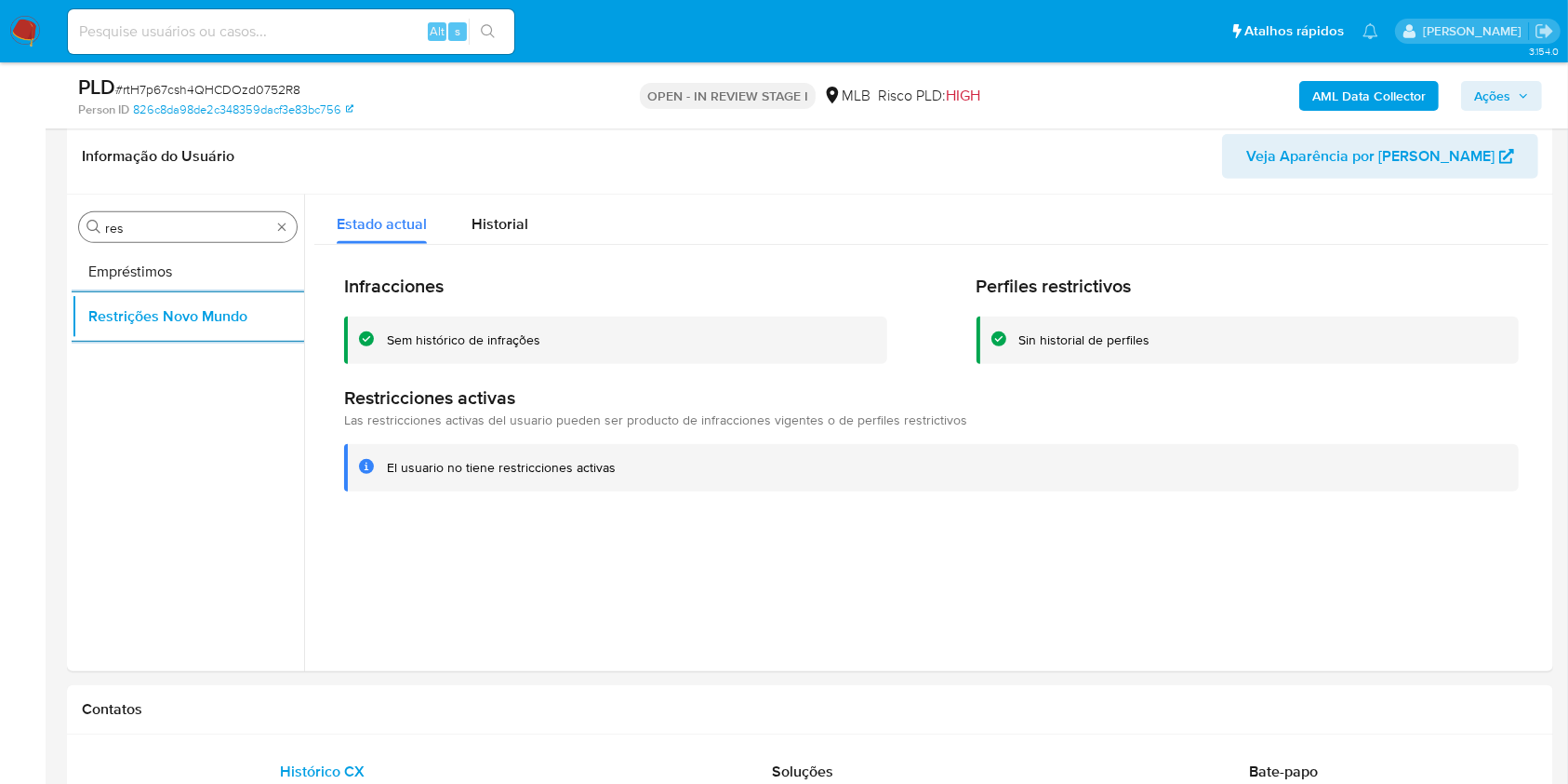
click at [171, 229] on input "res" at bounding box center [187, 228] width 165 height 17
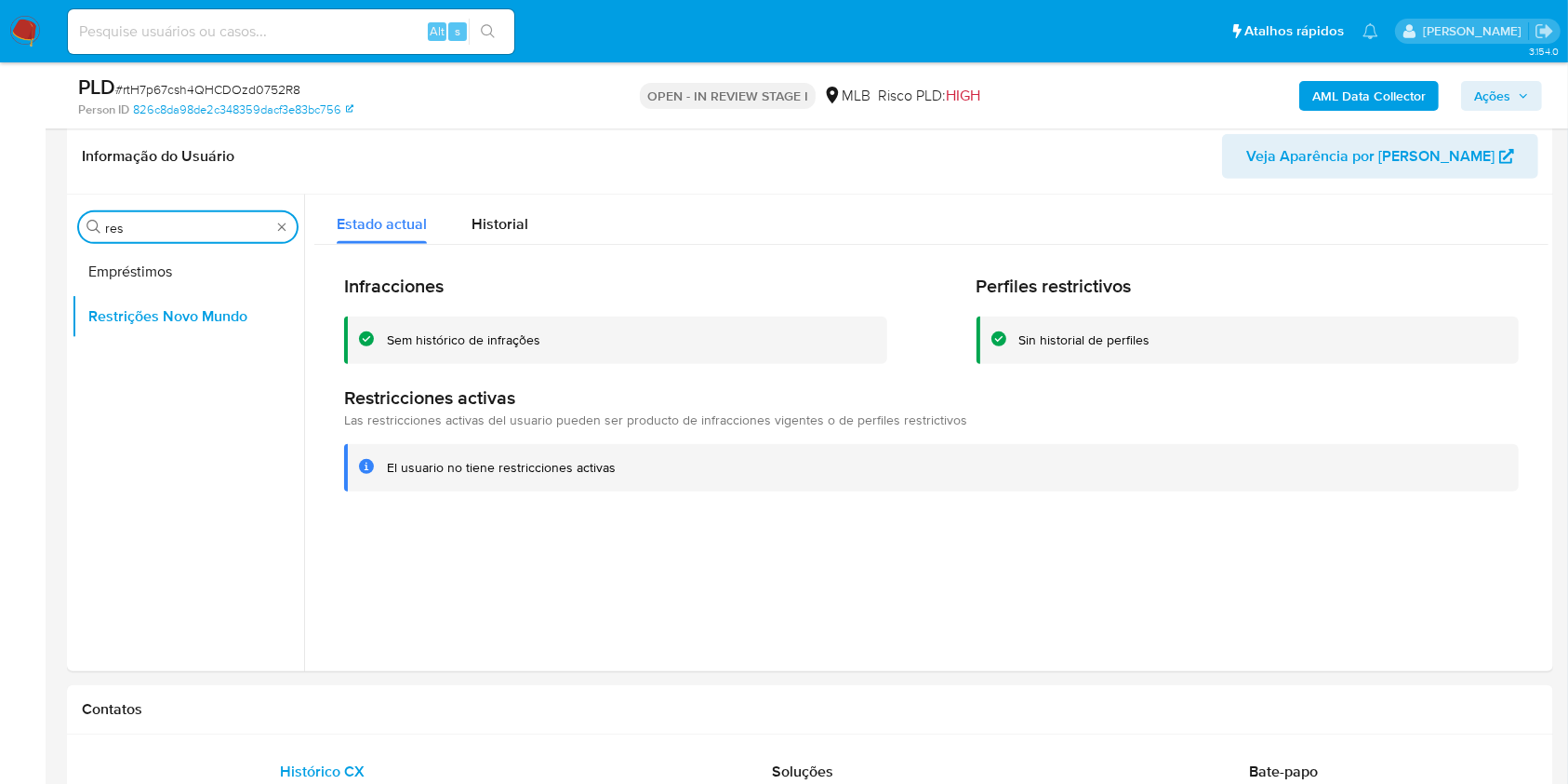
click at [171, 229] on input "res" at bounding box center [187, 228] width 165 height 17
click at [171, 228] on input "res" at bounding box center [187, 228] width 165 height 17
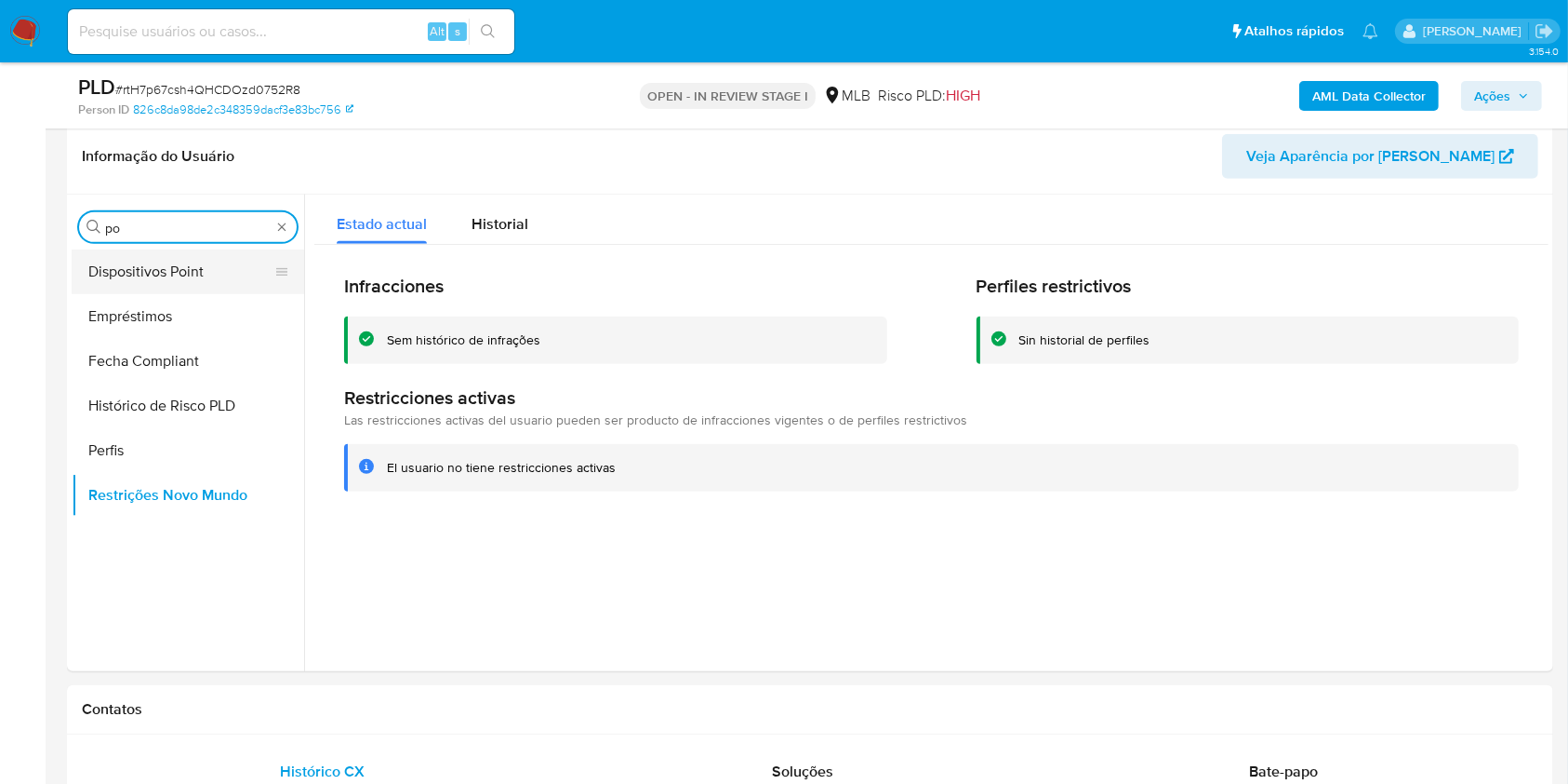
type input "po"
click at [148, 277] on button "Dispositivos Point" at bounding box center [180, 271] width 218 height 45
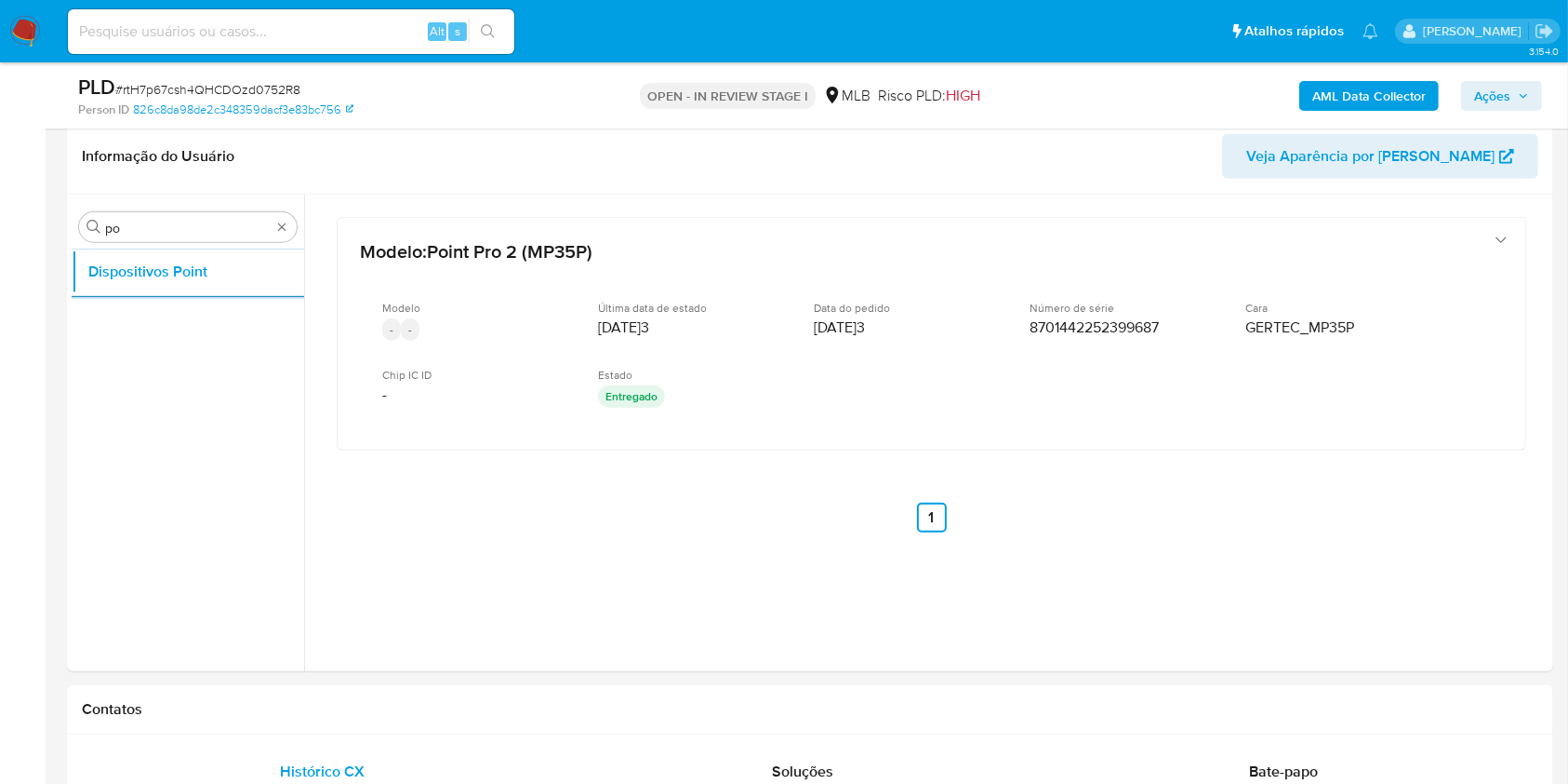
click at [1337, 110] on div "AML Data Collector Ações" at bounding box center [1301, 95] width 483 height 44
click at [1318, 89] on b "AML Data Collector" at bounding box center [1369, 96] width 114 height 30
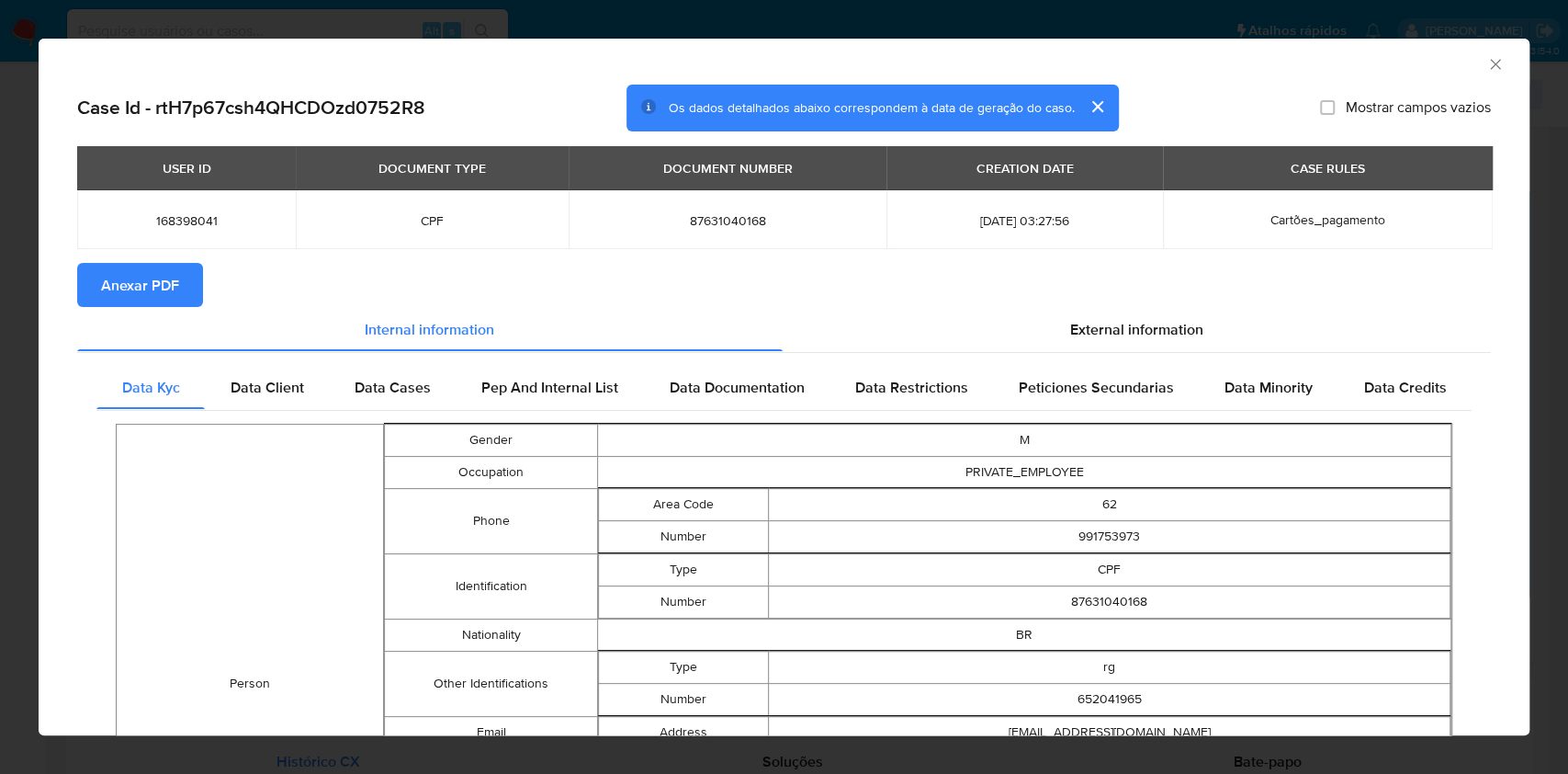
click at [131, 283] on span "Anexar PDF" at bounding box center [140, 284] width 78 height 40
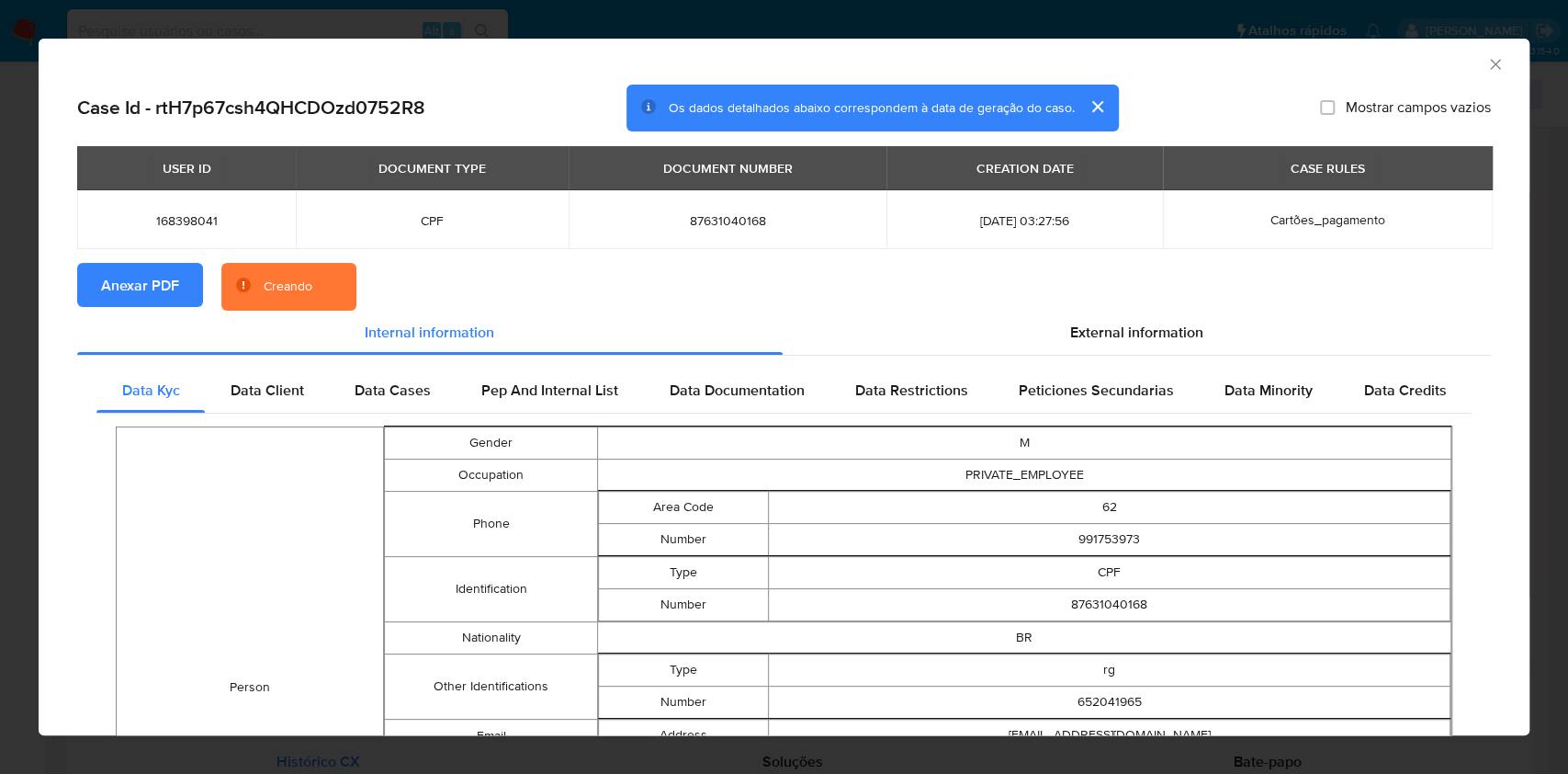
click at [1107, 328] on span "External information" at bounding box center [1137, 332] width 133 height 22
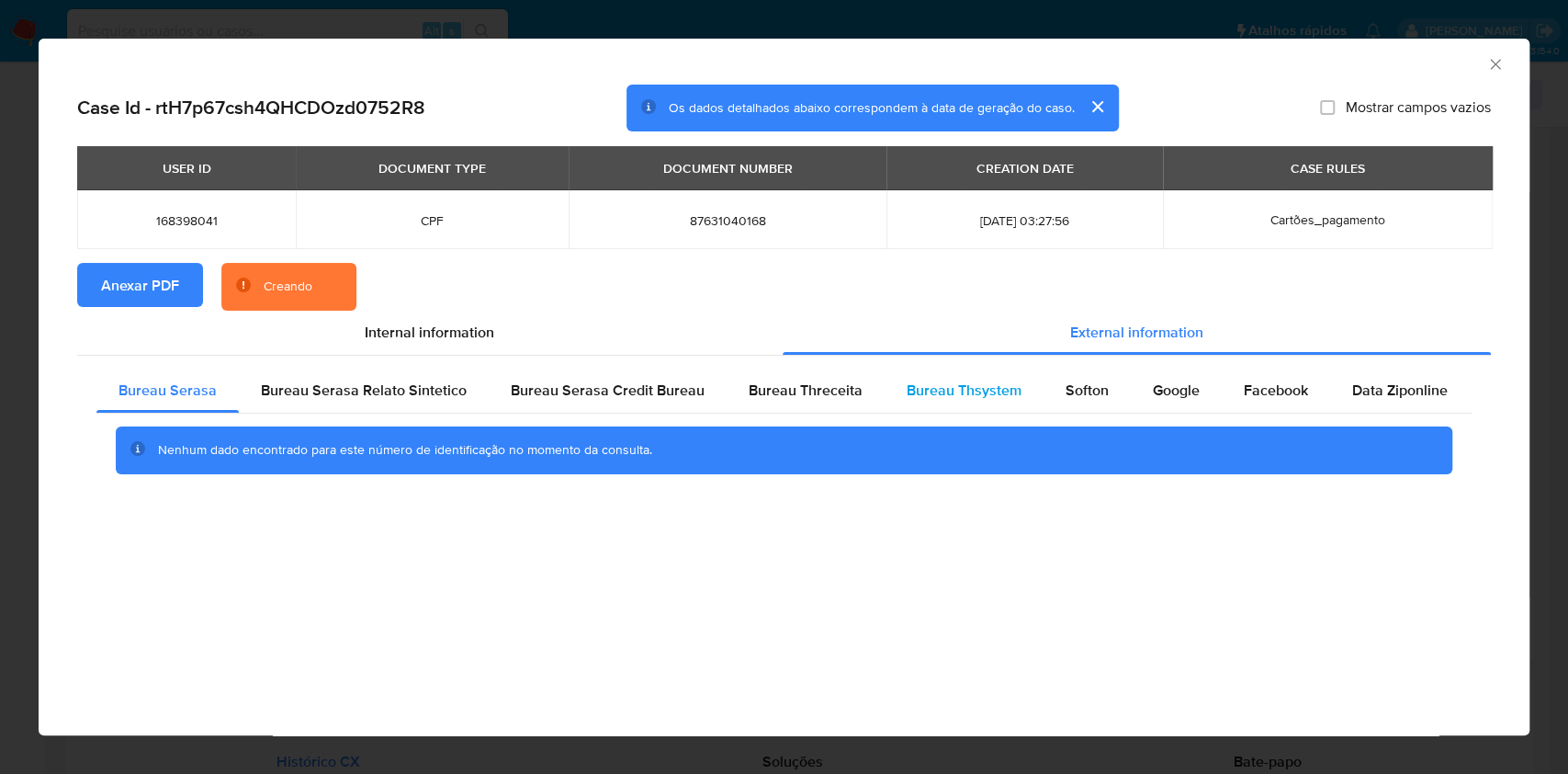
drag, startPoint x: 993, startPoint y: 408, endPoint x: 914, endPoint y: 391, distance: 80.8
click at [994, 408] on div "Bureau Thsystem" at bounding box center [964, 390] width 159 height 44
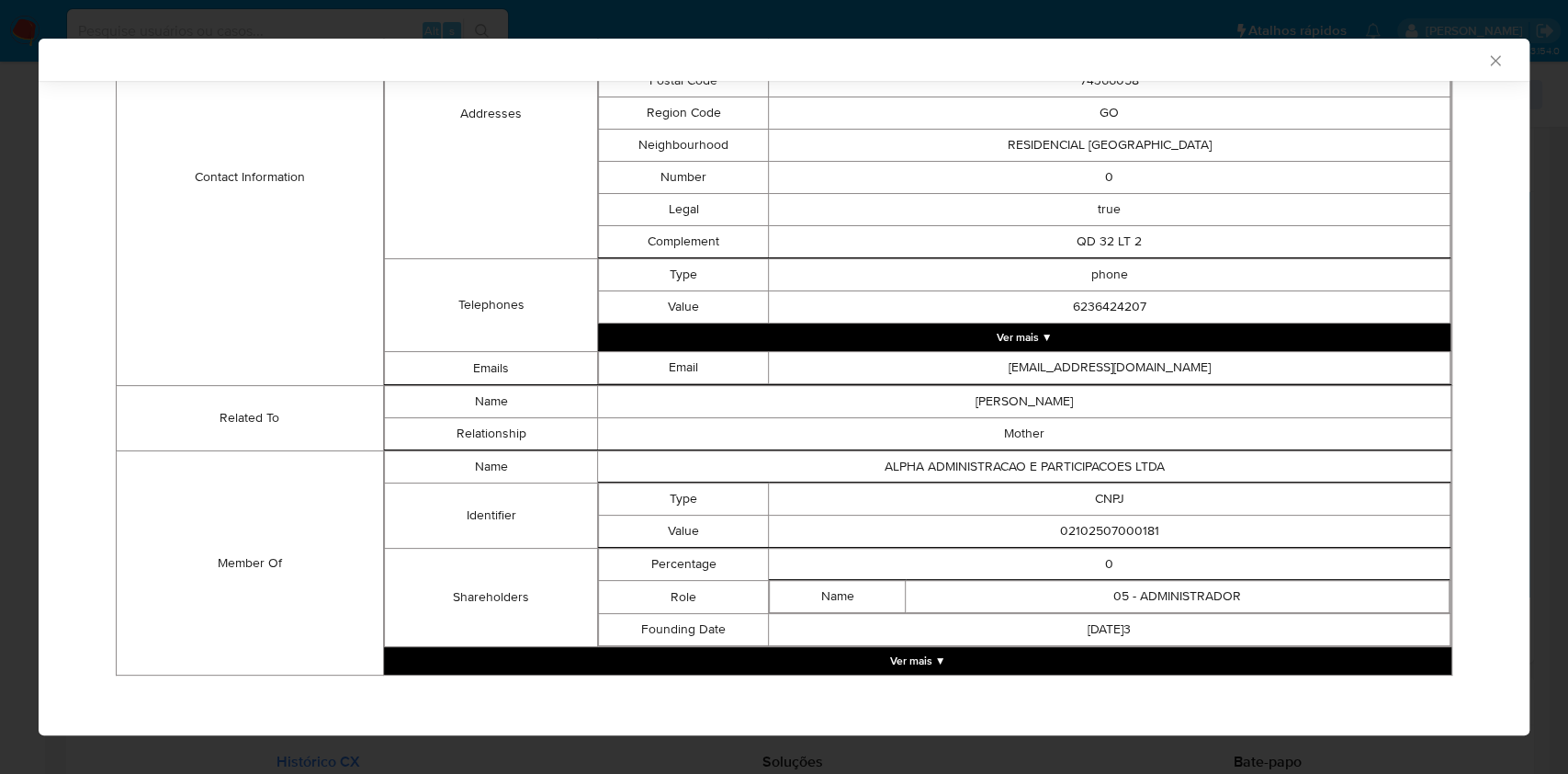
click at [770, 647] on button "Ver mais ▼" at bounding box center [917, 661] width 1068 height 27
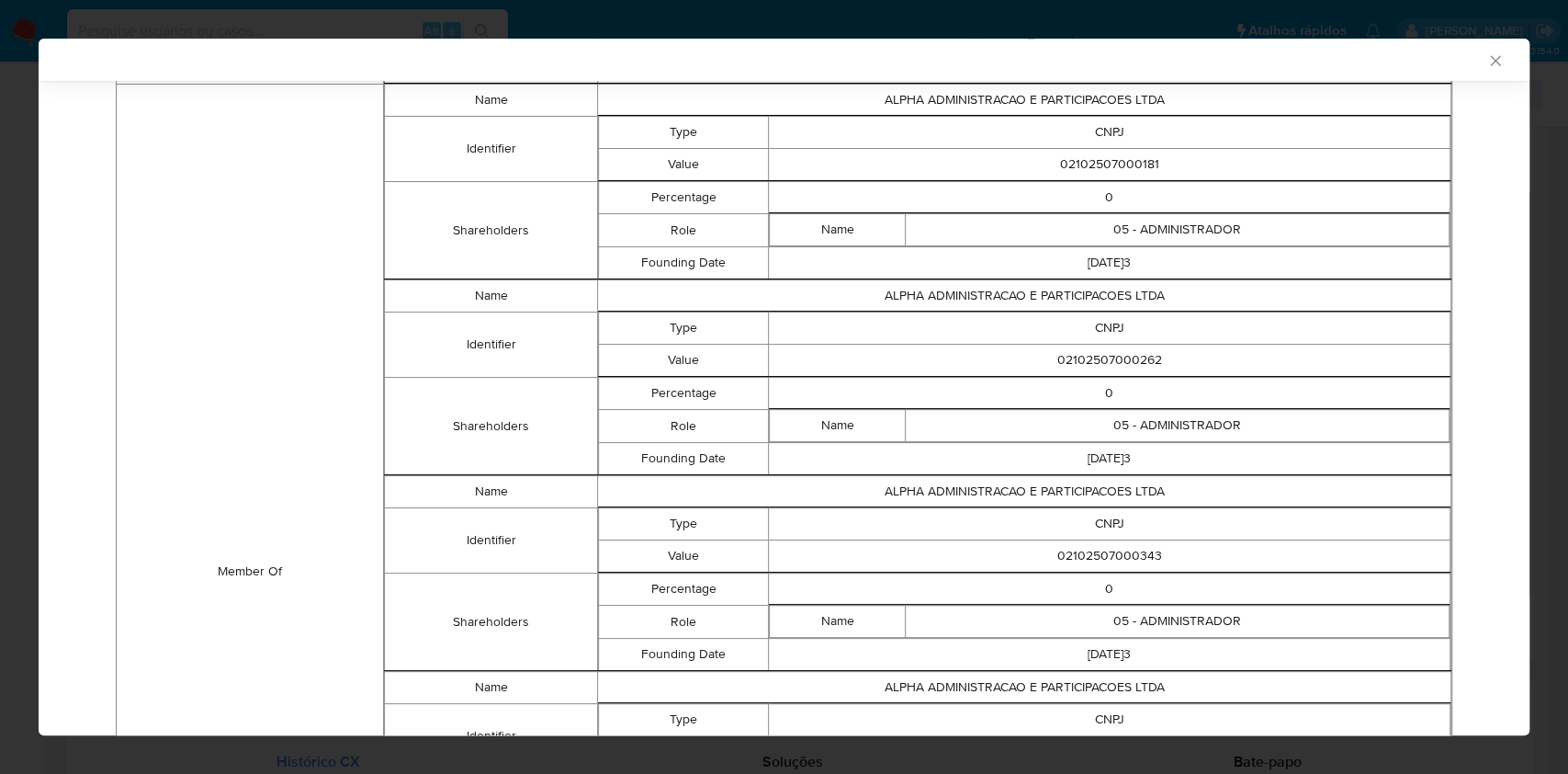
scroll to position [1110, 0]
click at [1089, 150] on td "02102507000181" at bounding box center [1110, 163] width 682 height 32
copy td "02102507000181"
click at [1072, 366] on td "02102507000262" at bounding box center [1110, 360] width 682 height 32
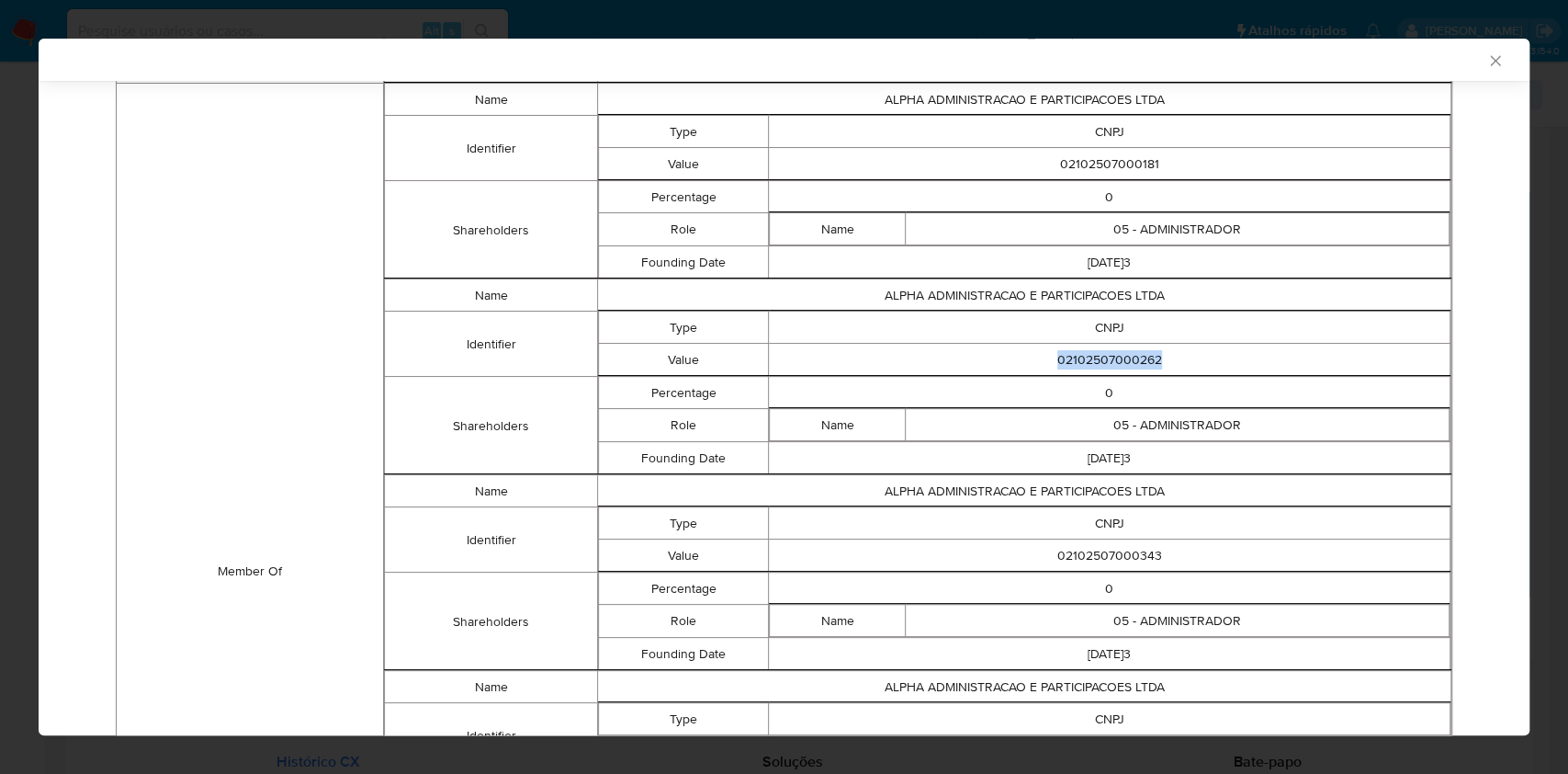
click at [1072, 366] on td "02102507000262" at bounding box center [1110, 360] width 682 height 32
copy td "02102507000262"
click at [868, 772] on div "AML Data Collector Case Id - rtH7p67csh4QHCDOzd0752R8 Os dados detalhados abaix…" at bounding box center [784, 387] width 1568 height 774
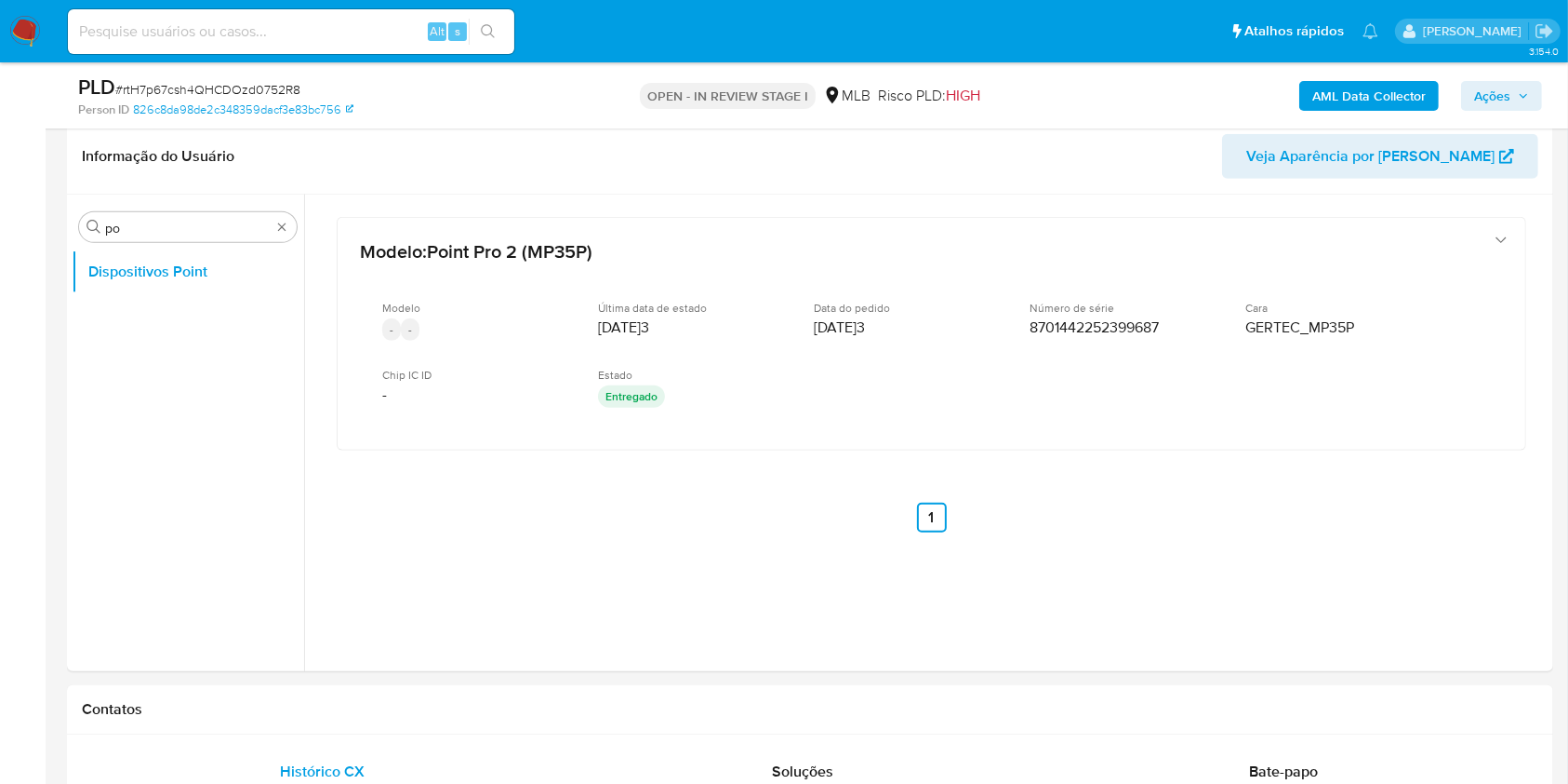
click at [1353, 91] on b "AML Data Collector" at bounding box center [1369, 96] width 114 height 30
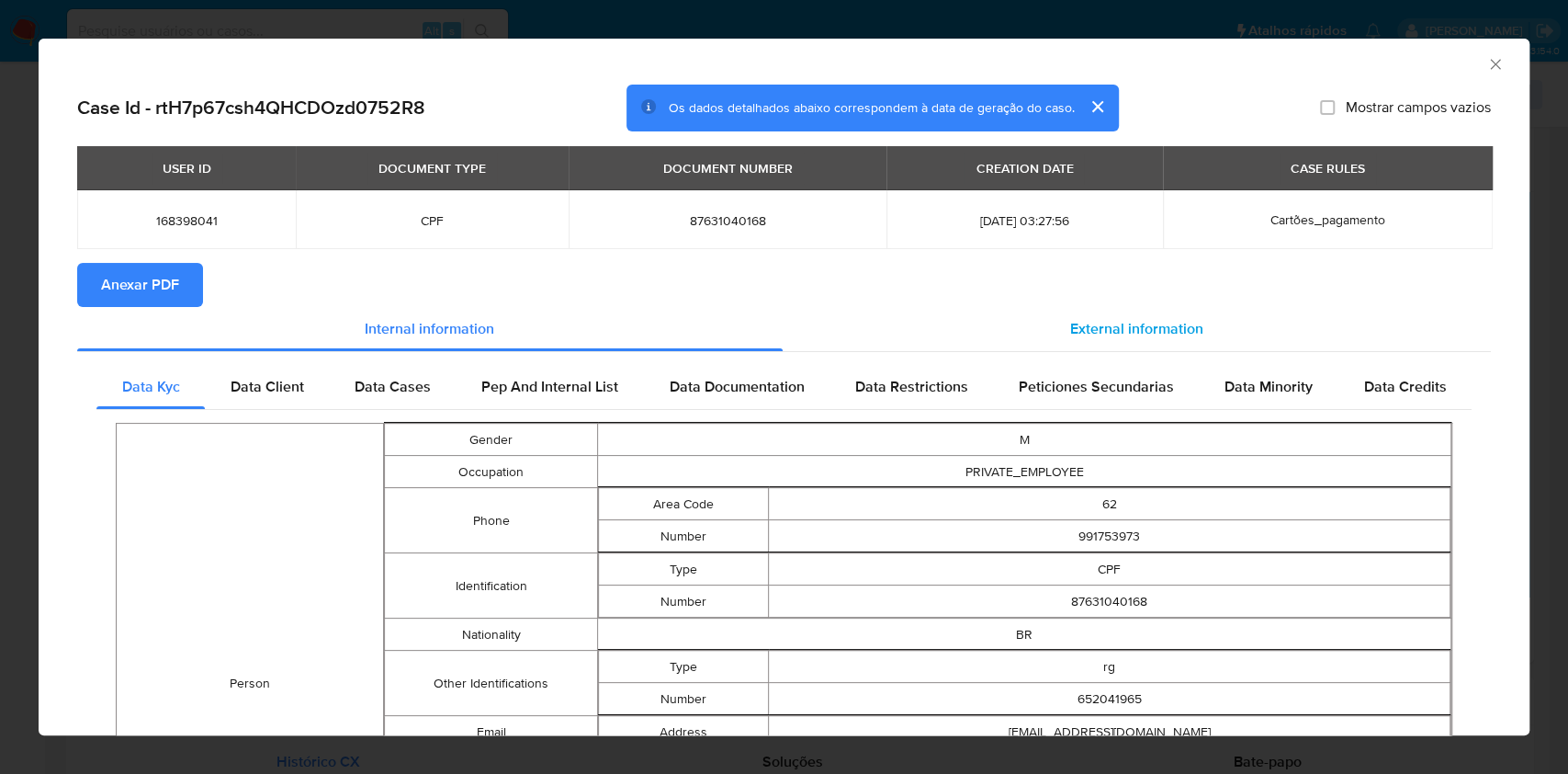
click at [1102, 317] on div "External information" at bounding box center [1137, 328] width 709 height 44
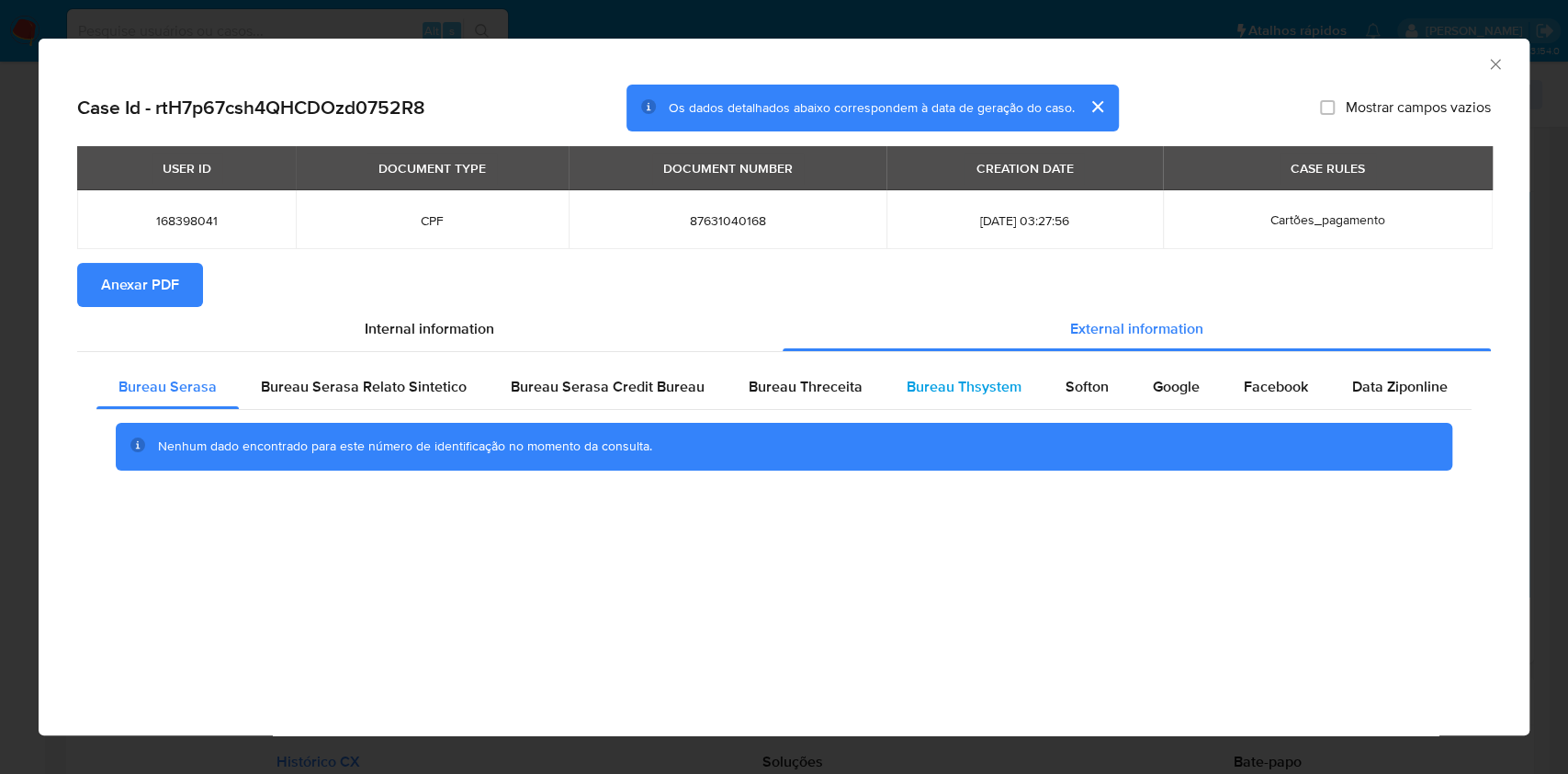
click at [941, 386] on span "Bureau Thsystem" at bounding box center [964, 387] width 115 height 22
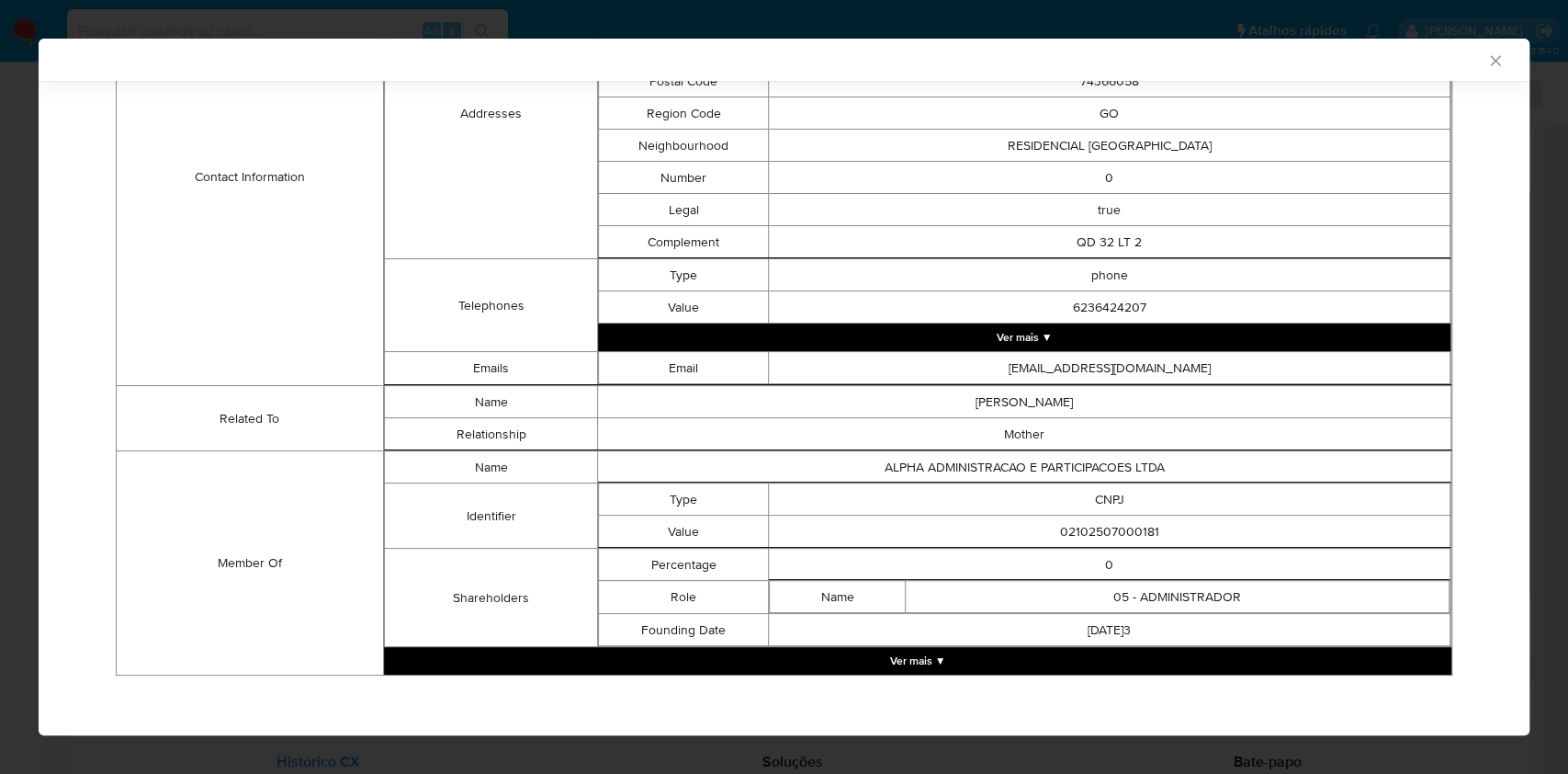
click at [895, 666] on button "Ver mais ▼" at bounding box center [917, 661] width 1068 height 27
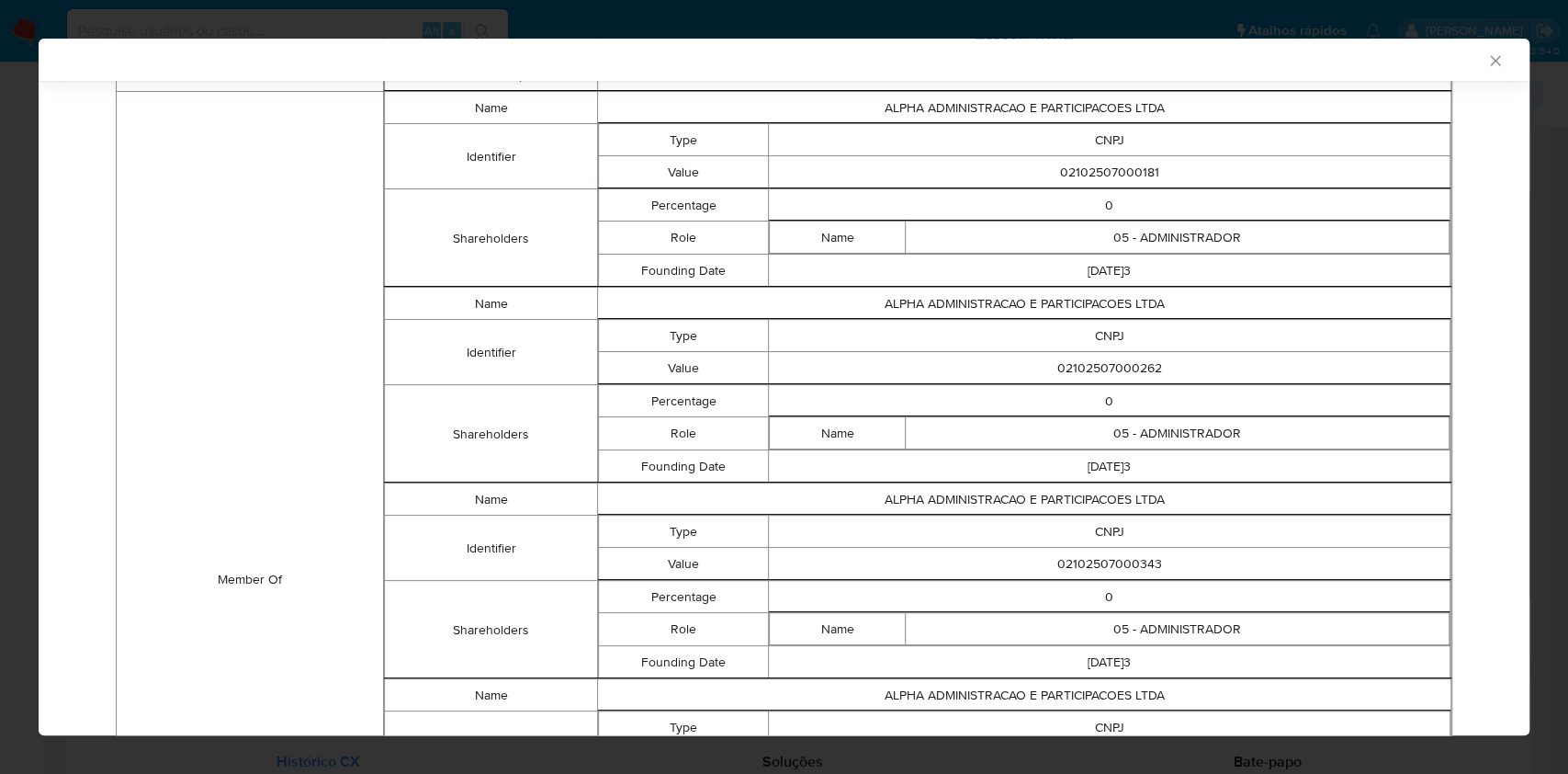
scroll to position [1107, 0]
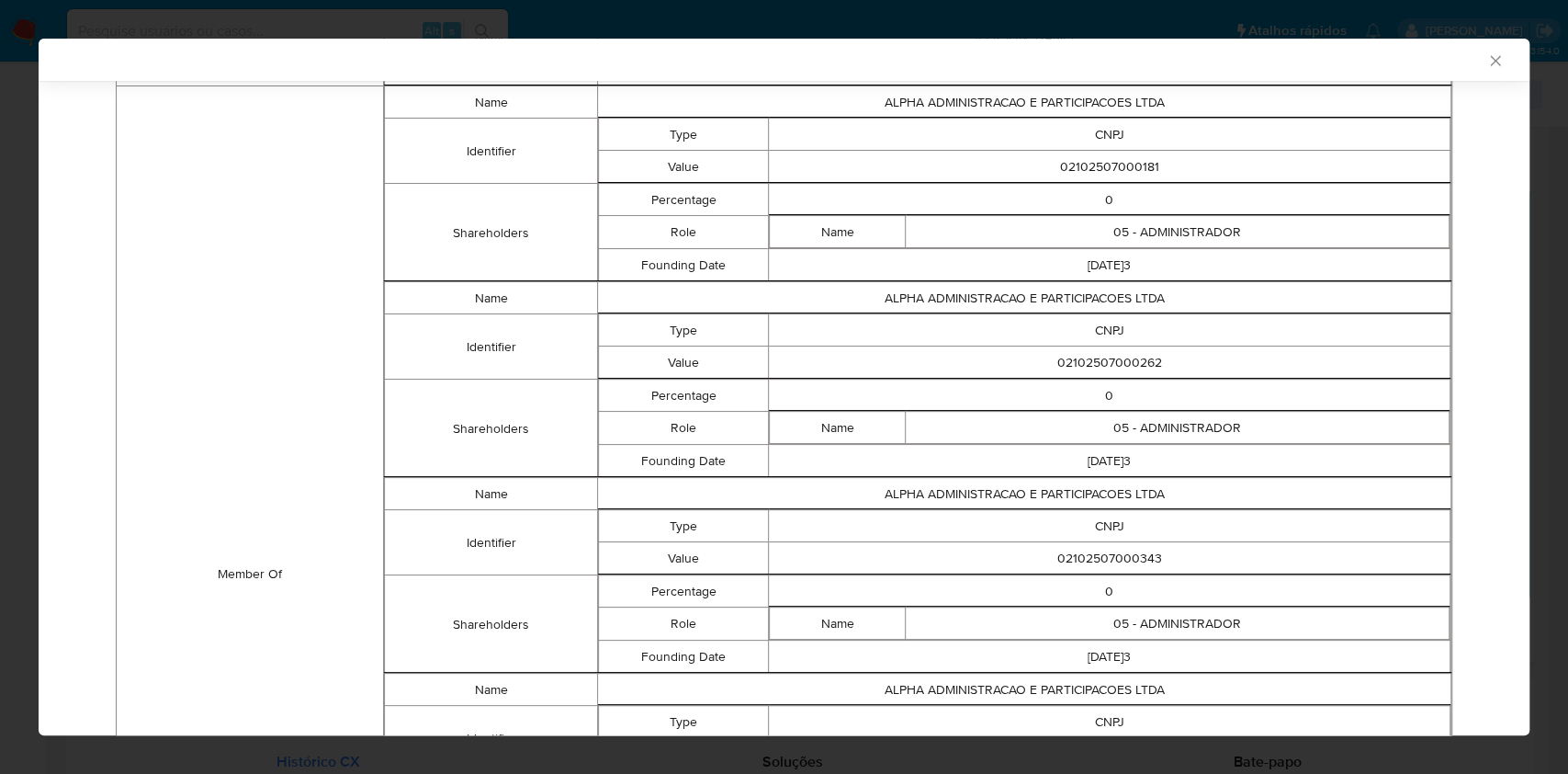
click at [1074, 554] on td "02102507000343" at bounding box center [1110, 558] width 682 height 32
copy td "02102507000343"
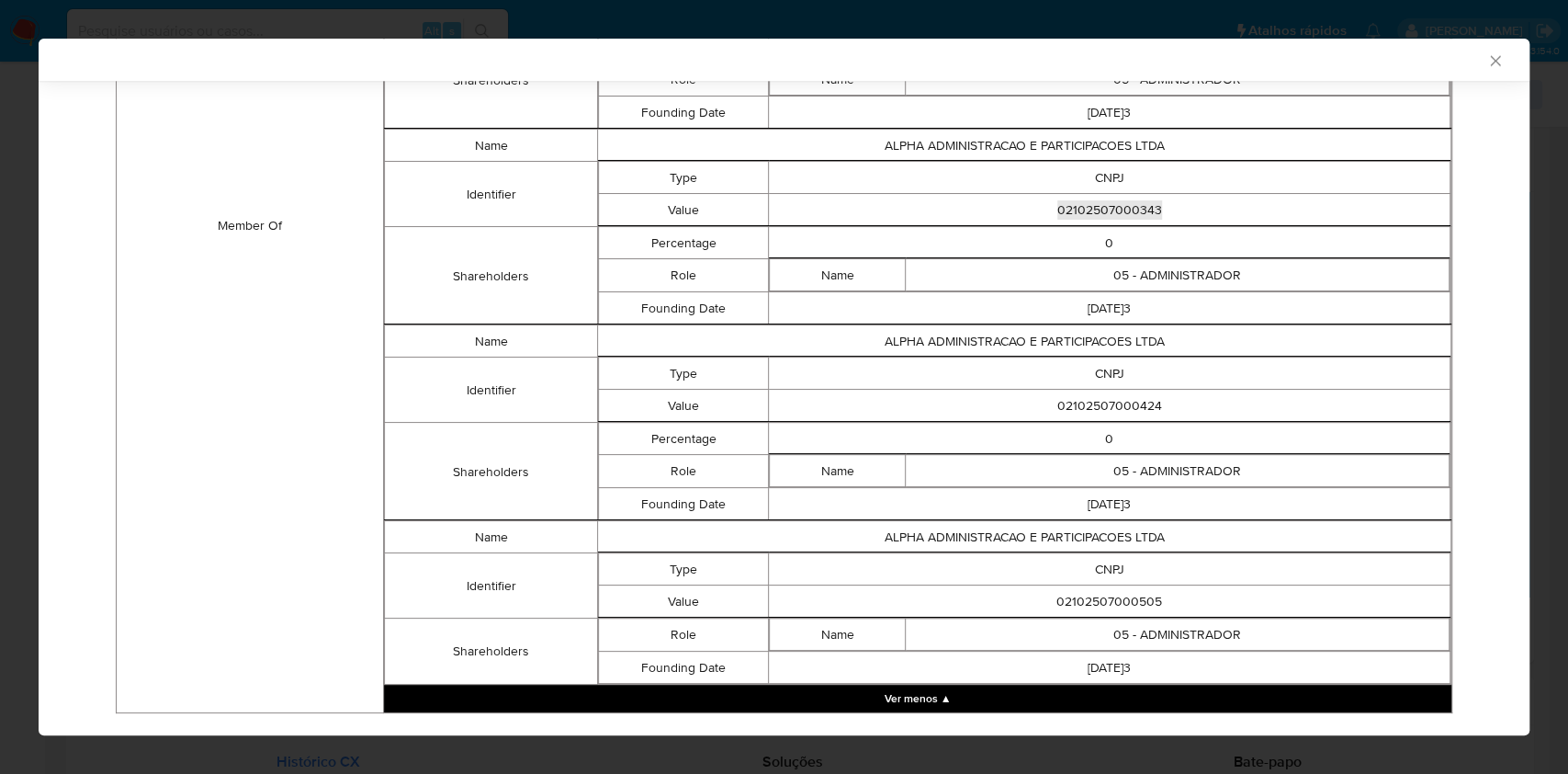
scroll to position [1489, 0]
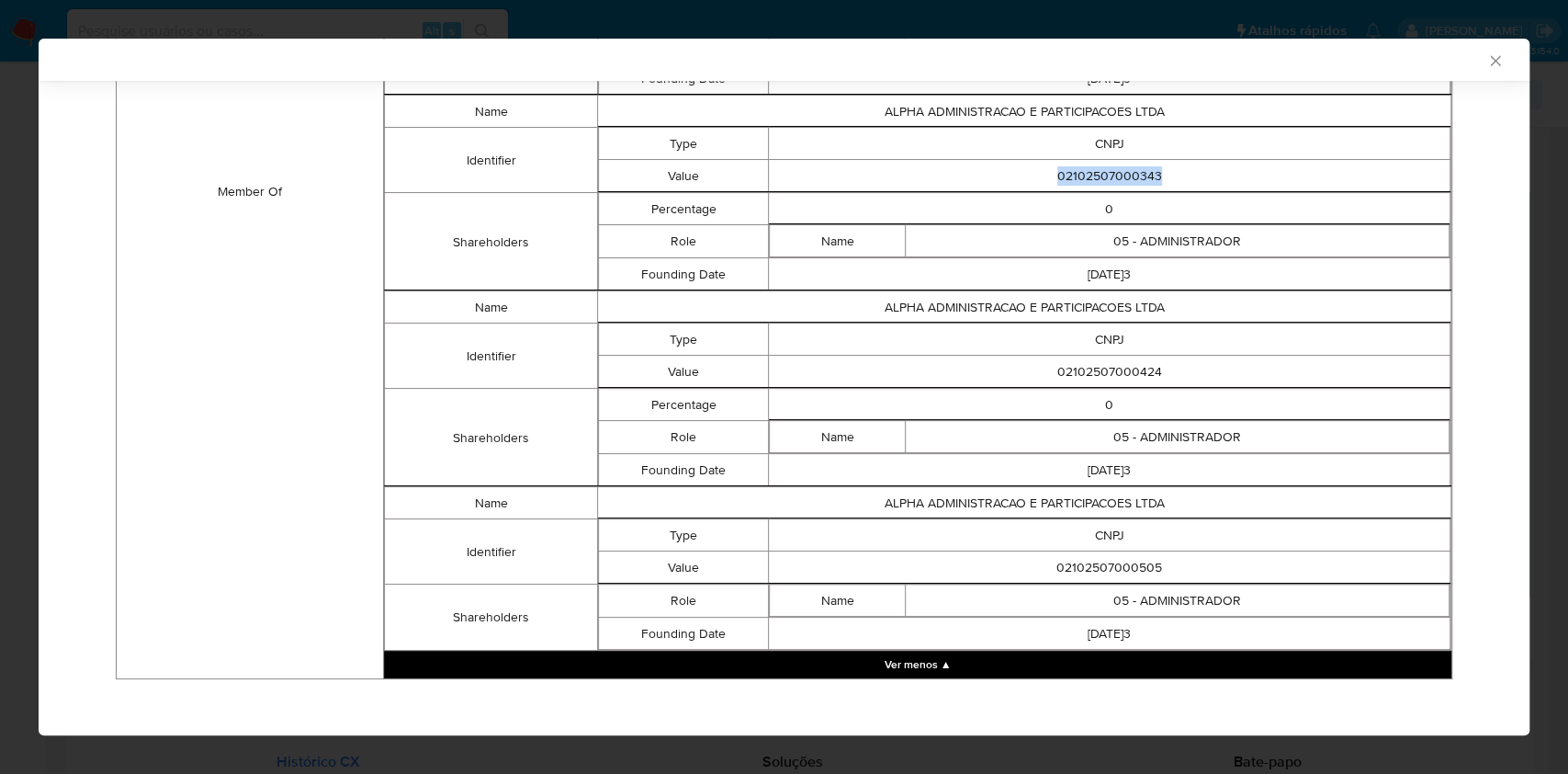
click at [1090, 366] on td "02102507000424" at bounding box center [1110, 371] width 682 height 32
click at [1091, 366] on td "02102507000424" at bounding box center [1110, 371] width 682 height 32
copy td "02102507000424"
click at [1122, 566] on td "02102507000505" at bounding box center [1110, 567] width 682 height 32
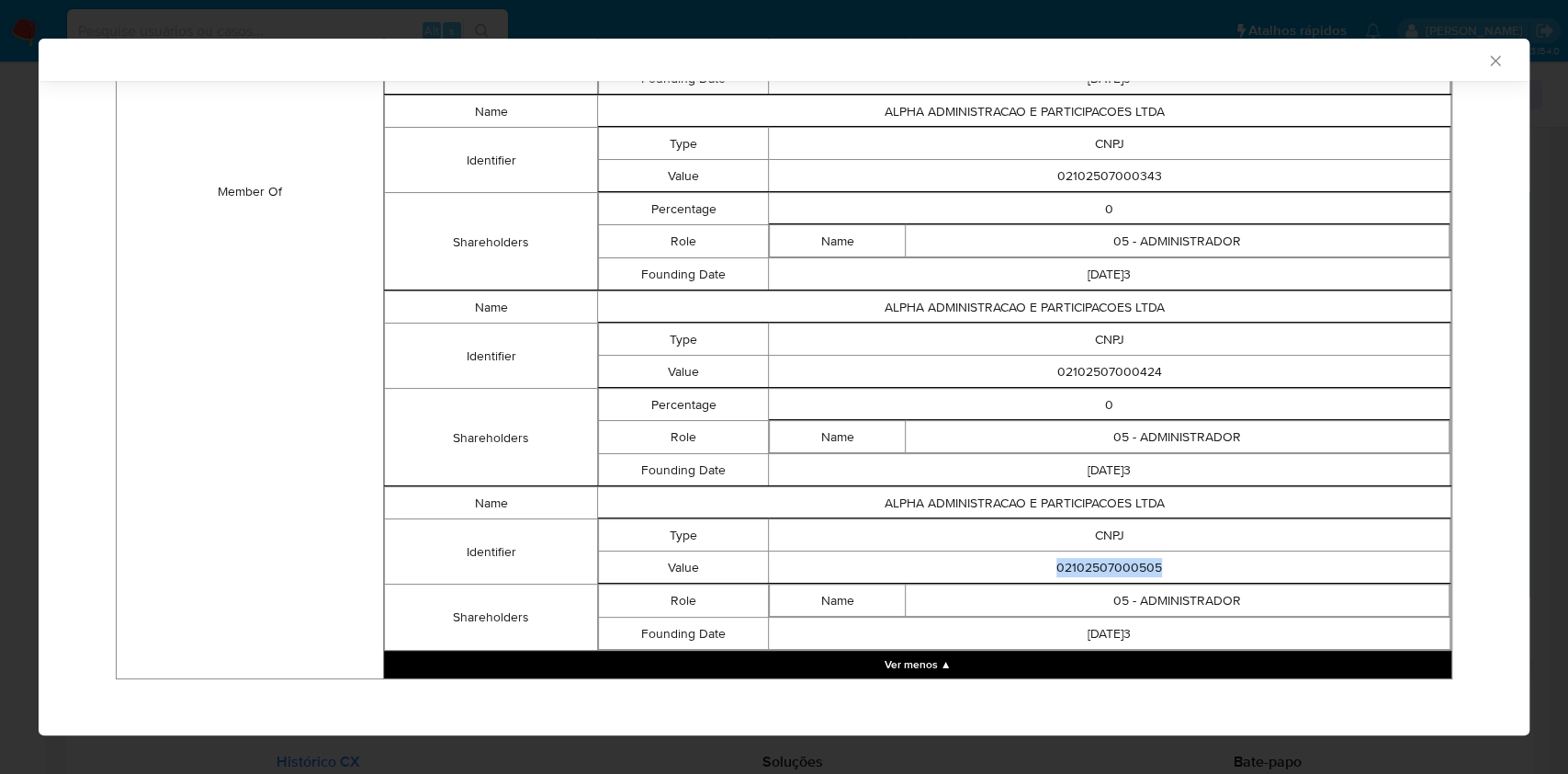
copy td "02102507000505"
click at [999, 277] on td "2022-11-23" at bounding box center [1110, 274] width 682 height 32
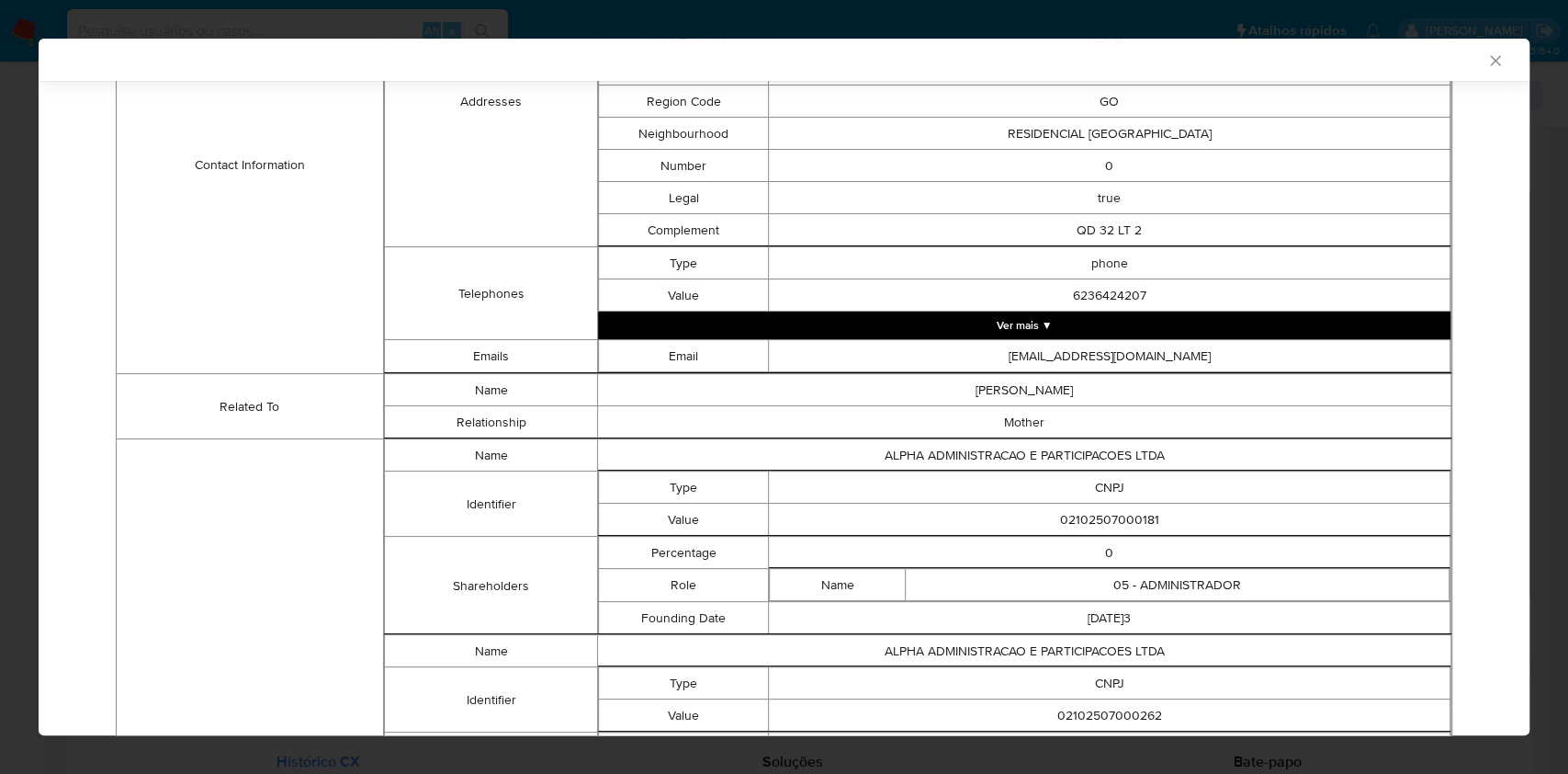
scroll to position [20, 0]
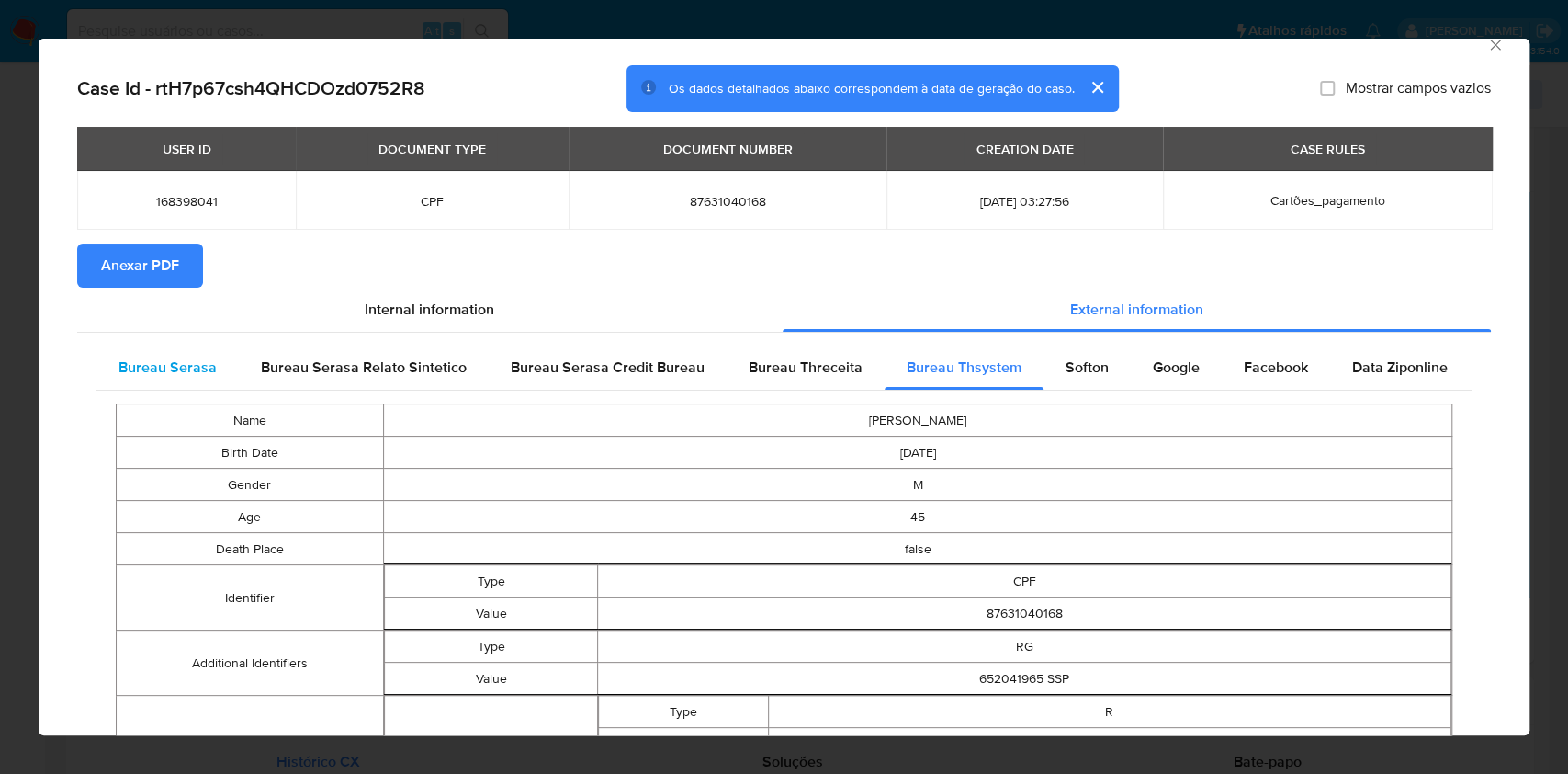
click at [160, 365] on span "Bureau Serasa" at bounding box center [167, 367] width 99 height 22
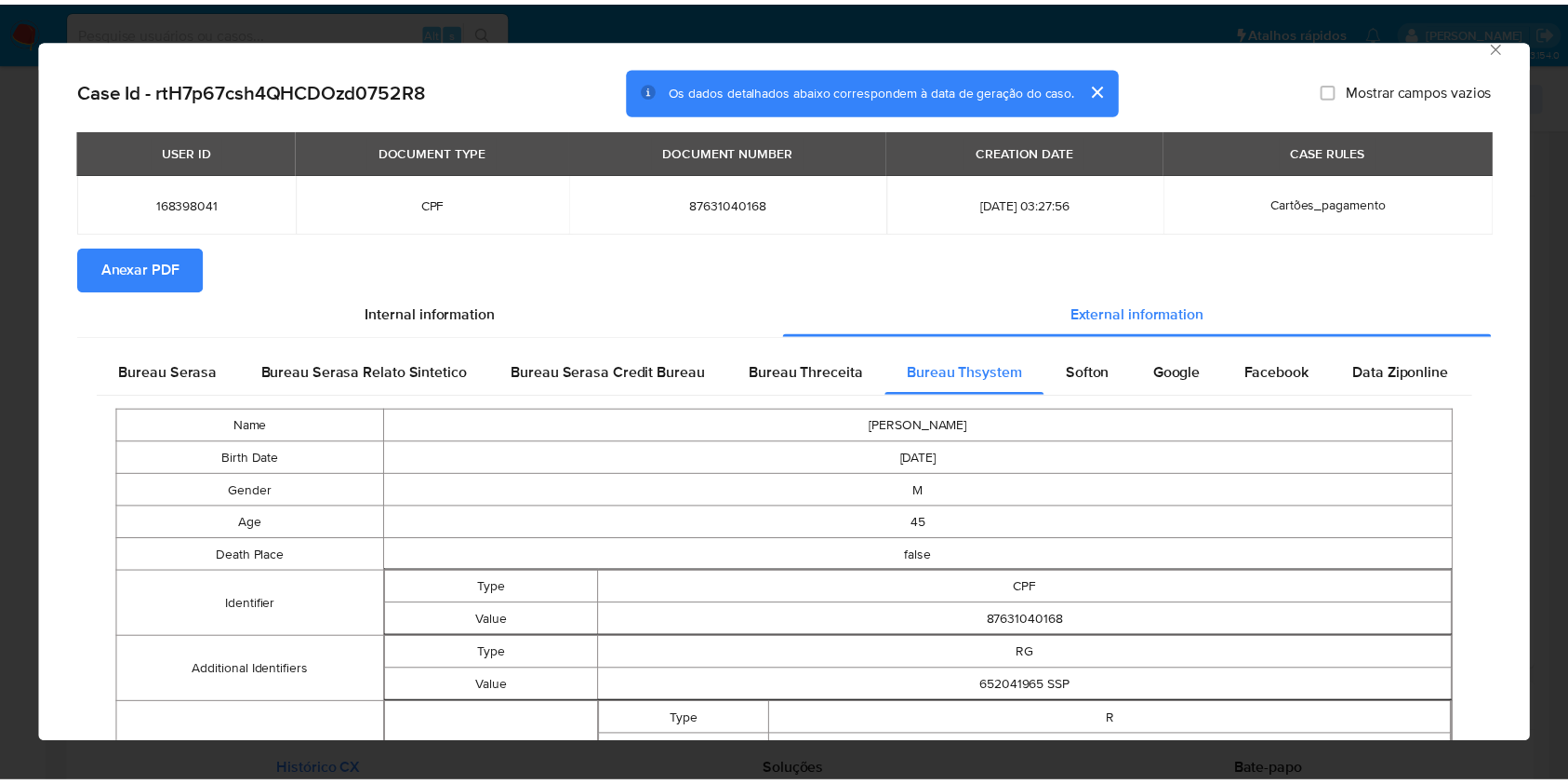
scroll to position [0, 0]
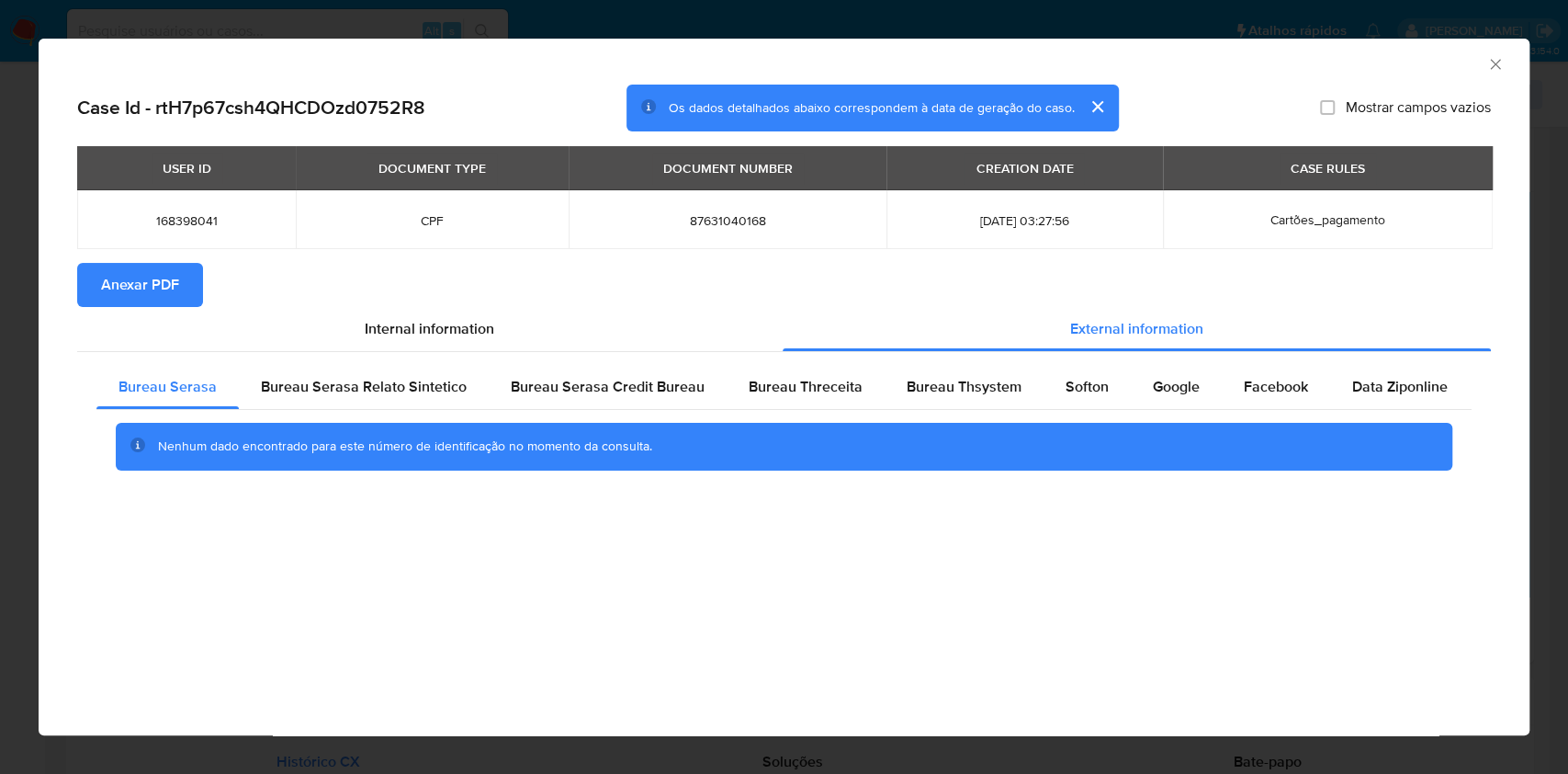
click at [10, 209] on div "AML Data Collector Case Id - rtH7p67csh4QHCDOzd0752R8 Os dados detalhados abaix…" at bounding box center [784, 387] width 1568 height 774
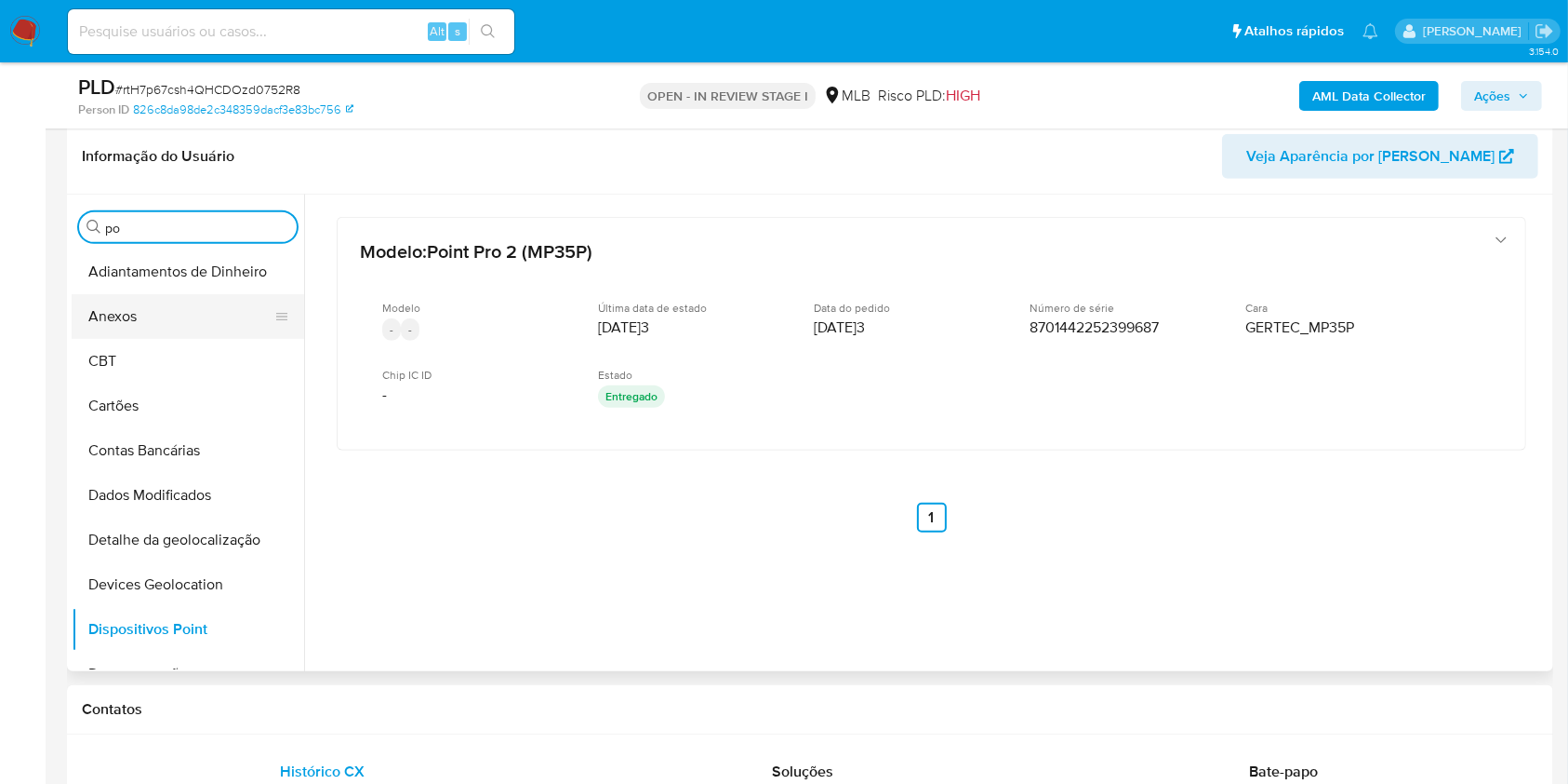
click at [208, 319] on button "Anexos" at bounding box center [180, 316] width 218 height 45
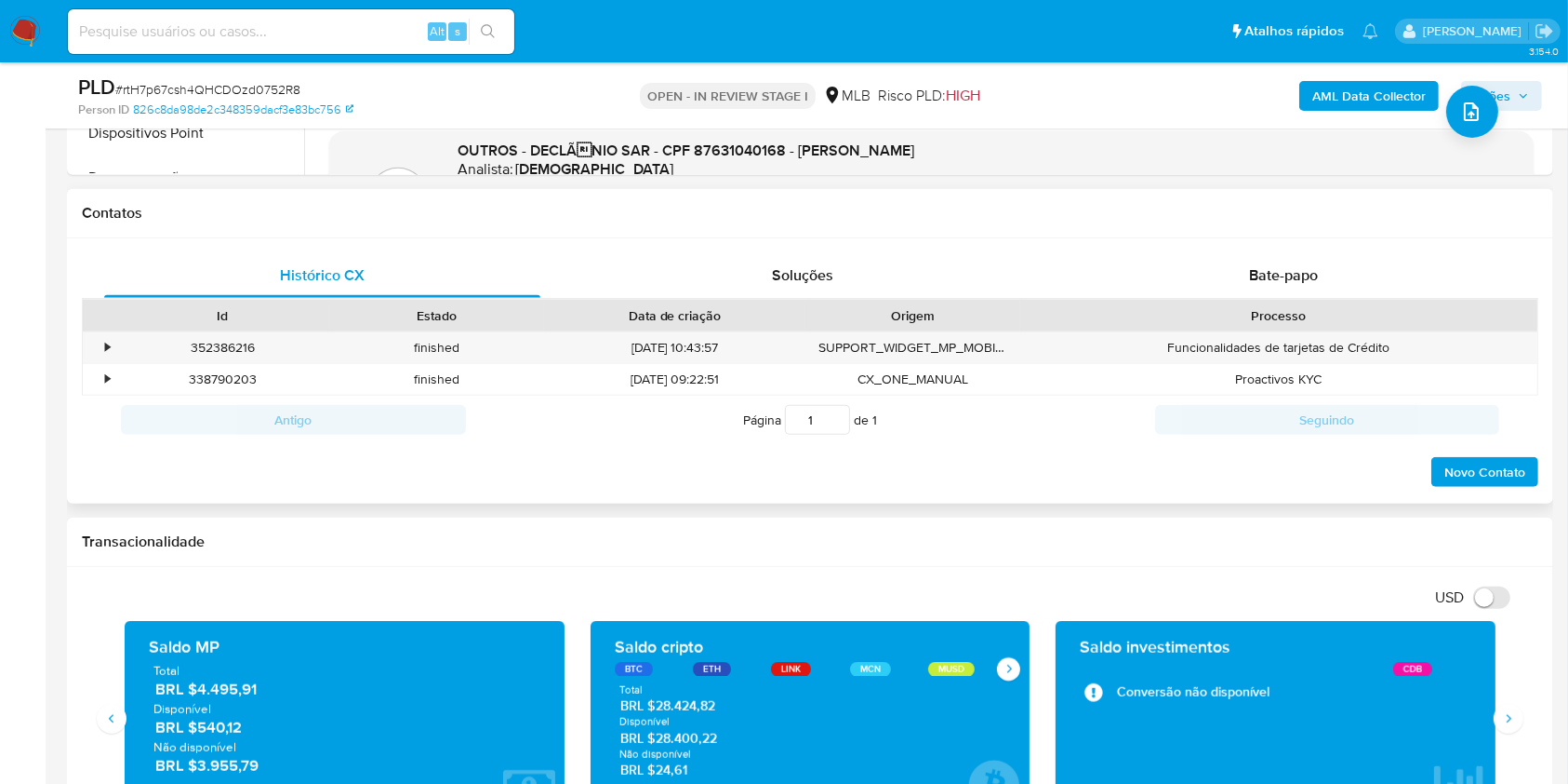
scroll to position [868, 0]
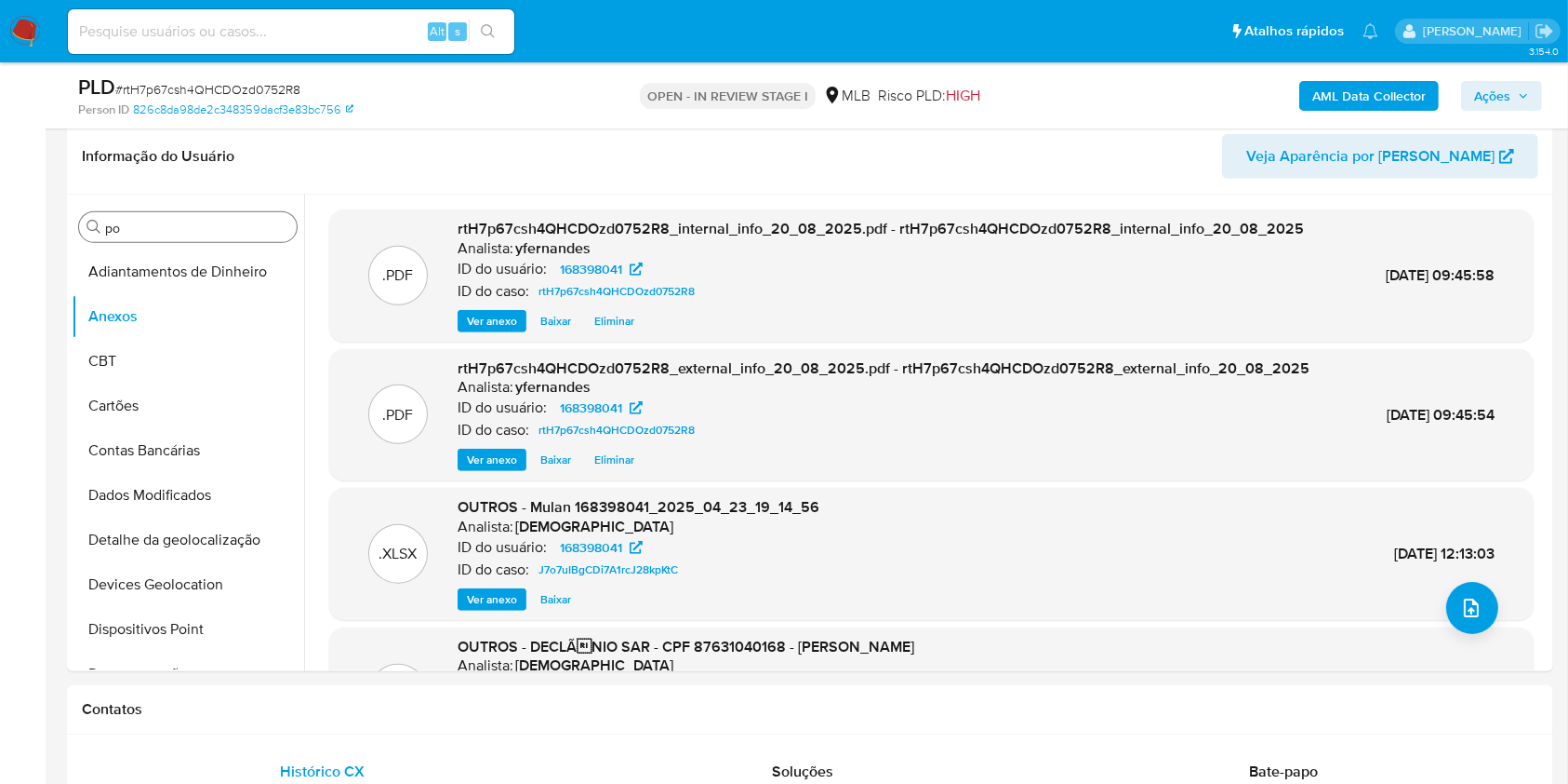
click at [1362, 83] on b "AML Data Collector" at bounding box center [1369, 96] width 114 height 30
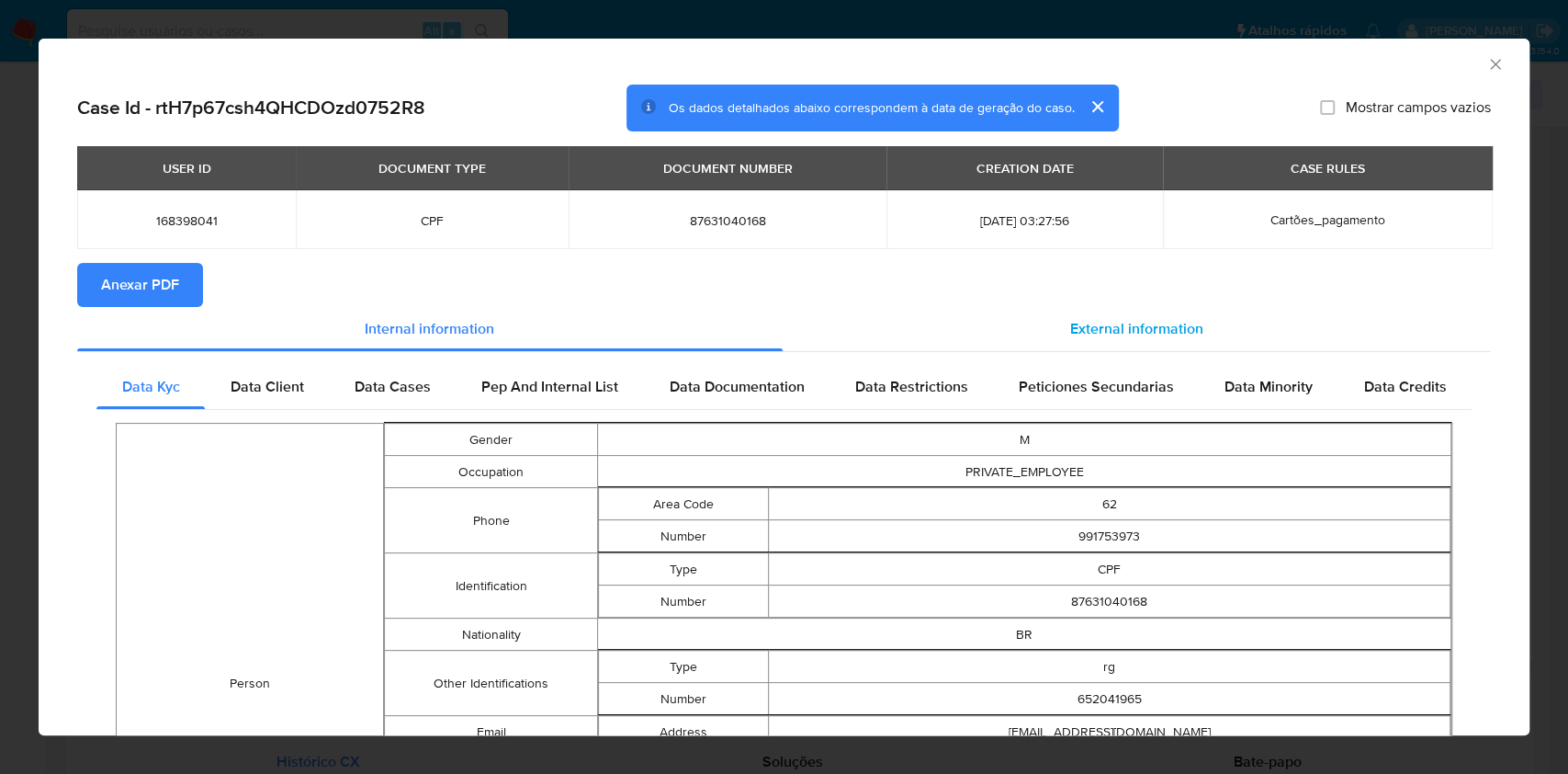
click at [1075, 316] on div "External information" at bounding box center [1137, 328] width 709 height 44
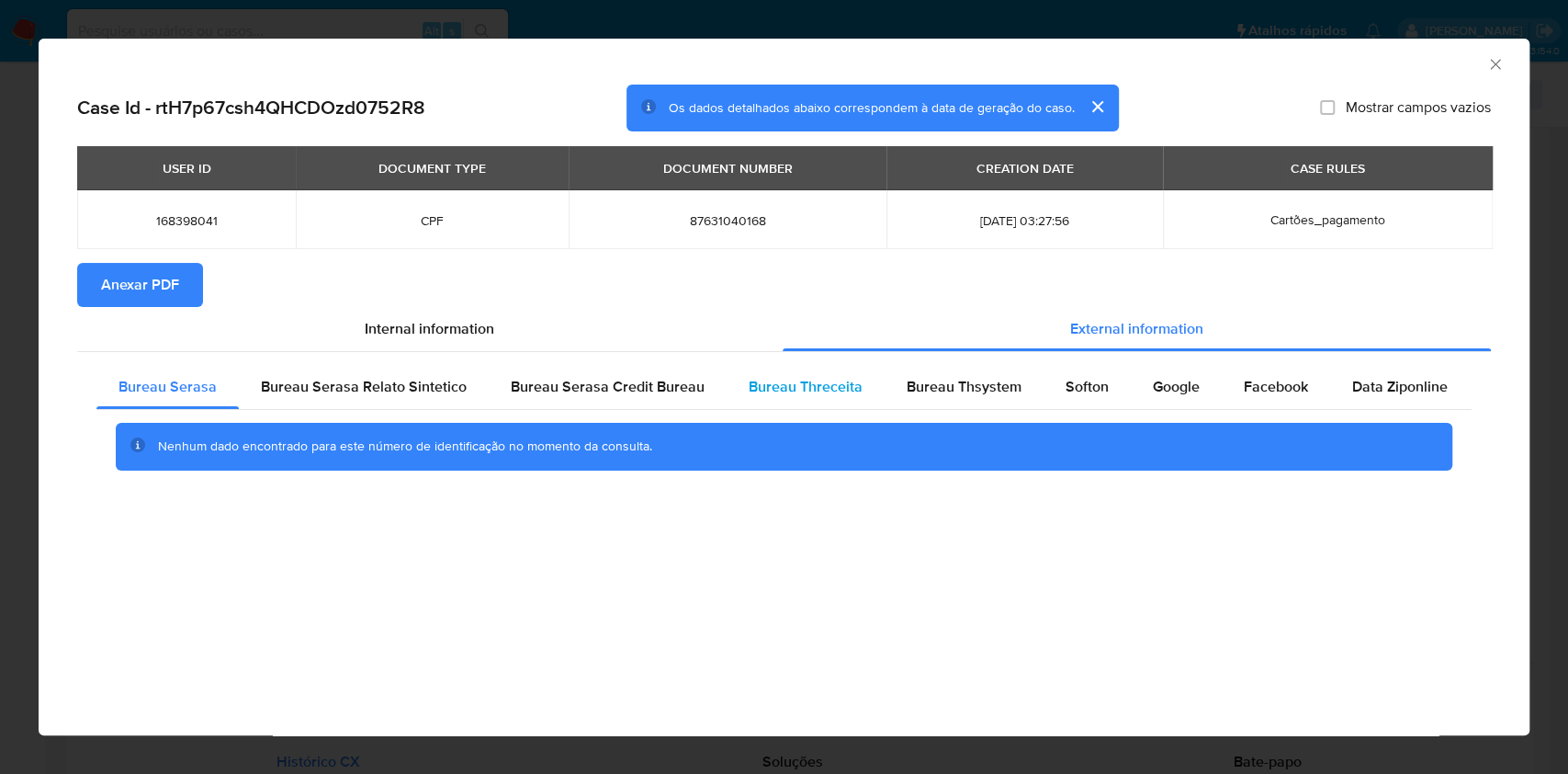
click at [749, 392] on span "Bureau Threceita" at bounding box center [805, 387] width 114 height 22
click at [631, 368] on div "Bureau Serasa Credit Bureau" at bounding box center [608, 386] width 238 height 44
click at [197, 396] on span "Bureau Serasa" at bounding box center [167, 387] width 99 height 22
click at [8, 430] on div "AML Data Collector Case Id - rtH7p67csh4QHCDOzd0752R8 Os dados detalhados abaix…" at bounding box center [784, 387] width 1568 height 774
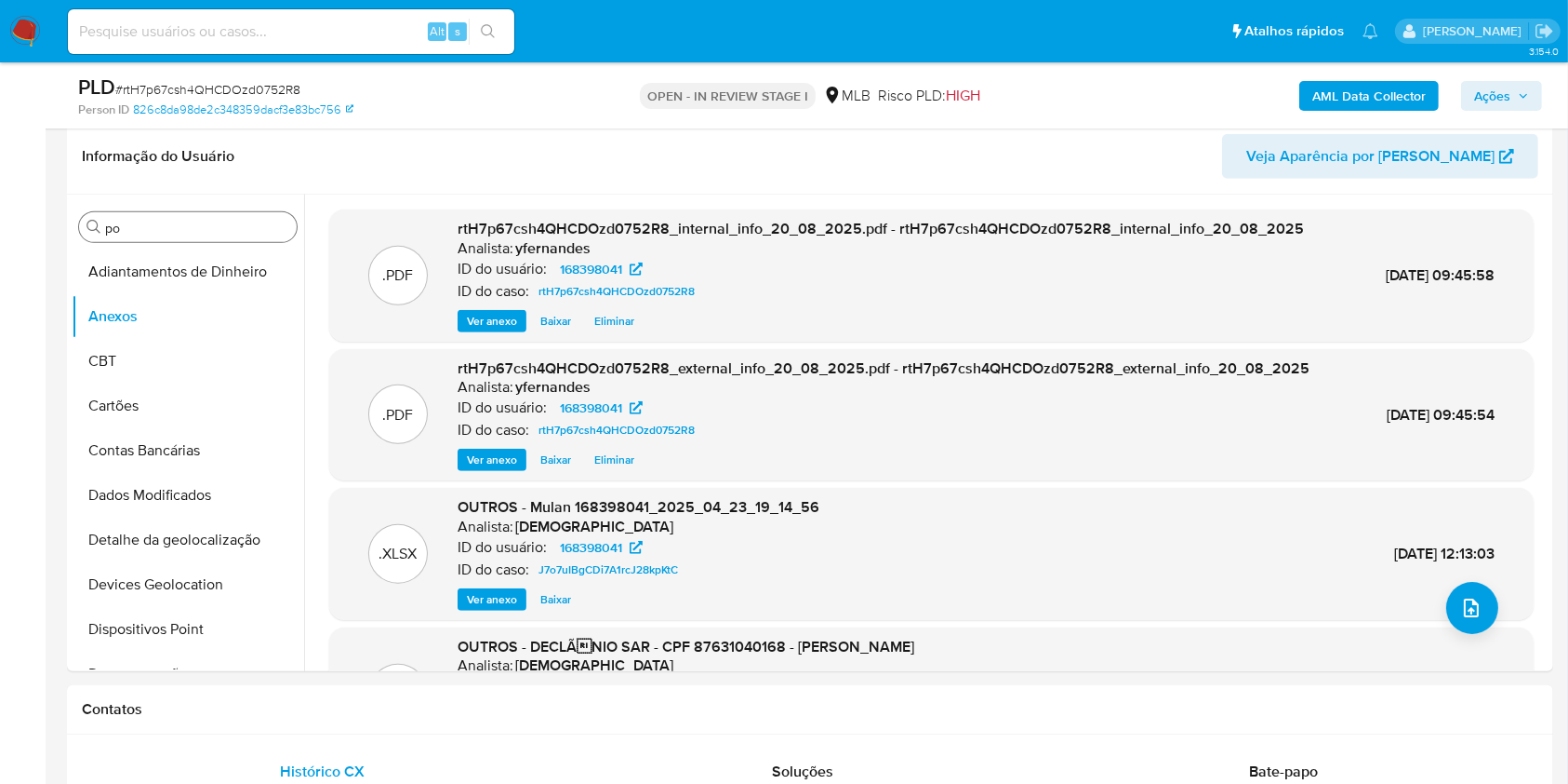
click at [192, 232] on input "po" at bounding box center [197, 228] width 184 height 17
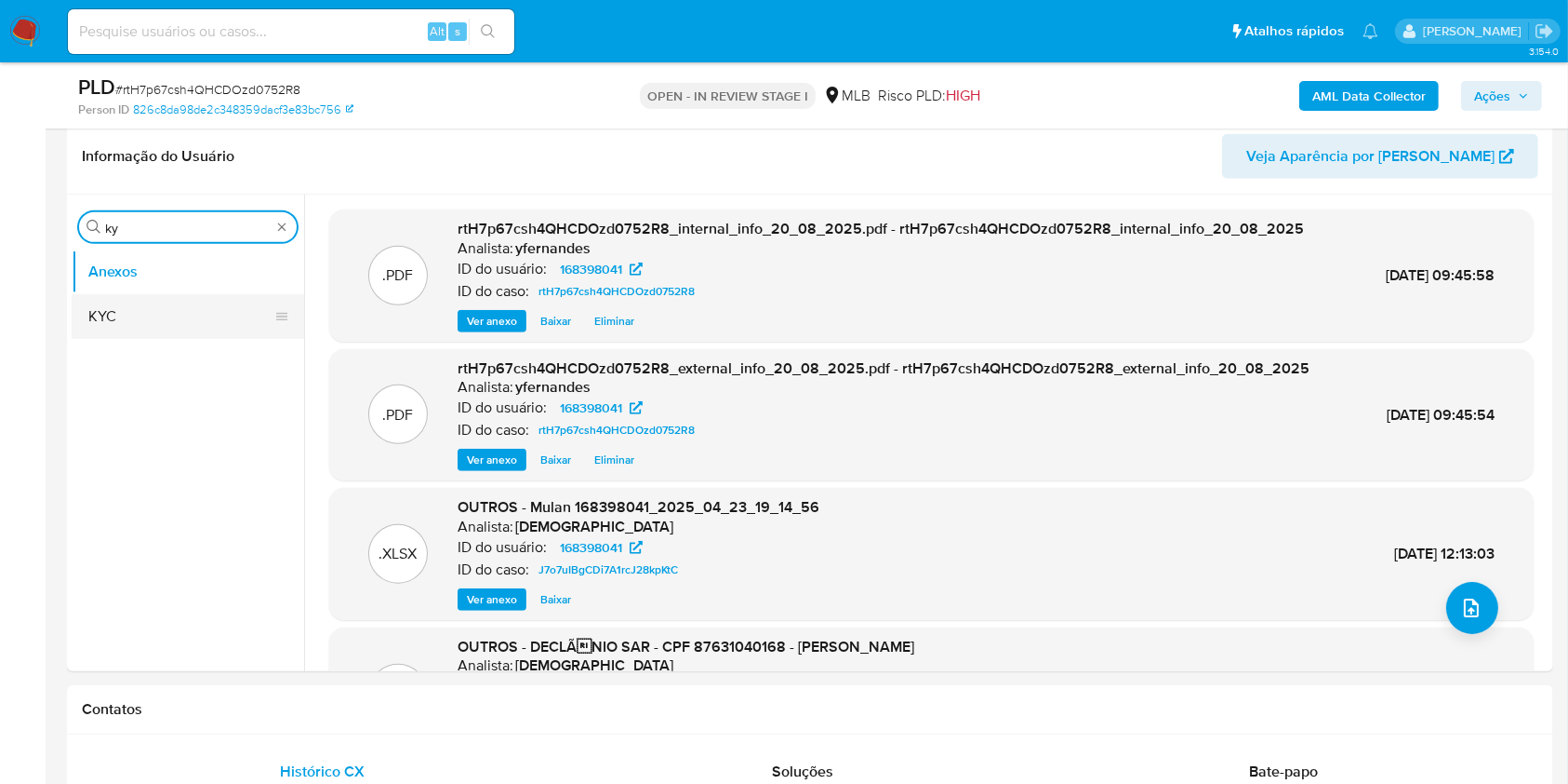
click at [168, 294] on button "KYC" at bounding box center [180, 316] width 218 height 45
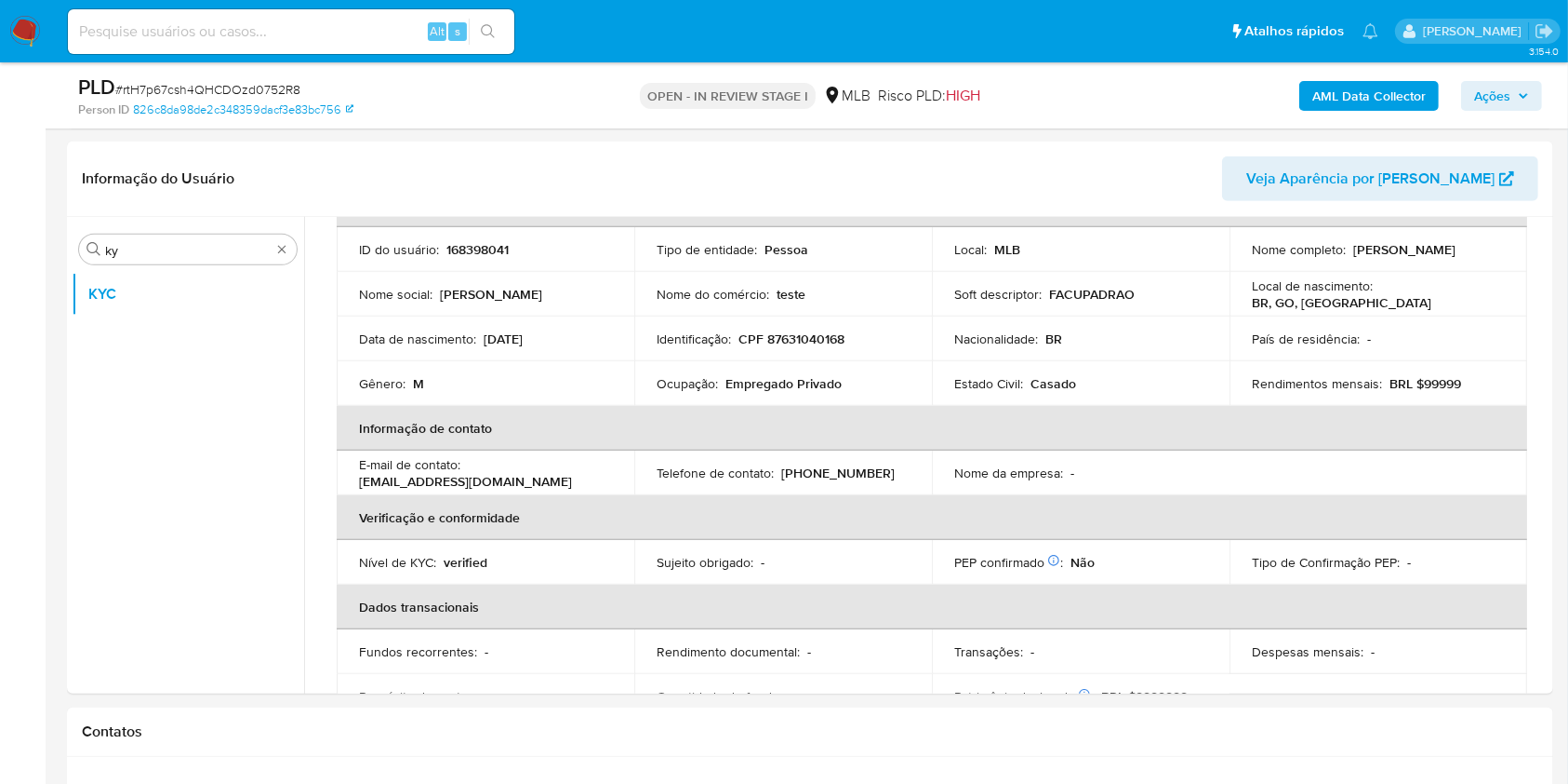
scroll to position [0, 0]
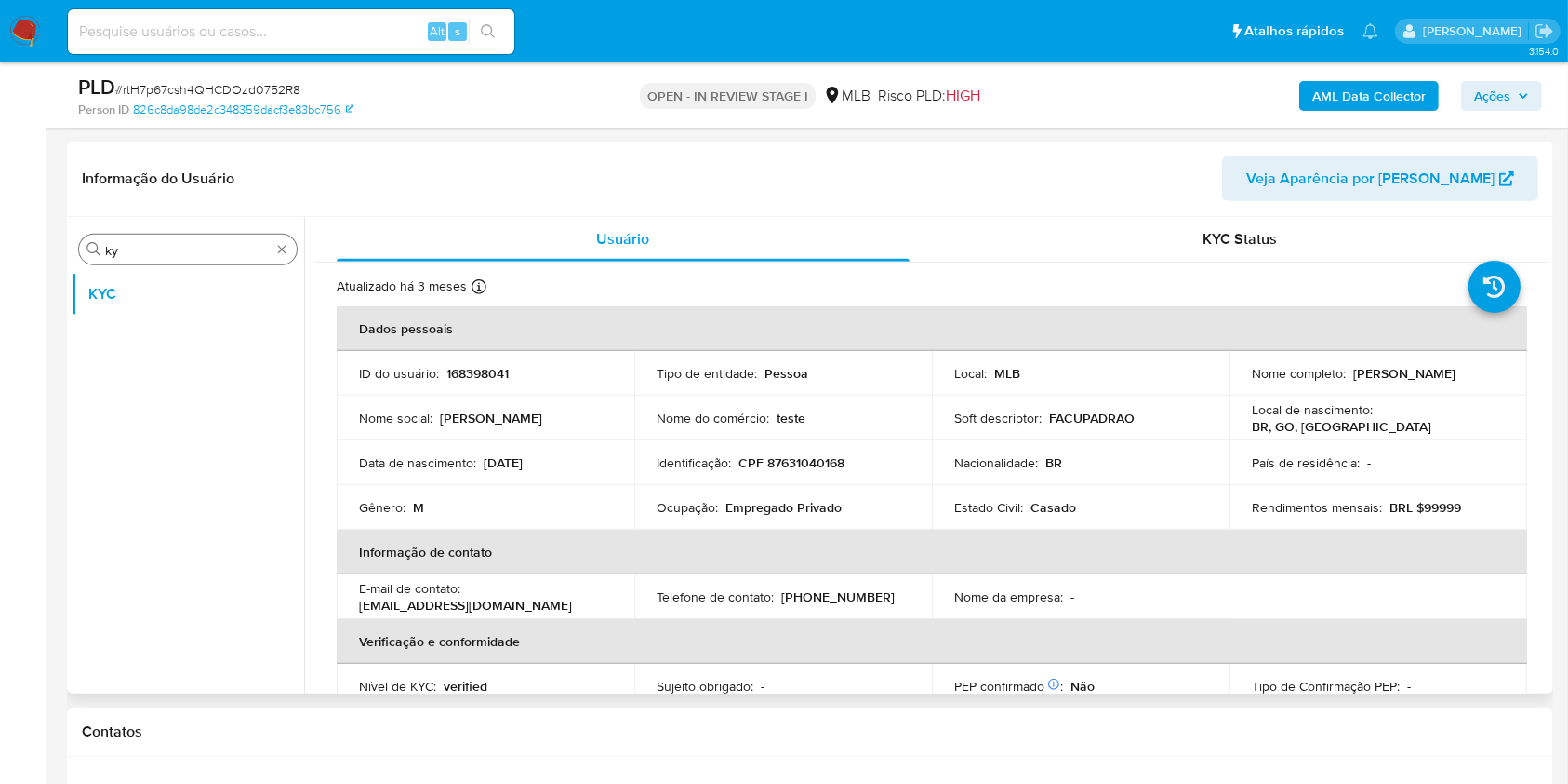
click at [231, 241] on div "Procurar ky" at bounding box center [188, 249] width 218 height 30
click at [175, 262] on div "Procurar ky" at bounding box center [188, 249] width 218 height 30
click at [162, 254] on input "ky" at bounding box center [187, 249] width 165 height 17
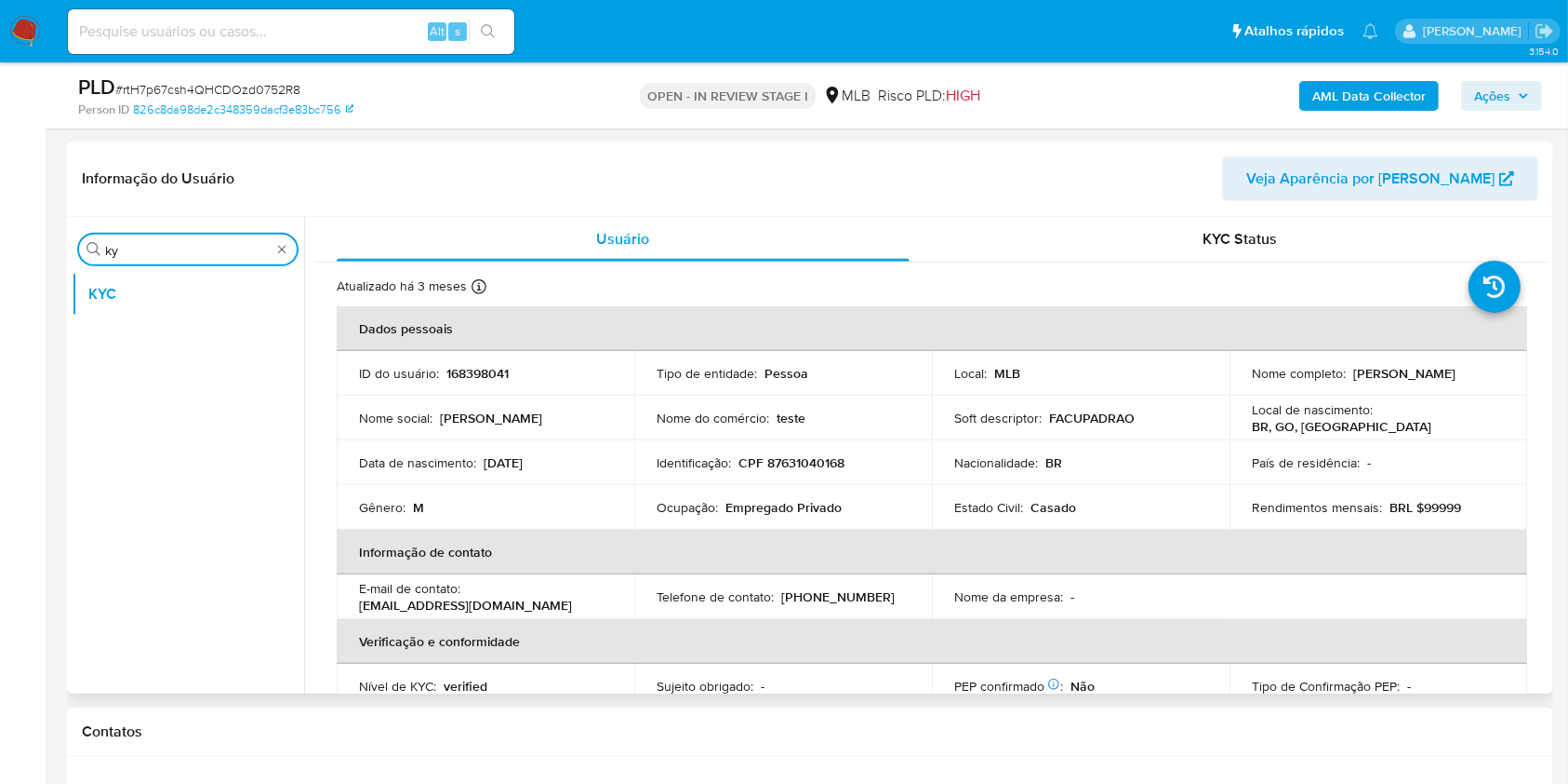
click at [169, 254] on input "ky" at bounding box center [187, 249] width 165 height 17
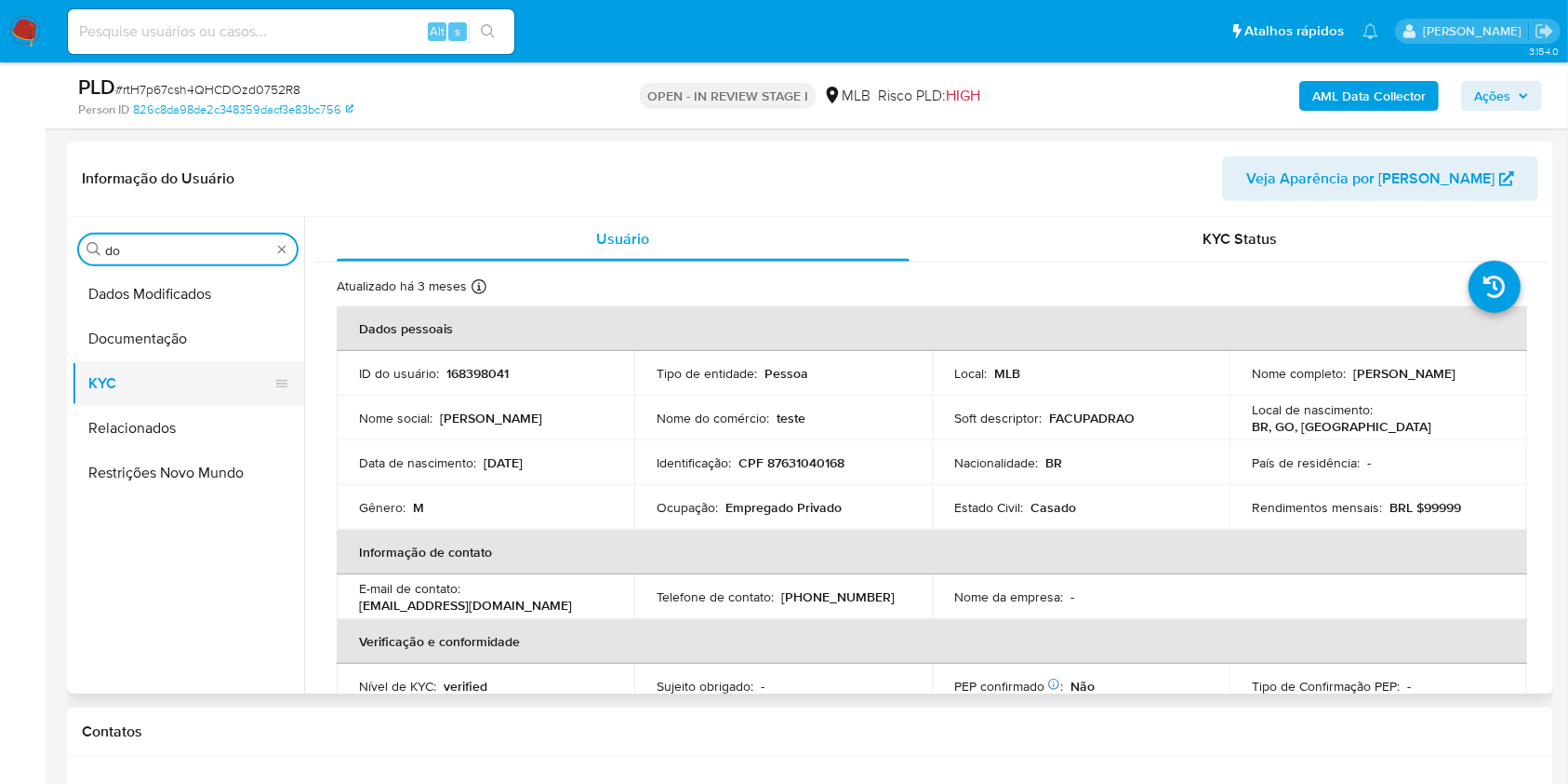
type input "do"
click at [152, 368] on button "KYC" at bounding box center [180, 383] width 218 height 45
click at [156, 337] on button "Documentação" at bounding box center [180, 339] width 218 height 45
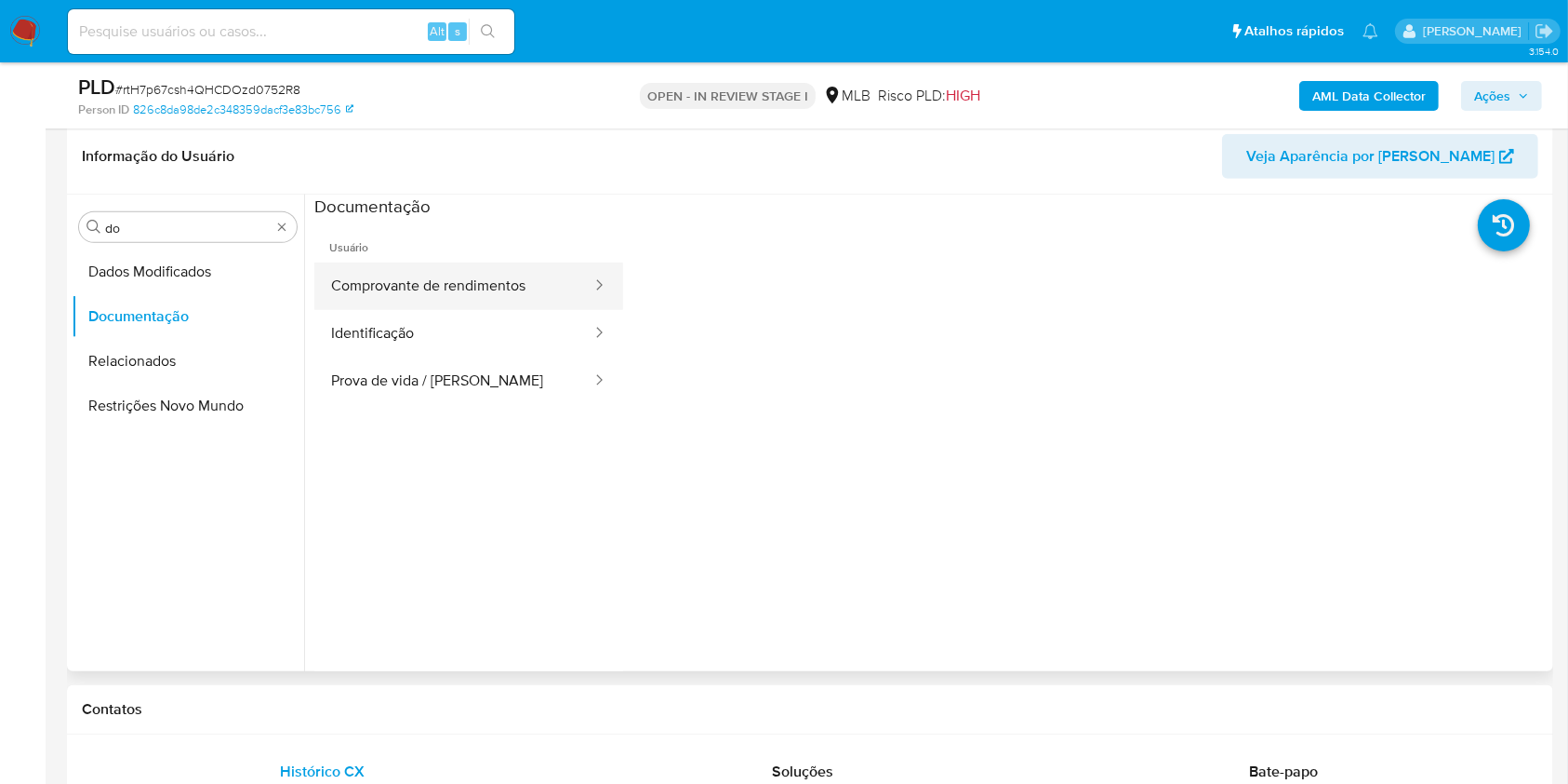
click at [476, 274] on button "Comprovante de rendimentos" at bounding box center [454, 286] width 279 height 48
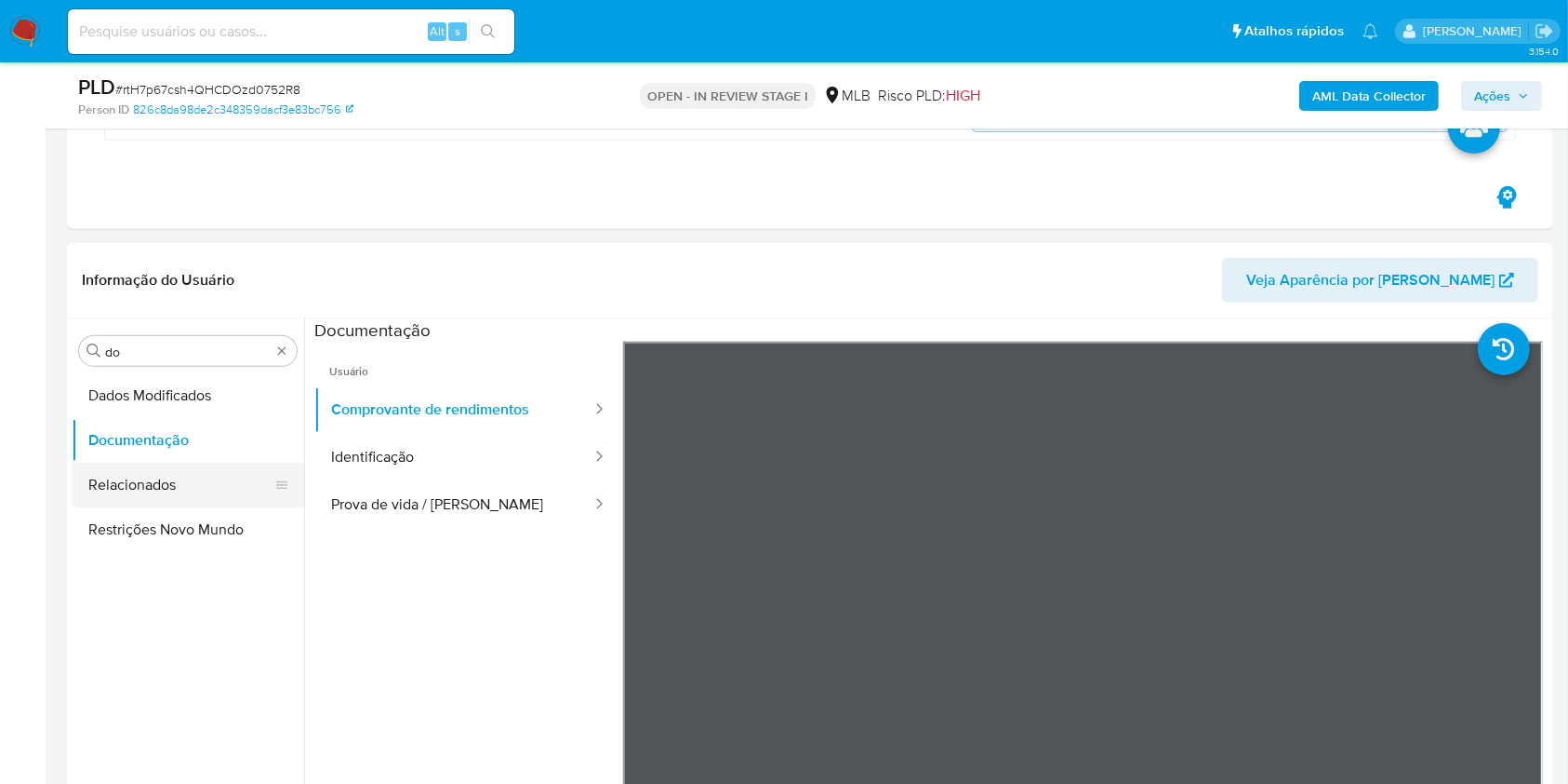
click at [289, 476] on button "Relacionados" at bounding box center [180, 484] width 218 height 45
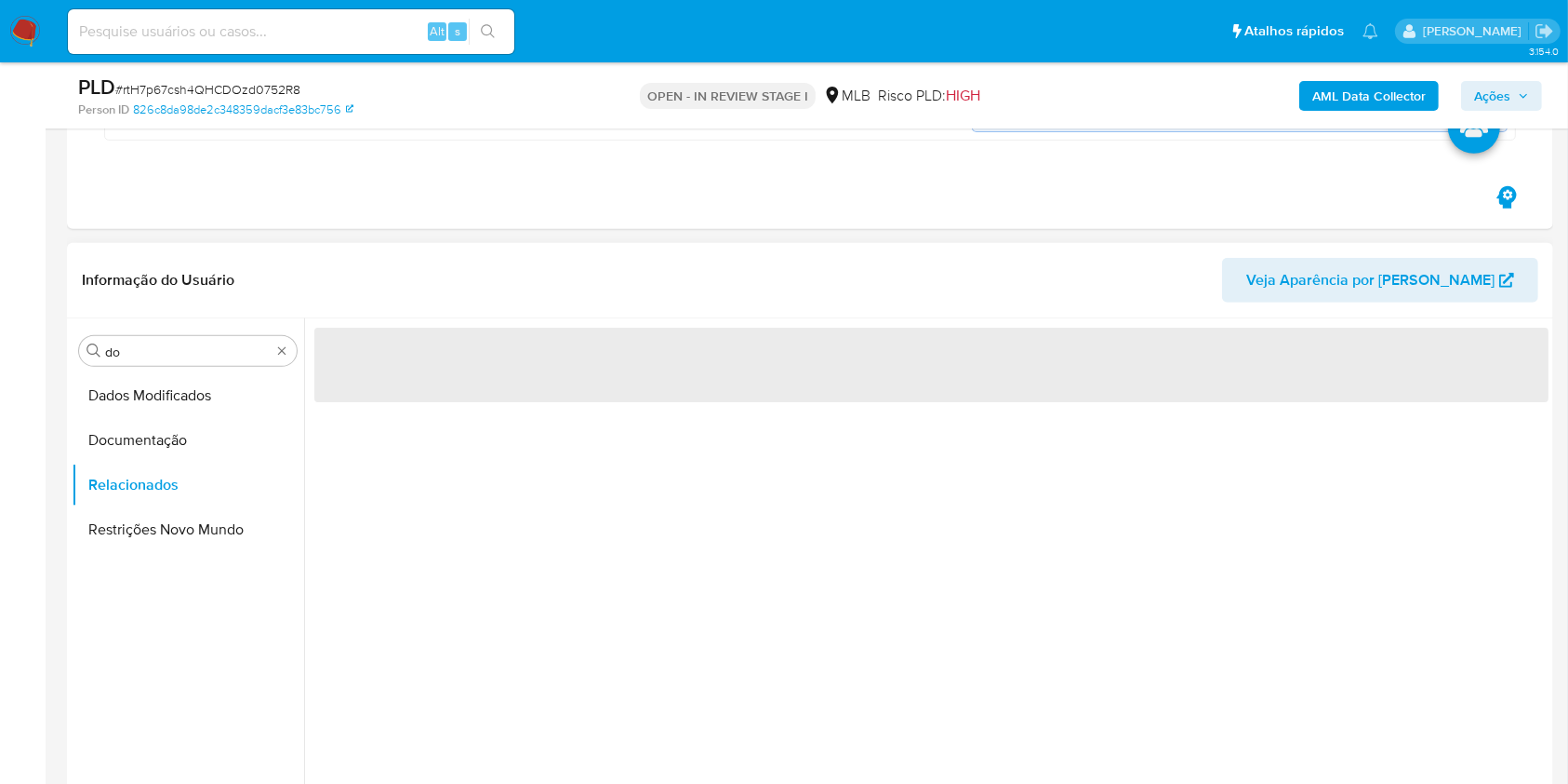
click at [372, 466] on div "‌" at bounding box center [926, 556] width 1245 height 476
click at [202, 434] on button "Documentação" at bounding box center [180, 440] width 218 height 45
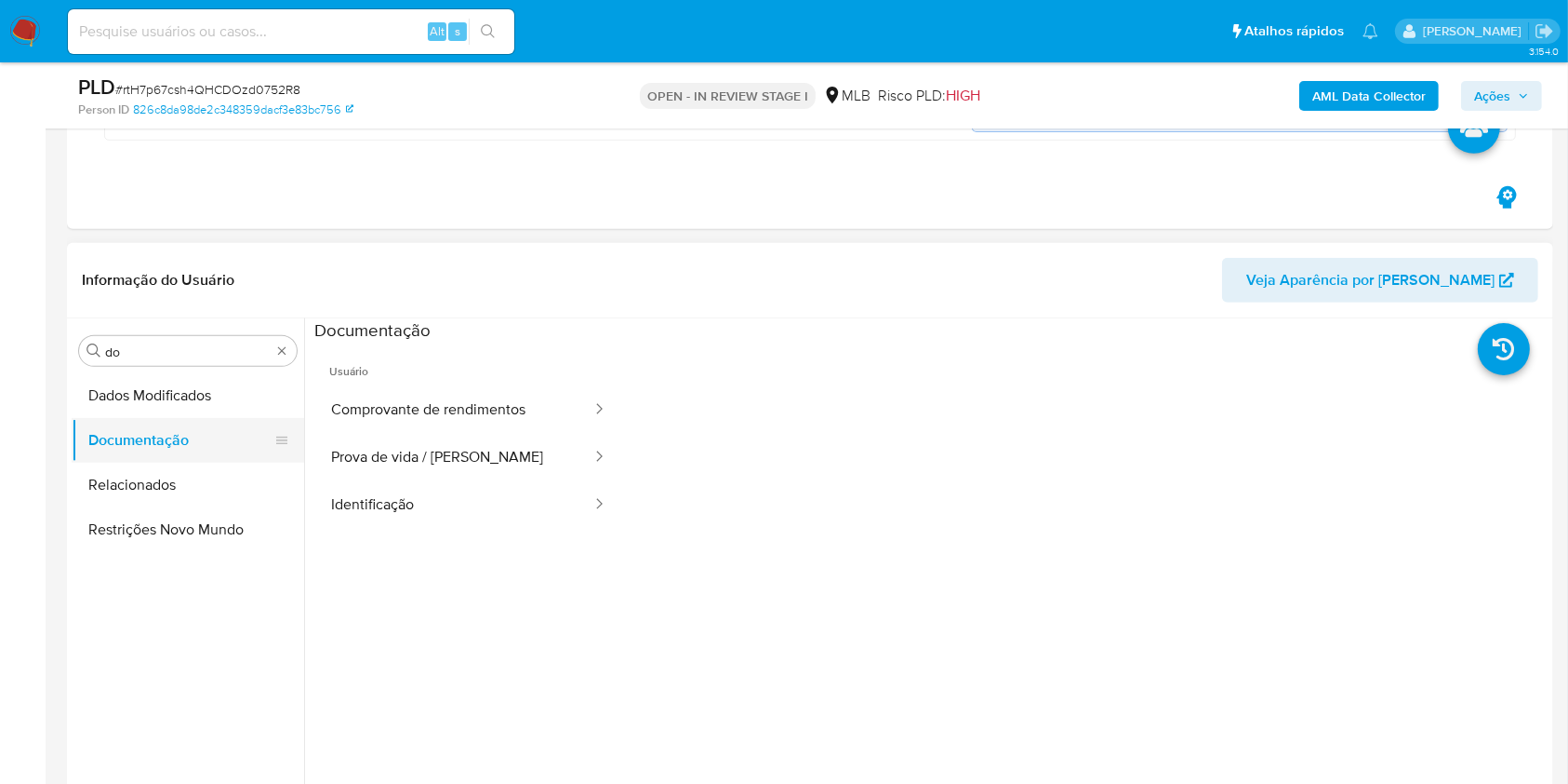
click at [416, 453] on button "Prova de vida / Selfie" at bounding box center [454, 457] width 279 height 48
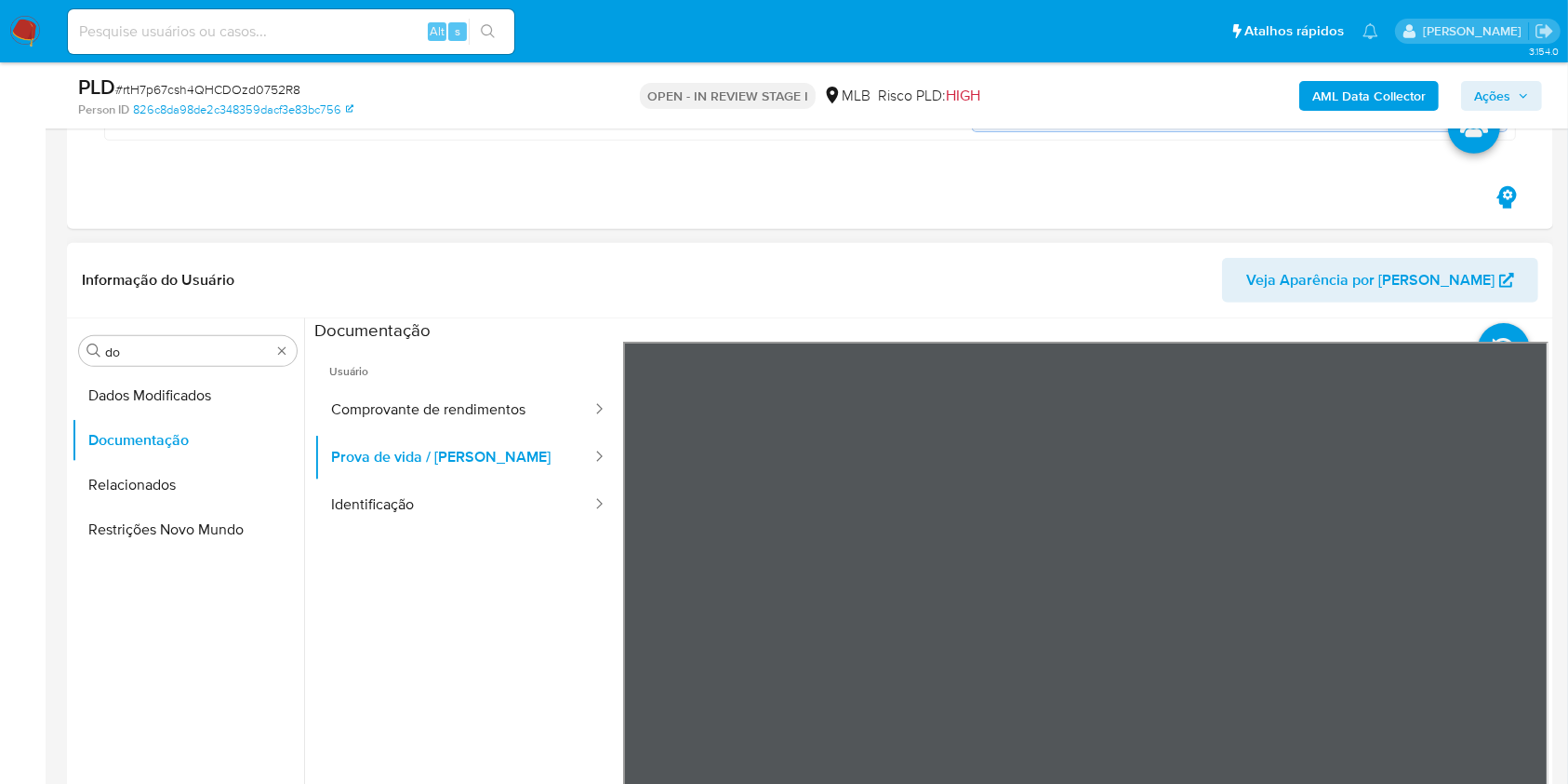
scroll to position [868, 0]
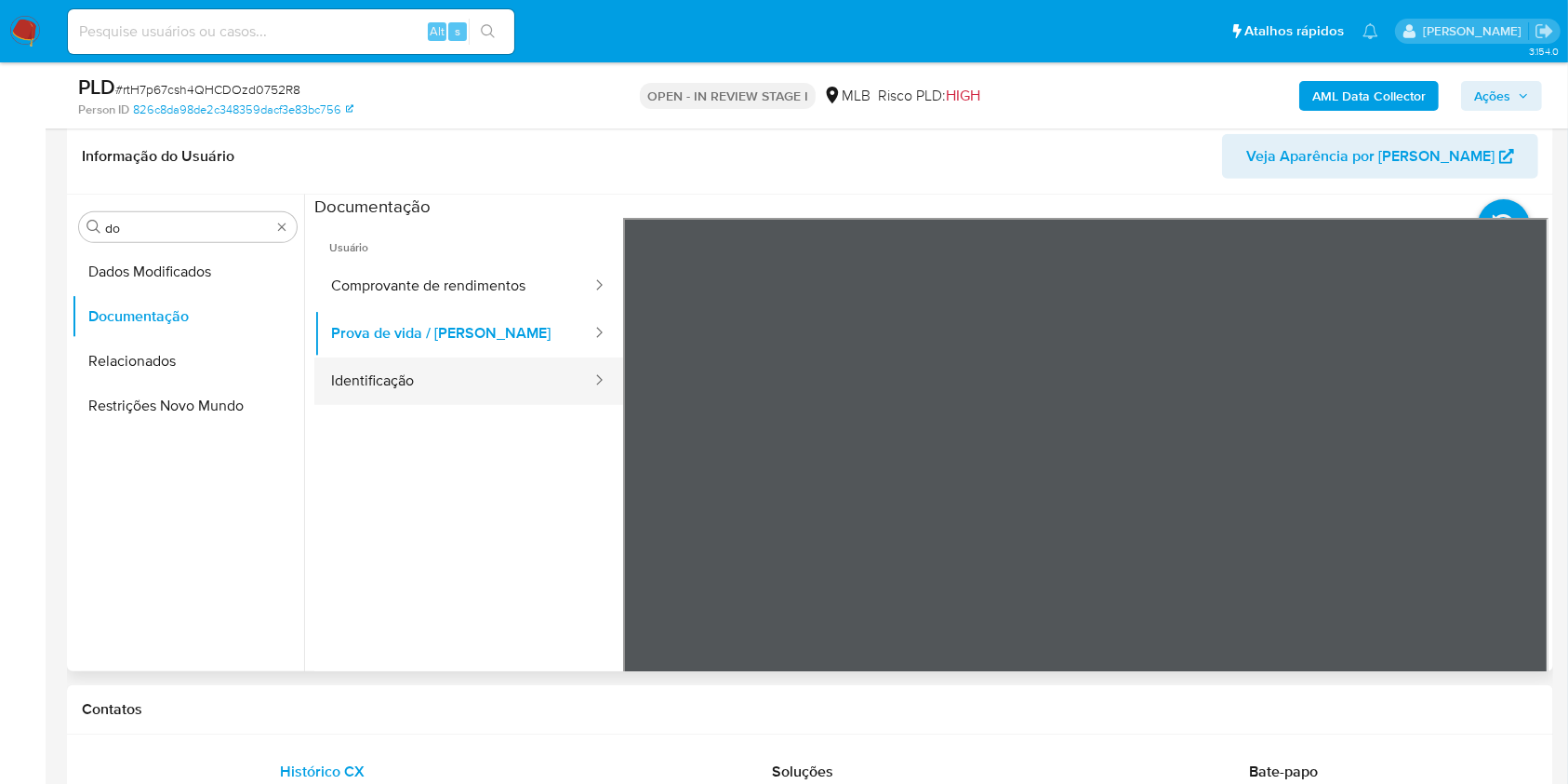
click at [393, 358] on button "Identificação" at bounding box center [454, 381] width 279 height 48
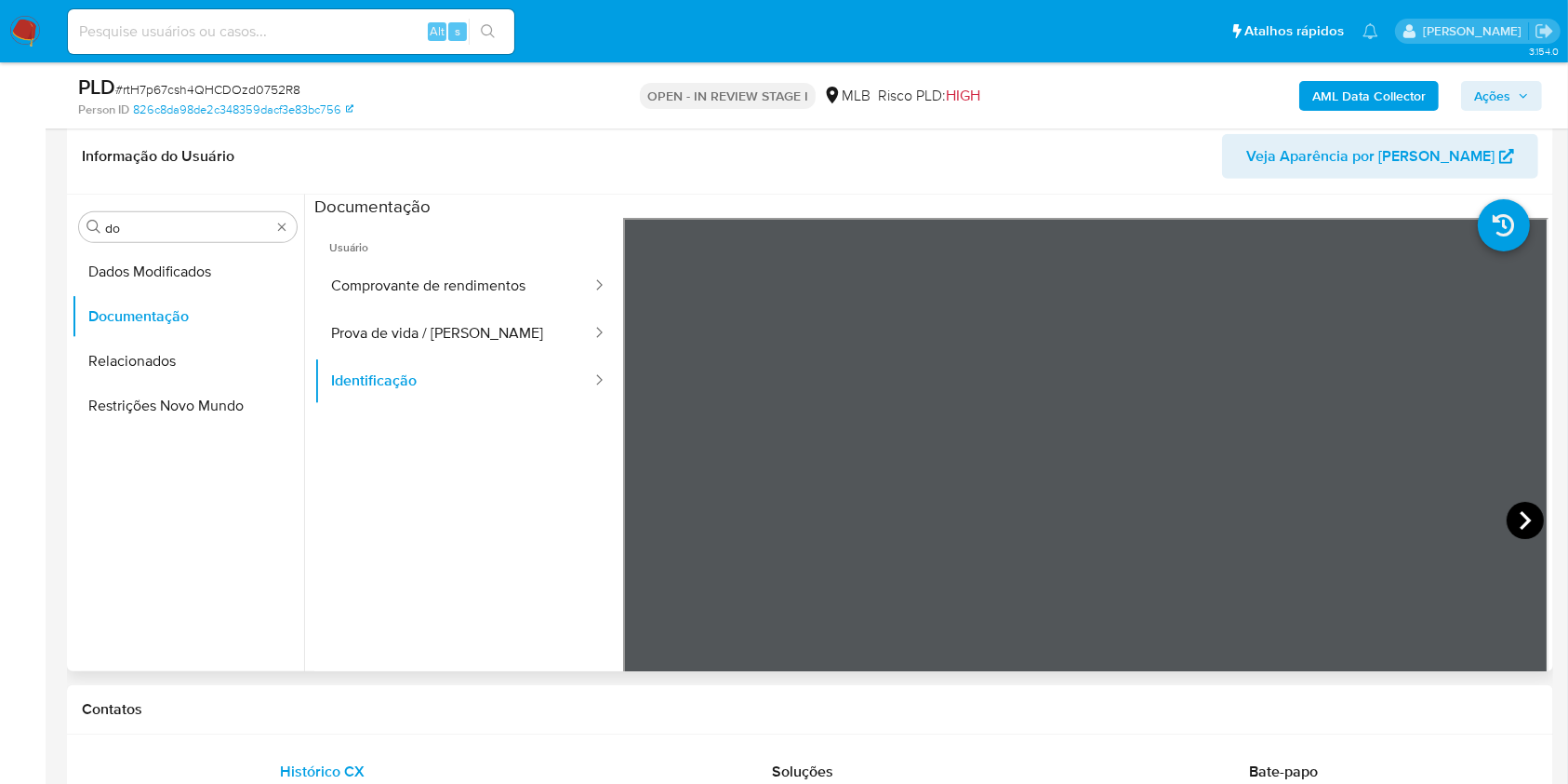
click at [1521, 528] on icon at bounding box center [1525, 521] width 38 height 38
click at [161, 230] on input "do" at bounding box center [187, 228] width 165 height 17
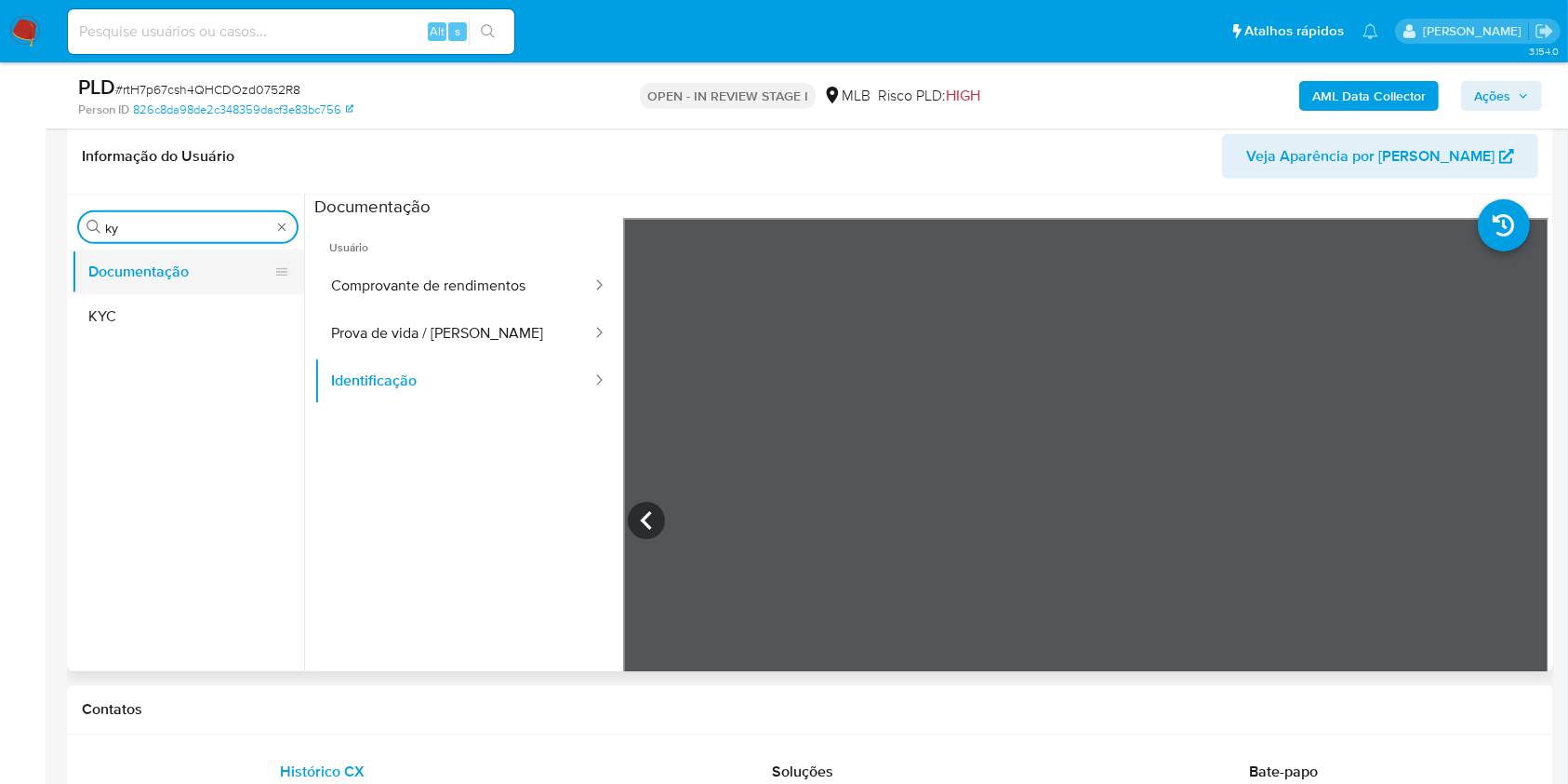
type input "ky"
click at [149, 289] on button "Documentação" at bounding box center [180, 271] width 218 height 45
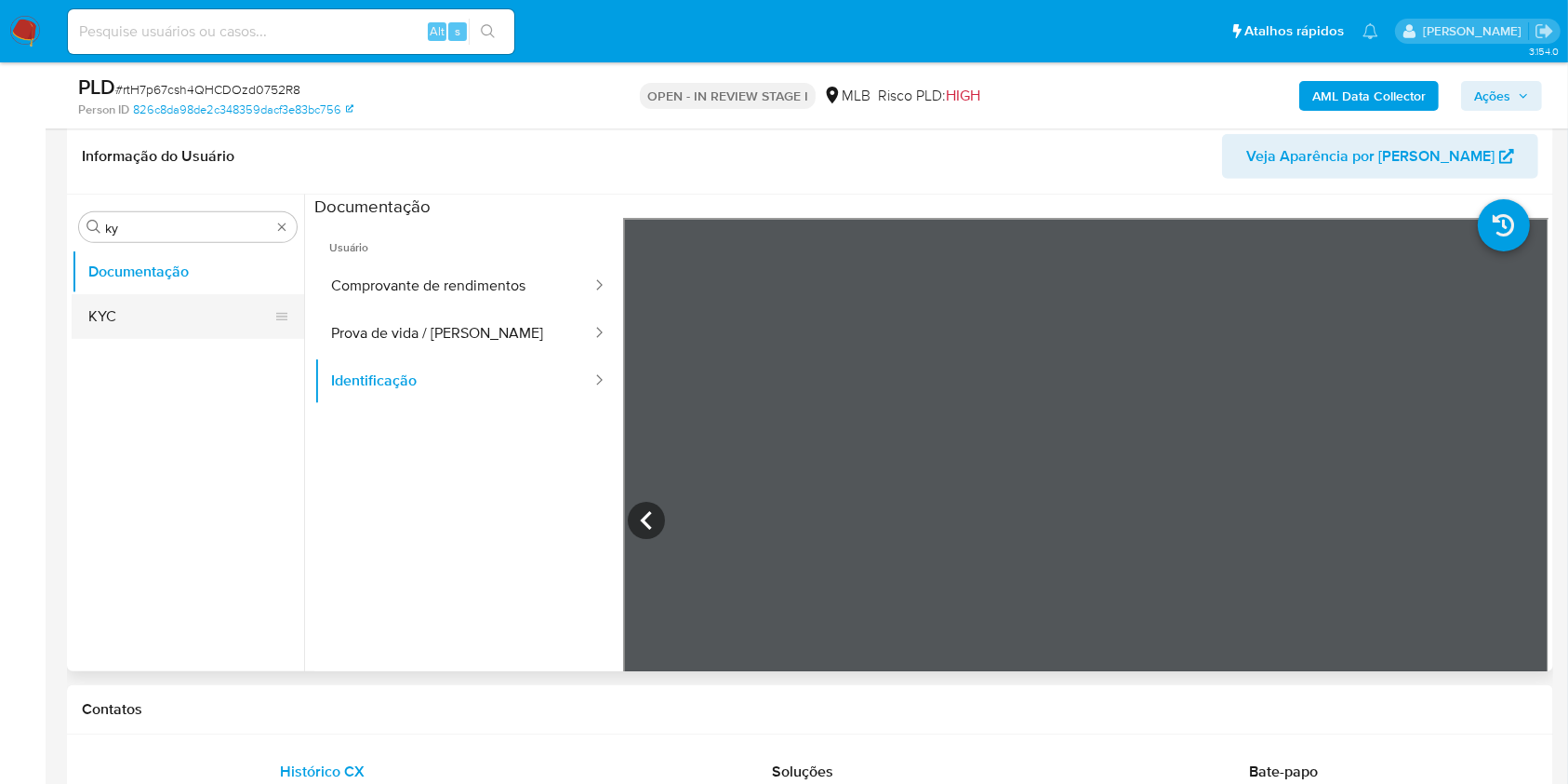
click at [138, 317] on button "KYC" at bounding box center [180, 316] width 218 height 45
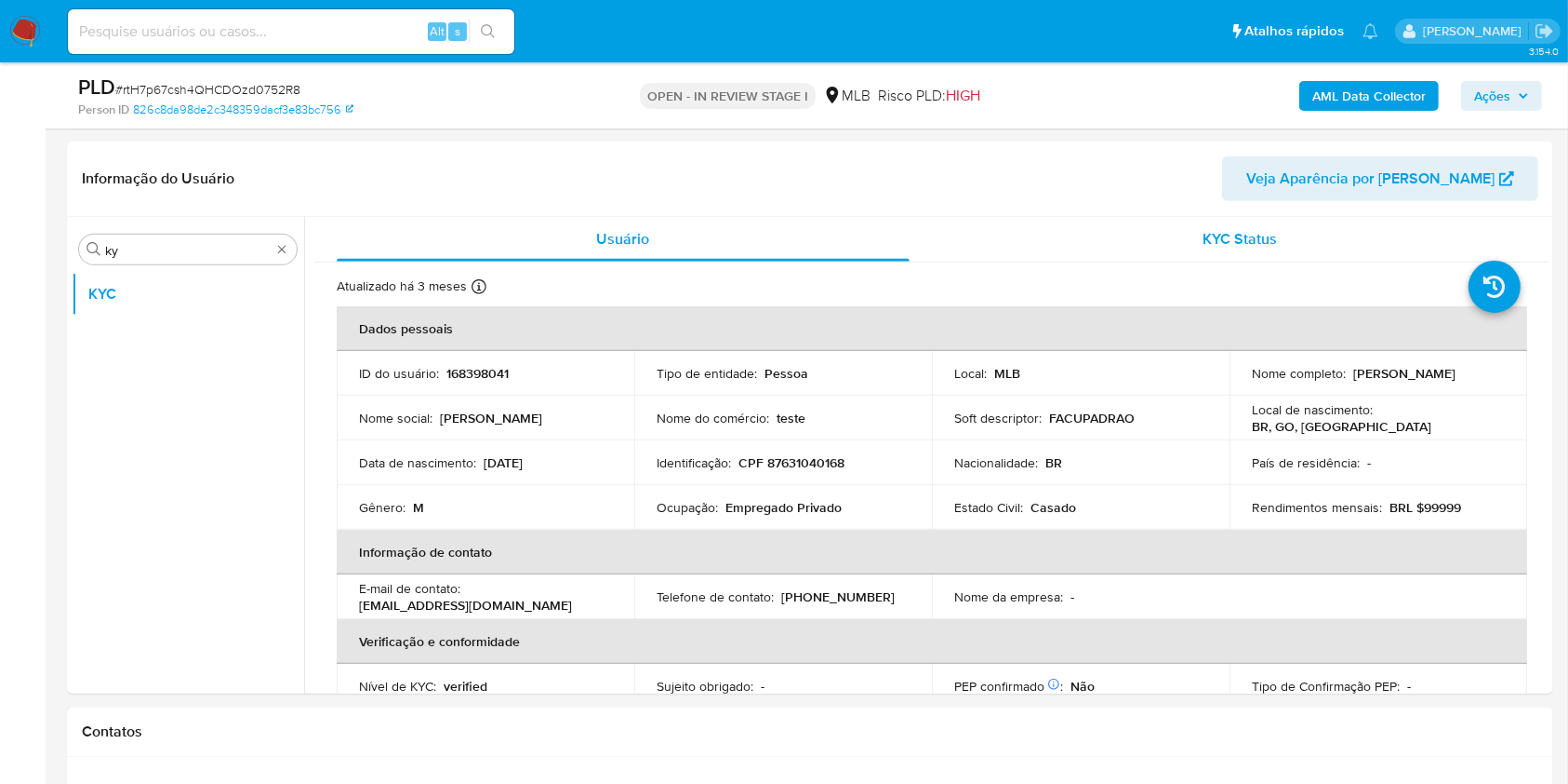
click at [1086, 222] on div "KYC Status" at bounding box center [1241, 239] width 573 height 45
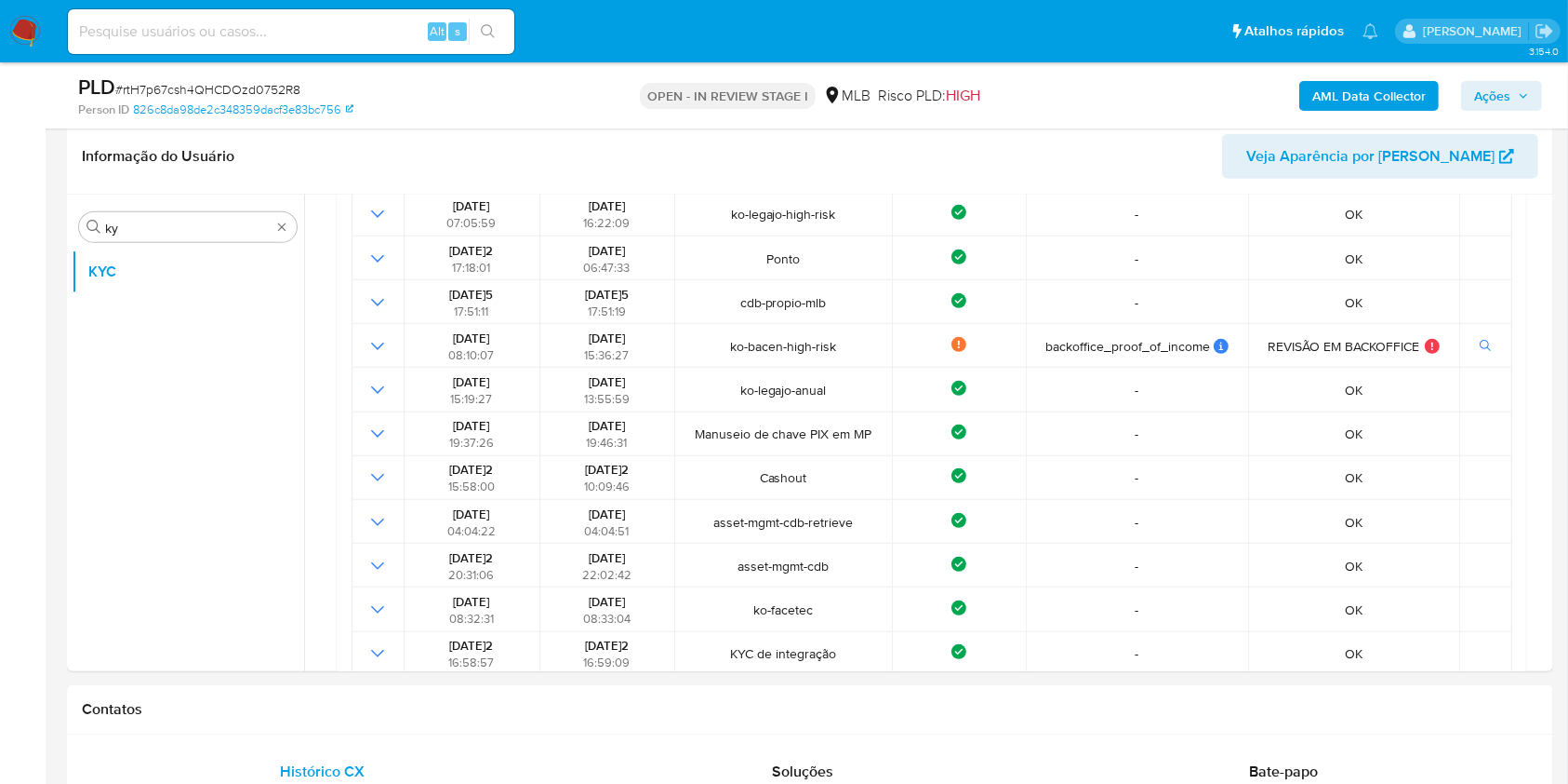
scroll to position [620, 0]
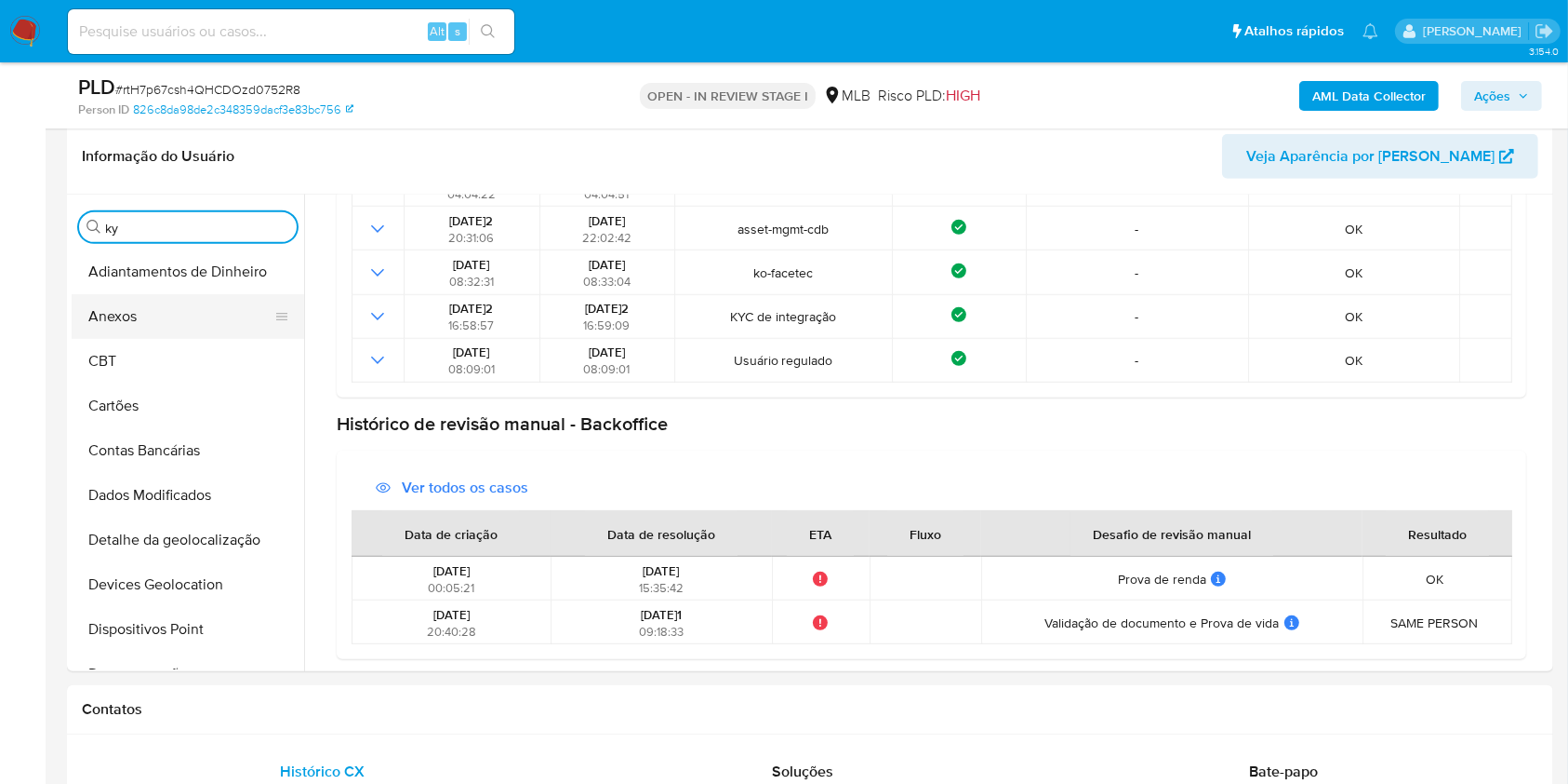
click at [132, 329] on button "Anexos" at bounding box center [180, 316] width 218 height 45
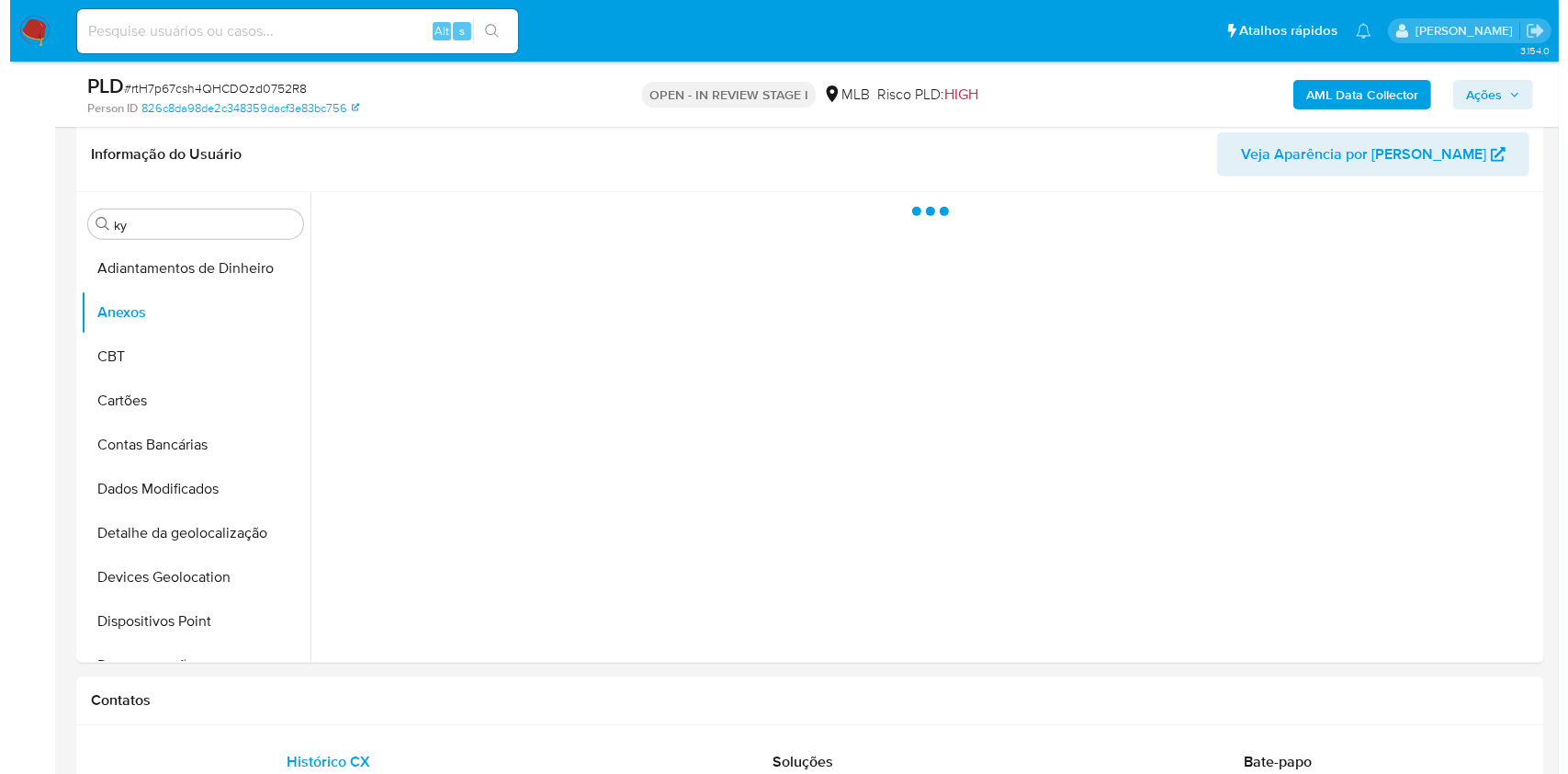
scroll to position [0, 0]
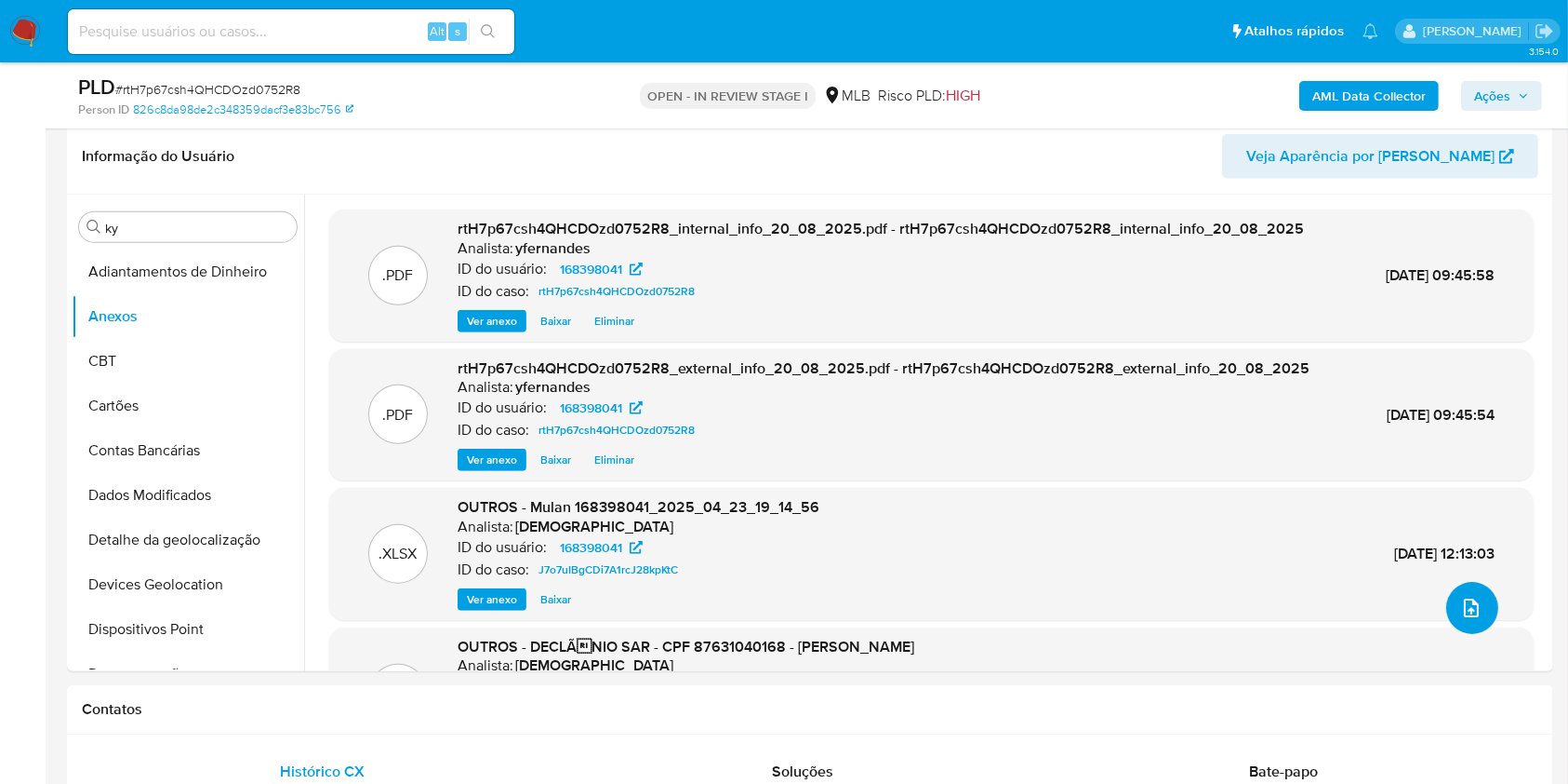
click at [1474, 600] on icon "upload-file" at bounding box center [1471, 608] width 23 height 23
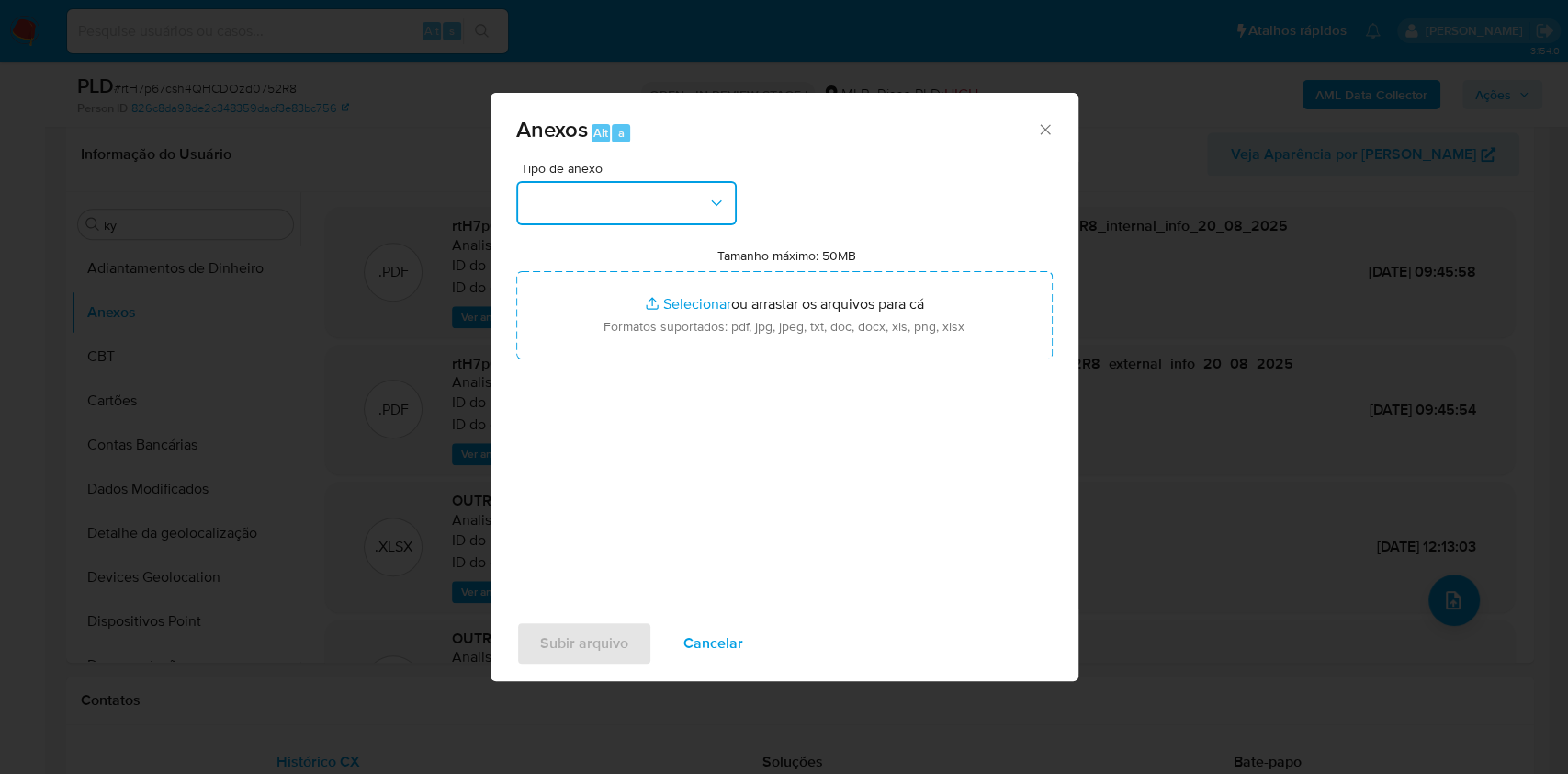
click at [610, 208] on button "button" at bounding box center [626, 202] width 221 height 44
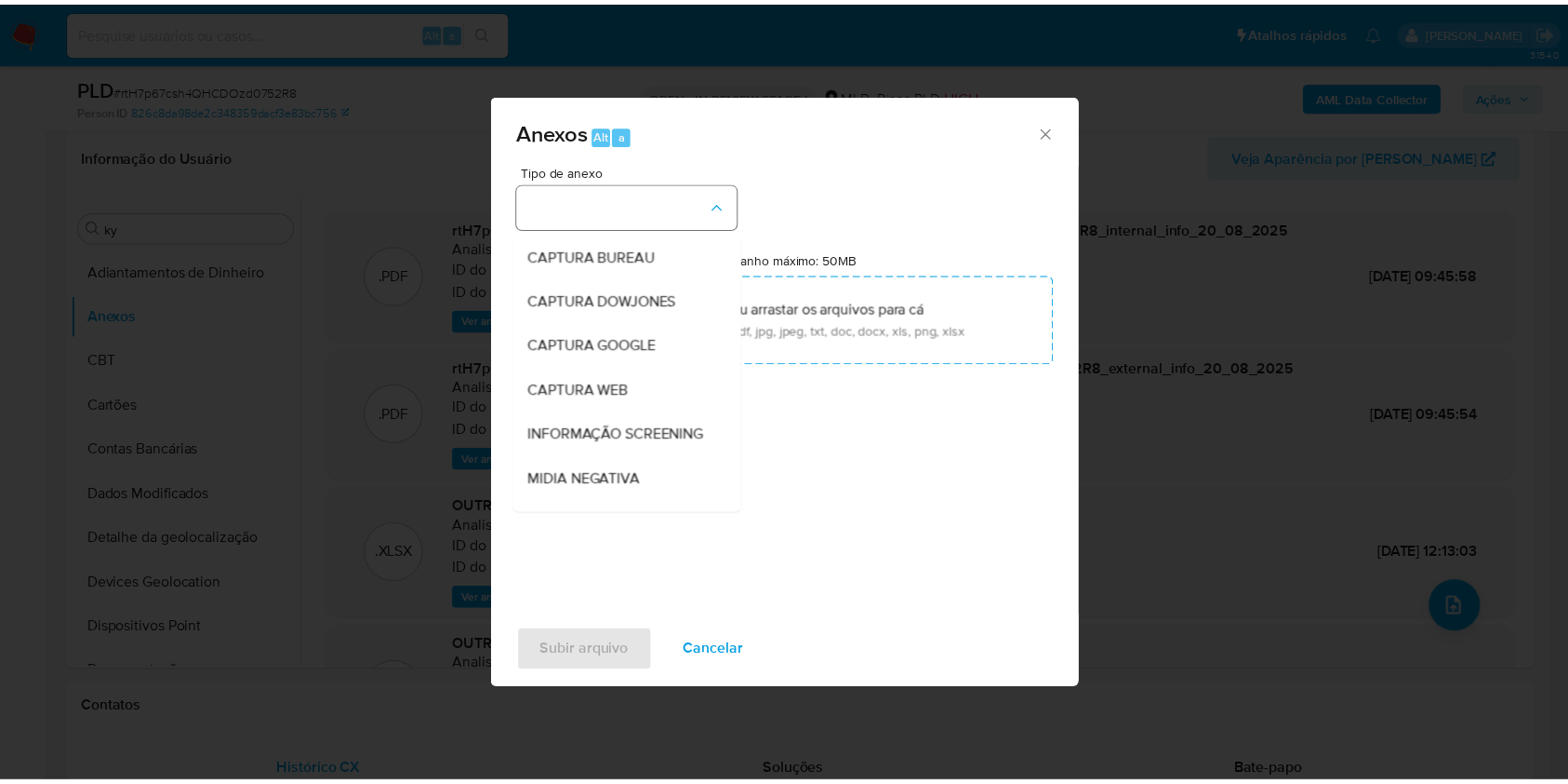
scroll to position [286, 0]
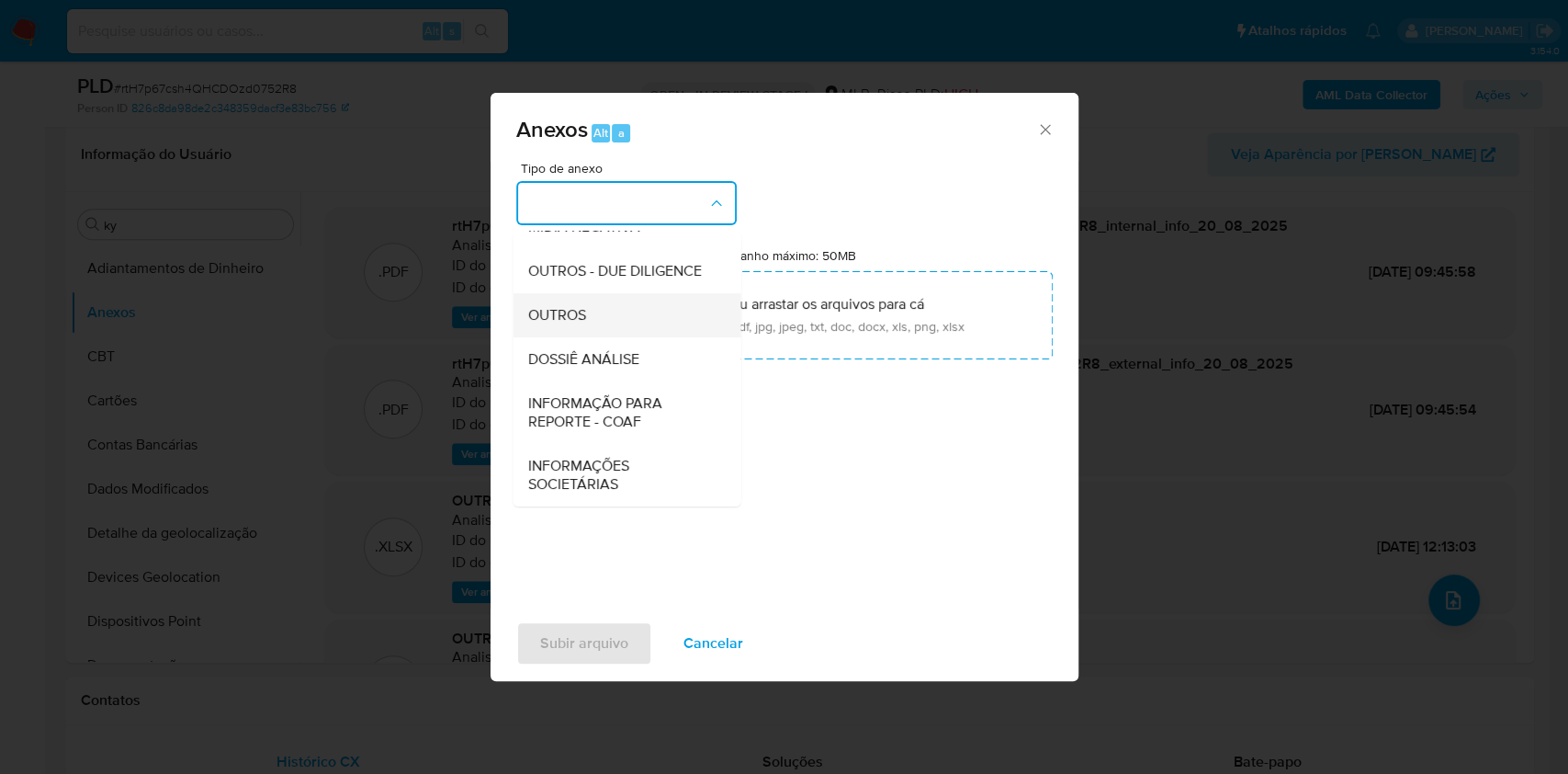
click at [609, 313] on div "OUTROS" at bounding box center [621, 315] width 188 height 44
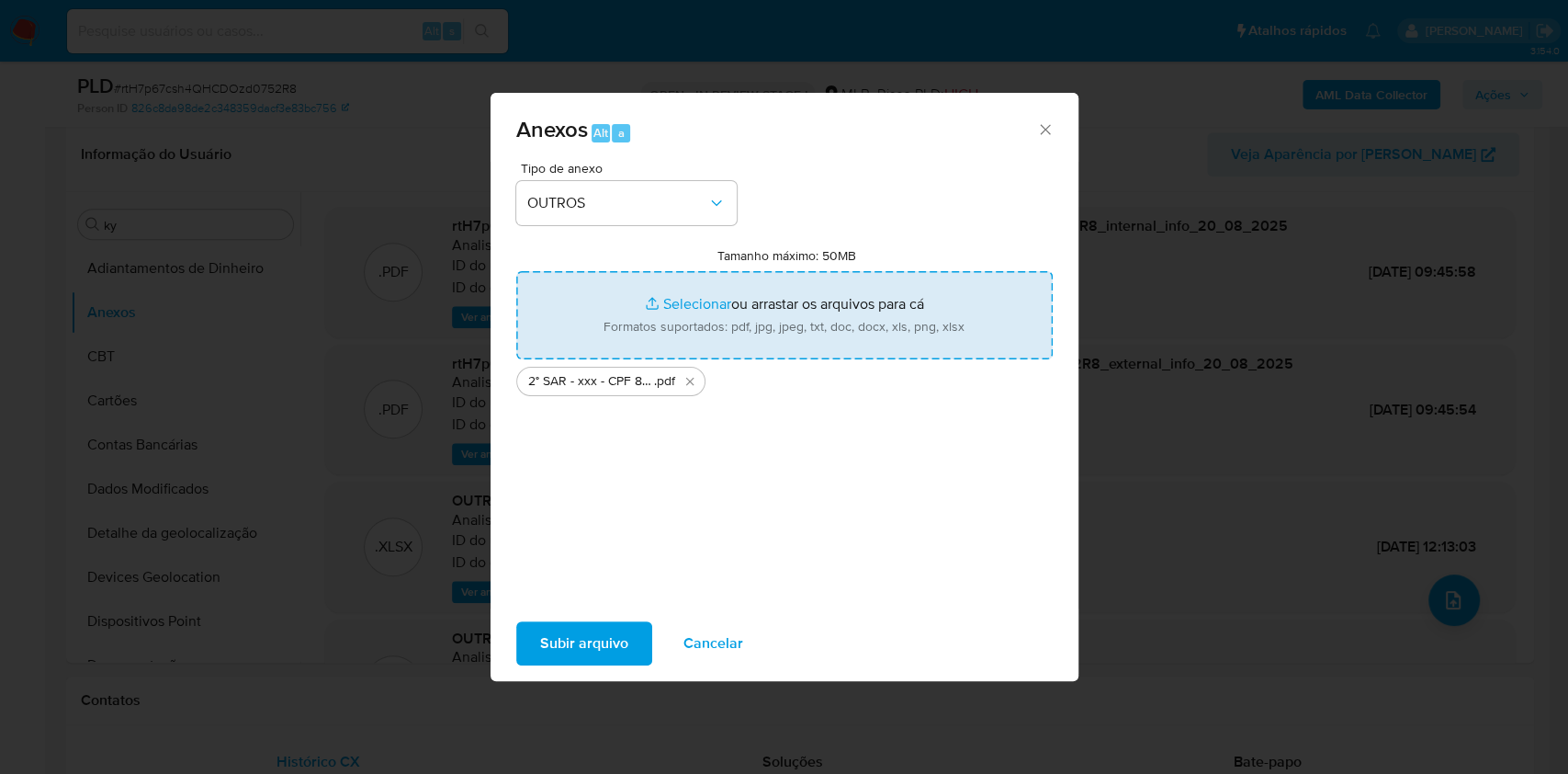
type input "C:\fakepath\Mulan 168398041_2025_08_19_18_19_58.xlsx"
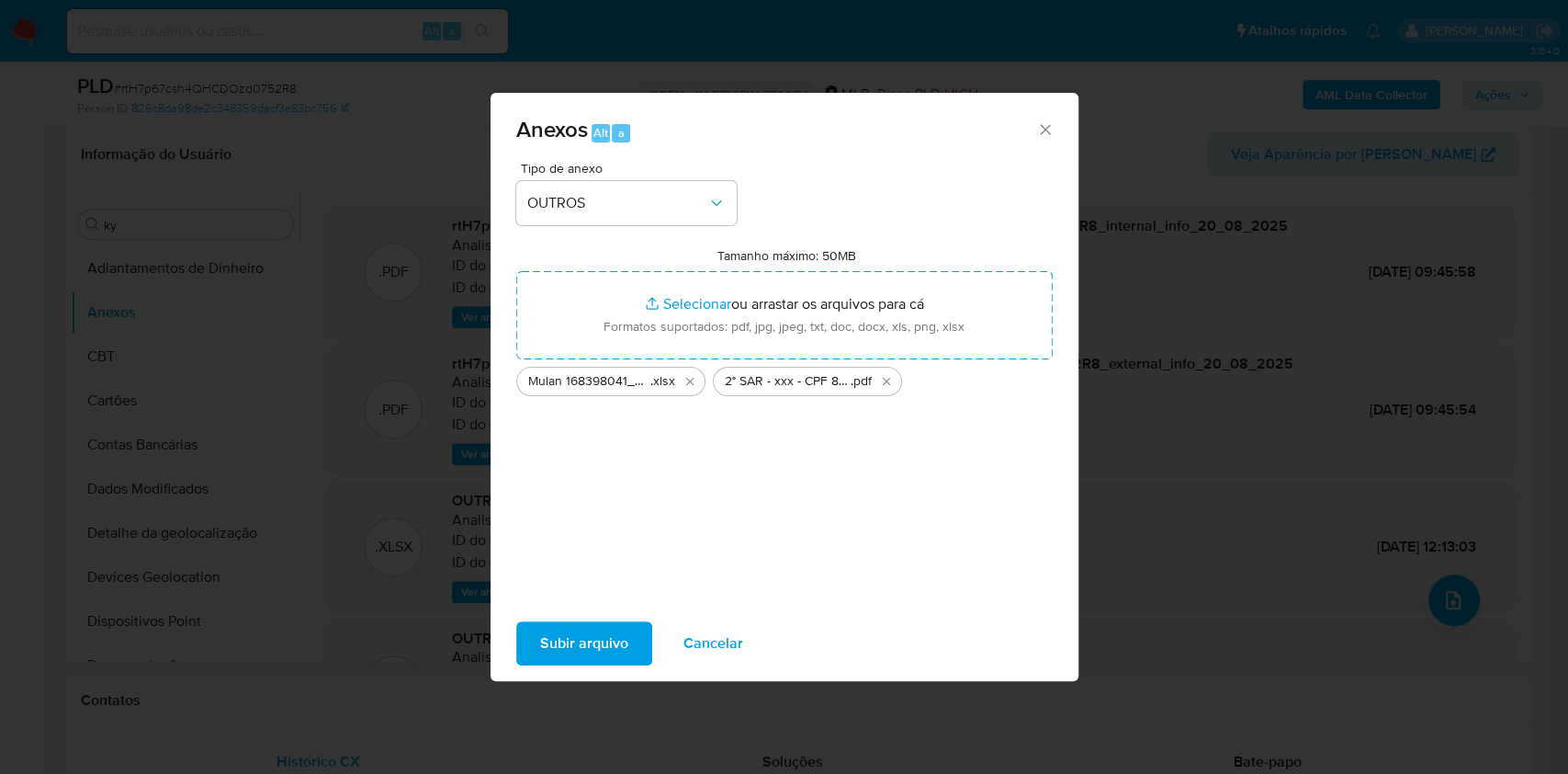
click at [574, 632] on span "Subir arquivo" at bounding box center [584, 643] width 88 height 40
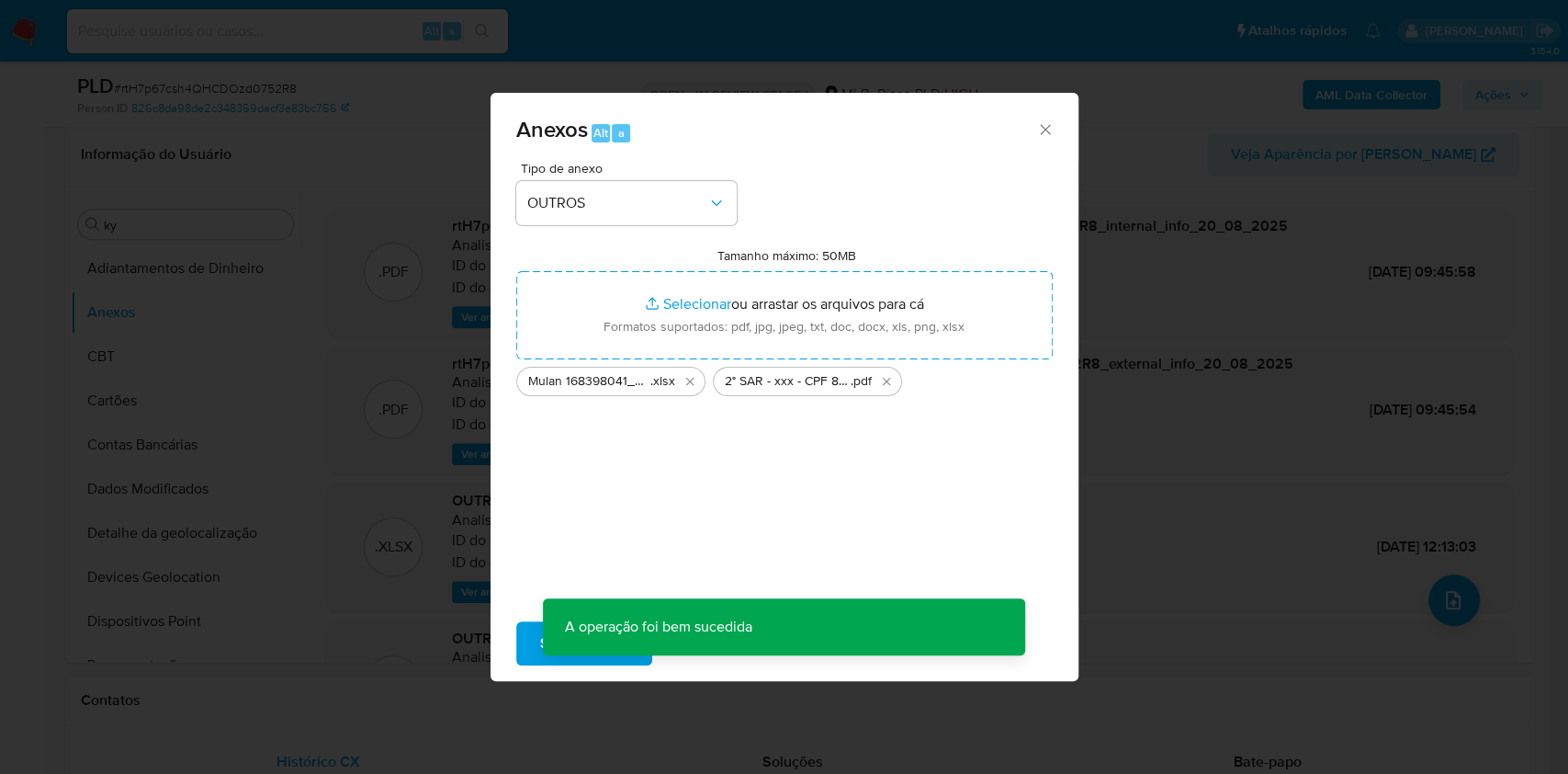
click at [187, 347] on div "Anexos Alt a Tipo de anexo OUTROS Tamanho máximo: 50MB Selecionar arquivos Sele…" at bounding box center [784, 387] width 1568 height 774
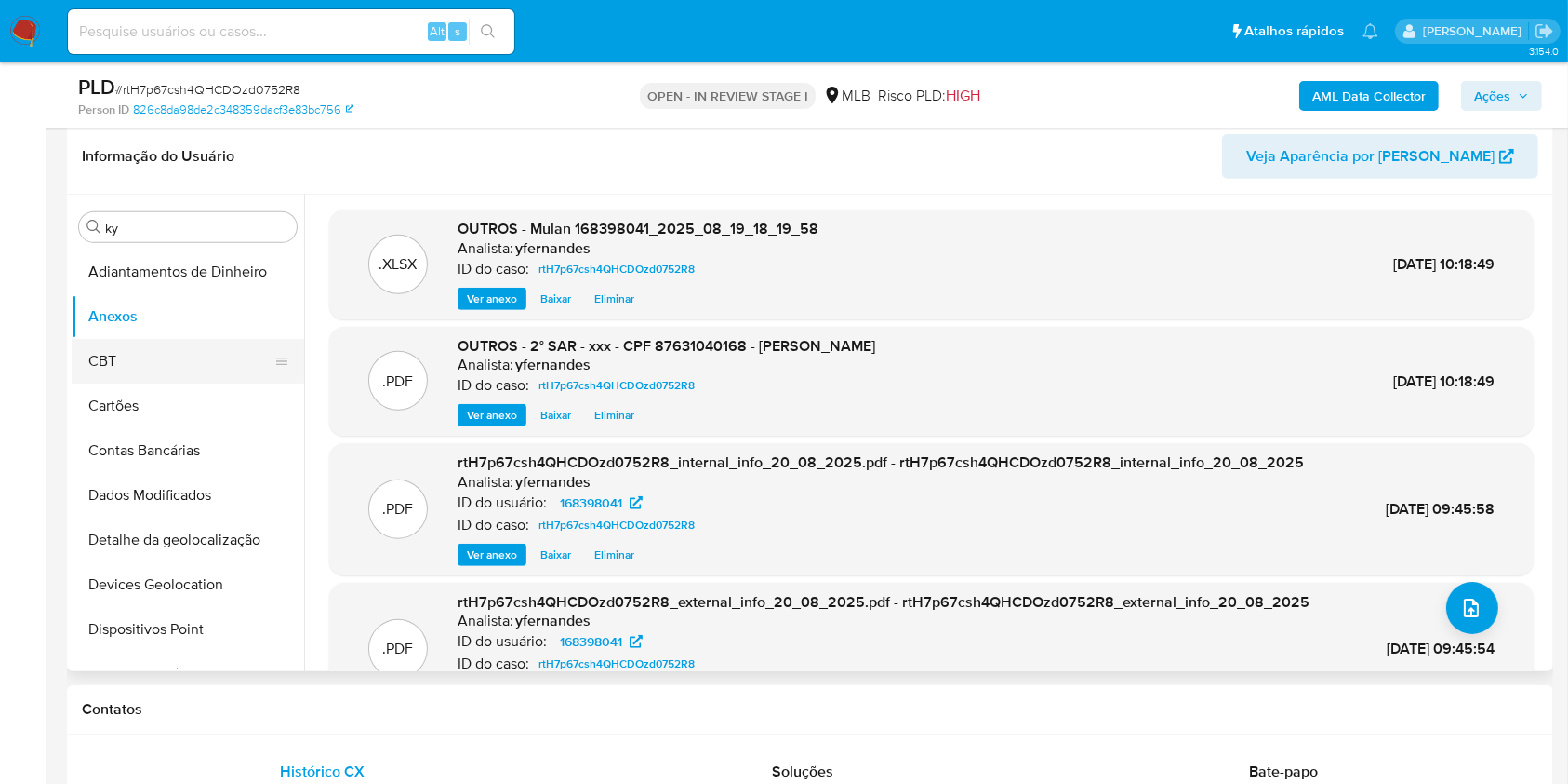
click at [118, 361] on button "CBT" at bounding box center [180, 360] width 218 height 45
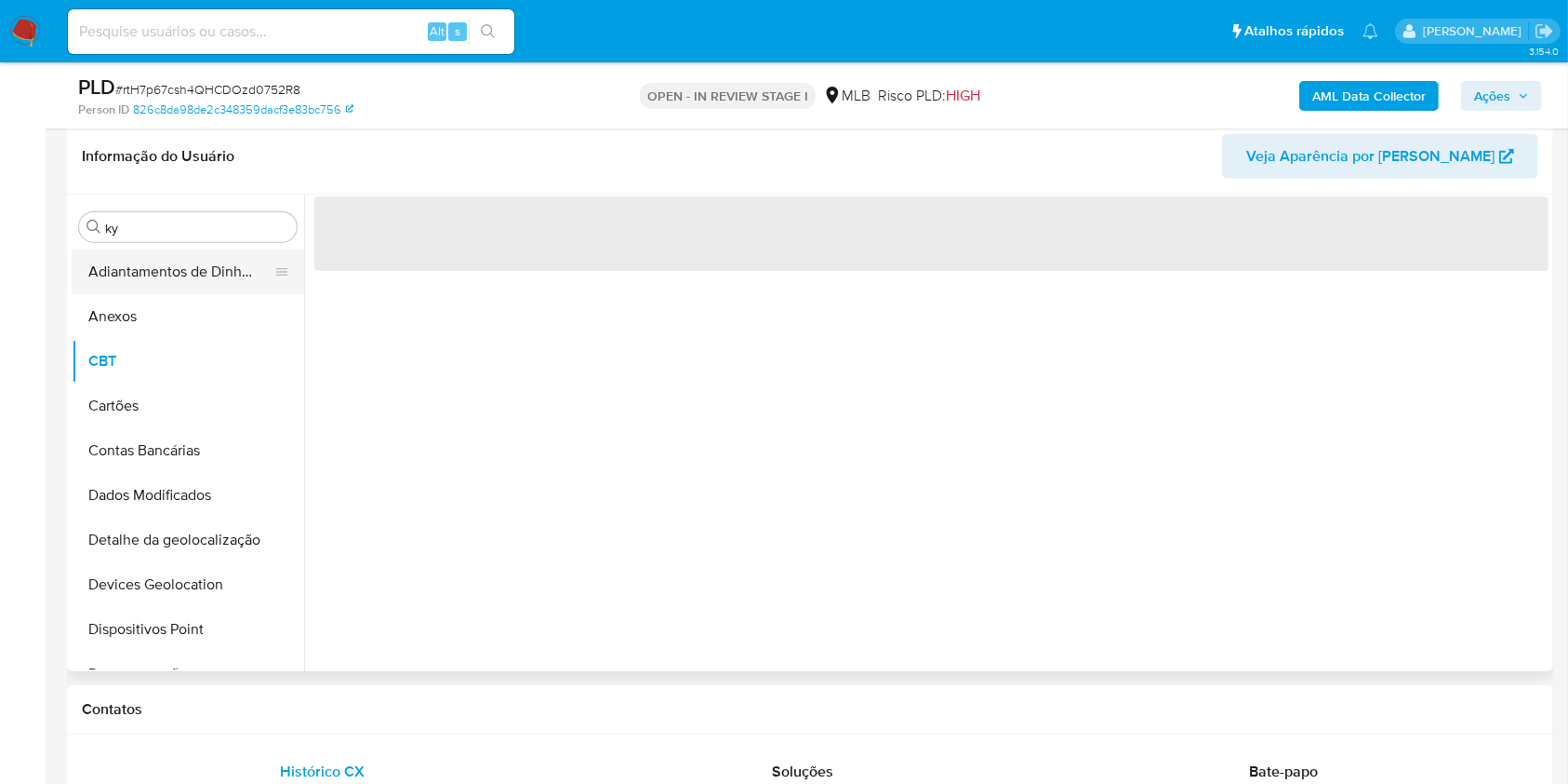
click at [117, 278] on button "Adiantamentos de Dinheiro" at bounding box center [180, 271] width 218 height 45
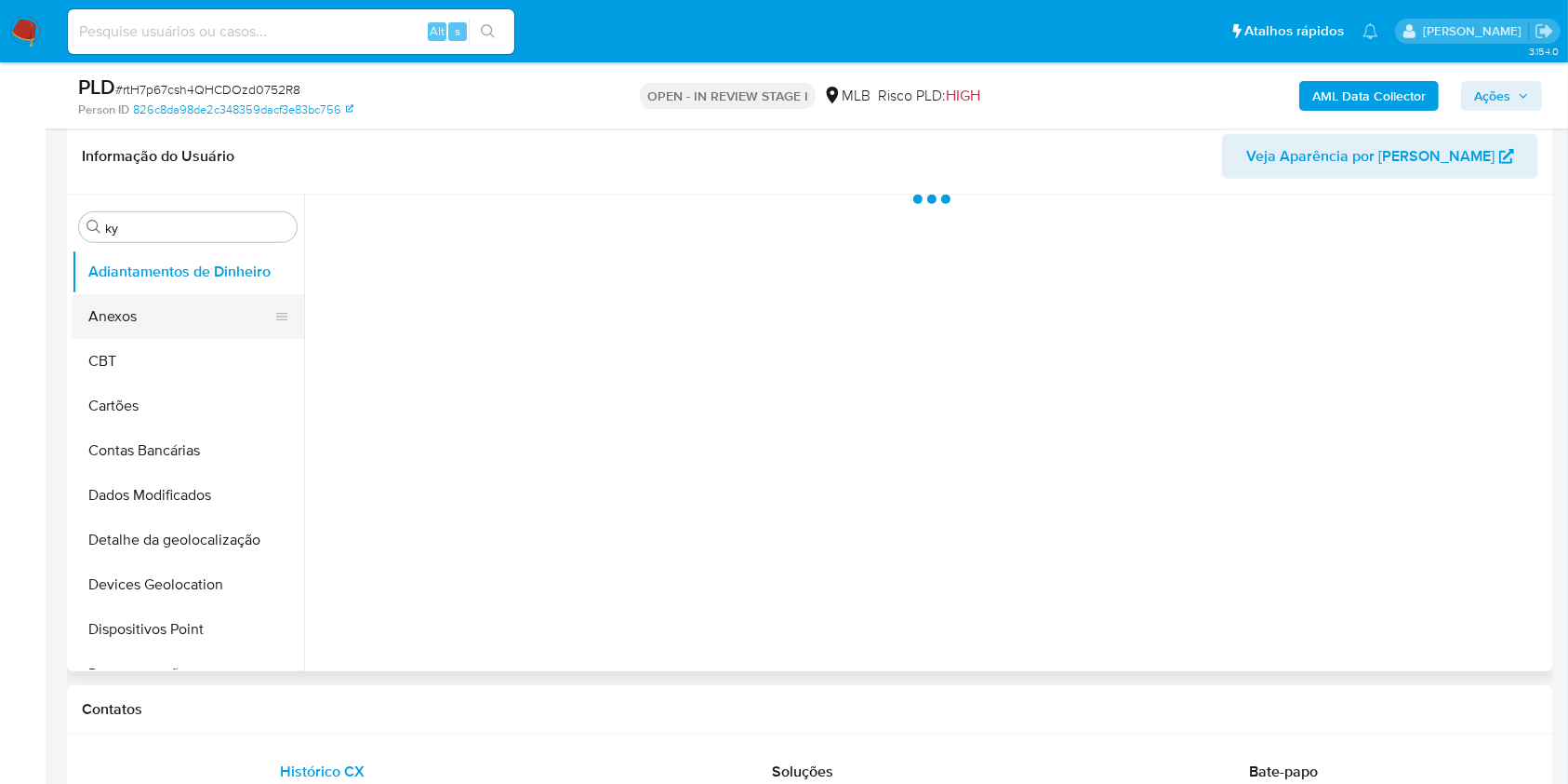
click at [140, 306] on button "Anexos" at bounding box center [180, 316] width 218 height 45
click at [1498, 96] on span "Ações" at bounding box center [1492, 96] width 37 height 30
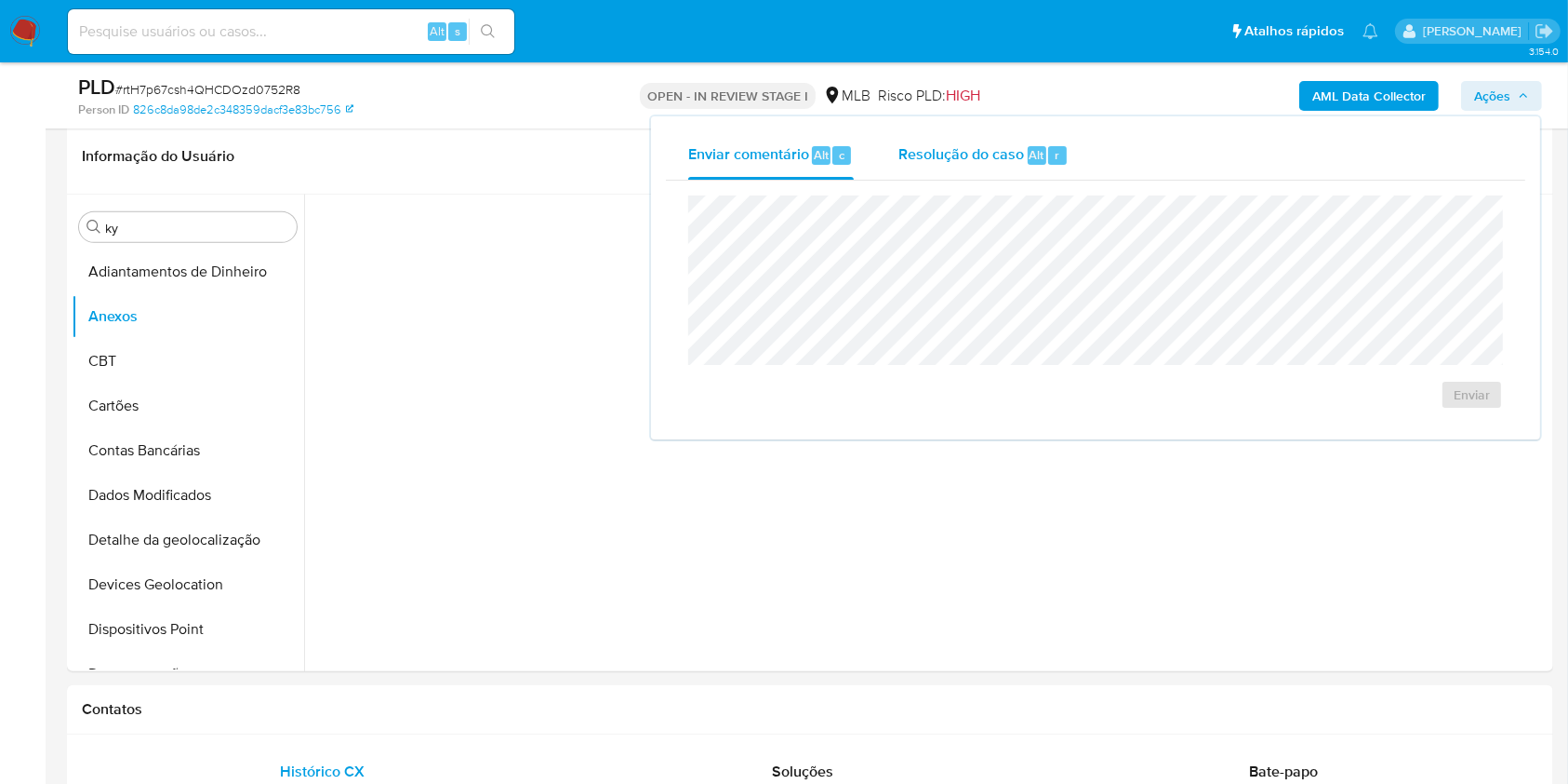
click at [967, 174] on div "Resolução do caso Alt r" at bounding box center [983, 155] width 170 height 49
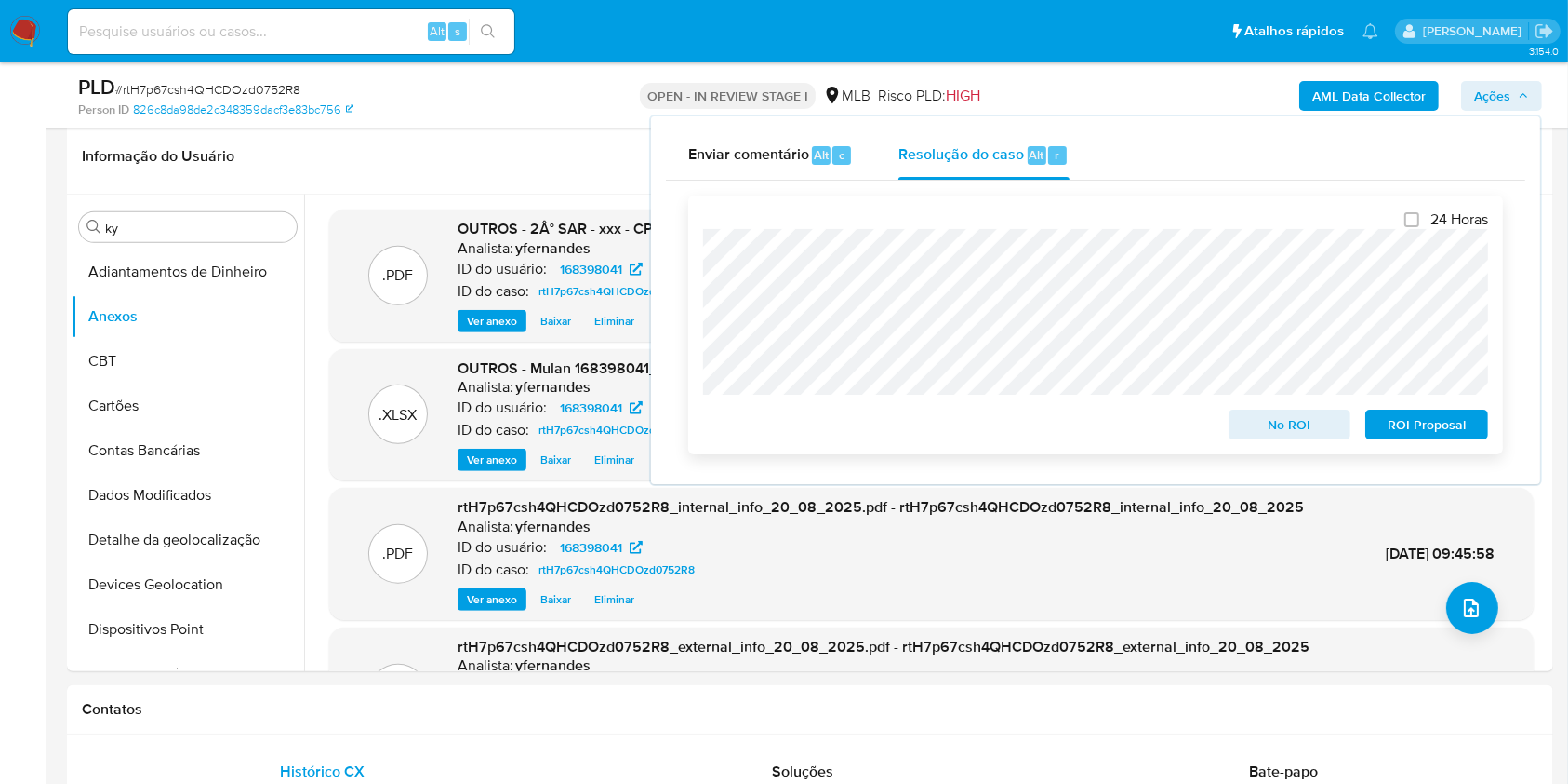
click at [1414, 435] on span "ROI Proposal" at bounding box center [1428, 425] width 97 height 26
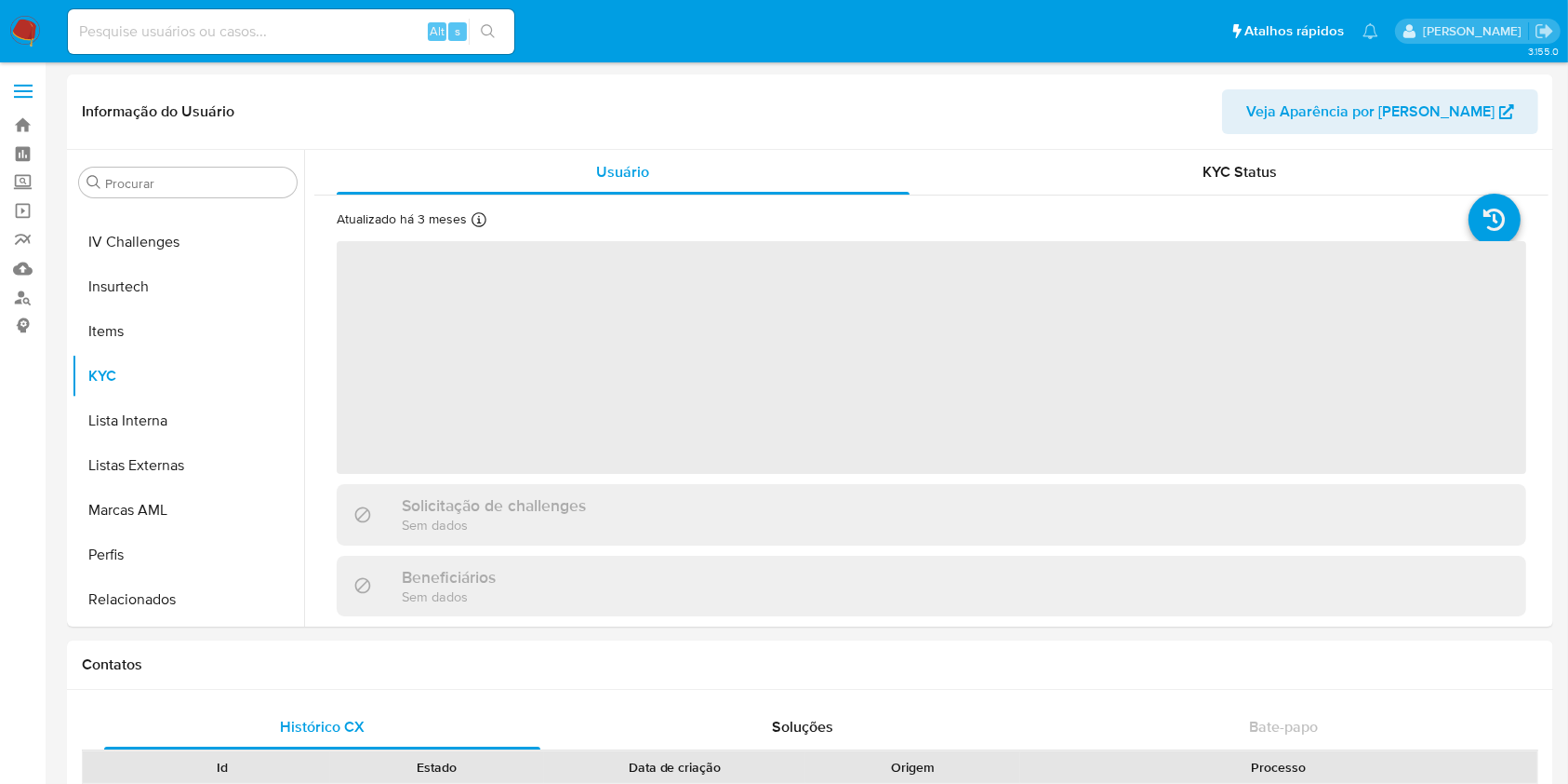
scroll to position [832, 0]
click at [125, 179] on input "Procurar" at bounding box center [197, 183] width 184 height 17
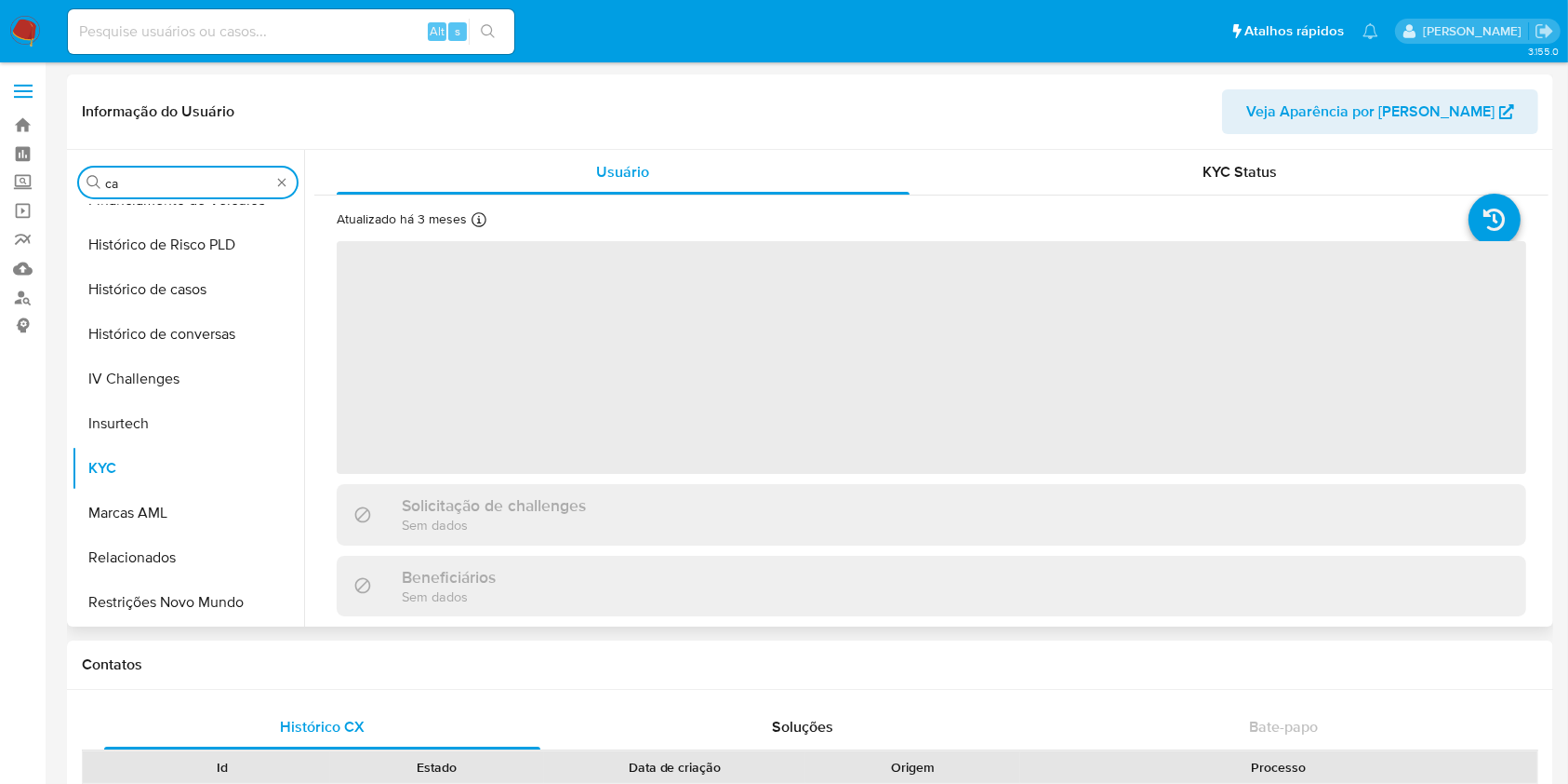
type input "cas"
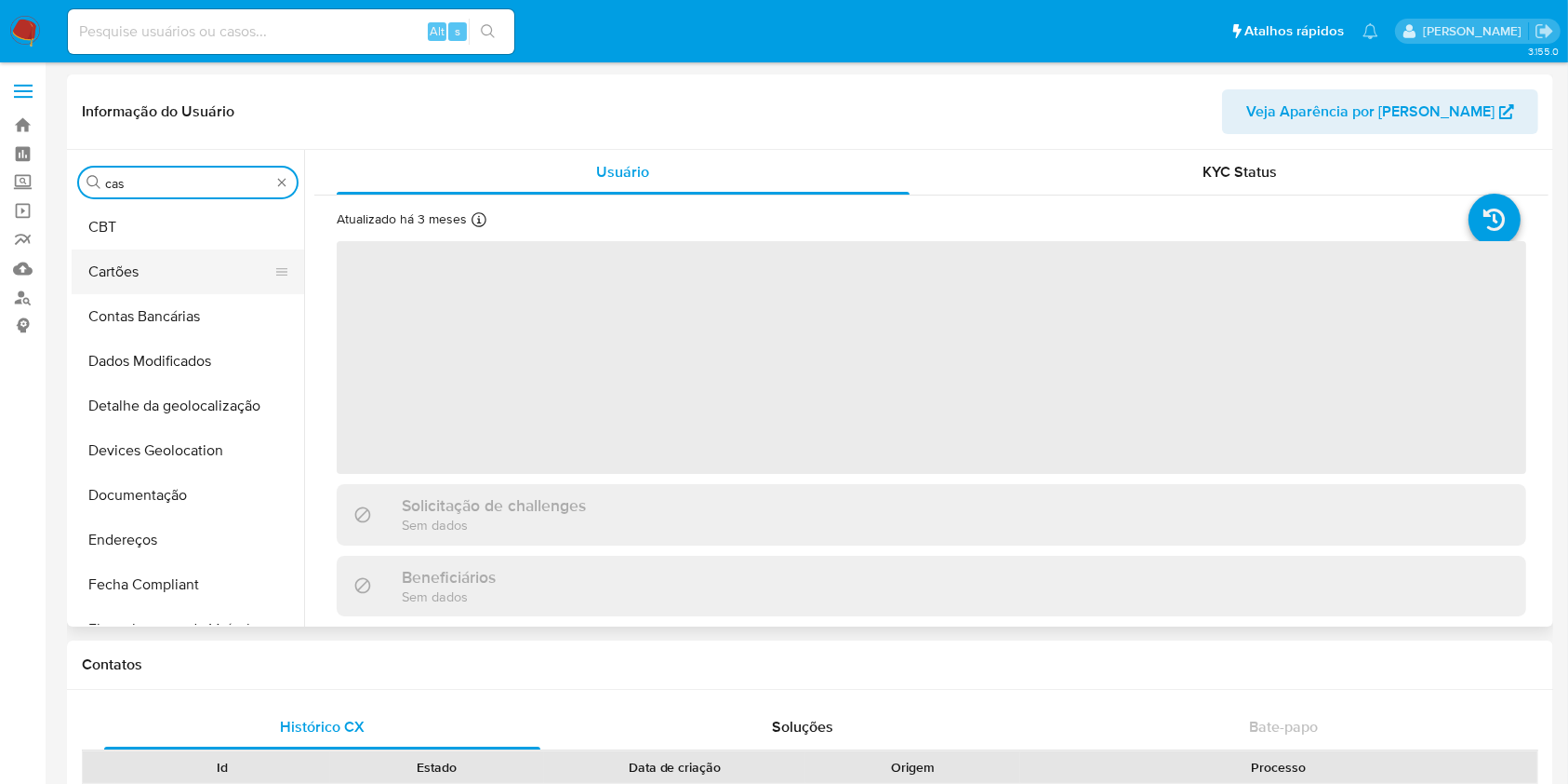
select select "10"
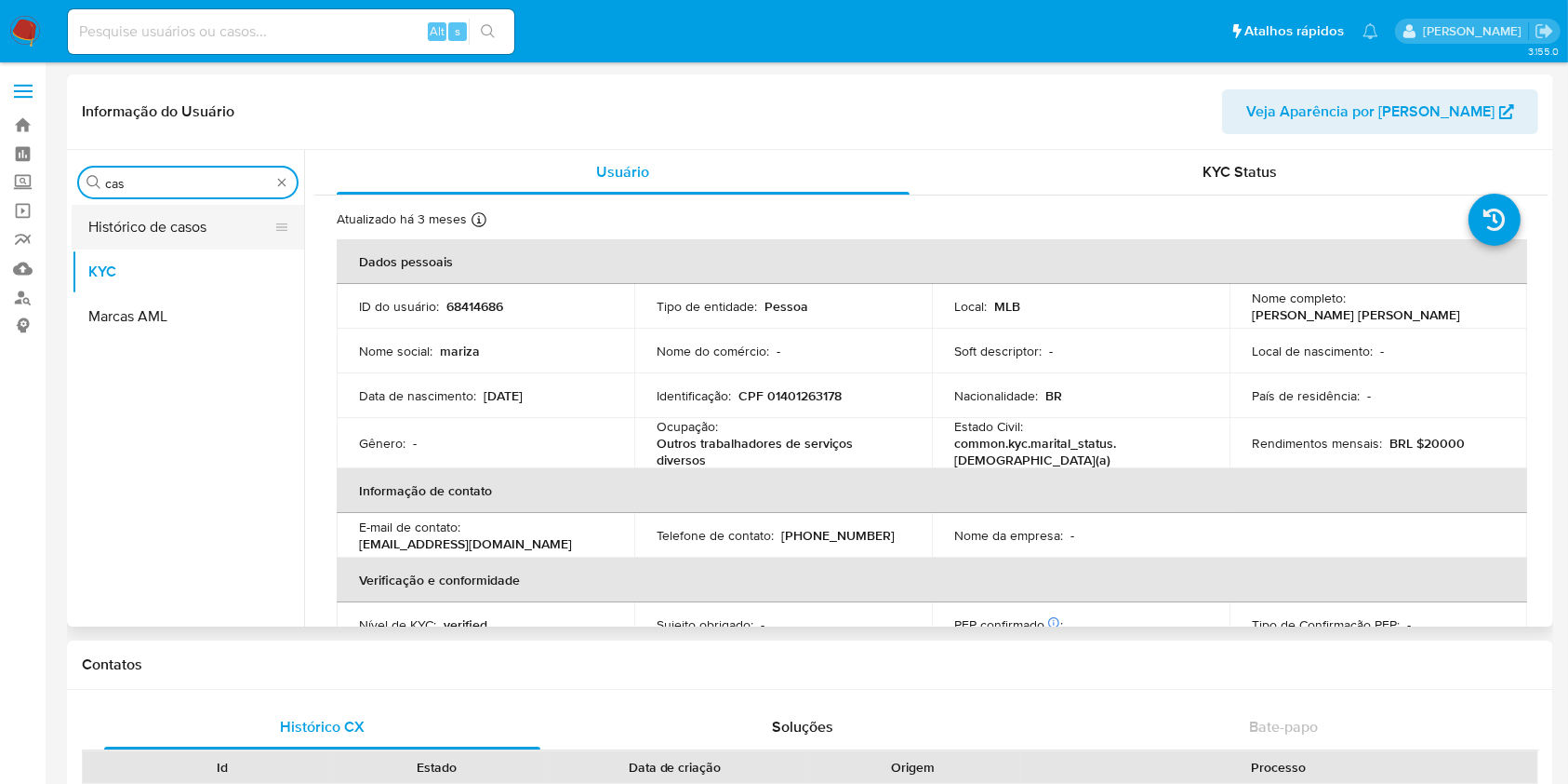
type input "cas"
click at [109, 231] on button "Histórico de casos" at bounding box center [180, 227] width 218 height 45
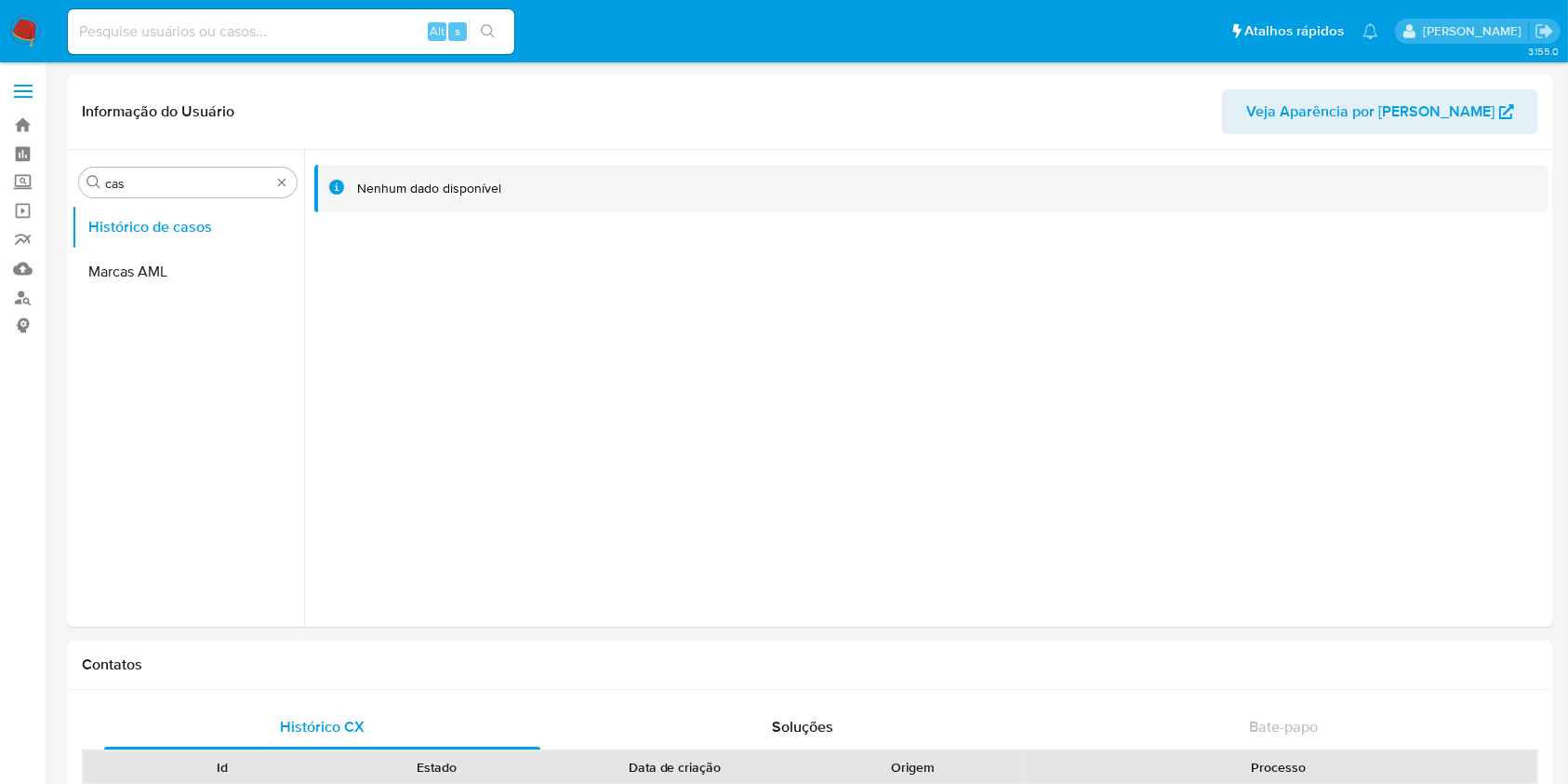
drag, startPoint x: 23, startPoint y: 21, endPoint x: 62, endPoint y: 0, distance: 44.3
click at [23, 21] on img at bounding box center [25, 32] width 32 height 32
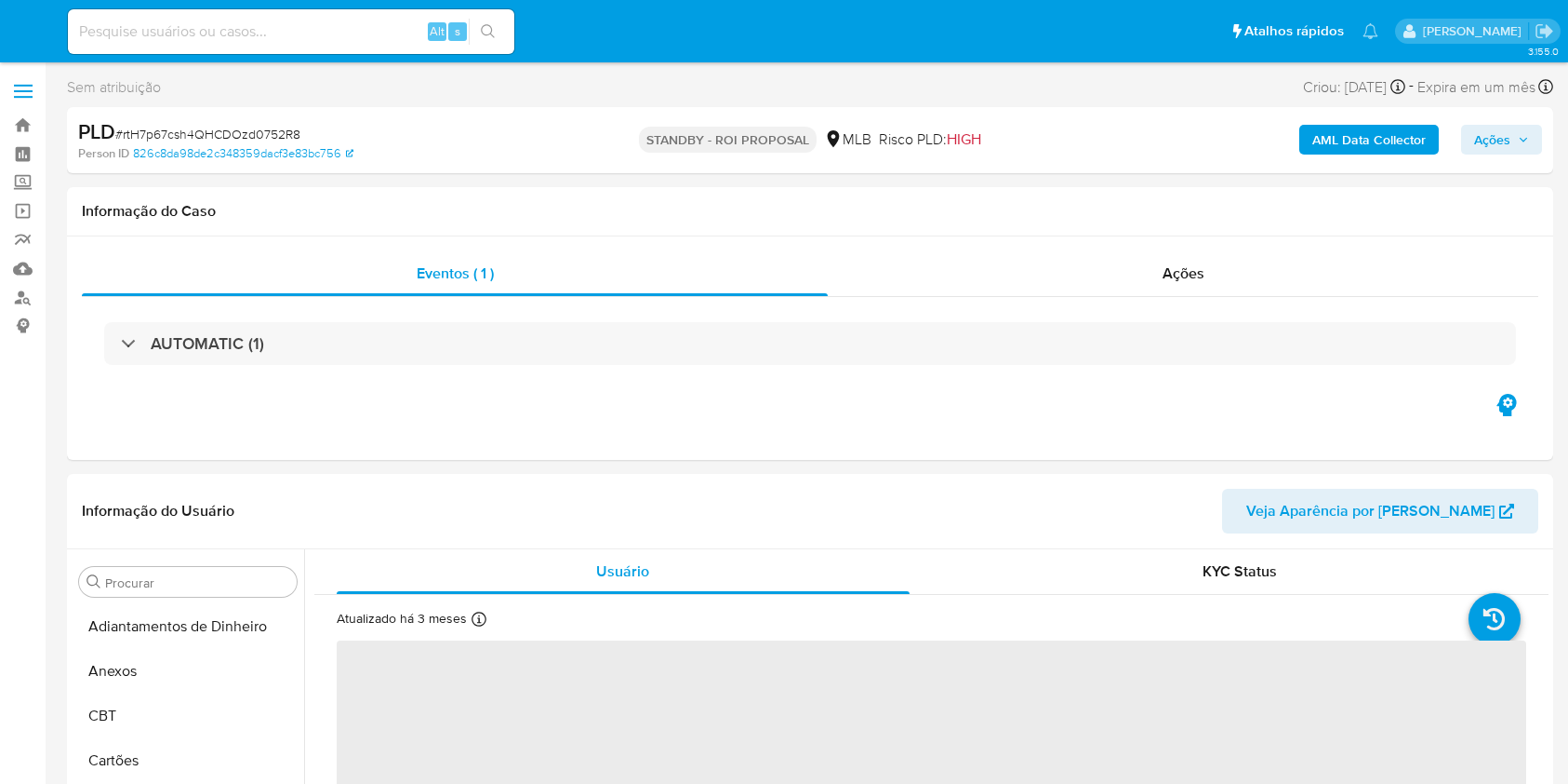
select select "10"
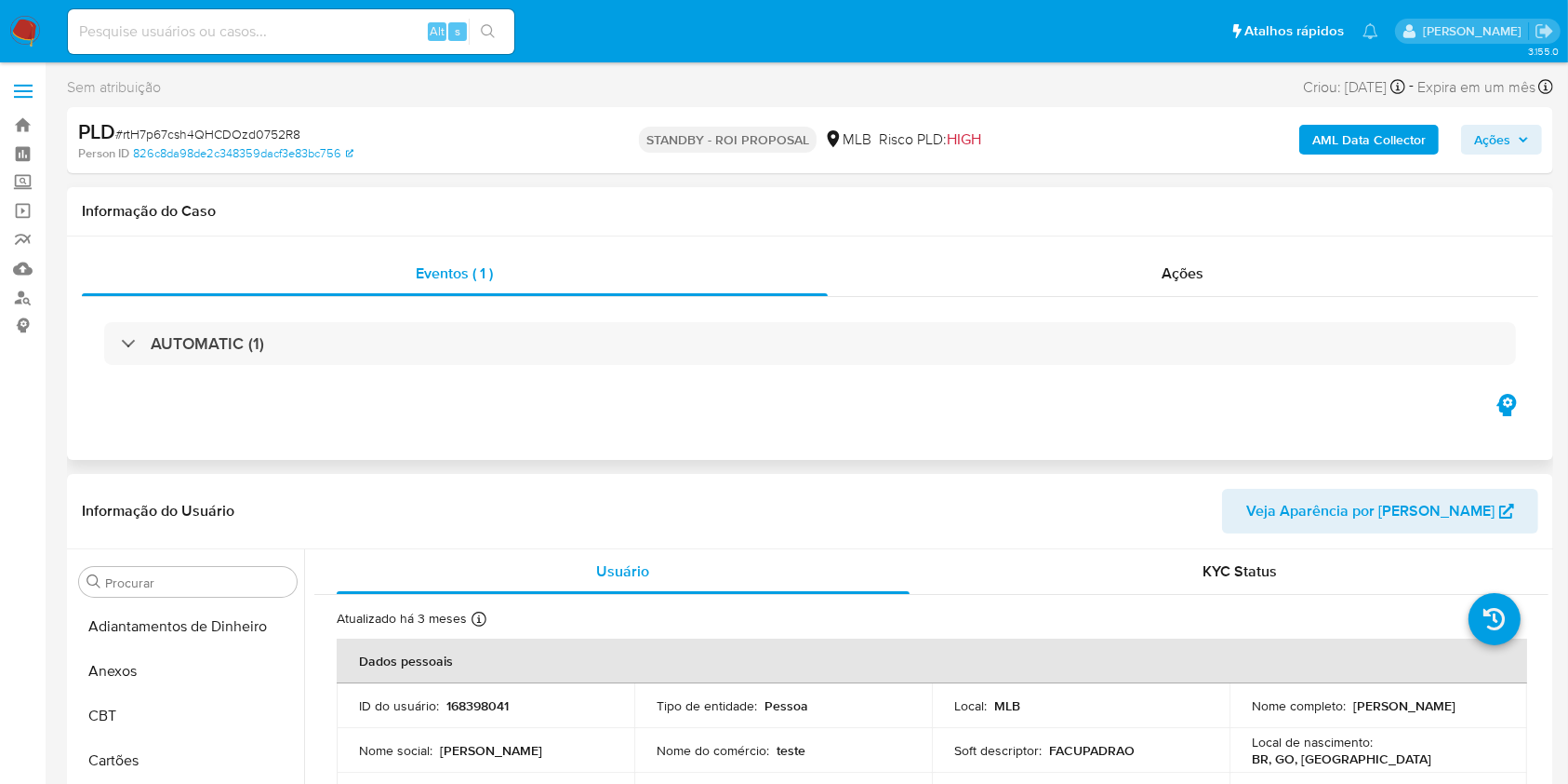
scroll to position [832, 0]
click at [1015, 287] on div "Ações" at bounding box center [1183, 273] width 710 height 45
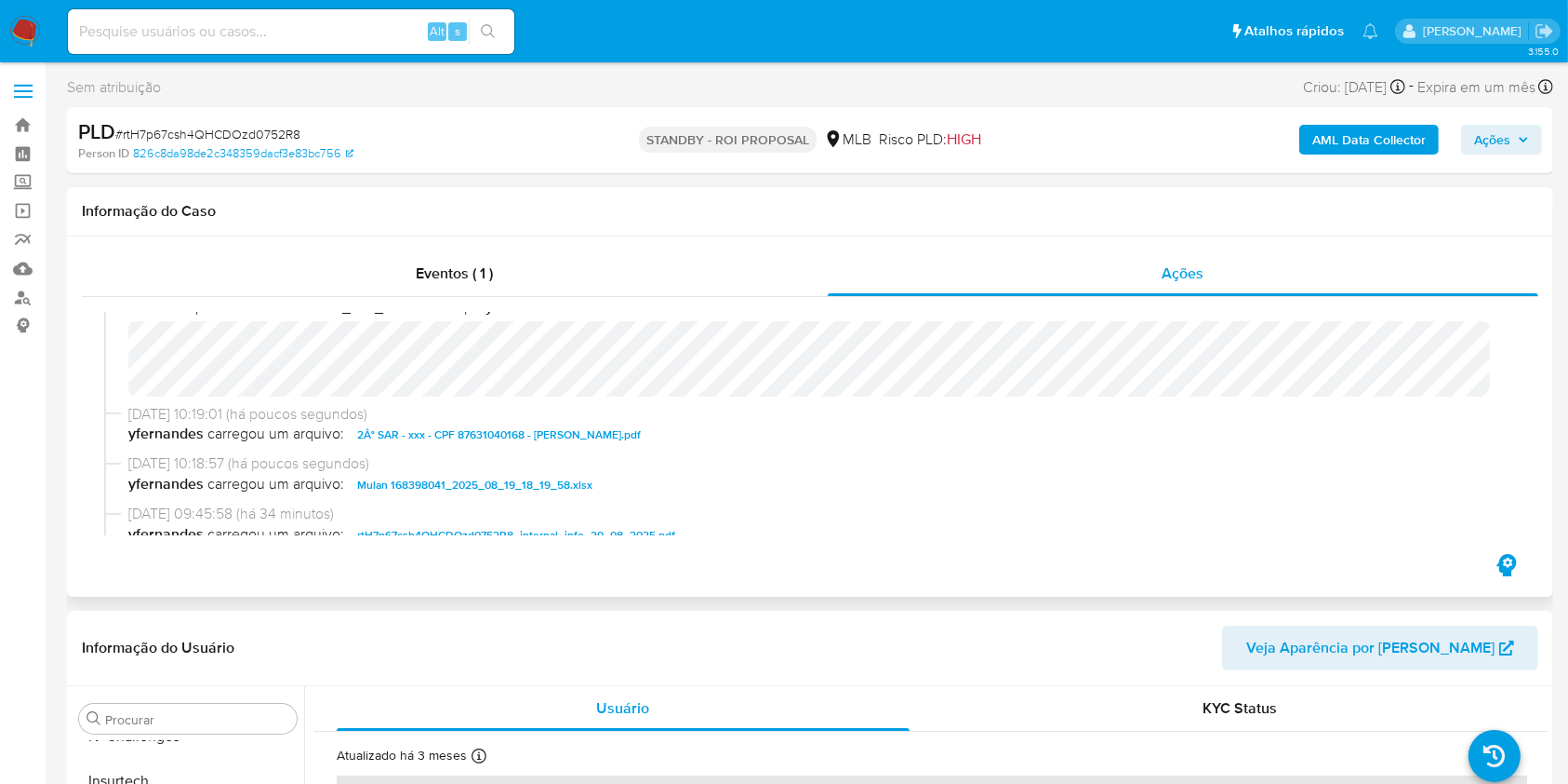
scroll to position [0, 0]
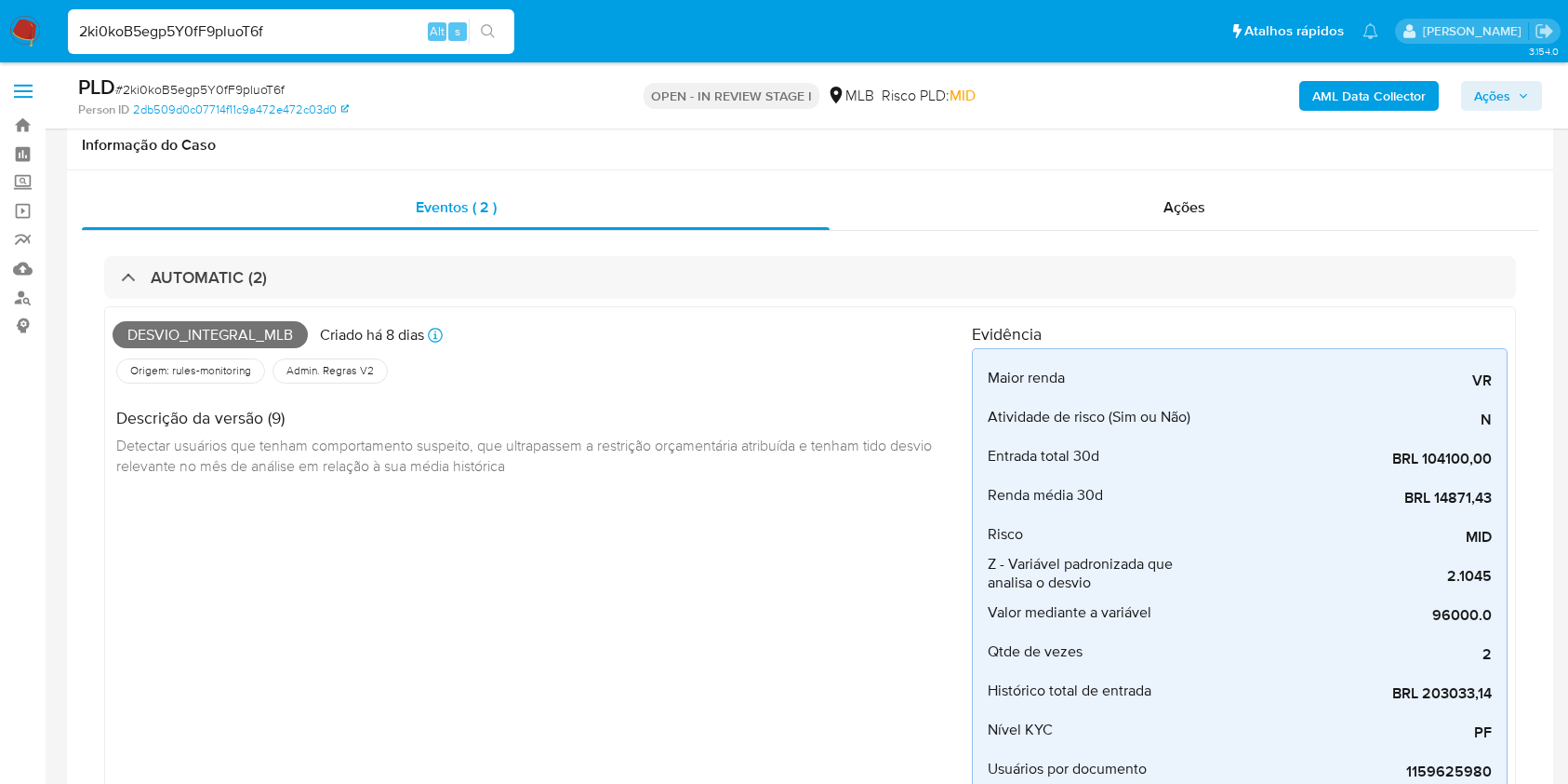
click at [127, 86] on span "# 2ki0koB5egp5Y0fF9pluoT6f" at bounding box center [200, 89] width 169 height 19
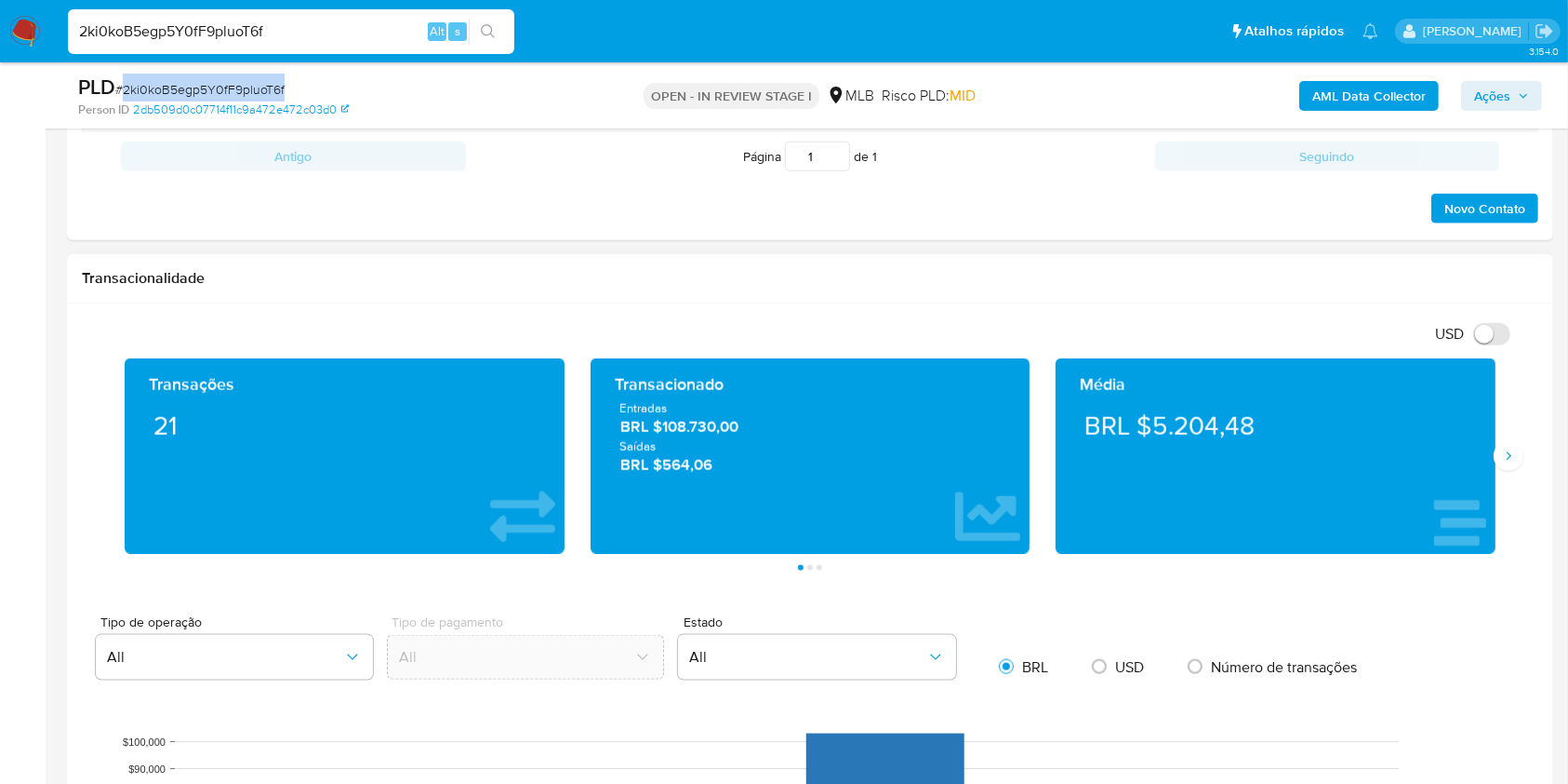
scroll to position [2234, 0]
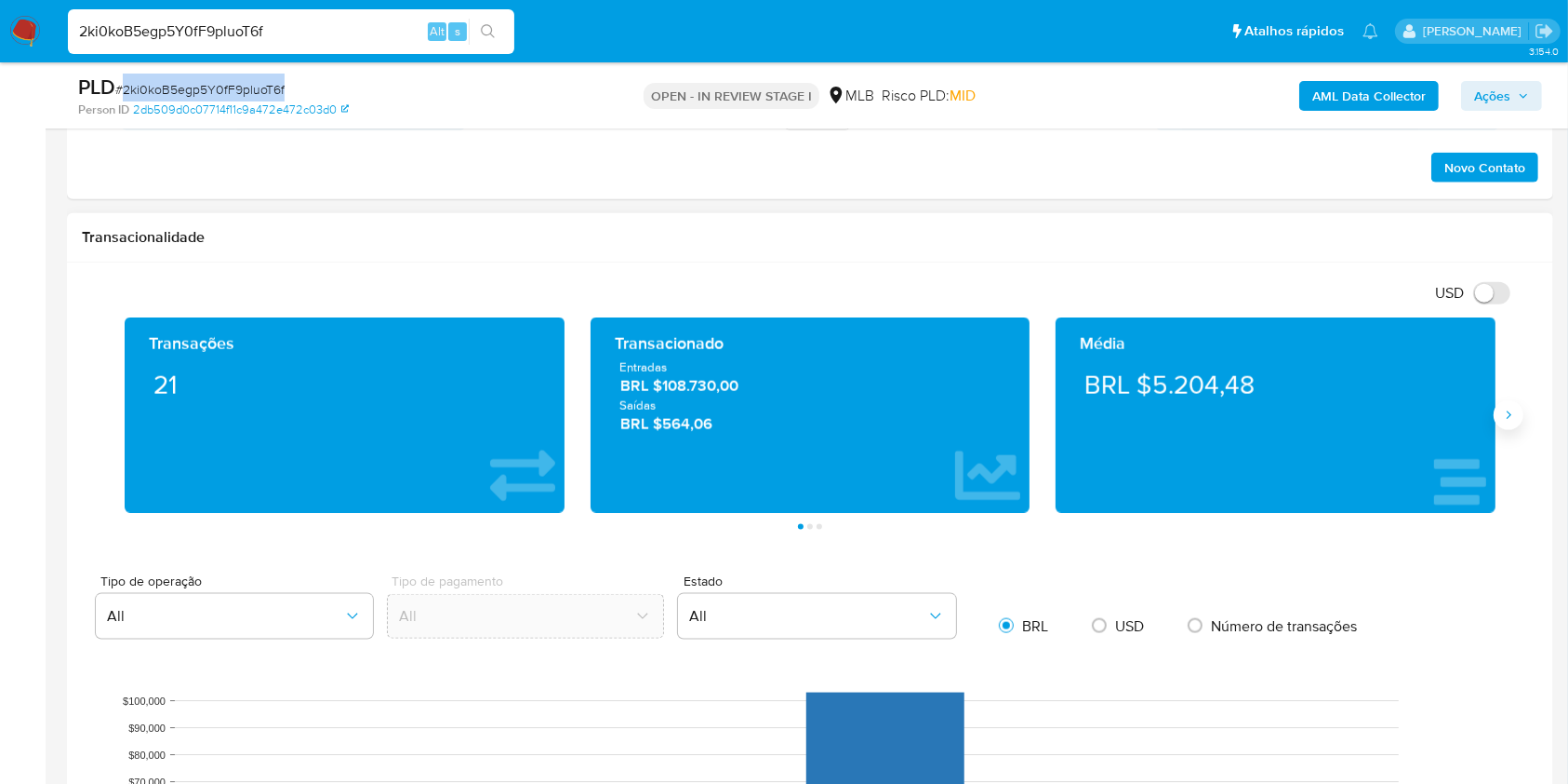
click at [1510, 411] on icon "Siguiente" at bounding box center [1509, 415] width 15 height 15
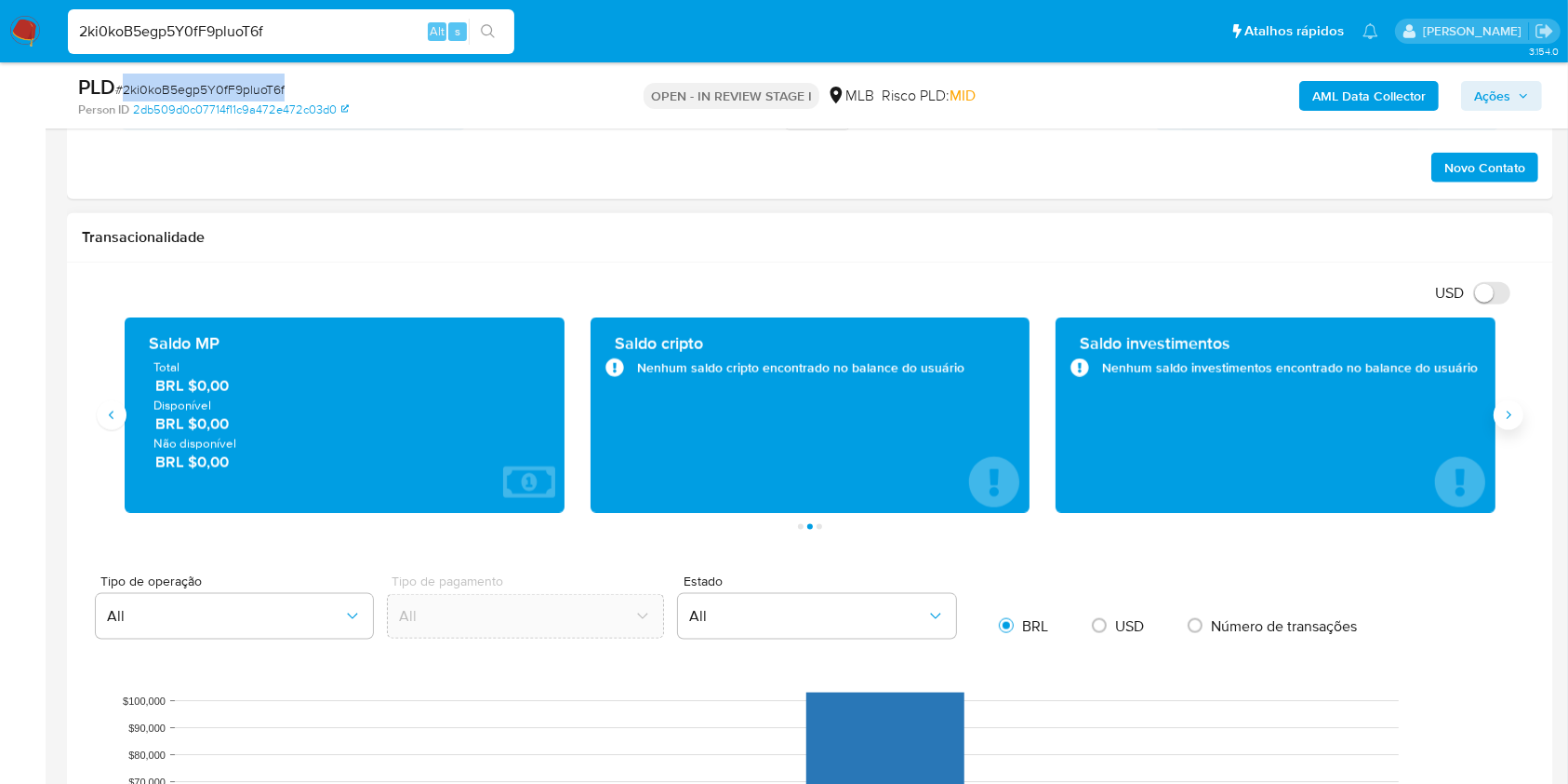
click at [1510, 411] on icon "Siguiente" at bounding box center [1509, 415] width 15 height 15
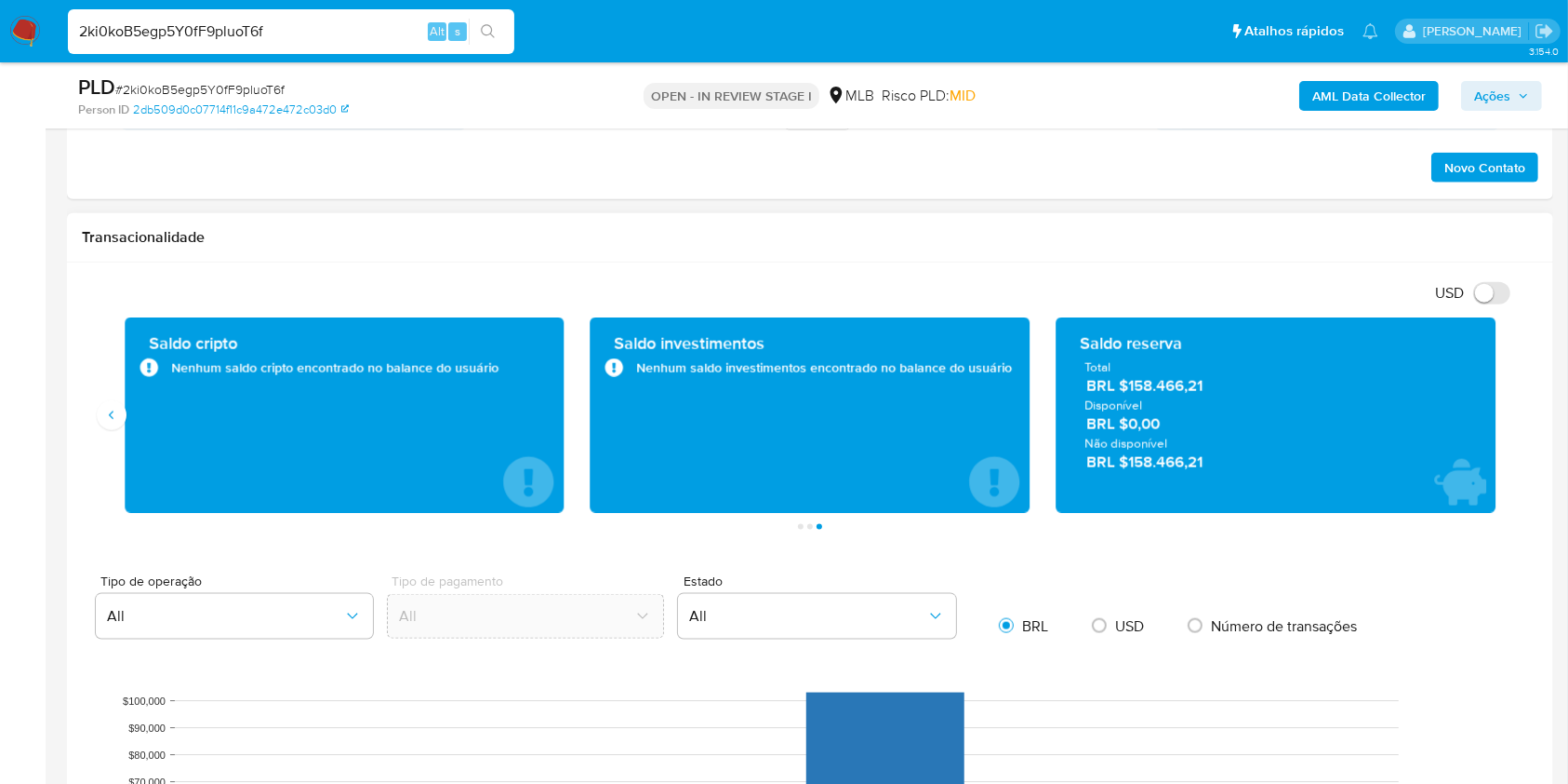
click at [1185, 383] on span "BRL $158.466,21" at bounding box center [1276, 386] width 381 height 22
click at [1152, 386] on span "BRL $158.466,21" at bounding box center [1276, 386] width 381 height 22
click at [784, 240] on h1 "Transacionalidade" at bounding box center [810, 237] width 1457 height 19
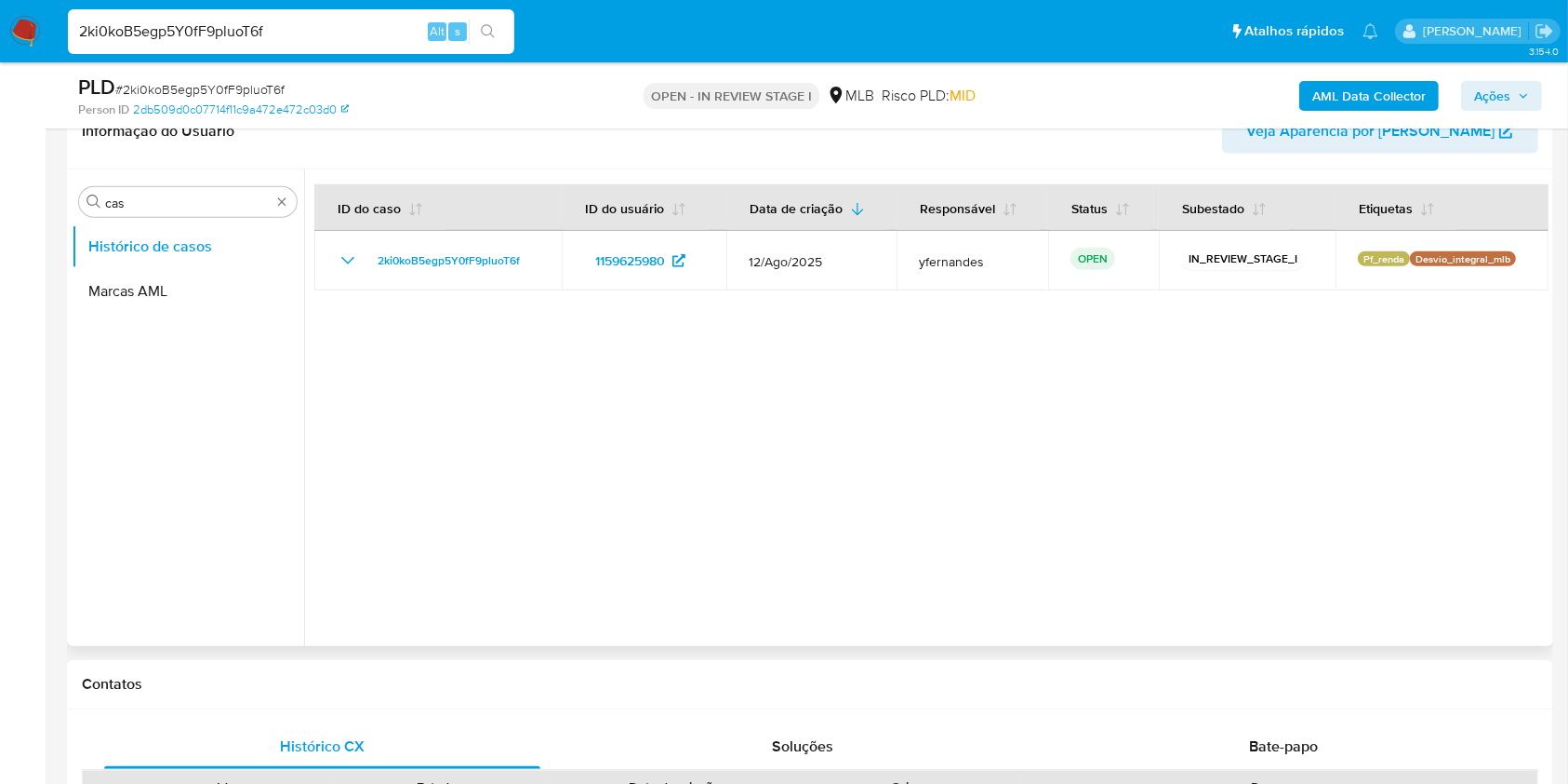
scroll to position [1240, 0]
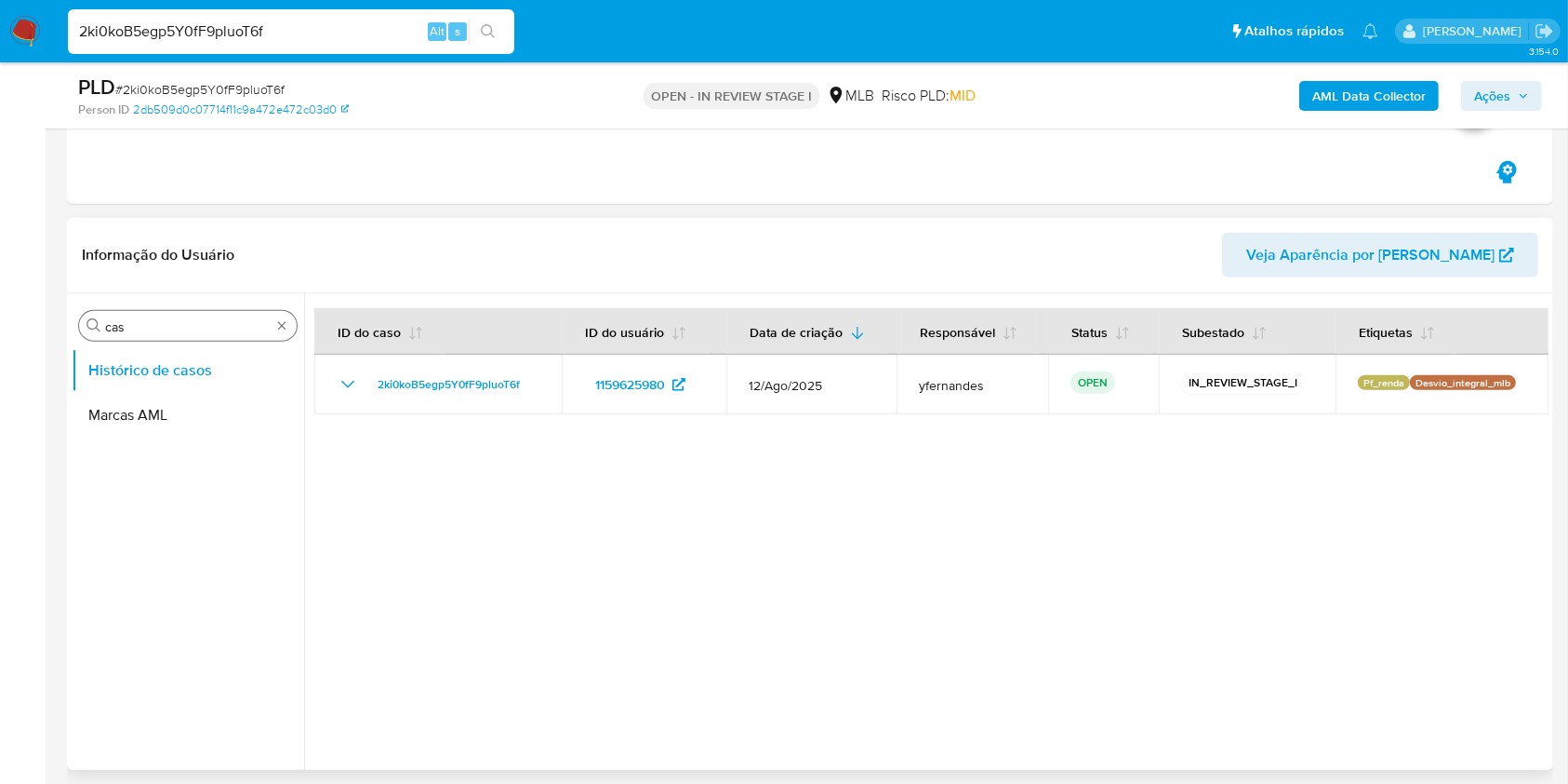
click at [154, 330] on input "cas" at bounding box center [187, 327] width 165 height 17
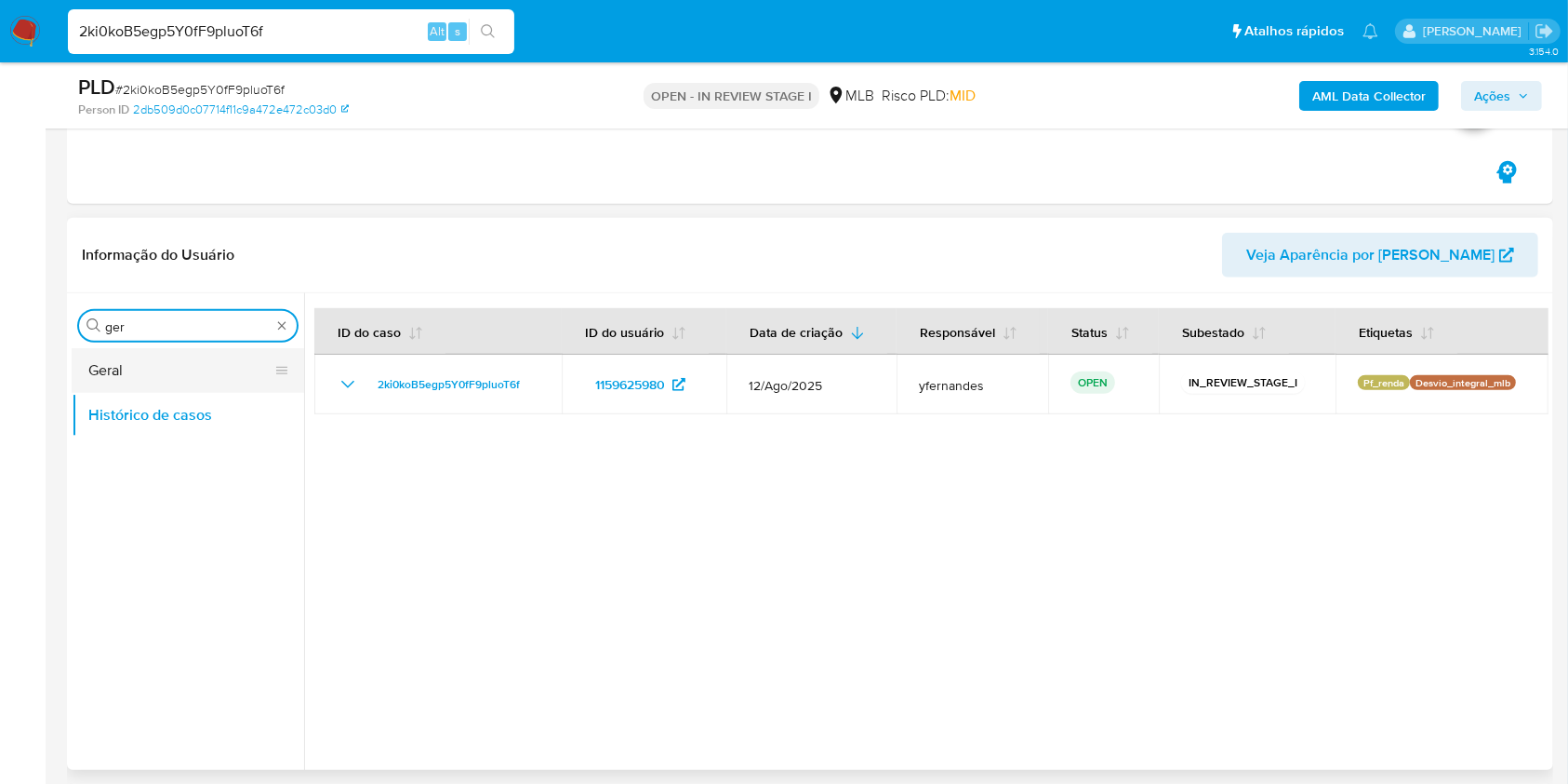
type input "ger"
click at [141, 355] on button "Geral" at bounding box center [180, 370] width 218 height 45
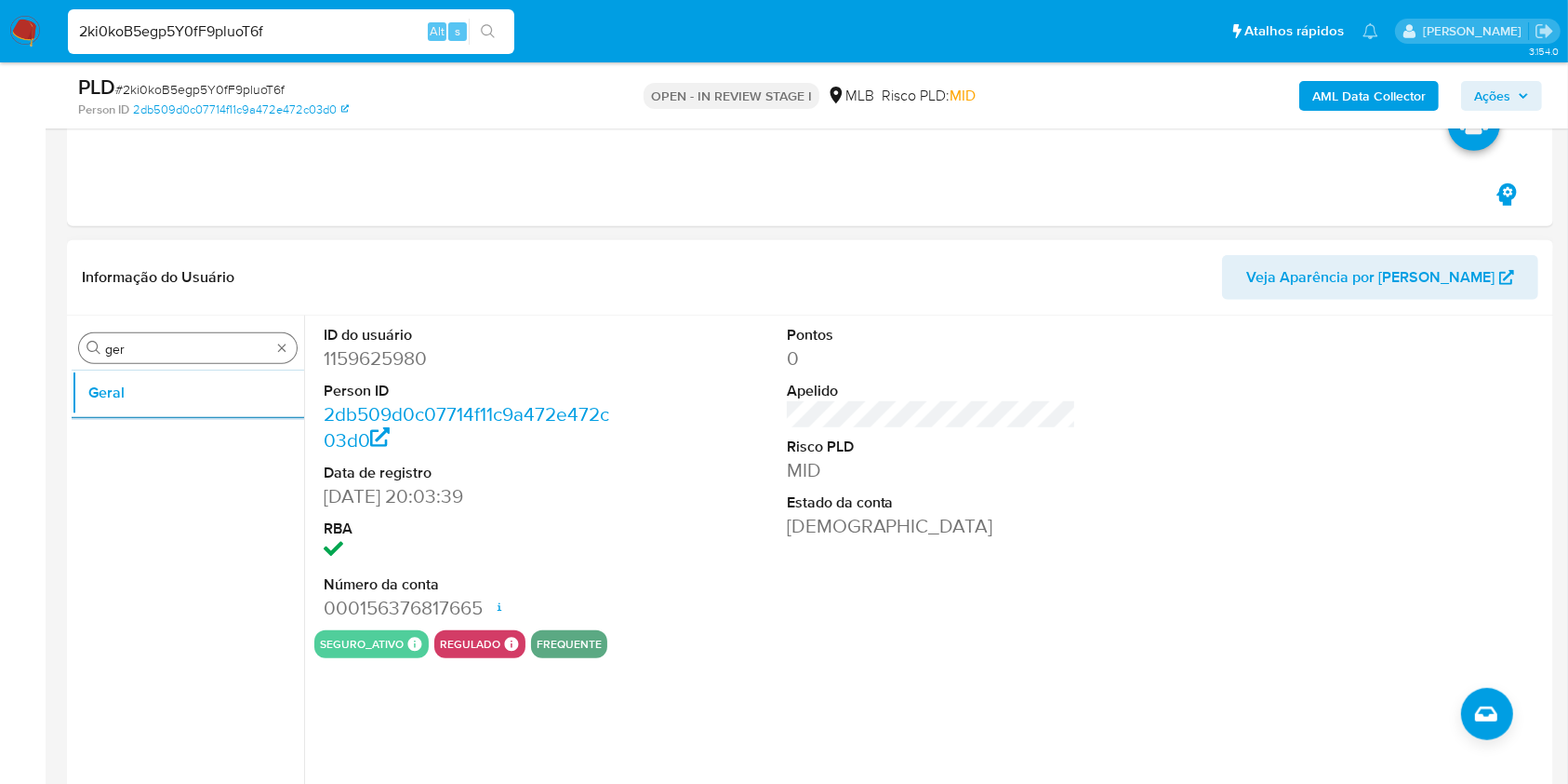
click at [141, 347] on input "ger" at bounding box center [187, 348] width 165 height 17
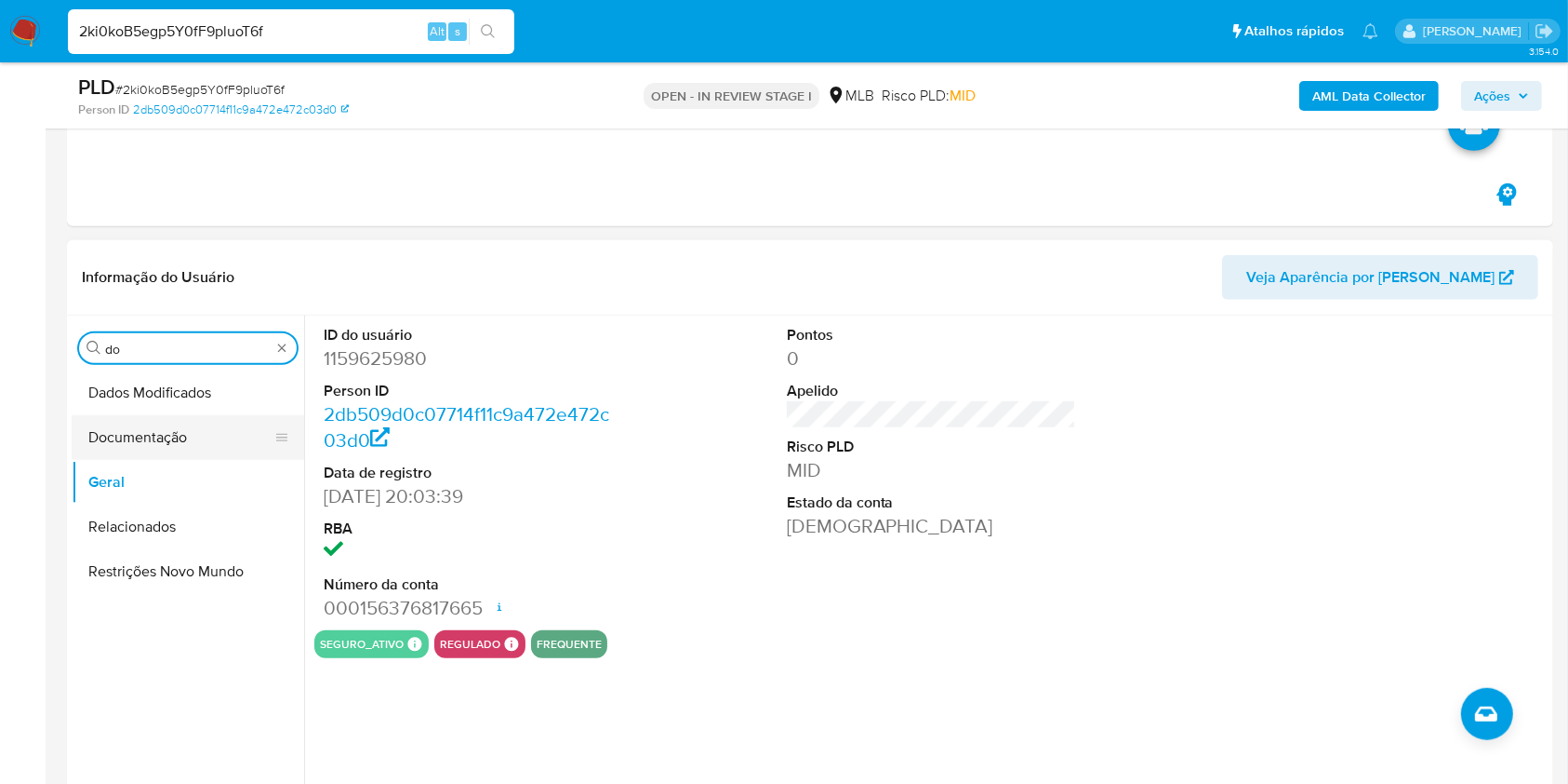
type input "do"
click at [148, 436] on button "Documentação" at bounding box center [180, 437] width 218 height 45
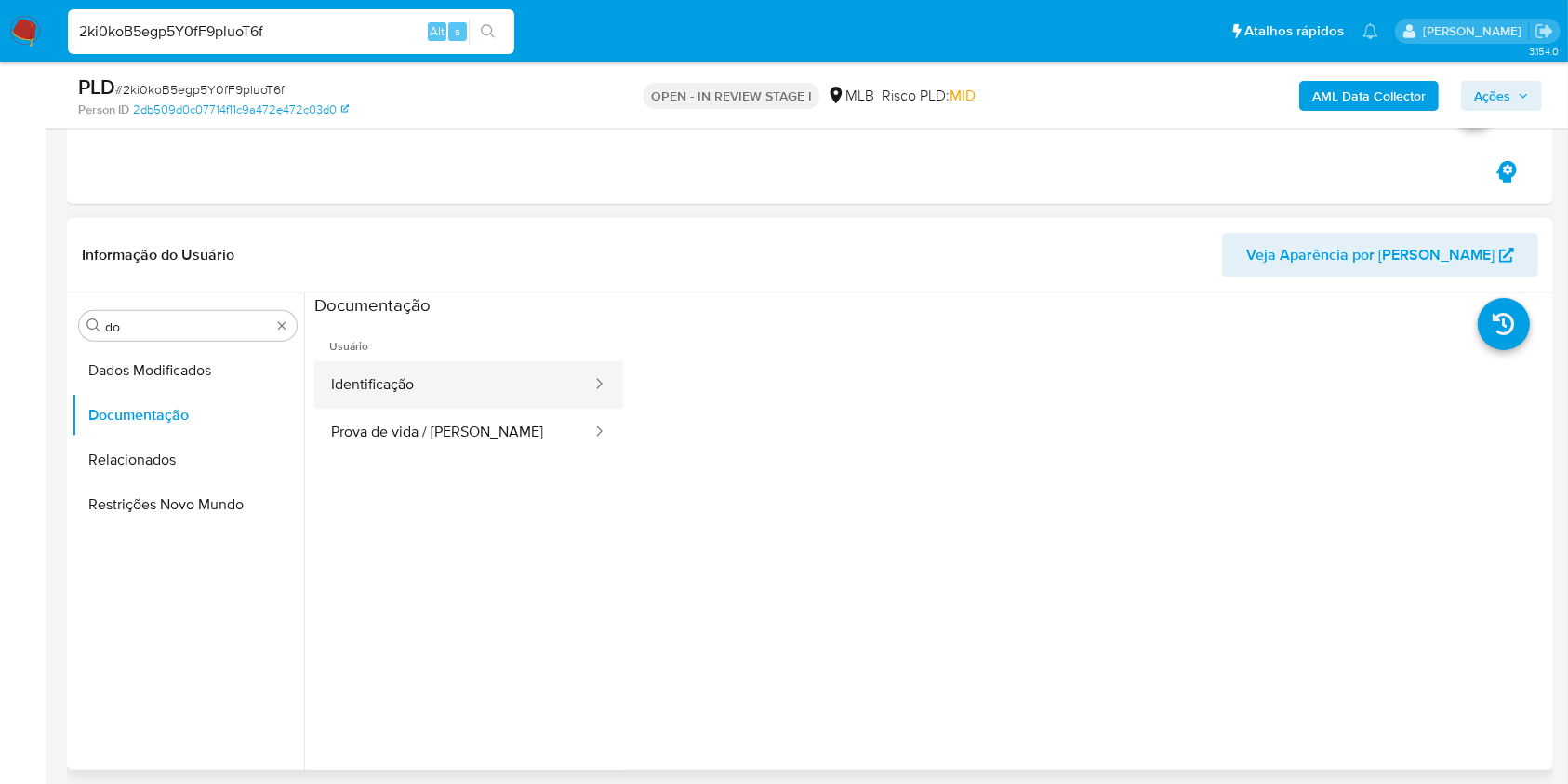
click at [433, 361] on button "Identificação" at bounding box center [454, 385] width 279 height 48
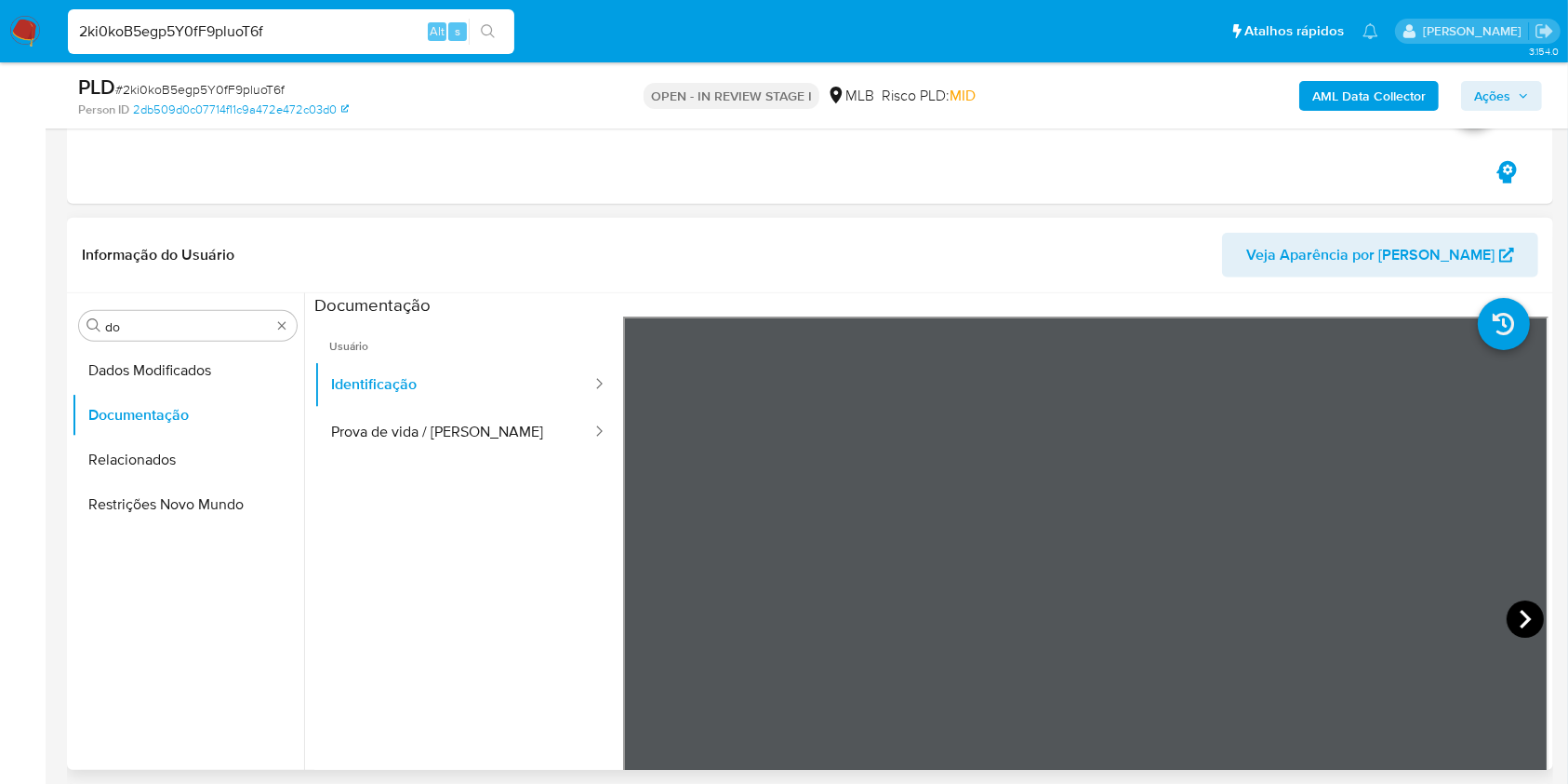
click at [1511, 615] on icon at bounding box center [1525, 620] width 38 height 38
drag, startPoint x: 454, startPoint y: 413, endPoint x: 581, endPoint y: 431, distance: 128.3
click at [454, 413] on button "Prova de vida / Selfie" at bounding box center [454, 433] width 279 height 48
click at [168, 320] on input "do" at bounding box center [187, 327] width 165 height 17
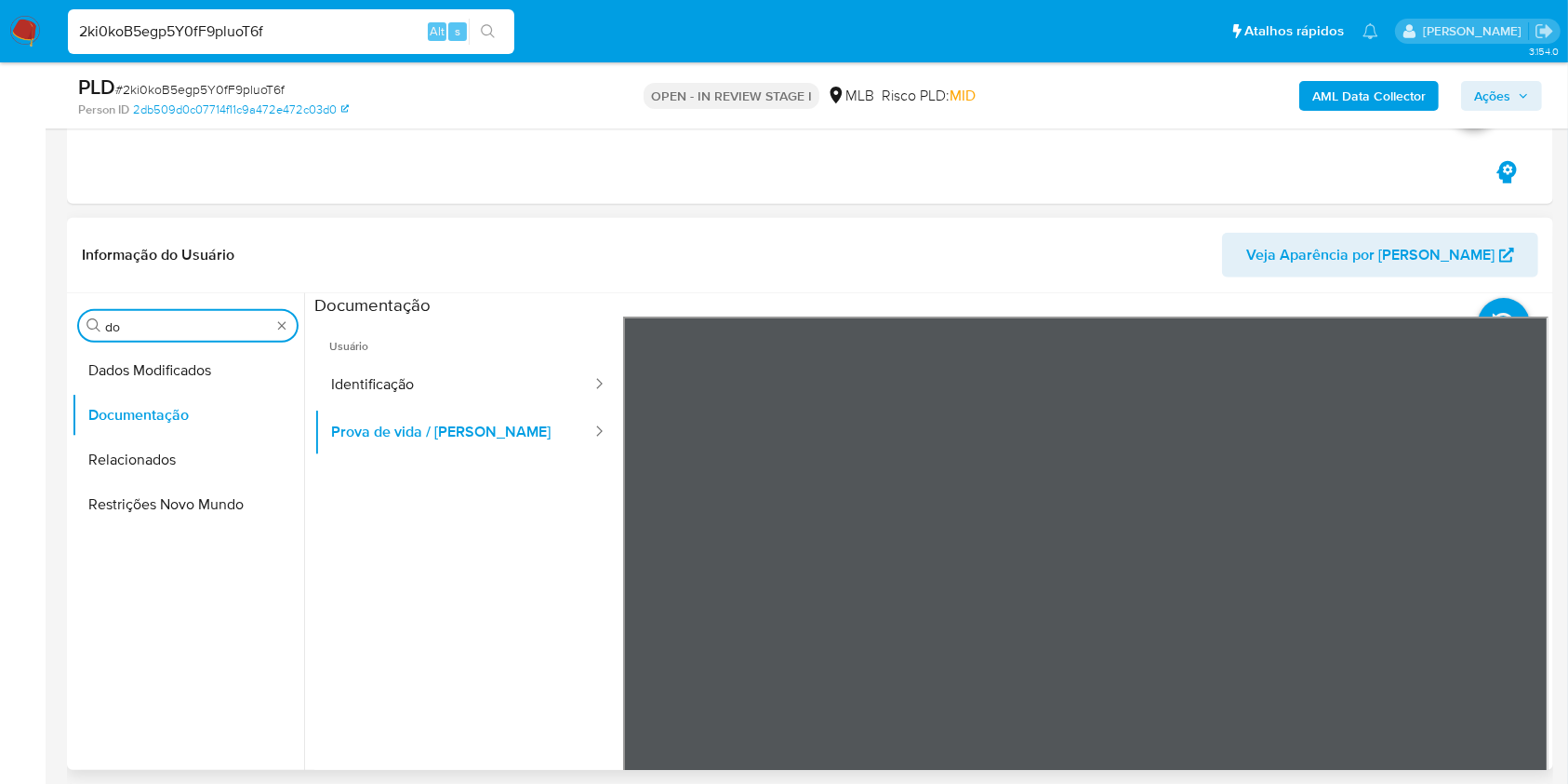
click at [168, 320] on input "do" at bounding box center [187, 327] width 165 height 17
click at [117, 422] on button "KYC" at bounding box center [180, 415] width 218 height 45
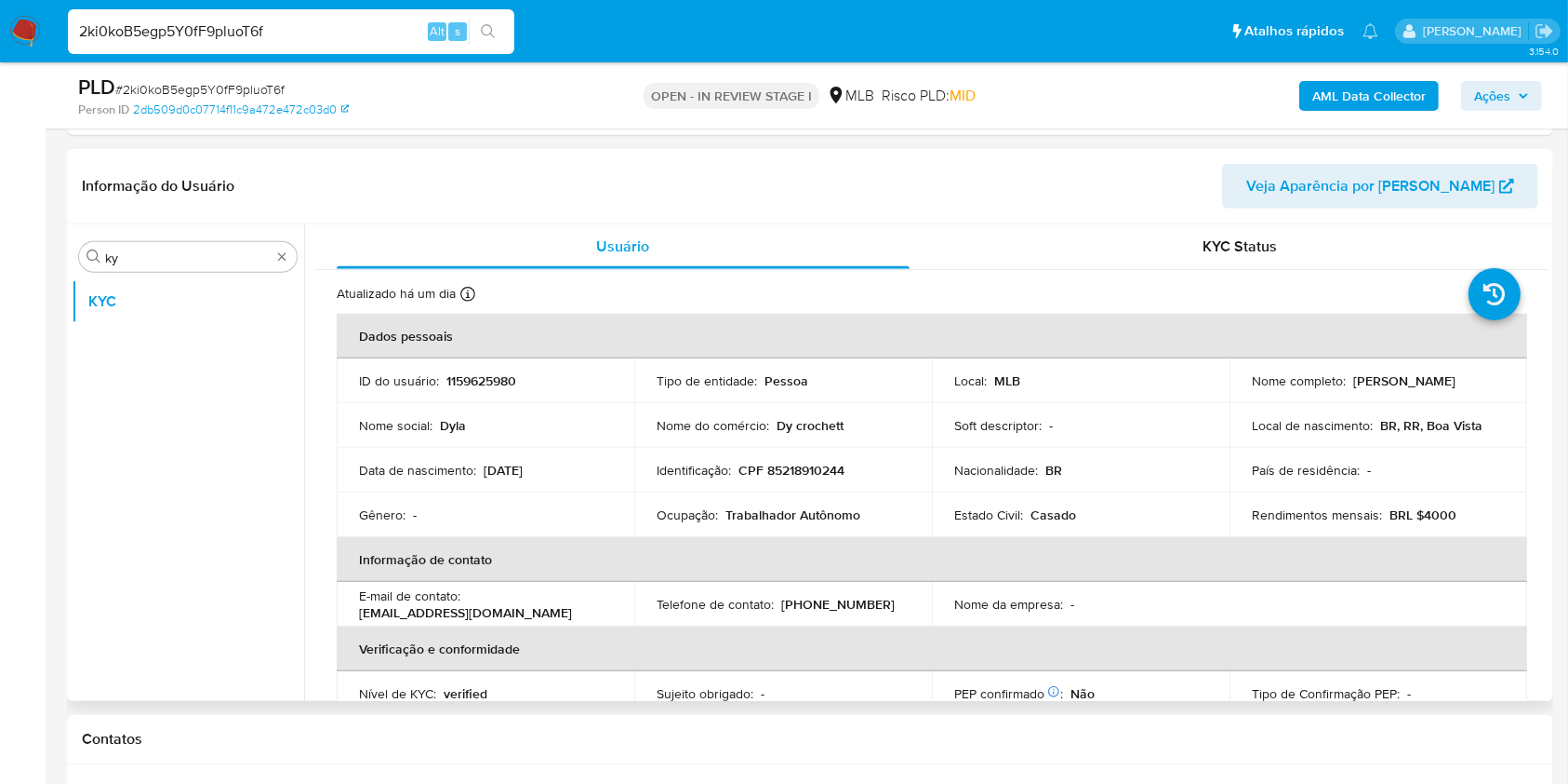
scroll to position [1365, 0]
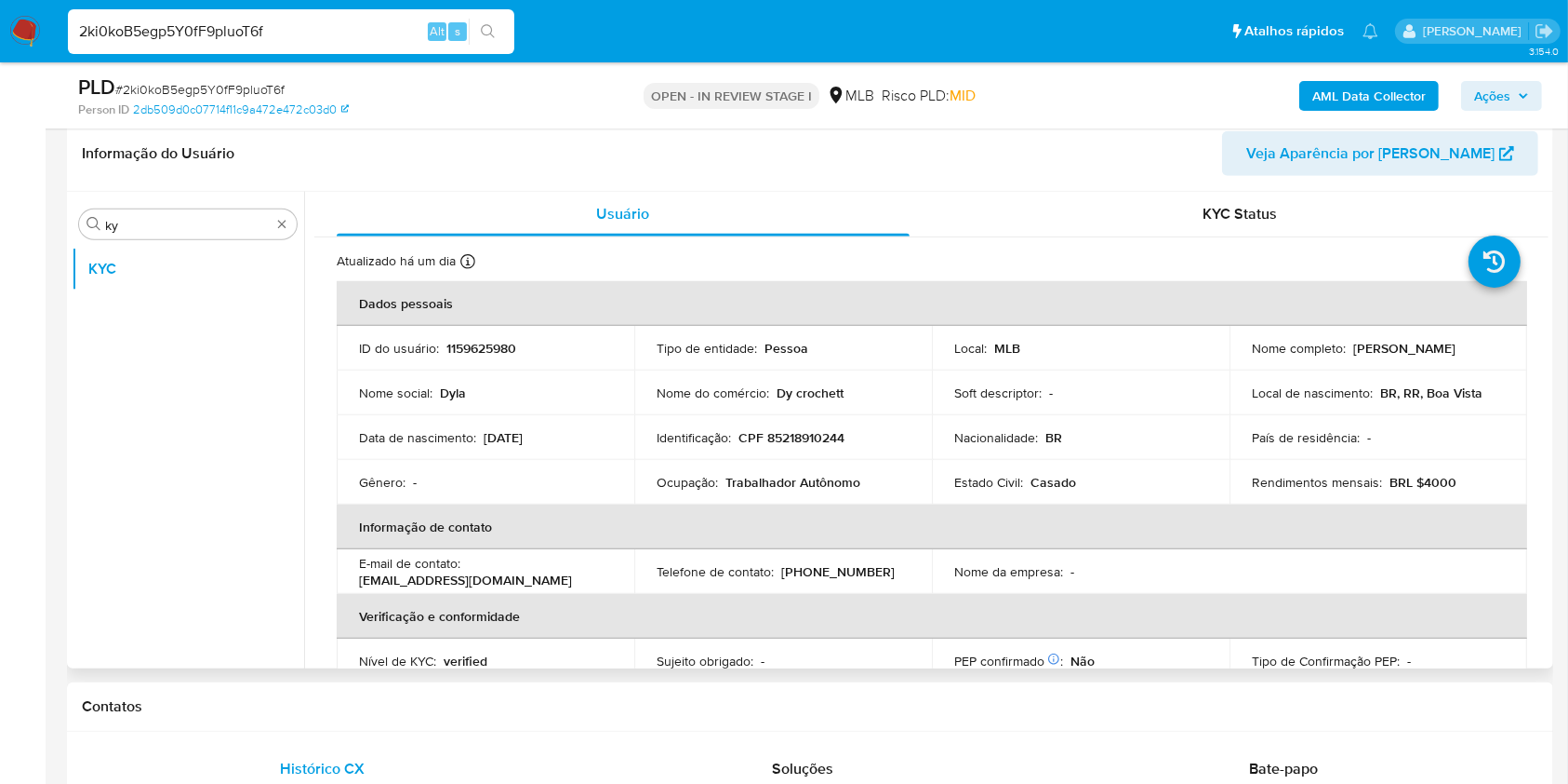
drag, startPoint x: 1549, startPoint y: 236, endPoint x: 1542, endPoint y: 262, distance: 26.9
click at [1542, 264] on div "Procurar ky KYC Usuário KYC Status Atualizado há um dia Criado: 12/07/2022 21:0…" at bounding box center [810, 430] width 1487 height 476
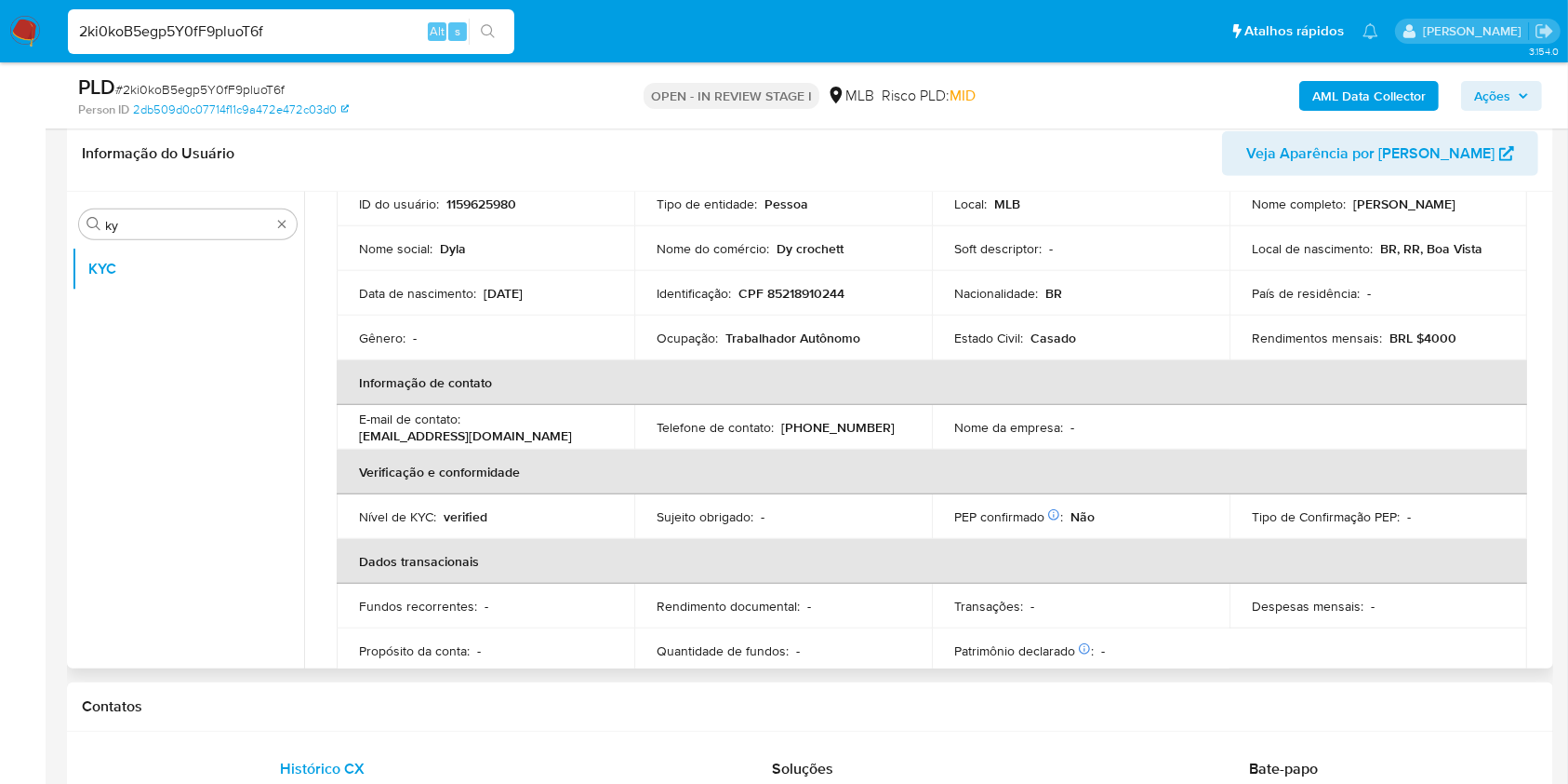
scroll to position [136, 0]
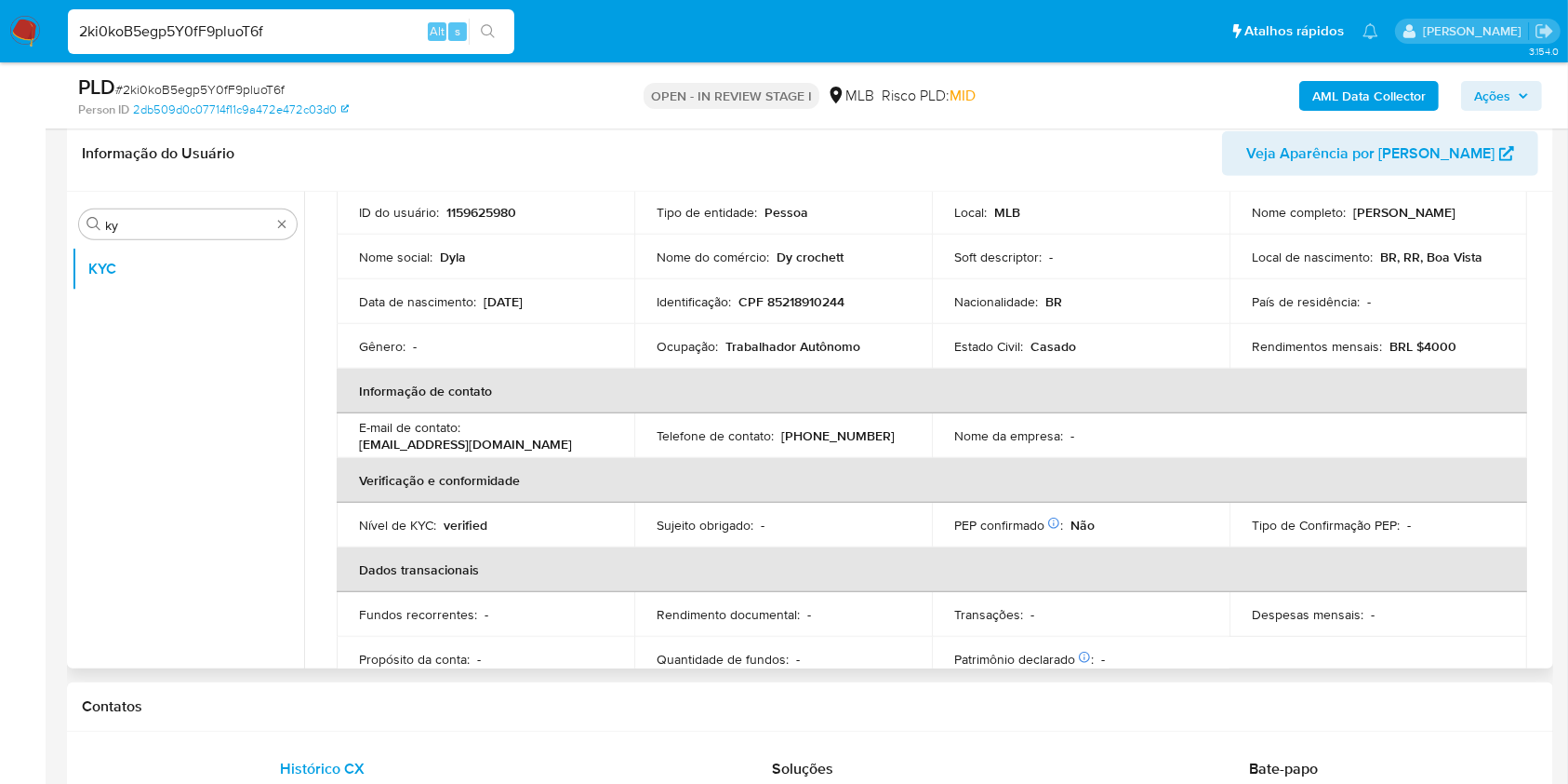
click at [710, 343] on p "Ocupação :" at bounding box center [688, 345] width 61 height 17
copy div "Ocupação : Trabalhador Autônomo"
click at [827, 395] on th "Informação de contato" at bounding box center [932, 390] width 1191 height 45
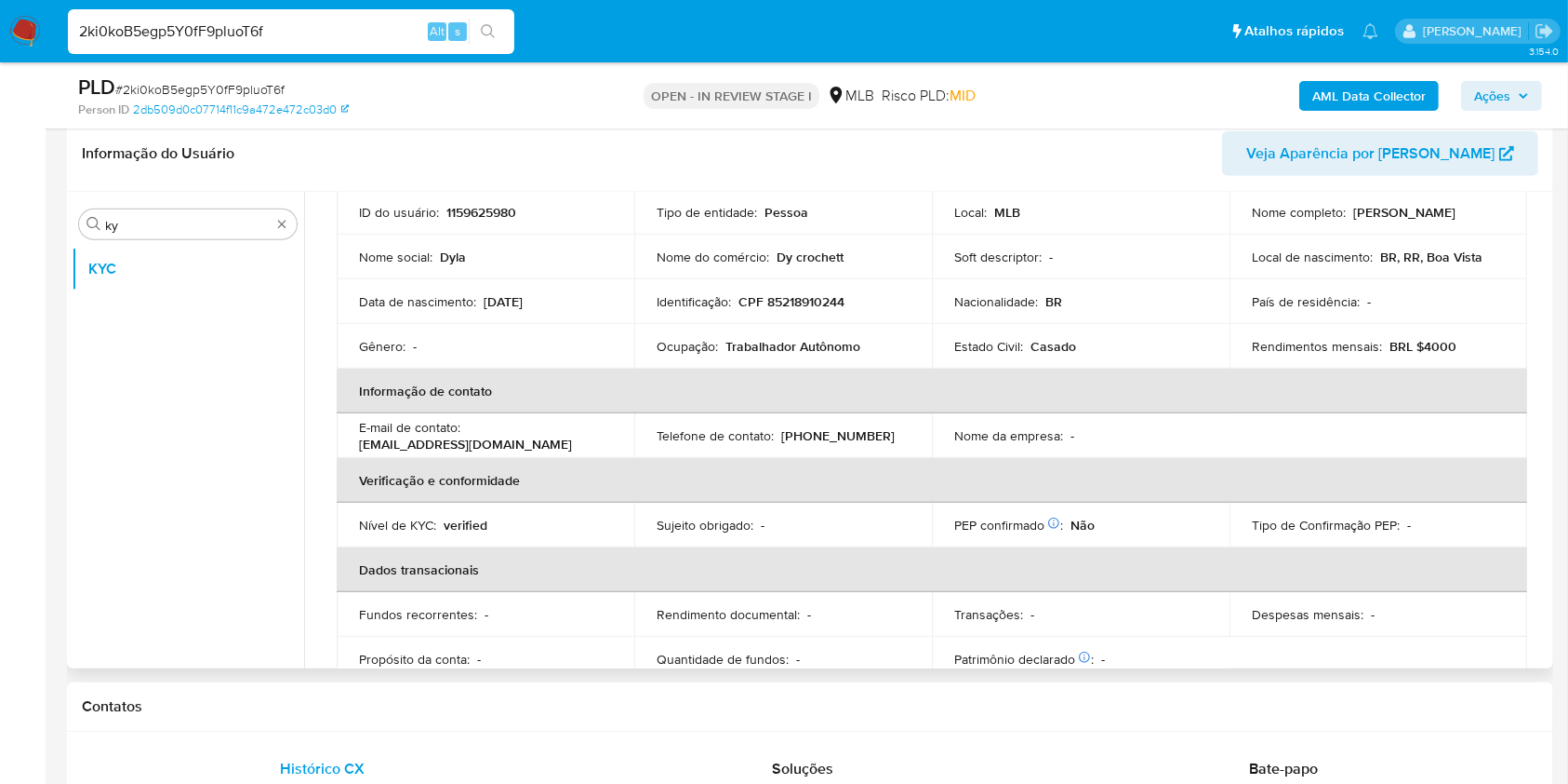
scroll to position [791, 0]
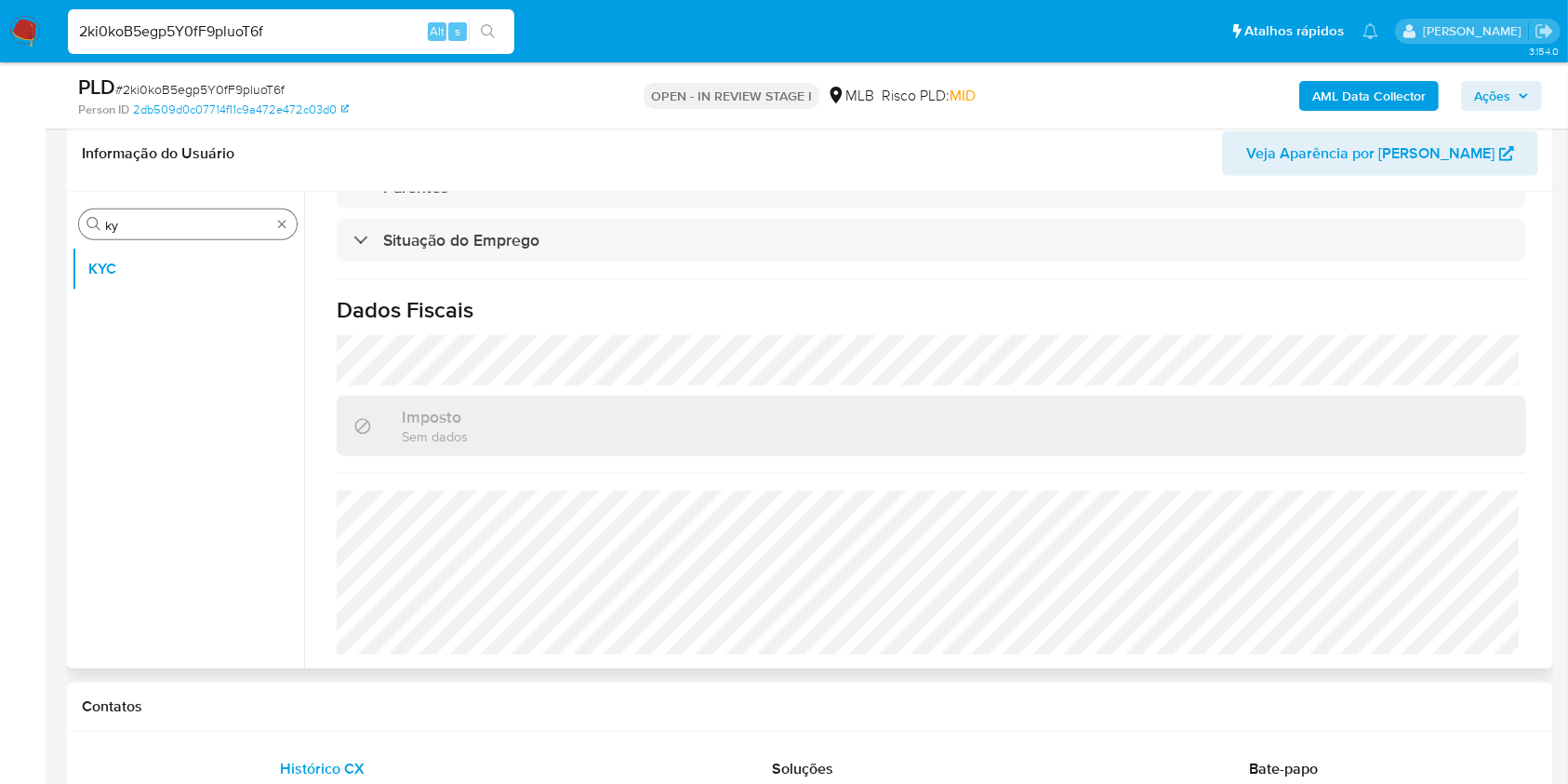
click at [142, 210] on div "Procurar ky" at bounding box center [188, 225] width 218 height 30
click at [142, 224] on input "ky" at bounding box center [187, 225] width 165 height 17
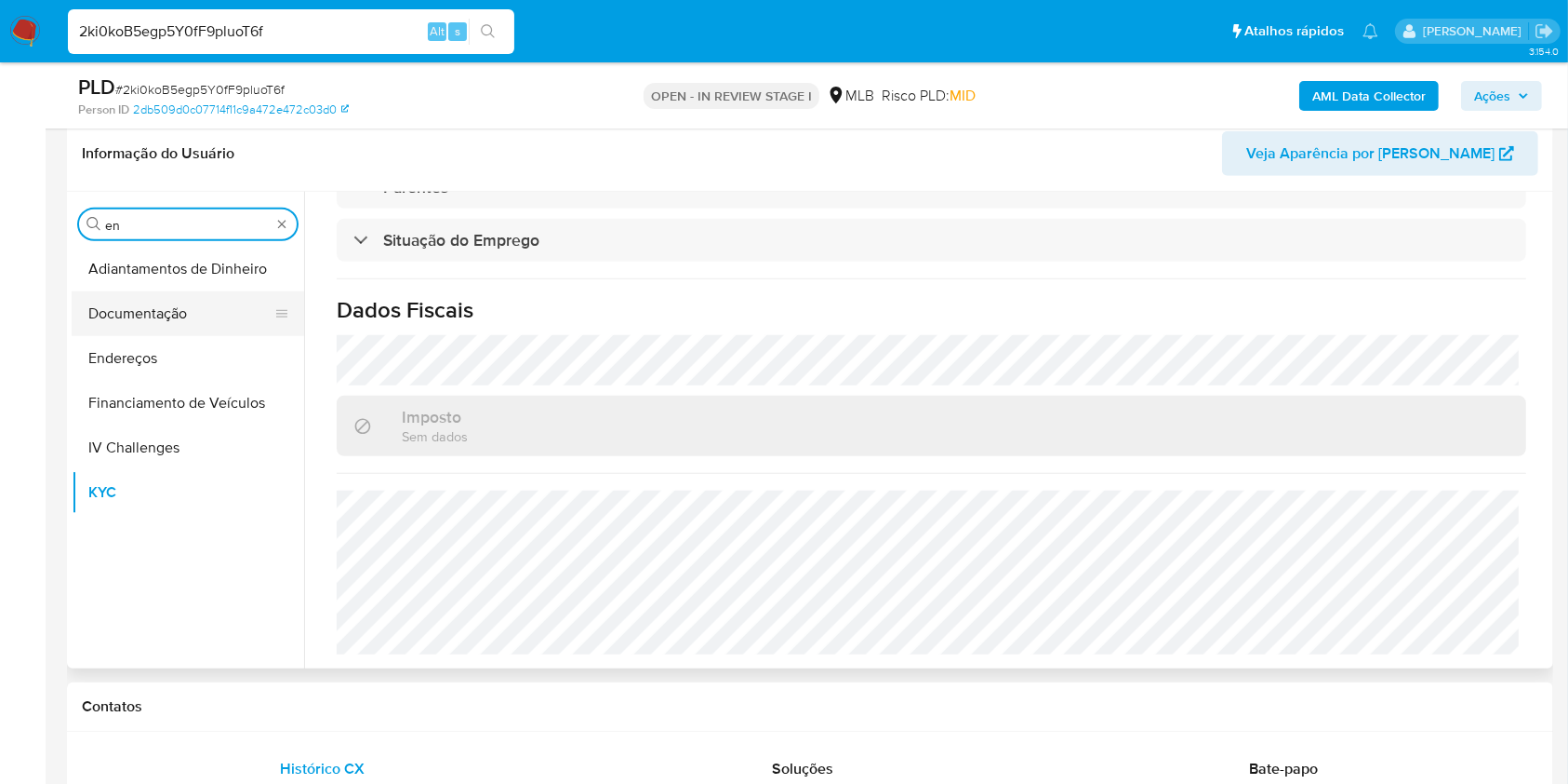
click at [146, 329] on button "Documentação" at bounding box center [180, 313] width 218 height 45
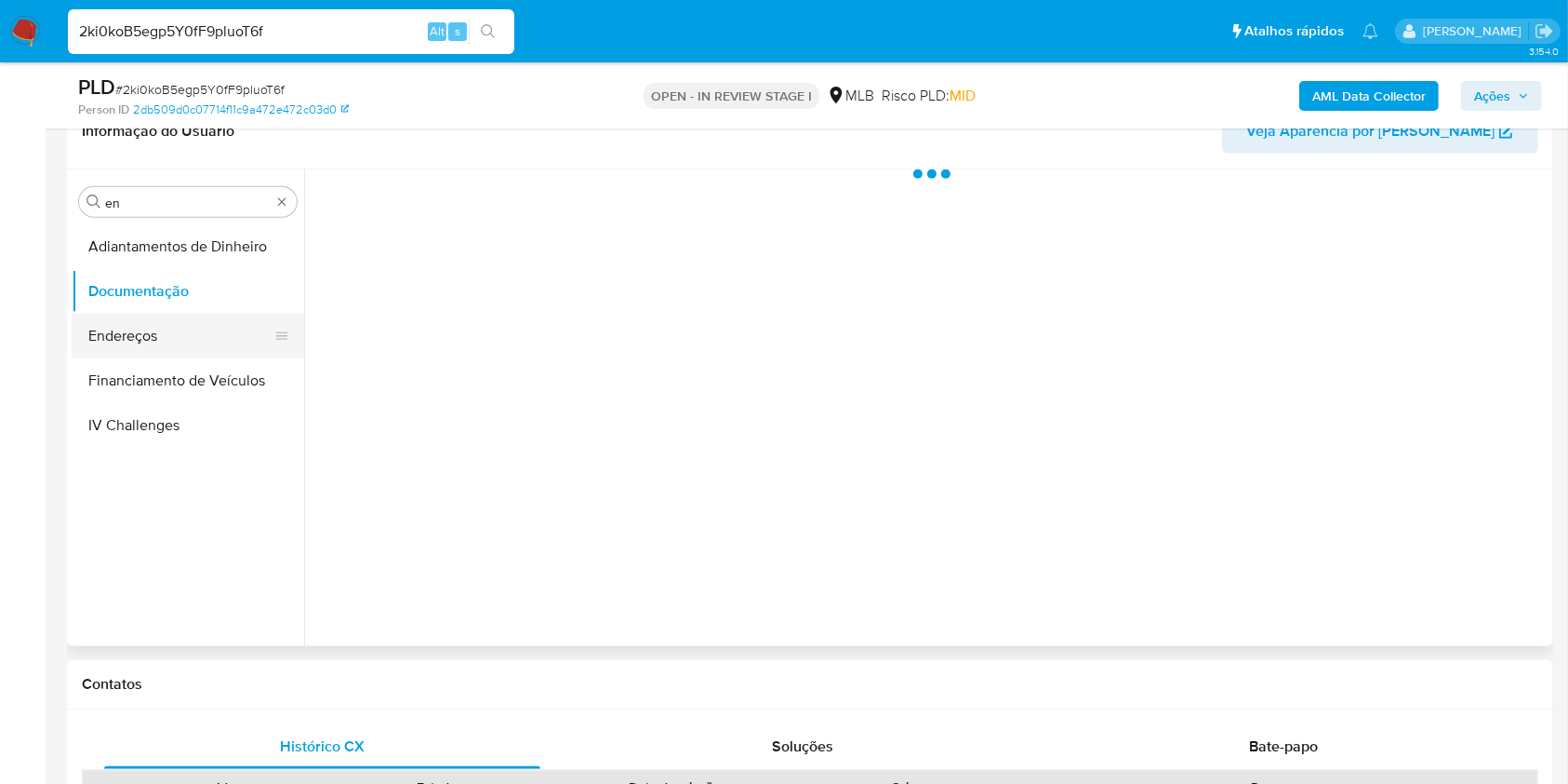
scroll to position [0, 0]
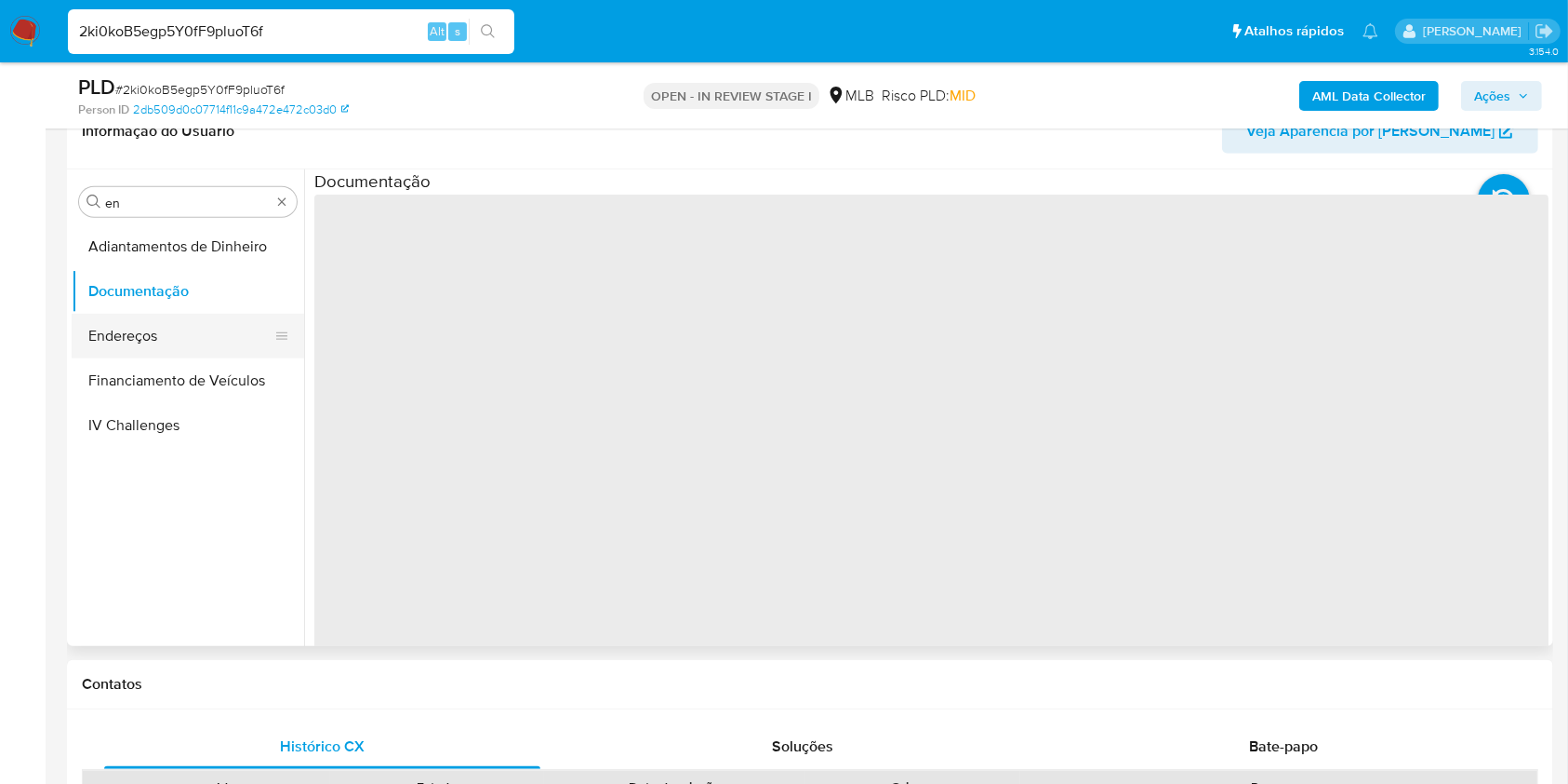
click at [146, 332] on button "Endereços" at bounding box center [180, 336] width 218 height 45
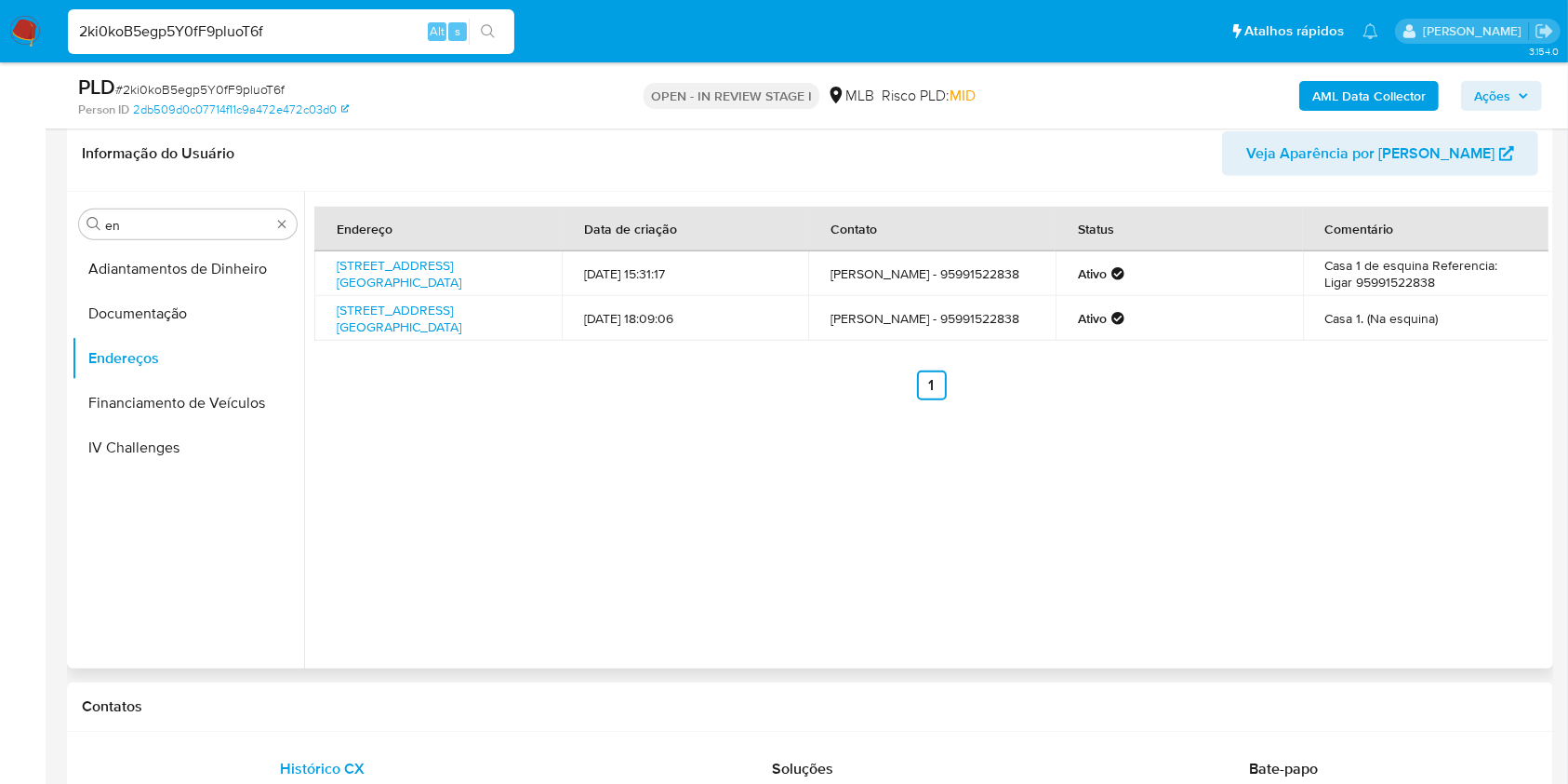
click at [953, 443] on div "Endereço Data de criação Contato Status Comentário Avenida São Paulo 557, Boa V…" at bounding box center [926, 430] width 1245 height 476
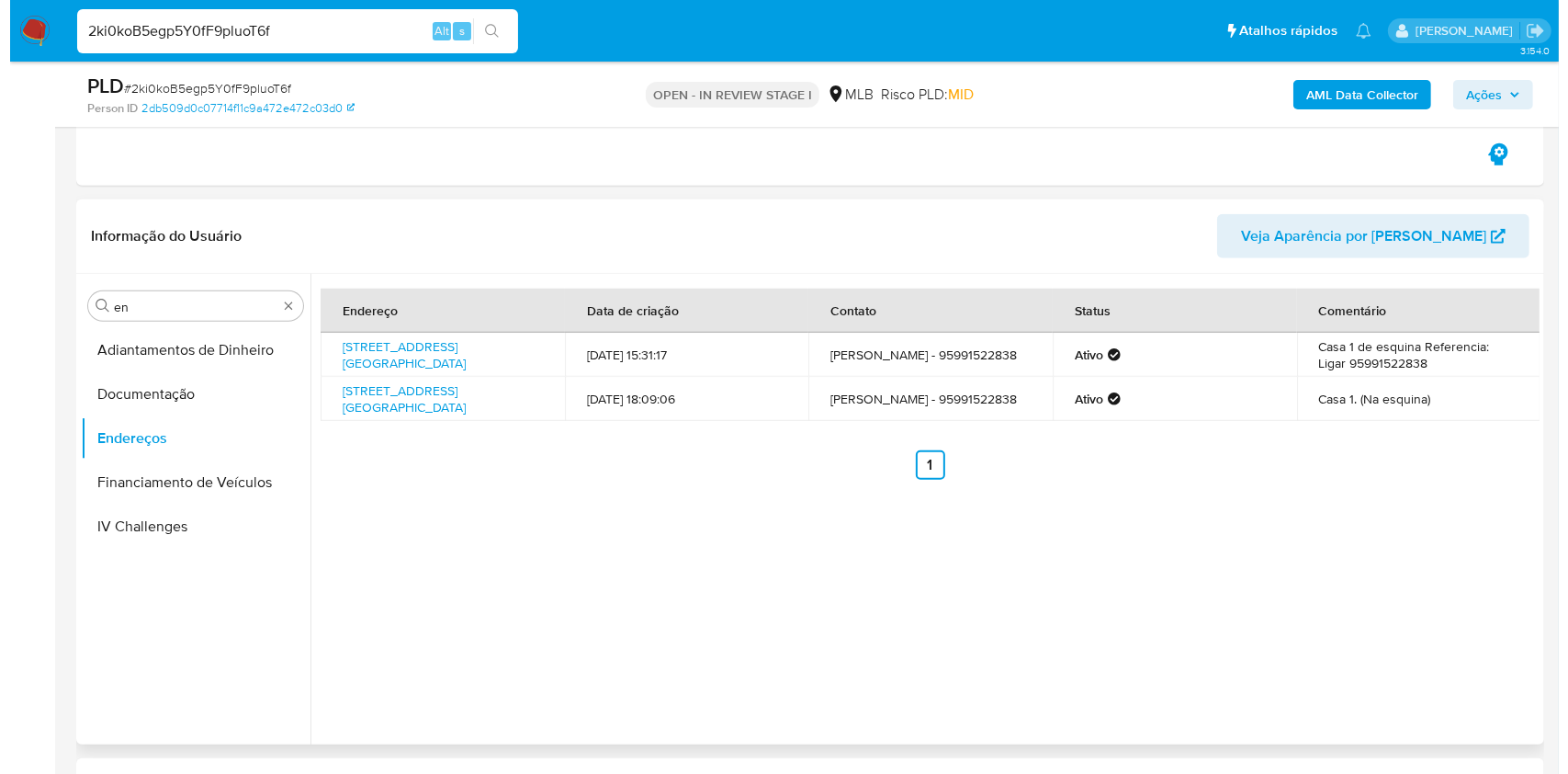
scroll to position [1225, 0]
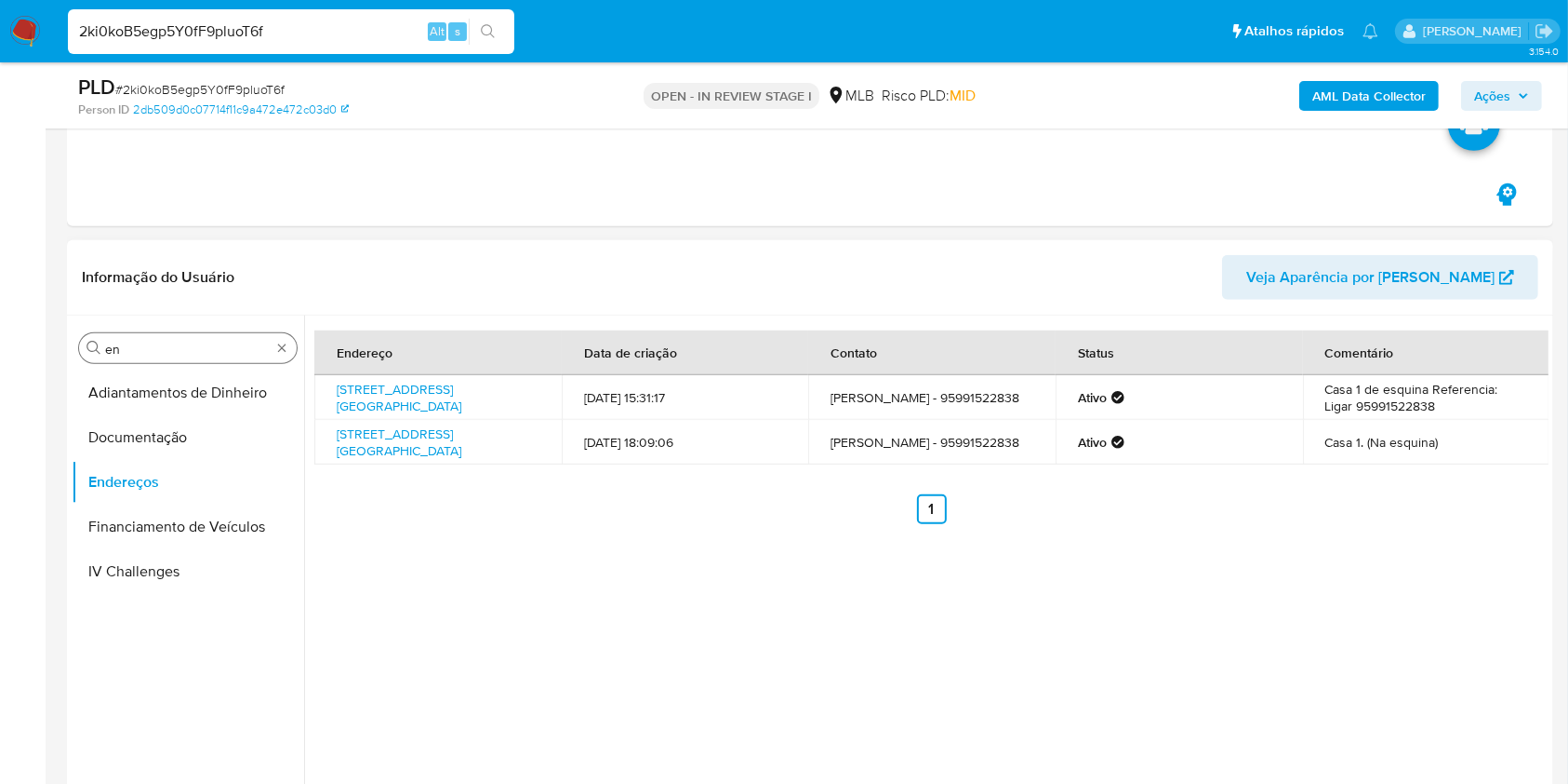
click at [117, 361] on div "Procurar en" at bounding box center [188, 348] width 218 height 30
click at [119, 354] on input "en" at bounding box center [187, 348] width 165 height 17
type input "ge"
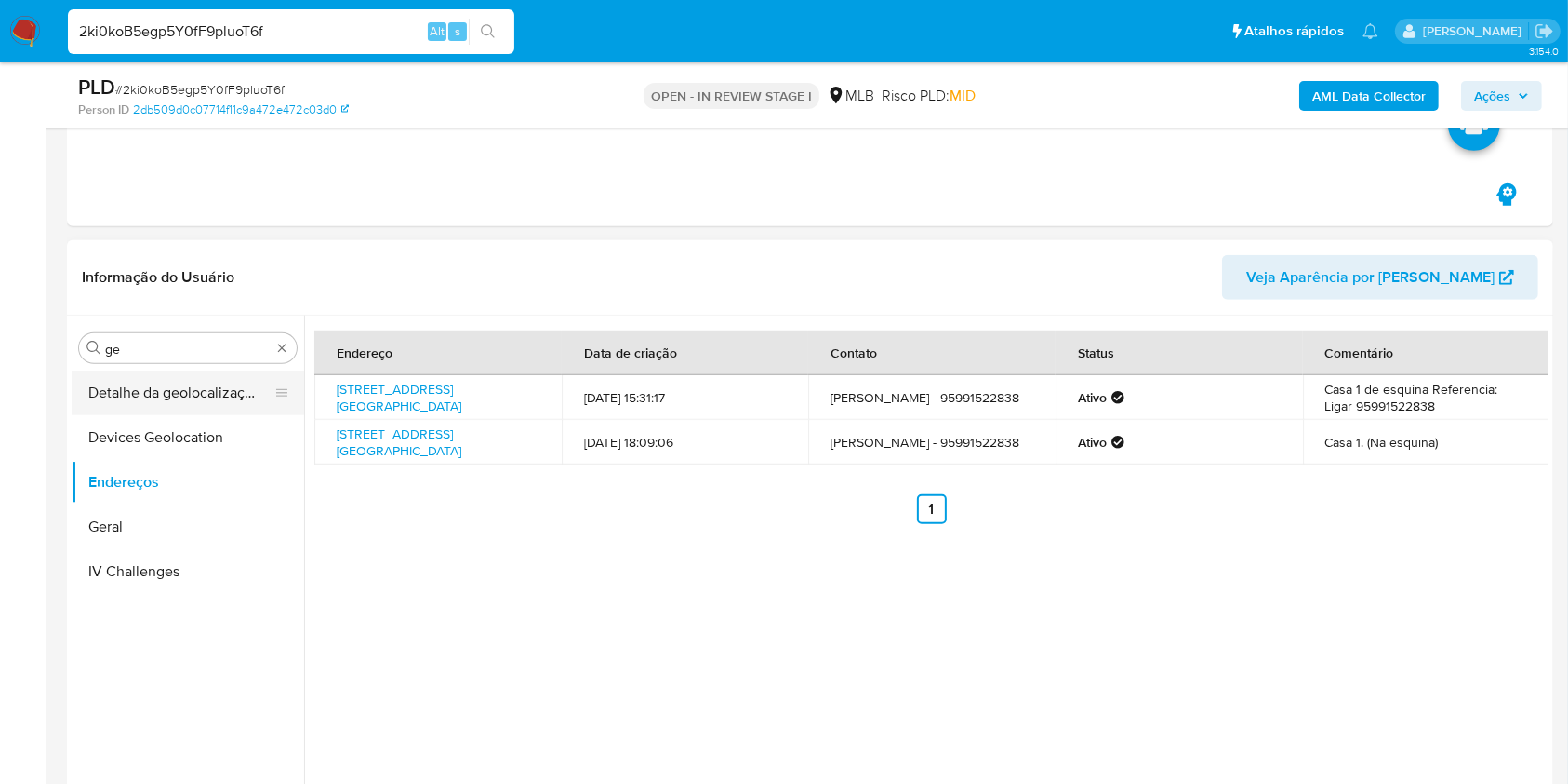
click at [115, 384] on button "Detalhe da geolocalização" at bounding box center [180, 392] width 218 height 45
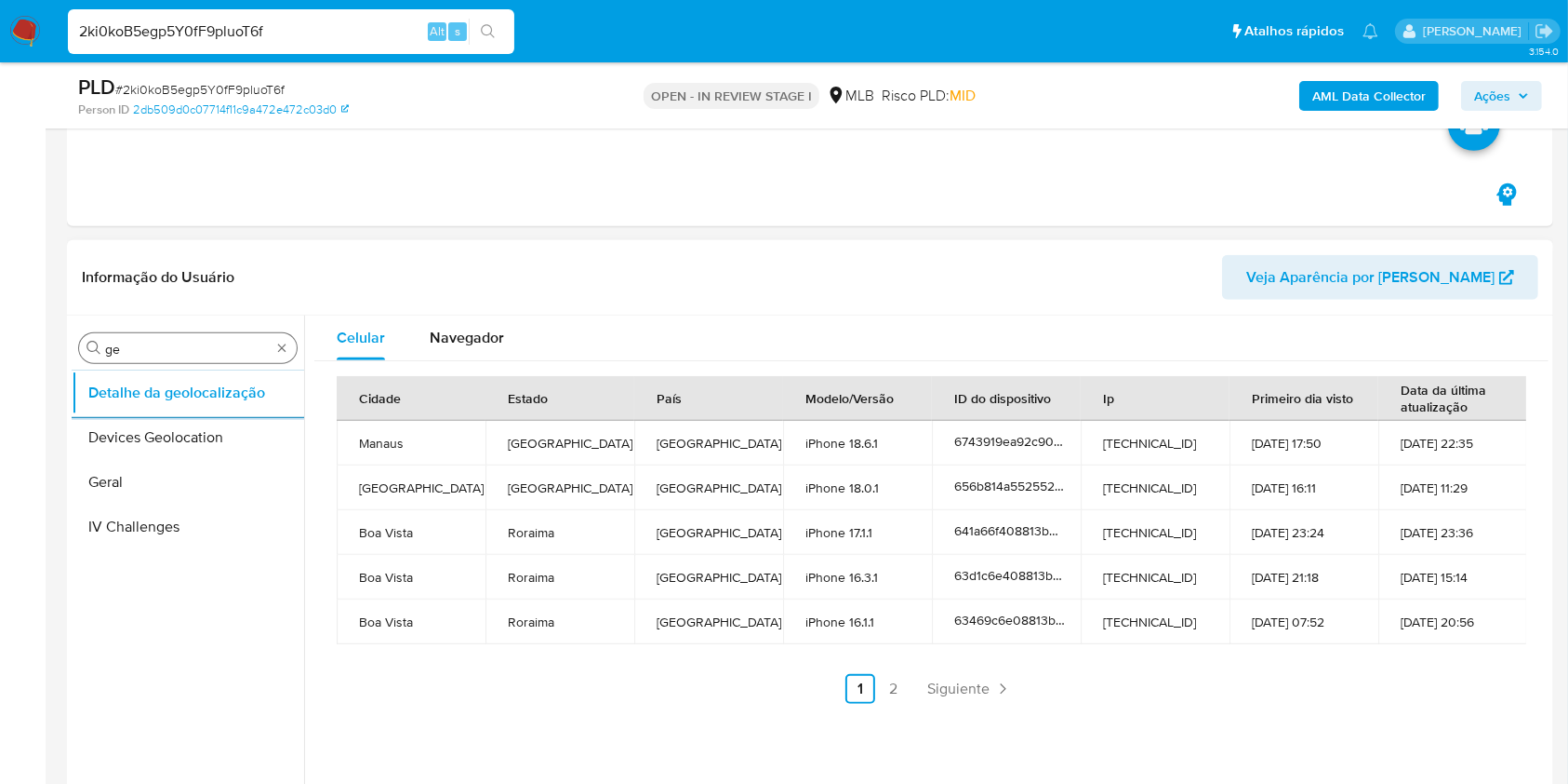
click at [144, 337] on div "Procurar ge" at bounding box center [188, 348] width 218 height 30
click at [166, 353] on input "ge" at bounding box center [187, 348] width 165 height 17
click at [167, 353] on input "ge" at bounding box center [187, 348] width 165 height 17
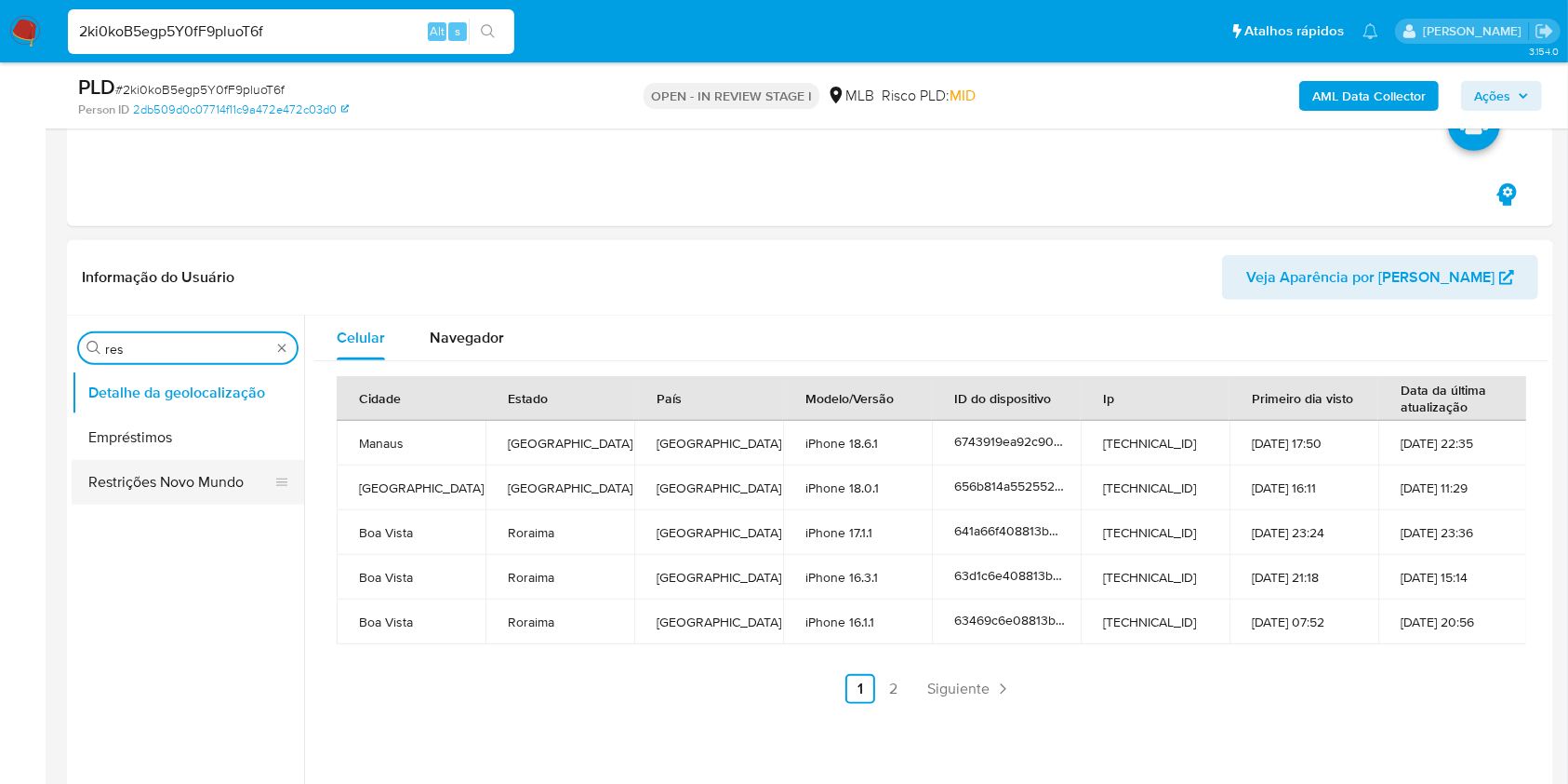
type input "res"
click at [133, 464] on button "Restrições Novo Mundo" at bounding box center [180, 482] width 218 height 45
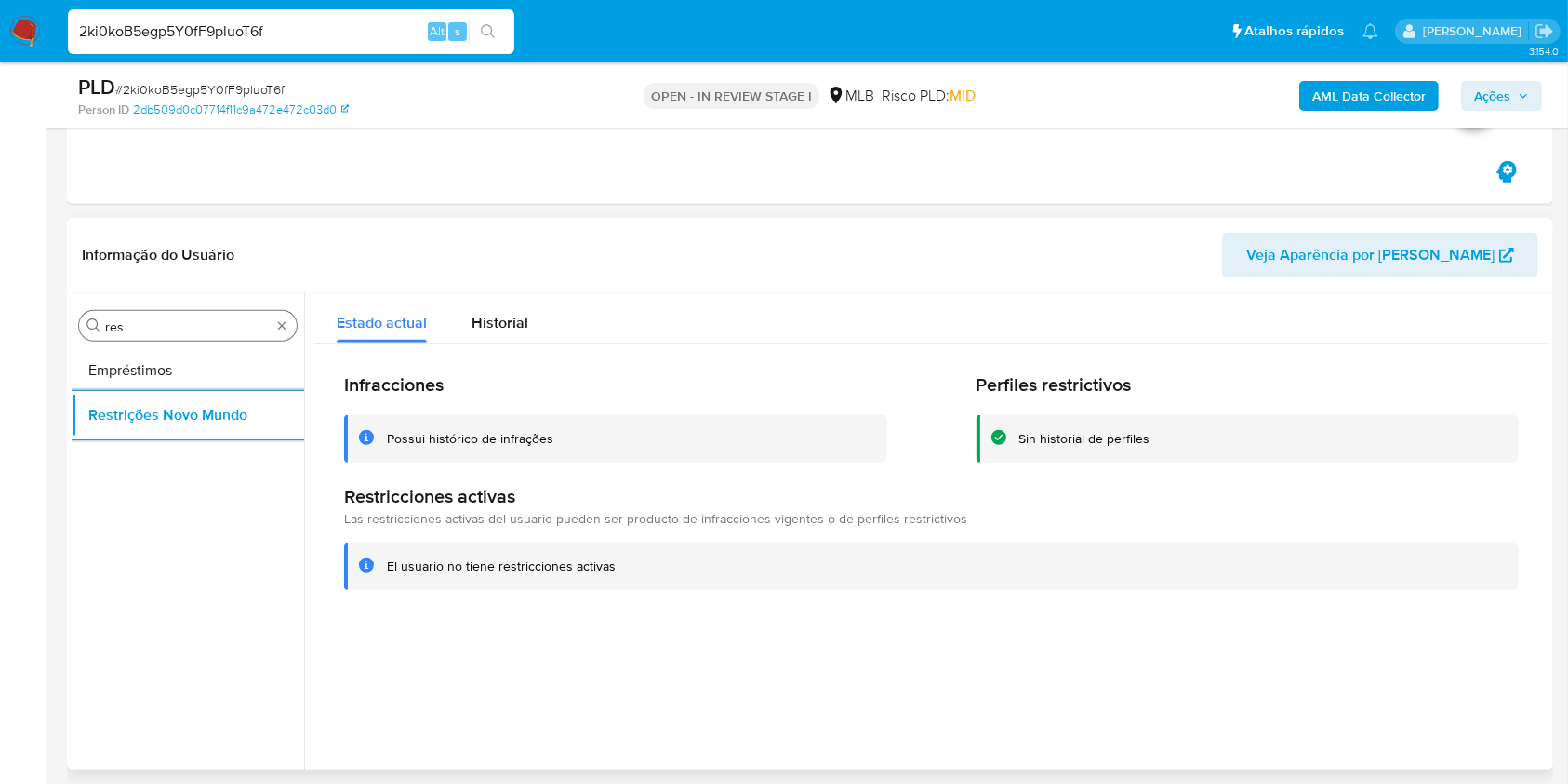
click at [132, 330] on input "res" at bounding box center [187, 327] width 165 height 17
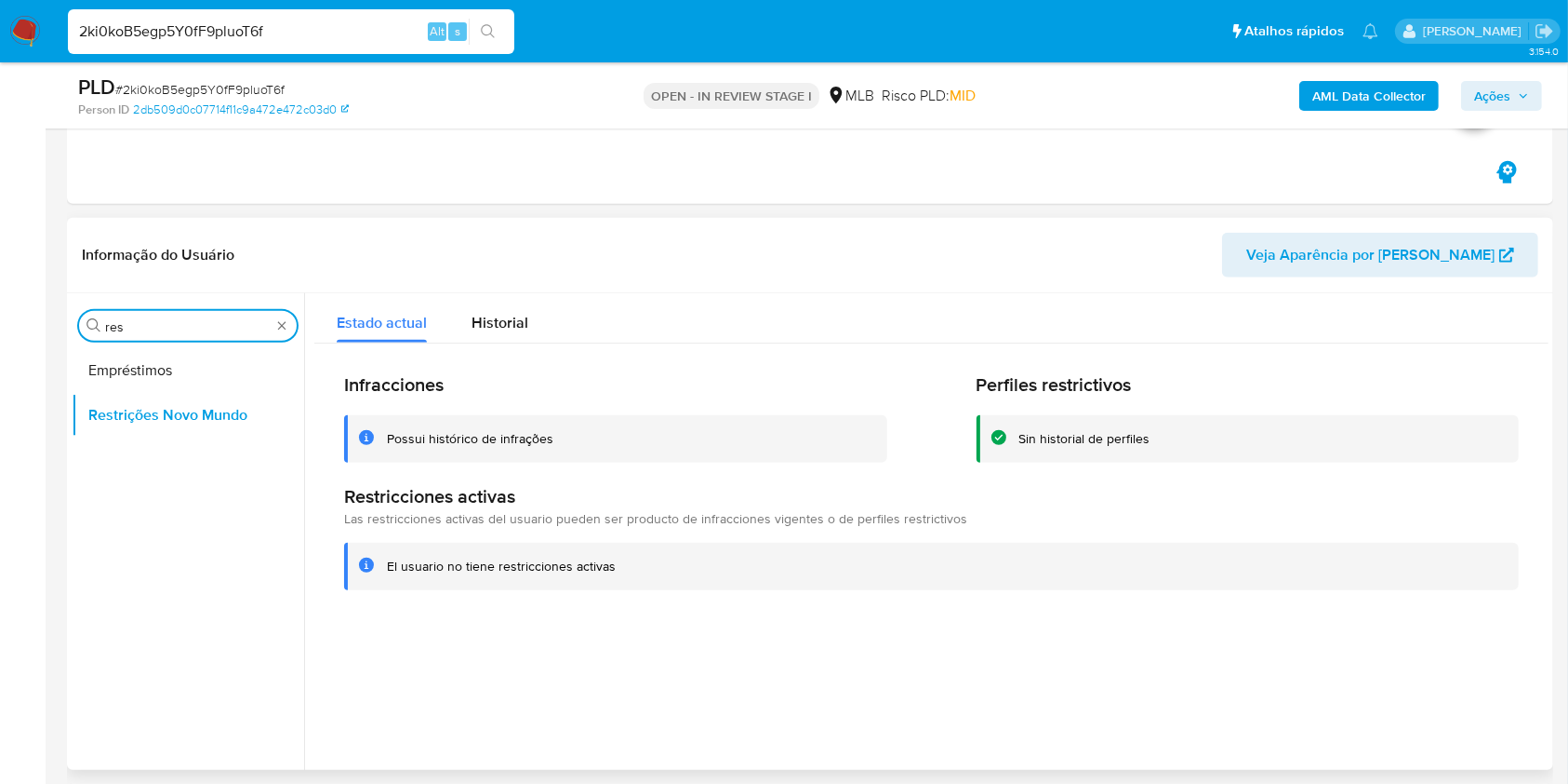
click at [131, 330] on input "res" at bounding box center [187, 327] width 165 height 17
type input "po"
drag, startPoint x: 107, startPoint y: 345, endPoint x: 161, endPoint y: 357, distance: 55.3
click at [104, 348] on button "Dispositivos Point" at bounding box center [180, 370] width 218 height 45
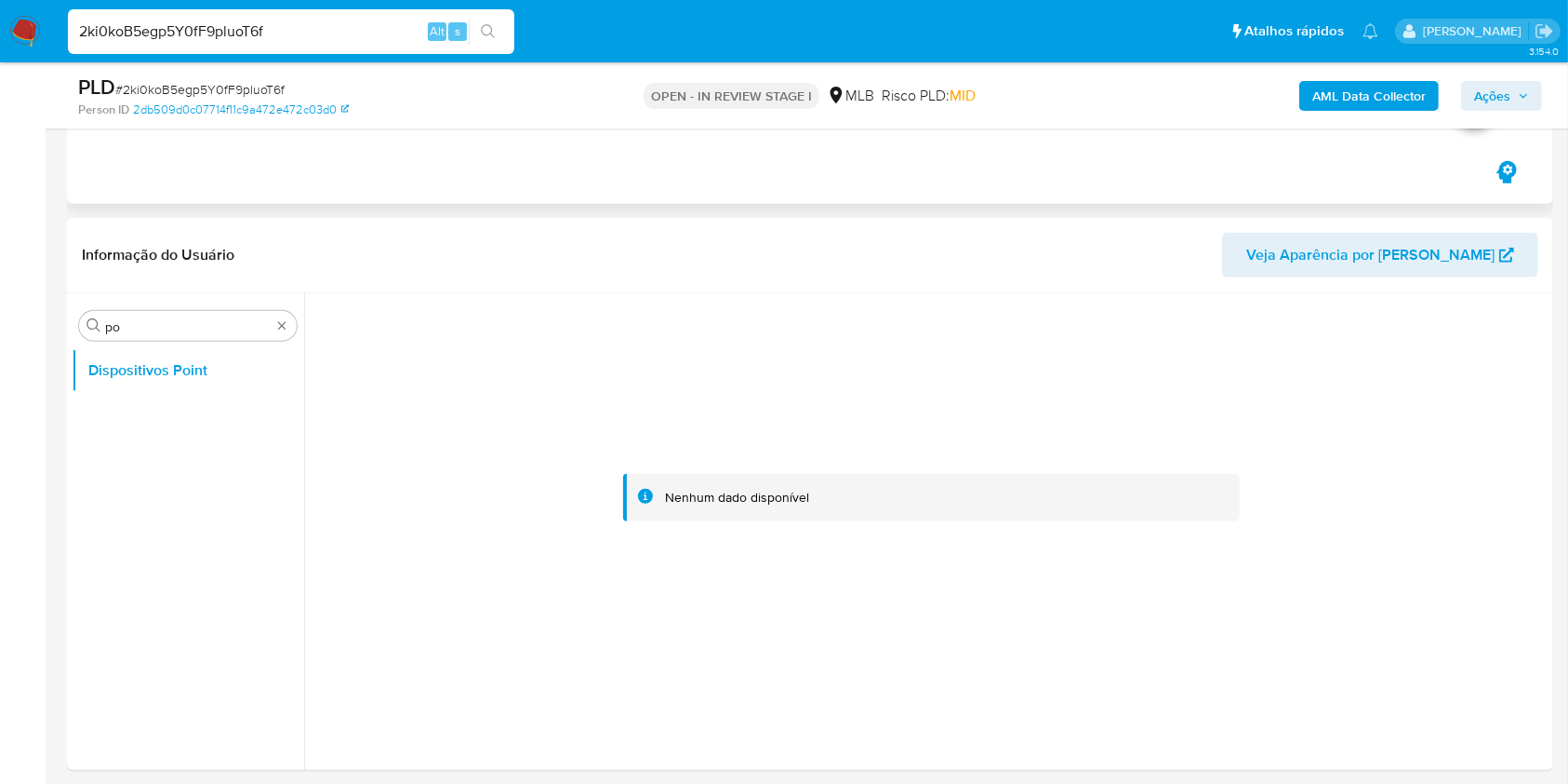
click at [1352, 97] on b "AML Data Collector" at bounding box center [1369, 96] width 114 height 30
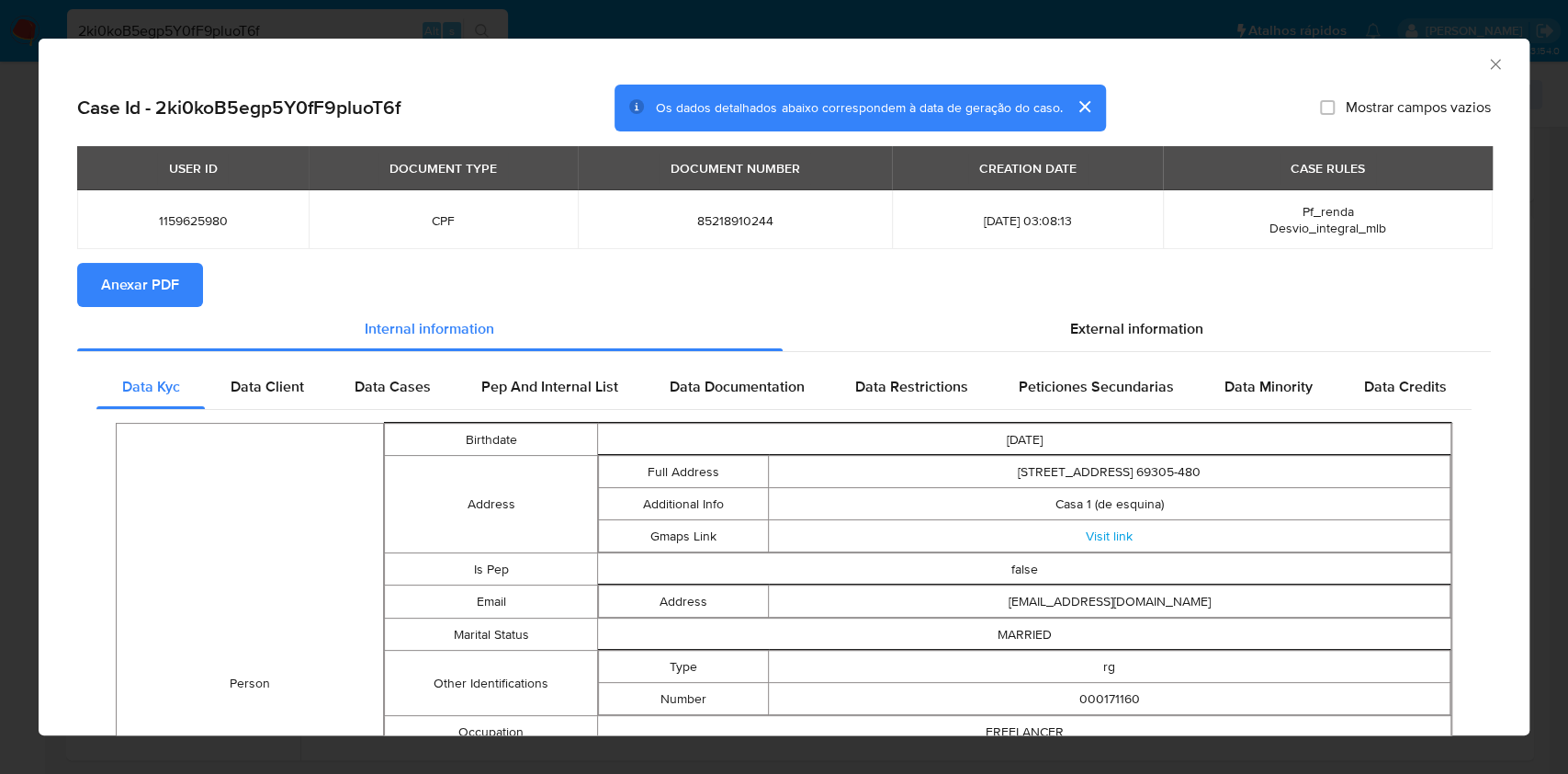
click at [140, 268] on span "Anexar PDF" at bounding box center [140, 284] width 78 height 40
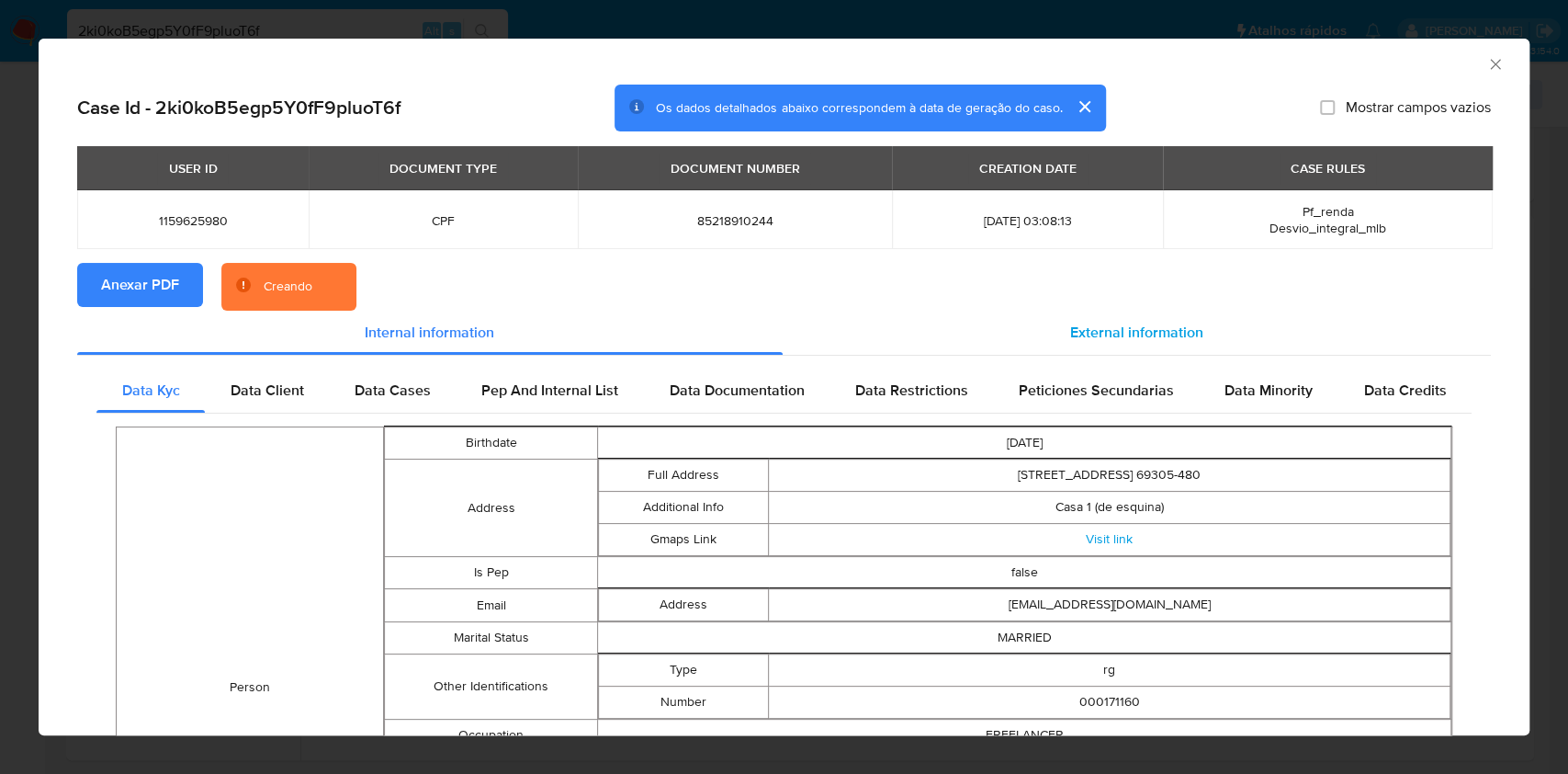
click at [1097, 342] on span "External information" at bounding box center [1137, 332] width 133 height 22
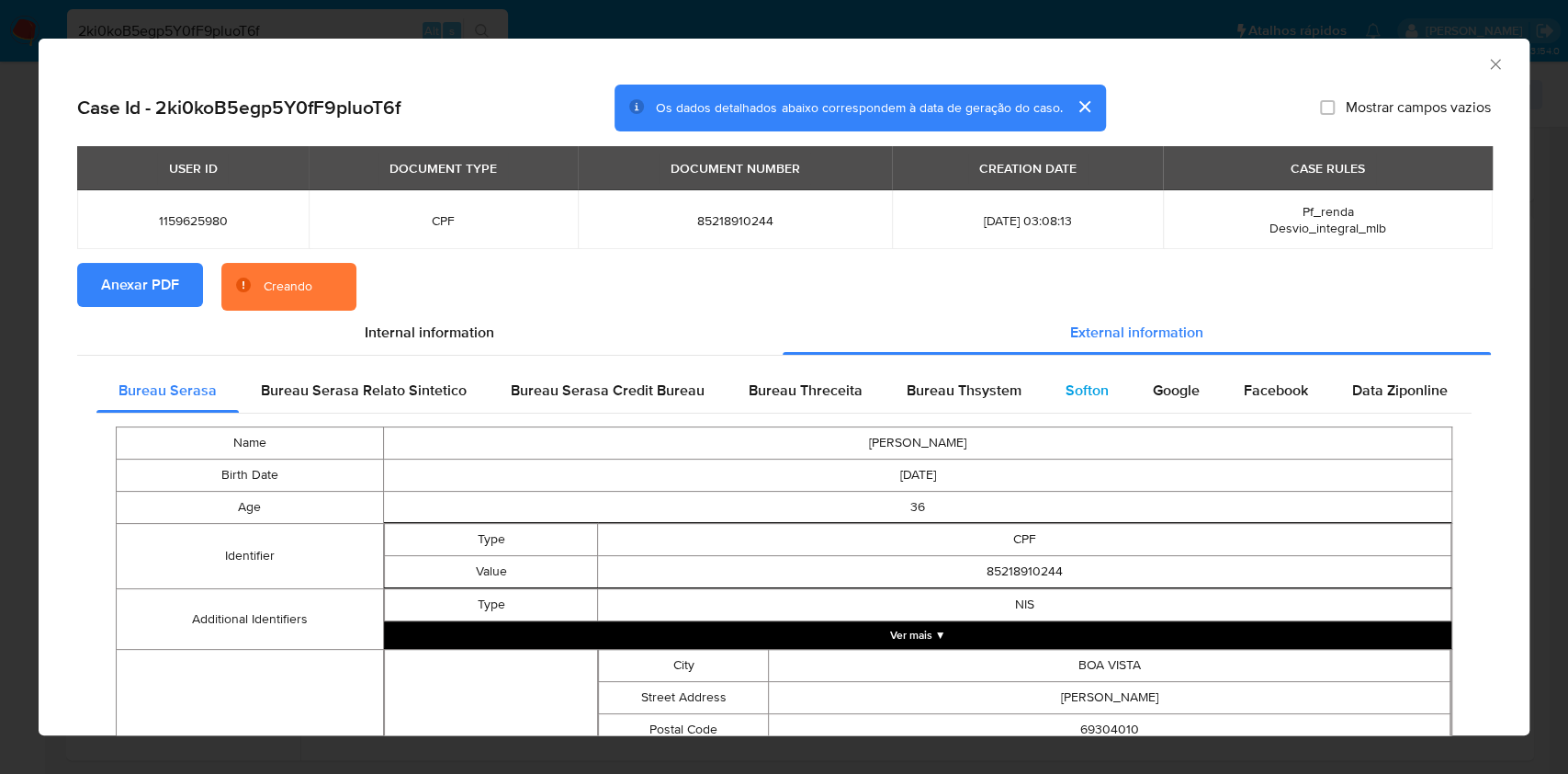
click at [1053, 399] on div "Softon" at bounding box center [1086, 390] width 87 height 44
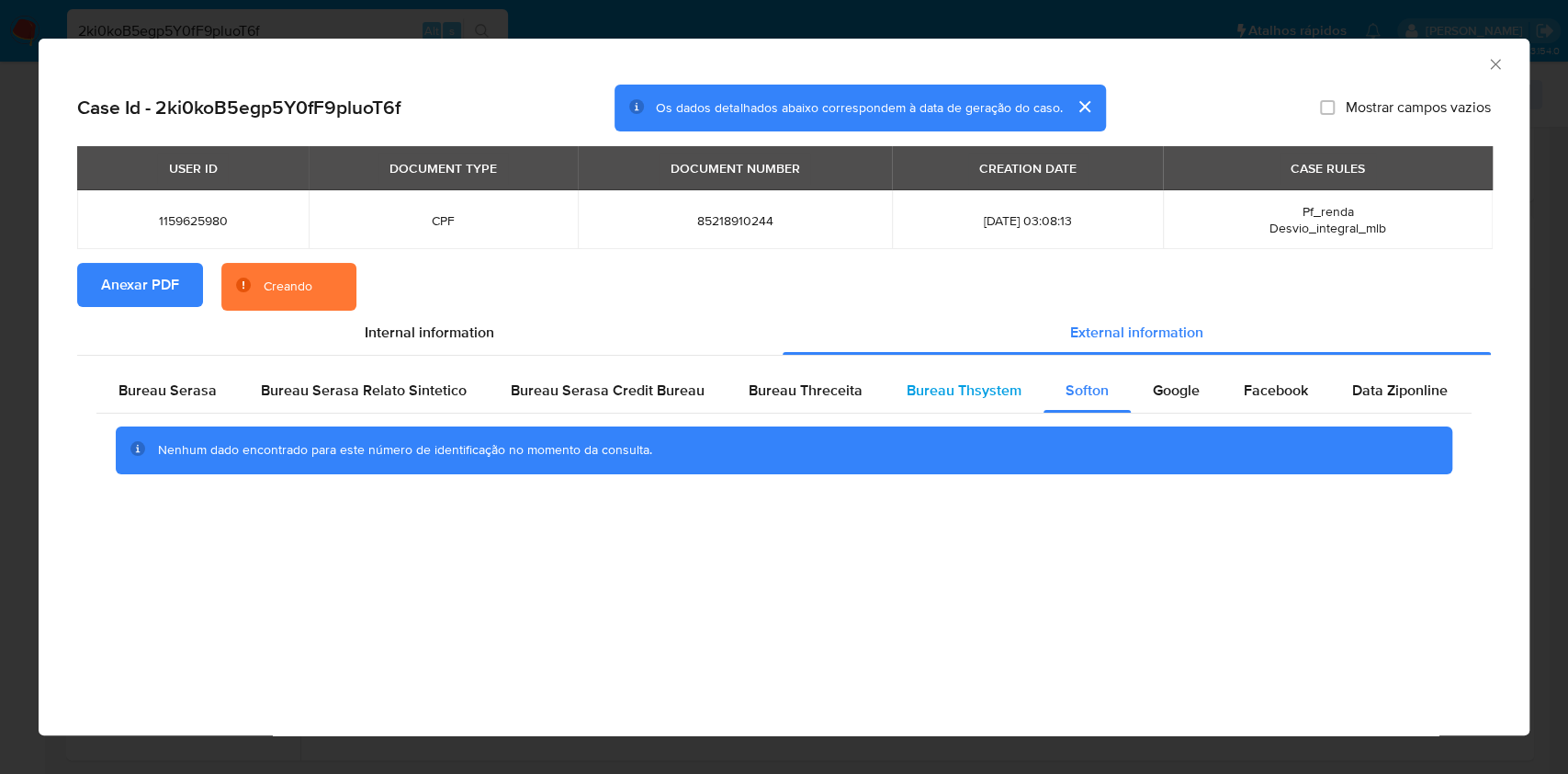
click at [962, 395] on span "Bureau Thsystem" at bounding box center [964, 390] width 115 height 22
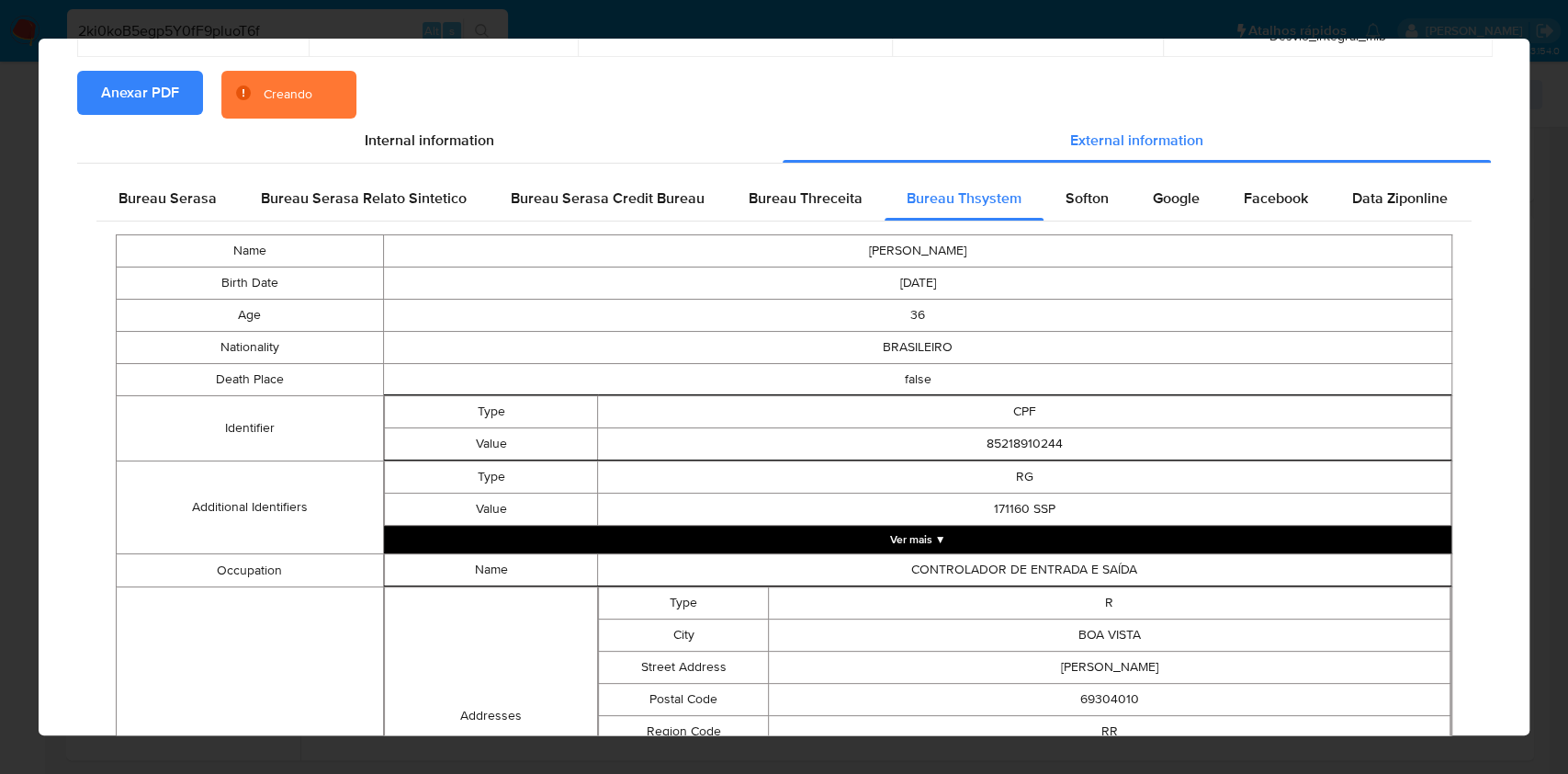
scroll to position [748, 0]
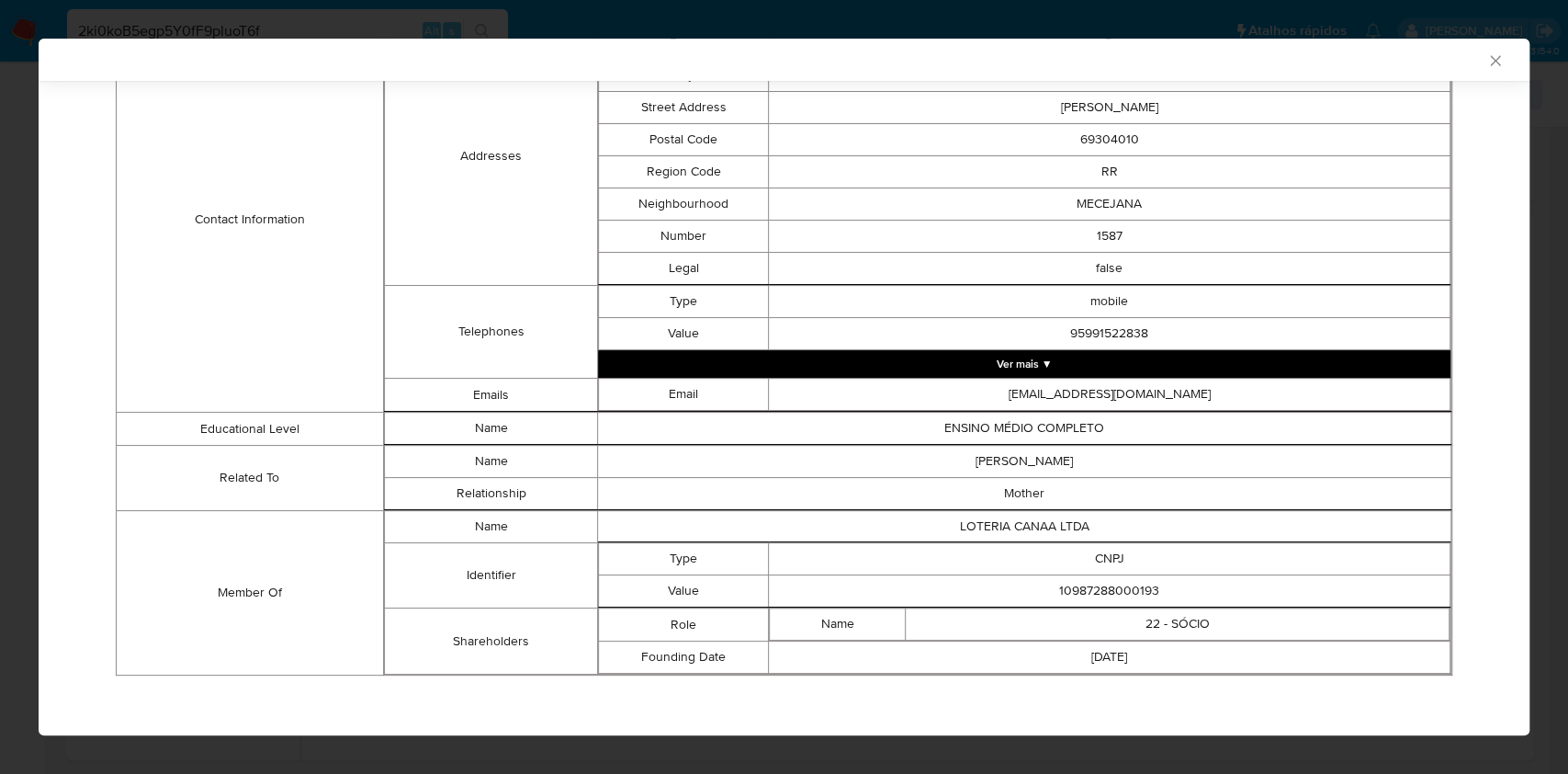
click at [1102, 576] on td "10987288000193" at bounding box center [1110, 591] width 682 height 32
copy td "10987288000193"
drag, startPoint x: 395, startPoint y: 326, endPoint x: 405, endPoint y: 368, distance: 43.2
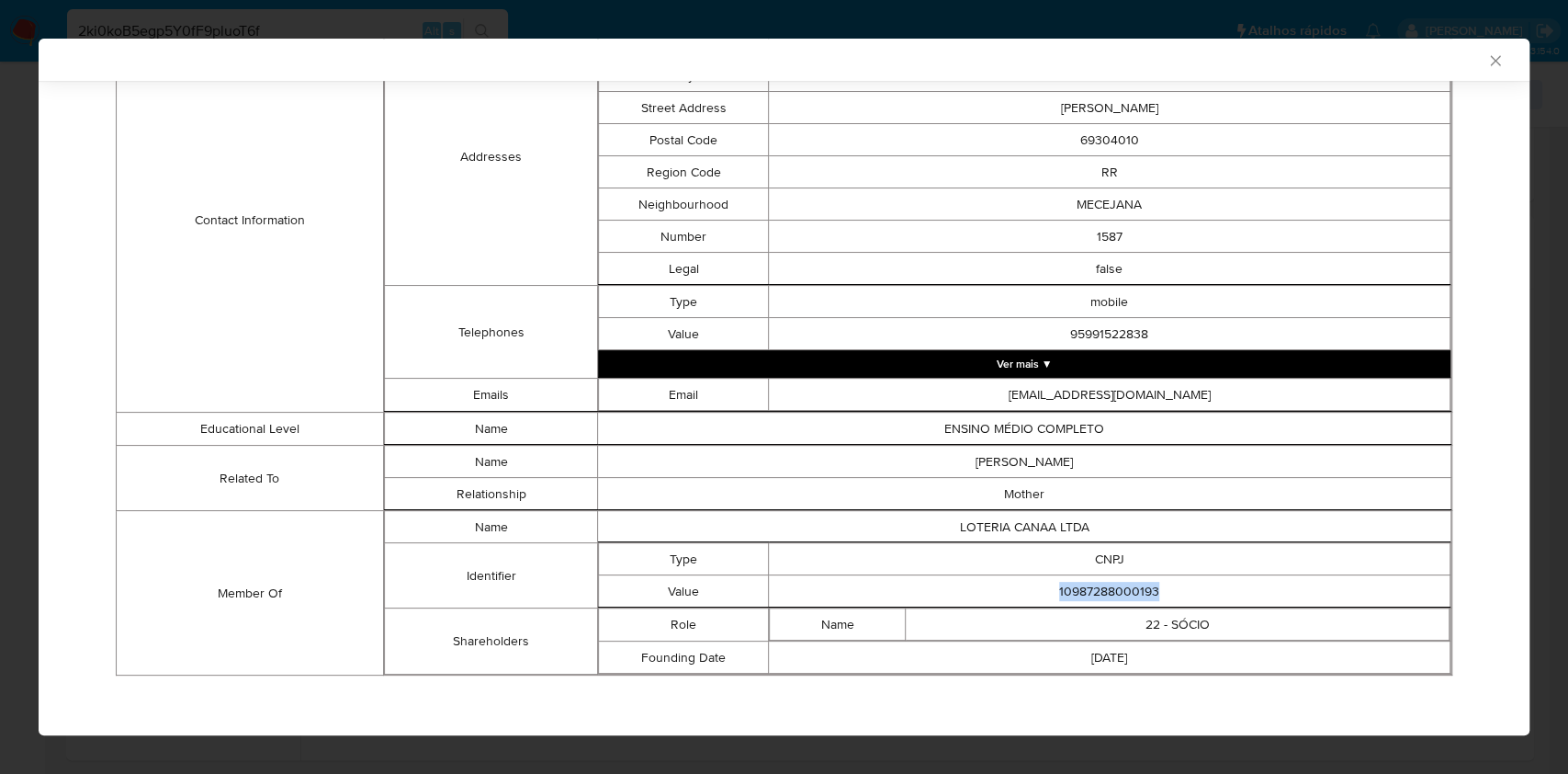
click at [394, 326] on td "Telephones" at bounding box center [490, 331] width 213 height 93
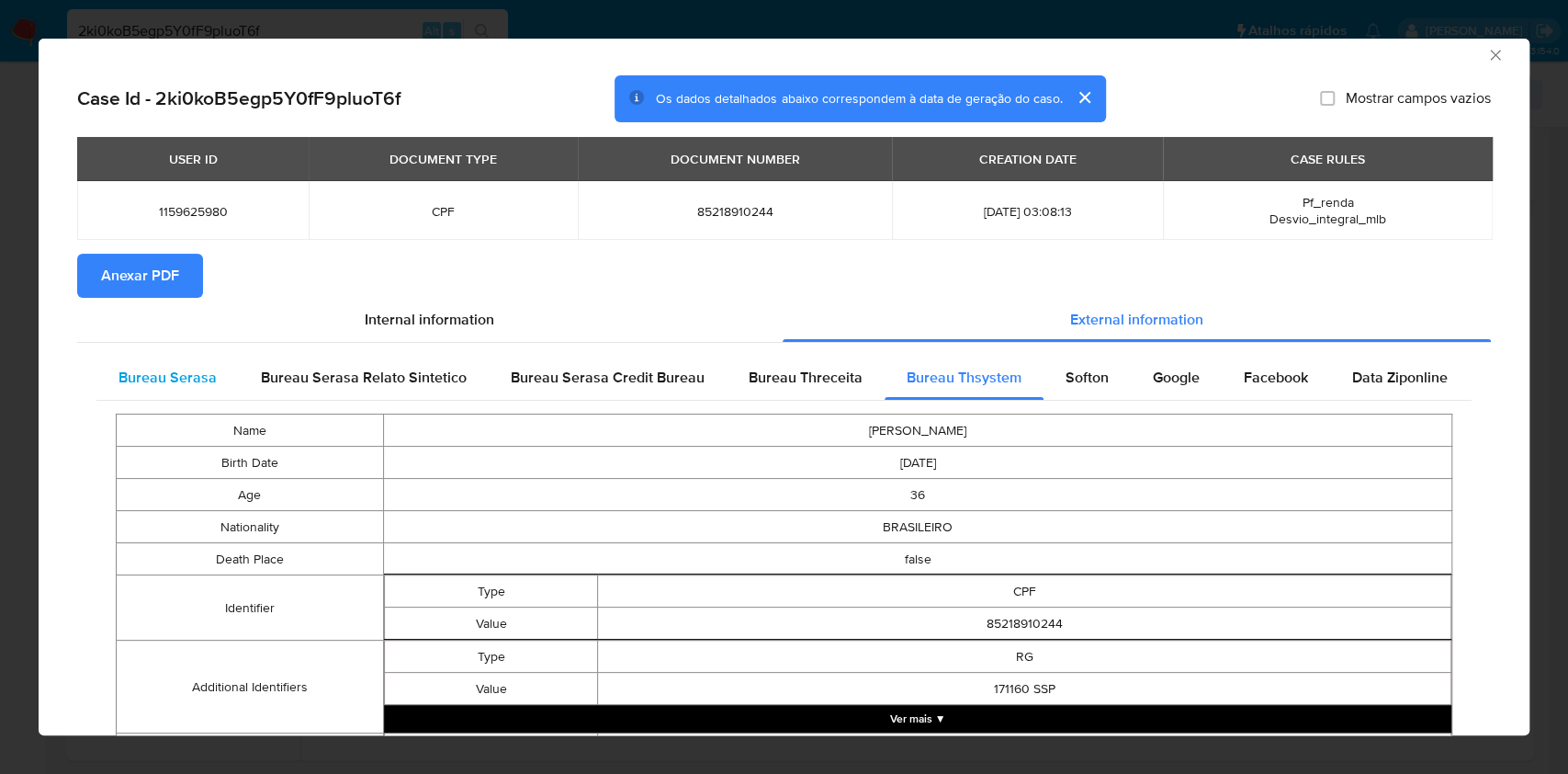
click at [169, 372] on span "Bureau Serasa" at bounding box center [167, 377] width 99 height 22
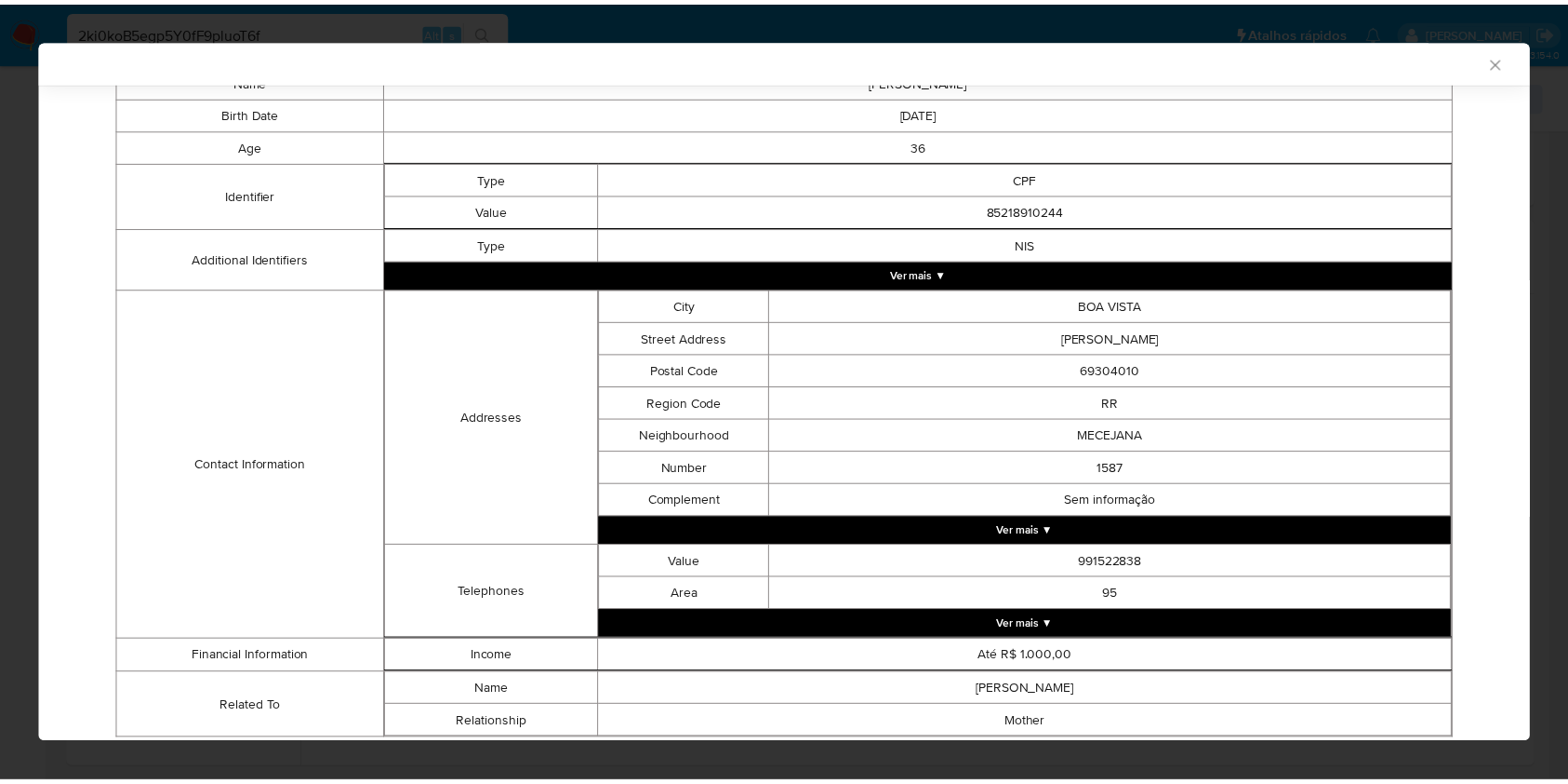
scroll to position [420, 0]
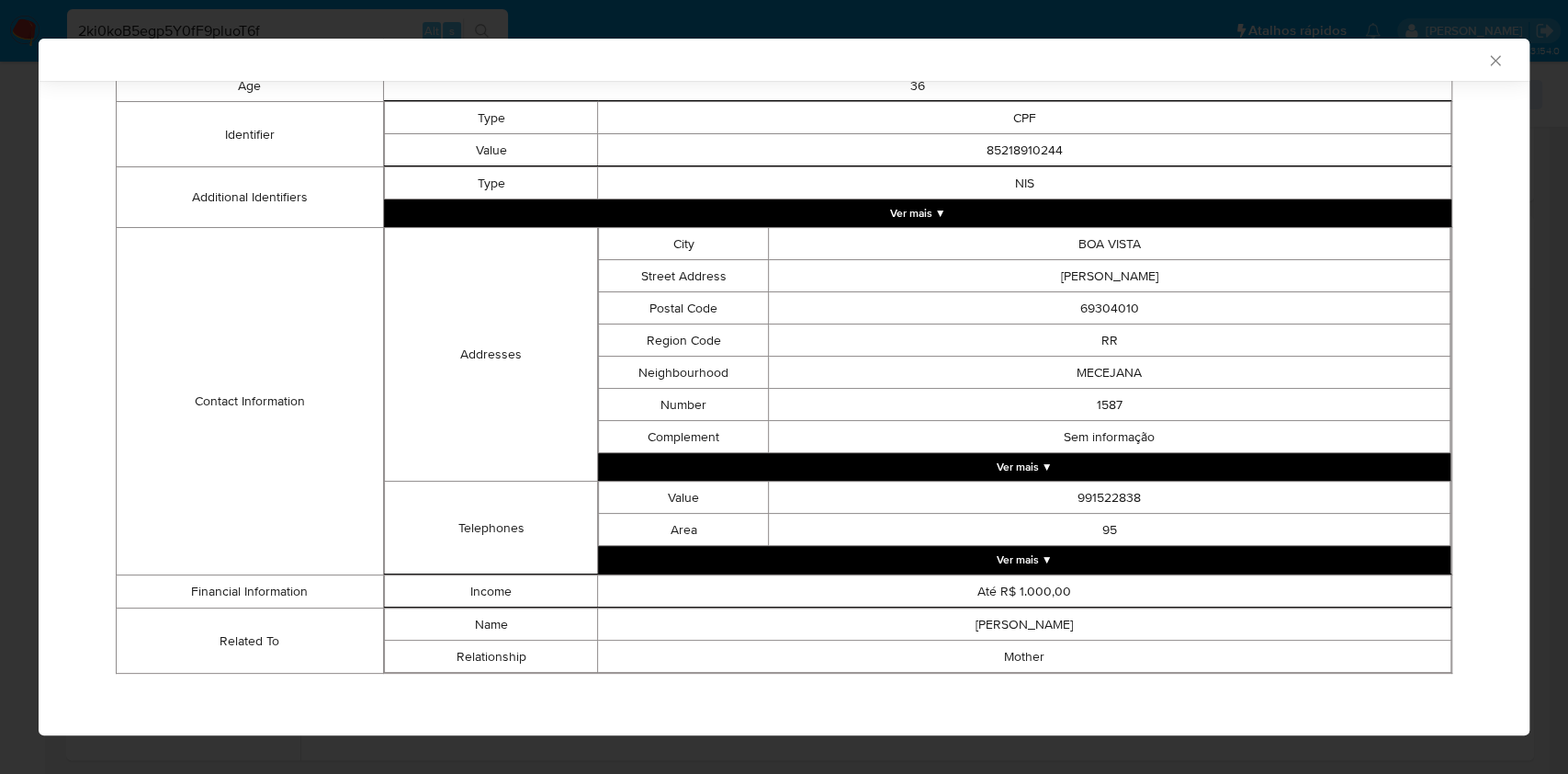
click at [8, 310] on div "AML Data Collector Case Id - 2ki0koB5egp5Y0fF9pluoT6f Os dados detalhados abaix…" at bounding box center [784, 387] width 1568 height 774
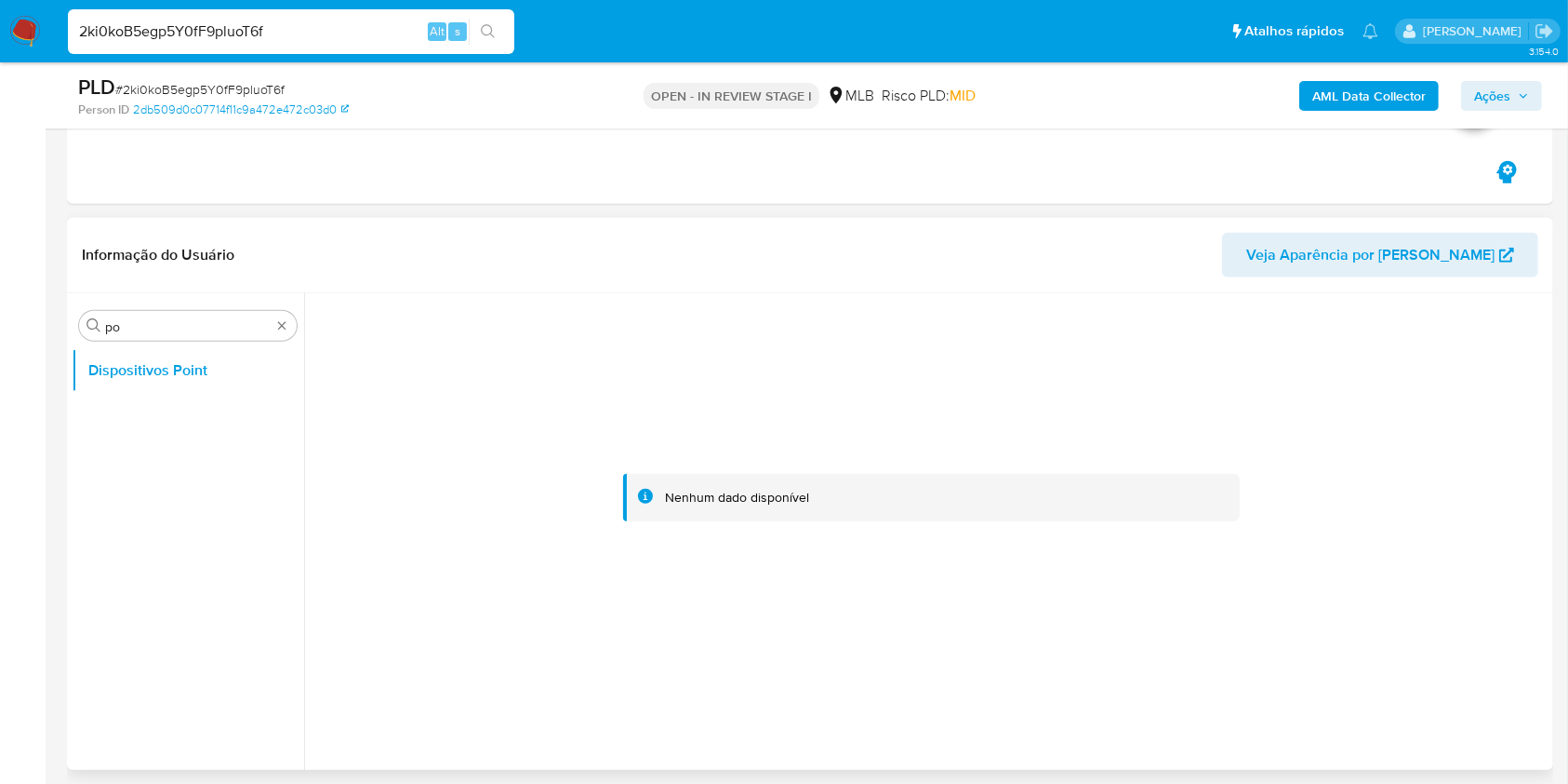
click at [134, 488] on ul "Dispositivos Point" at bounding box center [187, 558] width 232 height 420
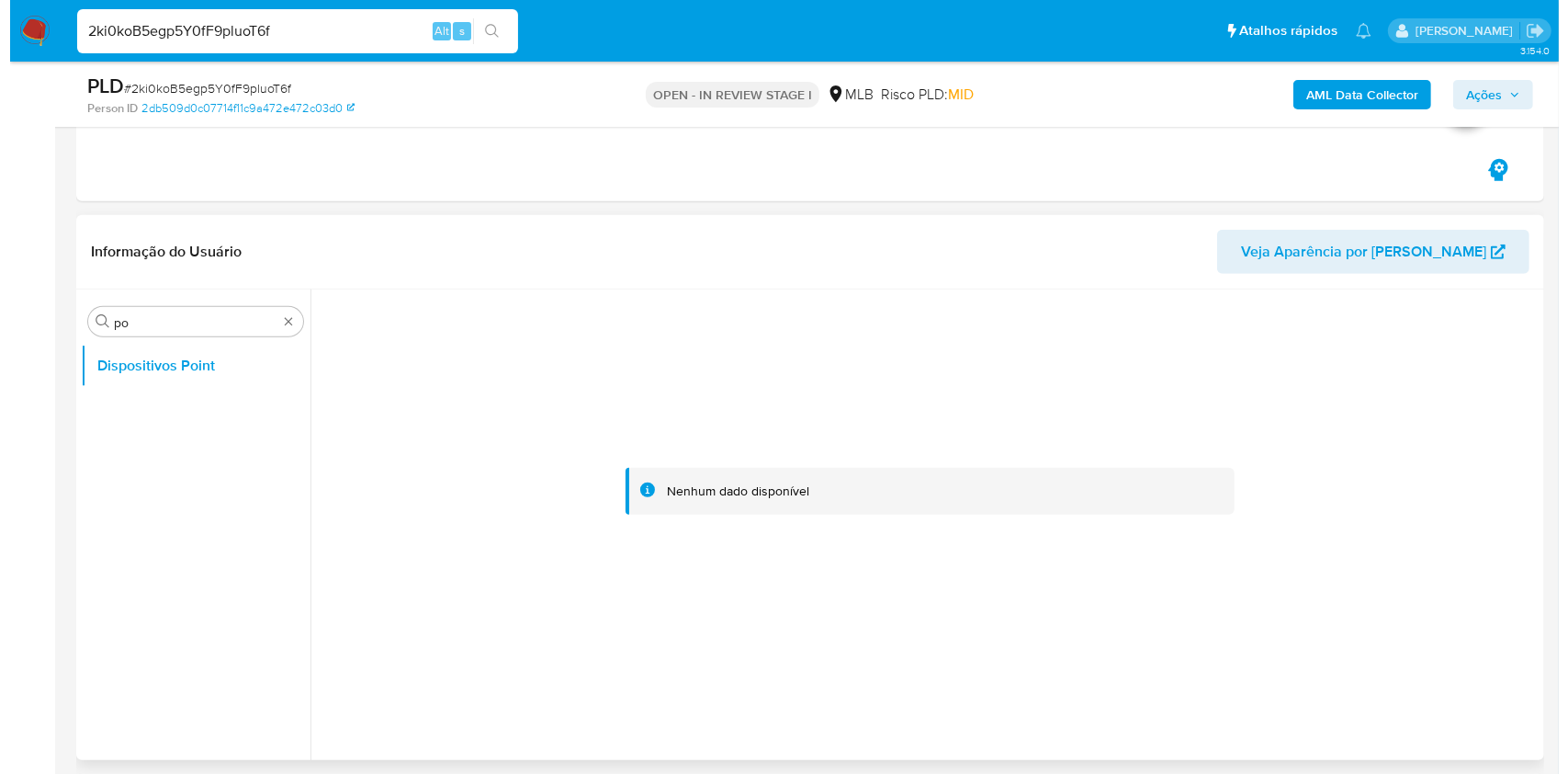
scroll to position [1348, 0]
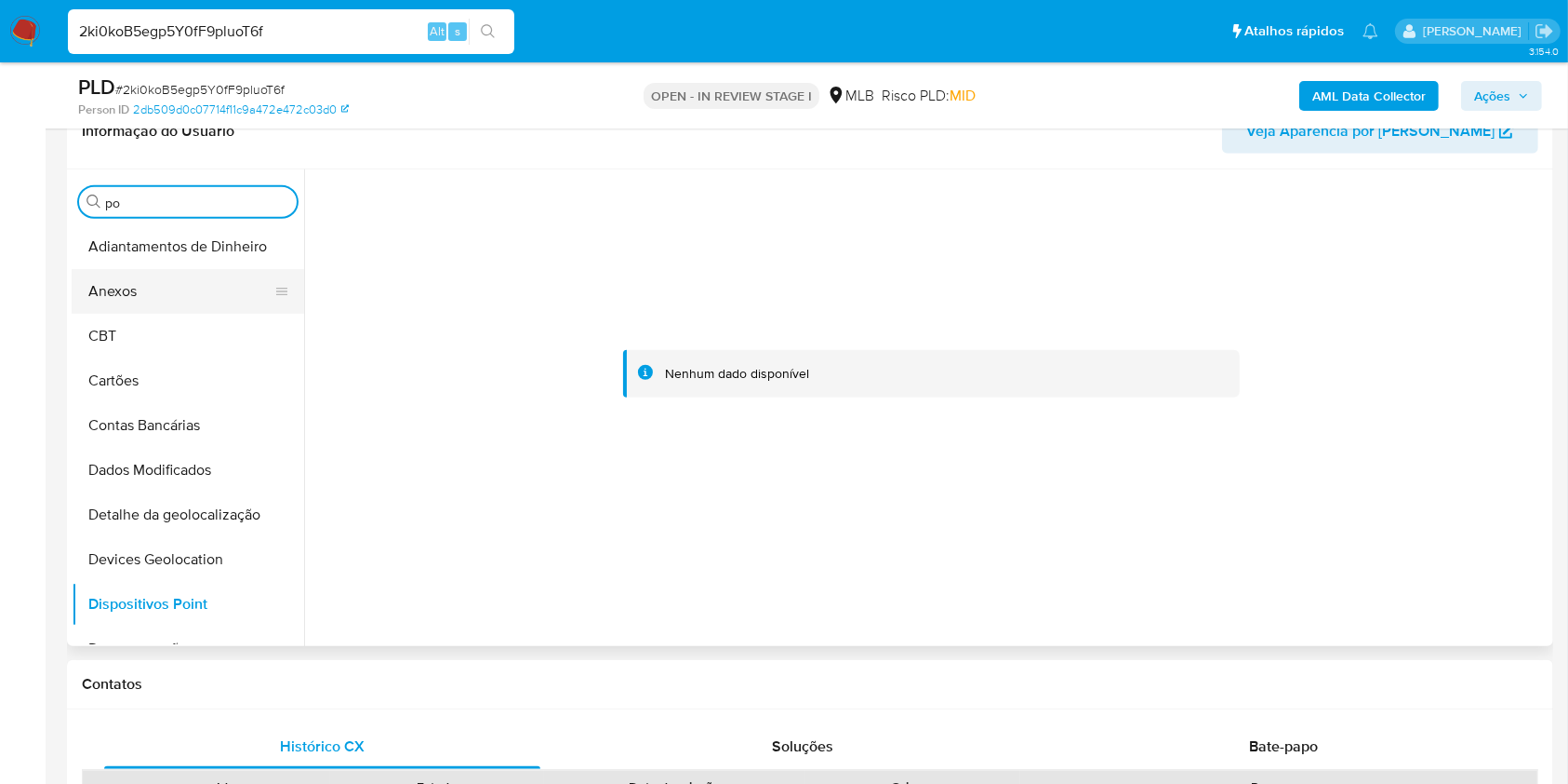
click at [157, 295] on button "Anexos" at bounding box center [180, 291] width 218 height 45
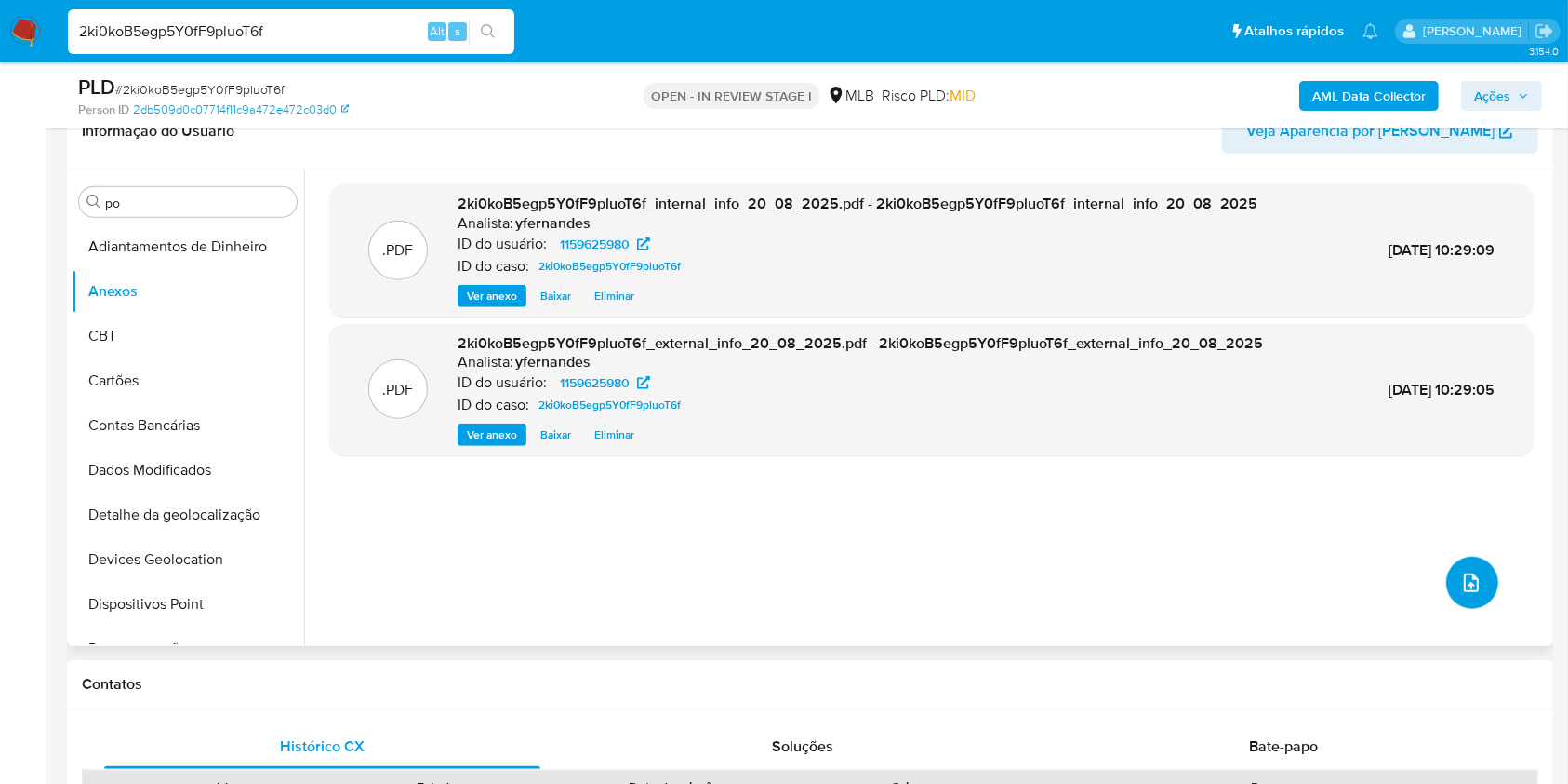
click at [1460, 579] on icon "upload-file" at bounding box center [1471, 582] width 23 height 23
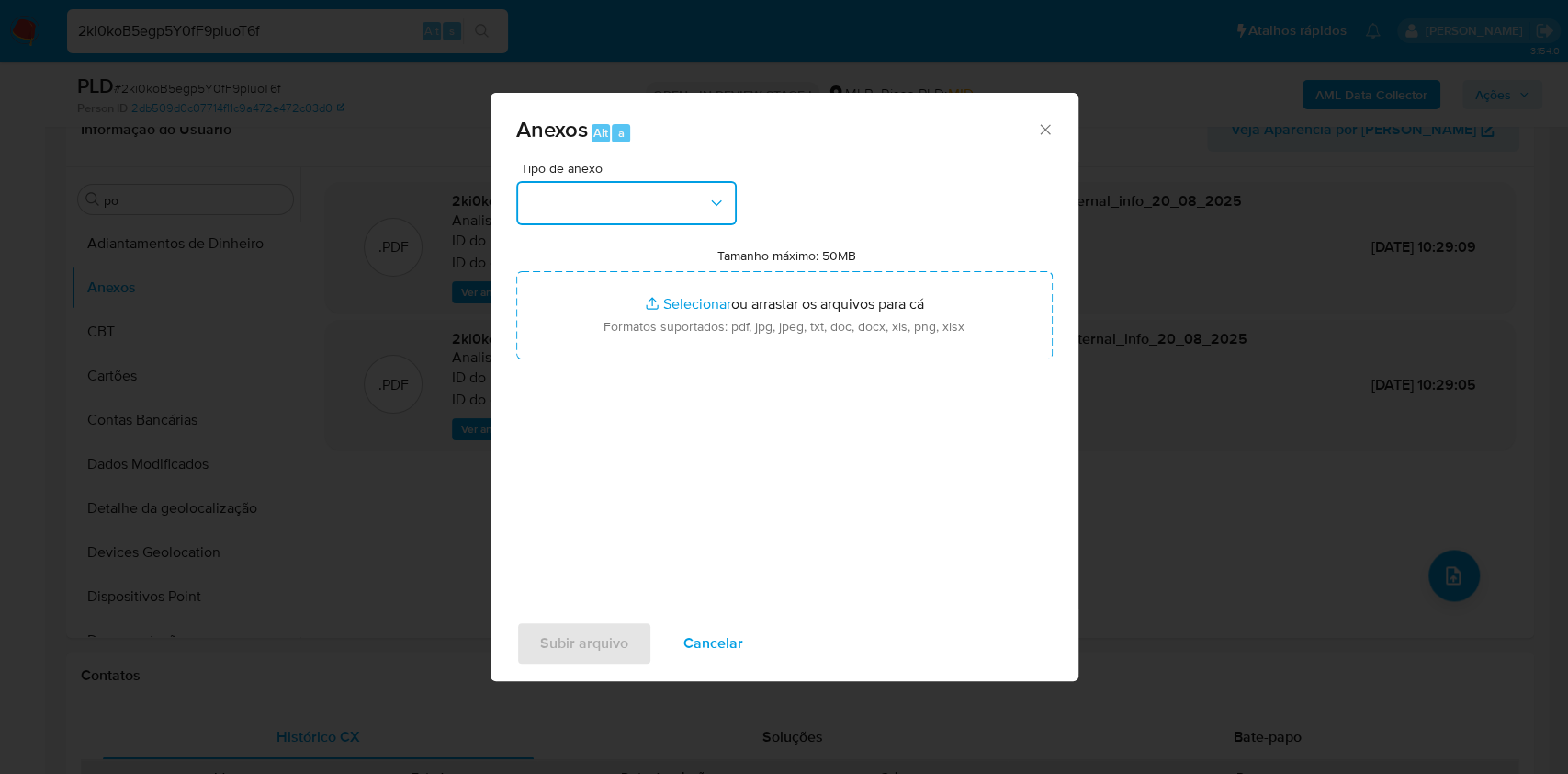
click at [628, 207] on button "button" at bounding box center [626, 202] width 221 height 44
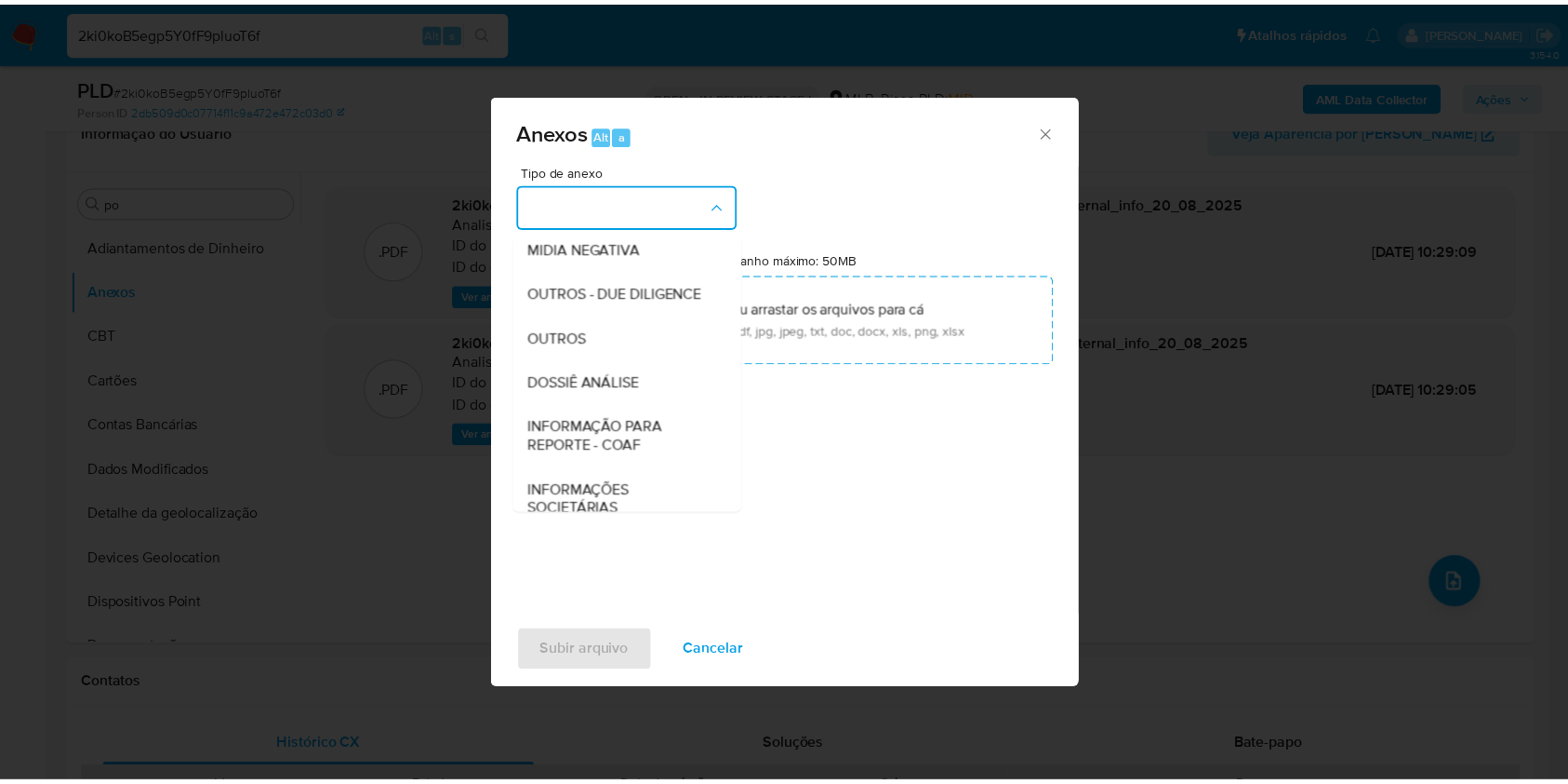
scroll to position [286, 0]
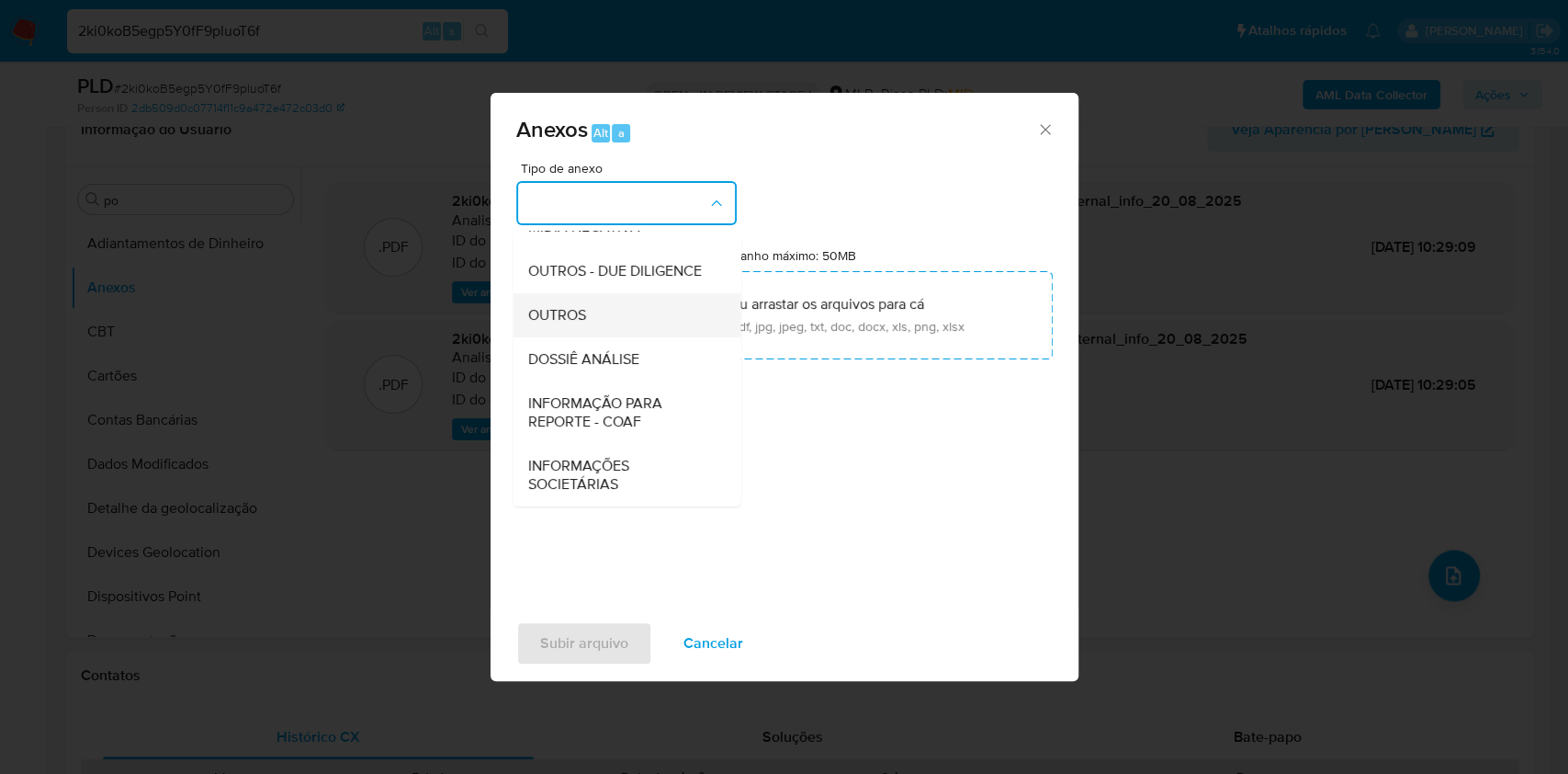
click at [580, 310] on span "OUTROS" at bounding box center [556, 315] width 58 height 19
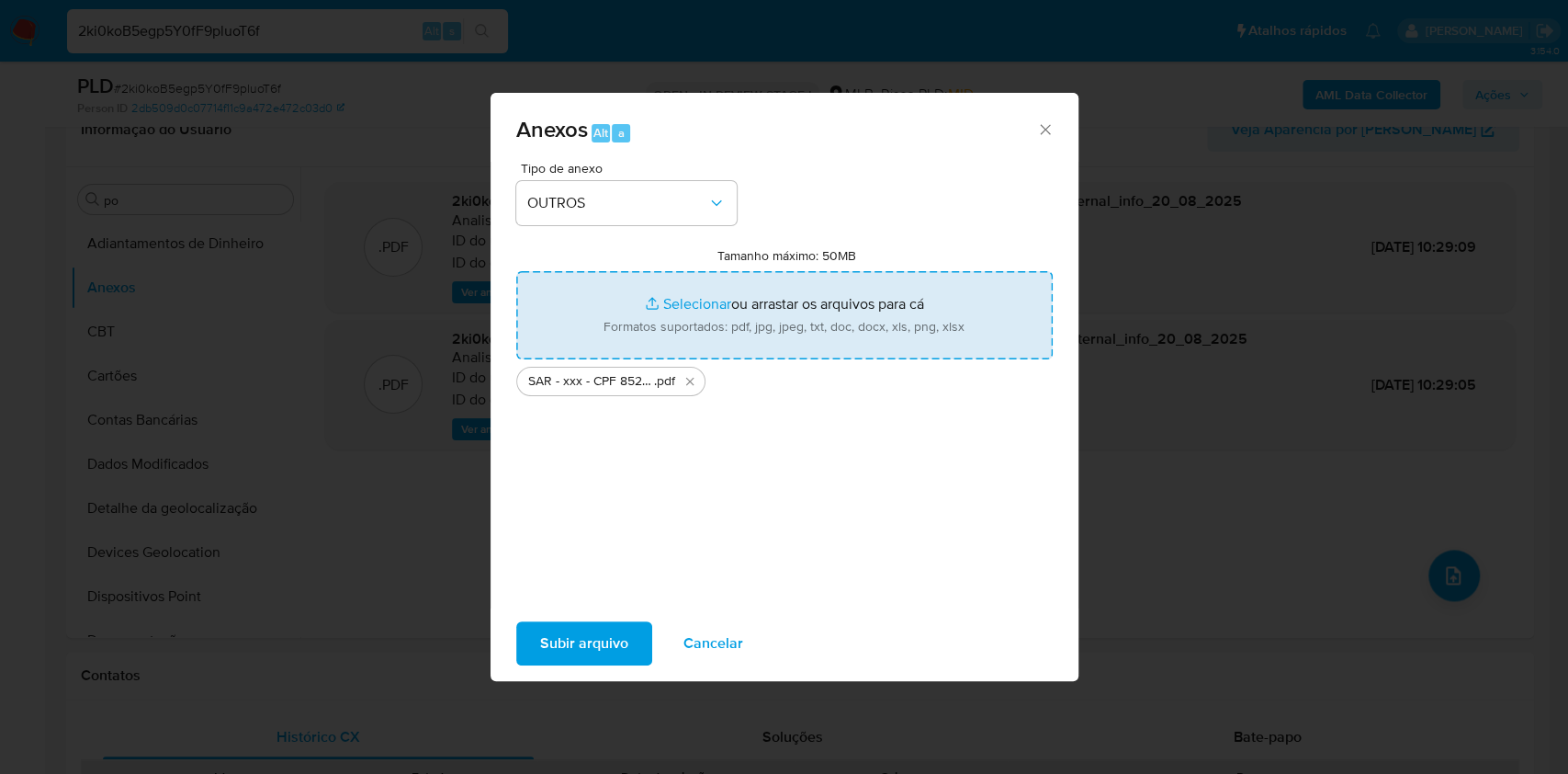
type input "C:\fakepath\Mulan 1159625980_2025_08_19_18_25_48.xlsx"
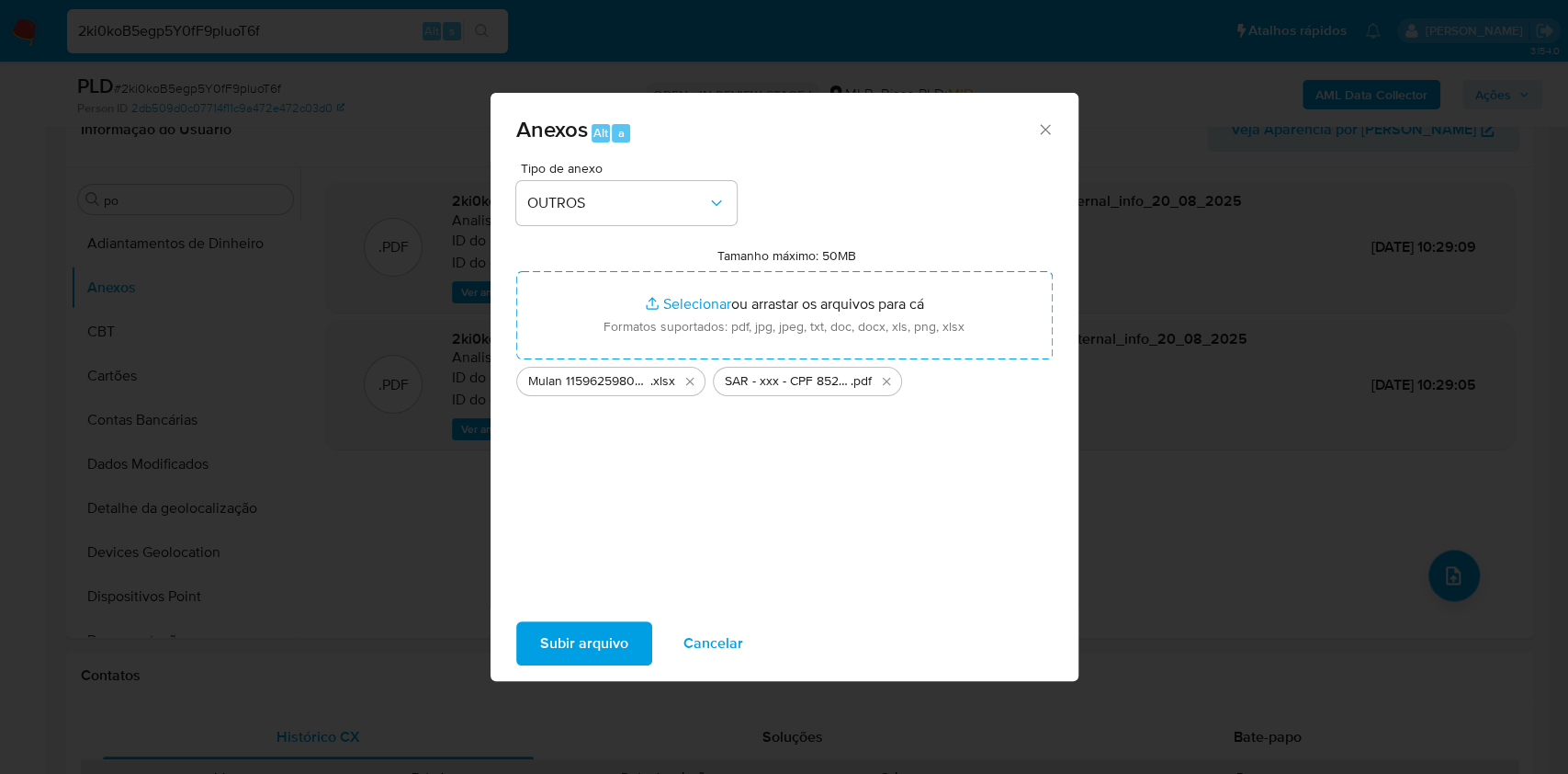
click at [609, 638] on span "Subir arquivo" at bounding box center [584, 643] width 88 height 40
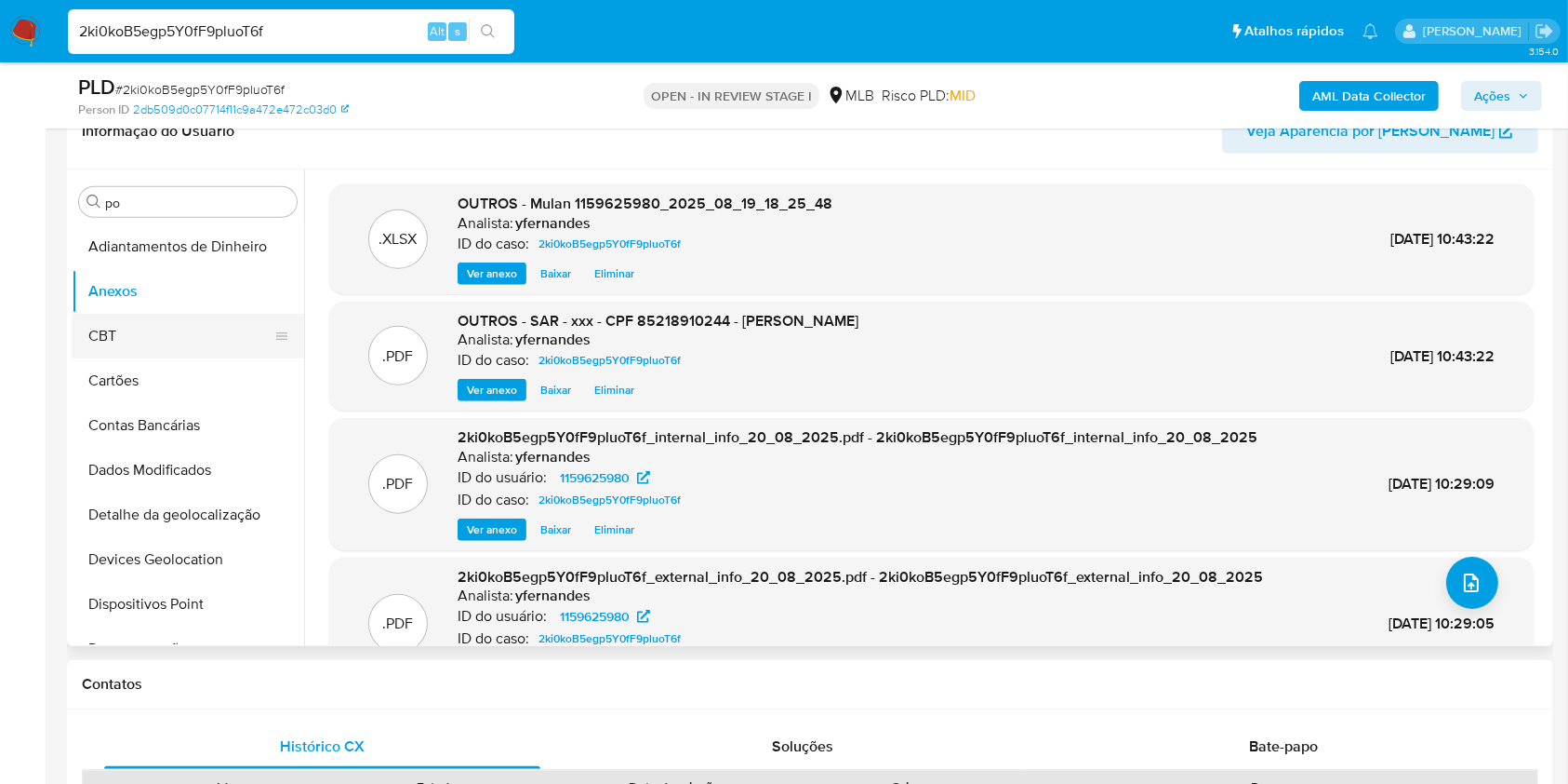
click at [180, 320] on button "CBT" at bounding box center [180, 336] width 218 height 45
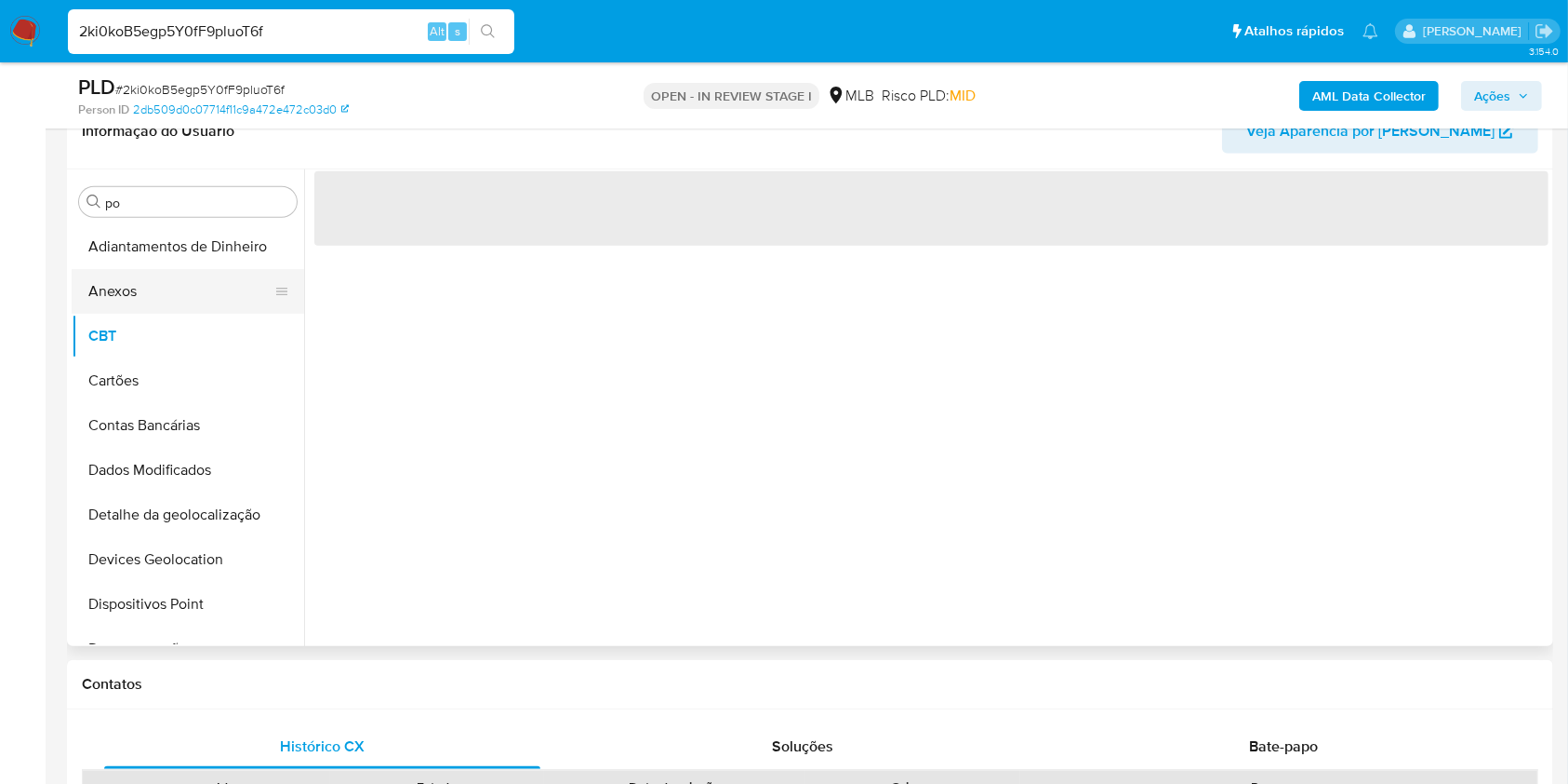
click at [142, 291] on button "Anexos" at bounding box center [180, 291] width 218 height 45
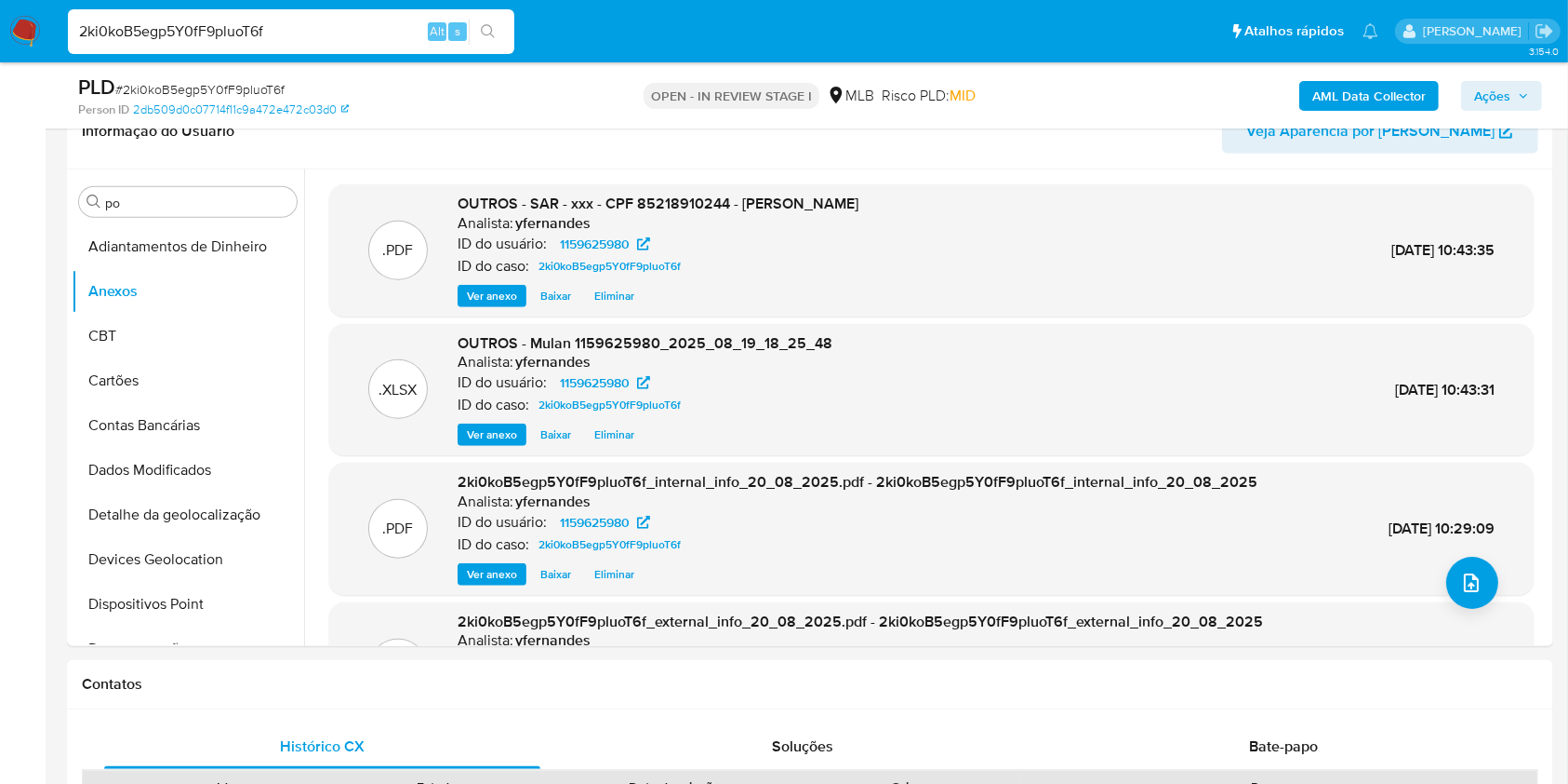
click at [1506, 103] on span "Ações" at bounding box center [1492, 96] width 37 height 30
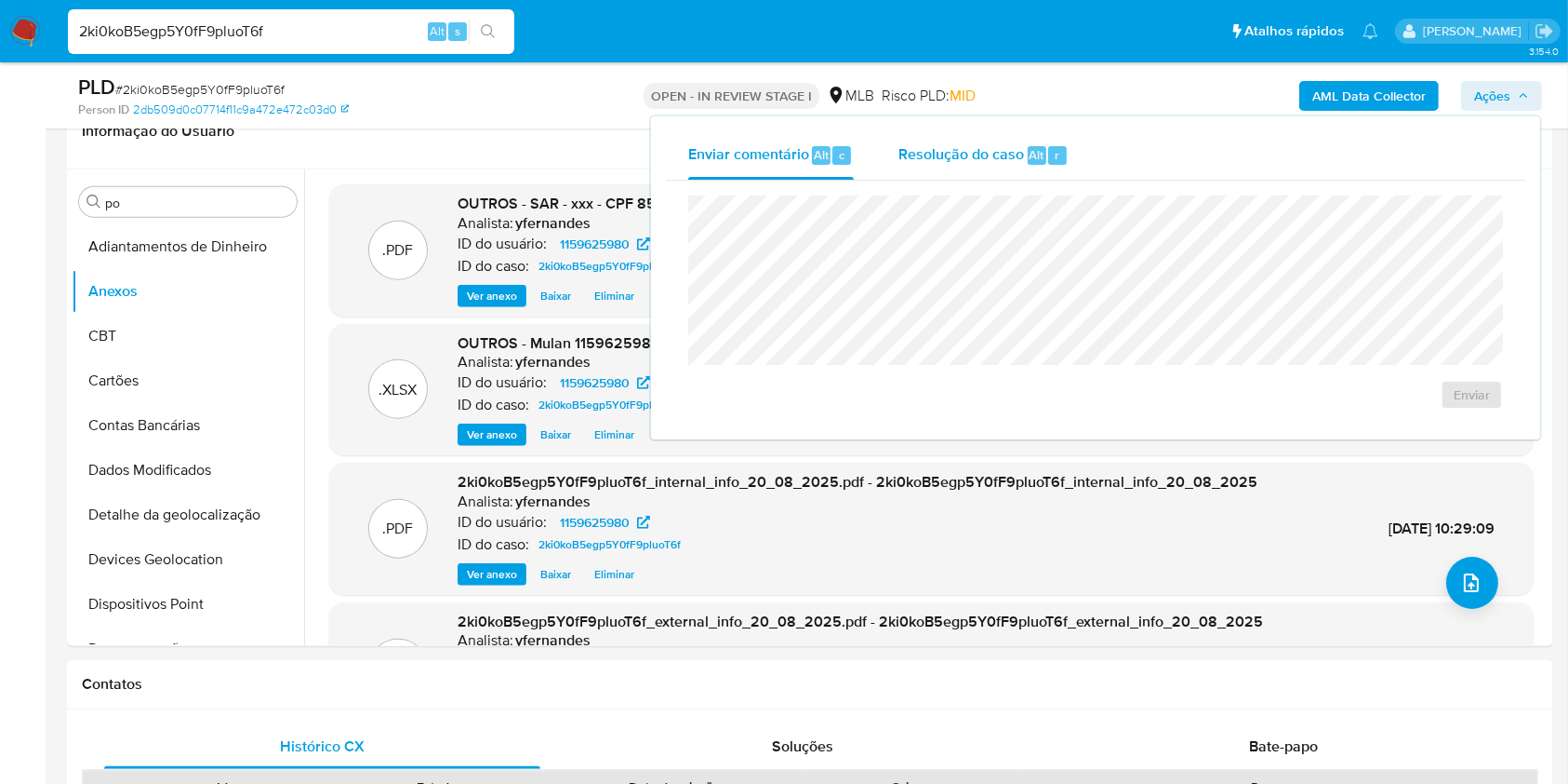
click at [932, 158] on span "Resolução do caso" at bounding box center [961, 154] width 126 height 22
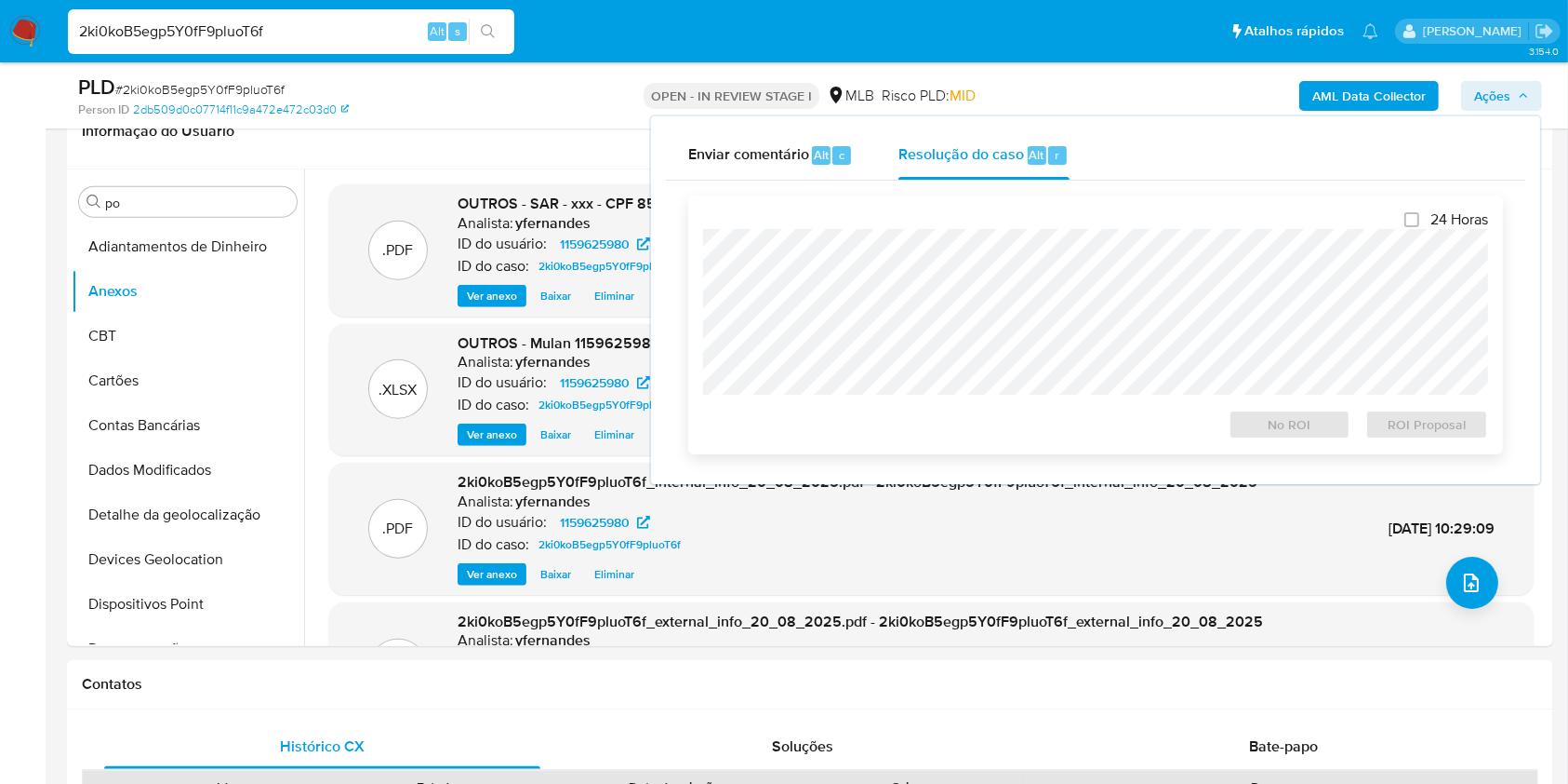
click at [890, 223] on div "24 Horas No ROI ROI Proposal" at bounding box center [1096, 325] width 785 height 229
click at [1415, 416] on span "ROI Proposal" at bounding box center [1428, 425] width 97 height 26
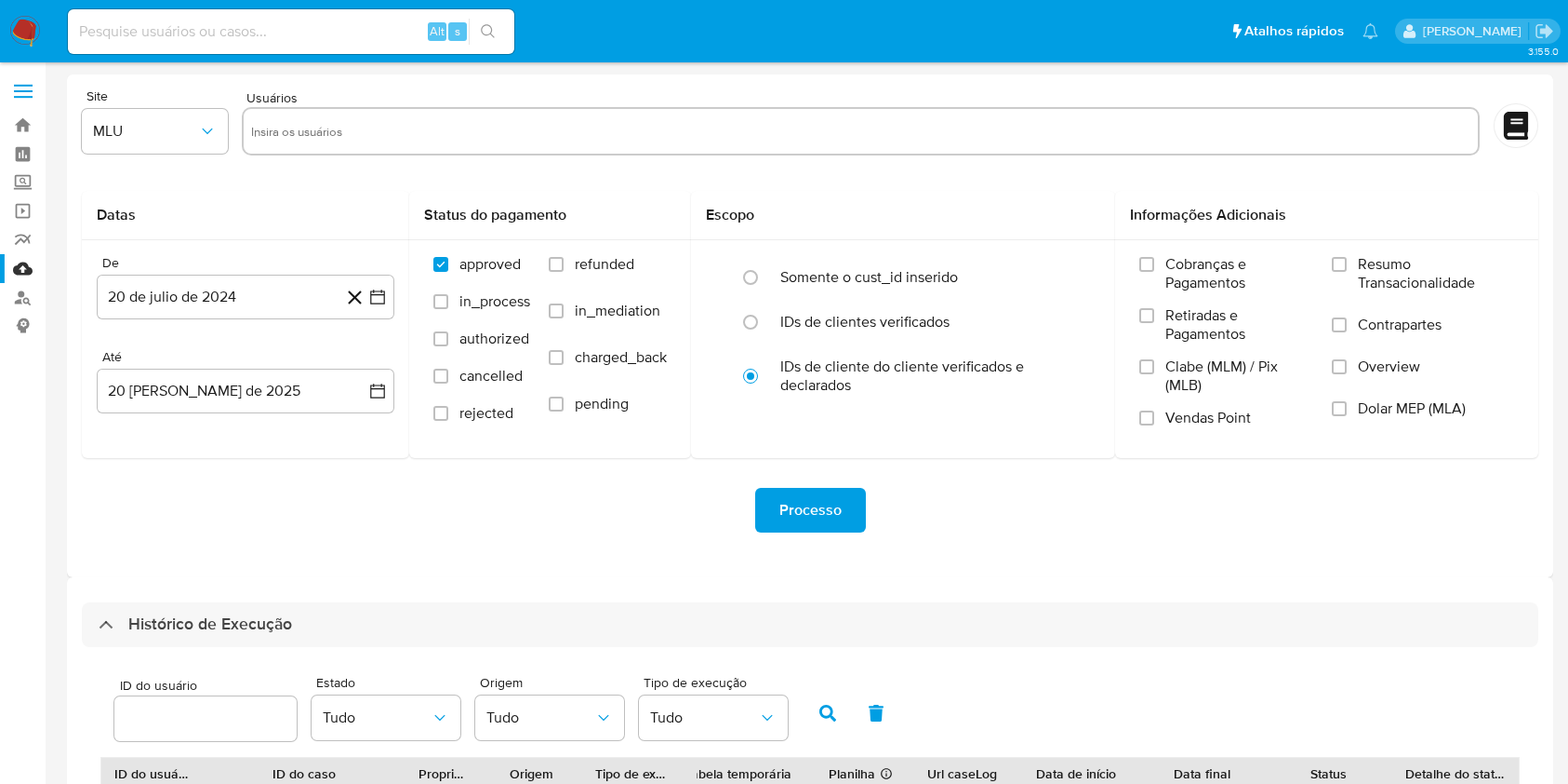
select select "25"
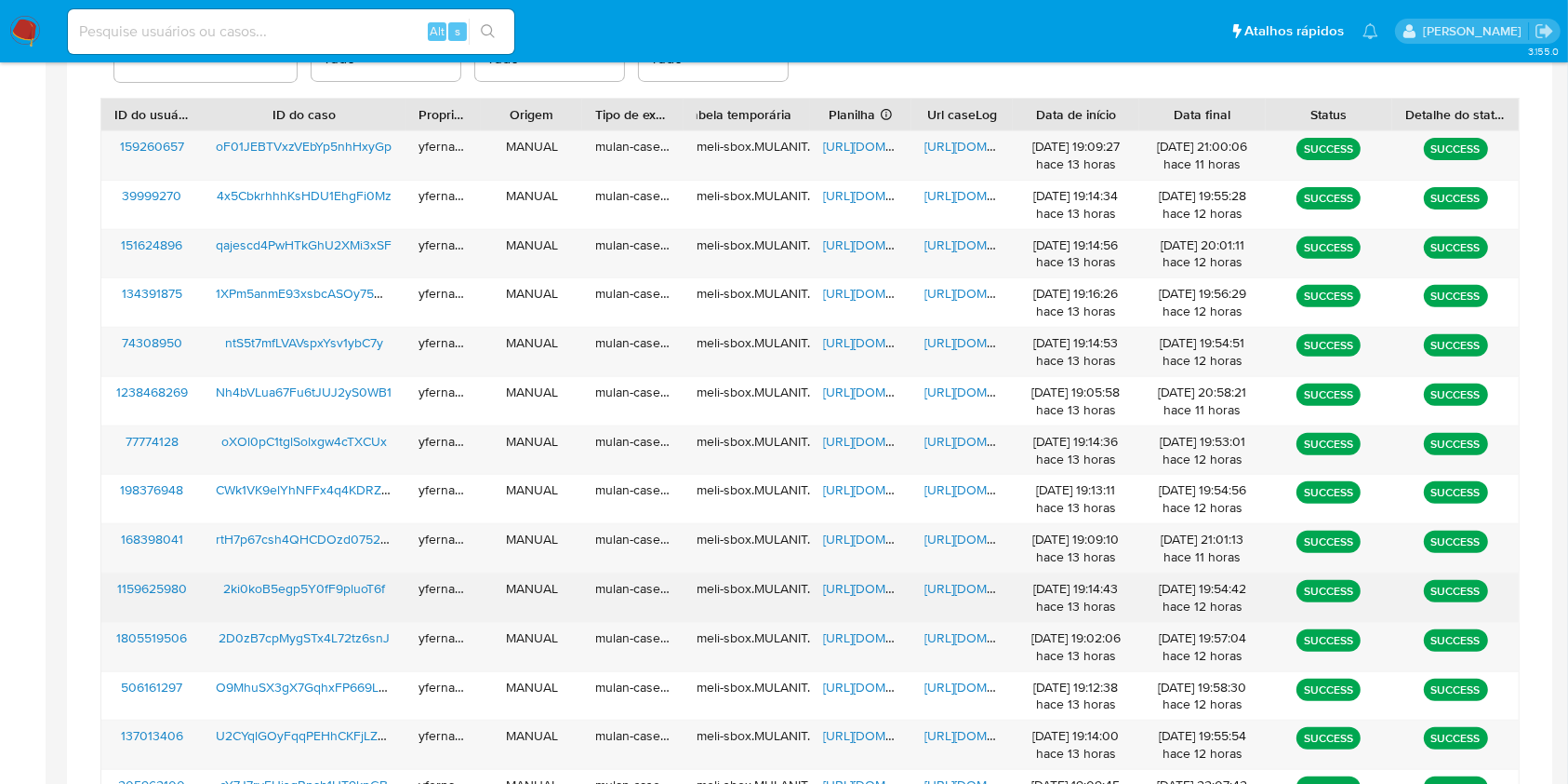
click at [887, 586] on span "[URL][DOMAIN_NAME]" at bounding box center [887, 588] width 129 height 19
click at [941, 584] on span "[URL][DOMAIN_NAME]" at bounding box center [989, 588] width 129 height 19
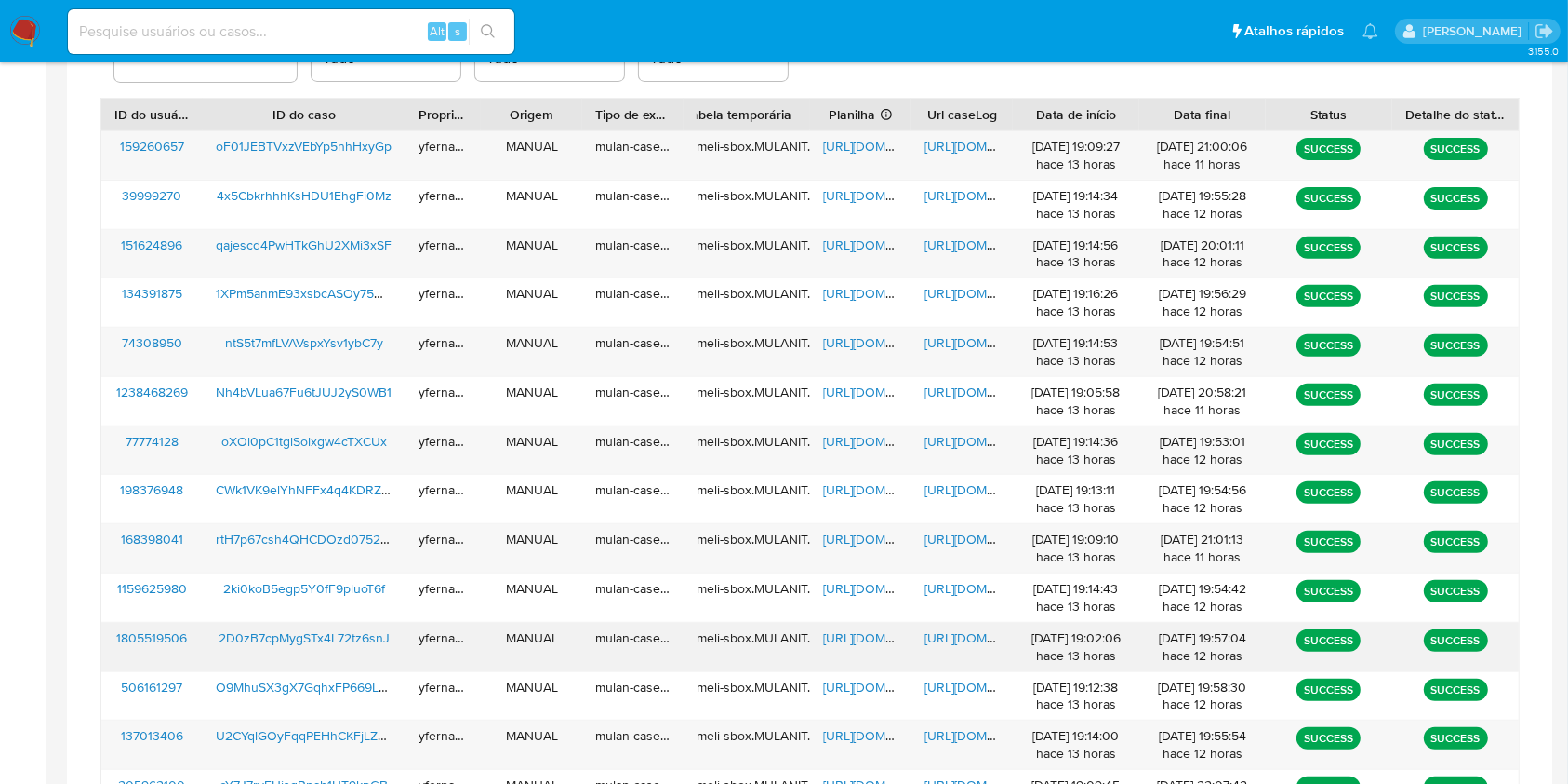
click at [849, 640] on span "[URL][DOMAIN_NAME]" at bounding box center [887, 637] width 129 height 19
click at [965, 637] on span "[URL][DOMAIN_NAME]" at bounding box center [989, 637] width 129 height 19
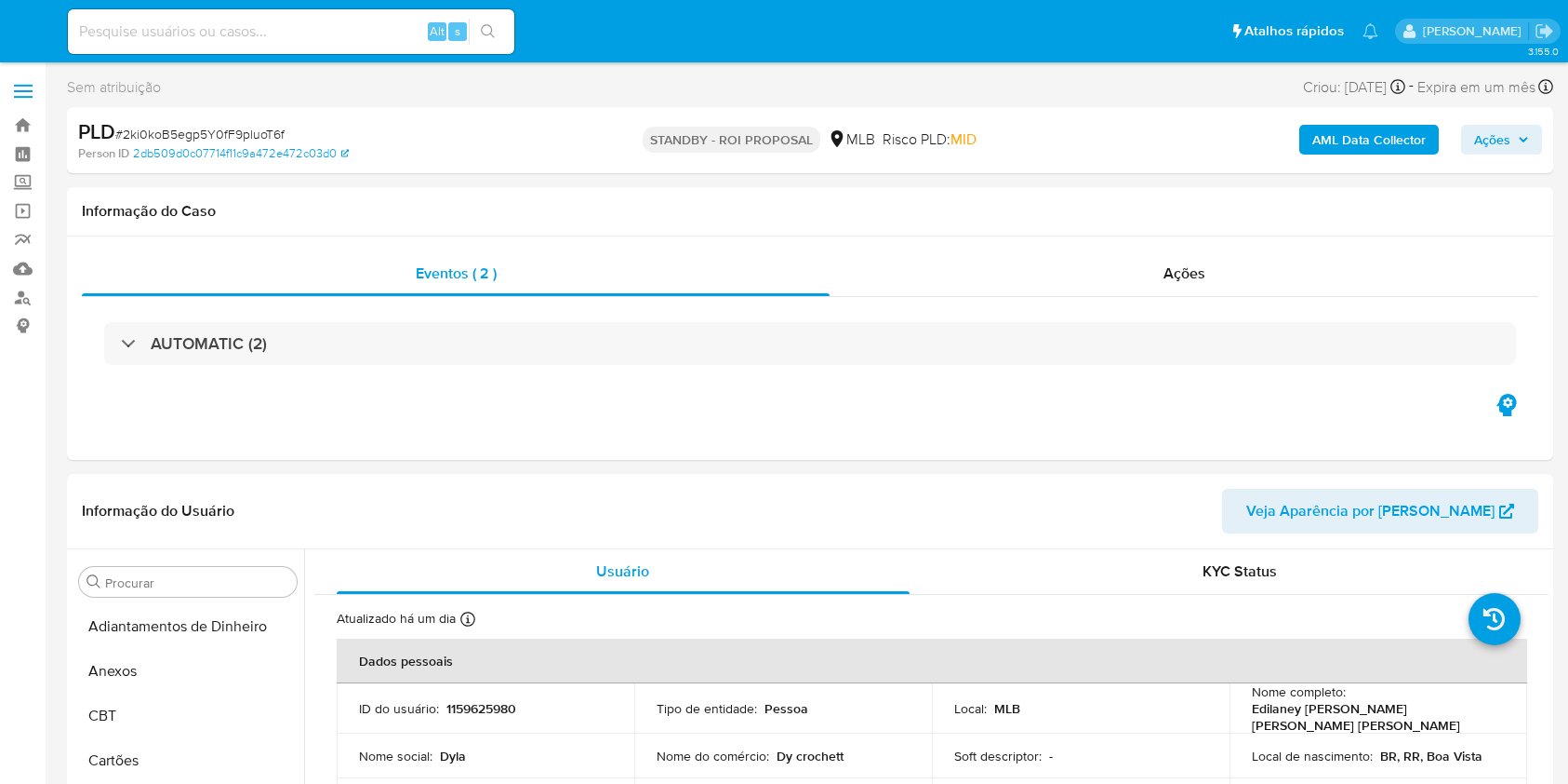
select select "10"
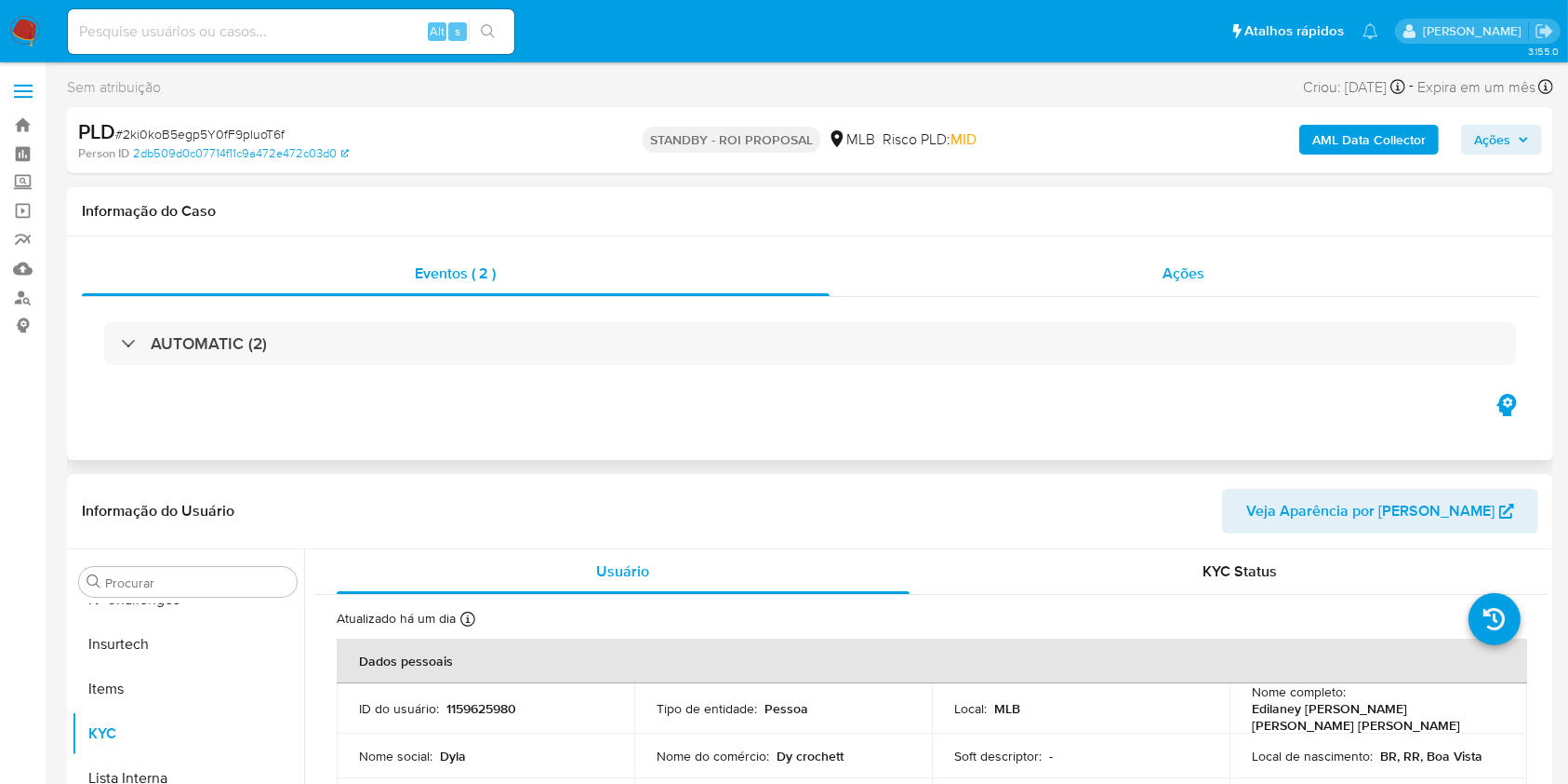
click at [1149, 279] on div "Ações" at bounding box center [1184, 273] width 709 height 45
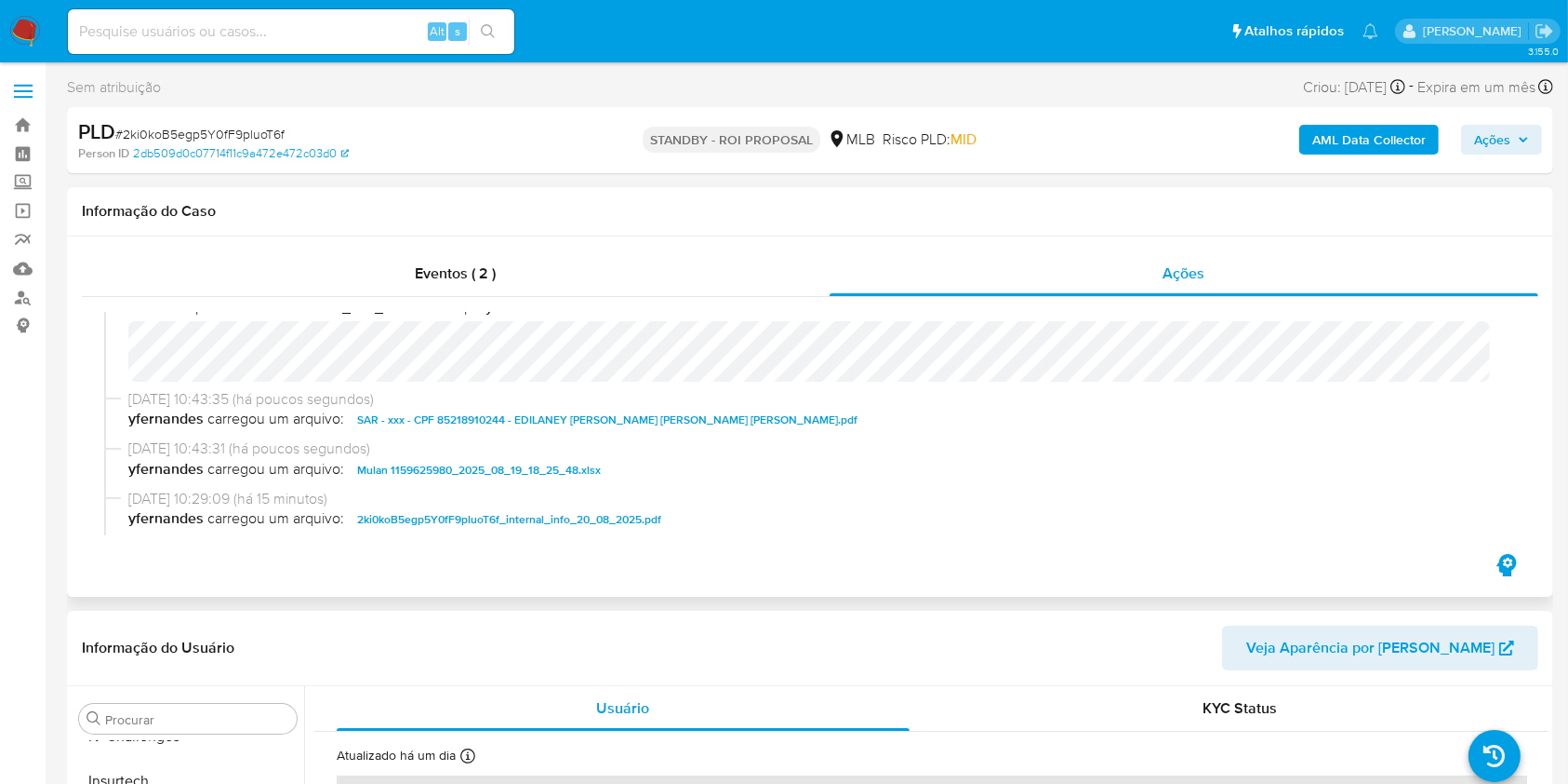
scroll to position [0, 0]
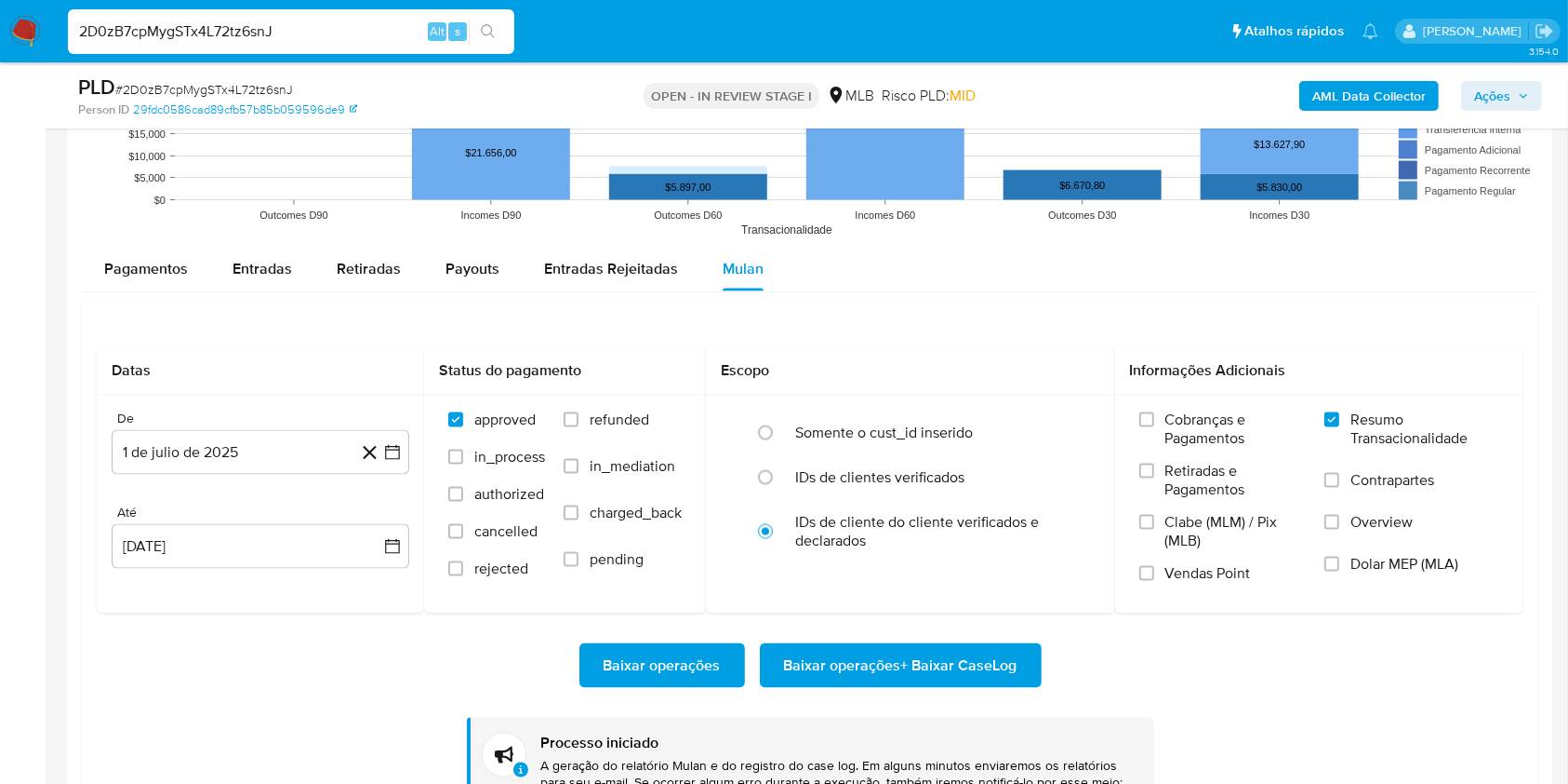
scroll to position [2730, 0]
click at [231, 92] on span "# 2D0zB7cpMygSTx4L72tz6snJ" at bounding box center [205, 89] width 178 height 19
copy span "2D0zB7cpMygSTx4L72tz6snJ"
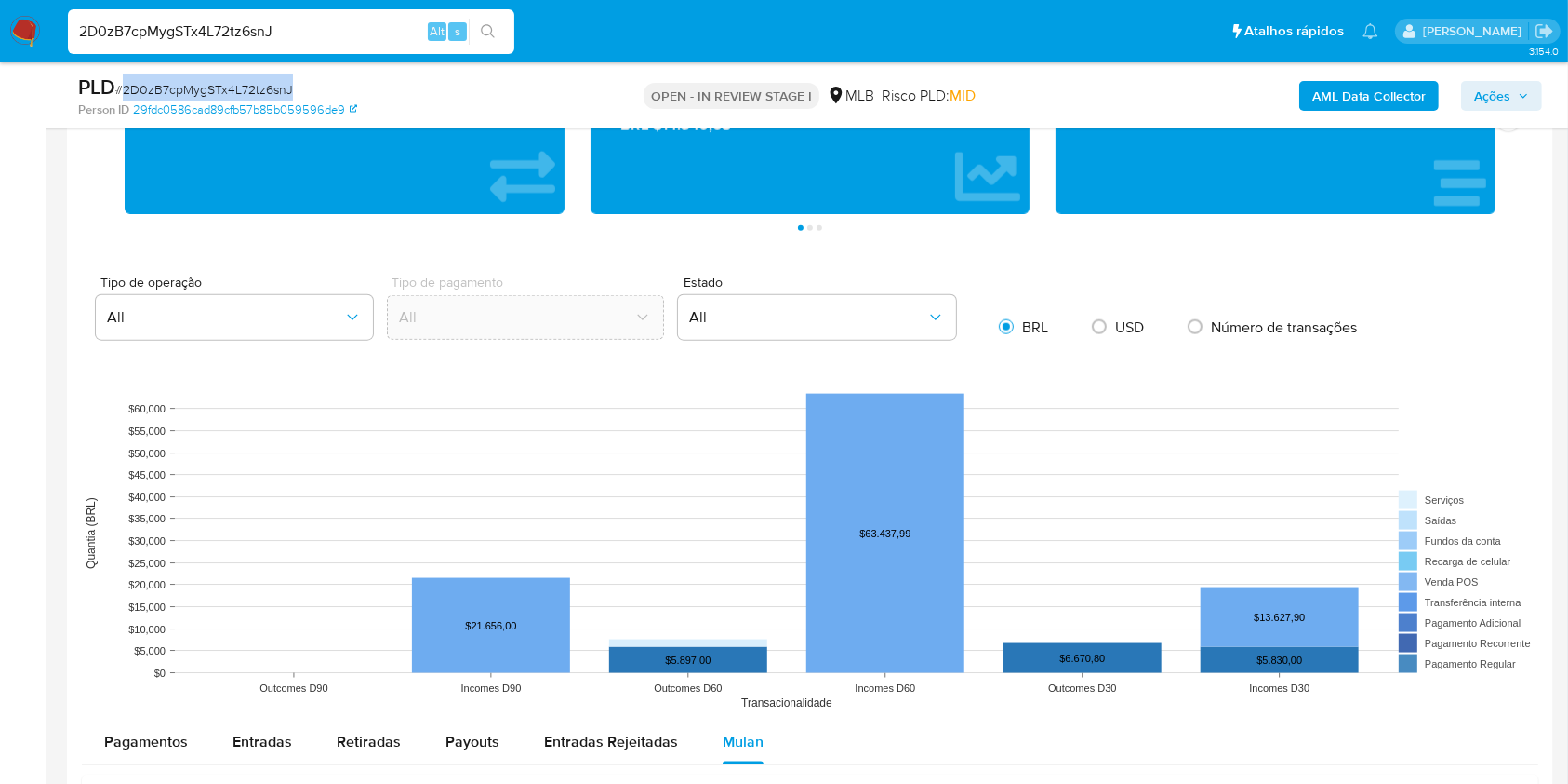
scroll to position [2109, 0]
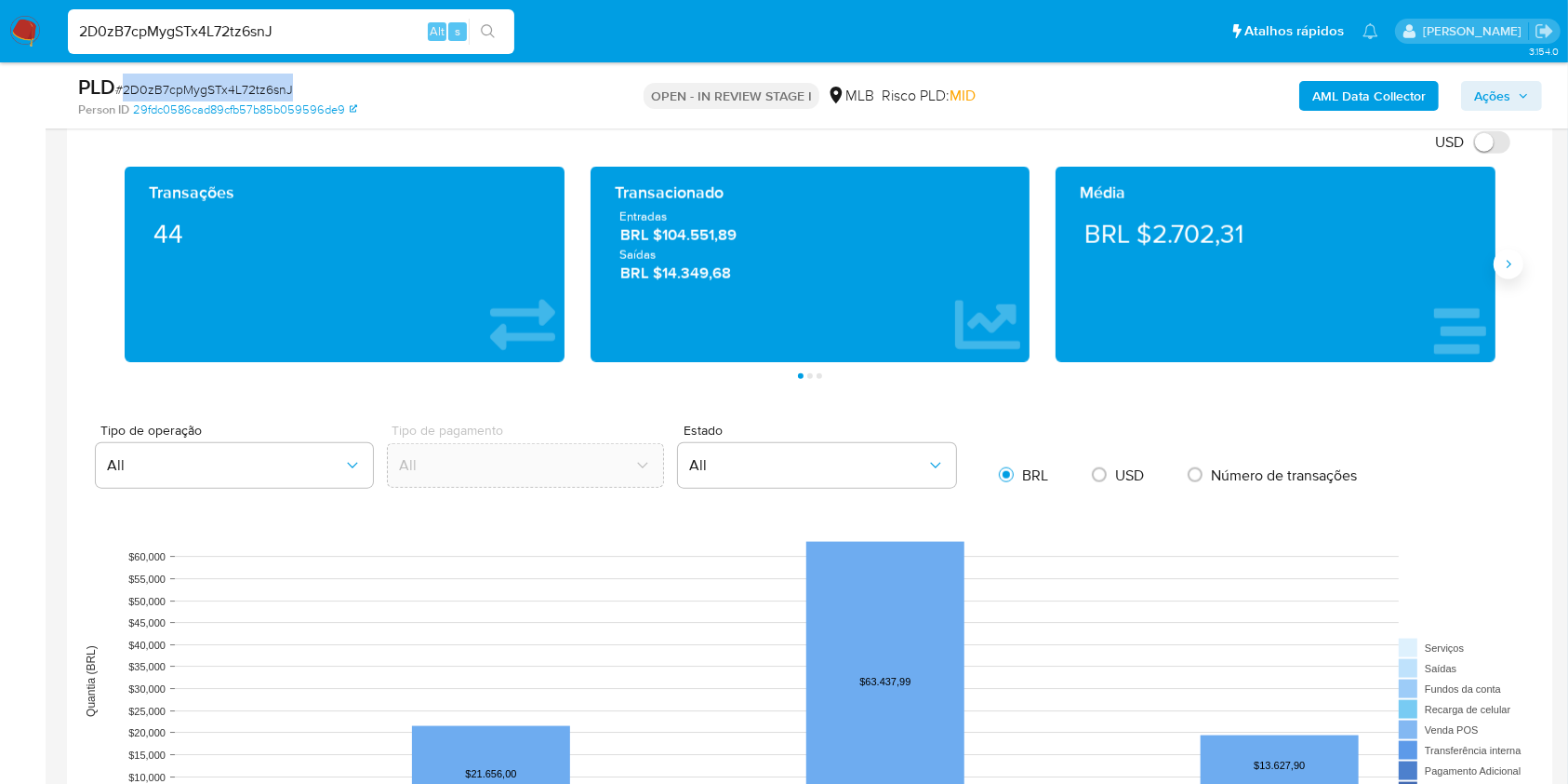
click at [1496, 253] on button "Siguiente" at bounding box center [1509, 264] width 30 height 30
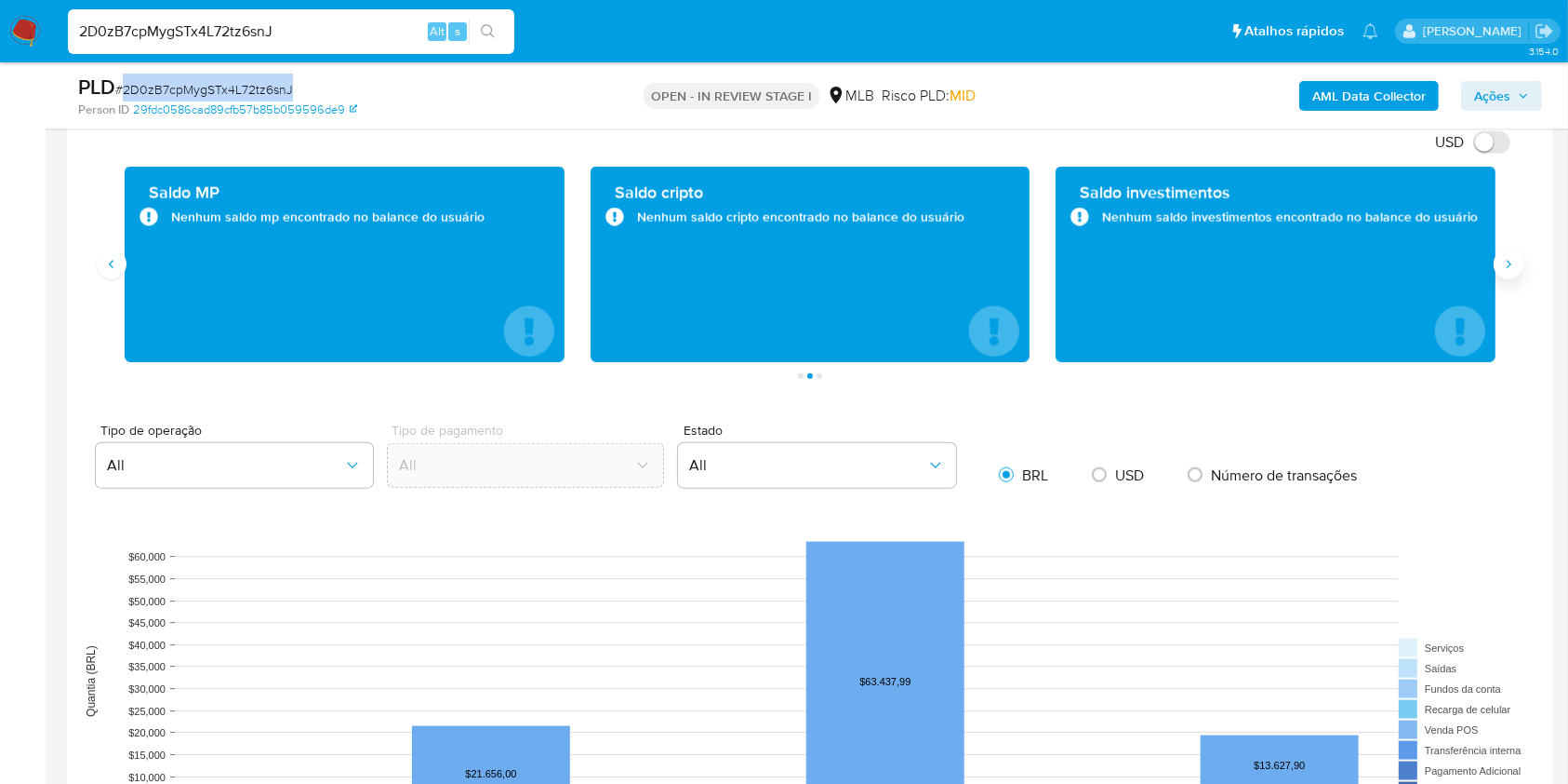
click at [1509, 255] on button "Siguiente" at bounding box center [1509, 264] width 30 height 30
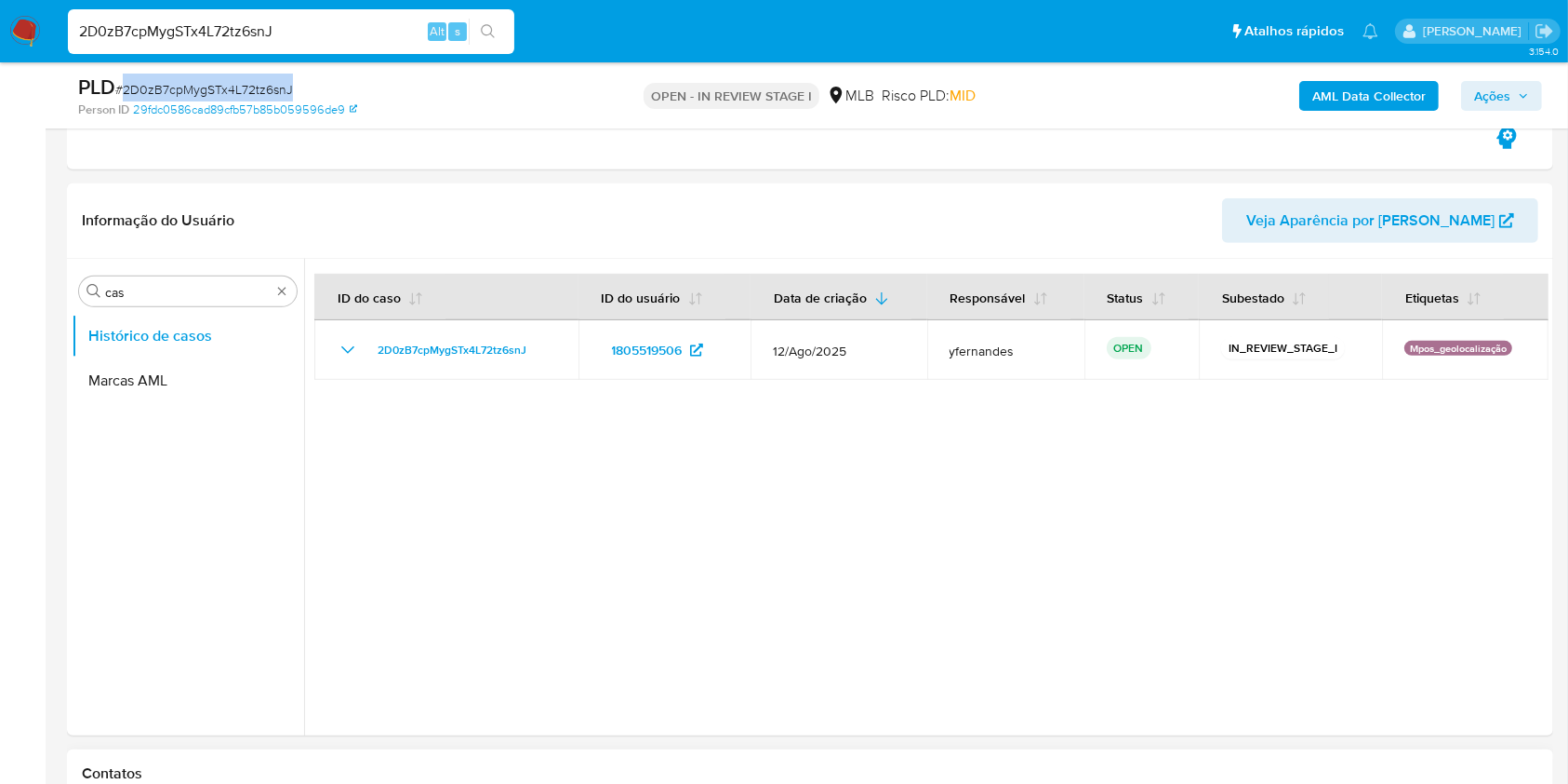
scroll to position [992, 0]
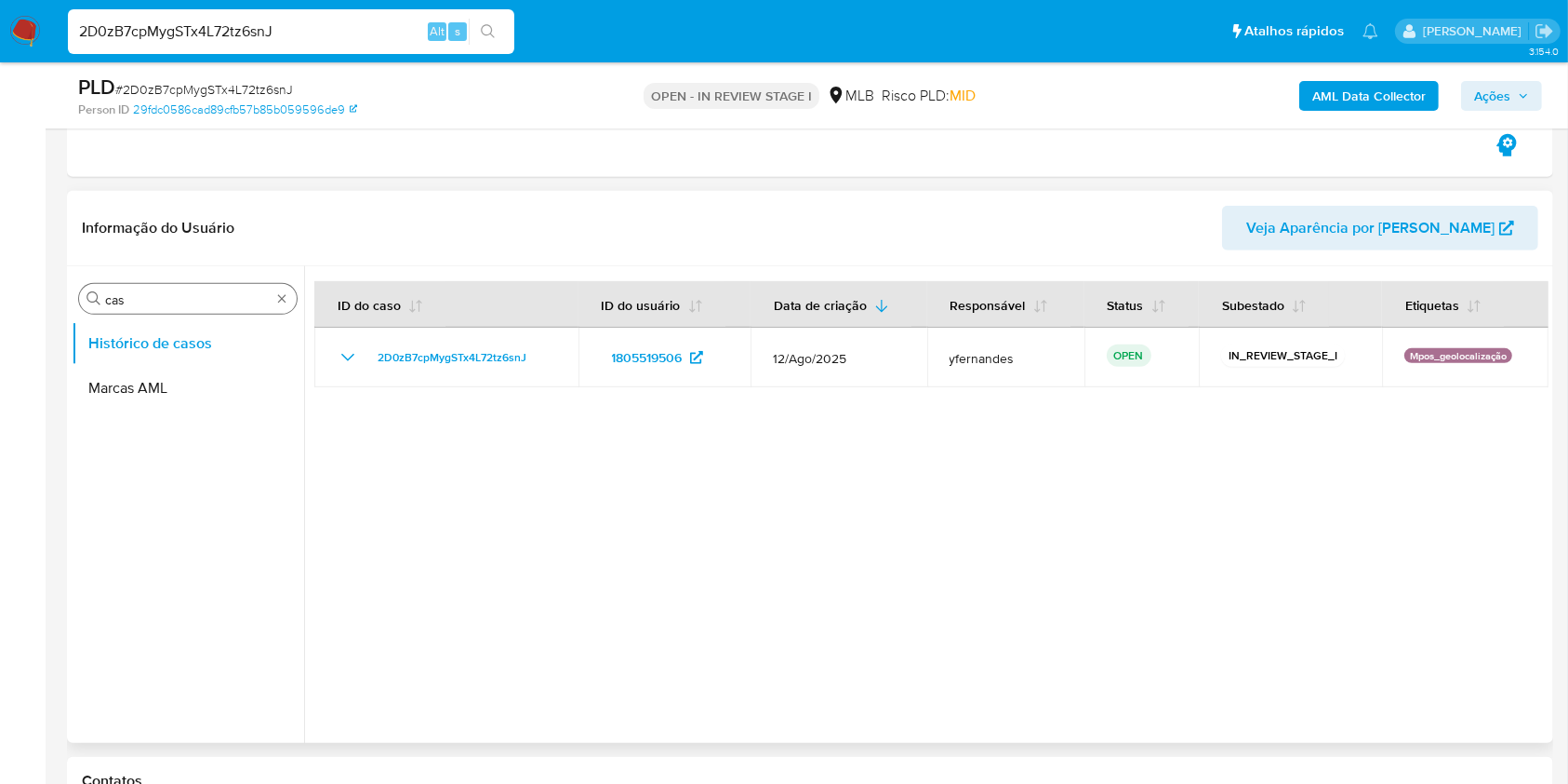
click at [156, 287] on div "Procurar cas" at bounding box center [188, 299] width 218 height 30
click at [139, 299] on input "cas" at bounding box center [187, 299] width 165 height 17
click at [117, 375] on button "KYC" at bounding box center [180, 388] width 218 height 45
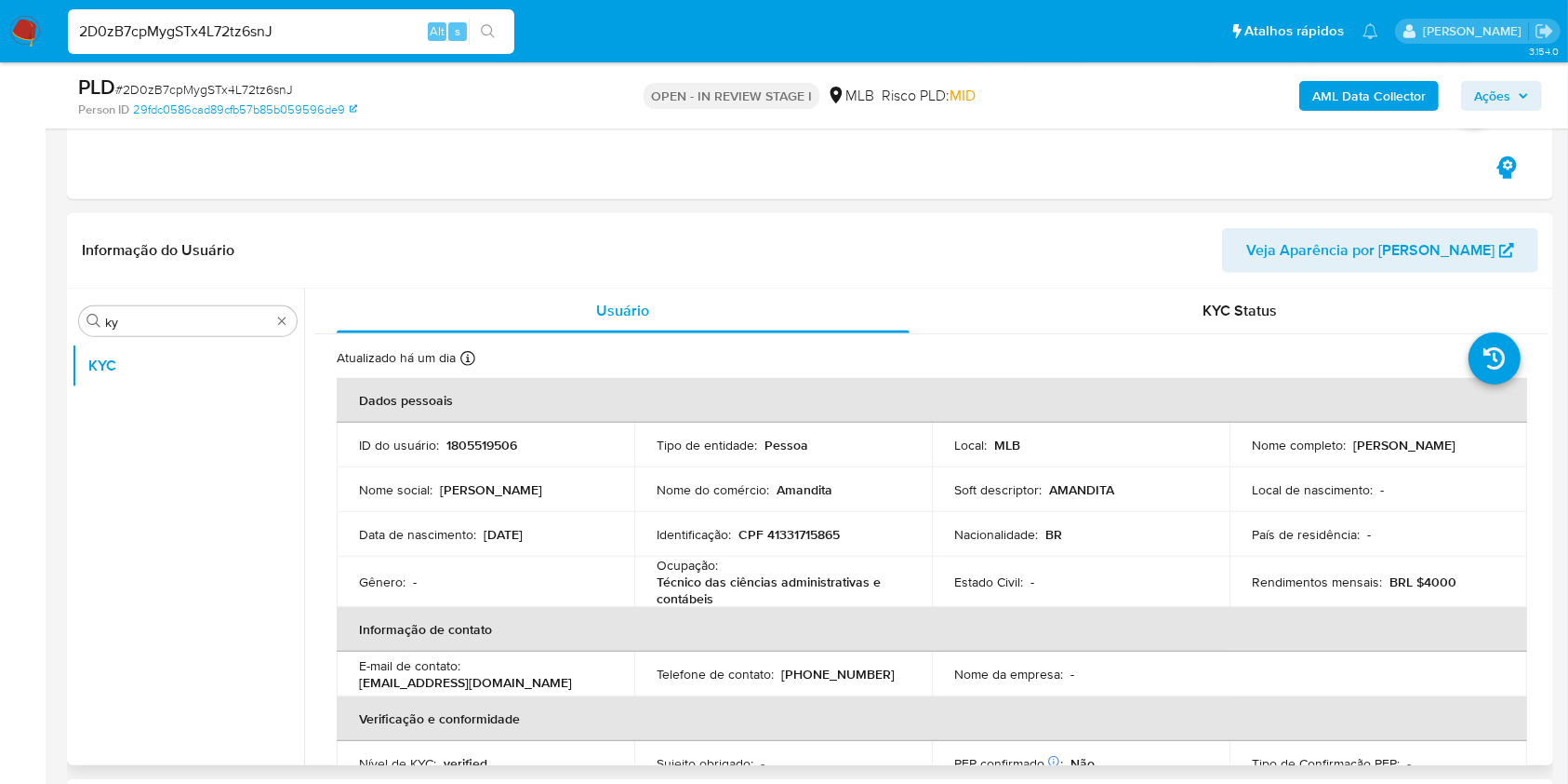
click at [179, 336] on div "Procurar ky KYC" at bounding box center [187, 528] width 232 height 474
click at [171, 328] on input "ky" at bounding box center [187, 322] width 165 height 17
type input "ger"
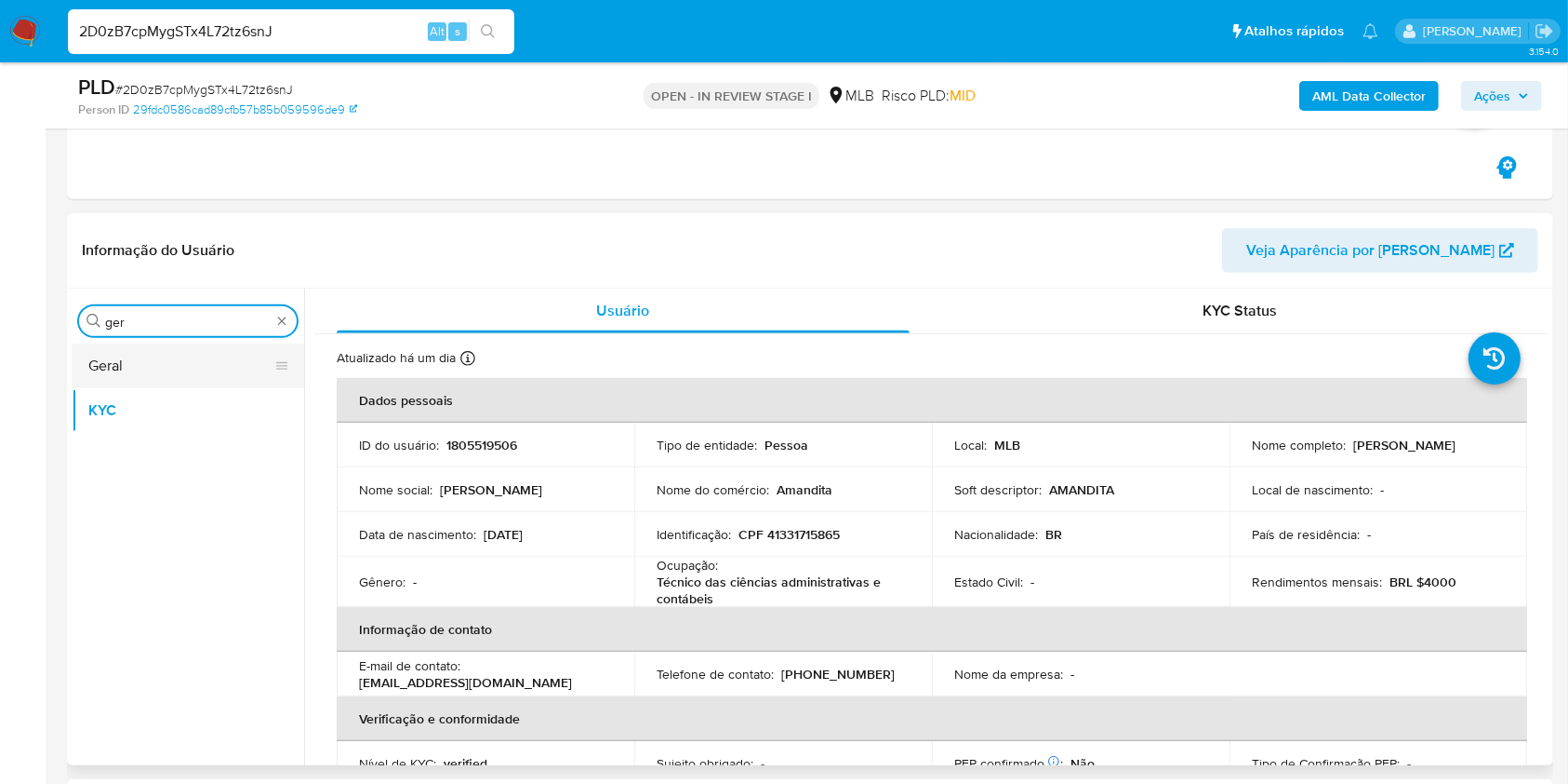
click at [158, 366] on button "Geral" at bounding box center [180, 365] width 218 height 45
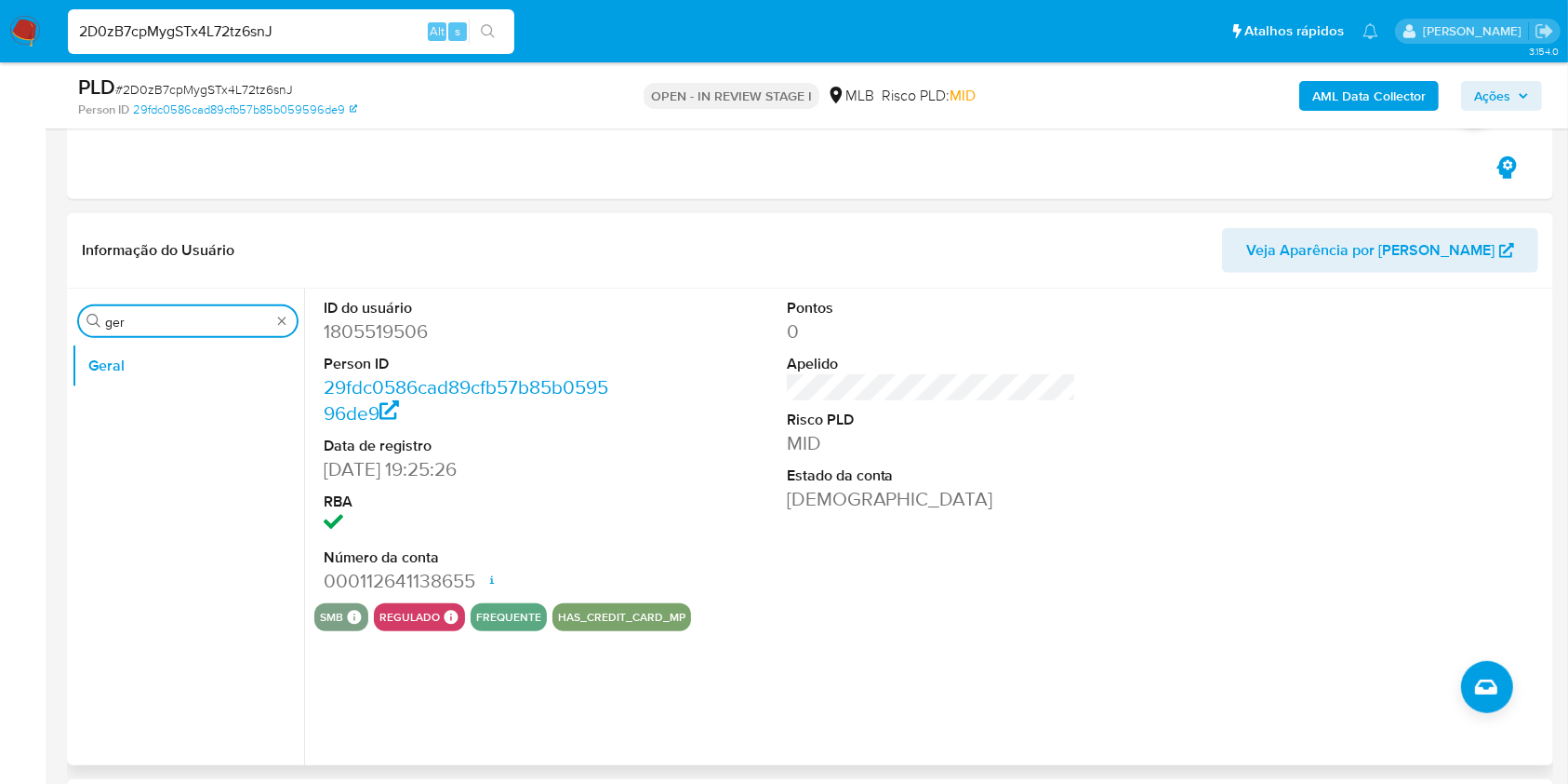
click at [180, 318] on input "ger" at bounding box center [187, 322] width 165 height 17
click at [166, 321] on input "ger" at bounding box center [187, 322] width 165 height 17
type input "do"
click at [119, 425] on button "Documentação" at bounding box center [180, 410] width 218 height 45
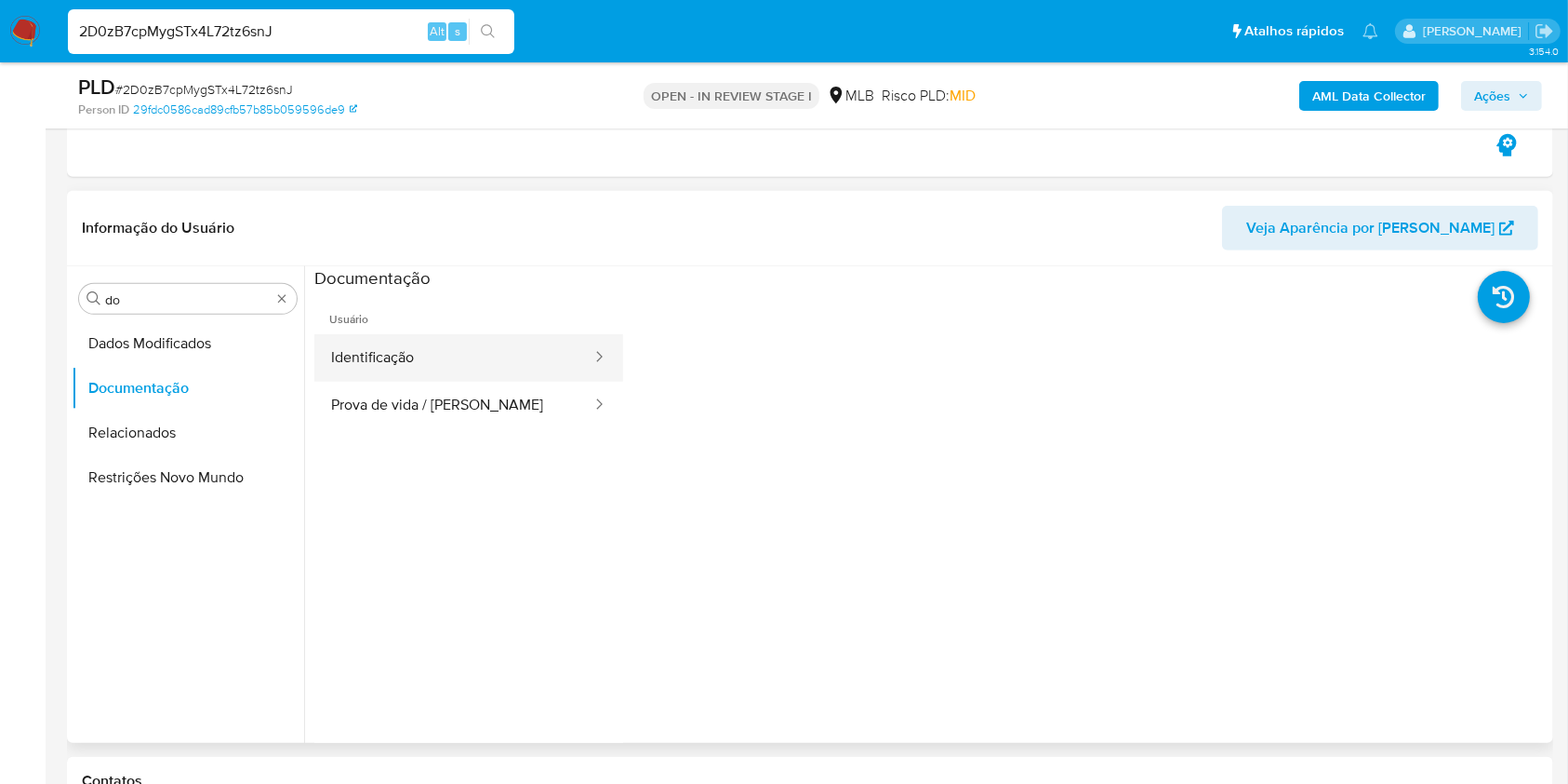
click at [438, 367] on button "Identificação" at bounding box center [454, 358] width 279 height 48
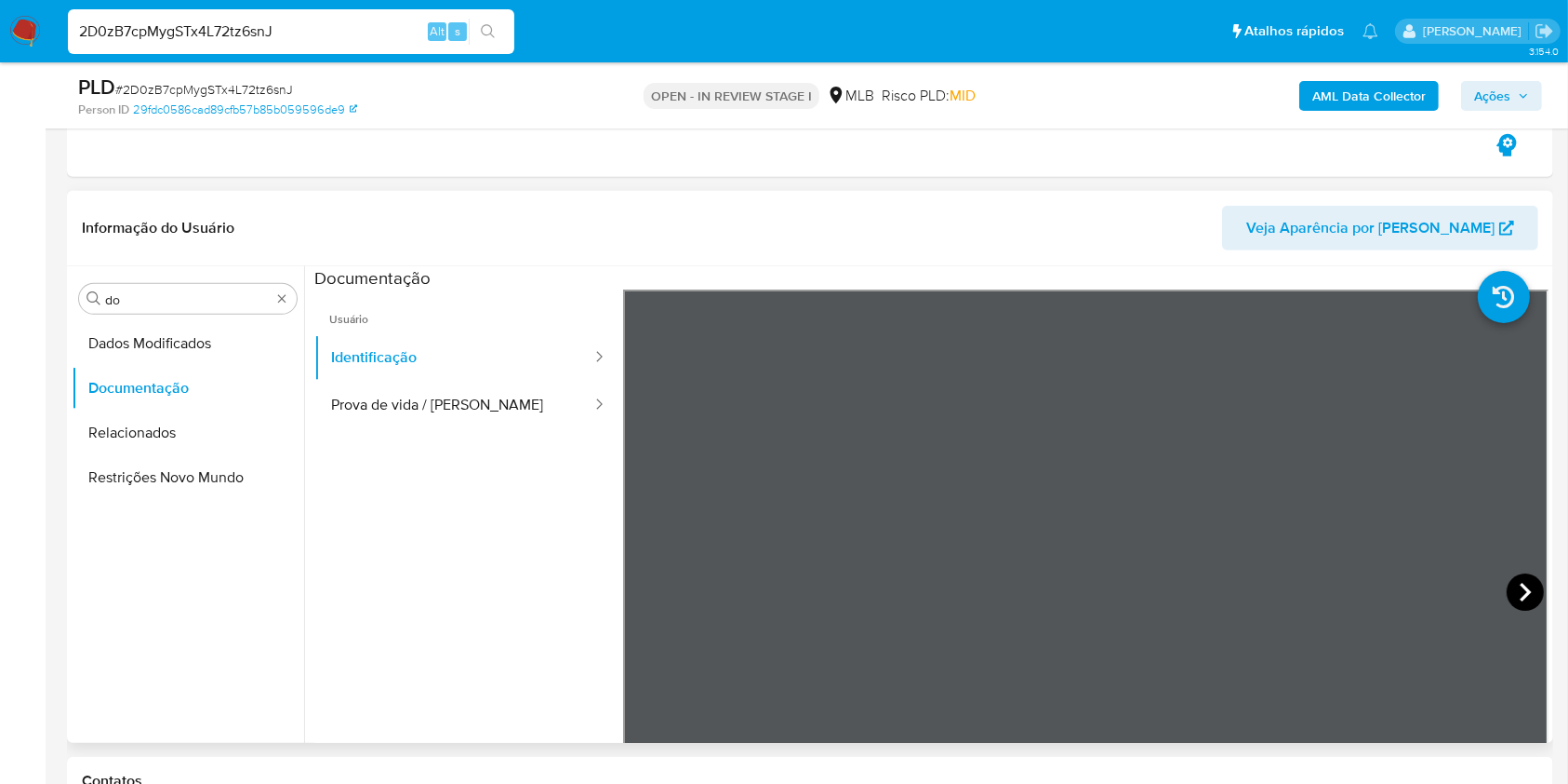
click at [1507, 589] on icon at bounding box center [1525, 592] width 38 height 38
click at [444, 411] on button "Prova de vida / [PERSON_NAME]" at bounding box center [454, 406] width 279 height 48
click at [113, 317] on div "Procurar do Dados Modificados Documentação Relacionados Restrições Novo Mundo" at bounding box center [187, 506] width 232 height 474
click at [142, 289] on div "Procurar do" at bounding box center [188, 299] width 218 height 30
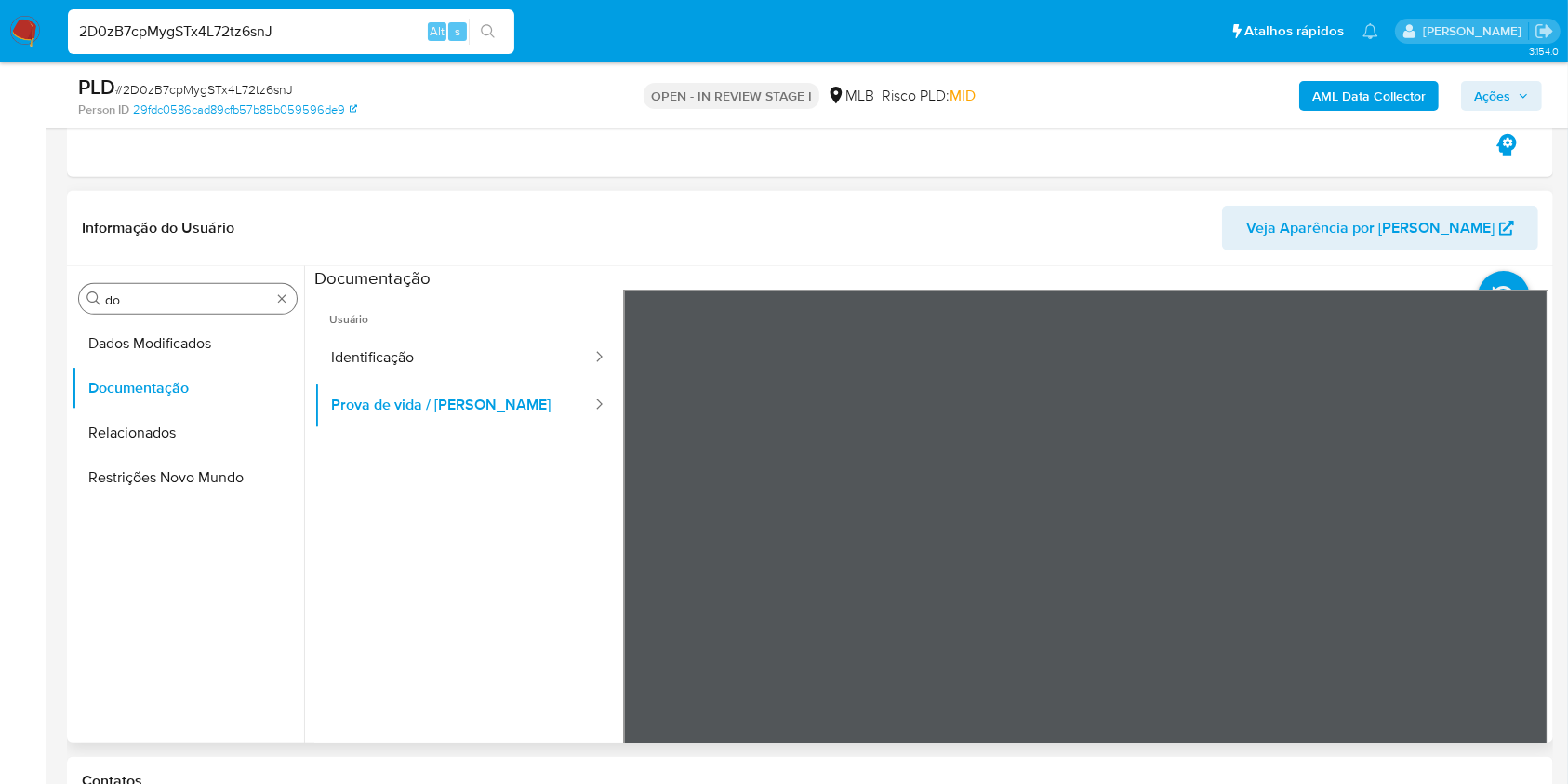
click at [138, 292] on input "do" at bounding box center [187, 299] width 165 height 17
click at [138, 293] on input "do" at bounding box center [187, 299] width 165 height 17
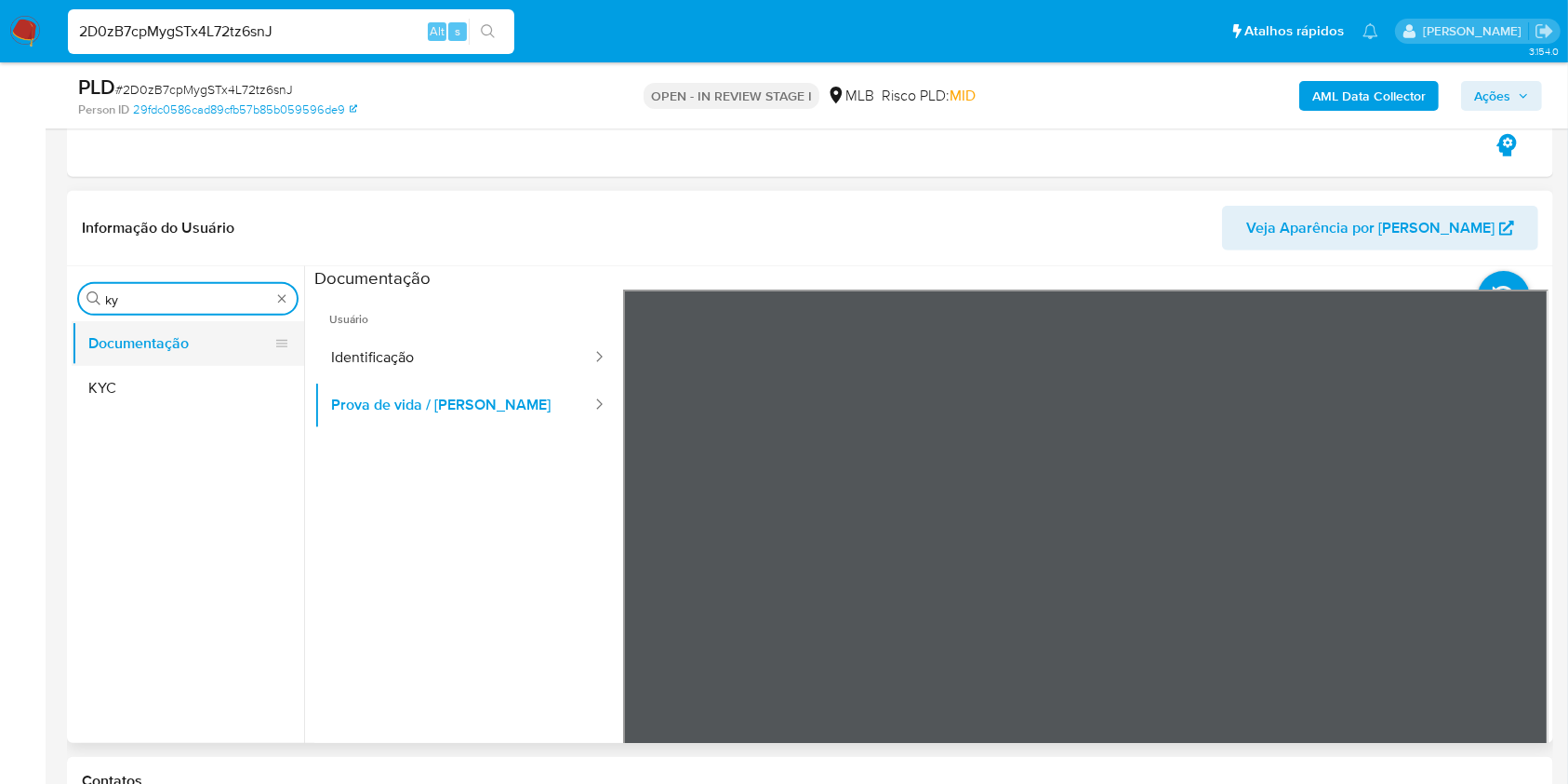
type input "ky"
click at [113, 358] on button "Documentação" at bounding box center [180, 343] width 218 height 45
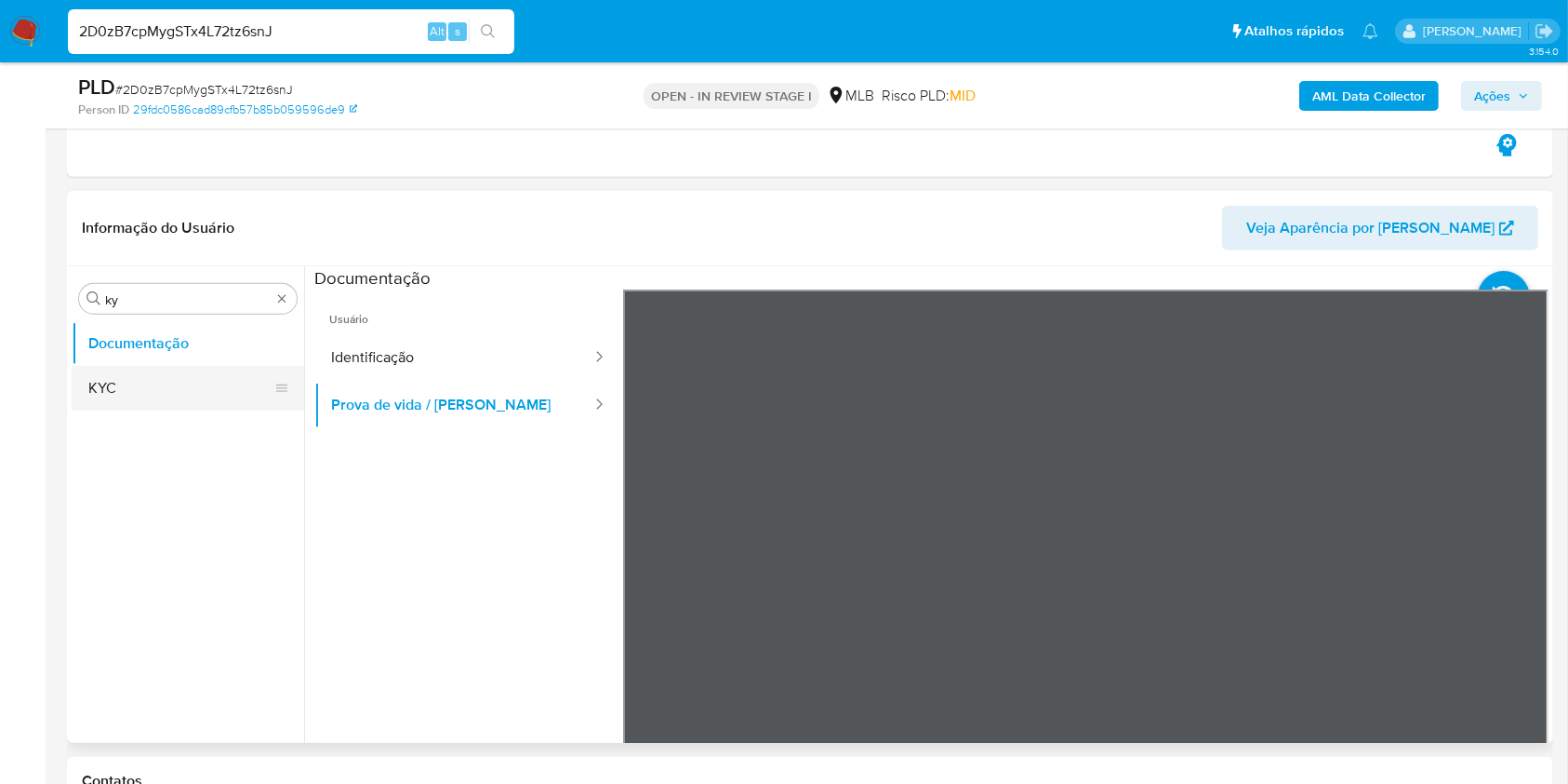
click at [128, 388] on button "KYC" at bounding box center [180, 388] width 218 height 45
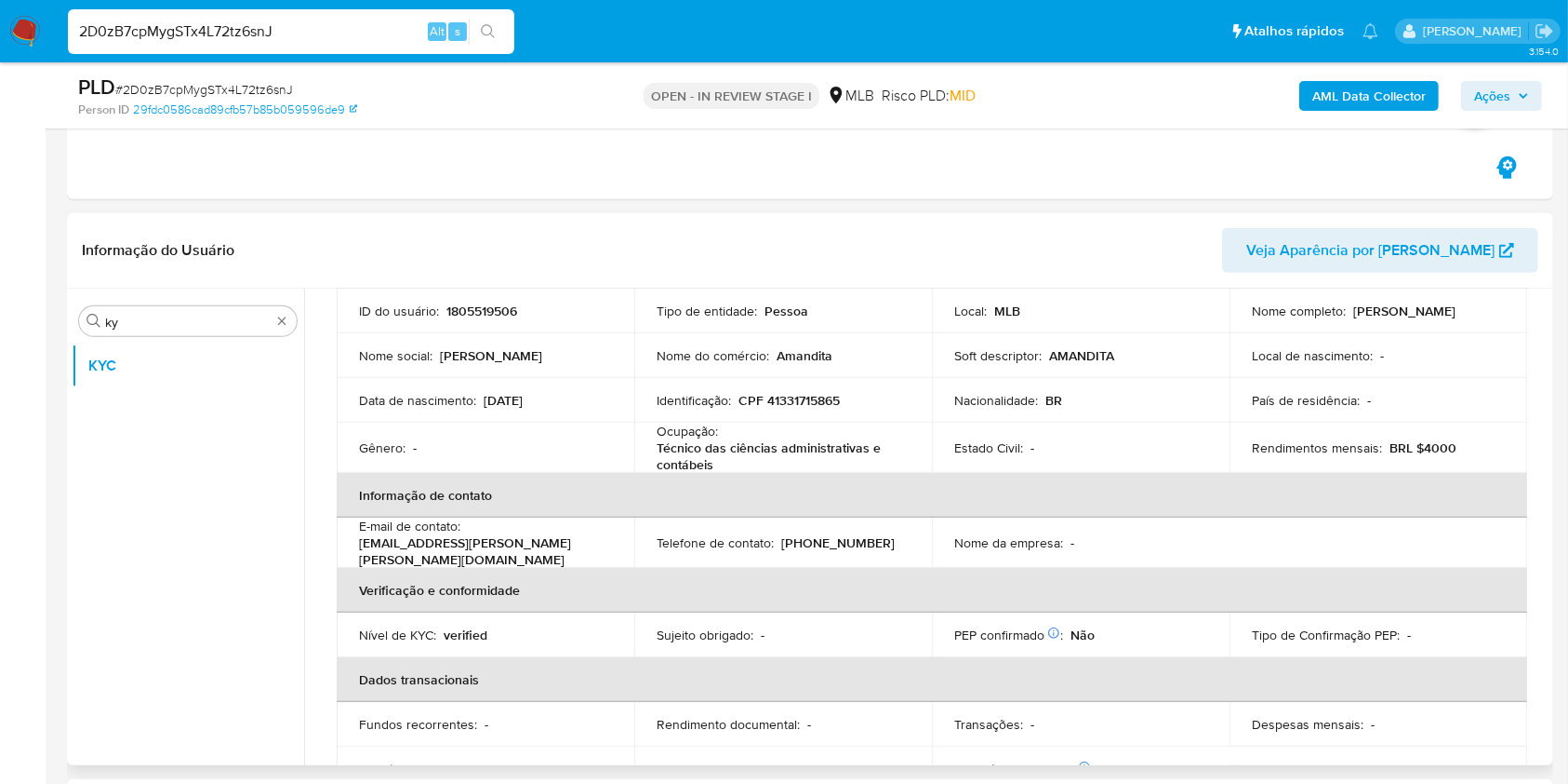
scroll to position [142, 0]
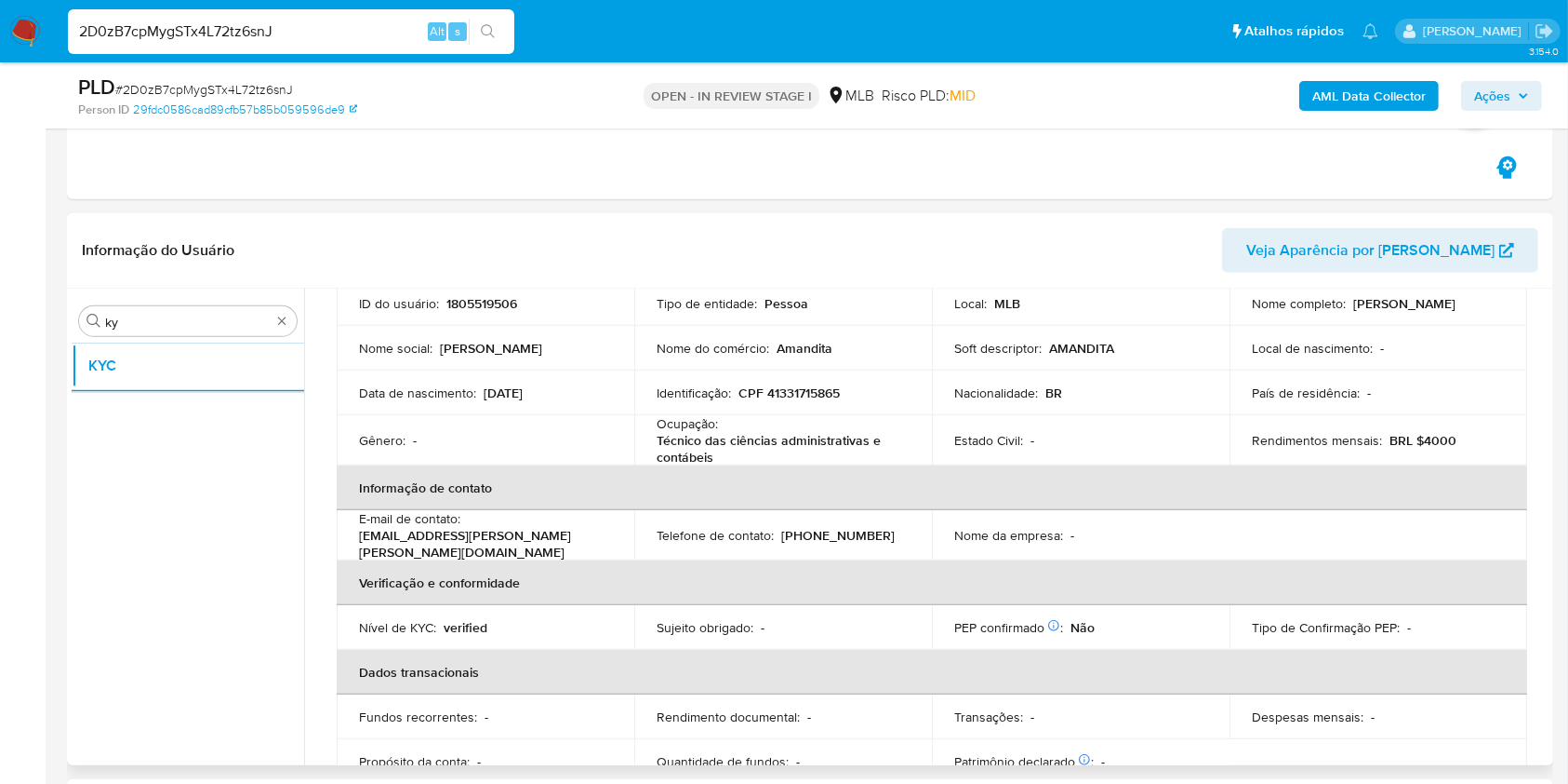
click at [736, 420] on div "Ocupação : Técnico das ciências administrativas e contábeis" at bounding box center [784, 440] width 253 height 50
copy div "Ocupação : Técnico das ciências administrativas e contábeis"
click at [866, 492] on th "Informação de contato" at bounding box center [932, 487] width 1191 height 45
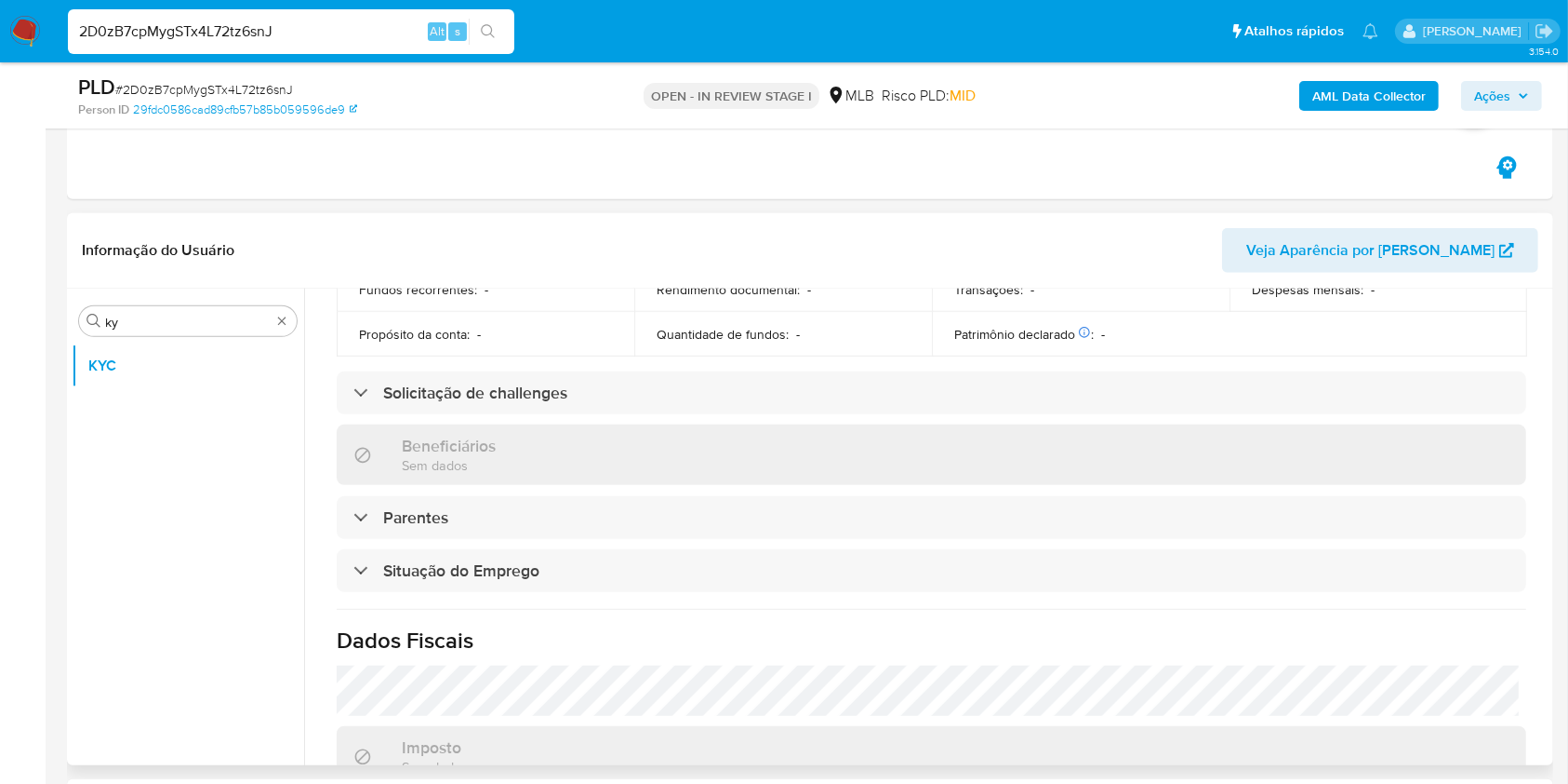
scroll to position [797, 0]
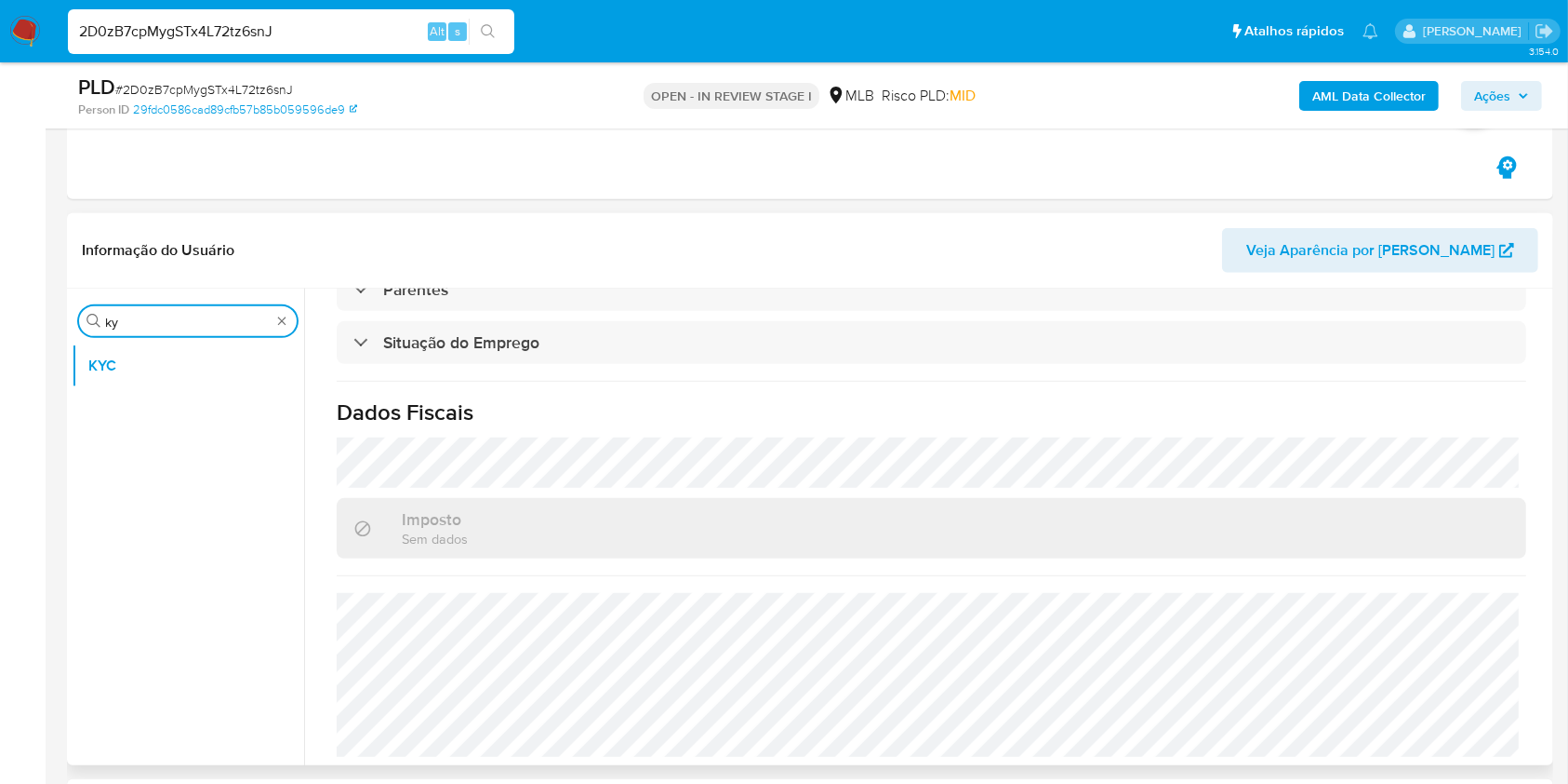
click at [144, 316] on input "ky" at bounding box center [187, 322] width 165 height 17
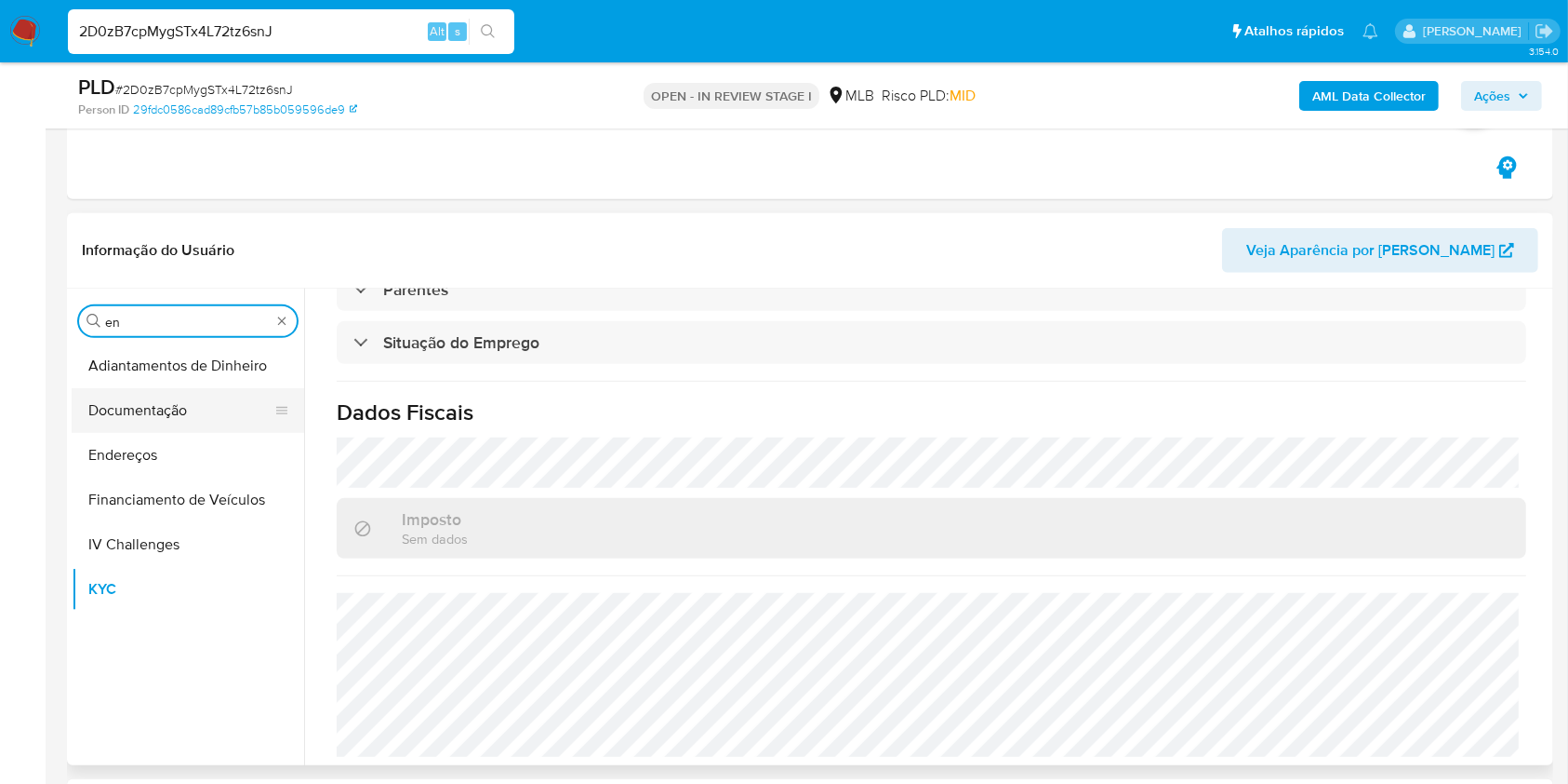
type input "en"
click at [175, 429] on button "Documentação" at bounding box center [180, 410] width 218 height 45
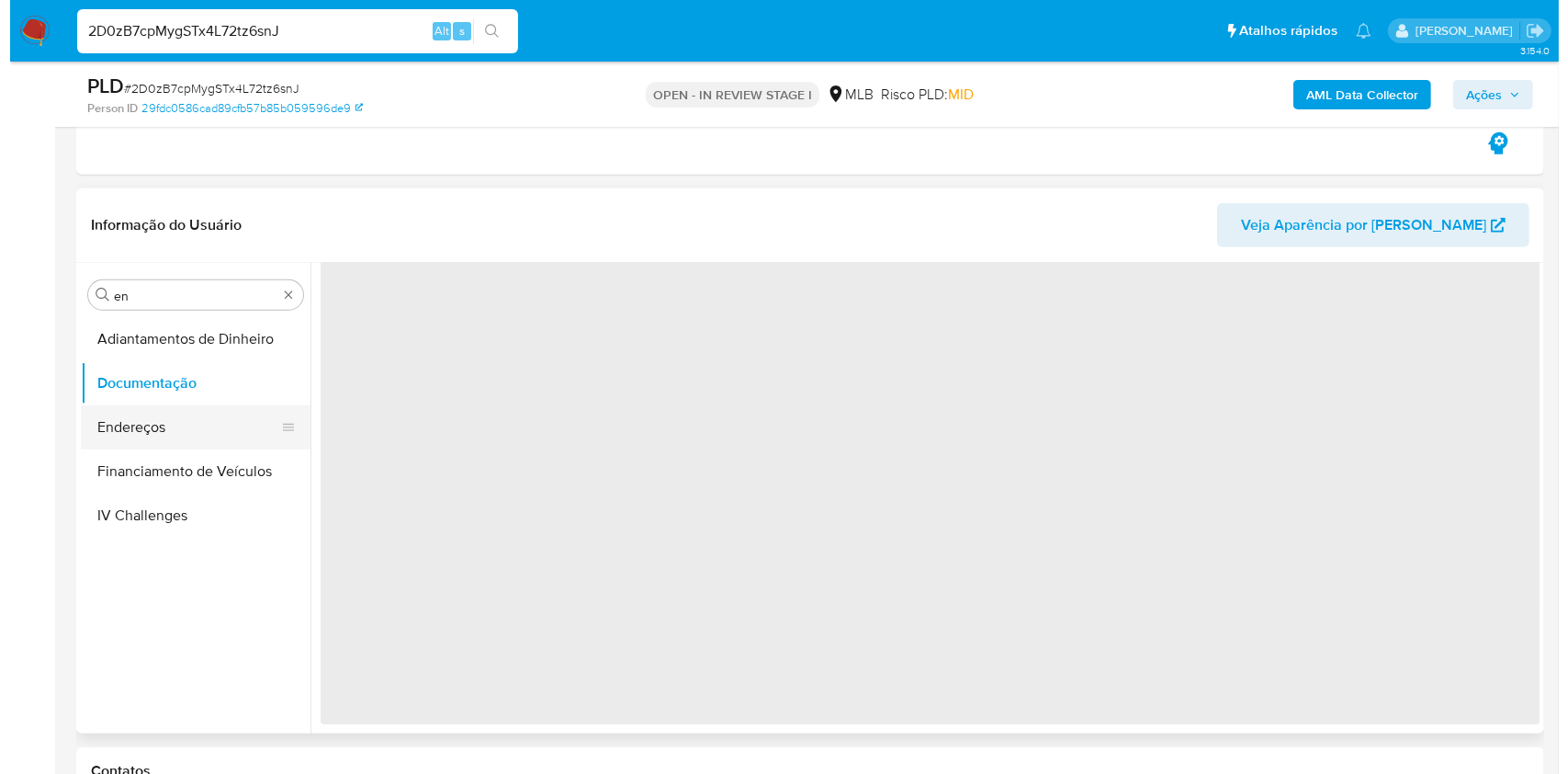
scroll to position [0, 0]
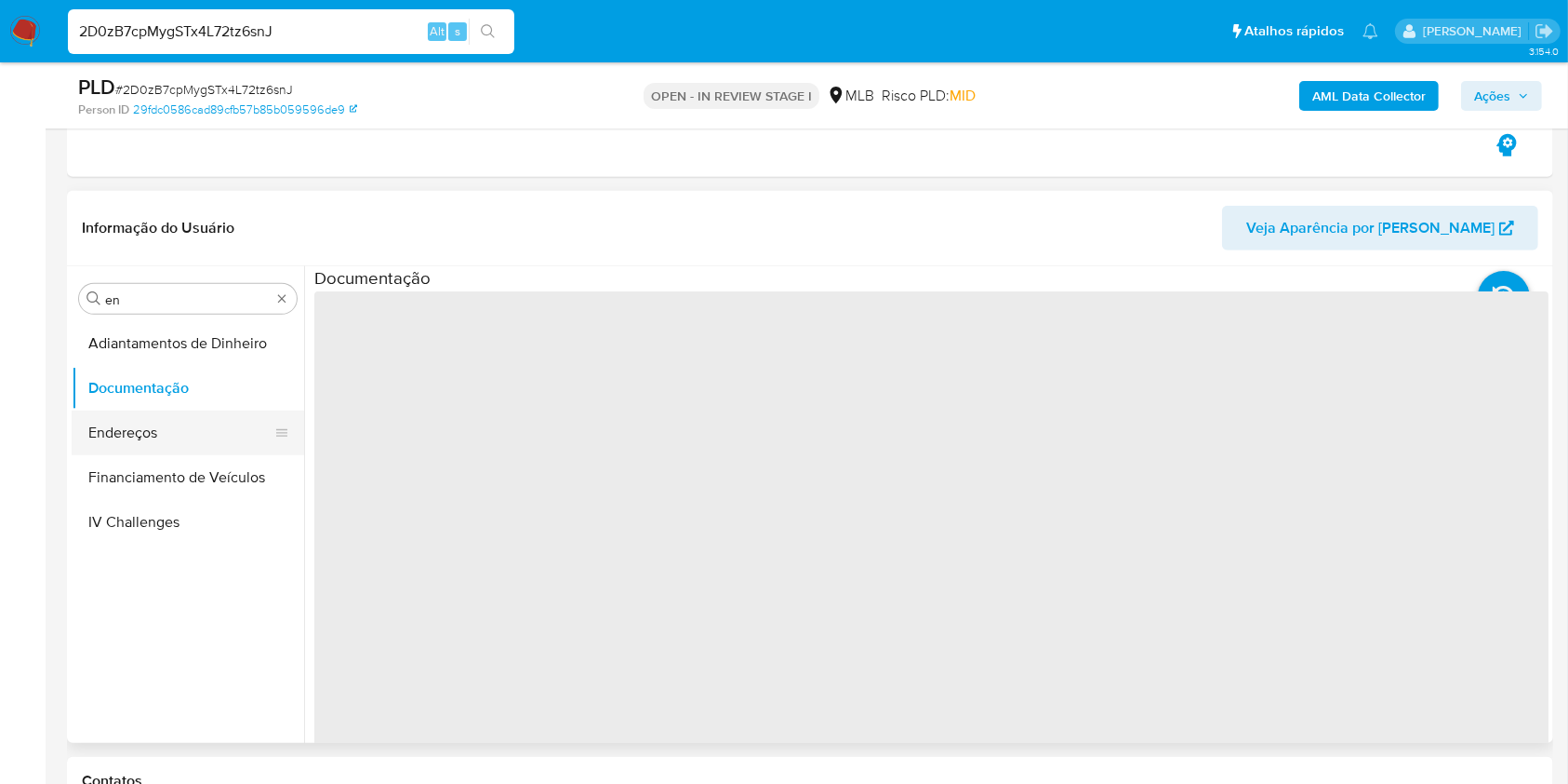
click at [141, 435] on button "Endereços" at bounding box center [180, 433] width 218 height 45
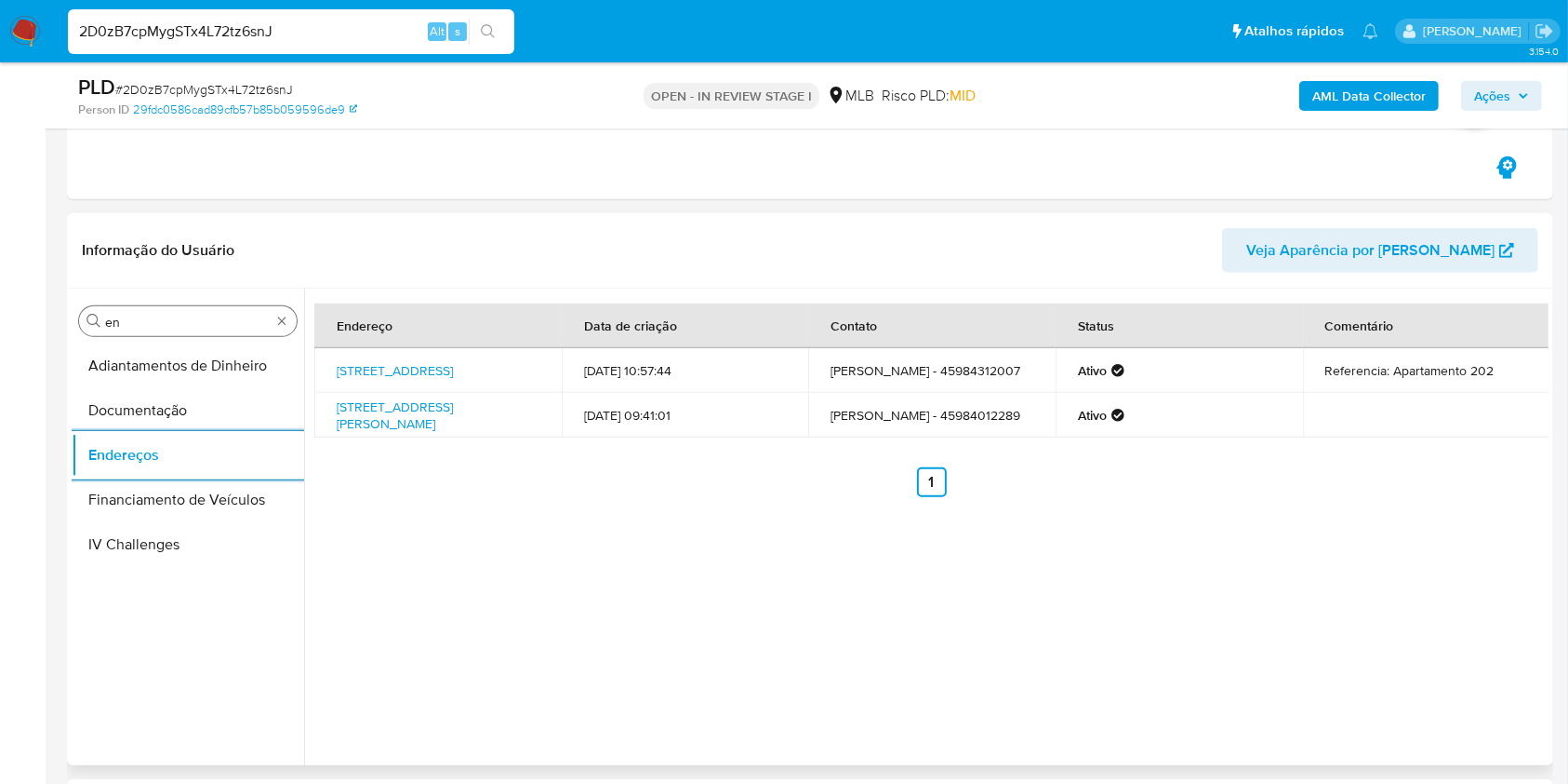
click at [177, 322] on input "en" at bounding box center [187, 322] width 165 height 17
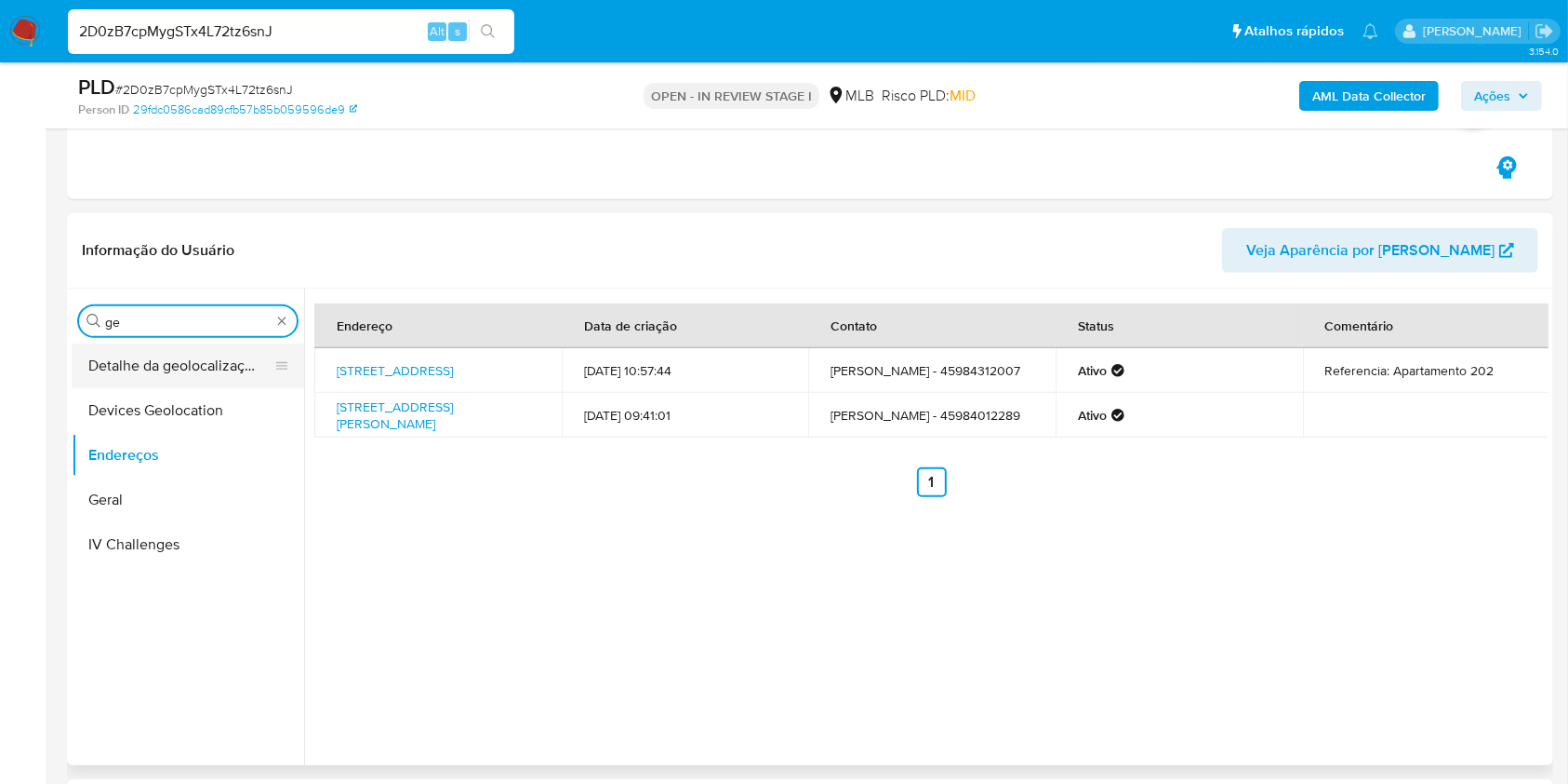
type input "ge"
click at [148, 364] on button "Detalhe da geolocalização" at bounding box center [180, 365] width 218 height 45
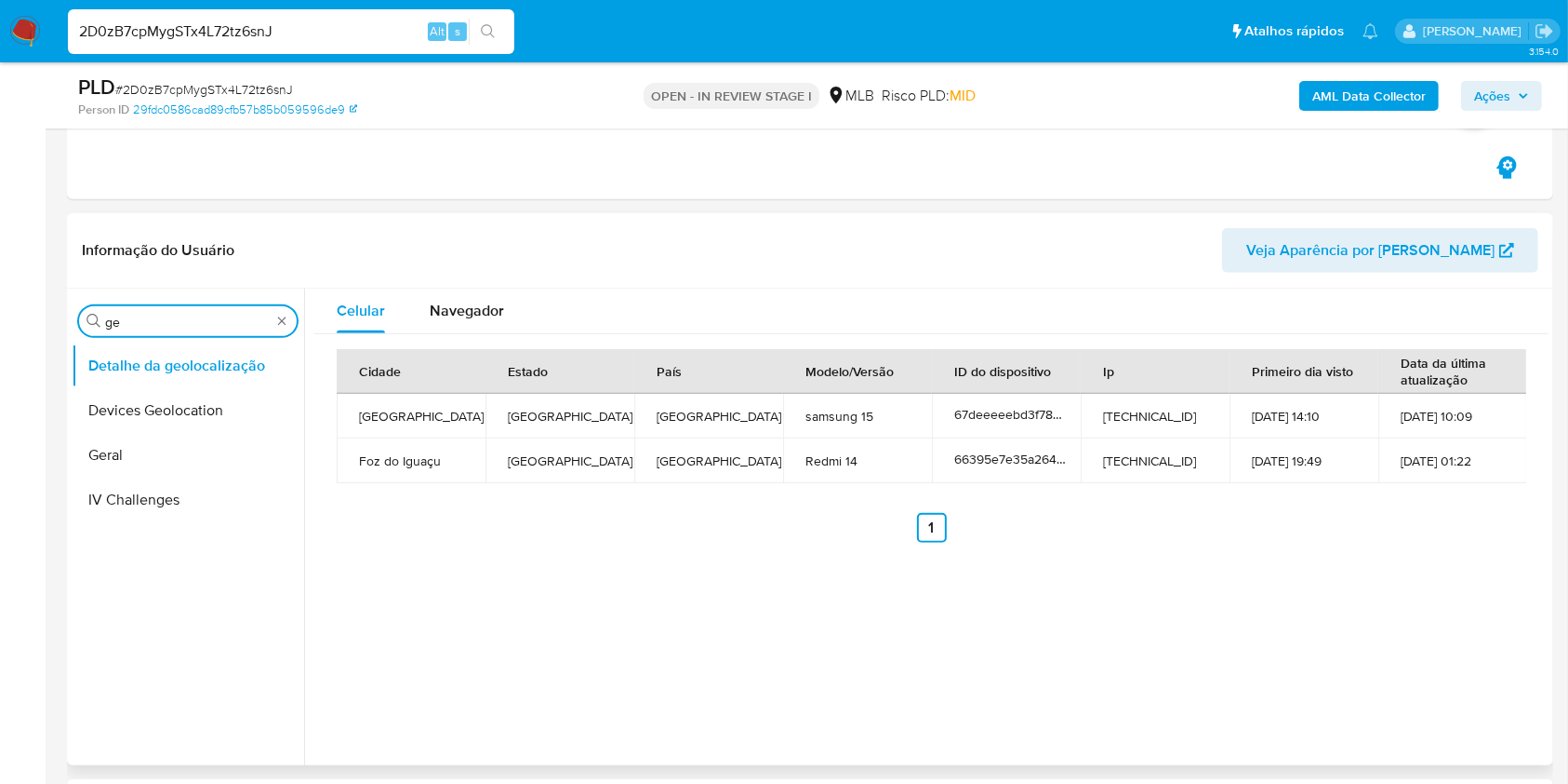
click at [179, 315] on input "ge" at bounding box center [187, 322] width 165 height 17
click at [178, 315] on input "ge" at bounding box center [187, 322] width 165 height 17
type input "res"
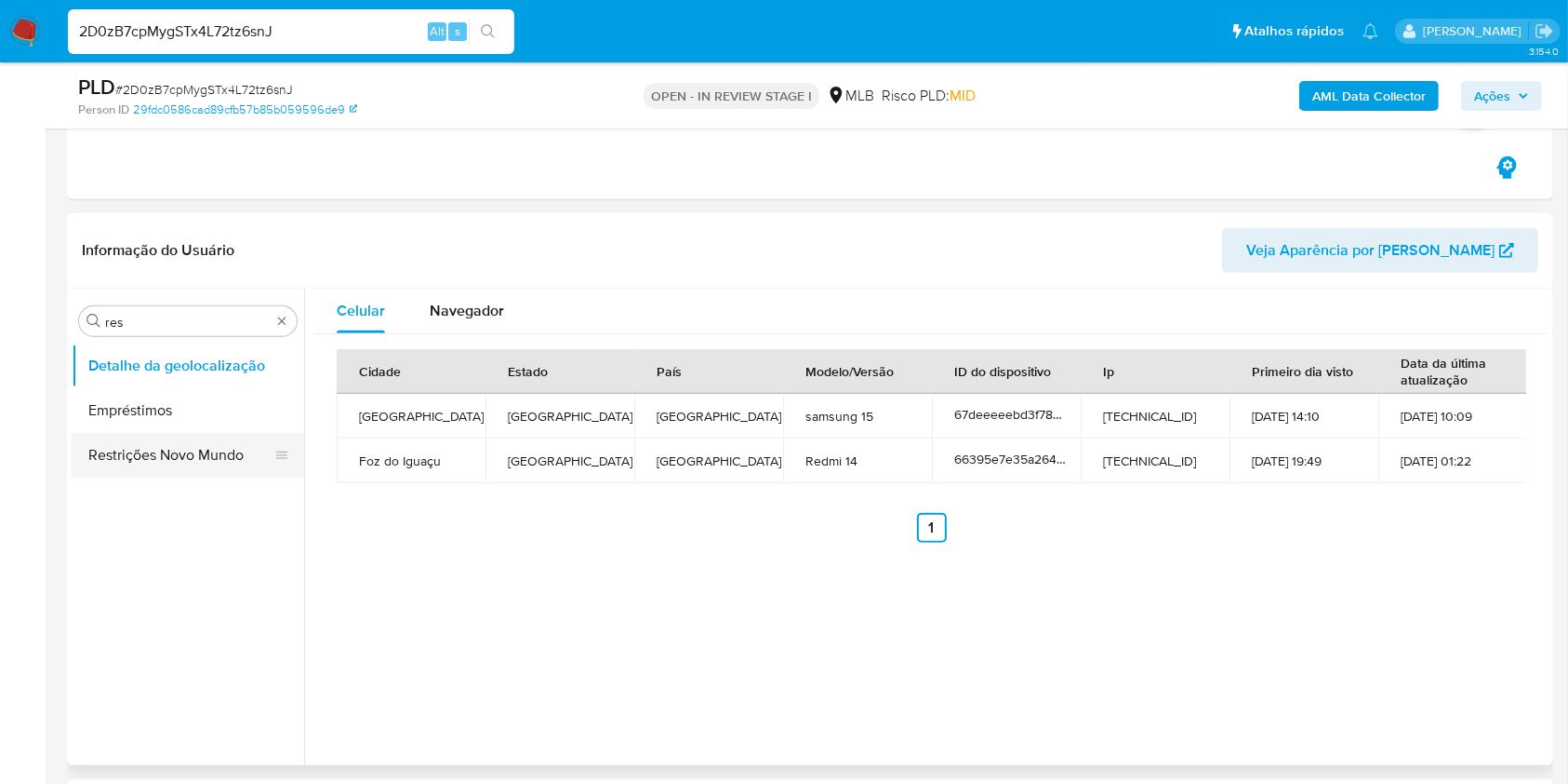
click at [143, 449] on button "Restrições Novo Mundo" at bounding box center [180, 454] width 218 height 45
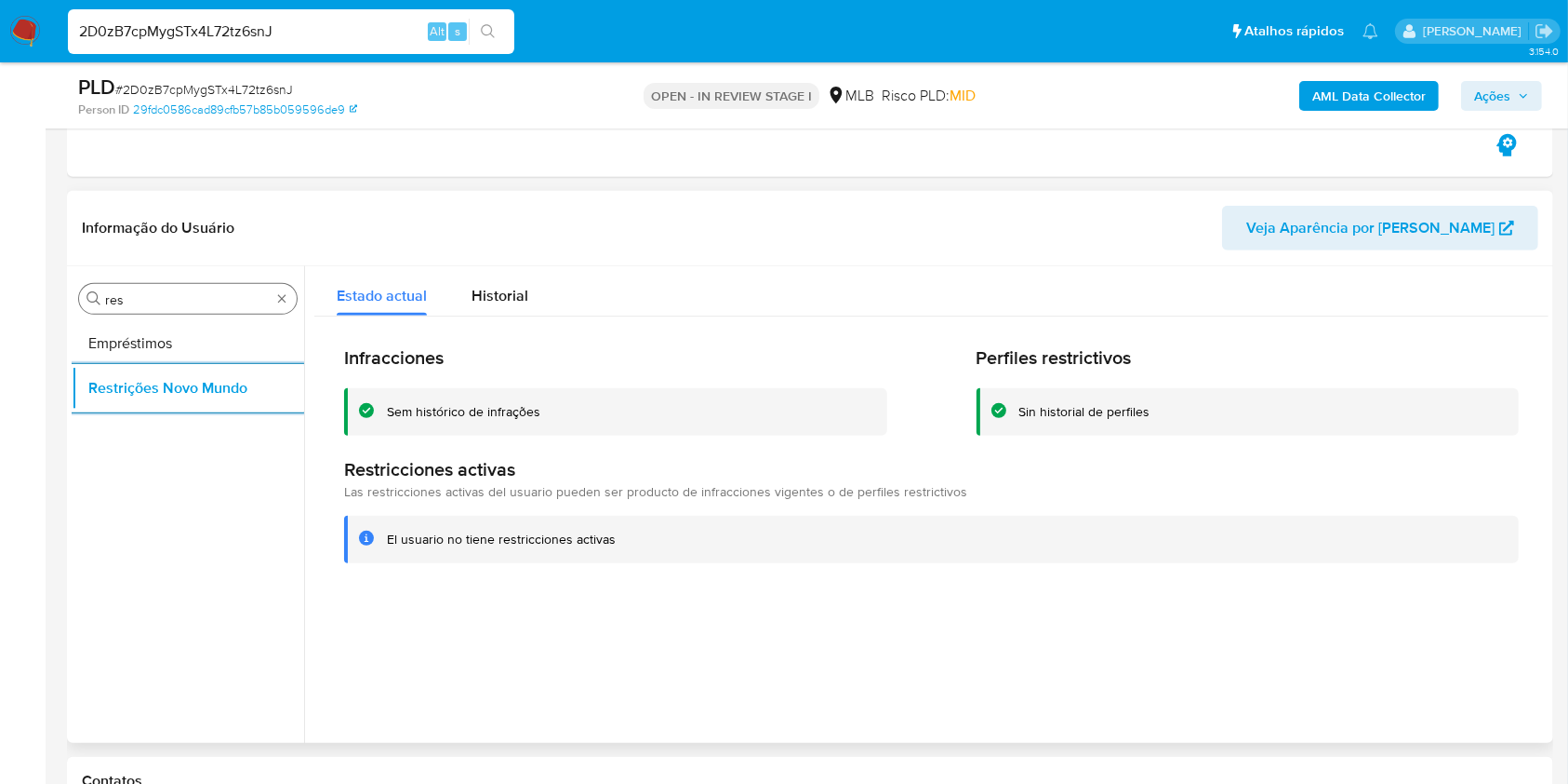
click at [163, 291] on input "res" at bounding box center [187, 299] width 165 height 17
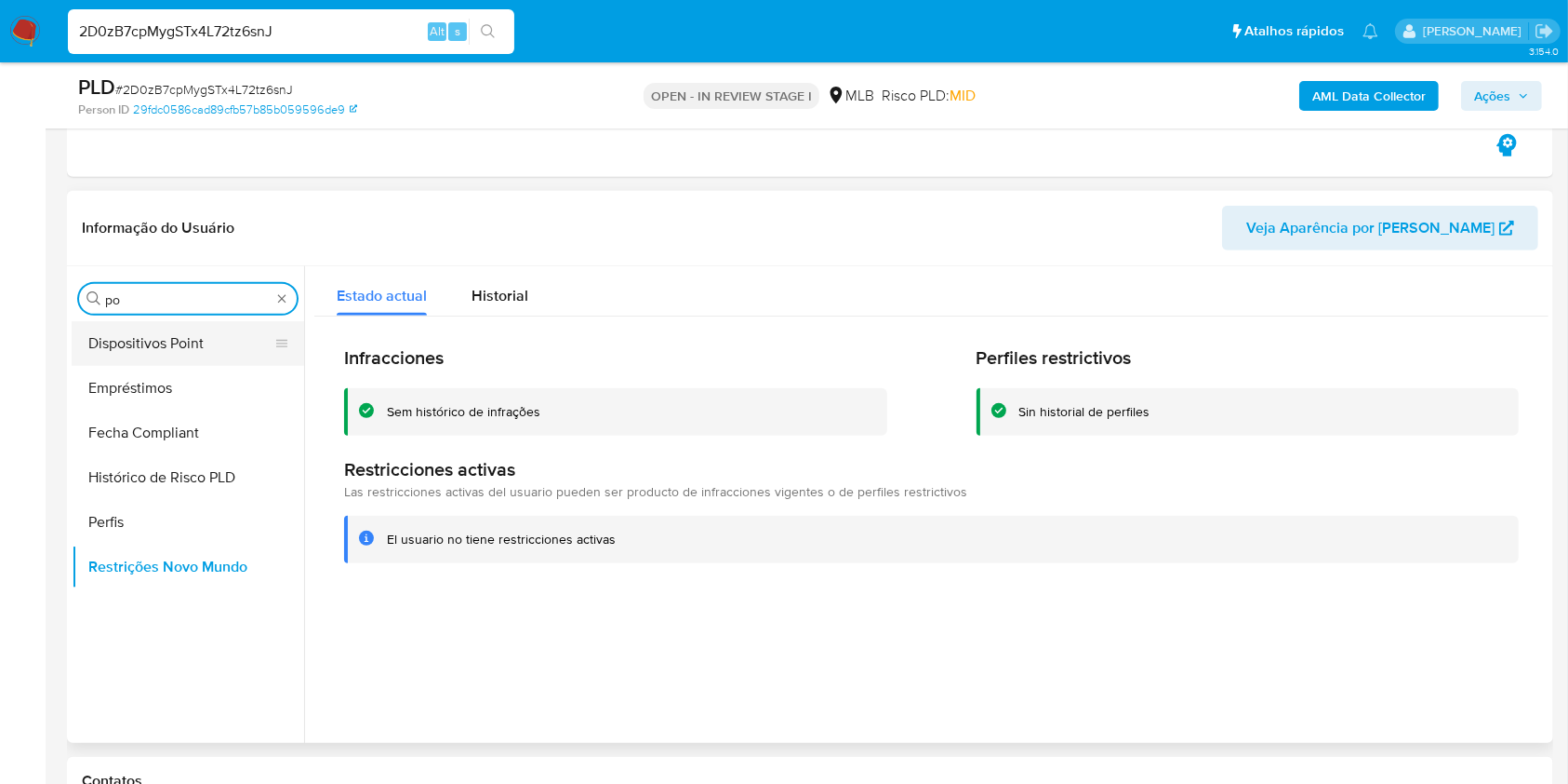
type input "po"
click at [115, 334] on button "Dispositivos Point" at bounding box center [180, 343] width 218 height 45
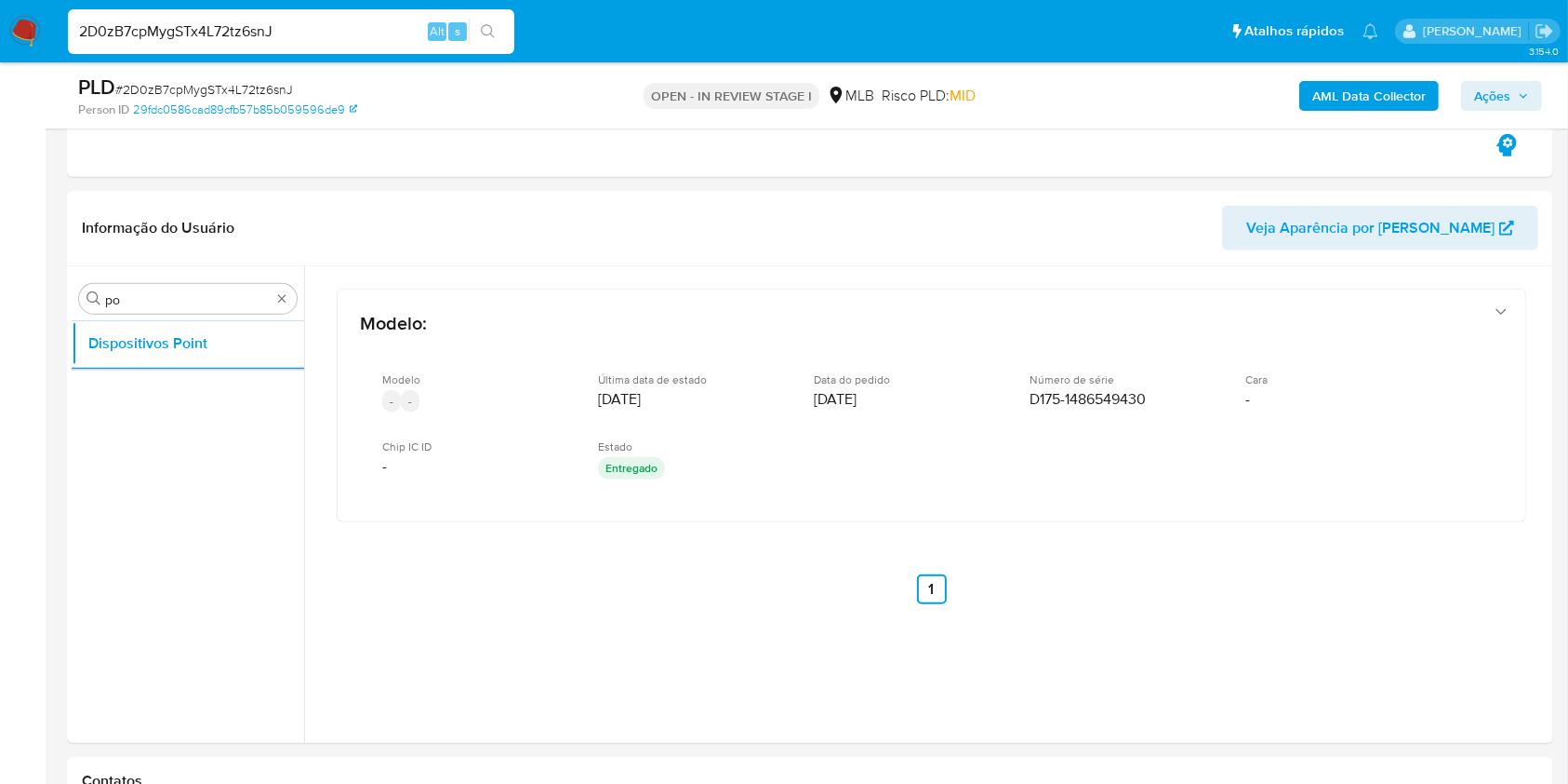
click at [1388, 87] on b "AML Data Collector" at bounding box center [1369, 96] width 114 height 30
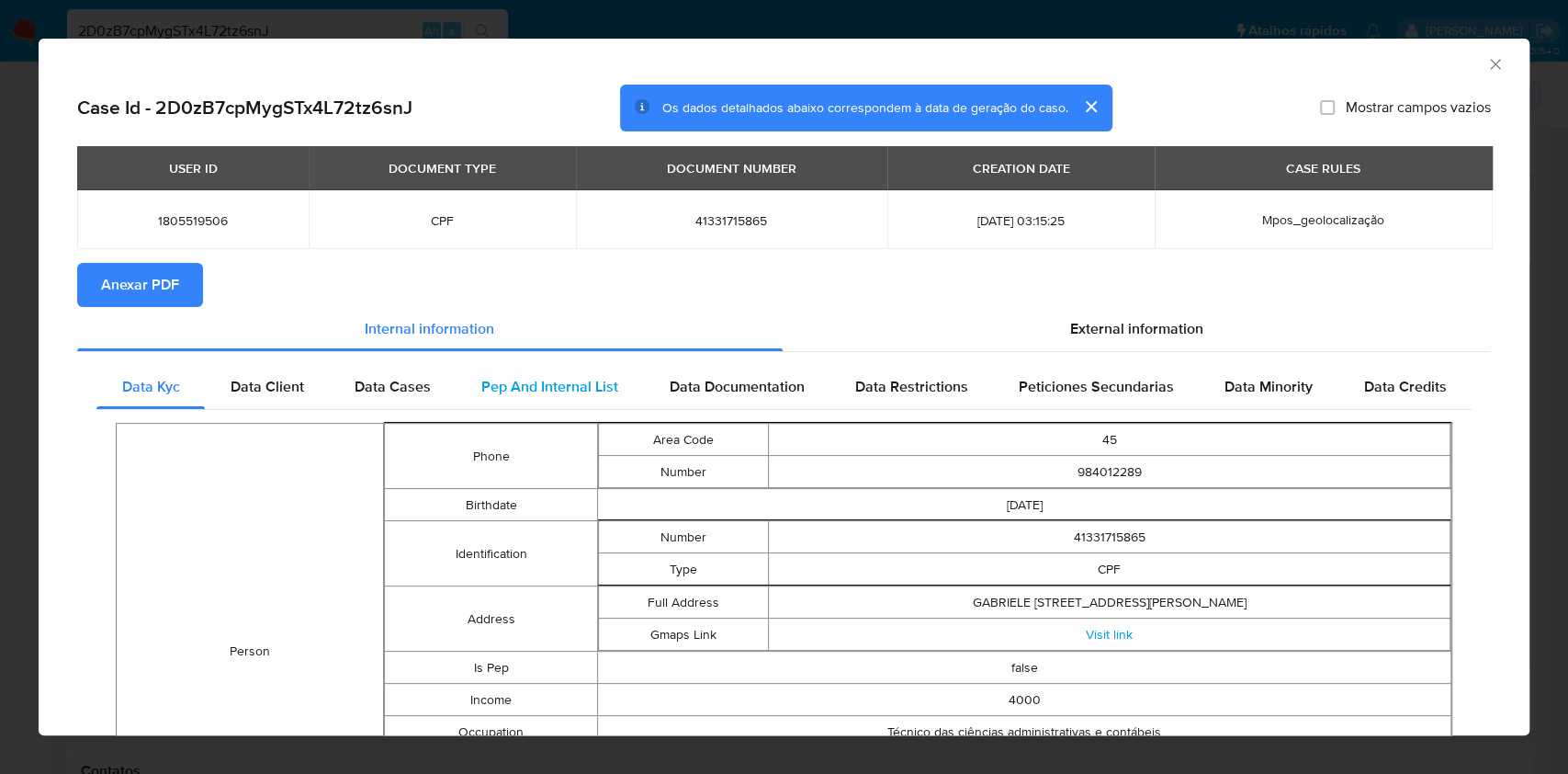
drag, startPoint x: 1194, startPoint y: 505, endPoint x: 614, endPoint y: 398, distance: 589.8
click at [1194, 506] on td "1992-01-11" at bounding box center [1025, 504] width 854 height 32
click at [119, 282] on span "Anexar PDF" at bounding box center [140, 284] width 78 height 40
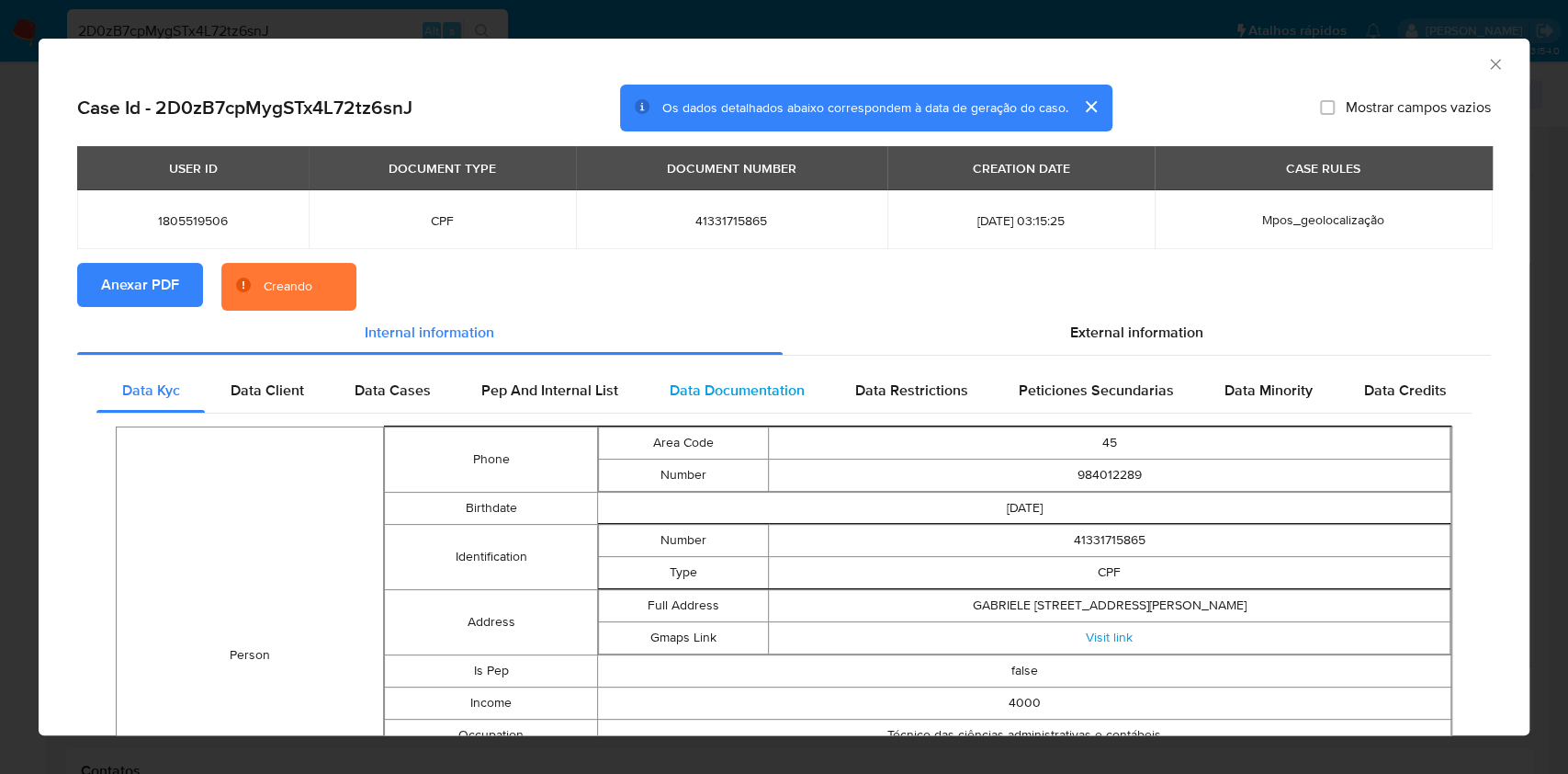
drag, startPoint x: 1055, startPoint y: 320, endPoint x: 974, endPoint y: 394, distance: 109.7
click at [1056, 320] on div "External information" at bounding box center [1137, 332] width 709 height 44
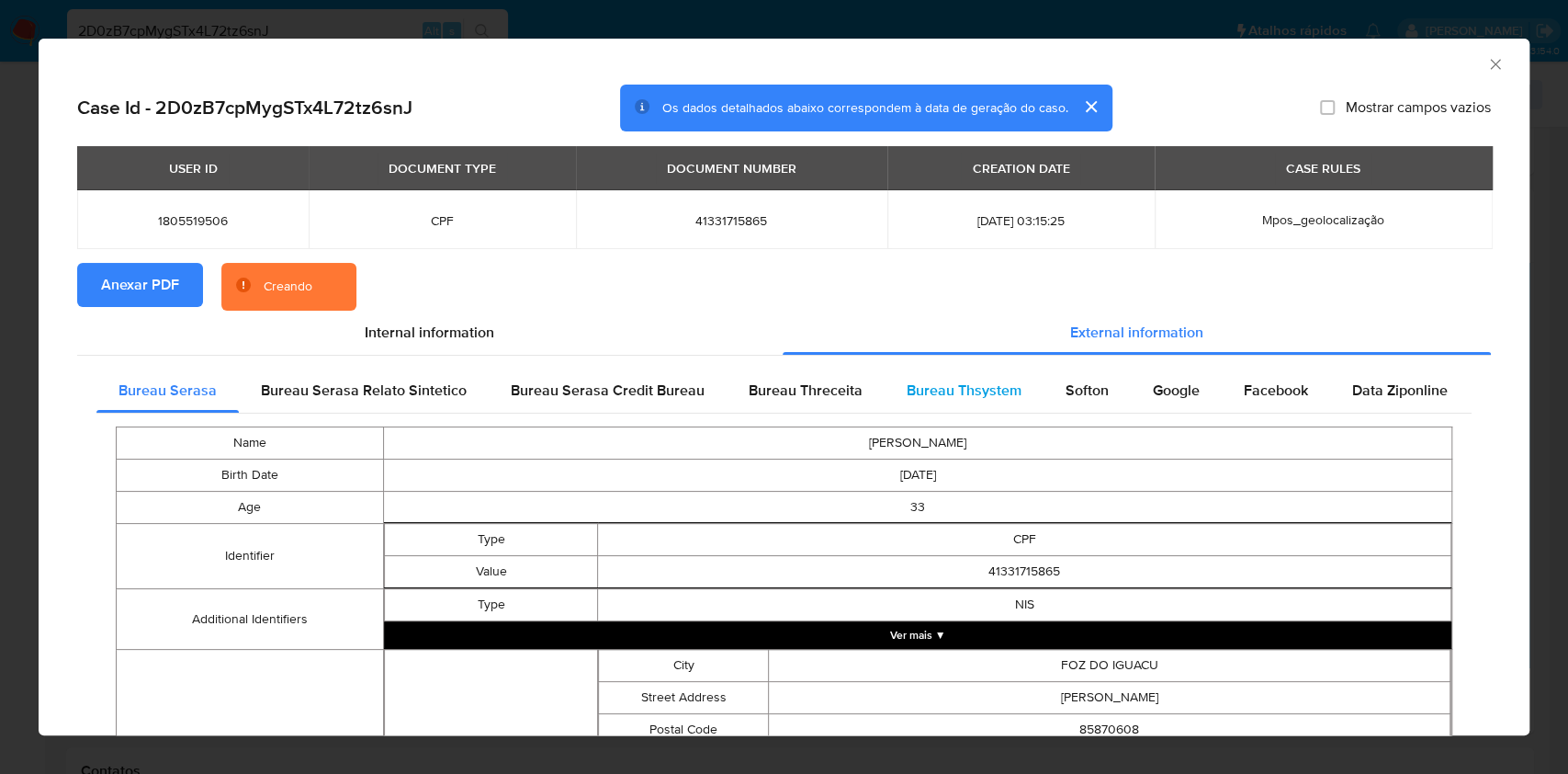
click at [927, 408] on div "Bureau Thsystem" at bounding box center [964, 390] width 159 height 44
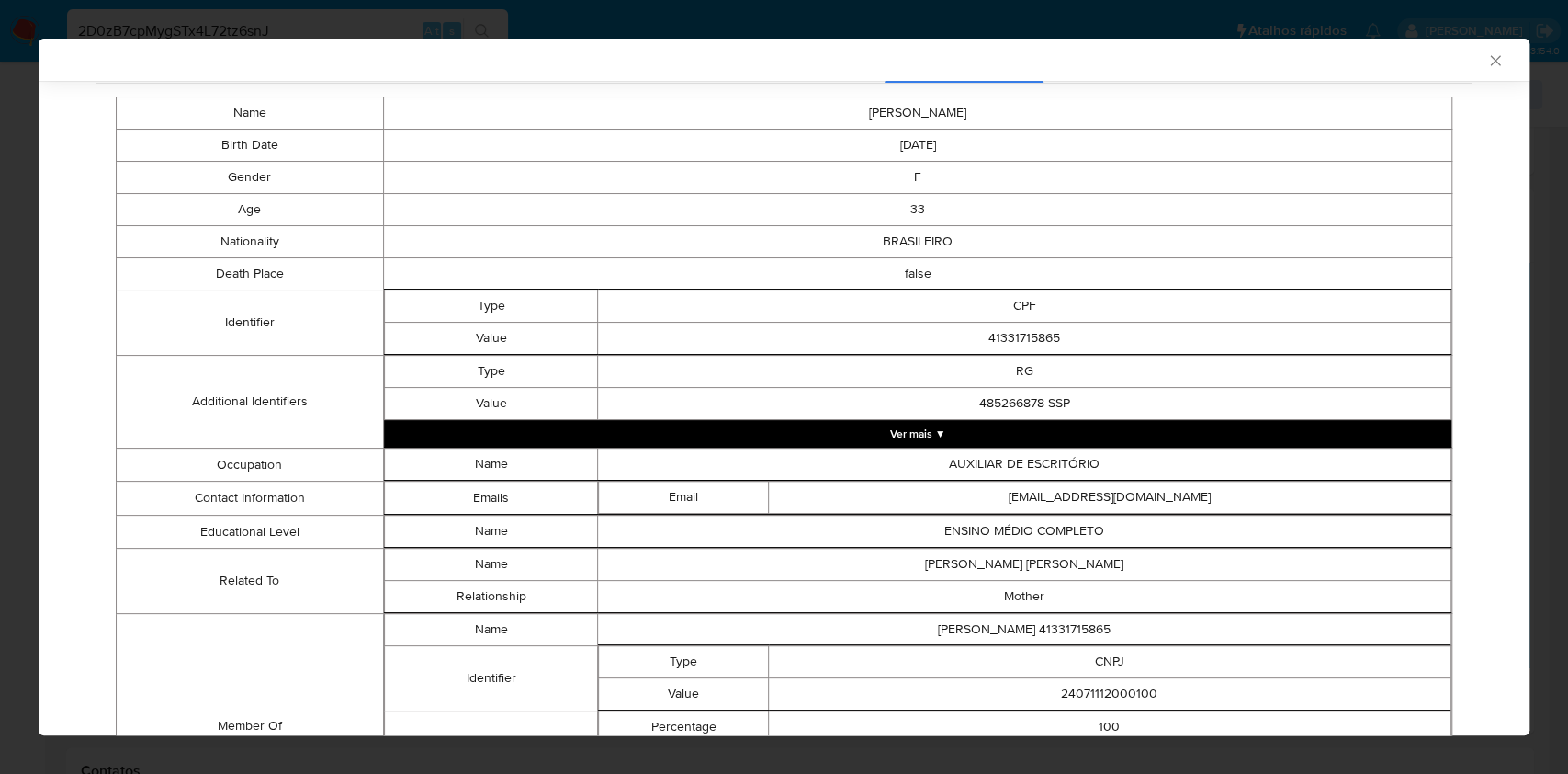
scroll to position [489, 0]
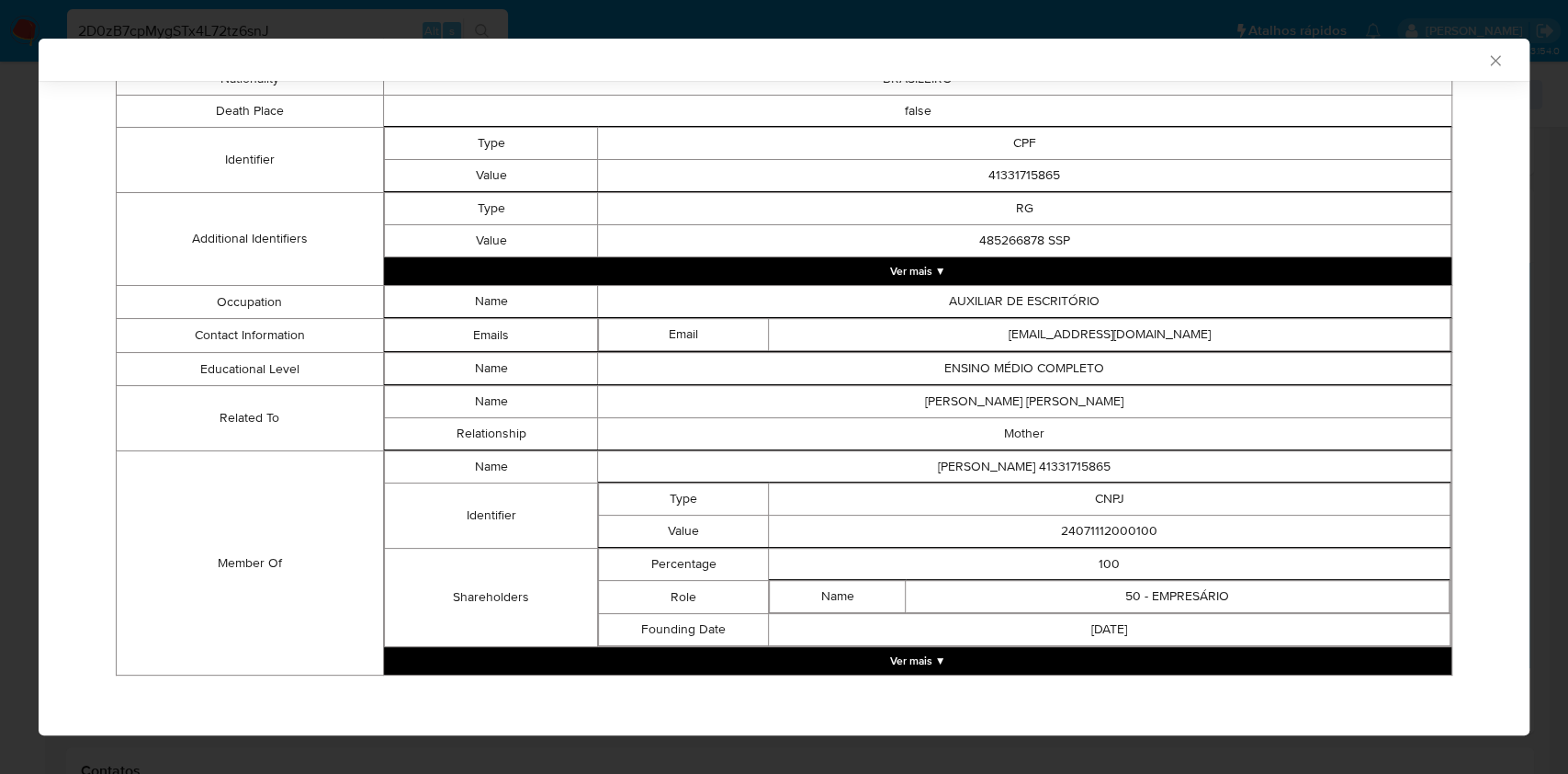
click at [852, 657] on button "Ver mais ▼" at bounding box center [917, 661] width 1068 height 27
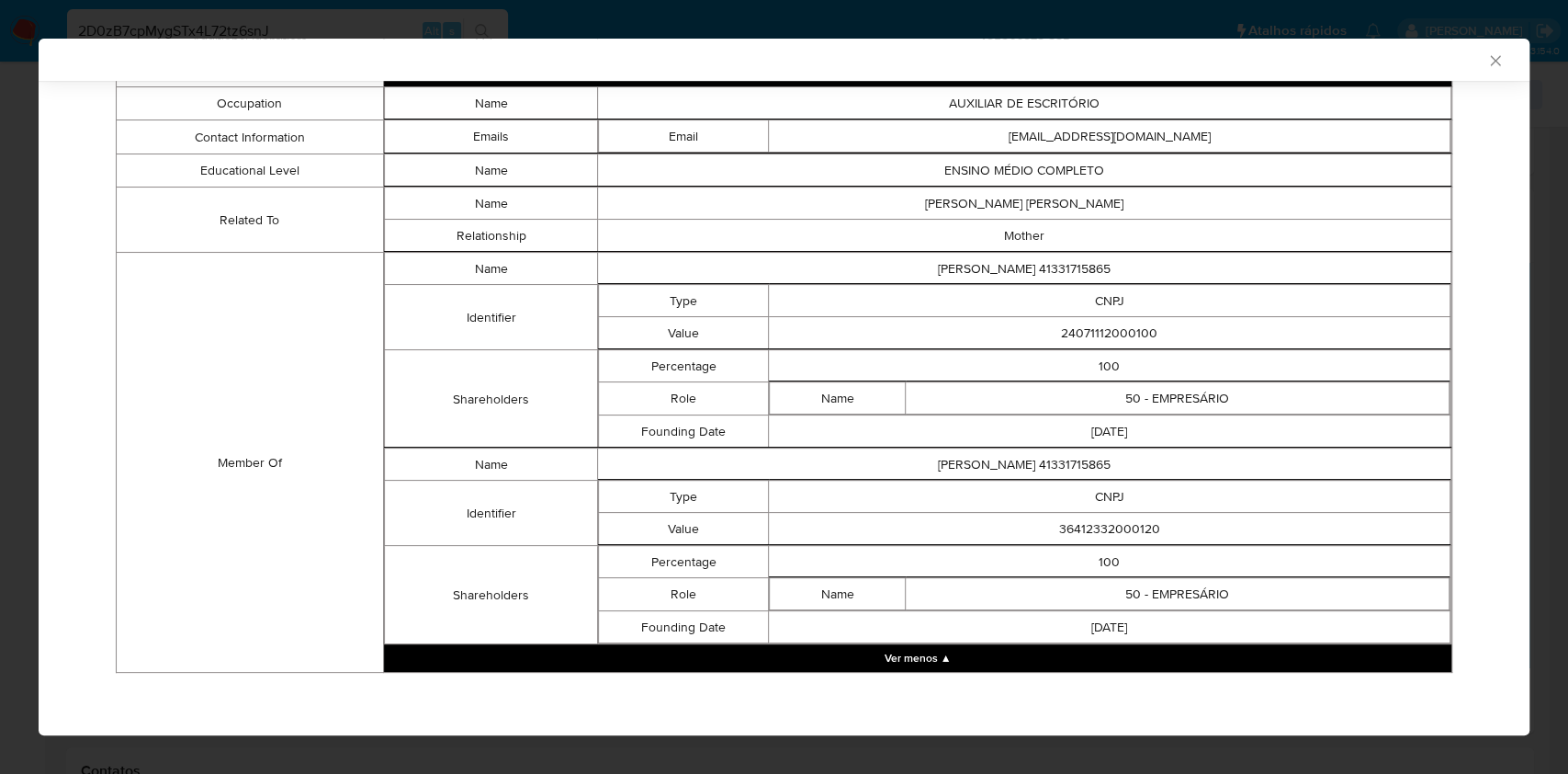
scroll to position [681, 0]
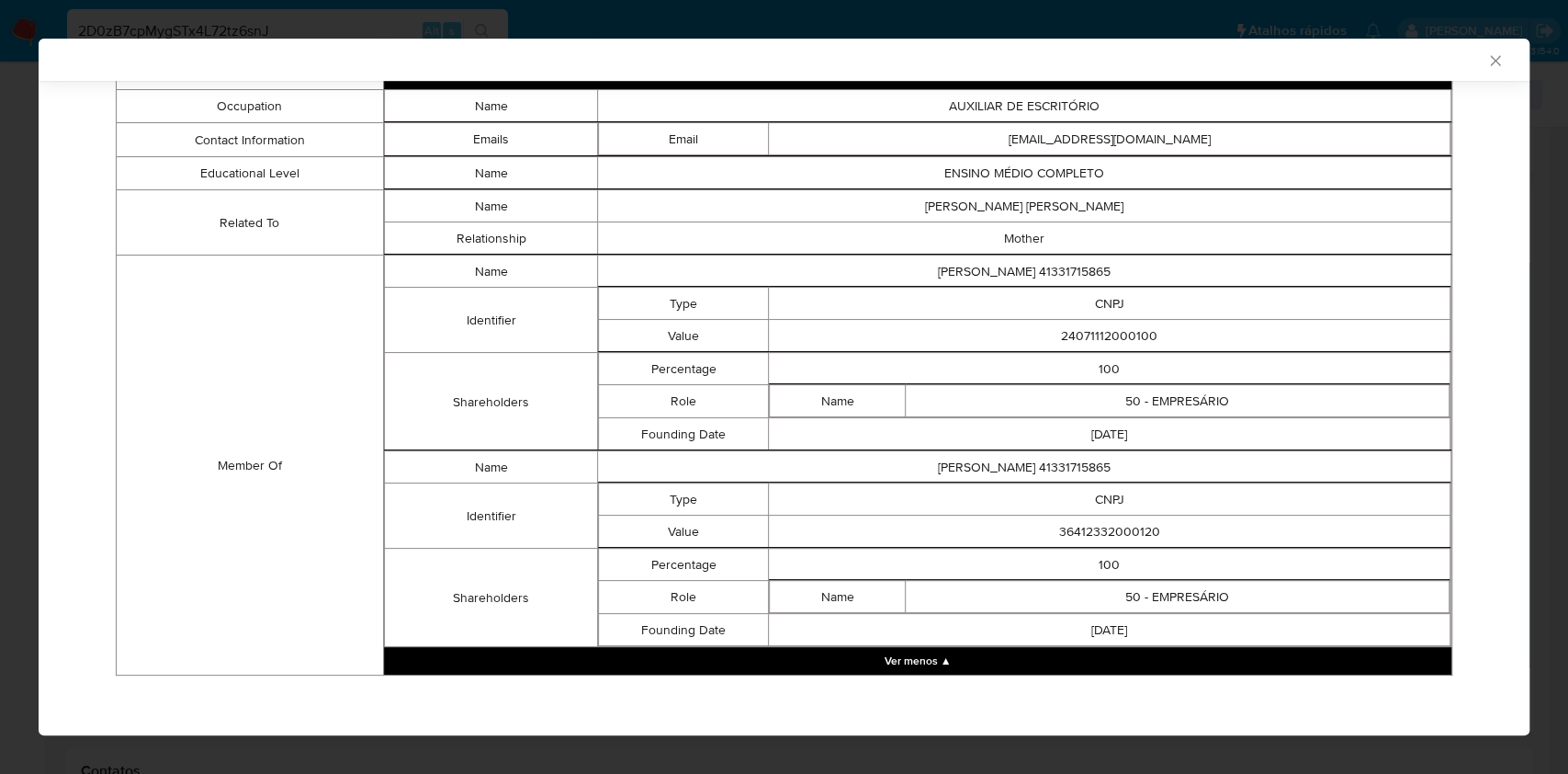
click at [1072, 324] on td "24071112000100" at bounding box center [1110, 335] width 682 height 32
click at [1071, 322] on td "24071112000100" at bounding box center [1110, 335] width 682 height 32
click at [1087, 331] on td "24071112000100" at bounding box center [1110, 335] width 682 height 32
copy td "24071112000100"
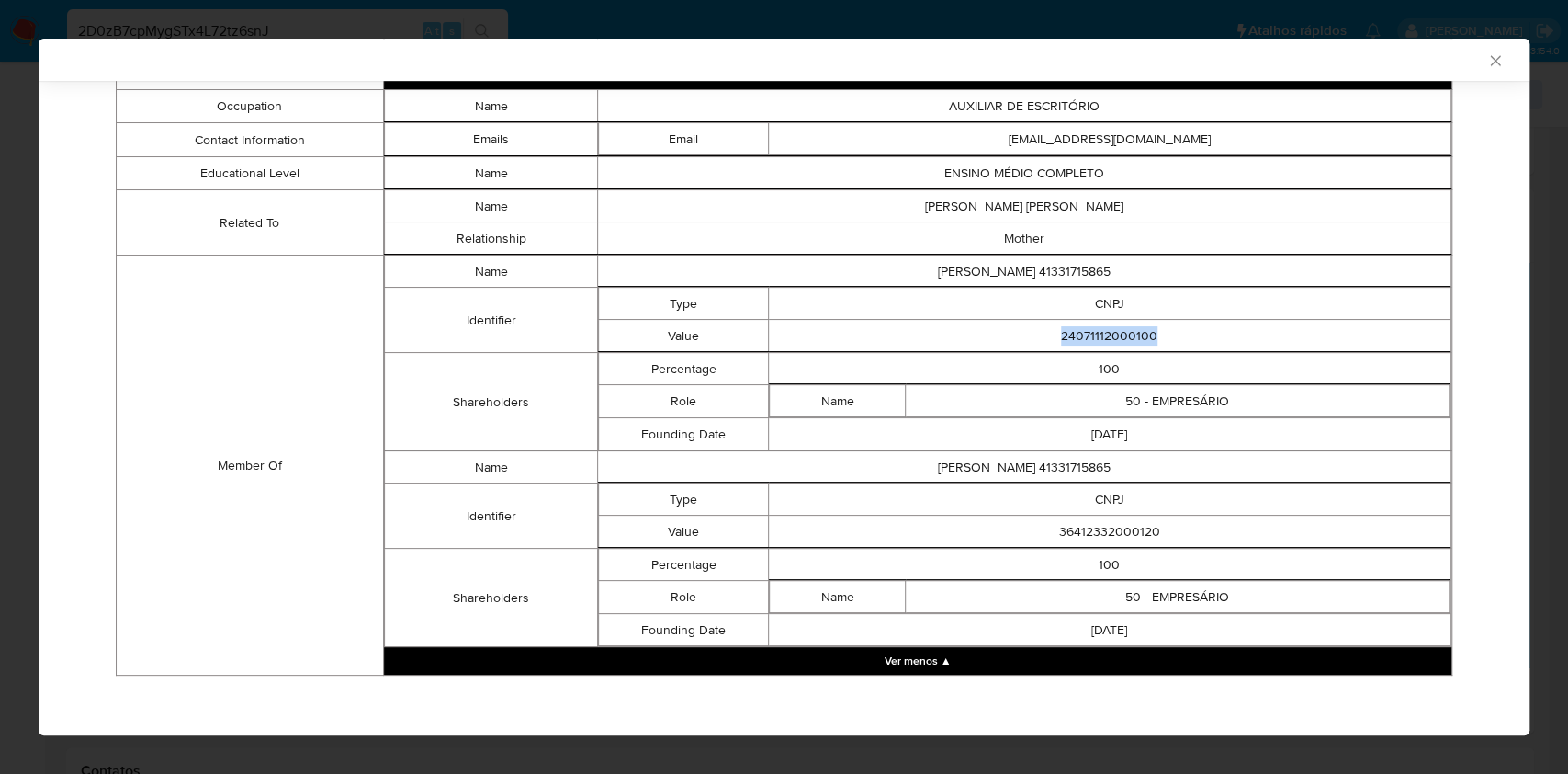
click at [876, 571] on td "100" at bounding box center [1110, 564] width 682 height 32
click at [1104, 527] on td "36412332000120" at bounding box center [1110, 532] width 682 height 32
copy td "0"
click at [1090, 529] on td "36412332000120" at bounding box center [1110, 532] width 682 height 32
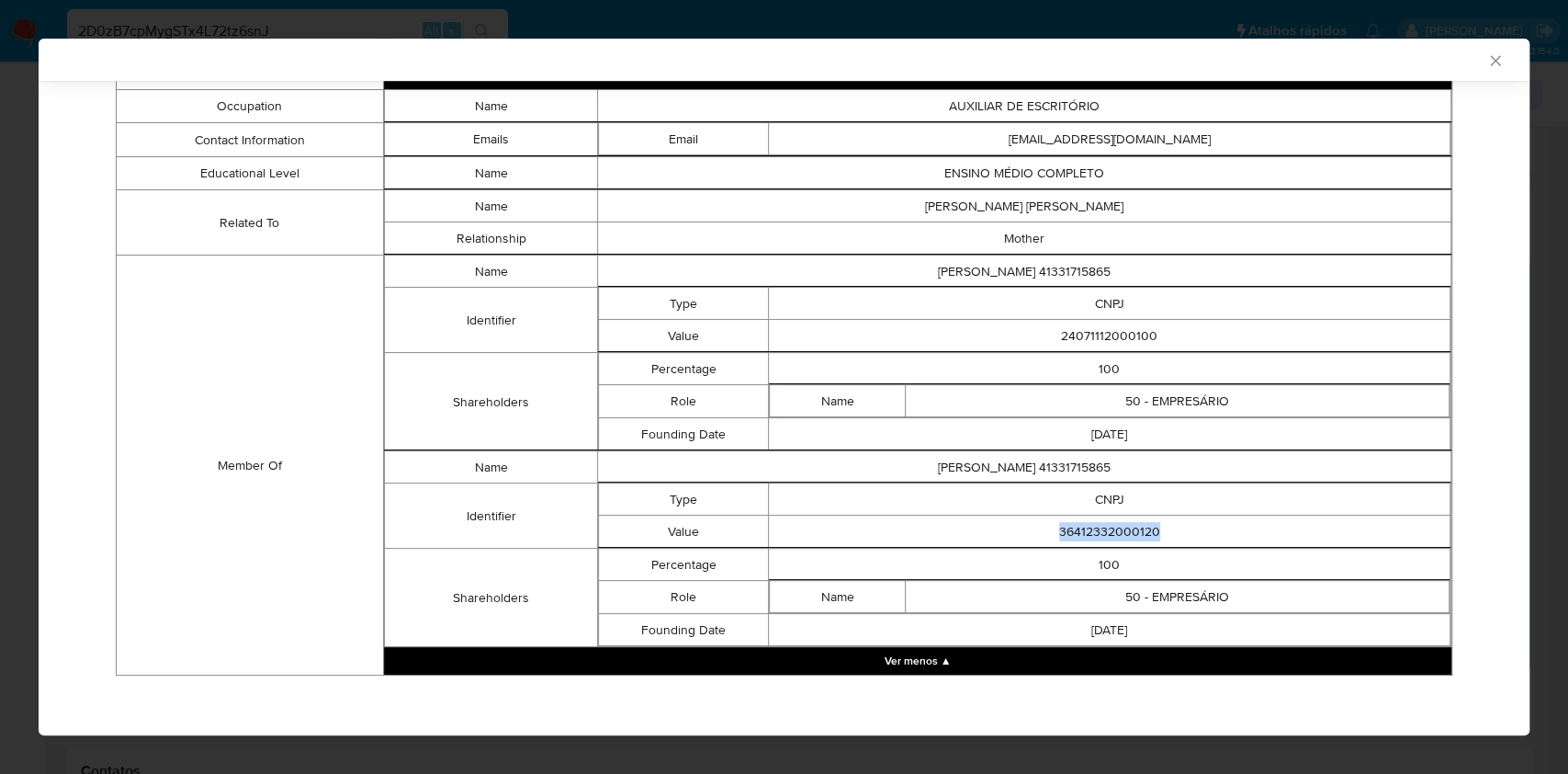
click at [1090, 529] on td "36412332000120" at bounding box center [1110, 532] width 682 height 32
copy td "36412332000120"
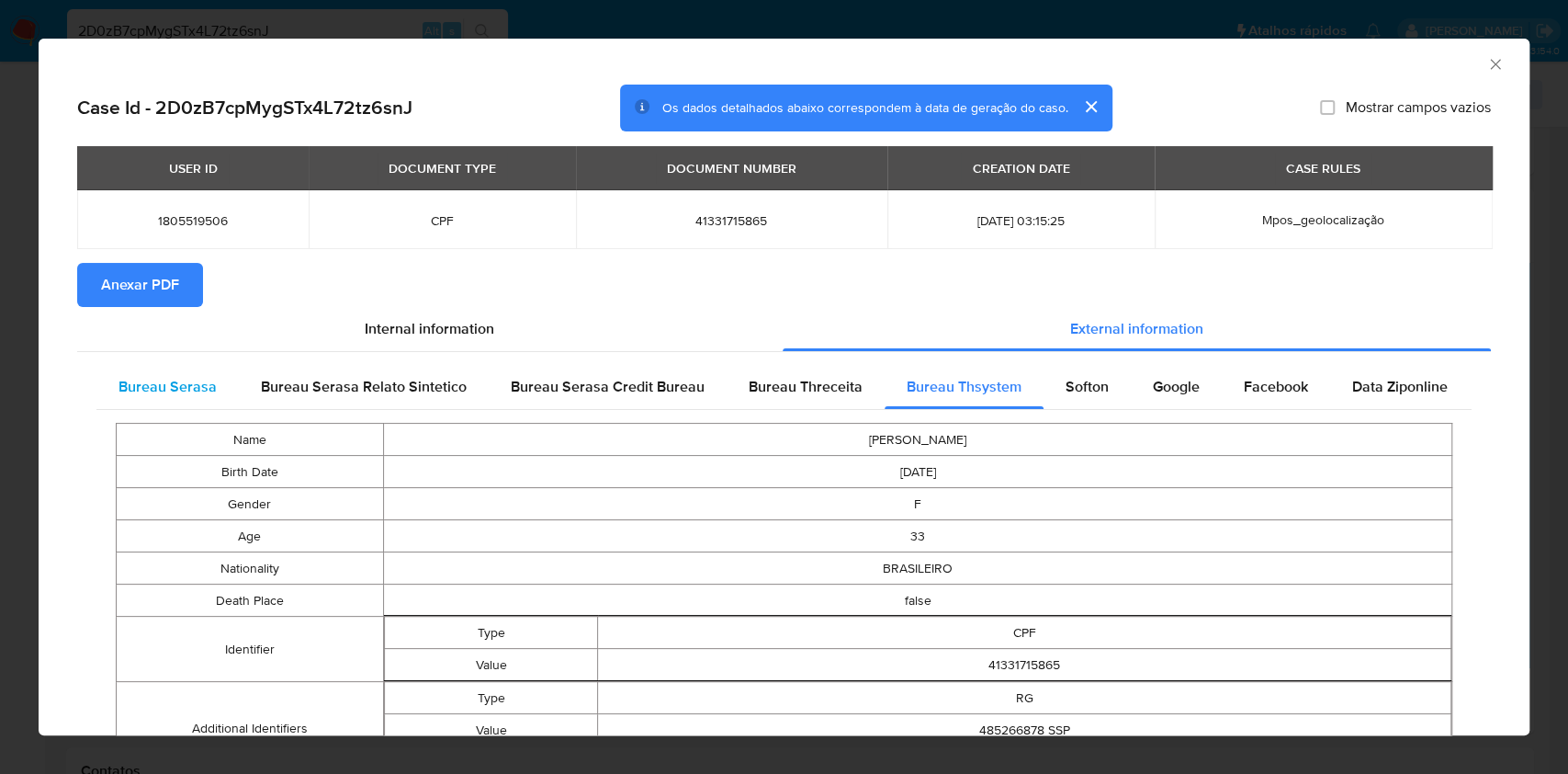
click at [214, 381] on div "Bureau Serasa" at bounding box center [168, 386] width 143 height 44
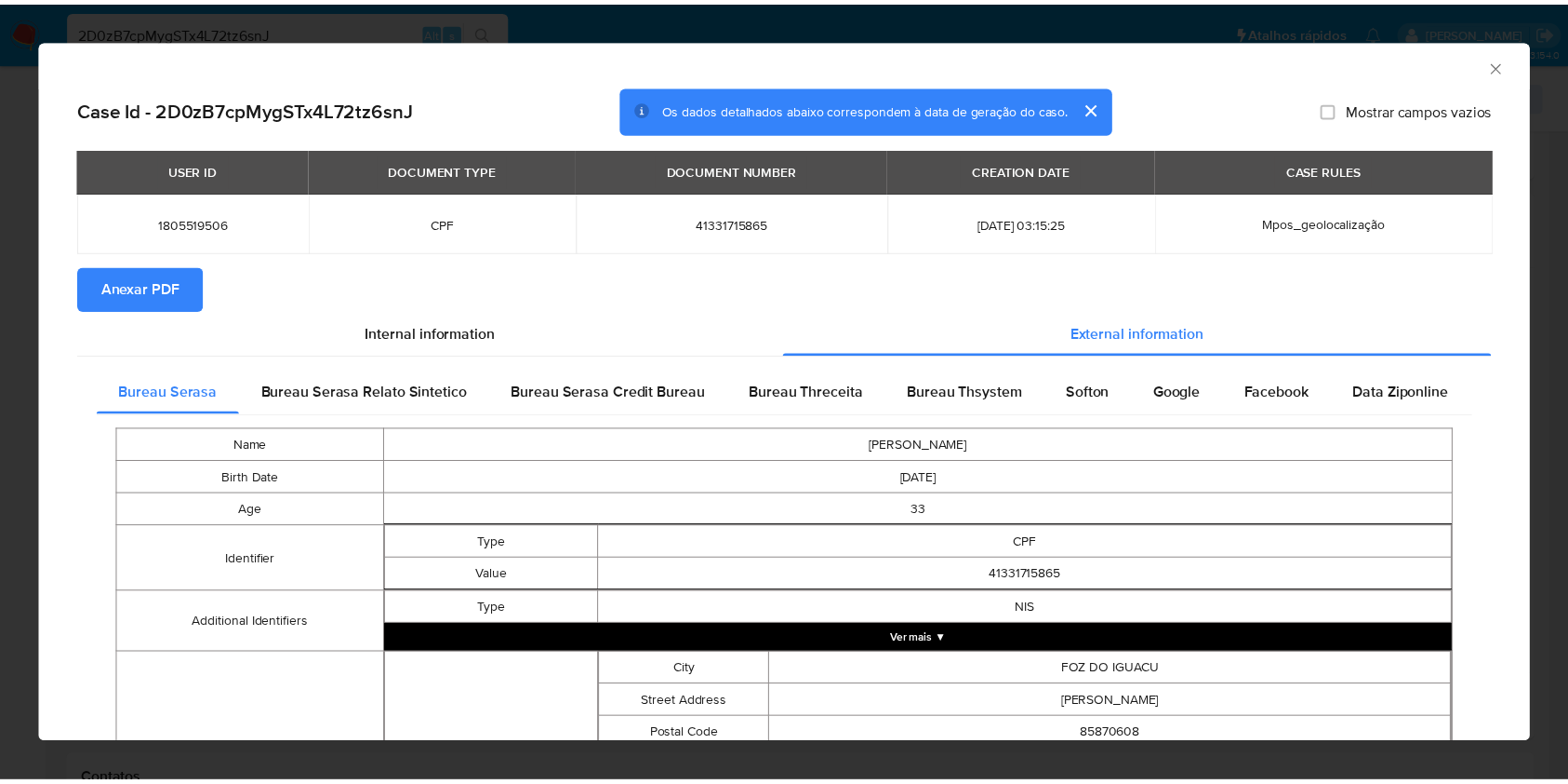
scroll to position [420, 0]
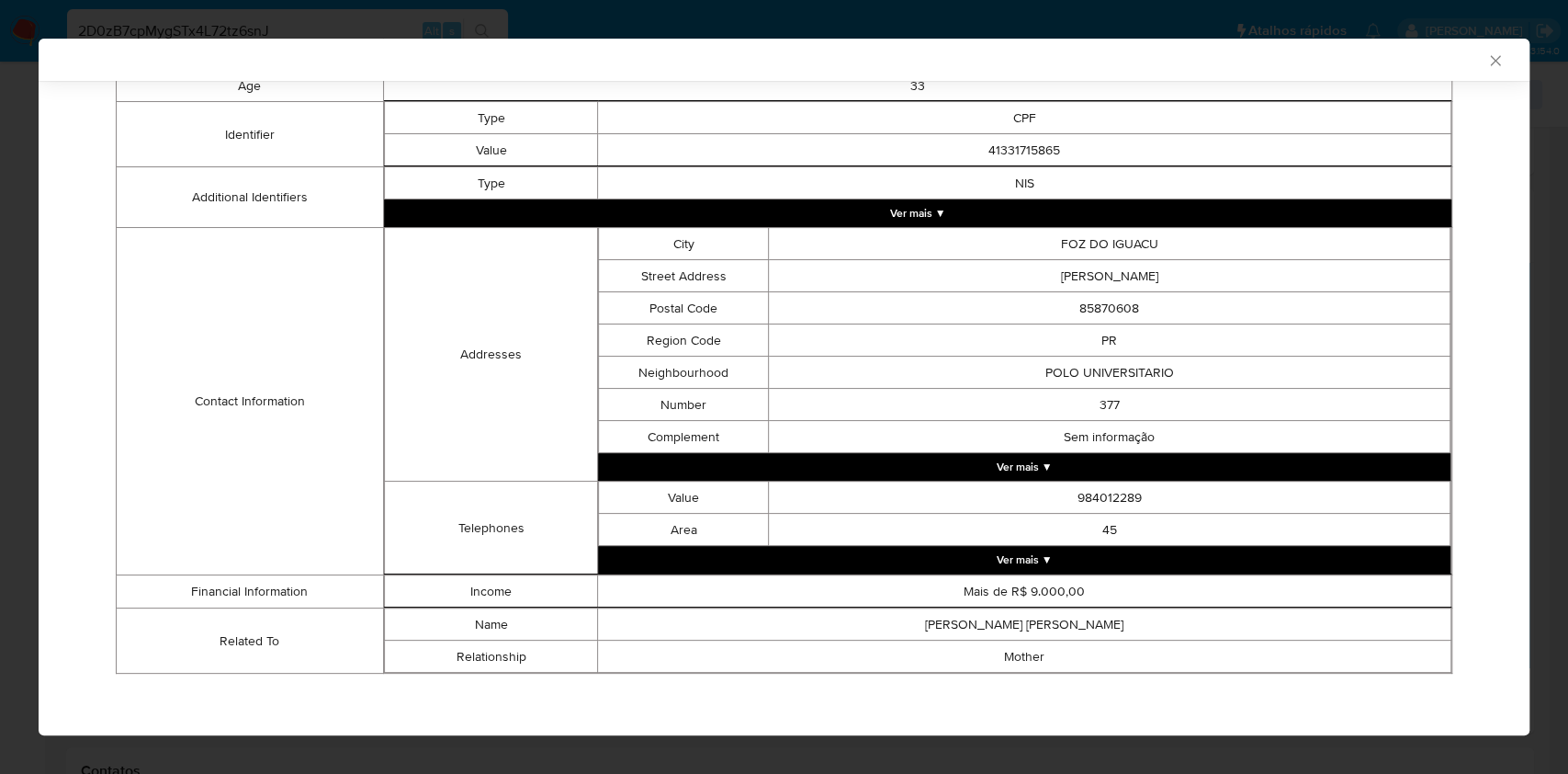
click at [22, 298] on div "AML Data Collector Case Id - 2D0zB7cpMygSTx4L72tz6snJ Os dados detalhados abaix…" at bounding box center [784, 387] width 1568 height 774
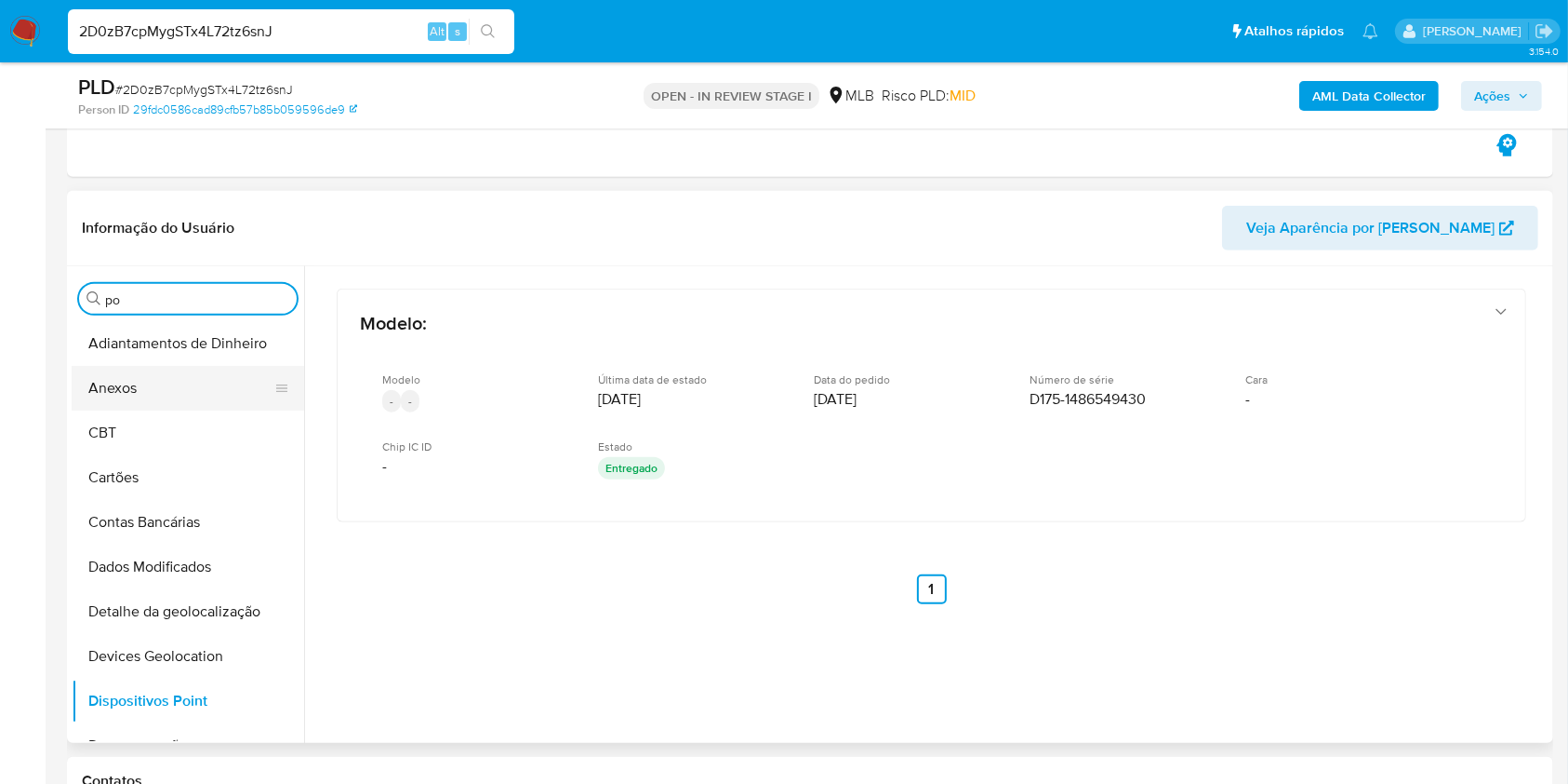
click at [166, 394] on button "Anexos" at bounding box center [180, 388] width 218 height 45
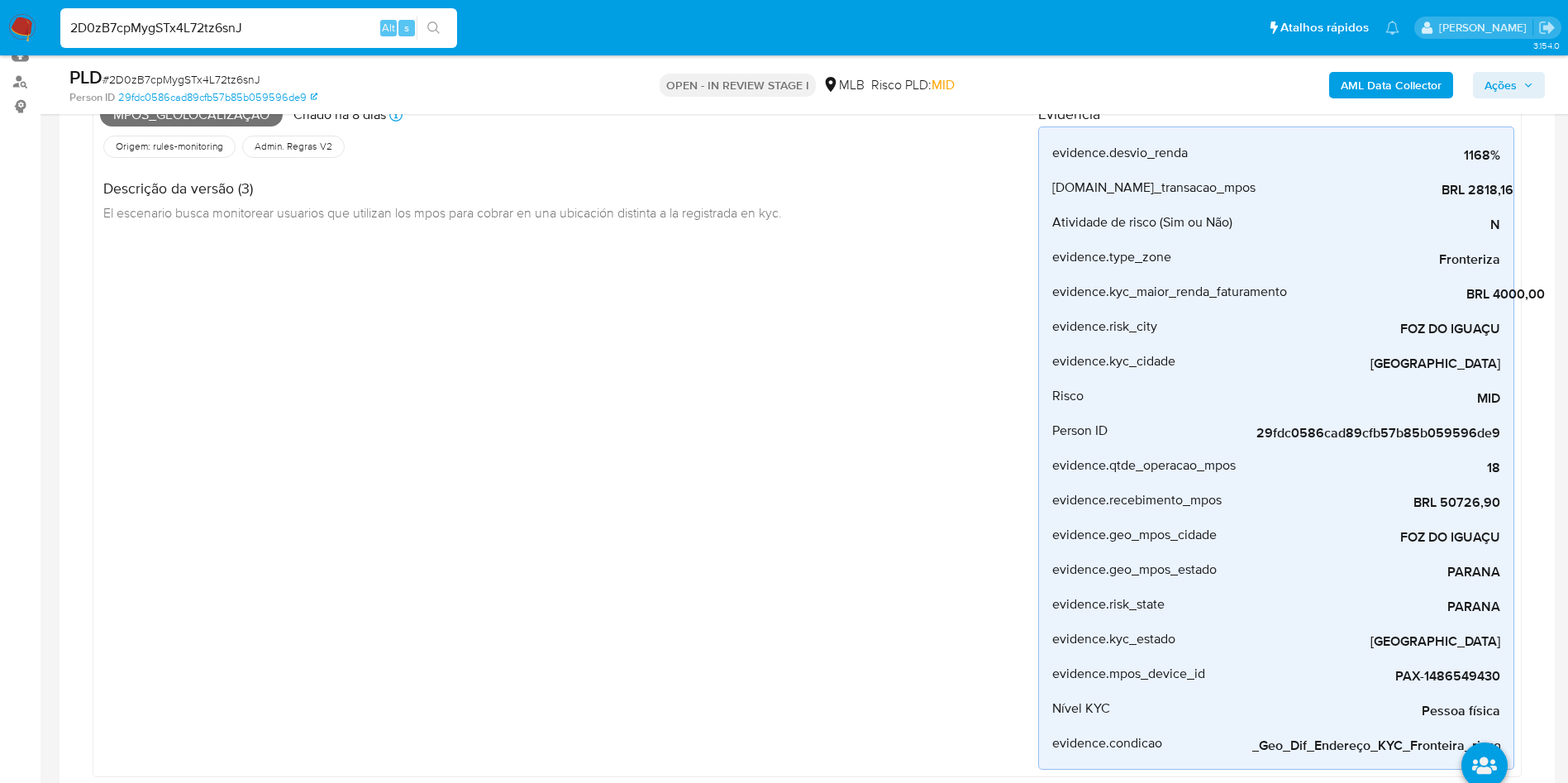
scroll to position [173, 0]
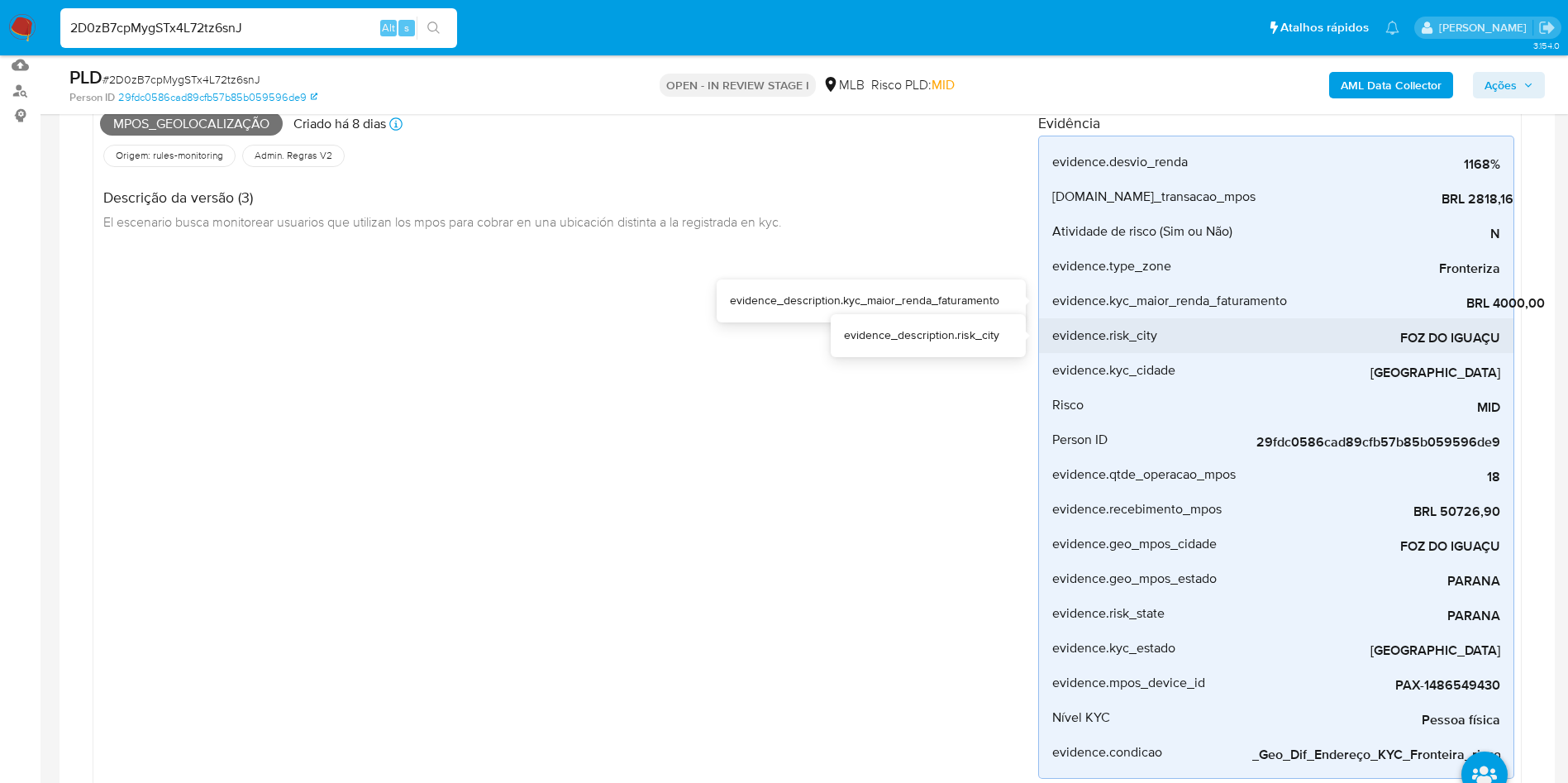
click at [1393, 334] on span "FOZ DO IGUAÇU" at bounding box center [1376, 337] width 248 height 17
copy span "FOZ DO IGUAÇU"
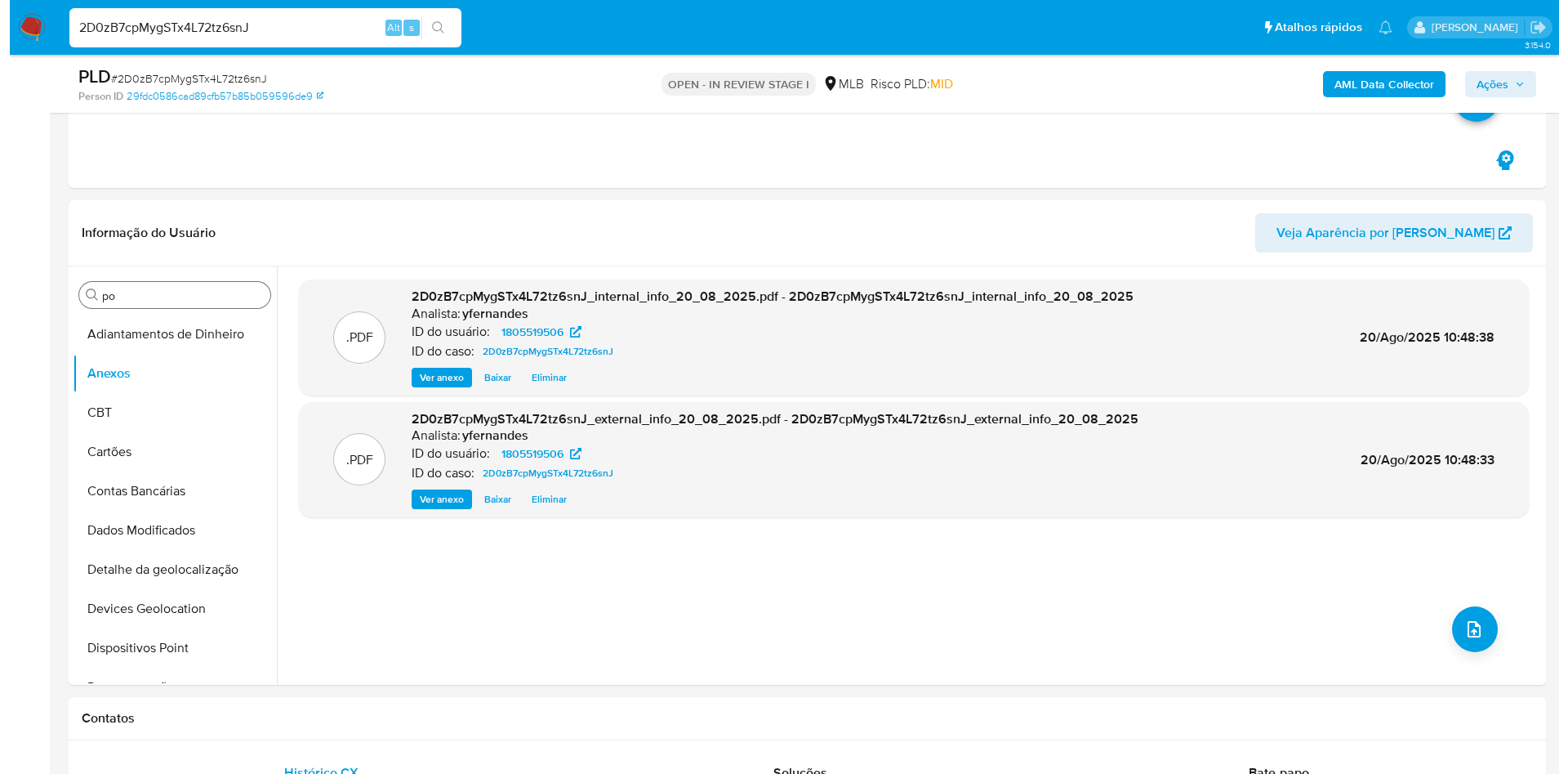
scroll to position [784, 0]
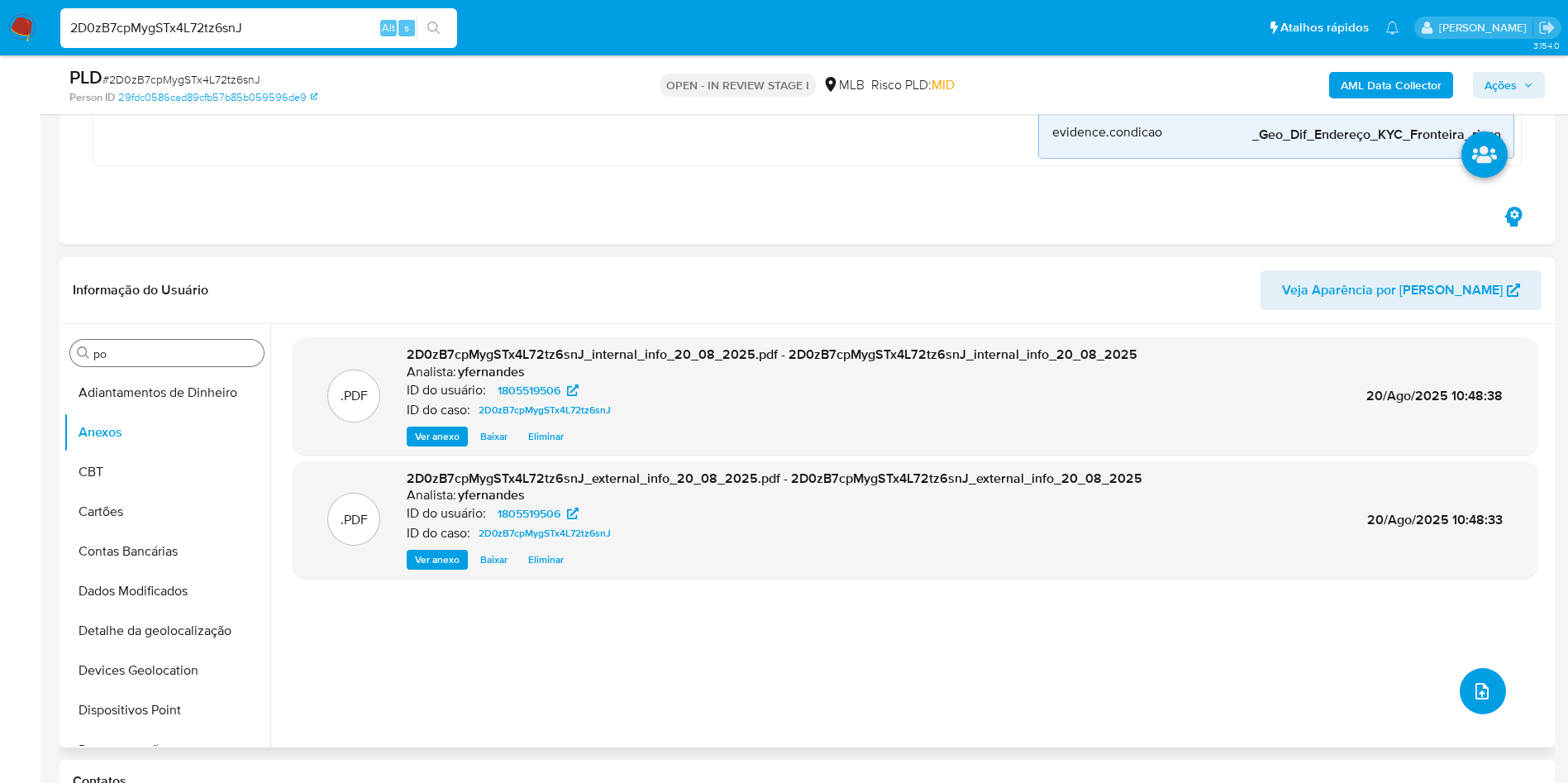
click at [1393, 692] on icon "upload-file" at bounding box center [1482, 691] width 13 height 17
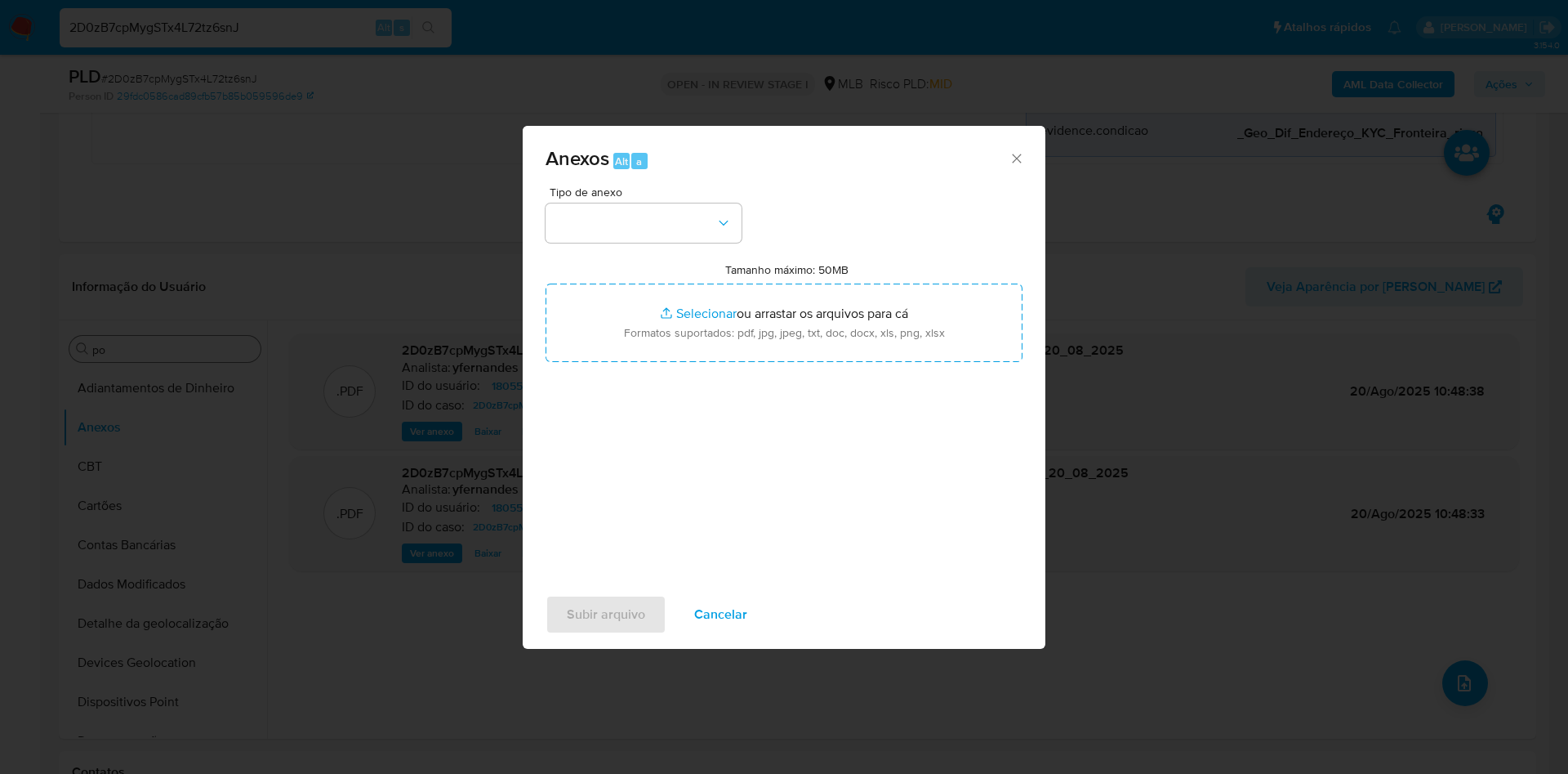
click at [582, 247] on div "Tipo de anexo Tamanho máximo: 50MB Selecionar arquivos Selecionar ou arrastar o…" at bounding box center [784, 379] width 477 height 386
click at [610, 233] on button "button" at bounding box center [644, 222] width 196 height 39
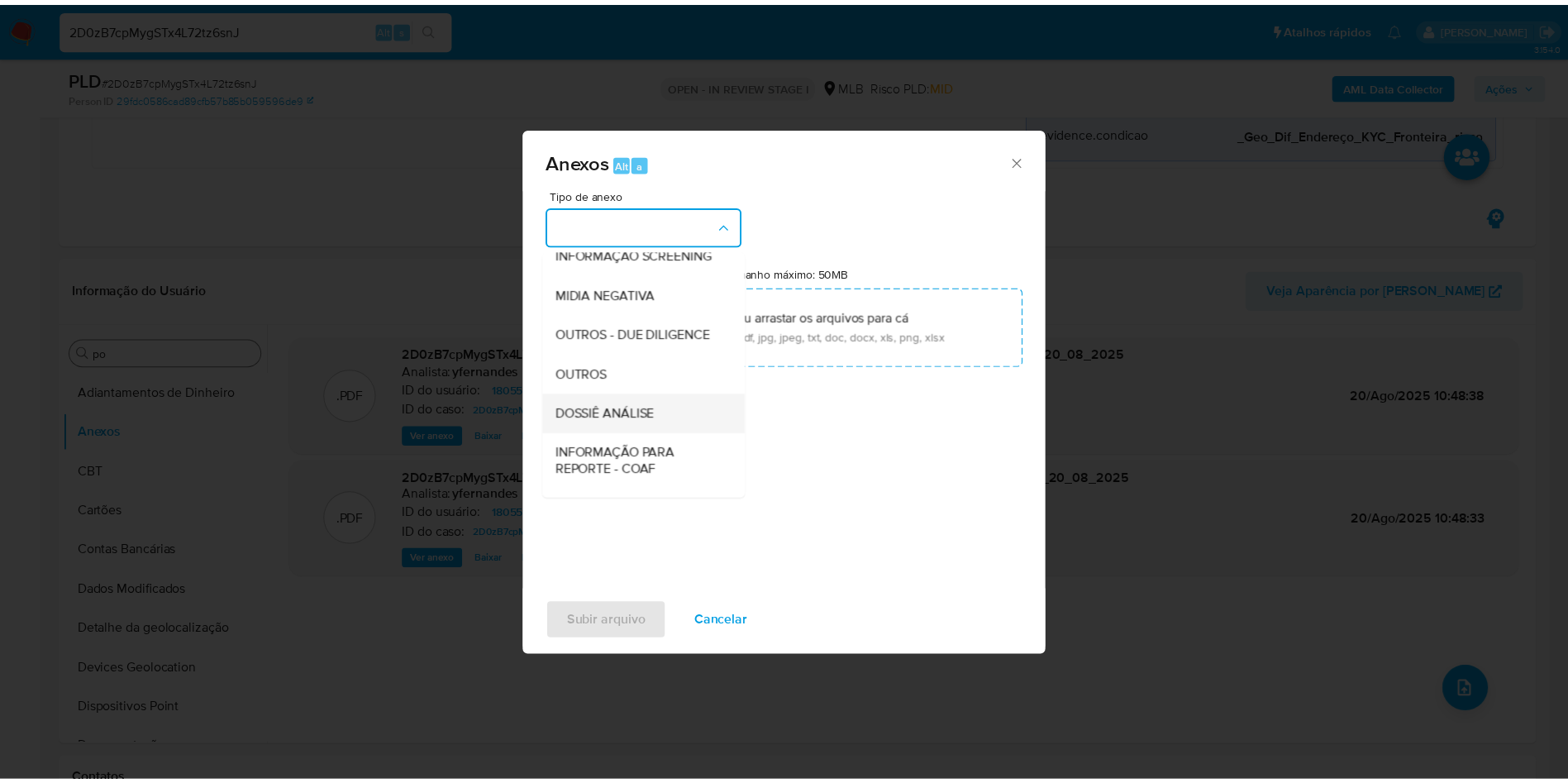
scroll to position [255, 0]
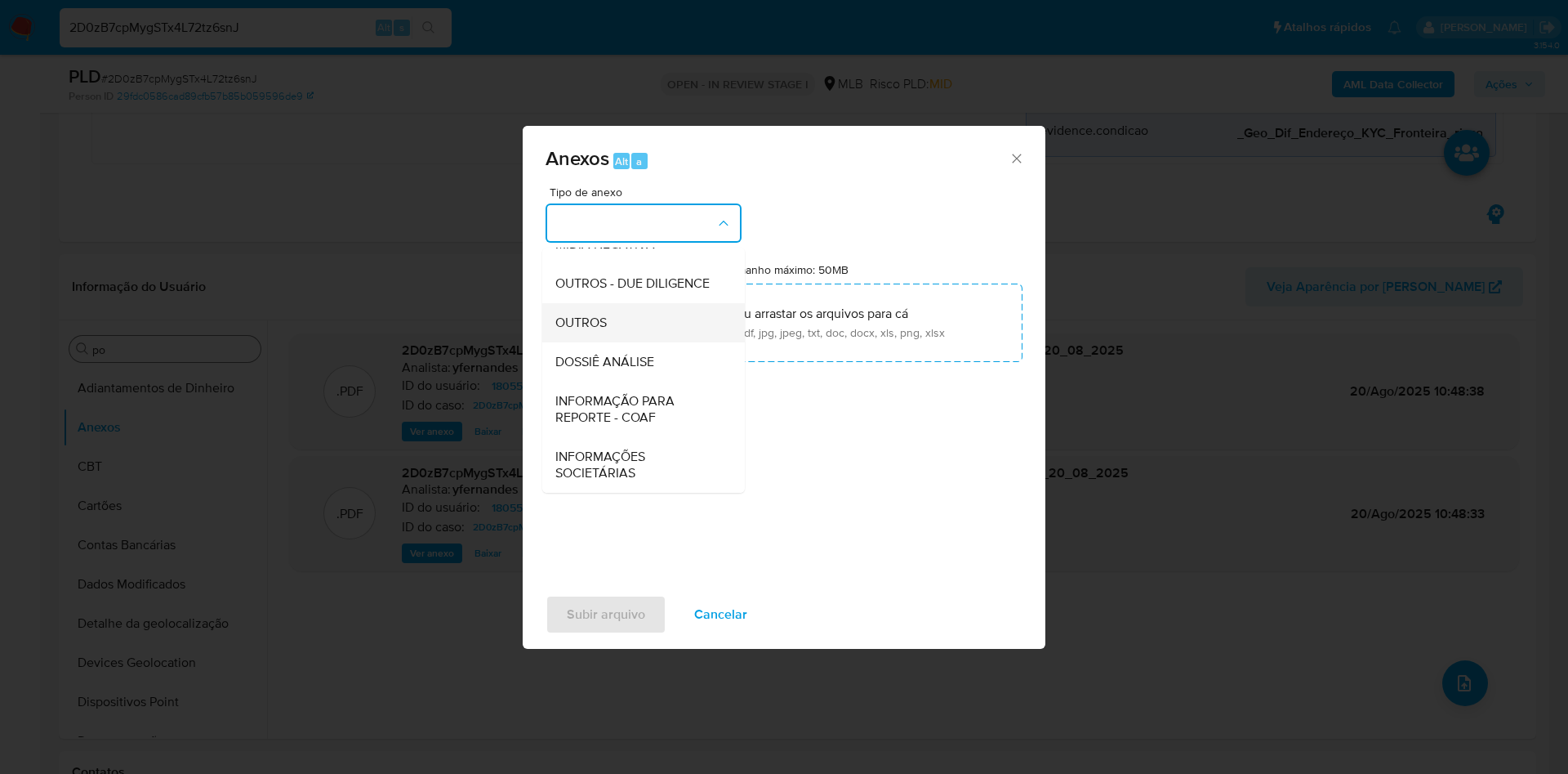
click at [569, 314] on span "OUTROS" at bounding box center [580, 322] width 51 height 17
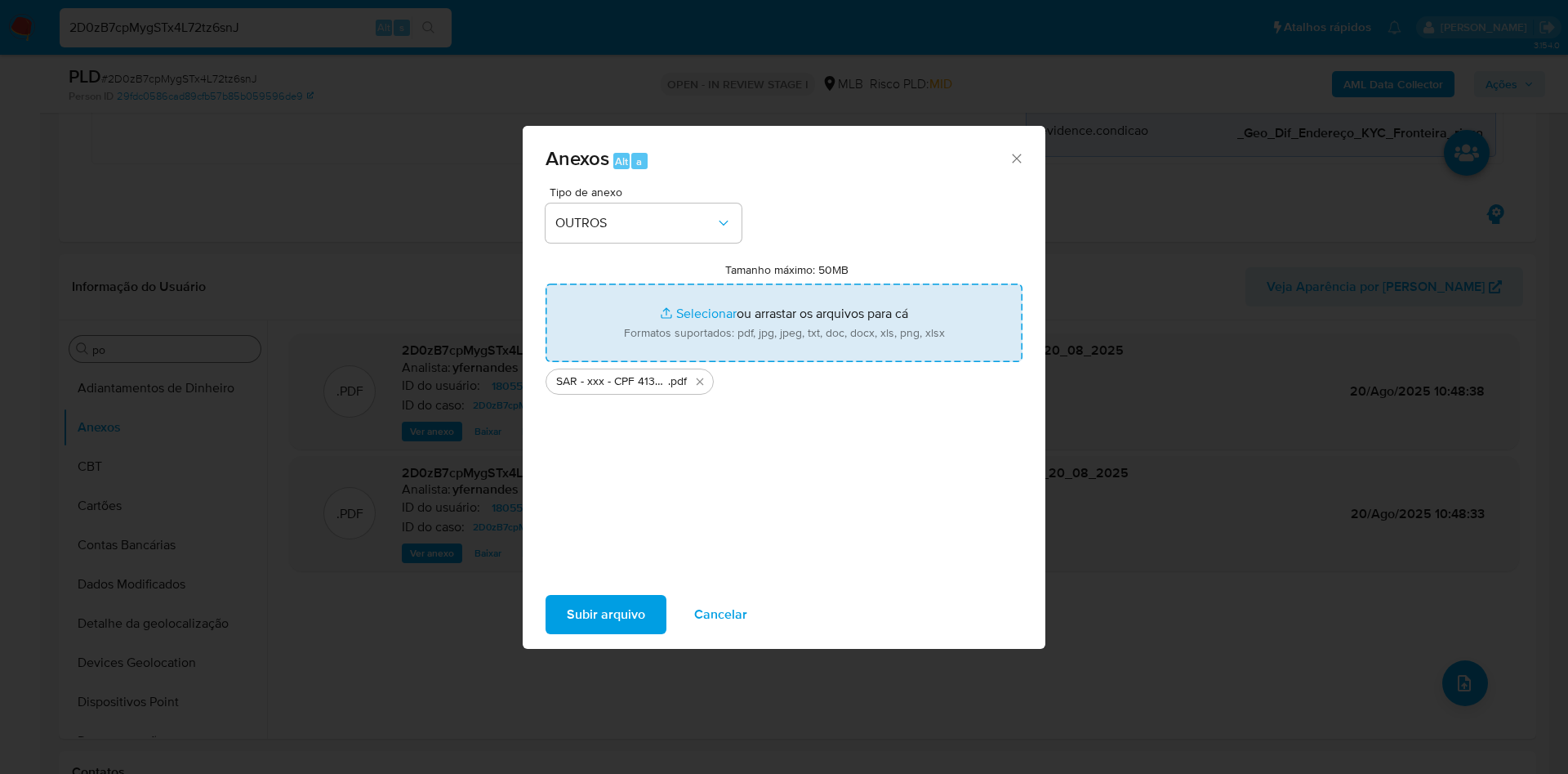
type input "C:\fakepath\Mulan 1805519506_2025_08_19_18_13_51.xlsx"
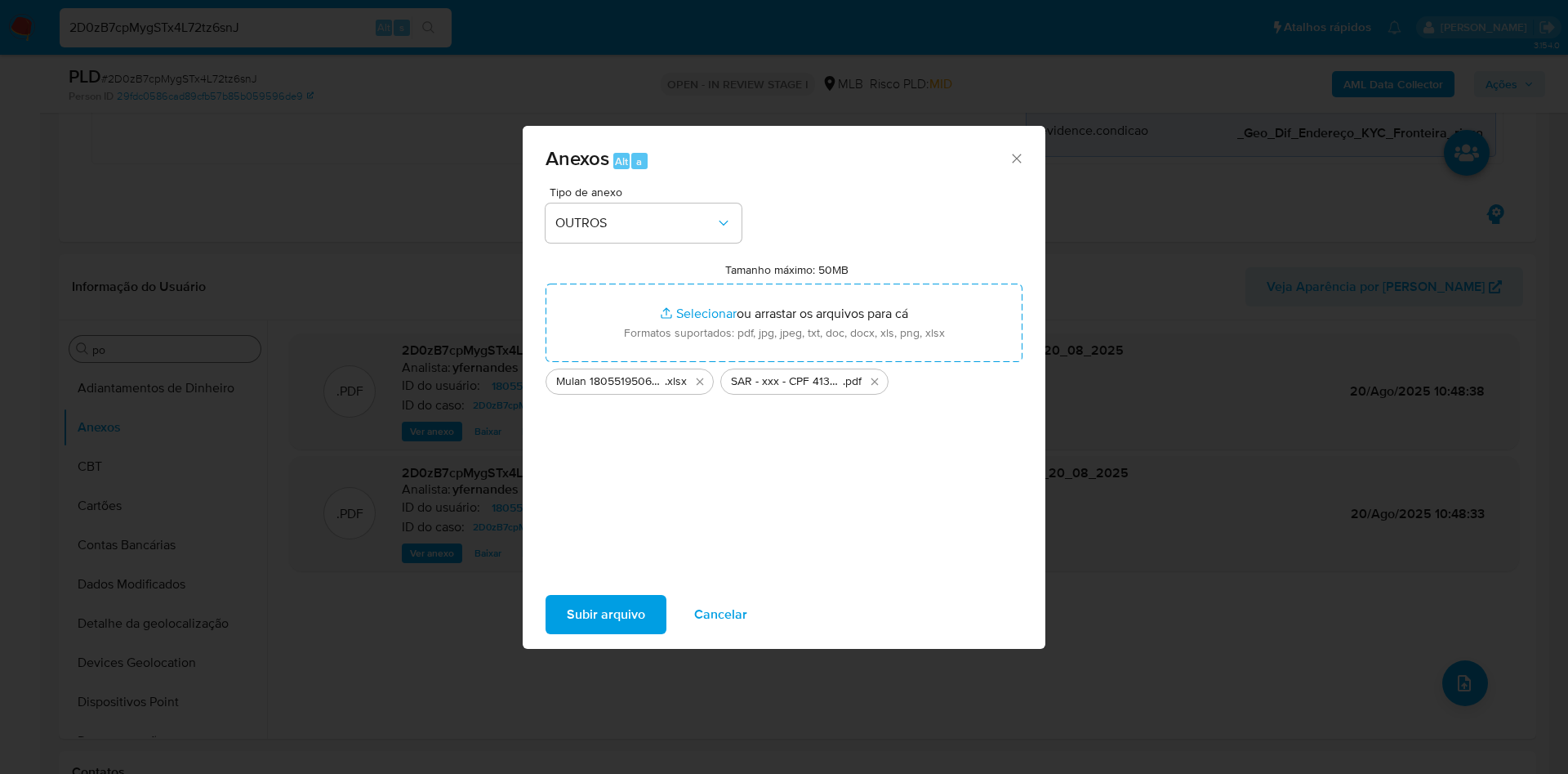
click at [582, 605] on span "Subir arquivo" at bounding box center [606, 613] width 78 height 36
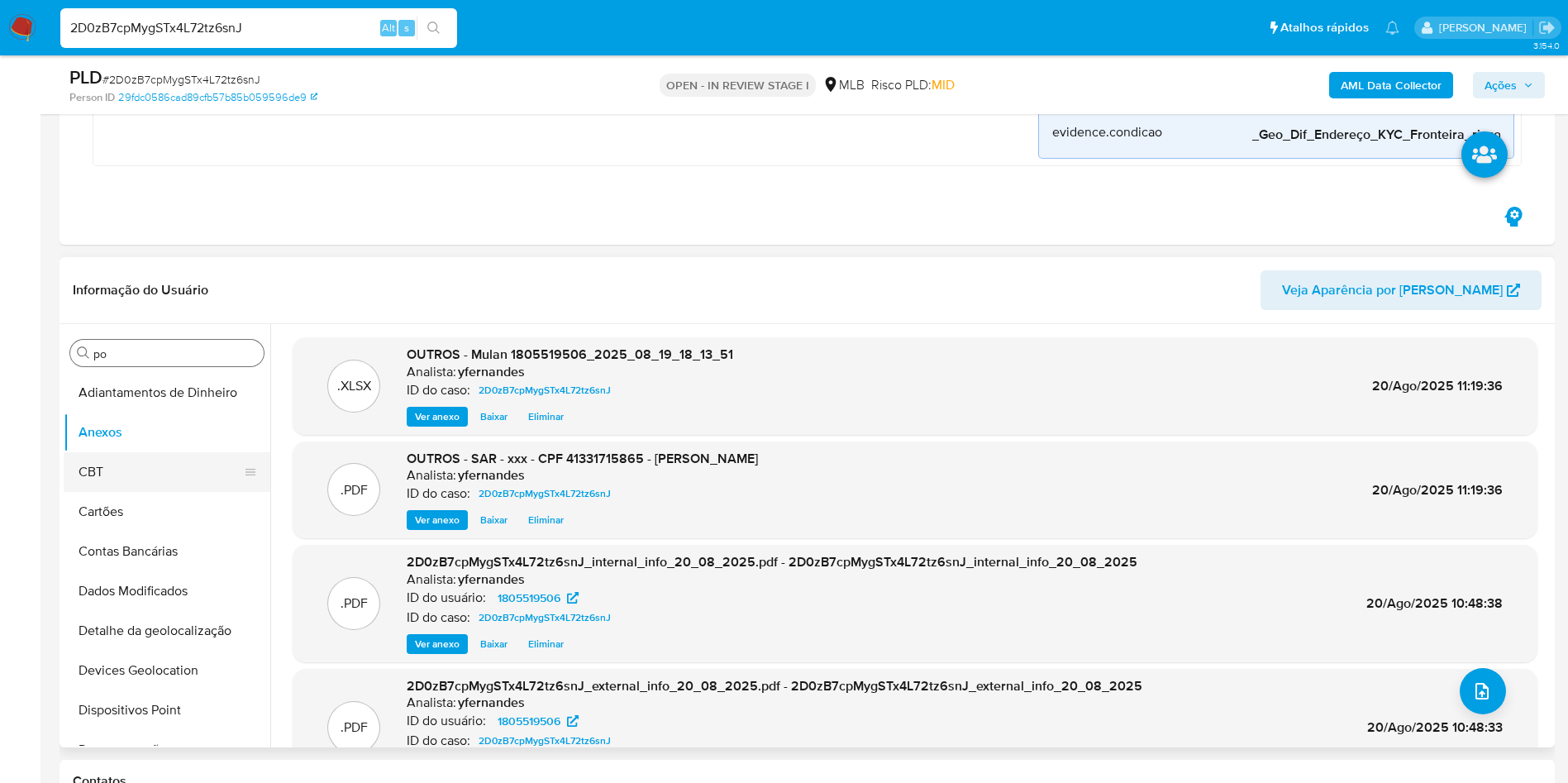
click at [137, 480] on button "CBT" at bounding box center [160, 471] width 193 height 40
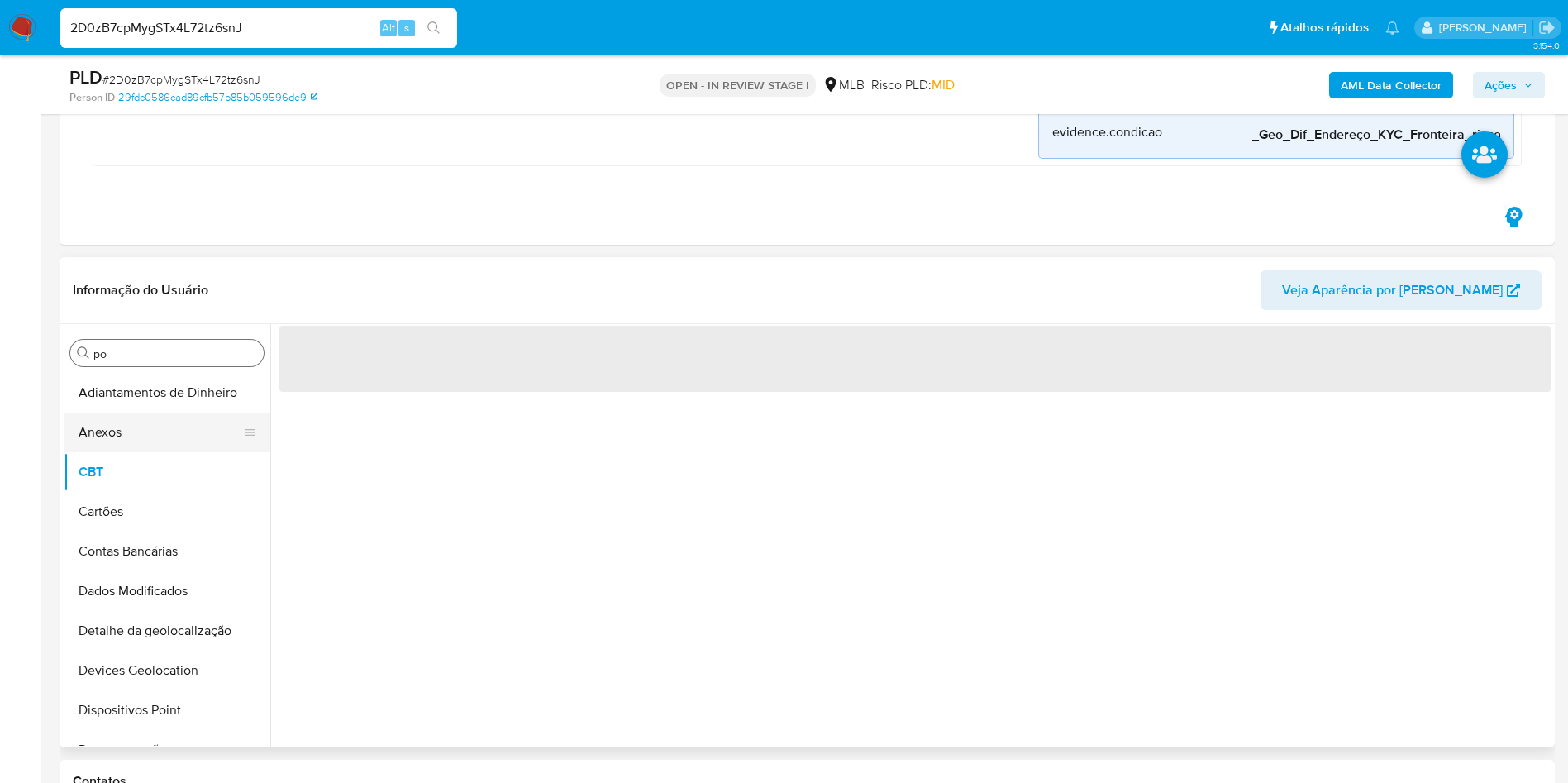
click at [129, 444] on button "Anexos" at bounding box center [160, 431] width 193 height 40
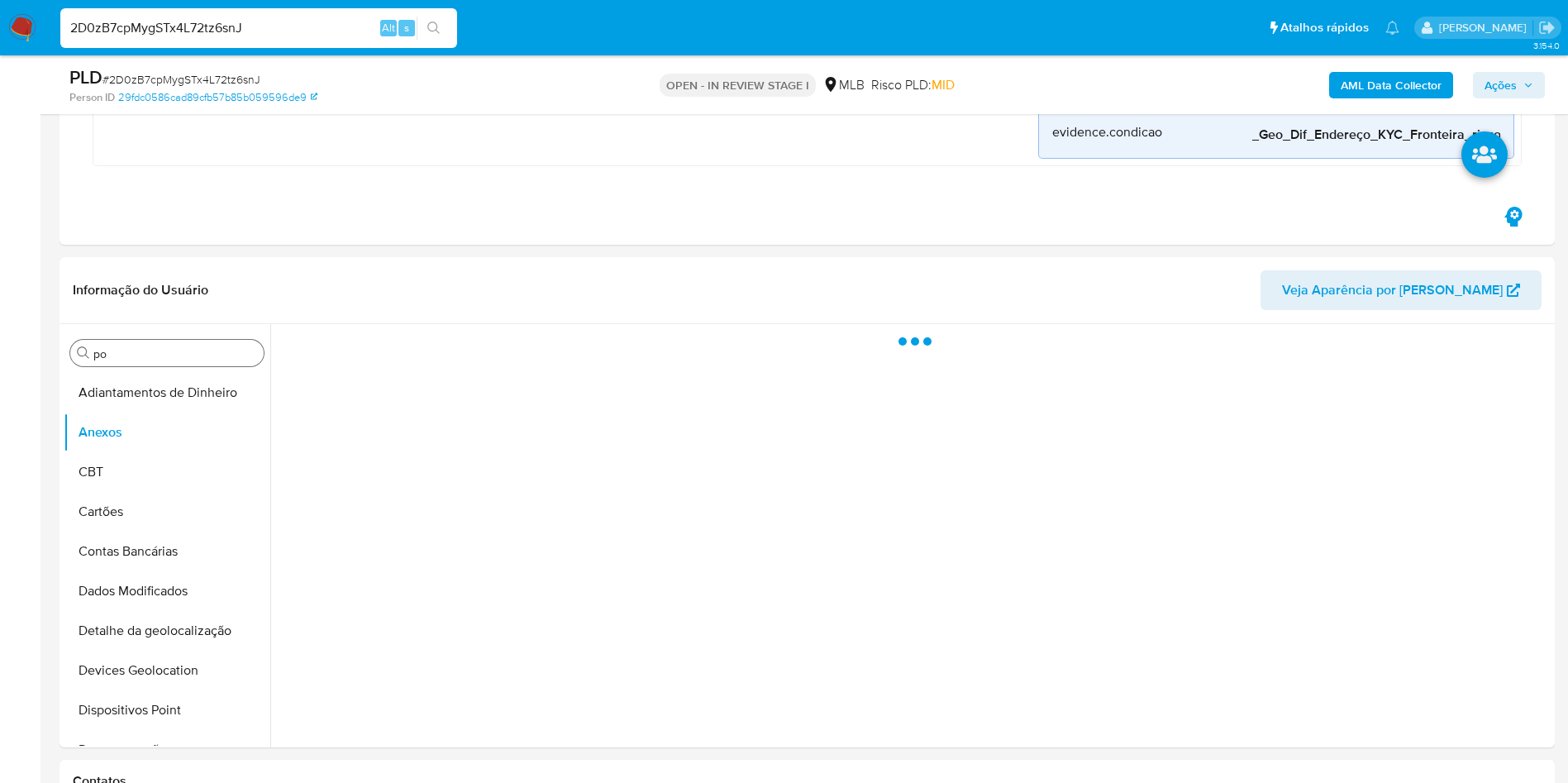
click at [1393, 90] on span "Ações" at bounding box center [1500, 85] width 33 height 26
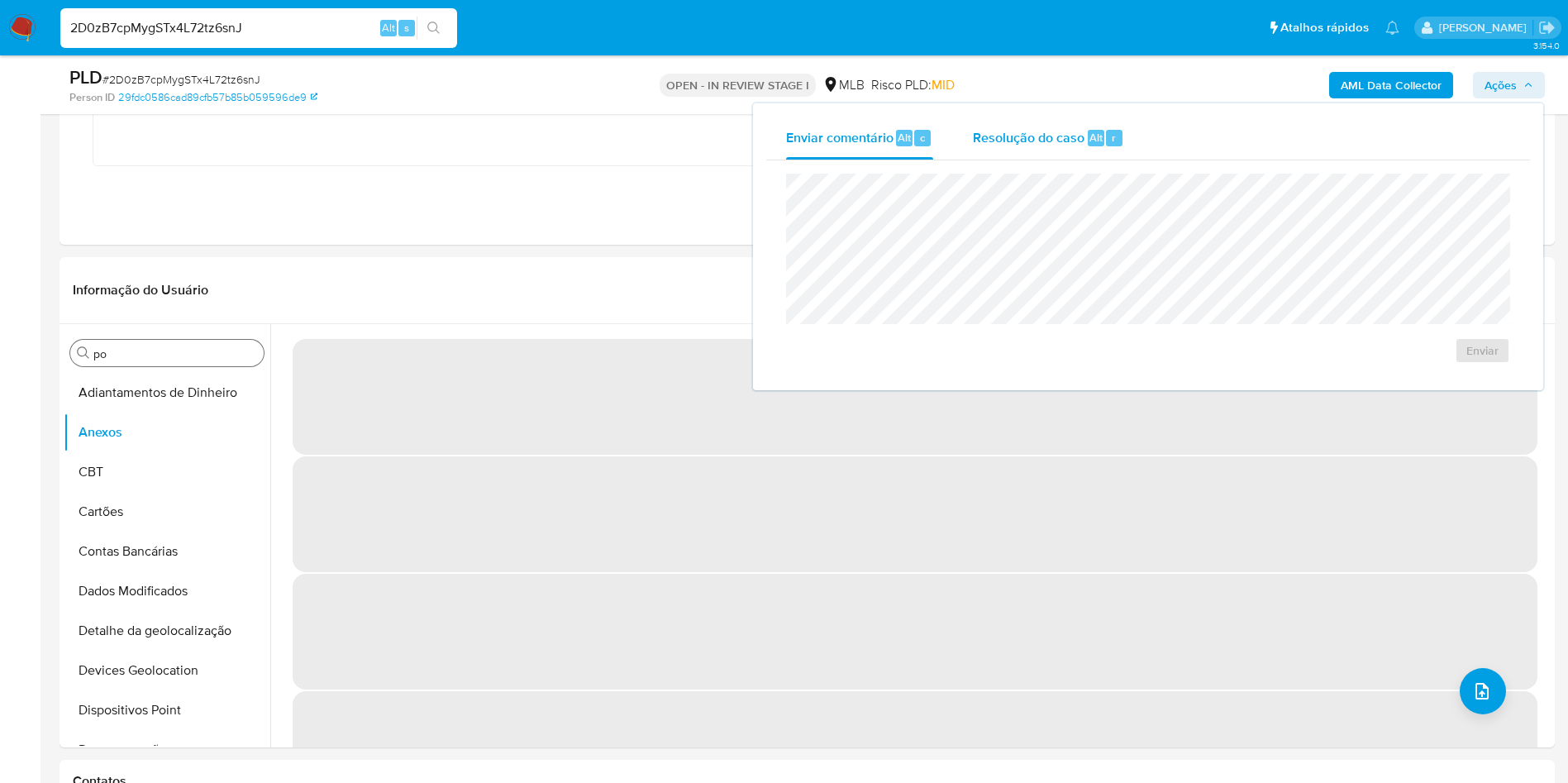
click at [994, 118] on div "Resolução do caso Alt r" at bounding box center [1049, 138] width 151 height 43
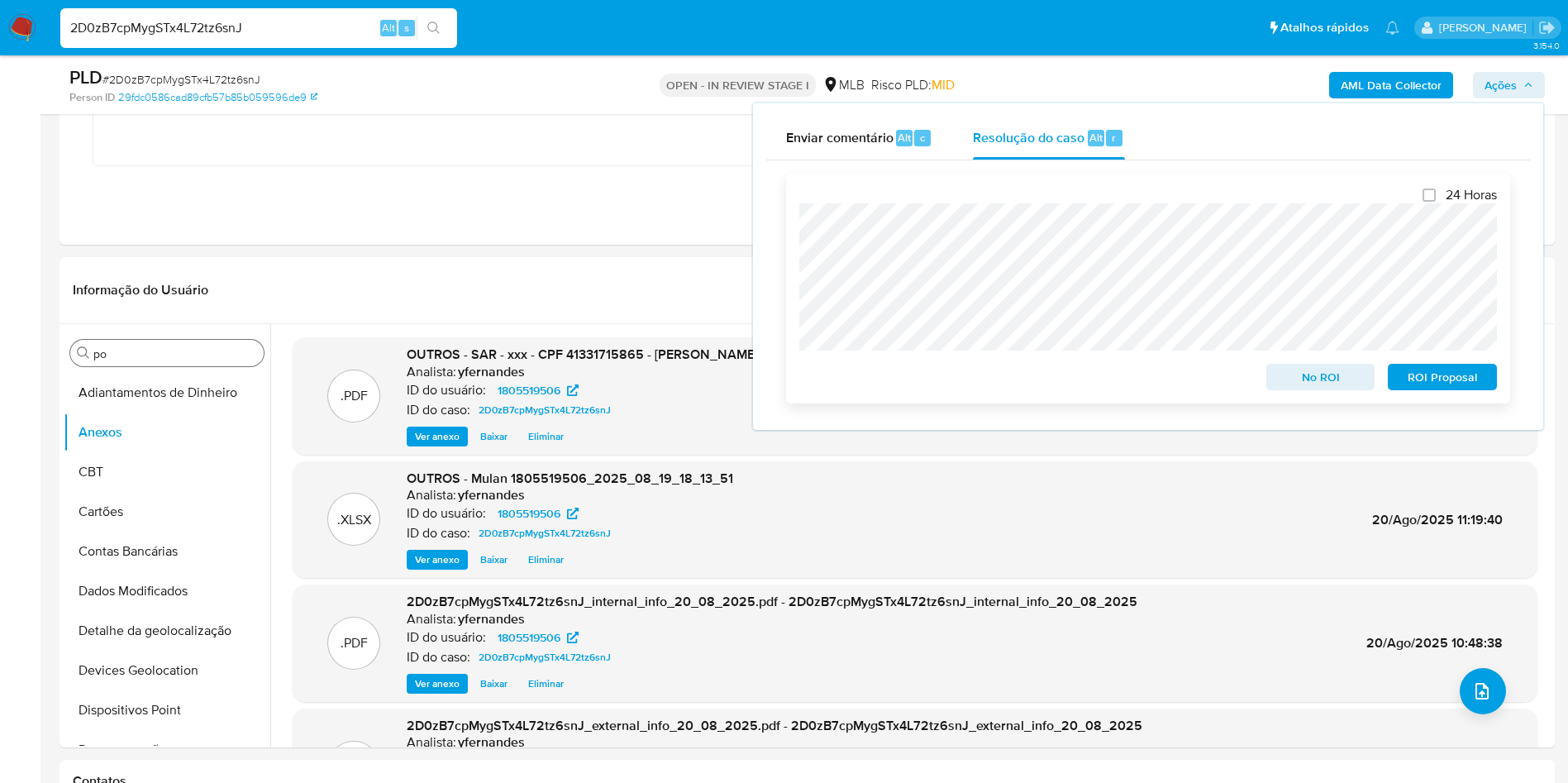
click at [1393, 369] on span "ROI Proposal" at bounding box center [1442, 377] width 86 height 23
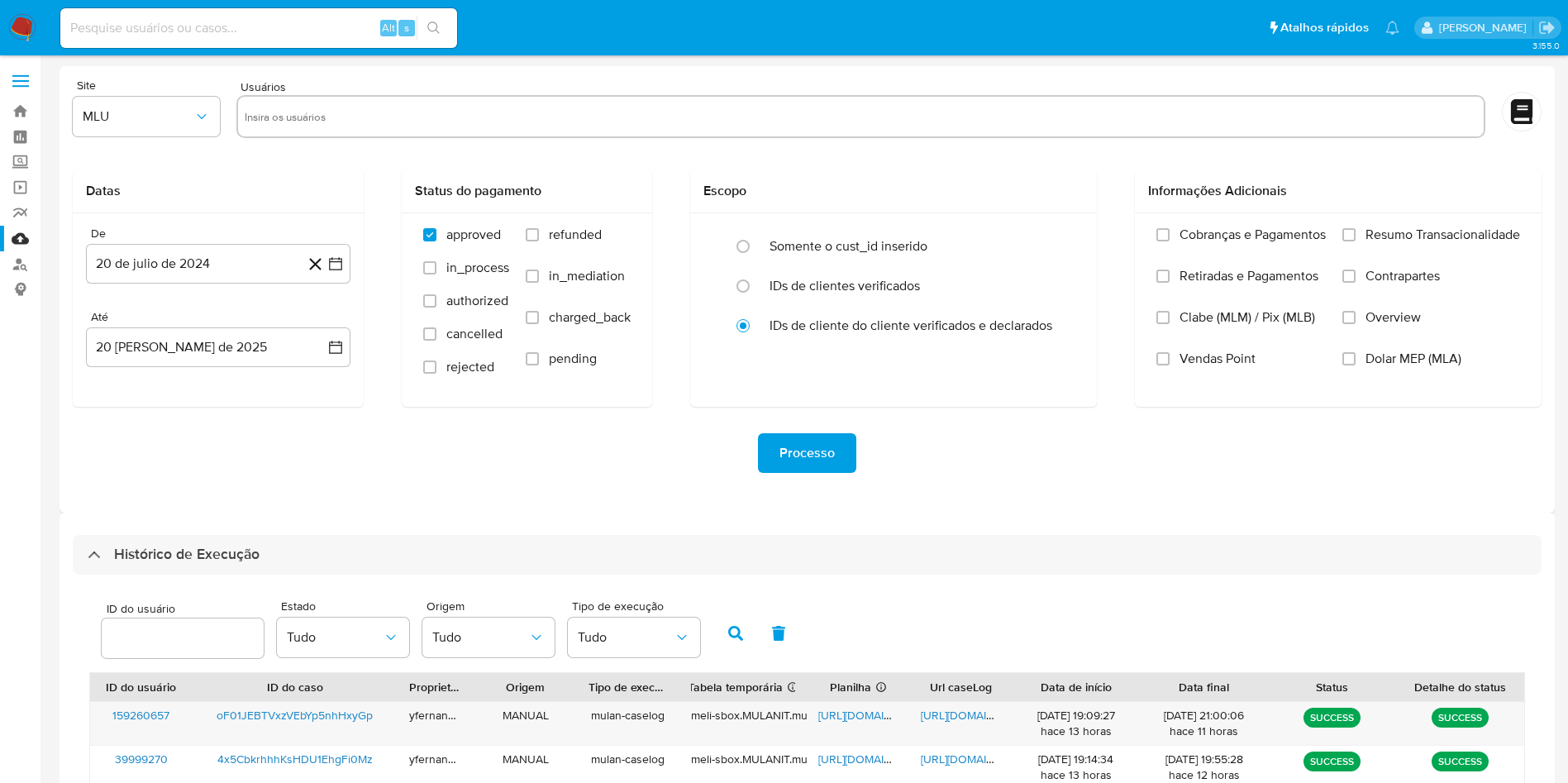
select select "25"
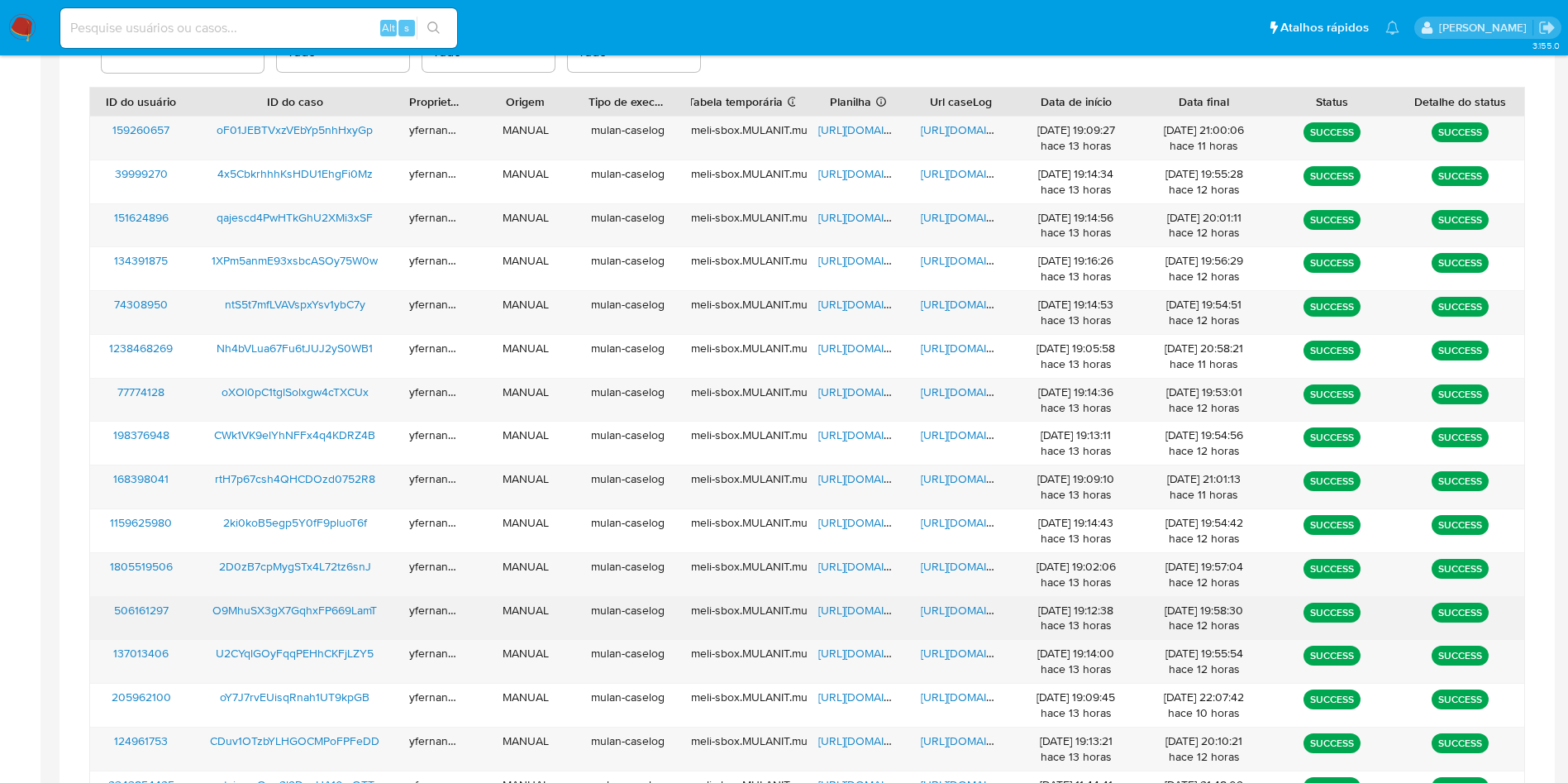
click at [836, 607] on span "[URL][DOMAIN_NAME]" at bounding box center [875, 610] width 114 height 17
click at [970, 614] on span "[URL][DOMAIN_NAME]" at bounding box center [978, 610] width 114 height 17
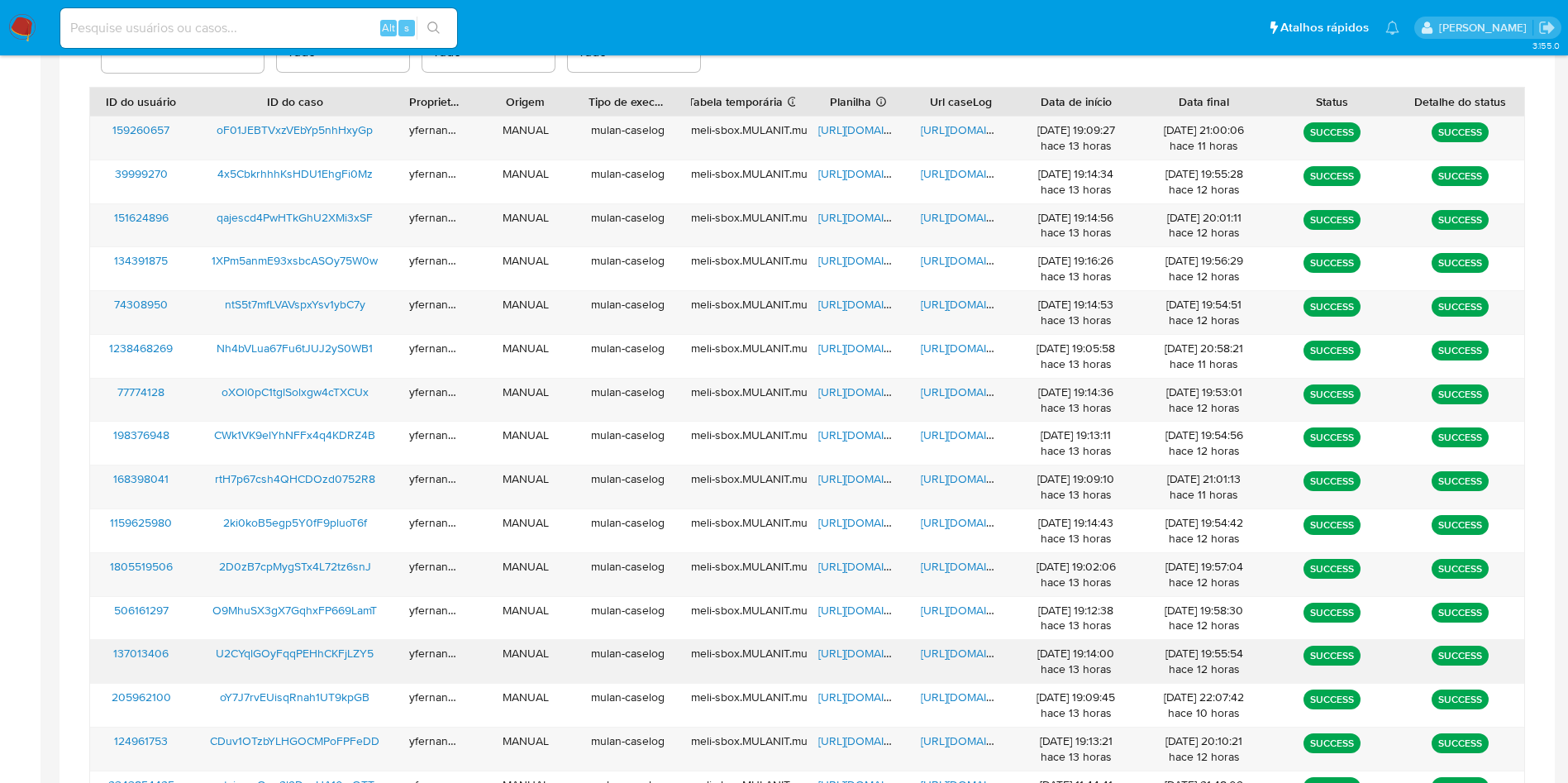
click at [867, 653] on span "[URL][DOMAIN_NAME]" at bounding box center [875, 652] width 114 height 17
click at [943, 659] on span "[URL][DOMAIN_NAME]" at bounding box center [978, 652] width 114 height 17
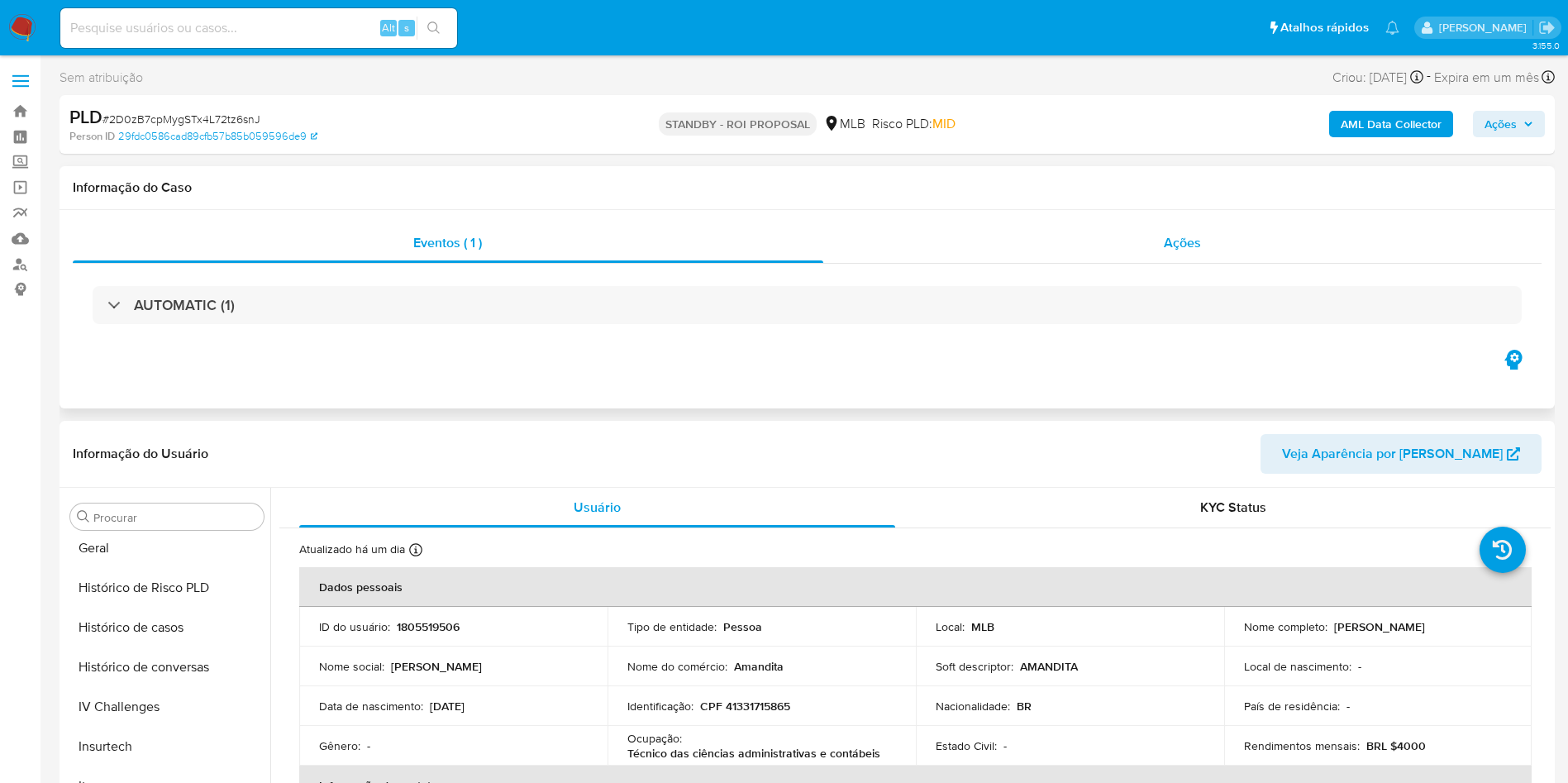
click at [1082, 228] on div "Ações" at bounding box center [1183, 243] width 719 height 40
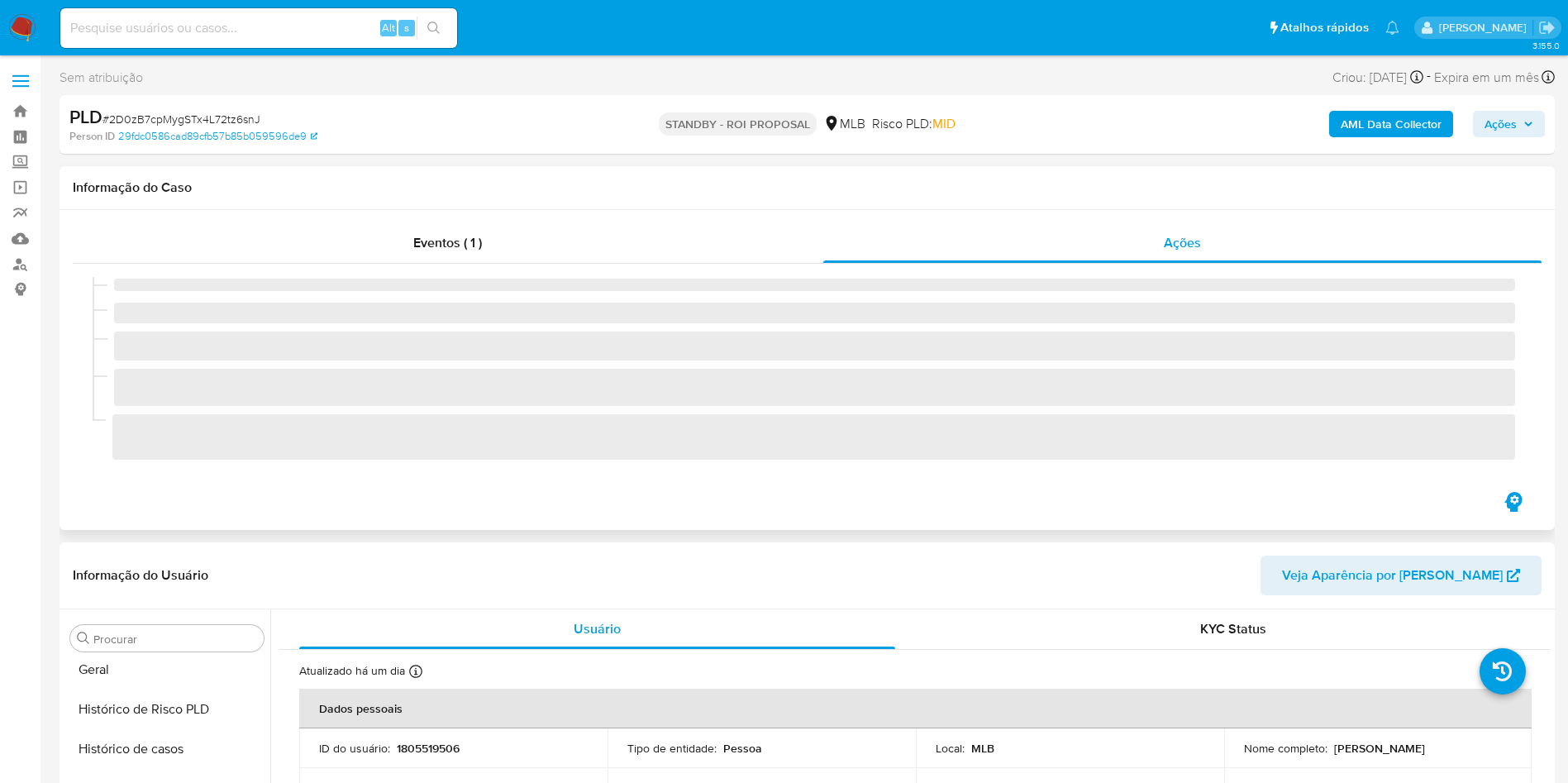
scroll to position [738, 0]
select select "10"
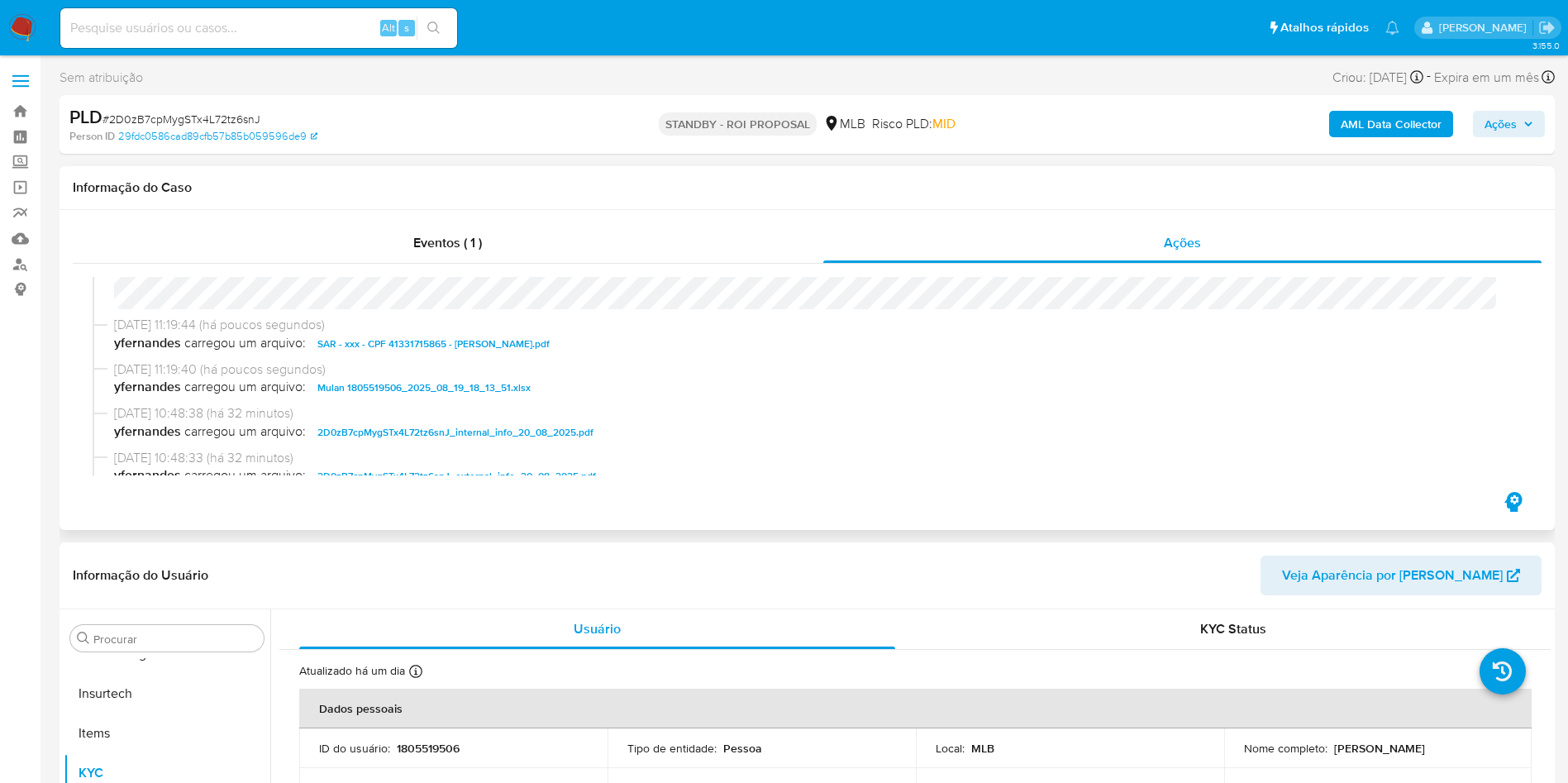
scroll to position [0, 0]
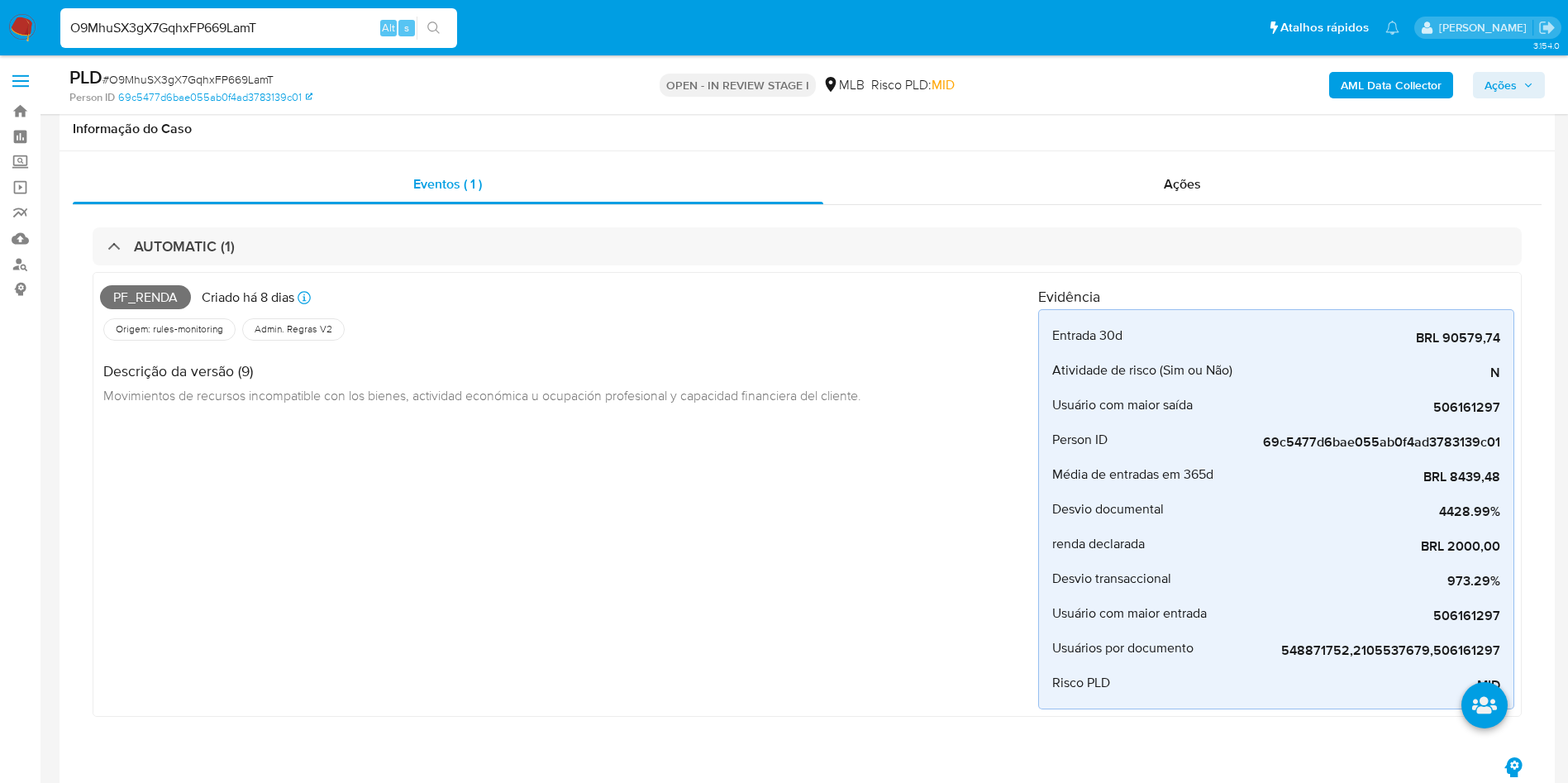
scroll to position [2093, 0]
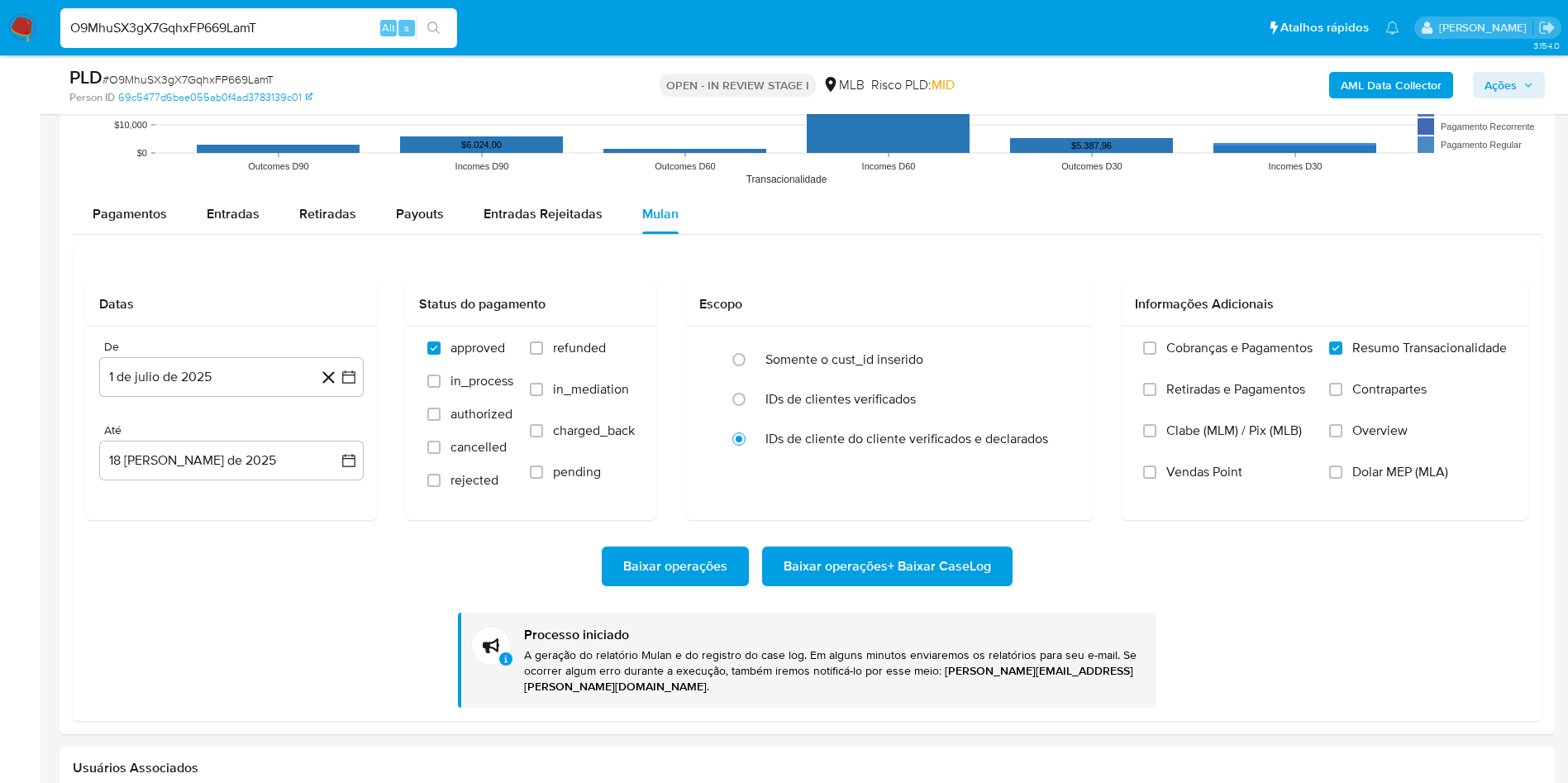
click at [137, 68] on div "PLD # O9MhuSX3gX7GqhxFP669LamT" at bounding box center [312, 77] width 486 height 25
click at [137, 67] on div "PLD # O9MhuSX3gX7GqhxFP669LamT" at bounding box center [312, 77] width 486 height 25
copy span "O9MhuSX3gX7GqhxFP669LamT"
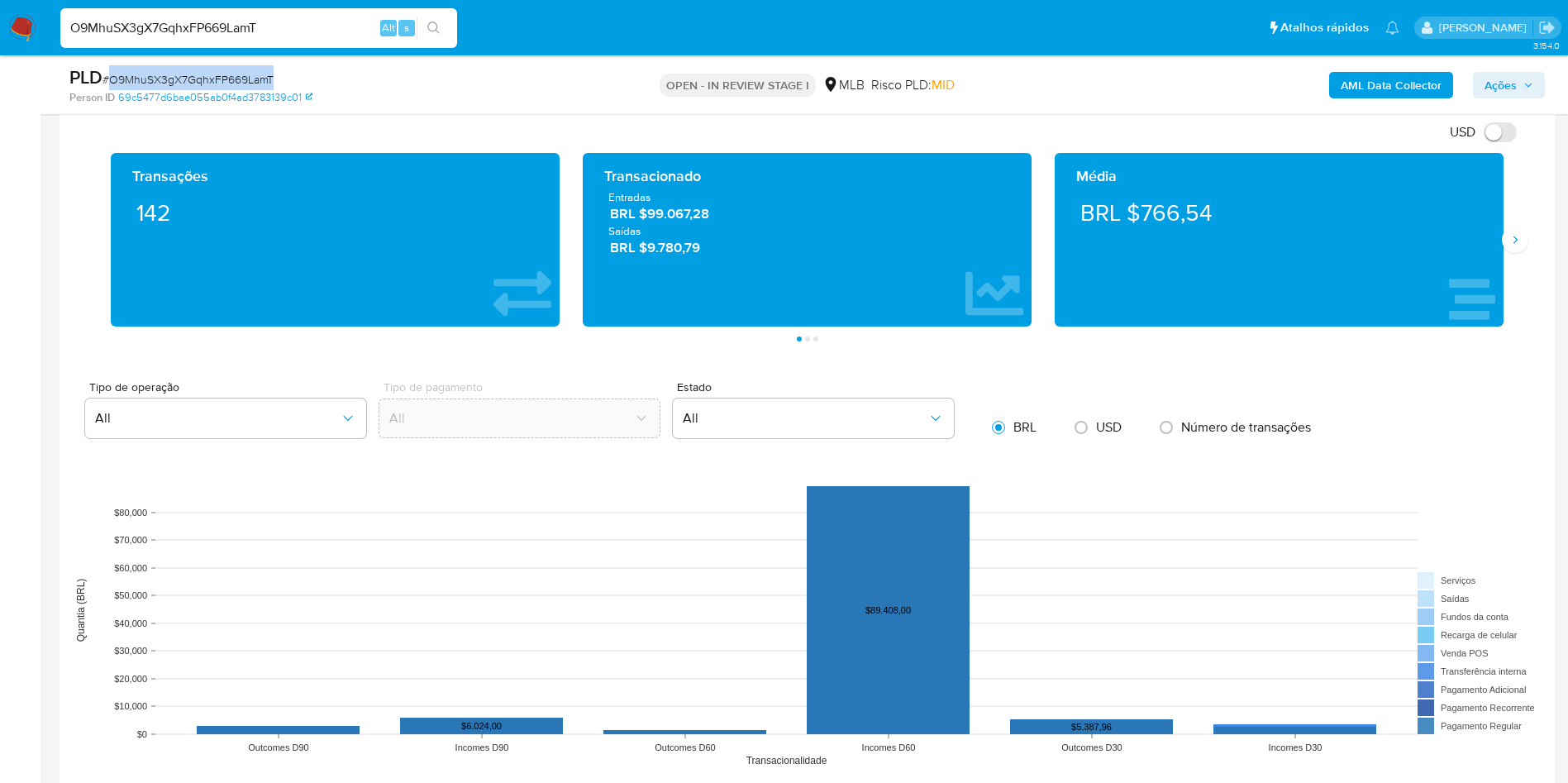
scroll to position [1474, 0]
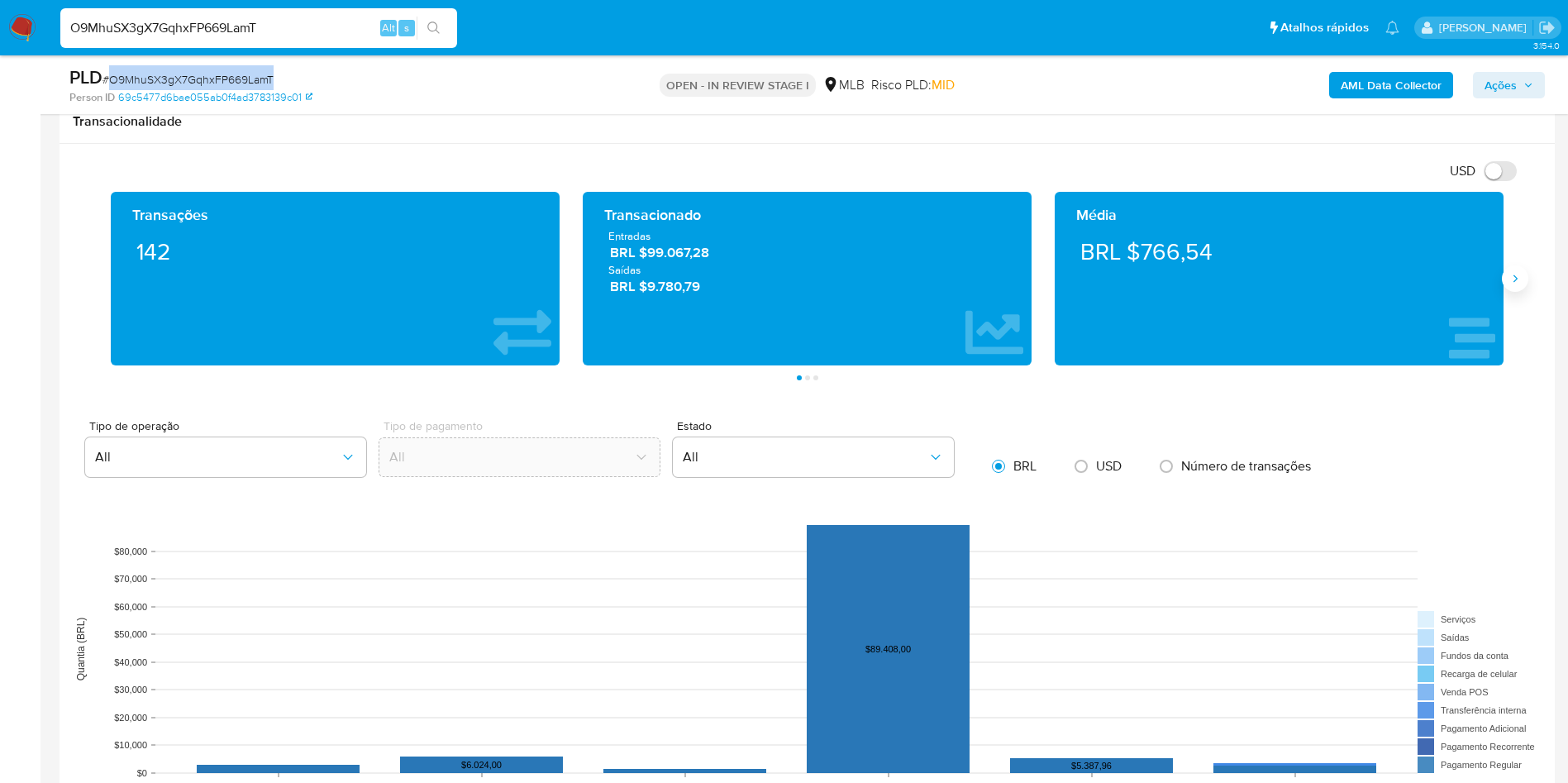
click at [1507, 281] on button "Siguiente" at bounding box center [1515, 279] width 26 height 26
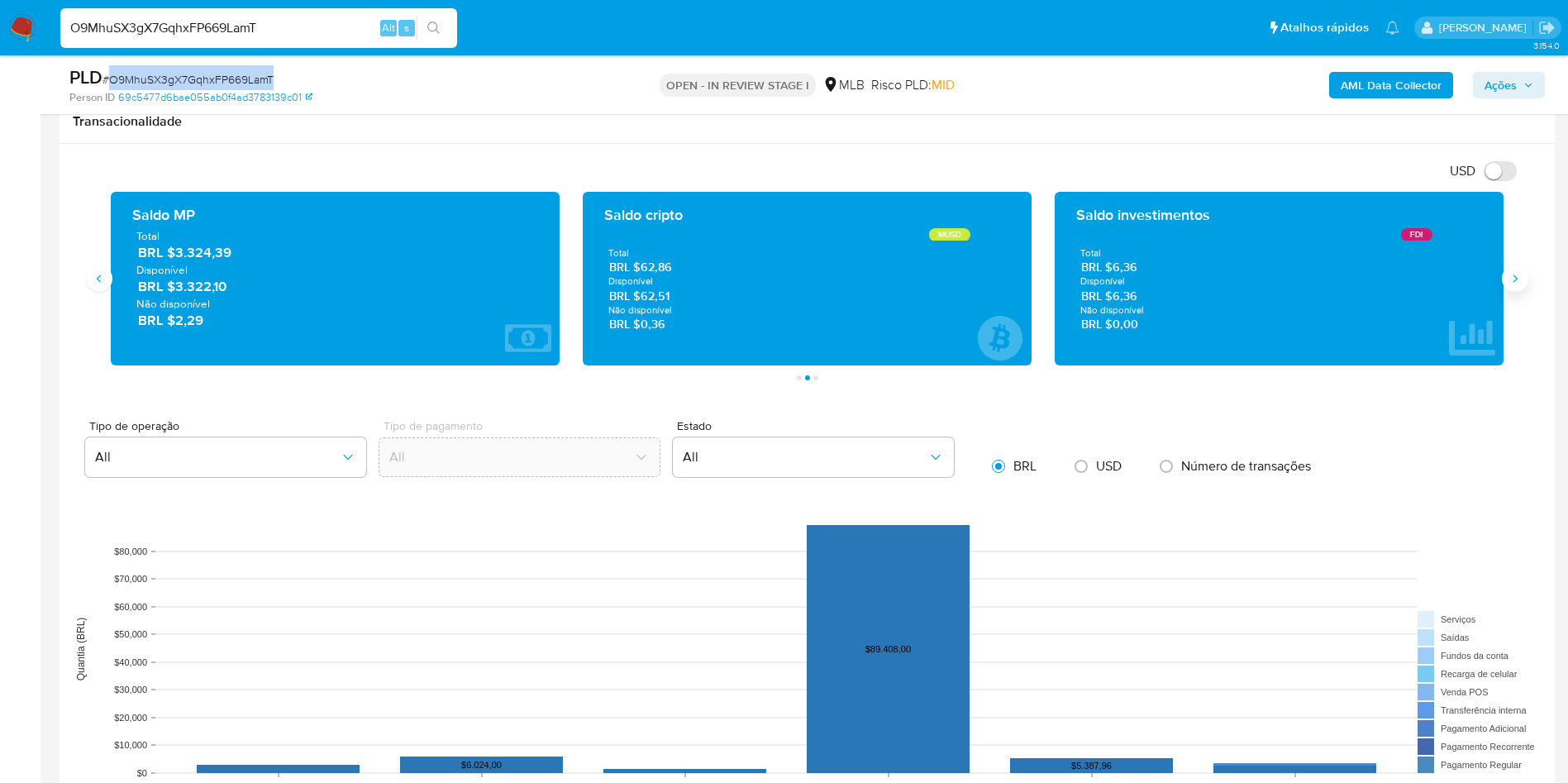
click at [1507, 281] on button "Siguiente" at bounding box center [1515, 279] width 26 height 26
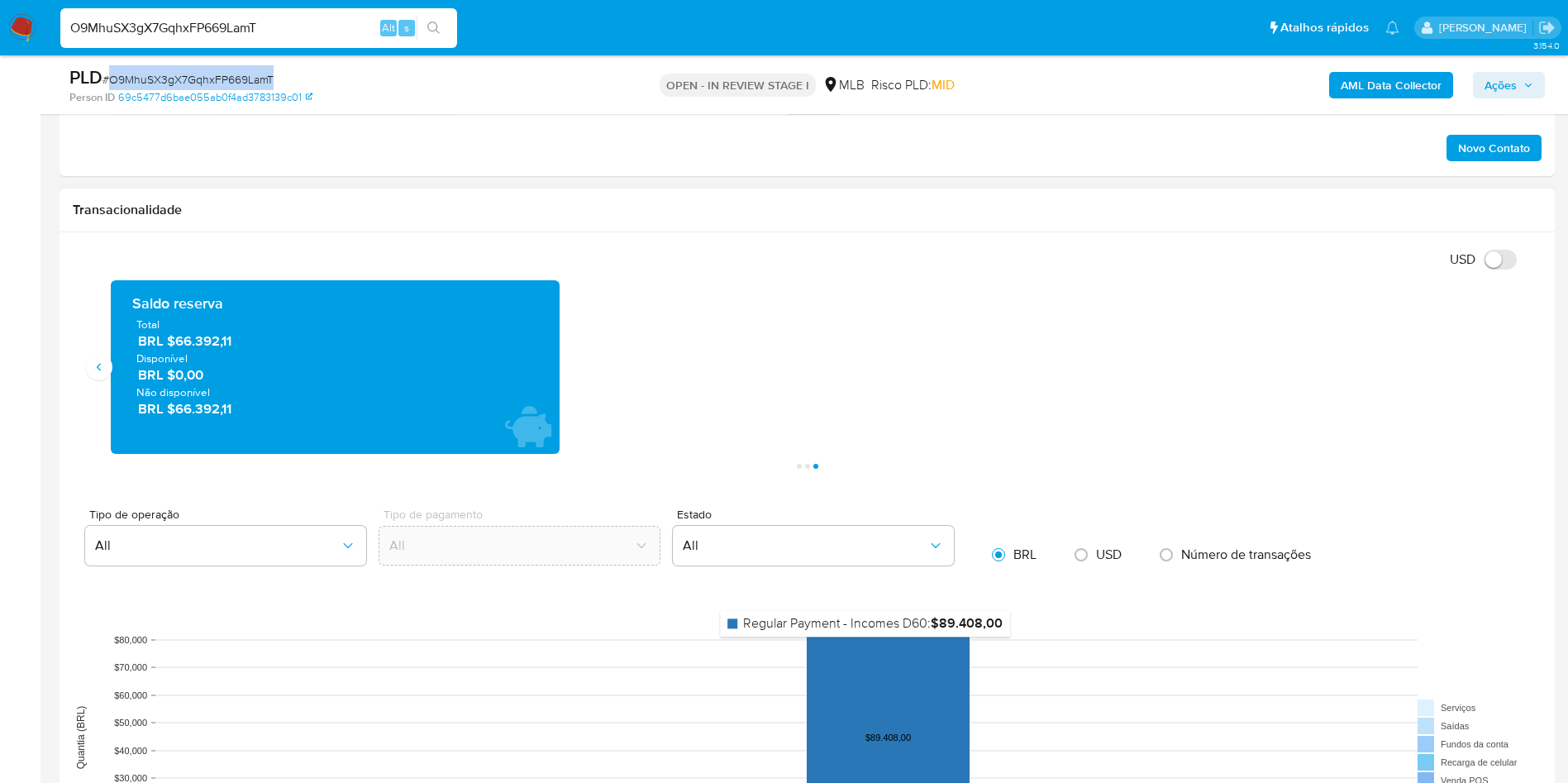
scroll to position [1350, 0]
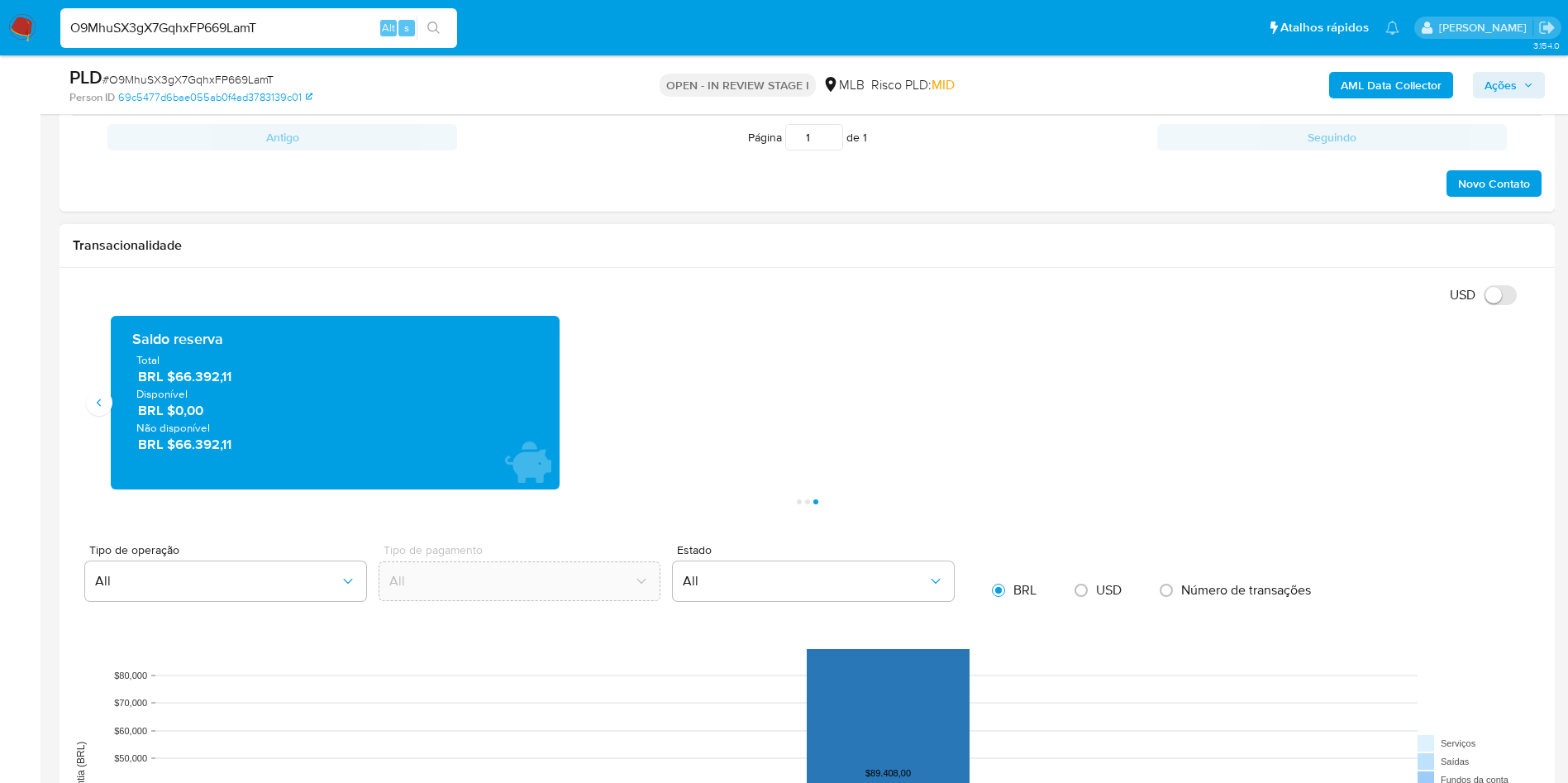
click at [195, 377] on span "BRL $66.392,11" at bounding box center [336, 377] width 396 height 19
click at [965, 260] on div "Transacionalidade" at bounding box center [807, 246] width 1495 height 44
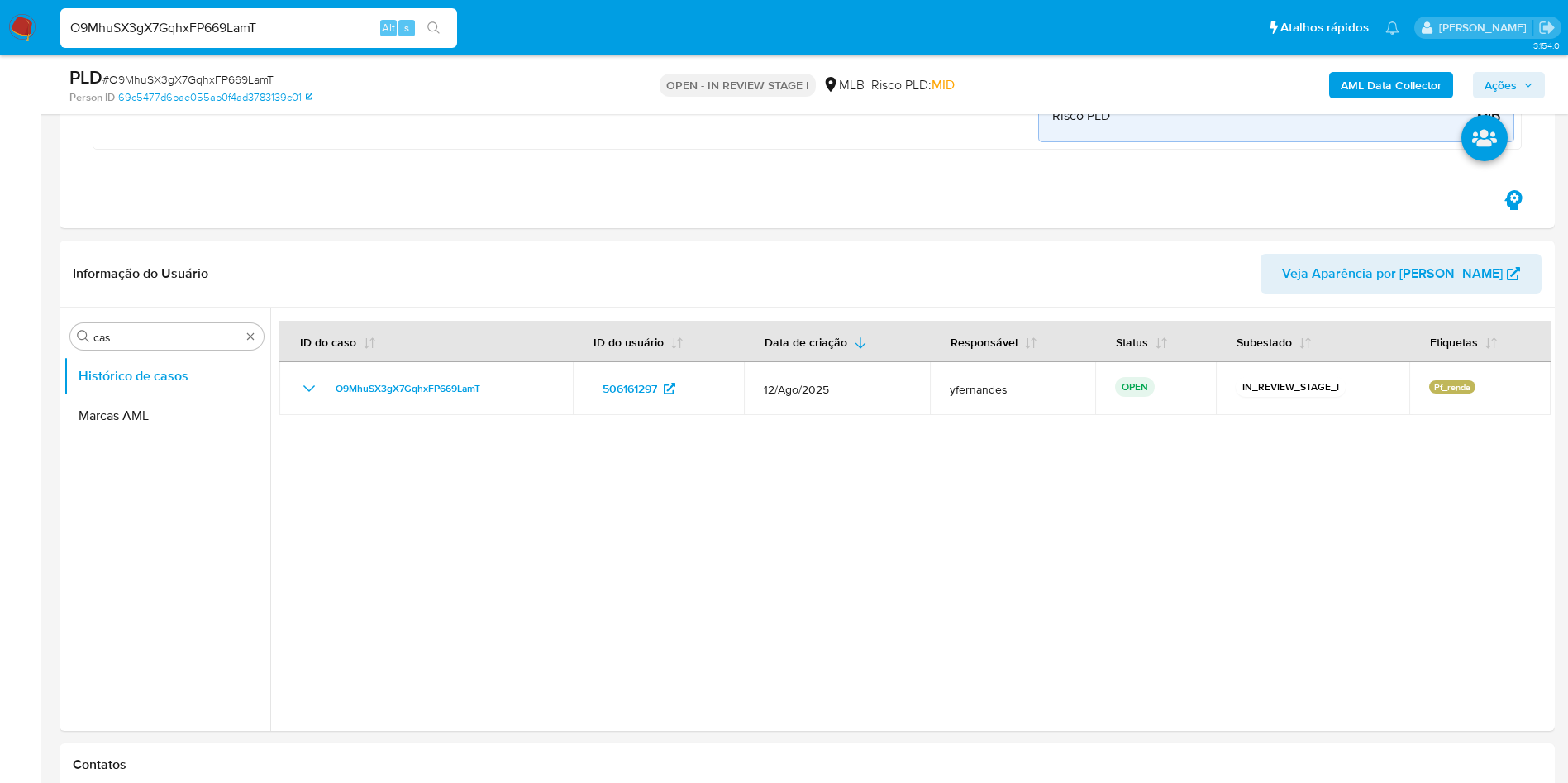
scroll to position [605, 0]
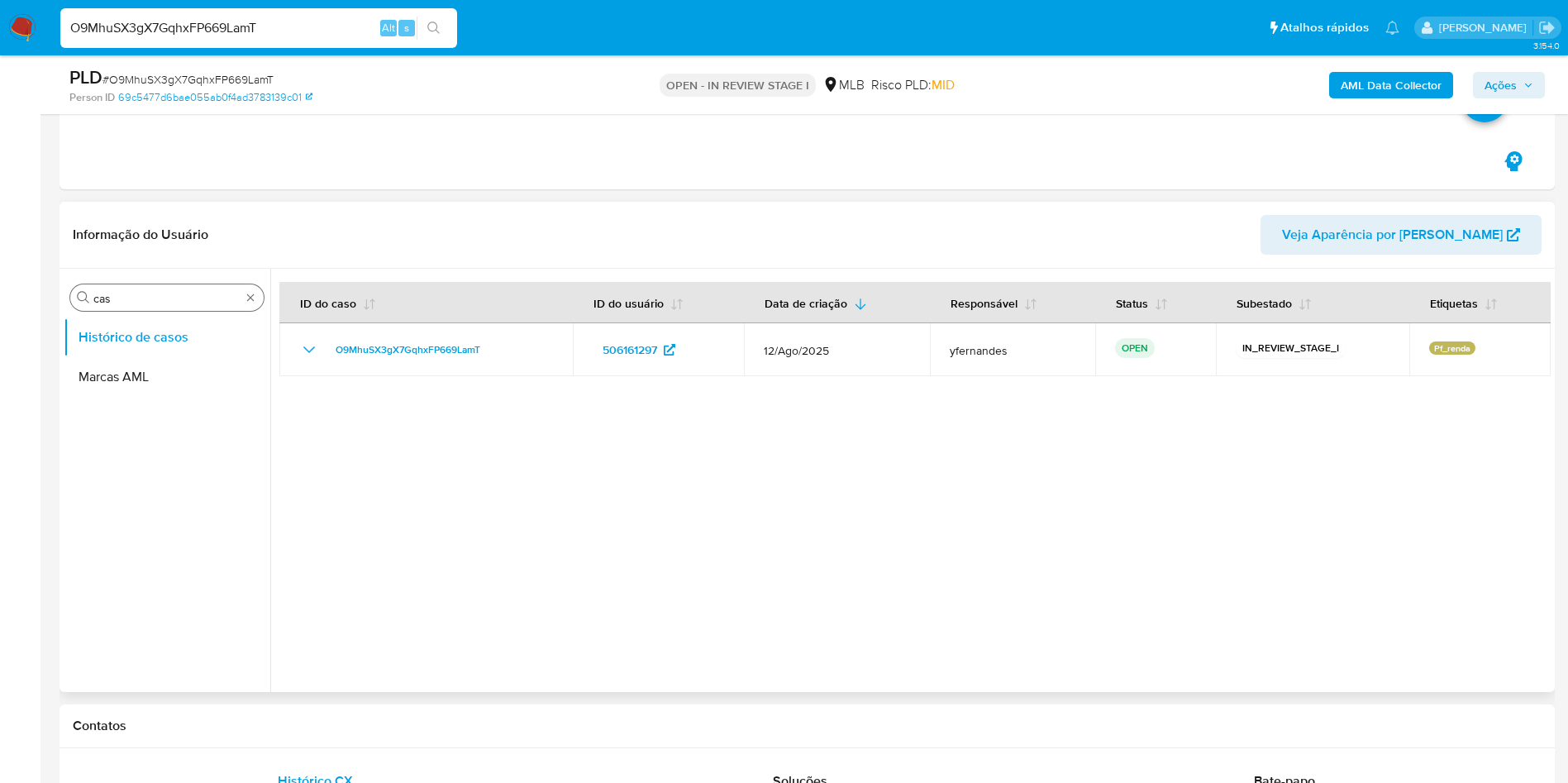
click at [146, 311] on div "Procurar cas Histórico de casos Marcas AML" at bounding box center [166, 481] width 207 height 421
click at [143, 303] on input "cas" at bounding box center [166, 298] width 147 height 15
click at [142, 302] on input "cas" at bounding box center [166, 298] width 147 height 15
click at [132, 368] on button "KYC" at bounding box center [160, 376] width 193 height 40
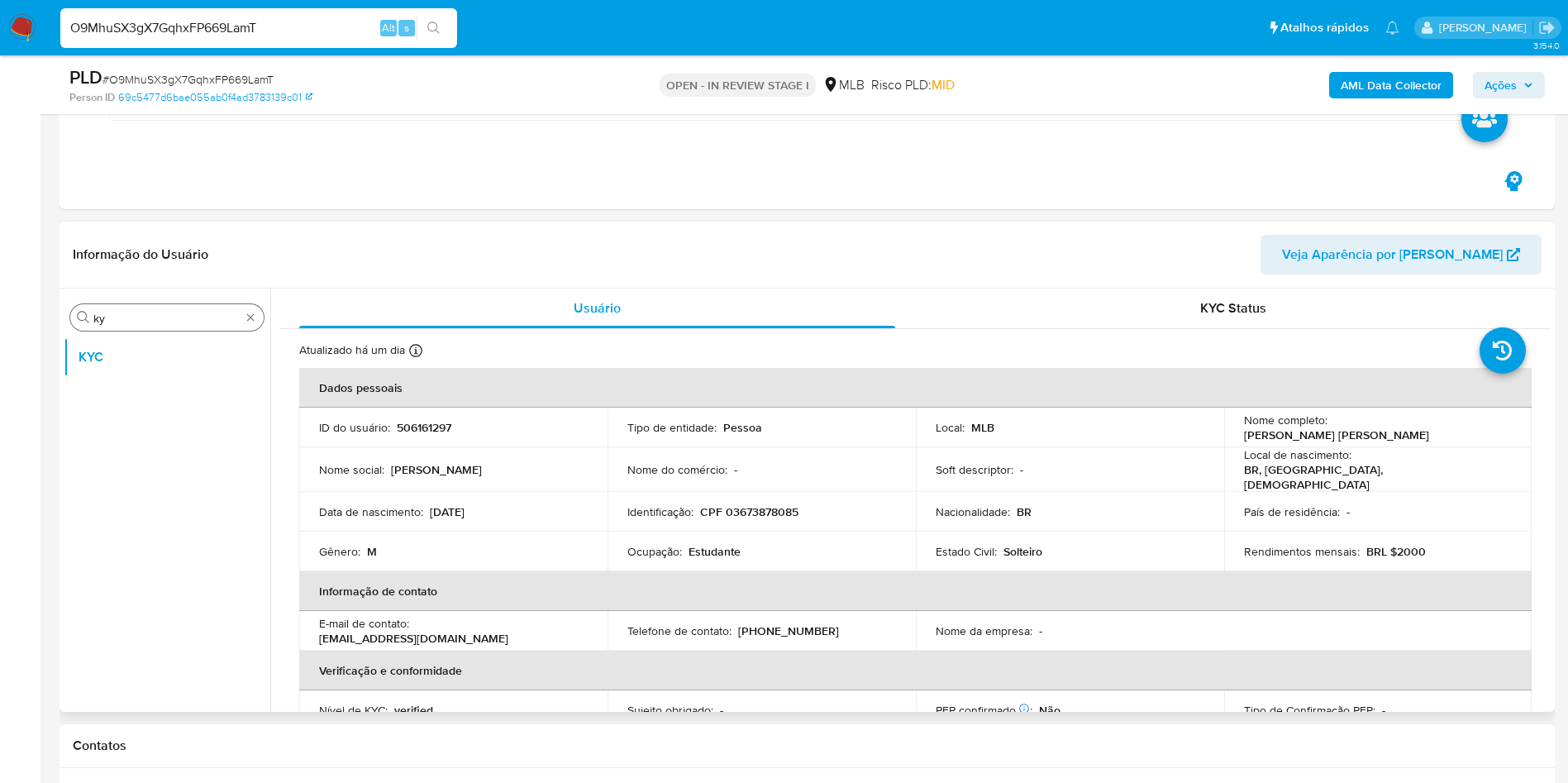
click at [154, 316] on input "ky" at bounding box center [166, 318] width 147 height 15
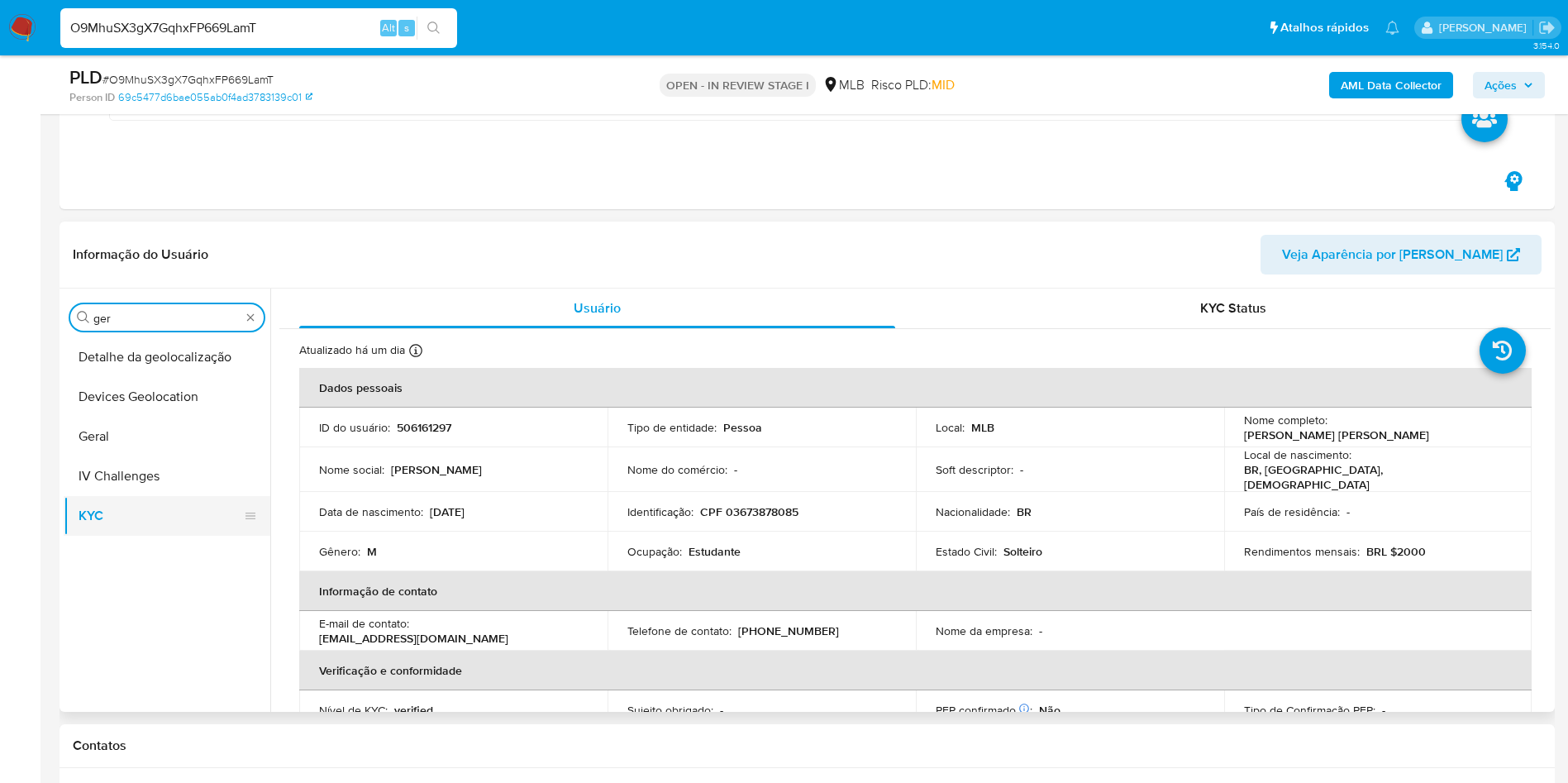
type input "ger"
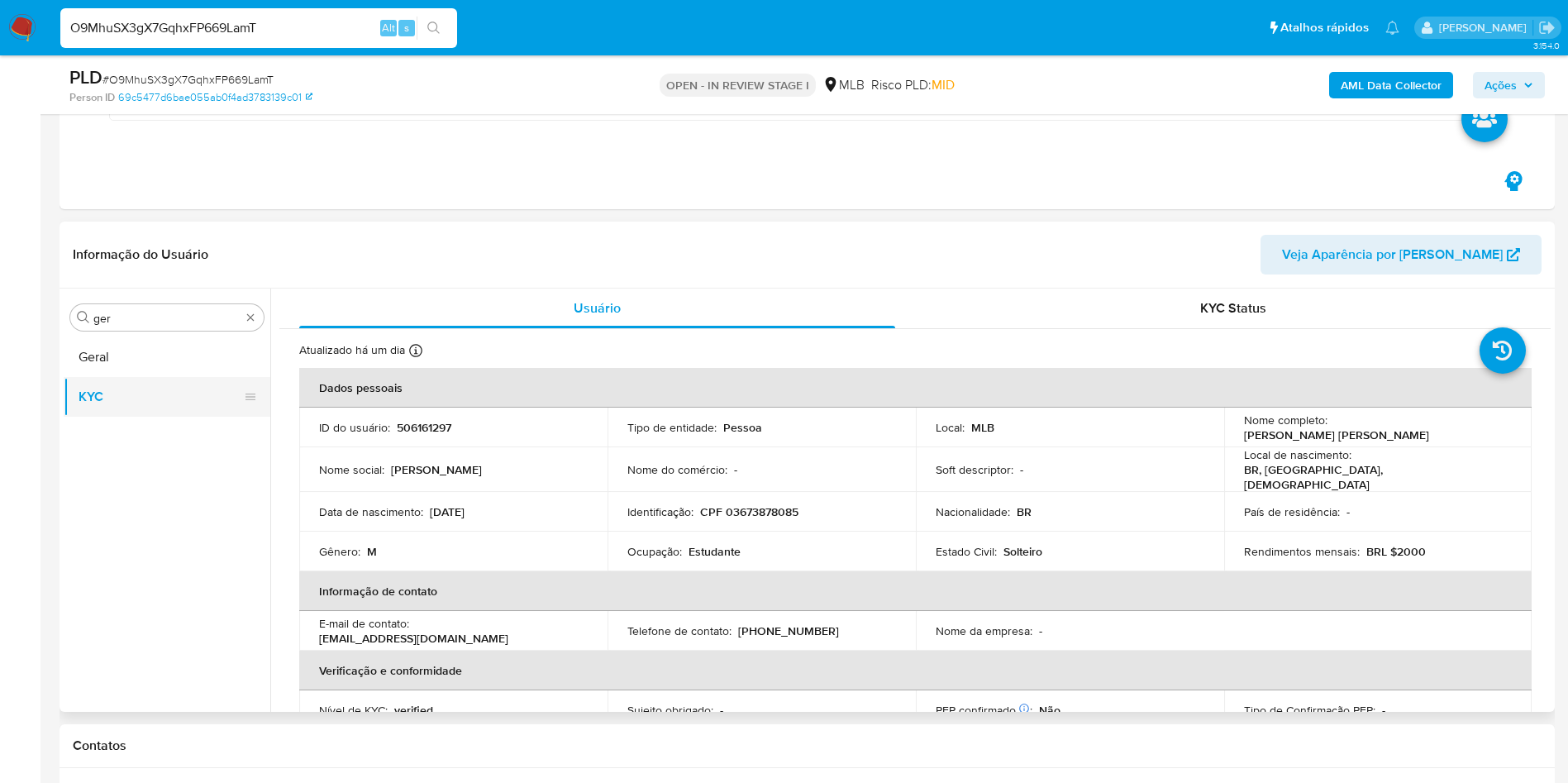
click at [118, 378] on button "KYC" at bounding box center [160, 396] width 193 height 40
click at [123, 360] on button "Geral" at bounding box center [160, 357] width 193 height 40
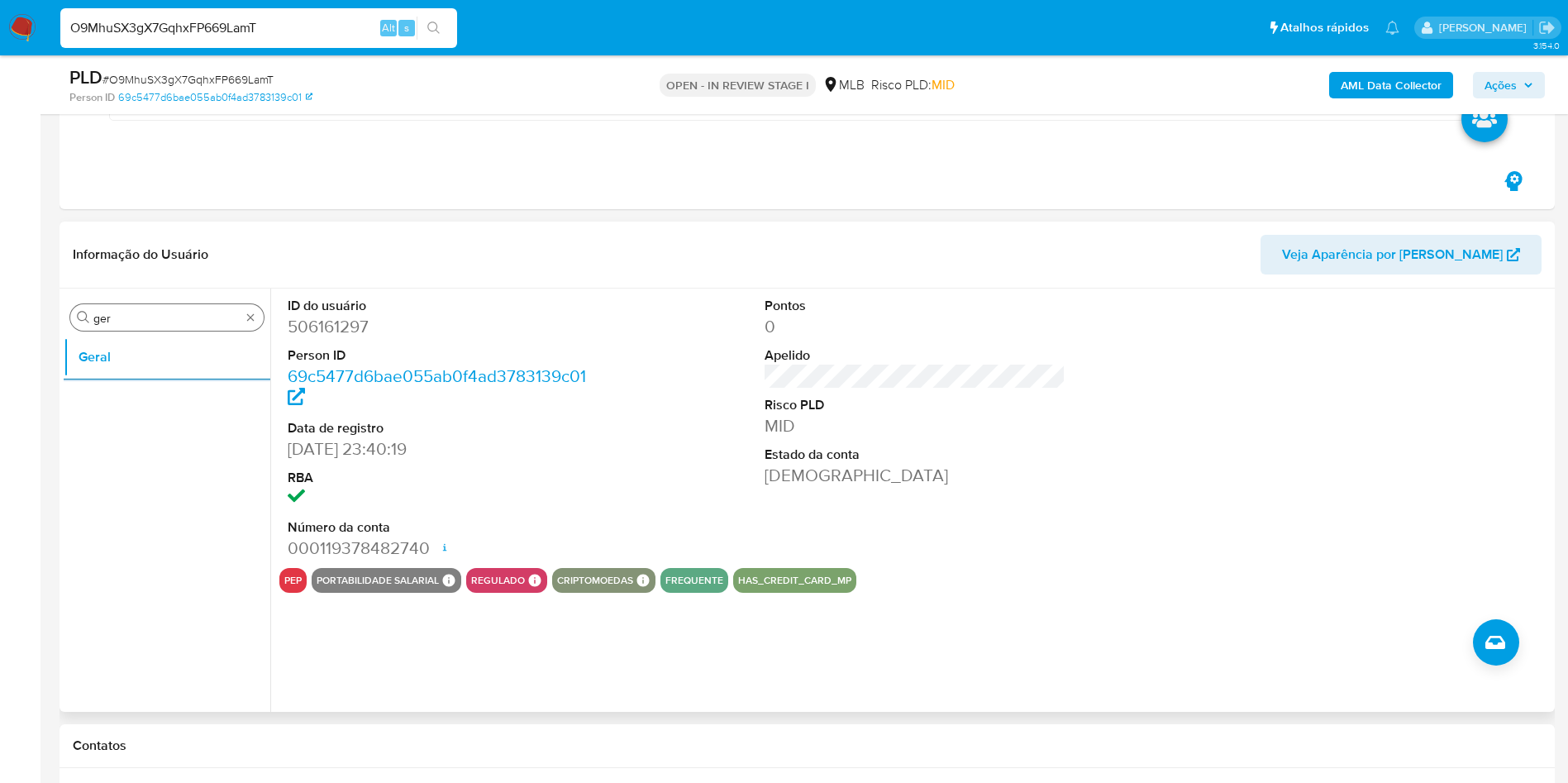
click at [115, 325] on input "ger" at bounding box center [166, 318] width 147 height 15
click at [116, 324] on input "ger" at bounding box center [166, 318] width 147 height 15
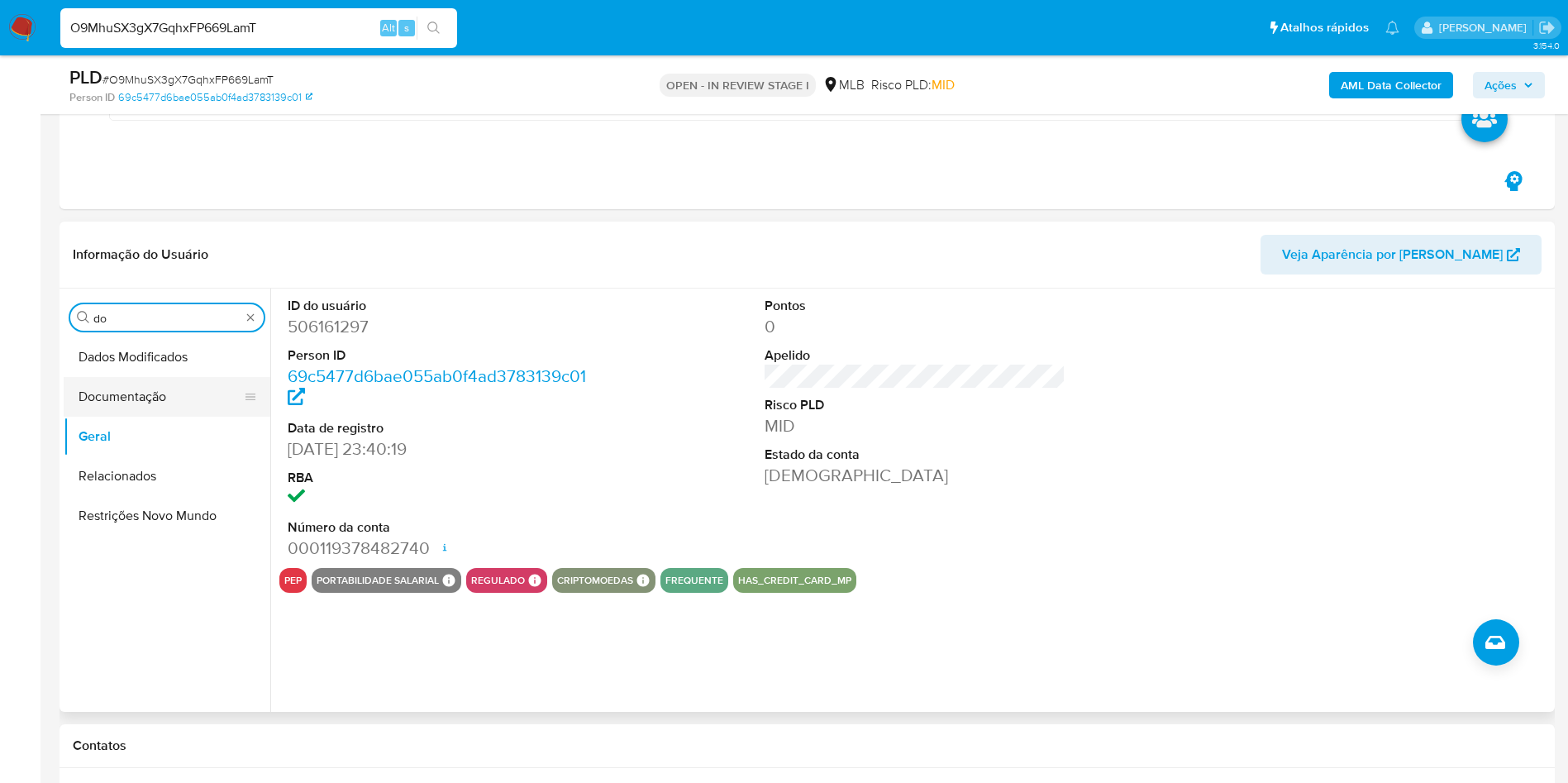
type input "do"
click at [130, 389] on button "Documentação" at bounding box center [160, 396] width 193 height 40
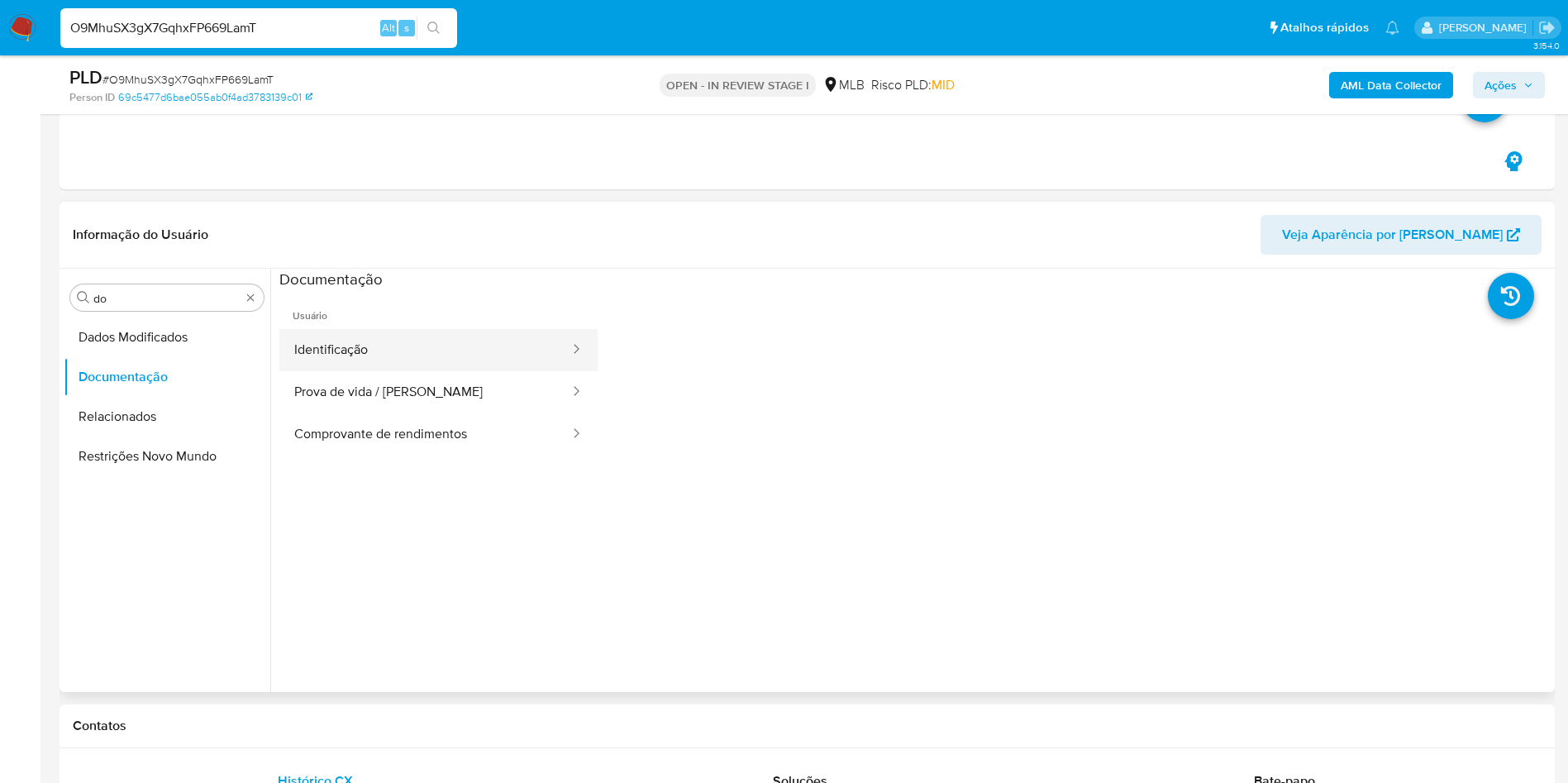
click at [384, 359] on button "Identificação" at bounding box center [425, 350] width 292 height 42
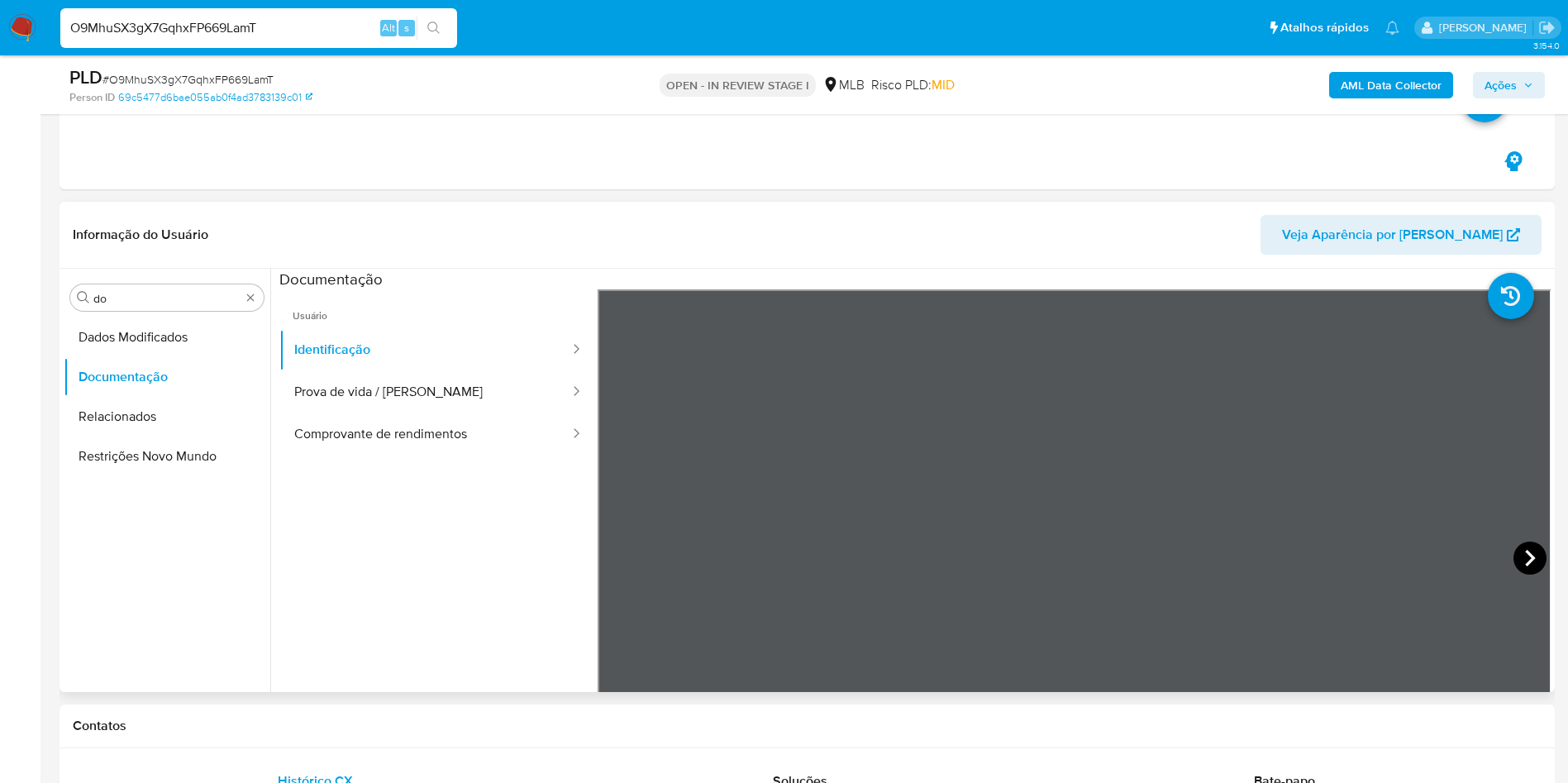
click at [1514, 556] on icon at bounding box center [1530, 558] width 33 height 33
click at [460, 388] on button "Prova de vida / [PERSON_NAME]" at bounding box center [425, 392] width 292 height 42
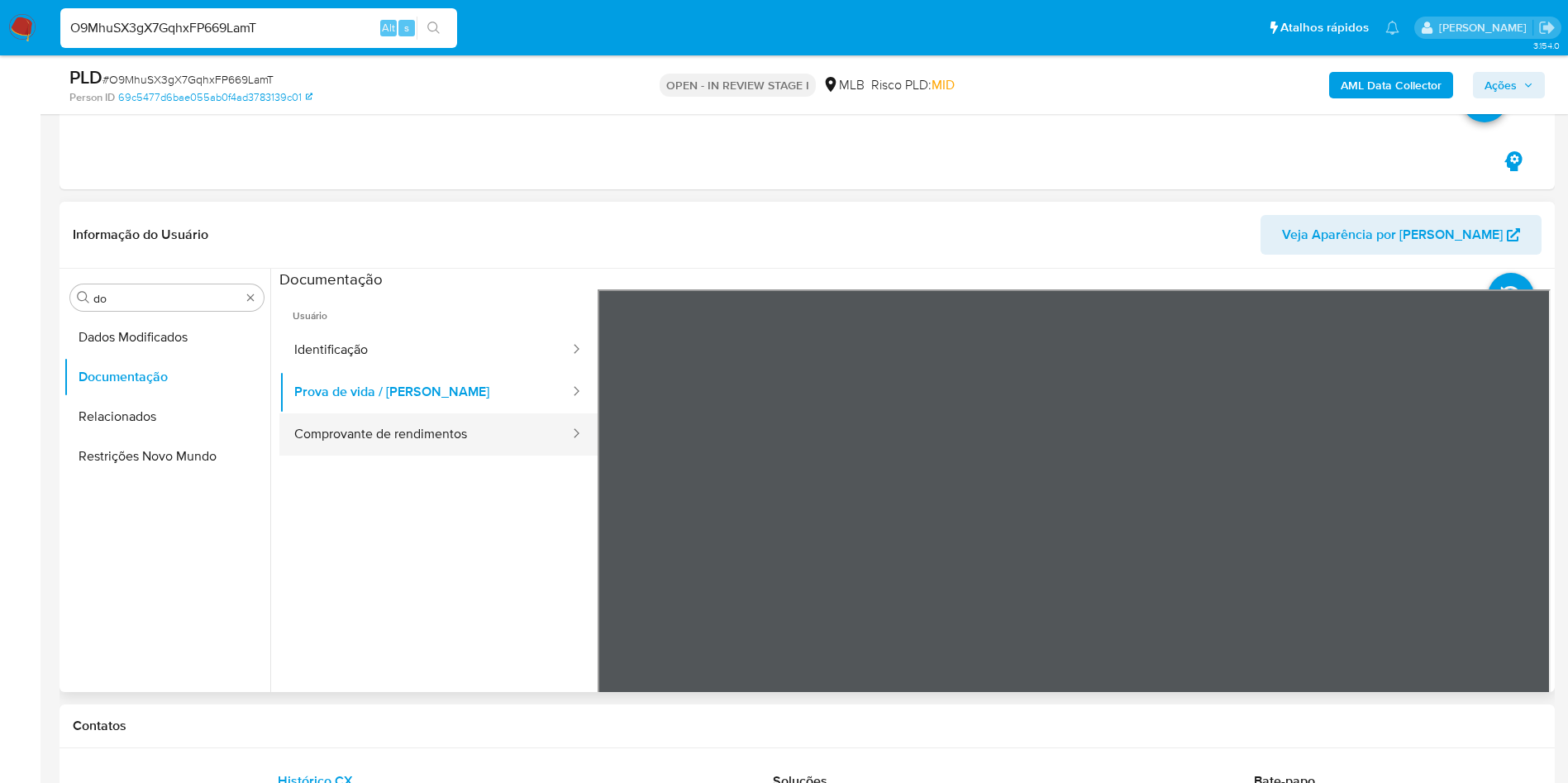
click at [432, 430] on button "Comprovante de rendimentos" at bounding box center [425, 434] width 292 height 42
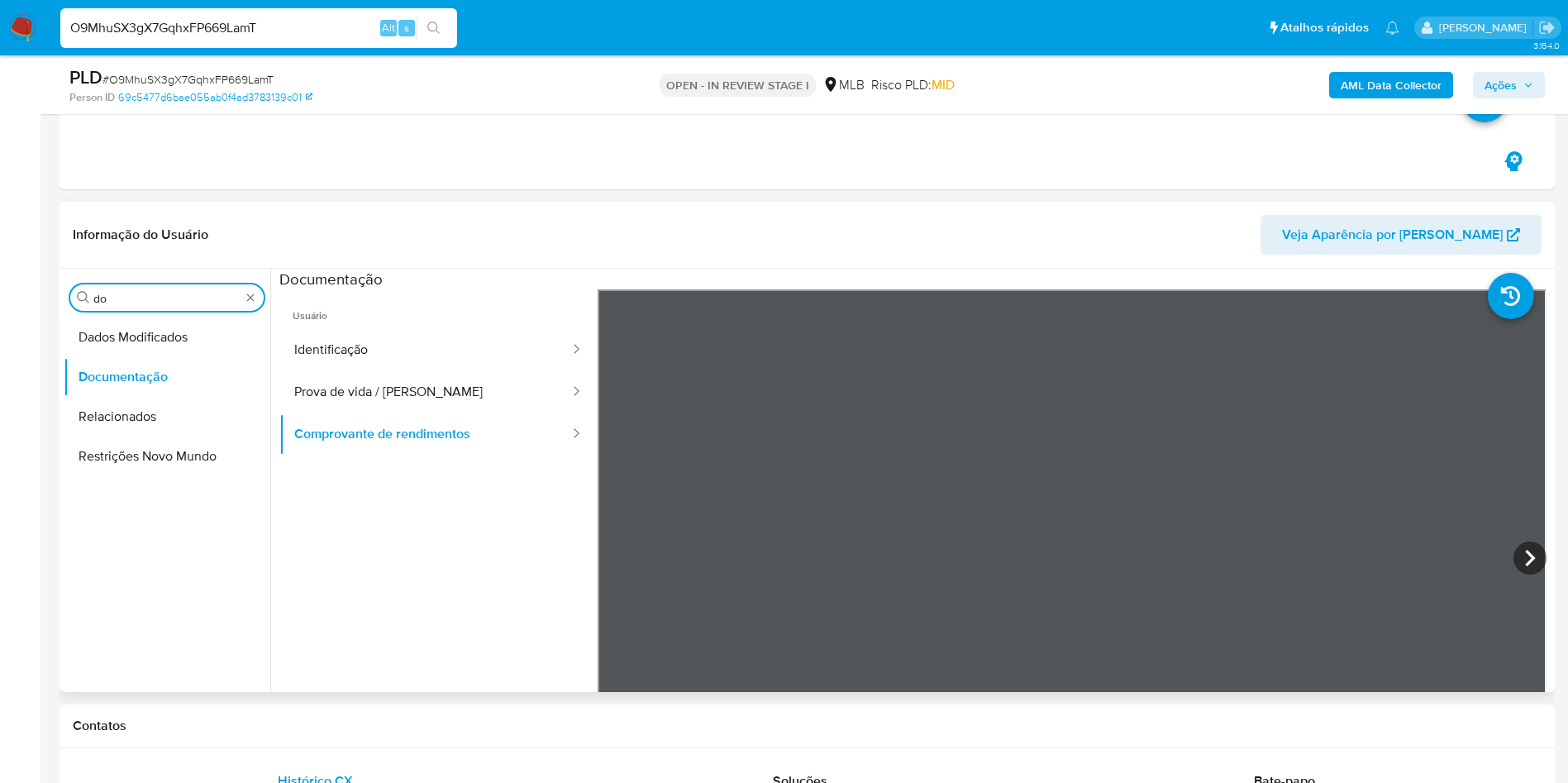
click at [117, 301] on input "do" at bounding box center [166, 298] width 147 height 15
type input "ky"
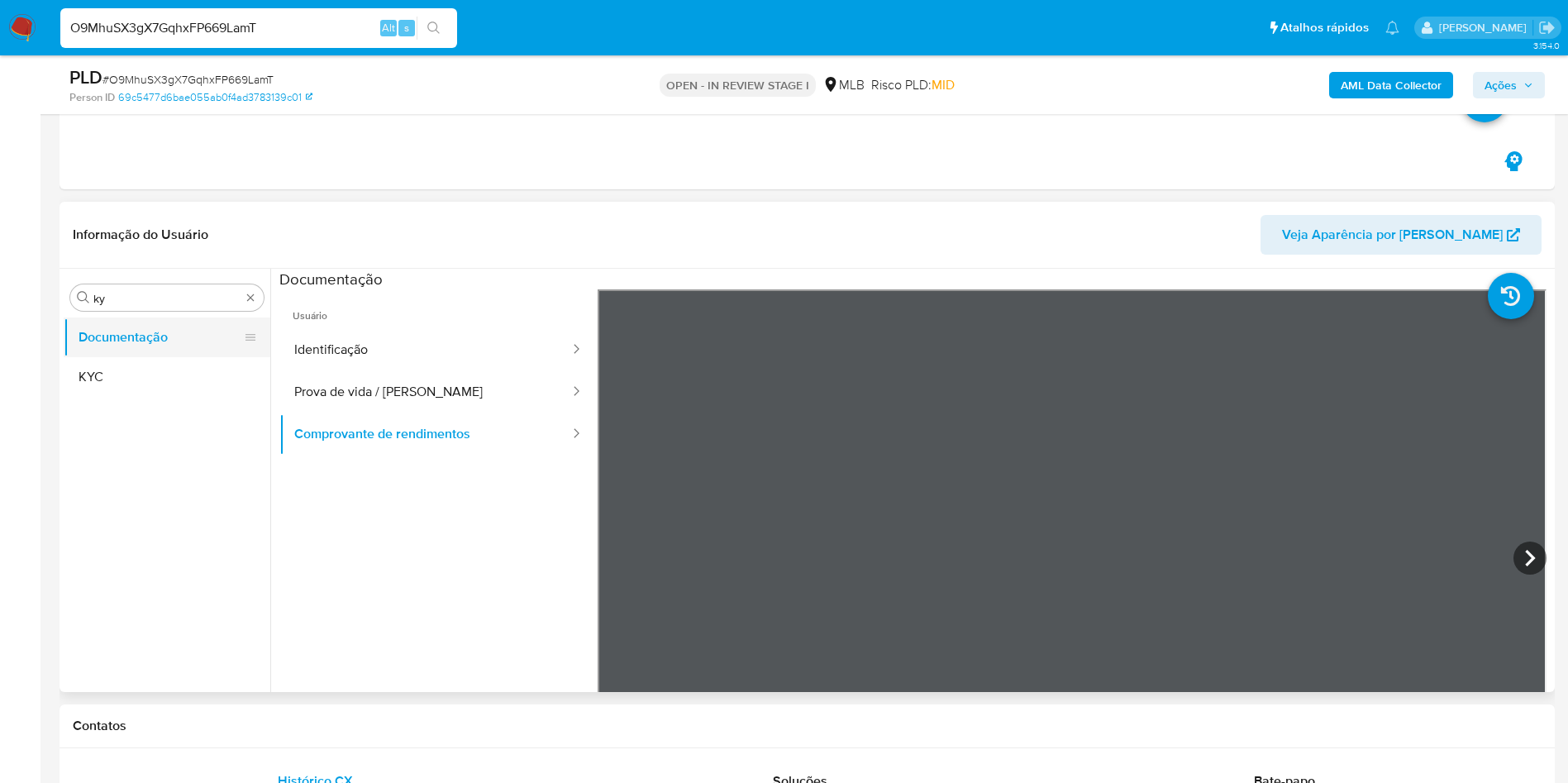
click at [112, 354] on button "Documentação" at bounding box center [160, 337] width 193 height 40
click at [136, 387] on button "KYC" at bounding box center [166, 376] width 207 height 40
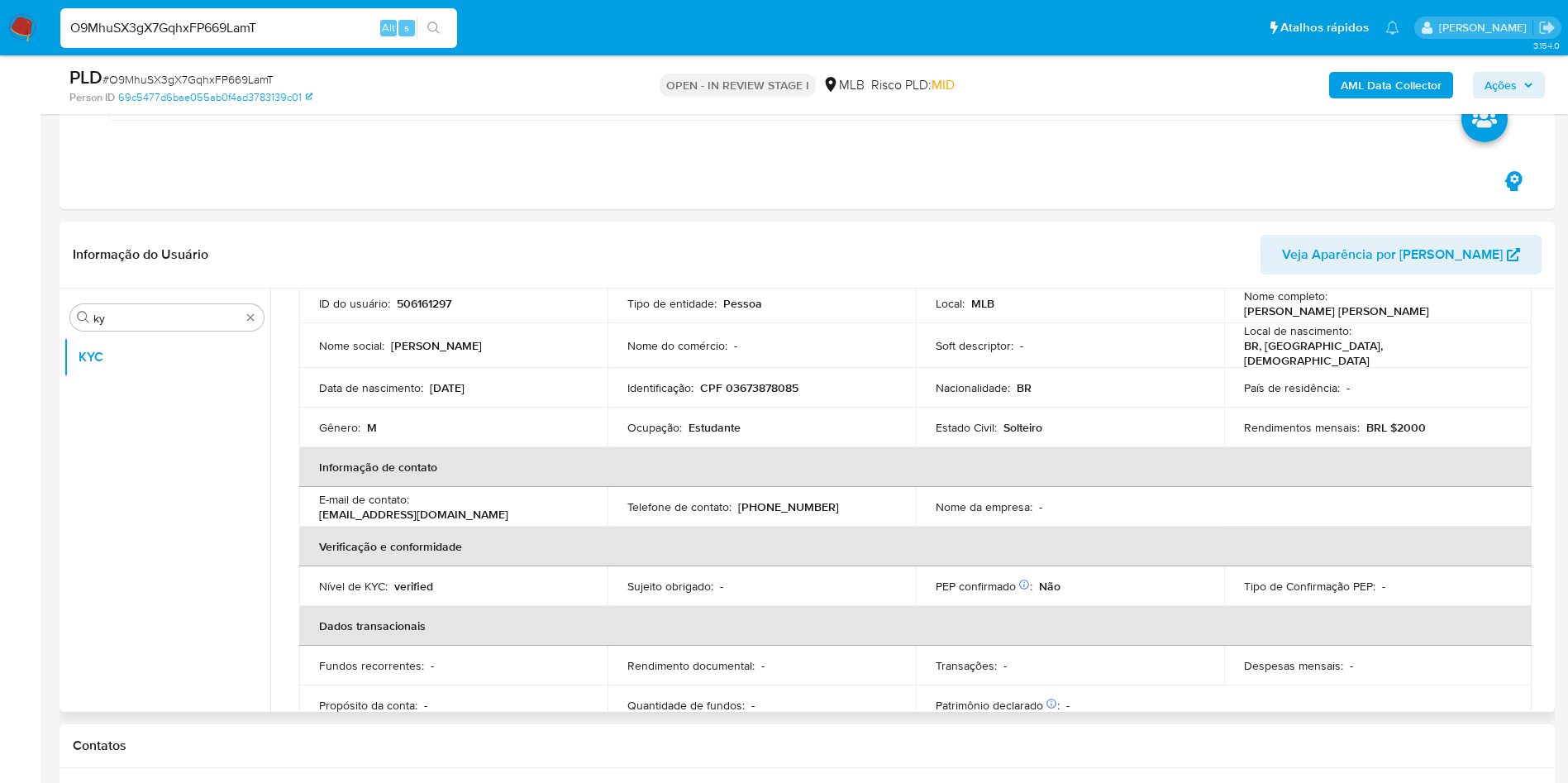
scroll to position [131, 0]
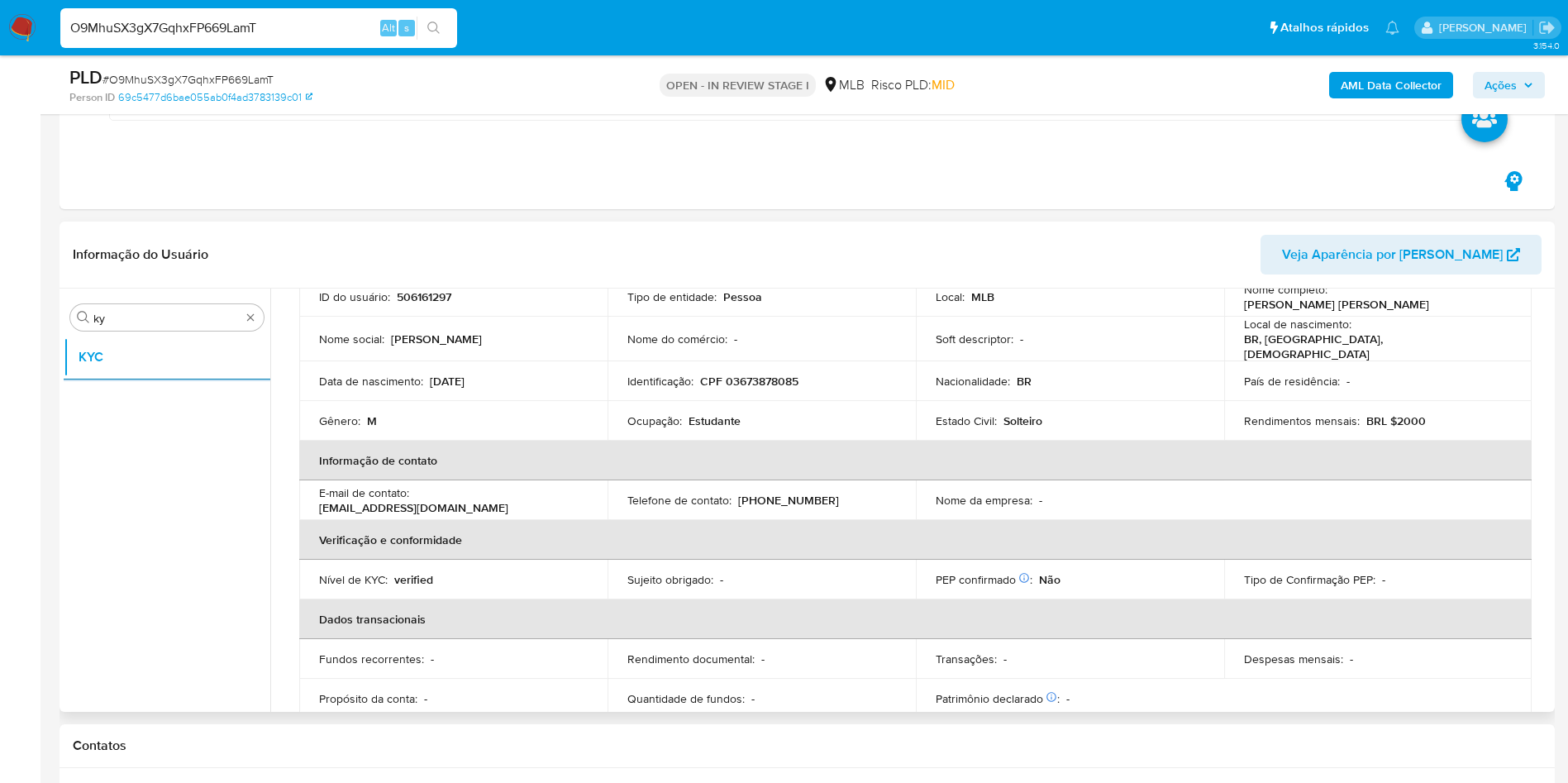
click at [702, 413] on p "Estudante" at bounding box center [714, 420] width 52 height 15
copy div "Ocupação : Estudante"
click at [818, 378] on div "Identificação : CPF 03673878085" at bounding box center [762, 381] width 269 height 15
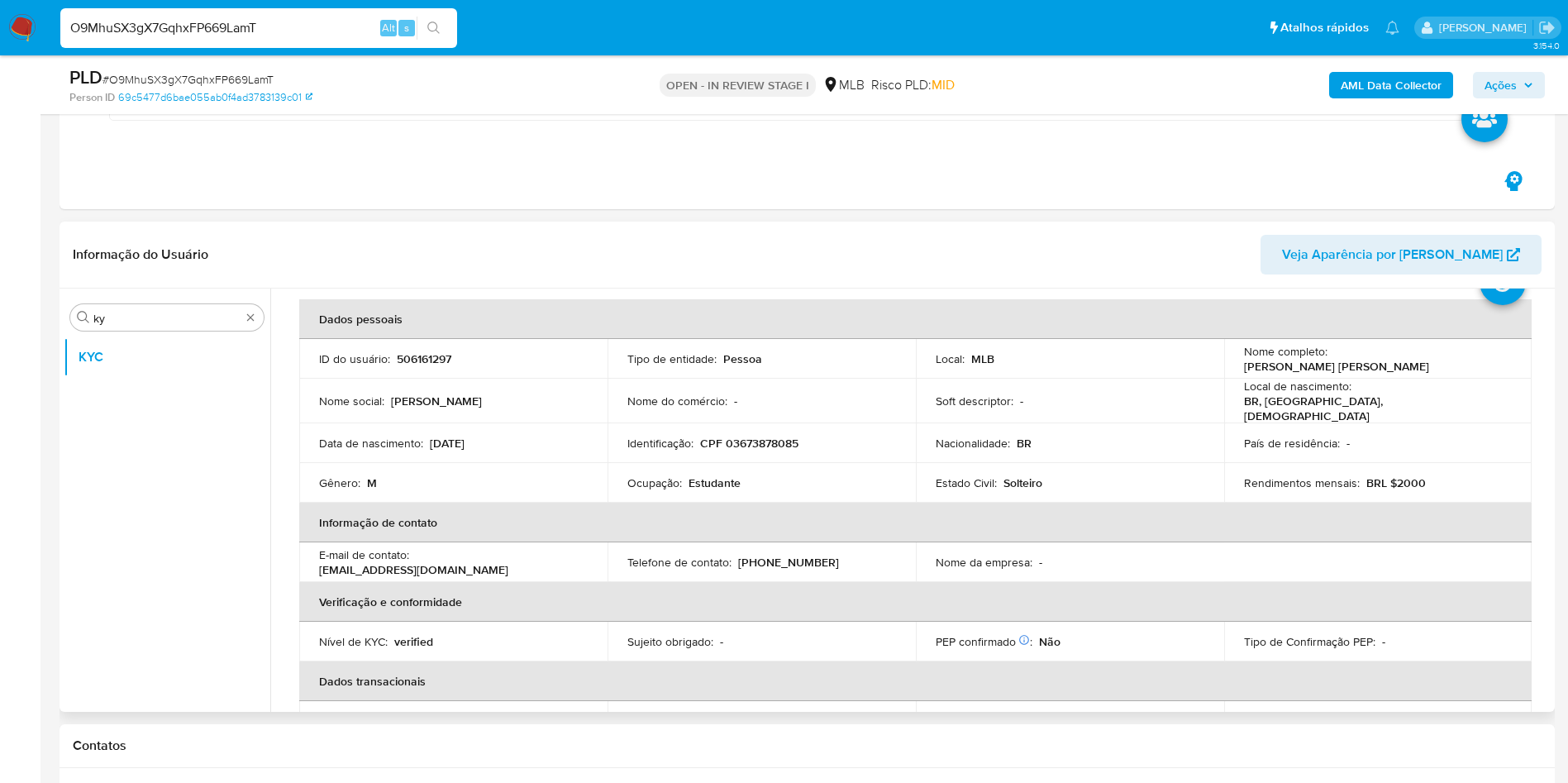
scroll to position [0, 0]
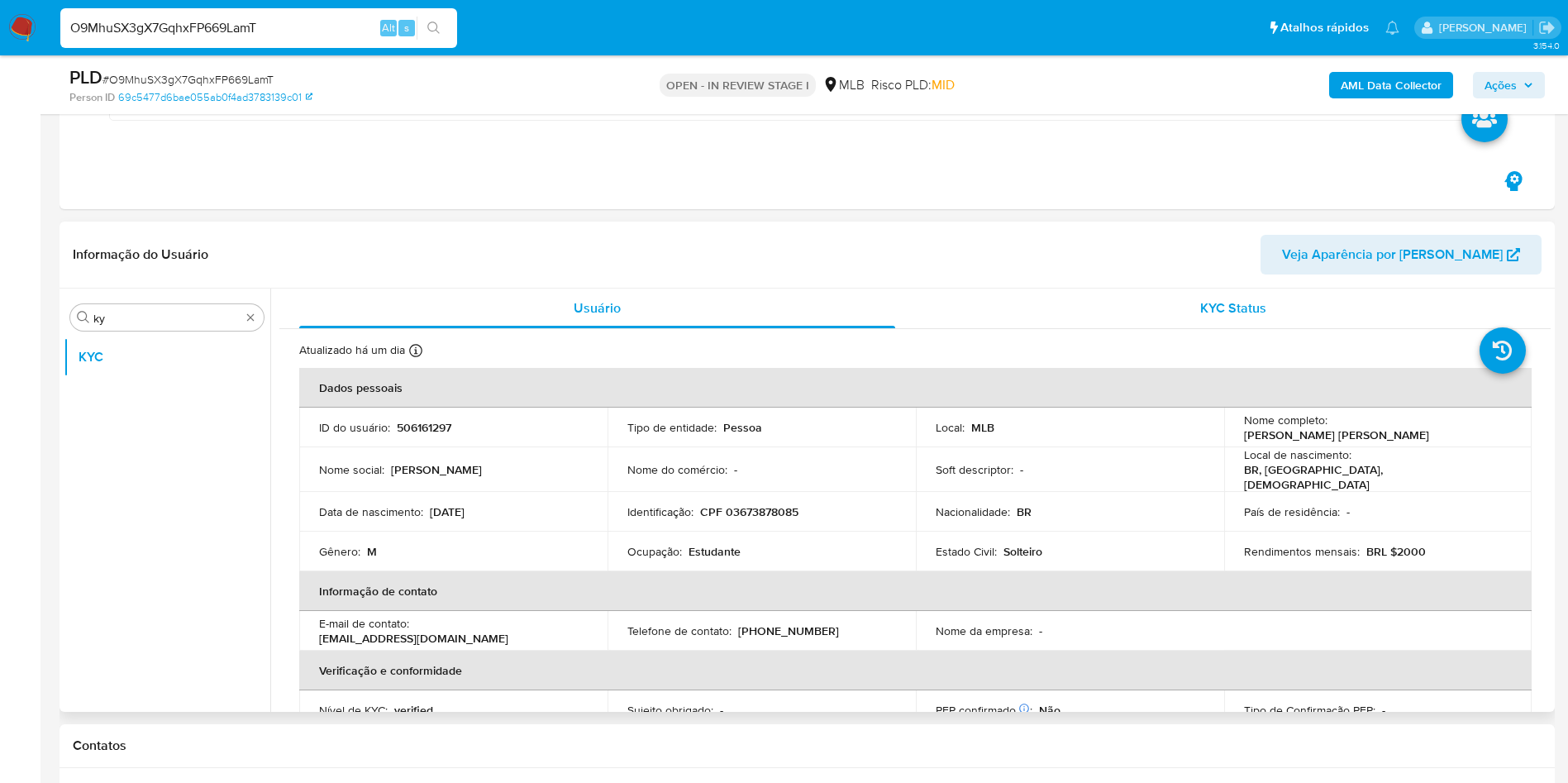
click at [1178, 319] on div "KYC Status" at bounding box center [1233, 308] width 596 height 40
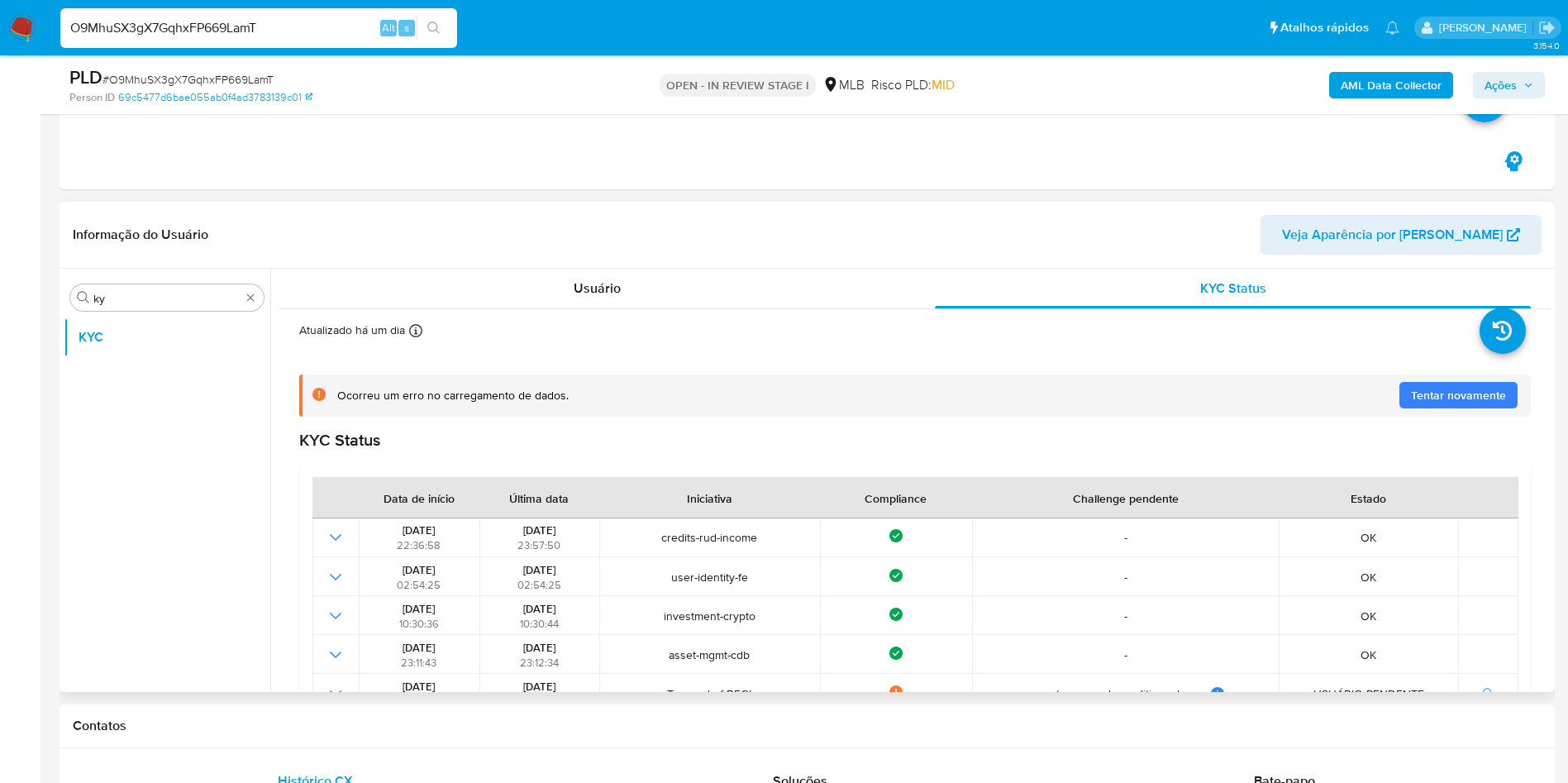
scroll to position [318, 0]
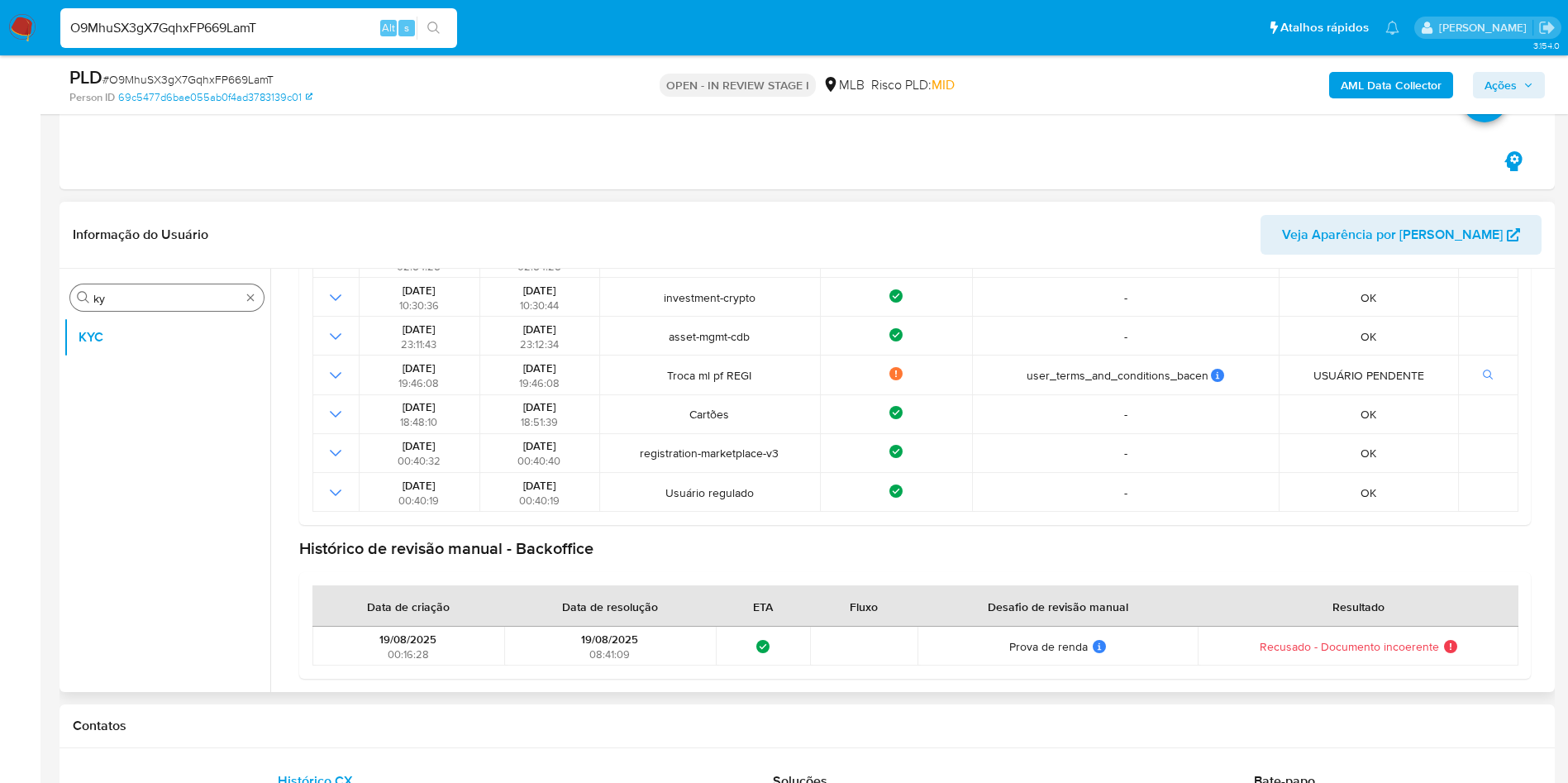
click at [107, 293] on input "ky" at bounding box center [166, 298] width 147 height 15
click at [106, 293] on input "ky" at bounding box center [166, 298] width 147 height 15
click at [118, 291] on input "emn" at bounding box center [166, 298] width 147 height 15
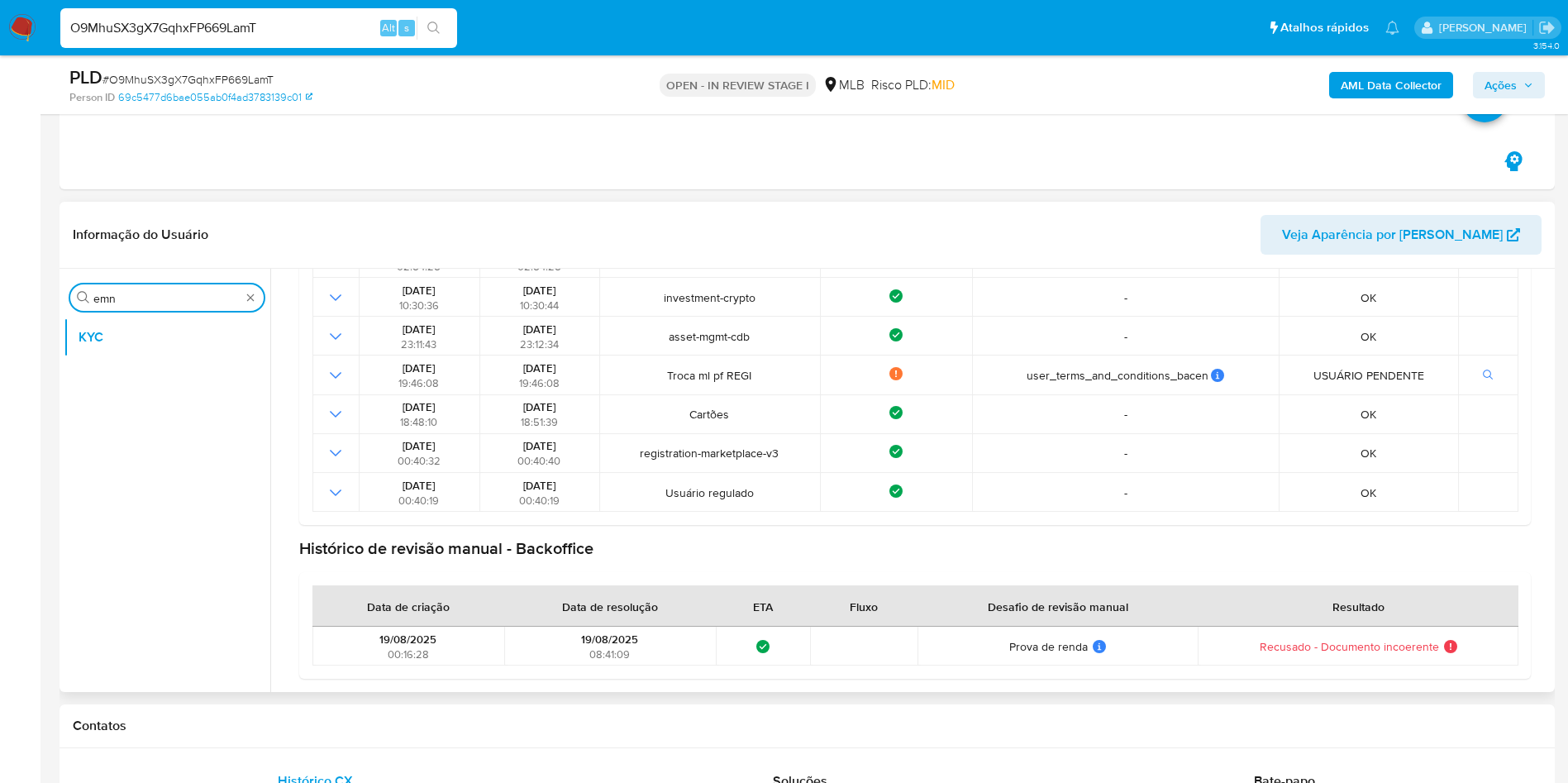
click at [118, 291] on input "emn" at bounding box center [166, 298] width 147 height 15
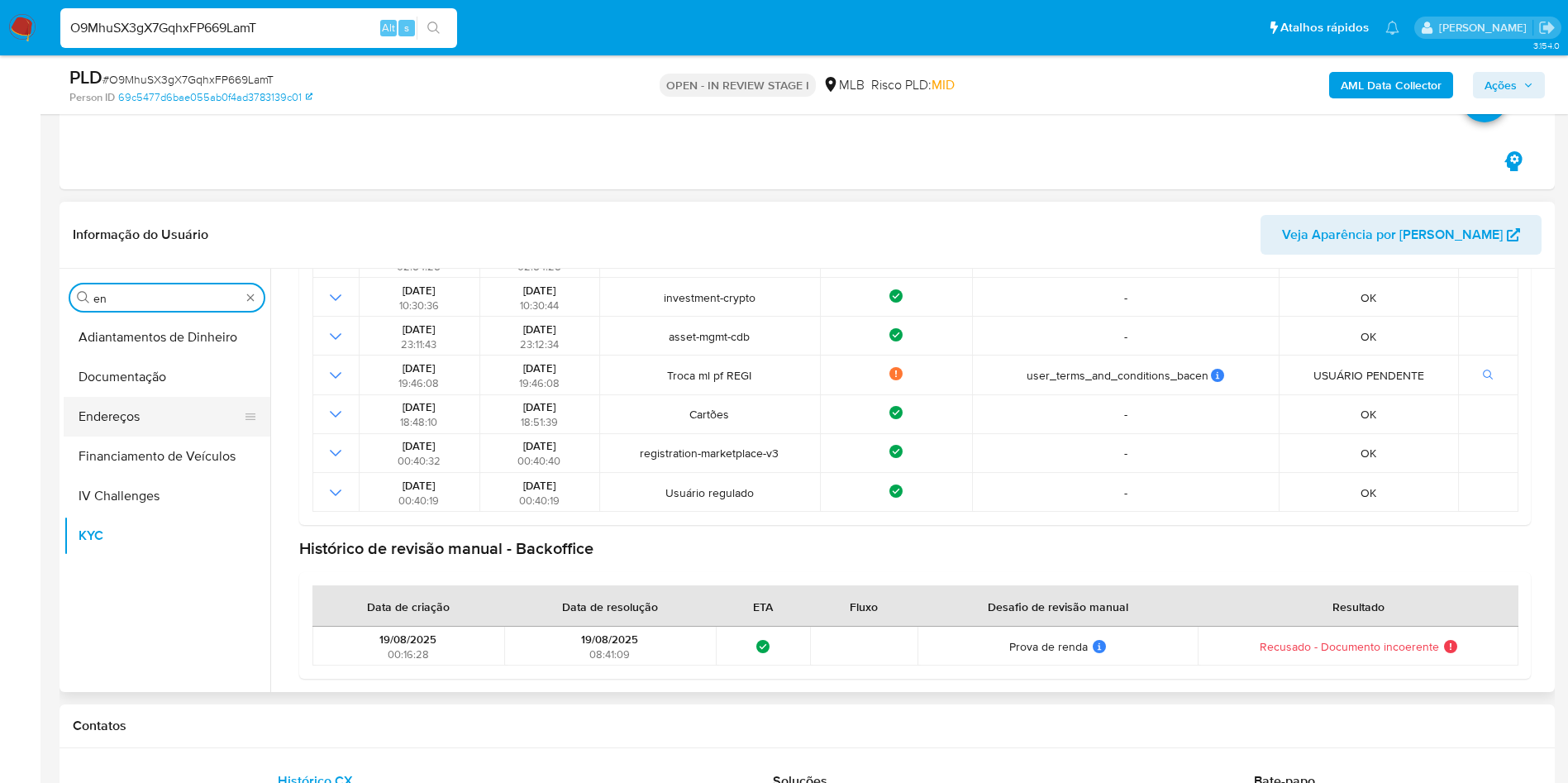
type input "en"
click at [156, 397] on button "Endereços" at bounding box center [160, 416] width 193 height 40
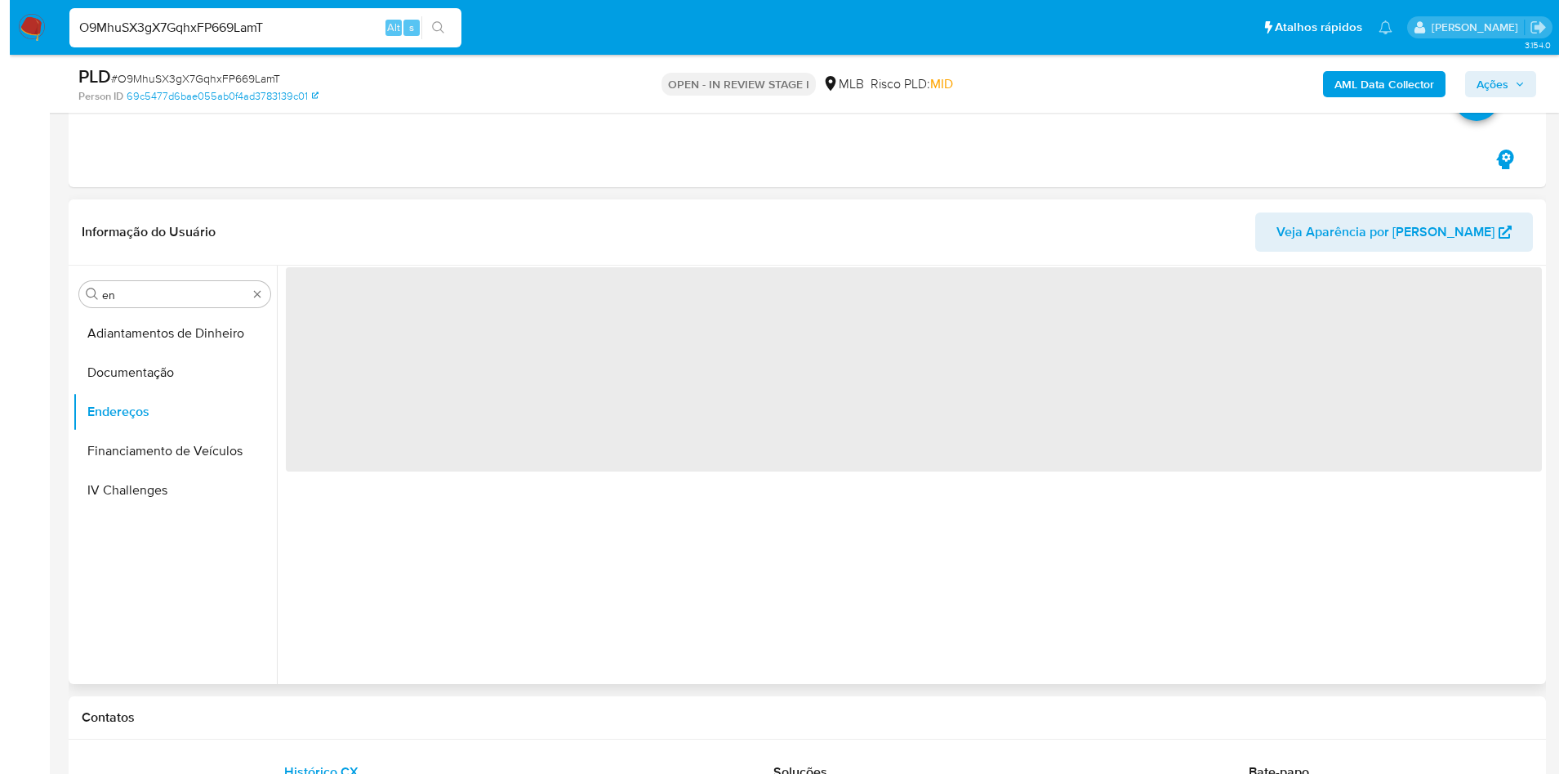
scroll to position [0, 0]
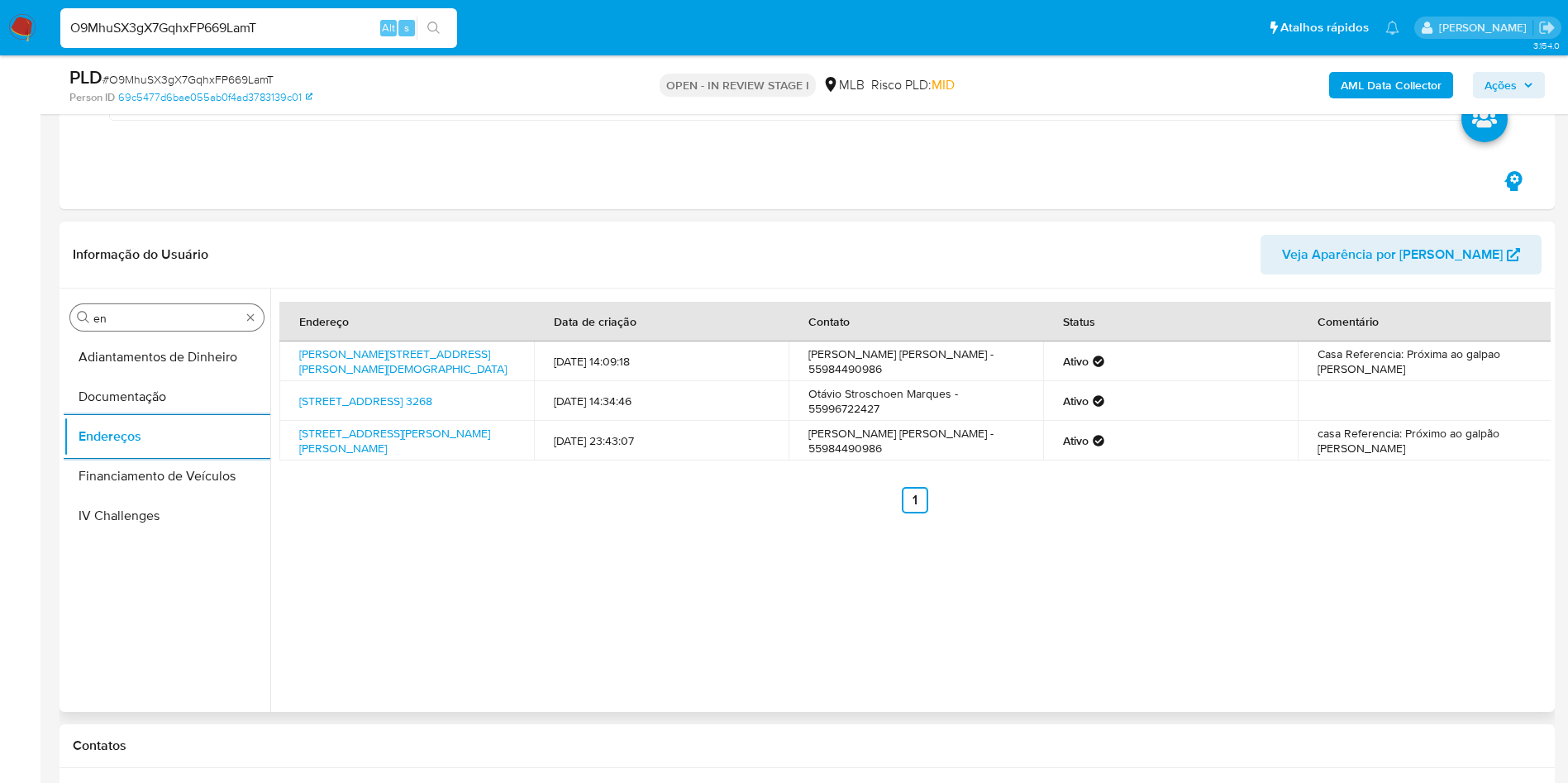
click at [146, 315] on input "en" at bounding box center [166, 318] width 147 height 15
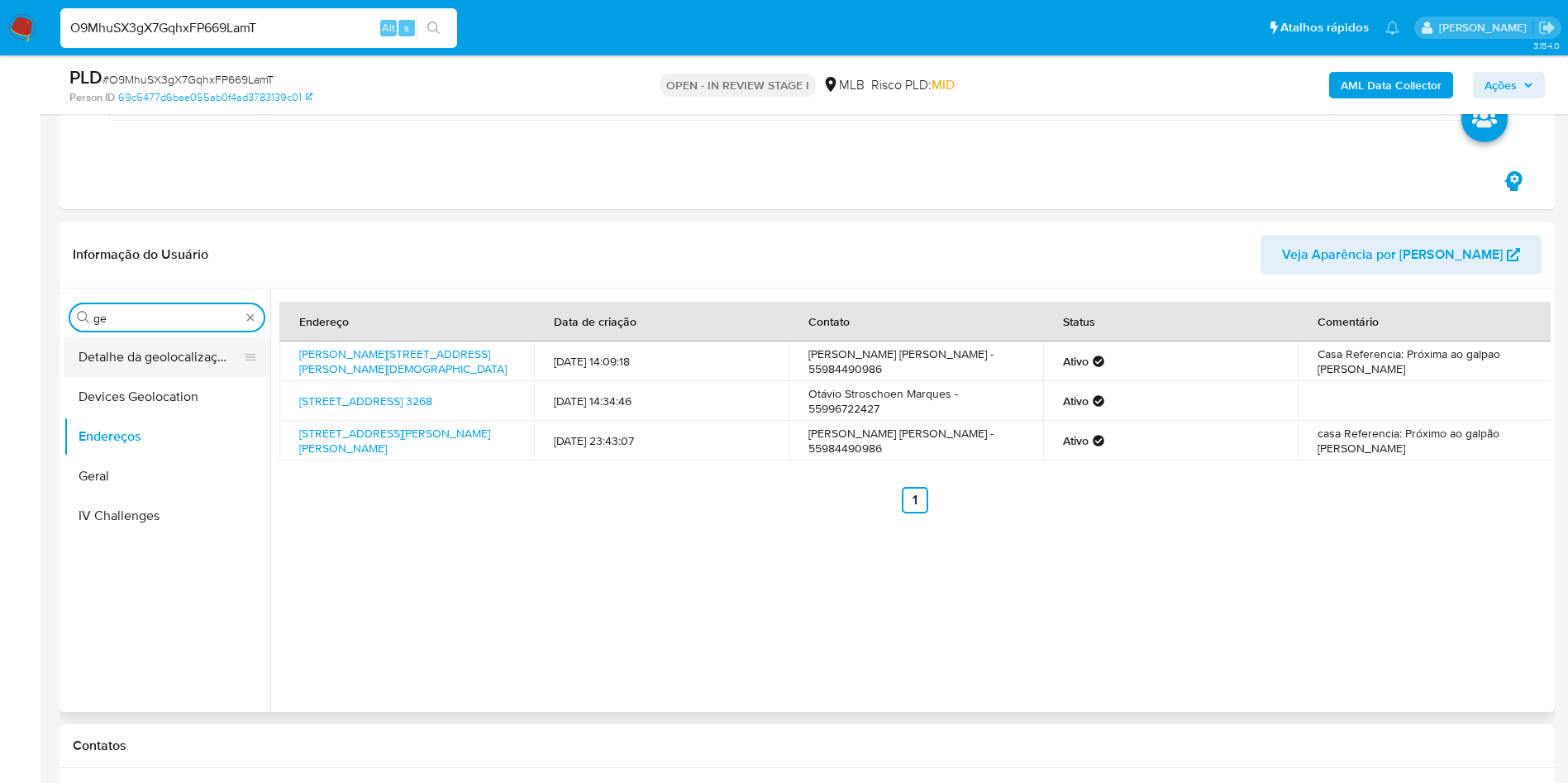
type input "ge"
click at [121, 354] on button "Detalhe da geolocalização" at bounding box center [160, 357] width 193 height 40
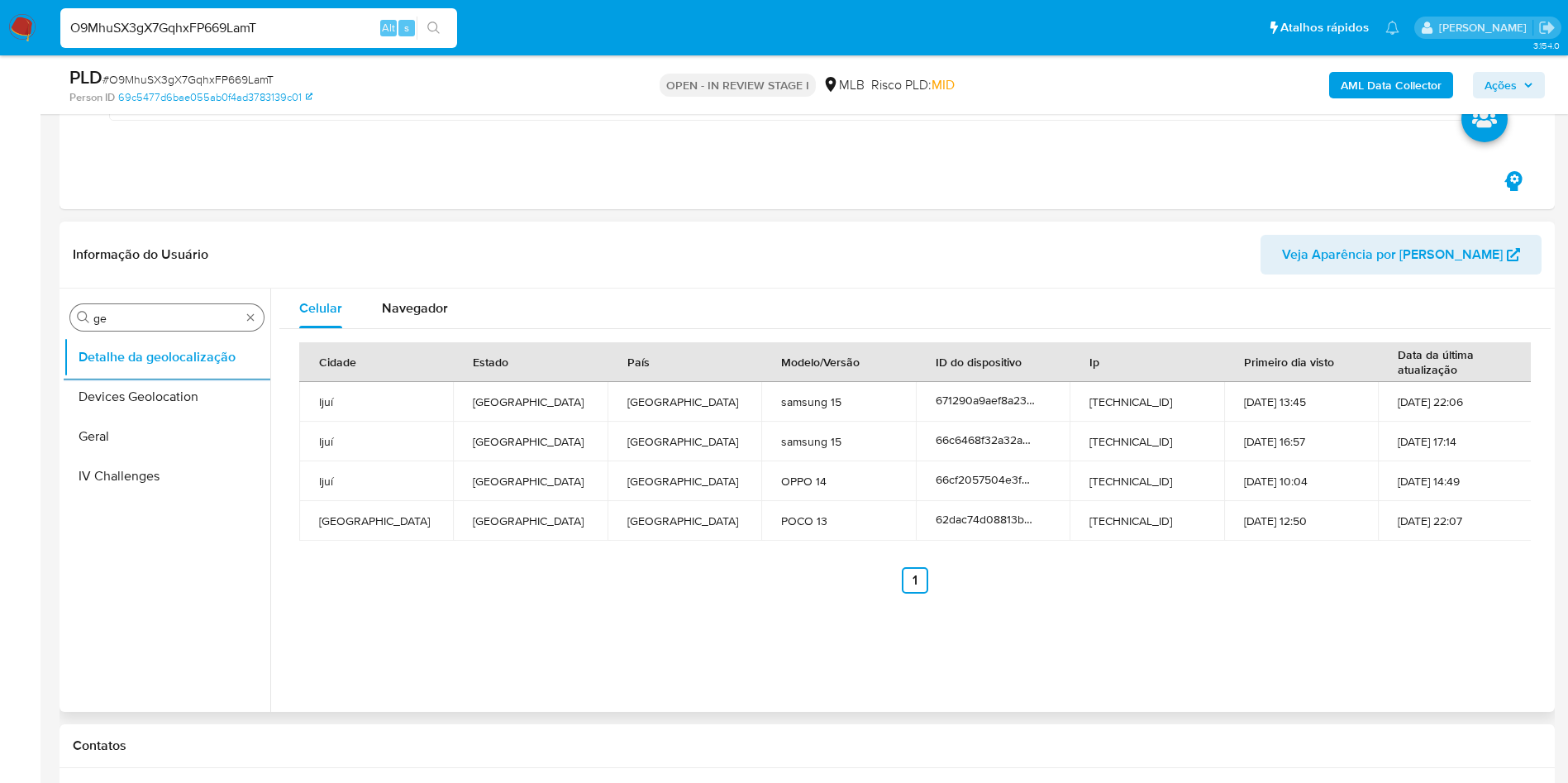
click at [177, 297] on div "Procurar ge Detalhe da geolocalização Devices Geolocation Geral IV Challenges" at bounding box center [166, 501] width 207 height 421
click at [132, 315] on input "ge" at bounding box center [166, 318] width 147 height 15
click at [149, 321] on input "rwes" at bounding box center [166, 318] width 147 height 15
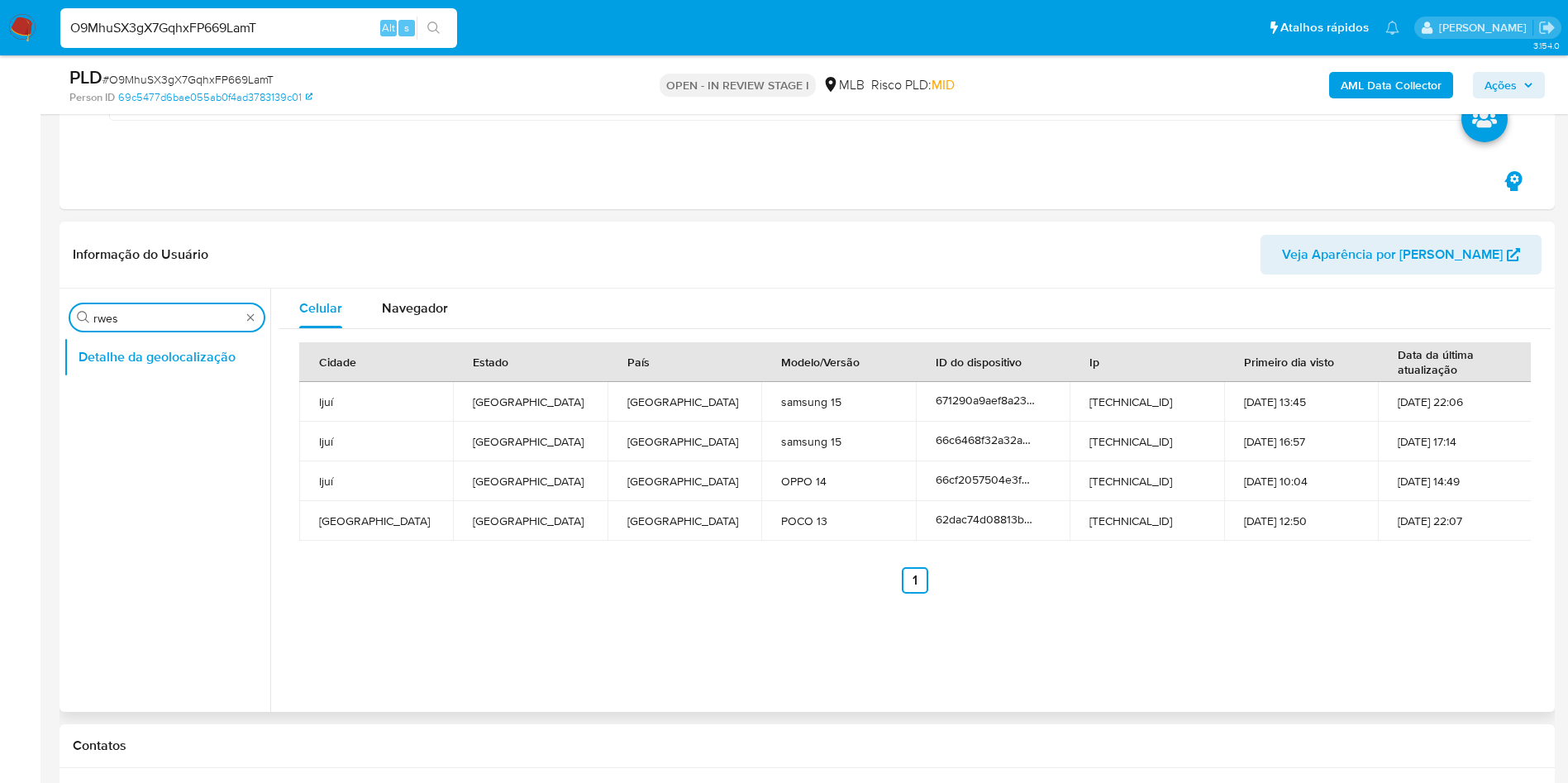
click at [149, 321] on input "rwes" at bounding box center [166, 318] width 147 height 15
type input "res"
drag, startPoint x: 127, startPoint y: 438, endPoint x: 212, endPoint y: 396, distance: 94.8
click at [123, 439] on button "Restrições Novo Mundo" at bounding box center [166, 436] width 207 height 40
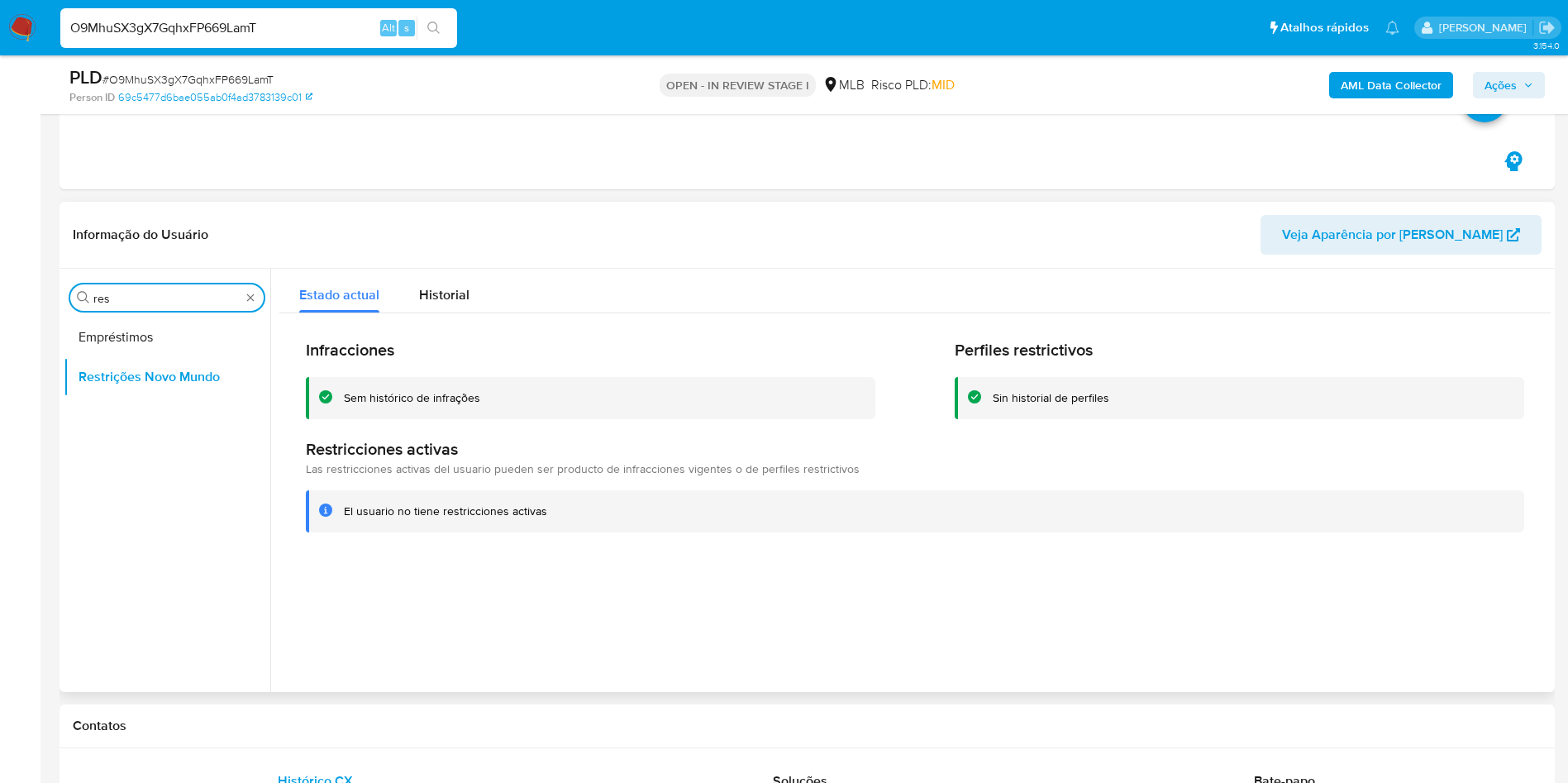
click at [174, 300] on input "res" at bounding box center [166, 298] width 147 height 15
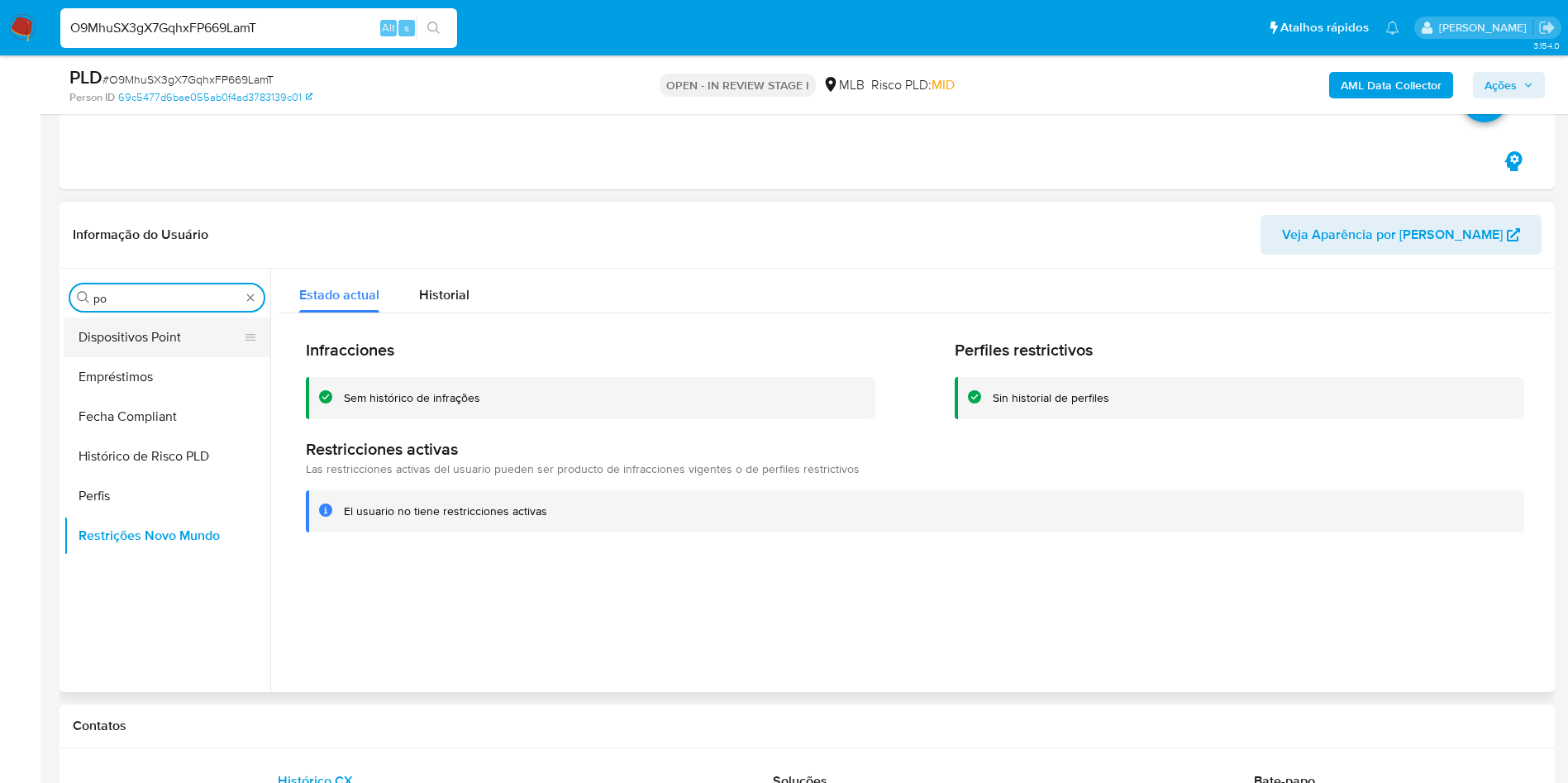
type input "po"
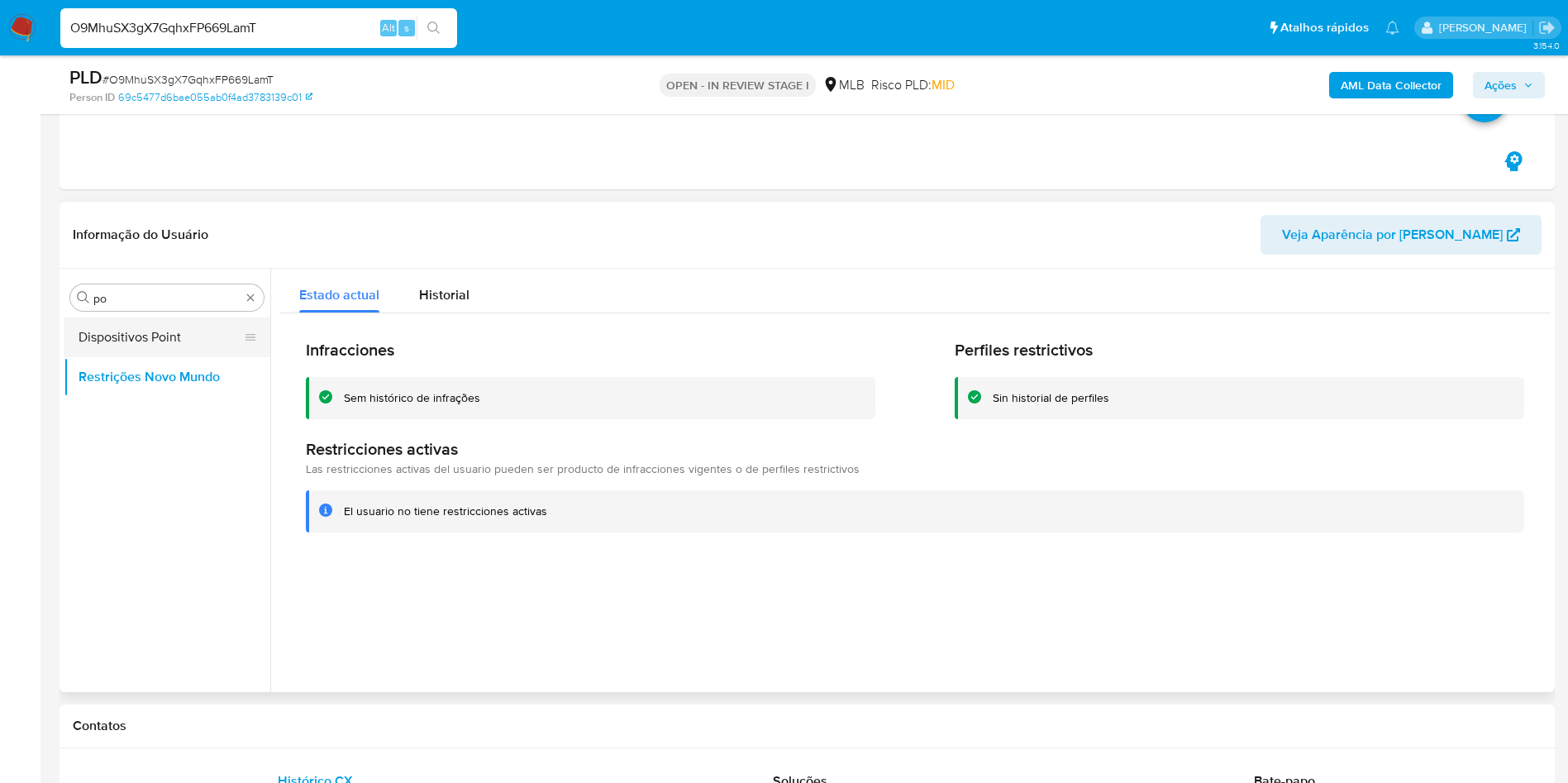
click at [135, 351] on button "Dispositivos Point" at bounding box center [160, 337] width 193 height 40
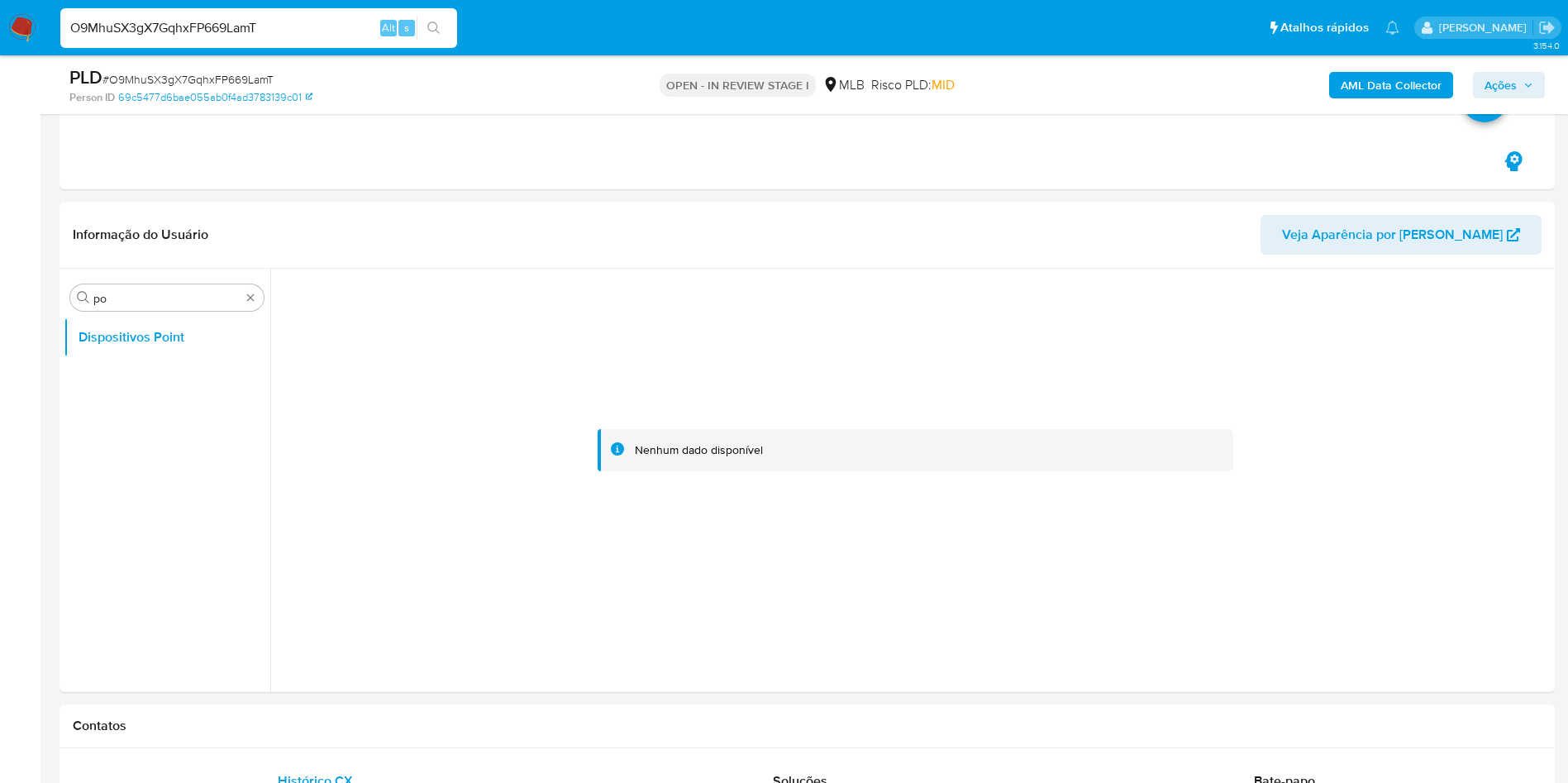
click at [1372, 58] on div "PLD # O9MhuSX3gX7GqhxFP669LamT Person ID 69c5477d6bae055ab0f4ad3783139c01 OPEN …" at bounding box center [807, 84] width 1495 height 59
click at [1396, 92] on b "AML Data Collector" at bounding box center [1390, 85] width 101 height 26
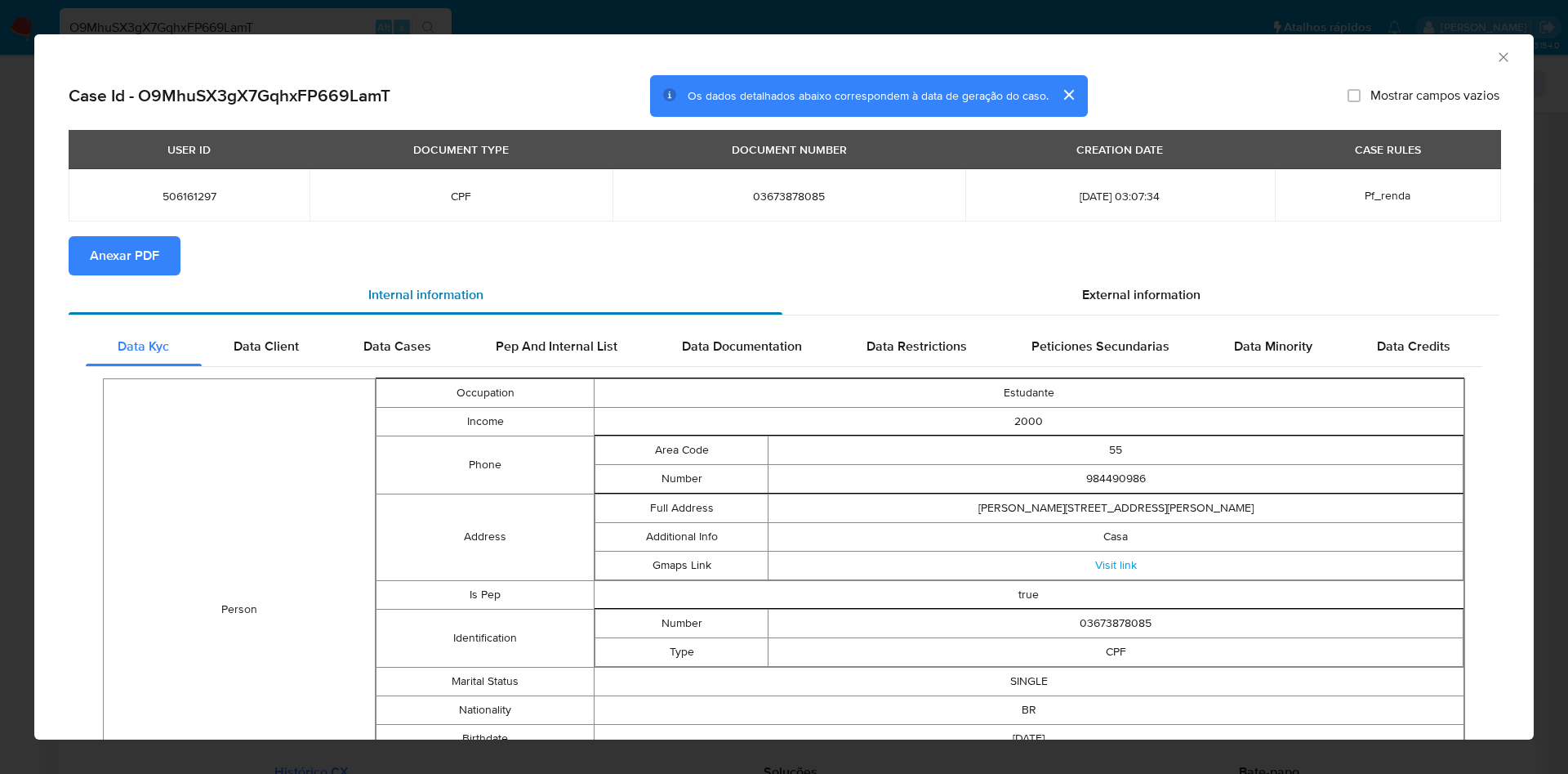
drag, startPoint x: 127, startPoint y: 246, endPoint x: 713, endPoint y: 301, distance: 588.6
click at [127, 247] on span "Anexar PDF" at bounding box center [124, 255] width 69 height 36
click at [1067, 305] on div "External information" at bounding box center [1141, 297] width 718 height 39
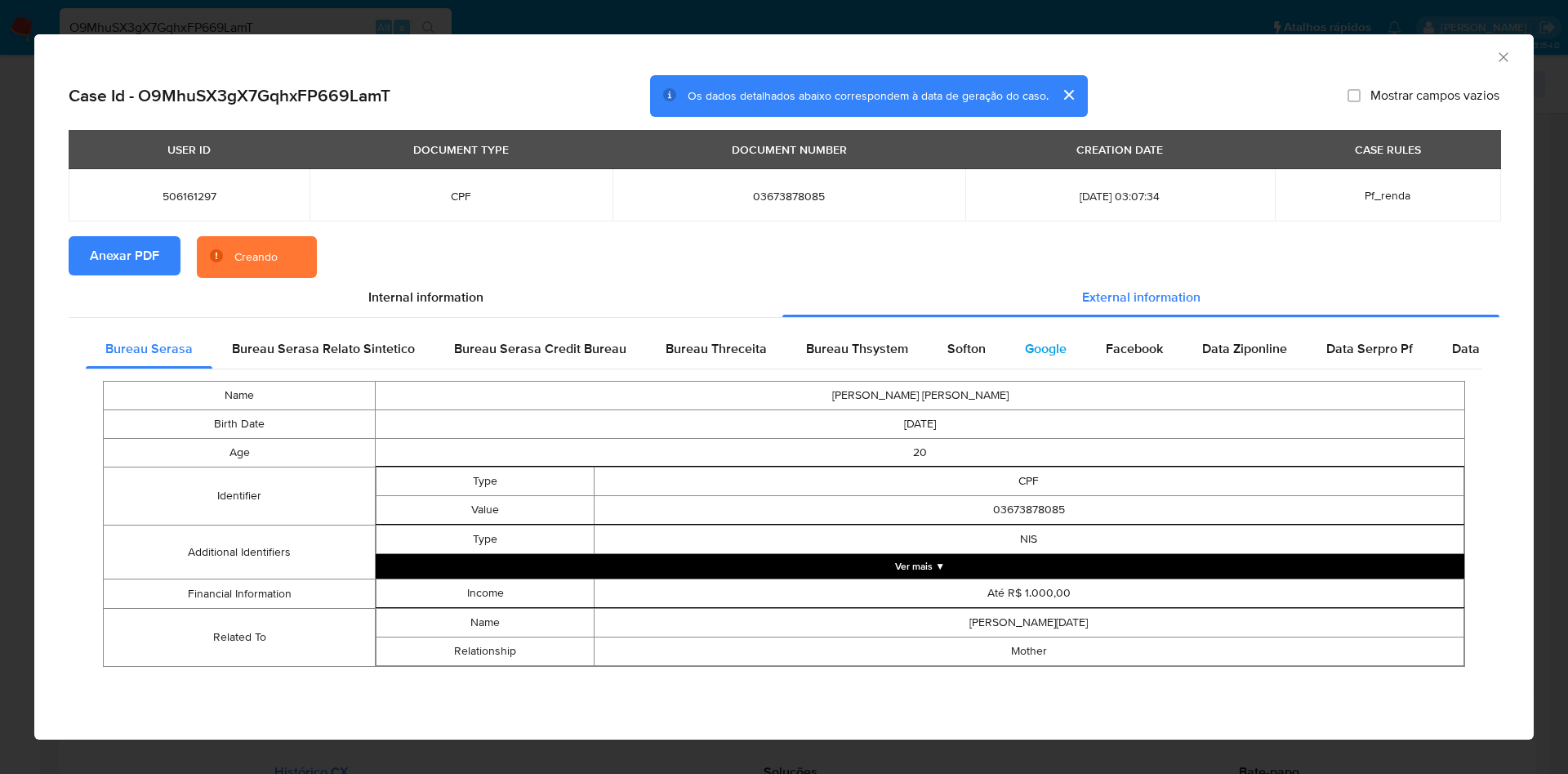
click at [1051, 349] on span "Google" at bounding box center [1046, 348] width 42 height 19
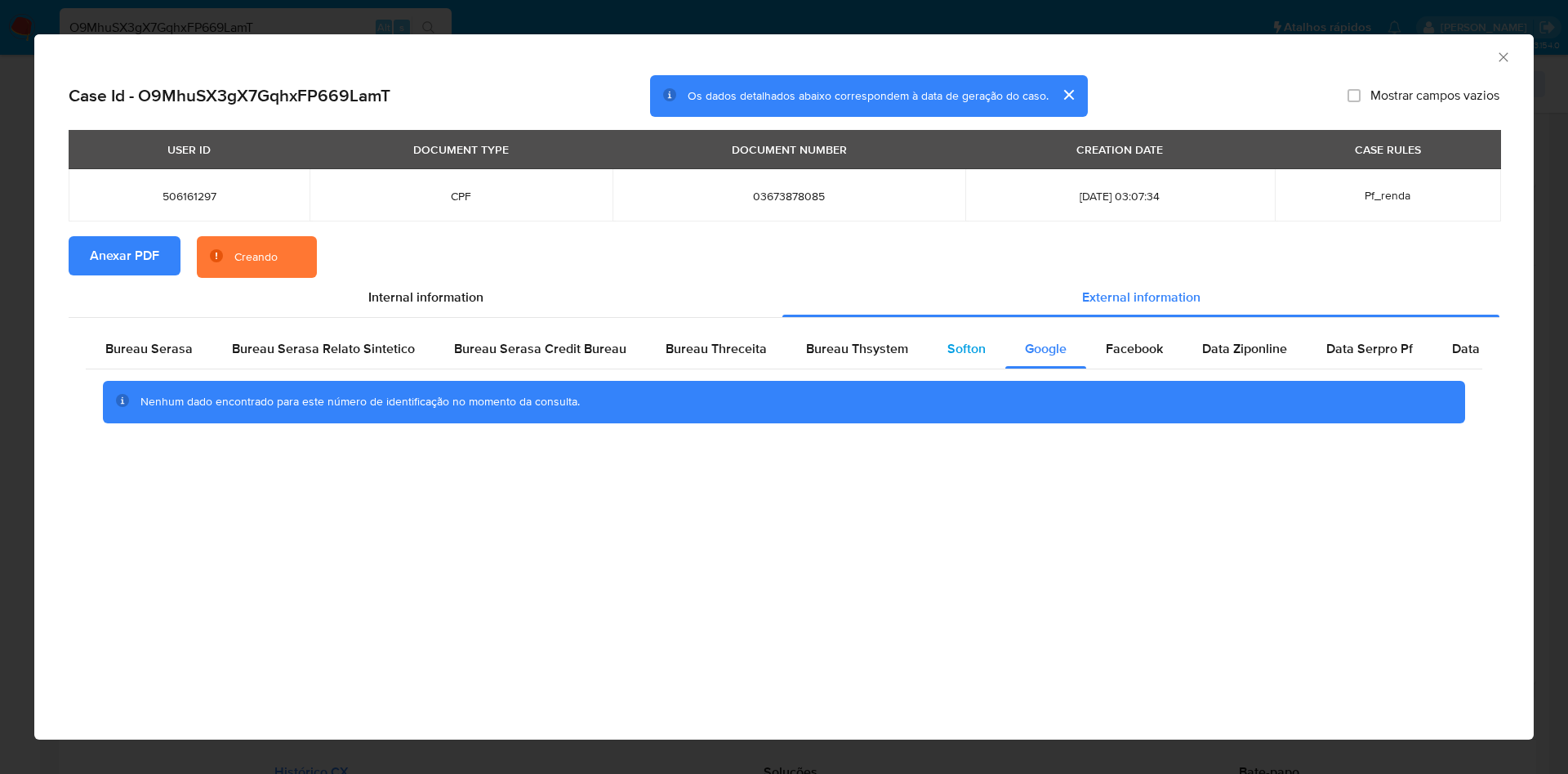
click at [962, 354] on span "Softon" at bounding box center [967, 348] width 38 height 19
click at [896, 350] on span "Bureau Thsystem" at bounding box center [857, 348] width 103 height 19
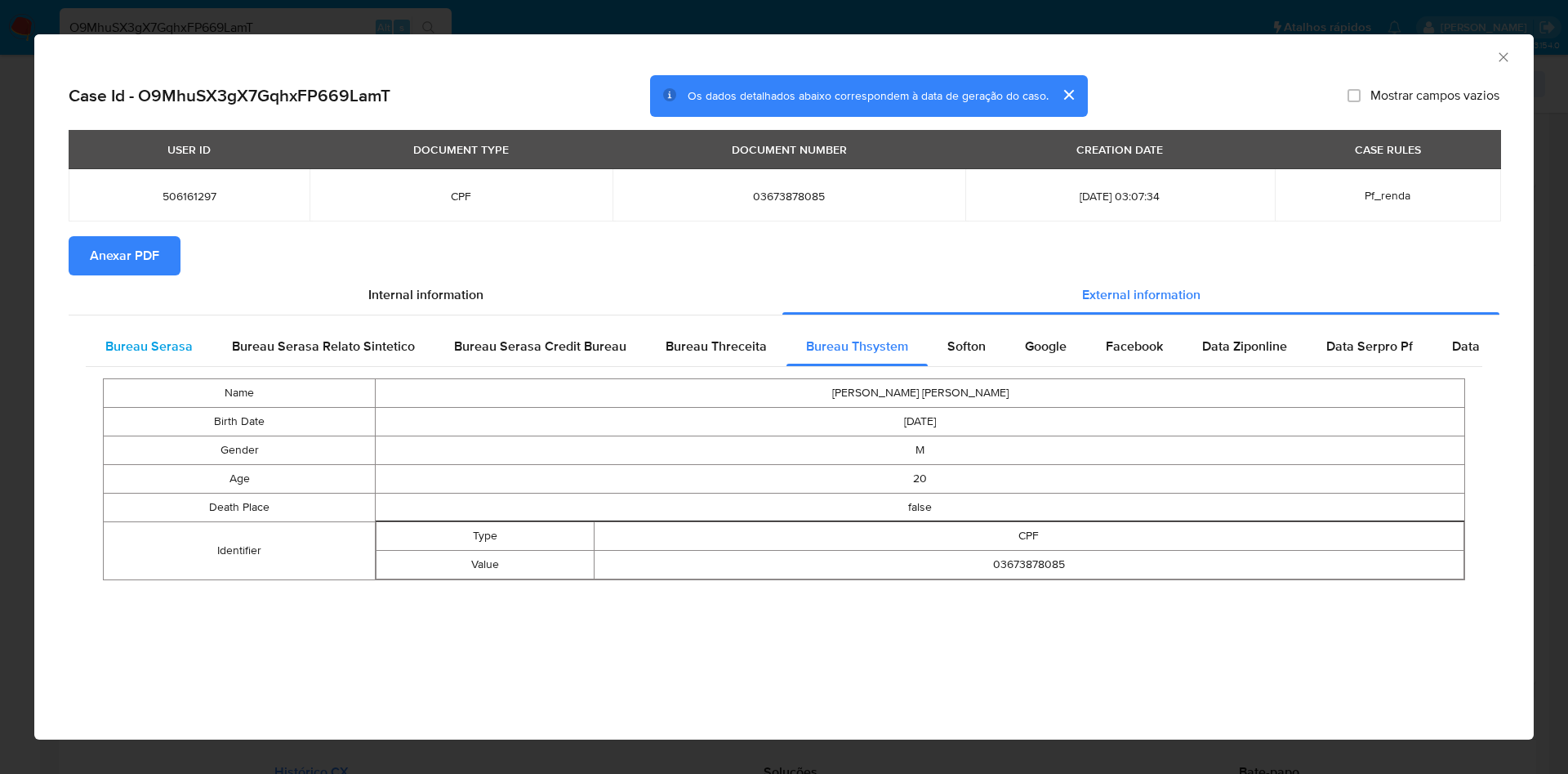
click at [165, 351] on span "Bureau Serasa" at bounding box center [149, 346] width 88 height 19
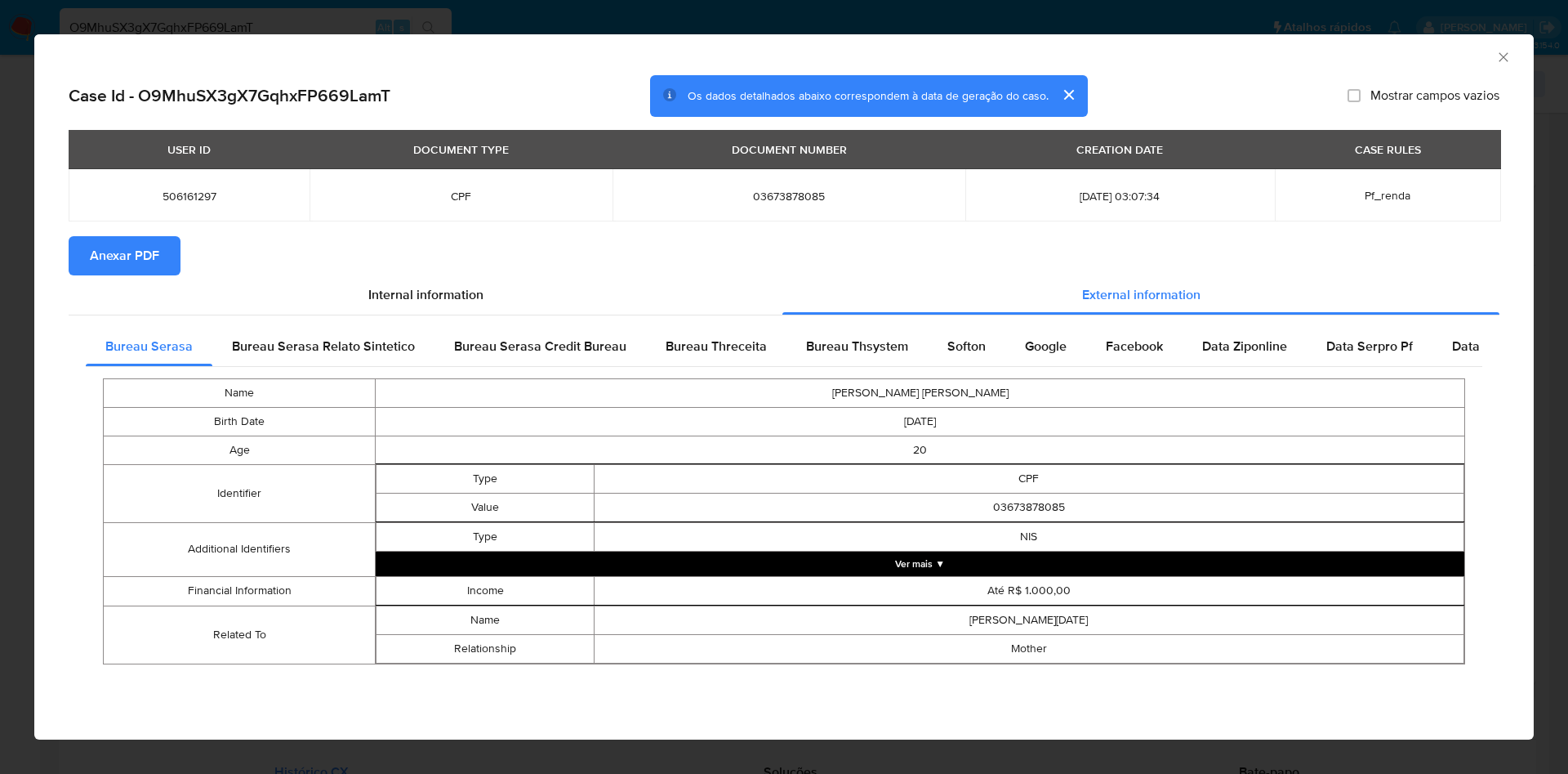
click at [21, 257] on div "AML Data Collector Case Id - O9MhuSX3gX7GqhxFP669LamT Os dados detalhados abaix…" at bounding box center [784, 387] width 1568 height 774
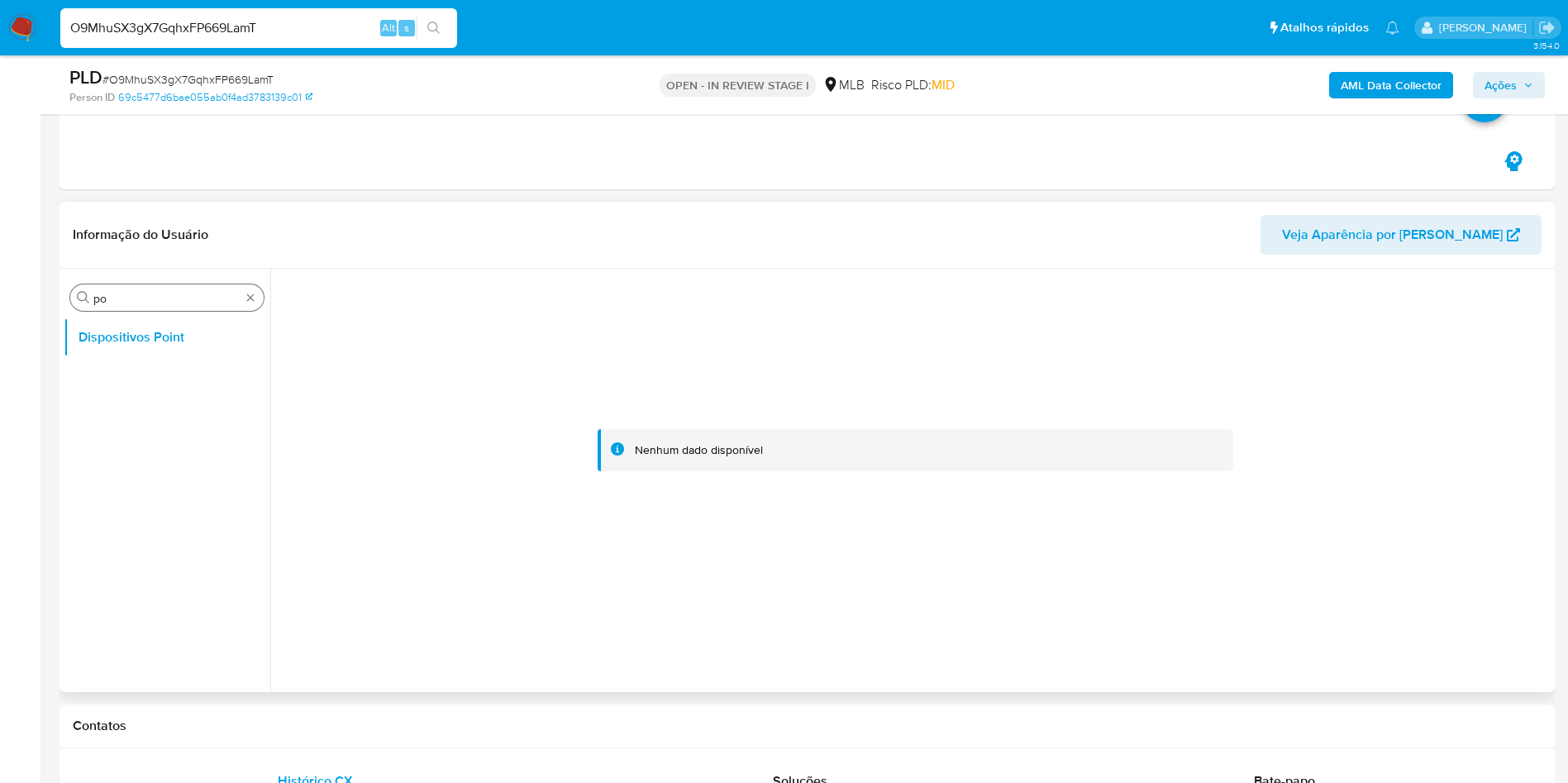
click at [140, 289] on div "Procurar po" at bounding box center [167, 297] width 193 height 26
click at [150, 297] on input "po" at bounding box center [166, 298] width 147 height 15
click at [128, 377] on button "KYC" at bounding box center [160, 376] width 193 height 40
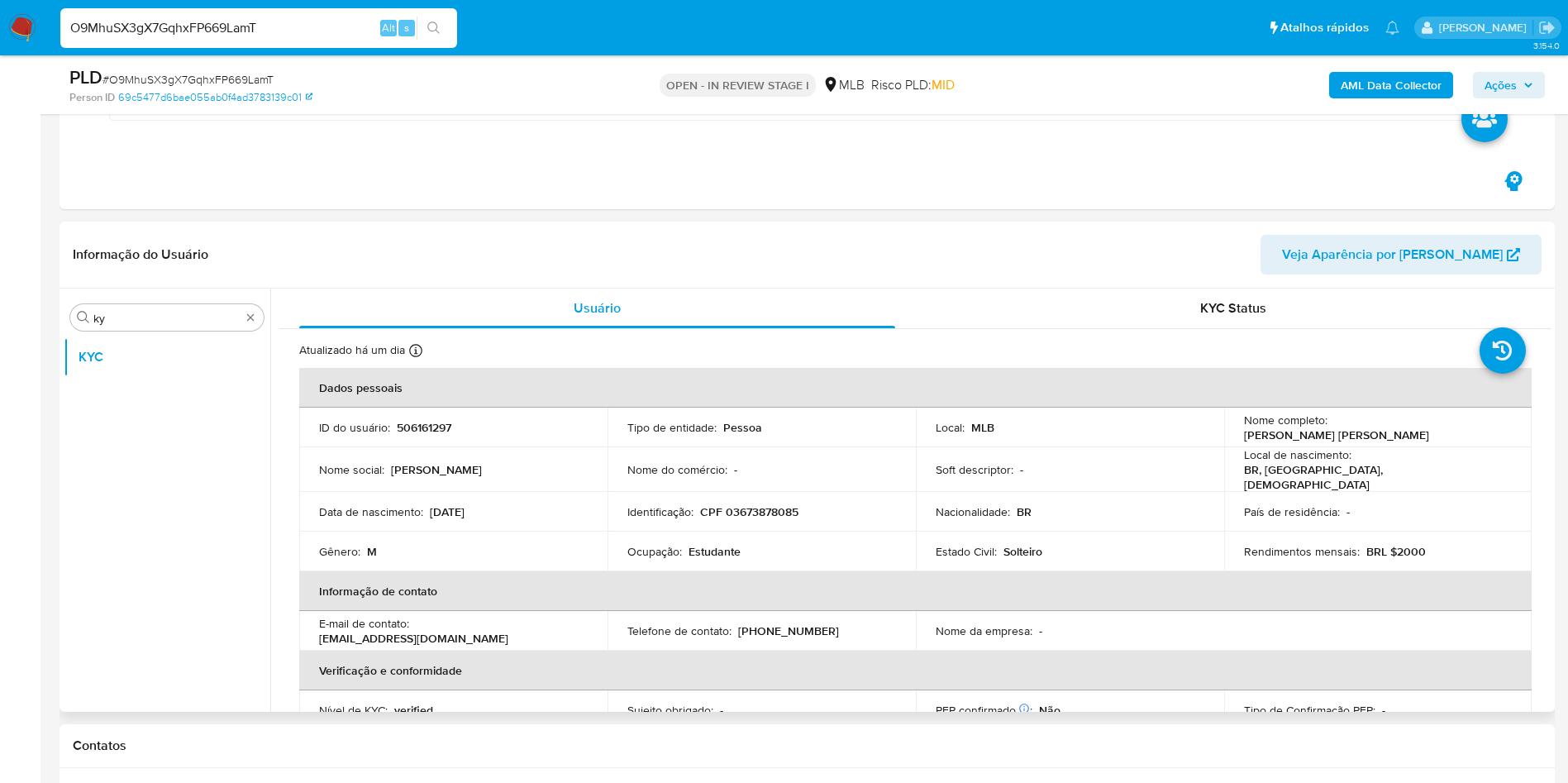
drag, startPoint x: 448, startPoint y: 504, endPoint x: 496, endPoint y: 499, distance: 48.3
click at [496, 504] on div "Data de nascimento : 07/12/2004" at bounding box center [454, 511] width 269 height 15
drag, startPoint x: 428, startPoint y: 512, endPoint x: 536, endPoint y: 508, distance: 108.1
click at [536, 508] on div "Data de nascimento : 07/12/2004" at bounding box center [454, 511] width 269 height 15
copy p "07/12/2004"
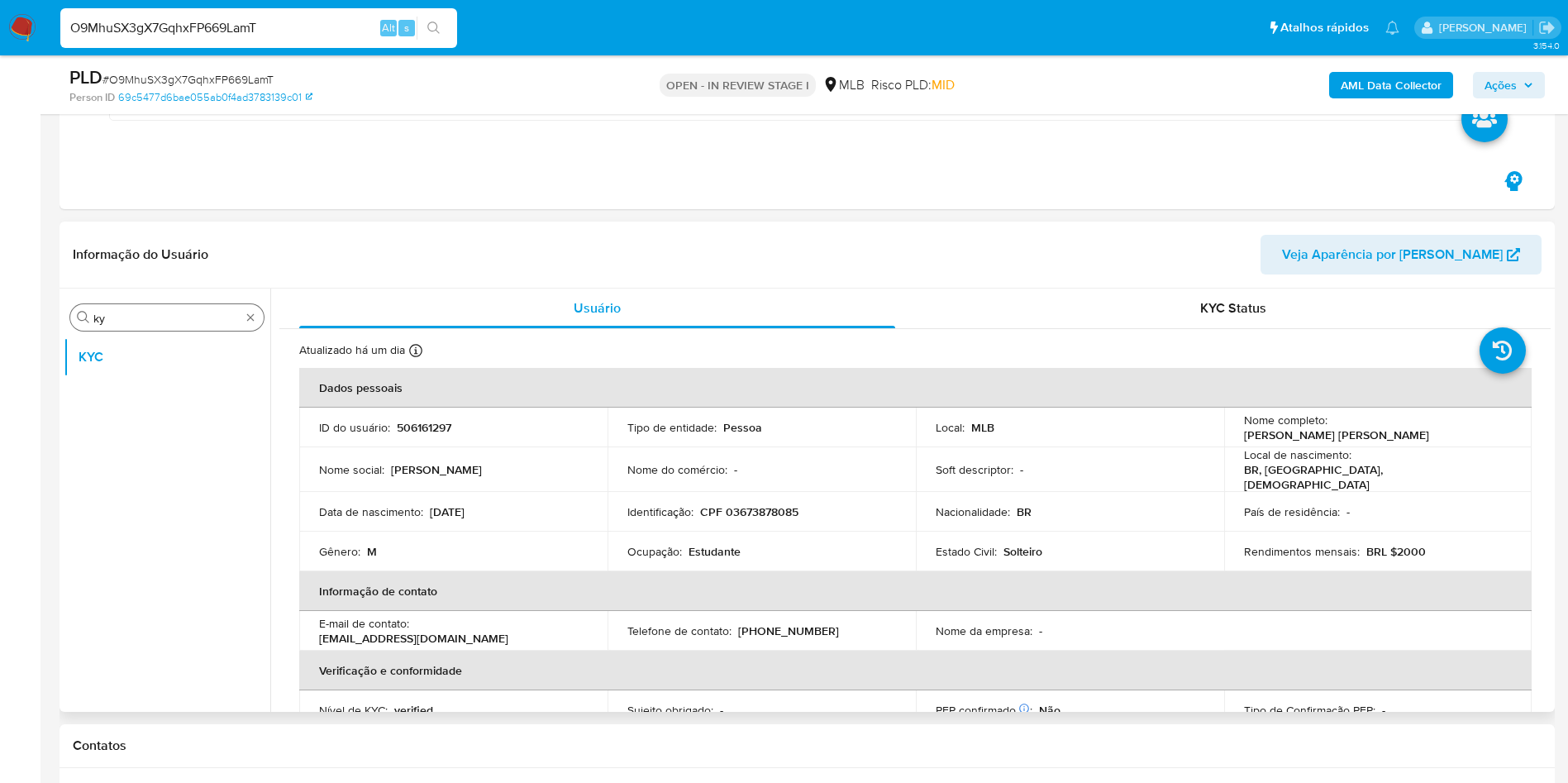
click at [141, 329] on div "Procurar ky" at bounding box center [167, 317] width 193 height 26
click at [138, 325] on input "ky" at bounding box center [166, 318] width 147 height 15
click at [138, 324] on input "ky" at bounding box center [166, 318] width 147 height 15
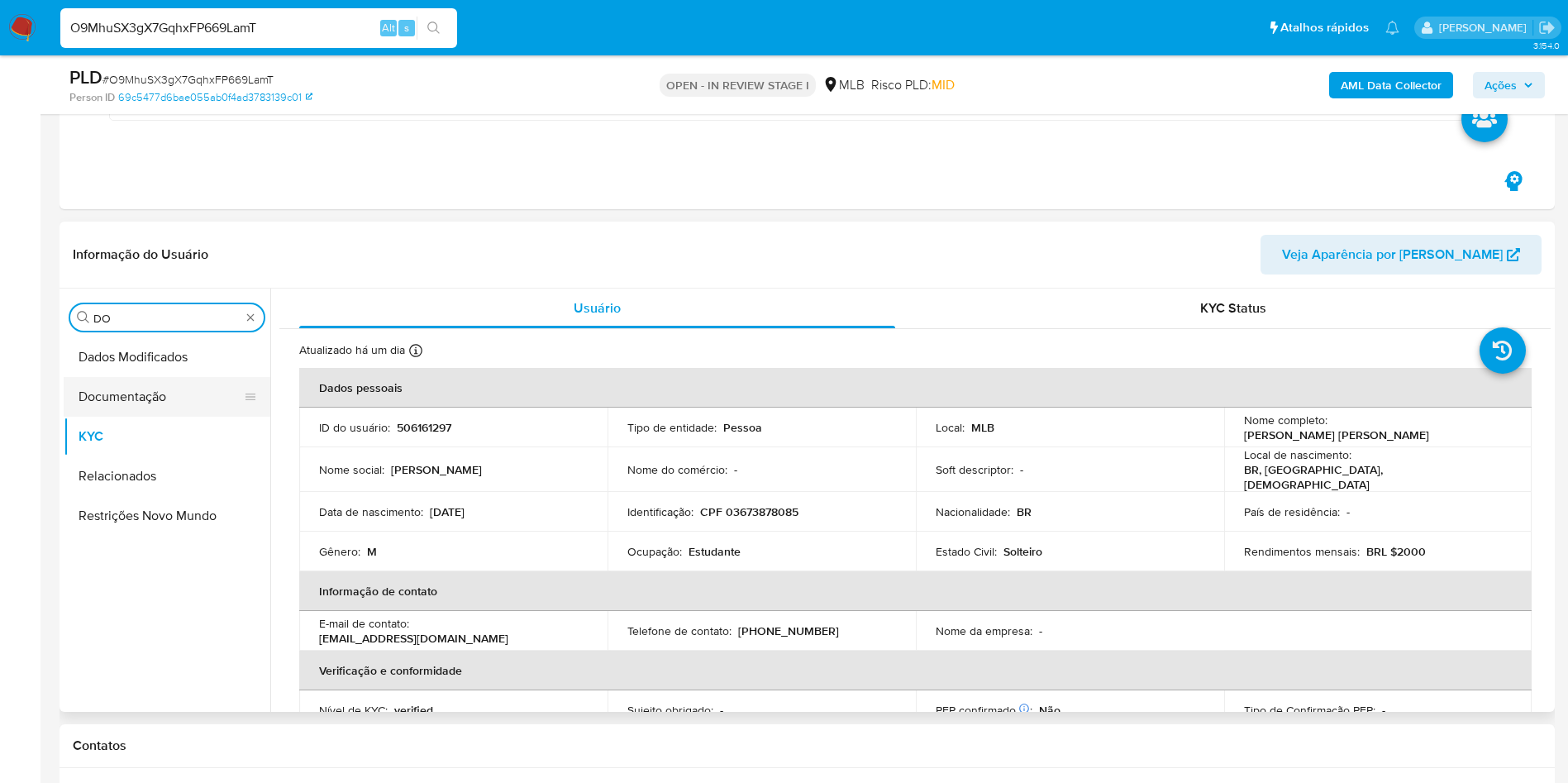
type input "DO"
click at [124, 377] on button "Documentação" at bounding box center [160, 396] width 193 height 40
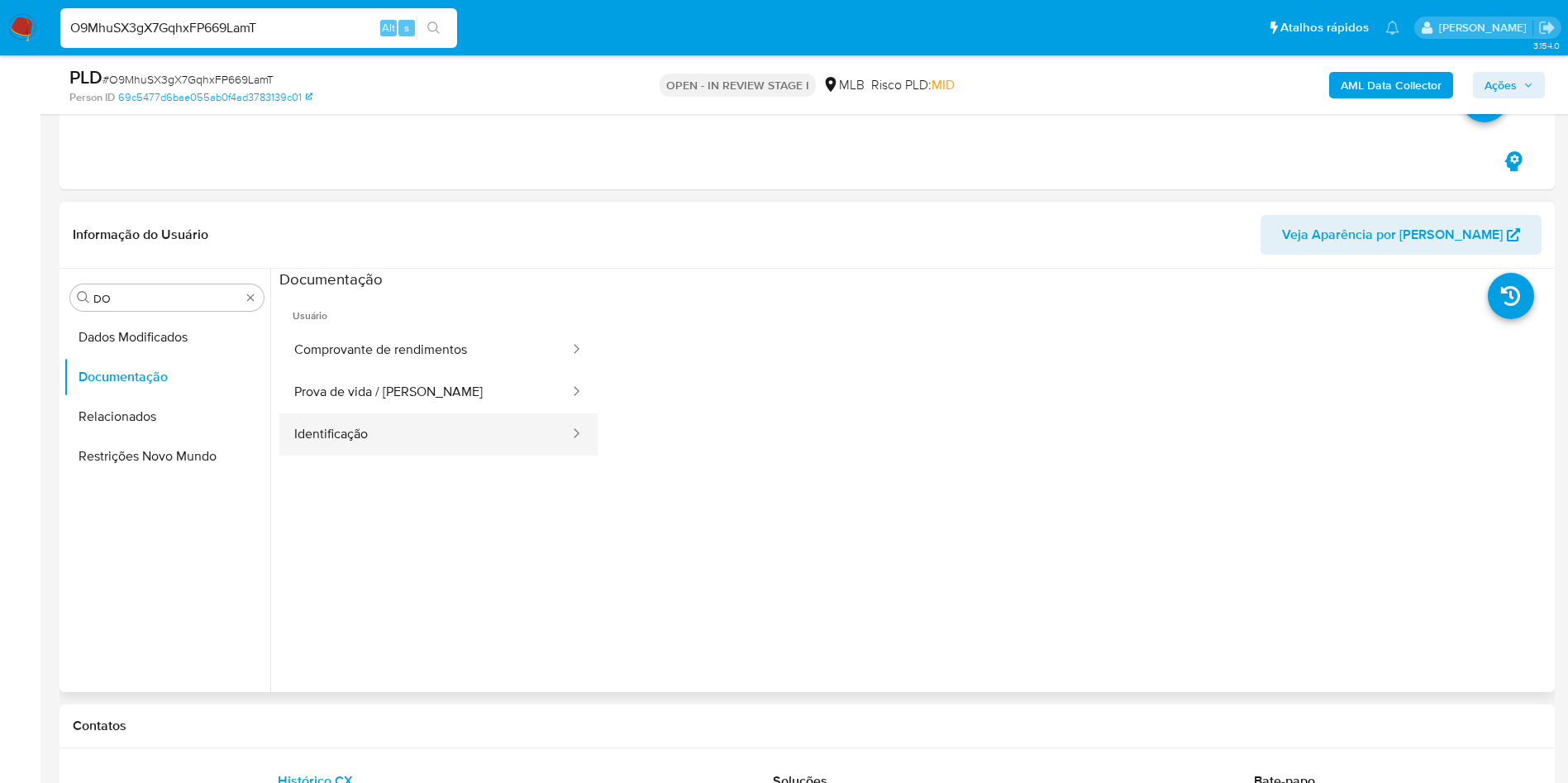
click at [409, 421] on button "Identificação" at bounding box center [425, 434] width 292 height 42
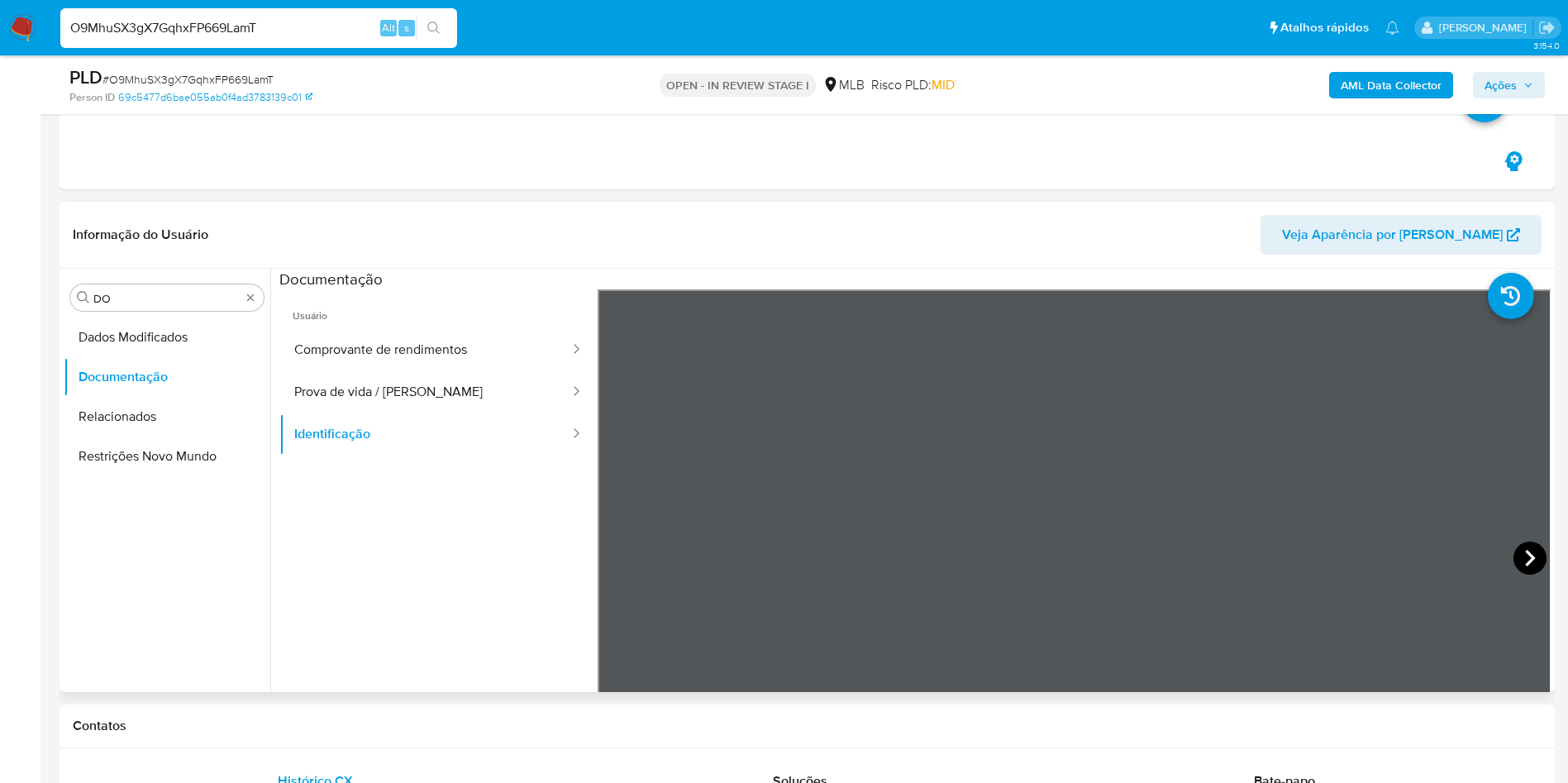
click at [1514, 561] on icon at bounding box center [1530, 558] width 33 height 33
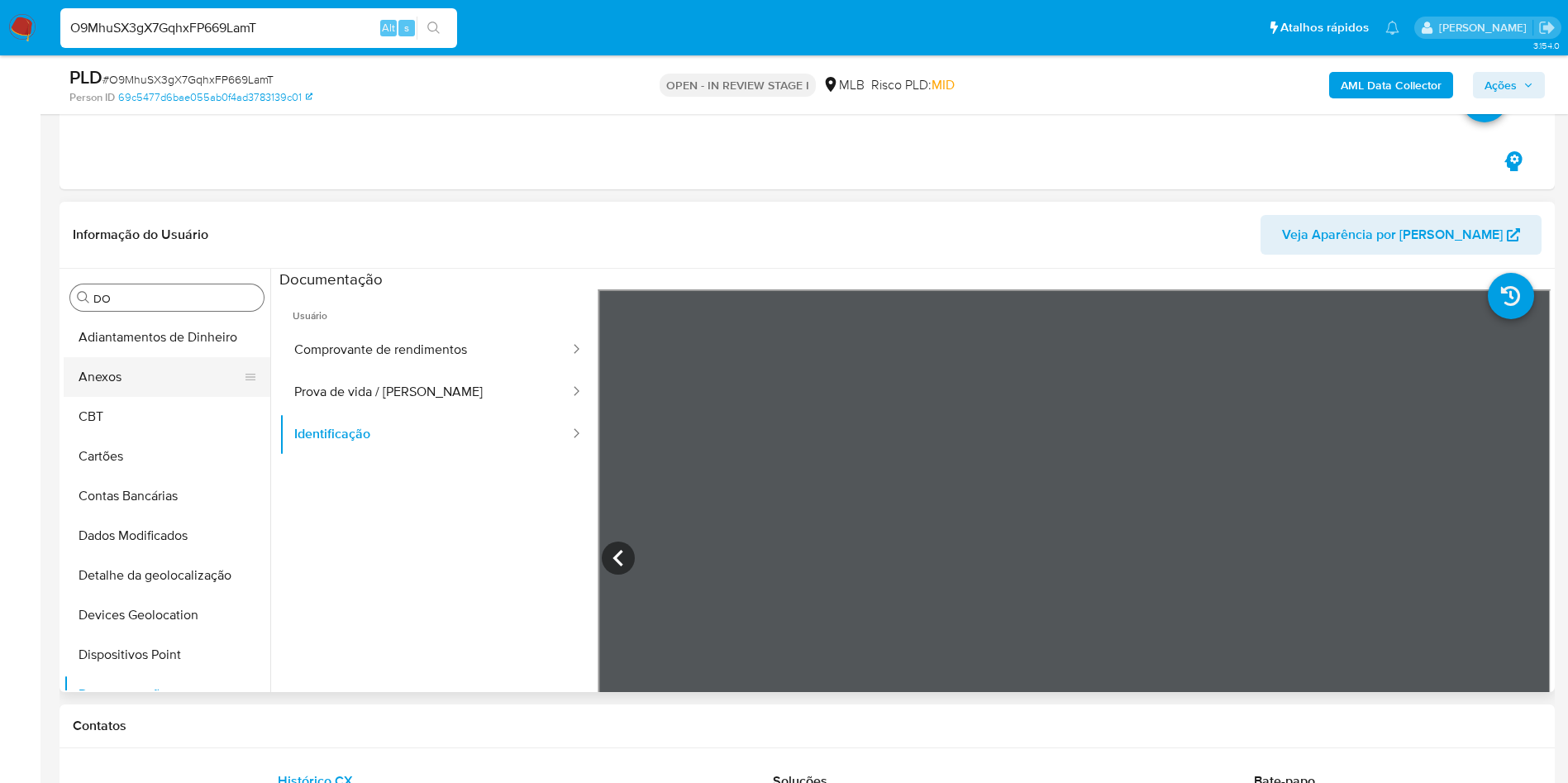
click at [146, 384] on button "Anexos" at bounding box center [160, 376] width 193 height 40
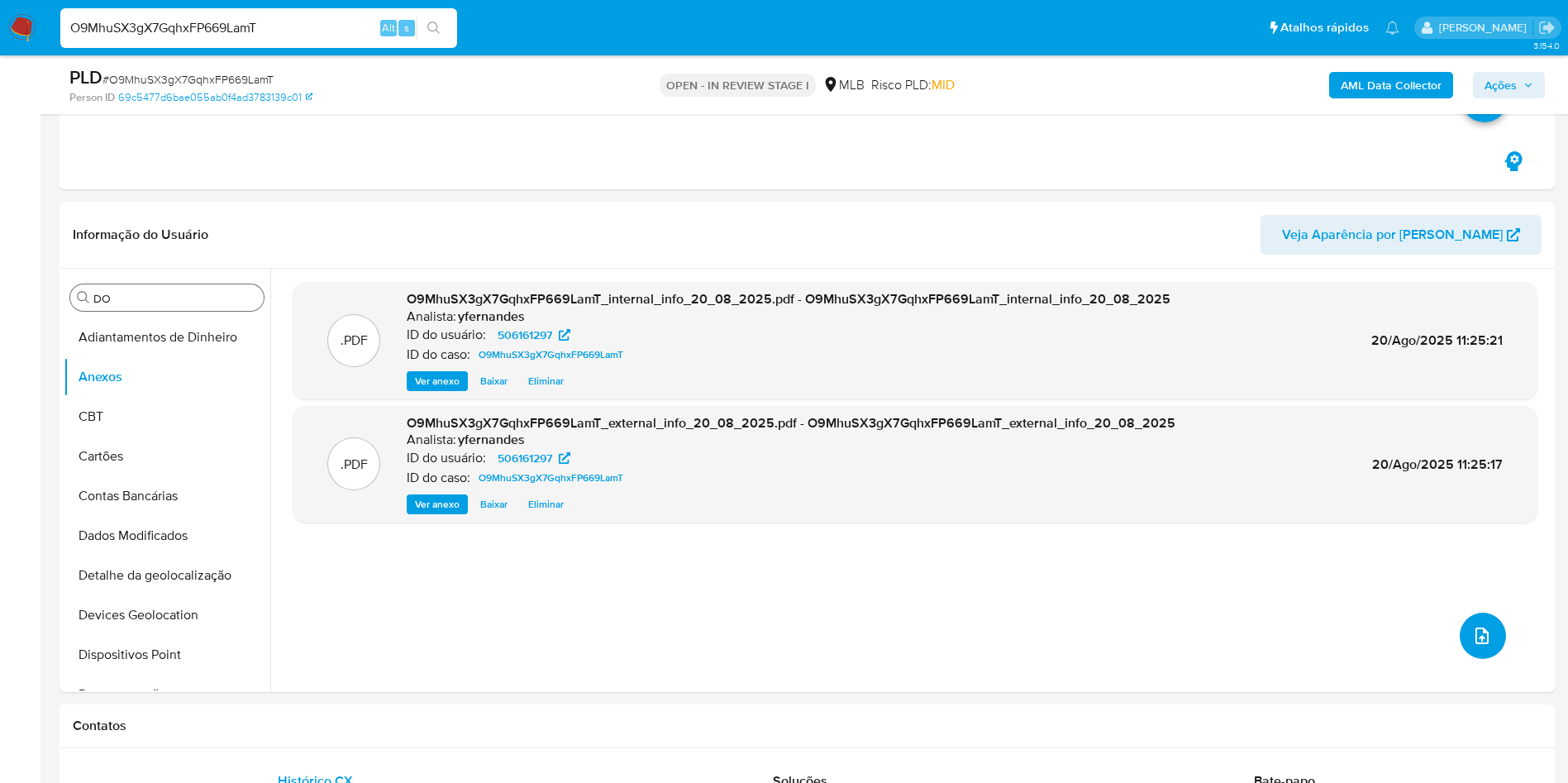
click at [1472, 641] on span "upload-file" at bounding box center [1482, 635] width 20 height 20
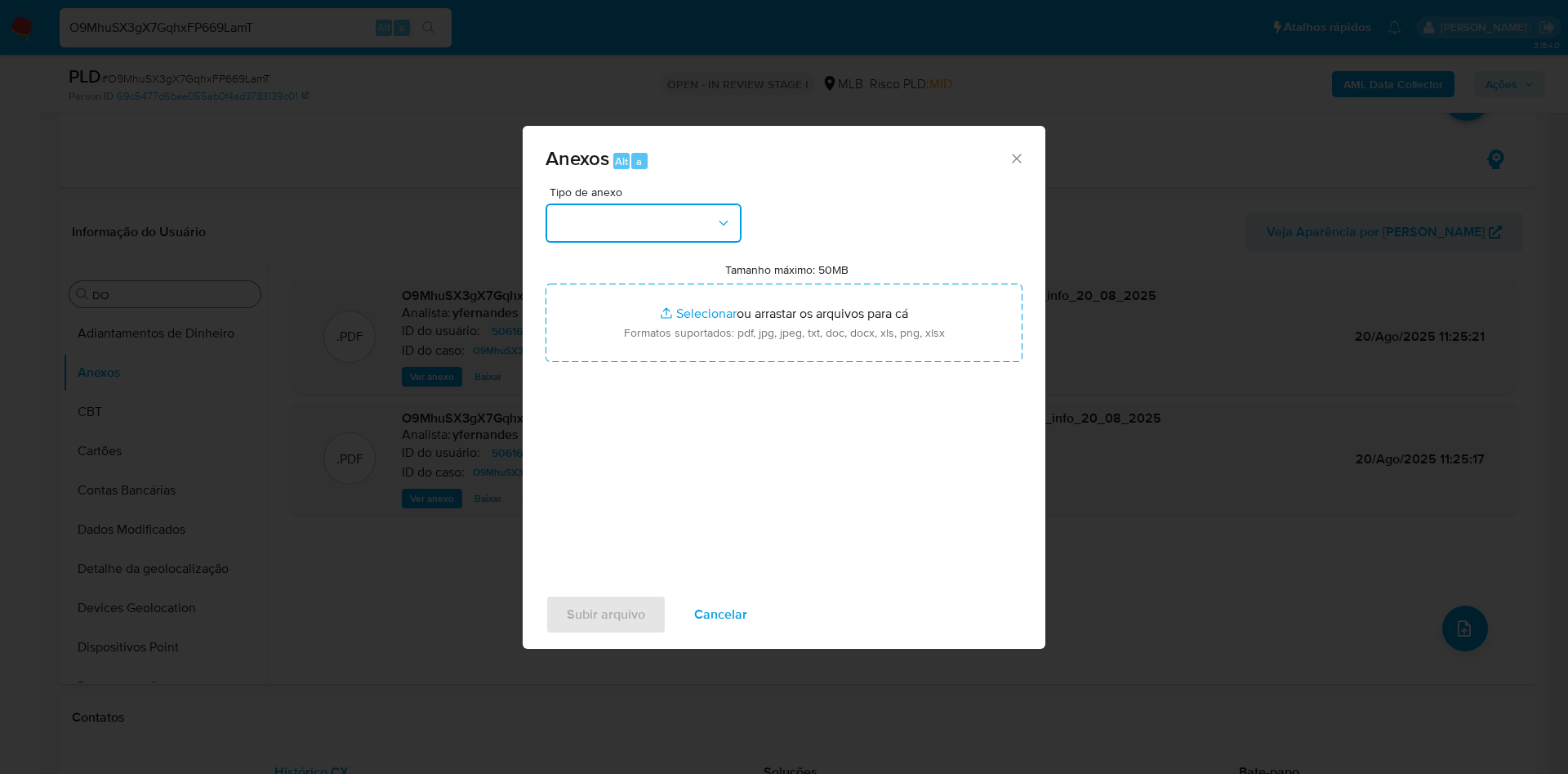
click at [622, 215] on button "button" at bounding box center [644, 222] width 196 height 39
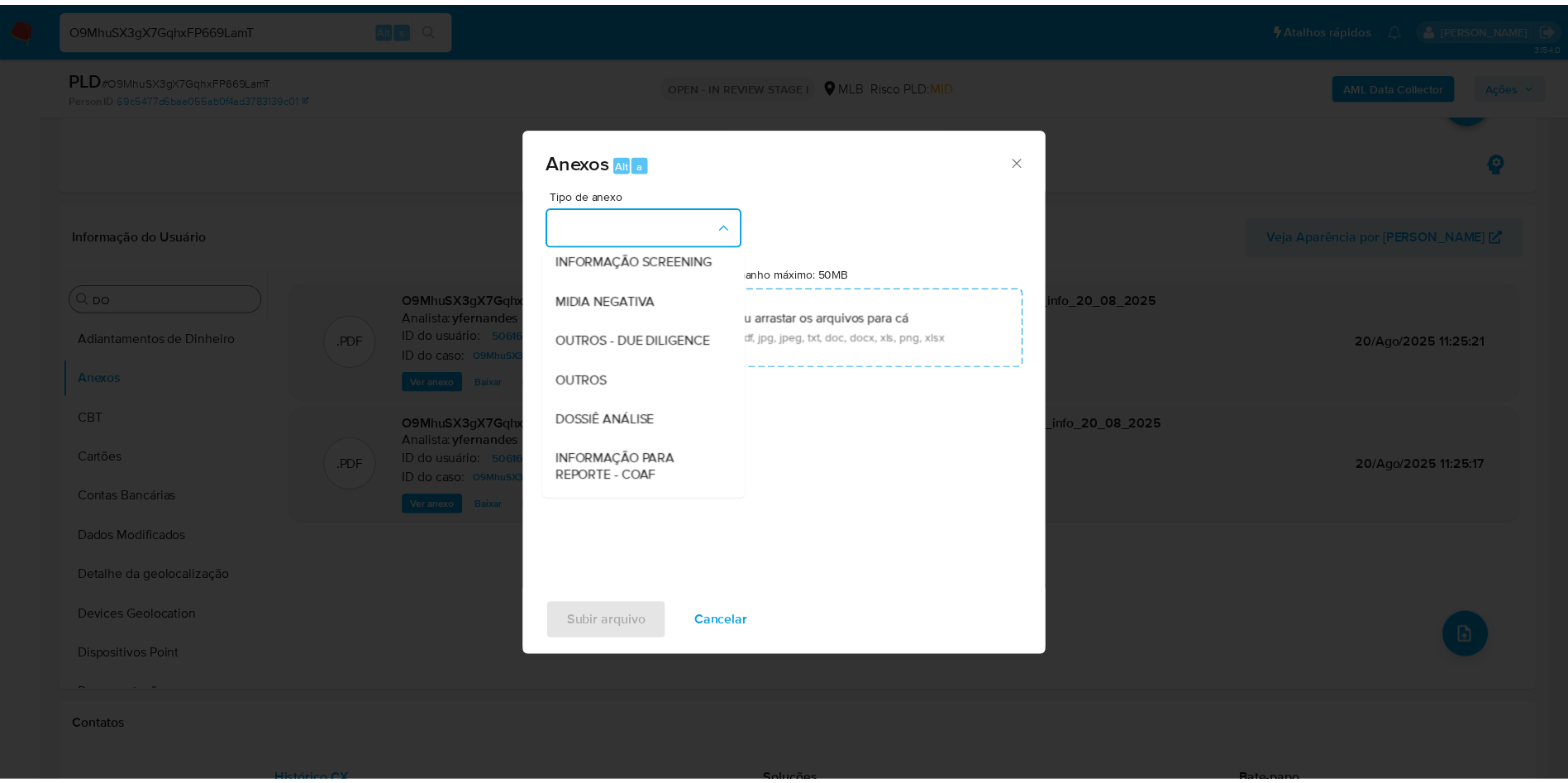
scroll to position [255, 0]
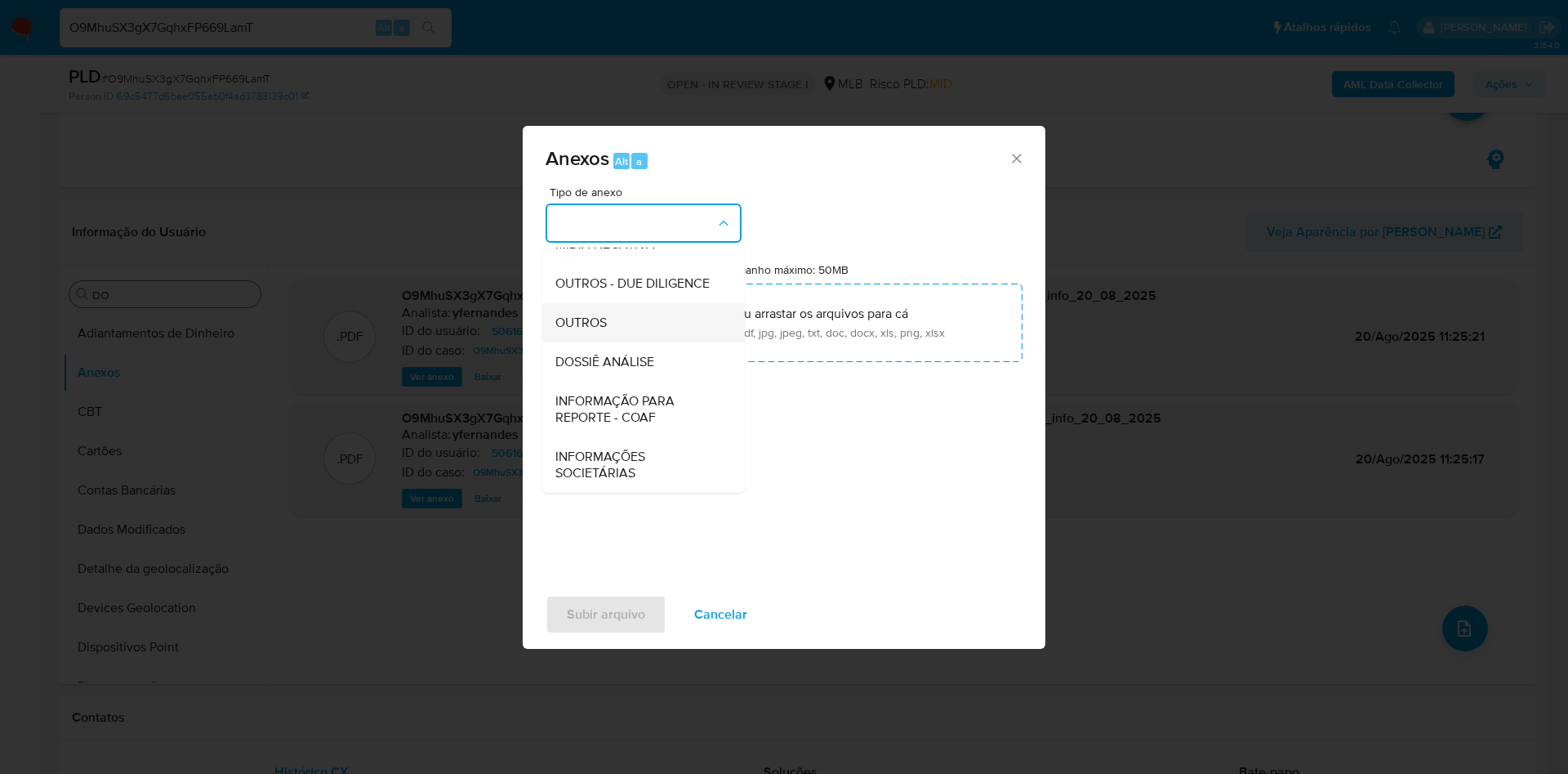
click at [597, 305] on div "OUTROS" at bounding box center [638, 322] width 167 height 39
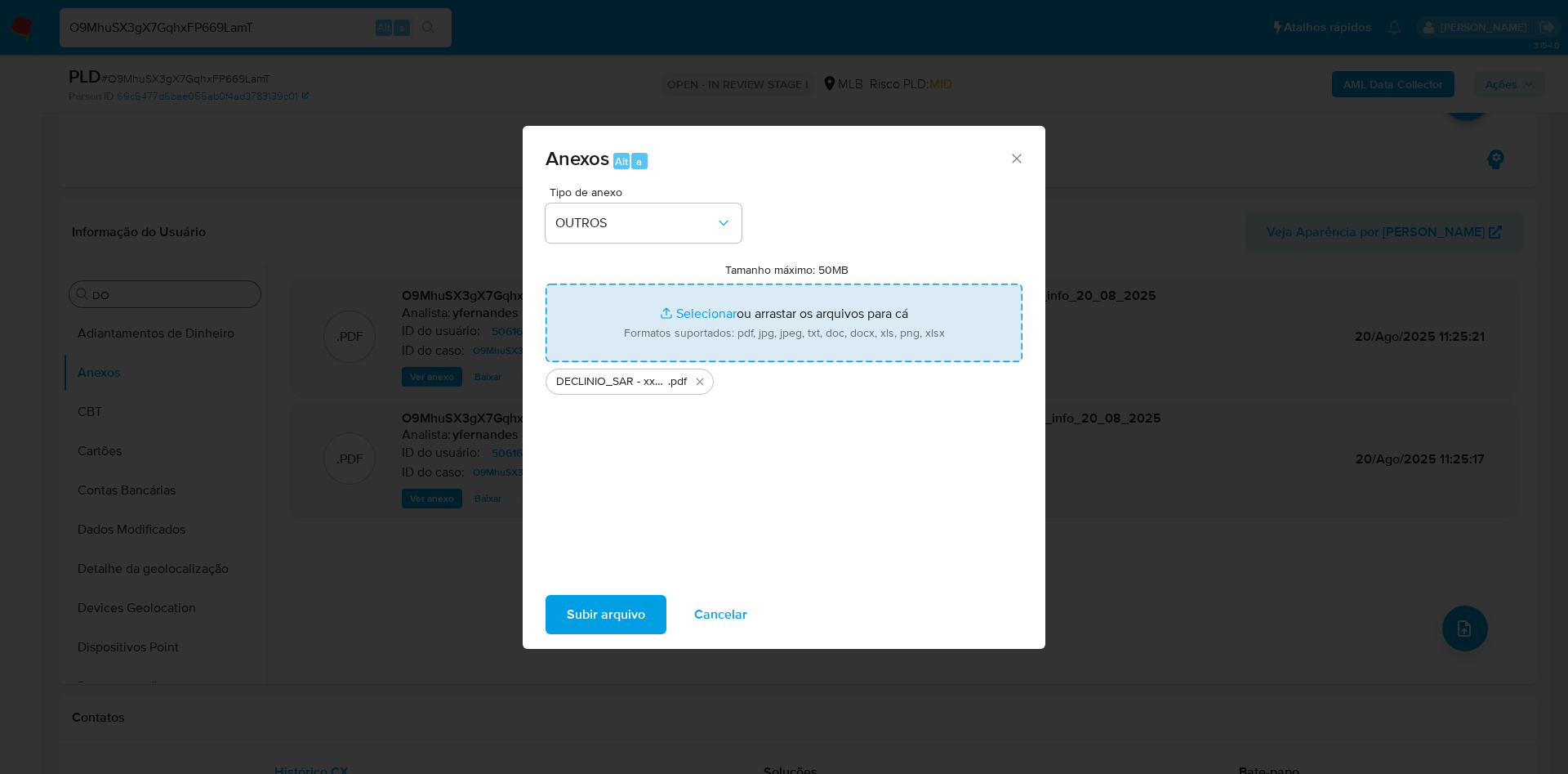
type input "C:\fakepath\Mulan 506161297_2025_08_19_18_23_11.xlsx"
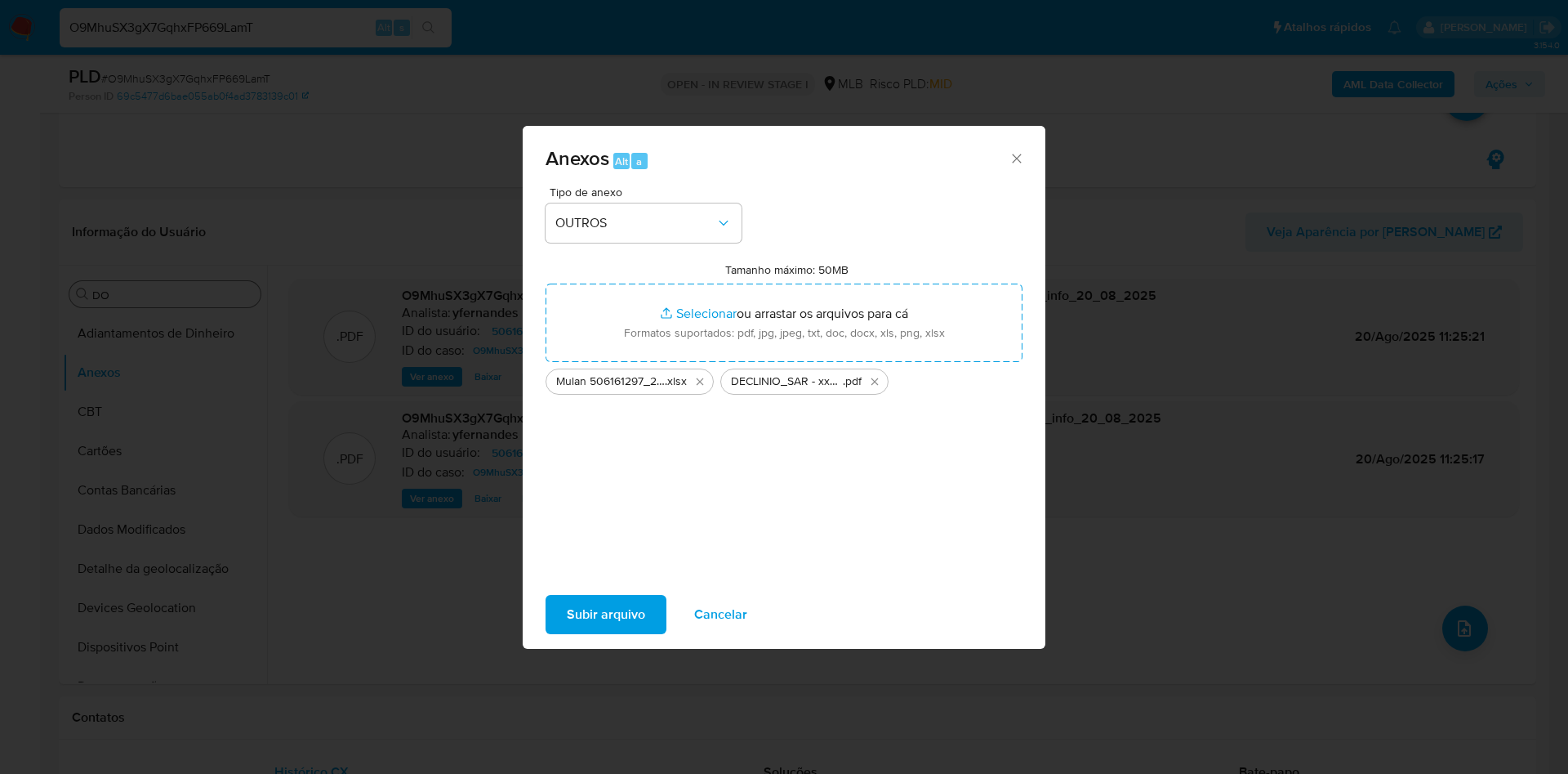
click at [615, 609] on span "Subir arquivo" at bounding box center [606, 613] width 78 height 36
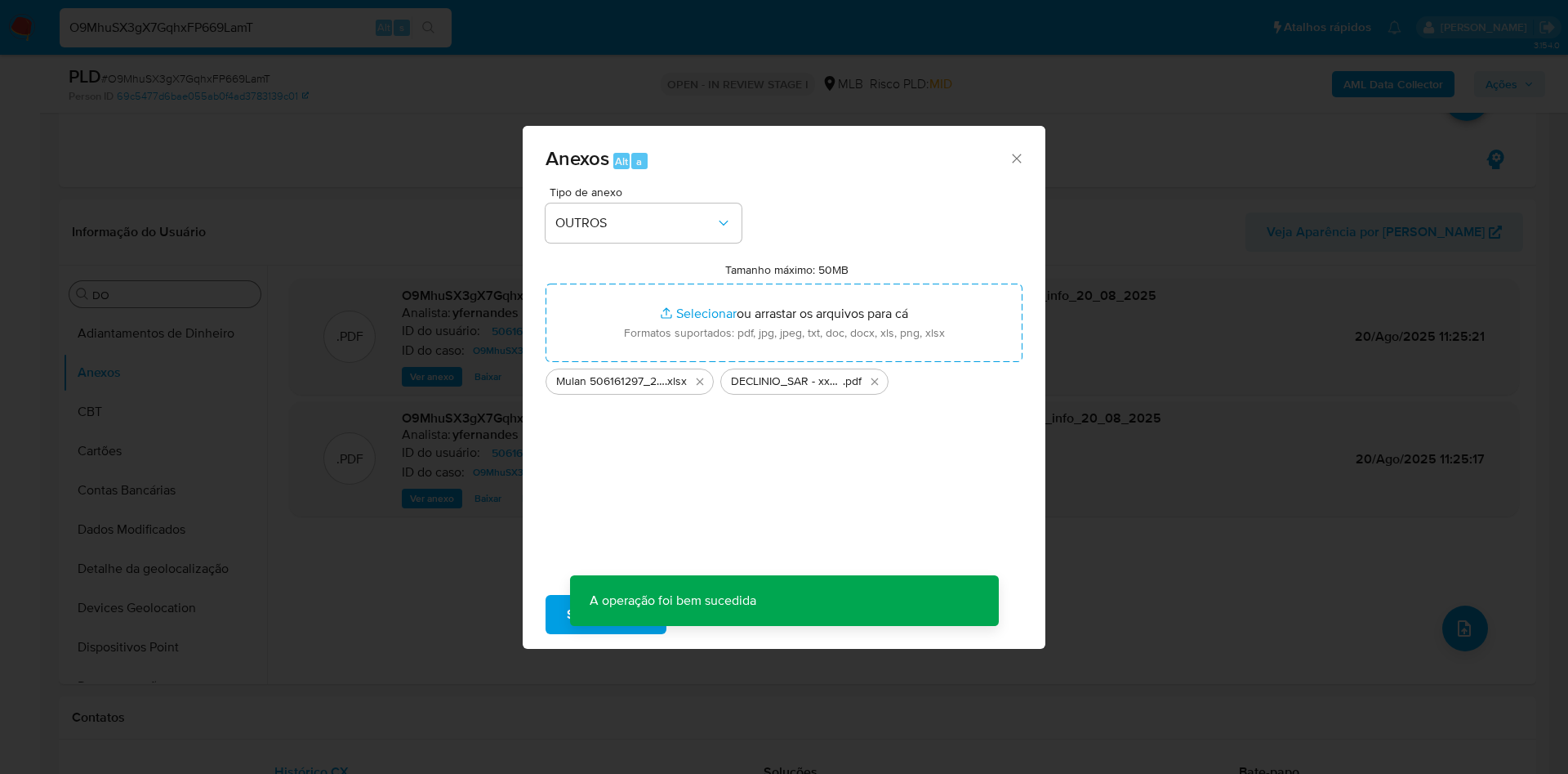
click at [181, 374] on div "Anexos Alt a Tipo de anexo OUTROS Tamanho máximo: 50MB Selecionar arquivos Sele…" at bounding box center [784, 387] width 1568 height 774
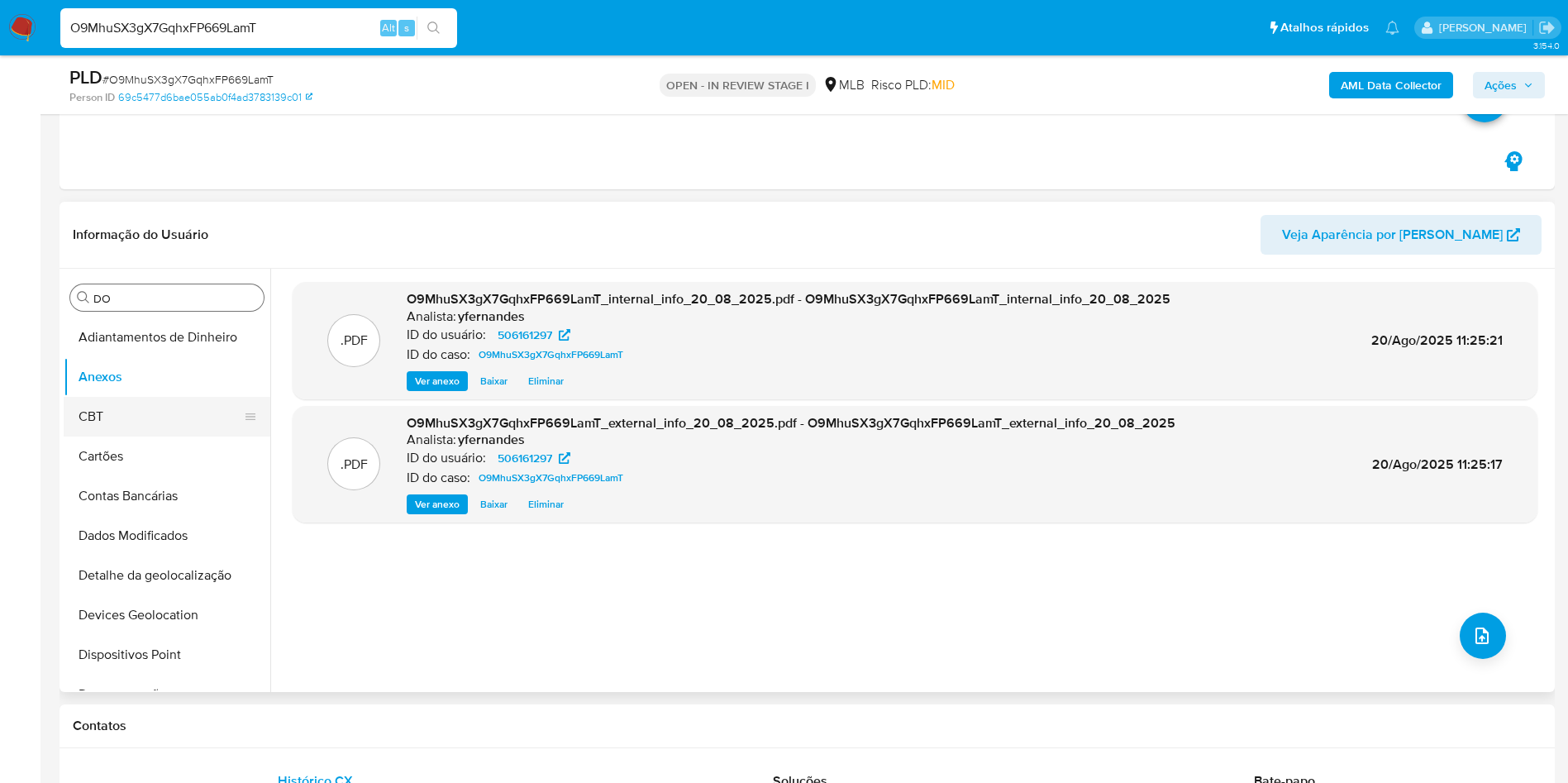
click at [151, 402] on button "CBT" at bounding box center [160, 416] width 193 height 40
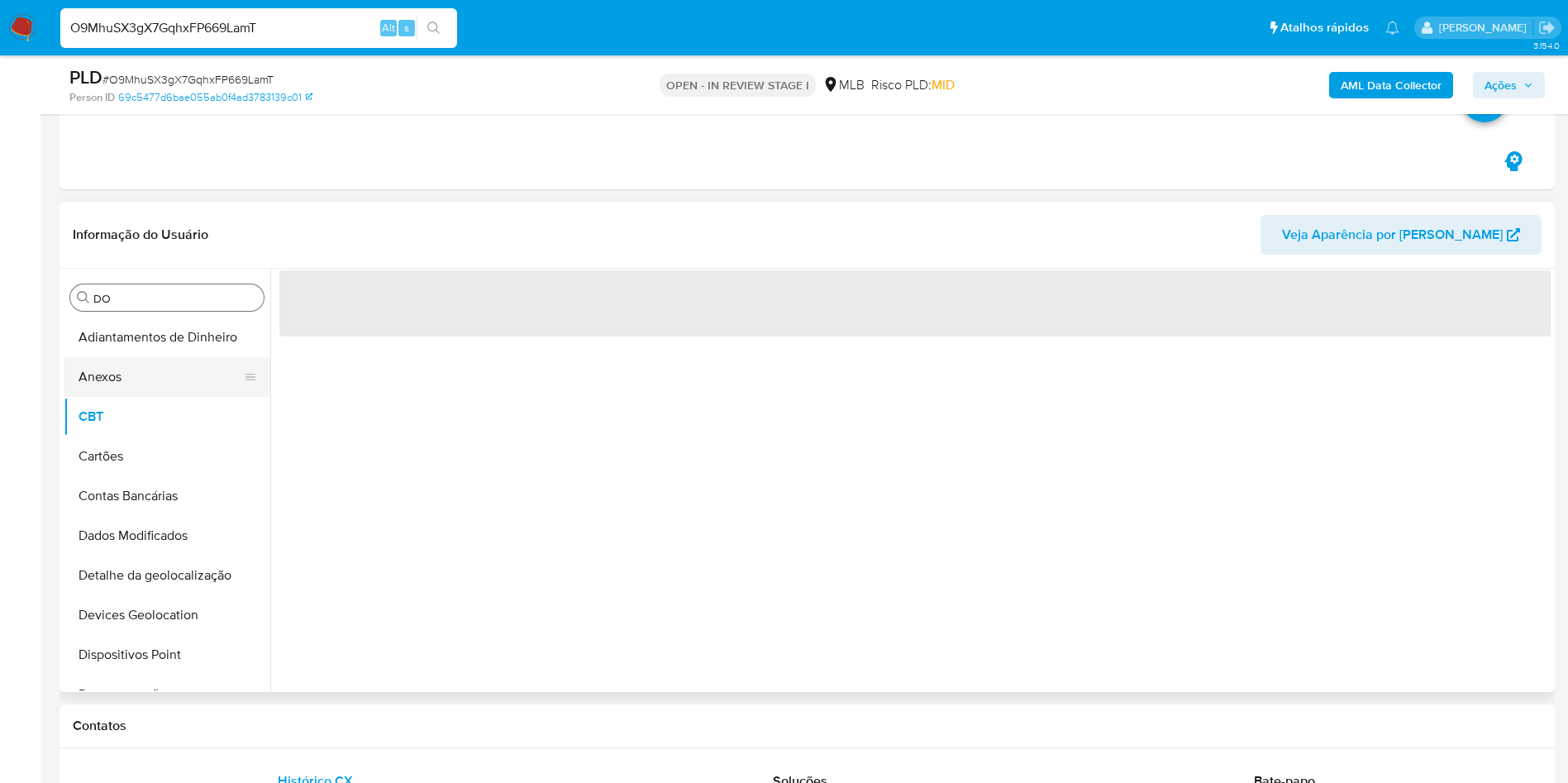
click at [138, 373] on button "Anexos" at bounding box center [160, 376] width 193 height 40
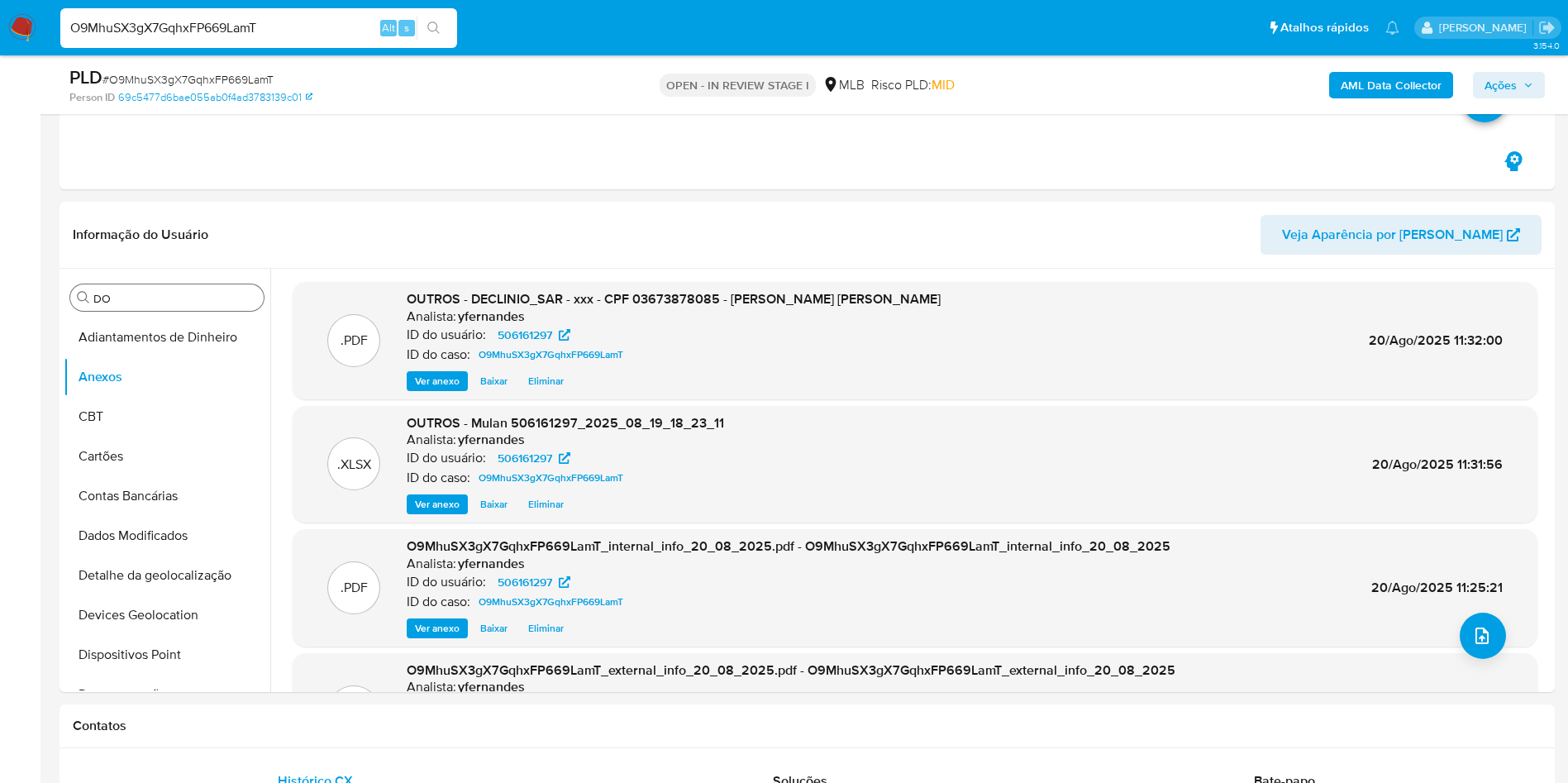
click at [1514, 94] on span "Ações" at bounding box center [1500, 85] width 33 height 26
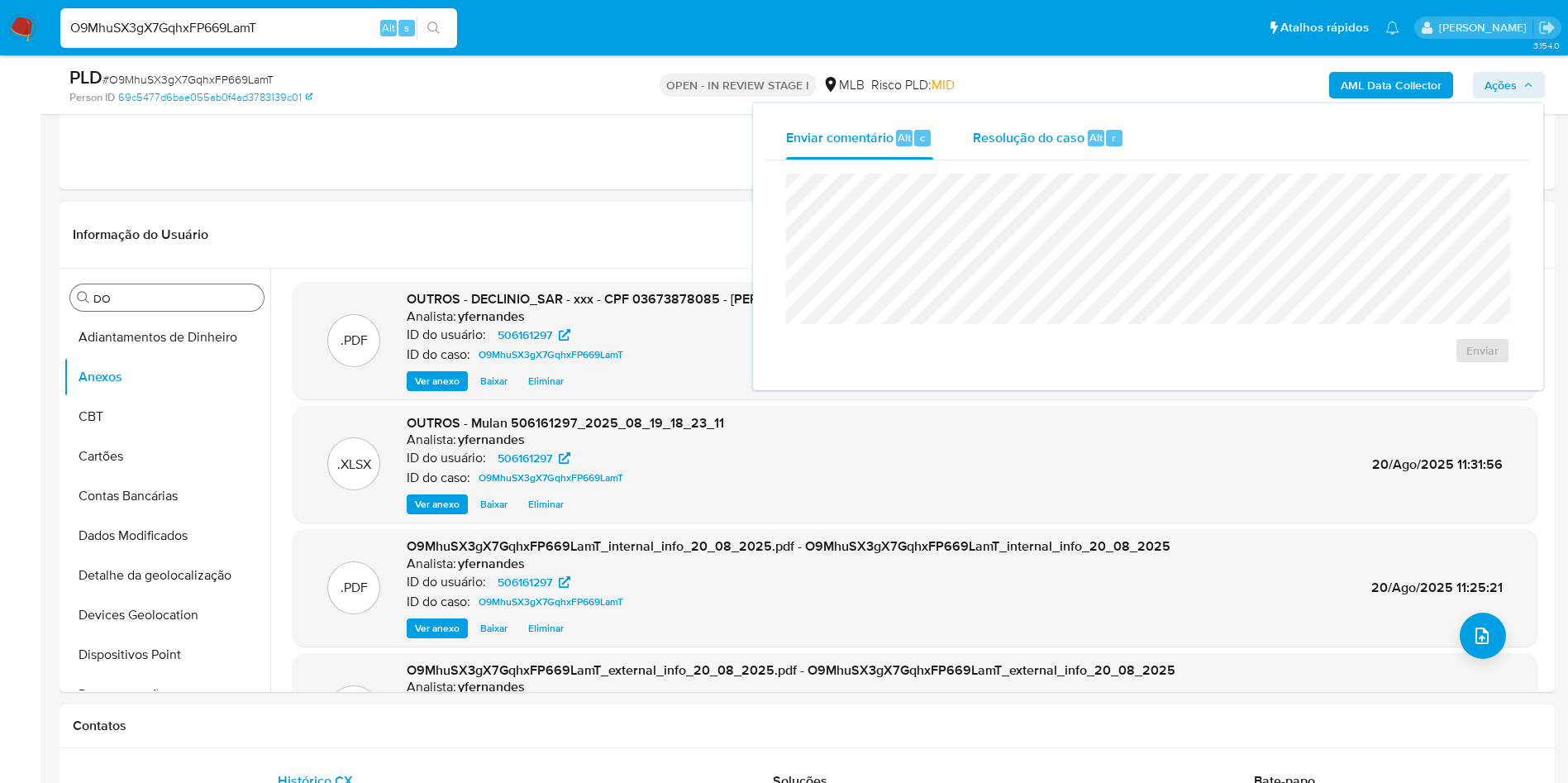
click at [1019, 127] on span "Resolução do caso" at bounding box center [1028, 137] width 112 height 19
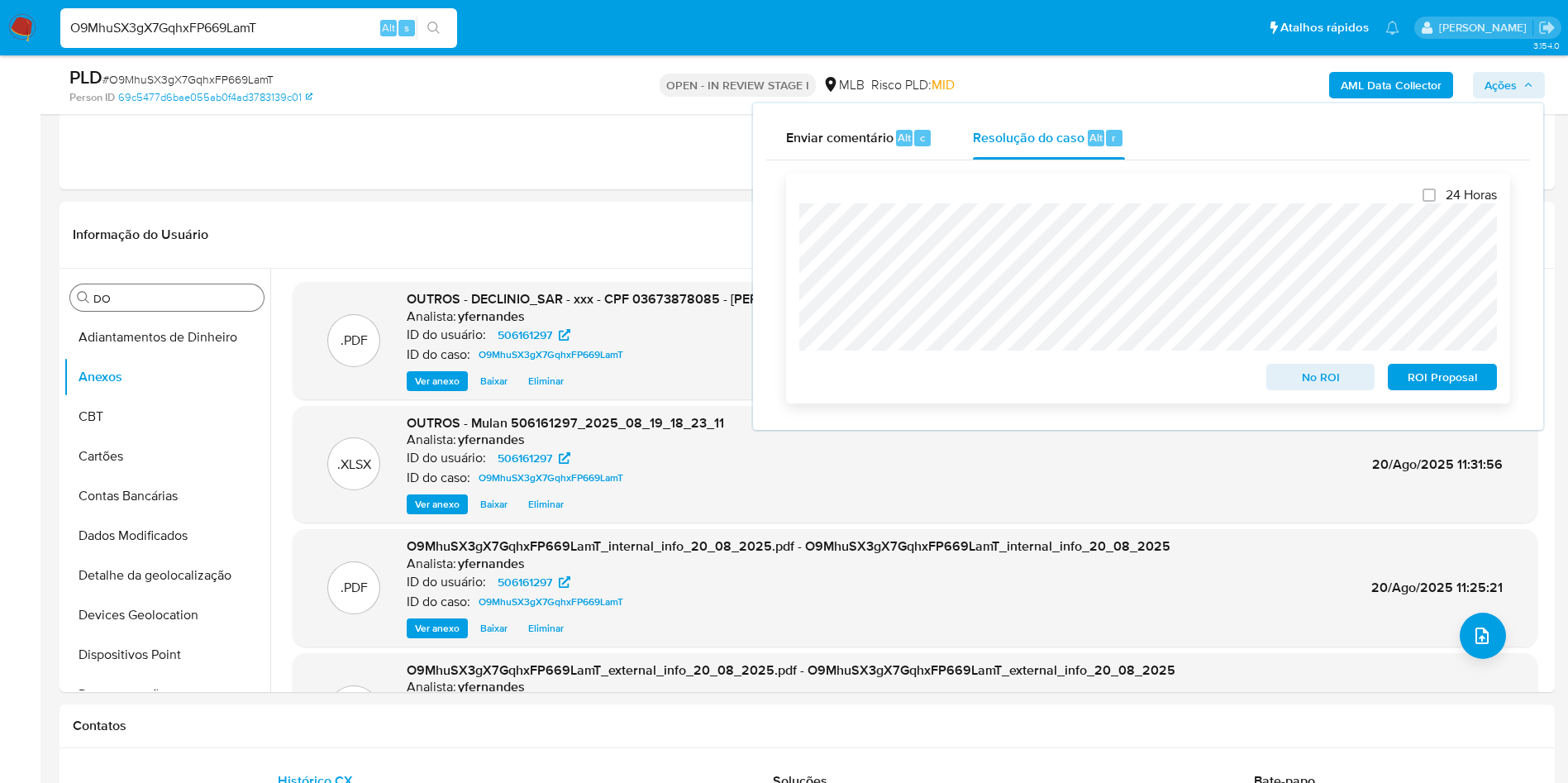
click at [1288, 373] on span "No ROI" at bounding box center [1321, 377] width 86 height 23
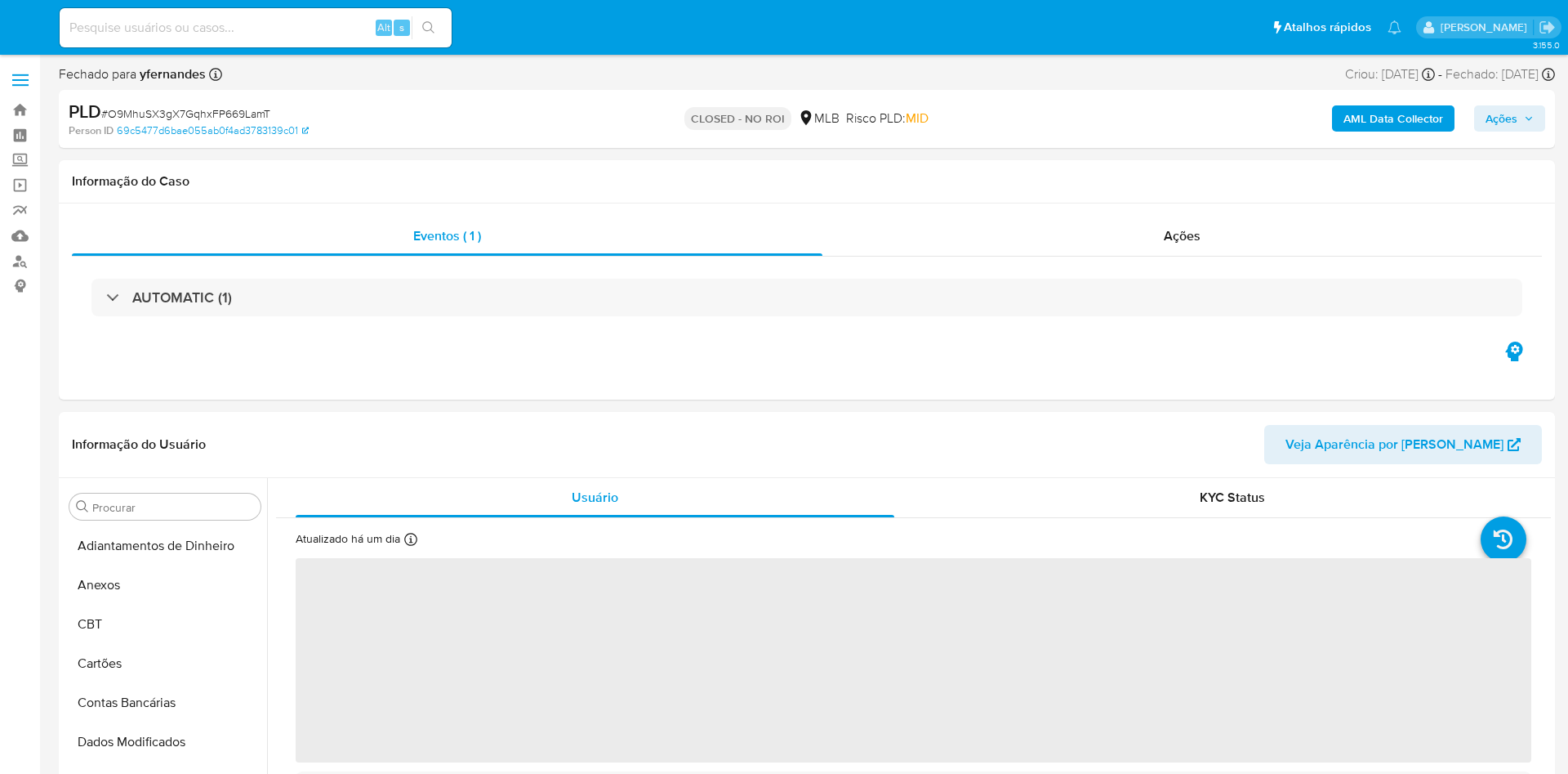
select select "10"
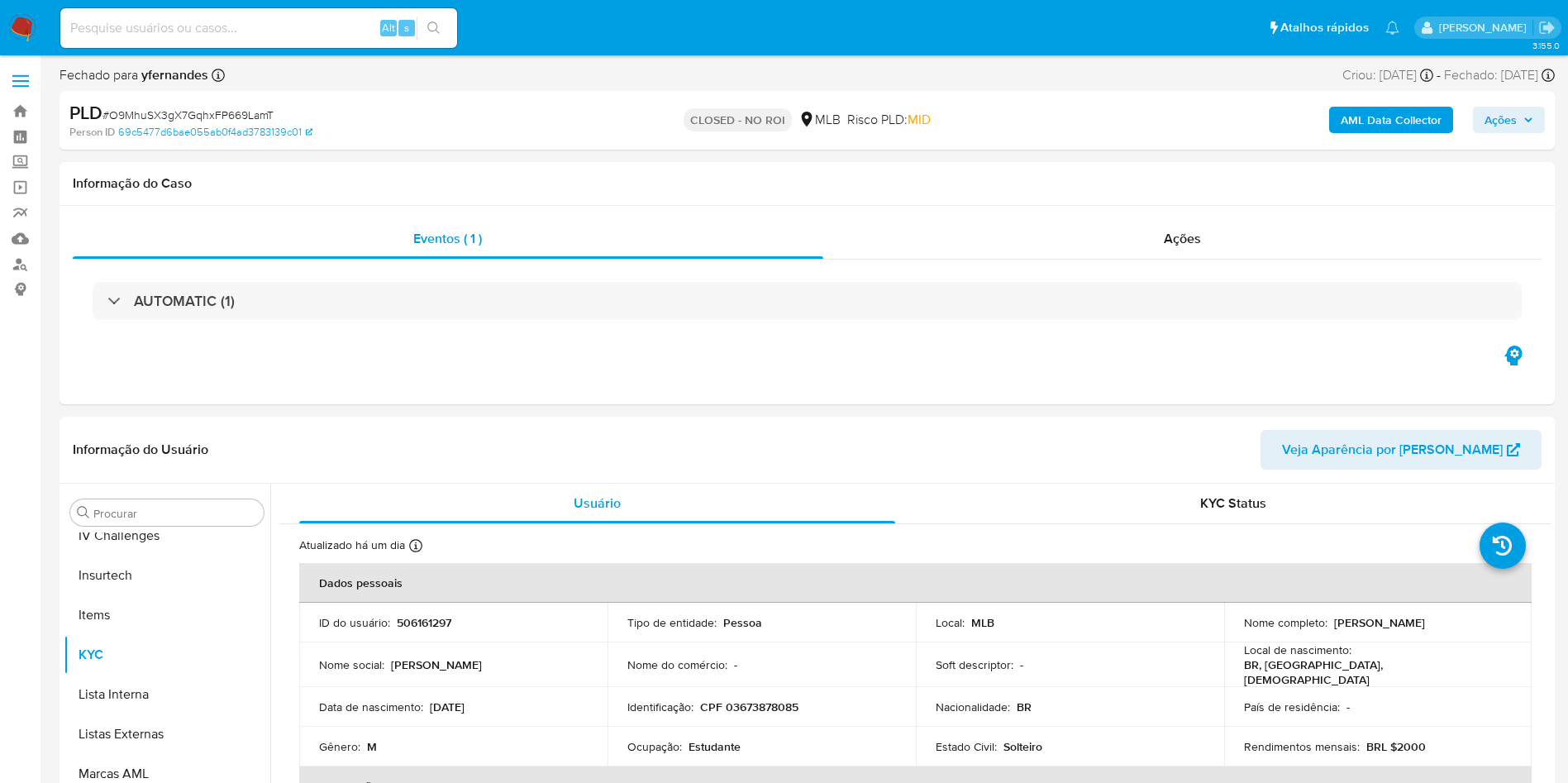
scroll to position [738, 0]
click at [1065, 221] on div "Ações" at bounding box center [1183, 238] width 719 height 40
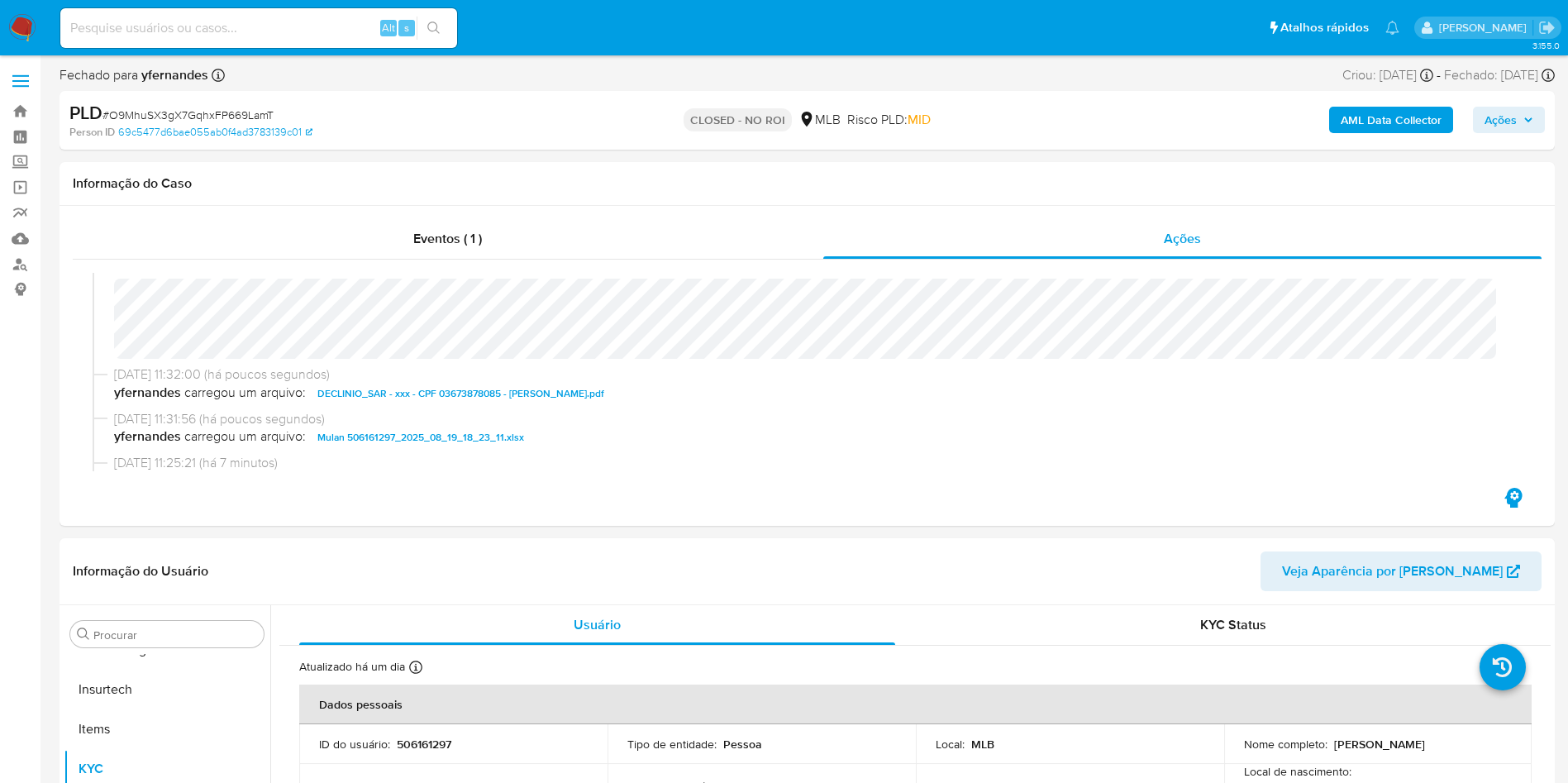
scroll to position [0, 0]
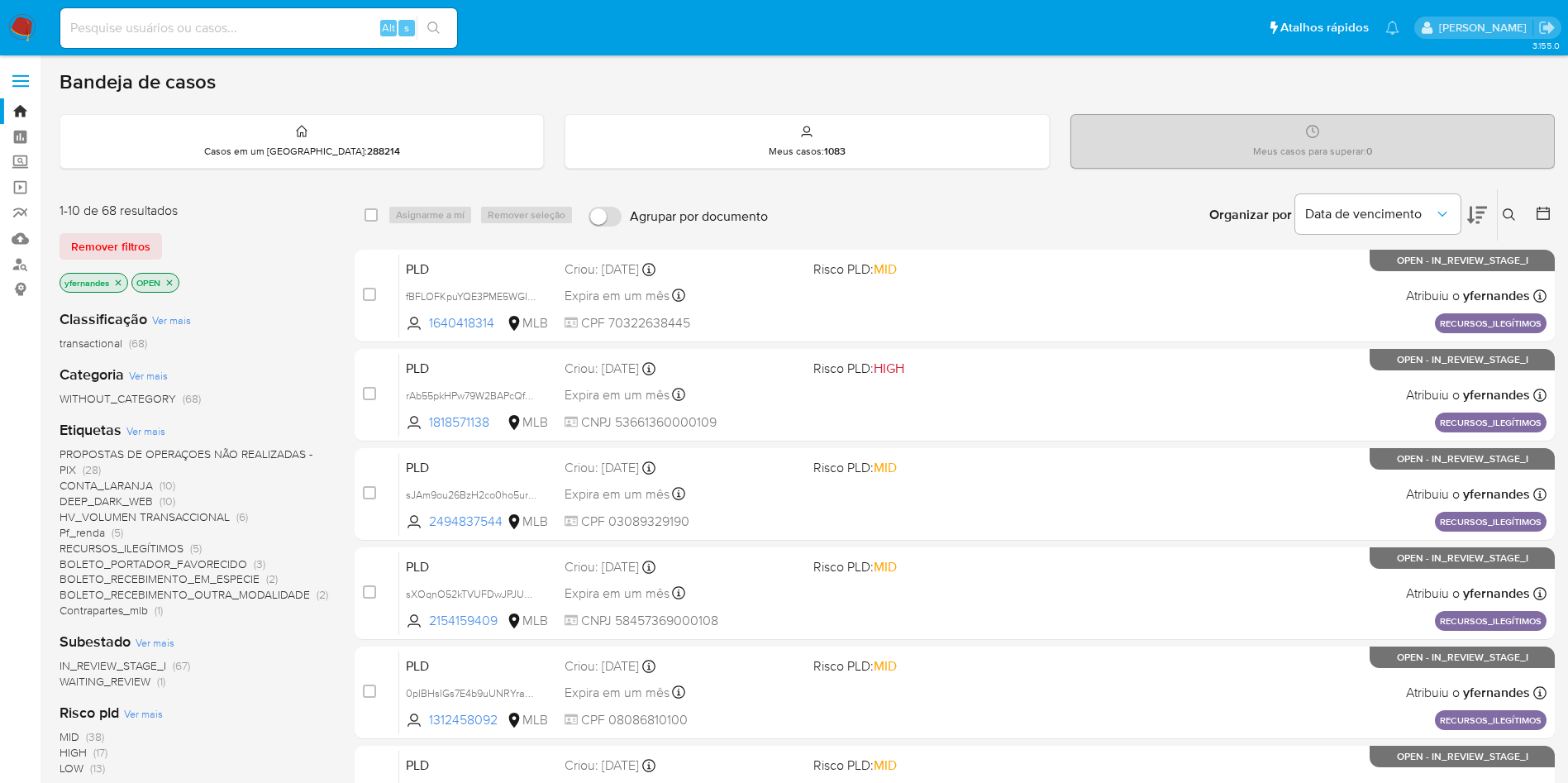
click at [279, 253] on div "Remover filtros" at bounding box center [192, 246] width 265 height 26
click at [18, 19] on img at bounding box center [22, 28] width 28 height 28
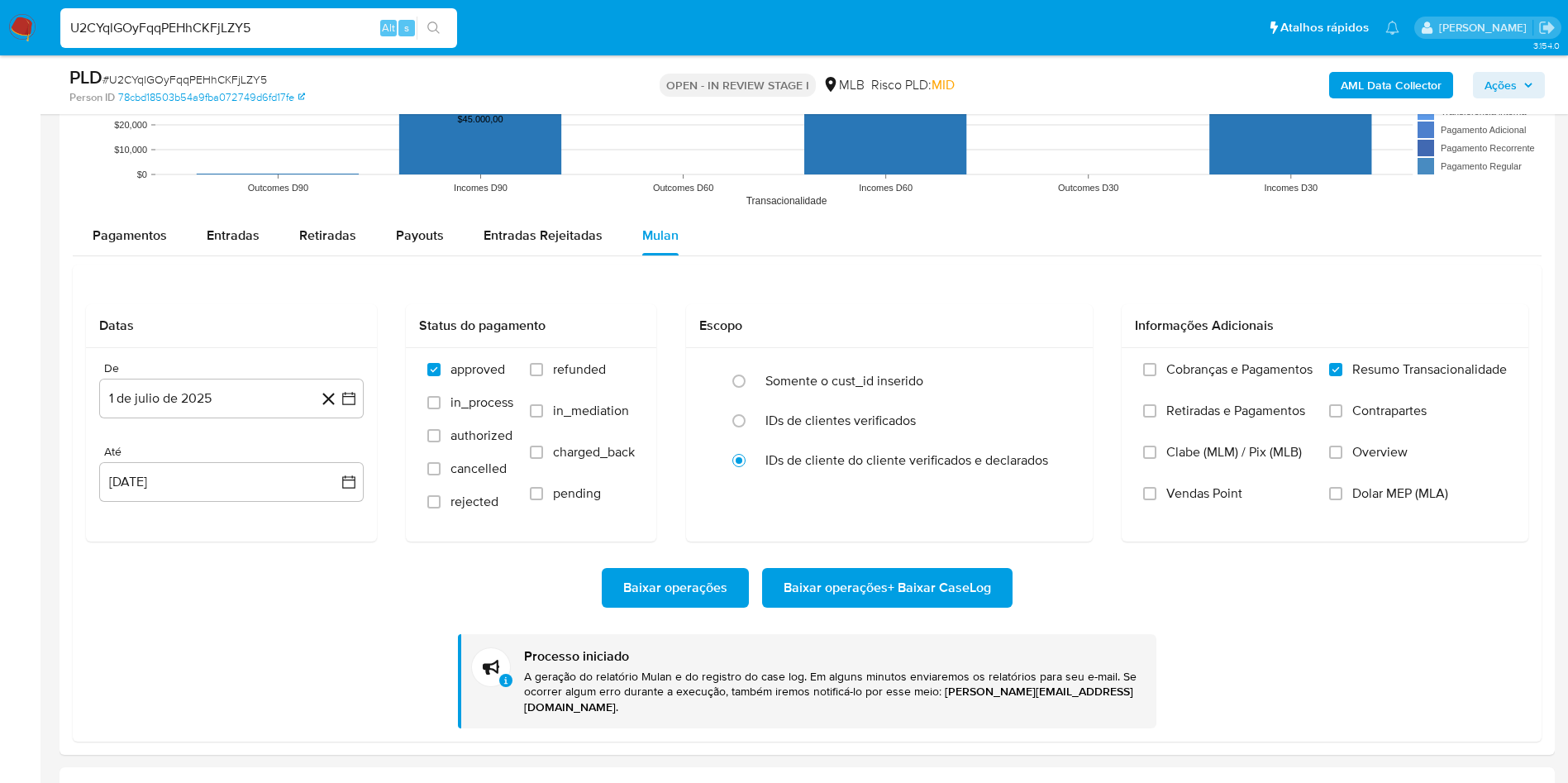
scroll to position [738, 0]
click at [182, 75] on span "# U2CYqlGOyFqqPEHhCKFjLZY5" at bounding box center [185, 79] width 164 height 17
copy span "U2CYqlGOyFqqPEHhCKFjLZY5"
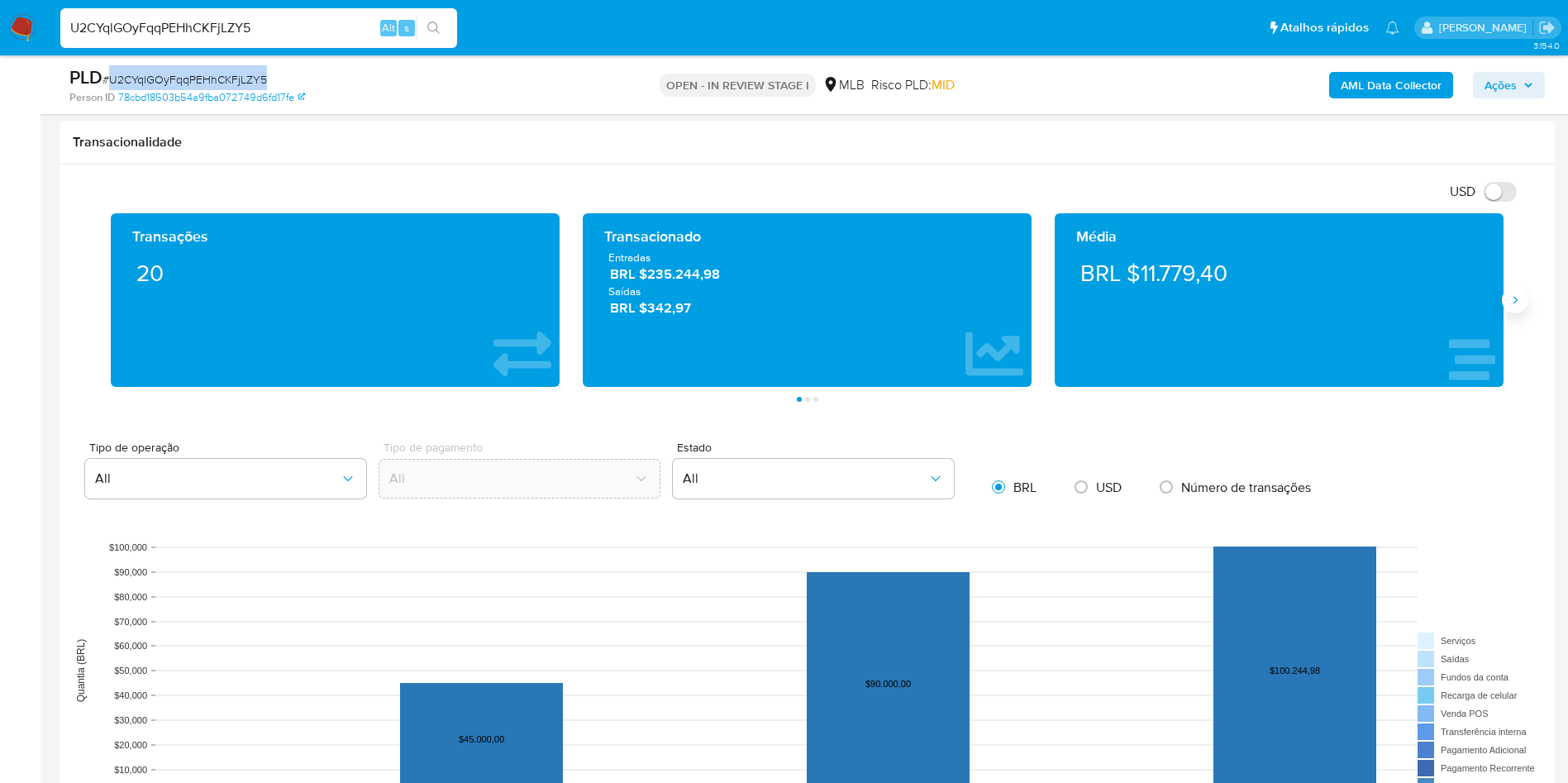
click at [1517, 301] on icon "Siguiente" at bounding box center [1514, 300] width 13 height 13
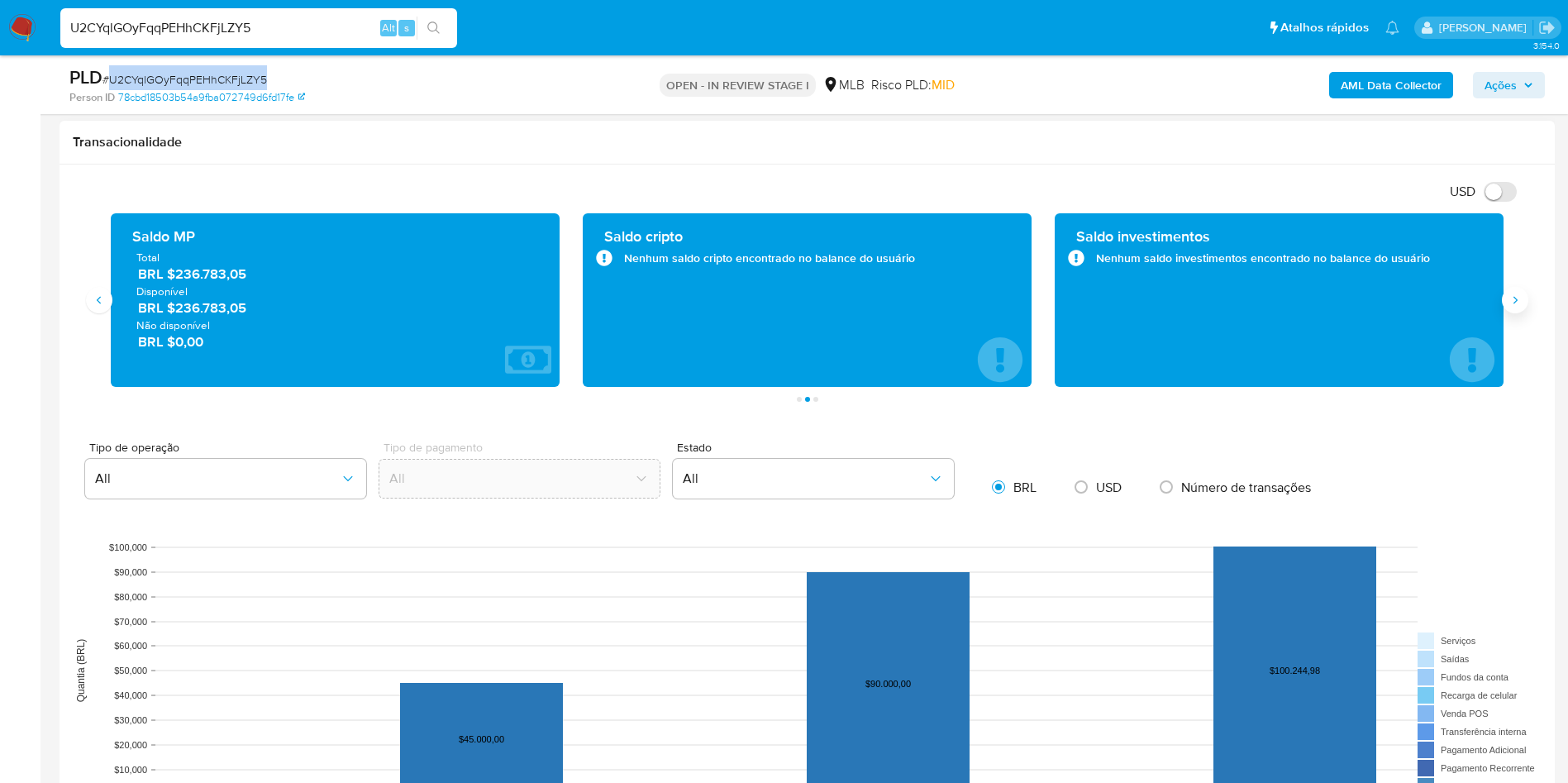
click at [1517, 301] on icon "Siguiente" at bounding box center [1514, 300] width 13 height 13
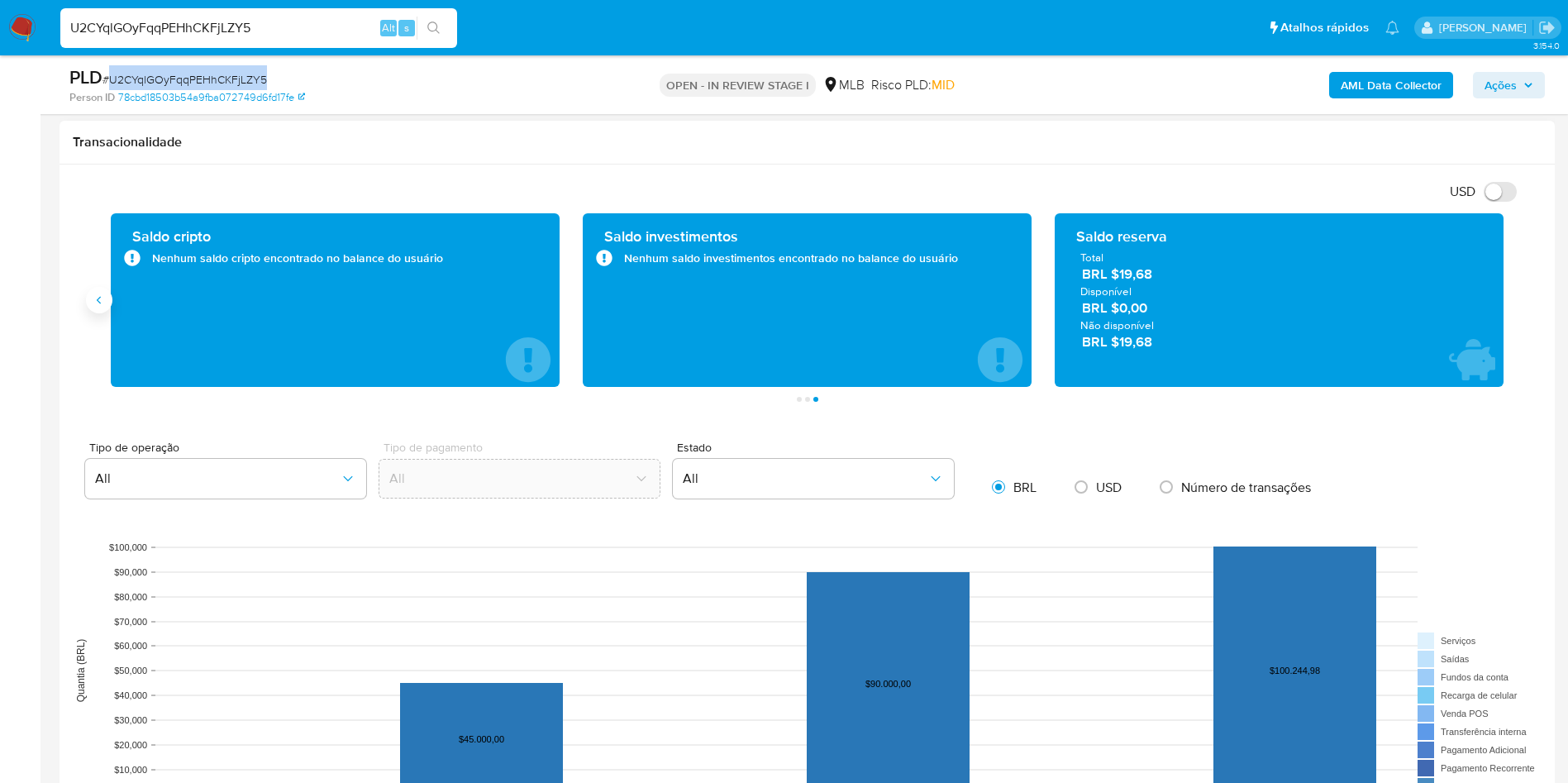
click at [94, 298] on icon "Anterior" at bounding box center [98, 300] width 13 height 13
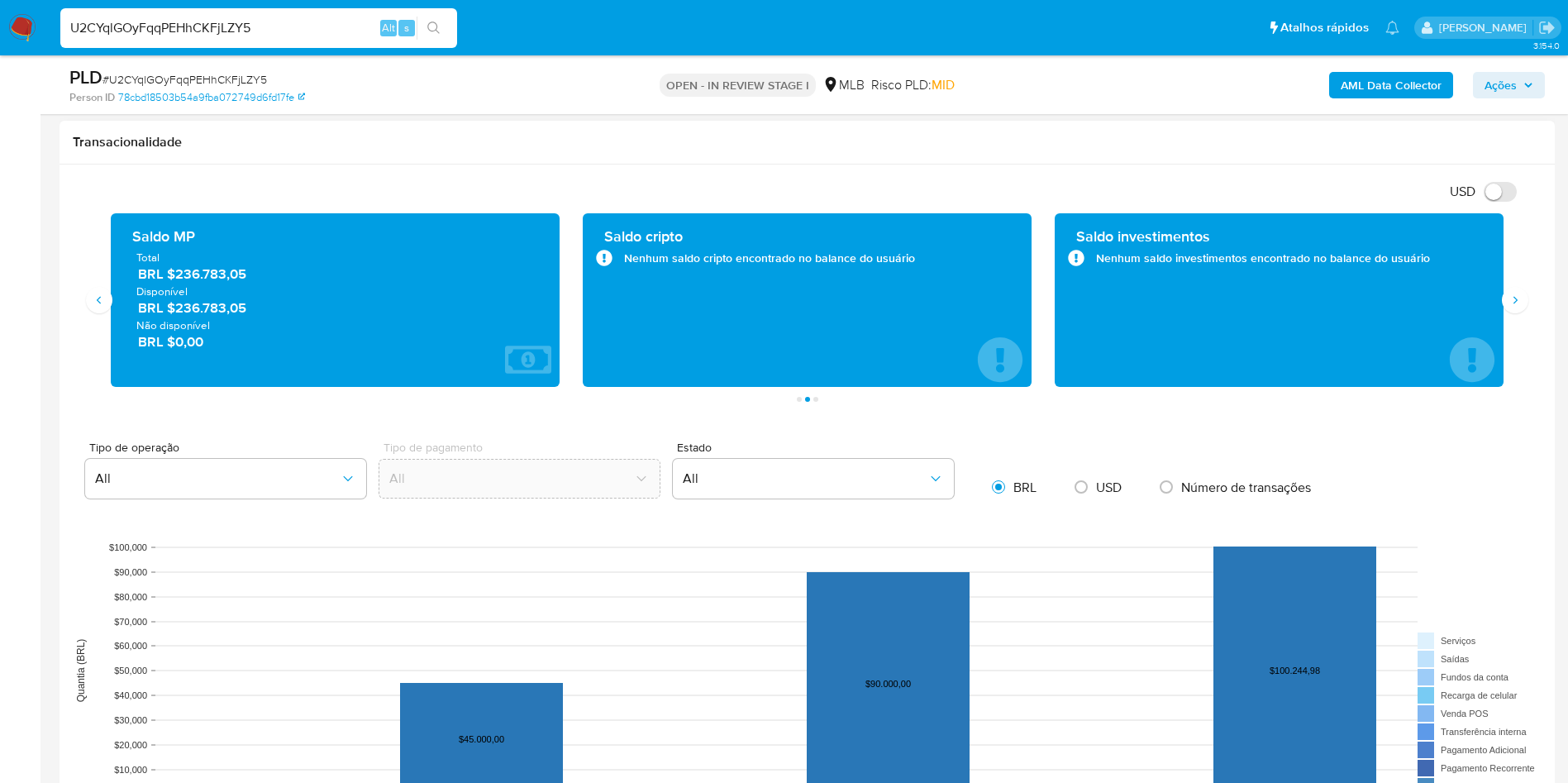
click at [211, 273] on span "BRL $236.783,05" at bounding box center [336, 274] width 396 height 19
click at [211, 272] on span "BRL $236.783,05" at bounding box center [336, 274] width 396 height 19
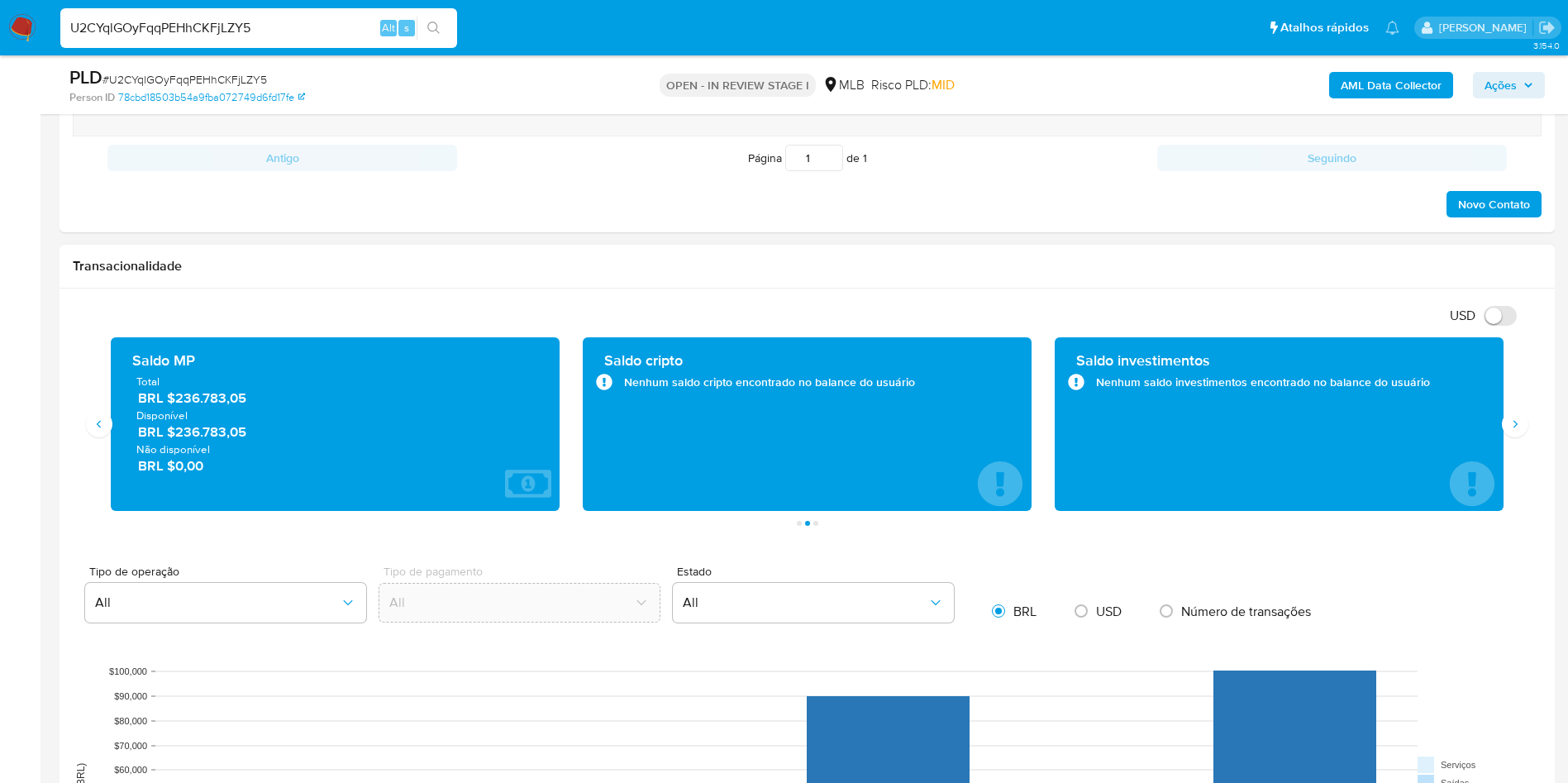
click at [126, 362] on div "Saldo MP" at bounding box center [335, 360] width 423 height 20
drag, startPoint x: 127, startPoint y: 359, endPoint x: 1437, endPoint y: 460, distance: 1313.9
click at [1519, 417] on icon "Siguiente" at bounding box center [1514, 424] width 13 height 13
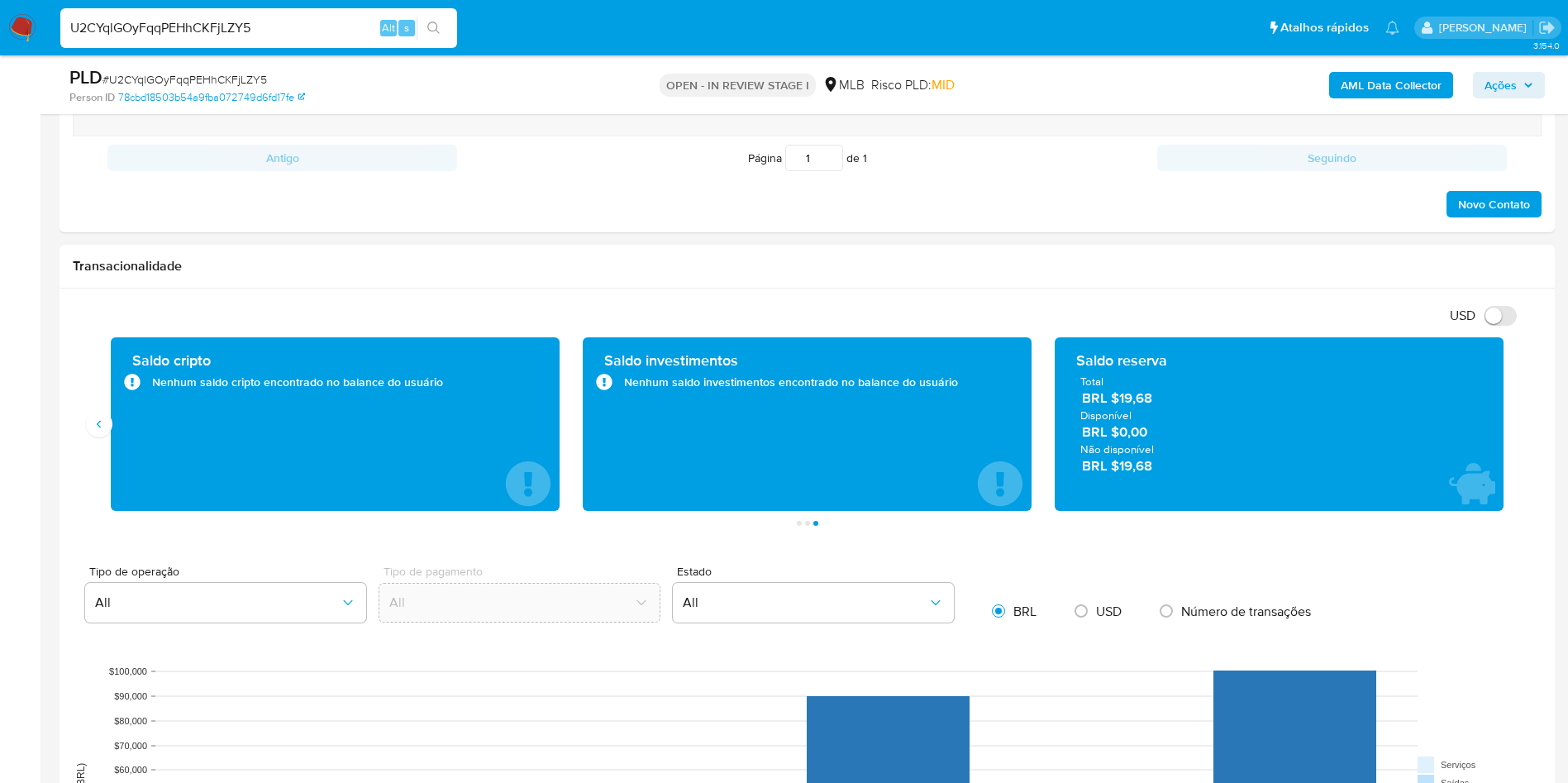
click at [1195, 476] on div "Saldo reserva Total BRL $19,68 Disponível BRL $0,00 Não disponível BRL $19,68" at bounding box center [1279, 424] width 423 height 147
click at [99, 424] on icon "Anterior" at bounding box center [98, 424] width 13 height 13
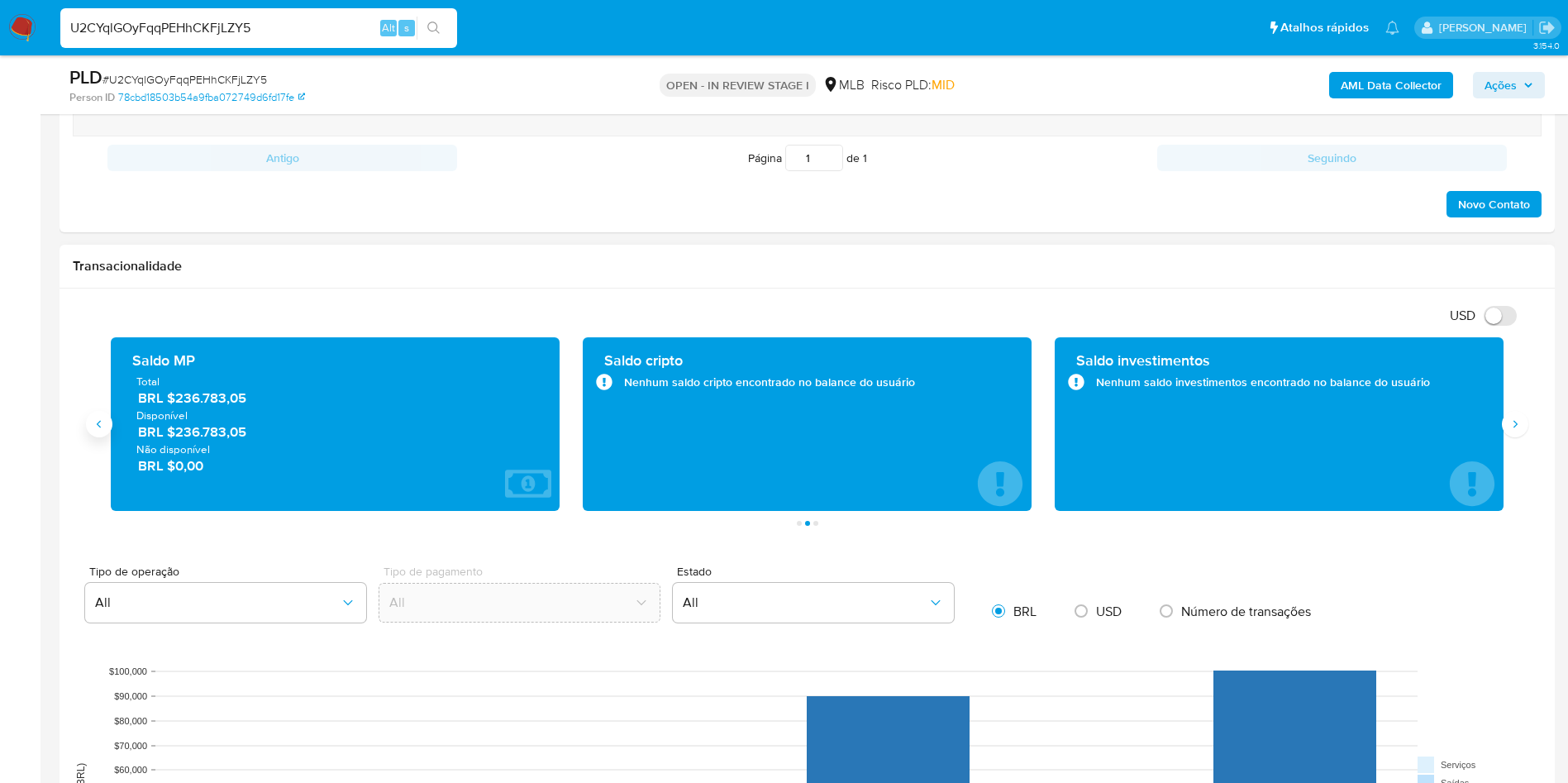
click at [99, 424] on icon "Anterior" at bounding box center [98, 424] width 13 height 13
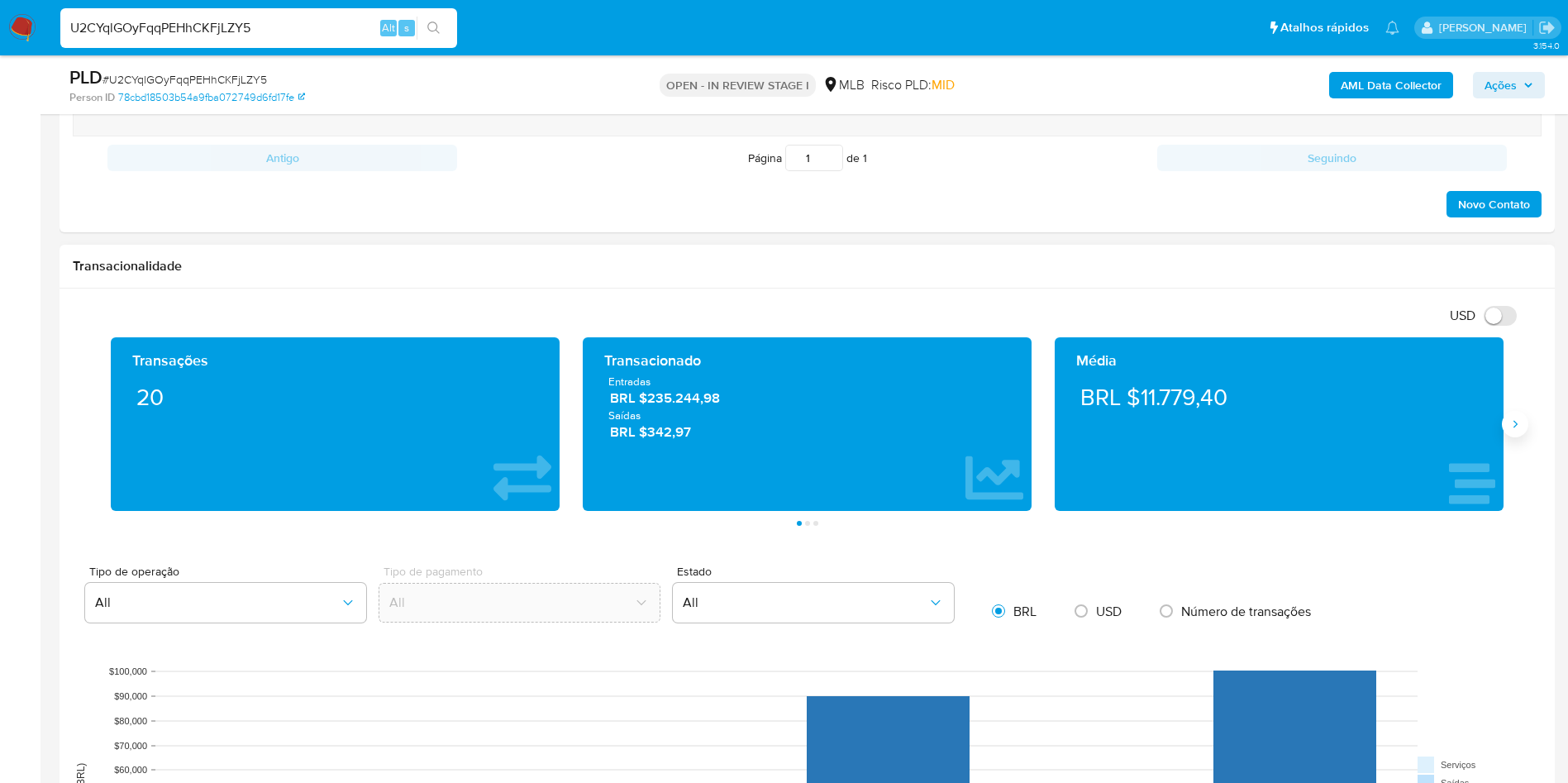
click at [1515, 431] on button "Siguiente" at bounding box center [1515, 424] width 26 height 26
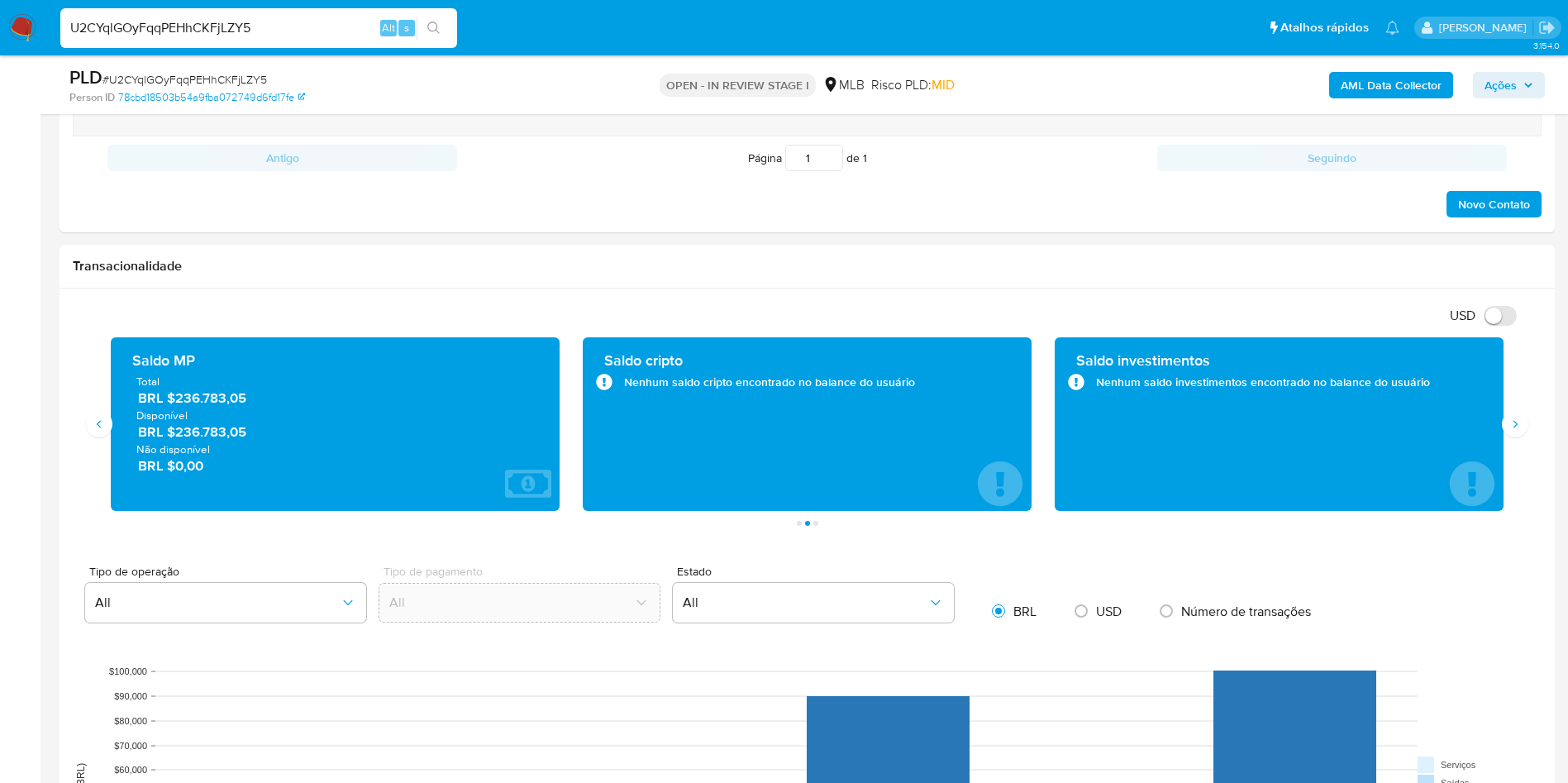
drag, startPoint x: 132, startPoint y: 356, endPoint x: 1436, endPoint y: 461, distance: 1308.2
click at [212, 398] on span "BRL $236.783,05" at bounding box center [336, 398] width 396 height 19
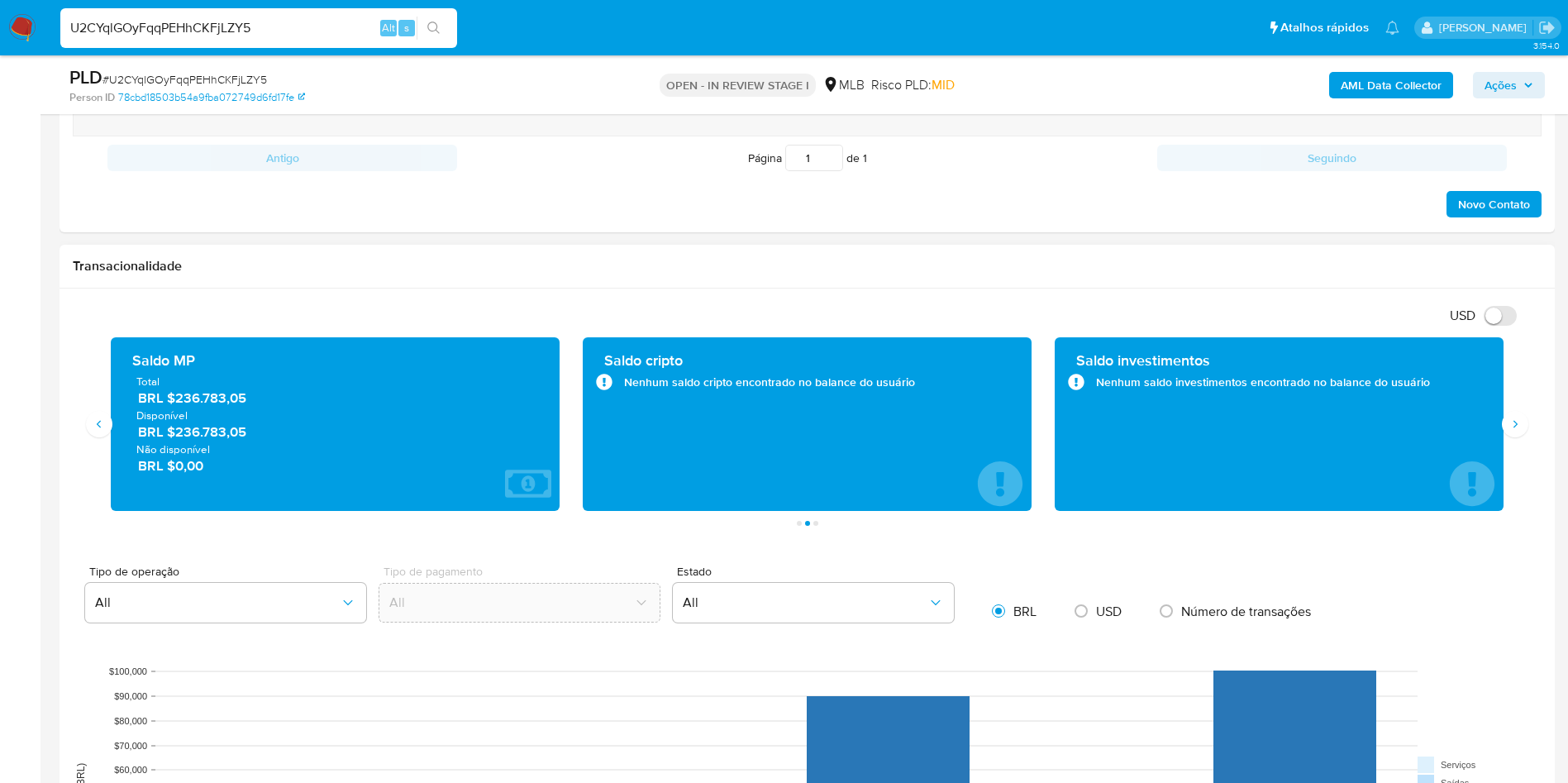
click at [486, 267] on h1 "Transacionalidade" at bounding box center [807, 265] width 1469 height 17
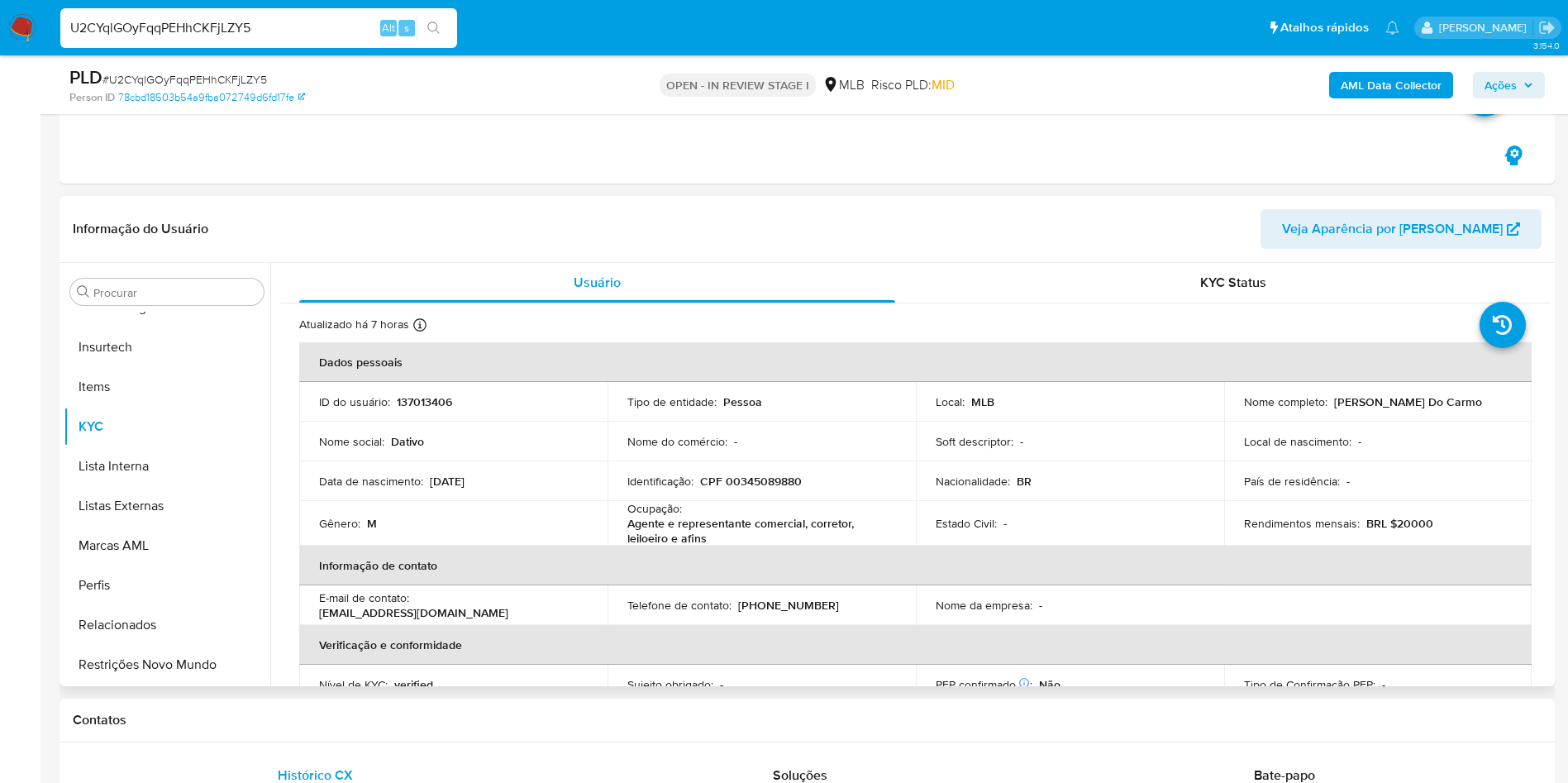
scroll to position [592, 0]
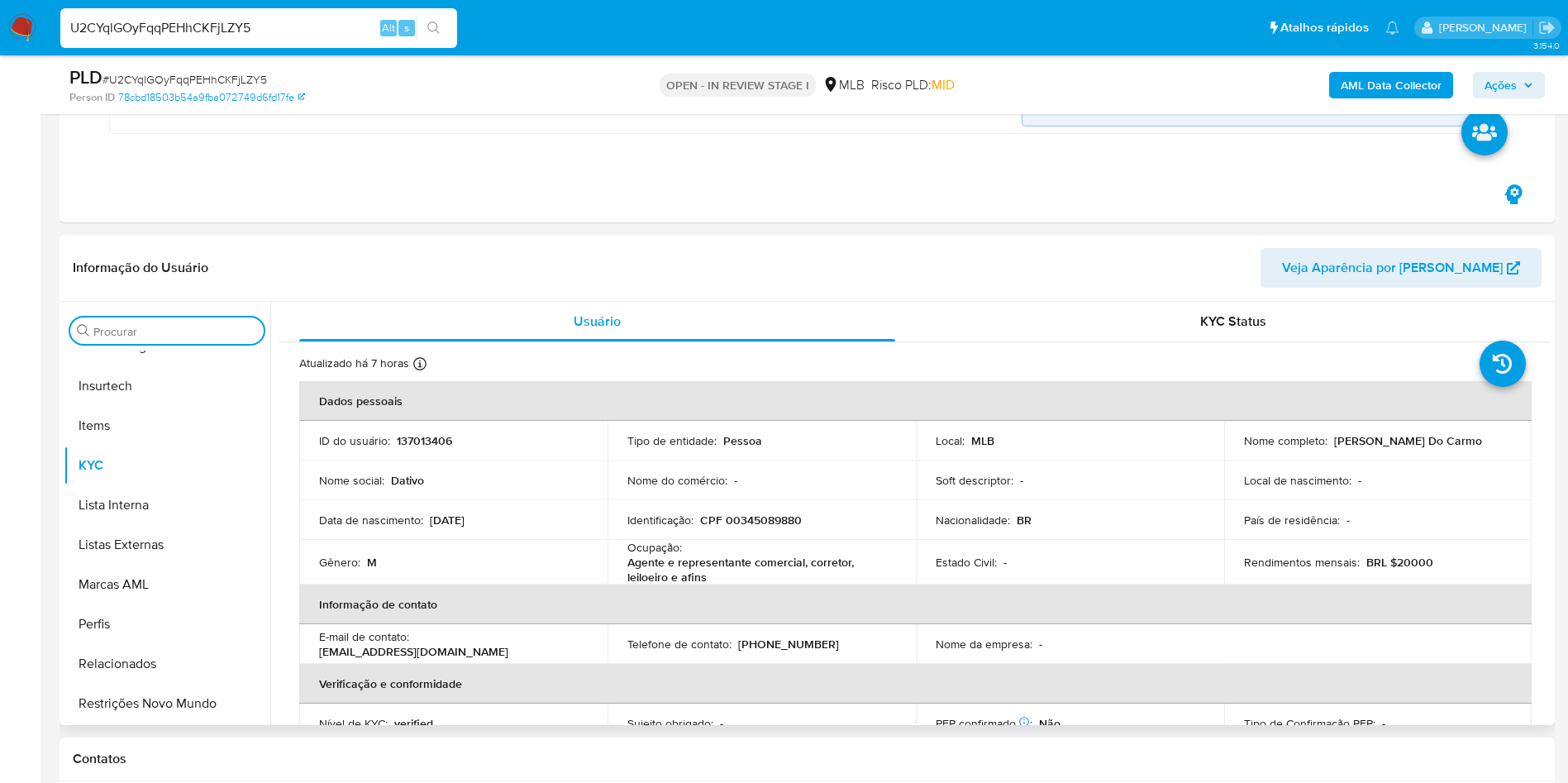
click at [196, 336] on input "Procurar" at bounding box center [175, 331] width 163 height 15
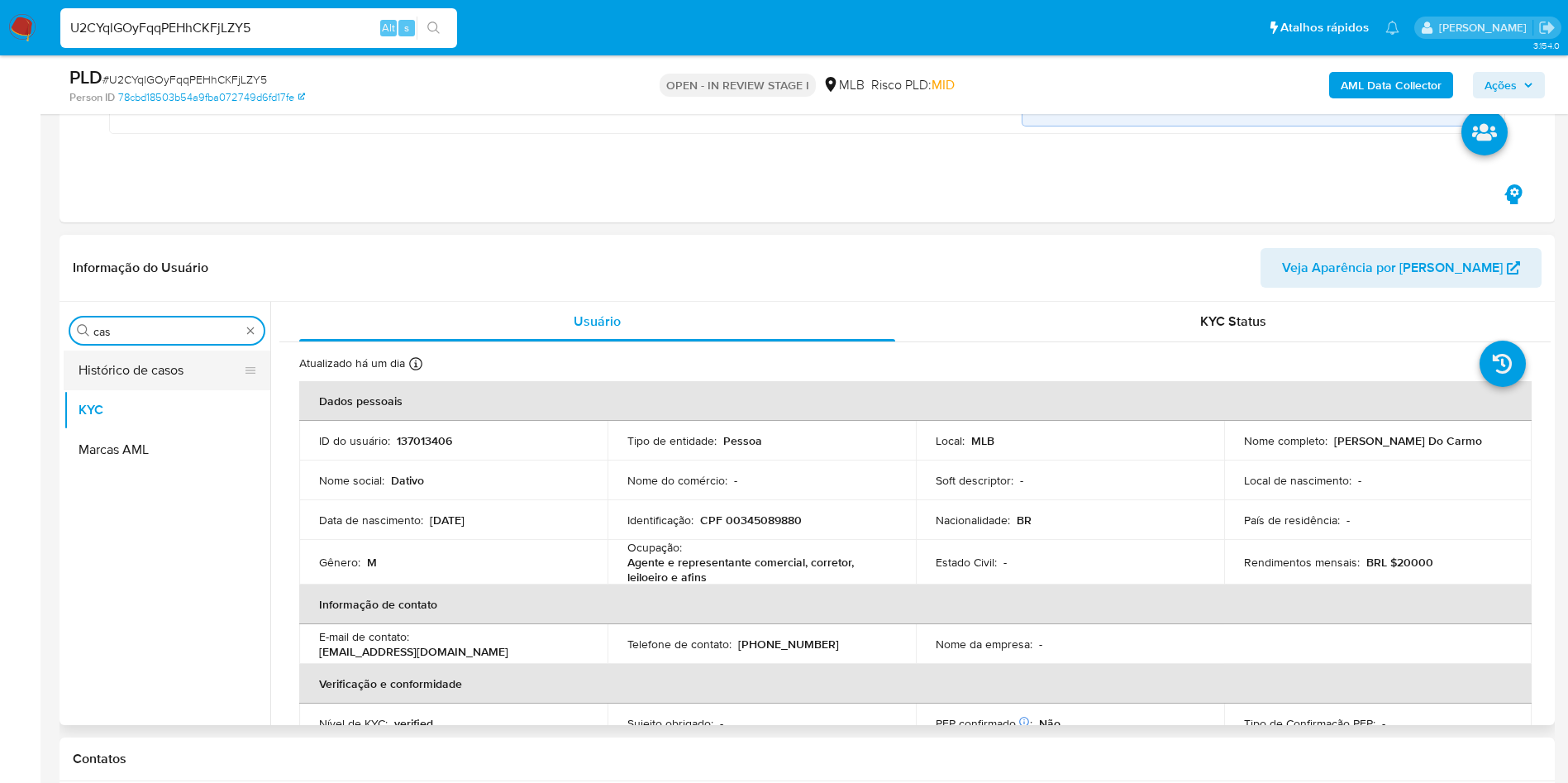
click at [163, 370] on button "Histórico de casos" at bounding box center [160, 370] width 193 height 40
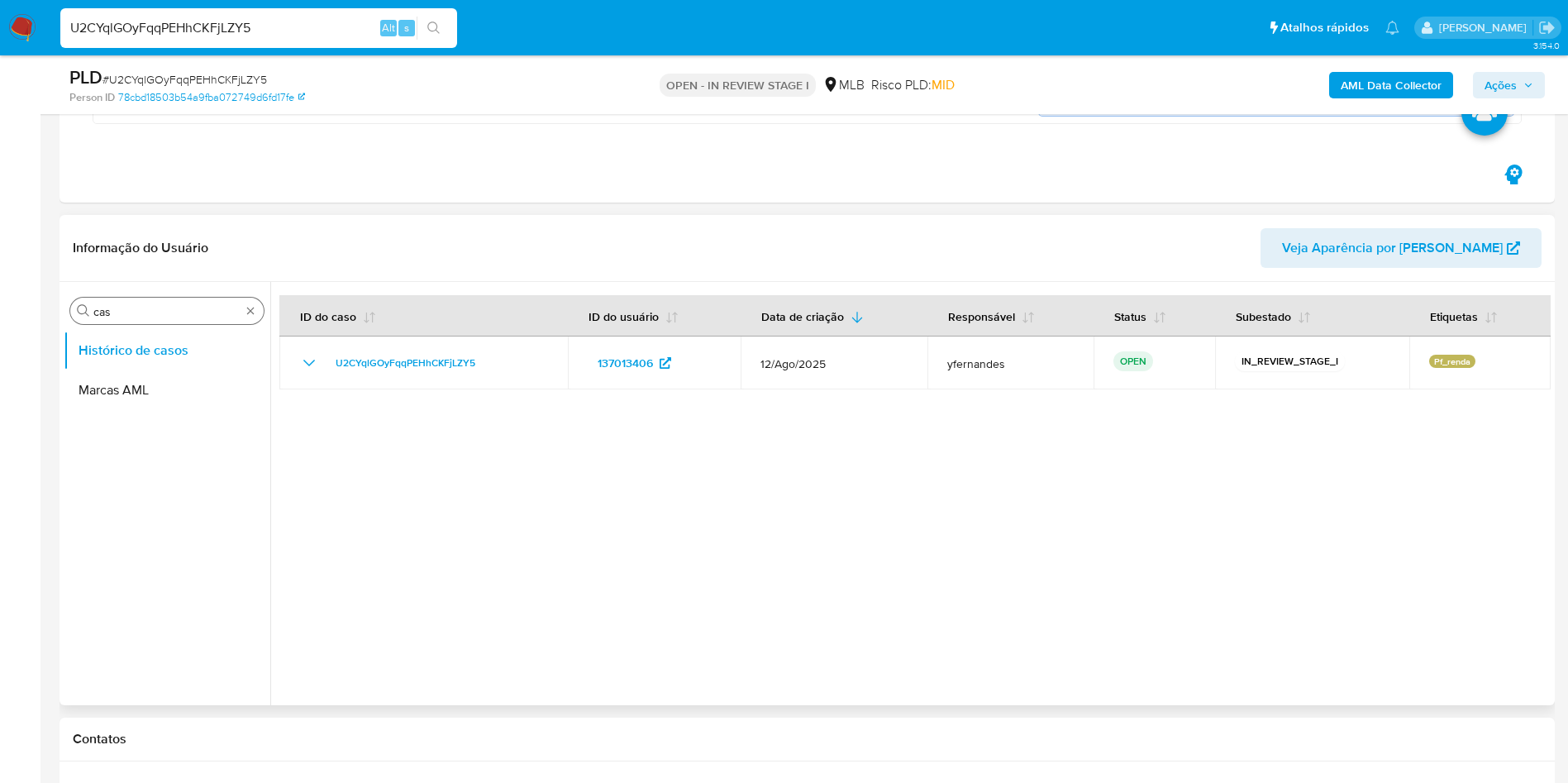
click at [195, 308] on input "cas" at bounding box center [166, 311] width 147 height 15
click at [195, 307] on input "cas" at bounding box center [166, 311] width 147 height 15
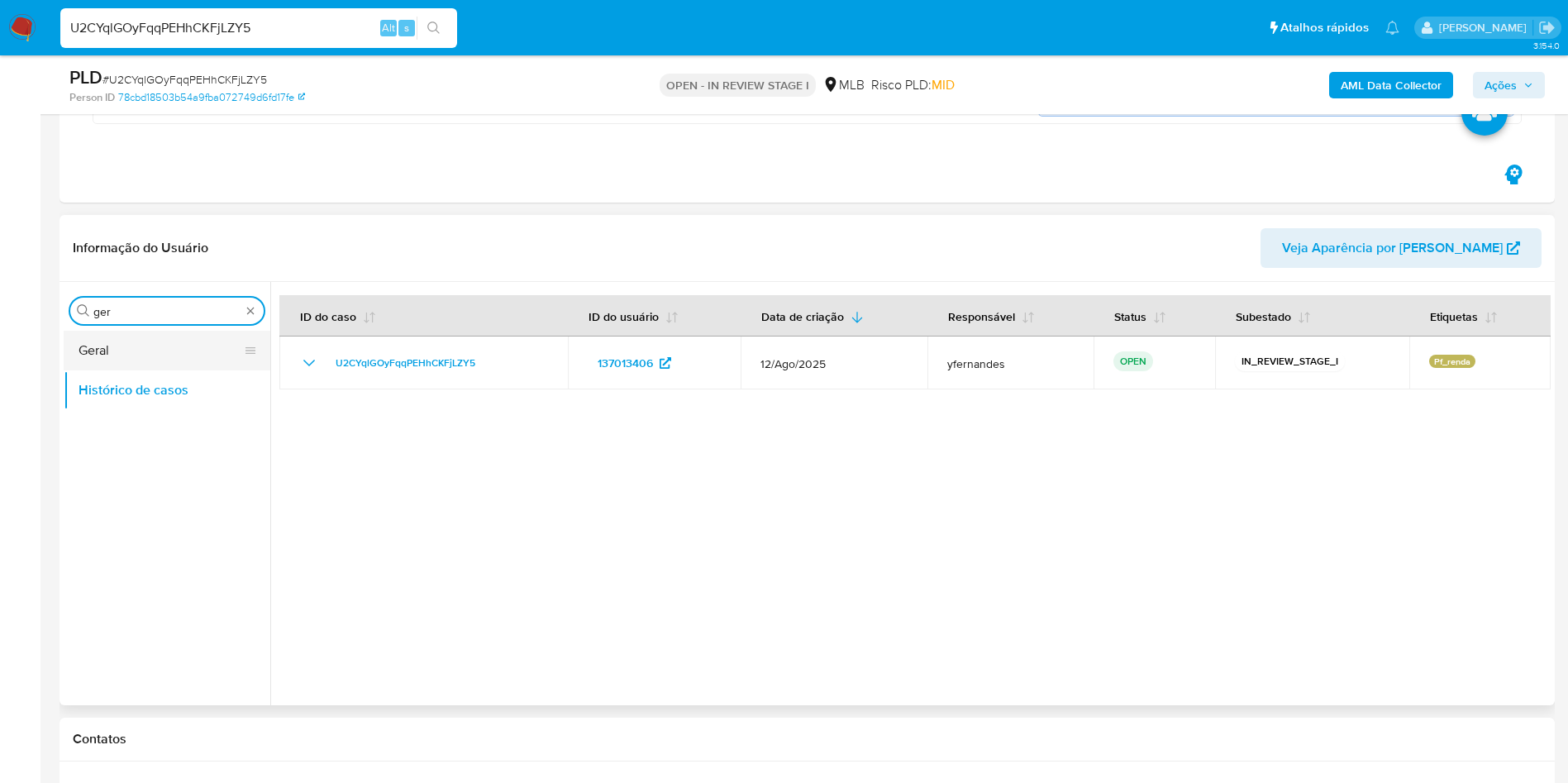
type input "ger"
click at [187, 366] on button "Geral" at bounding box center [160, 350] width 193 height 40
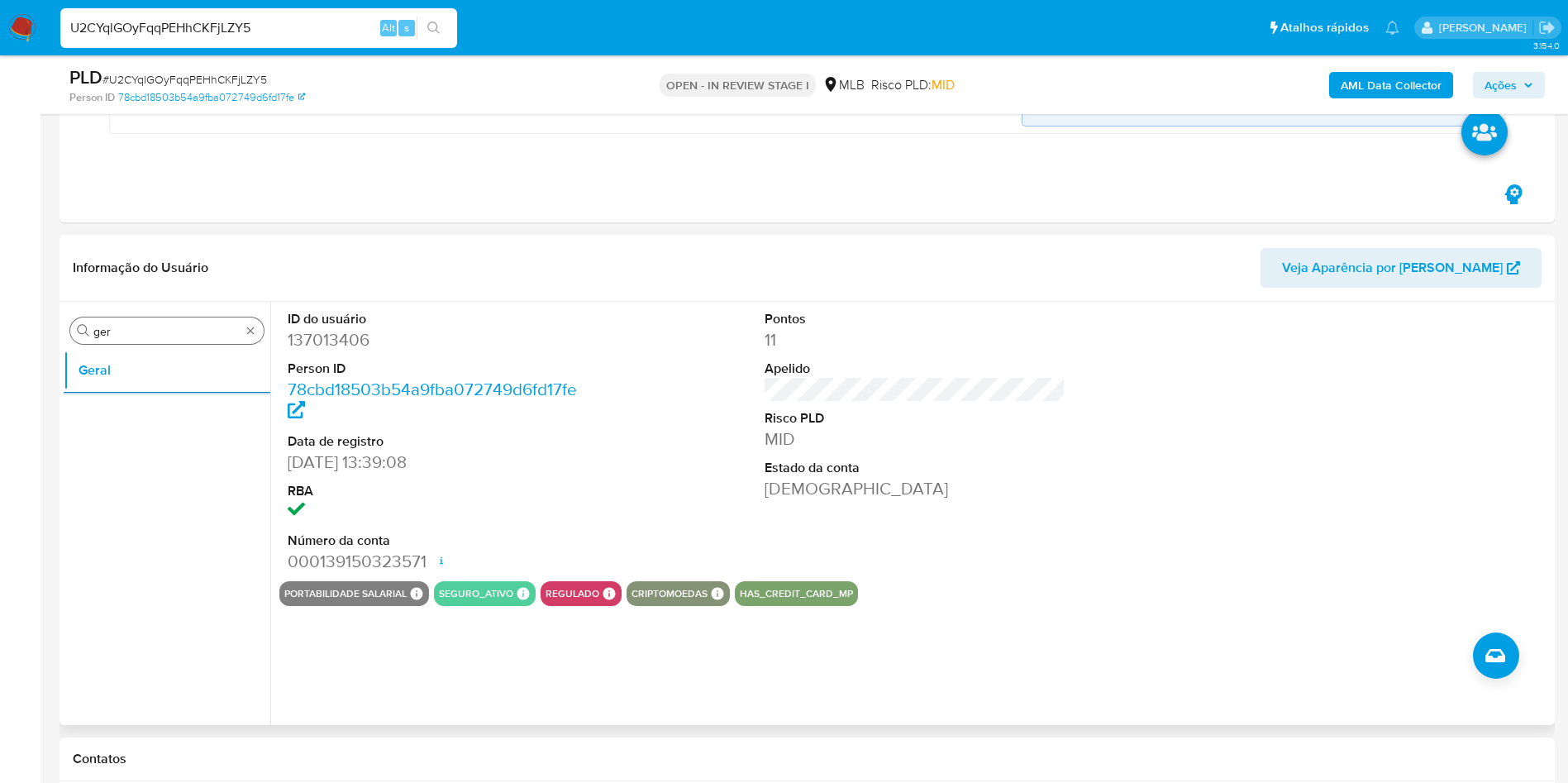
click at [111, 319] on div "Procurar ger" at bounding box center [167, 330] width 193 height 26
click at [118, 324] on input "ger" at bounding box center [166, 331] width 147 height 15
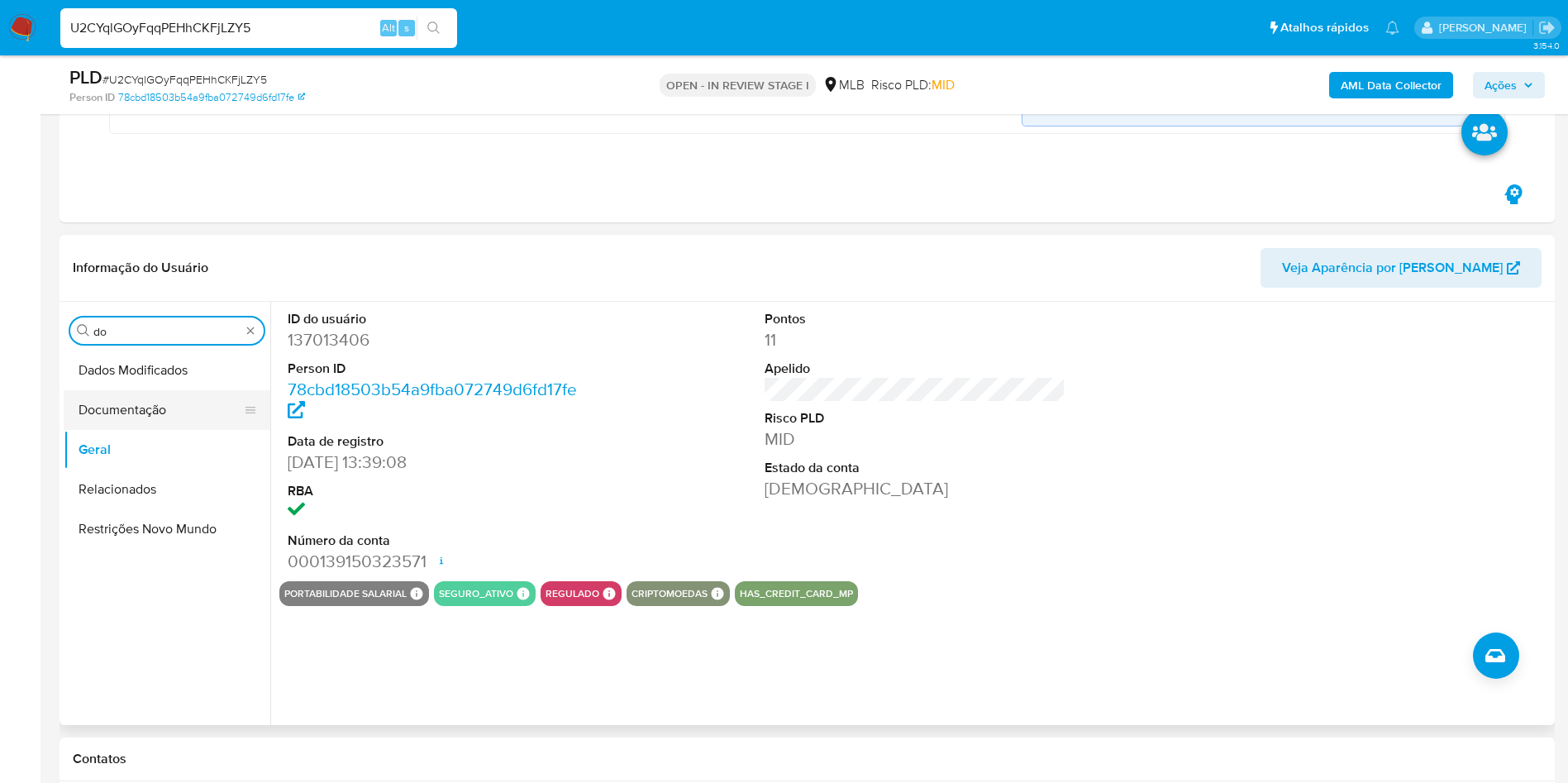
type input "do"
click at [142, 412] on button "Documentação" at bounding box center [160, 410] width 193 height 40
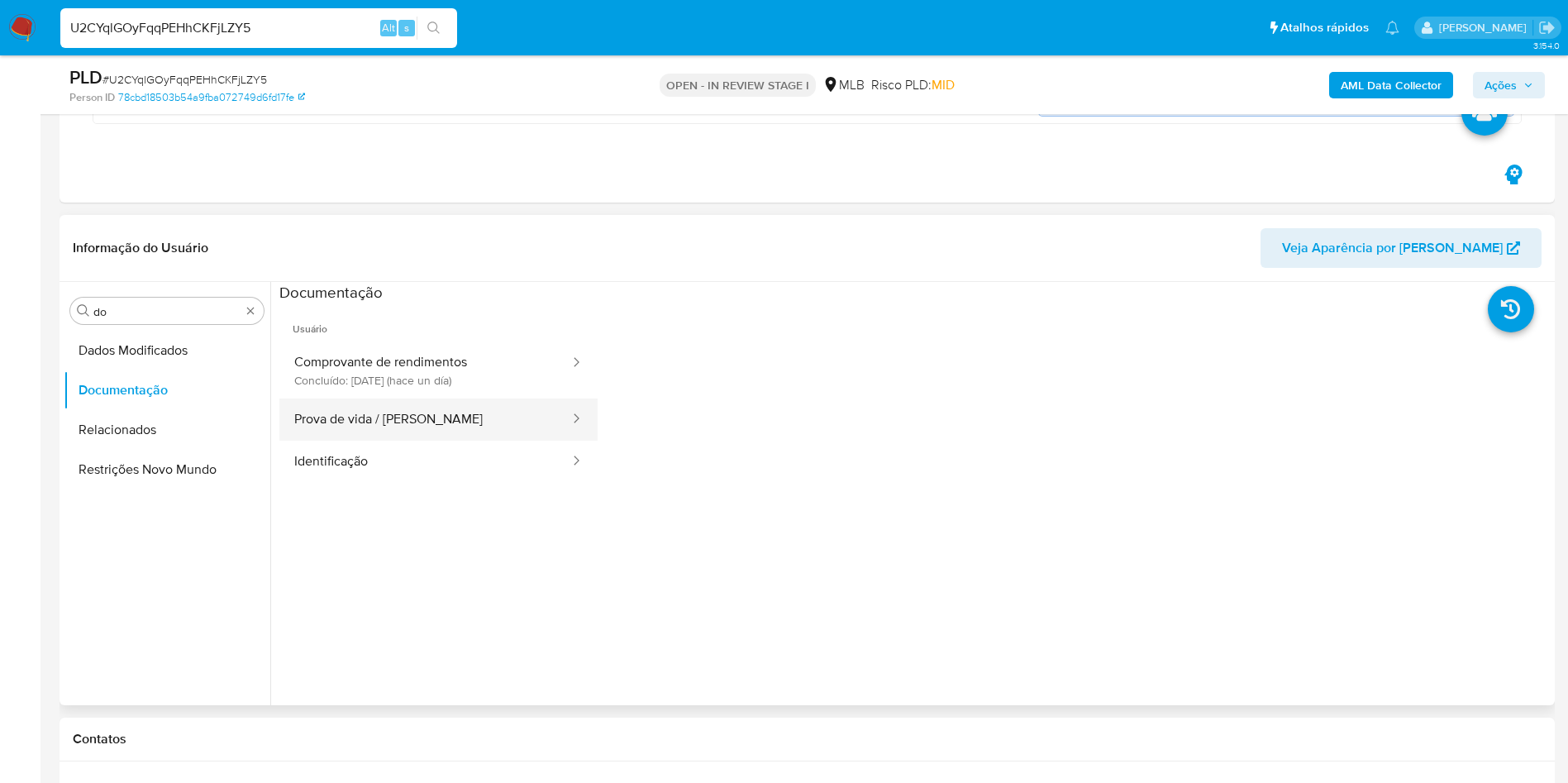
click at [453, 439] on button "Prova de vida / [PERSON_NAME]" at bounding box center [425, 419] width 292 height 42
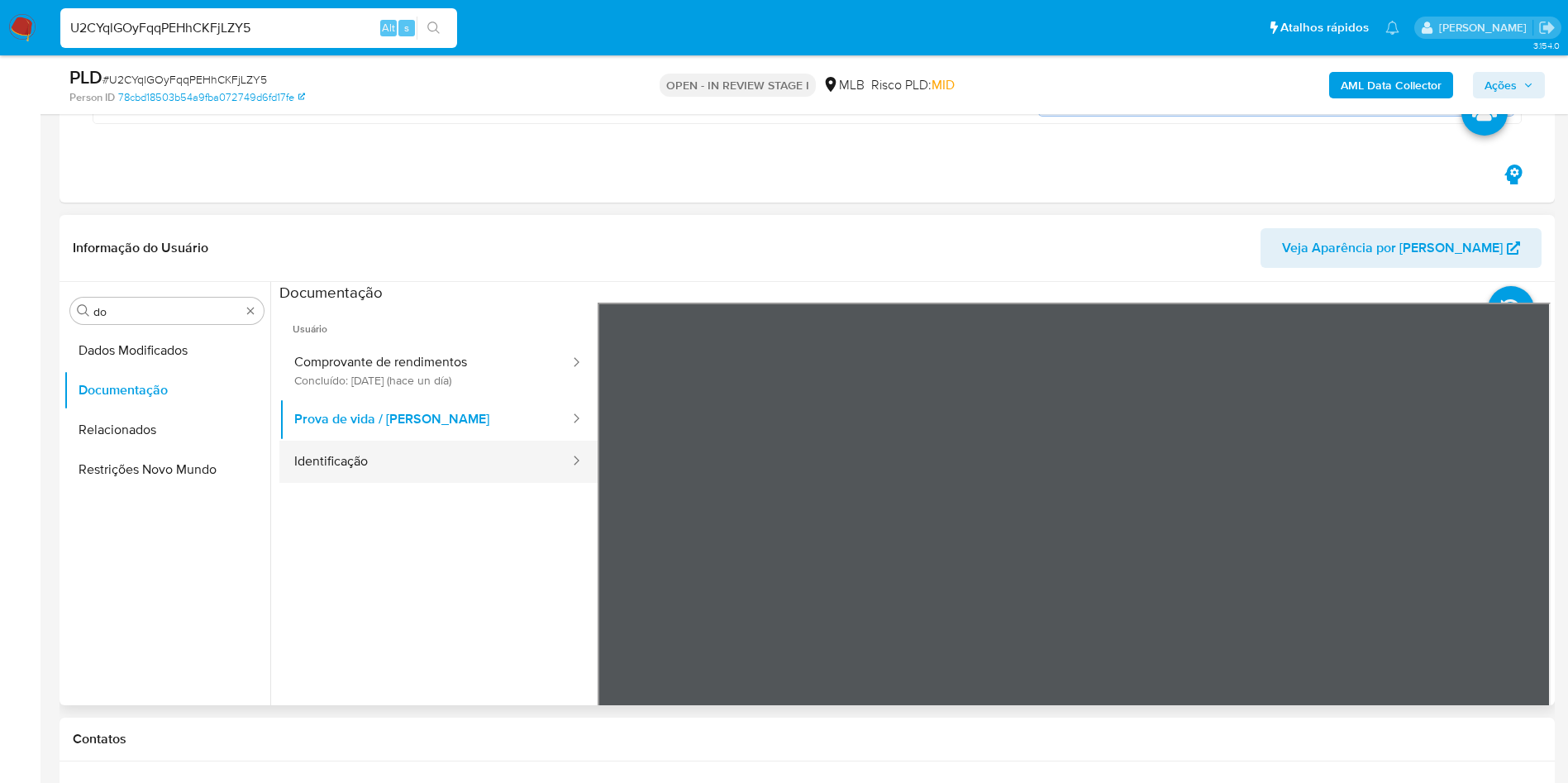
click at [454, 464] on button "Identificação" at bounding box center [425, 461] width 292 height 42
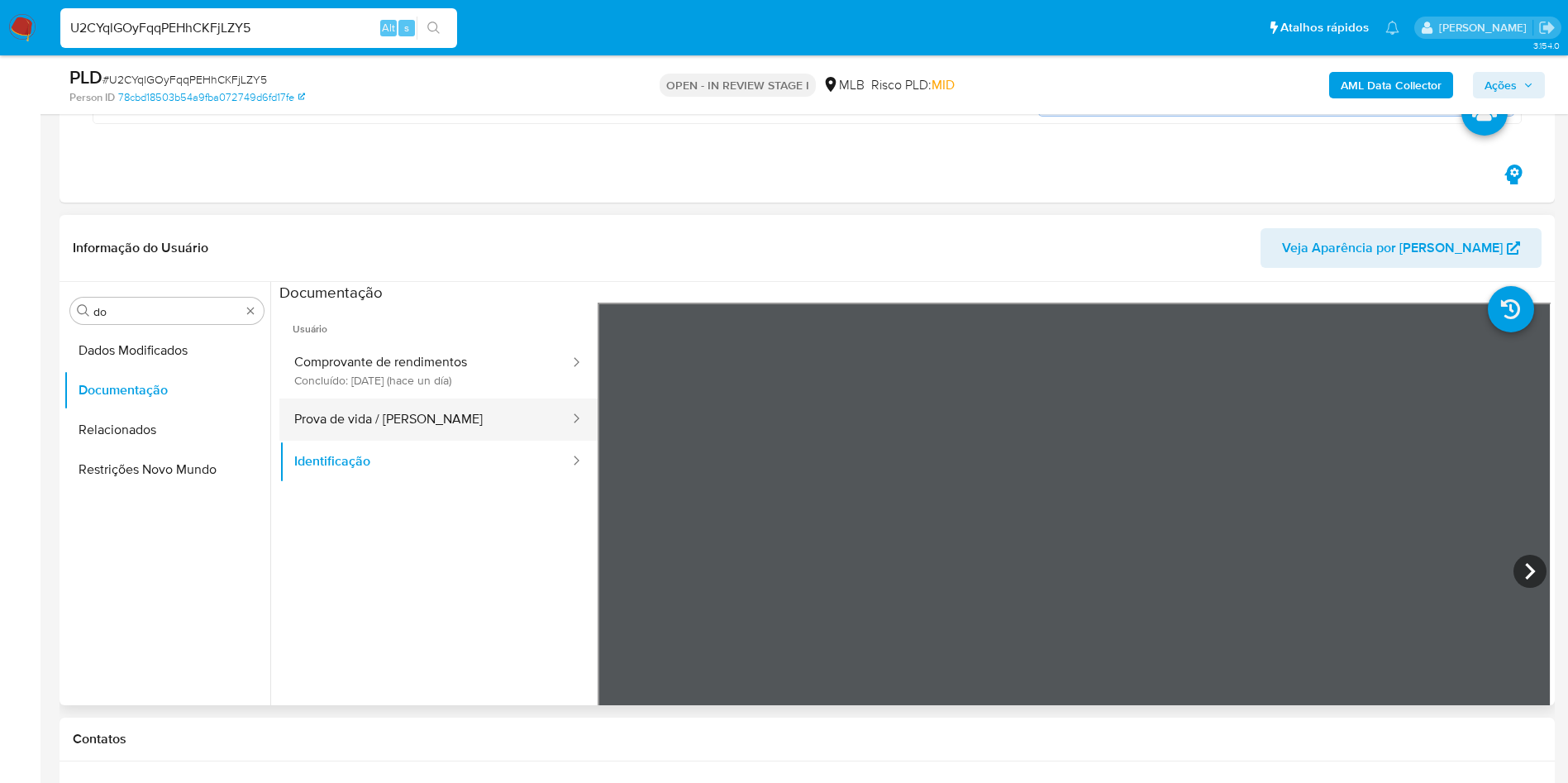
click at [457, 398] on button "Prova de vida / [PERSON_NAME]" at bounding box center [425, 419] width 292 height 42
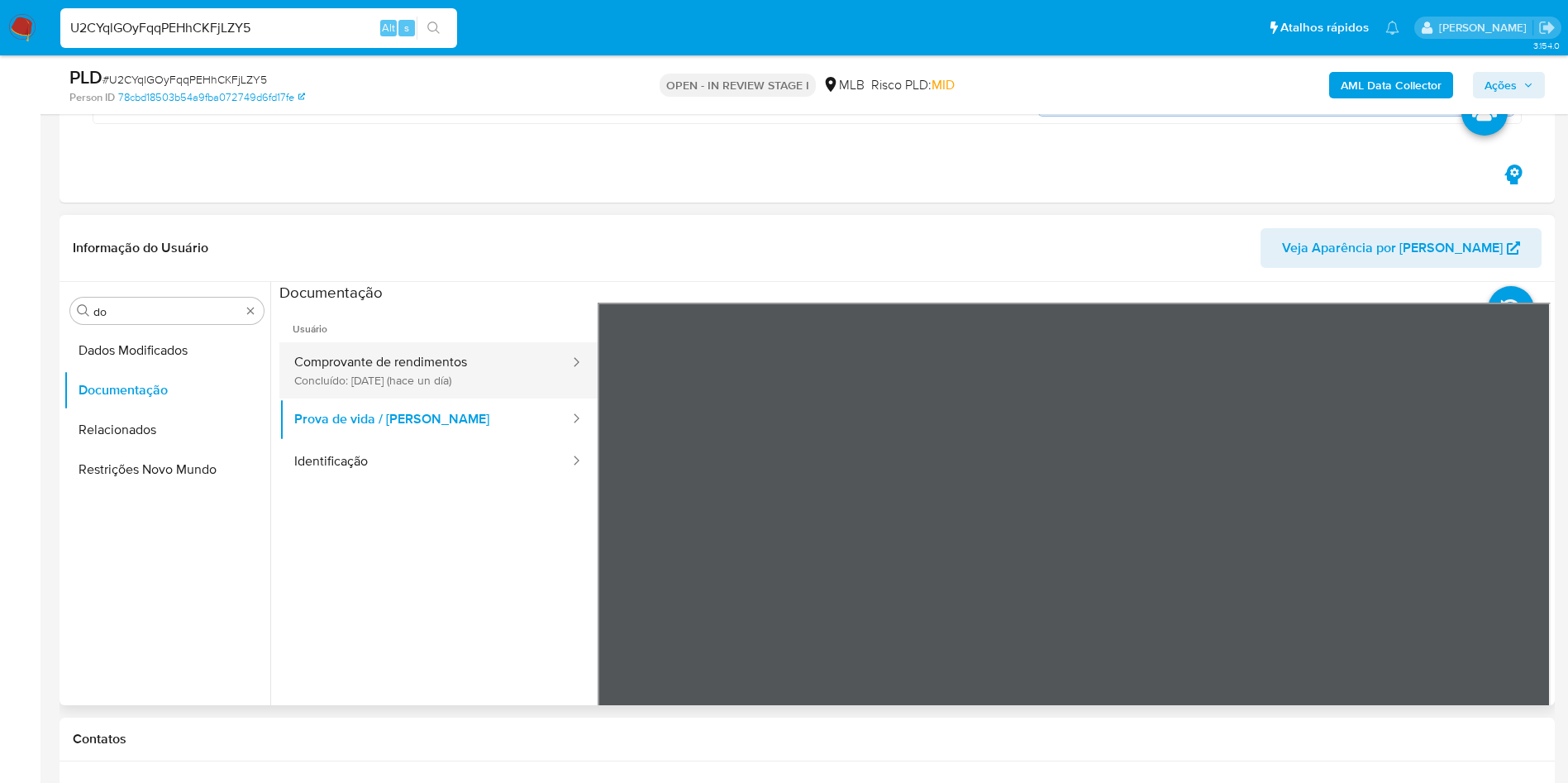
click at [447, 385] on button "Comprovante de rendimentos Concluído: 19/08/2025 (hace un día)" at bounding box center [425, 370] width 292 height 56
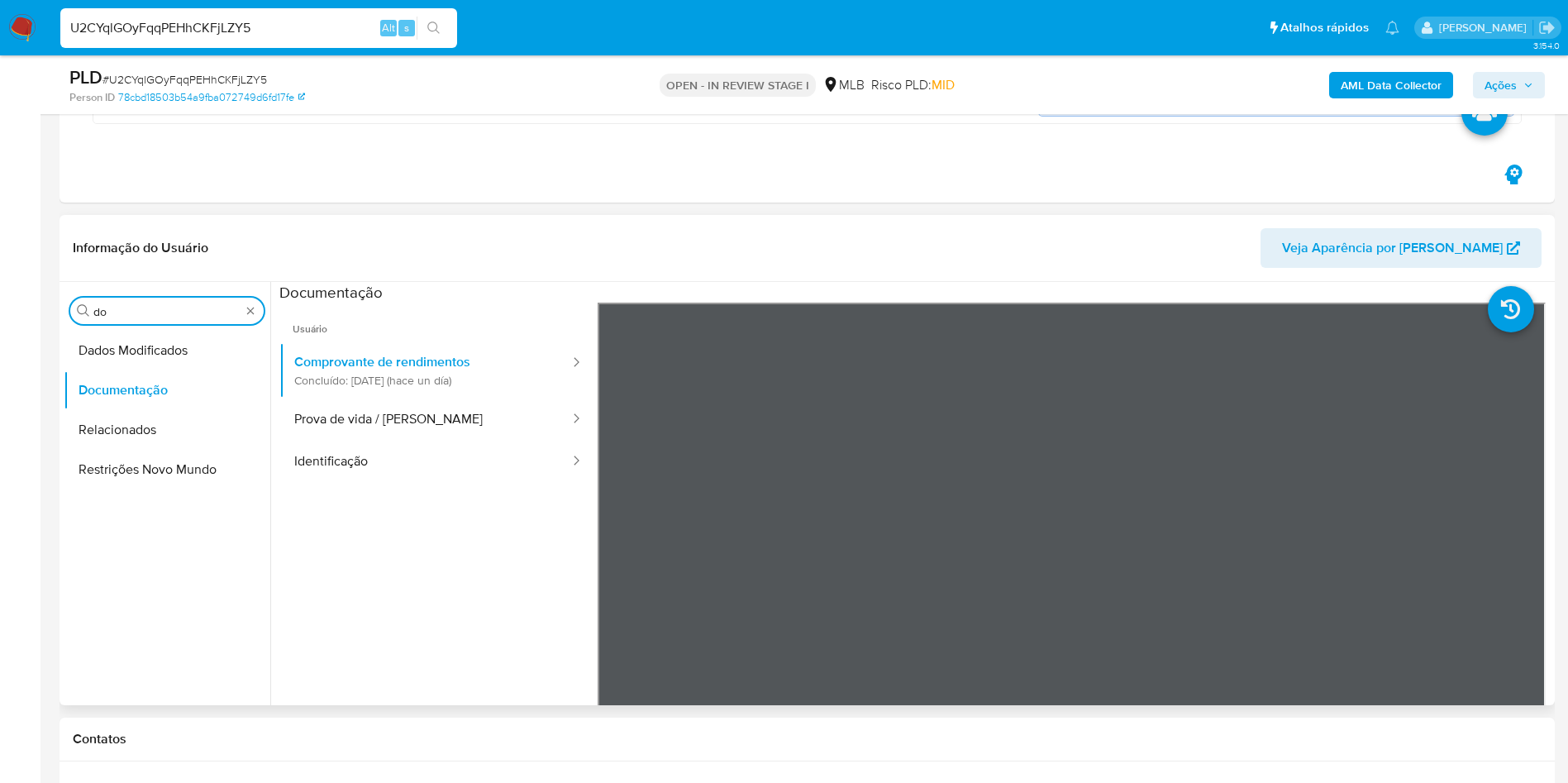
click at [134, 308] on input "do" at bounding box center [166, 311] width 147 height 15
type input "ky"
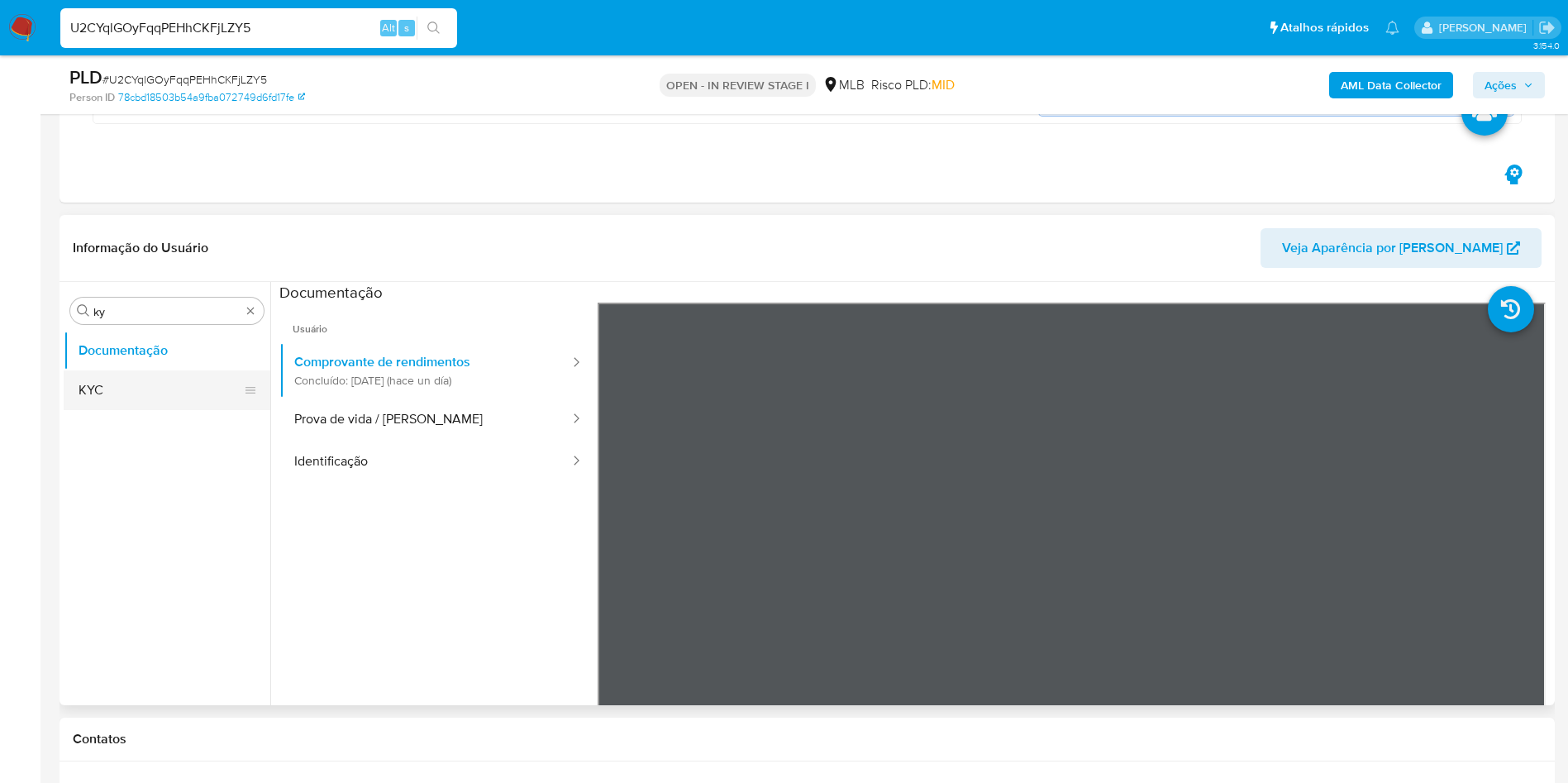
click at [129, 378] on button "KYC" at bounding box center [160, 389] width 193 height 40
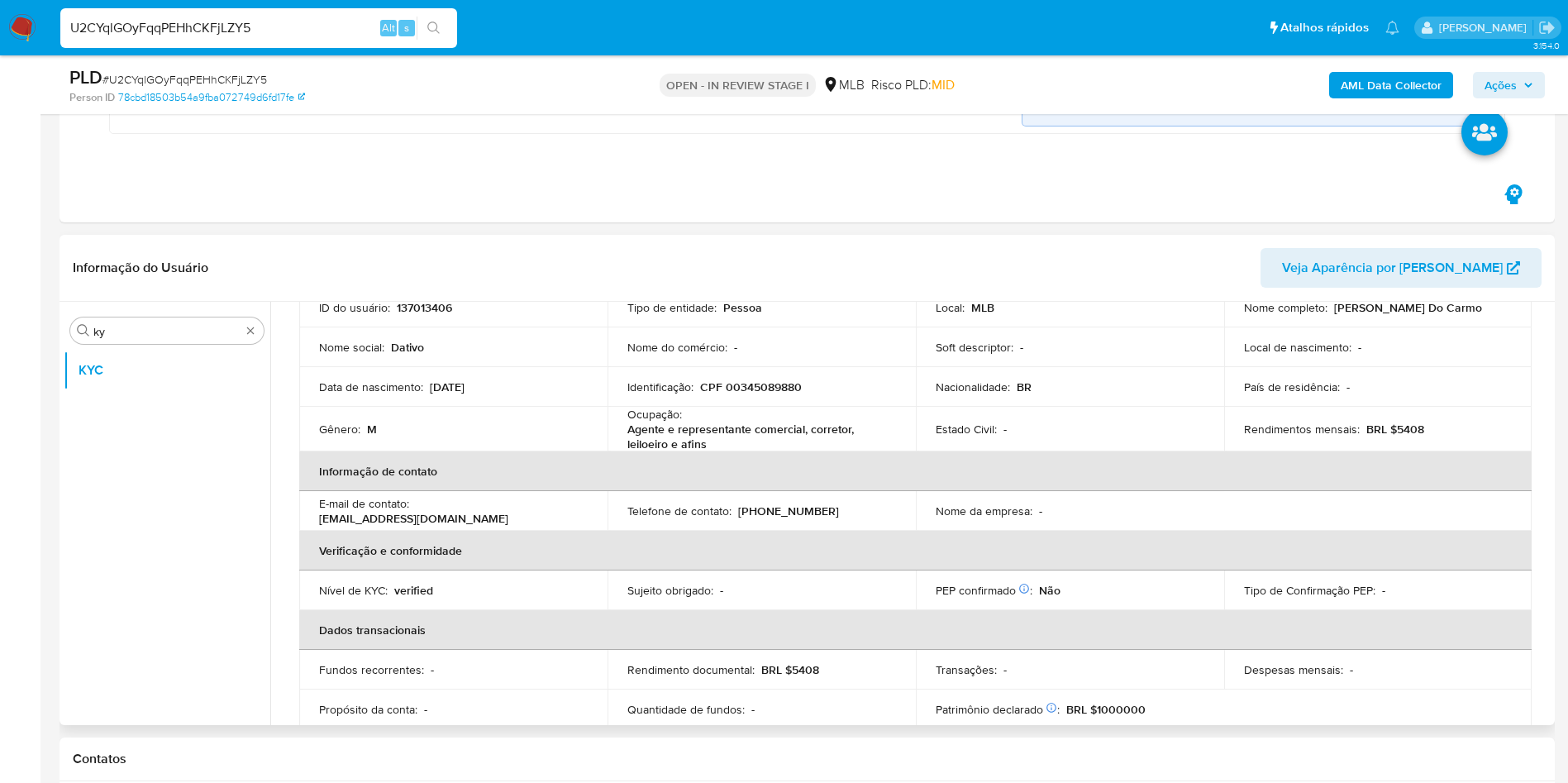
scroll to position [131, 0]
click at [752, 433] on p "Agente e representante comercial, corretor, leiloeiro e afins" at bounding box center [759, 439] width 262 height 30
copy div "Ocupação : Agente e representante comercial, corretor, leiloeiro e afins"
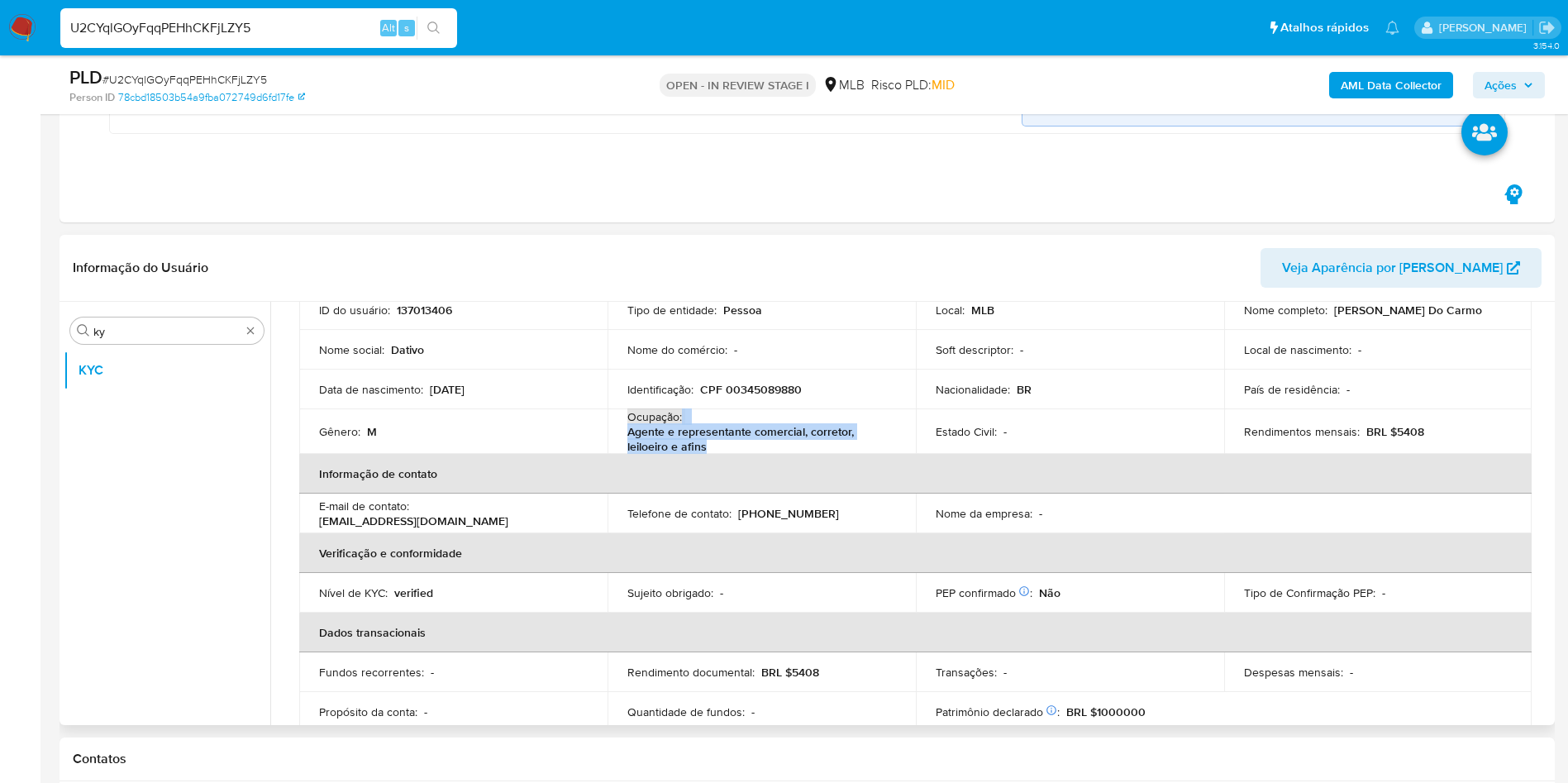
click at [798, 420] on div "Ocupação : Agente e representante comercial, corretor, leiloeiro e afins" at bounding box center [762, 431] width 269 height 45
click at [1405, 427] on p "BRL $5408" at bounding box center [1395, 431] width 58 height 15
copy p "5408"
drag, startPoint x: 582, startPoint y: 542, endPoint x: 673, endPoint y: 578, distance: 97.9
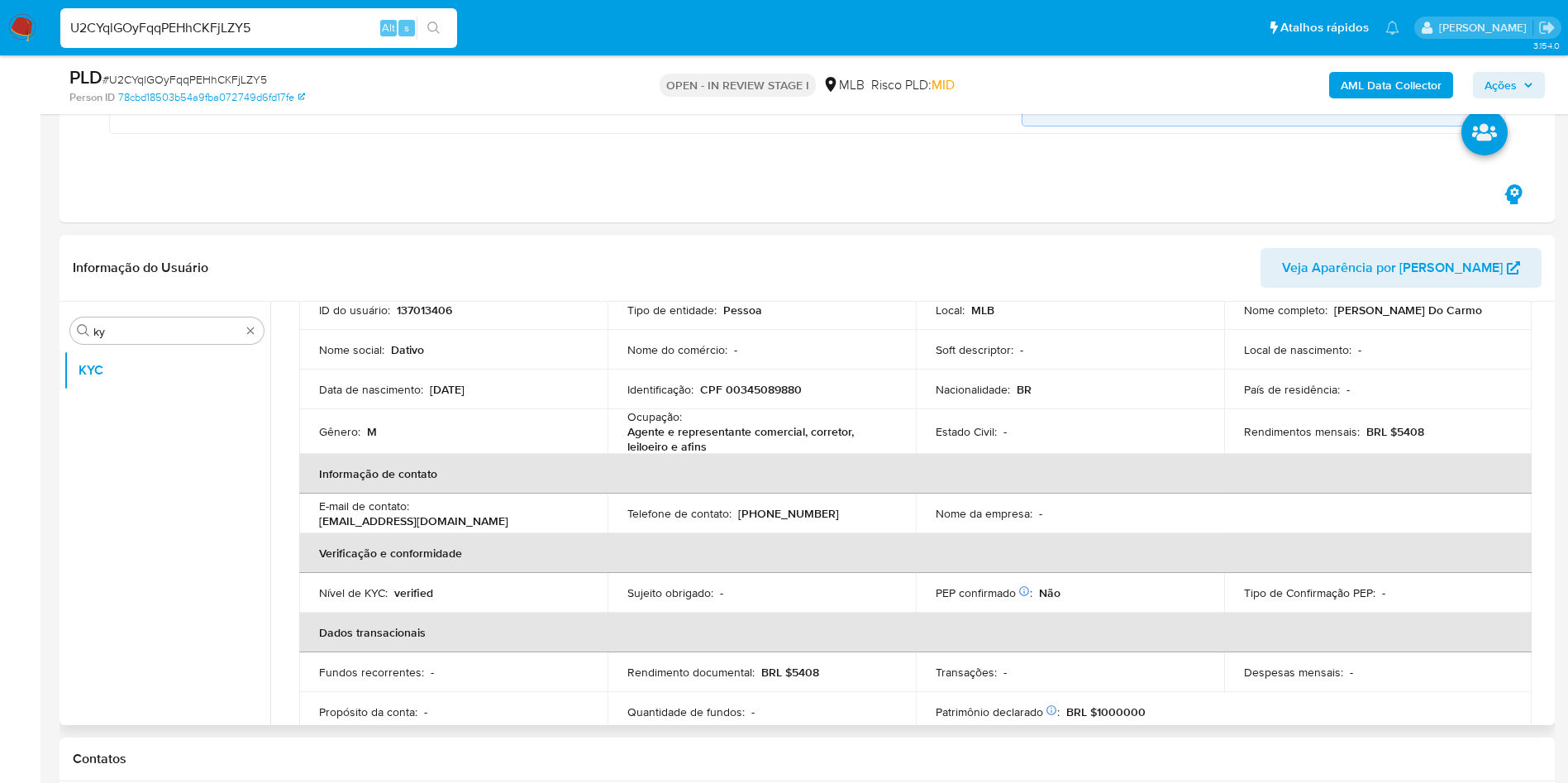
click at [582, 542] on th "Verificação e conformidade" at bounding box center [915, 553] width 1232 height 40
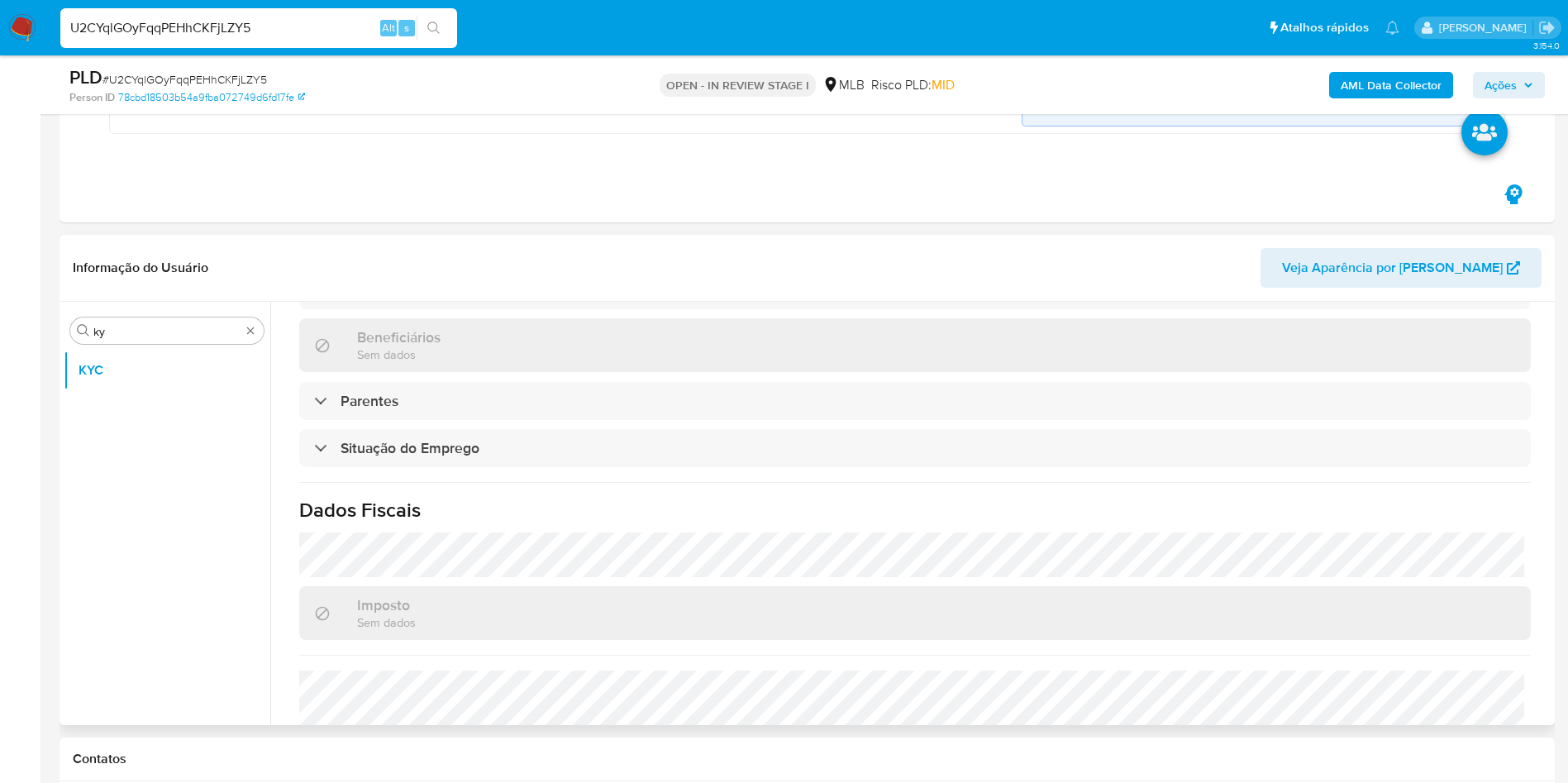
scroll to position [693, 0]
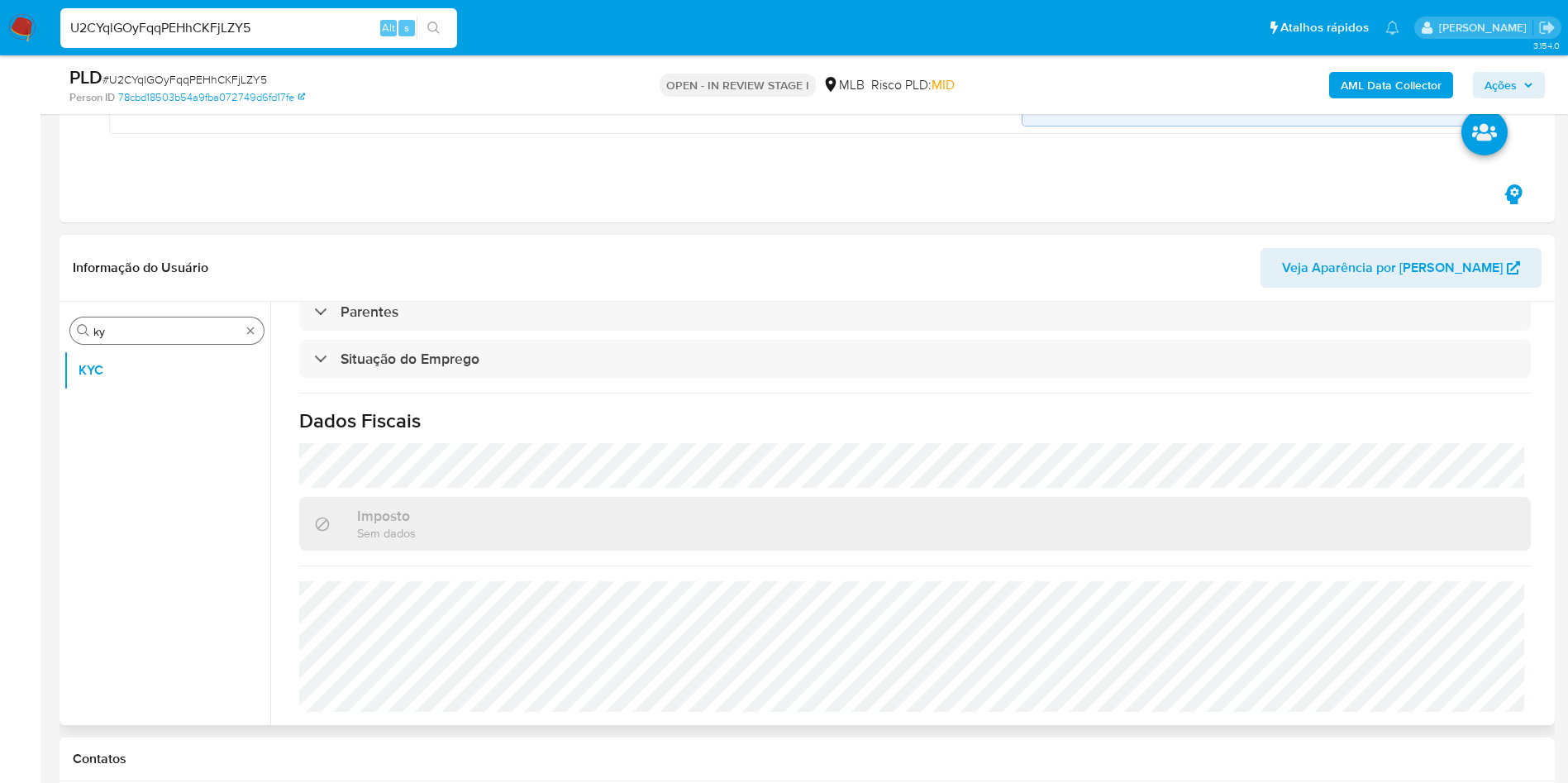
click at [156, 327] on input "ky" at bounding box center [166, 331] width 147 height 15
click at [156, 326] on input "ky" at bounding box center [166, 331] width 147 height 15
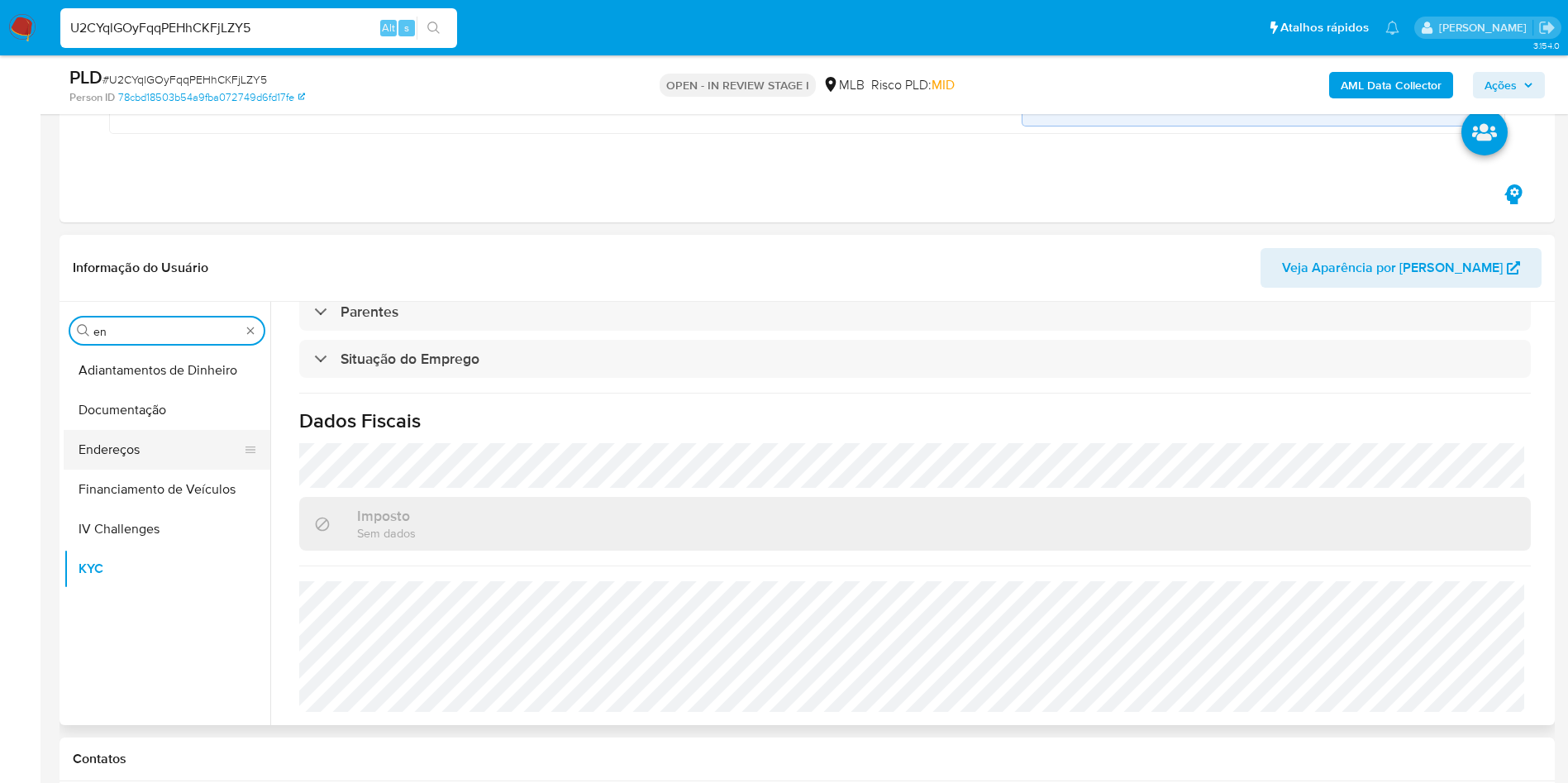
type input "en"
click at [175, 449] on button "Endereços" at bounding box center [160, 449] width 193 height 40
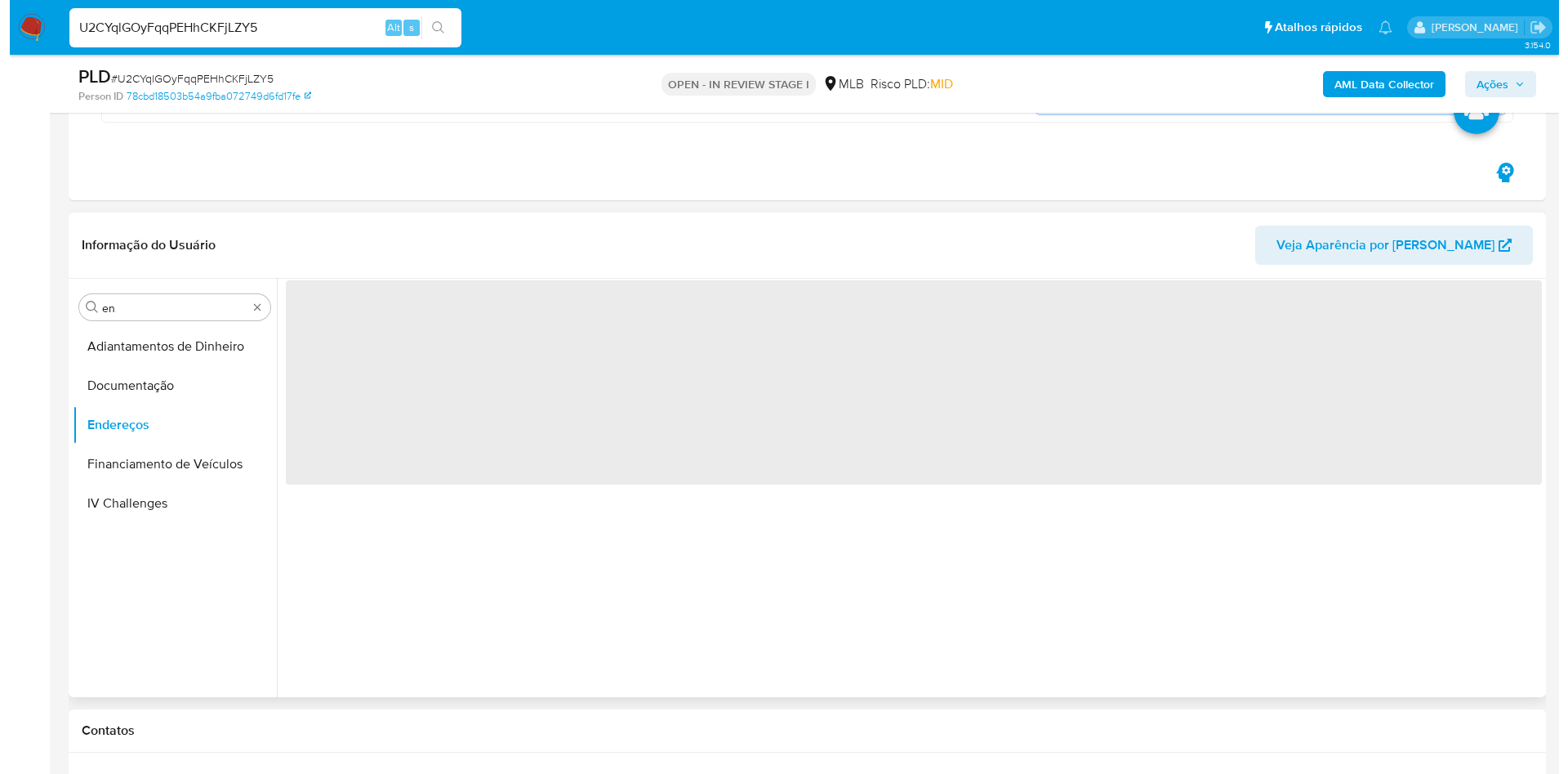
scroll to position [0, 0]
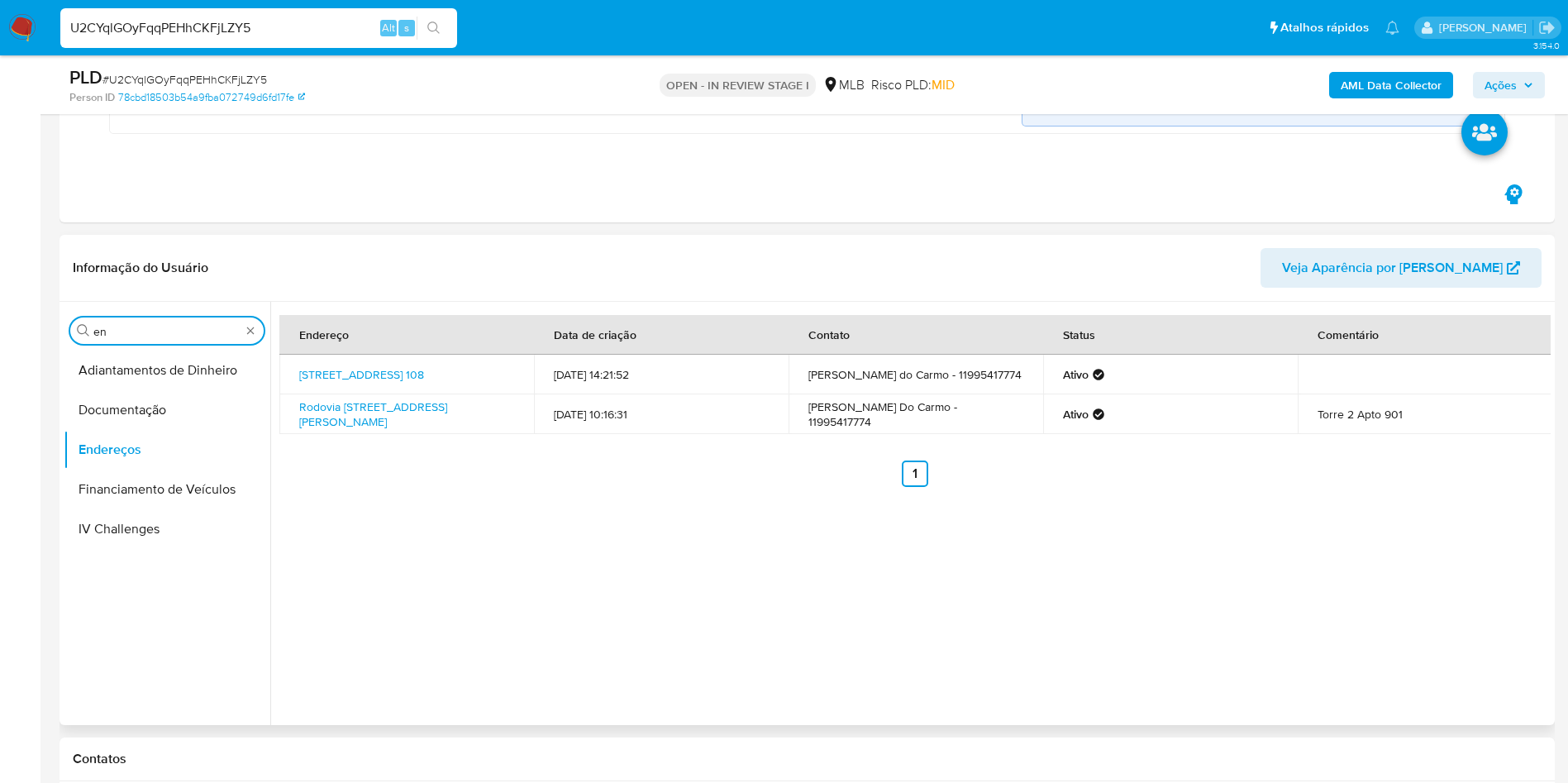
click at [181, 324] on input "en" at bounding box center [166, 331] width 147 height 15
click at [180, 323] on div "Procurar en" at bounding box center [167, 330] width 193 height 26
type input "ge"
click at [151, 366] on button "Detalhe da geolocalização" at bounding box center [160, 370] width 193 height 40
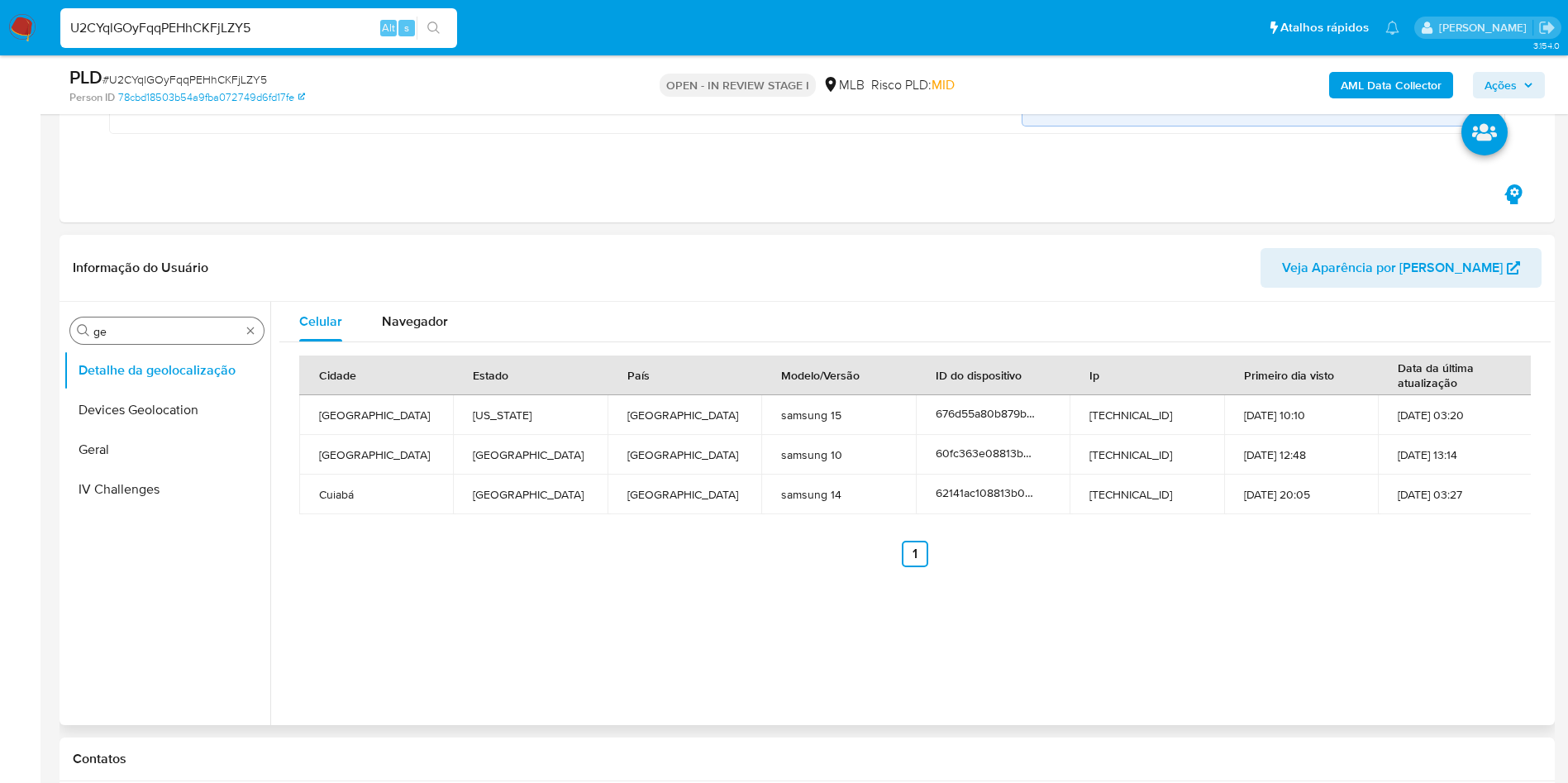
click at [145, 343] on div "Procurar ge" at bounding box center [167, 330] width 193 height 26
click at [128, 327] on input "ge" at bounding box center [166, 331] width 147 height 15
type input "res"
click at [120, 452] on button "Restrições Novo Mundo" at bounding box center [160, 449] width 193 height 40
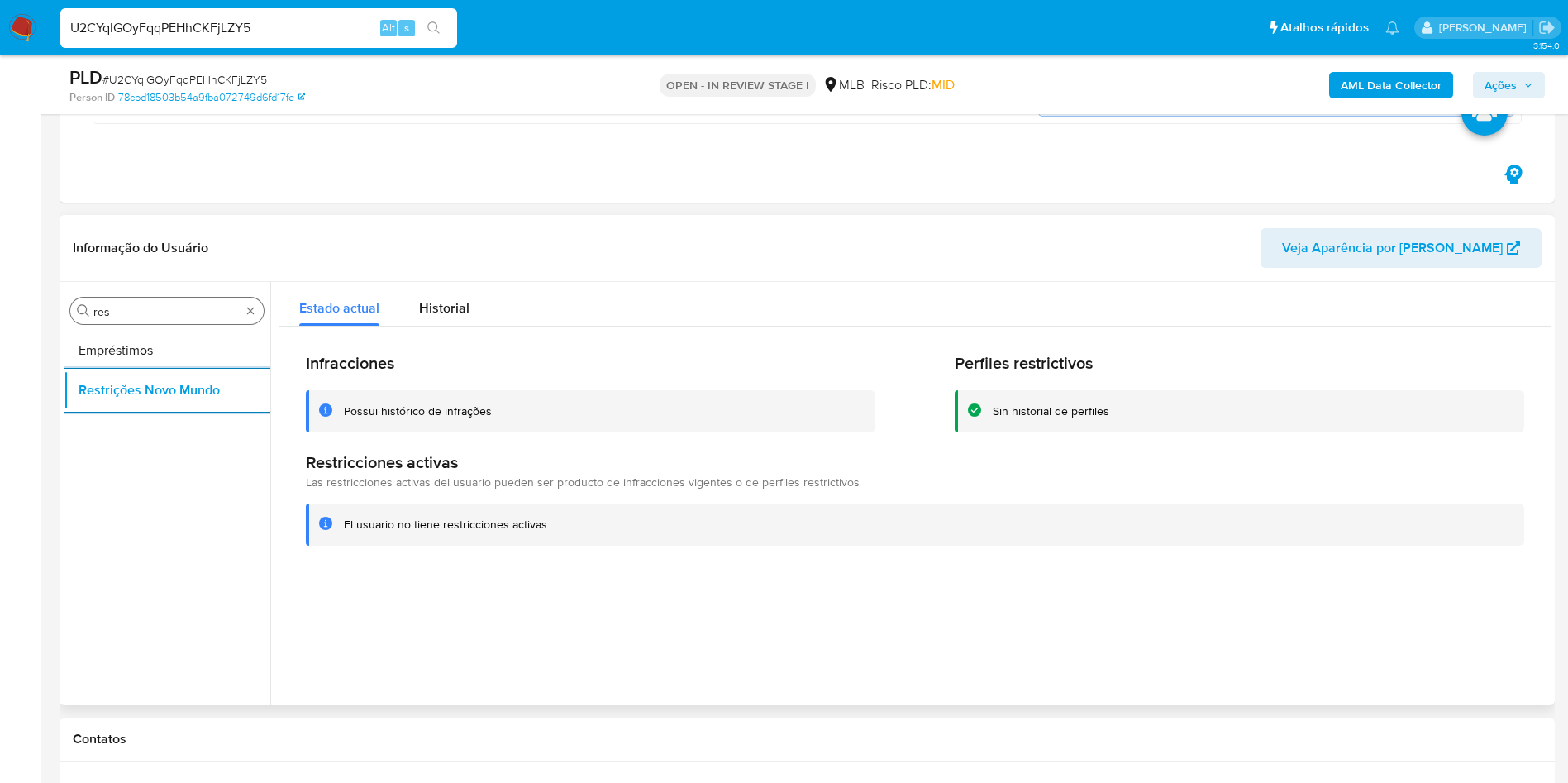
click at [200, 307] on input "res" at bounding box center [166, 311] width 147 height 15
click at [199, 307] on input "res" at bounding box center [166, 311] width 147 height 15
click at [199, 306] on input "res" at bounding box center [166, 311] width 147 height 15
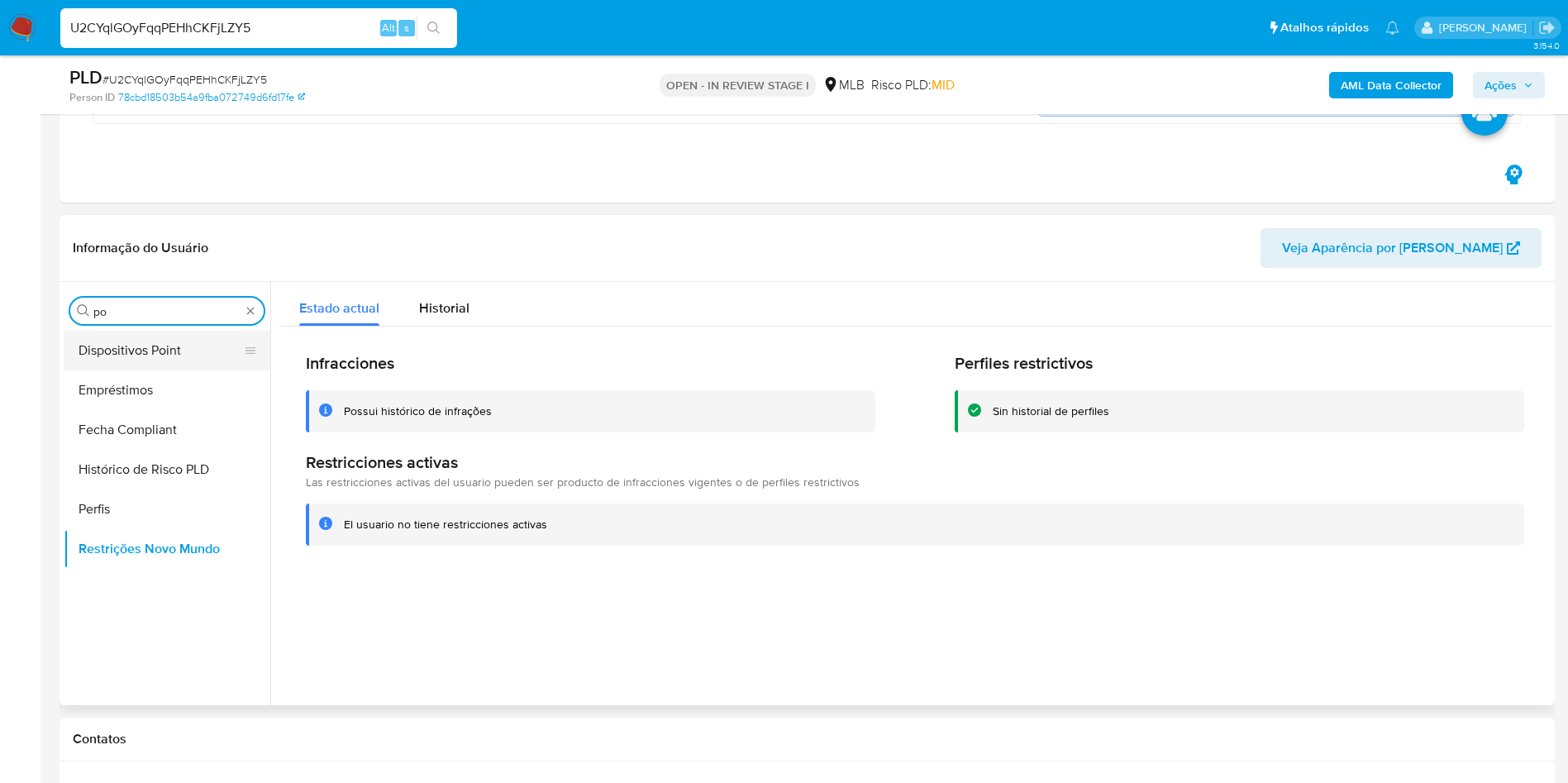
type input "po"
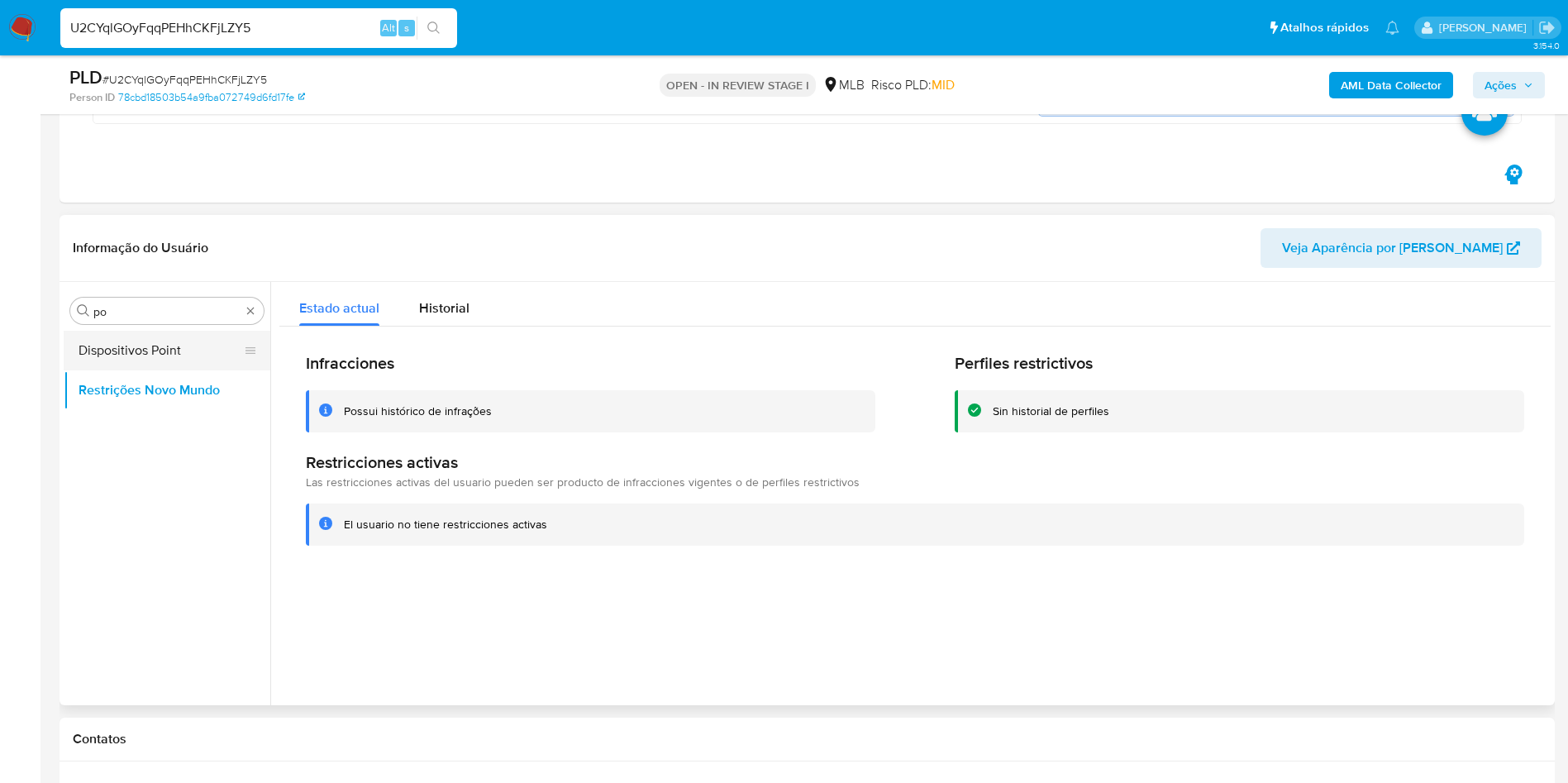
click at [162, 356] on button "Dispositivos Point" at bounding box center [160, 350] width 193 height 40
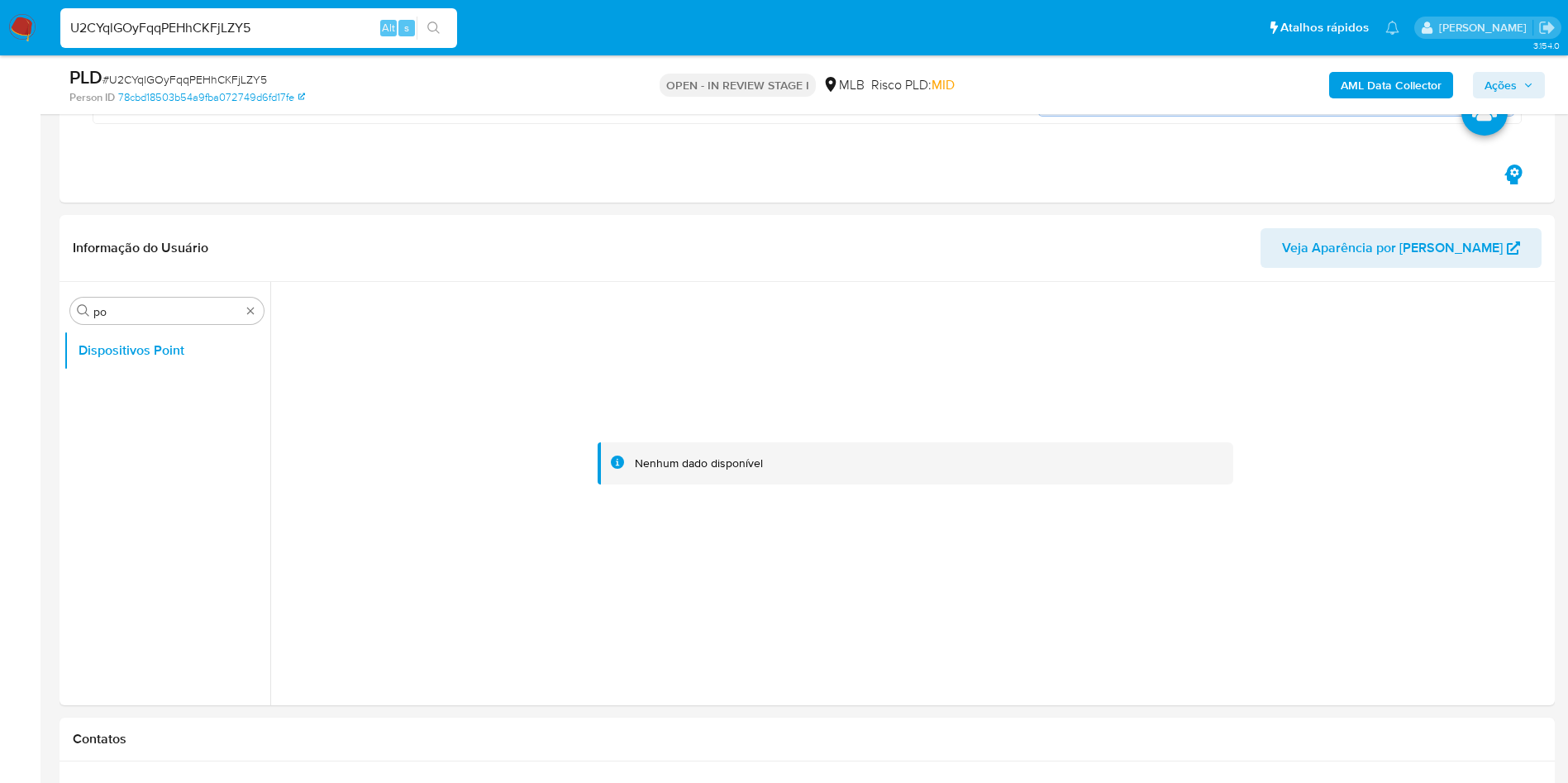
click at [1371, 95] on b "AML Data Collector" at bounding box center [1390, 85] width 101 height 26
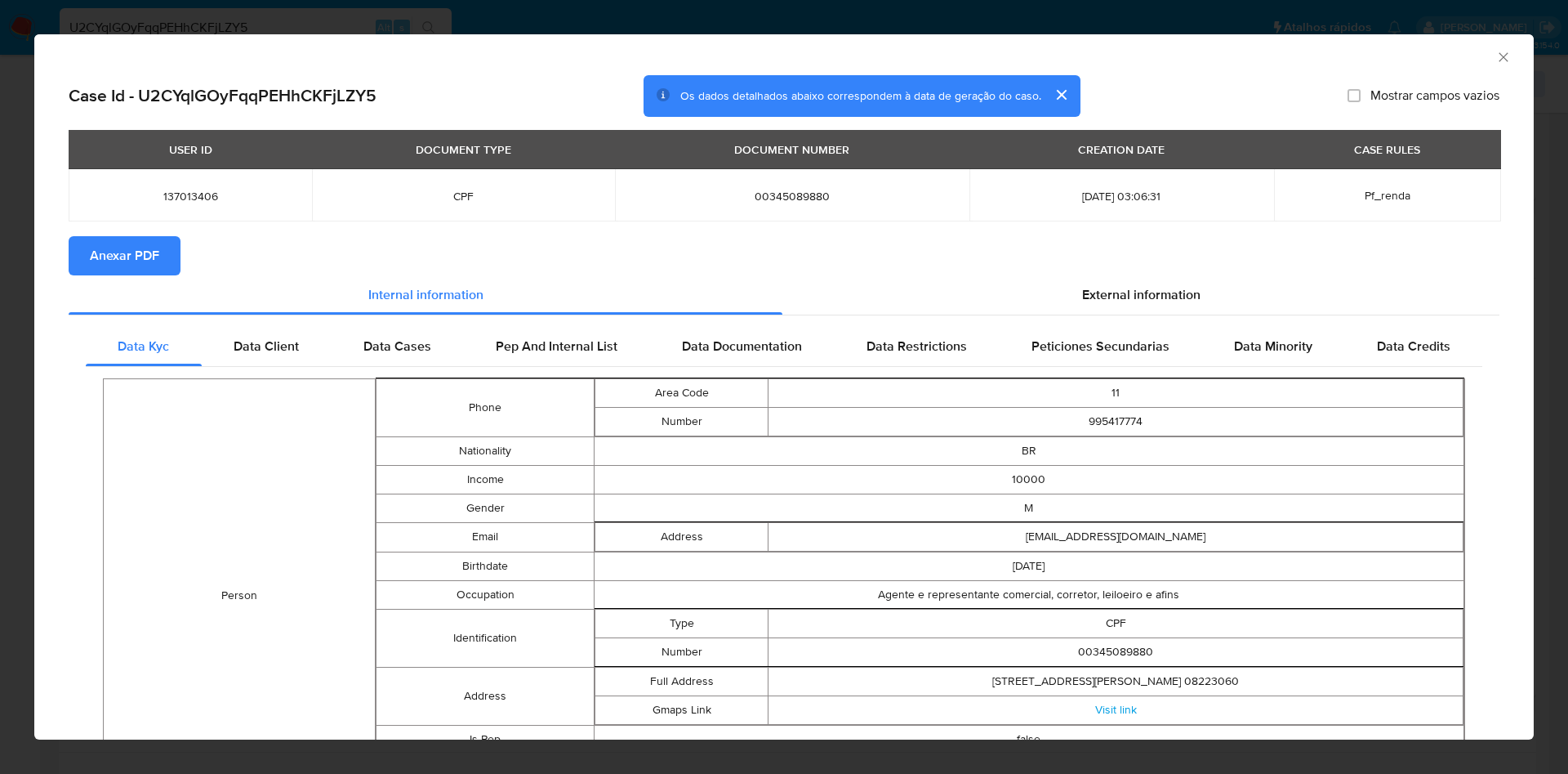
click at [127, 259] on span "Anexar PDF" at bounding box center [124, 255] width 69 height 36
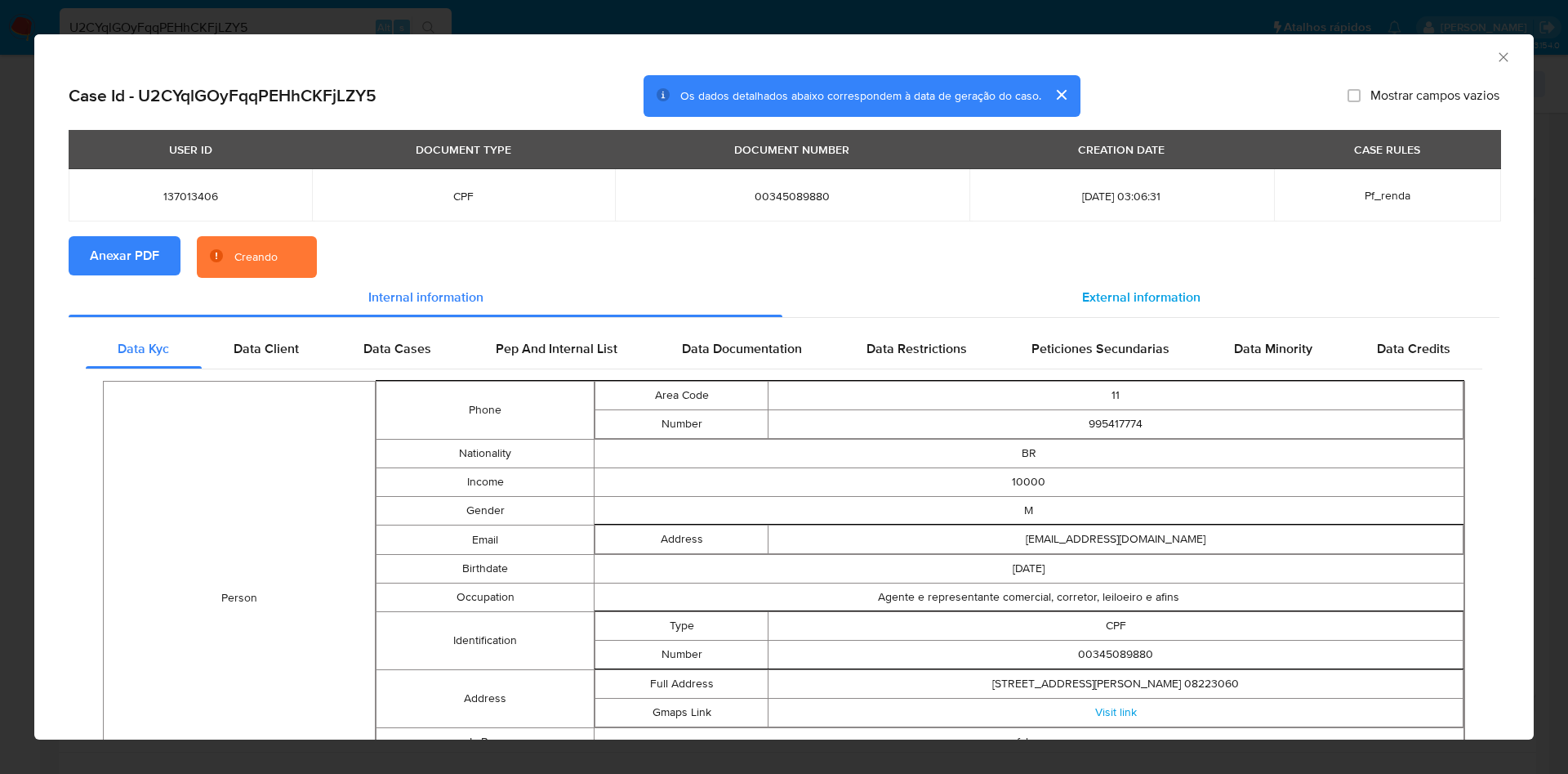
click at [1086, 292] on span "External information" at bounding box center [1141, 297] width 118 height 19
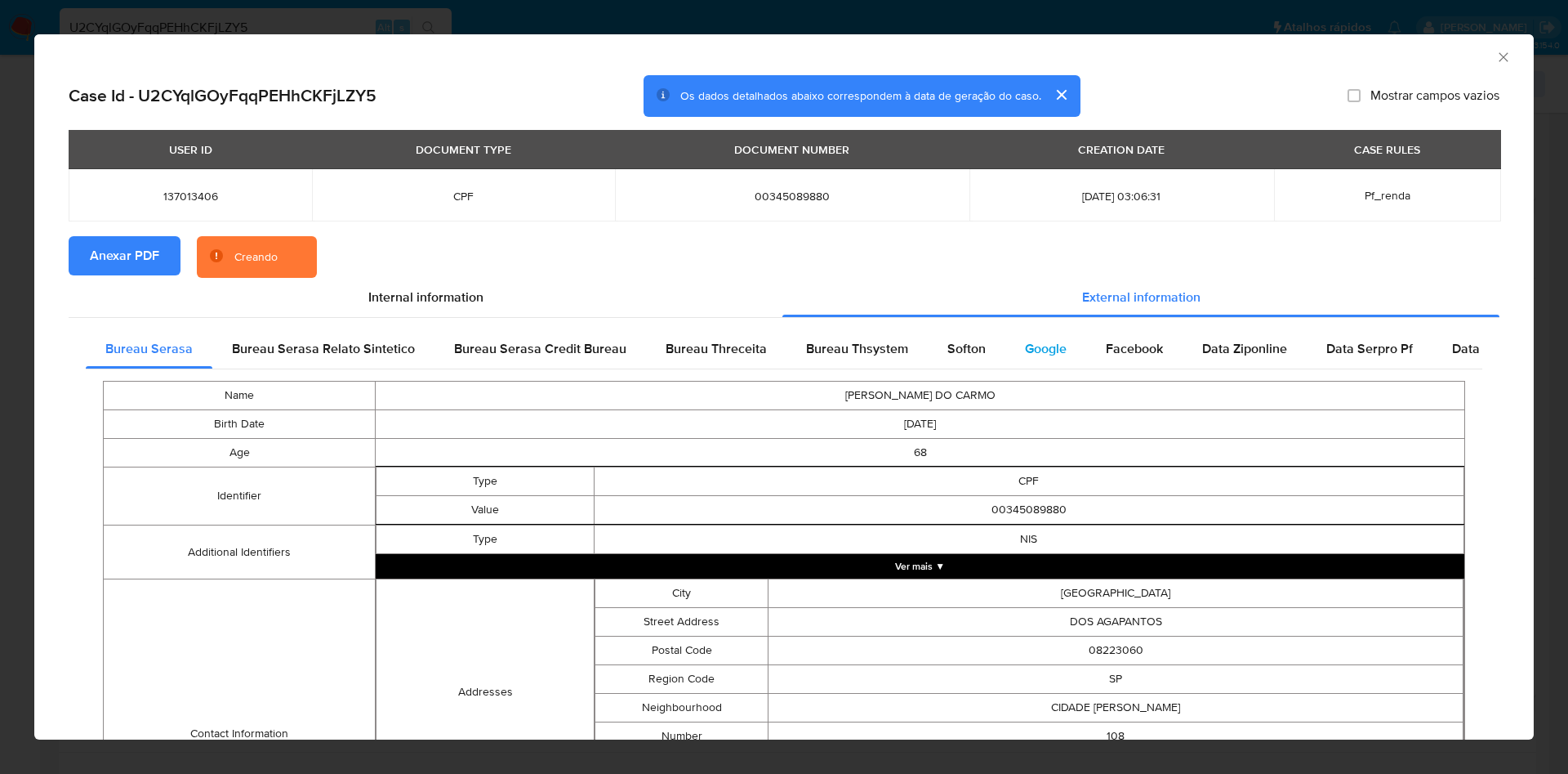
click at [1075, 348] on div "Google" at bounding box center [1046, 348] width 81 height 39
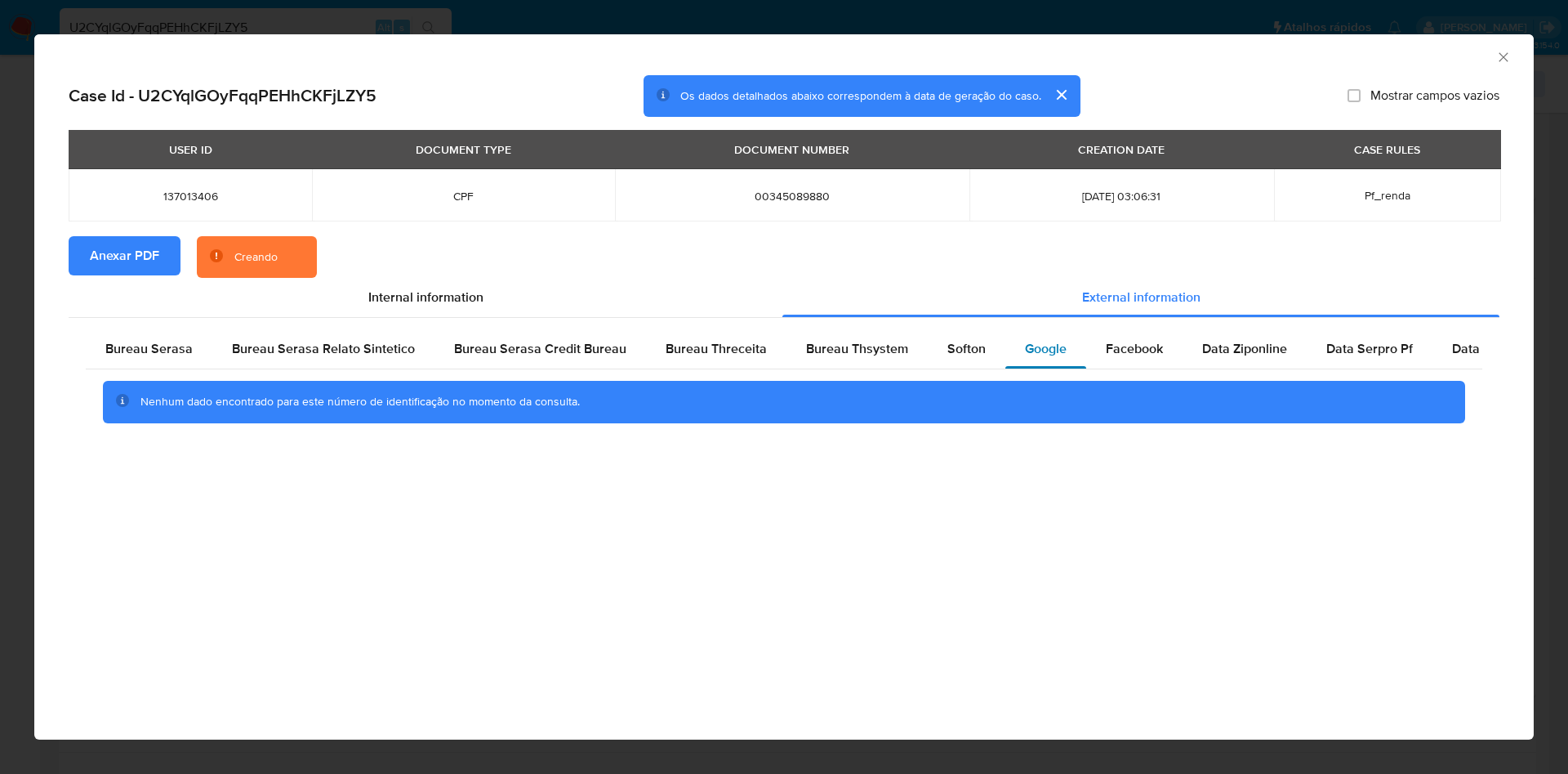
click at [1040, 344] on span "Google" at bounding box center [1046, 348] width 42 height 19
click at [881, 347] on span "Bureau Thsystem" at bounding box center [857, 348] width 103 height 19
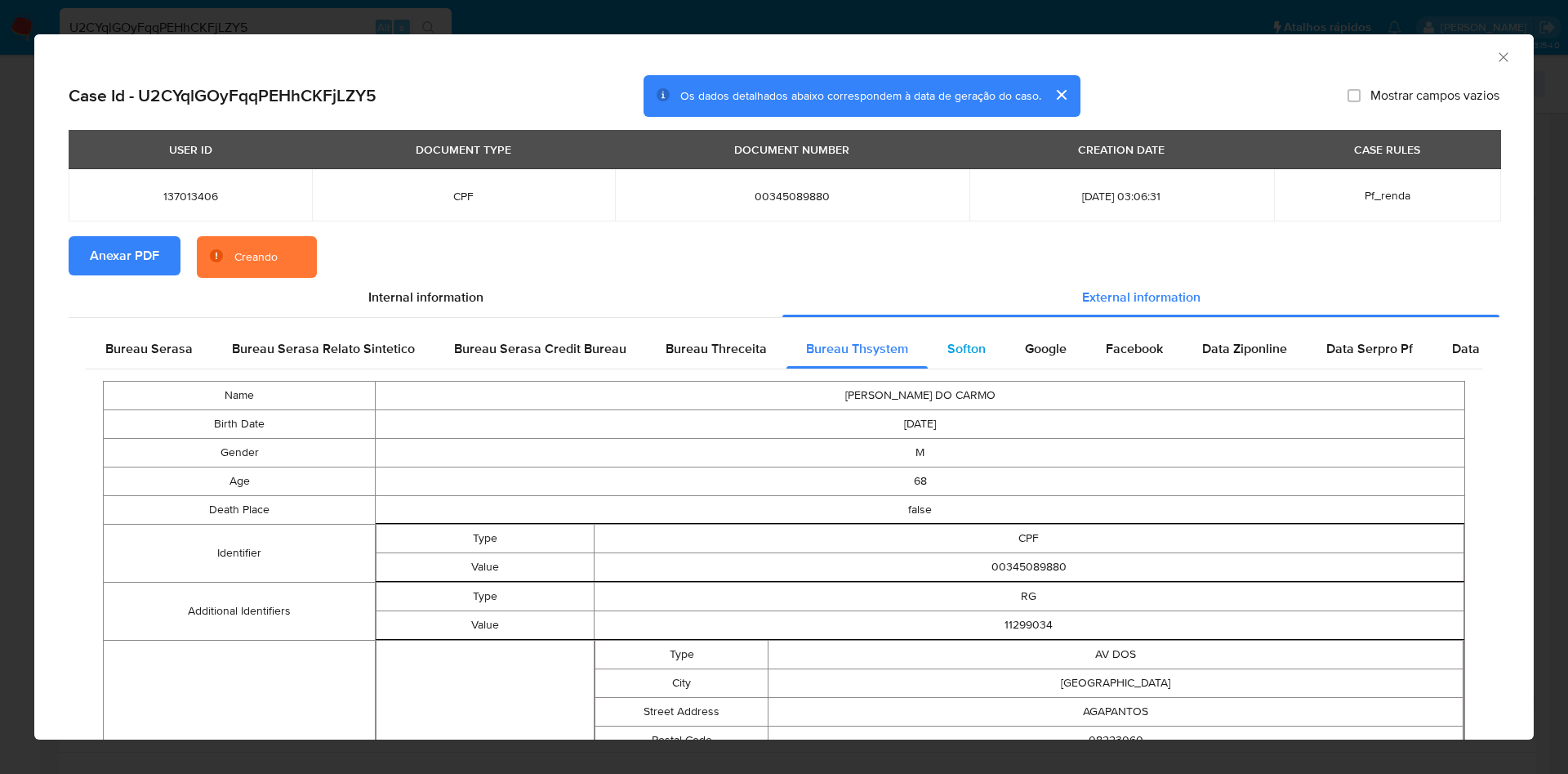
click at [982, 343] on div "Softon" at bounding box center [966, 348] width 77 height 39
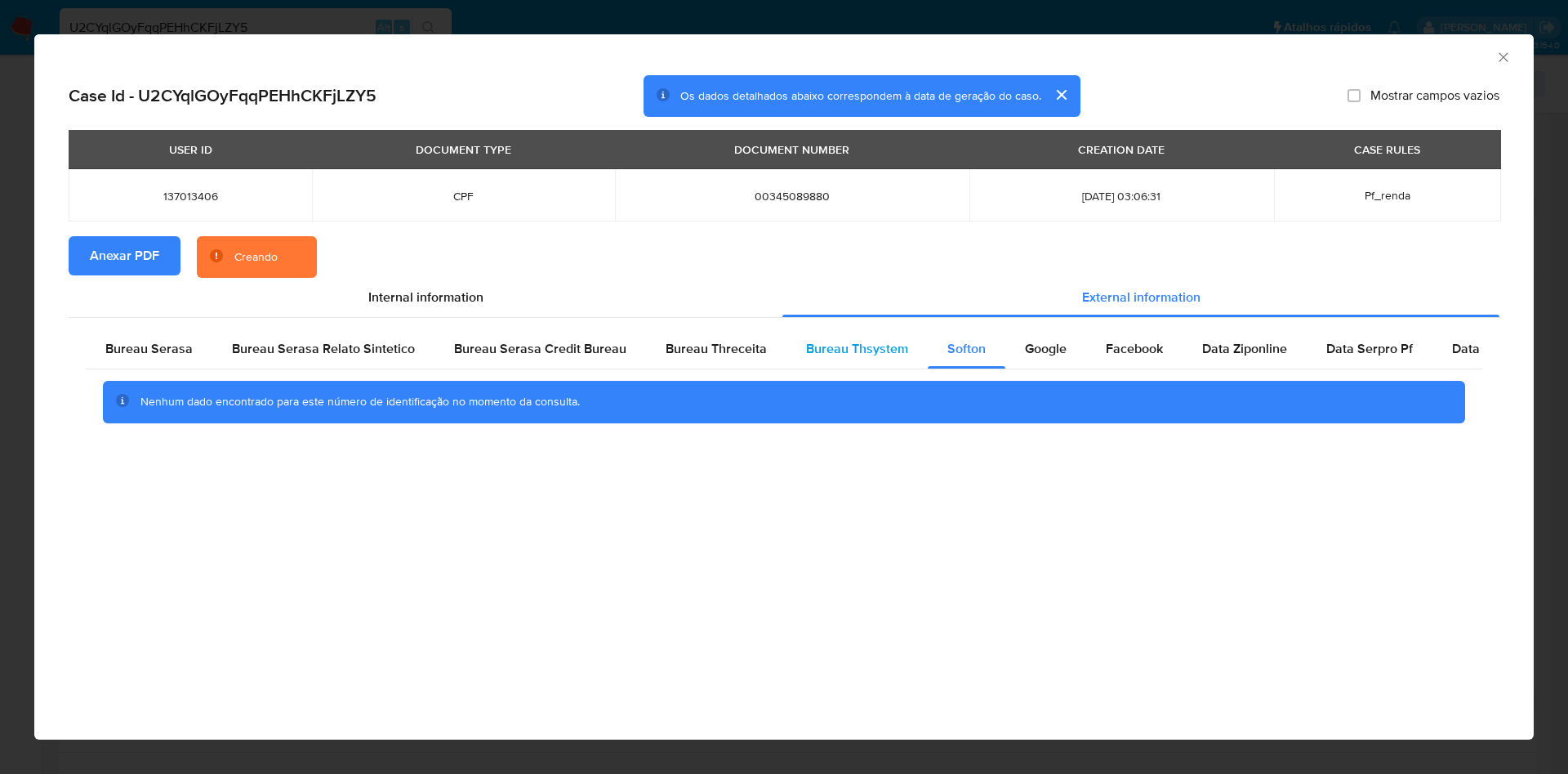
click at [875, 344] on span "Bureau Thsystem" at bounding box center [857, 348] width 103 height 19
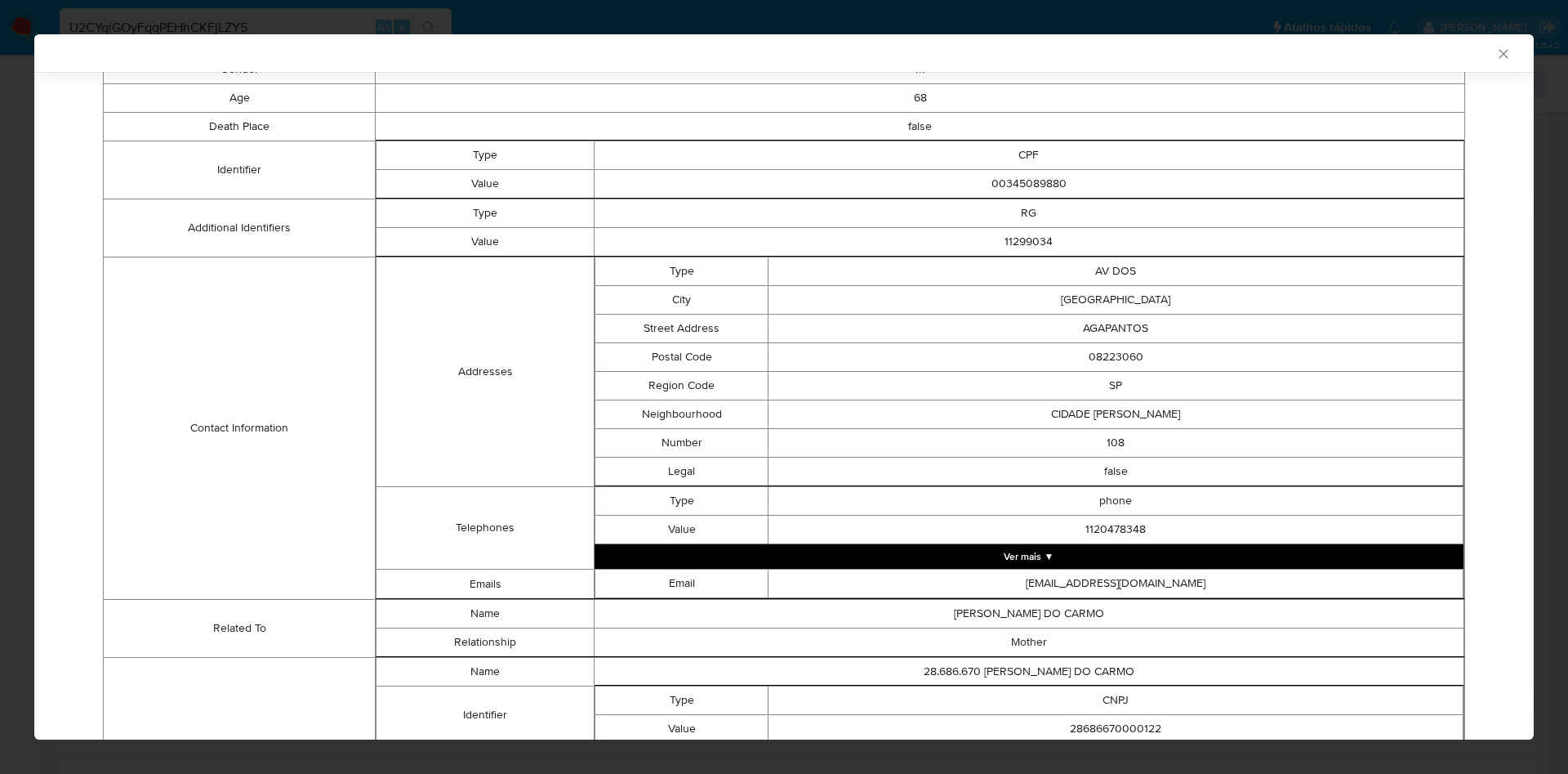
scroll to position [530, 0]
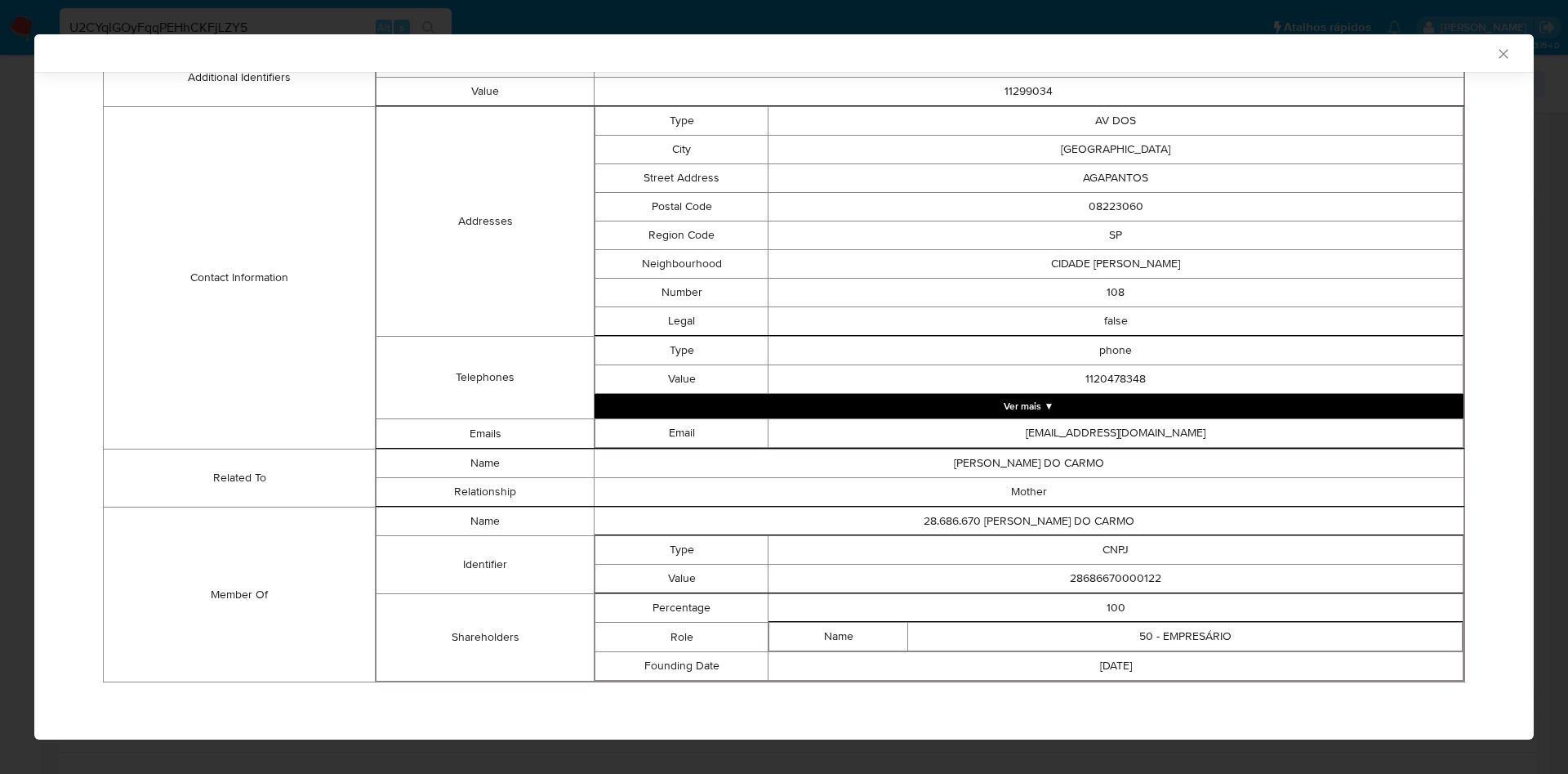
click at [1082, 599] on td "100" at bounding box center [1116, 608] width 695 height 29
click at [1075, 582] on td "28686670000122" at bounding box center [1116, 579] width 695 height 29
copy td "28686670000122"
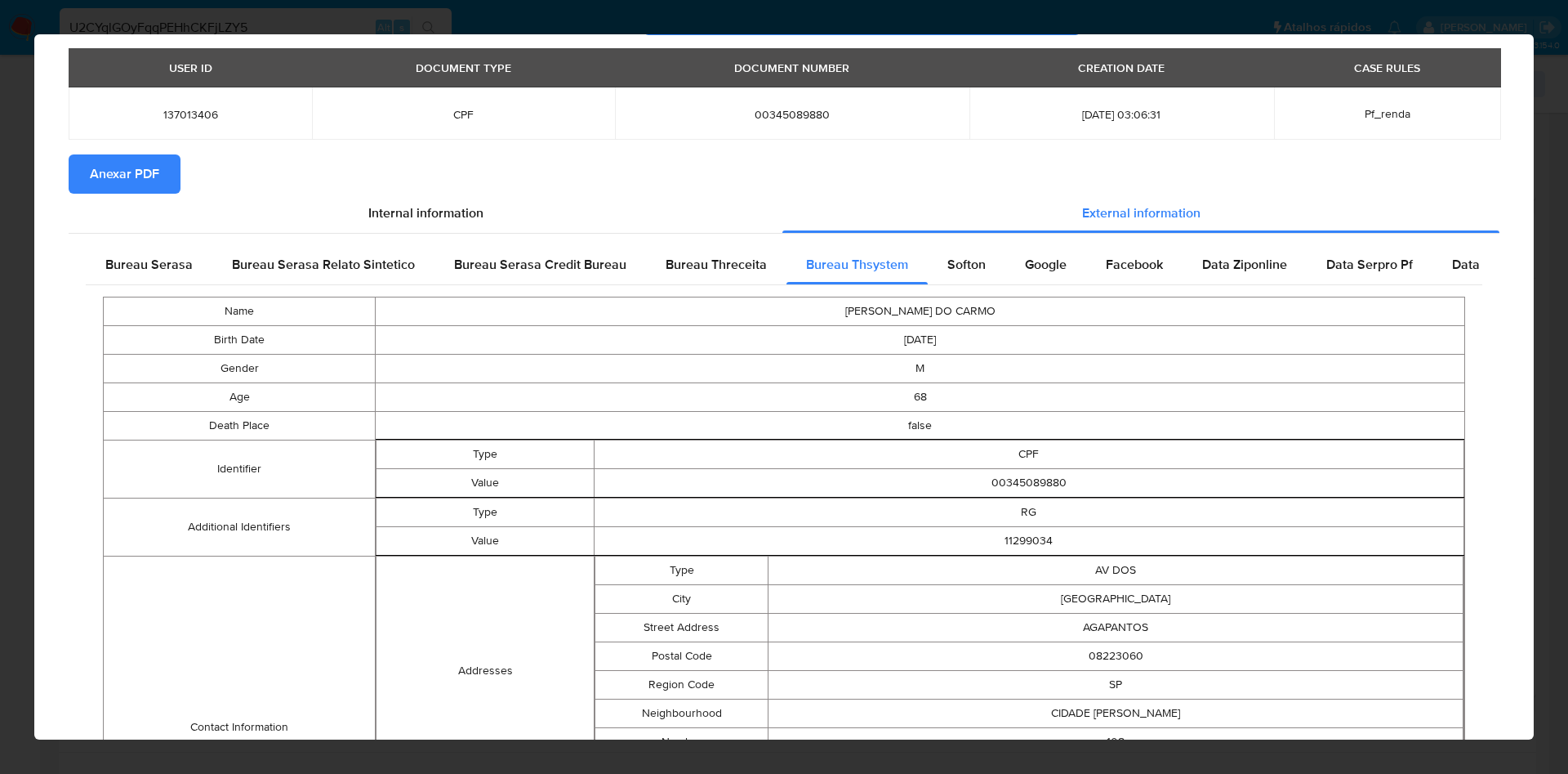
scroll to position [0, 0]
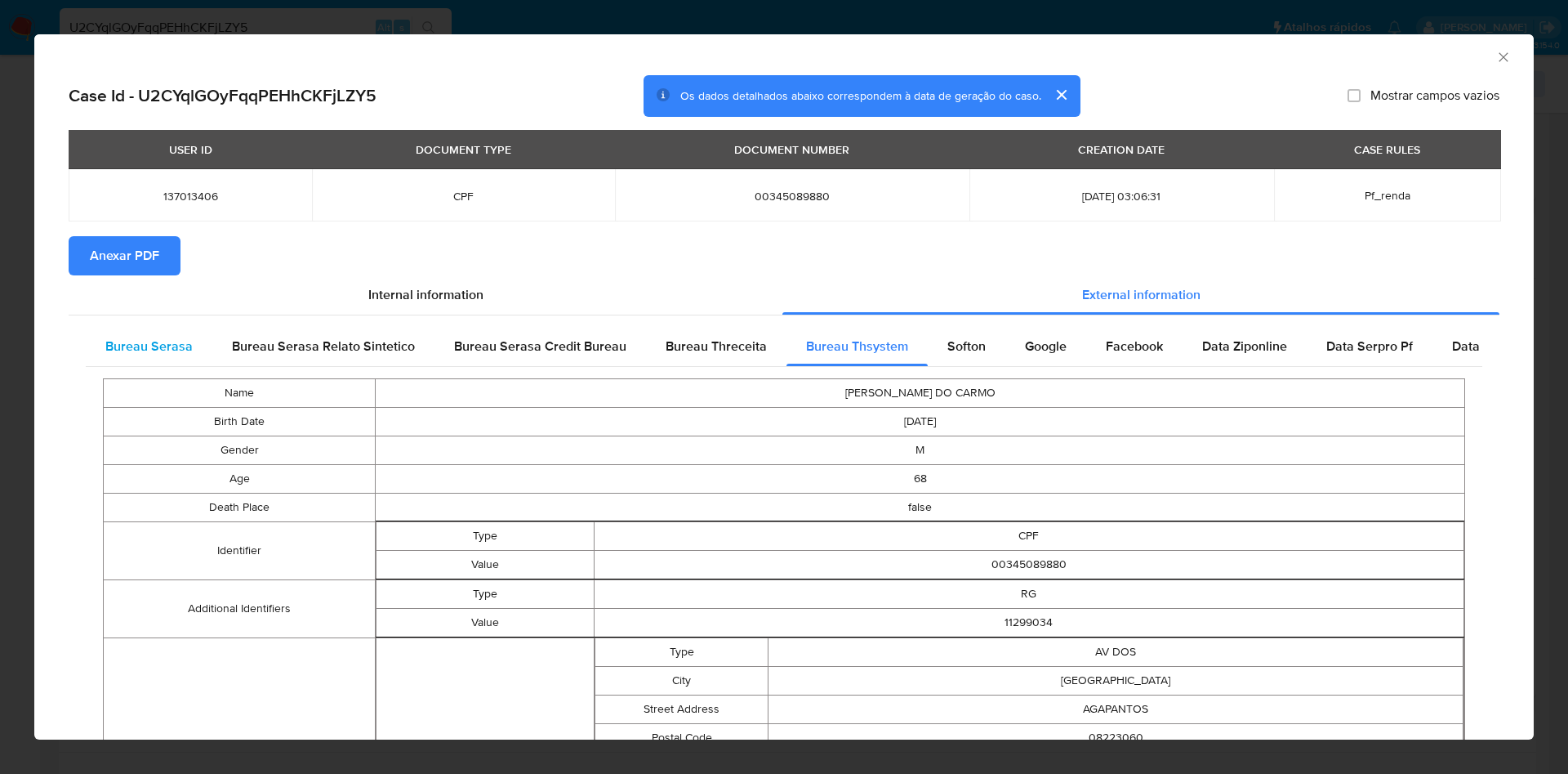
click at [141, 327] on div "Bureau Serasa" at bounding box center [149, 346] width 127 height 39
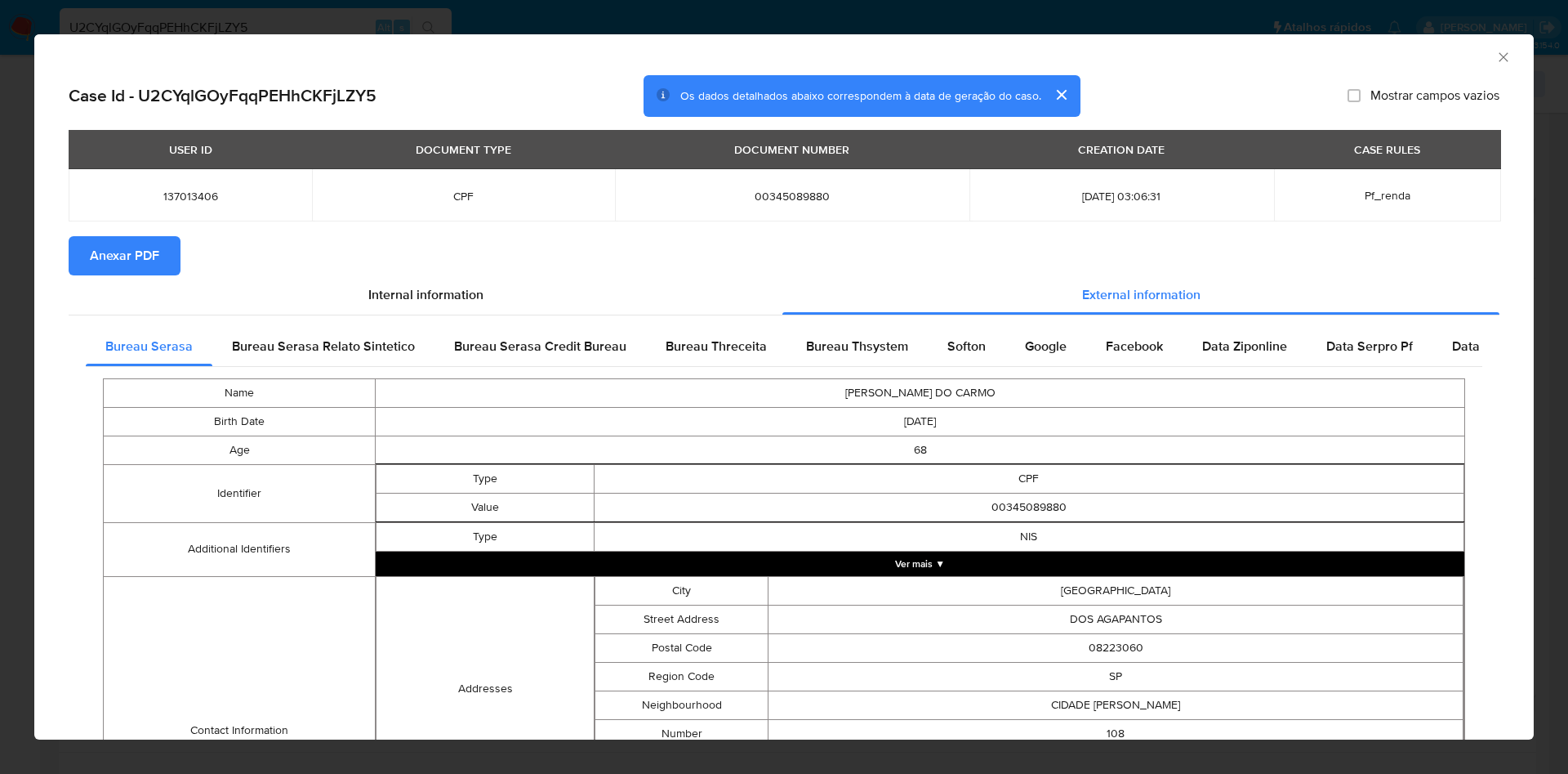
drag, startPoint x: 182, startPoint y: 335, endPoint x: 361, endPoint y: 409, distance: 193.7
click at [181, 334] on div "Bureau Serasa" at bounding box center [149, 346] width 127 height 39
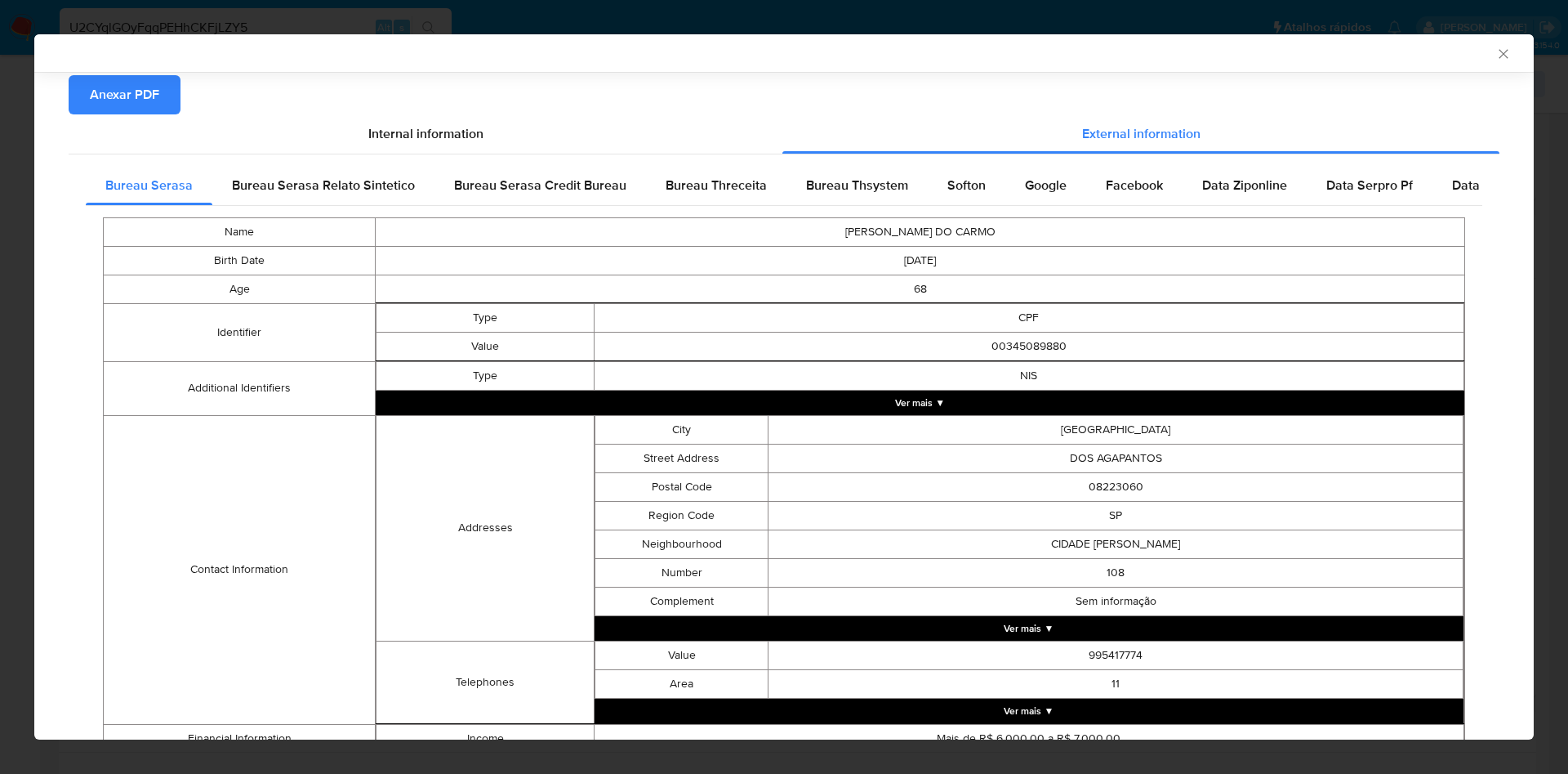
scroll to position [287, 0]
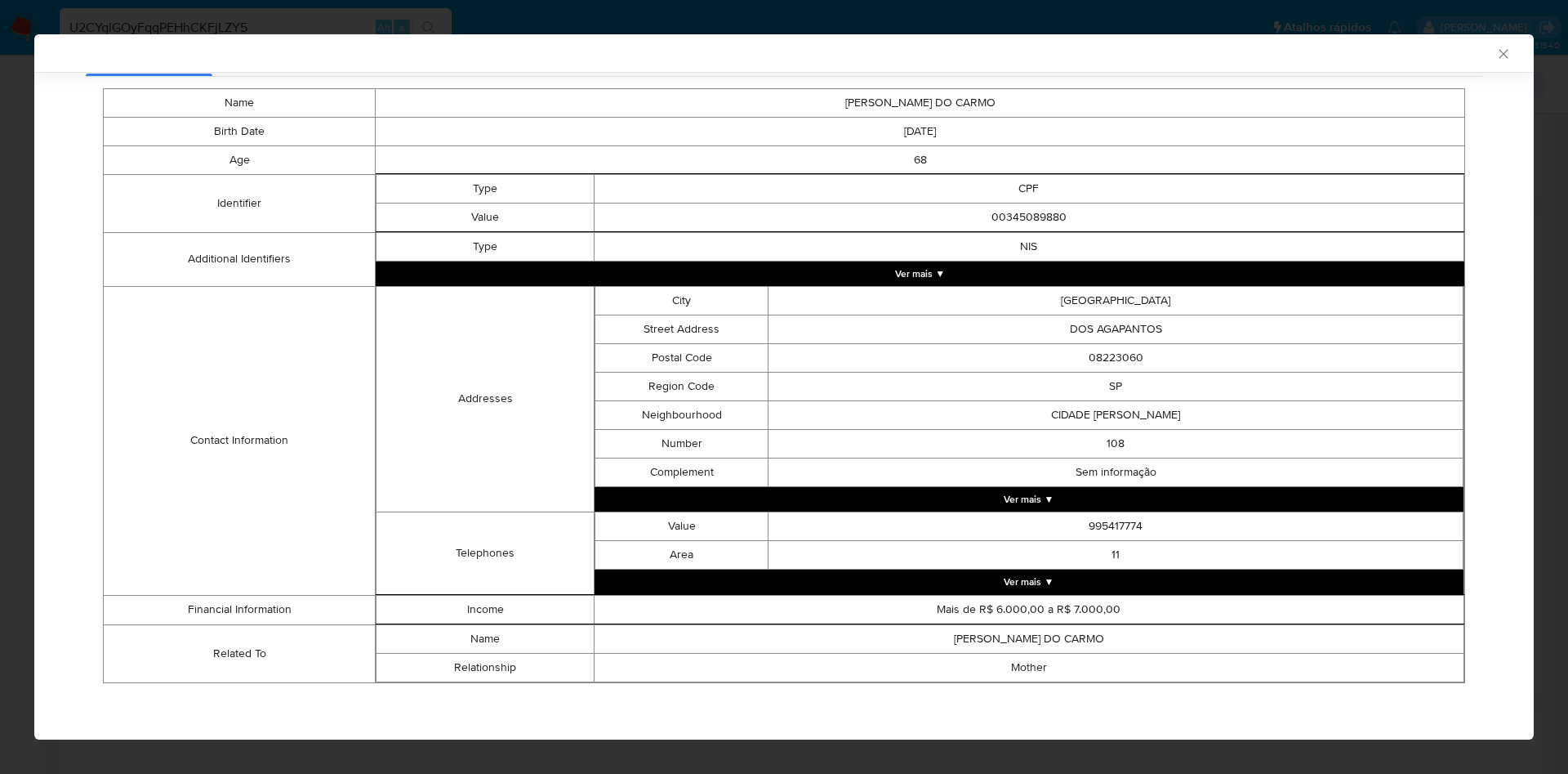
click at [11, 244] on div "AML Data Collector Case Id - U2CYqlGOyFqqPEHhCKFjLZY5 Os dados detalhados abaix…" at bounding box center [784, 387] width 1568 height 774
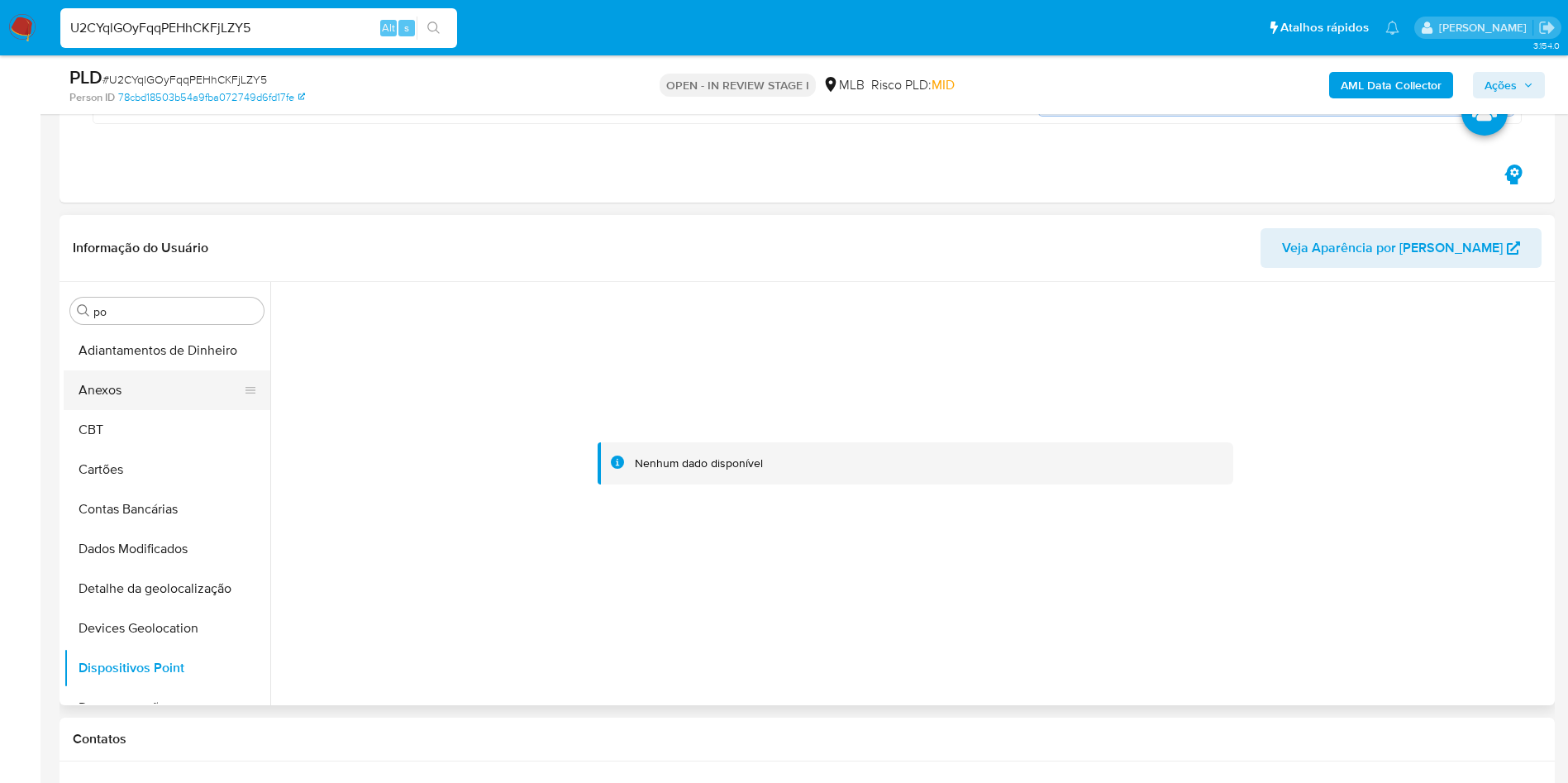
click at [118, 381] on button "Anexos" at bounding box center [160, 389] width 193 height 40
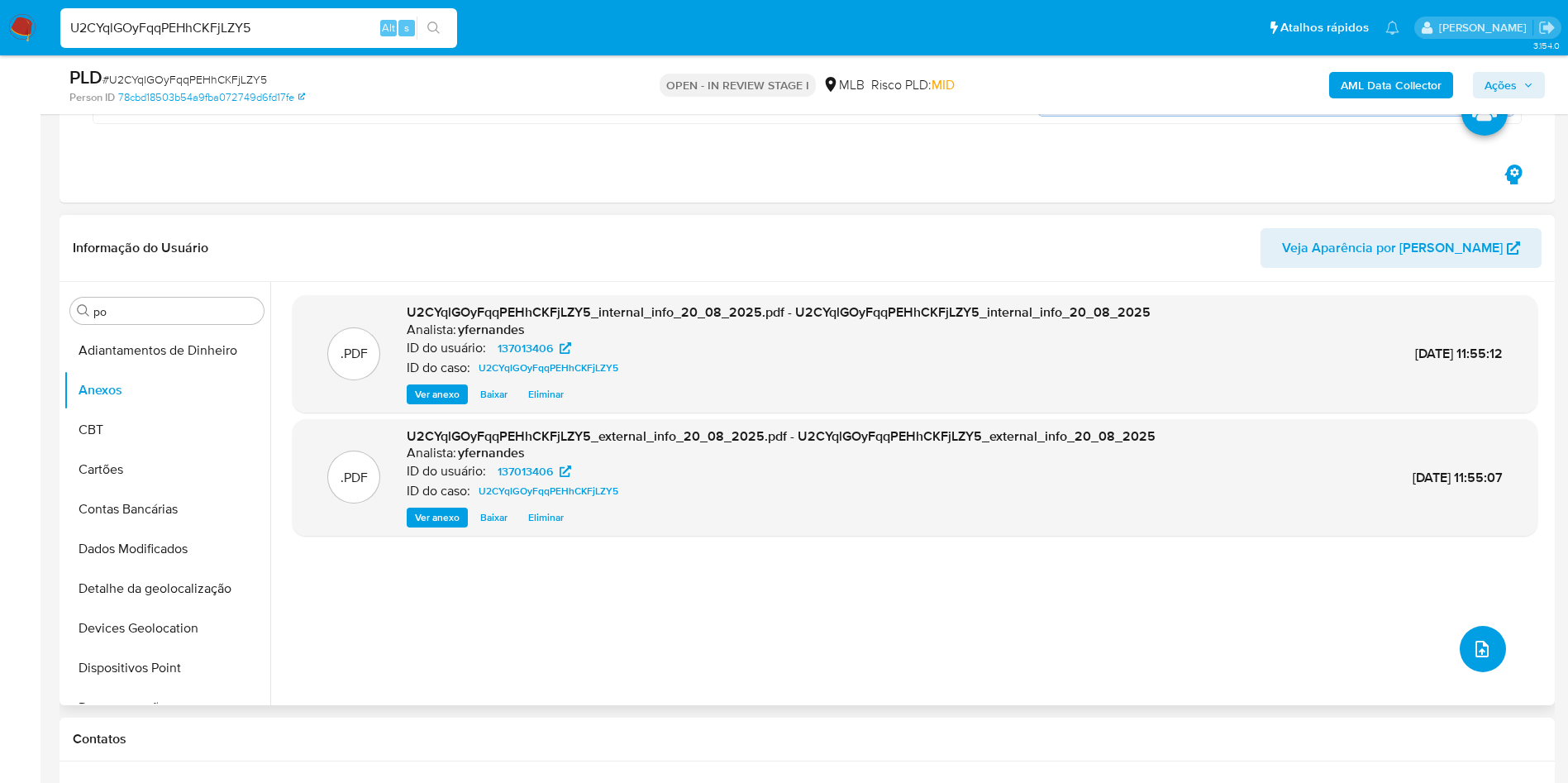
click at [1485, 648] on icon "upload-file" at bounding box center [1482, 649] width 20 height 20
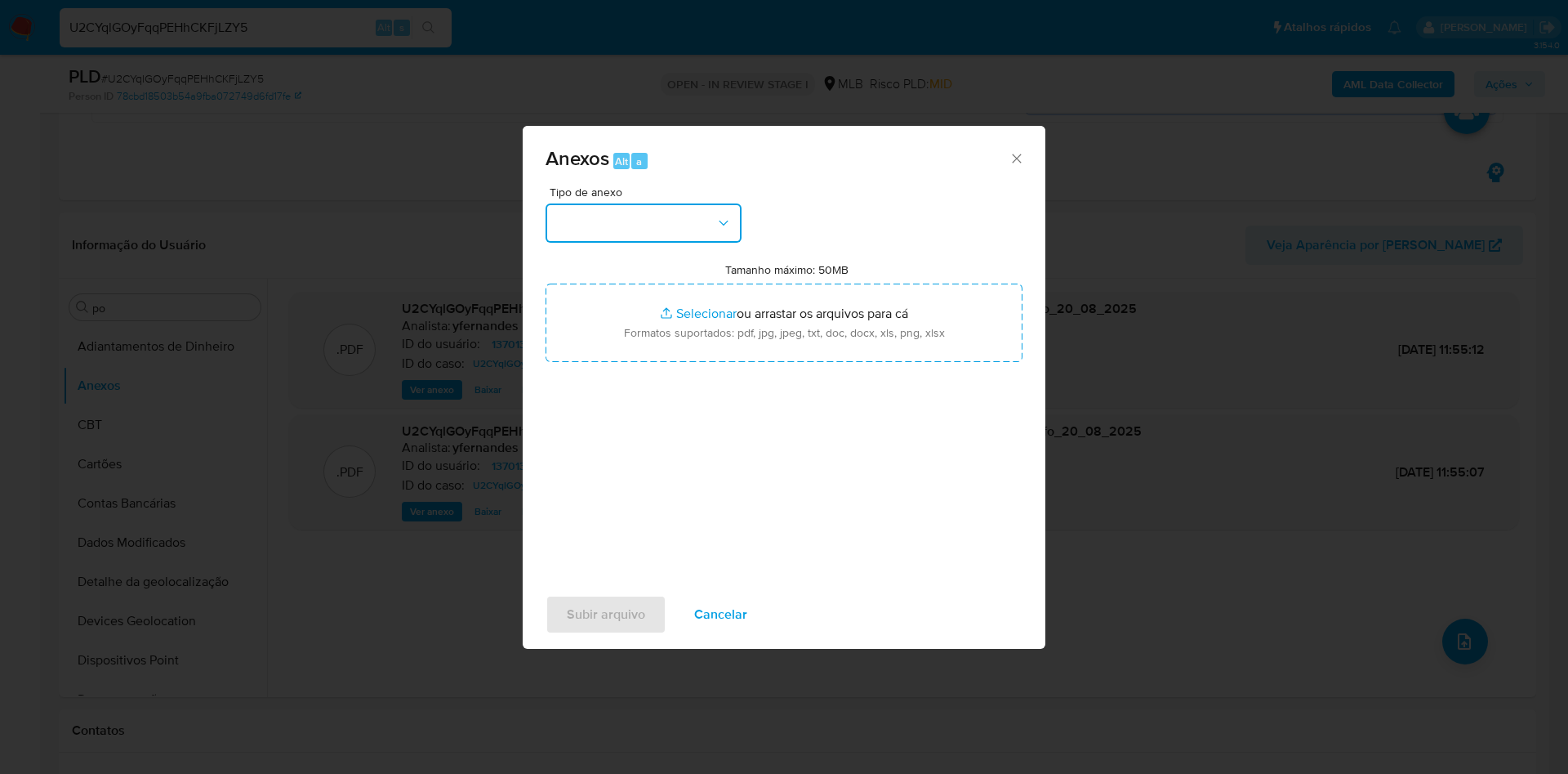
click at [672, 236] on button "button" at bounding box center [644, 222] width 196 height 39
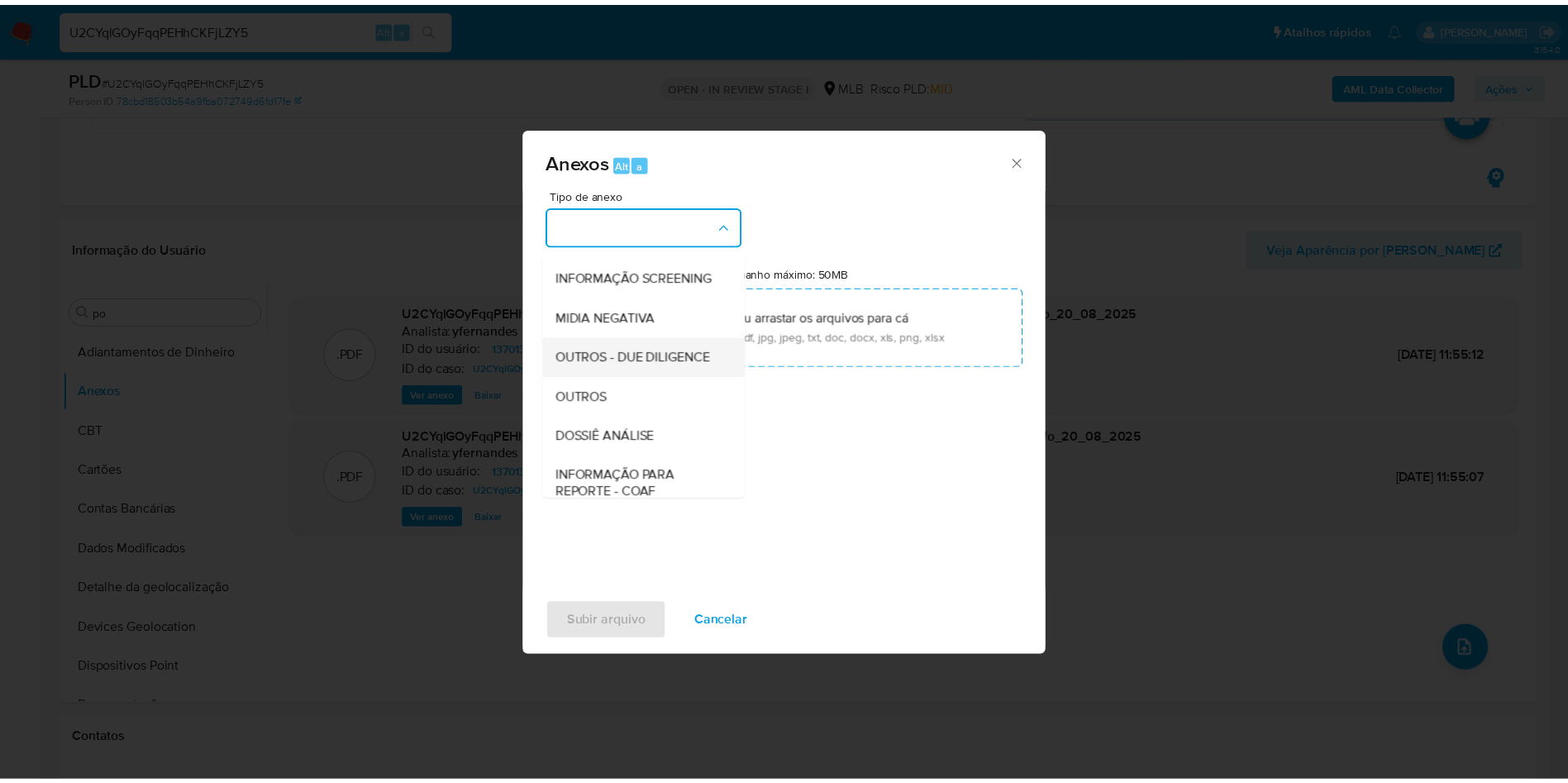
scroll to position [255, 0]
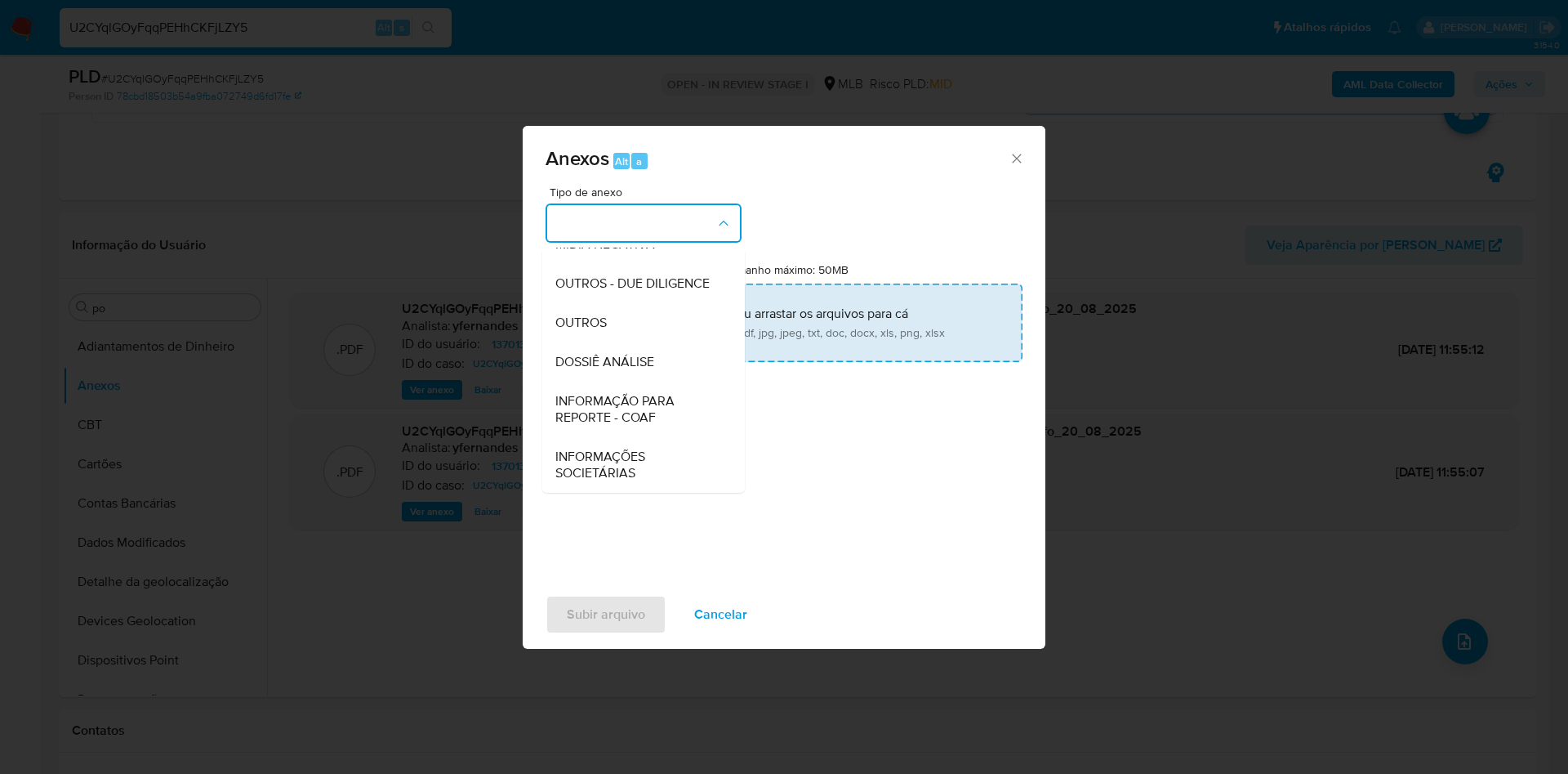
click at [592, 320] on span "OUTROS" at bounding box center [580, 322] width 51 height 17
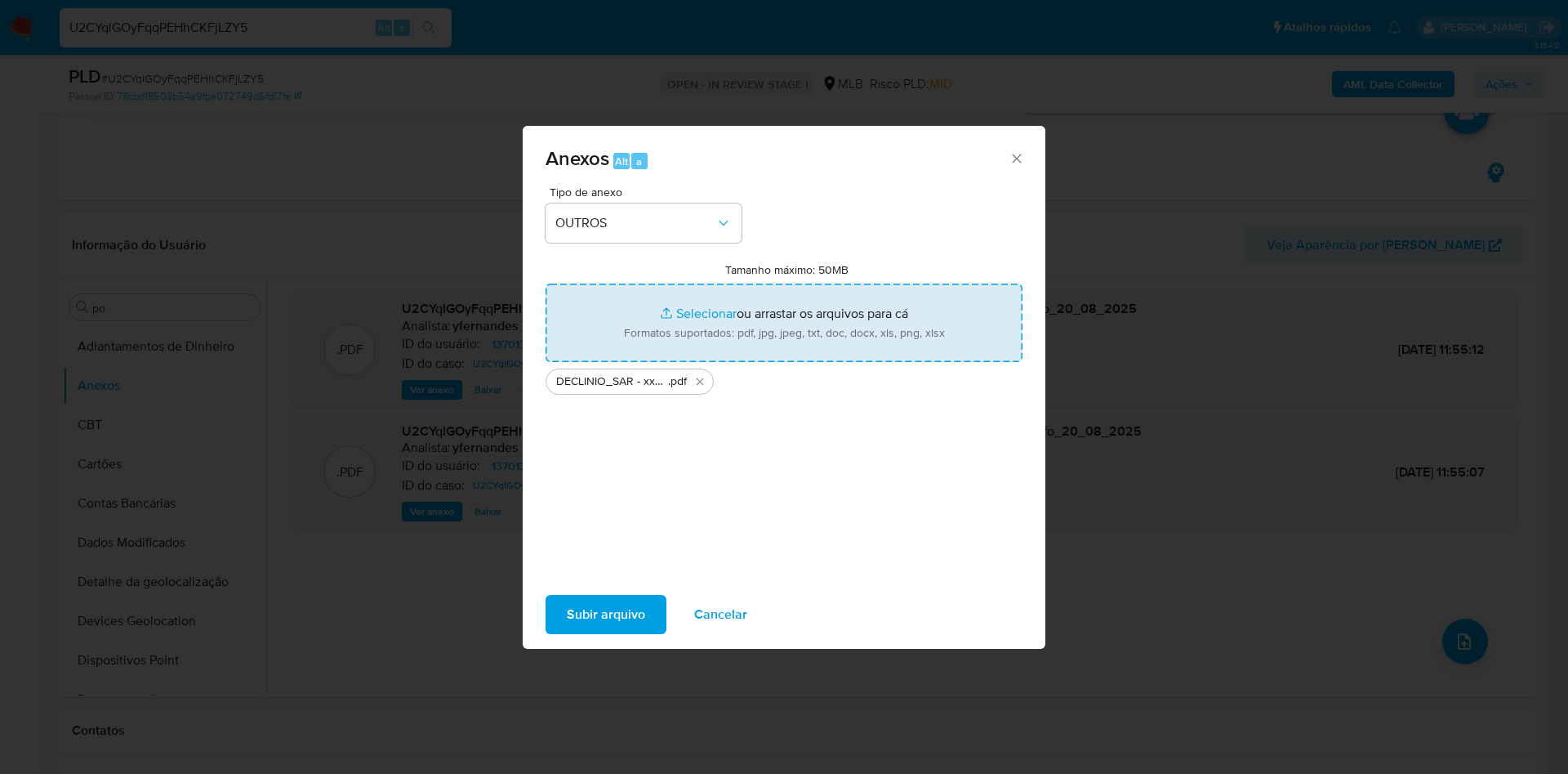
type input "C:\fakepath\Mulan 137013406_2025_08_19_18_26_23.xlsx"
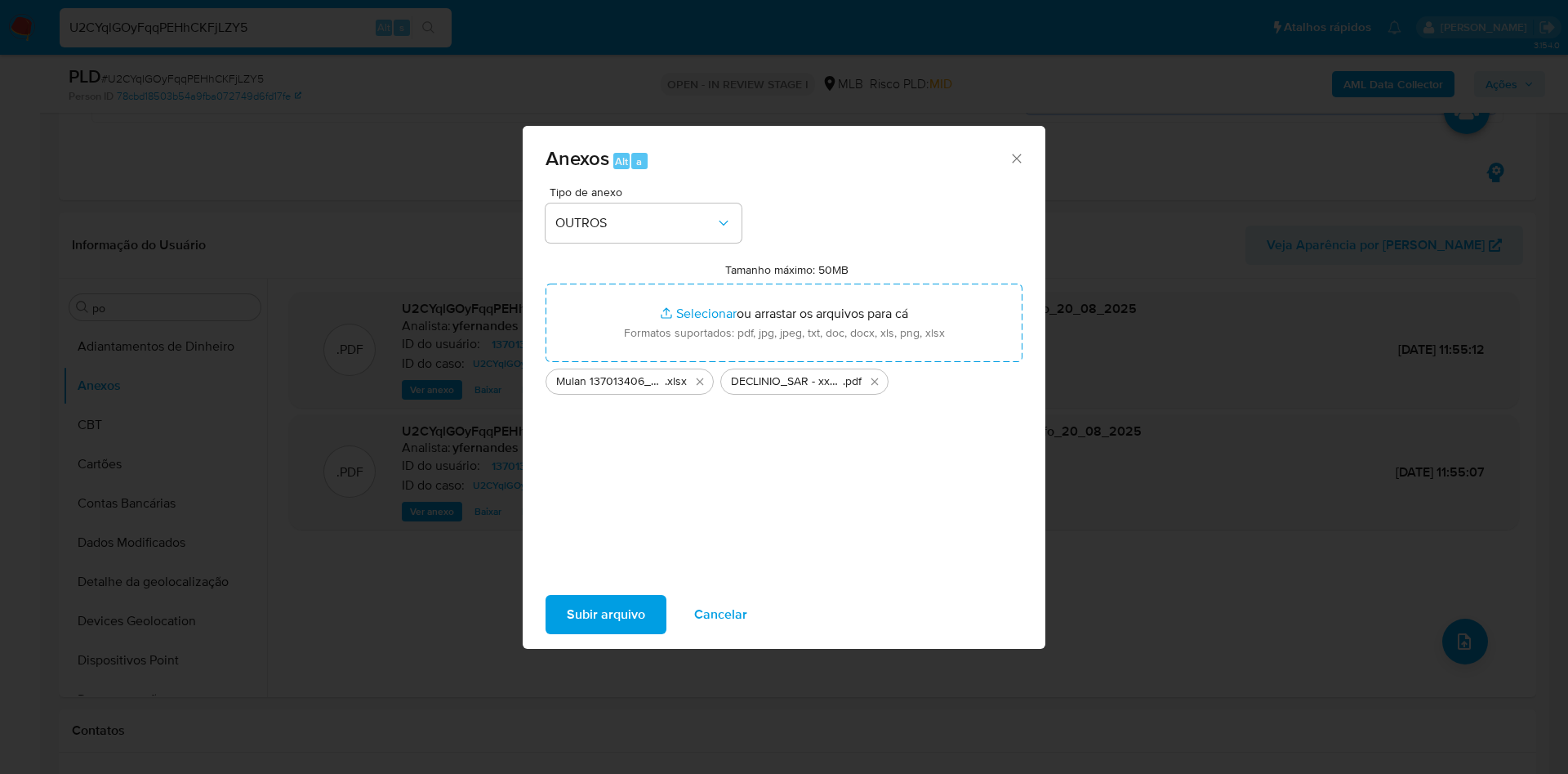
click at [596, 625] on span "Subir arquivo" at bounding box center [606, 613] width 78 height 36
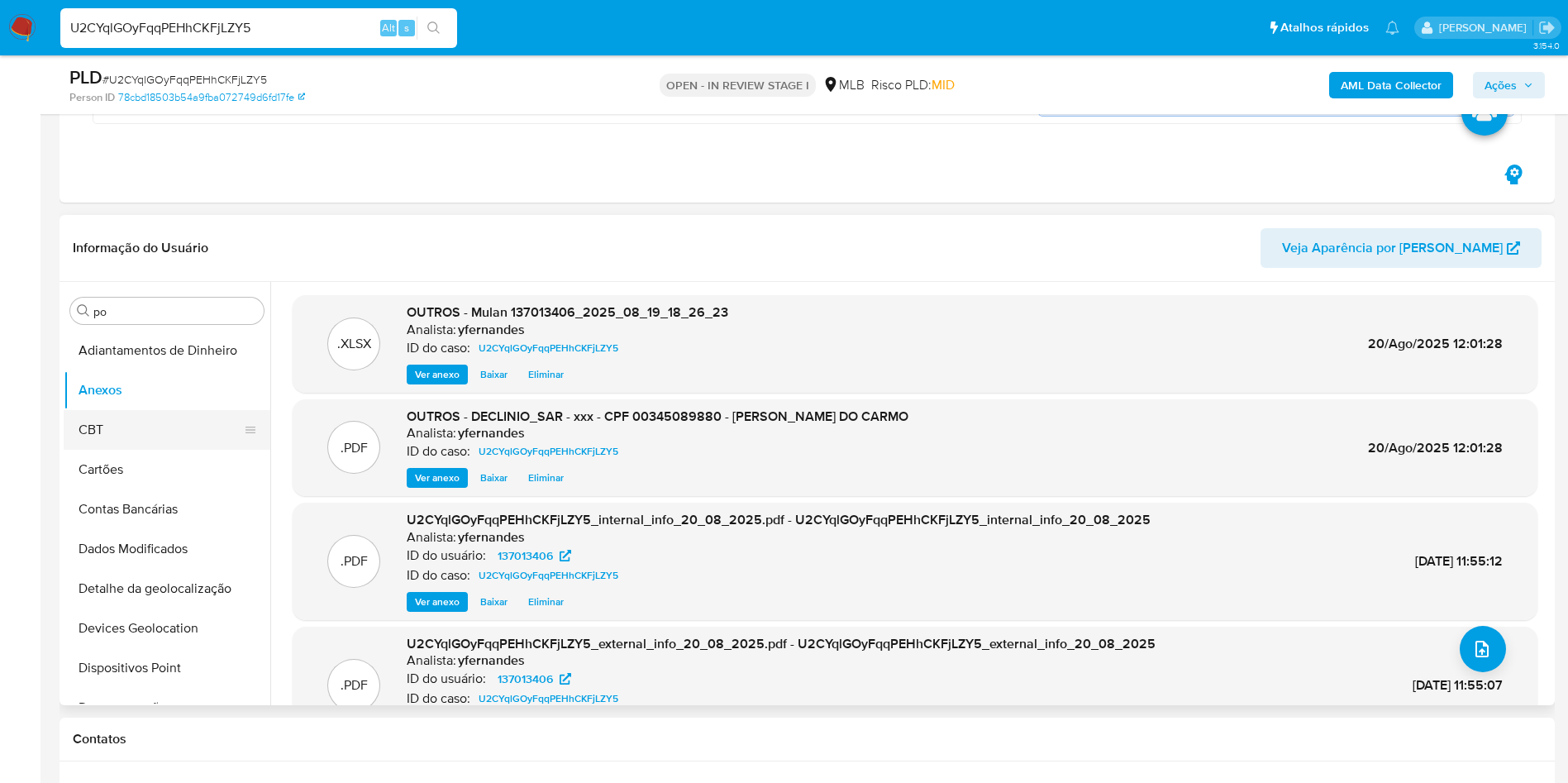
click at [147, 429] on button "CBT" at bounding box center [160, 429] width 193 height 40
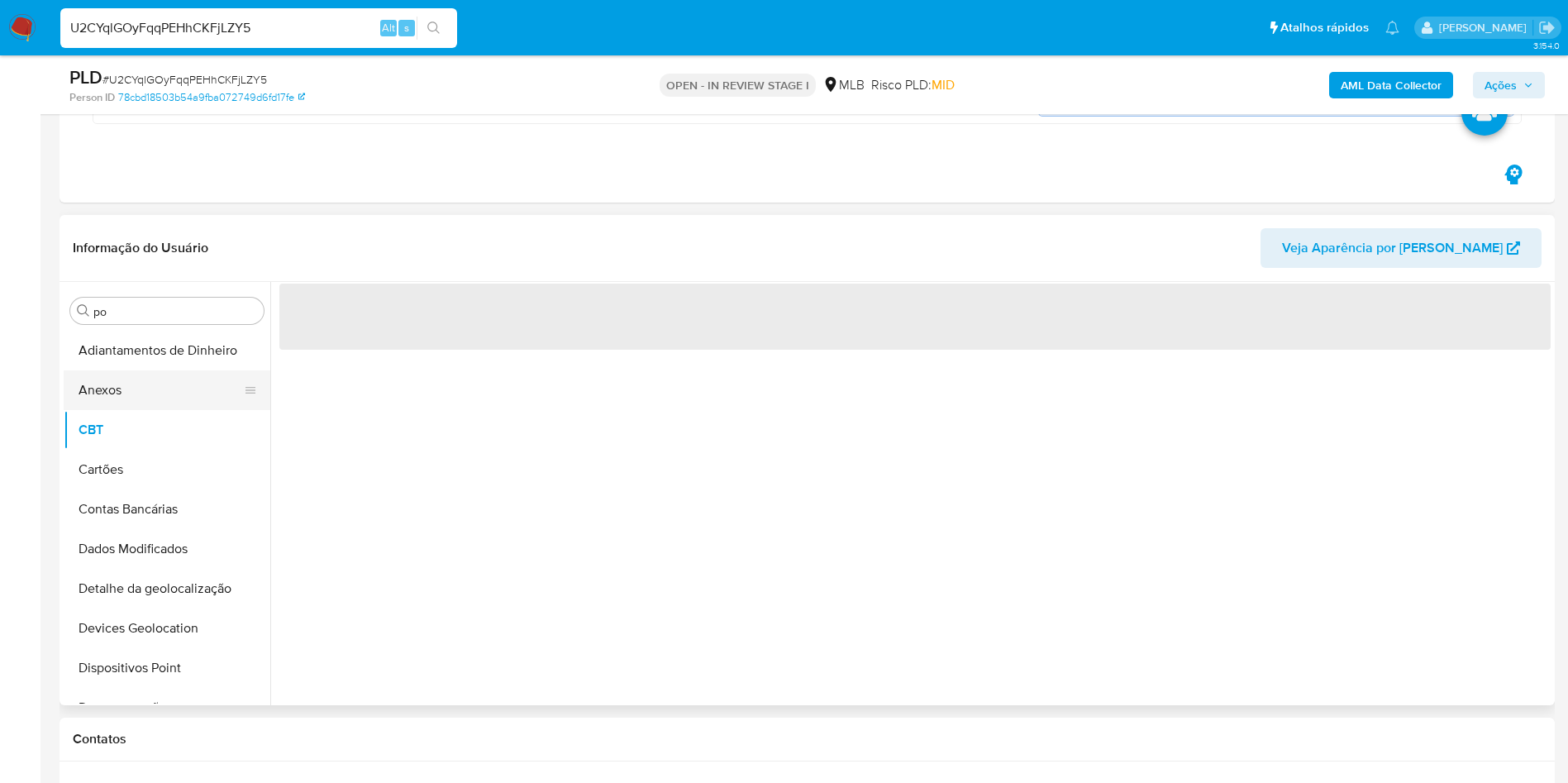
click at [133, 405] on button "Anexos" at bounding box center [160, 389] width 193 height 40
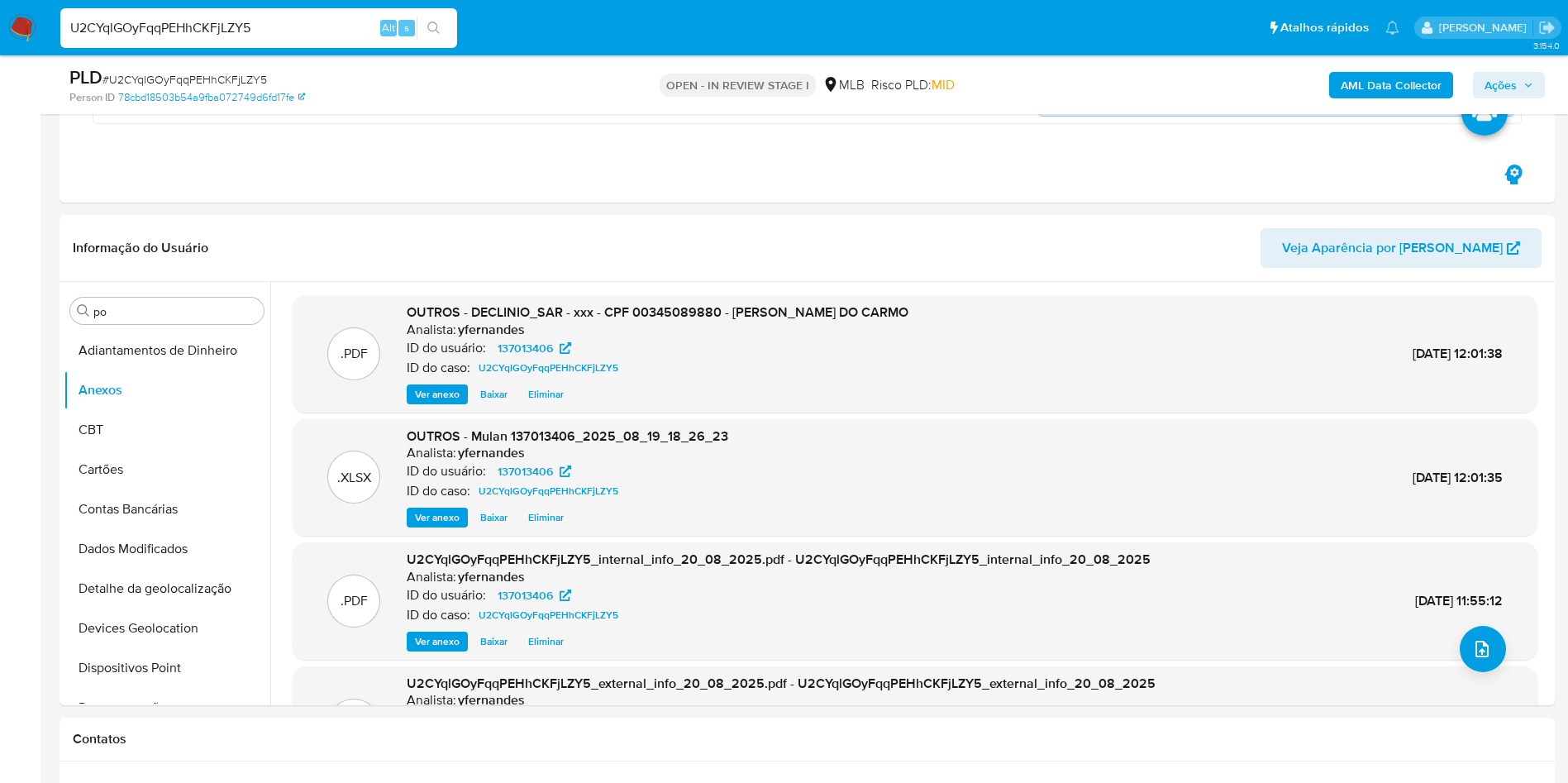
click at [1490, 80] on span "Ações" at bounding box center [1500, 85] width 33 height 26
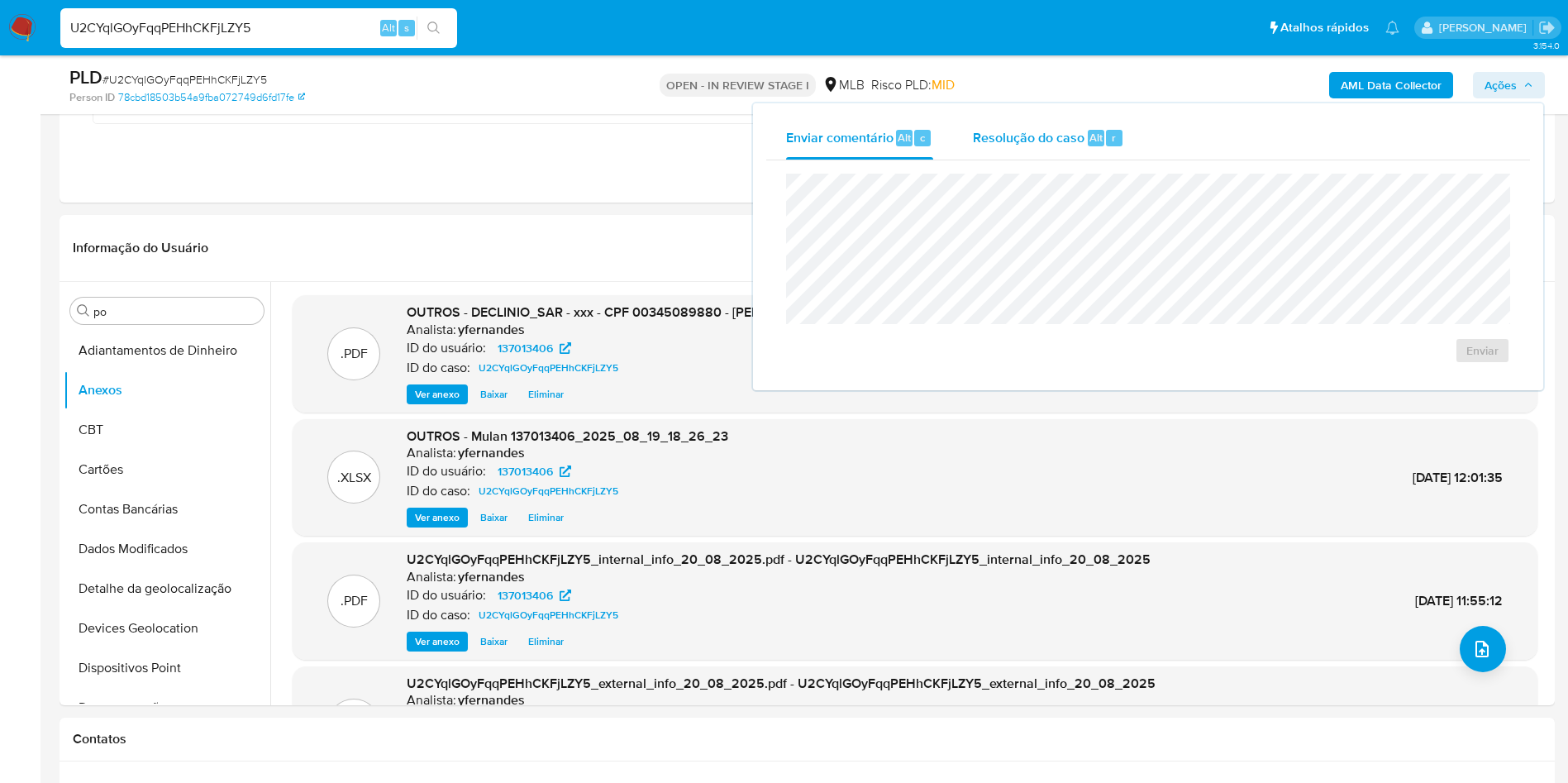
click at [1055, 142] on span "Resolução do caso" at bounding box center [1028, 137] width 112 height 19
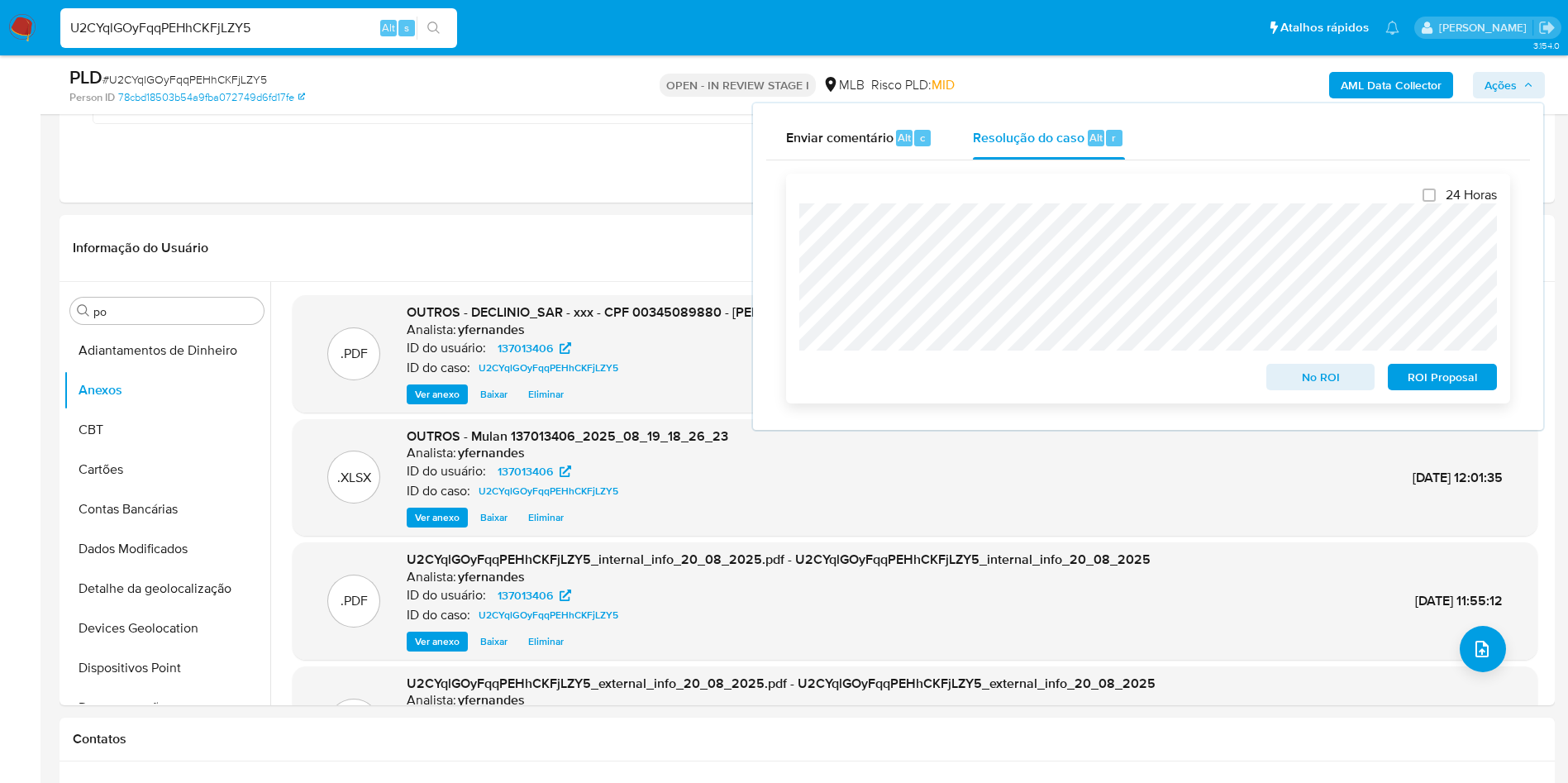
click at [1291, 385] on span "No ROI" at bounding box center [1321, 377] width 86 height 23
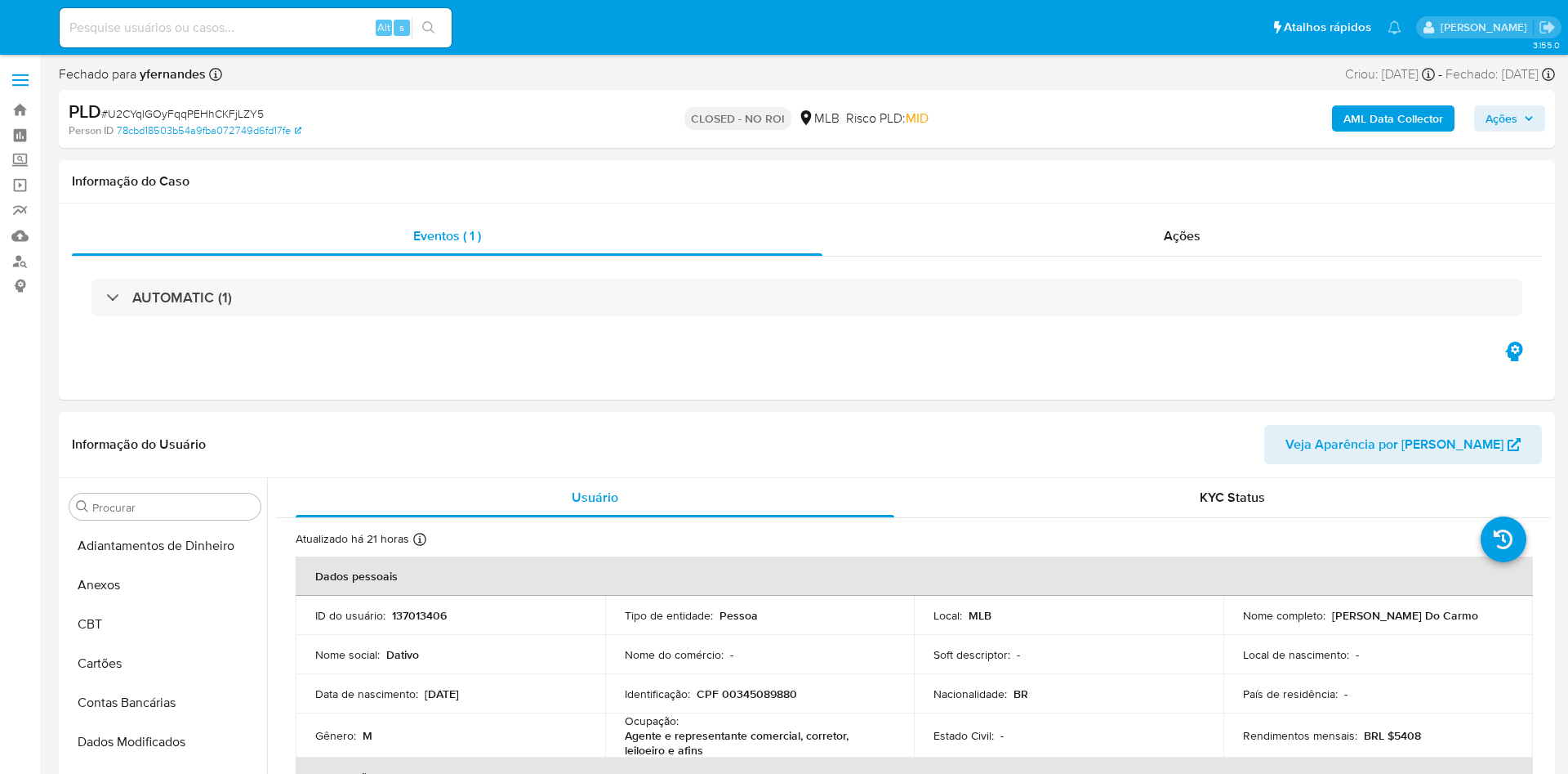
select select "10"
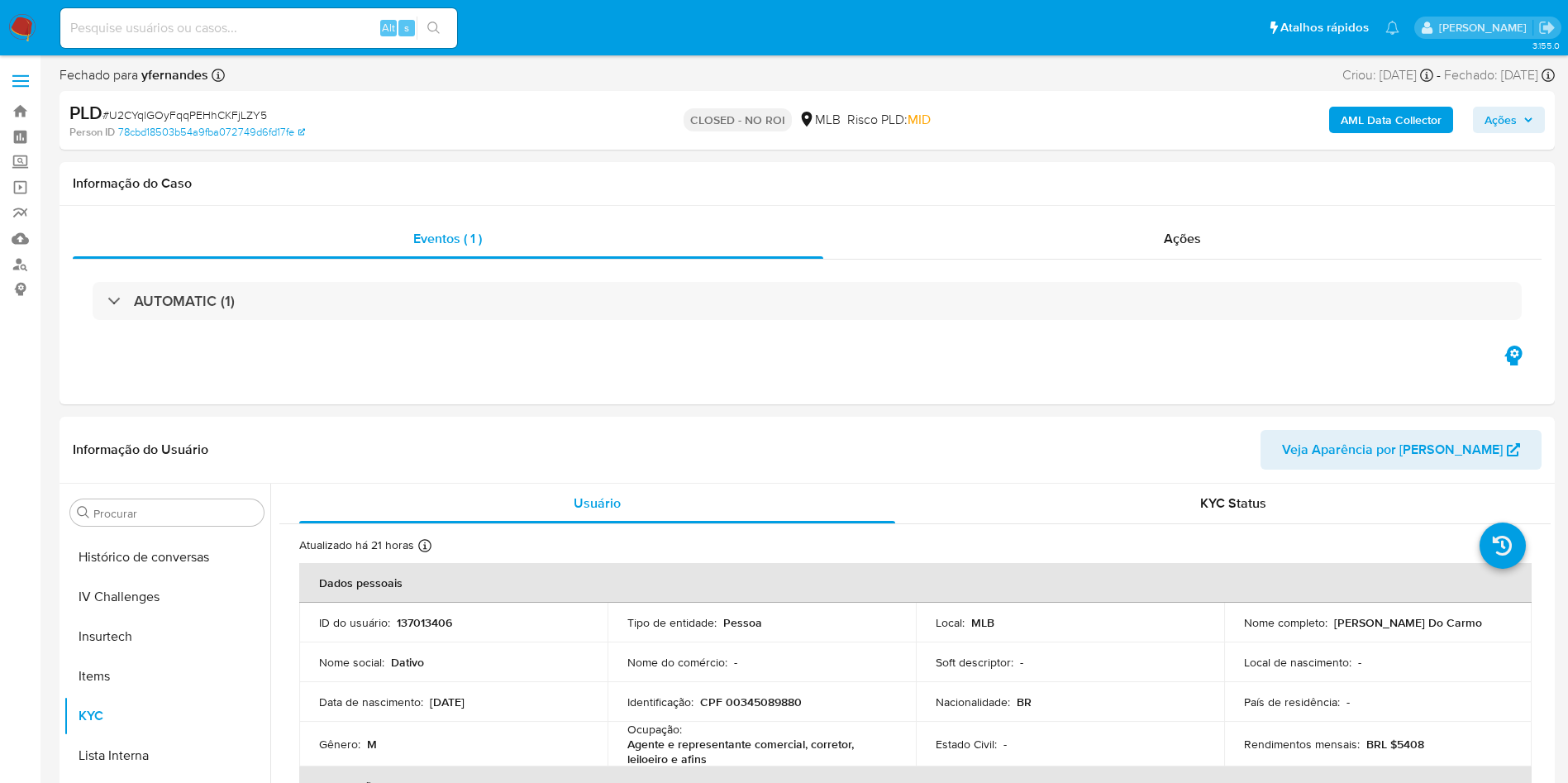
scroll to position [738, 0]
click at [1010, 232] on div "Ações" at bounding box center [1183, 238] width 719 height 40
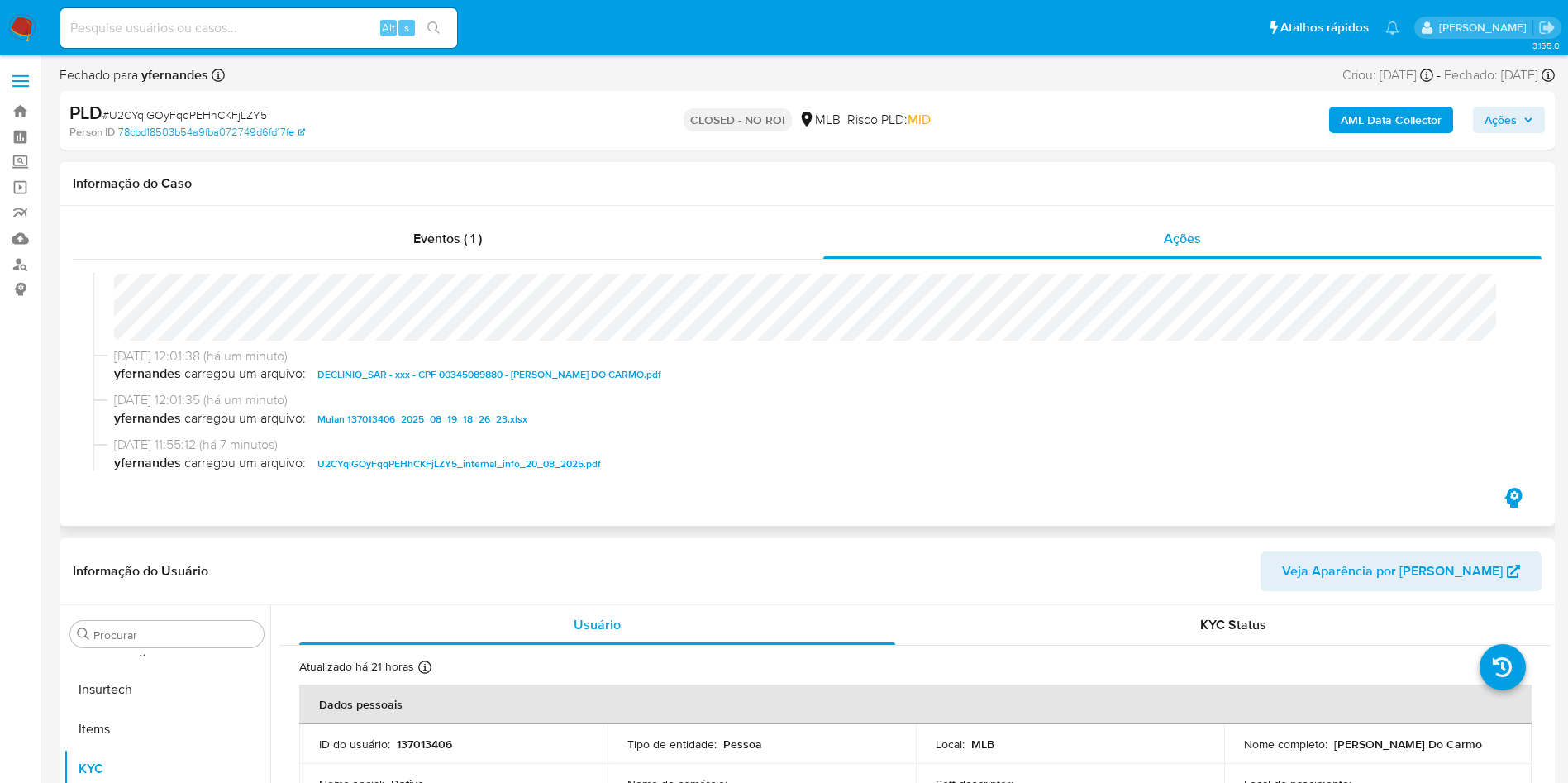
scroll to position [0, 0]
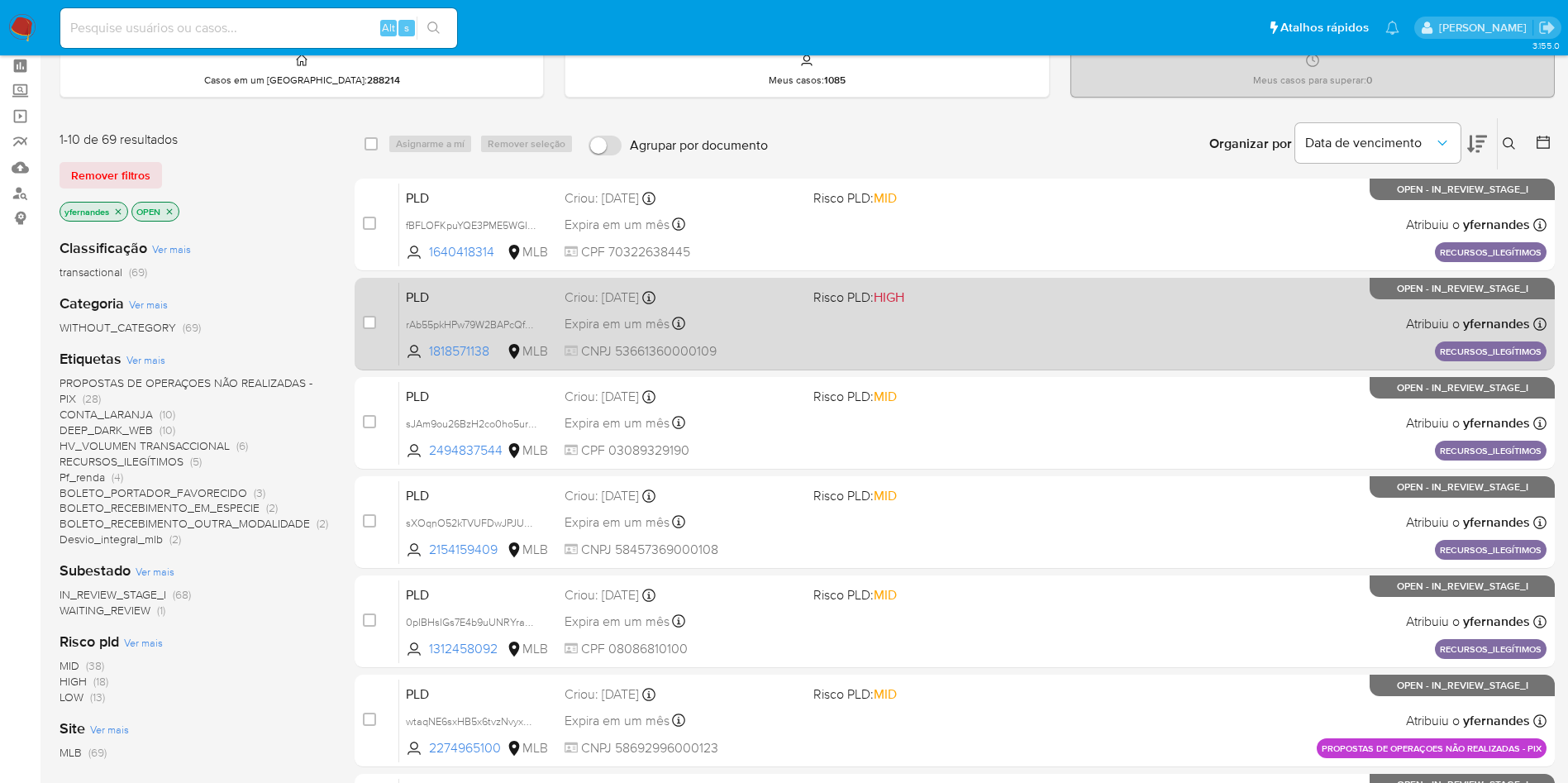
scroll to position [124, 0]
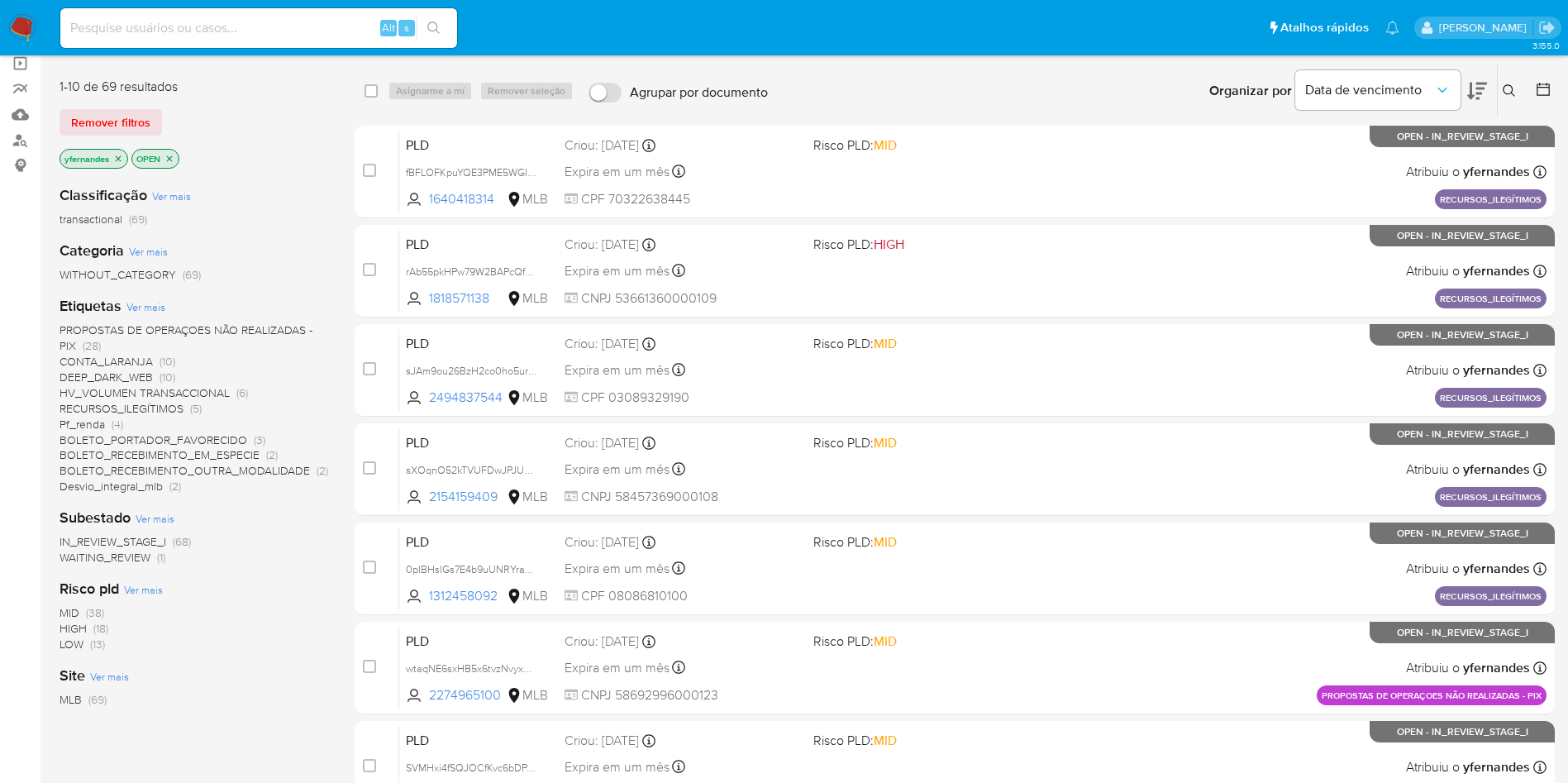
click at [137, 562] on span "WAITING_REVIEW" at bounding box center [105, 556] width 91 height 17
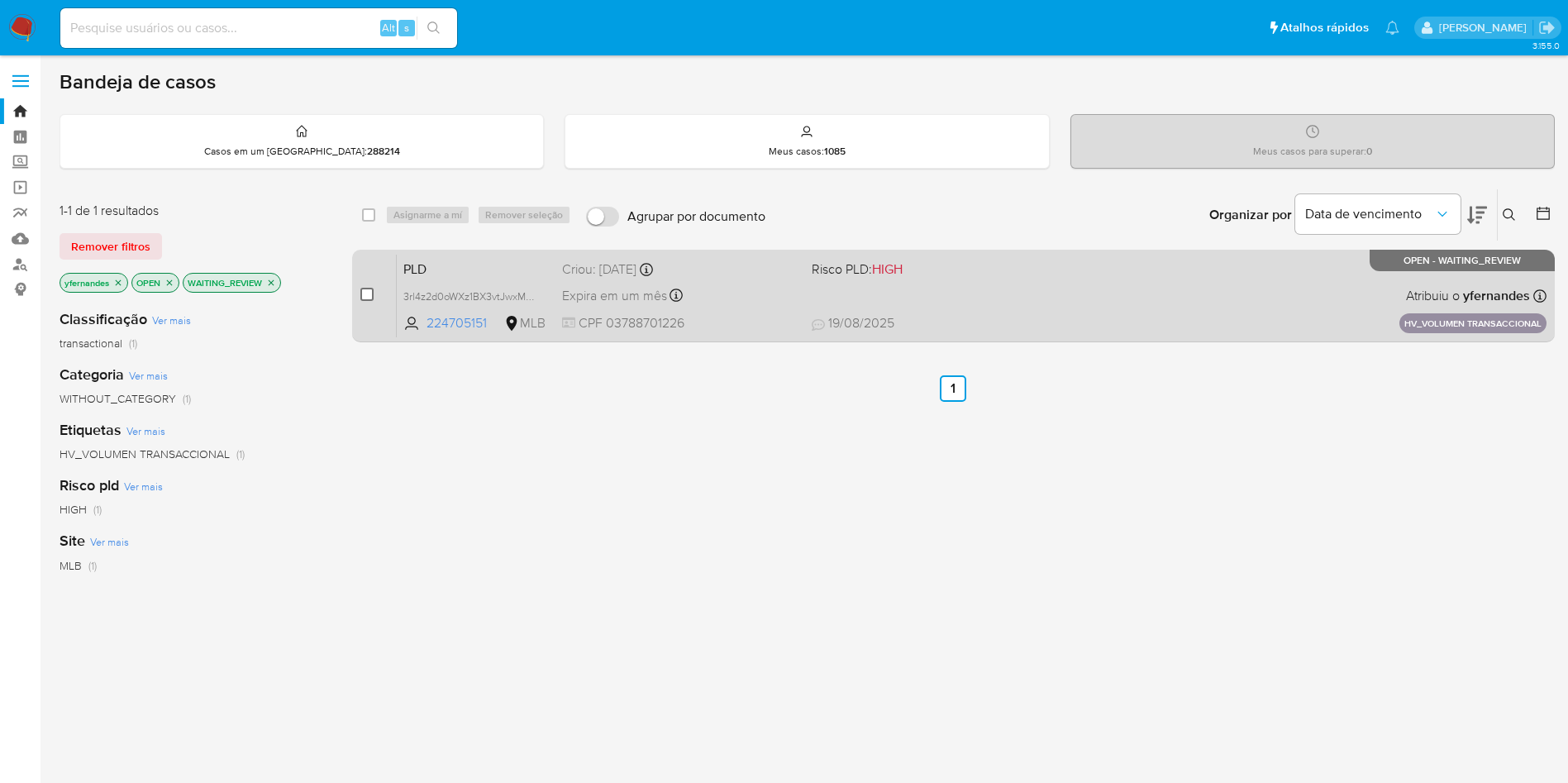
click at [373, 291] on input "checkbox" at bounding box center [367, 294] width 13 height 13
checkbox input "true"
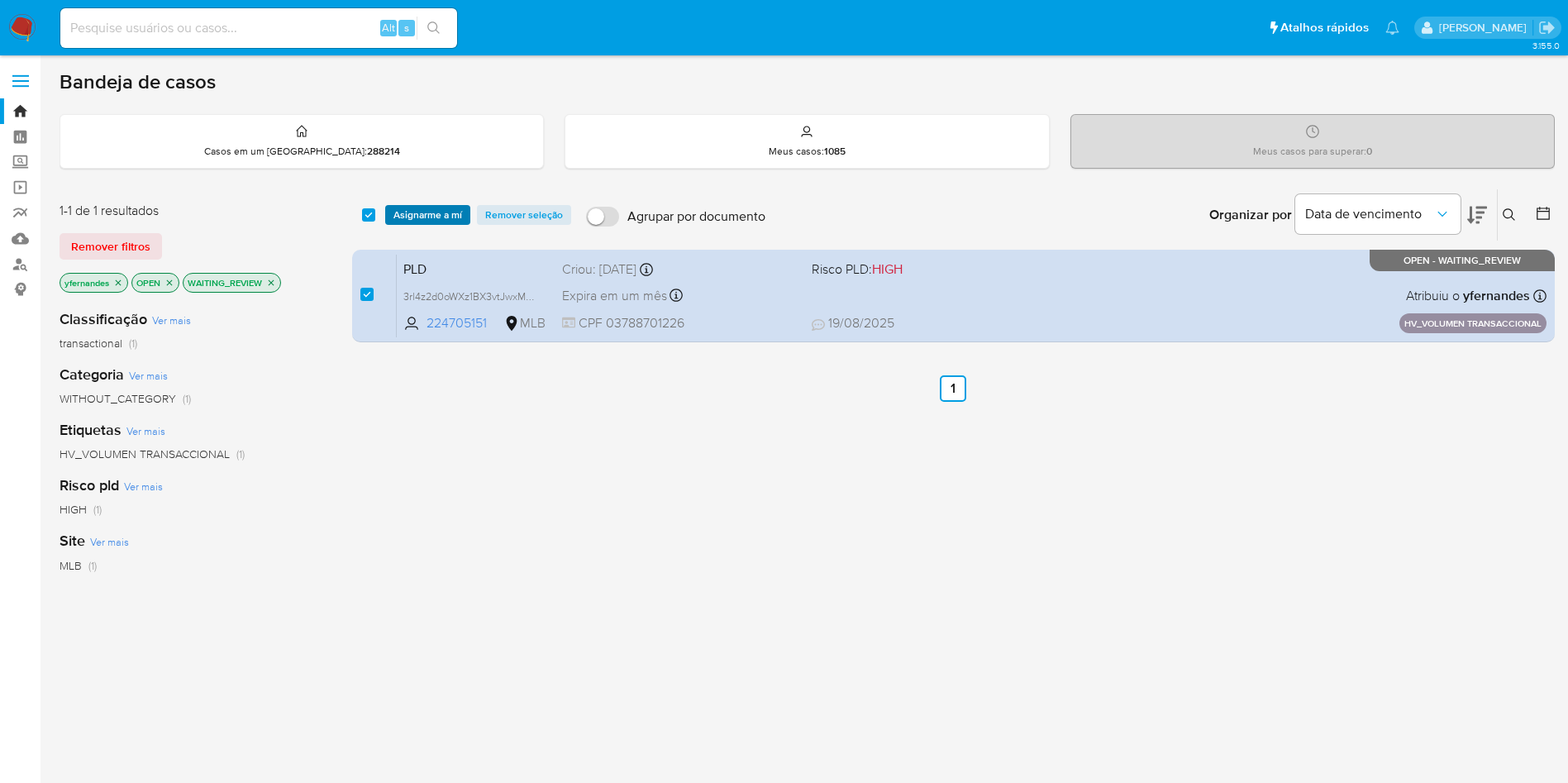
click at [439, 211] on span "Asignarme a mí" at bounding box center [428, 214] width 69 height 17
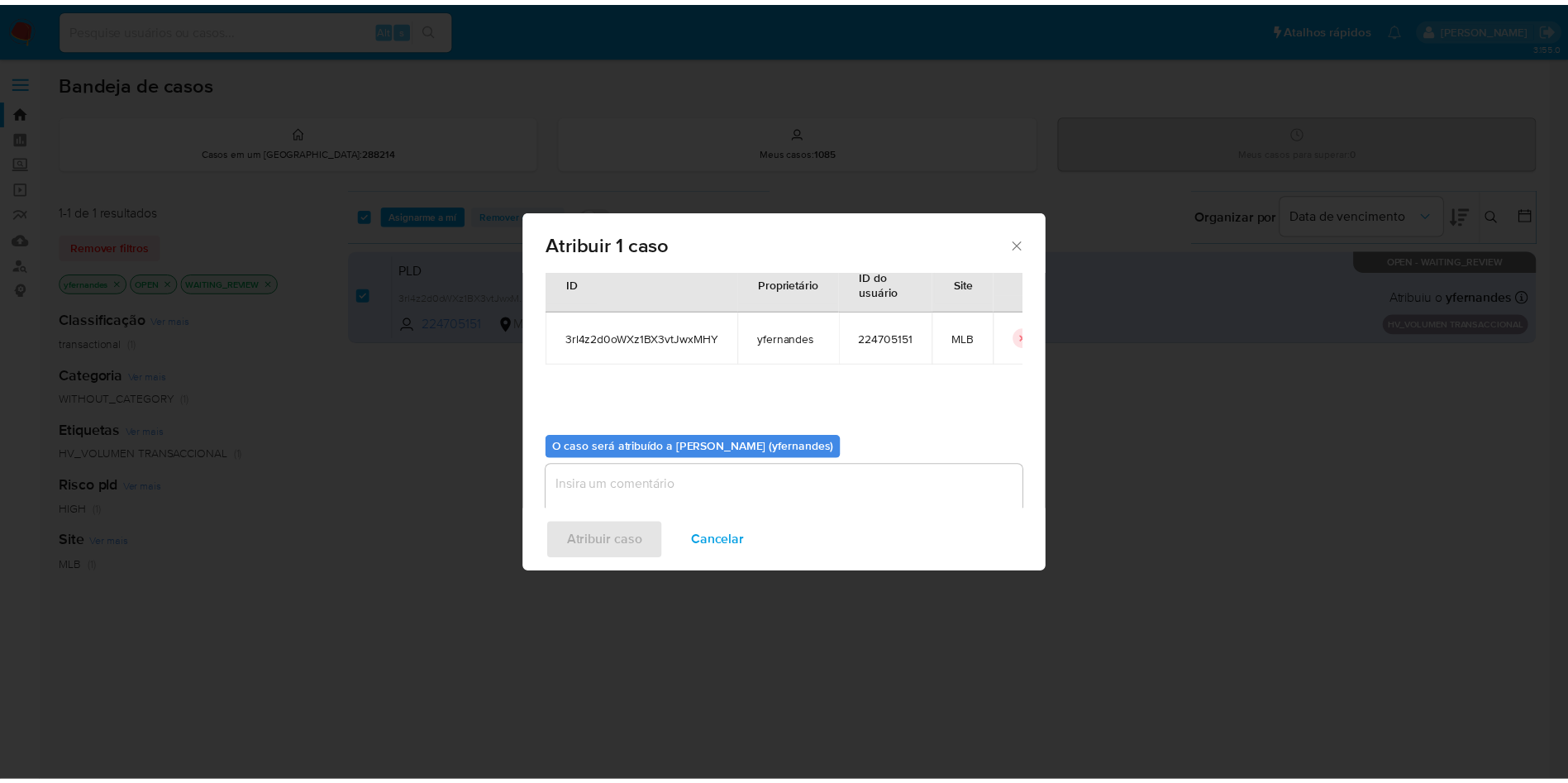
scroll to position [86, 0]
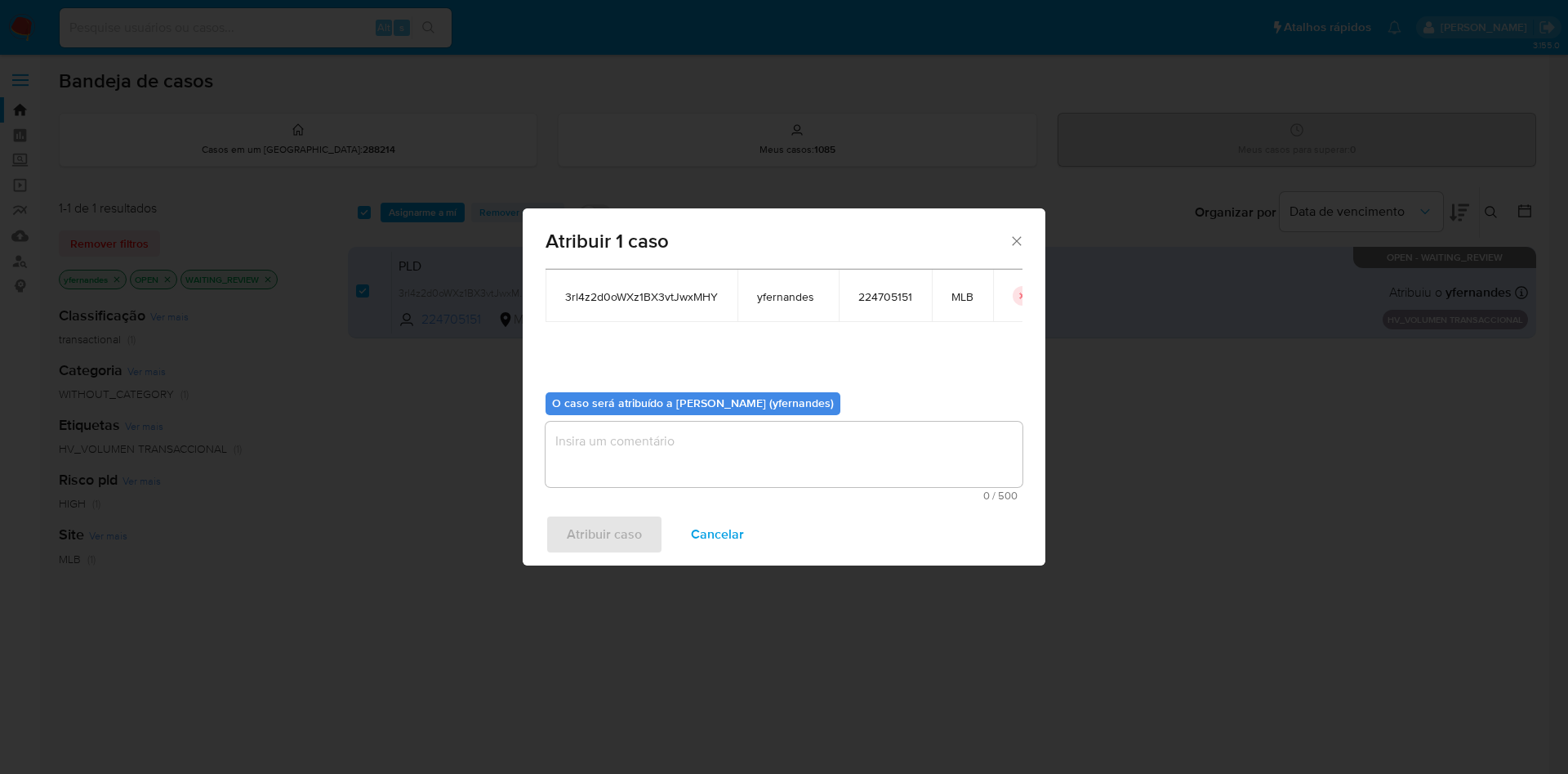
click at [623, 458] on textarea "assign-modal" at bounding box center [784, 453] width 477 height 65
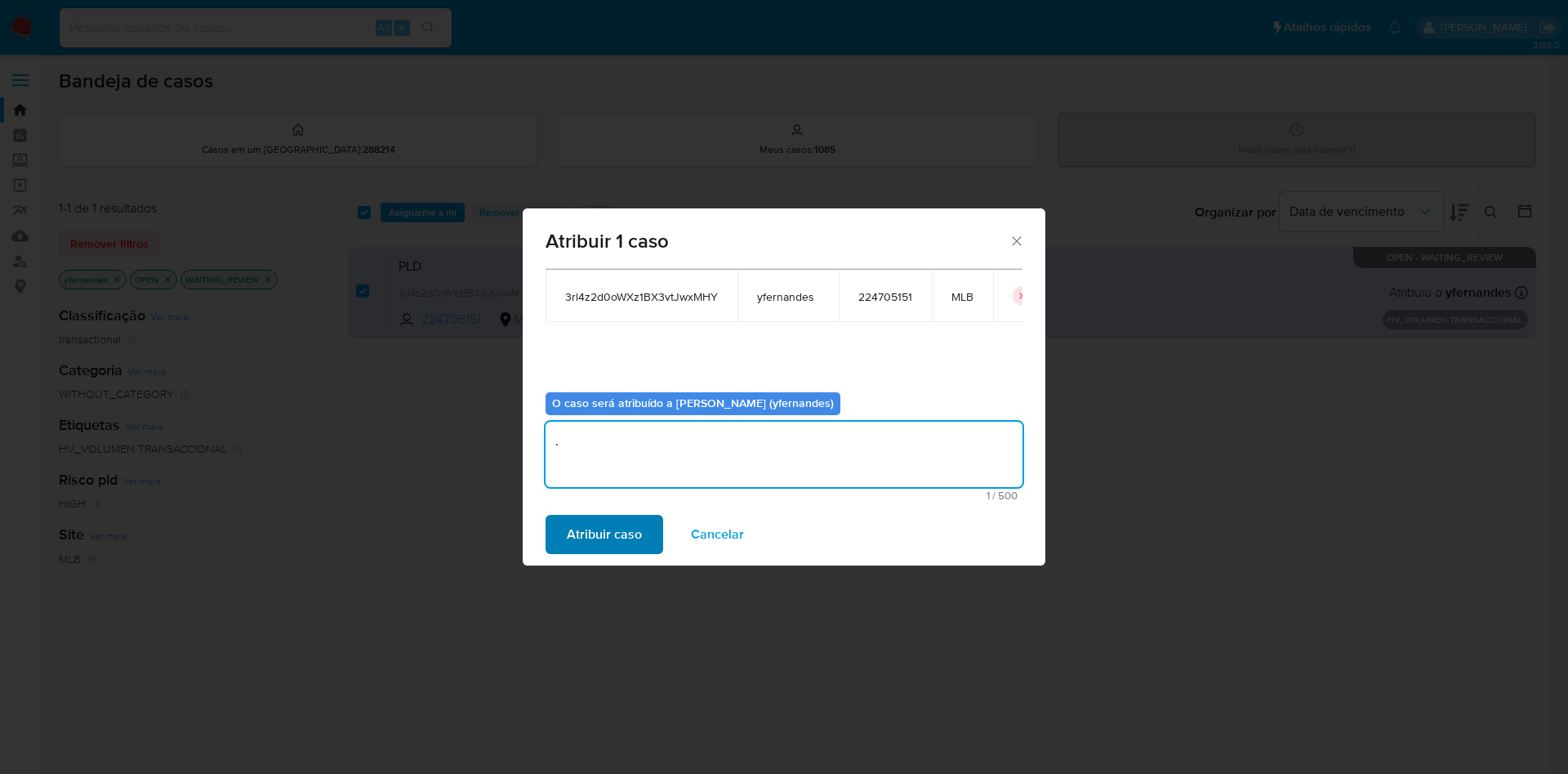
type textarea "."
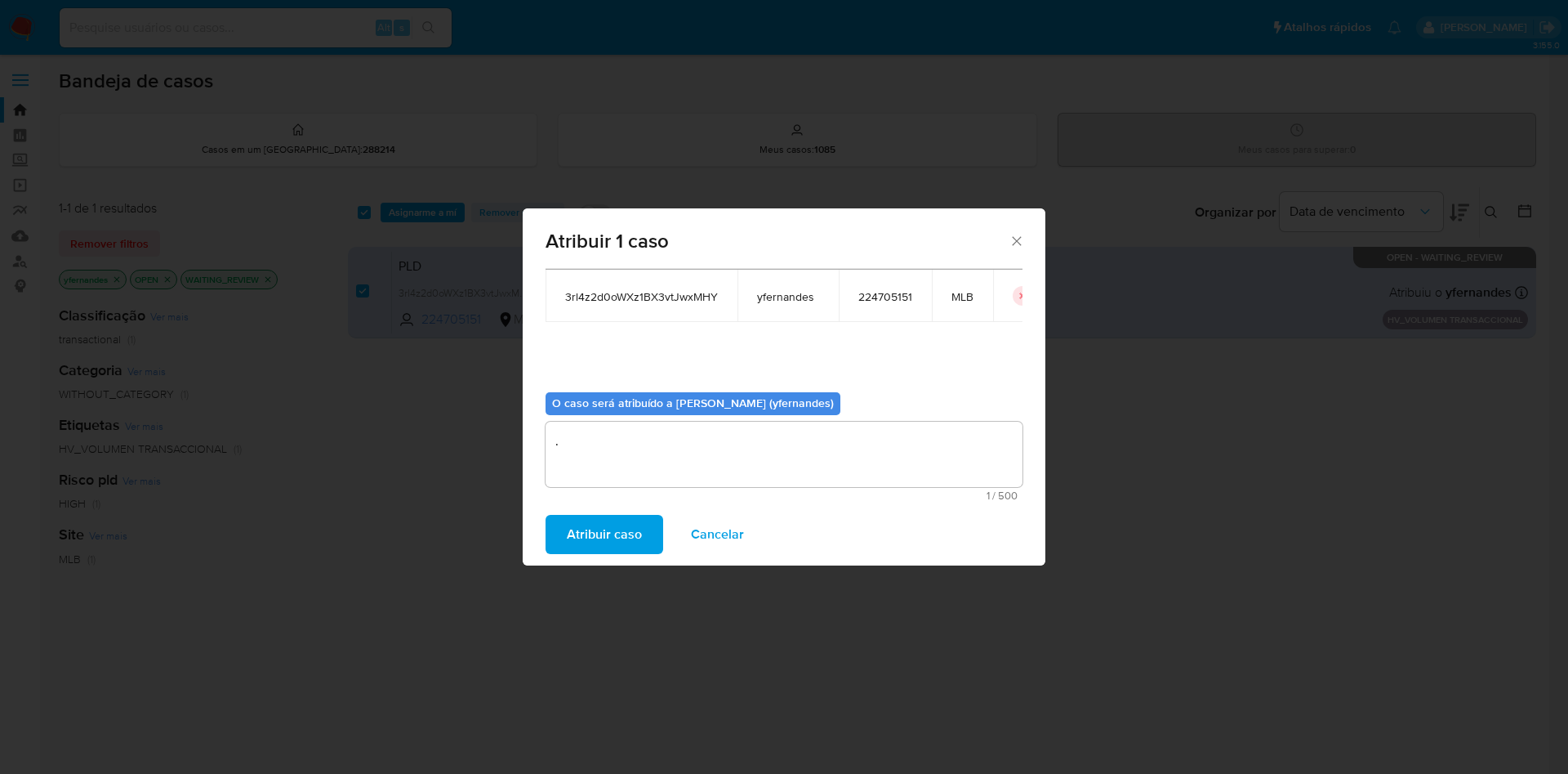
click at [623, 525] on span "Atribuir caso" at bounding box center [605, 533] width 76 height 36
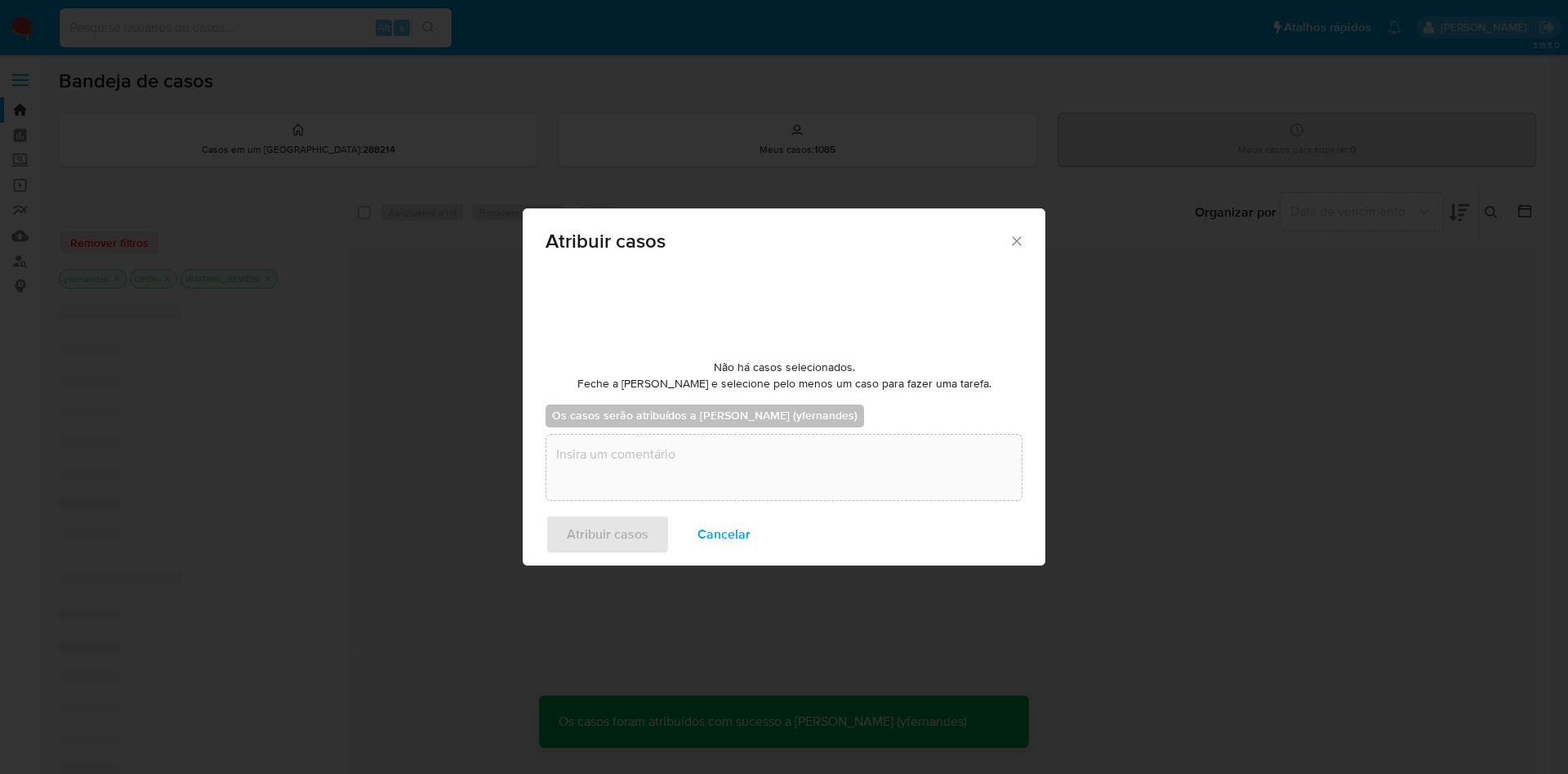
checkbox input "false"
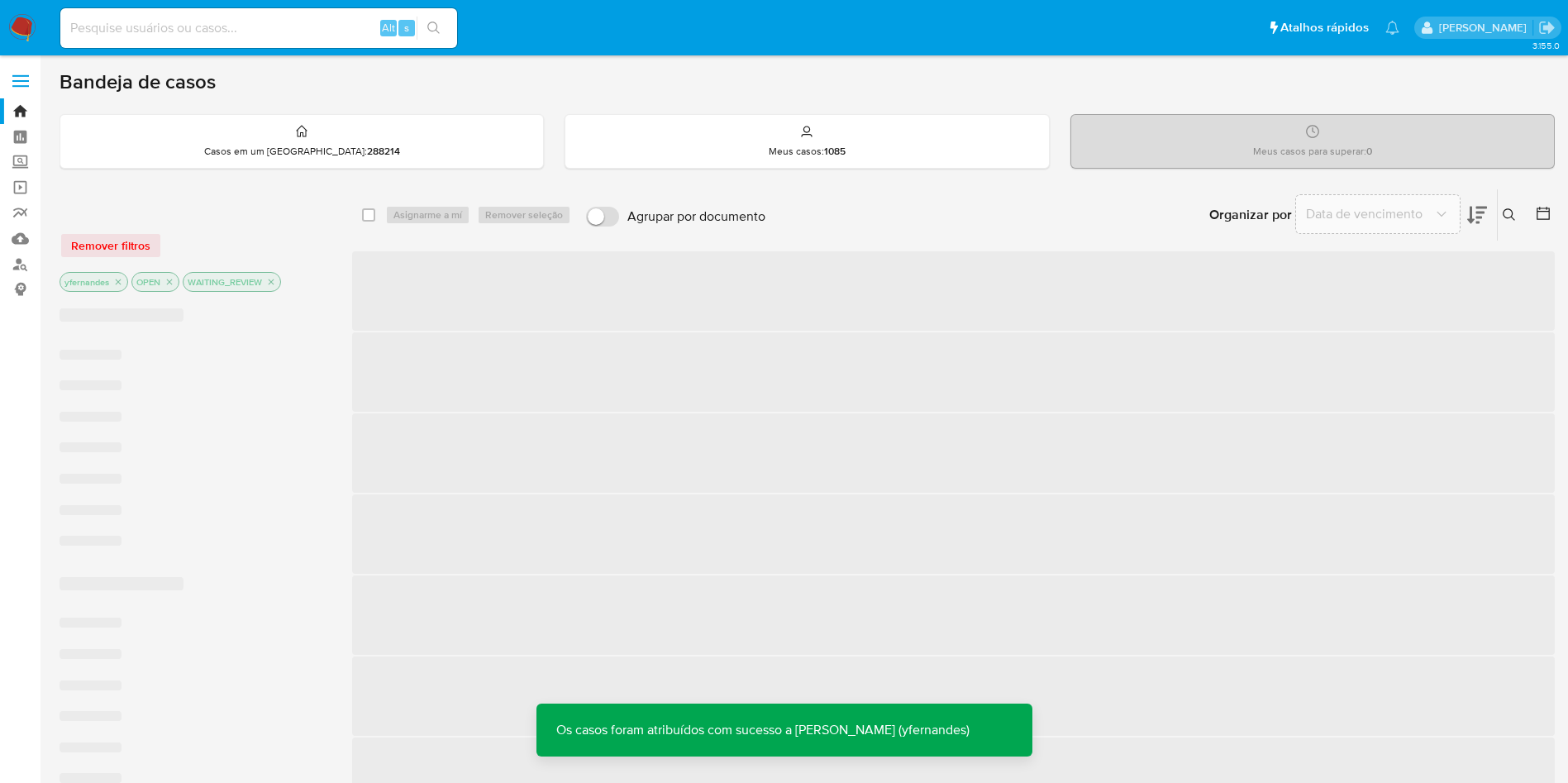
click at [24, 15] on img at bounding box center [22, 28] width 28 height 28
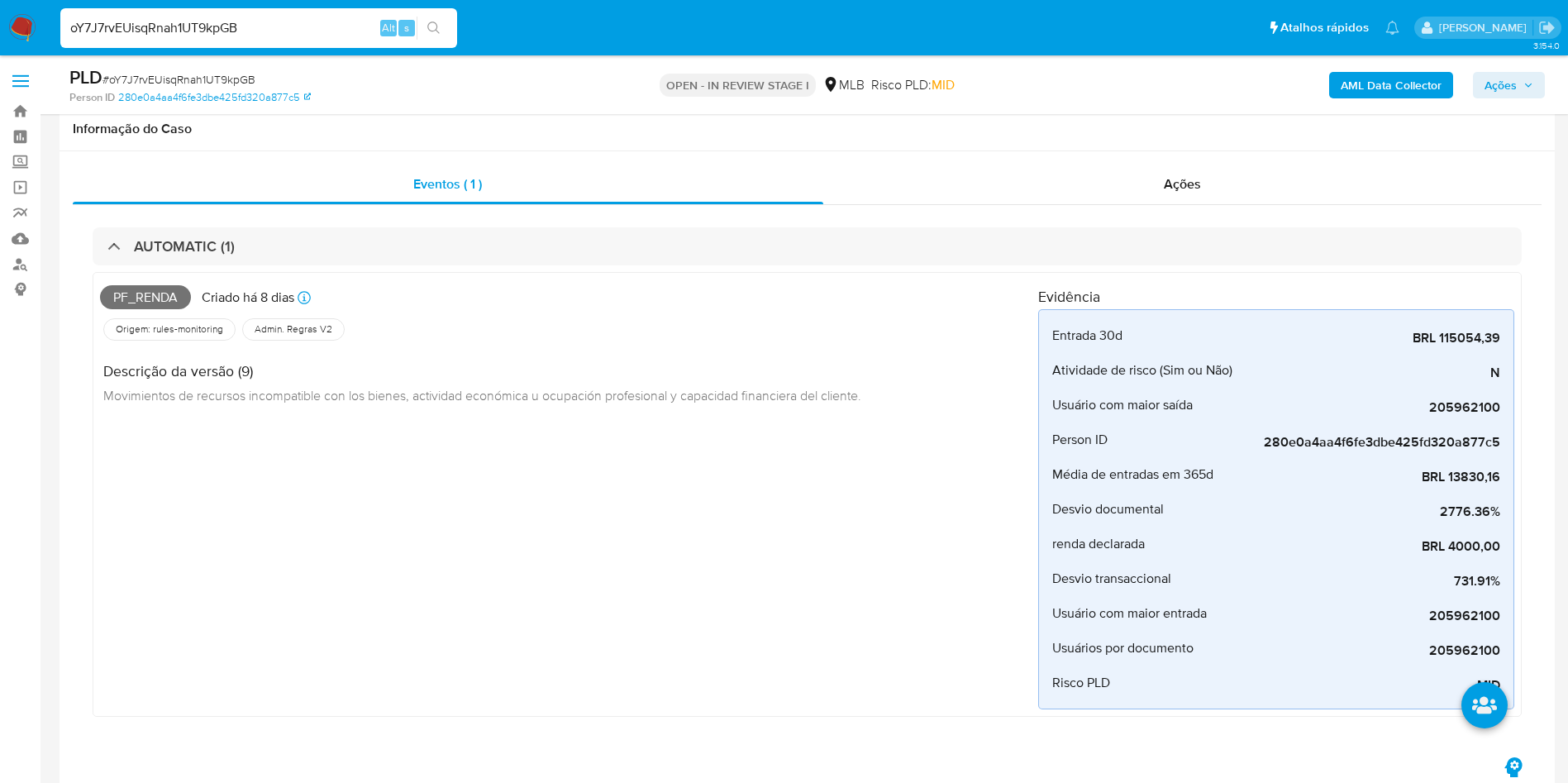
scroll to position [2424, 0]
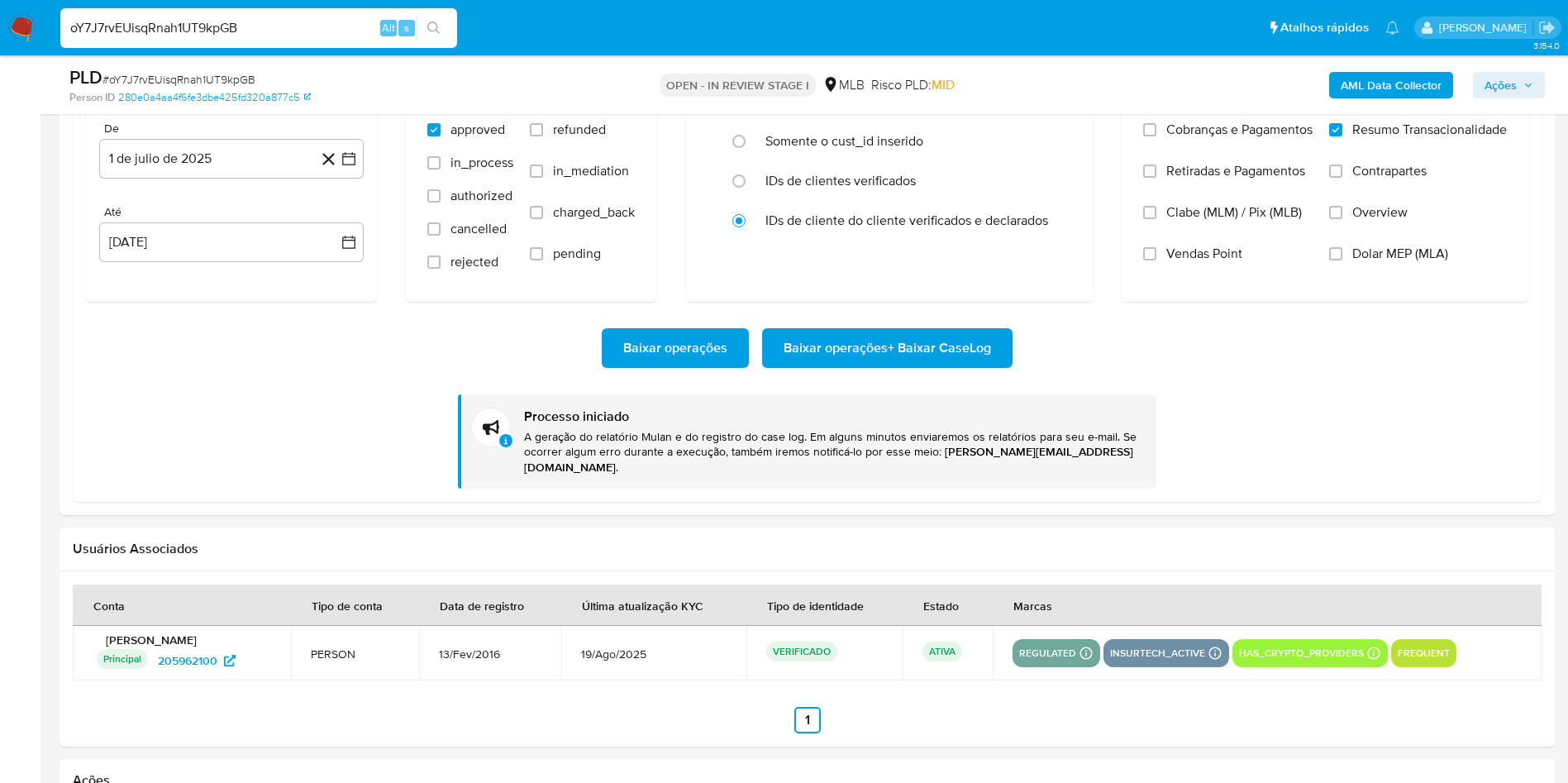
click at [239, 74] on span "# oY7J7rvEUisqRnah1UT9kpGB" at bounding box center [179, 79] width 153 height 17
click at [181, 78] on span "# oY7J7rvEUisqRnah1UT9kpGB" at bounding box center [179, 79] width 153 height 17
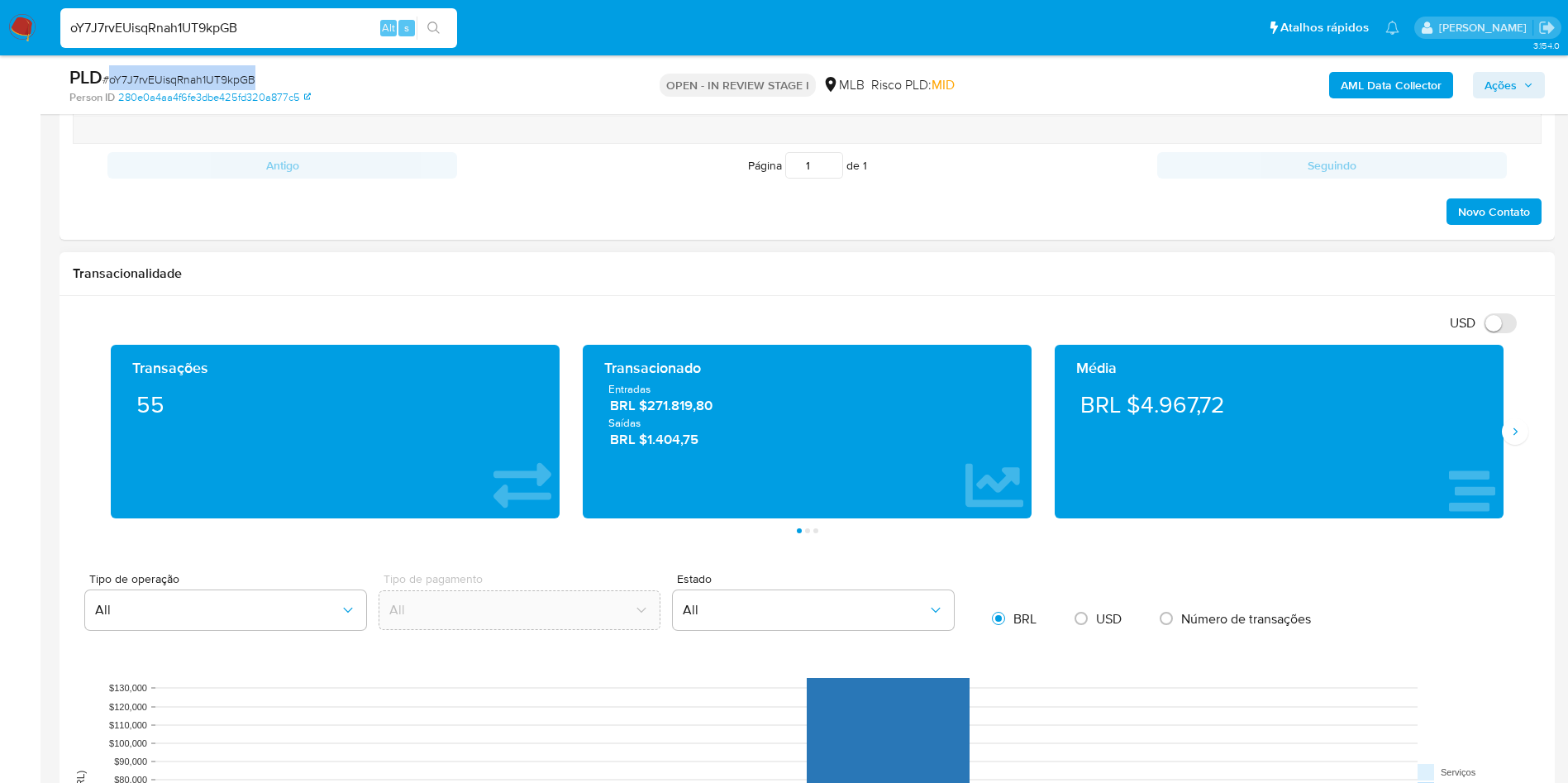
scroll to position [1432, 0]
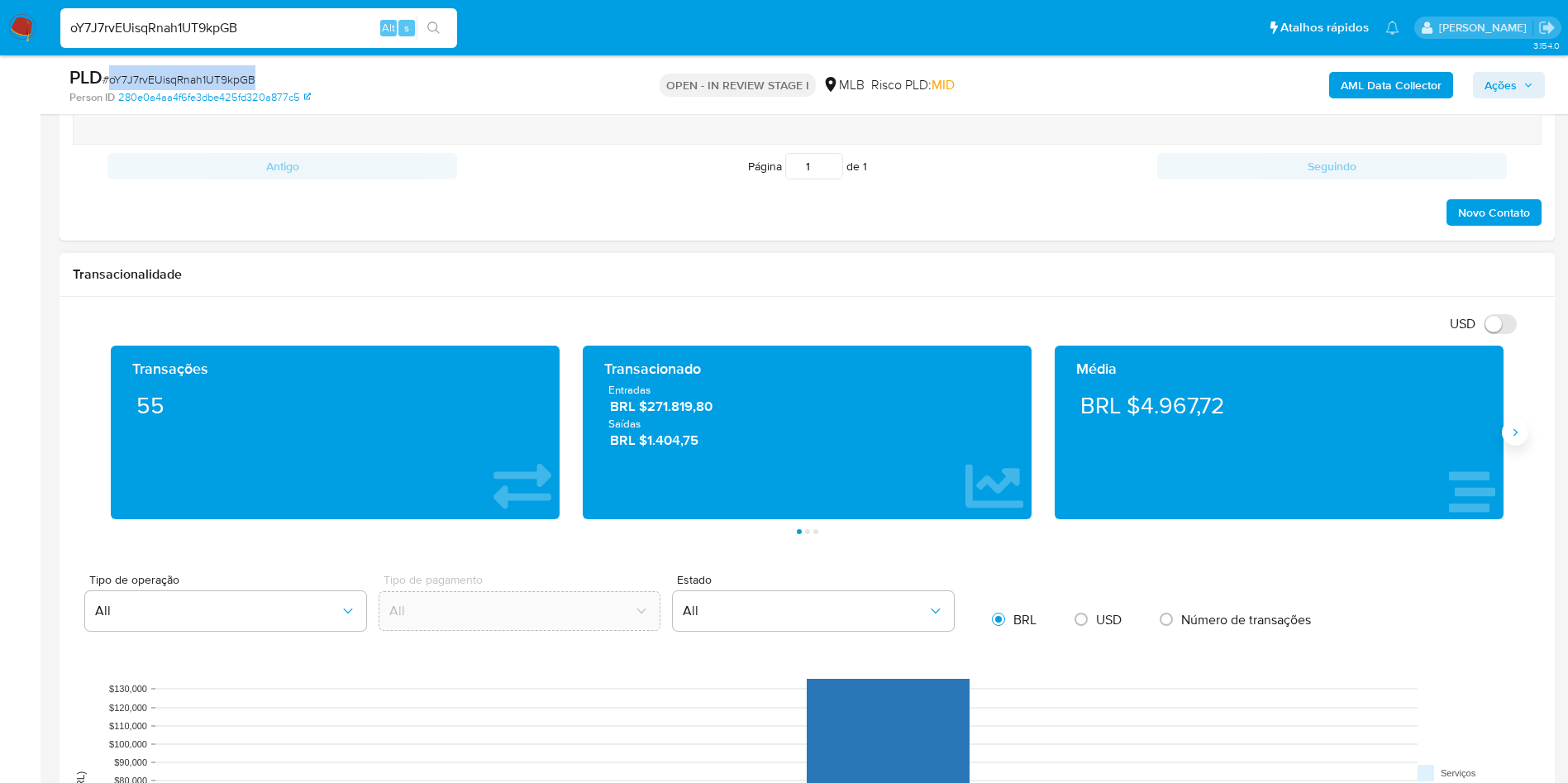
click at [1508, 431] on icon "Siguiente" at bounding box center [1514, 431] width 13 height 13
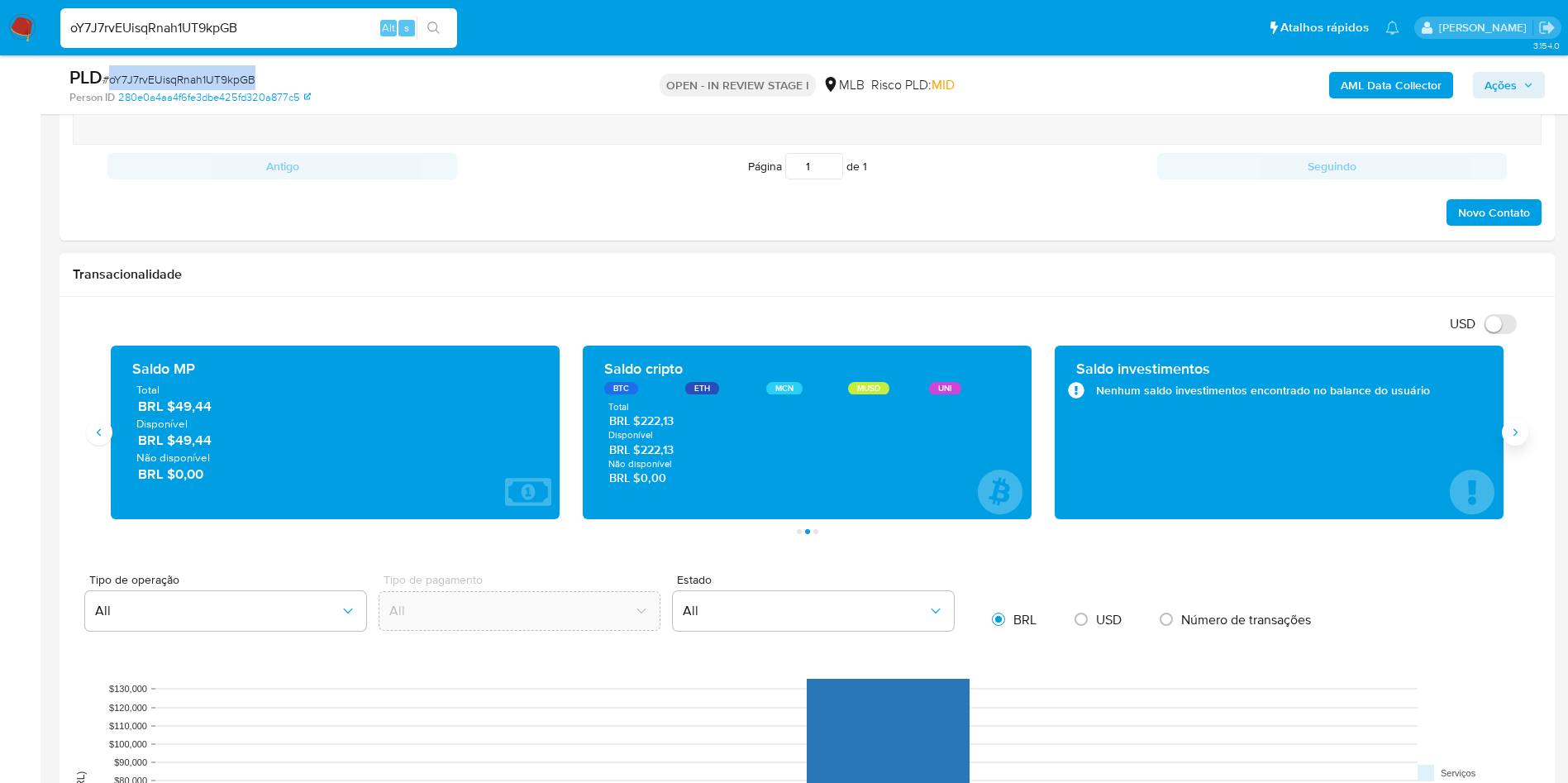
click at [1508, 431] on icon "Siguiente" at bounding box center [1514, 431] width 13 height 13
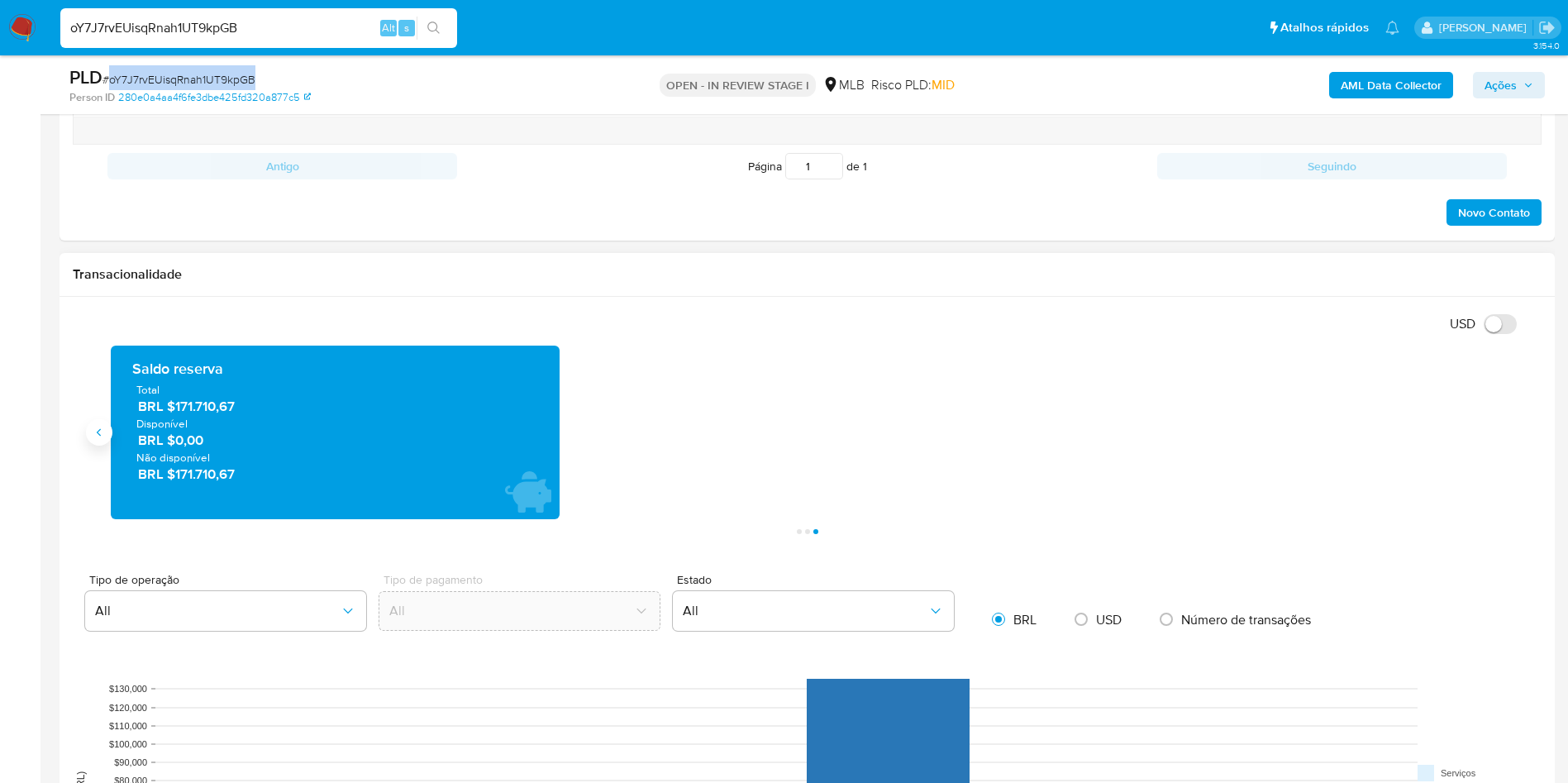
click at [104, 432] on icon "Anterior" at bounding box center [98, 431] width 13 height 13
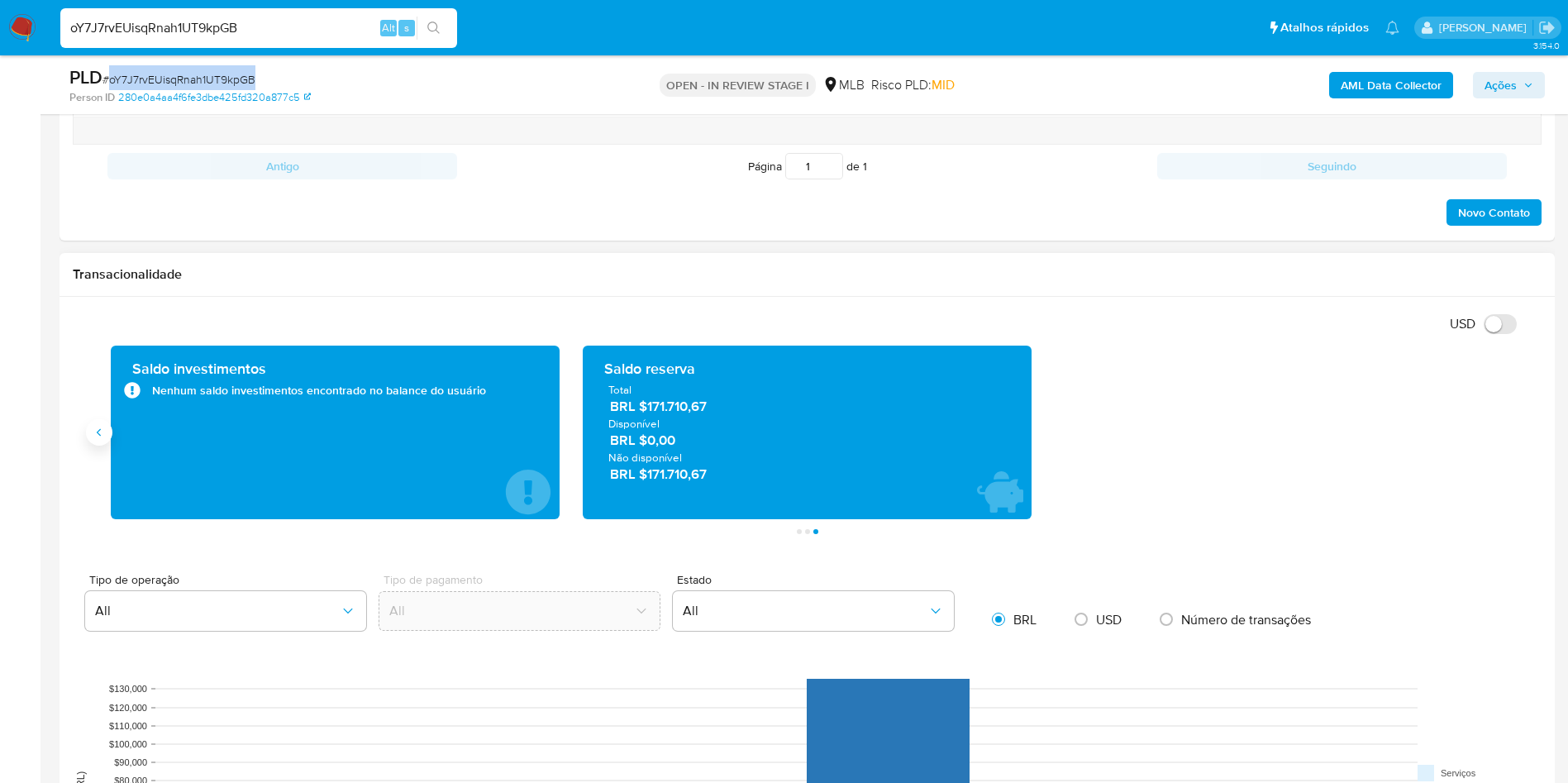
click at [104, 432] on icon "Anterior" at bounding box center [98, 431] width 13 height 13
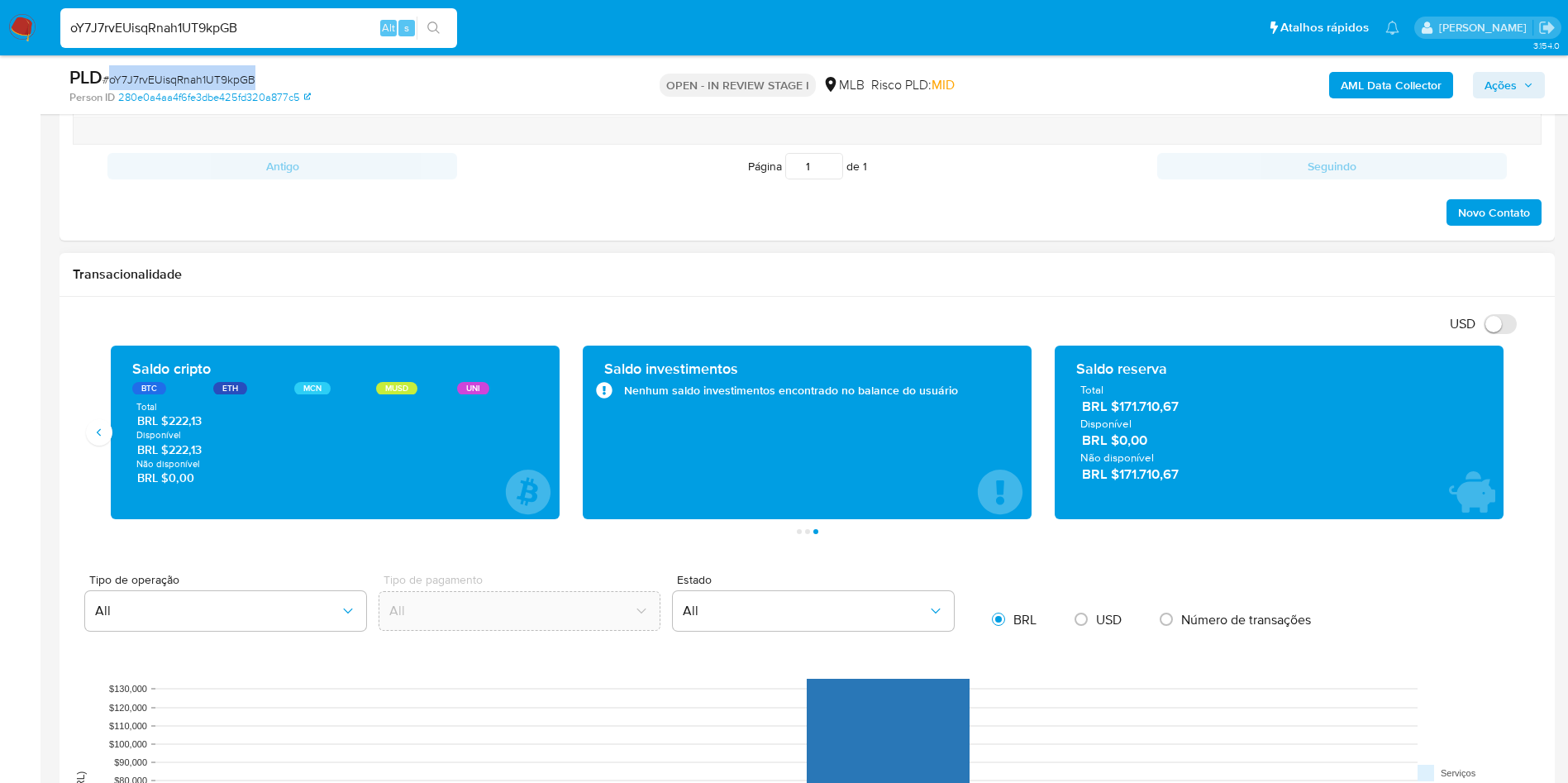
click at [1147, 403] on span "BRL $171.710,67" at bounding box center [1280, 406] width 396 height 19
click at [157, 76] on span "# oY7J7rvEUisqRnah1UT9kpGB" at bounding box center [179, 79] width 153 height 17
copy span "oY7J7rvEUisqRnah1UT9kpGB"
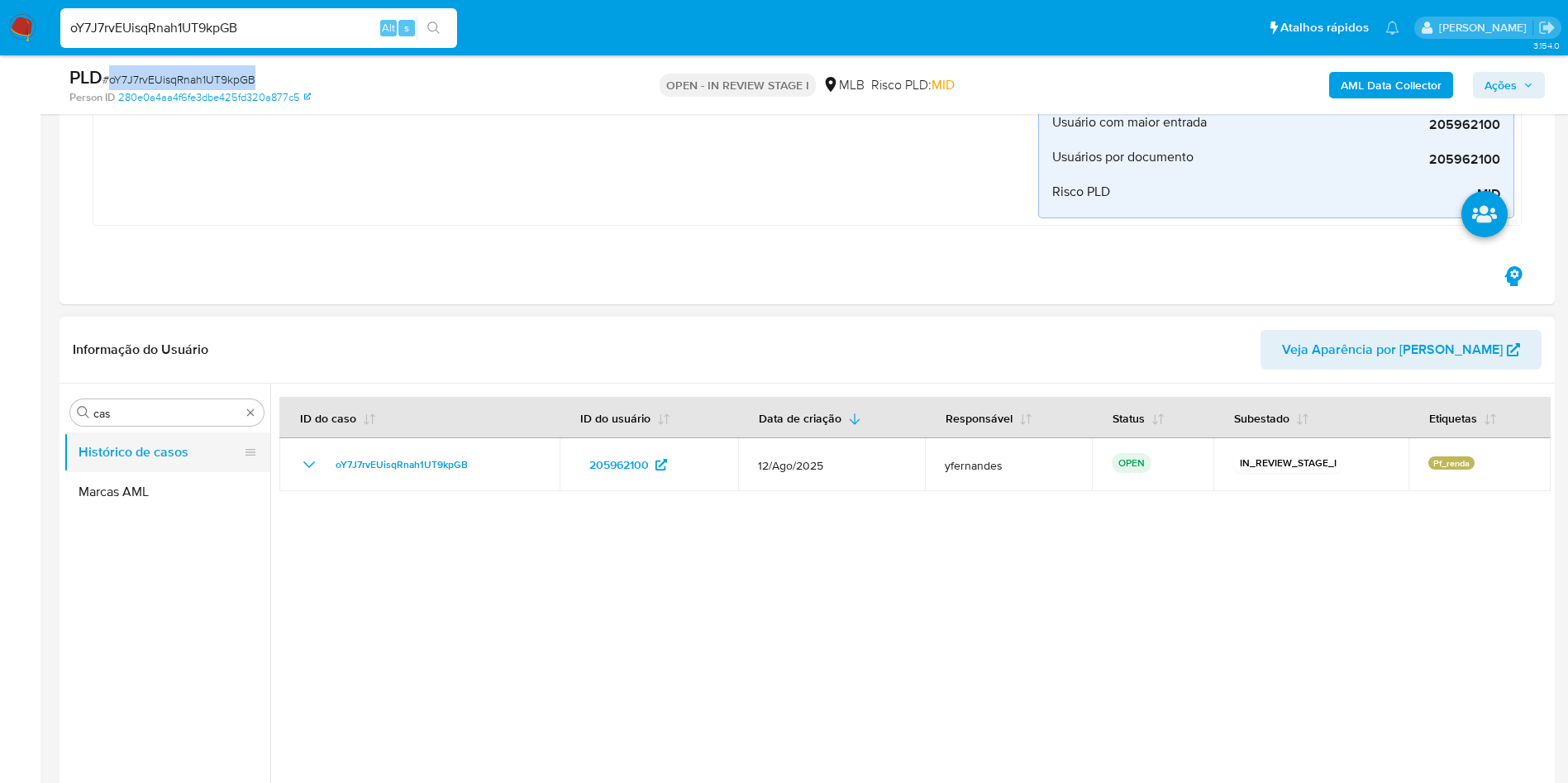
scroll to position [564, 0]
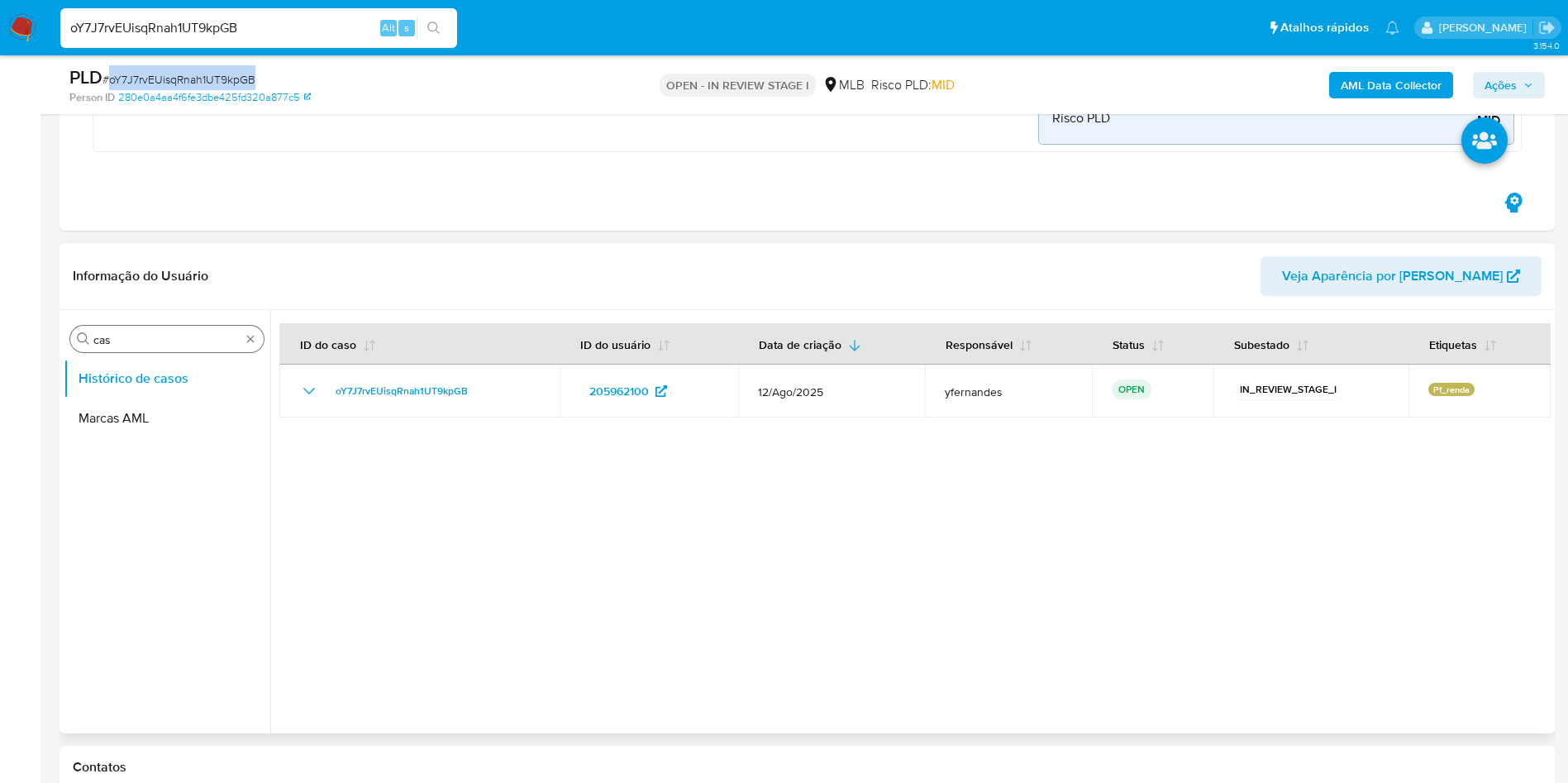
click at [111, 332] on input "cas" at bounding box center [166, 339] width 147 height 15
click at [118, 335] on input "cas" at bounding box center [166, 339] width 147 height 15
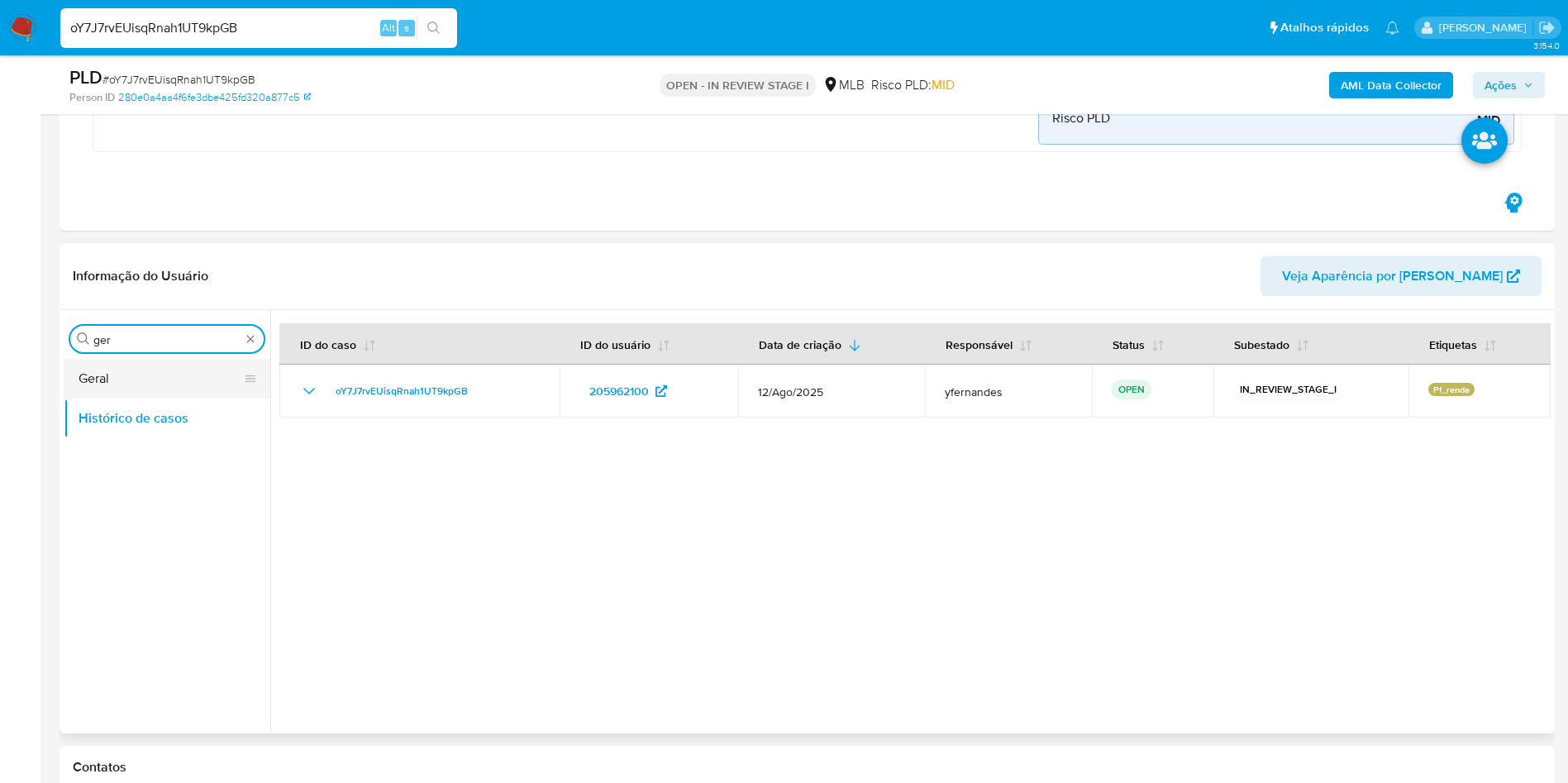
type input "ger"
click at [109, 379] on button "Geral" at bounding box center [160, 378] width 193 height 40
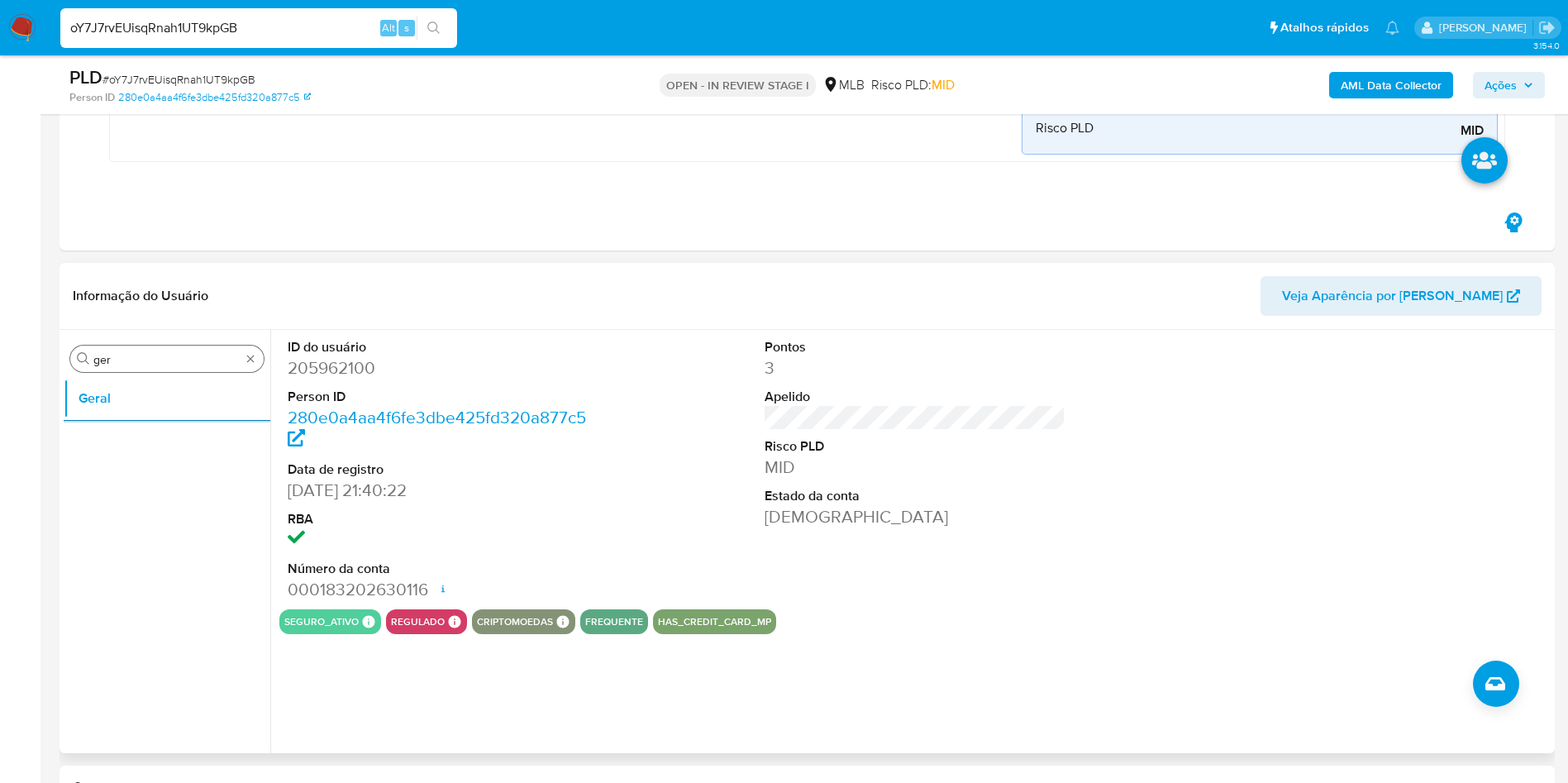
click at [142, 366] on input "ger" at bounding box center [166, 359] width 147 height 15
click at [142, 366] on input "ger" at bounding box center [166, 359] width 147 height 15
click at [107, 450] on button "KYC" at bounding box center [160, 438] width 193 height 40
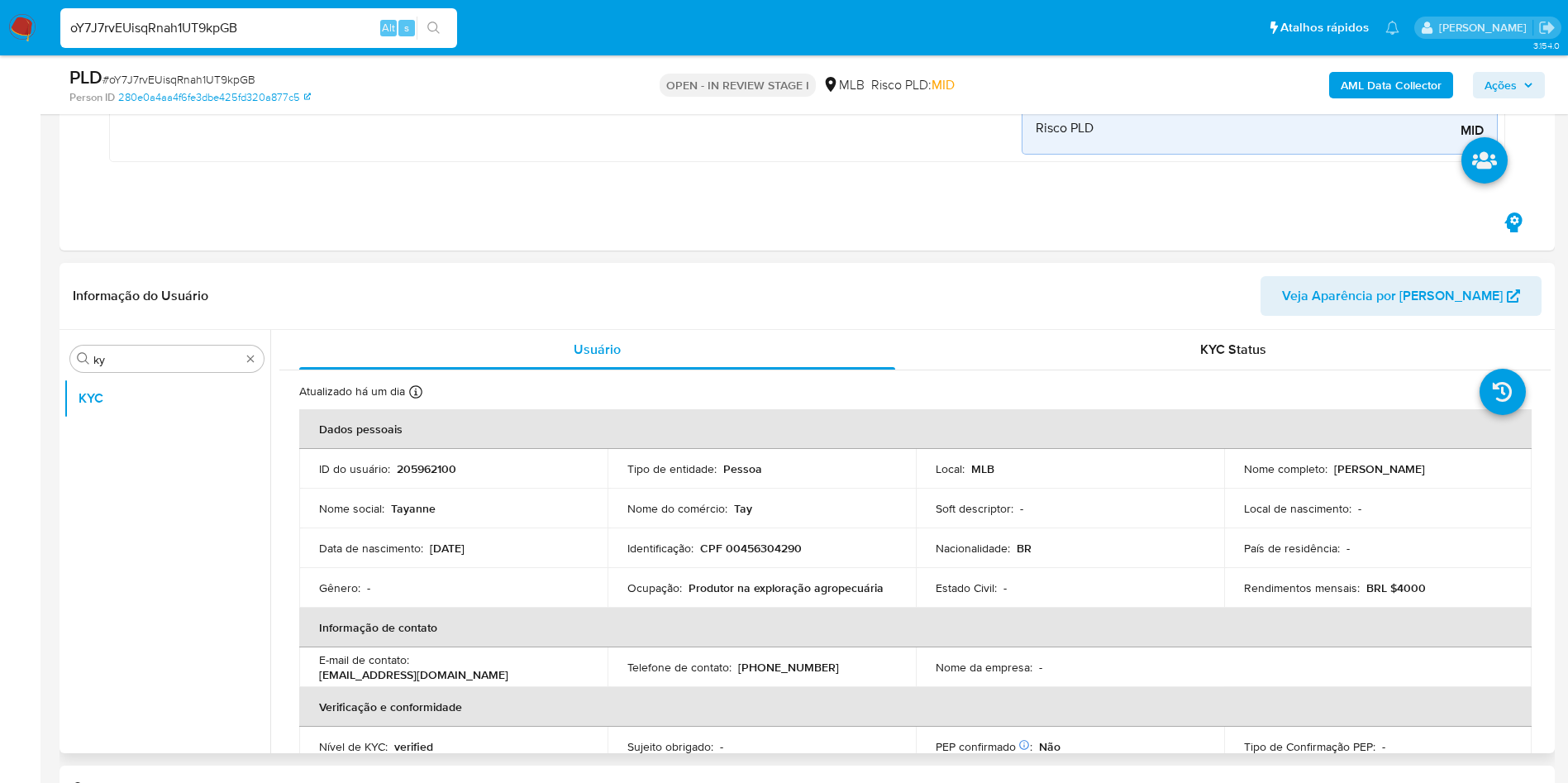
click at [191, 343] on div "Procurar ky KYC" at bounding box center [166, 542] width 207 height 421
click at [159, 349] on div "Procurar ky" at bounding box center [167, 359] width 193 height 26
click at [131, 363] on input "ky" at bounding box center [166, 359] width 147 height 15
click at [131, 364] on input "ky" at bounding box center [166, 359] width 147 height 15
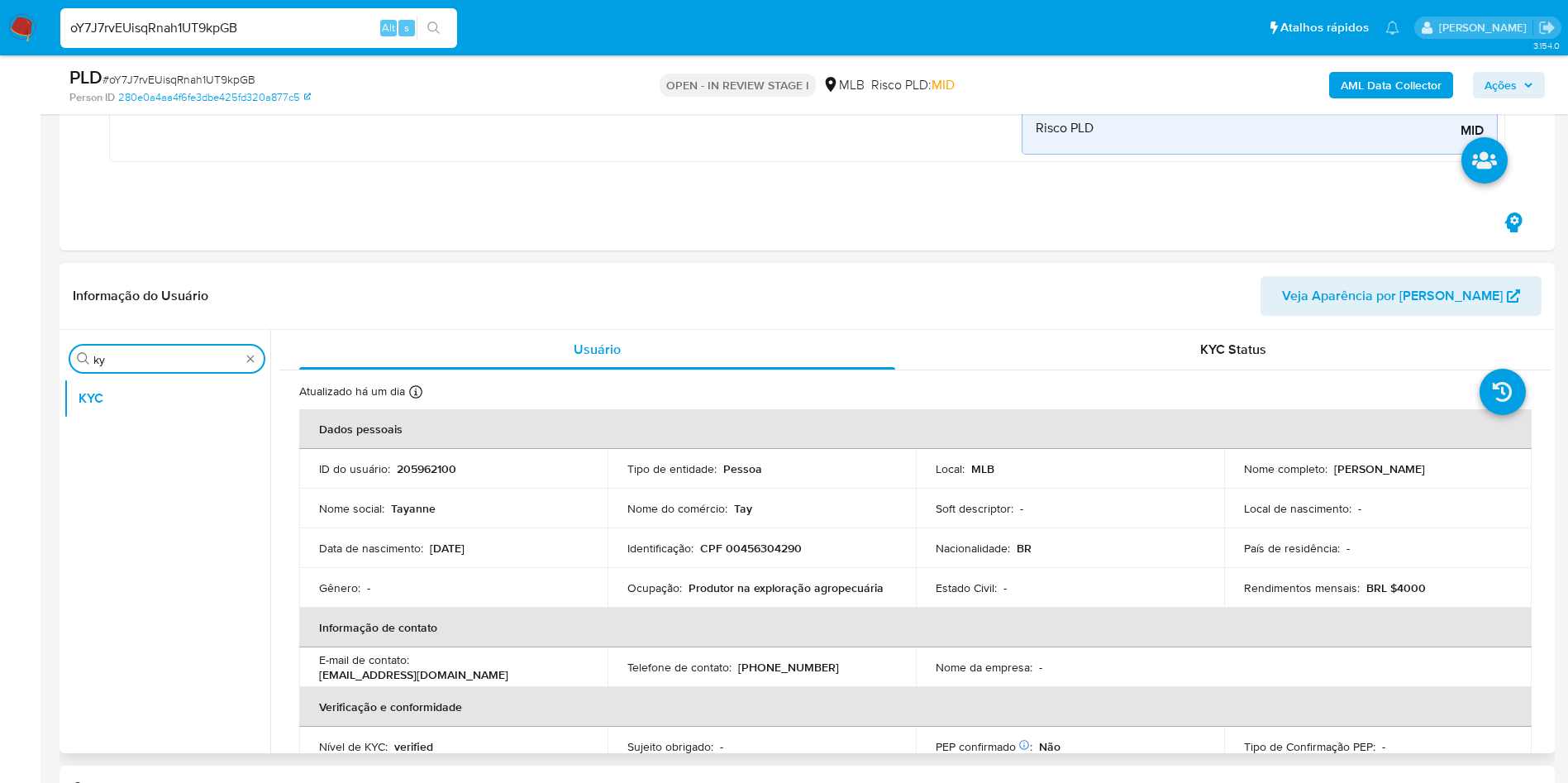
click at [131, 363] on input "ky" at bounding box center [166, 359] width 147 height 15
click at [125, 404] on button "Detalhe da geolocalização" at bounding box center [160, 398] width 193 height 40
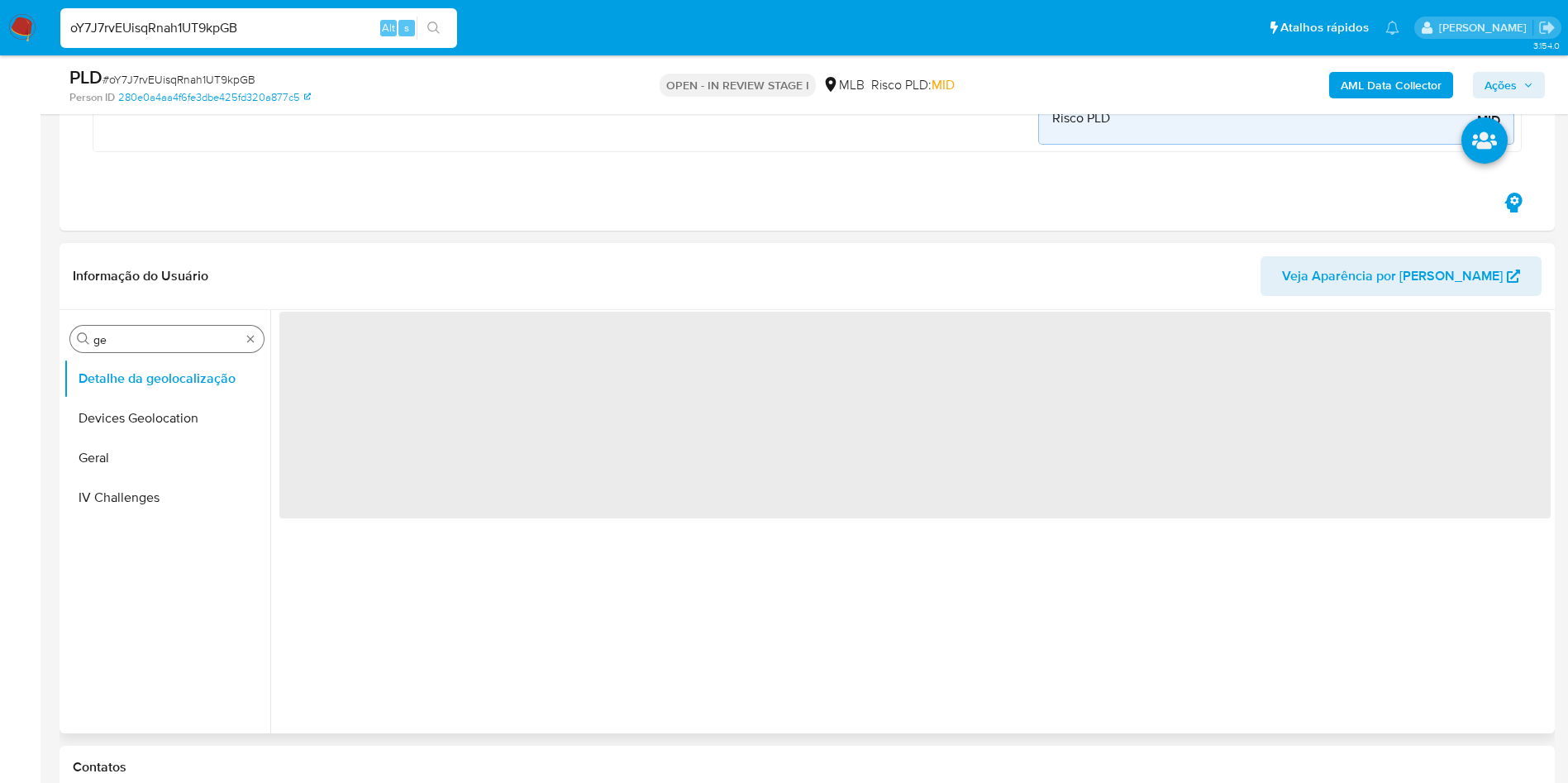
click at [131, 337] on input "ge" at bounding box center [166, 339] width 147 height 15
click at [130, 337] on input "ge" at bounding box center [166, 339] width 147 height 15
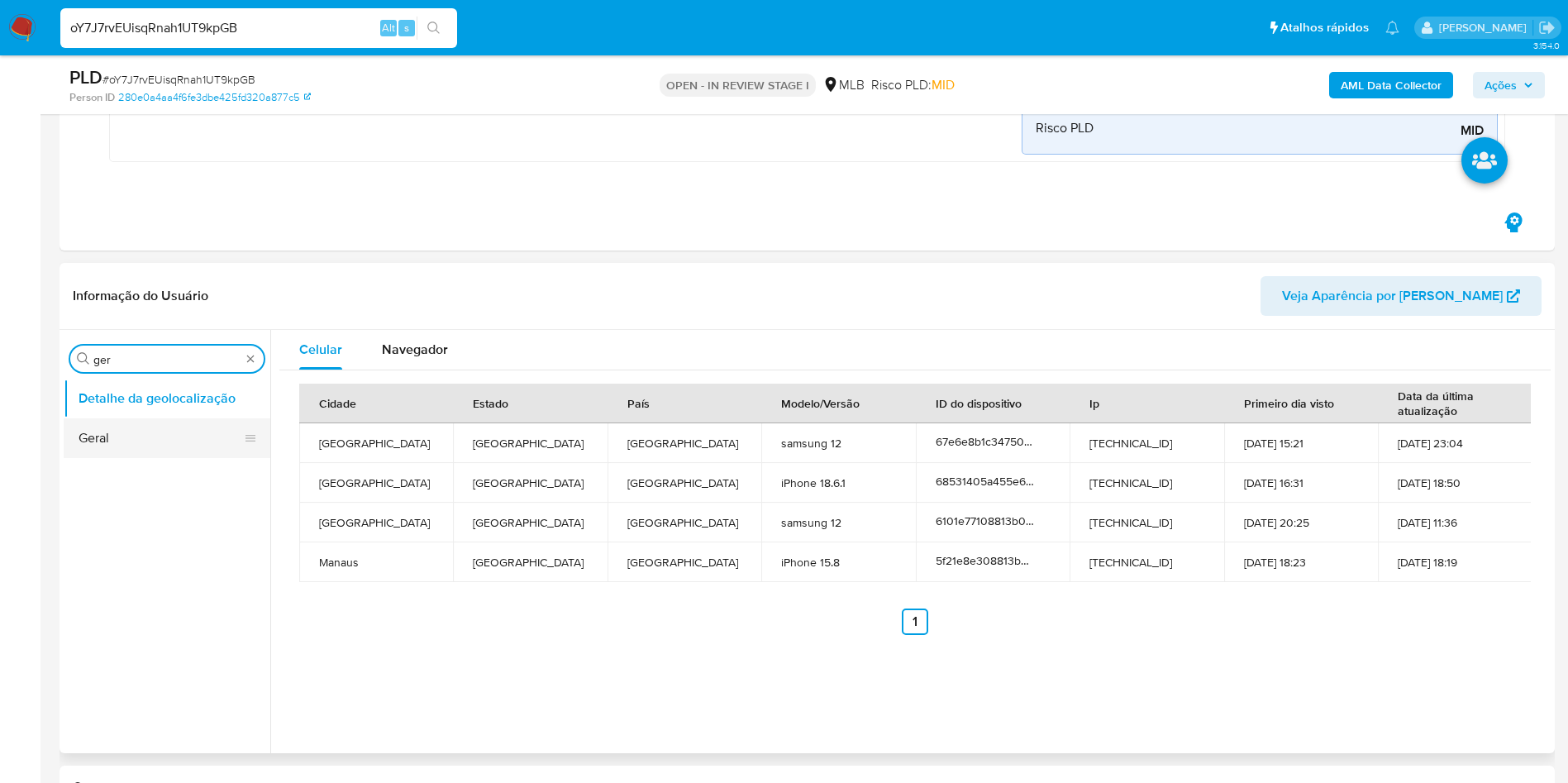
type input "ger"
click at [83, 441] on button "Geral" at bounding box center [160, 438] width 193 height 40
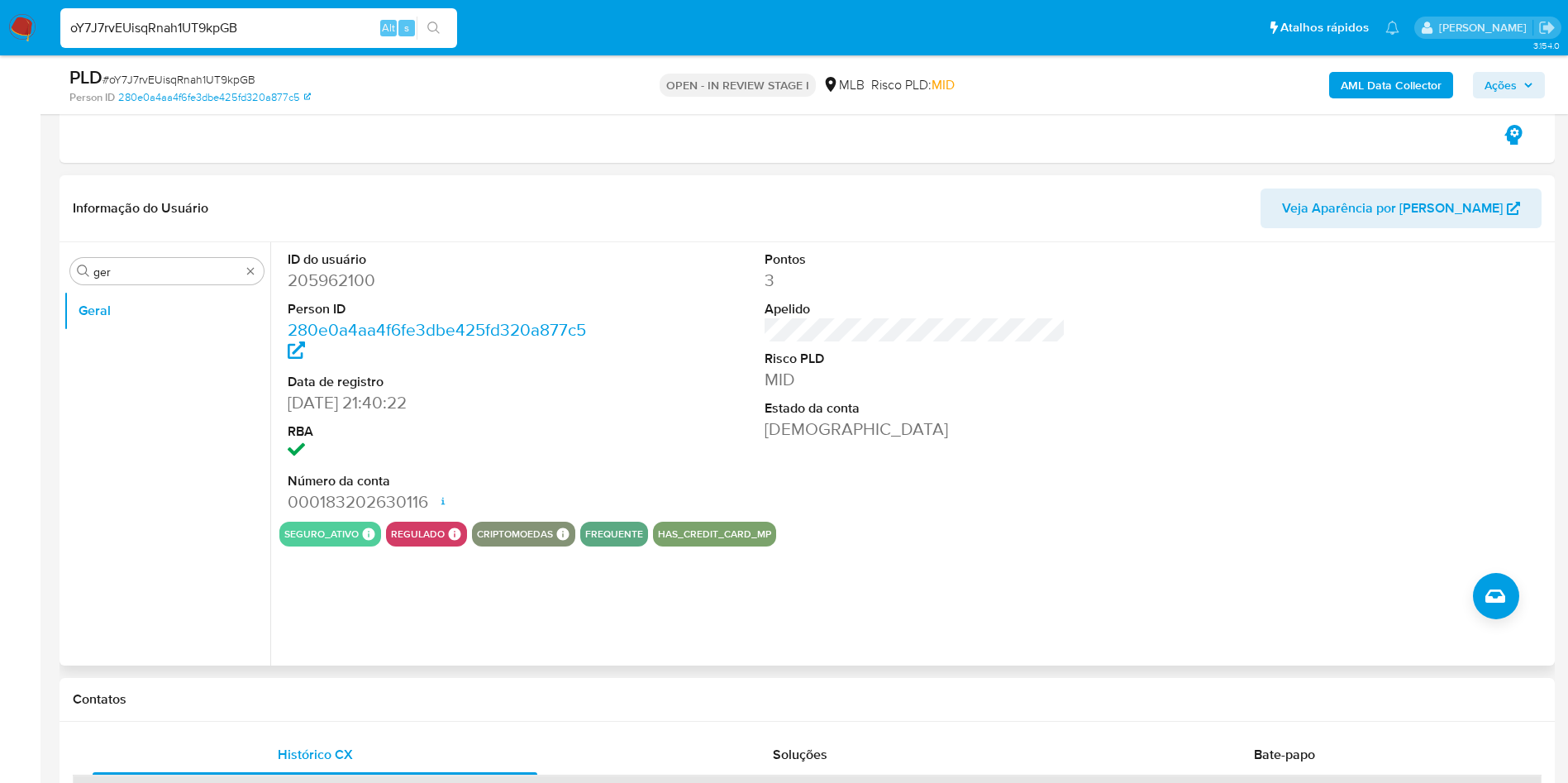
scroll to position [688, 0]
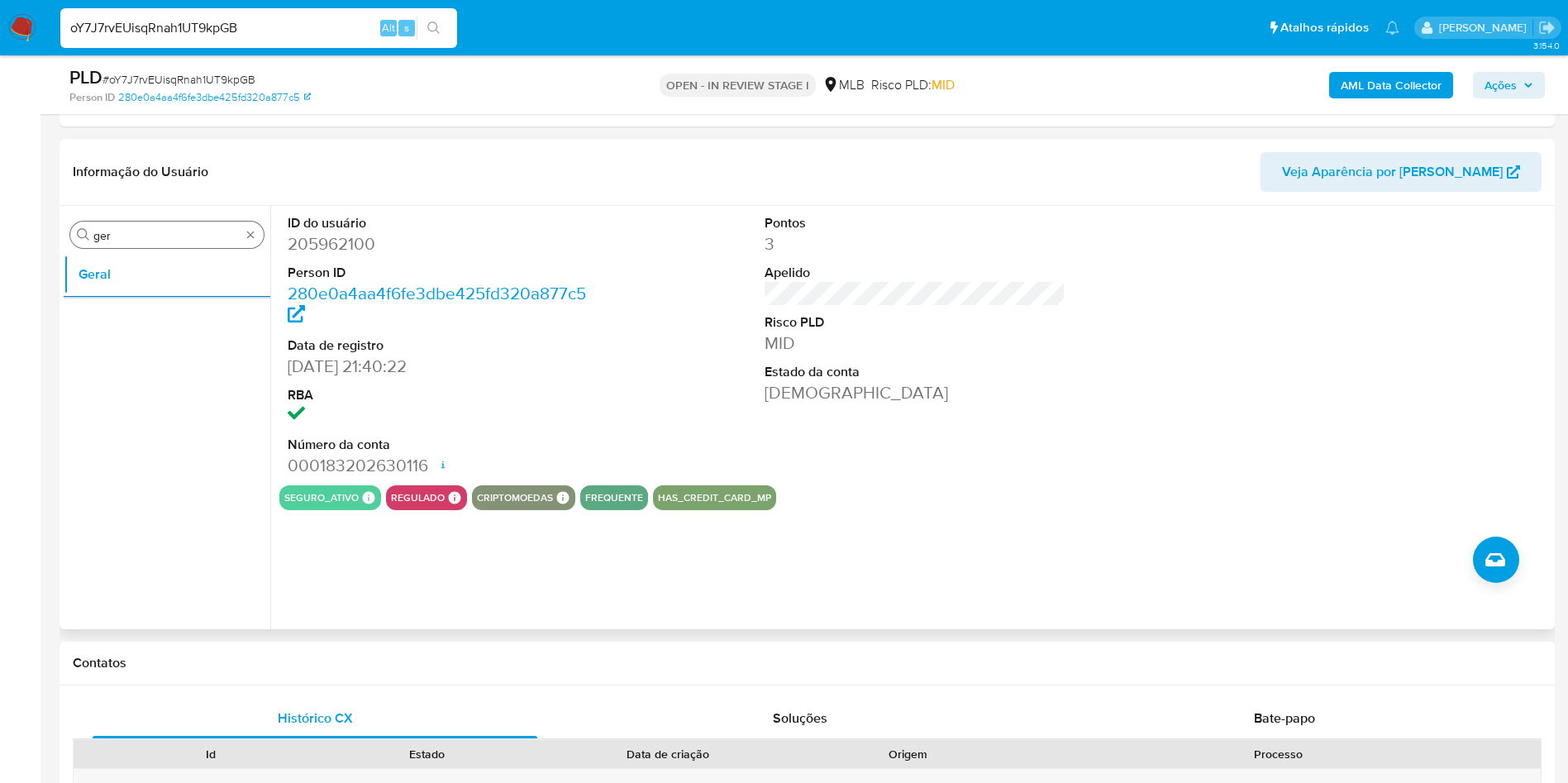
click at [147, 236] on input "ger" at bounding box center [166, 236] width 147 height 15
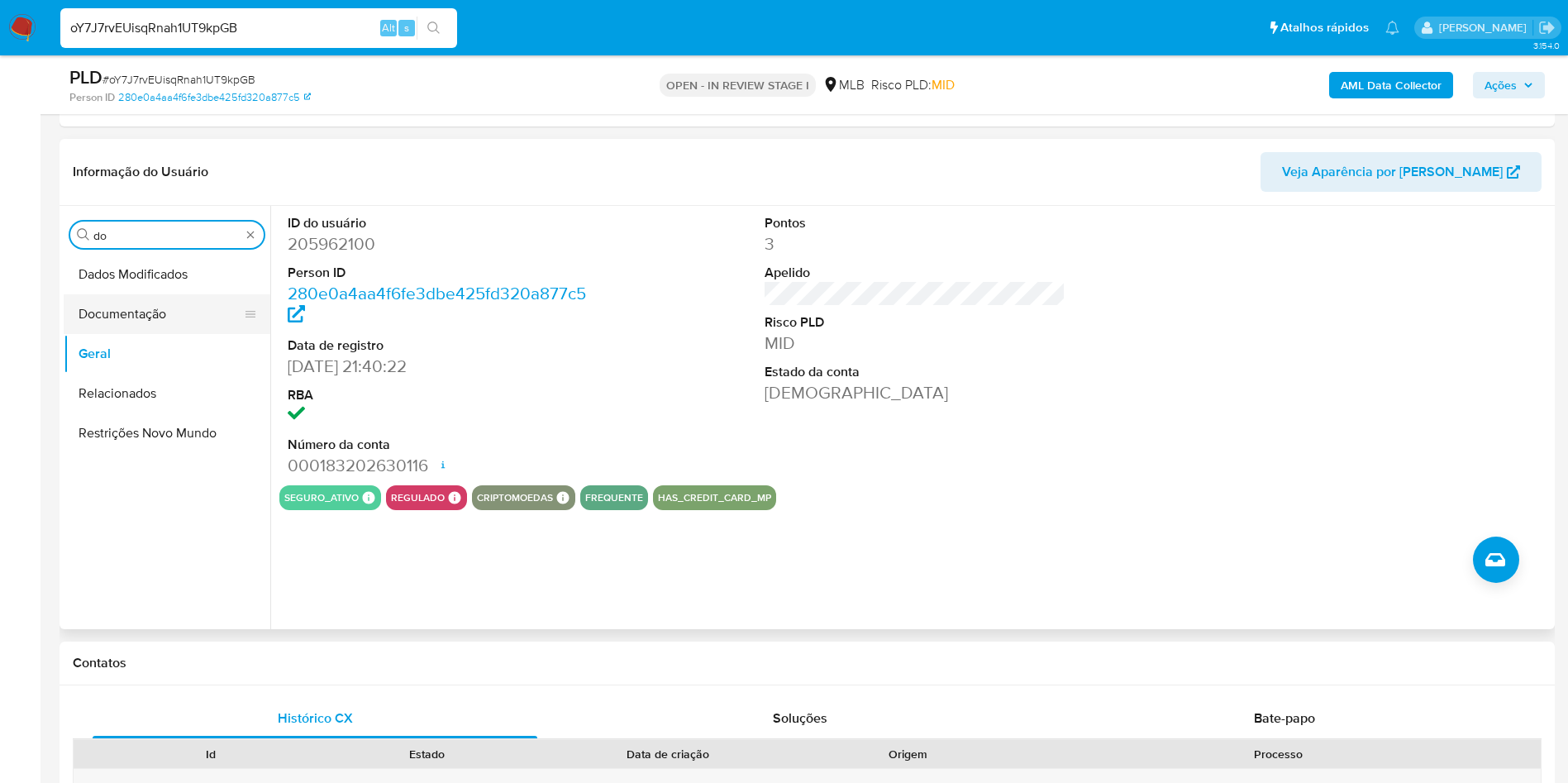
type input "do"
click at [118, 313] on button "Documentação" at bounding box center [160, 314] width 193 height 40
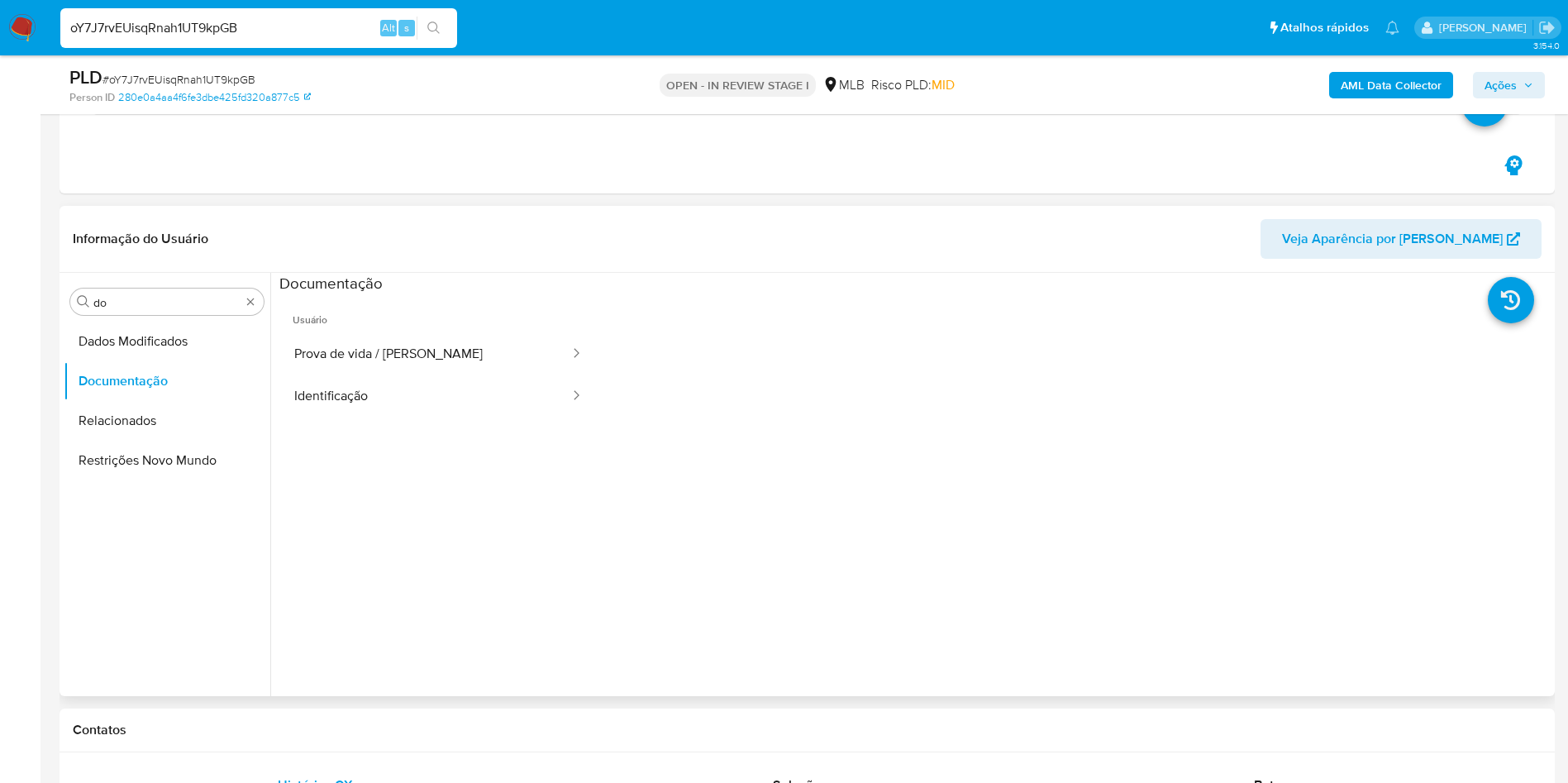
scroll to position [564, 0]
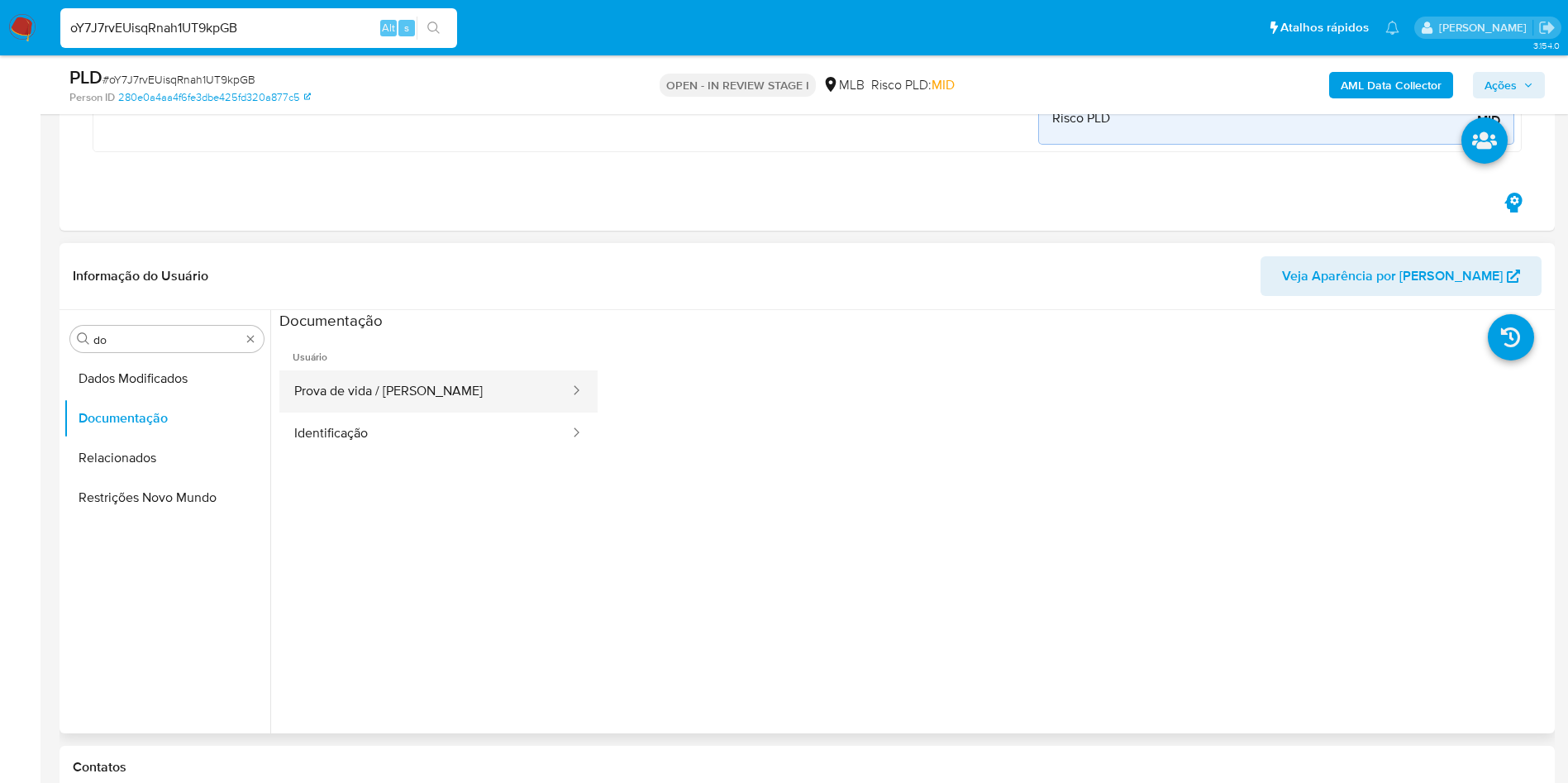
click at [350, 405] on button "Prova de vida / Selfie" at bounding box center [425, 391] width 292 height 42
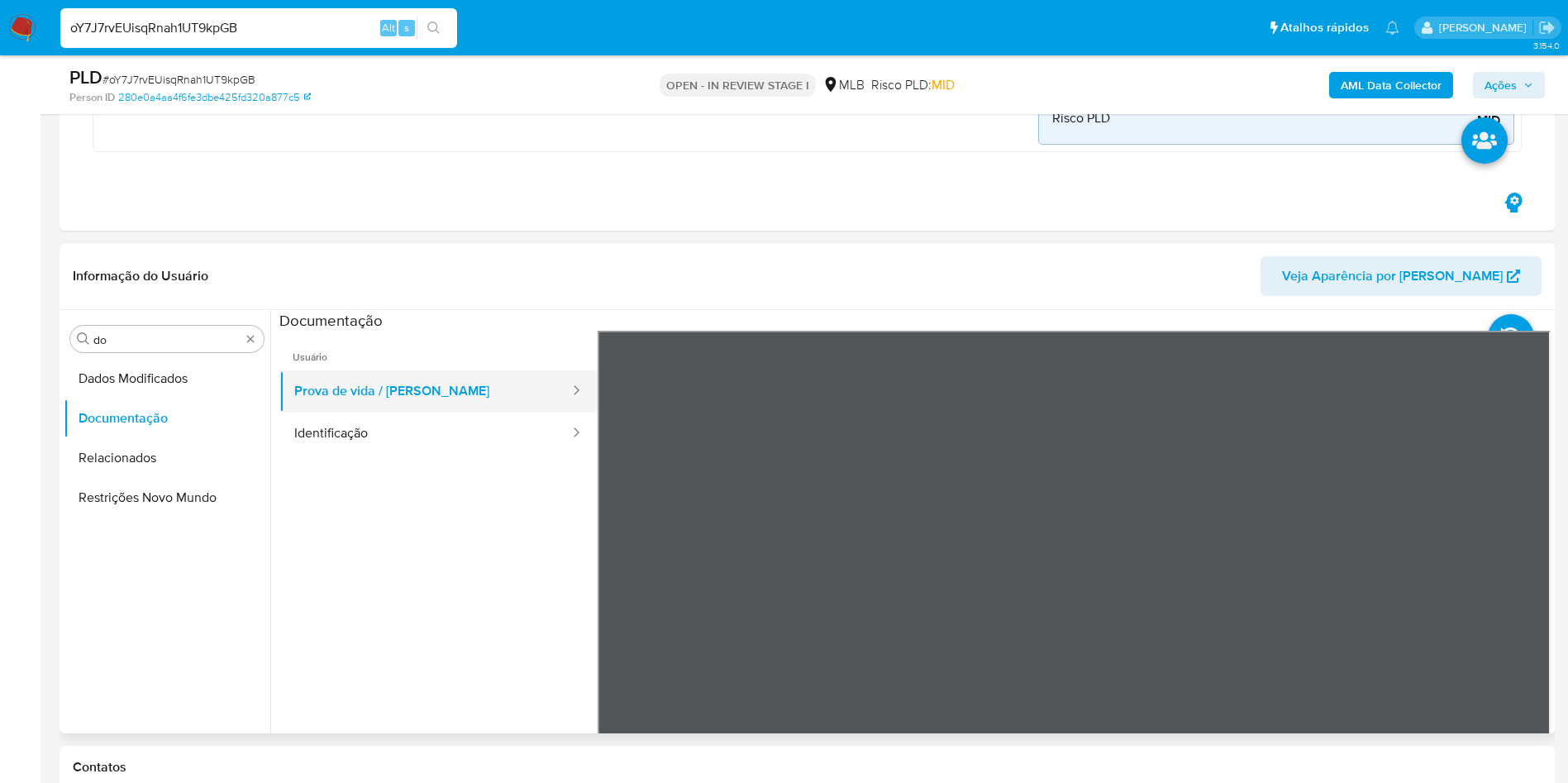
click at [515, 404] on button "Prova de vida / Selfie" at bounding box center [425, 391] width 292 height 42
click at [508, 435] on button "Identificação" at bounding box center [425, 433] width 292 height 42
click at [1523, 605] on icon at bounding box center [1530, 599] width 33 height 33
click at [396, 394] on button "Prova de vida / Selfie" at bounding box center [425, 391] width 292 height 42
click at [145, 339] on input "do" at bounding box center [166, 339] width 147 height 15
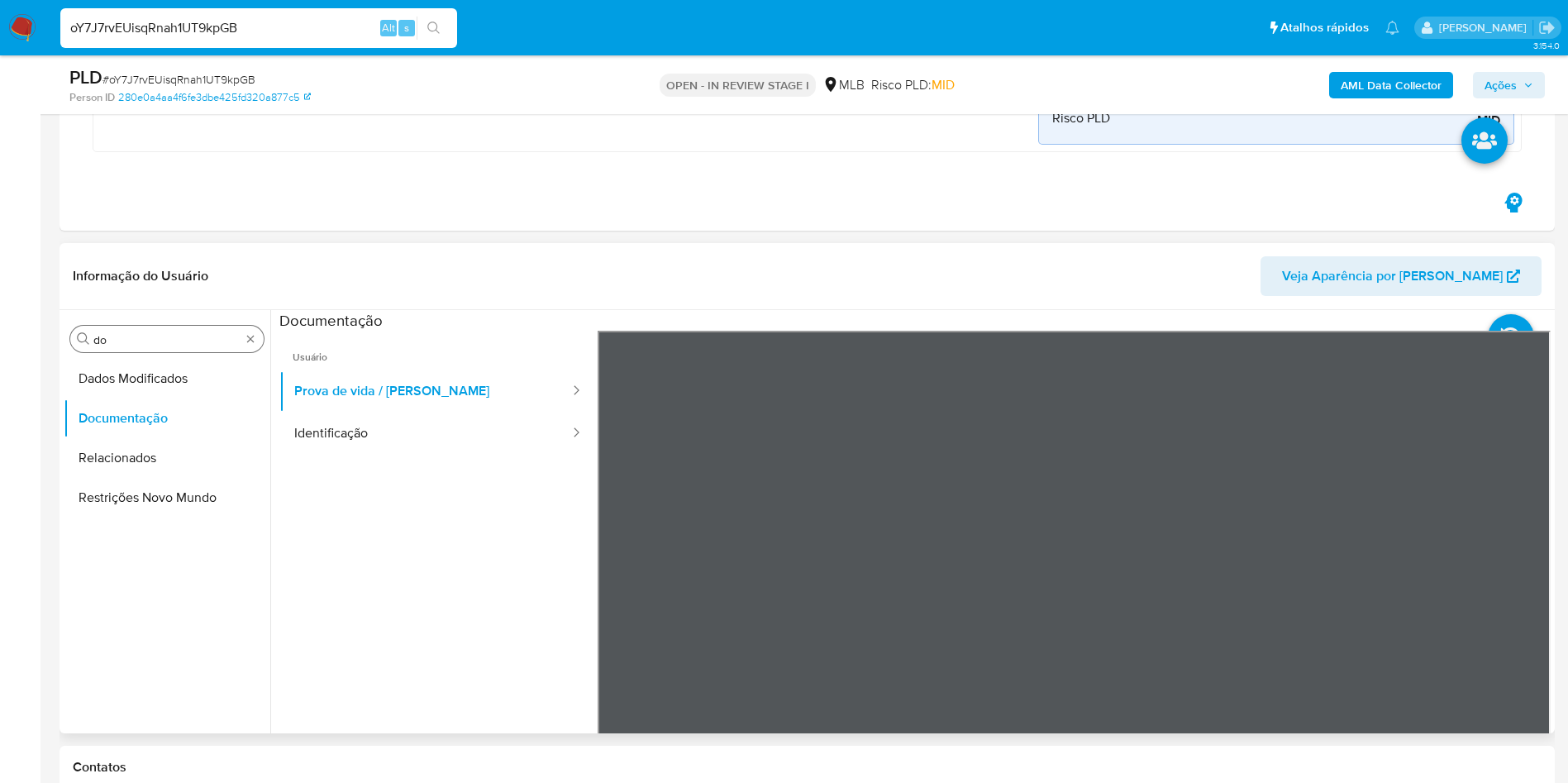
click at [145, 339] on input "do" at bounding box center [166, 339] width 147 height 15
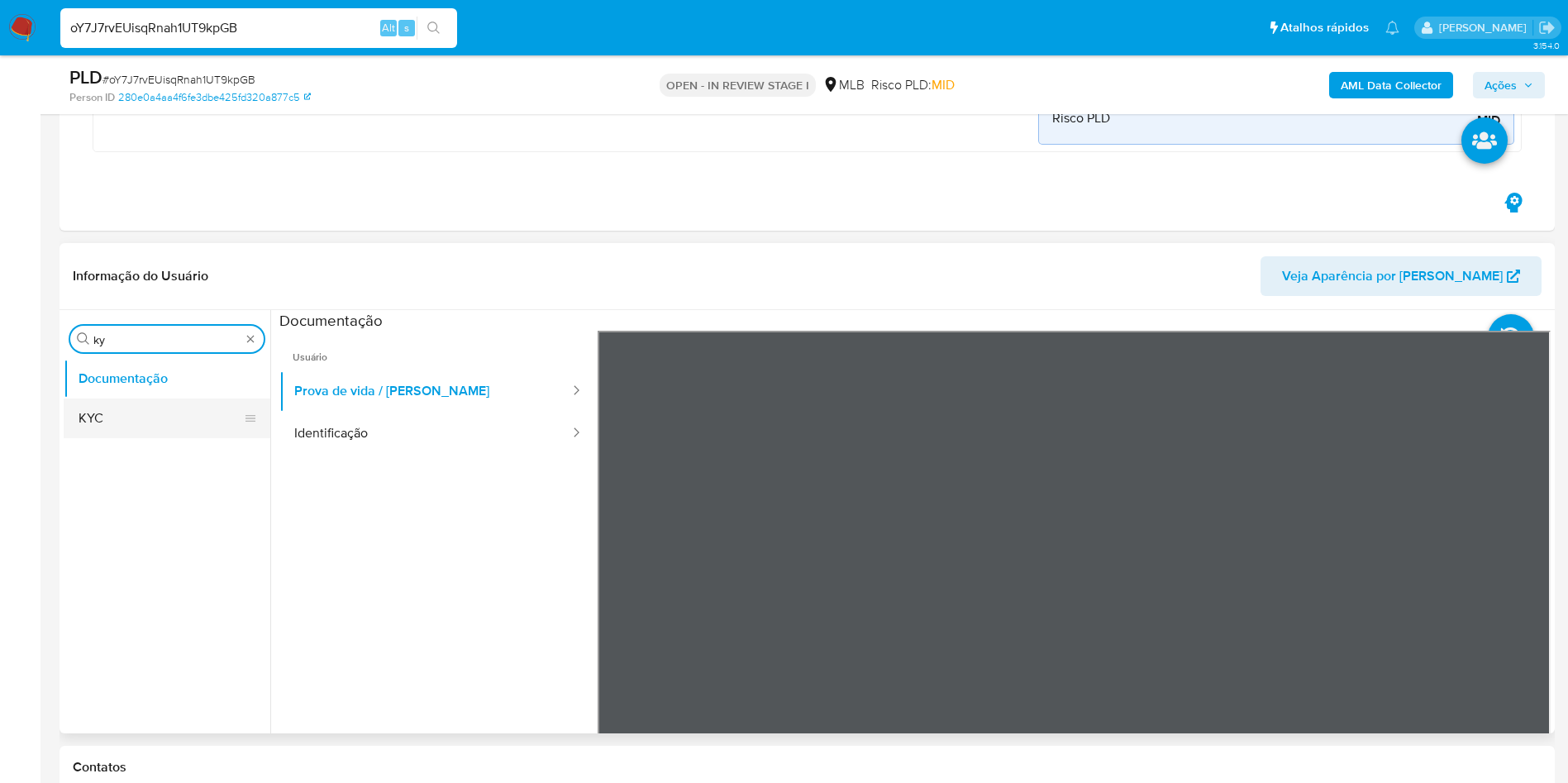
type input "ky"
click at [74, 427] on button "KYC" at bounding box center [166, 417] width 207 height 40
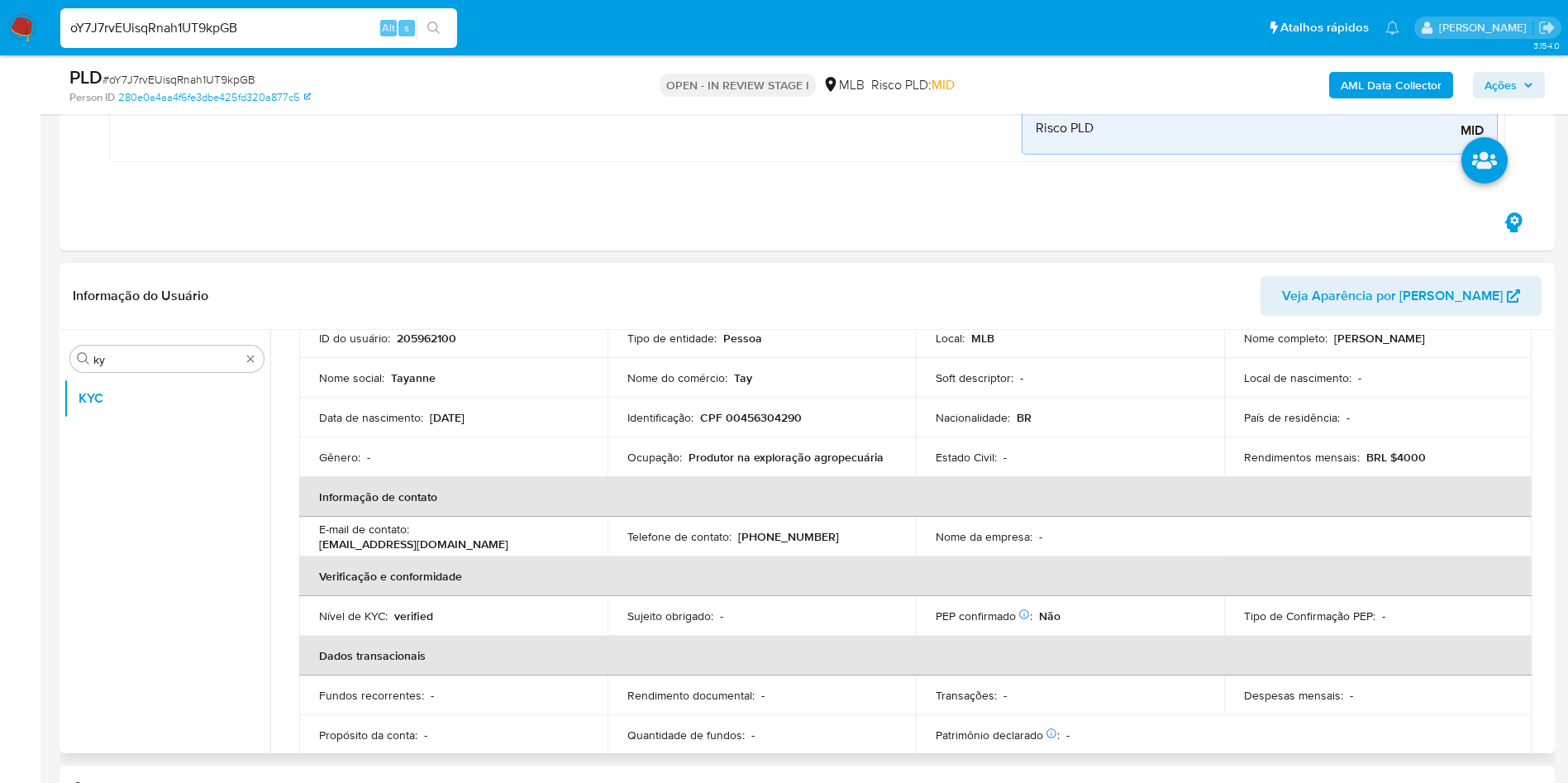
scroll to position [128, 0]
click at [728, 455] on p "Produtor na exploração agropecuária" at bounding box center [786, 459] width 195 height 15
copy div "Ocupação : Produtor na exploração agropecuária"
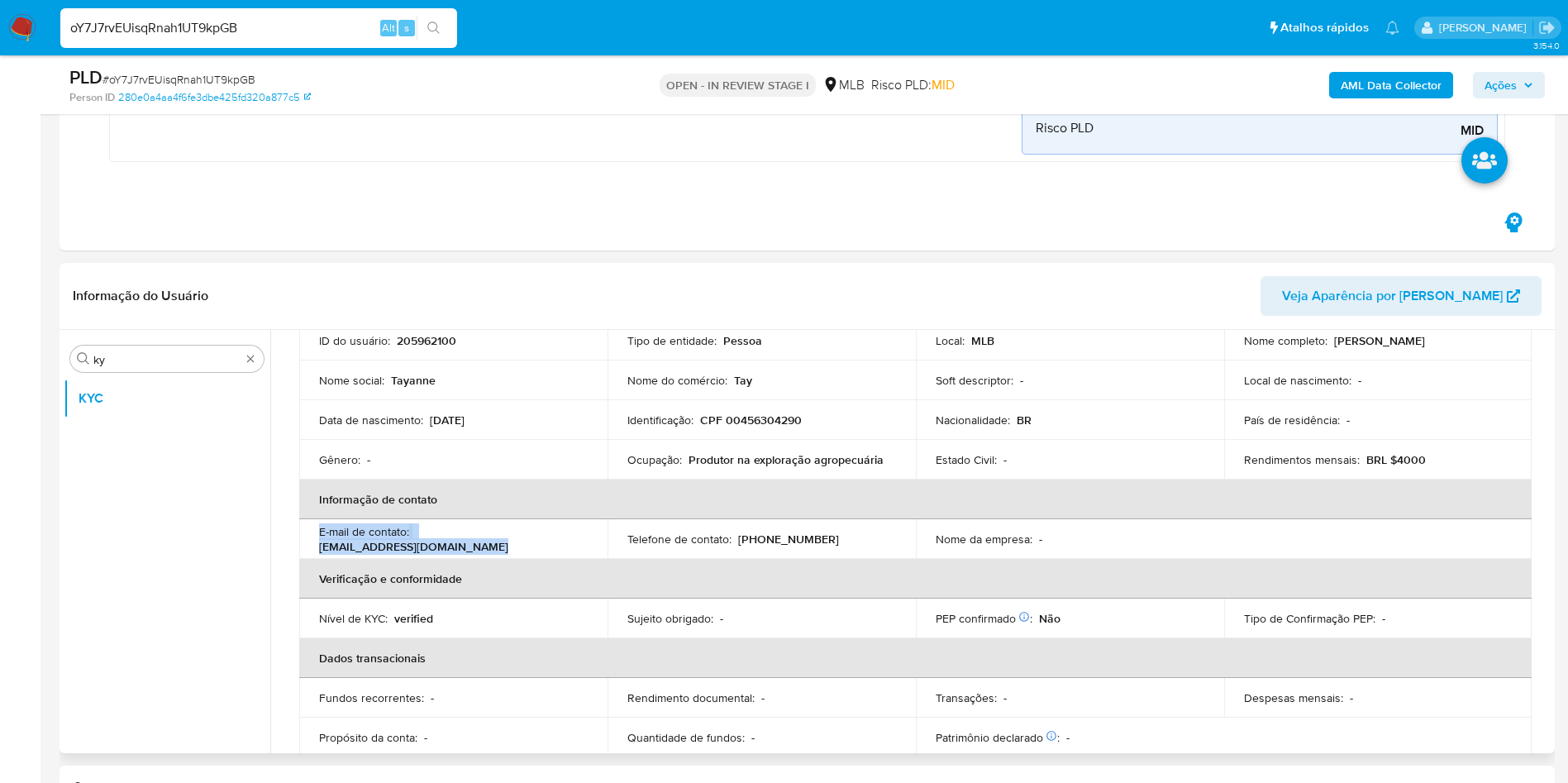
click at [679, 518] on table "Dados pessoais ID do usuário : 205962100 Tipo de entidade : Pessoa Local : MLB …" at bounding box center [915, 519] width 1232 height 476
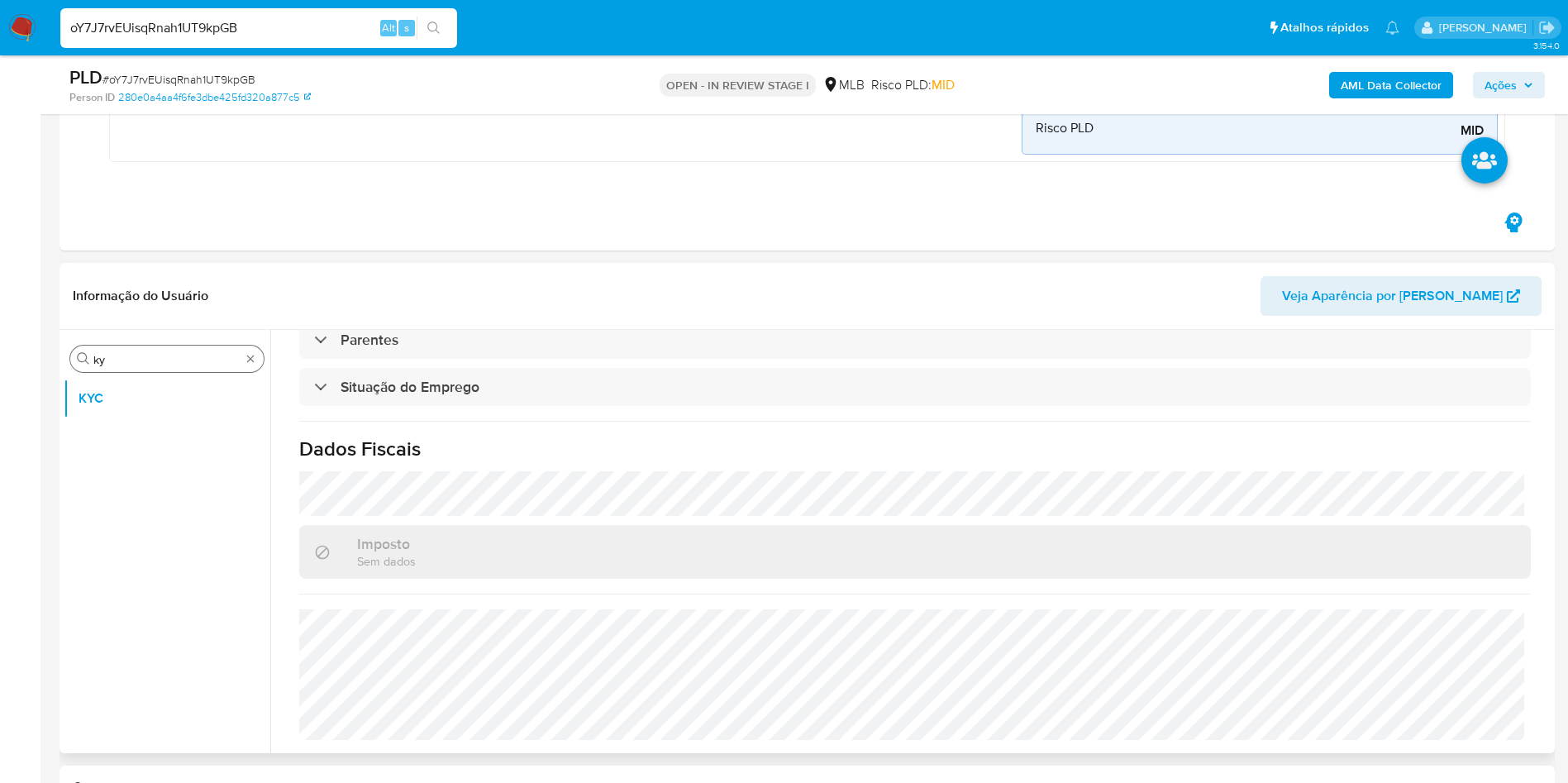
click at [138, 355] on input "ky" at bounding box center [166, 359] width 147 height 15
click at [139, 355] on input "ky" at bounding box center [166, 359] width 147 height 15
click at [107, 359] on input "ky" at bounding box center [166, 359] width 147 height 15
click at [107, 358] on input "ky" at bounding box center [166, 359] width 147 height 15
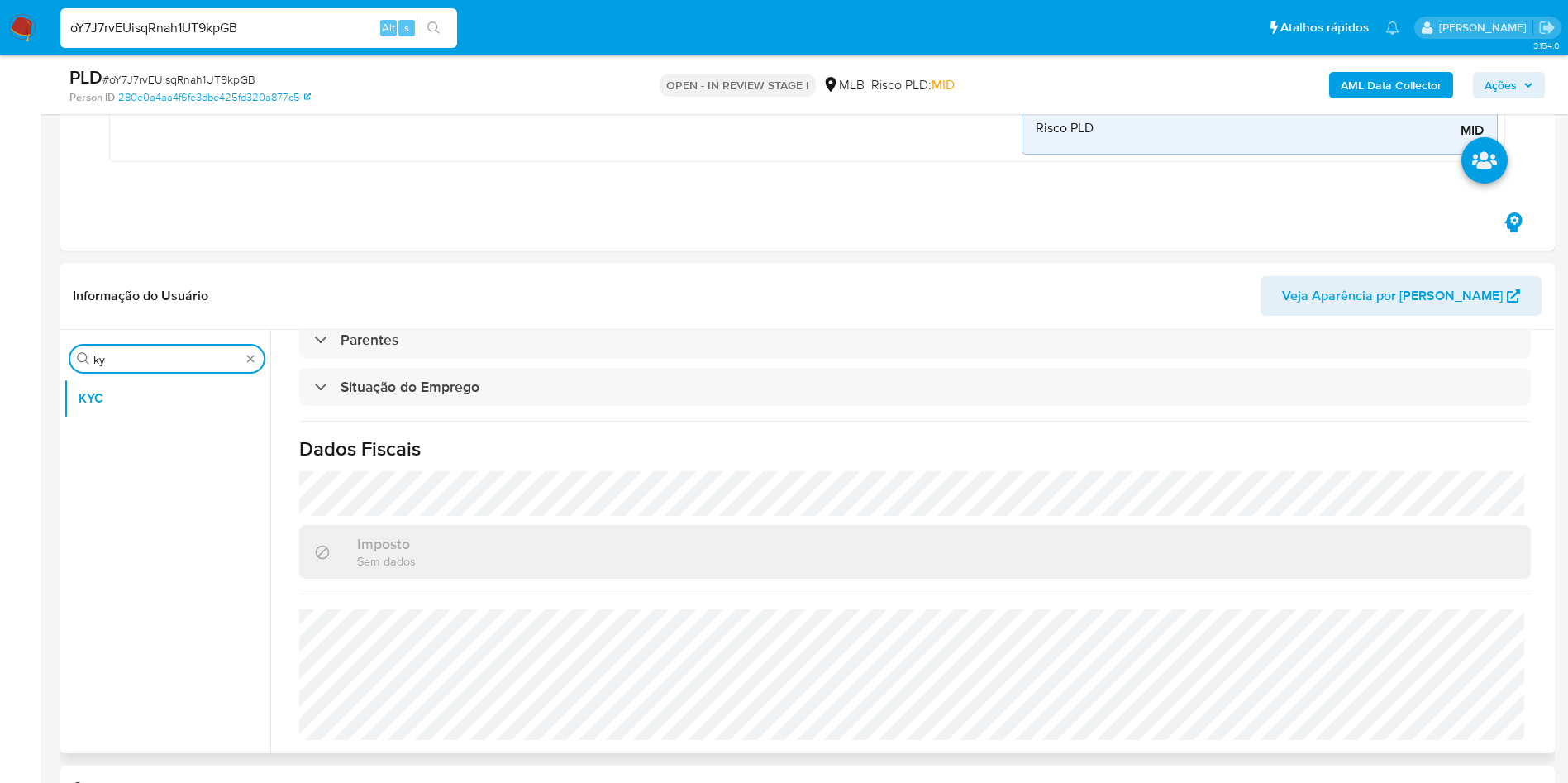
click at [108, 358] on input "ky" at bounding box center [166, 359] width 147 height 15
type input "en"
click at [115, 464] on button "Endereços" at bounding box center [160, 477] width 193 height 40
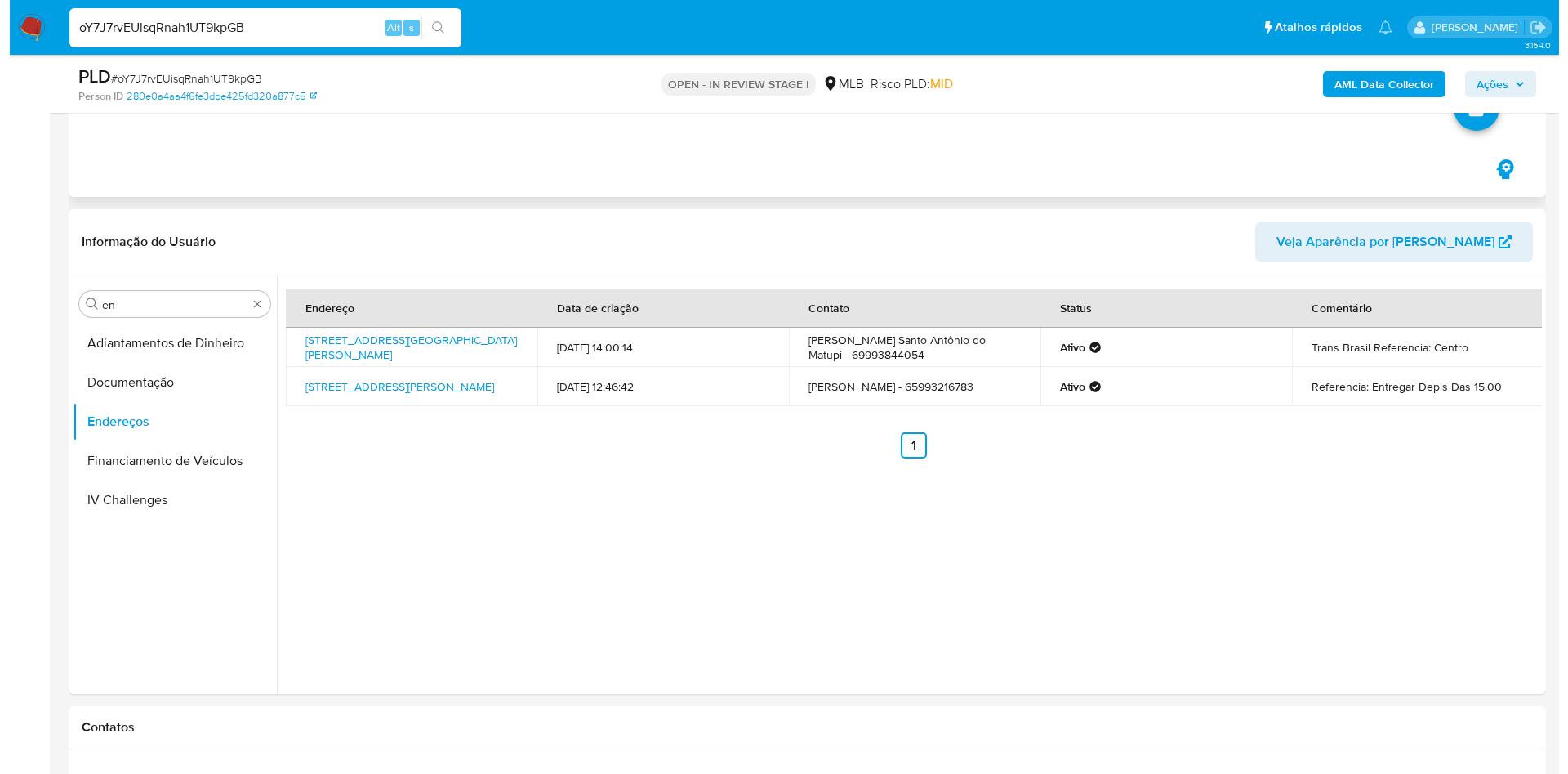
scroll to position [558, 0]
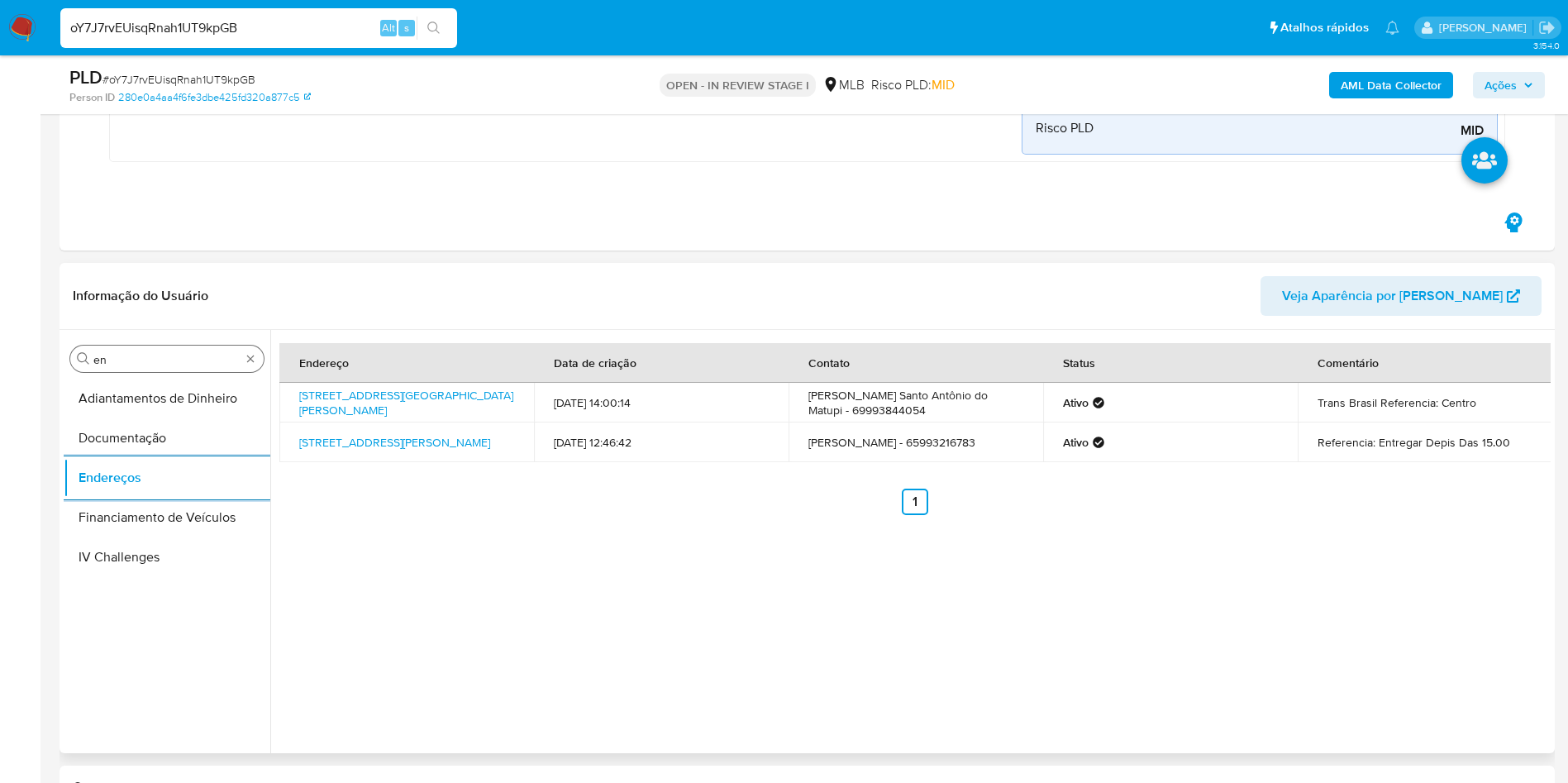
click at [116, 359] on input "en" at bounding box center [166, 359] width 147 height 15
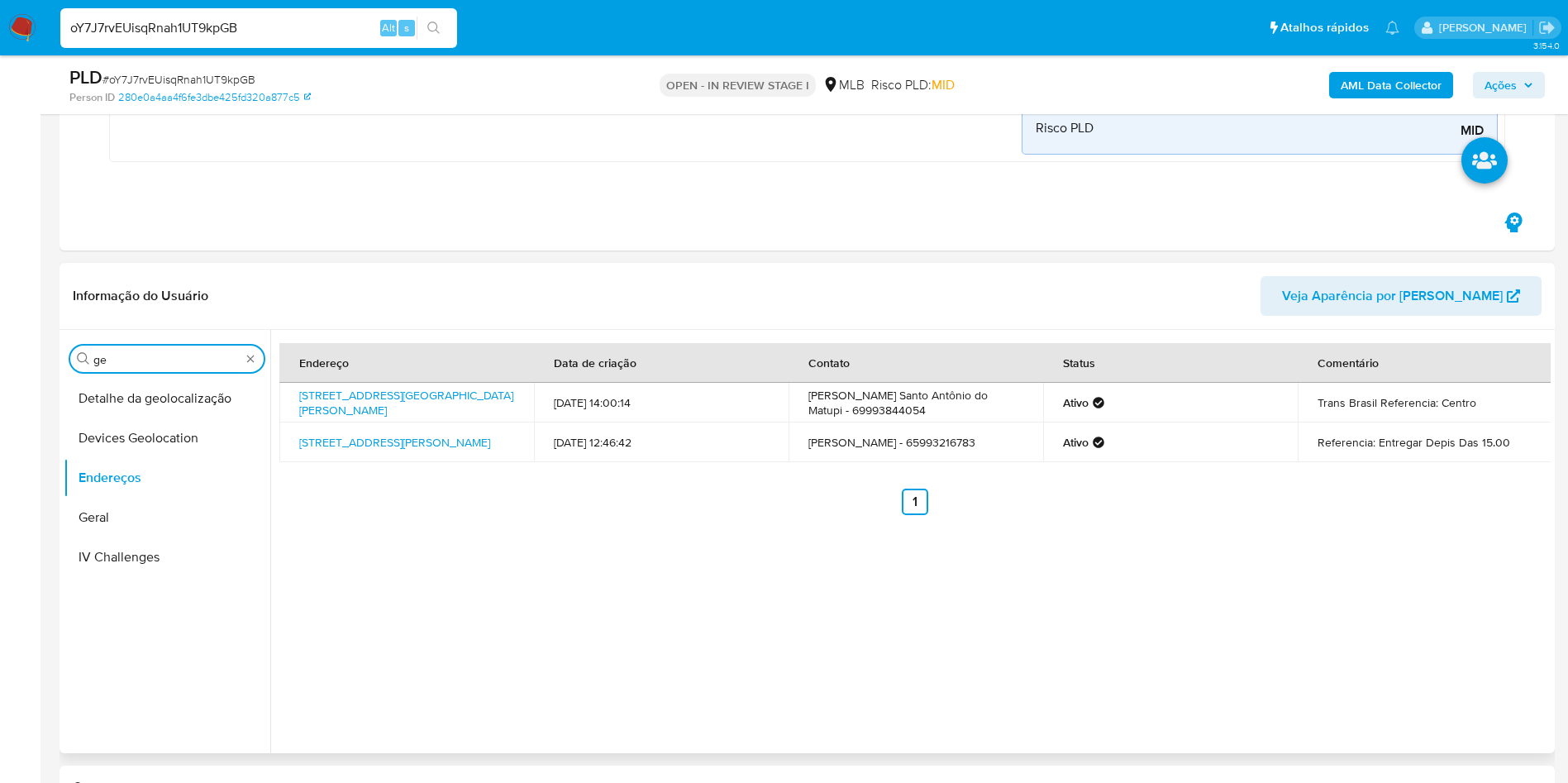
type input "ge"
click at [103, 399] on button "Detalhe da geolocalização" at bounding box center [166, 398] width 207 height 40
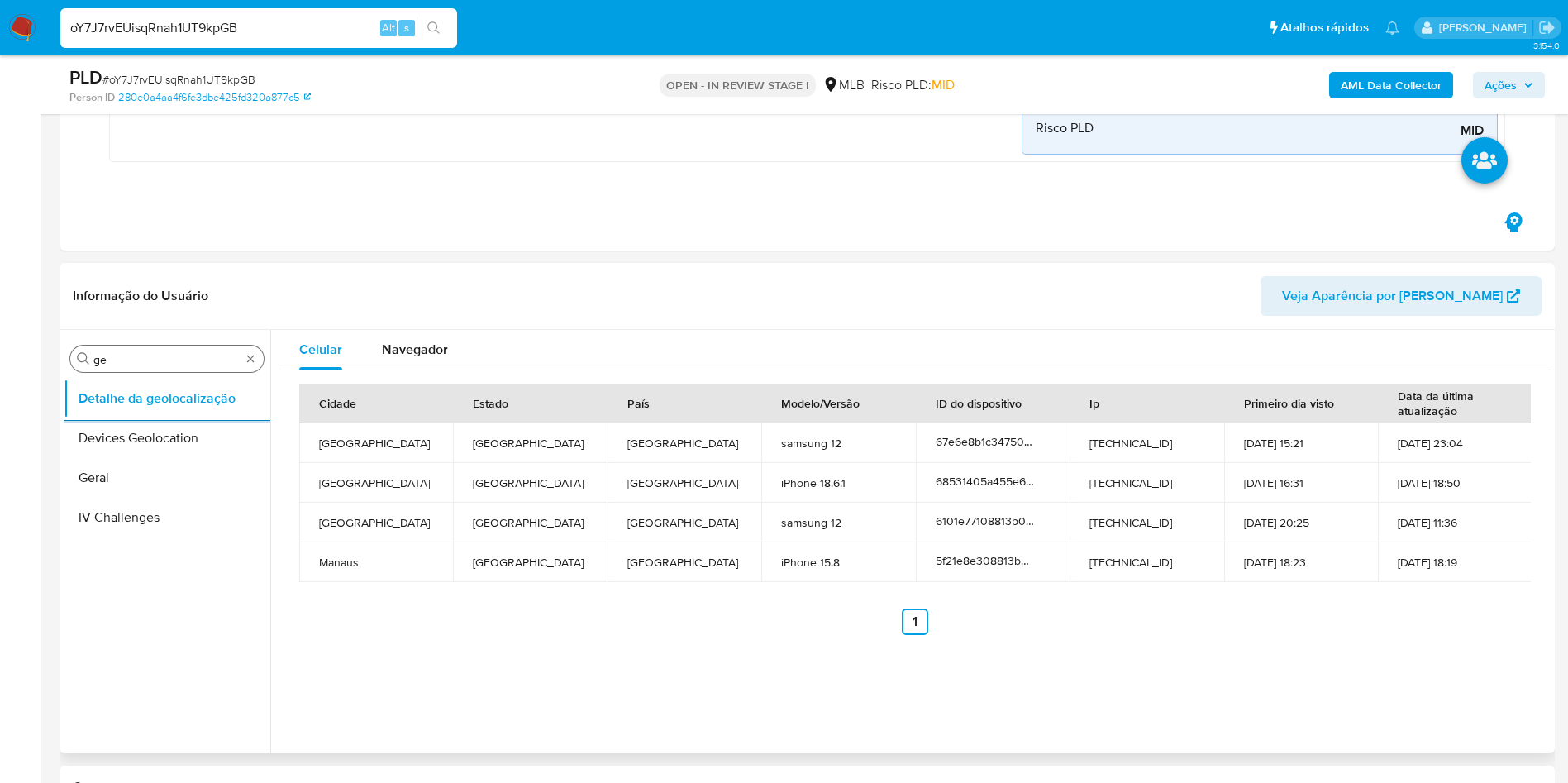
click at [171, 365] on input "ge" at bounding box center [166, 359] width 147 height 15
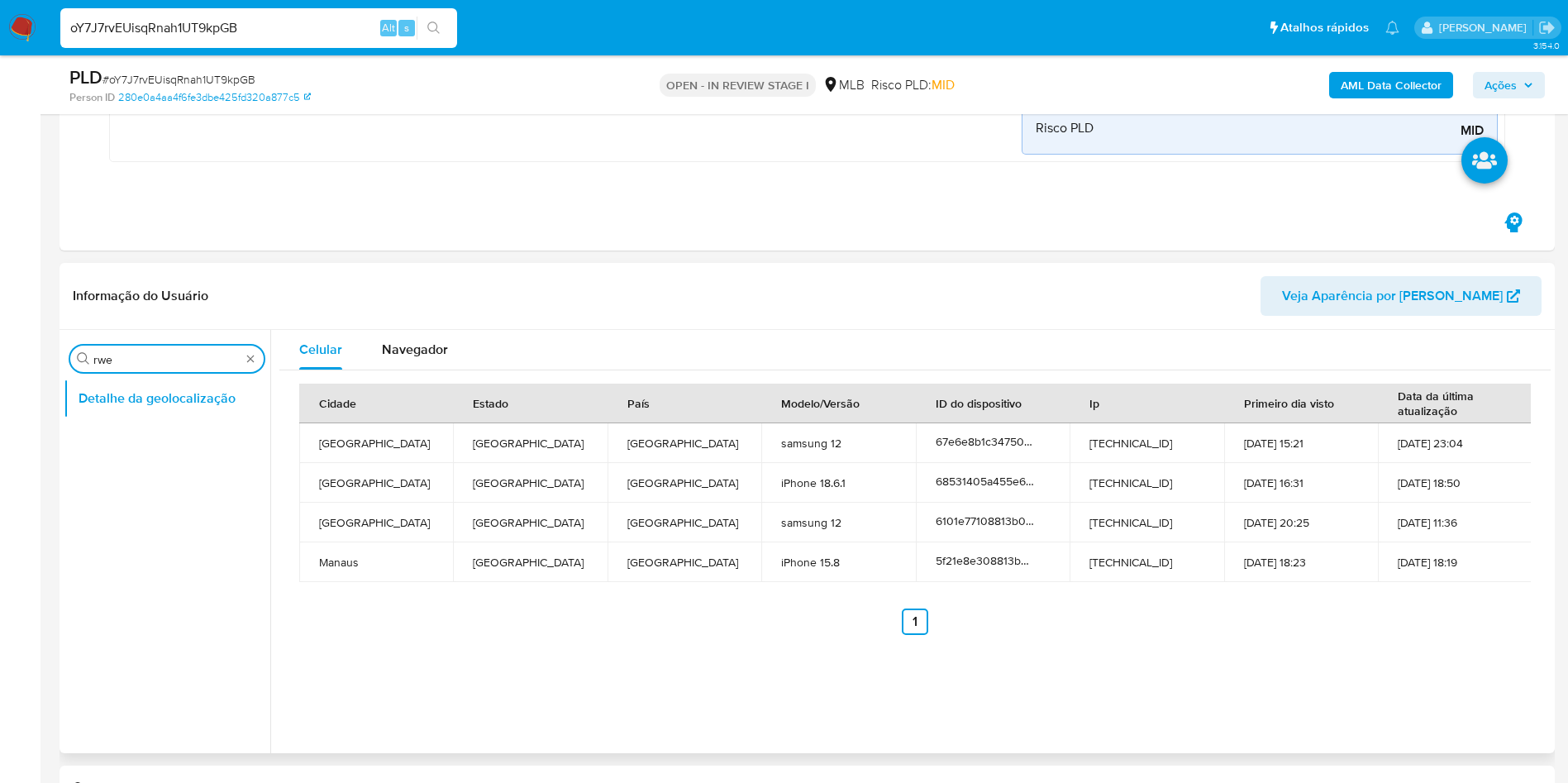
click at [129, 345] on div "Procurar rwe" at bounding box center [167, 359] width 193 height 26
click at [130, 359] on input "rwe" at bounding box center [166, 359] width 147 height 15
type input "res"
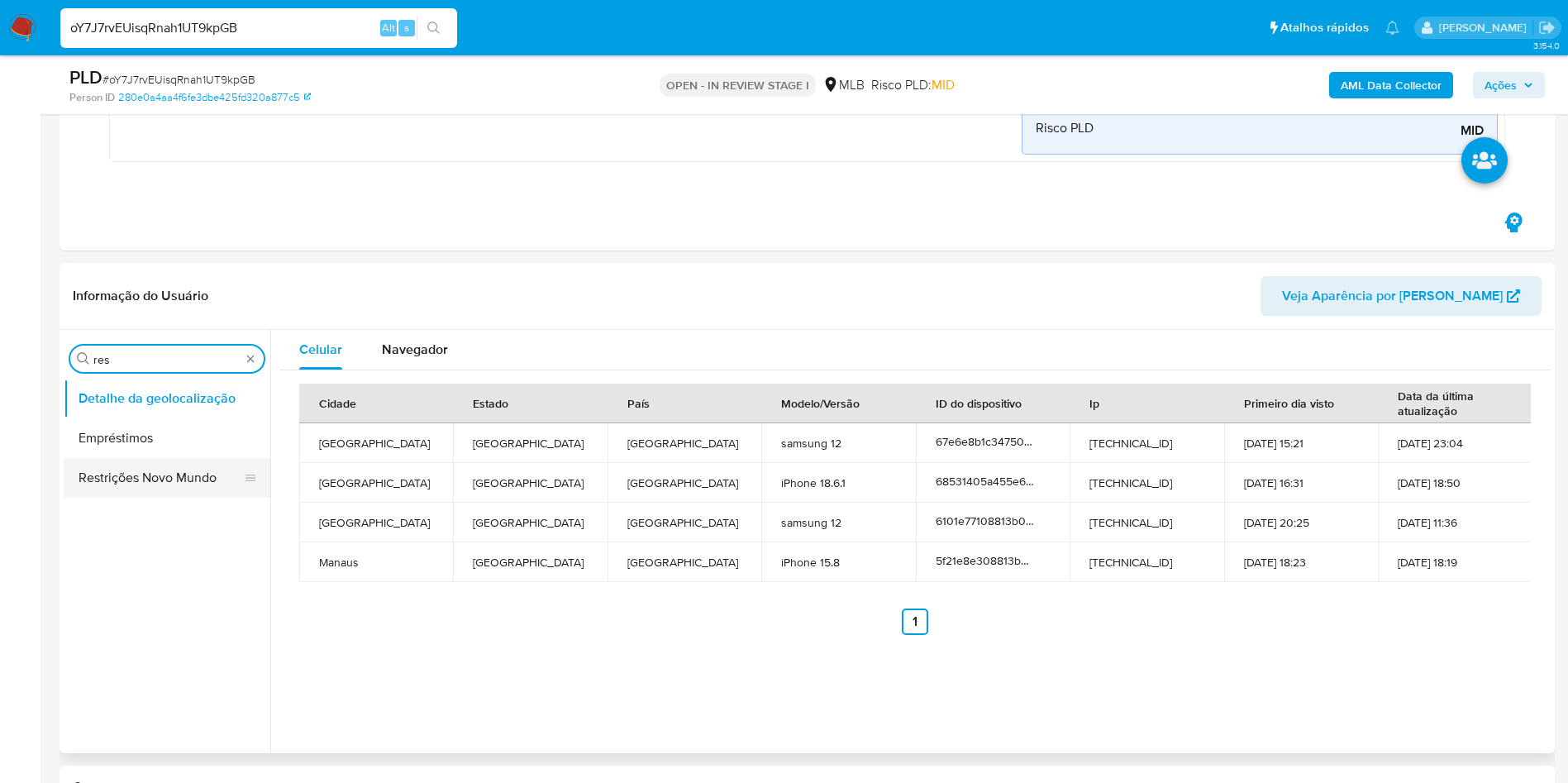
click at [84, 474] on button "Restrições Novo Mundo" at bounding box center [160, 477] width 193 height 40
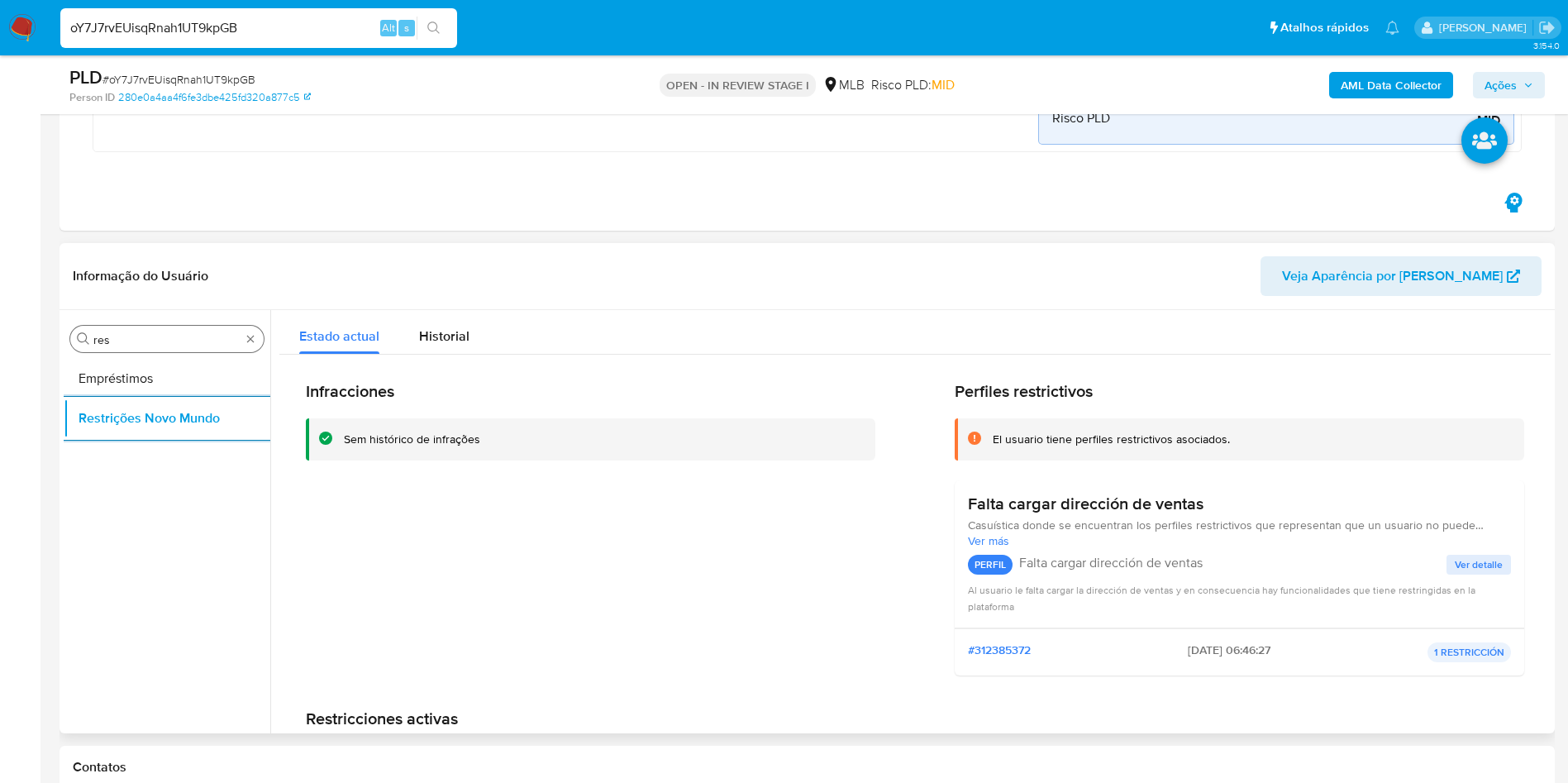
click at [147, 339] on input "res" at bounding box center [166, 339] width 147 height 15
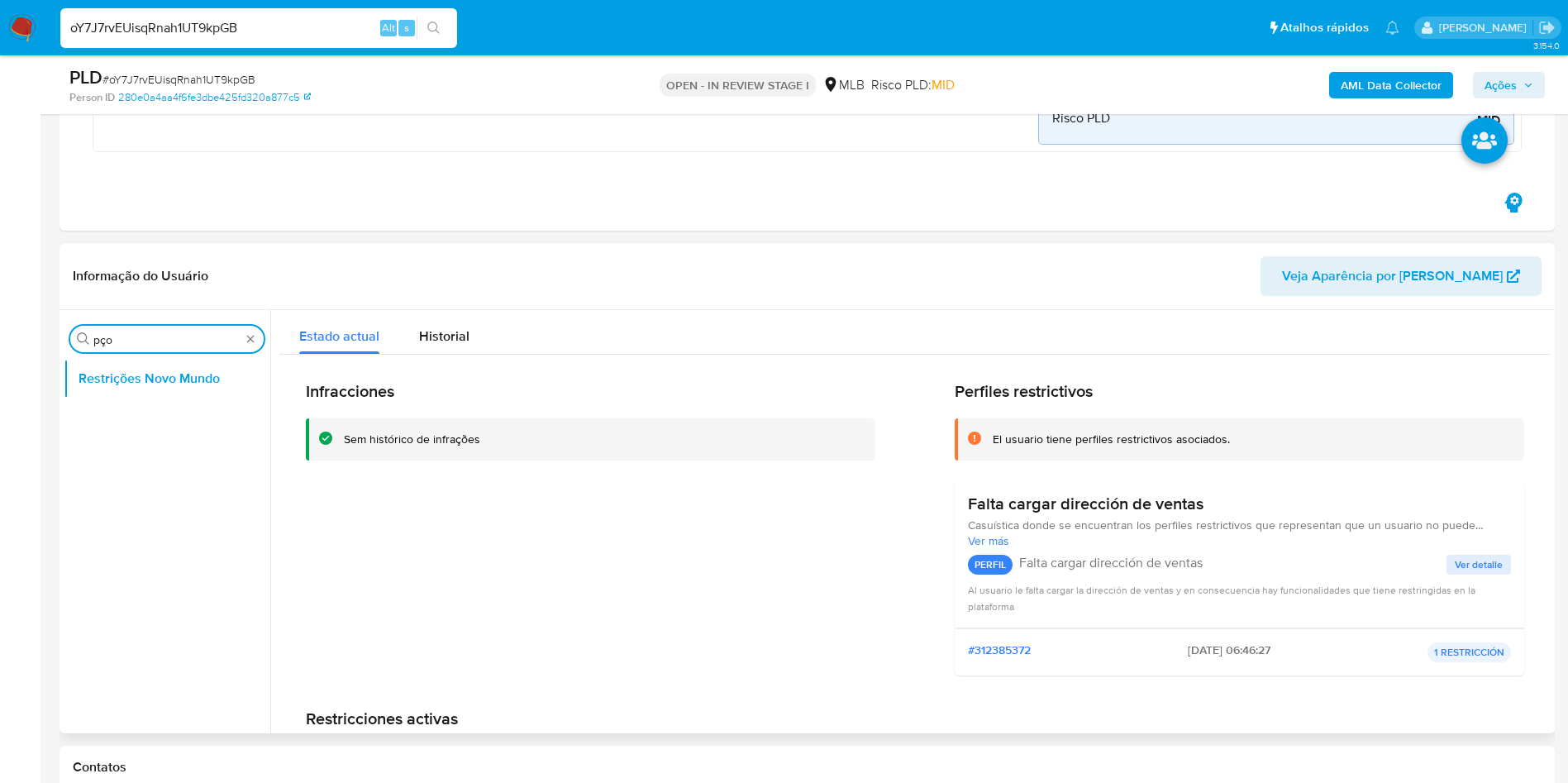
click at [135, 341] on input "pço" at bounding box center [166, 339] width 147 height 15
click at [134, 341] on input "pço" at bounding box center [166, 339] width 147 height 15
type input "po"
click at [117, 376] on button "Dispositivos Point" at bounding box center [160, 378] width 193 height 40
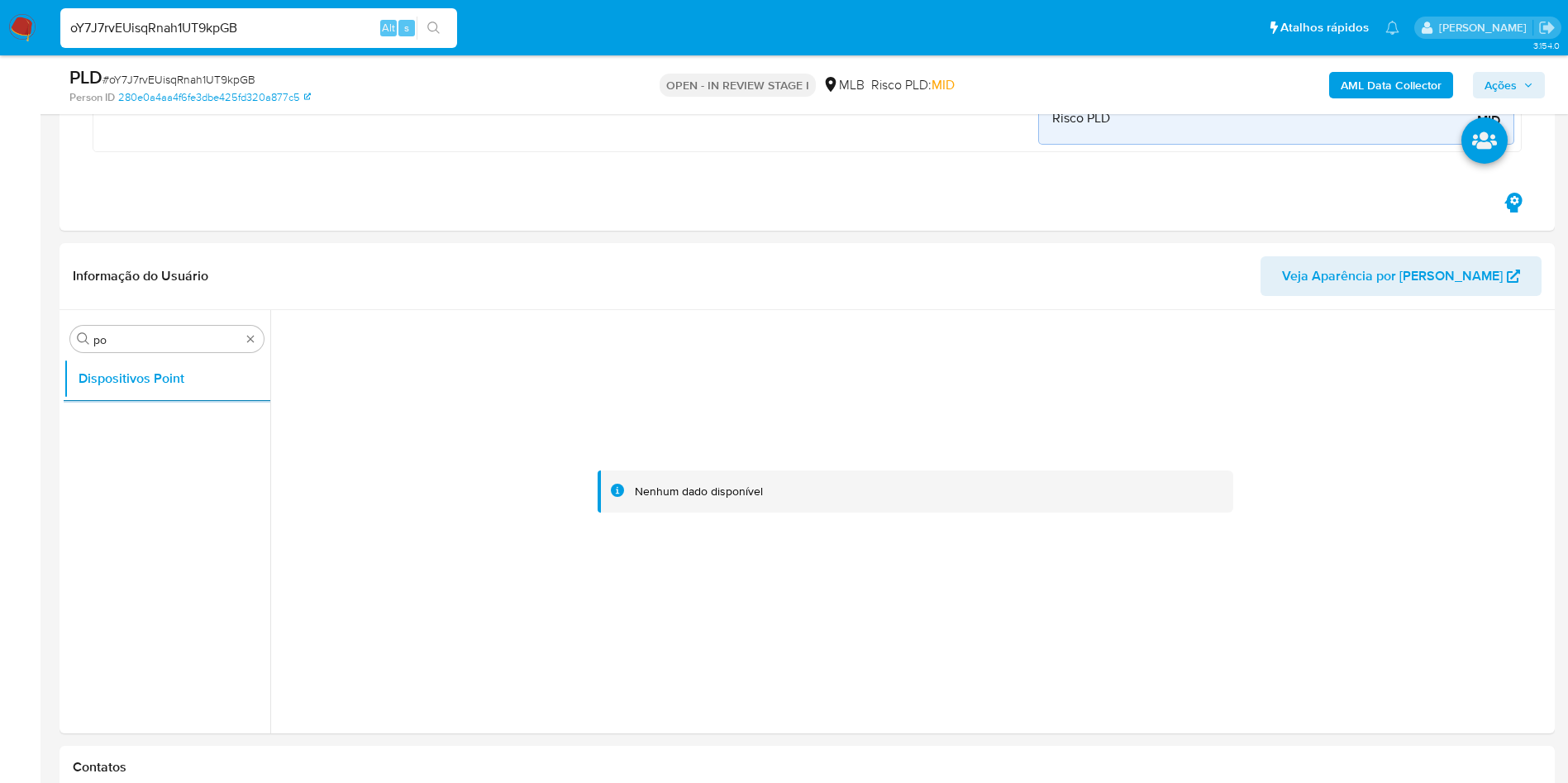
click at [1402, 91] on b "AML Data Collector" at bounding box center [1390, 85] width 101 height 26
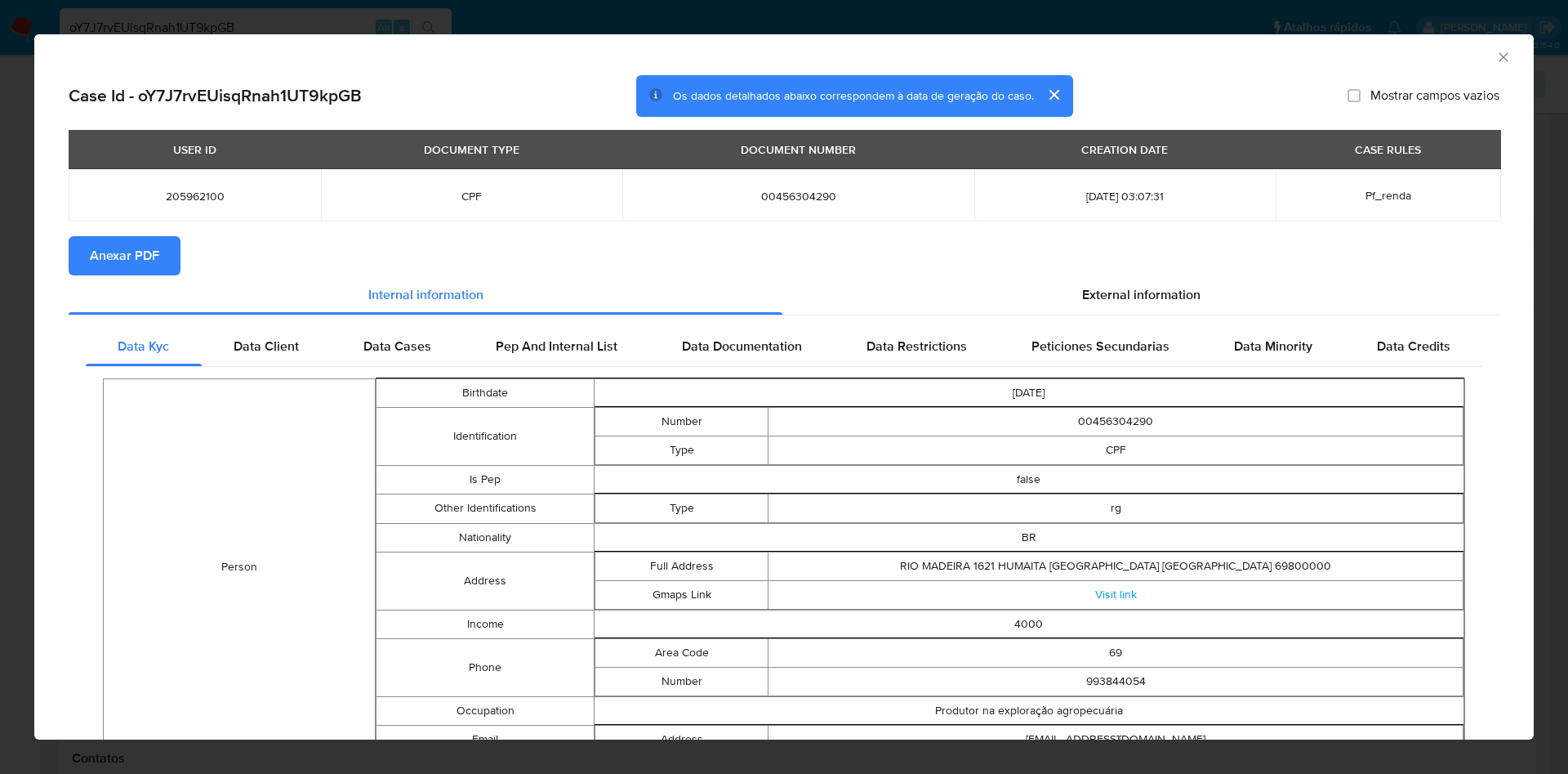
click at [122, 260] on span "Anexar PDF" at bounding box center [124, 255] width 69 height 36
click at [131, 268] on span "Anexar PDF" at bounding box center [124, 255] width 69 height 36
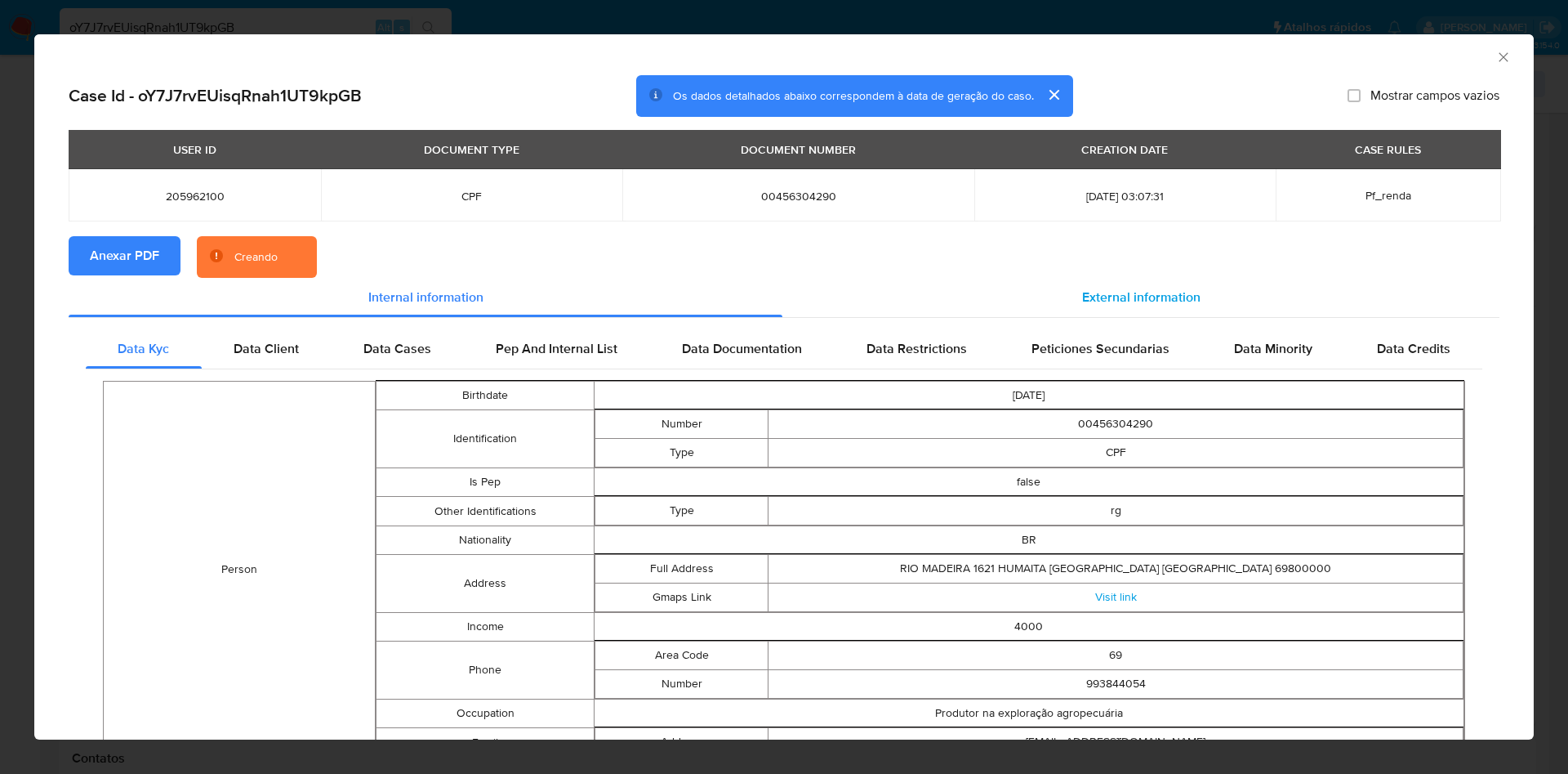
click at [1106, 281] on div "External information" at bounding box center [1141, 297] width 718 height 39
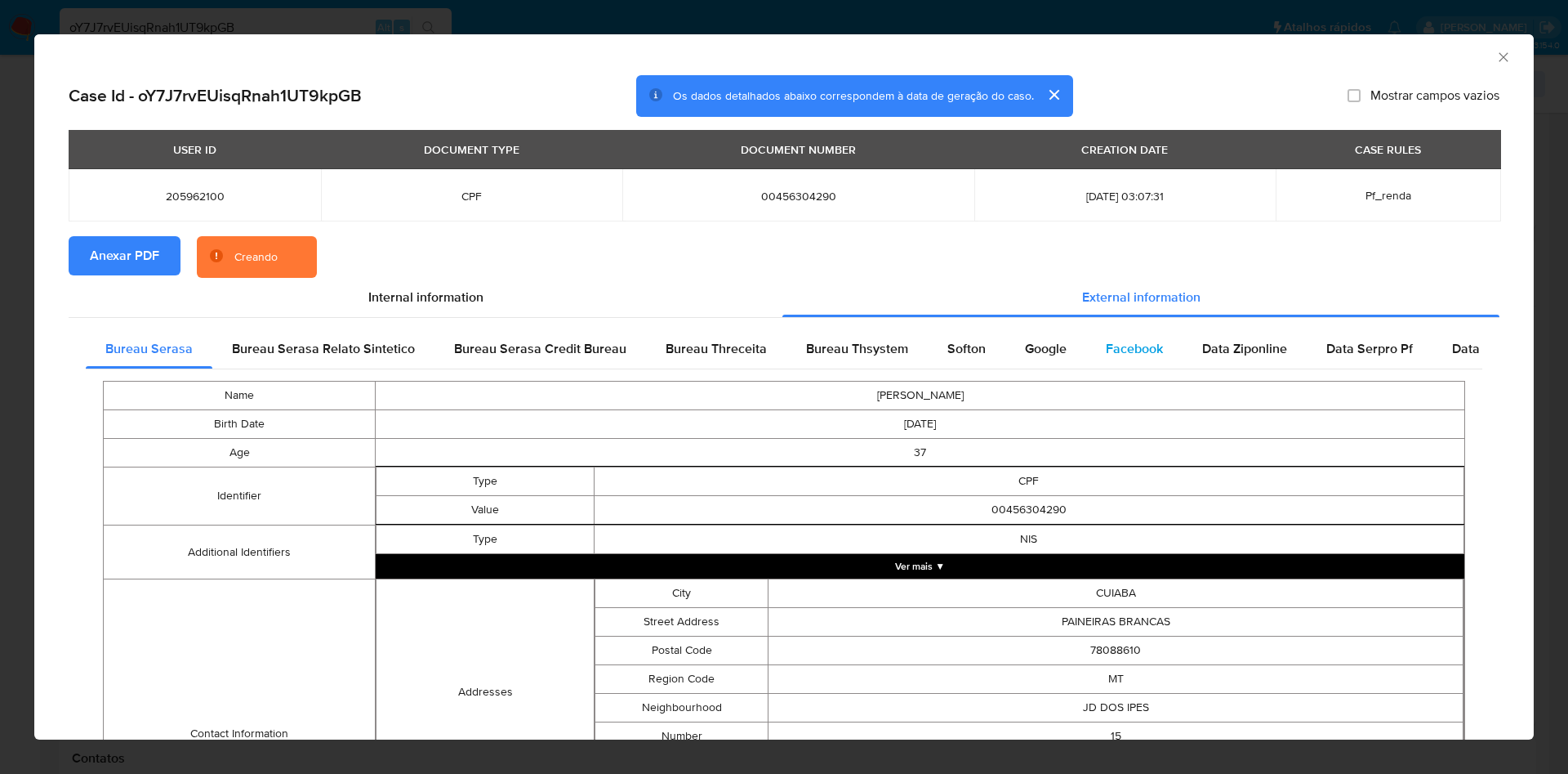
click at [1088, 338] on div "Facebook" at bounding box center [1135, 348] width 96 height 39
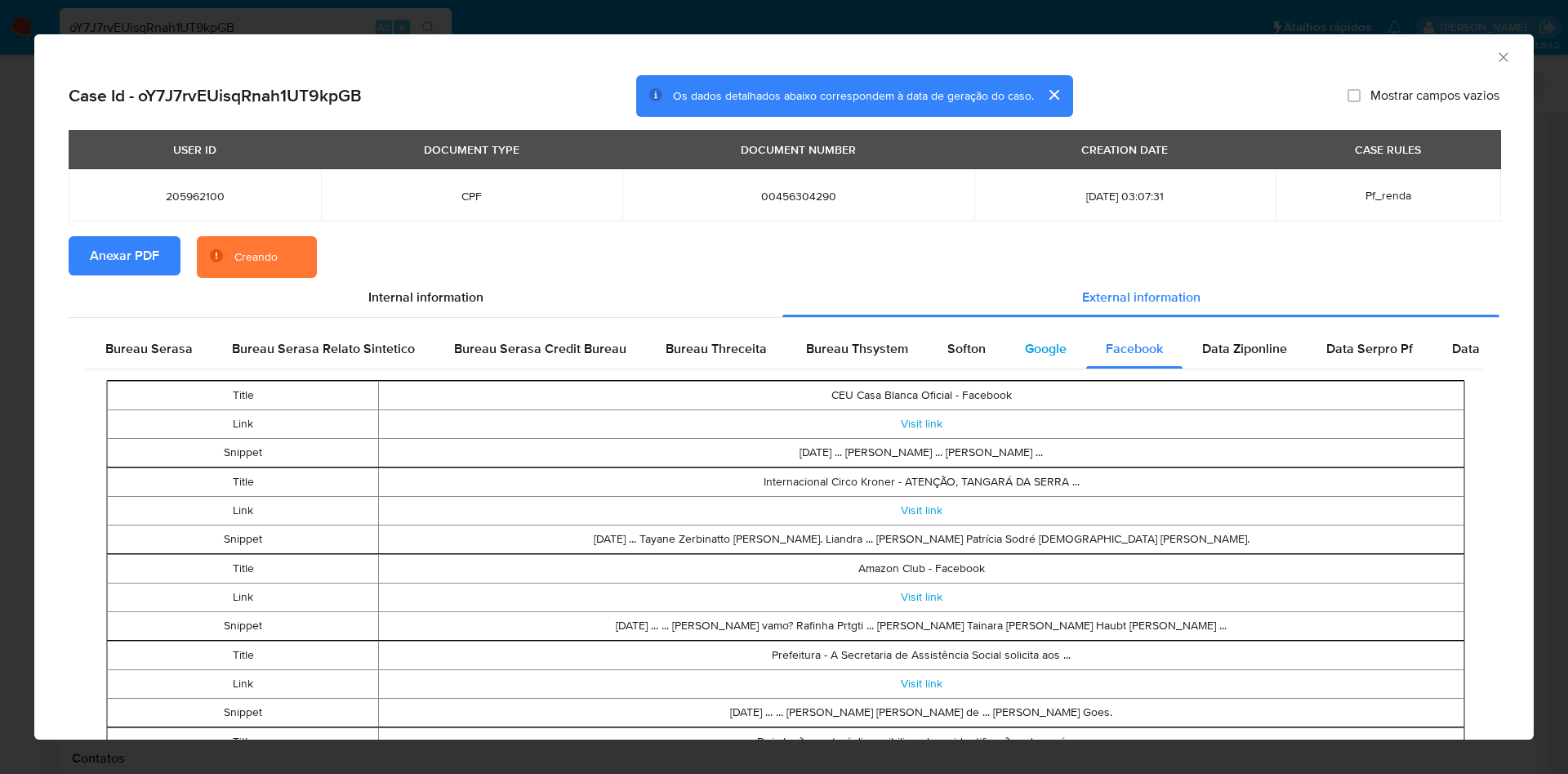
click at [1025, 349] on span "Google" at bounding box center [1046, 348] width 42 height 19
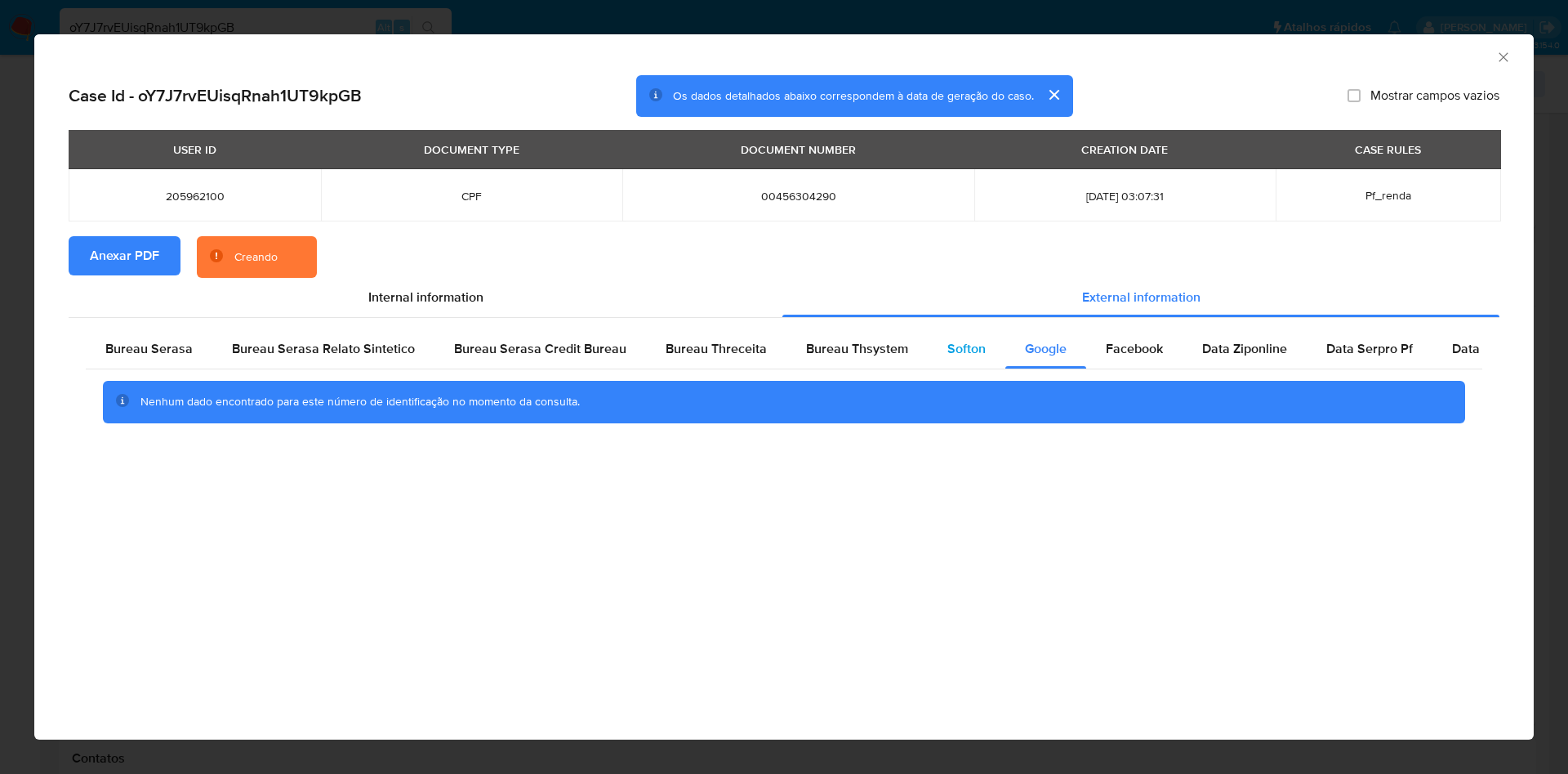
click at [977, 346] on div "Softon" at bounding box center [966, 348] width 77 height 39
click at [843, 361] on div "Bureau Thsystem" at bounding box center [857, 348] width 142 height 39
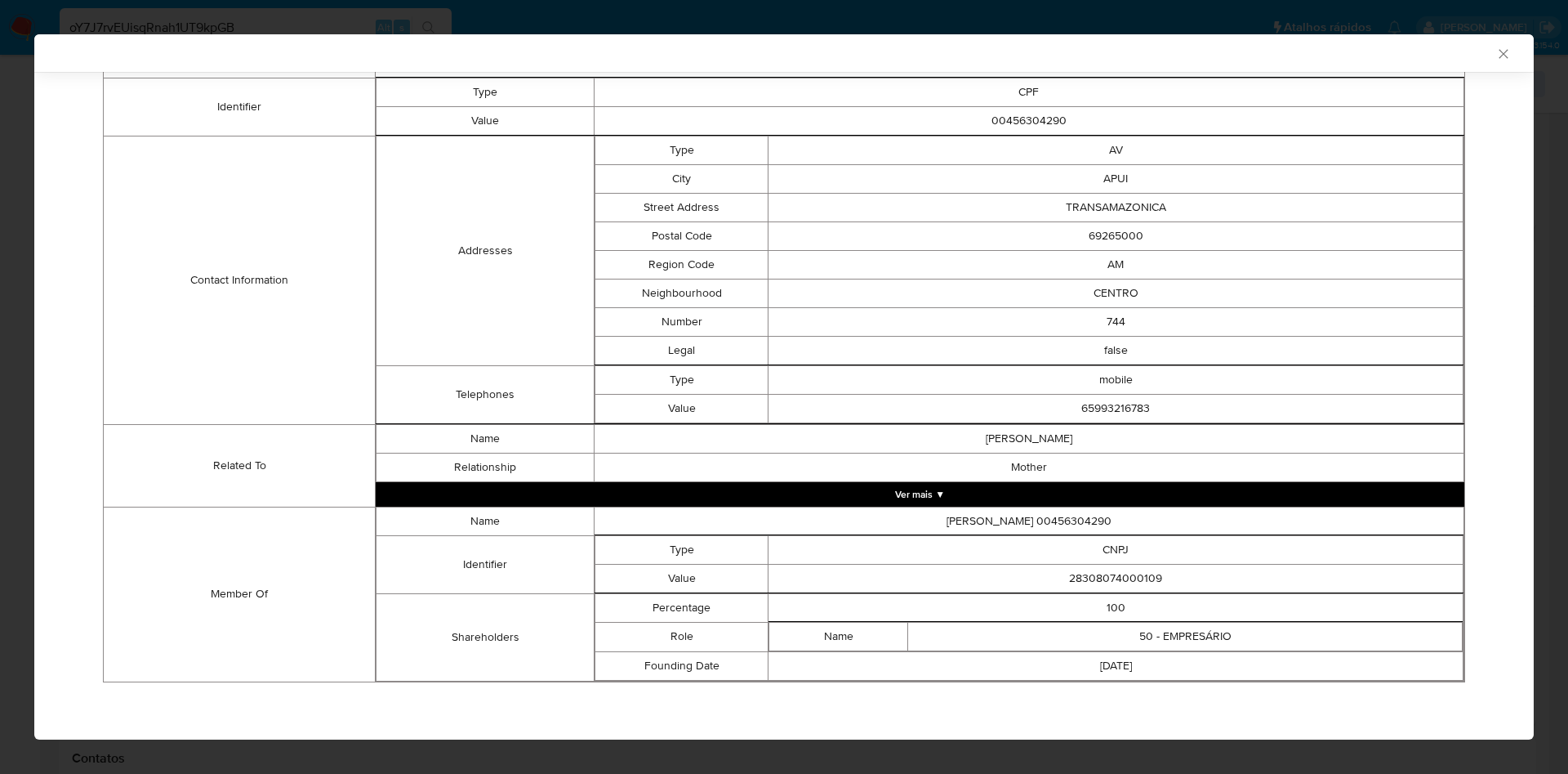
scroll to position [411, 0]
click at [1100, 585] on td "28308074000109" at bounding box center [1116, 579] width 695 height 29
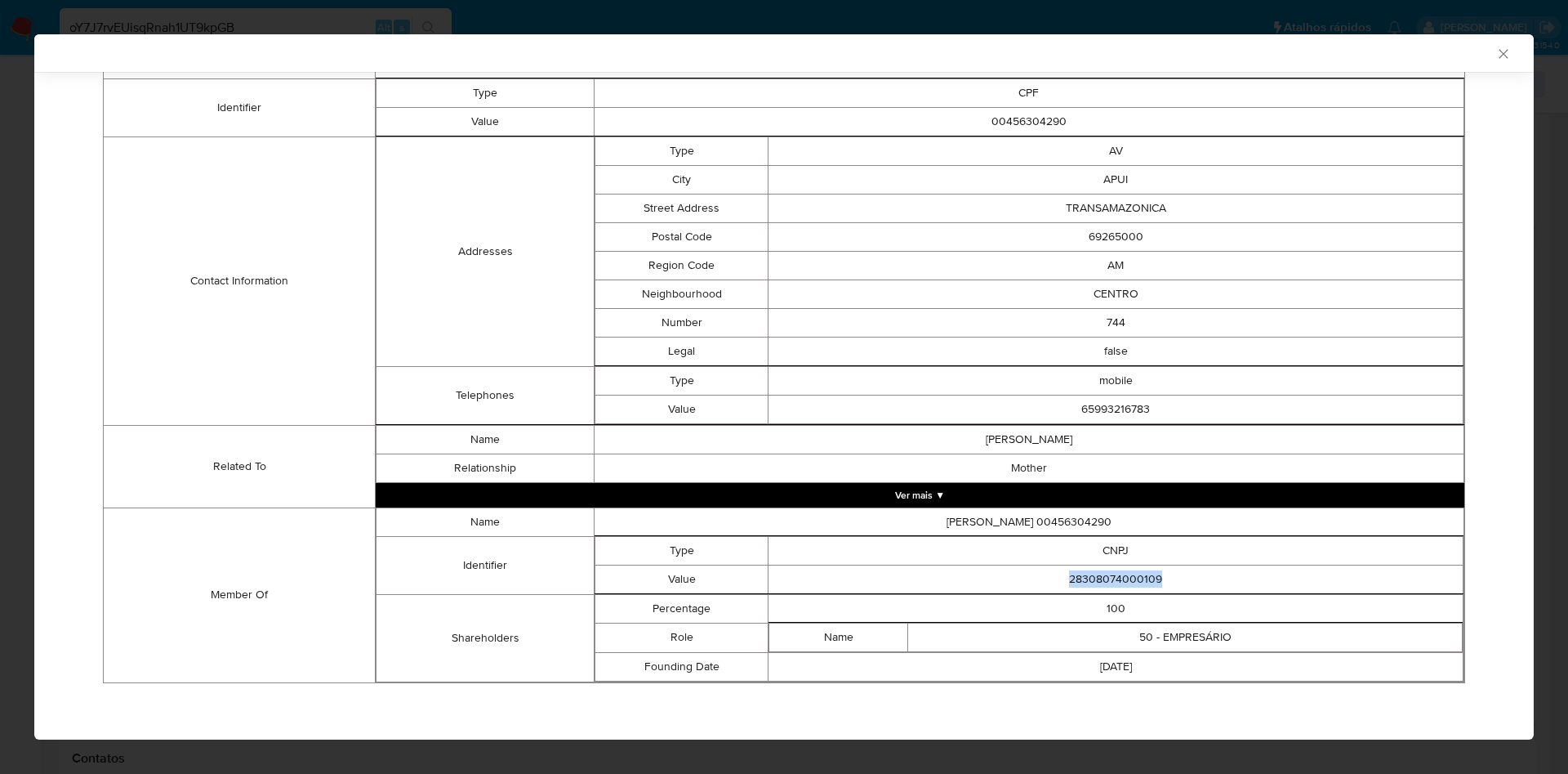
click at [1100, 585] on td "28308074000109" at bounding box center [1116, 579] width 695 height 29
copy td "28308074000109"
click at [455, 386] on td "Telephones" at bounding box center [486, 394] width 217 height 58
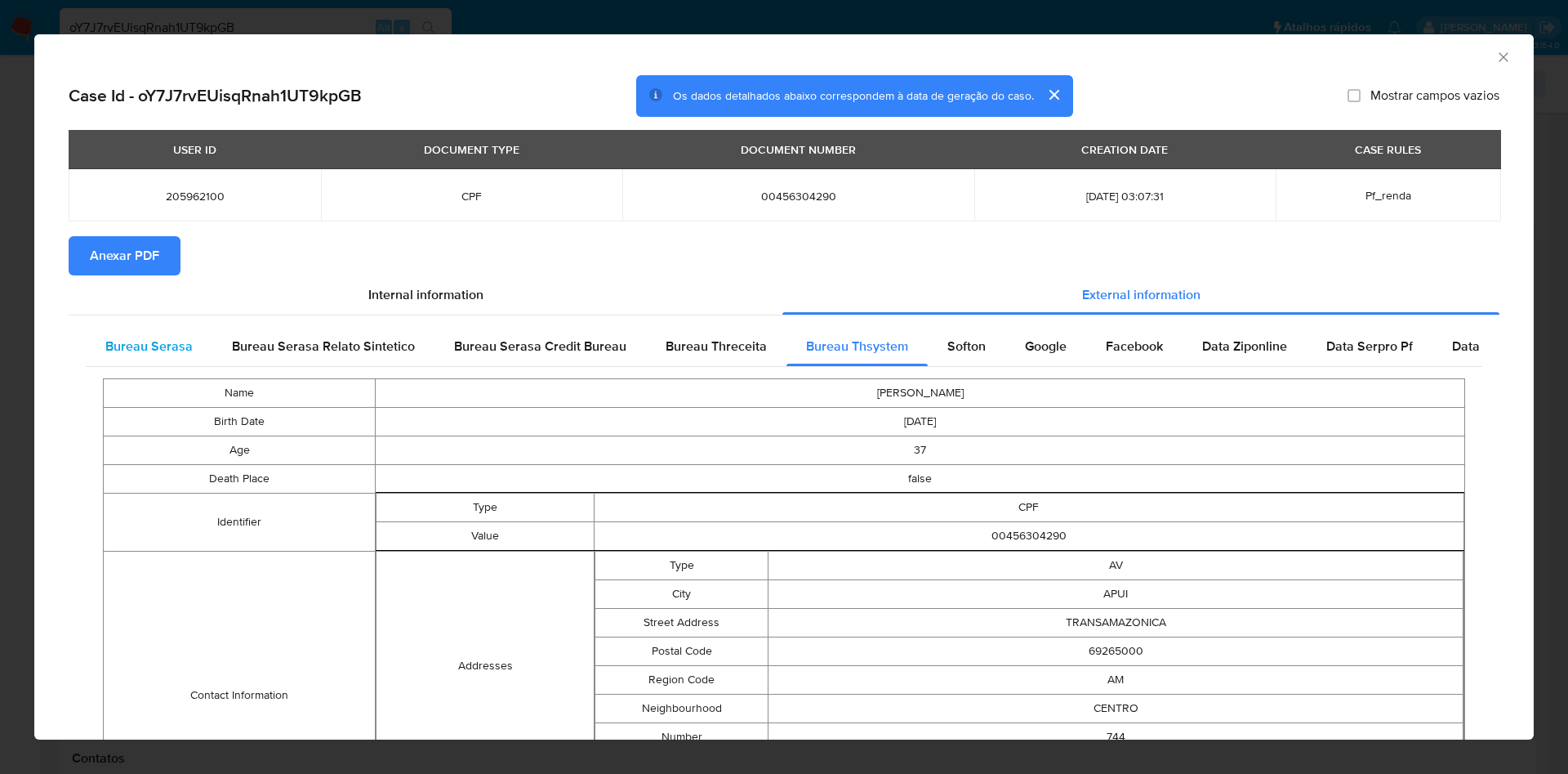
click at [170, 340] on span "Bureau Serasa" at bounding box center [149, 346] width 88 height 19
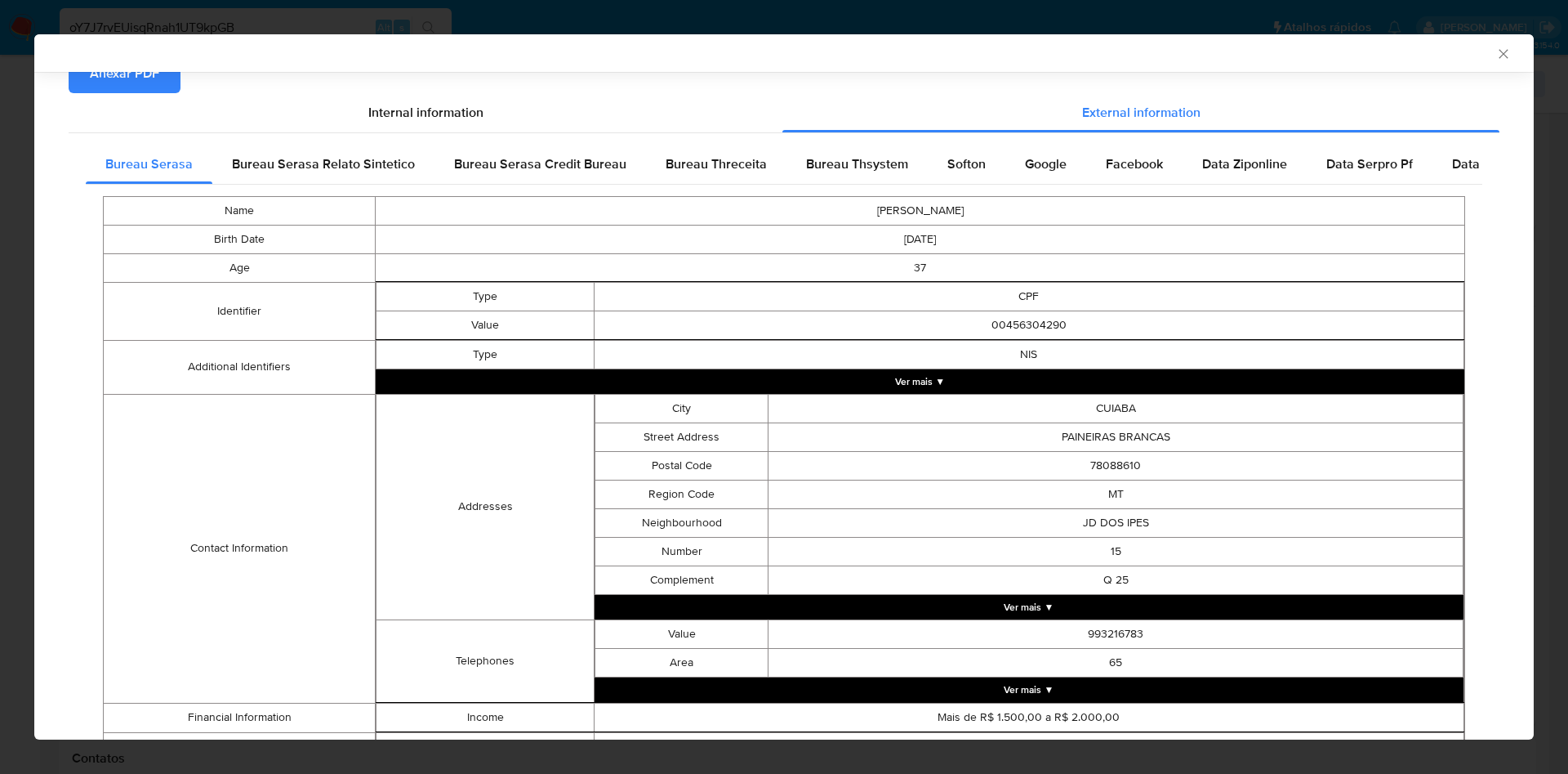
scroll to position [287, 0]
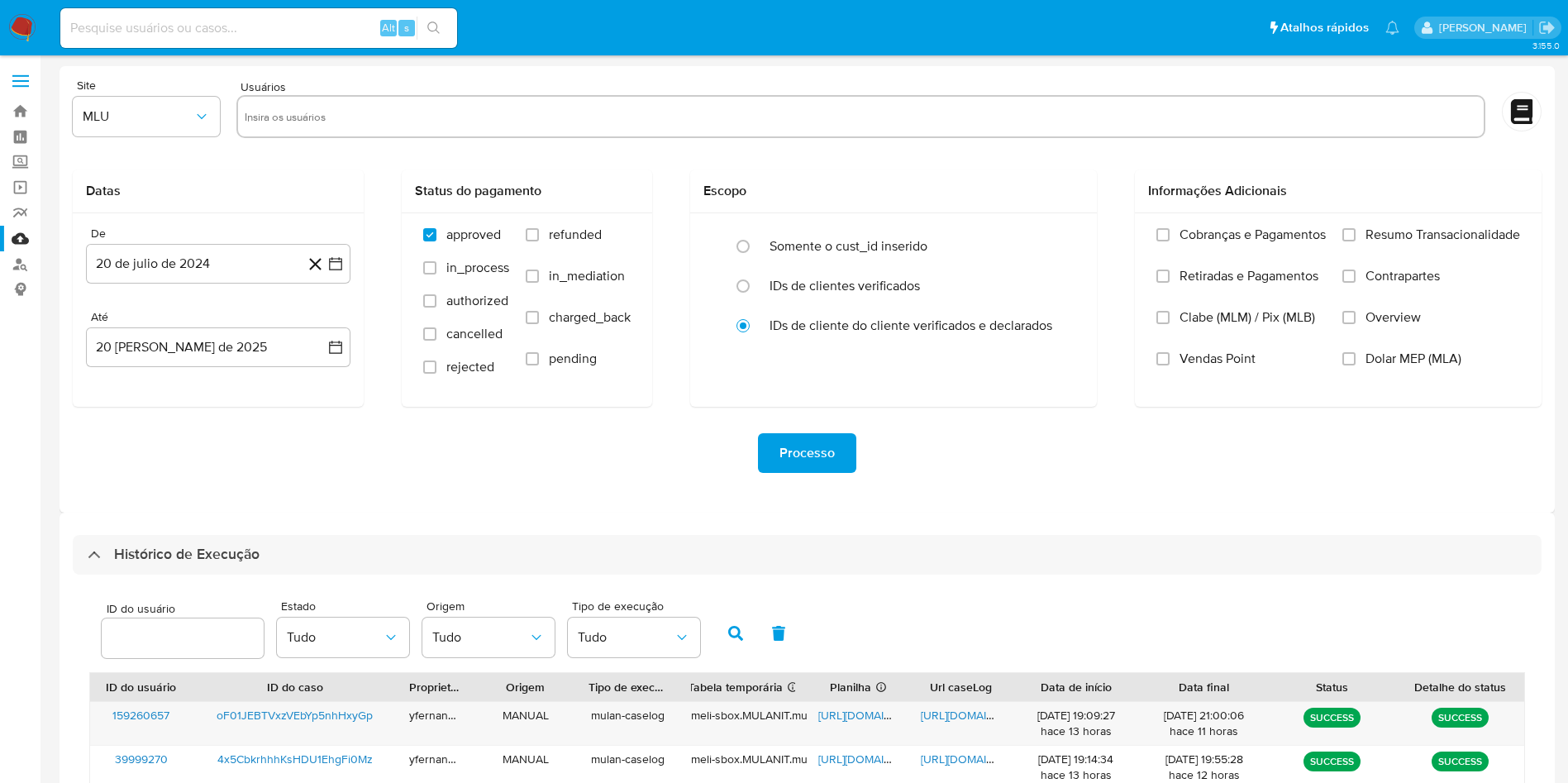
select select "25"
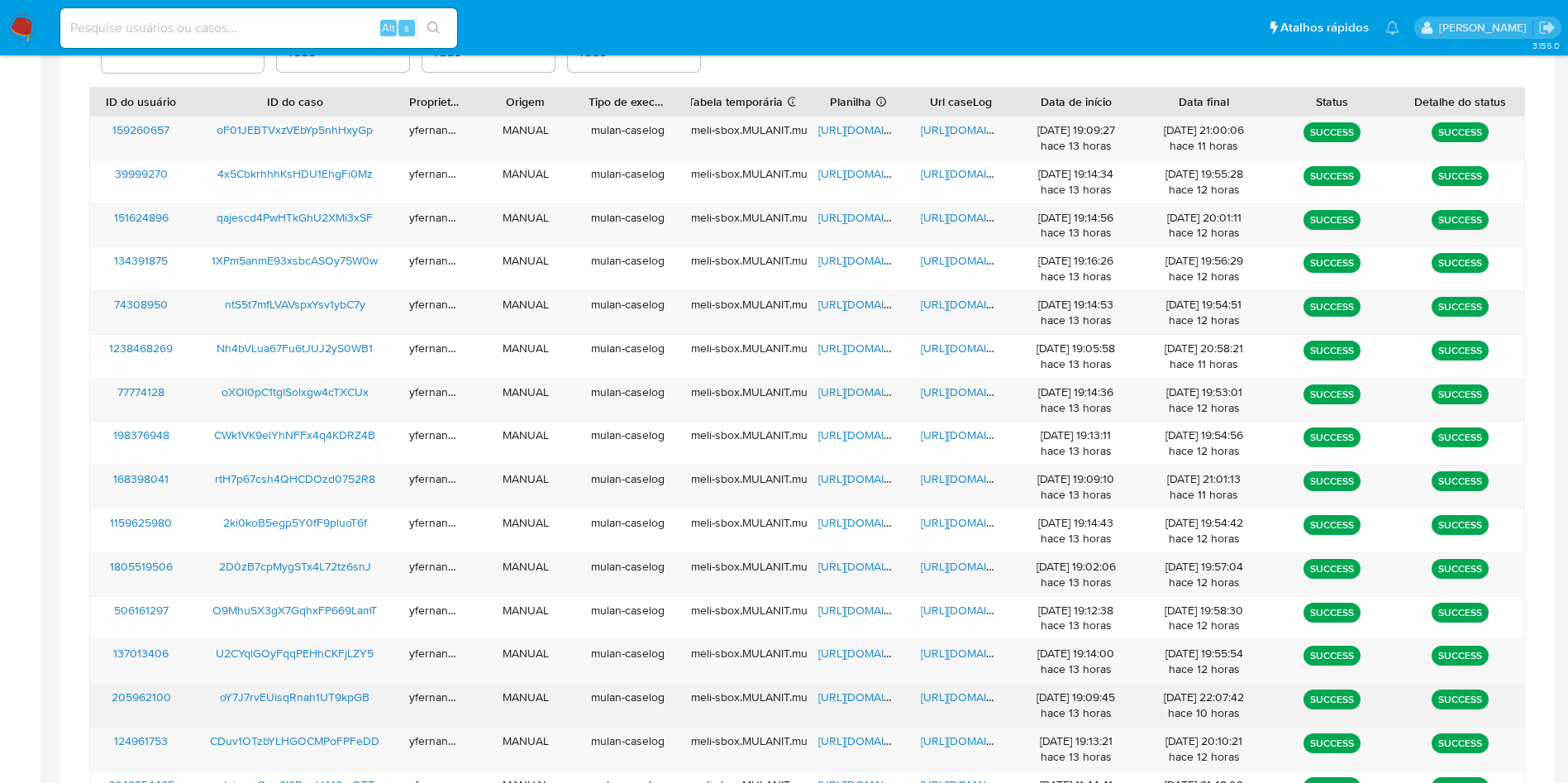
click at [834, 692] on span "[URL][DOMAIN_NAME]" at bounding box center [875, 696] width 114 height 17
click at [940, 698] on span "[URL][DOMAIN_NAME]" at bounding box center [978, 696] width 114 height 17
